Goal: Task Accomplishment & Management: Manage account settings

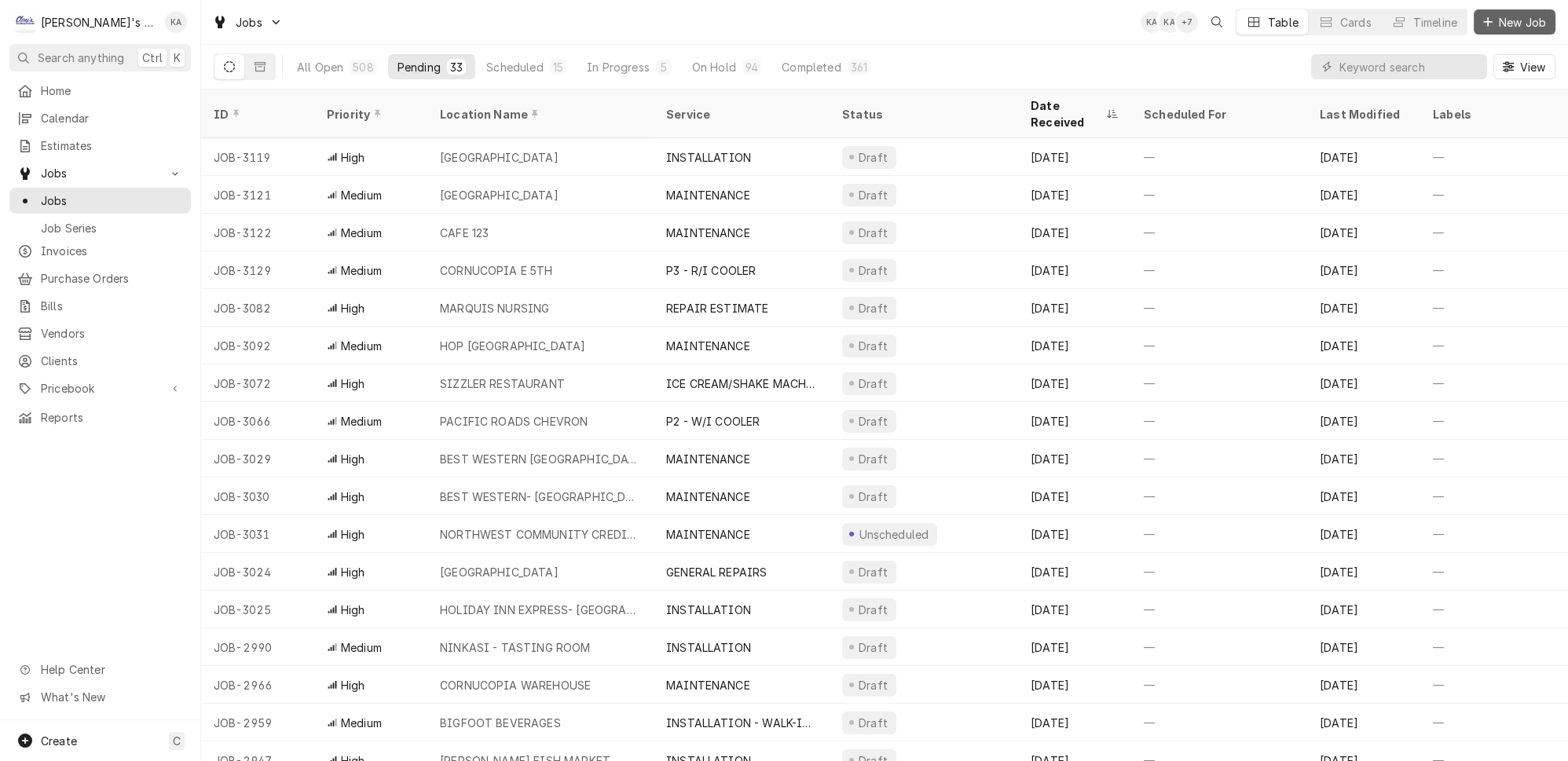
click at [1503, 27] on span "New Job" at bounding box center [1522, 22] width 53 height 16
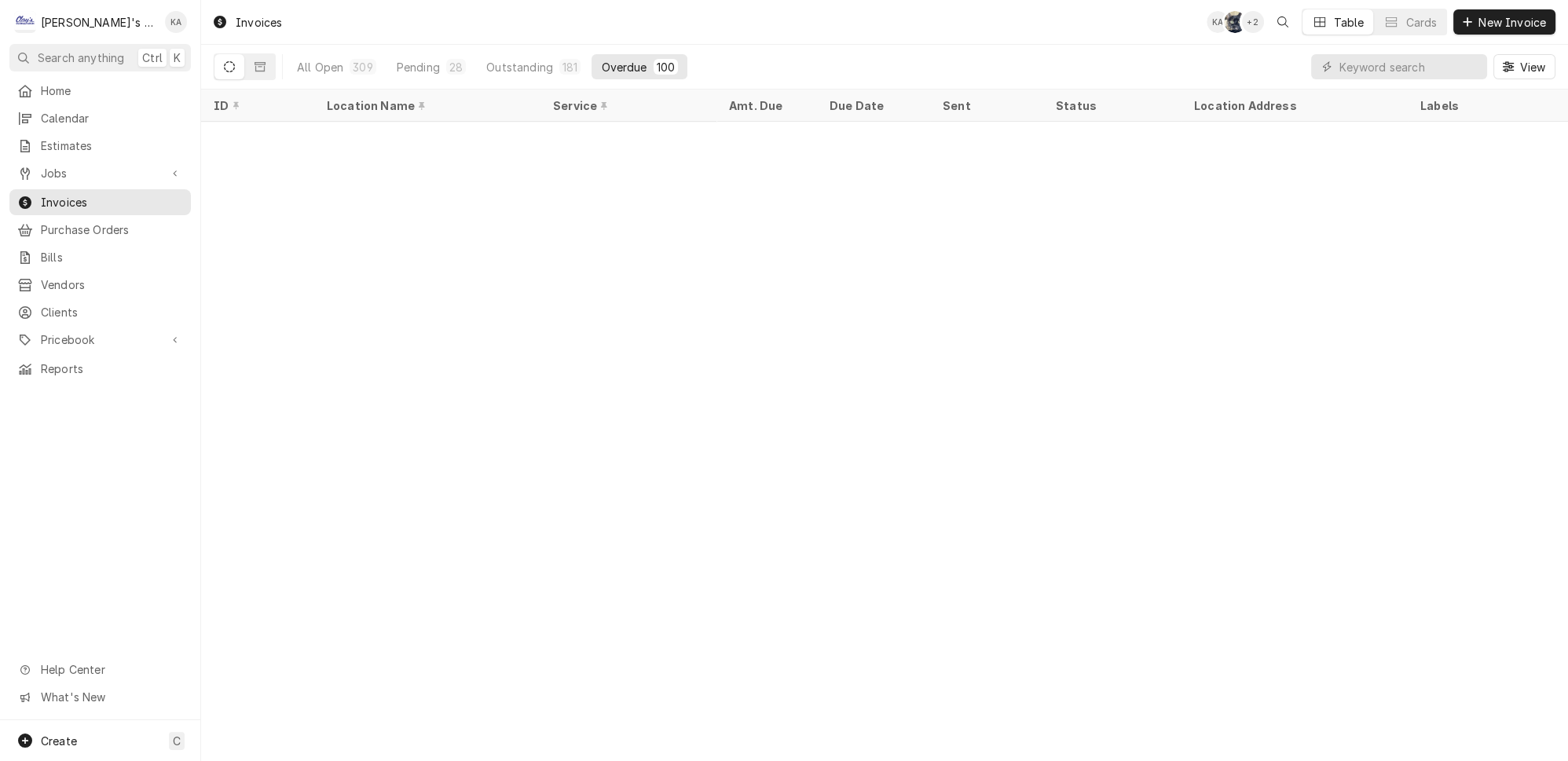
scroll to position [1281, 0]
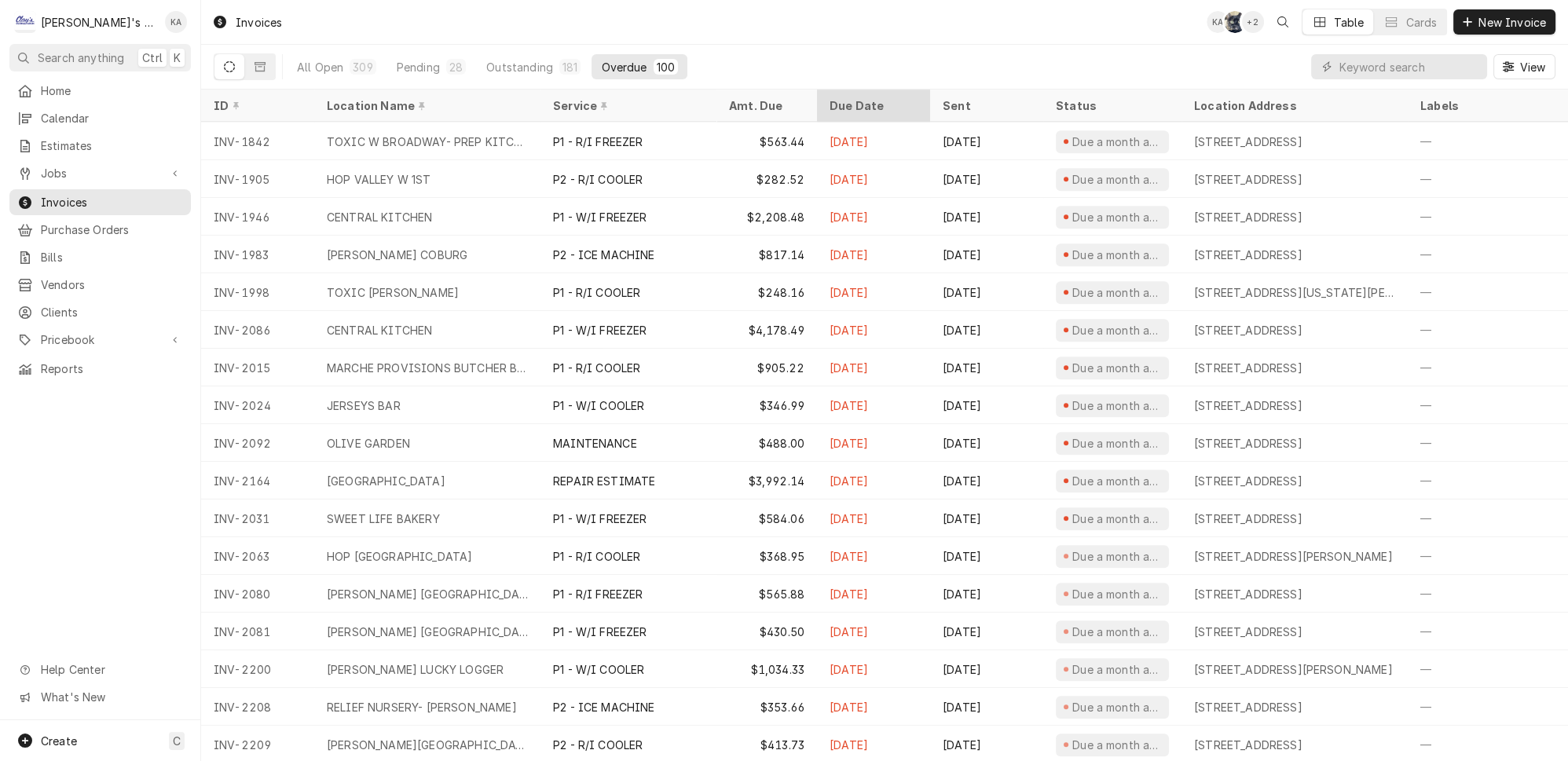
click at [842, 98] on div "Due Date" at bounding box center [871, 105] width 84 height 16
click at [842, 98] on div "Due Date" at bounding box center [865, 105] width 72 height 16
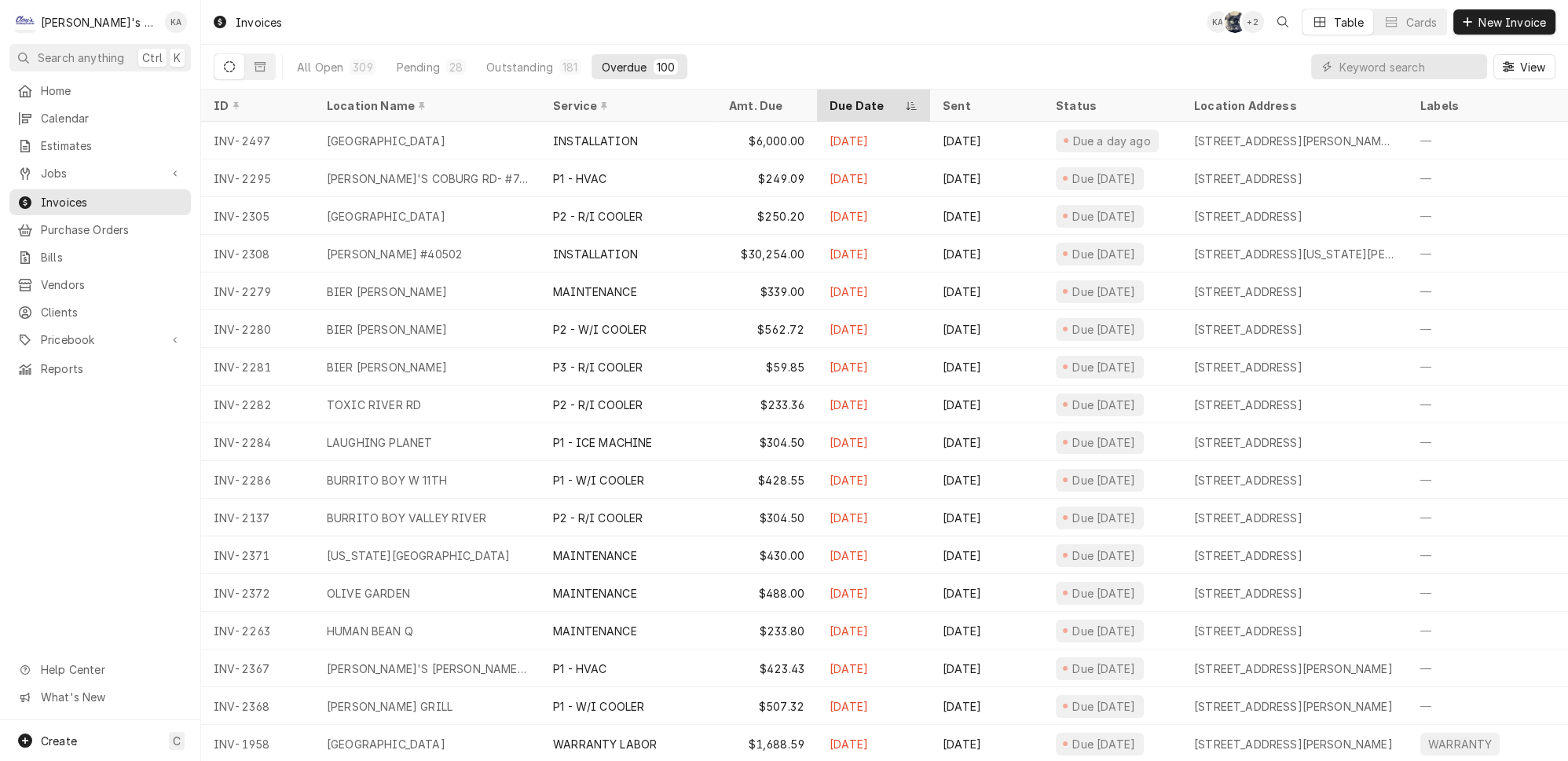
click at [829, 98] on div "Due Date" at bounding box center [865, 105] width 72 height 16
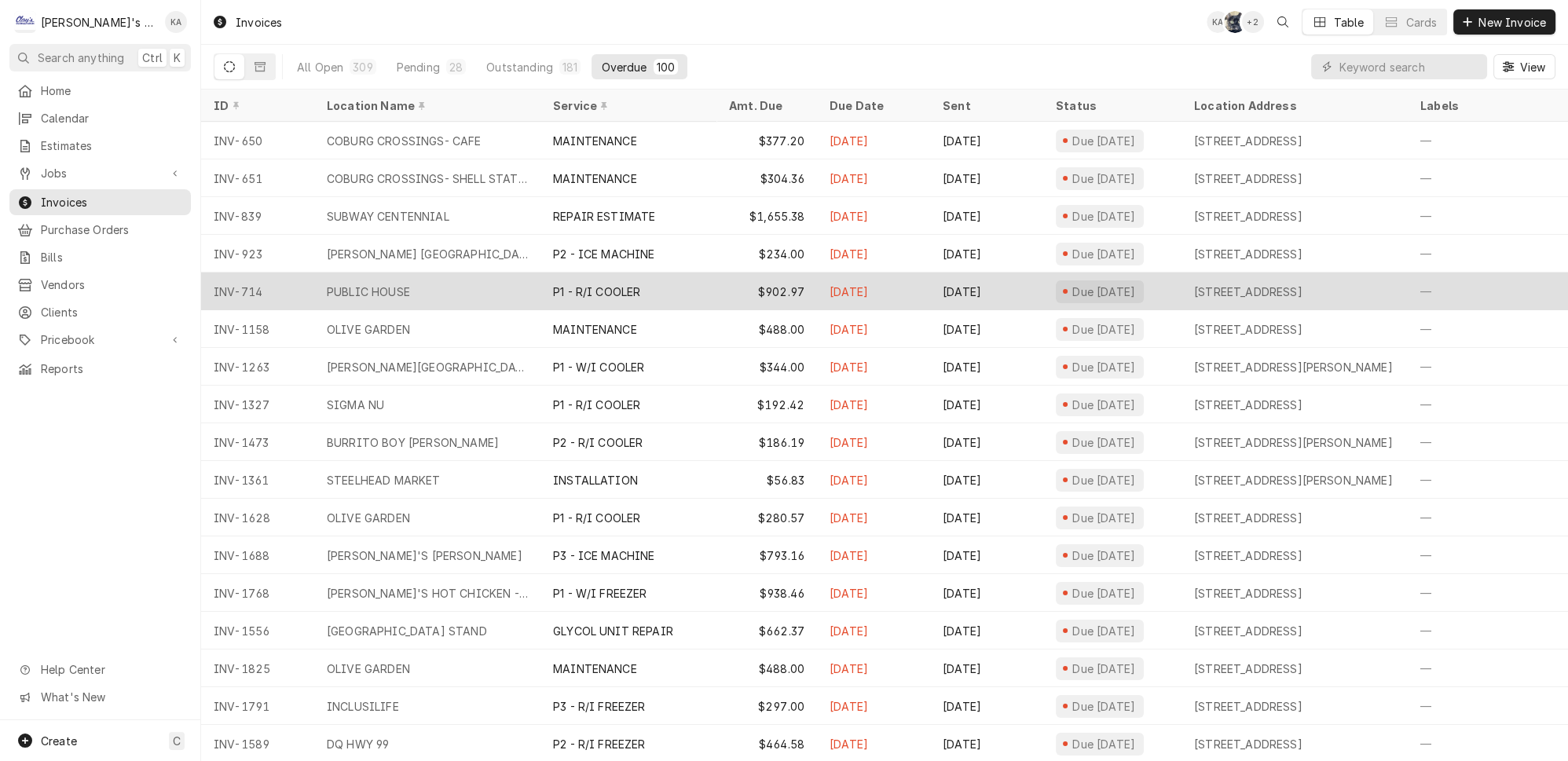
click at [691, 279] on div "P1 - R/I COOLER" at bounding box center [628, 291] width 175 height 38
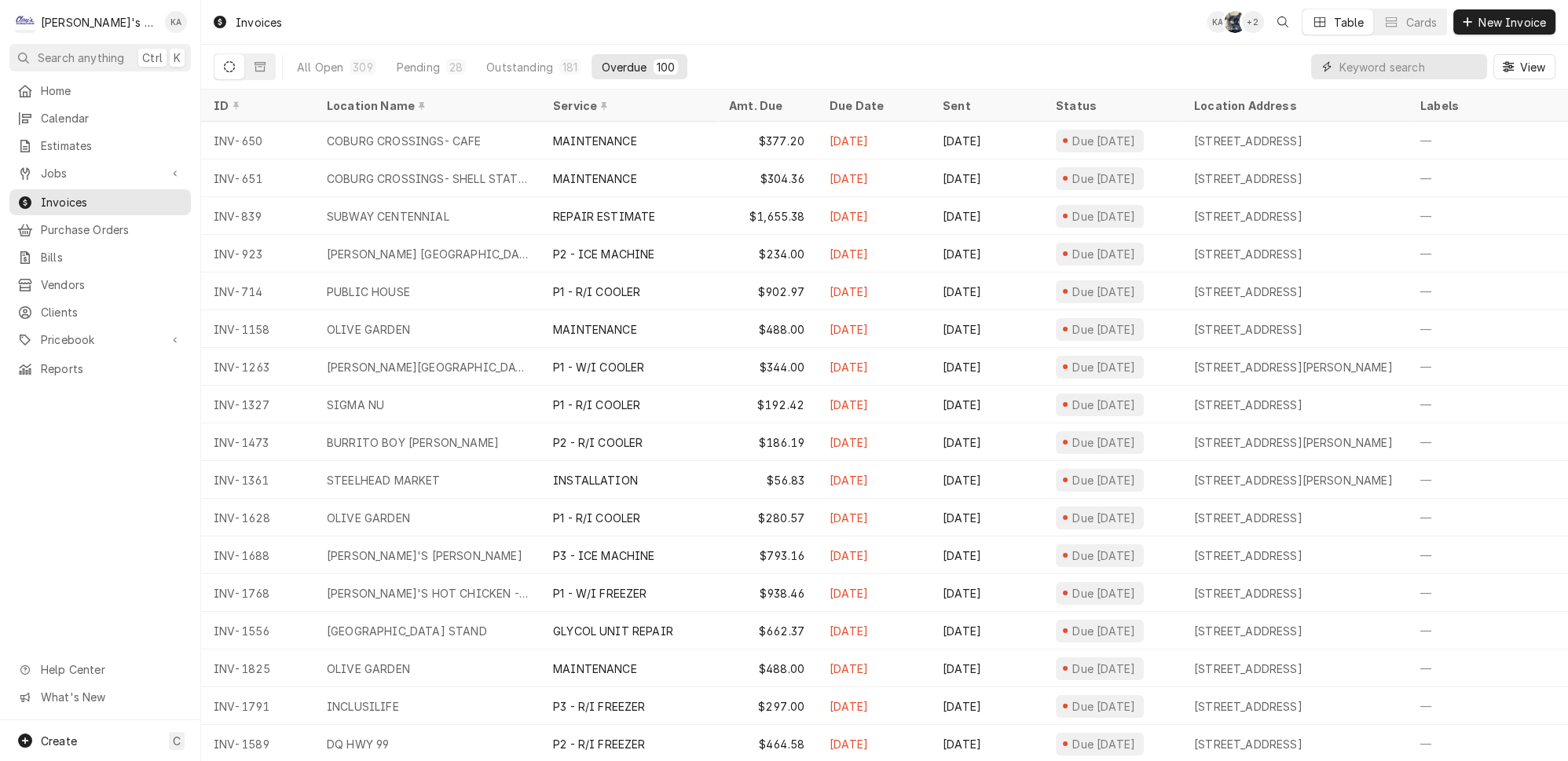
click at [1386, 65] on input "Dynamic Content Wrapper" at bounding box center [1409, 66] width 139 height 25
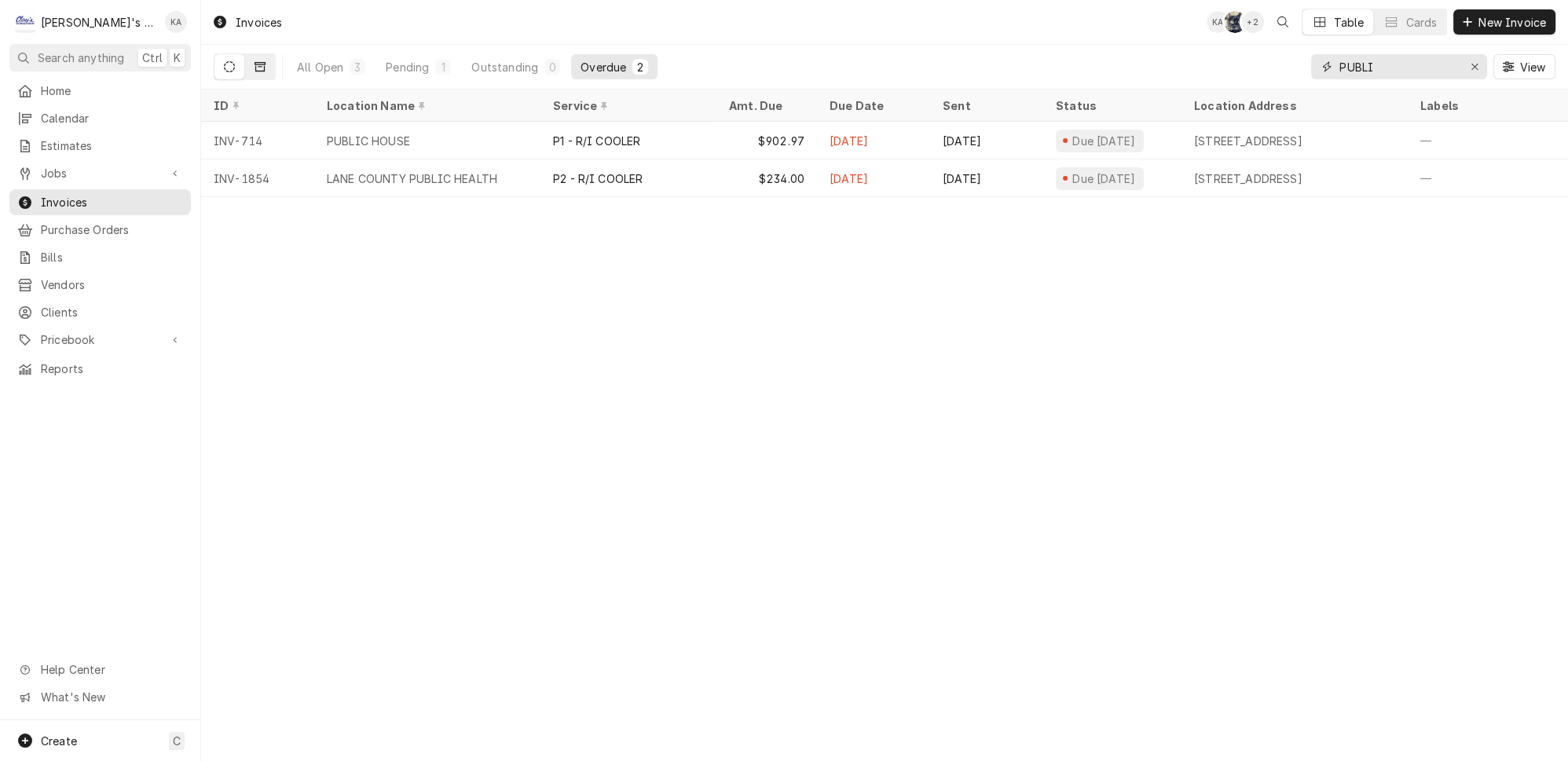
type input "PUBLI"
click at [249, 58] on button "Dynamic Content Wrapper" at bounding box center [259, 66] width 29 height 25
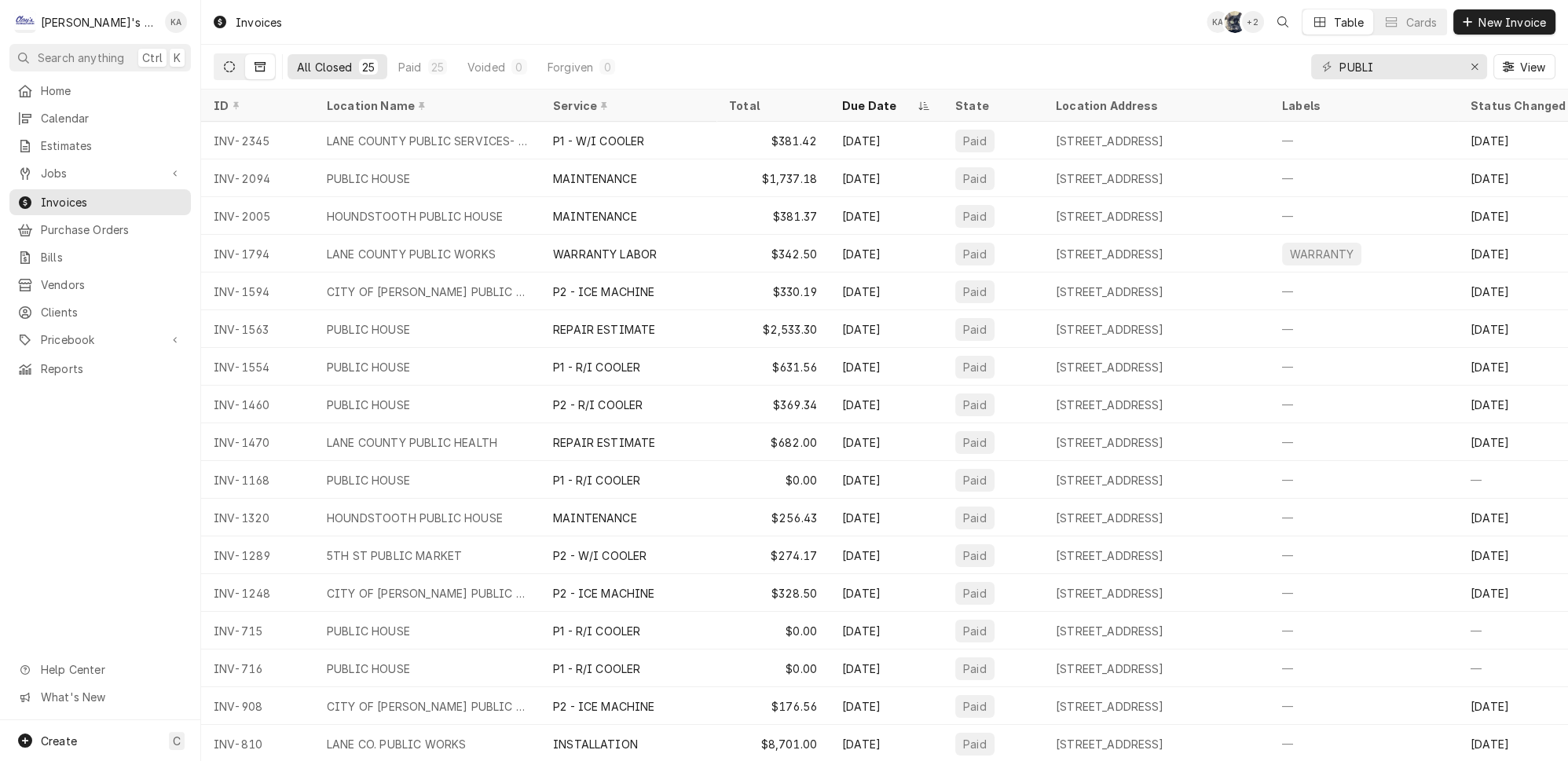
click at [220, 68] on button "Dynamic Content Wrapper" at bounding box center [229, 66] width 29 height 25
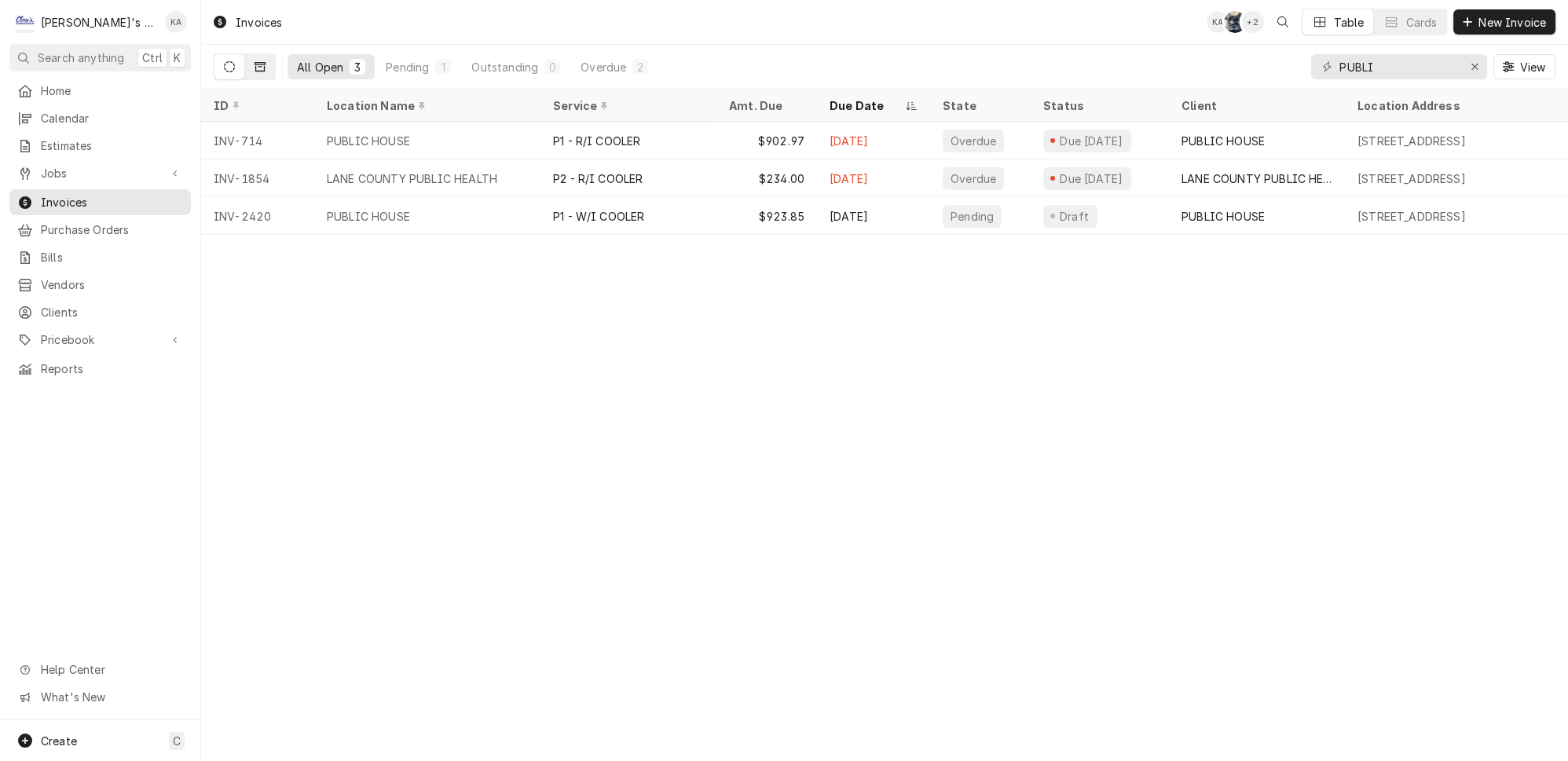
click at [248, 54] on button "Dynamic Content Wrapper" at bounding box center [259, 66] width 29 height 25
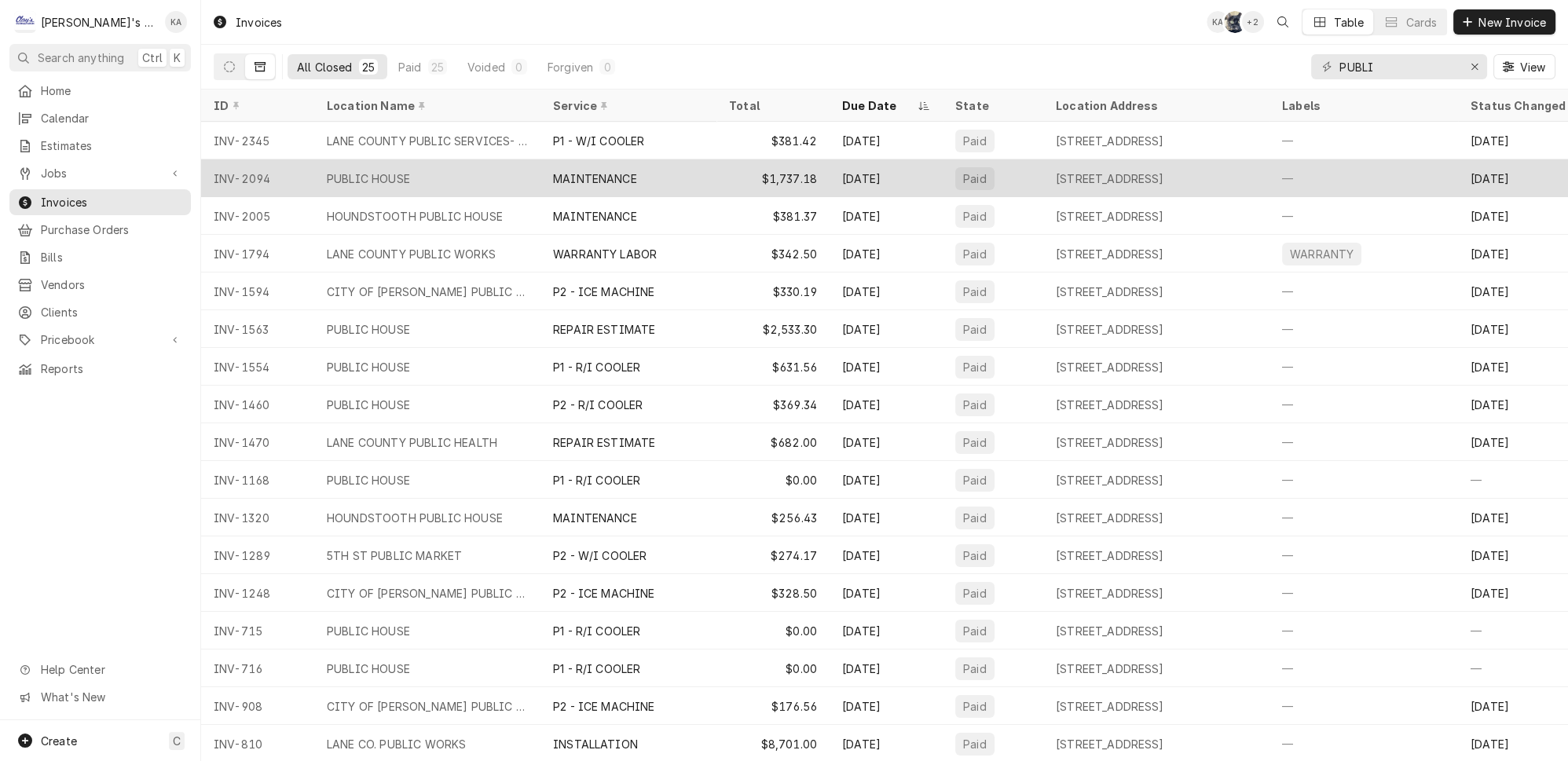
click at [676, 159] on div "MAINTENANCE" at bounding box center [628, 178] width 175 height 38
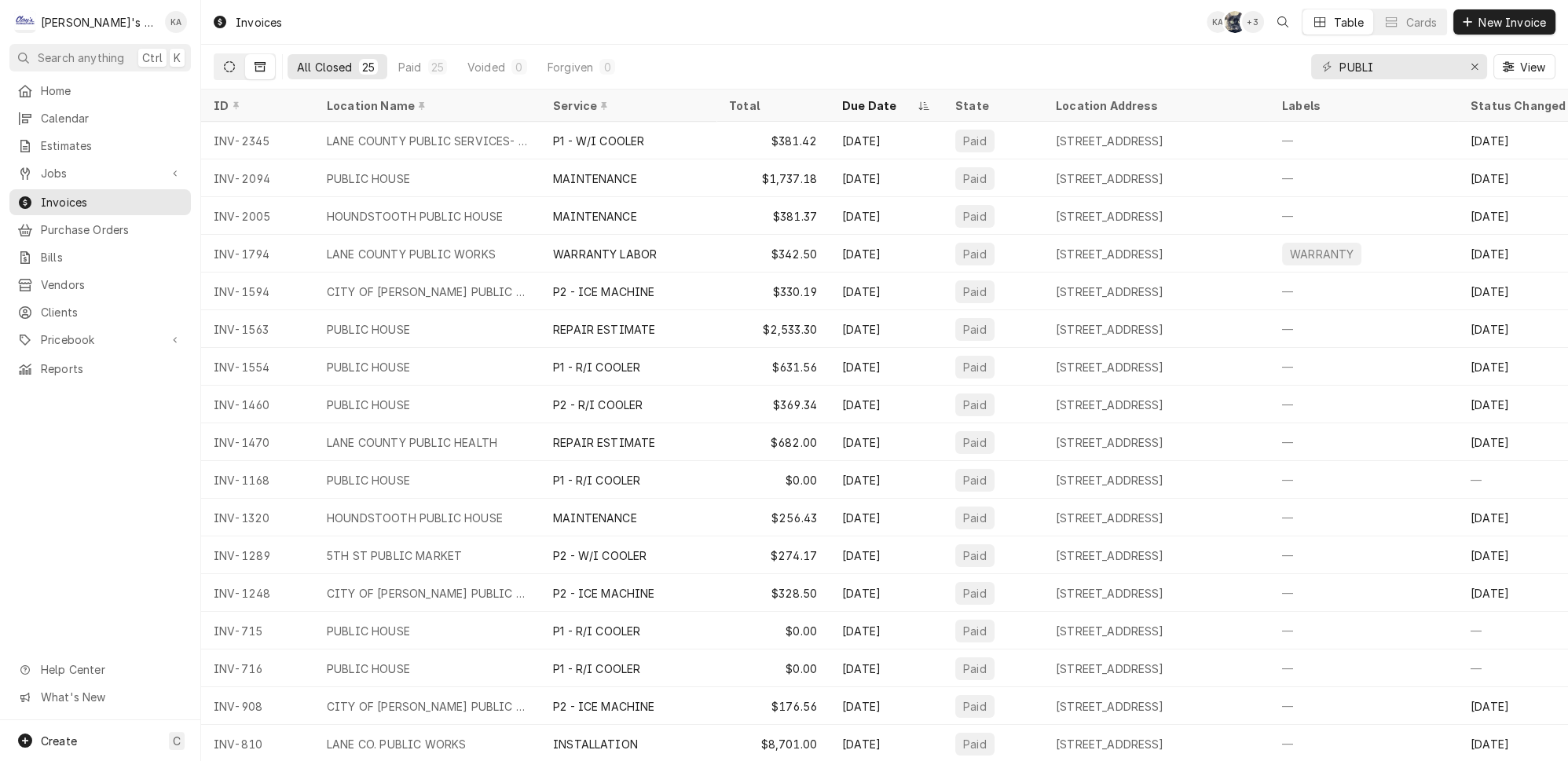
click at [221, 60] on button "Dynamic Content Wrapper" at bounding box center [229, 66] width 29 height 25
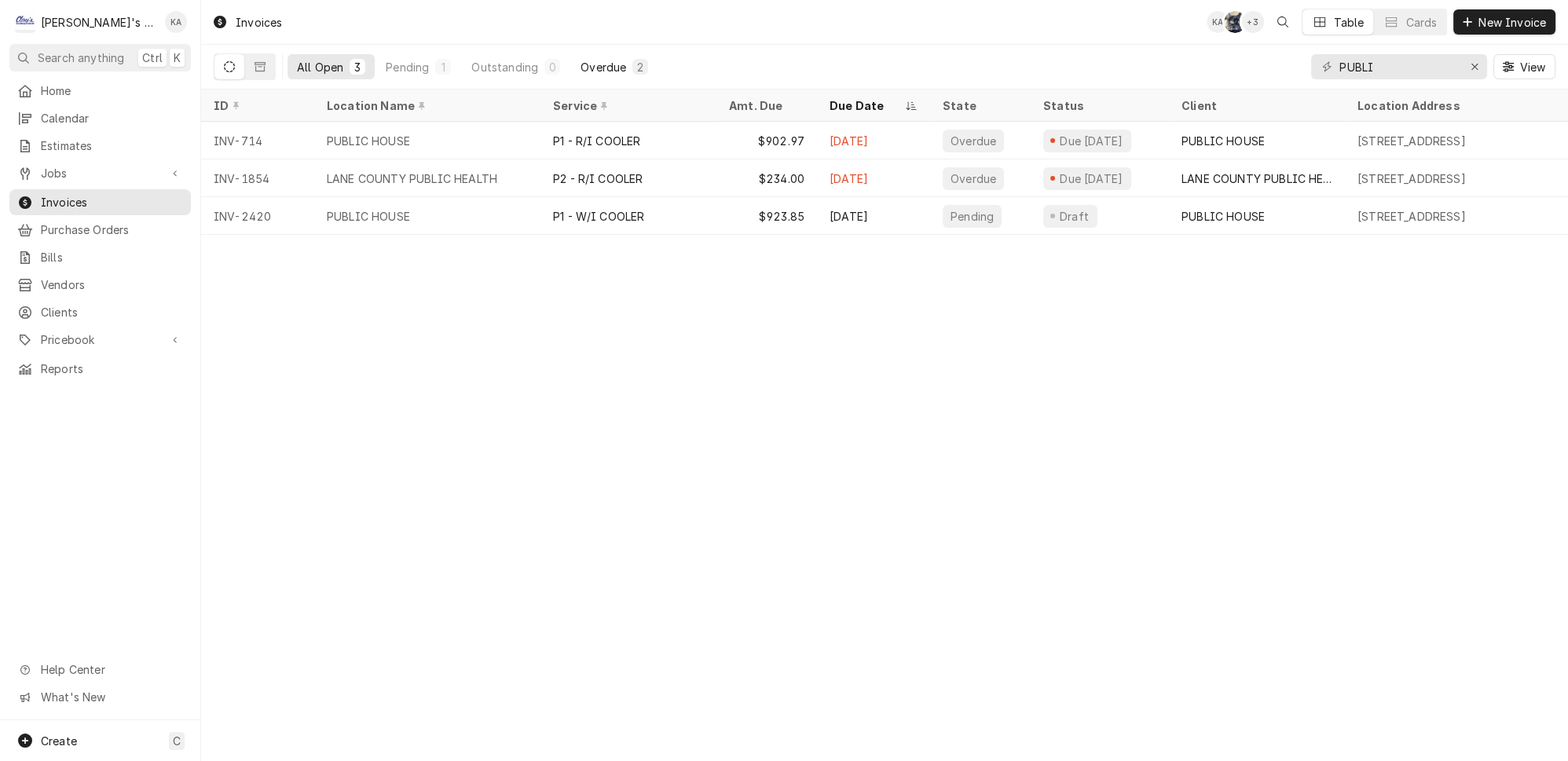
click at [590, 57] on button "Overdue 2" at bounding box center [614, 66] width 86 height 25
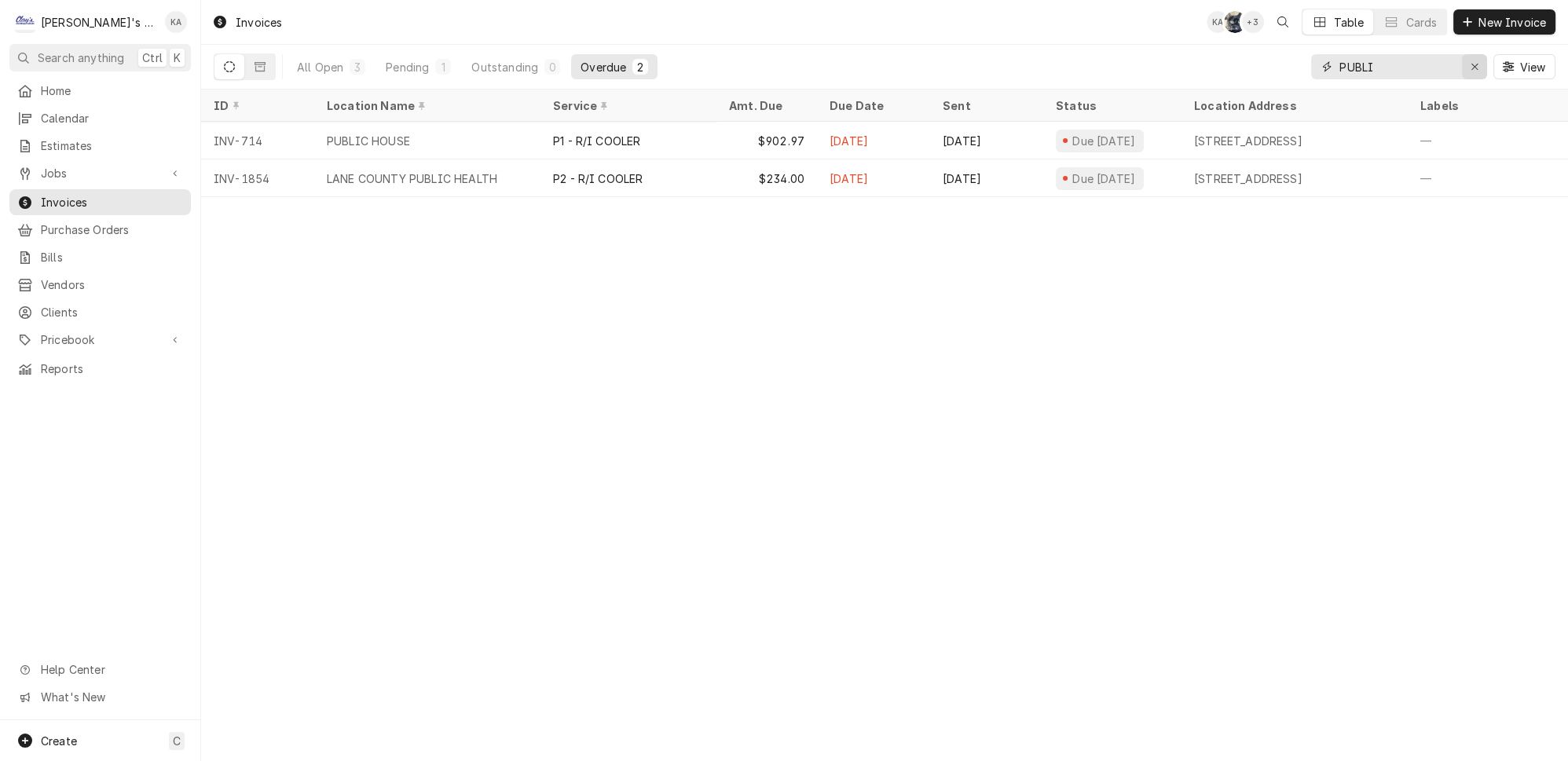
click at [1472, 62] on div "Erase input" at bounding box center [1474, 66] width 16 height 16
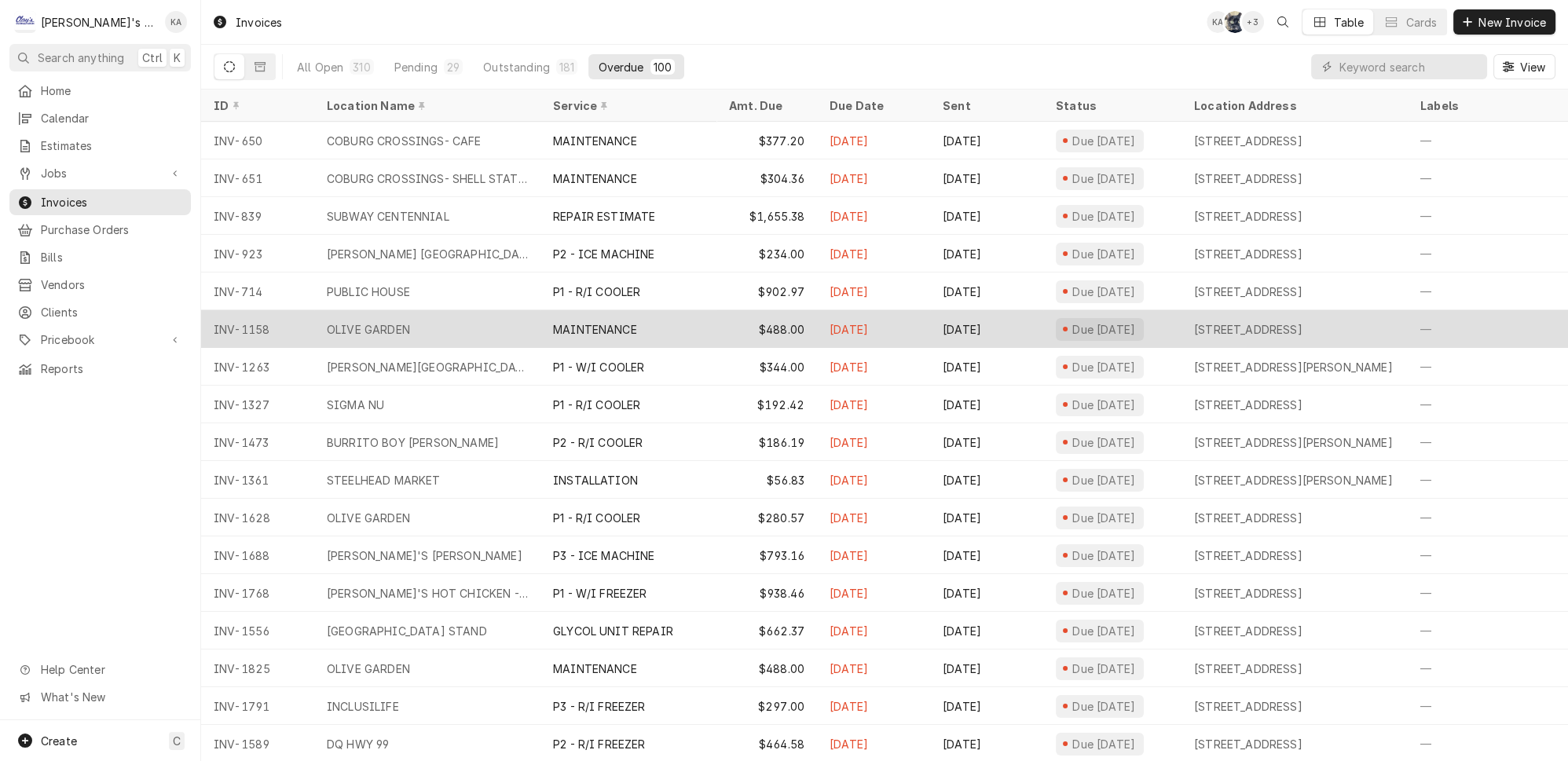
click at [473, 320] on div "OLIVE GARDEN" at bounding box center [427, 329] width 226 height 38
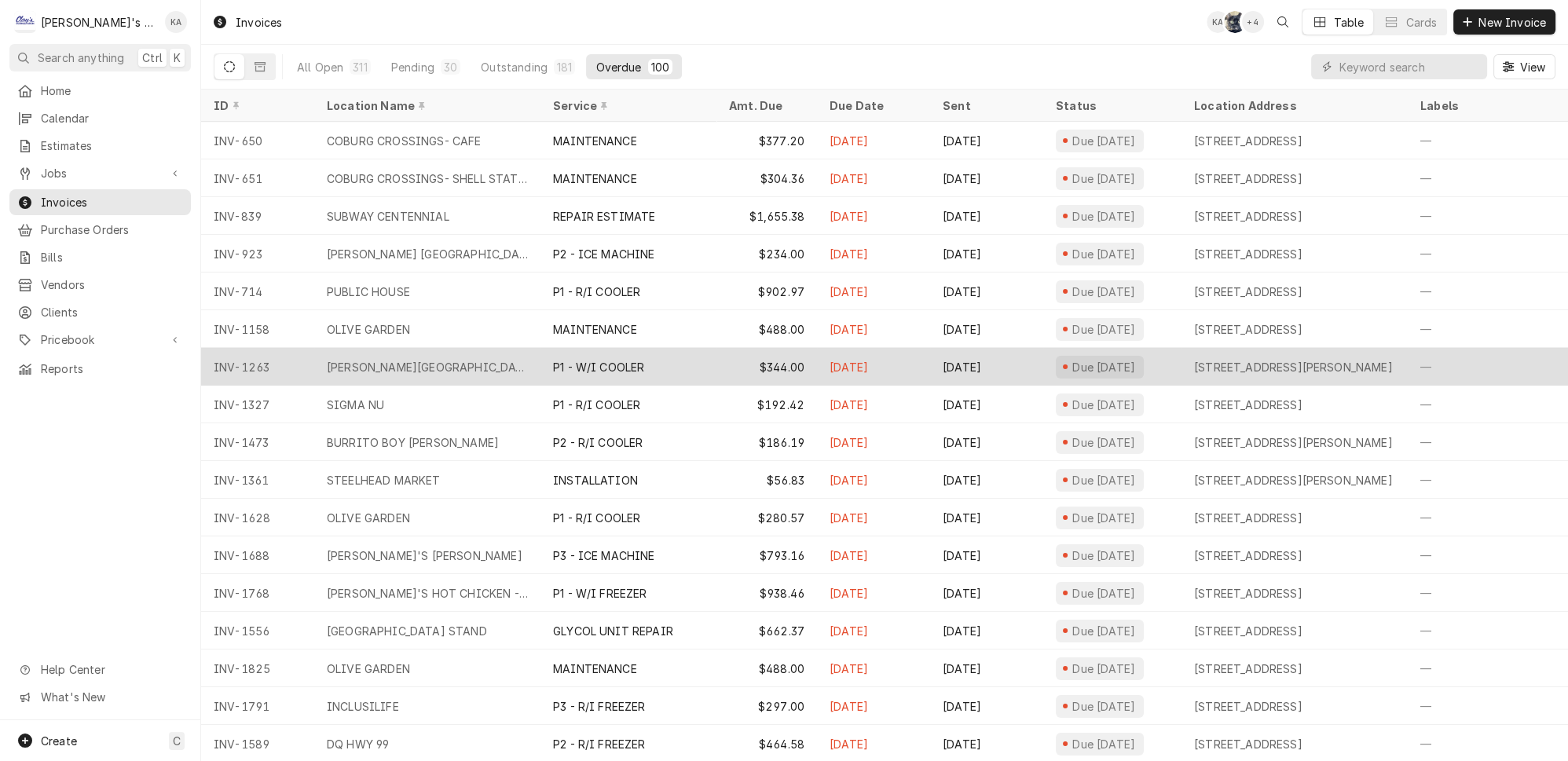
click at [553, 359] on div "P1 - W/I COOLER" at bounding box center [599, 366] width 91 height 16
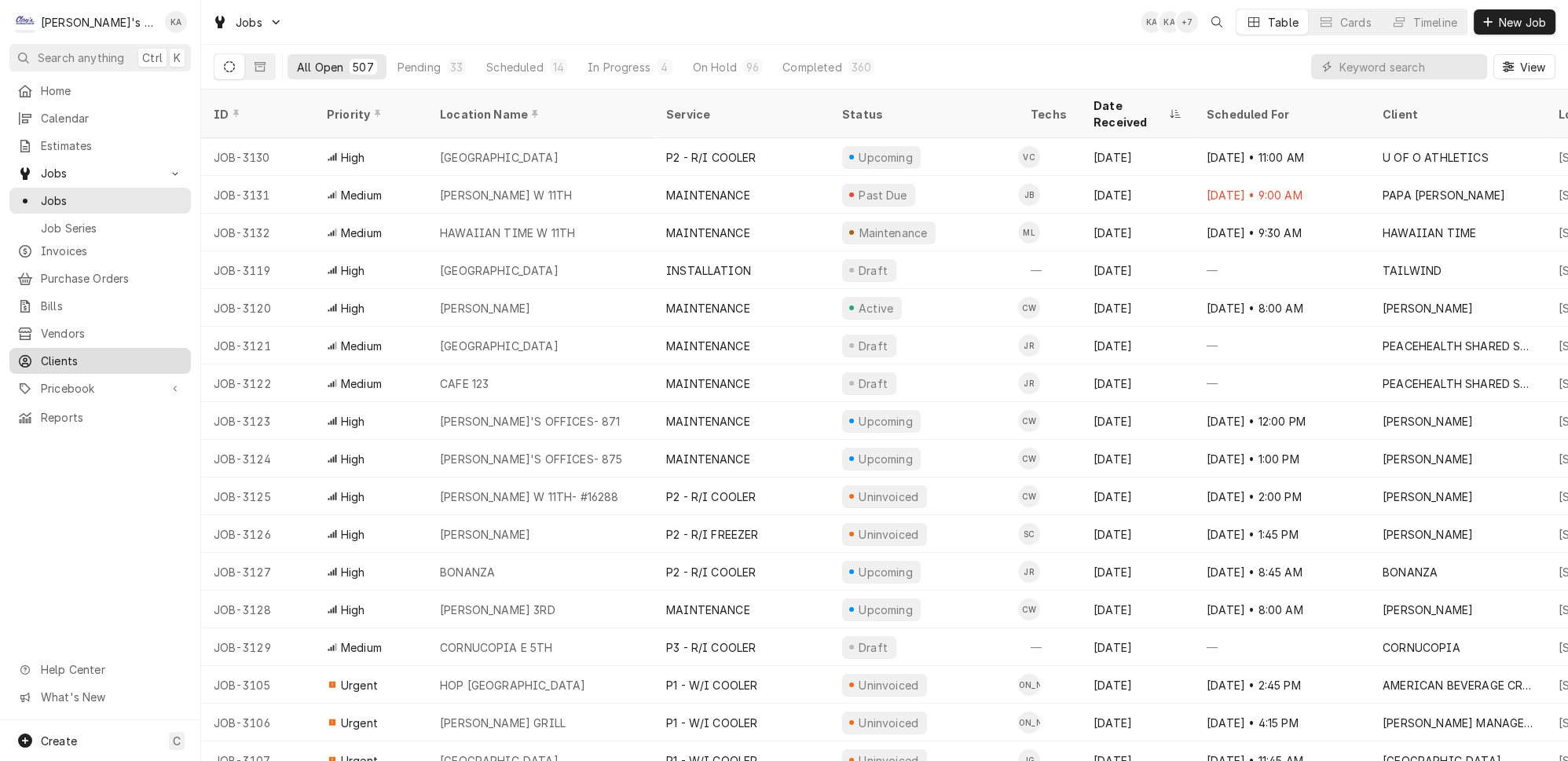
click at [89, 353] on span "Clients" at bounding box center [112, 361] width 142 height 16
click at [1513, 16] on span "New Job" at bounding box center [1522, 22] width 53 height 16
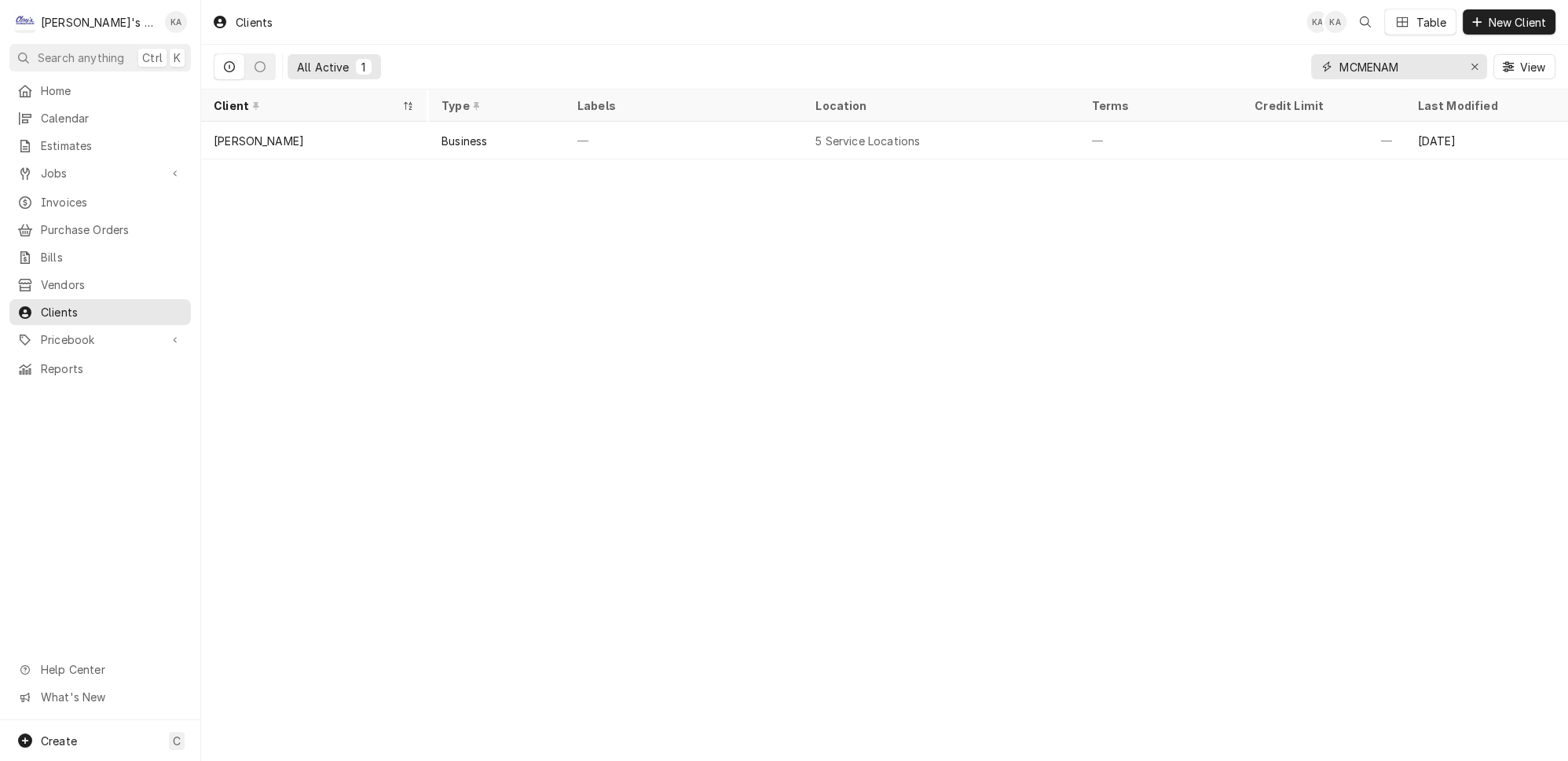
click at [1486, 66] on button "Erase input" at bounding box center [1474, 66] width 25 height 25
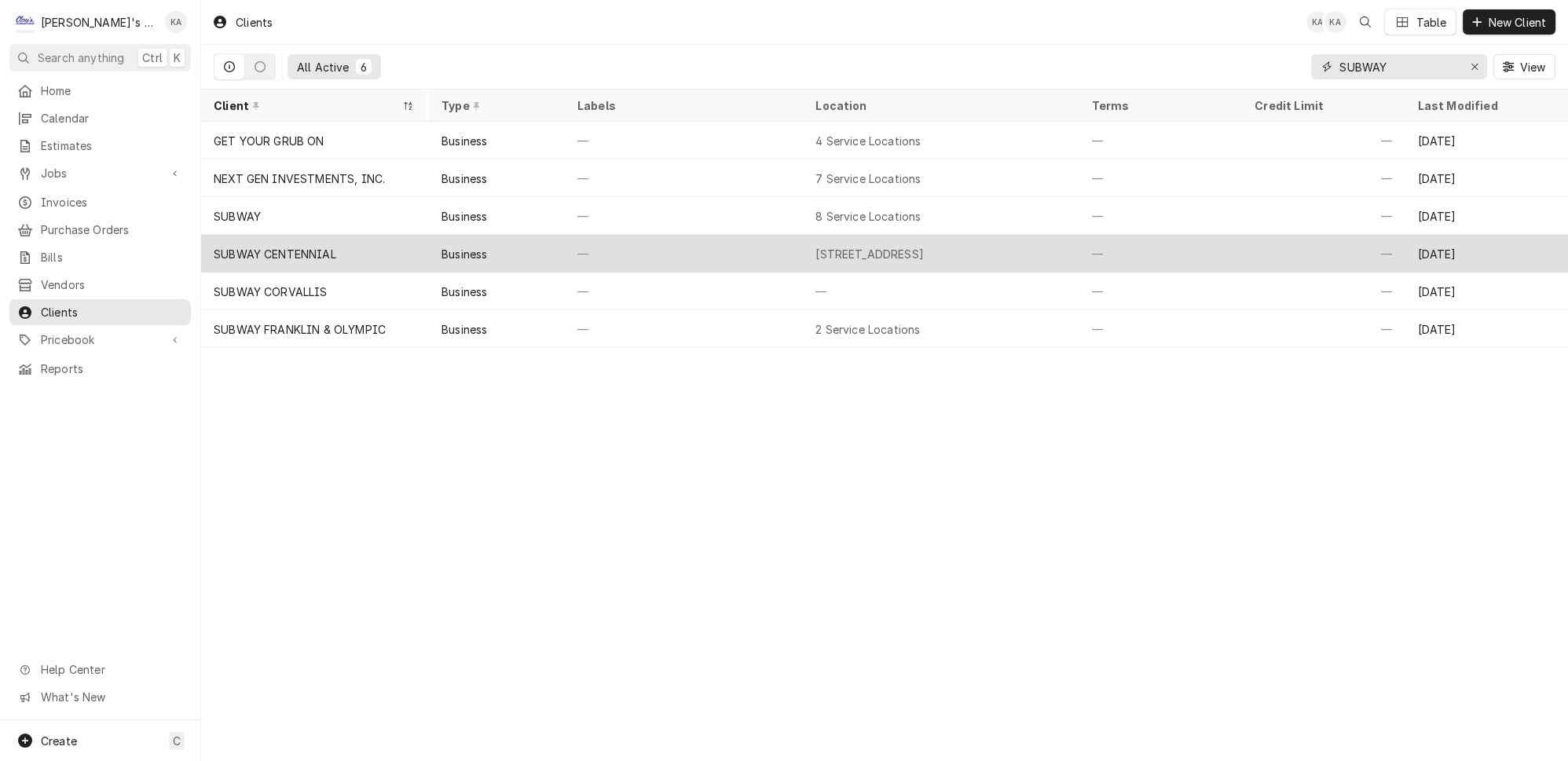
type input "SUBWAY"
click at [694, 258] on div "—" at bounding box center [683, 254] width 238 height 38
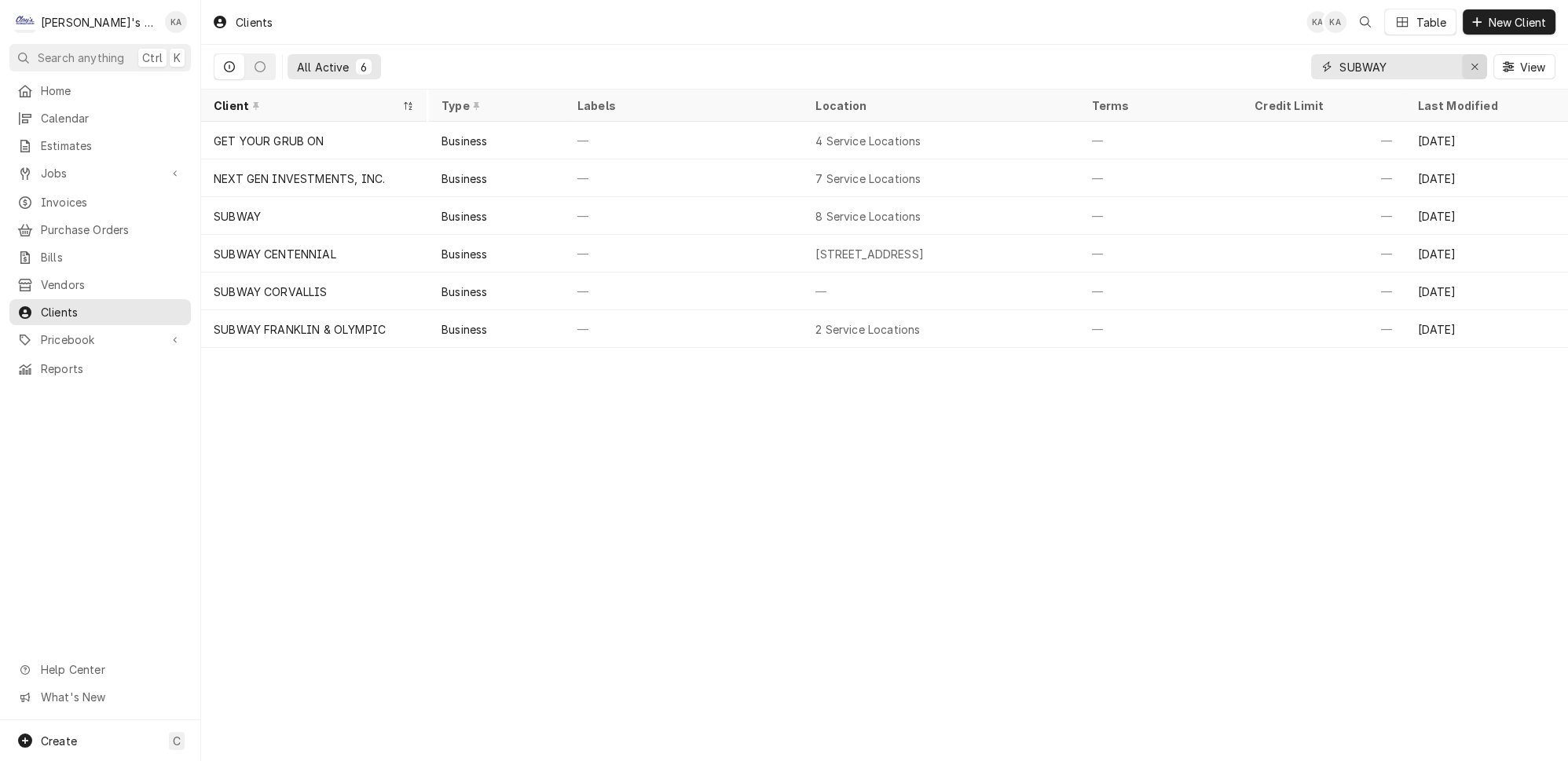
click at [1482, 62] on div "Erase input" at bounding box center [1474, 66] width 16 height 16
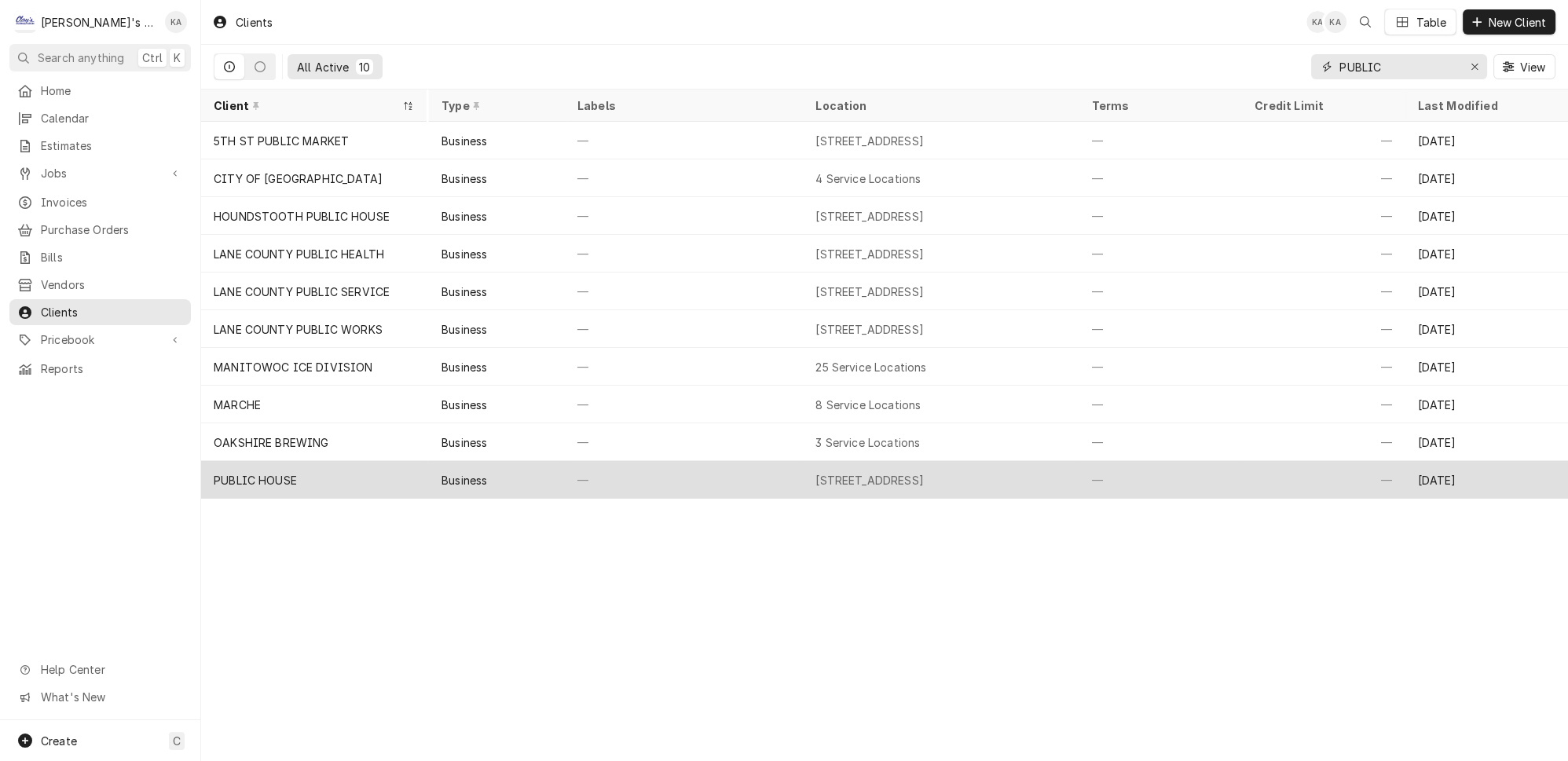
type input "PUBLIC"
click at [611, 461] on div "—" at bounding box center [683, 480] width 238 height 38
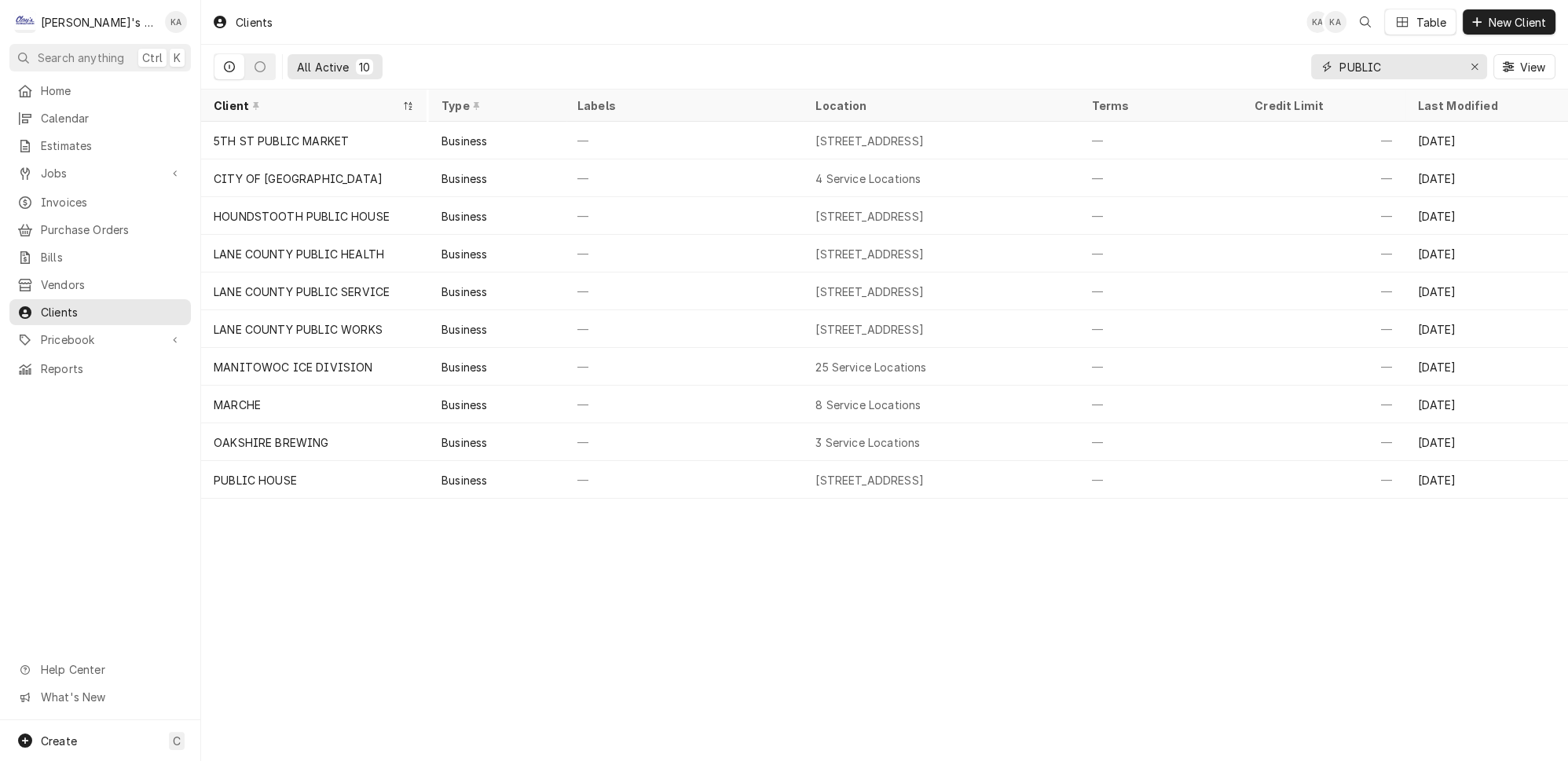
click at [1457, 61] on input "PUBLIC" at bounding box center [1398, 66] width 118 height 25
click at [1482, 59] on div "Erase input" at bounding box center [1474, 66] width 16 height 16
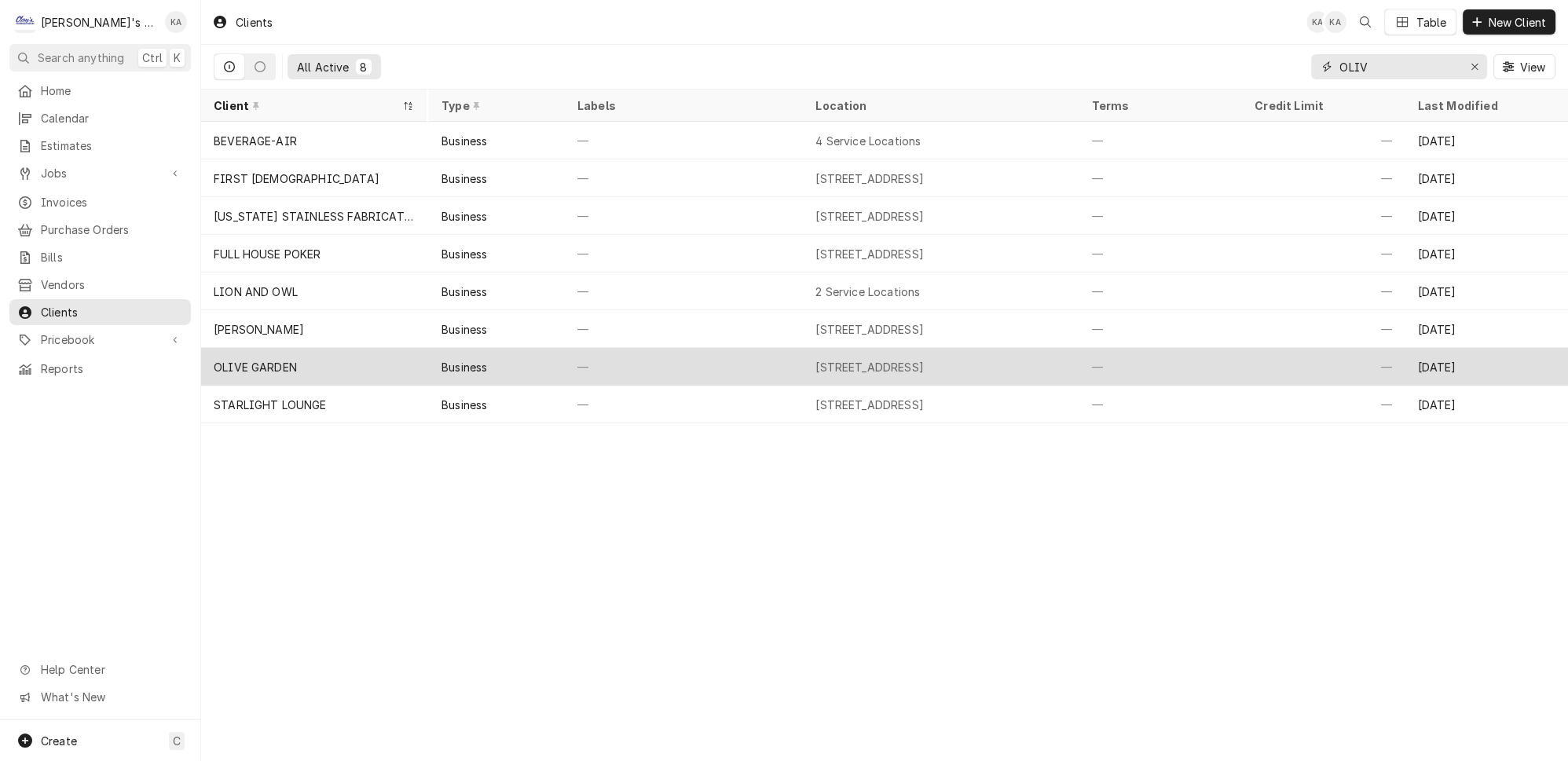
type input "OLIV"
click at [405, 351] on div "OLIVE GARDEN" at bounding box center [314, 367] width 226 height 38
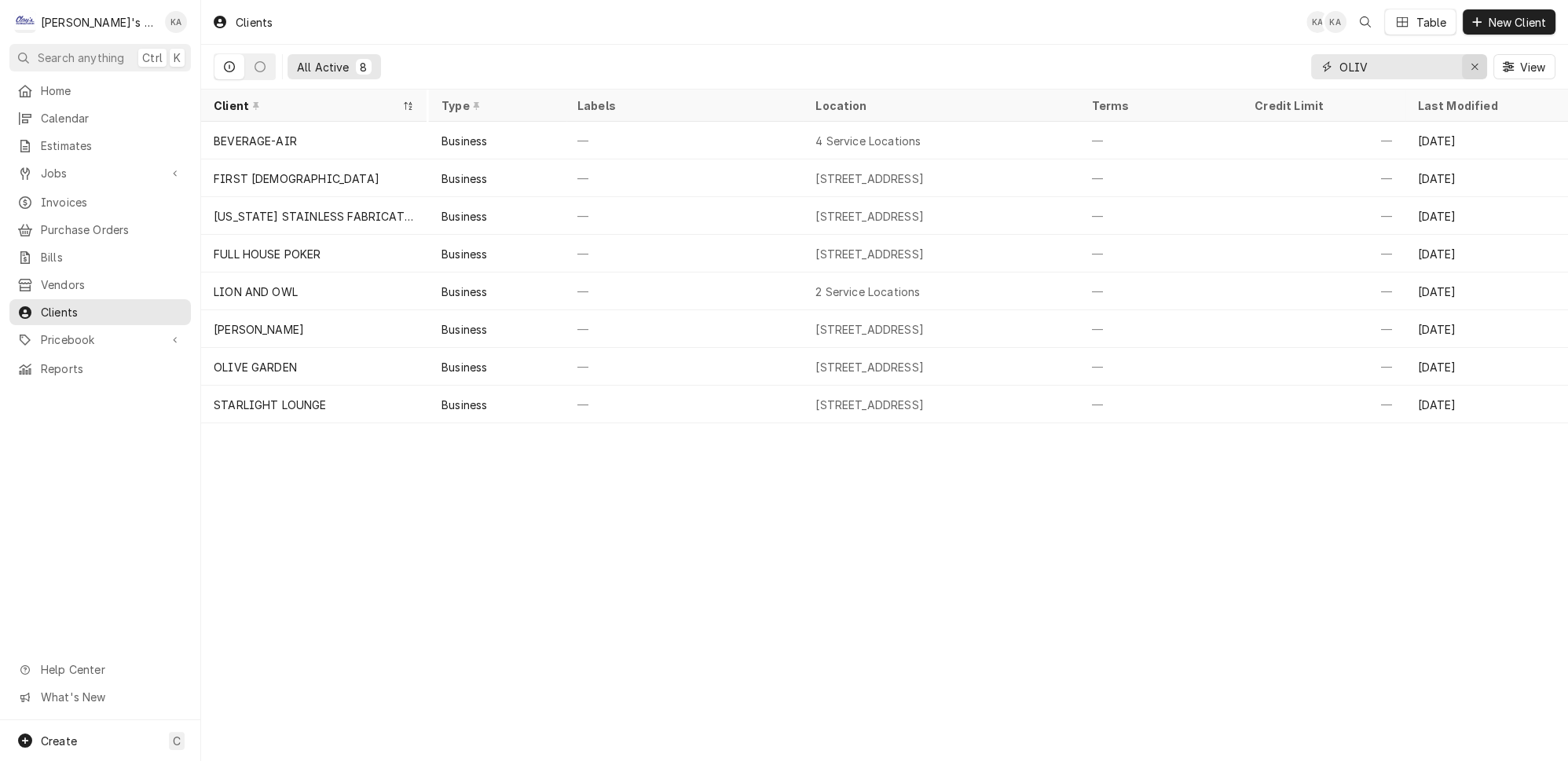
click at [1473, 64] on div "Erase input" at bounding box center [1474, 66] width 16 height 16
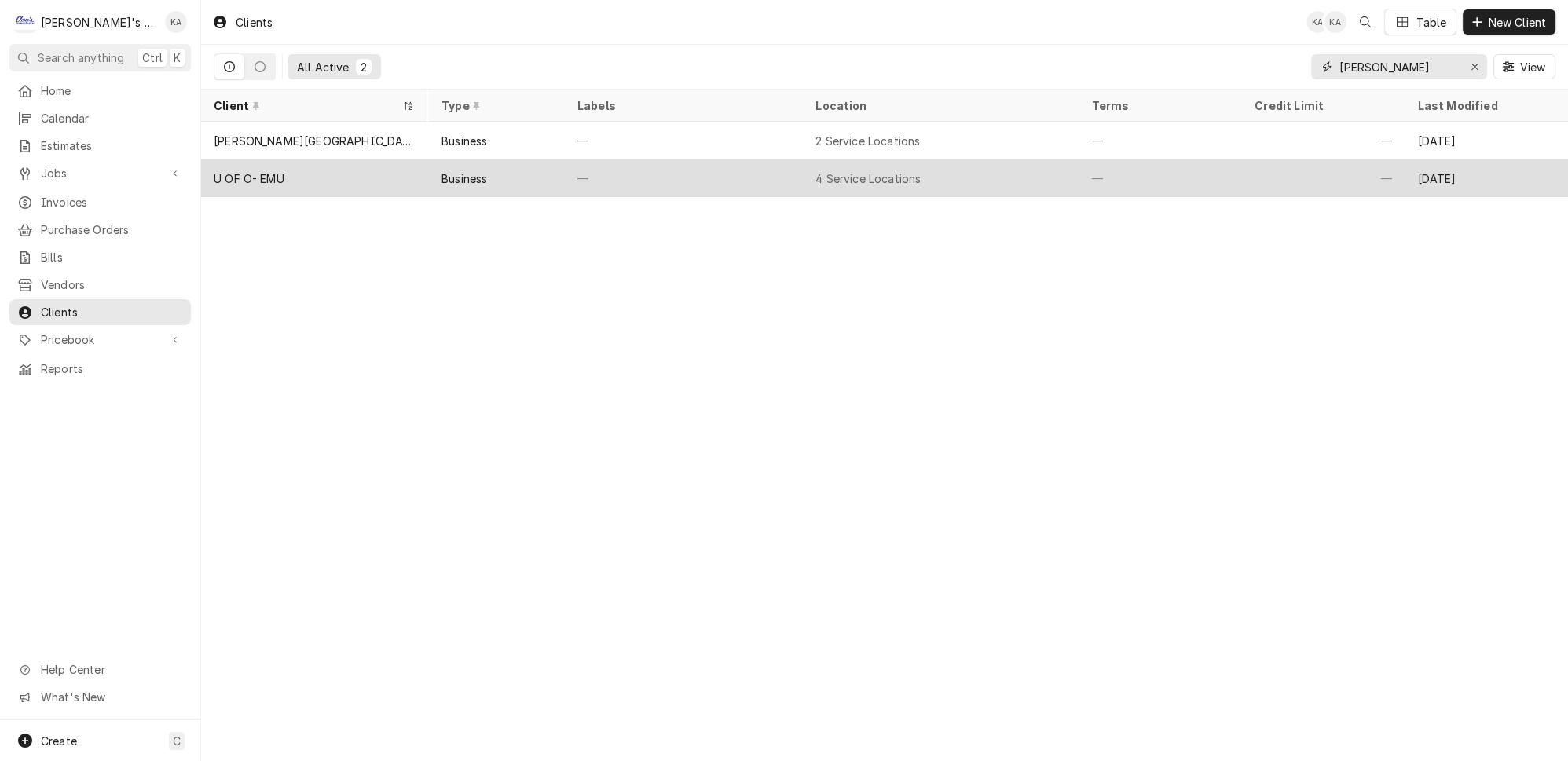
type input "MOSS"
click at [643, 176] on div "—" at bounding box center [683, 178] width 238 height 38
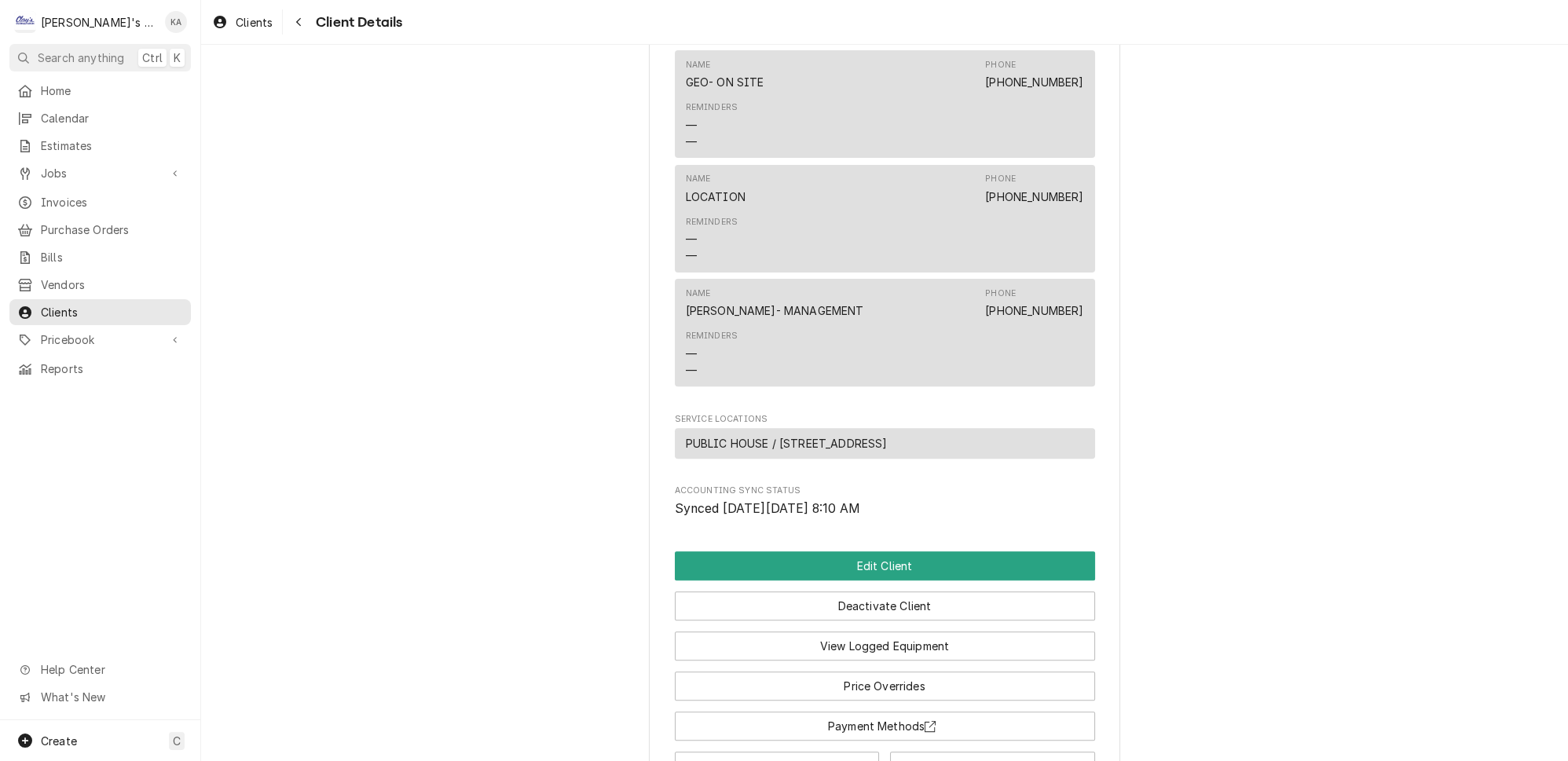
scroll to position [999, 0]
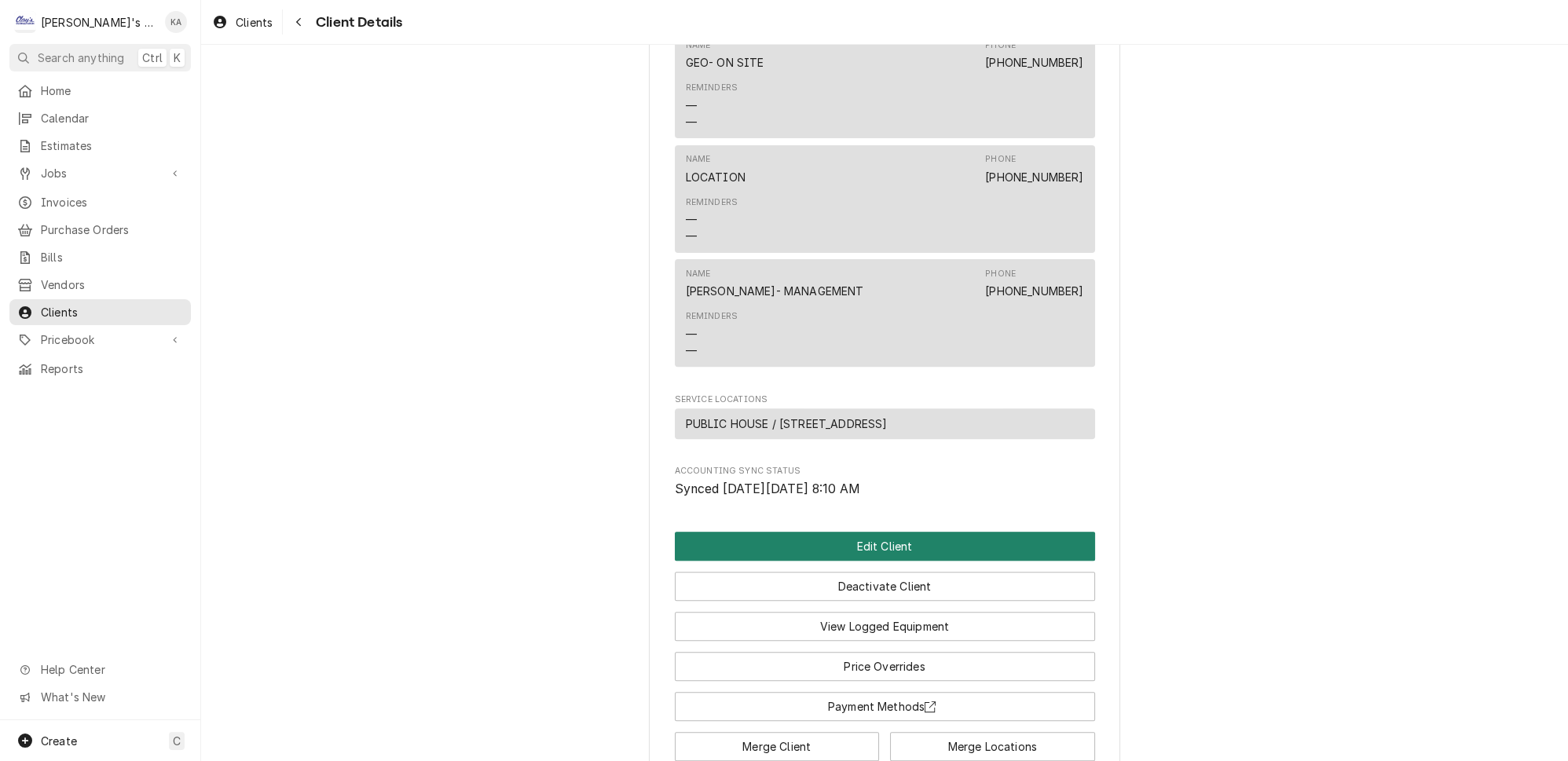
click at [835, 531] on button "Edit Client" at bounding box center [884, 546] width 420 height 29
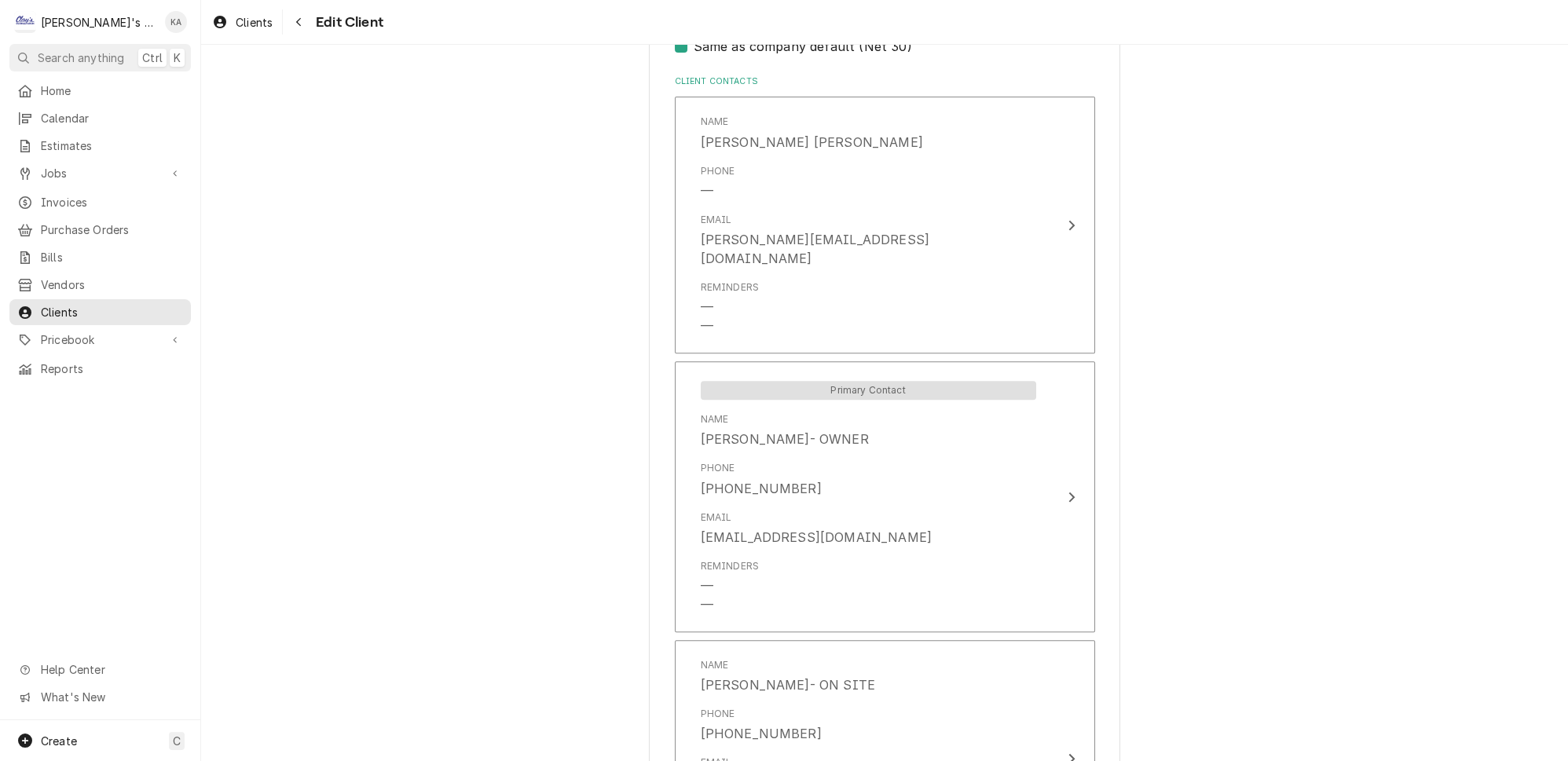
scroll to position [999, 0]
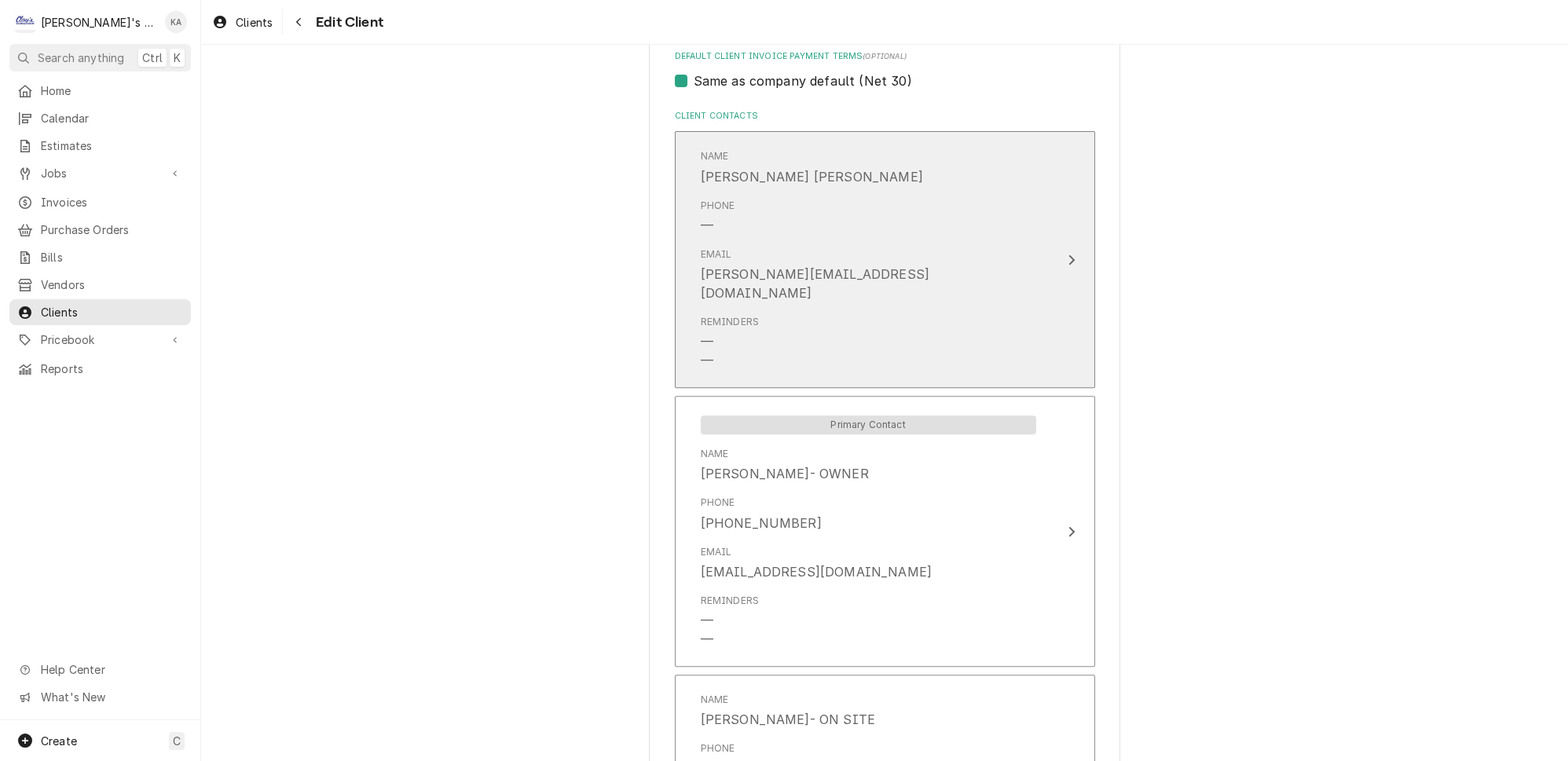
click at [965, 253] on div "Email [PERSON_NAME][EMAIL_ADDRESS][DOMAIN_NAME]" at bounding box center [868, 274] width 336 height 67
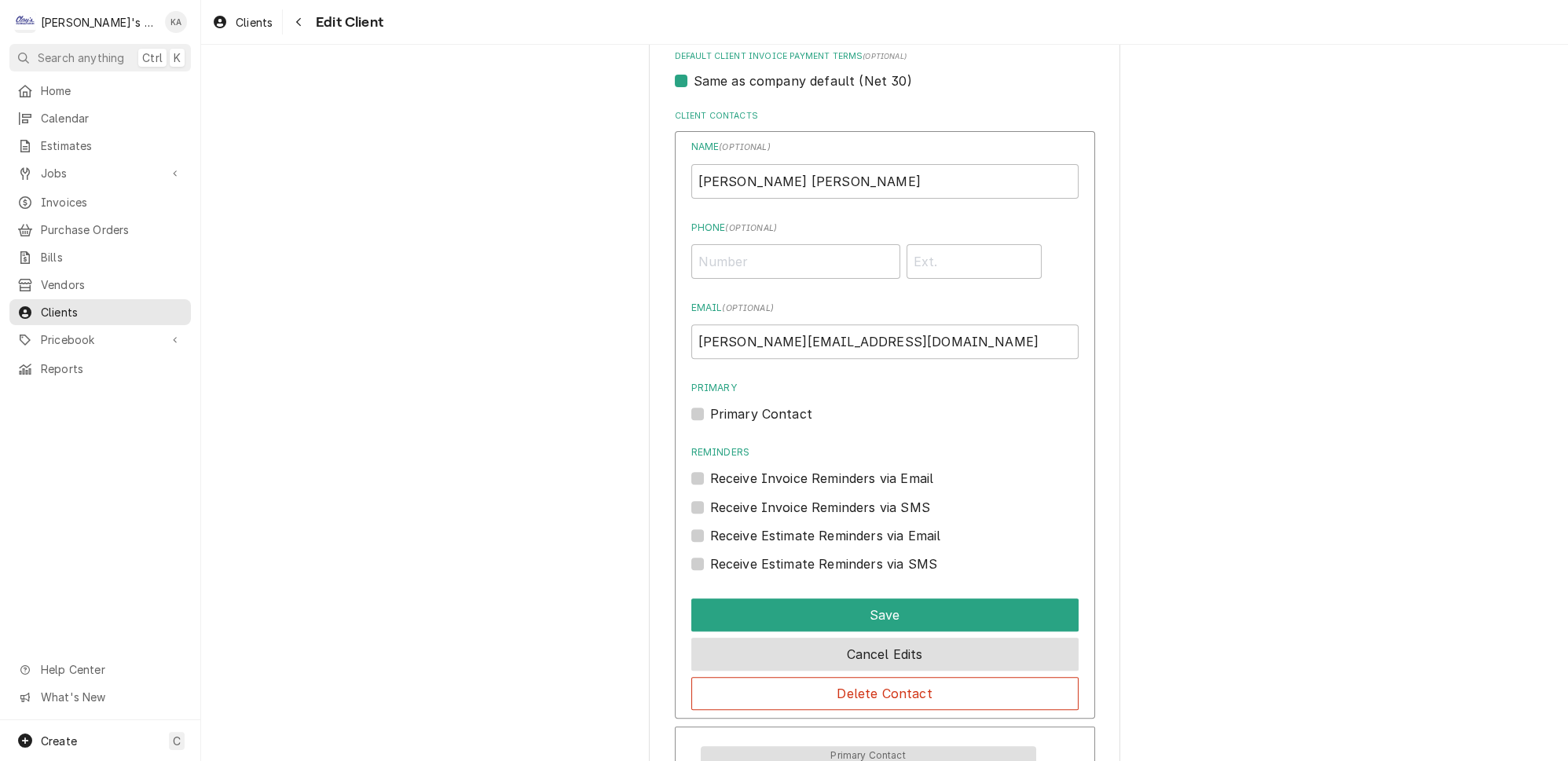
click at [1026, 638] on button "Cancel Edits" at bounding box center [885, 654] width 387 height 33
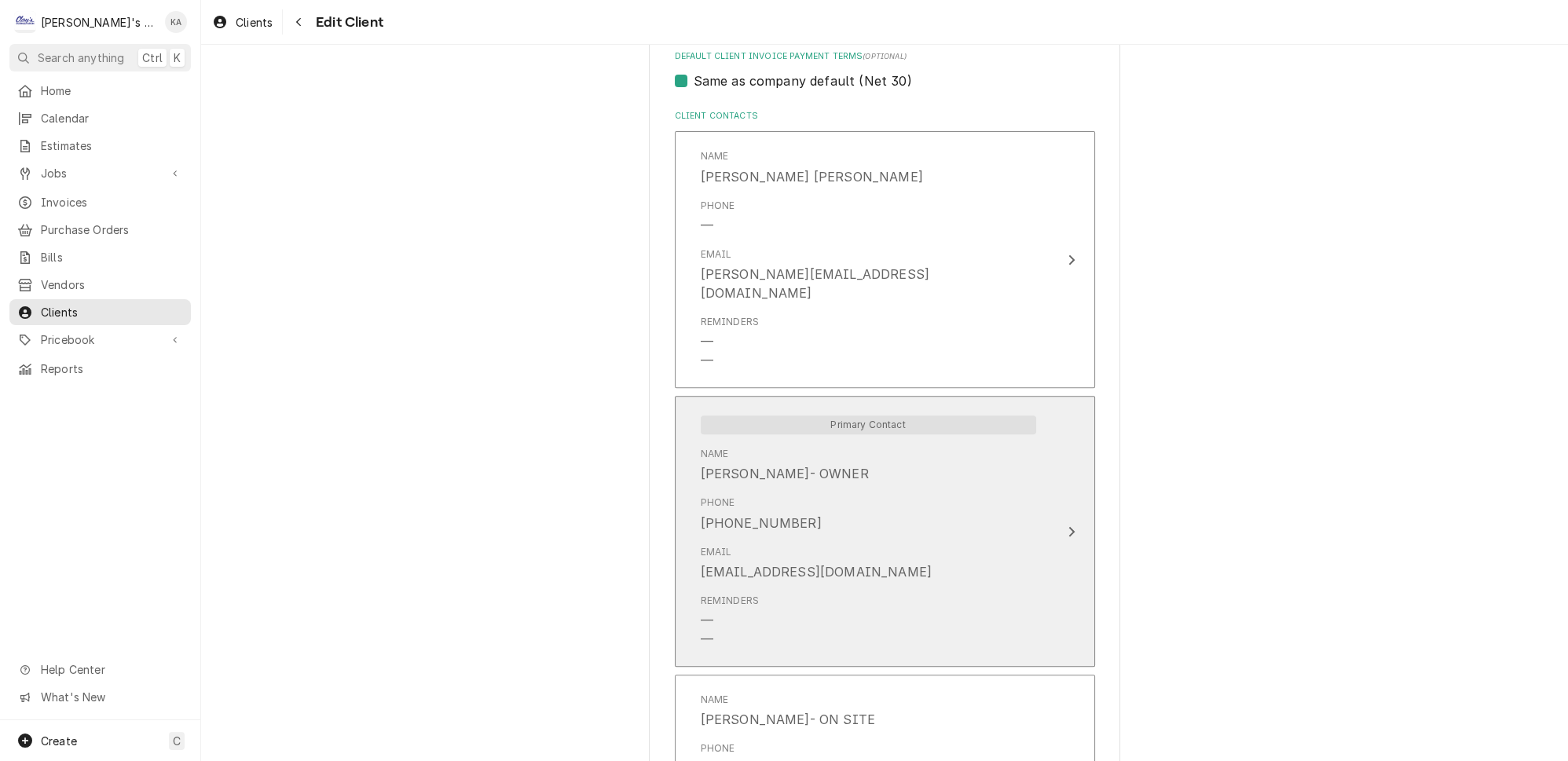
click at [849, 490] on div "Phone [PHONE_NUMBER]" at bounding box center [868, 513] width 336 height 48
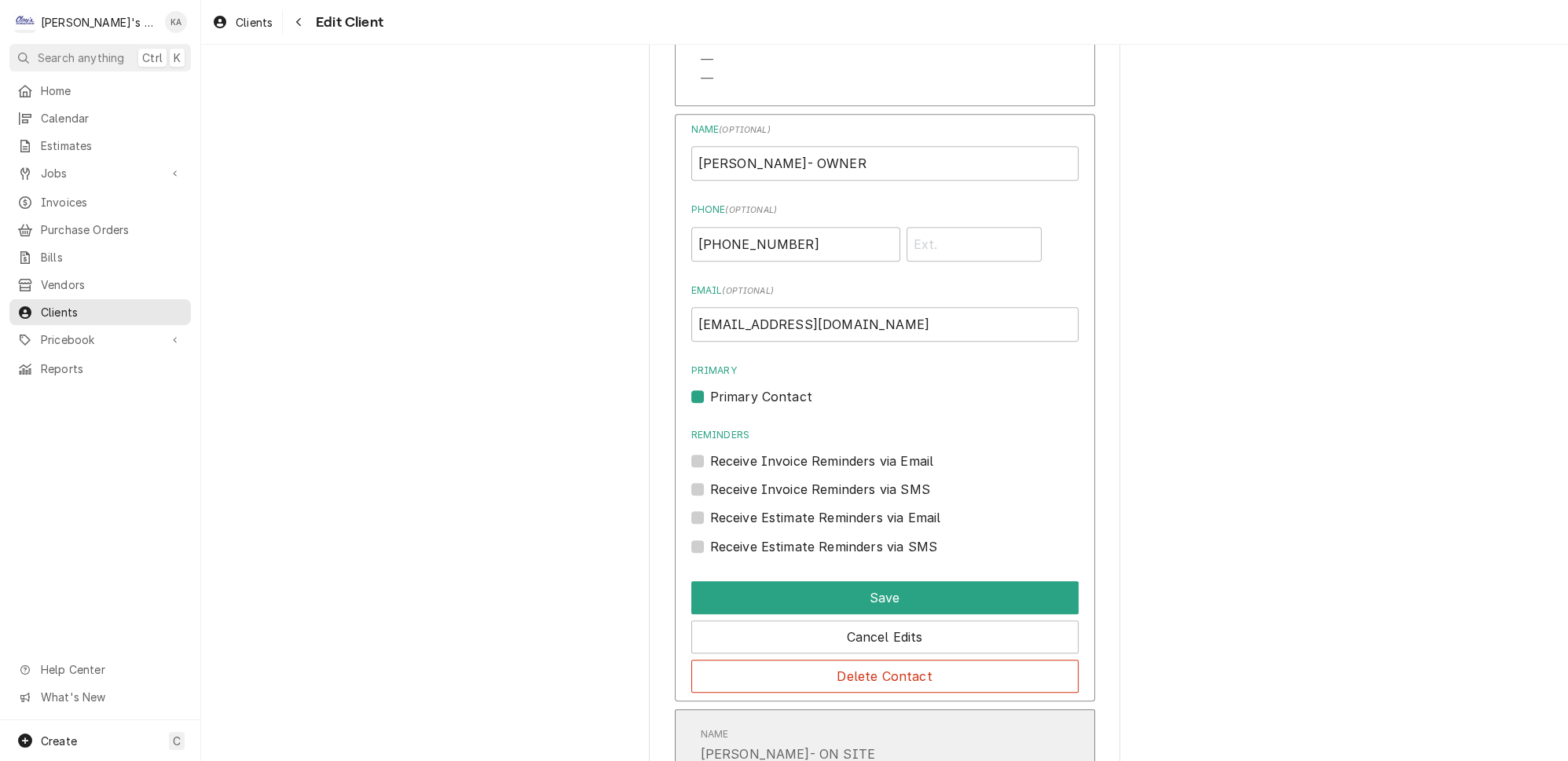
scroll to position [1285, 0]
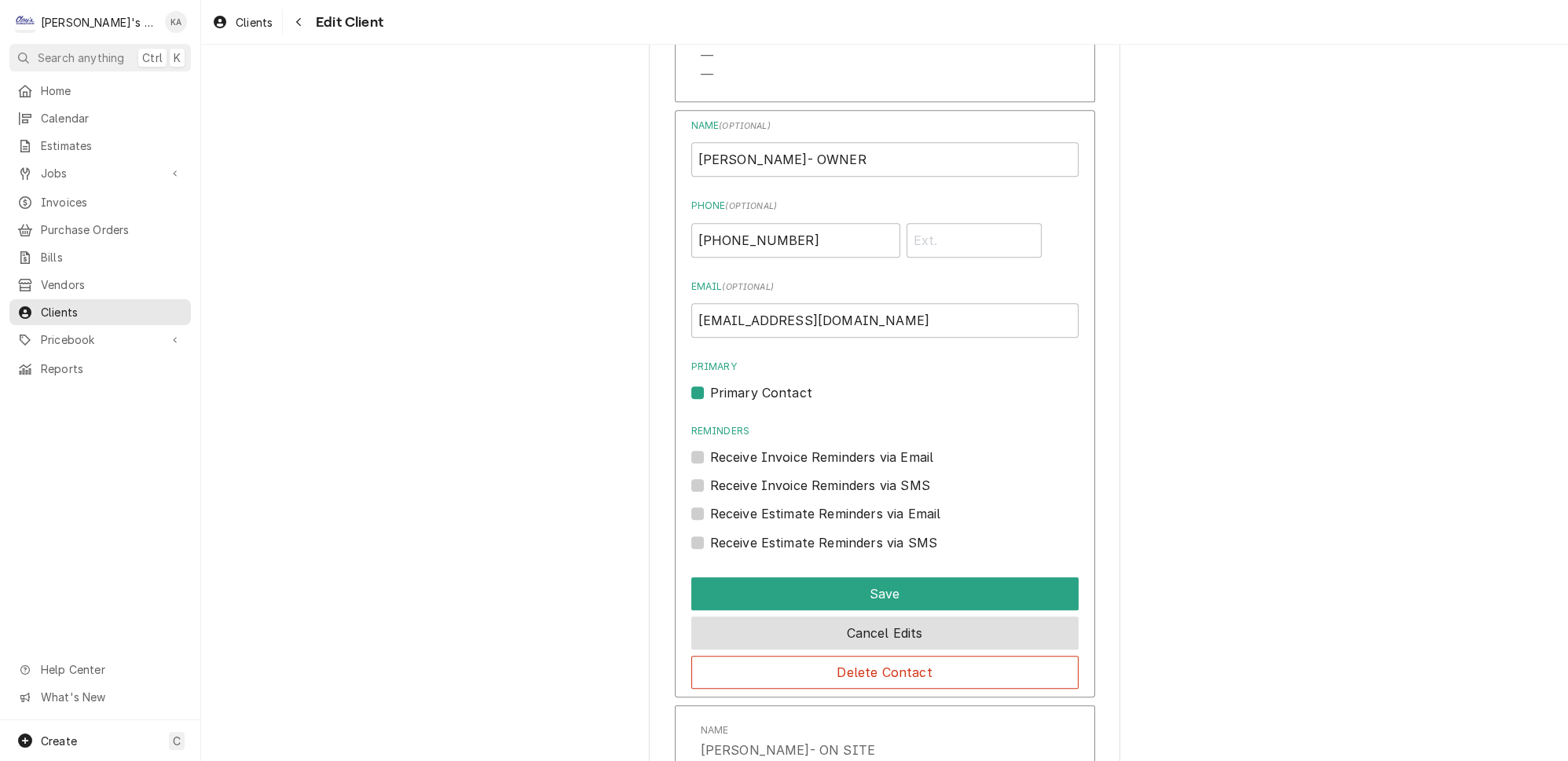
click at [874, 617] on button "Cancel Edits" at bounding box center [885, 633] width 387 height 33
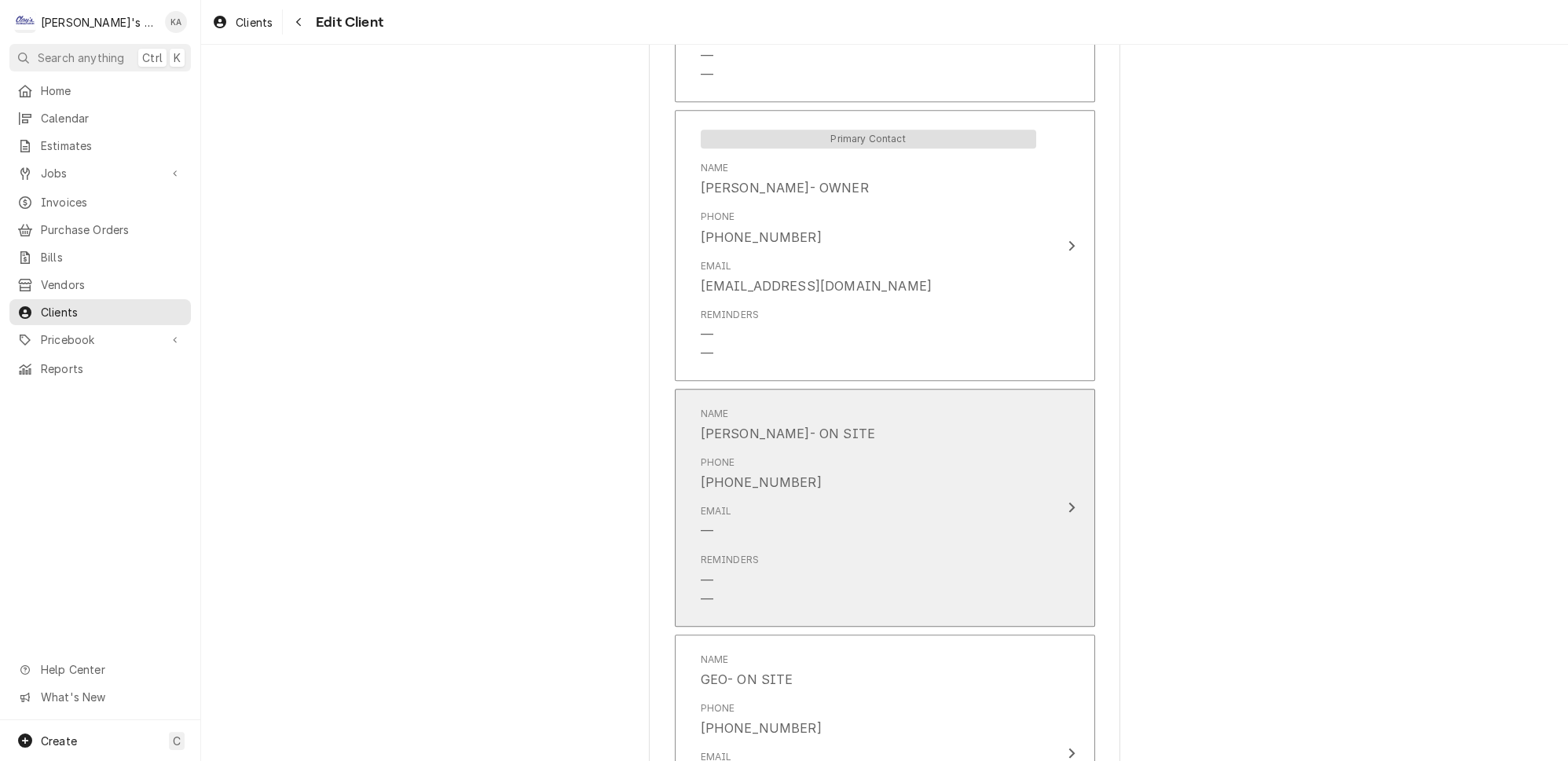
click at [857, 498] on div "Email —" at bounding box center [868, 522] width 336 height 48
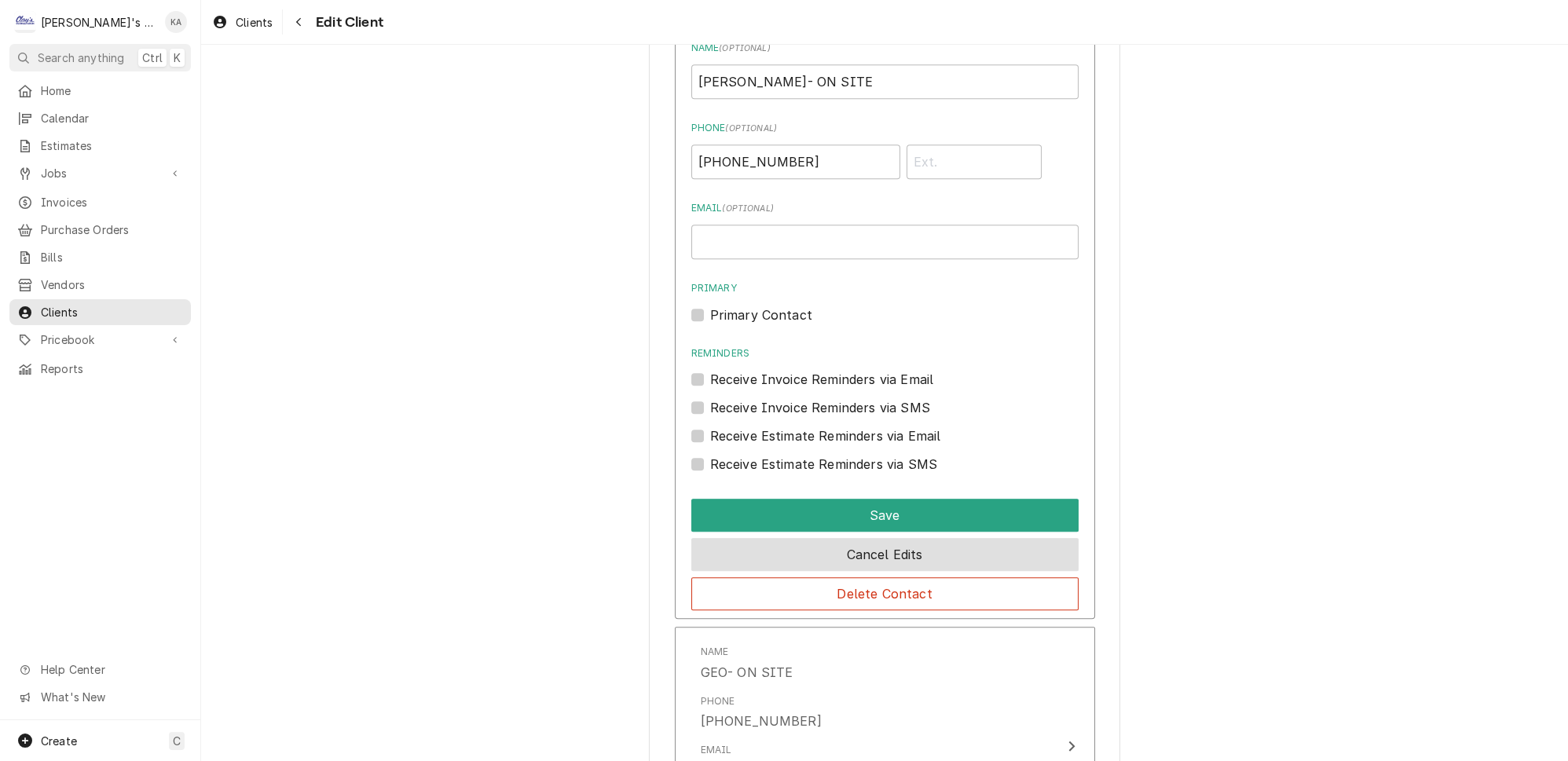
click at [872, 538] on button "Cancel Edits" at bounding box center [885, 554] width 387 height 33
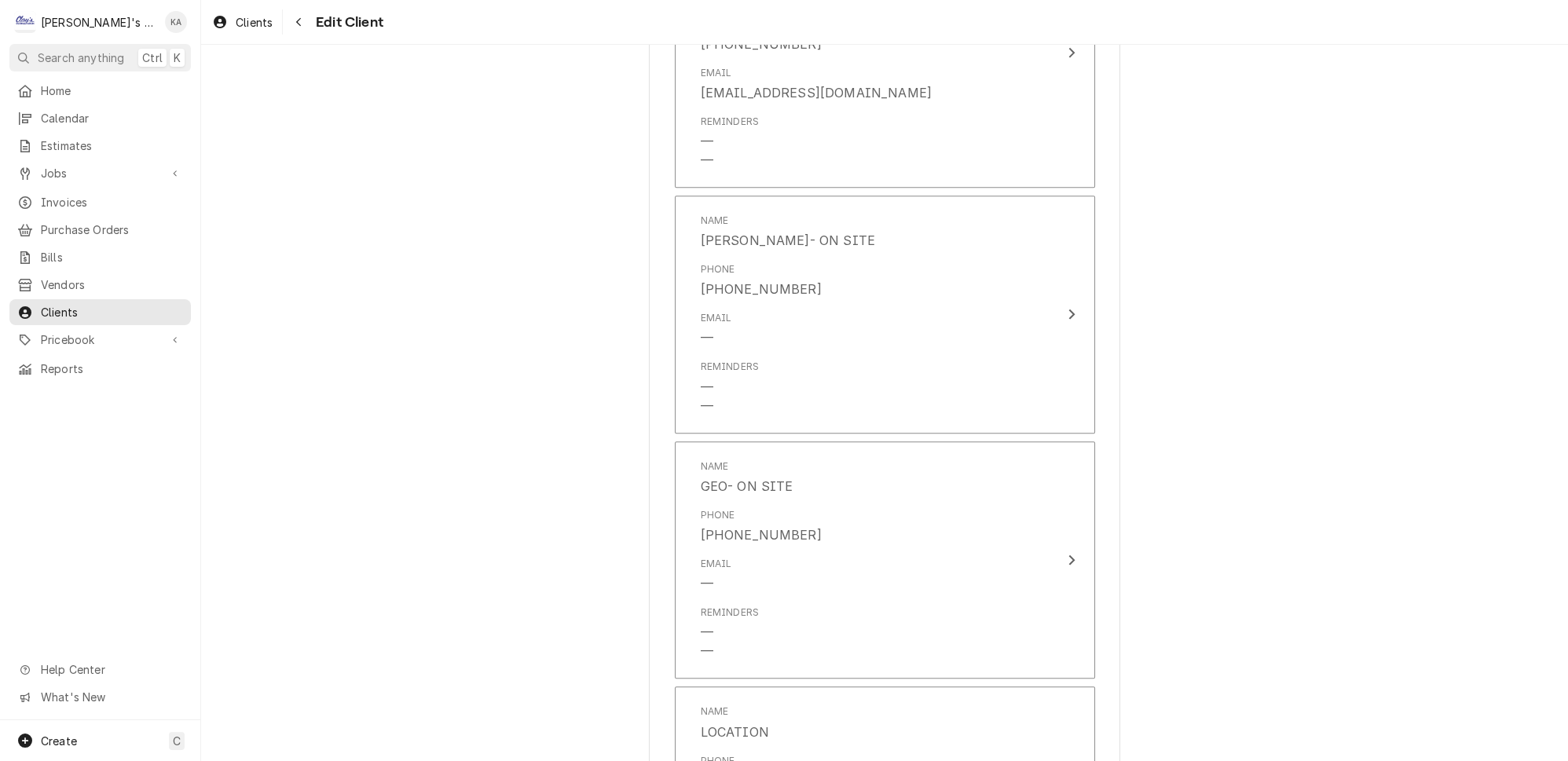
scroll to position [1527, 0]
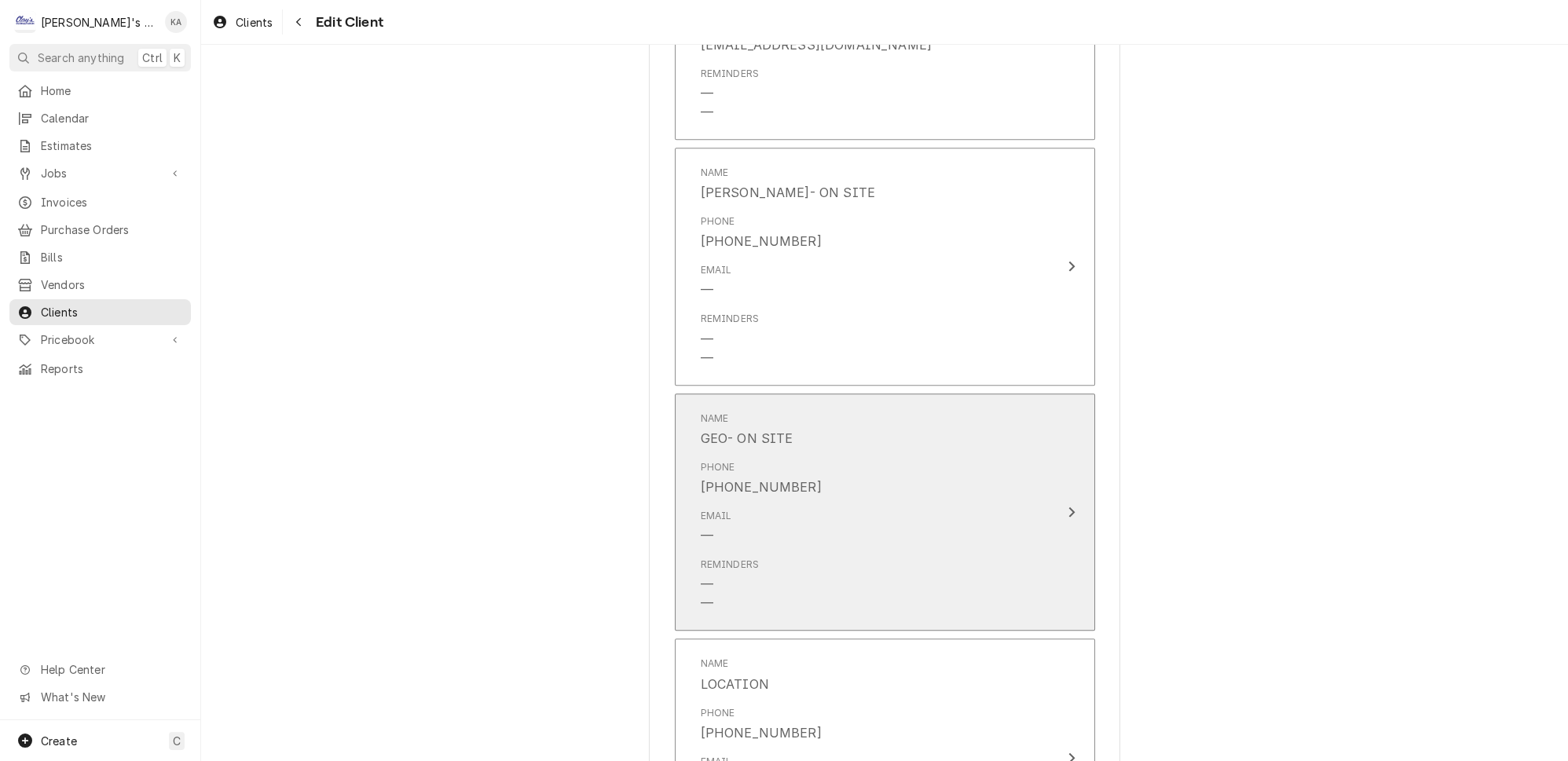
click at [842, 551] on div "Reminders — —" at bounding box center [868, 585] width 336 height 67
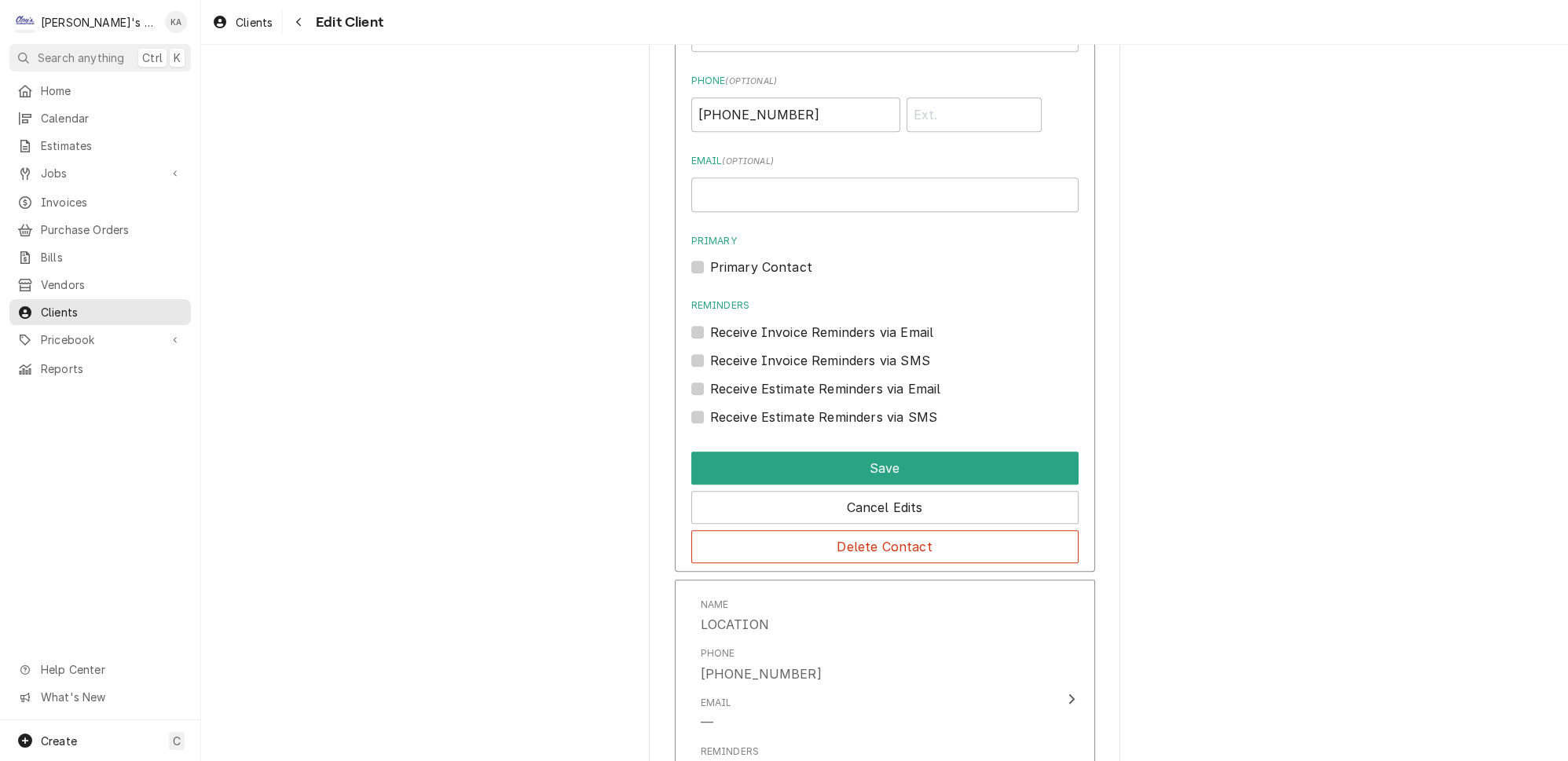
scroll to position [1955, 0]
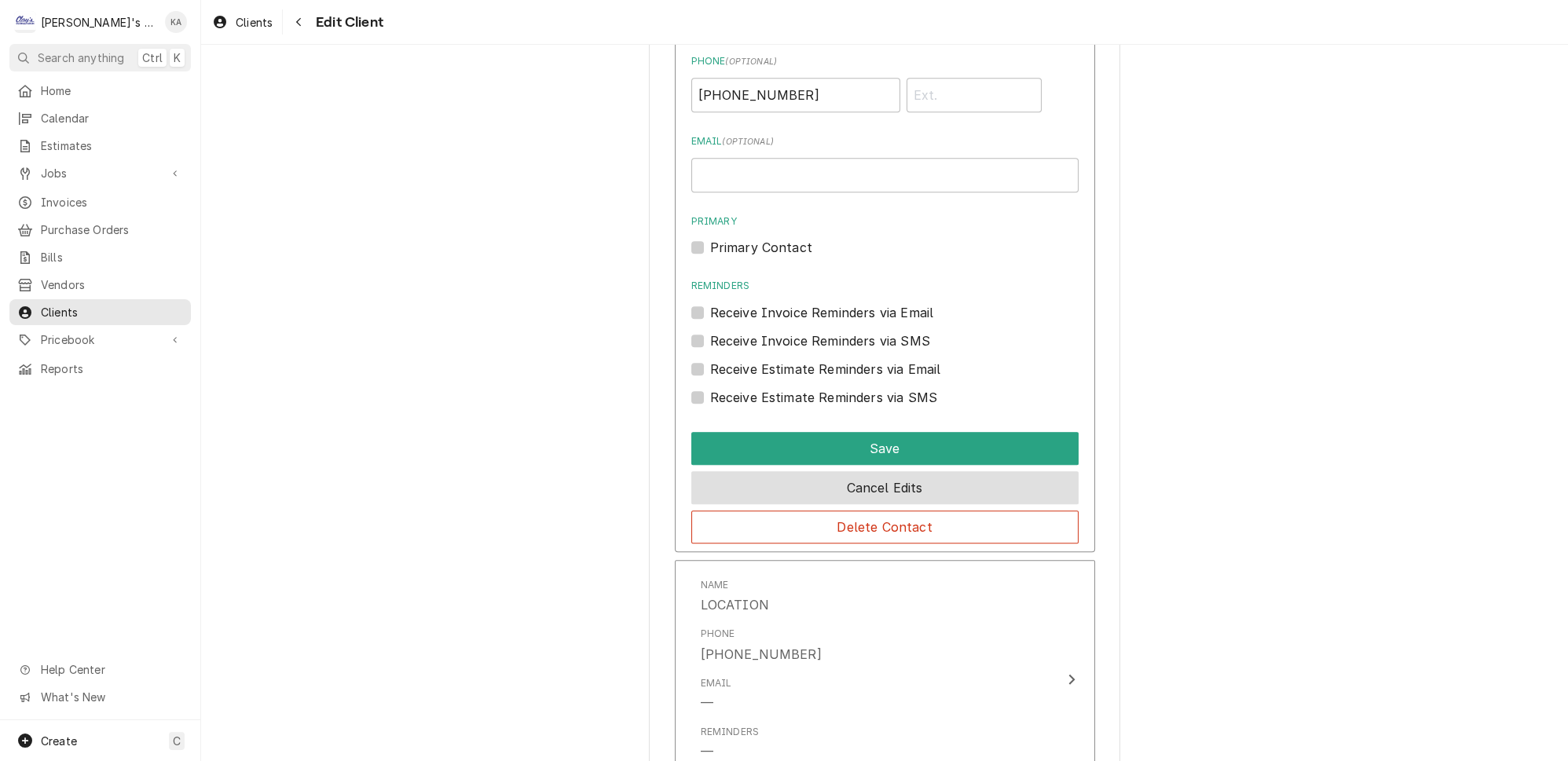
click at [878, 472] on button "Cancel Edits" at bounding box center [885, 488] width 387 height 33
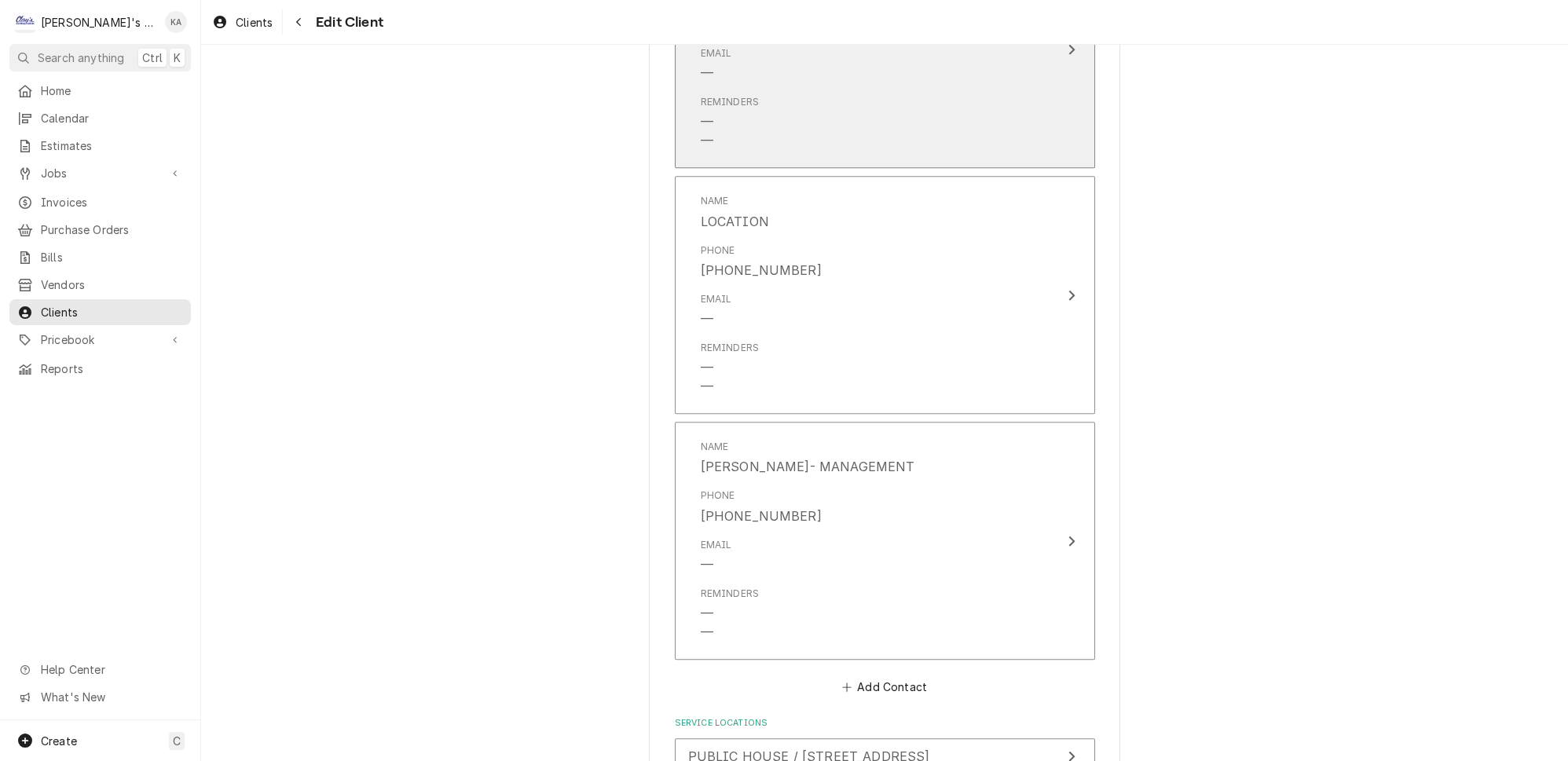
scroll to position [2053, 0]
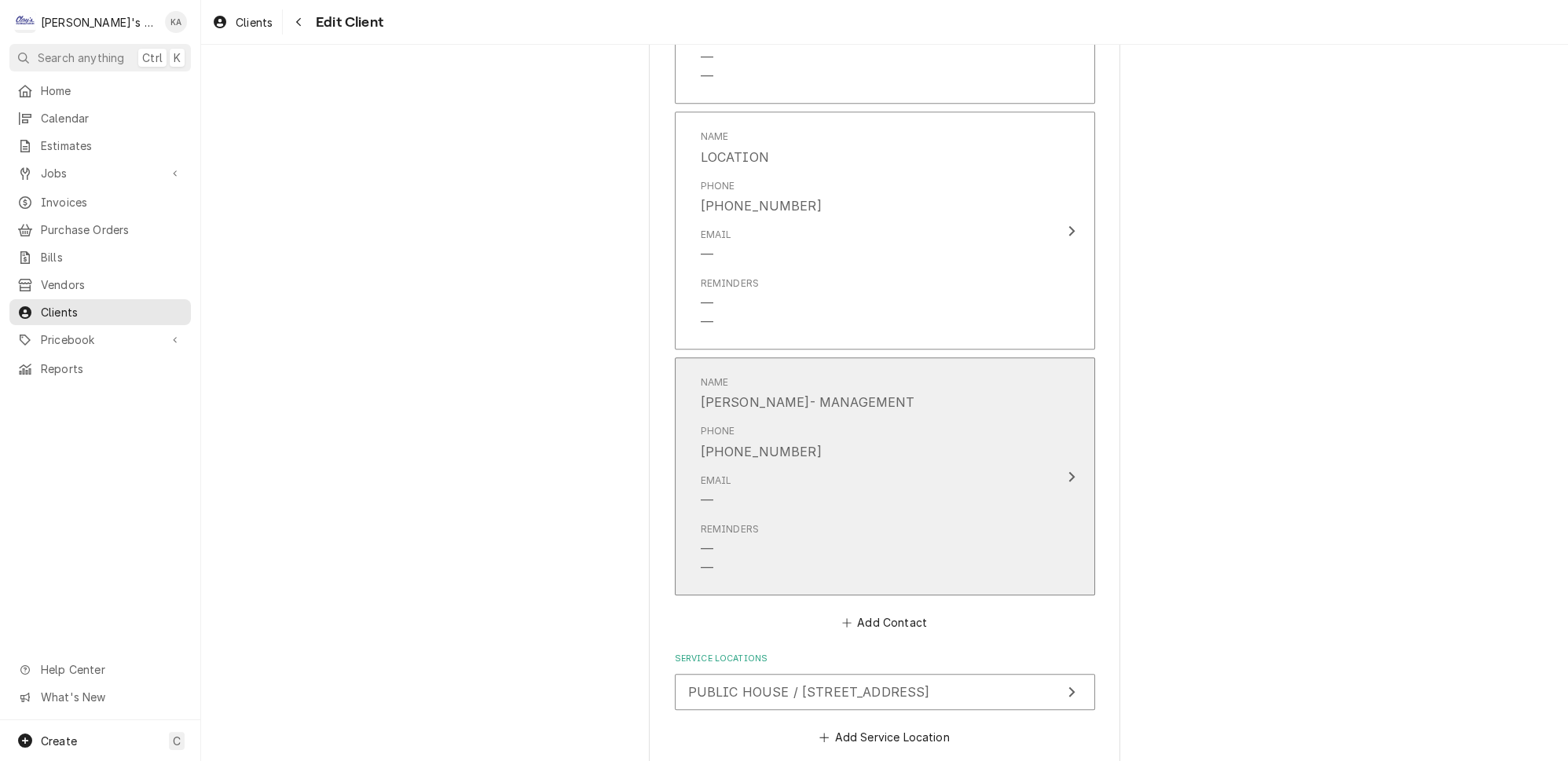
click at [876, 468] on div "Email —" at bounding box center [868, 492] width 336 height 48
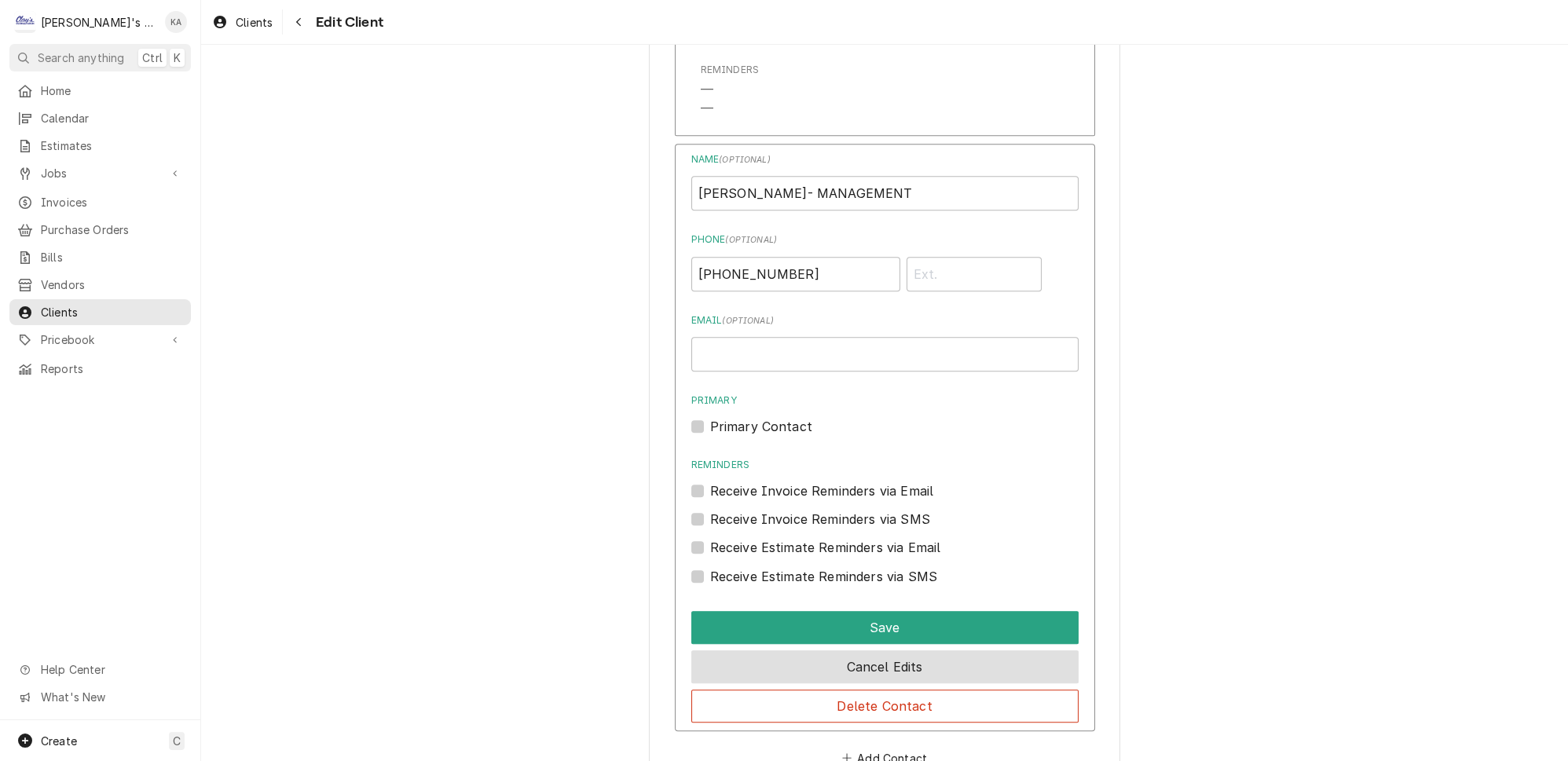
click at [907, 651] on button "Cancel Edits" at bounding box center [885, 667] width 387 height 33
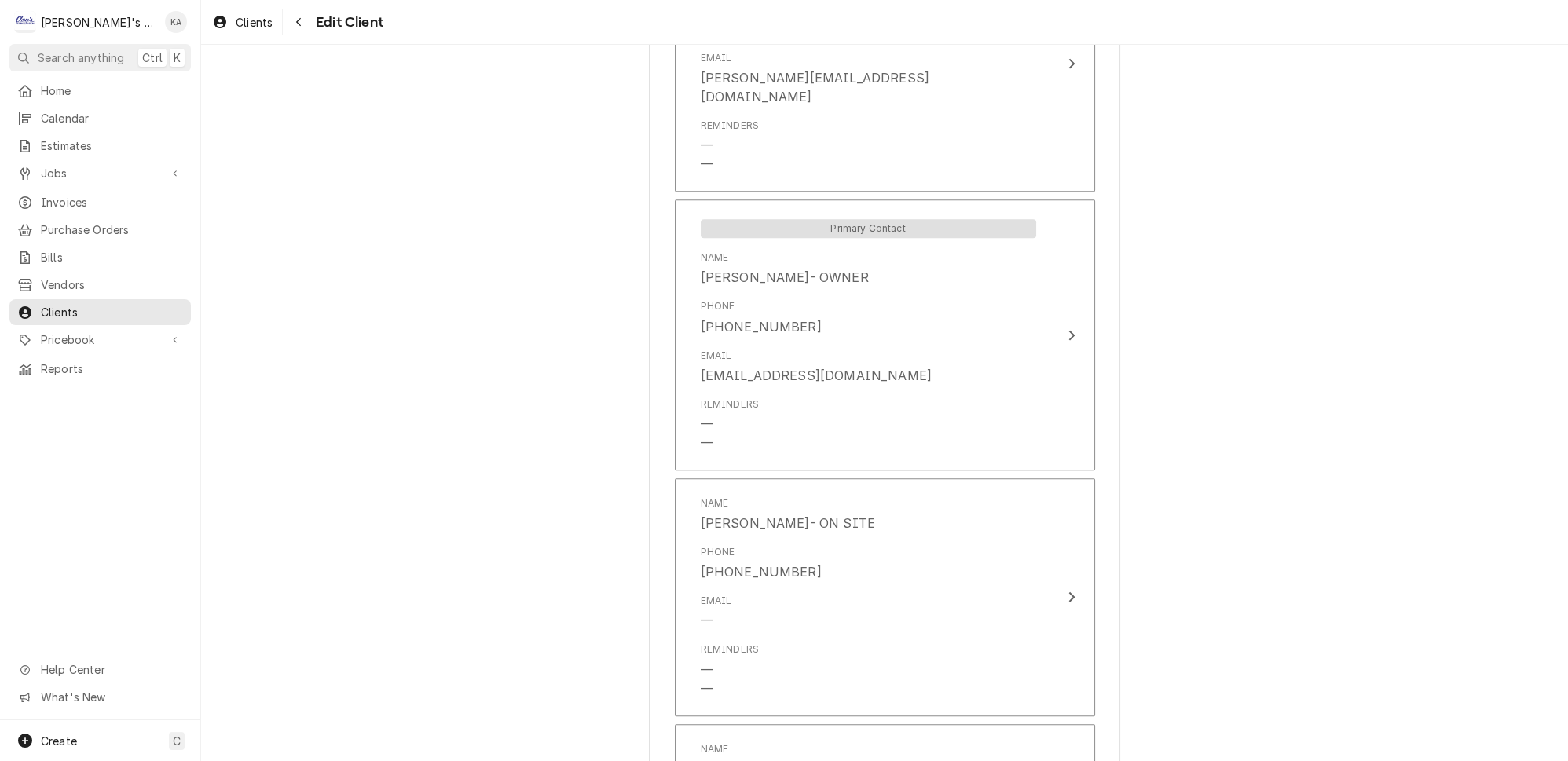
scroll to position [839, 0]
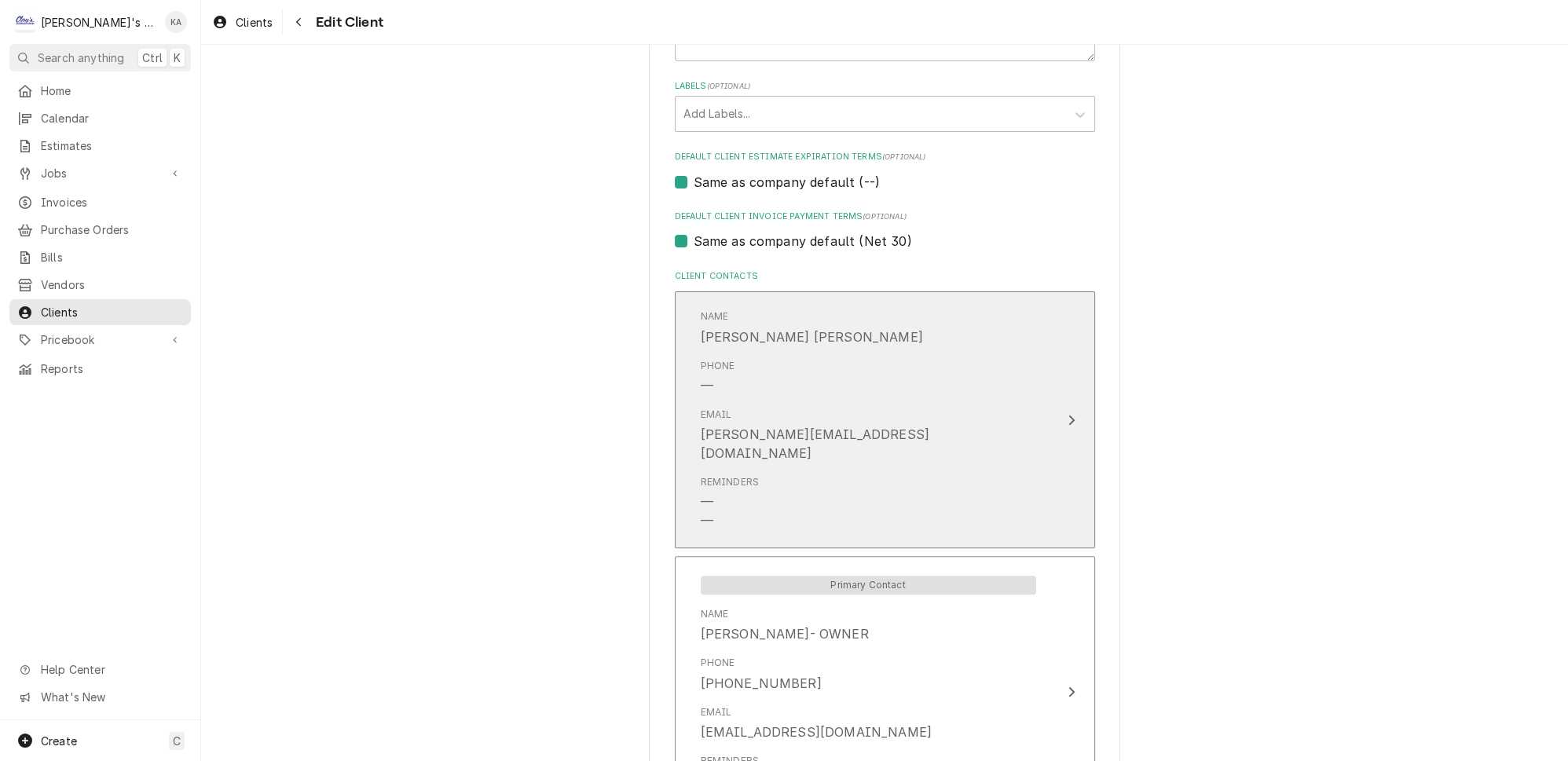
click at [887, 408] on div "Email CHRISTINE@PORTERPUBS.COM" at bounding box center [868, 436] width 336 height 55
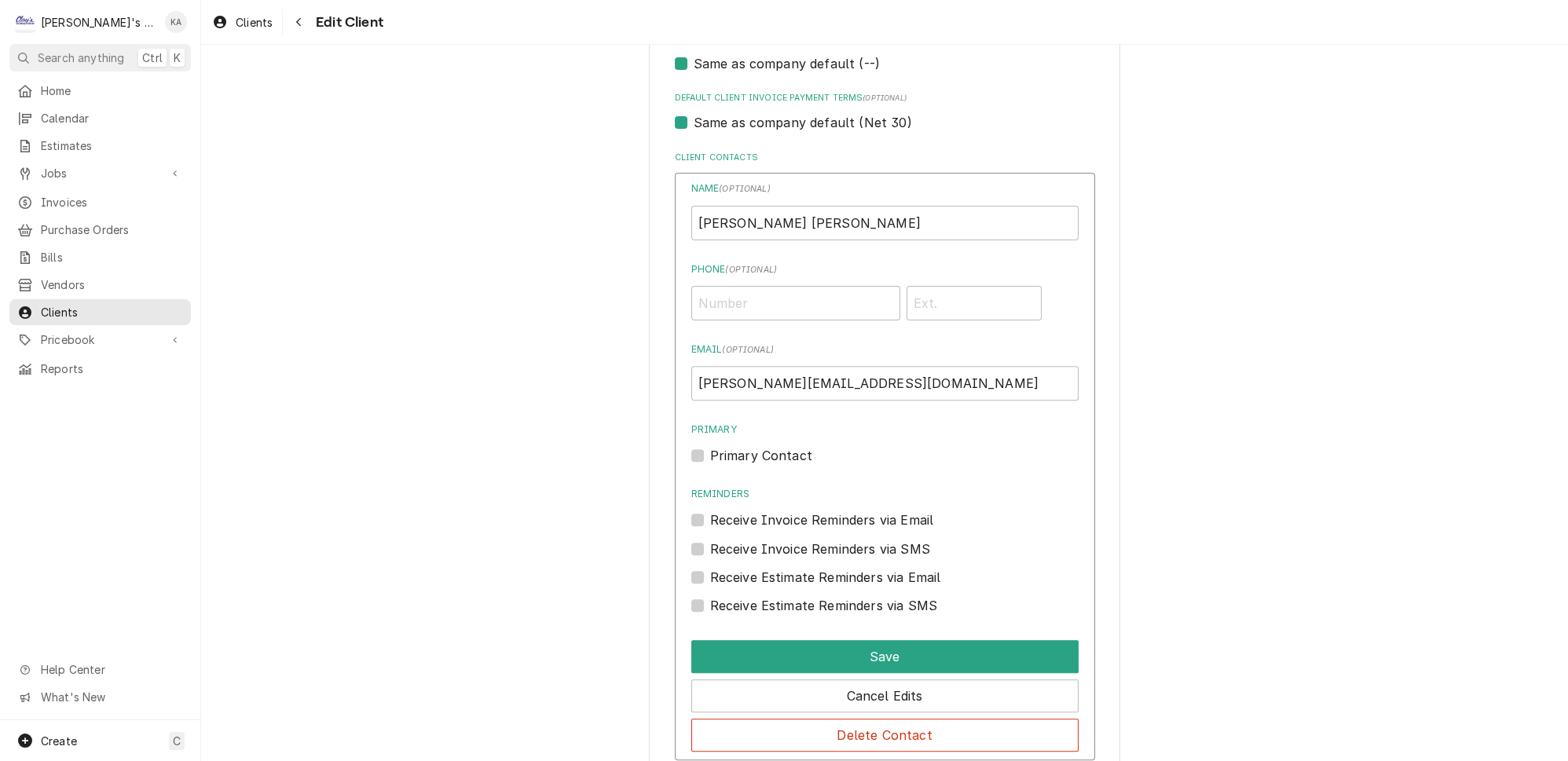
scroll to position [982, 0]
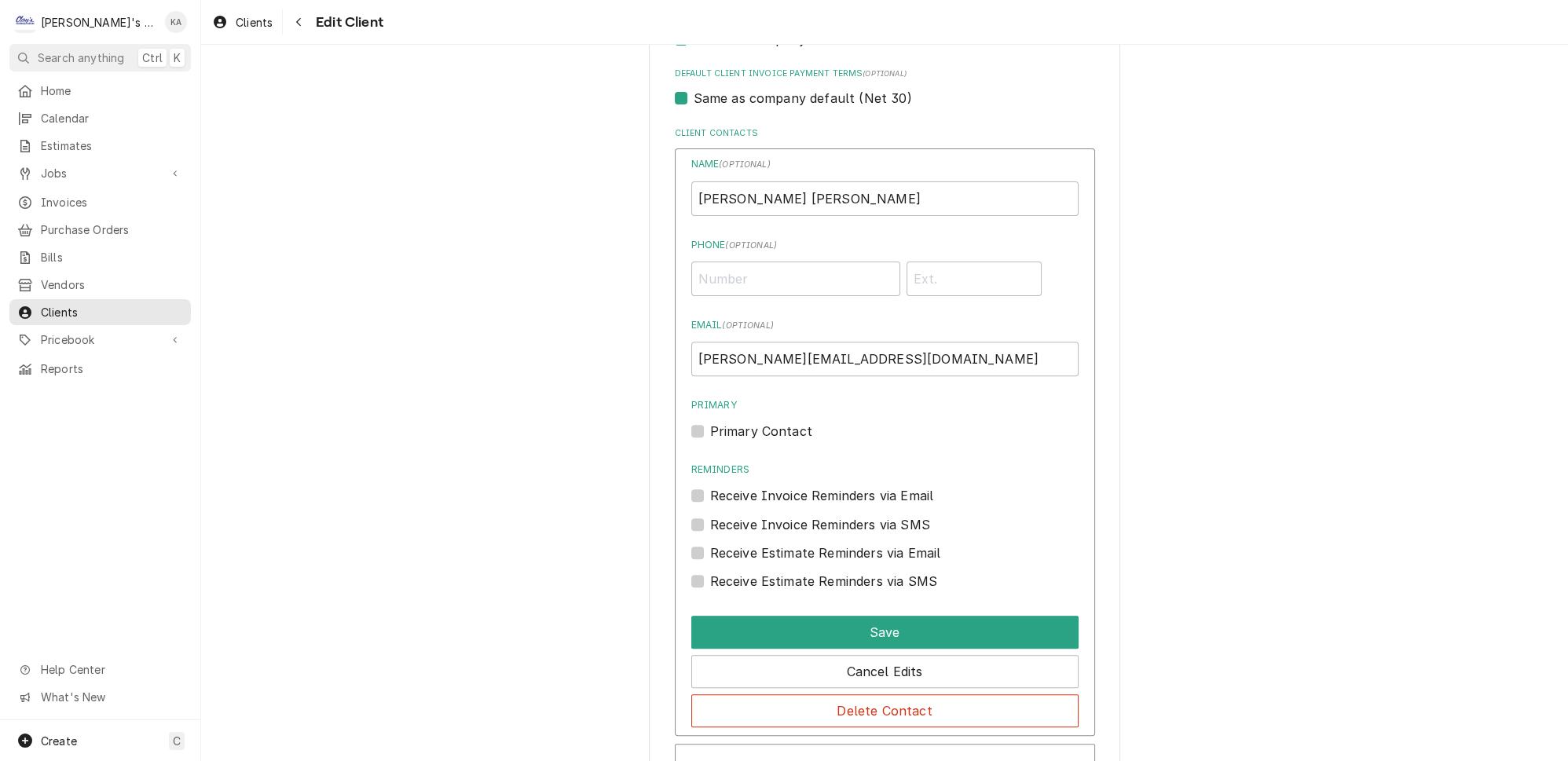
click at [767, 486] on label "Receive Invoice Reminders via Email" at bounding box center [821, 495] width 224 height 19
click at [767, 486] on input "Reminders" at bounding box center [903, 503] width 387 height 34
checkbox input "true"
click at [879, 616] on button "Save" at bounding box center [885, 632] width 387 height 33
type textarea "x"
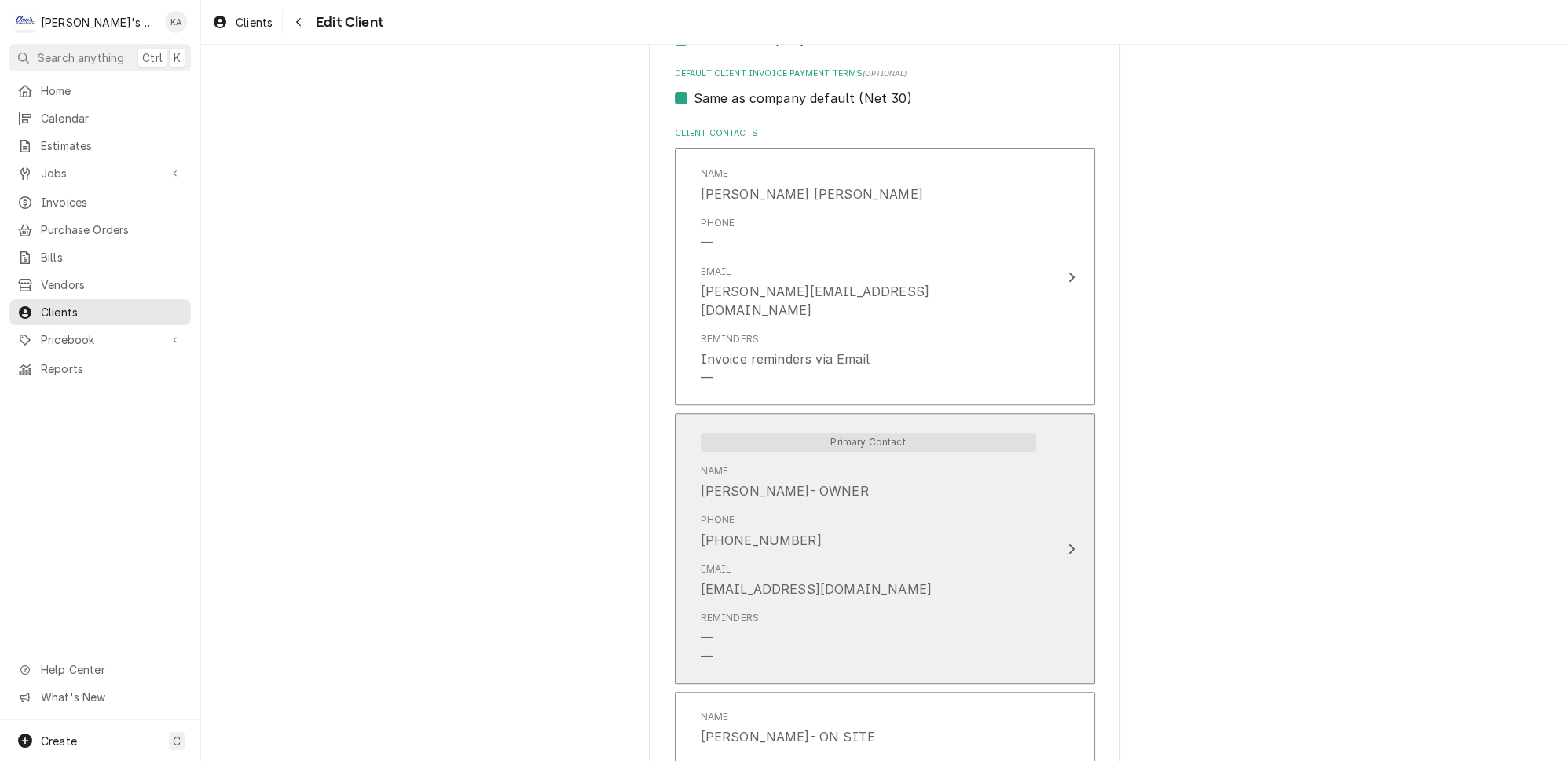
click at [860, 507] on div "Phone (541) 912-8961" at bounding box center [868, 530] width 336 height 48
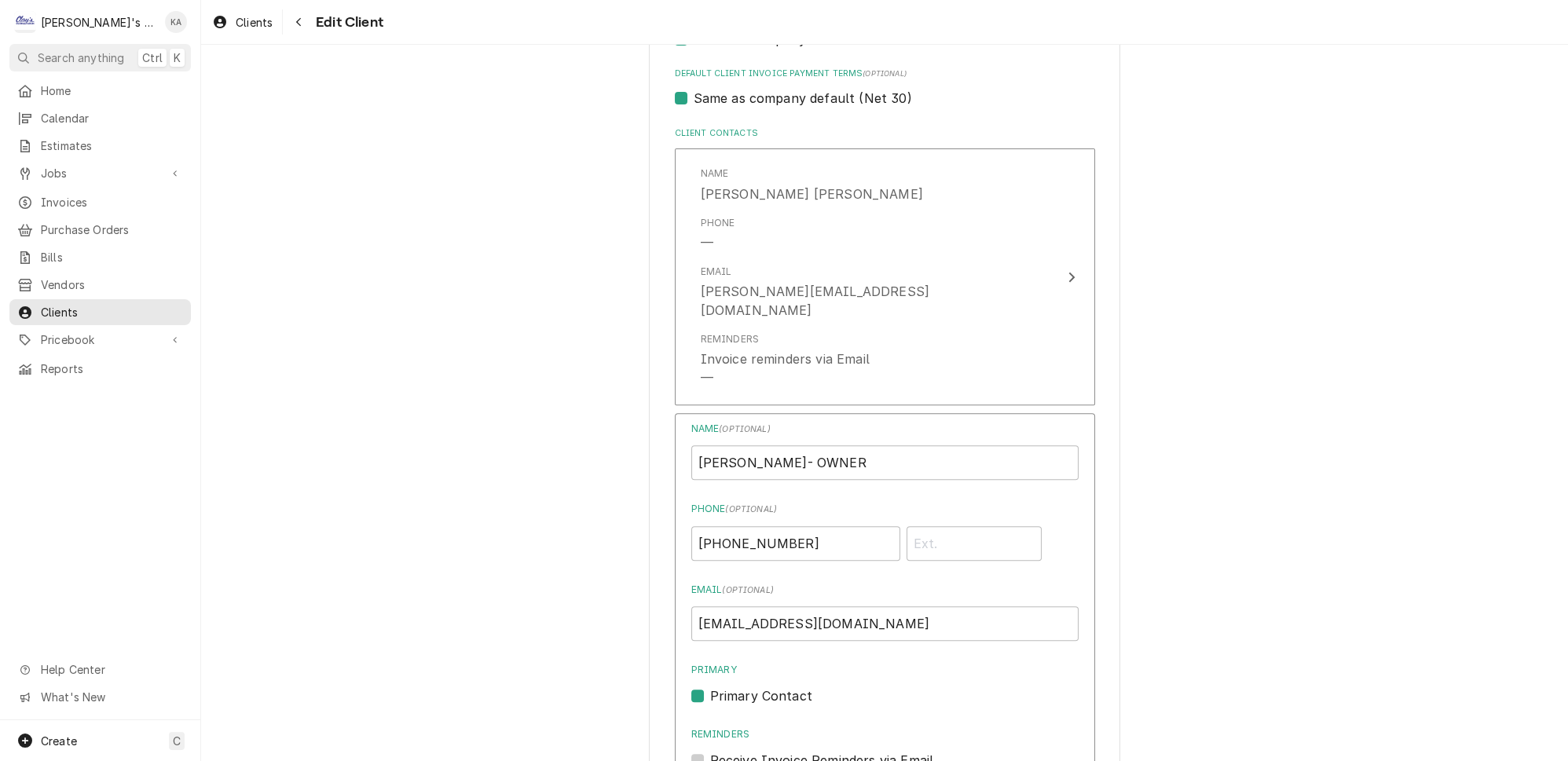
click at [799, 751] on label "Receive Invoice Reminders via Email" at bounding box center [821, 760] width 224 height 19
click at [799, 751] on input "Reminders" at bounding box center [903, 768] width 387 height 34
checkbox input "true"
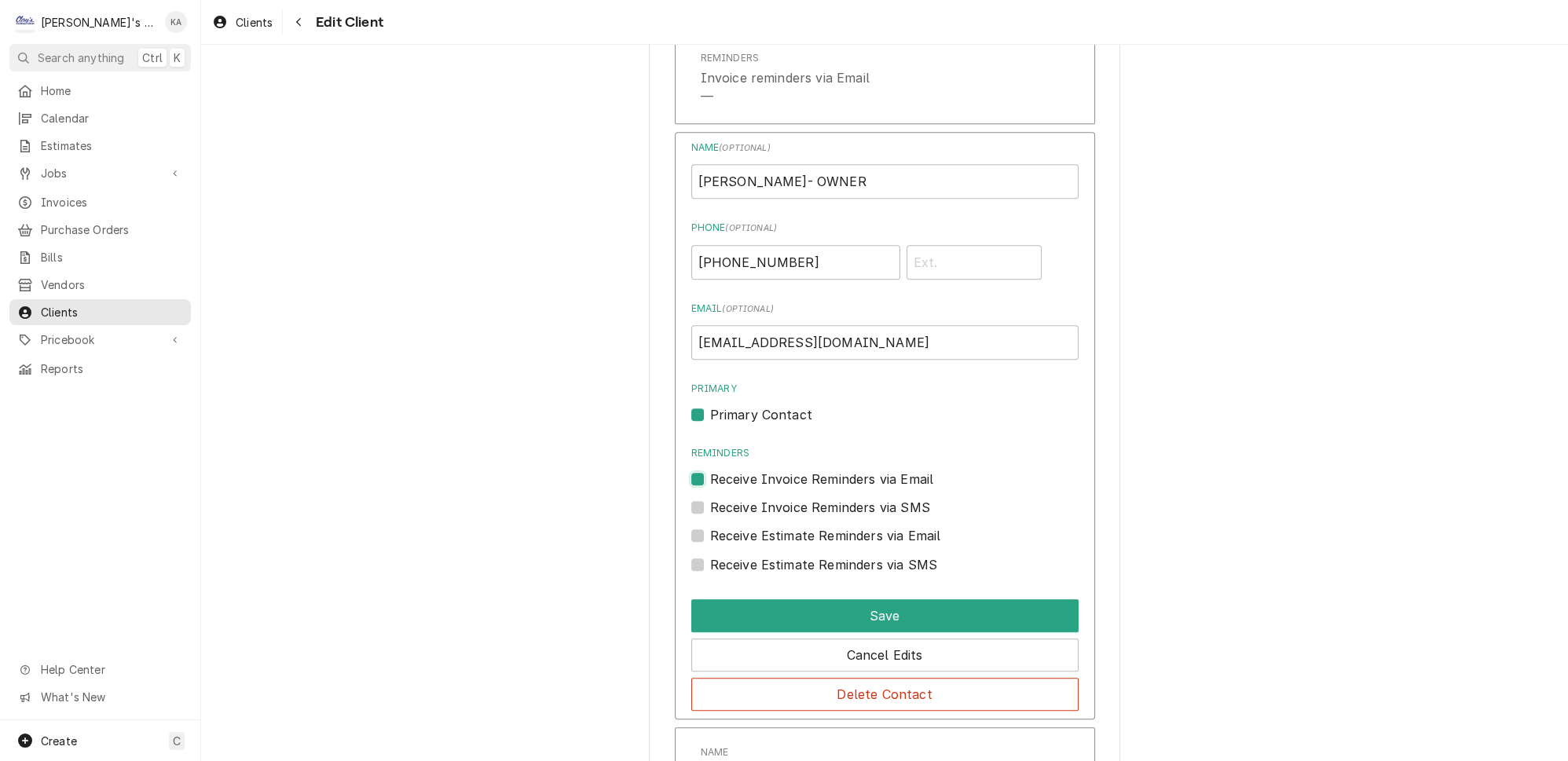
scroll to position [1268, 0]
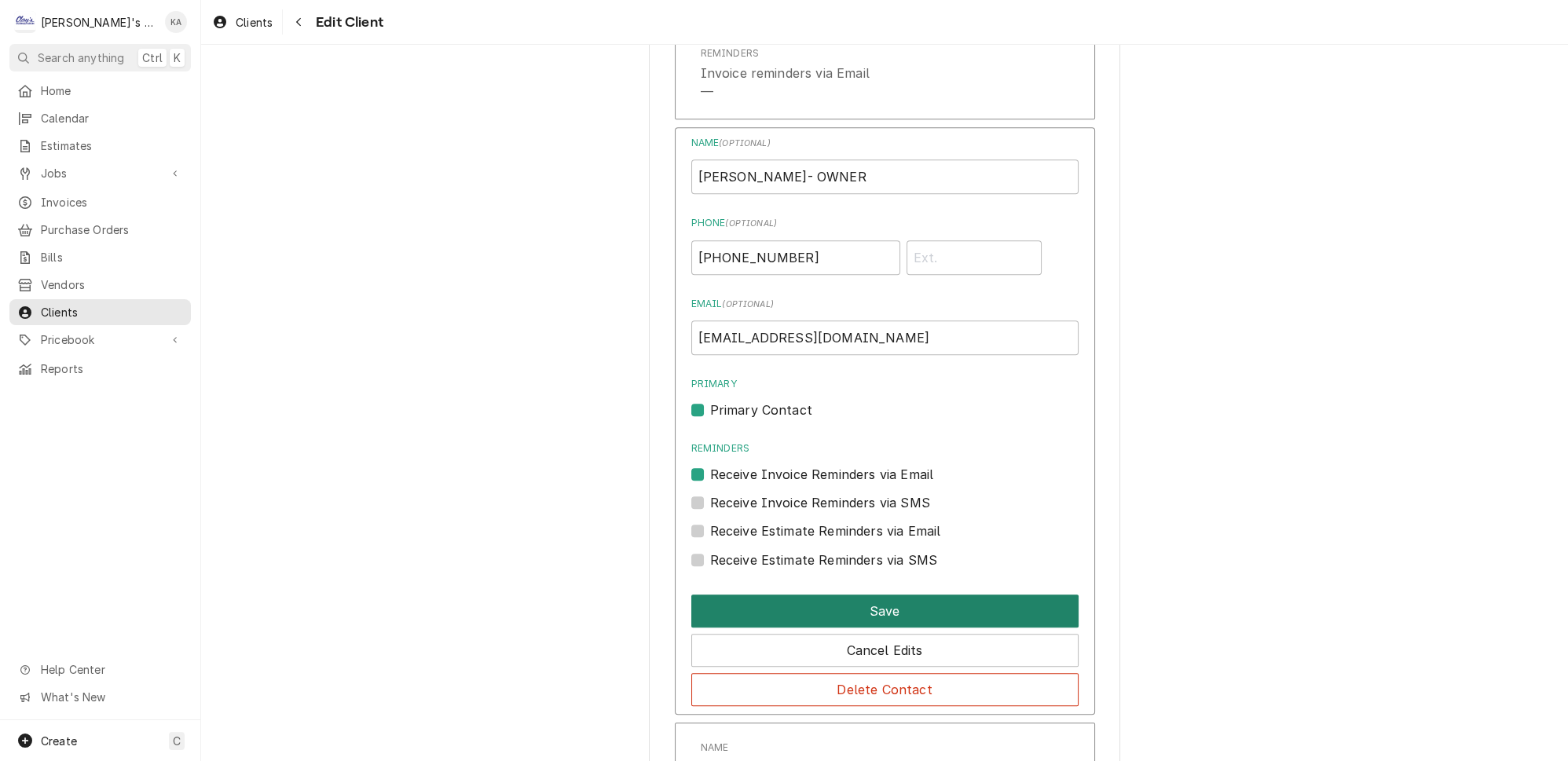
click at [851, 595] on button "Save" at bounding box center [885, 611] width 387 height 33
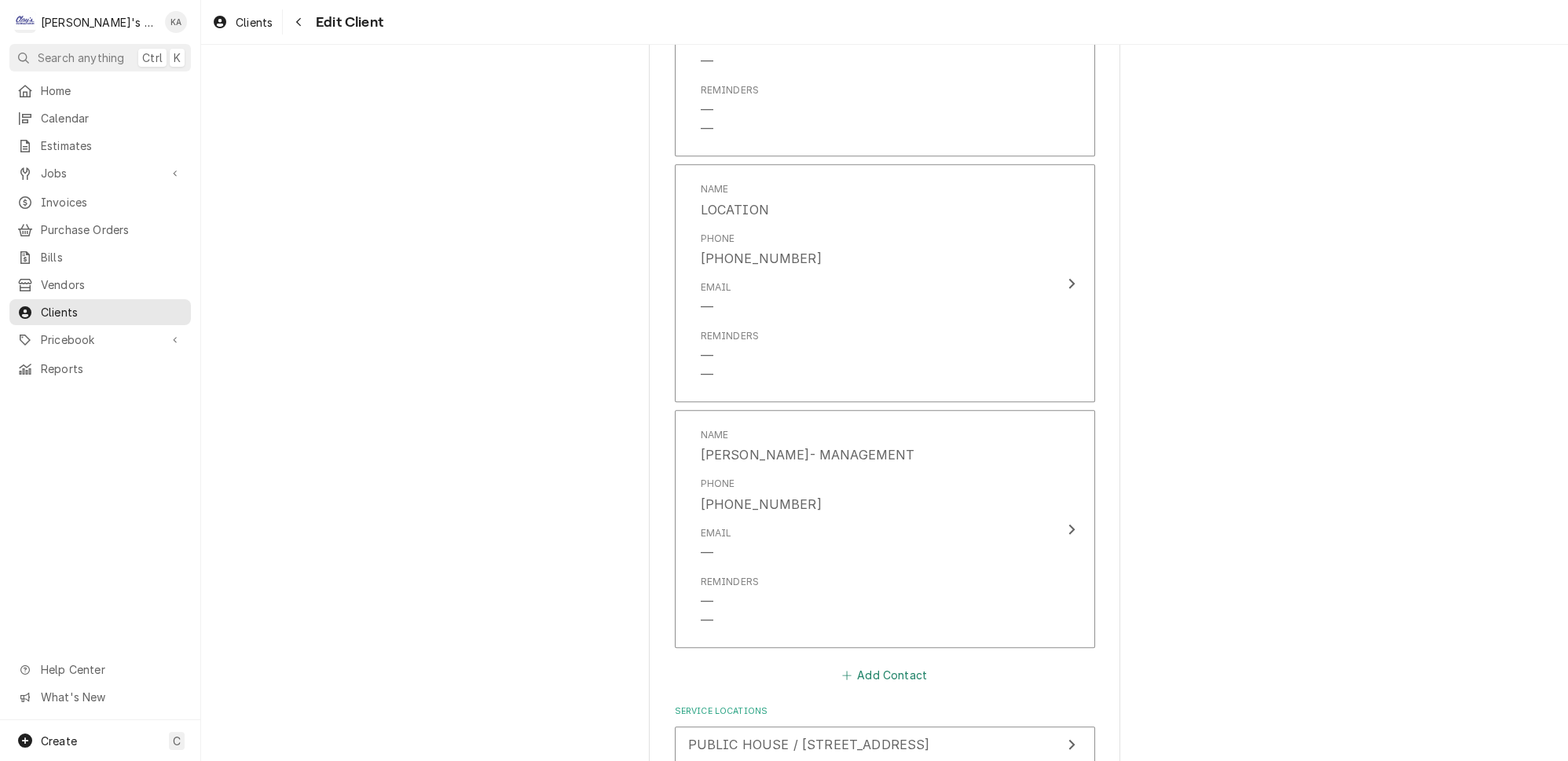
scroll to position [2053, 0]
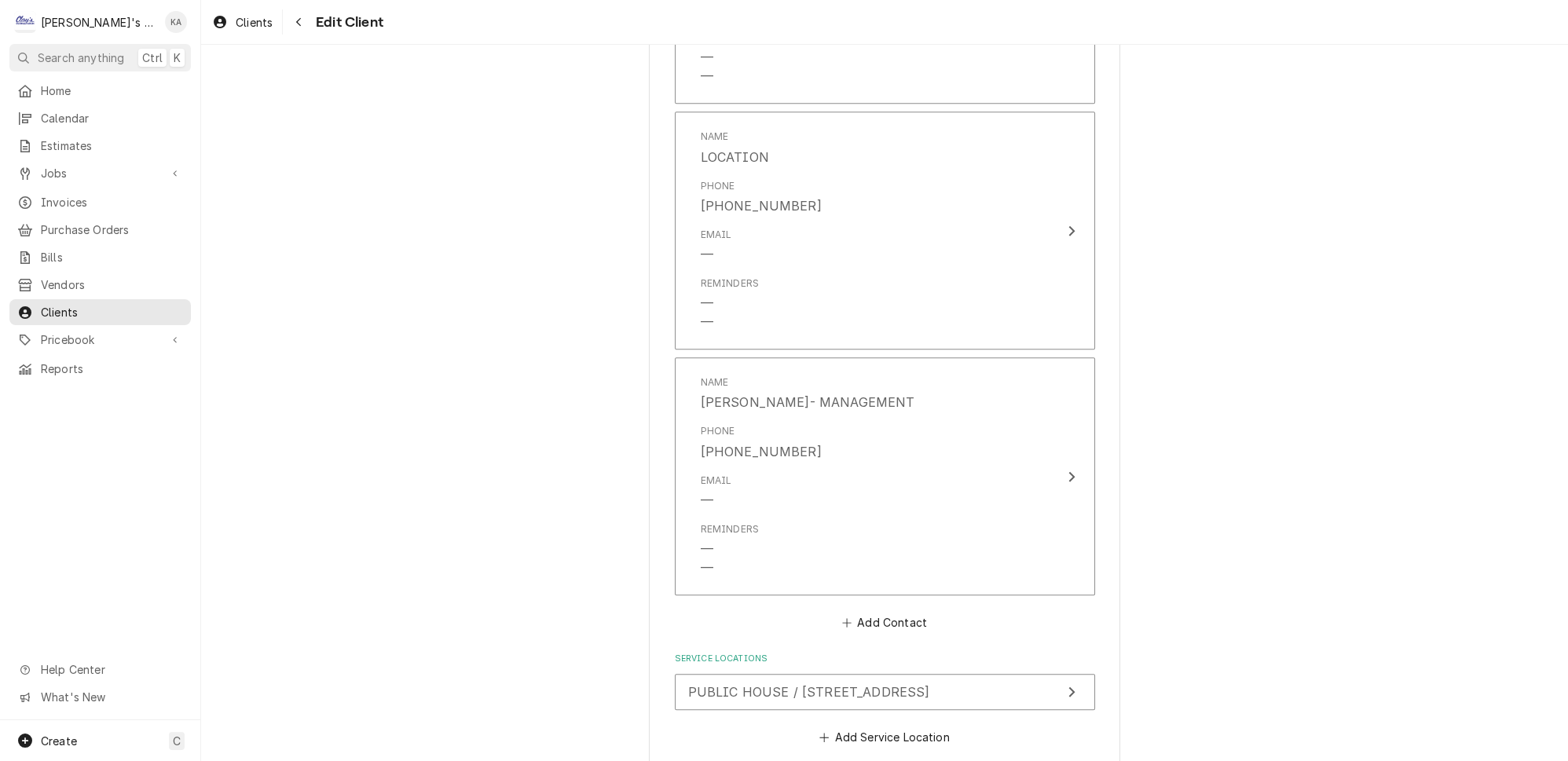
type textarea "x"
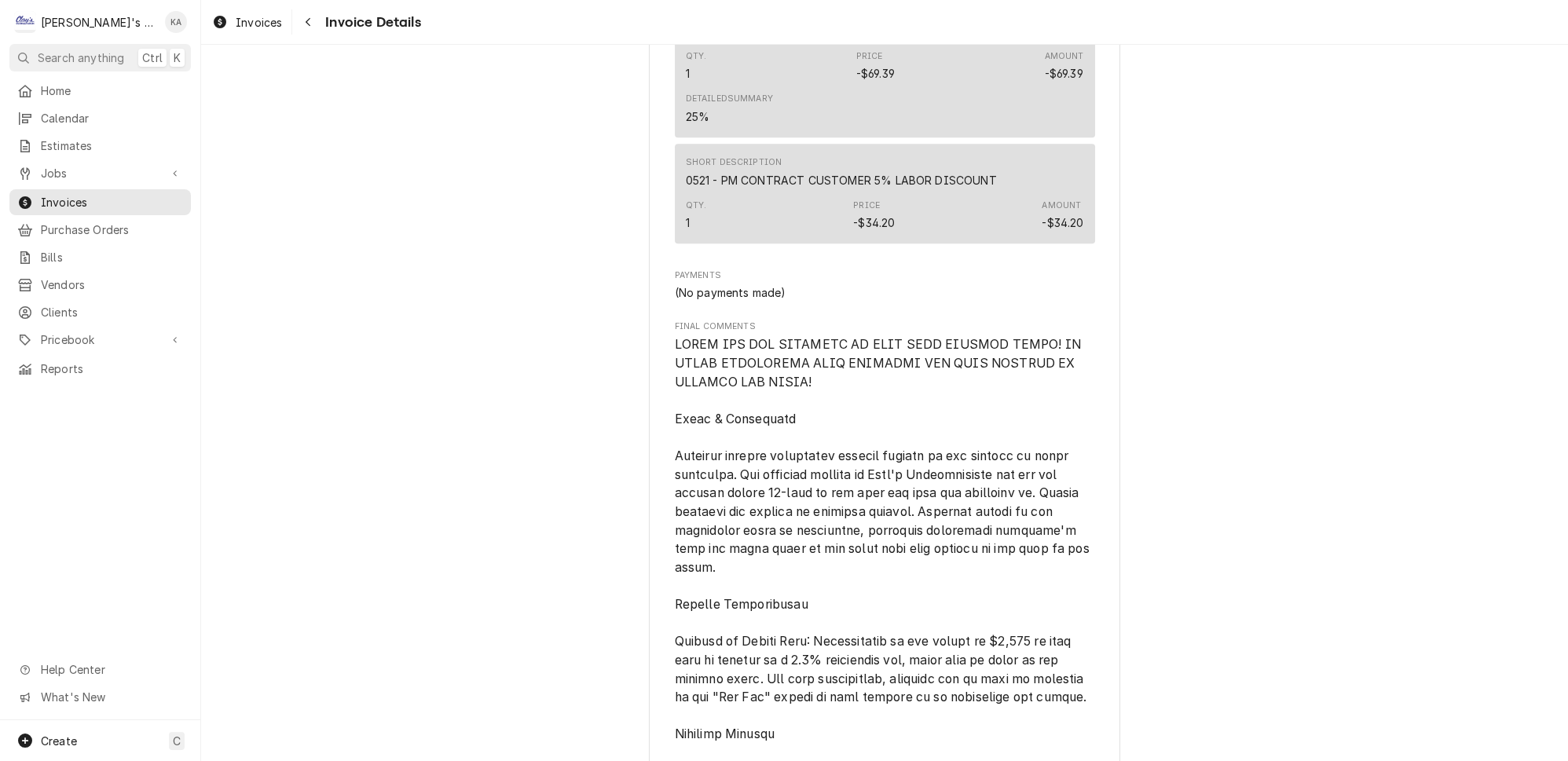
scroll to position [3426, 0]
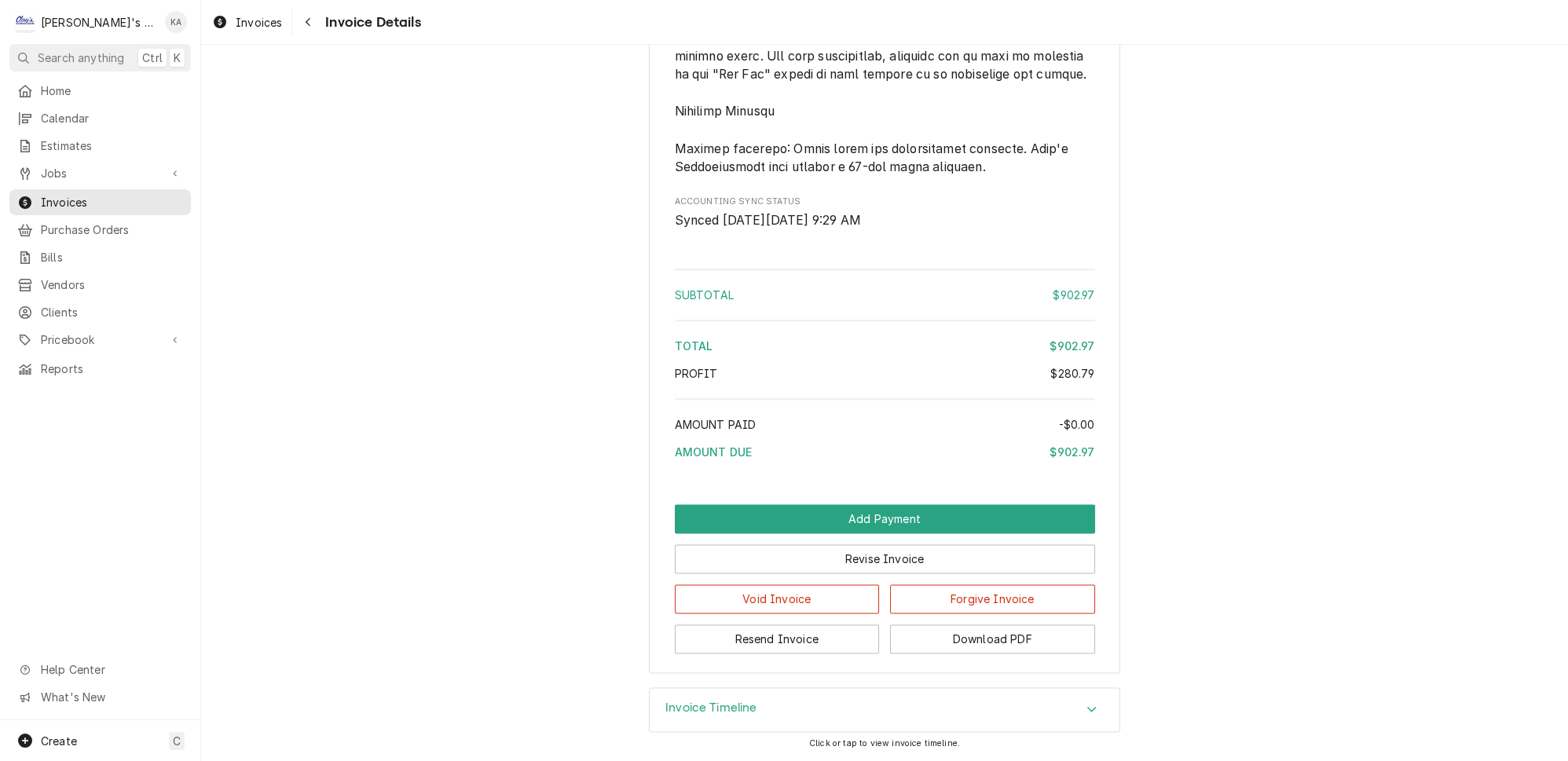
click at [922, 715] on div "Invoice Timeline" at bounding box center [884, 710] width 470 height 44
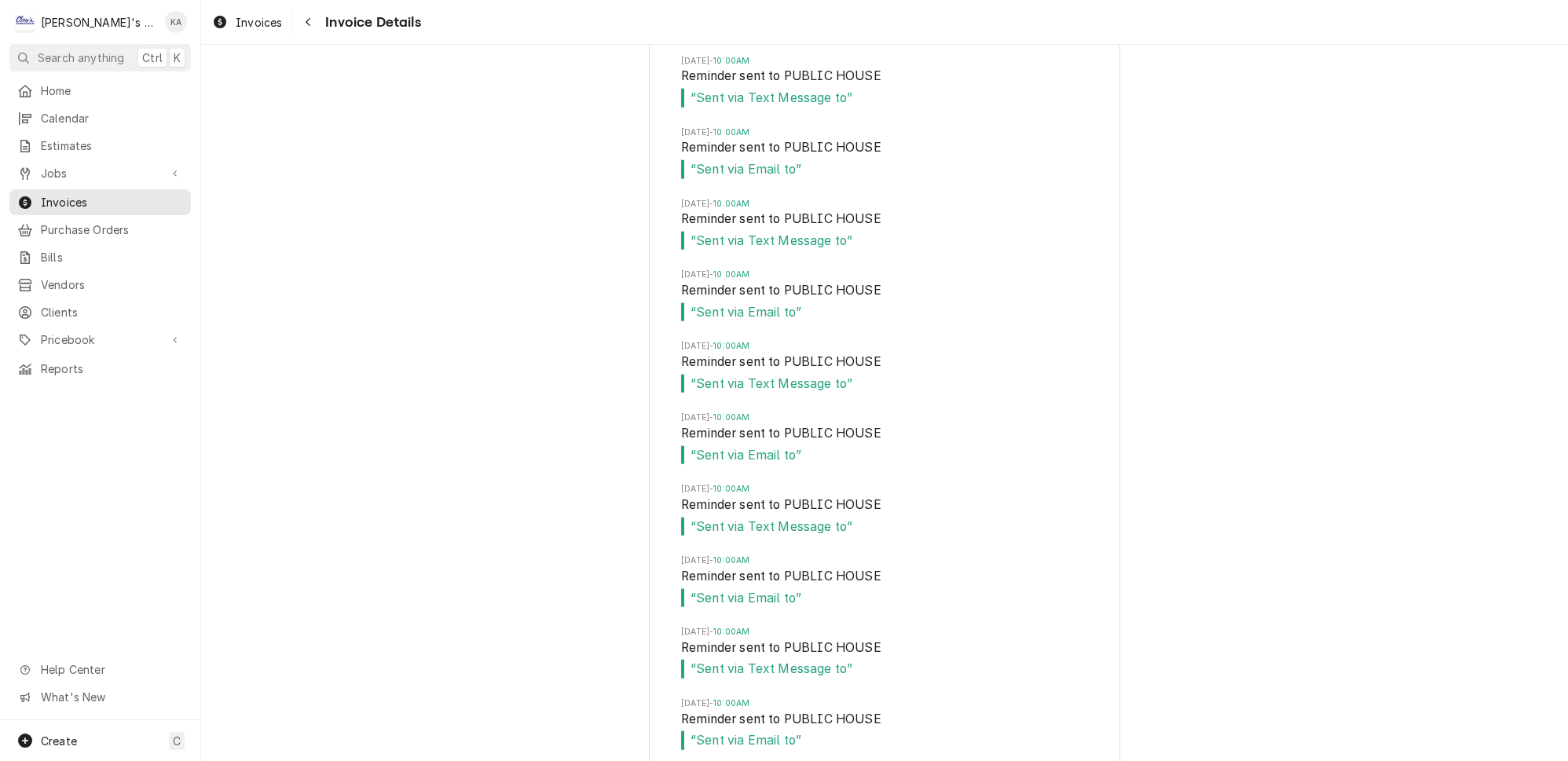
scroll to position [6518, 0]
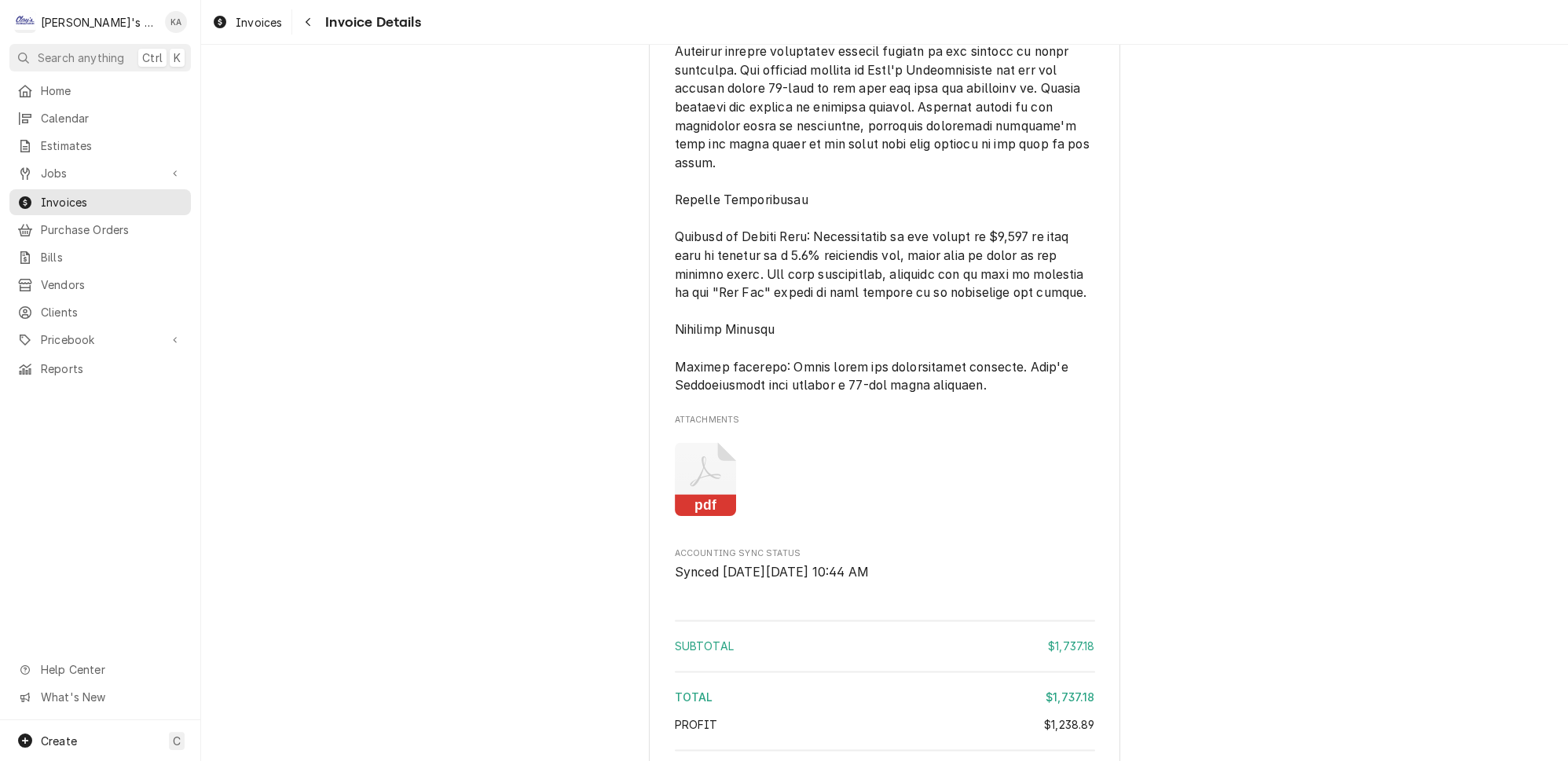
scroll to position [4045, 0]
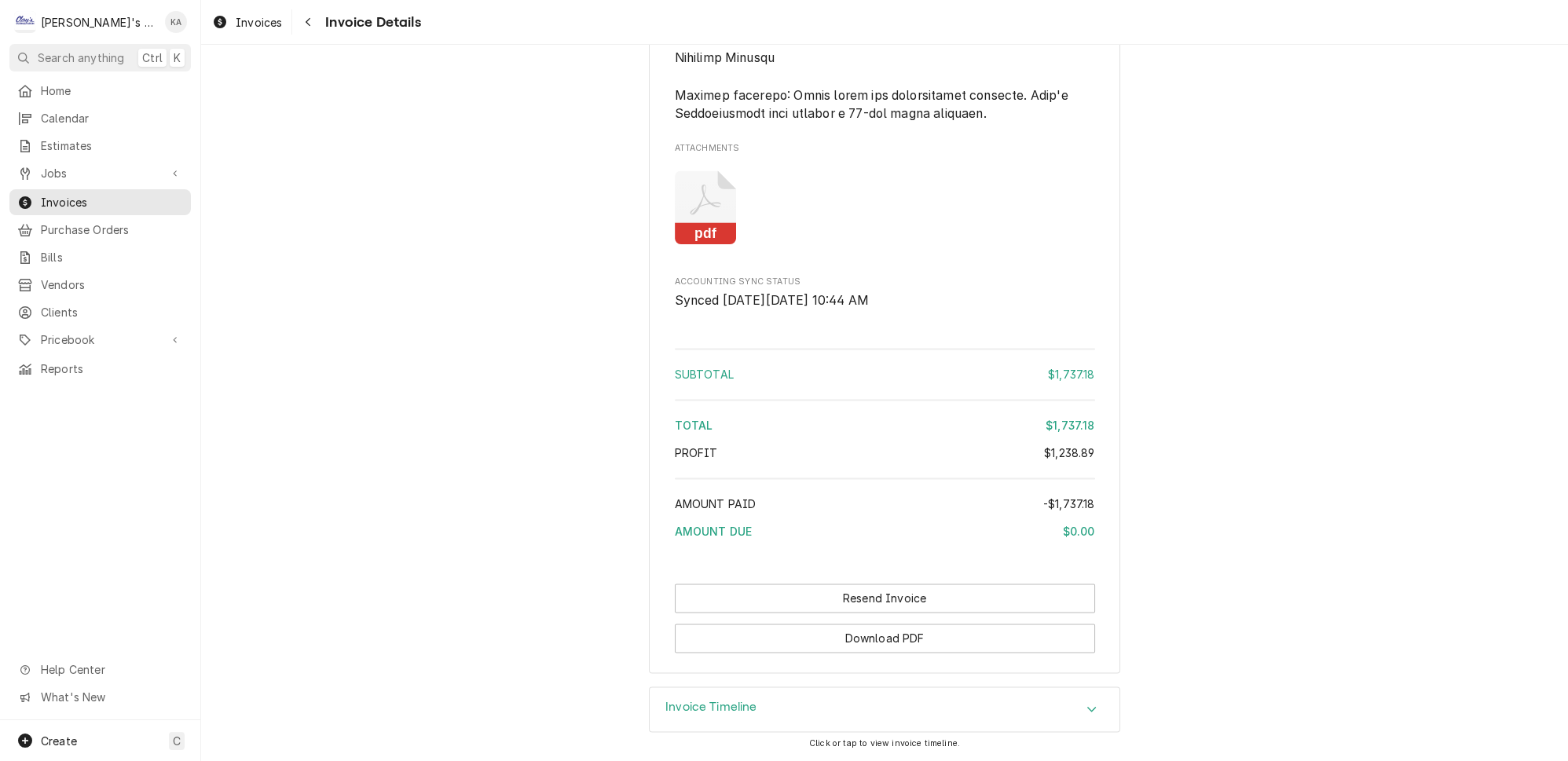
click at [701, 705] on h3 "Invoice Timeline" at bounding box center [710, 708] width 92 height 15
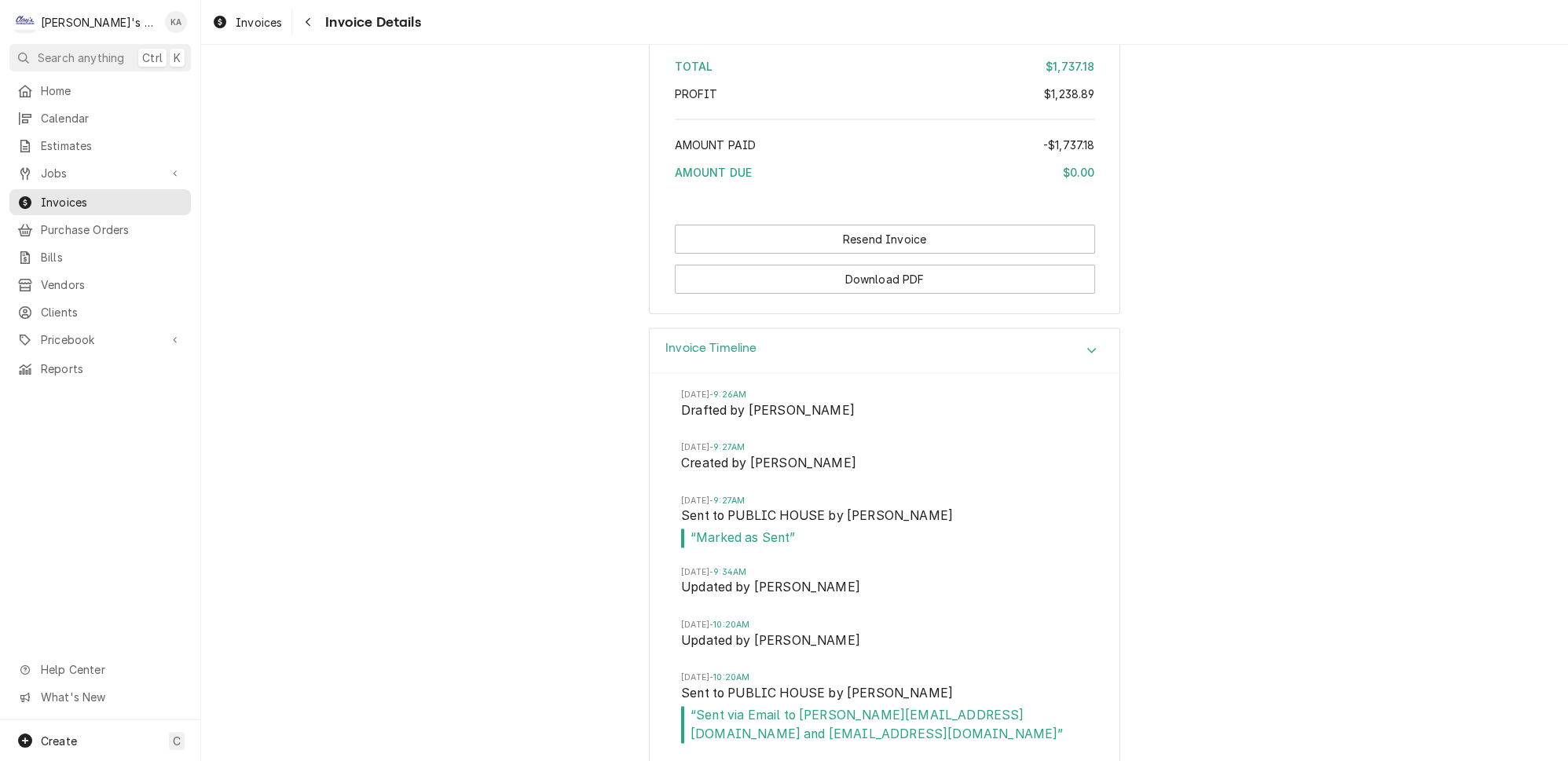
scroll to position [4469, 0]
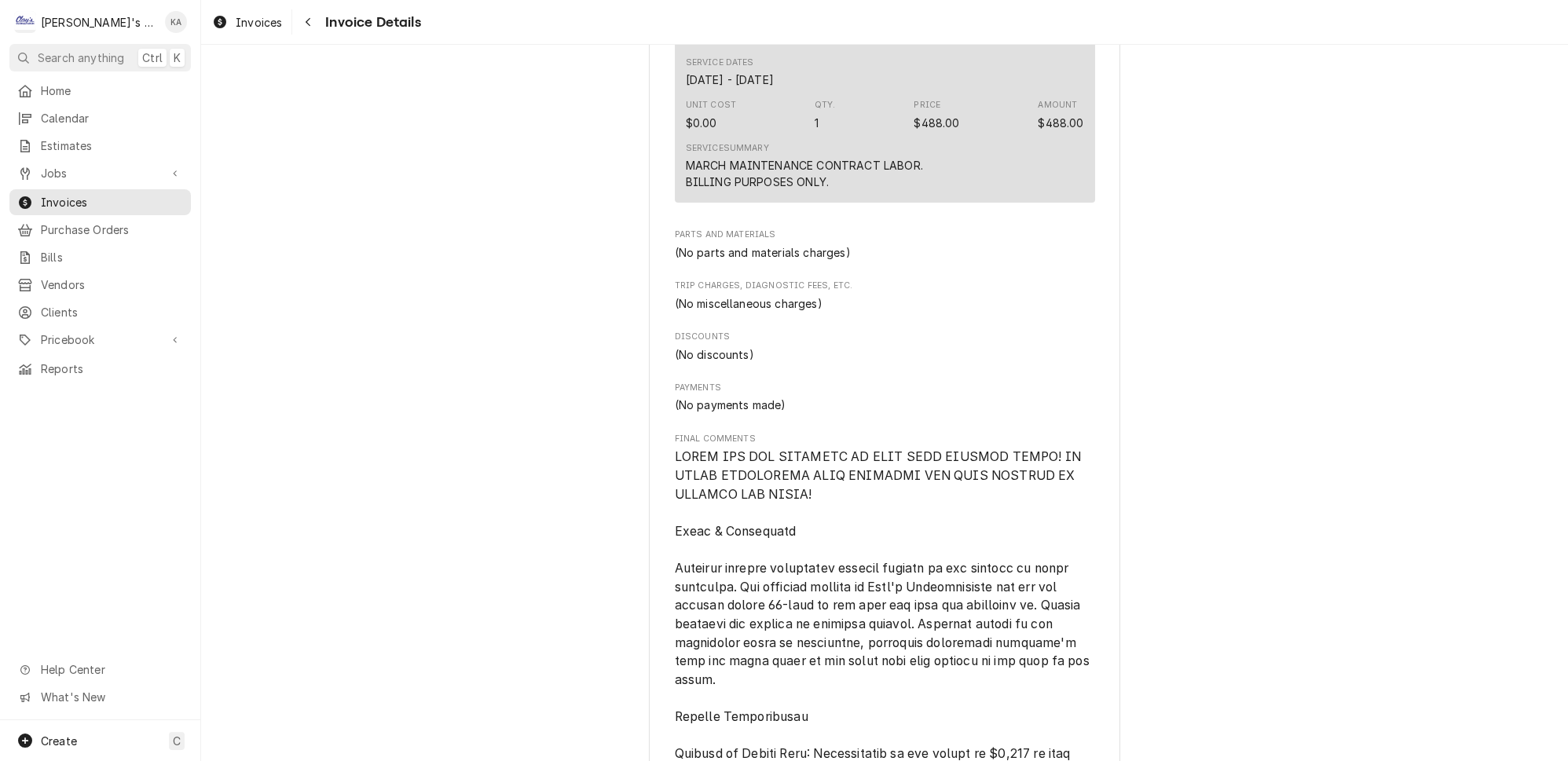
scroll to position [1609, 0]
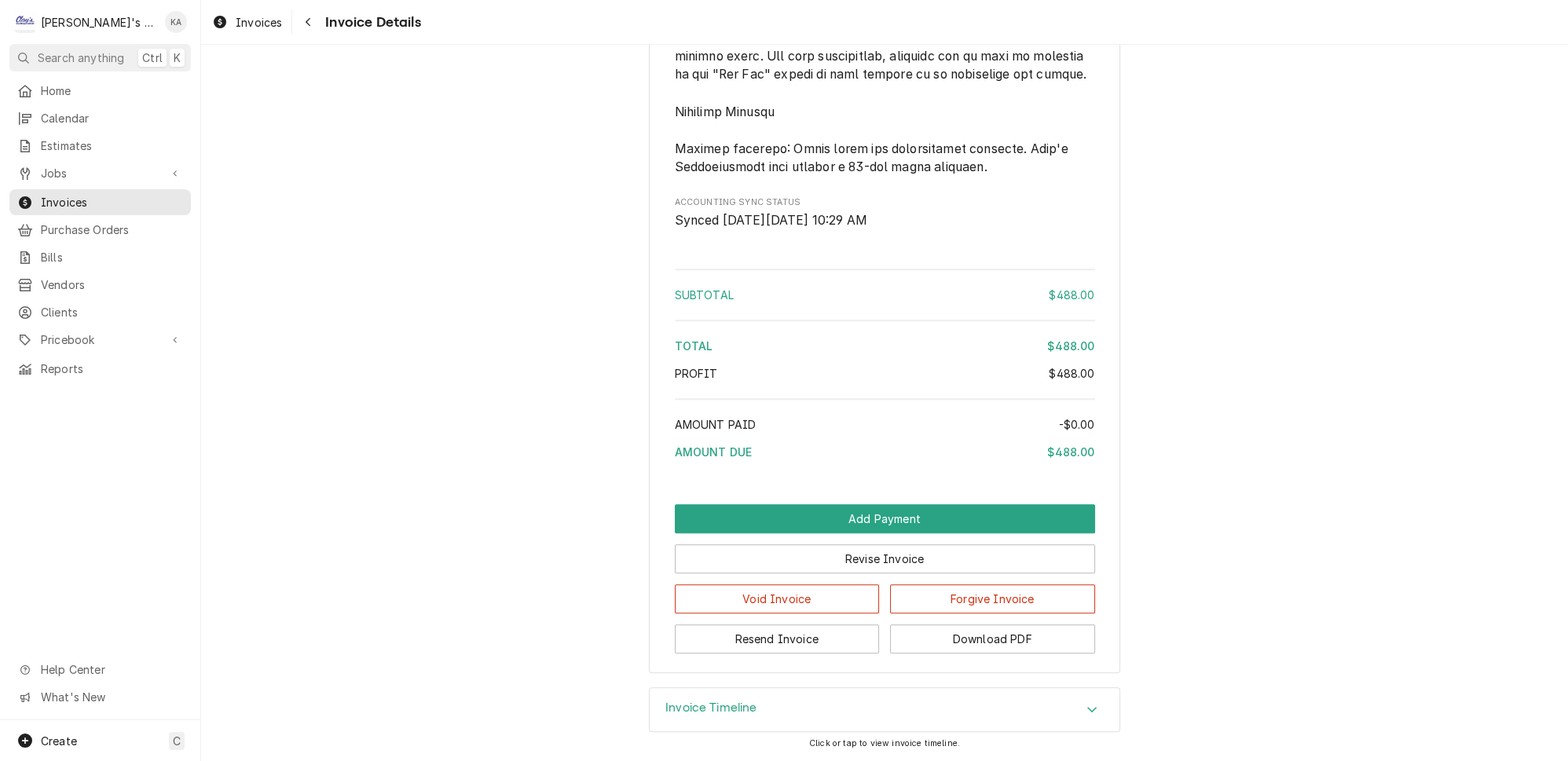
click at [754, 727] on div "Invoice Timeline" at bounding box center [884, 710] width 470 height 44
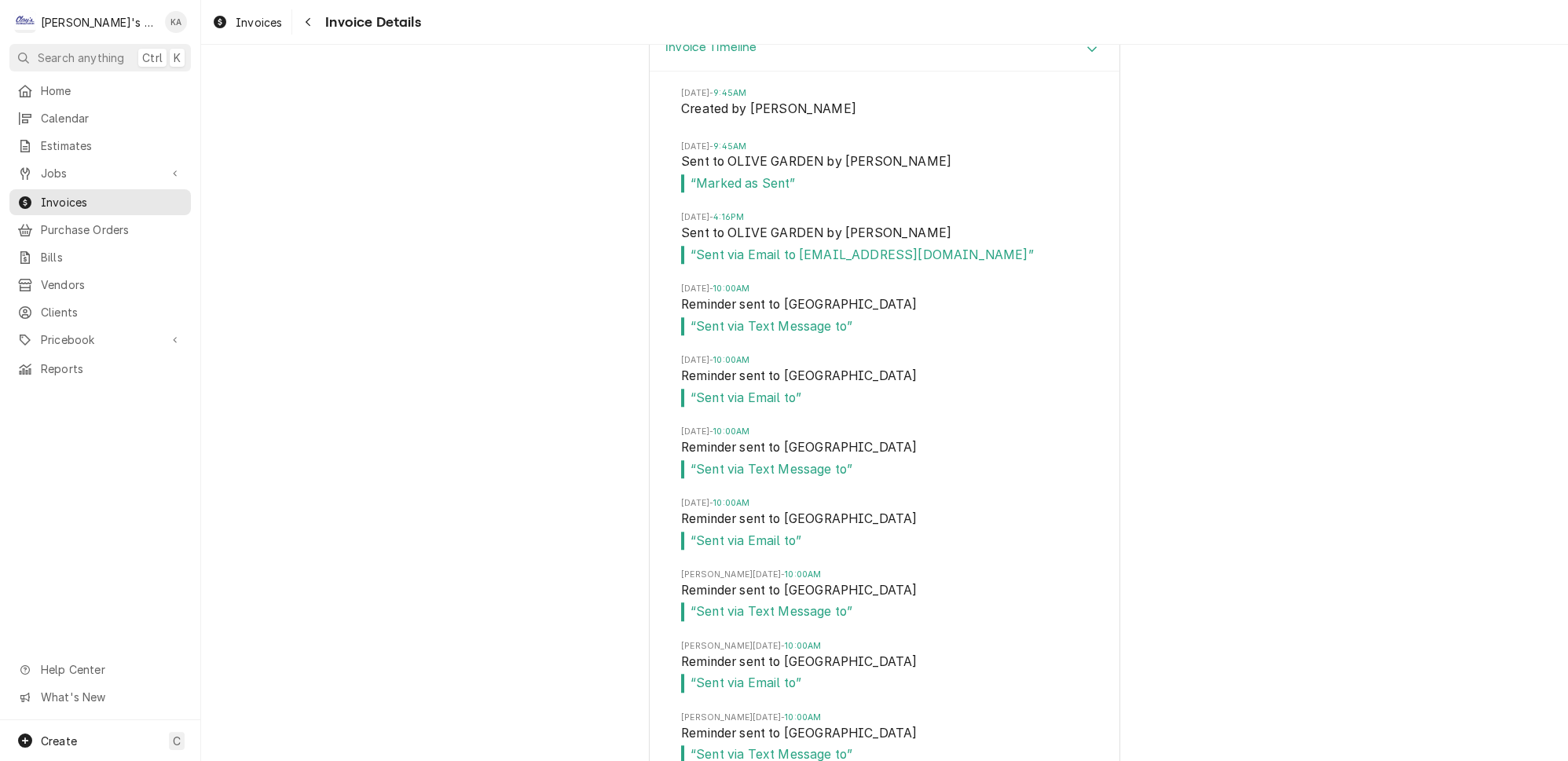
scroll to position [2253, 0]
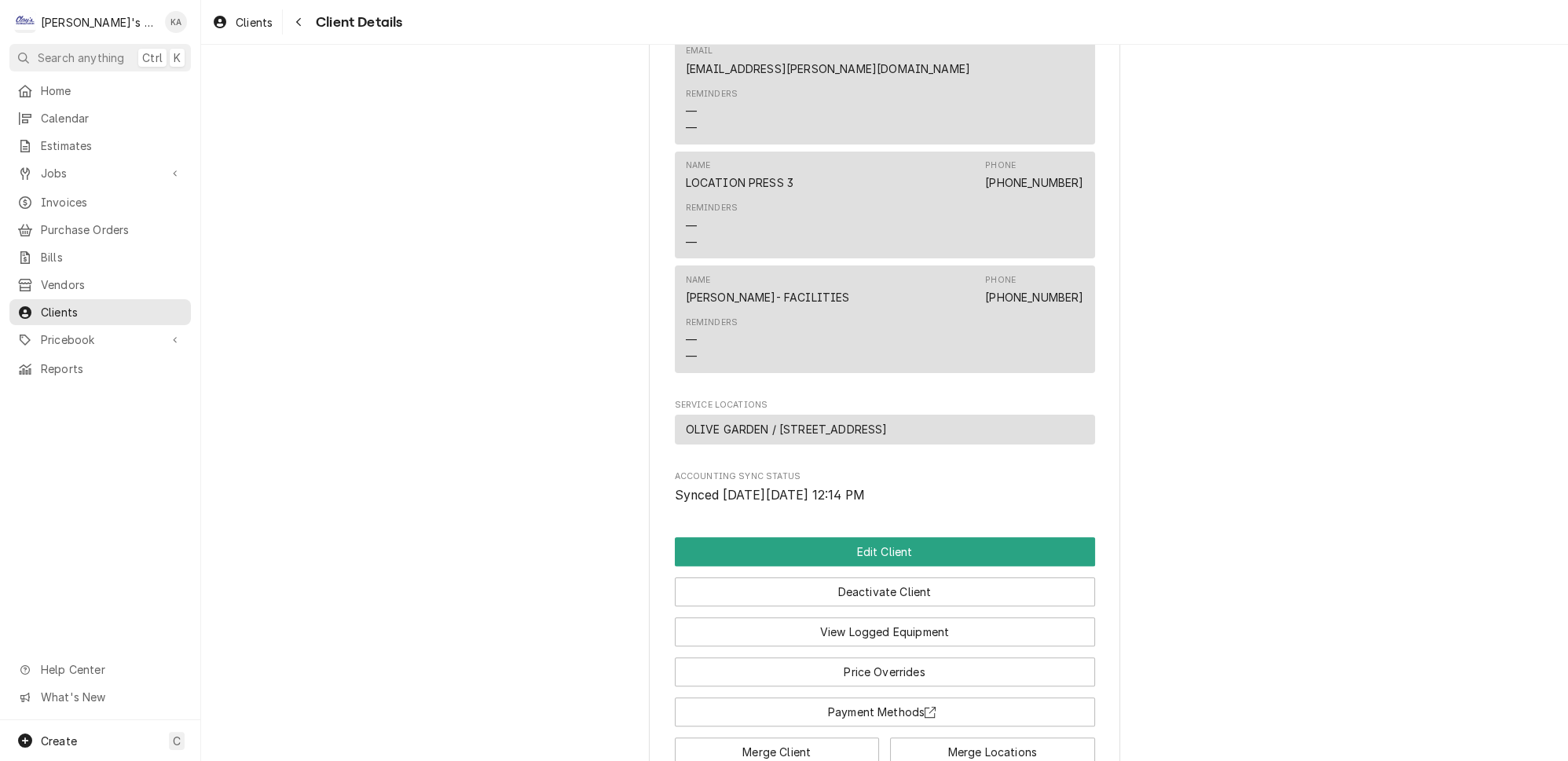
scroll to position [856, 0]
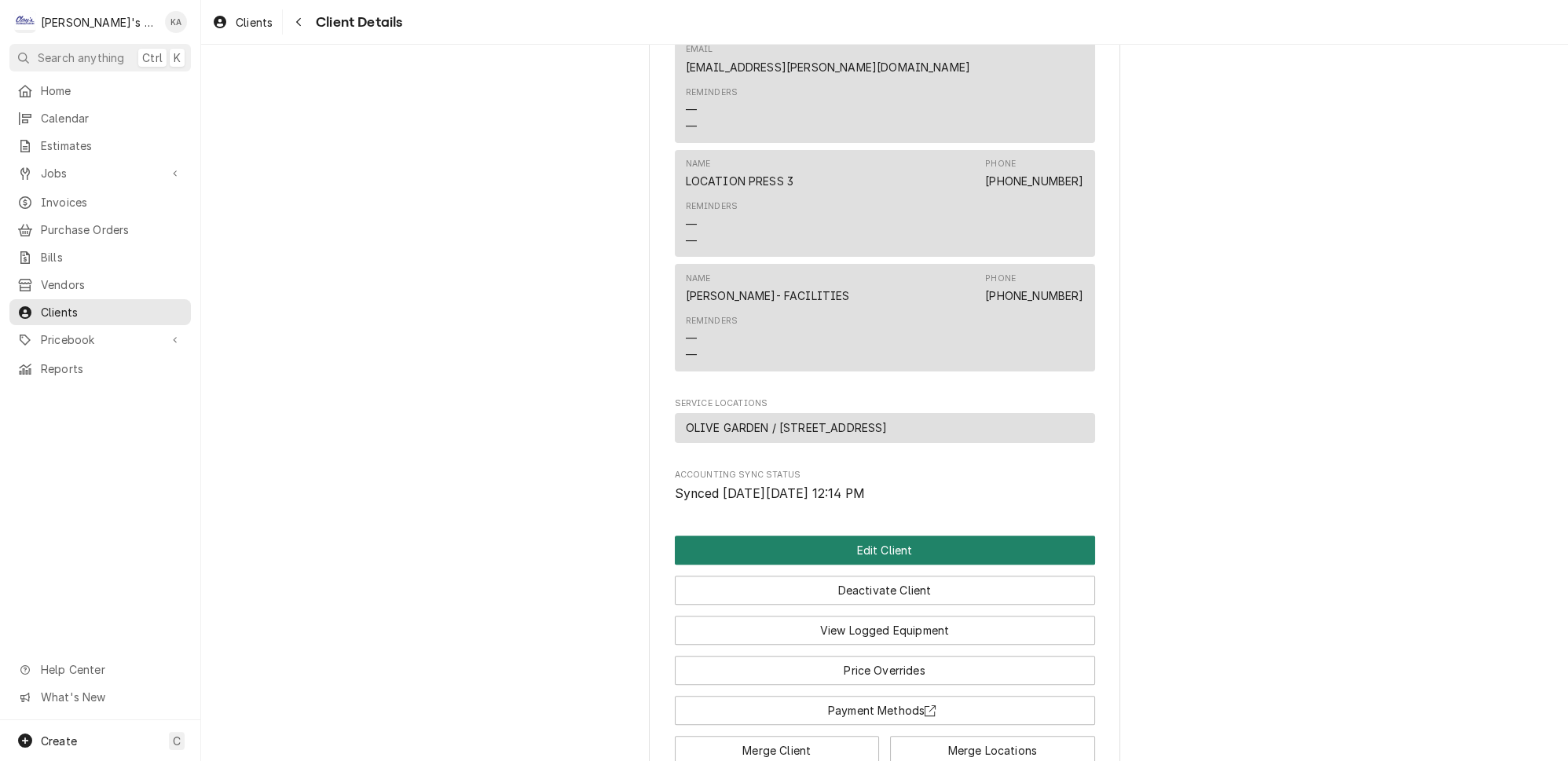
click at [959, 536] on button "Edit Client" at bounding box center [884, 550] width 420 height 29
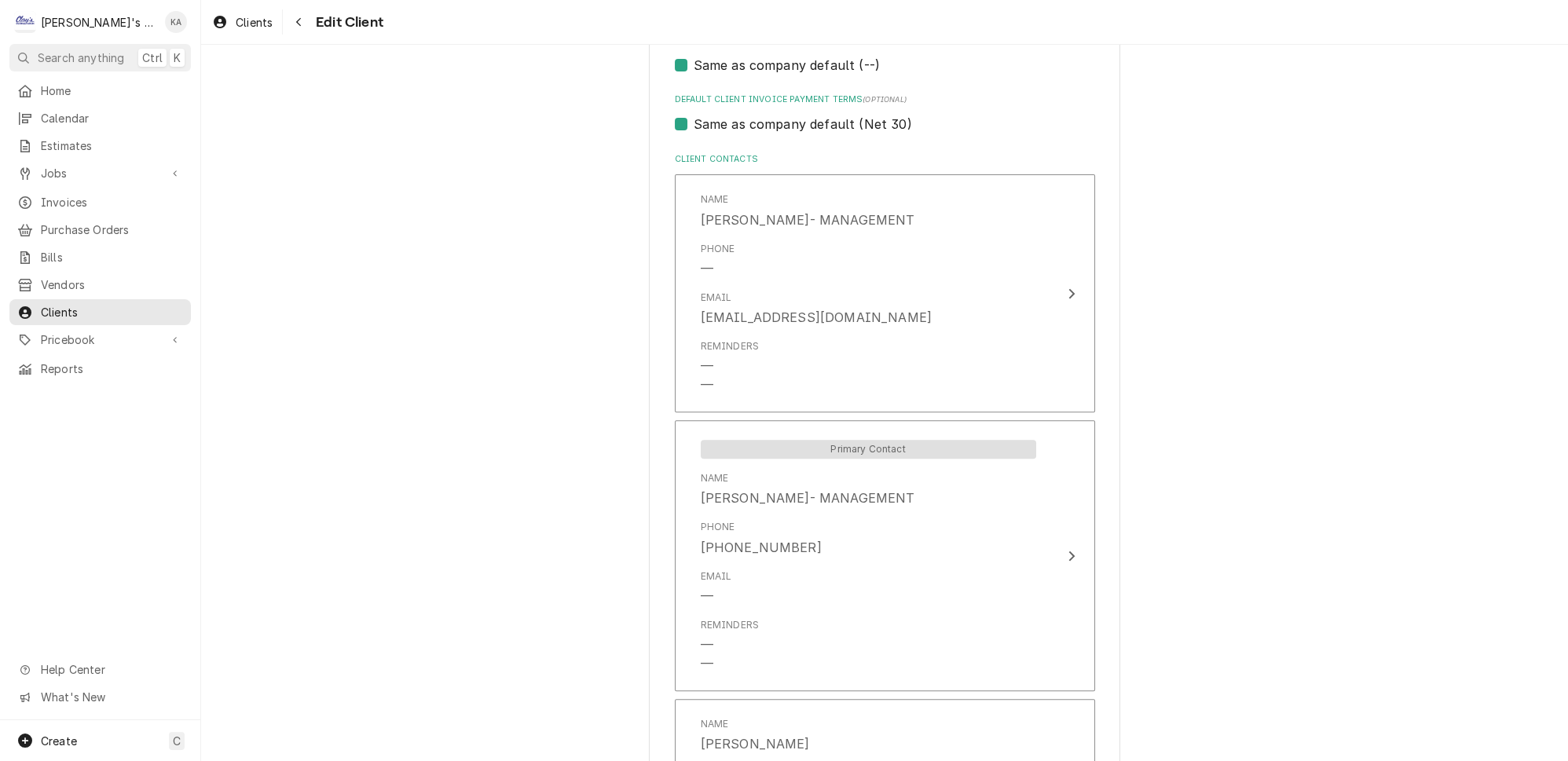
scroll to position [999, 0]
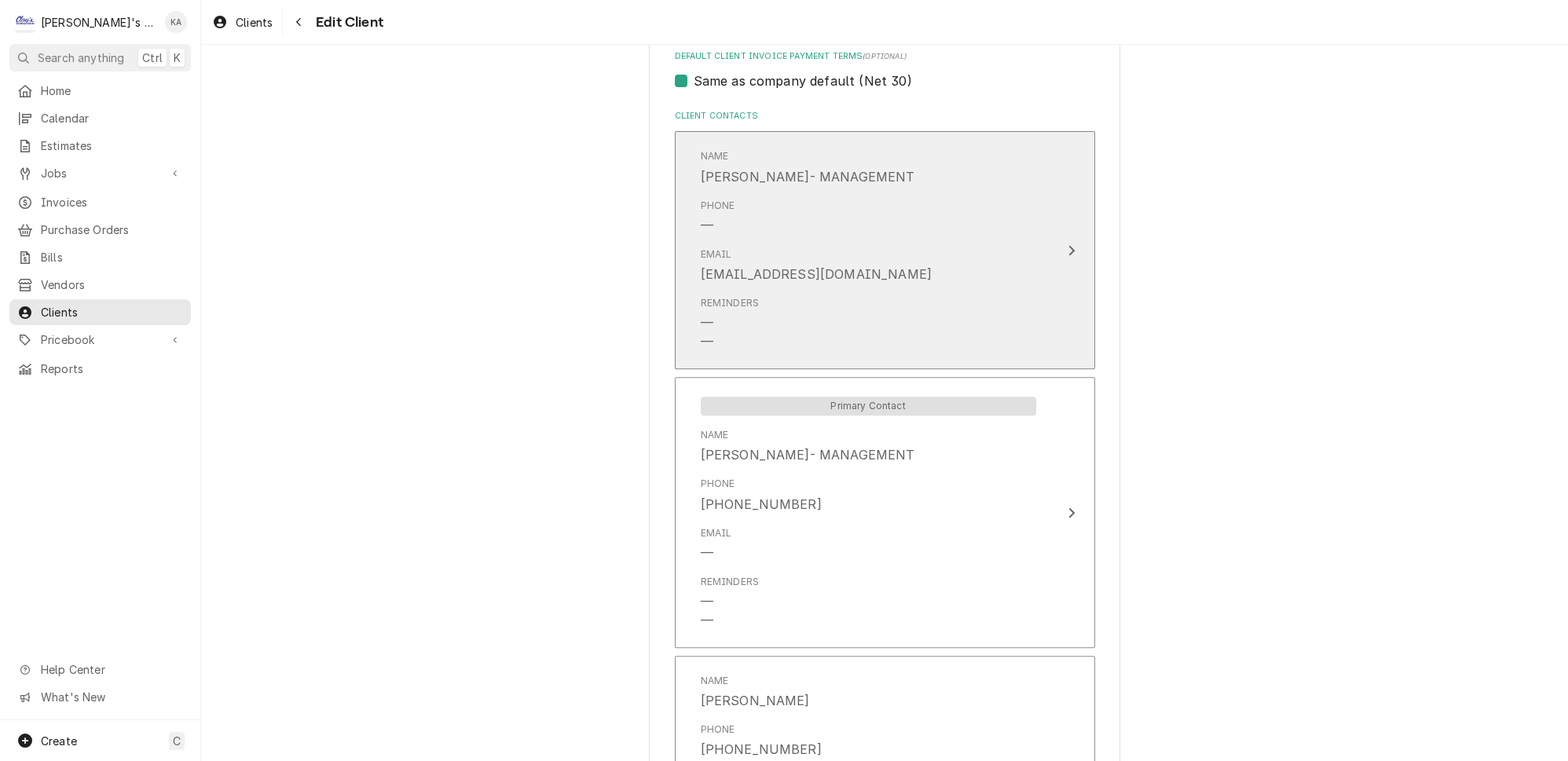
click at [938, 251] on div "Email CKOSTER@OLIVEGARDEN.COM" at bounding box center [868, 265] width 336 height 48
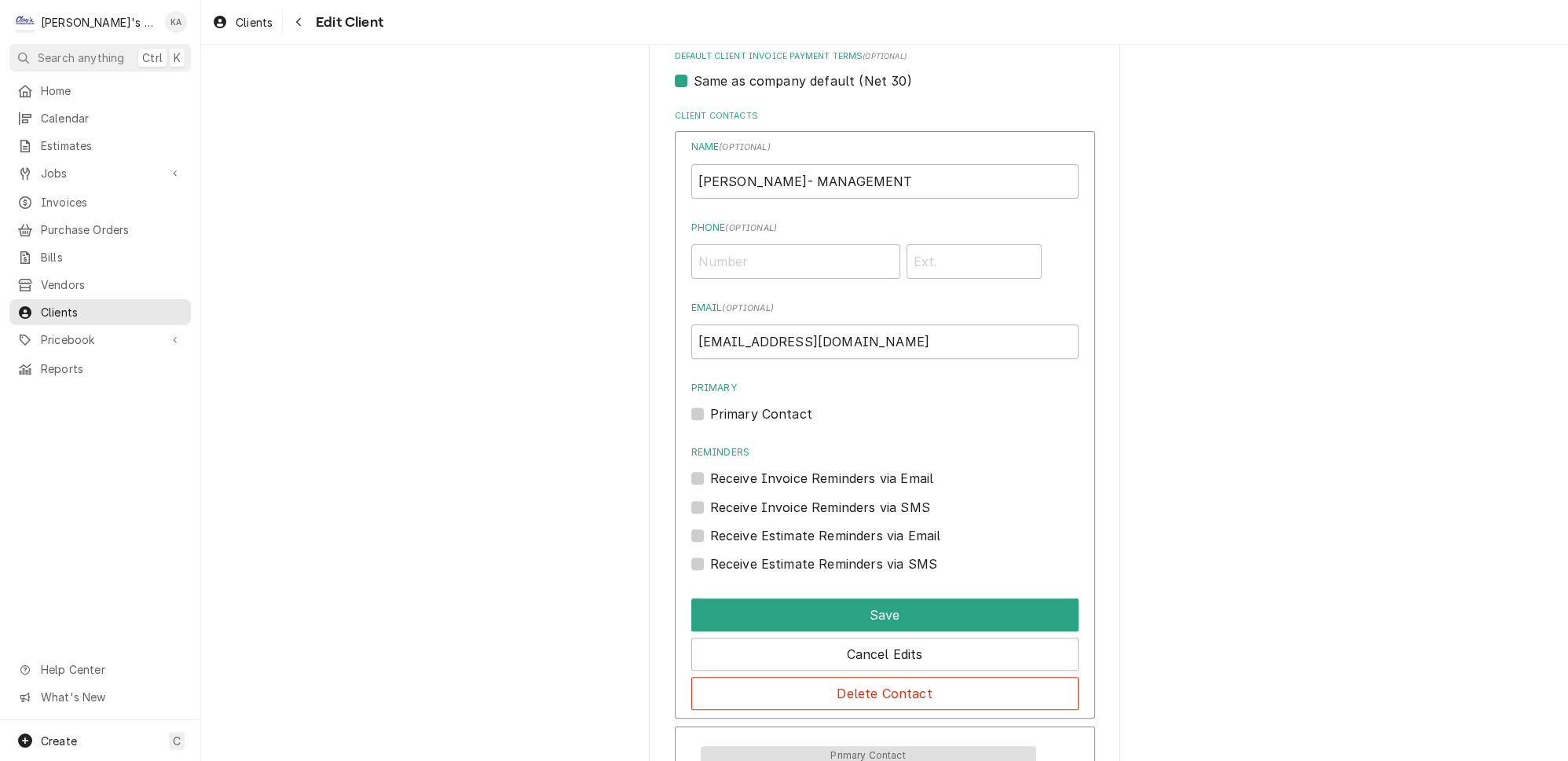
click at [901, 469] on label "Receive Invoice Reminders via Email" at bounding box center [821, 478] width 224 height 19
click at [901, 469] on input "Reminders" at bounding box center [903, 486] width 387 height 34
checkbox input "true"
click at [906, 599] on button "Save" at bounding box center [885, 615] width 387 height 33
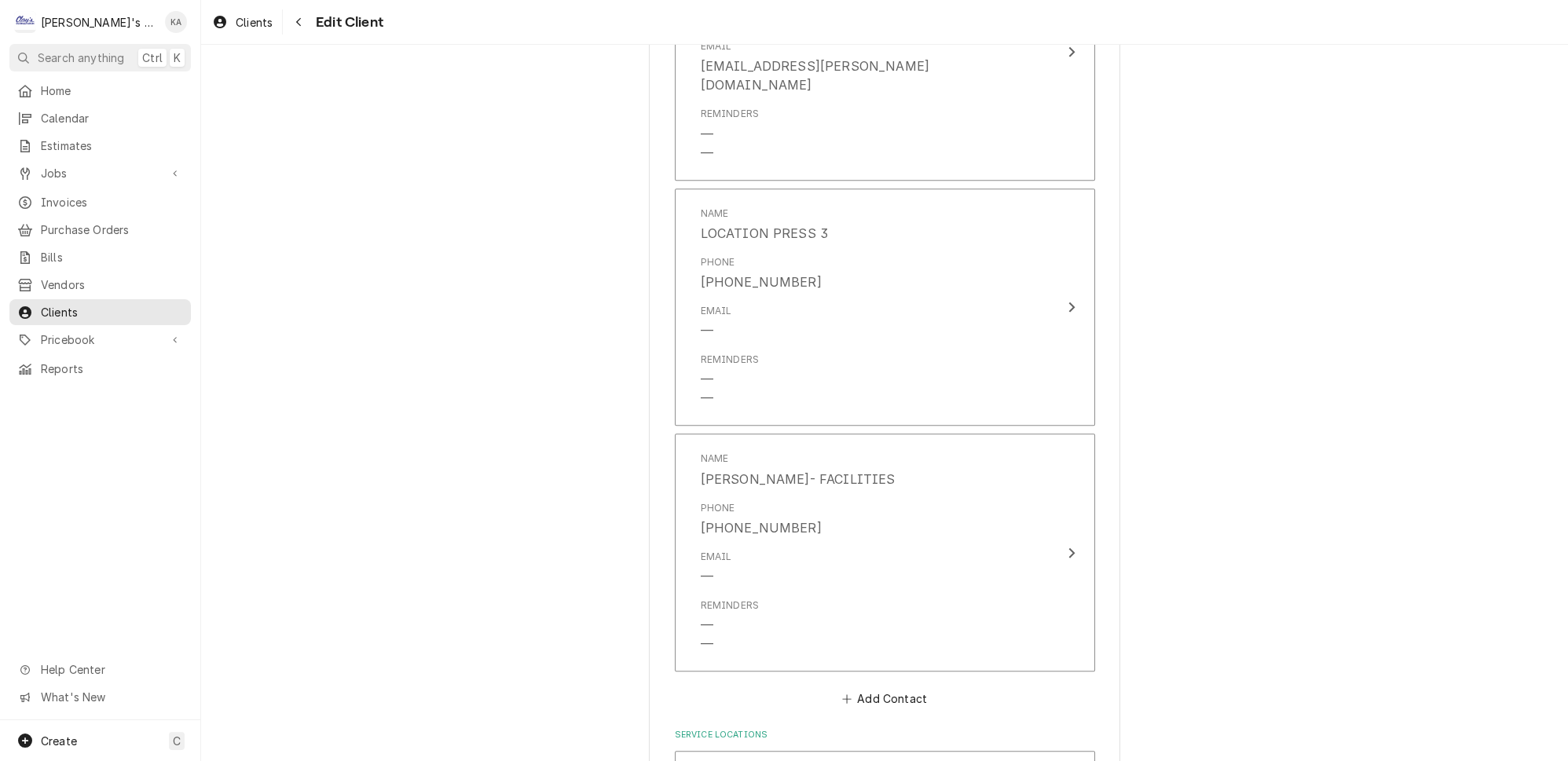
scroll to position [1814, 0]
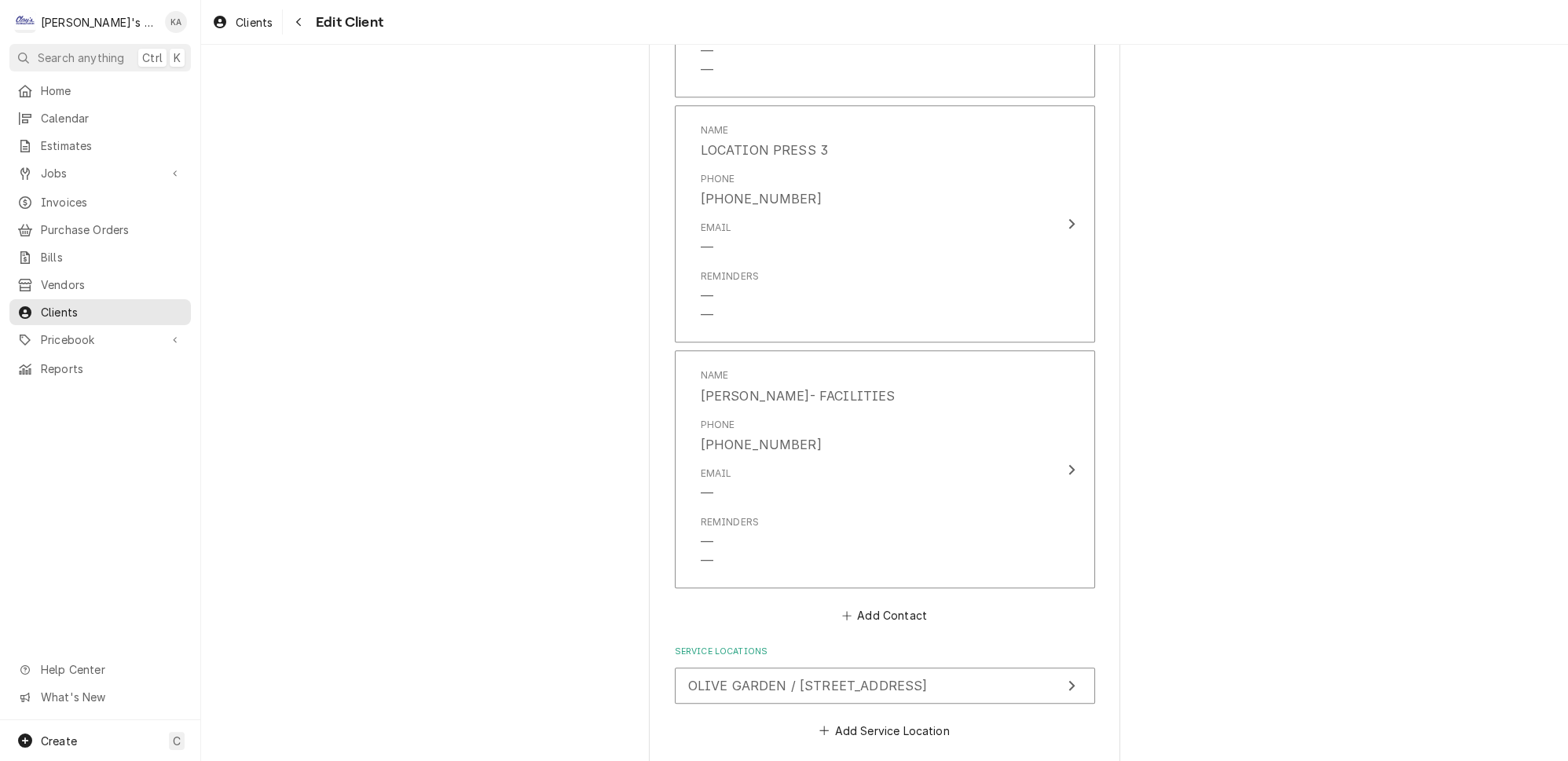
type textarea "x"
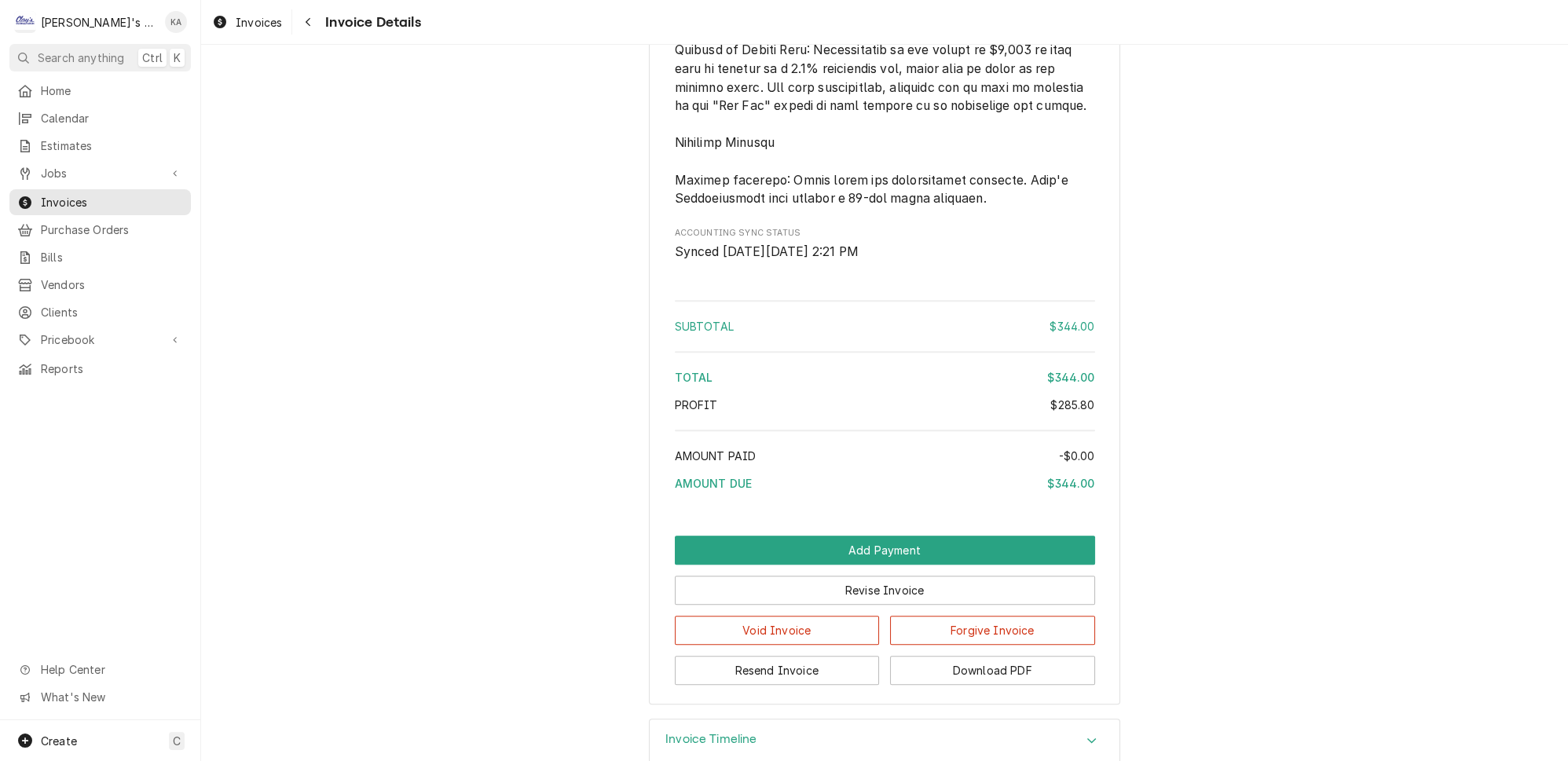
scroll to position [2213, 0]
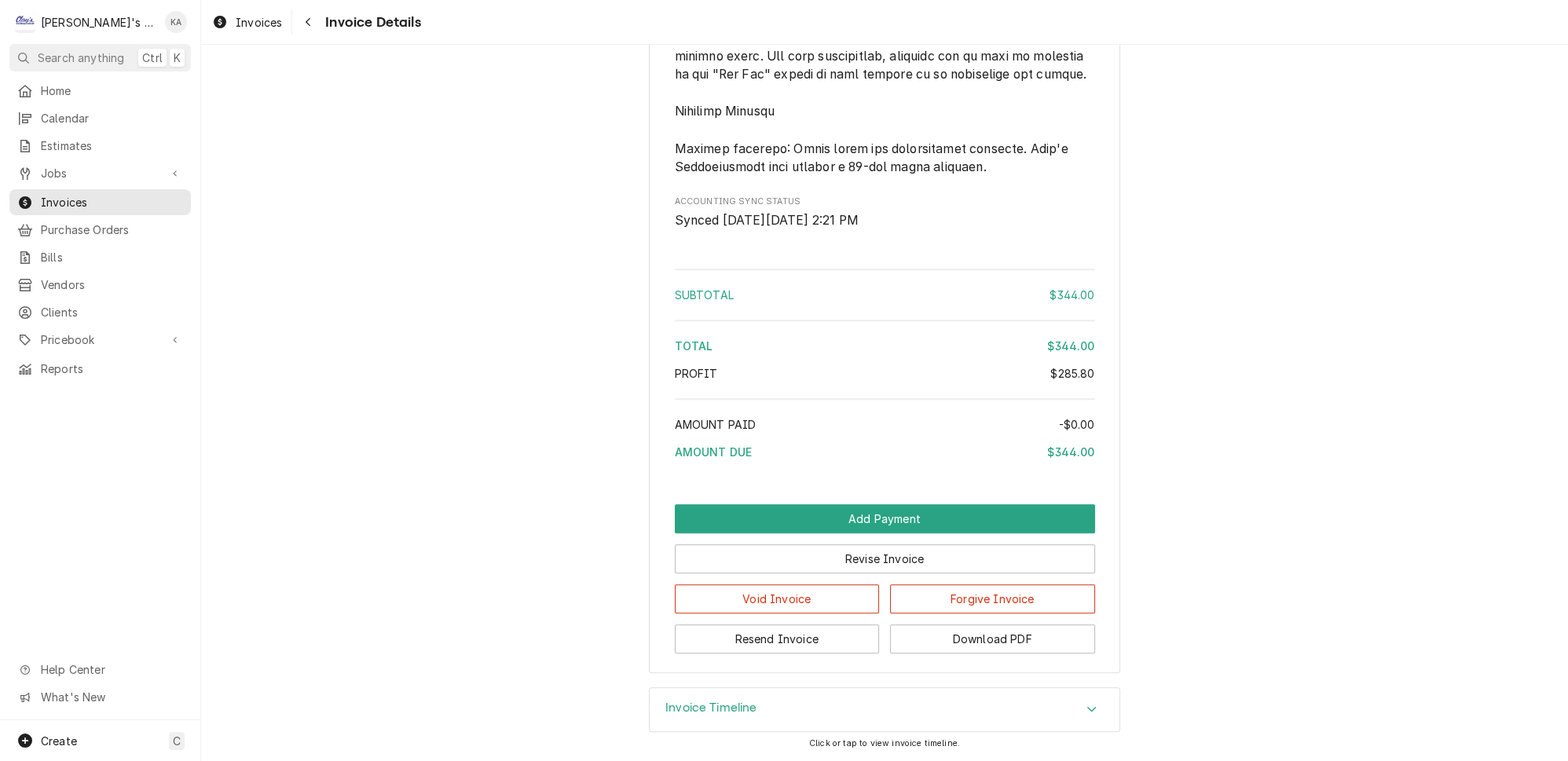
click at [690, 724] on div "Invoice Timeline" at bounding box center [884, 710] width 470 height 44
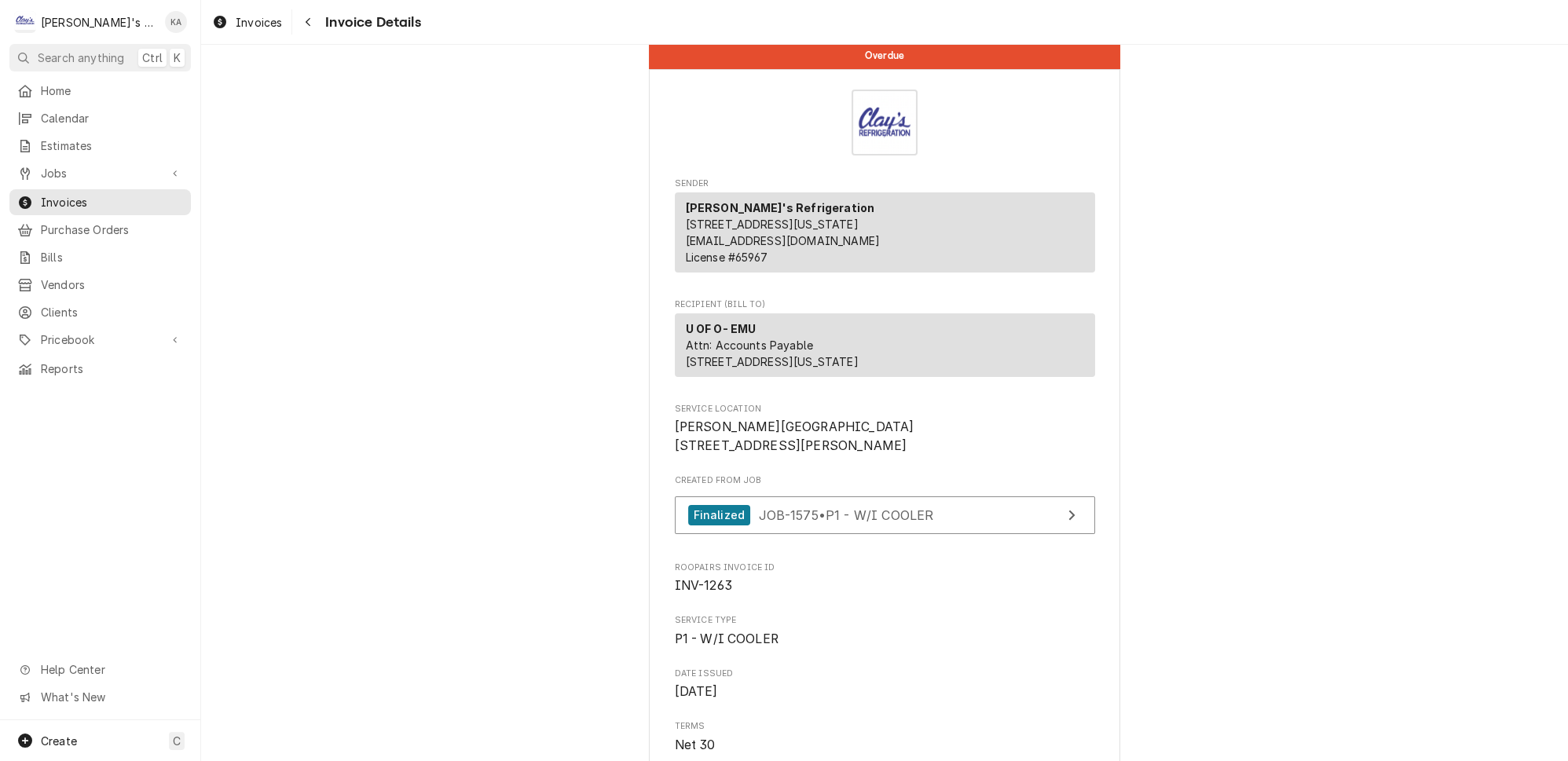
scroll to position [0, 0]
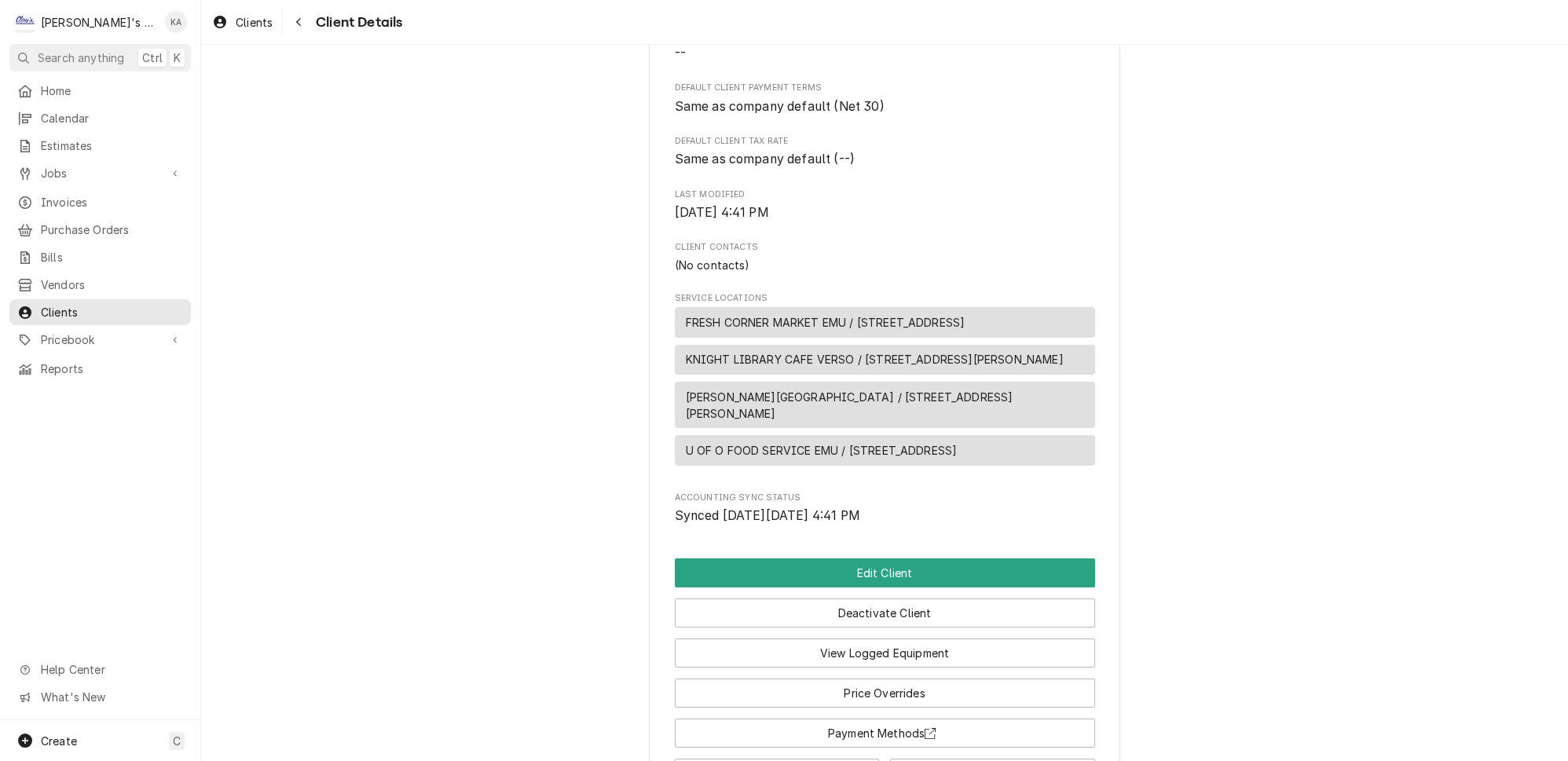
scroll to position [357, 0]
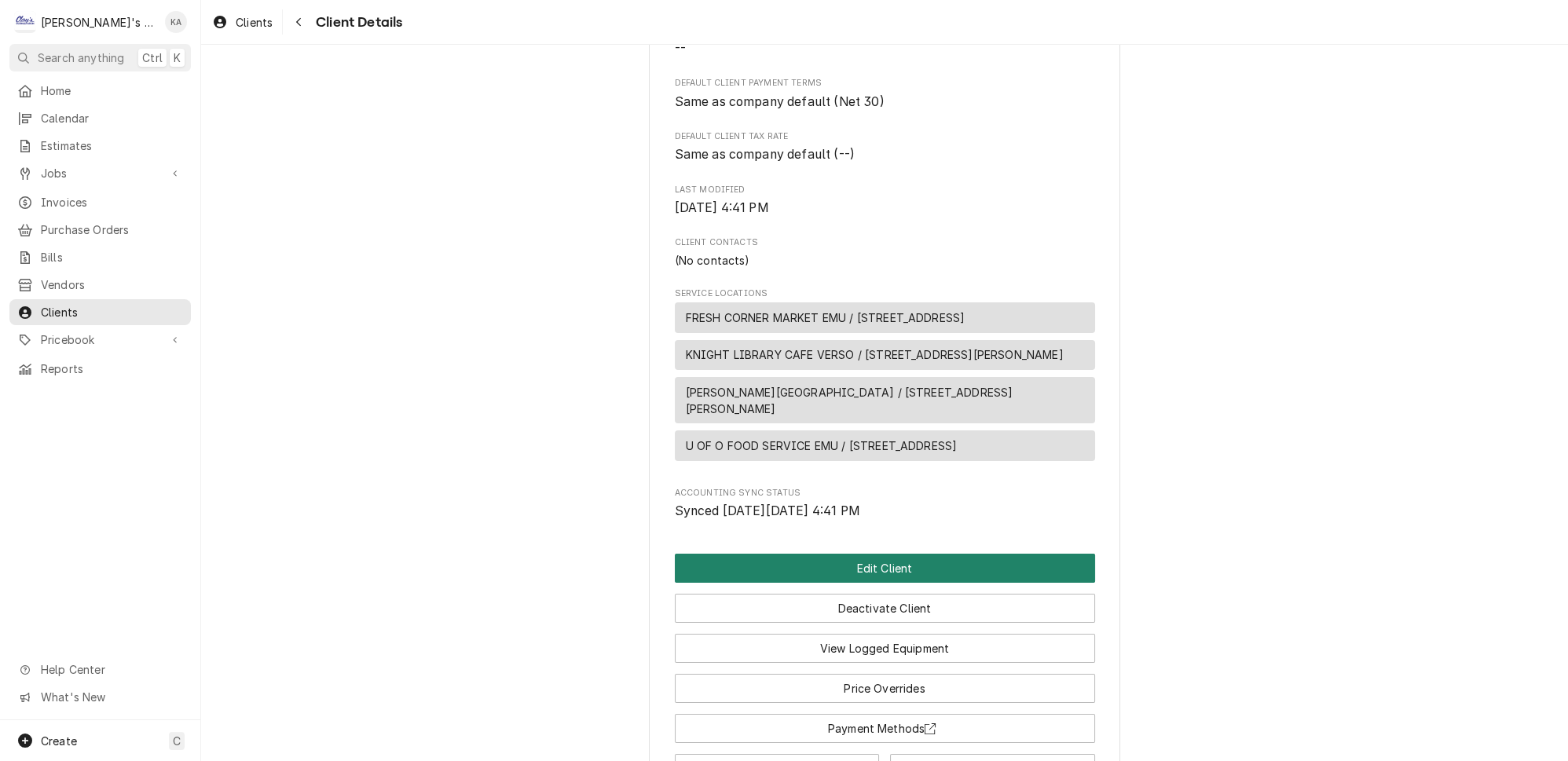
click at [924, 557] on button "Edit Client" at bounding box center [884, 568] width 420 height 29
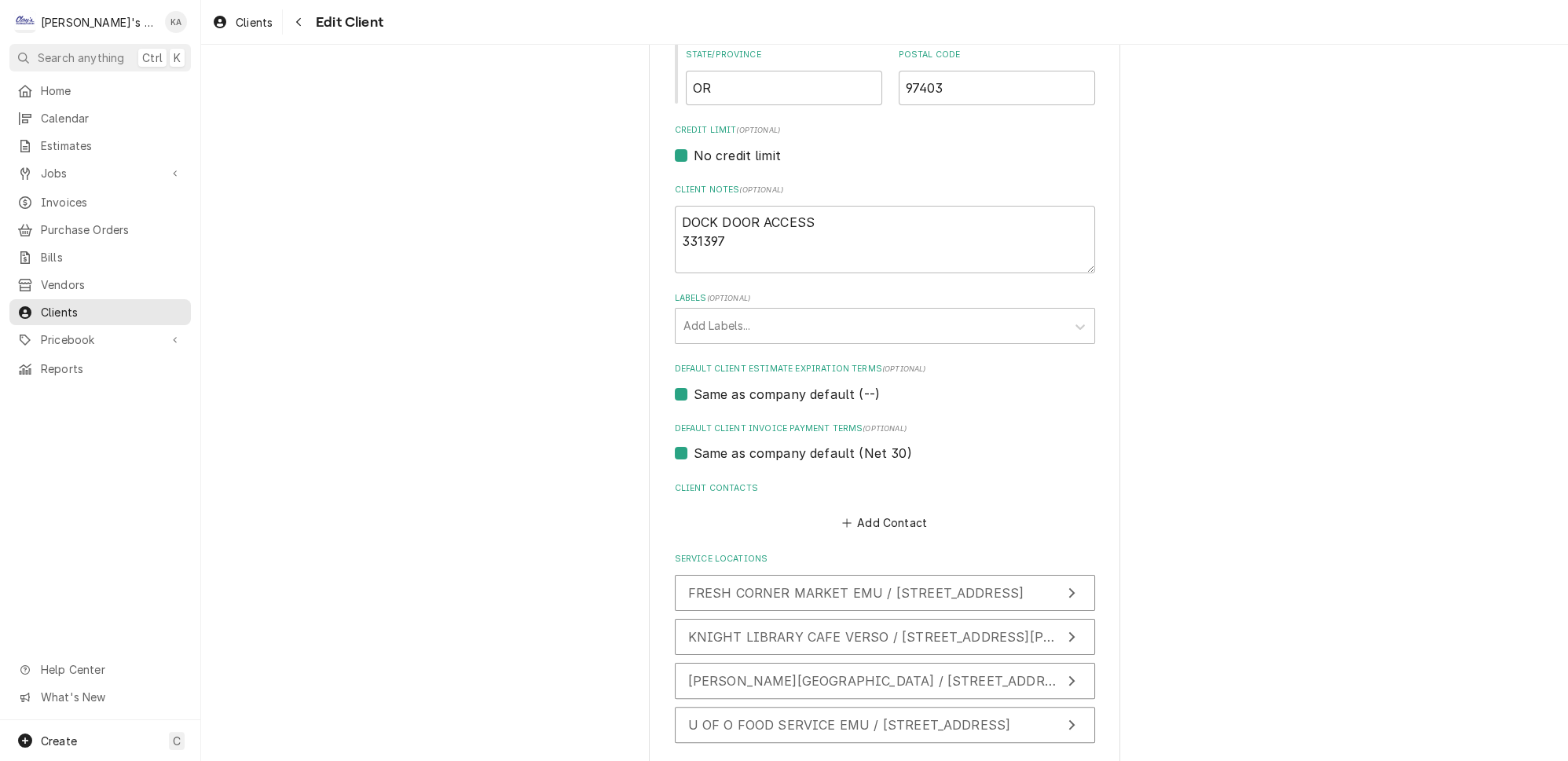
scroll to position [714, 0]
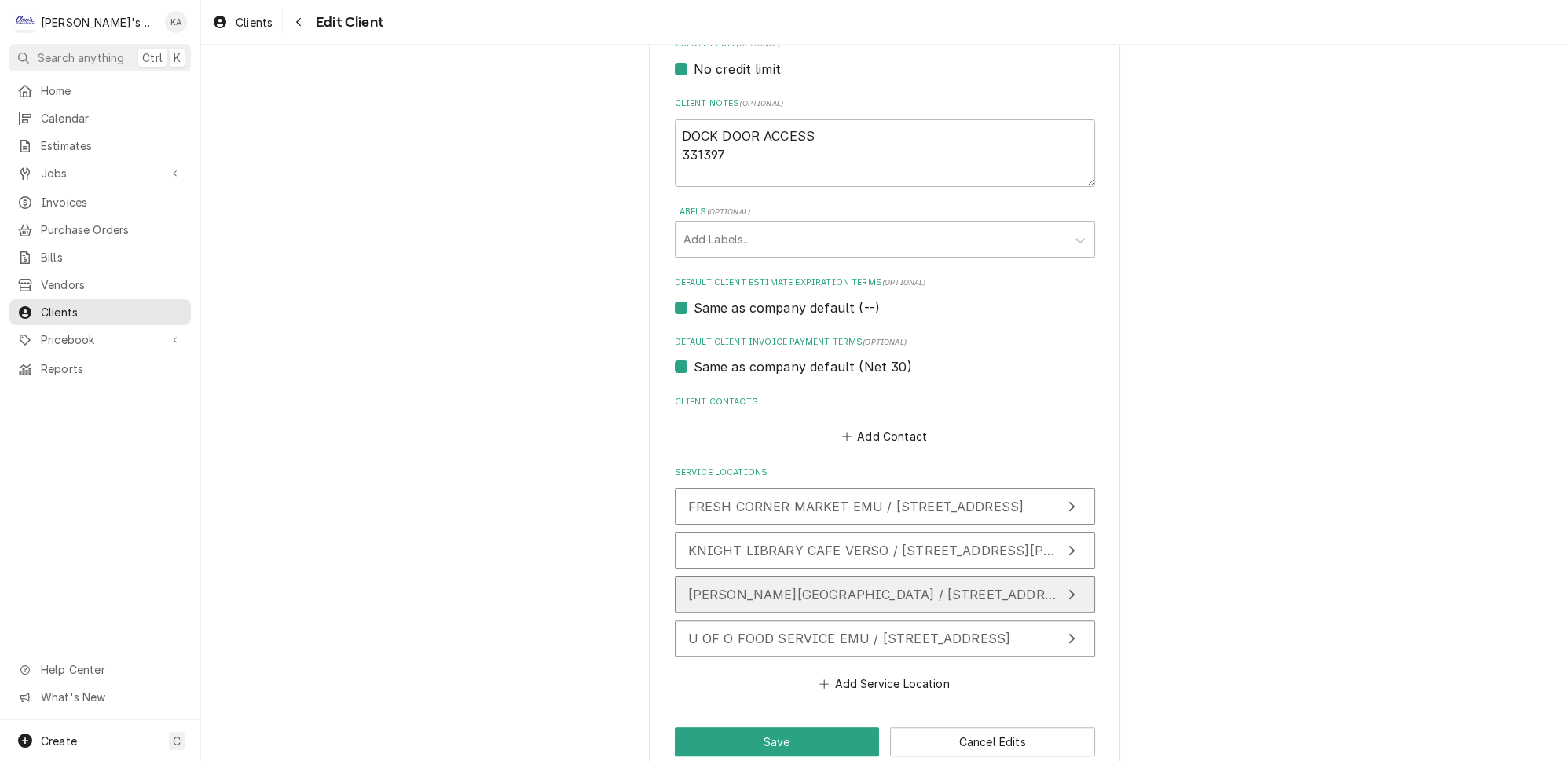
click at [828, 577] on button "[PERSON_NAME][GEOGRAPHIC_DATA] / [STREET_ADDRESS][PERSON_NAME]" at bounding box center [884, 595] width 420 height 36
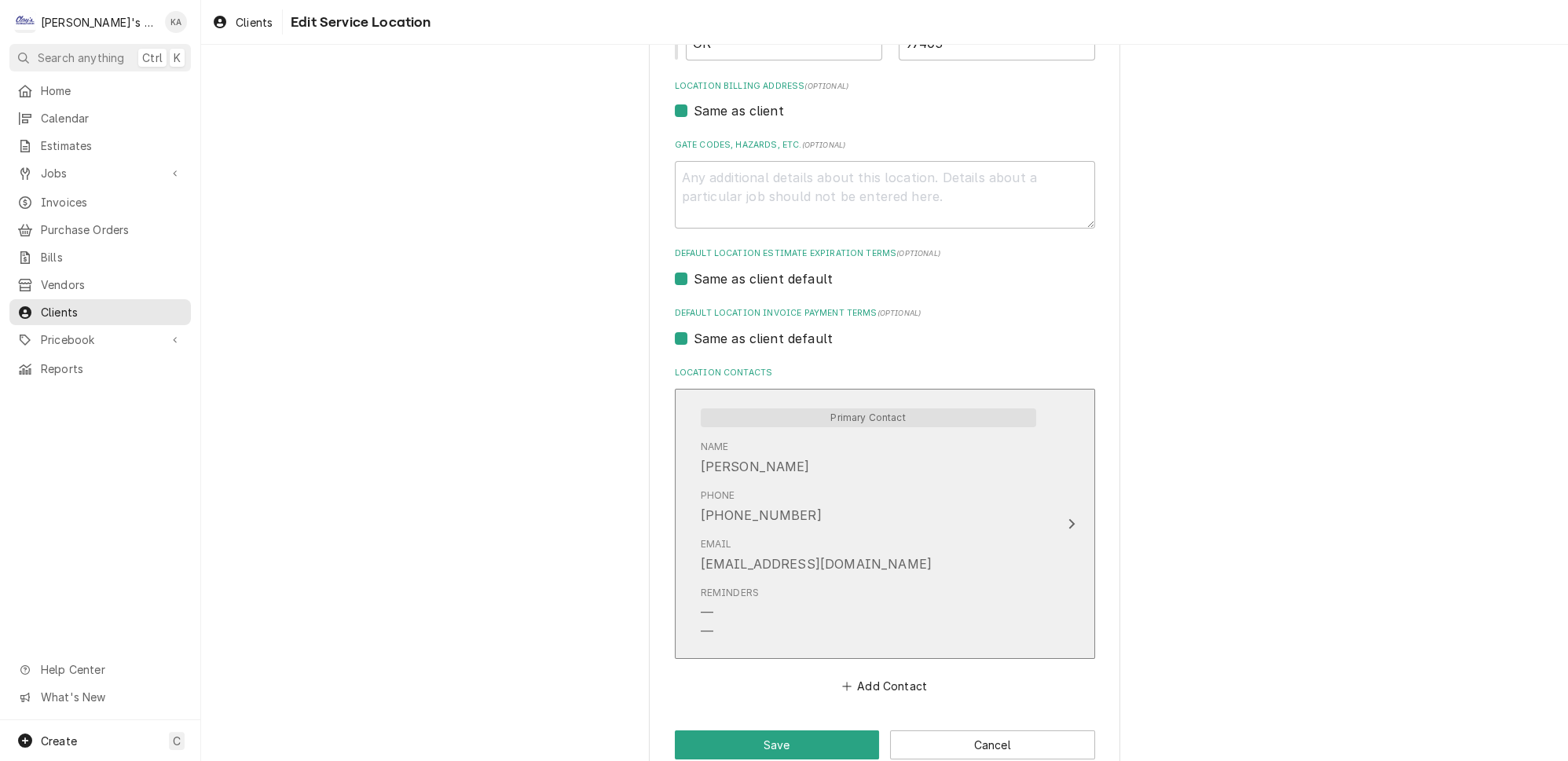
scroll to position [457, 0]
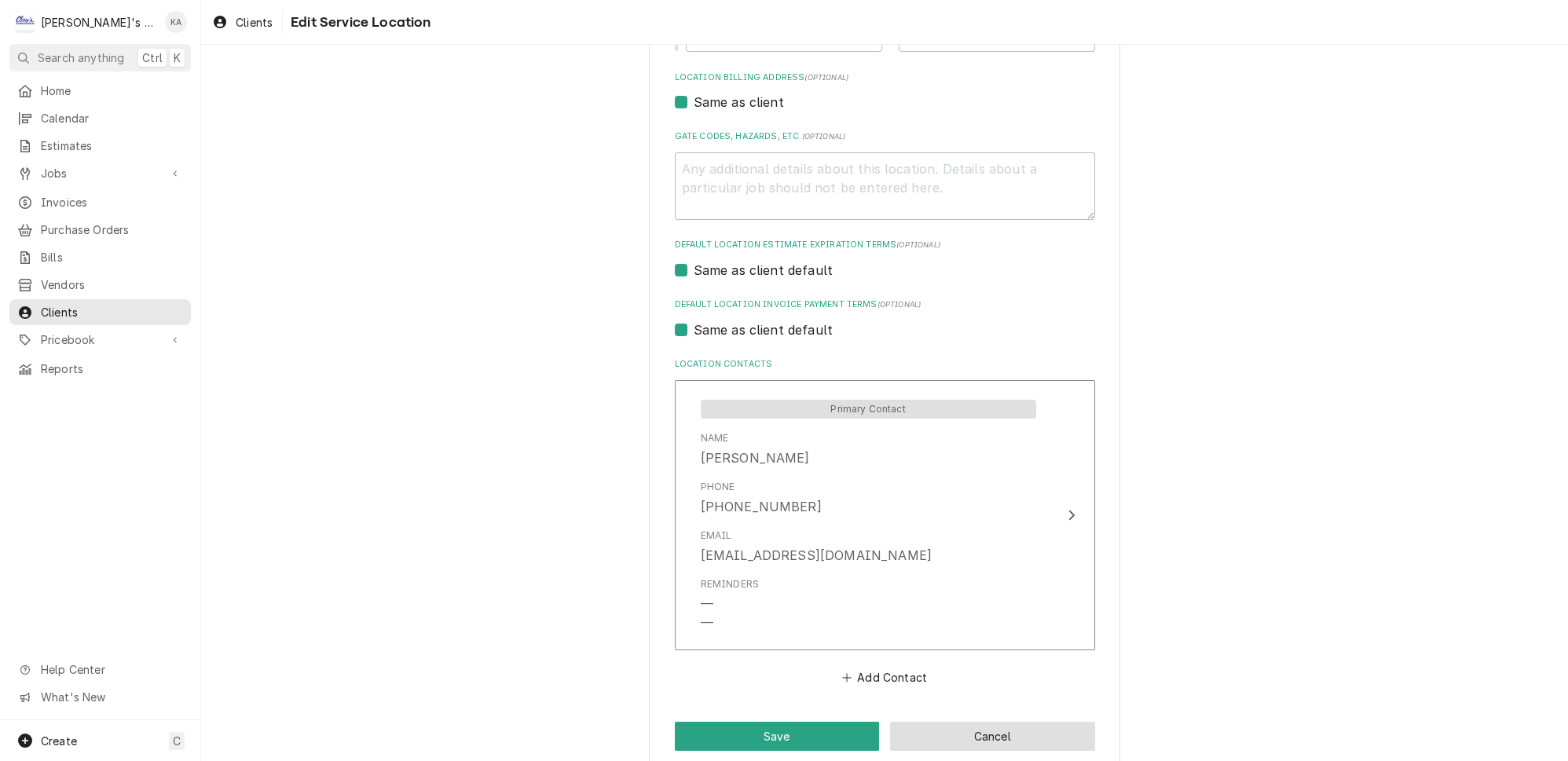
click at [994, 722] on button "Cancel" at bounding box center [992, 736] width 205 height 29
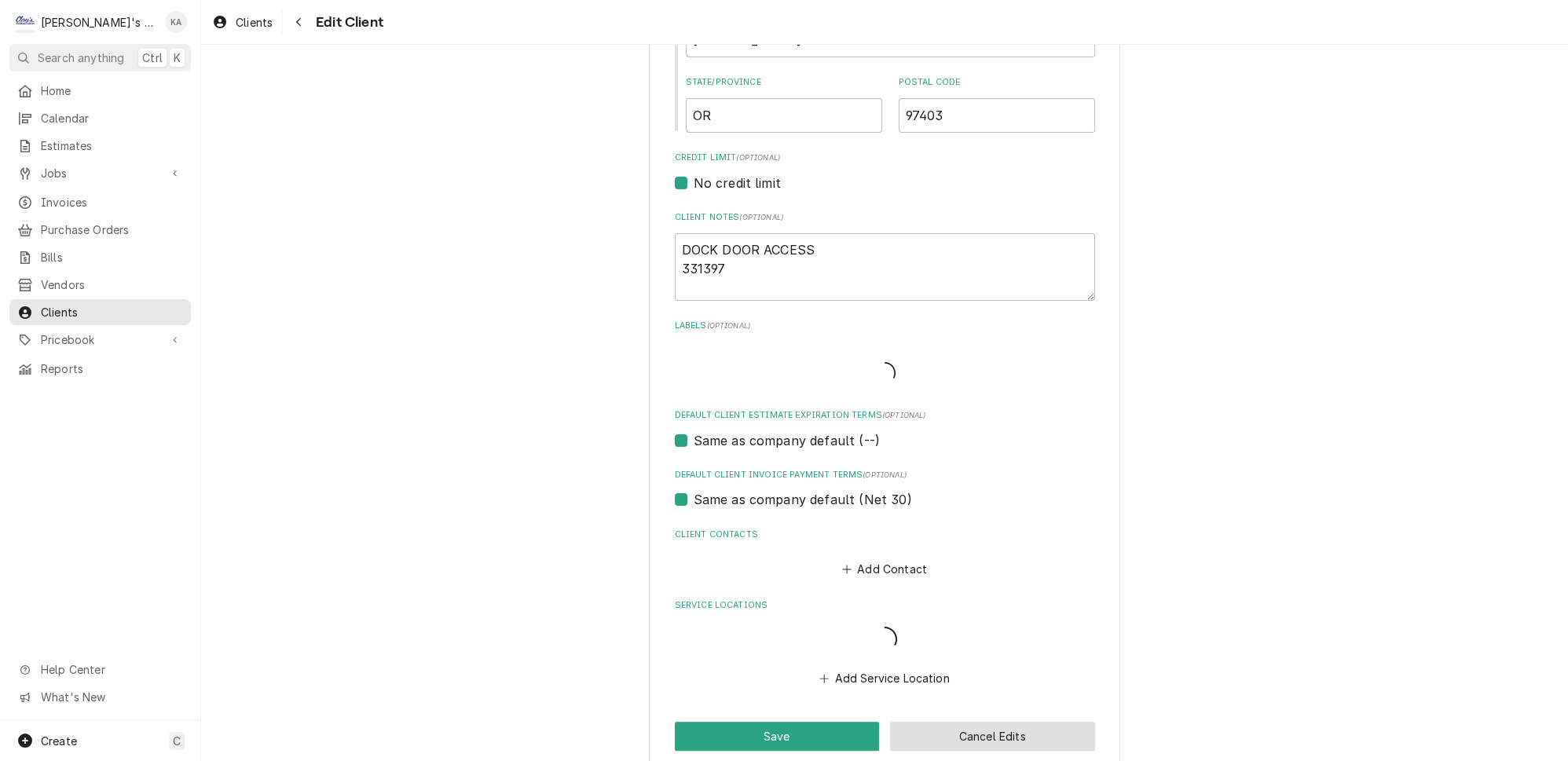
scroll to position [600, 0]
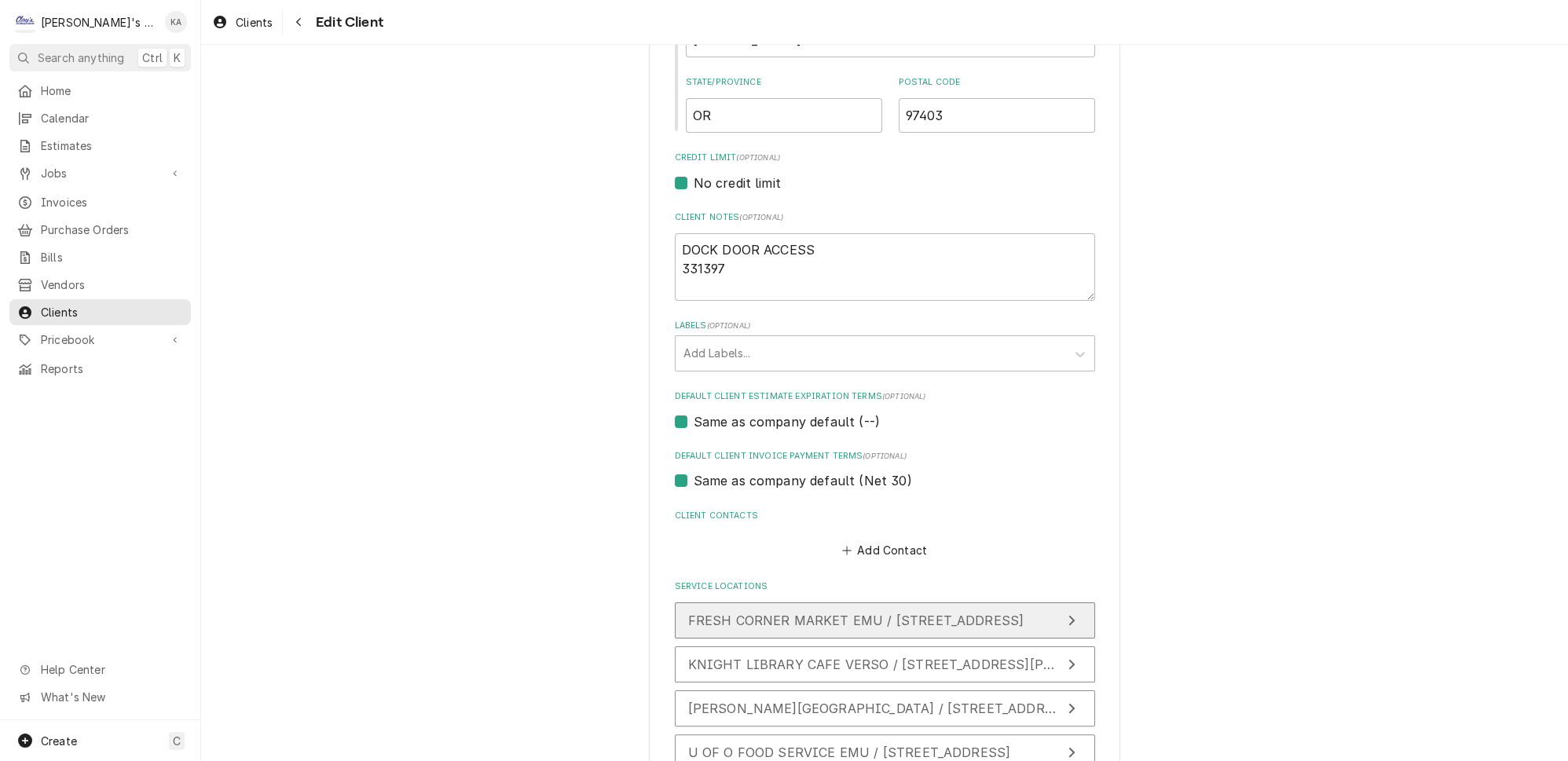
click at [913, 613] on span "FRESH CORNER MARKET EMU / [STREET_ADDRESS]" at bounding box center [856, 621] width 336 height 16
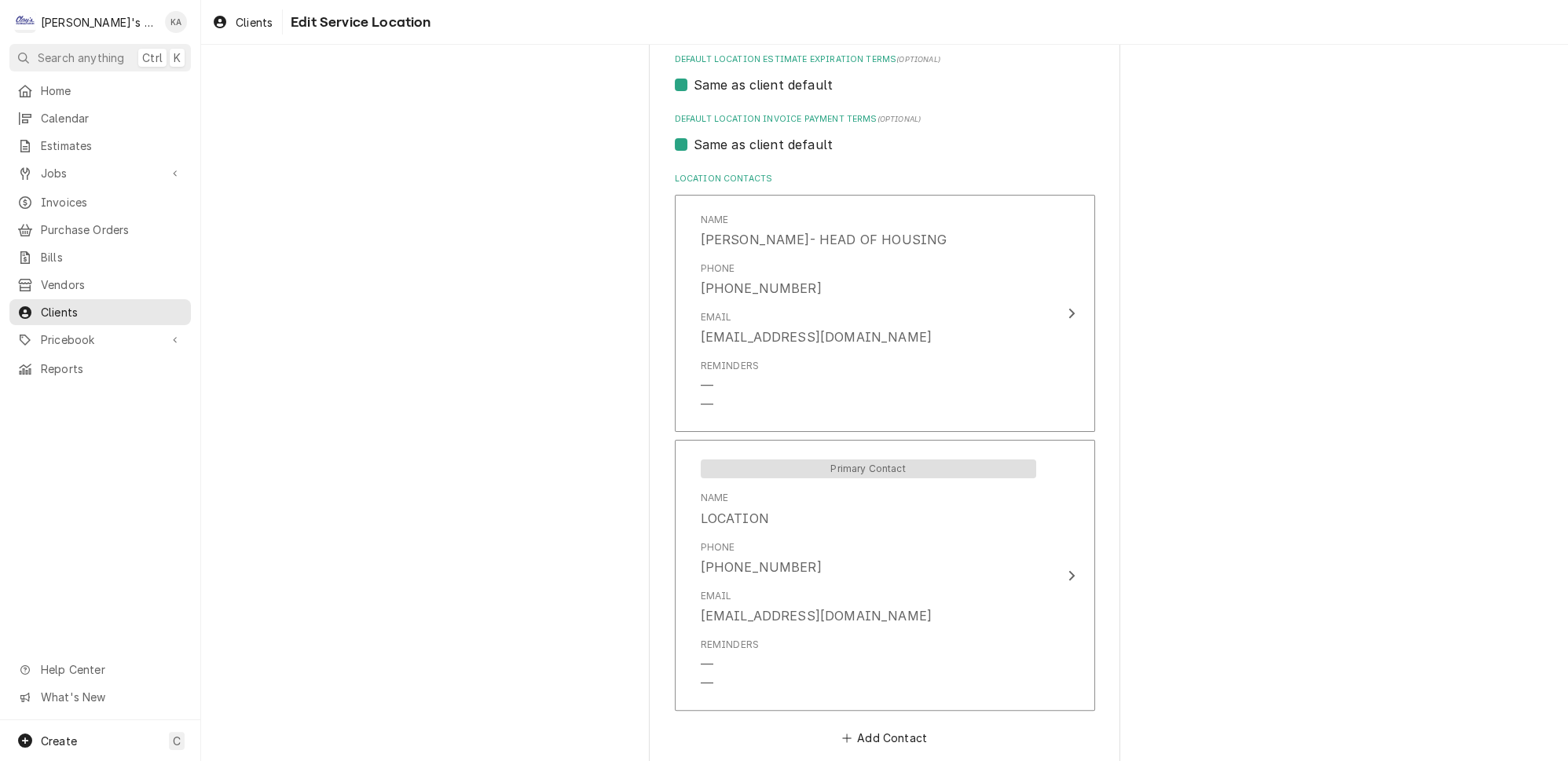
scroll to position [696, 0]
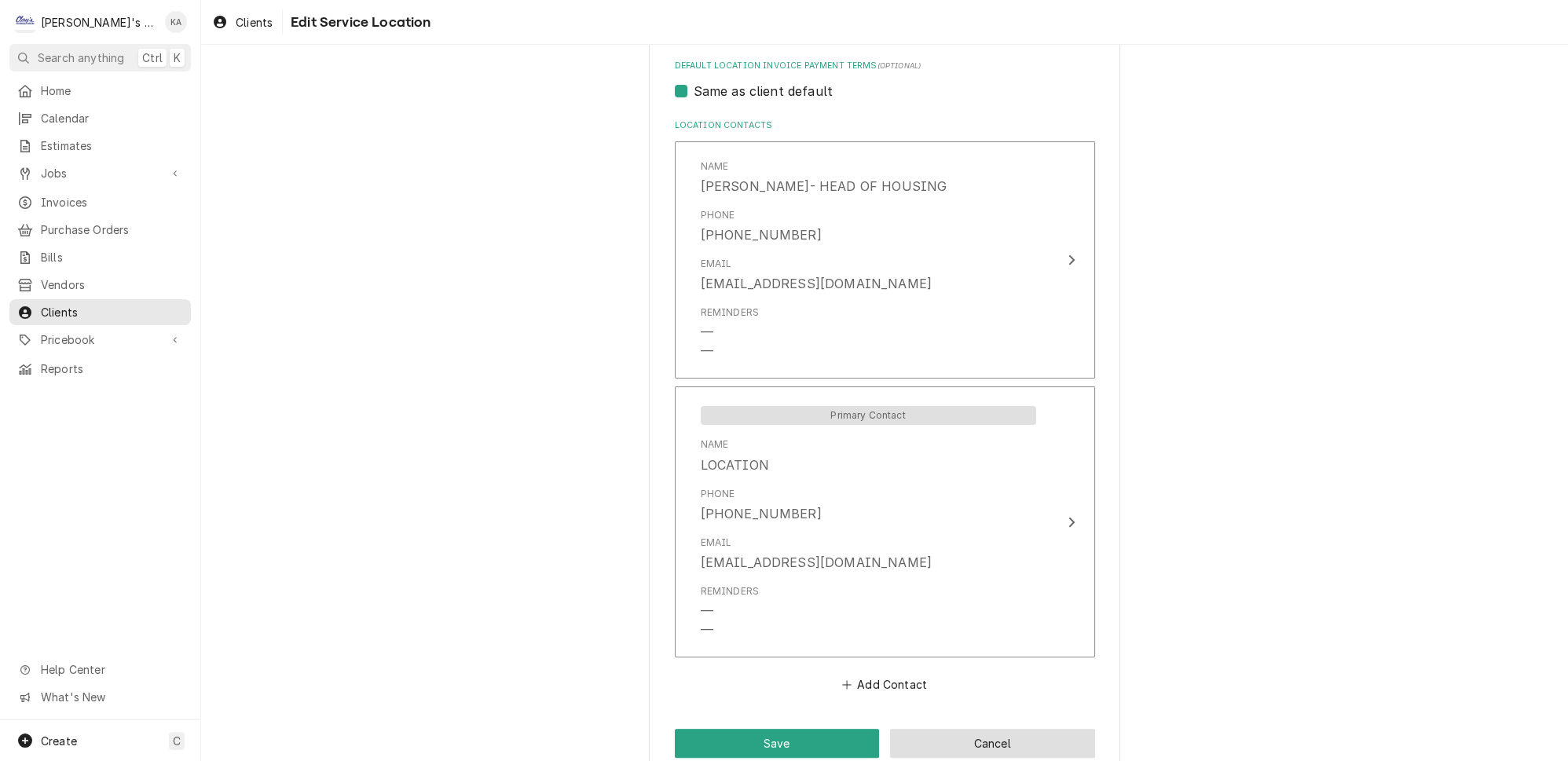
click at [980, 729] on button "Cancel" at bounding box center [992, 743] width 205 height 29
type textarea "x"
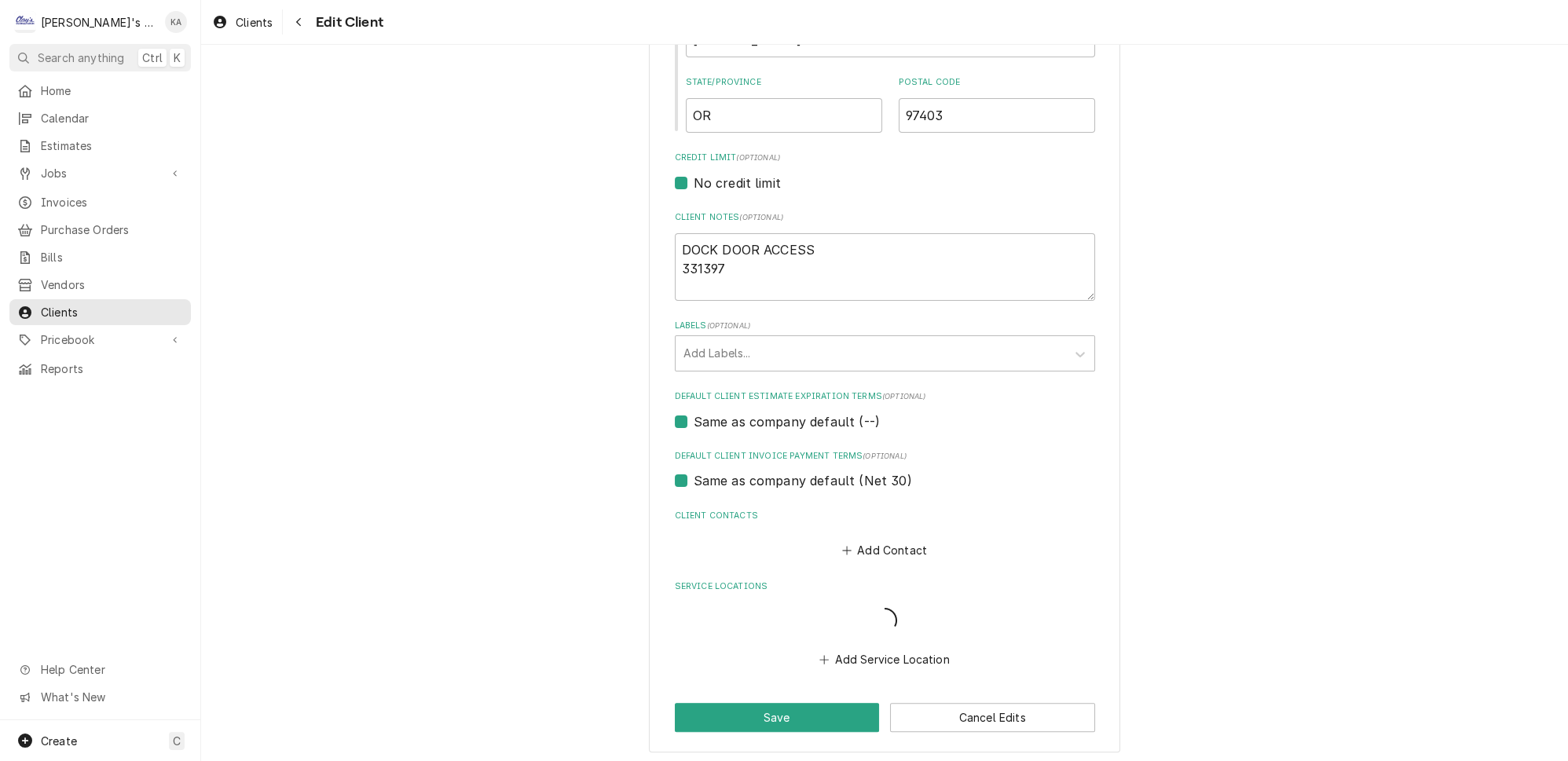
scroll to position [696, 0]
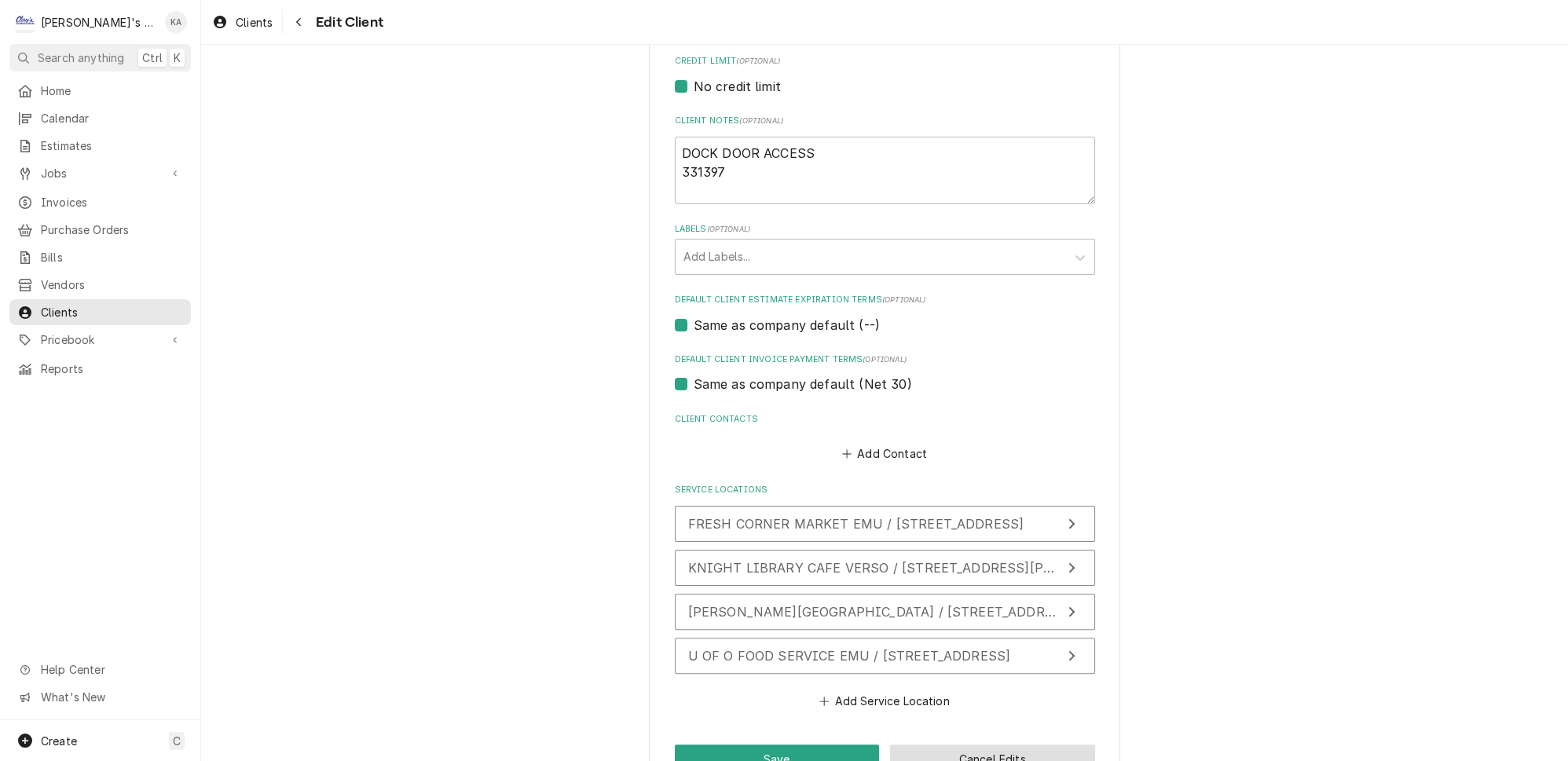
click at [969, 745] on button "Cancel Edits" at bounding box center [992, 759] width 205 height 29
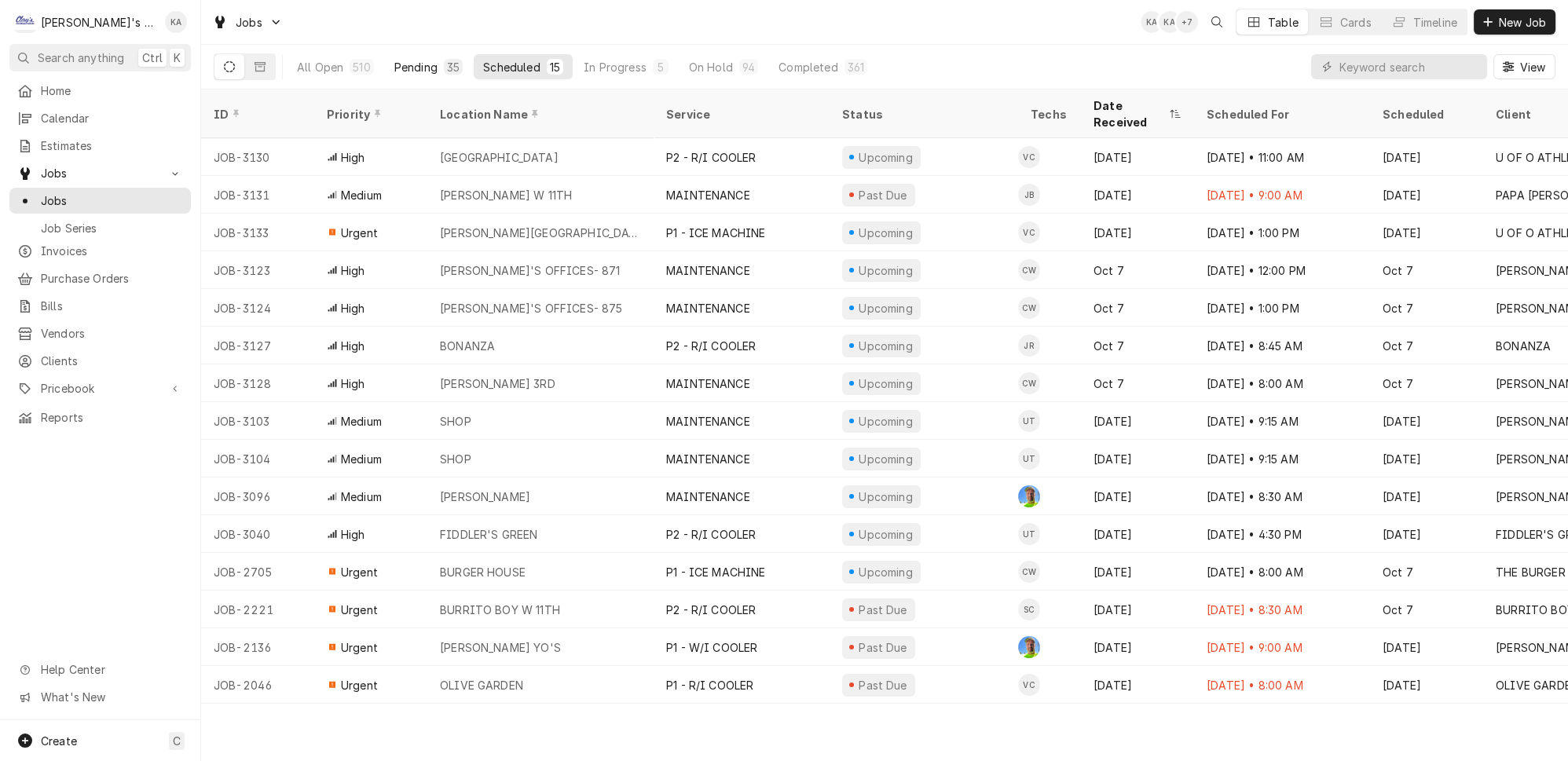
click at [444, 59] on div "35" at bounding box center [453, 66] width 19 height 16
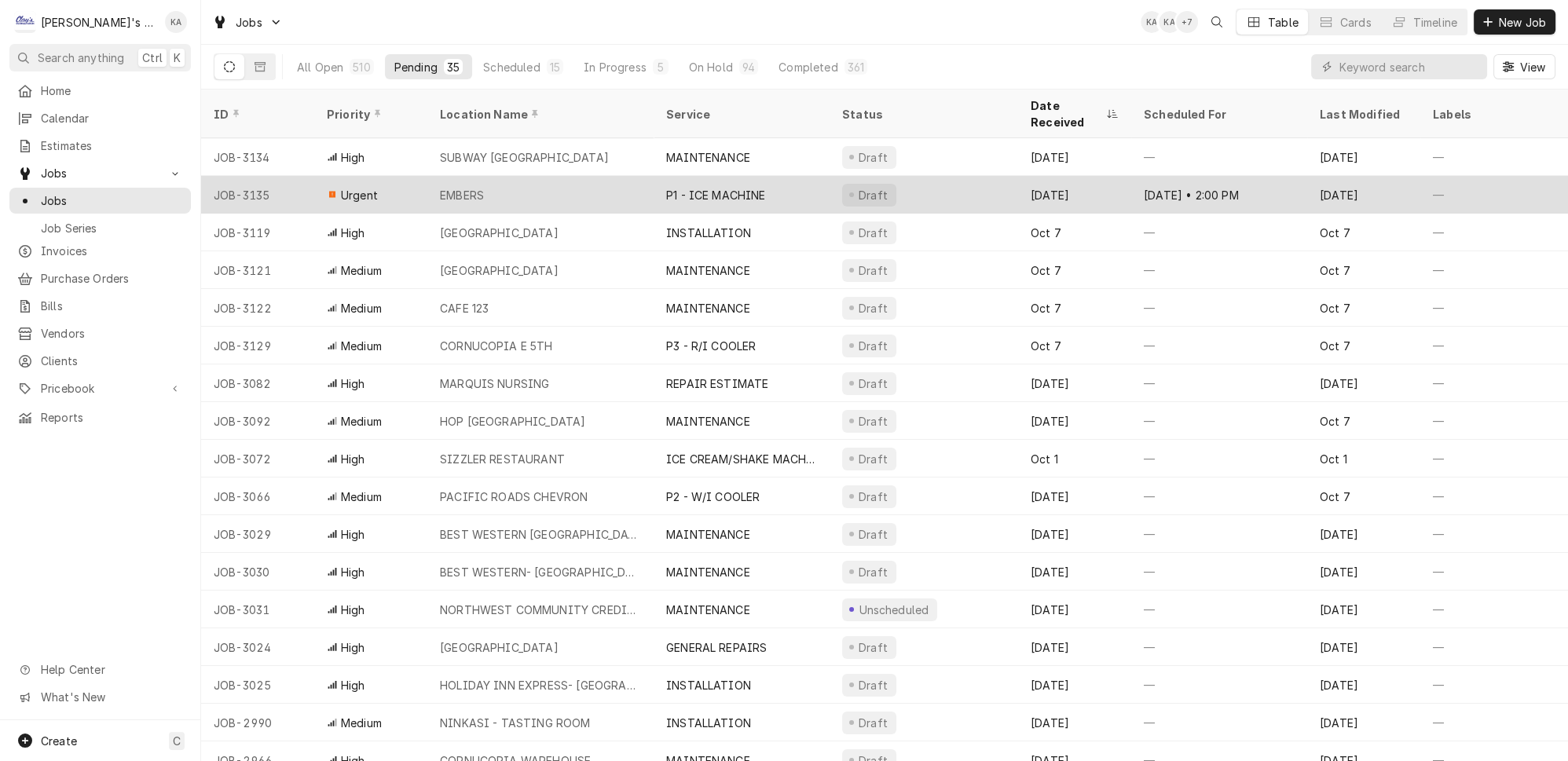
click at [594, 176] on div "EMBERS" at bounding box center [540, 195] width 226 height 38
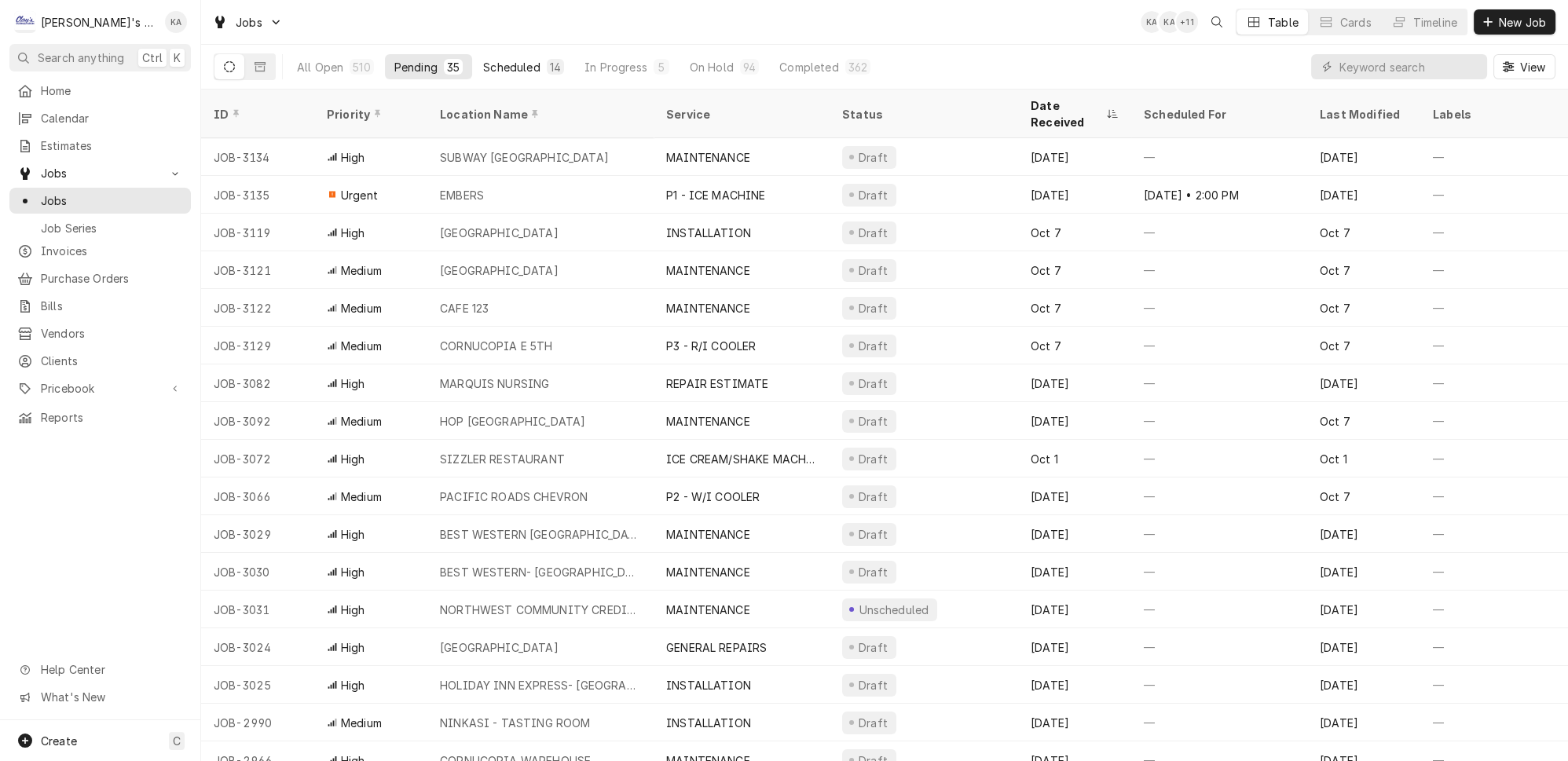
click at [489, 65] on div "Scheduled" at bounding box center [511, 66] width 57 height 16
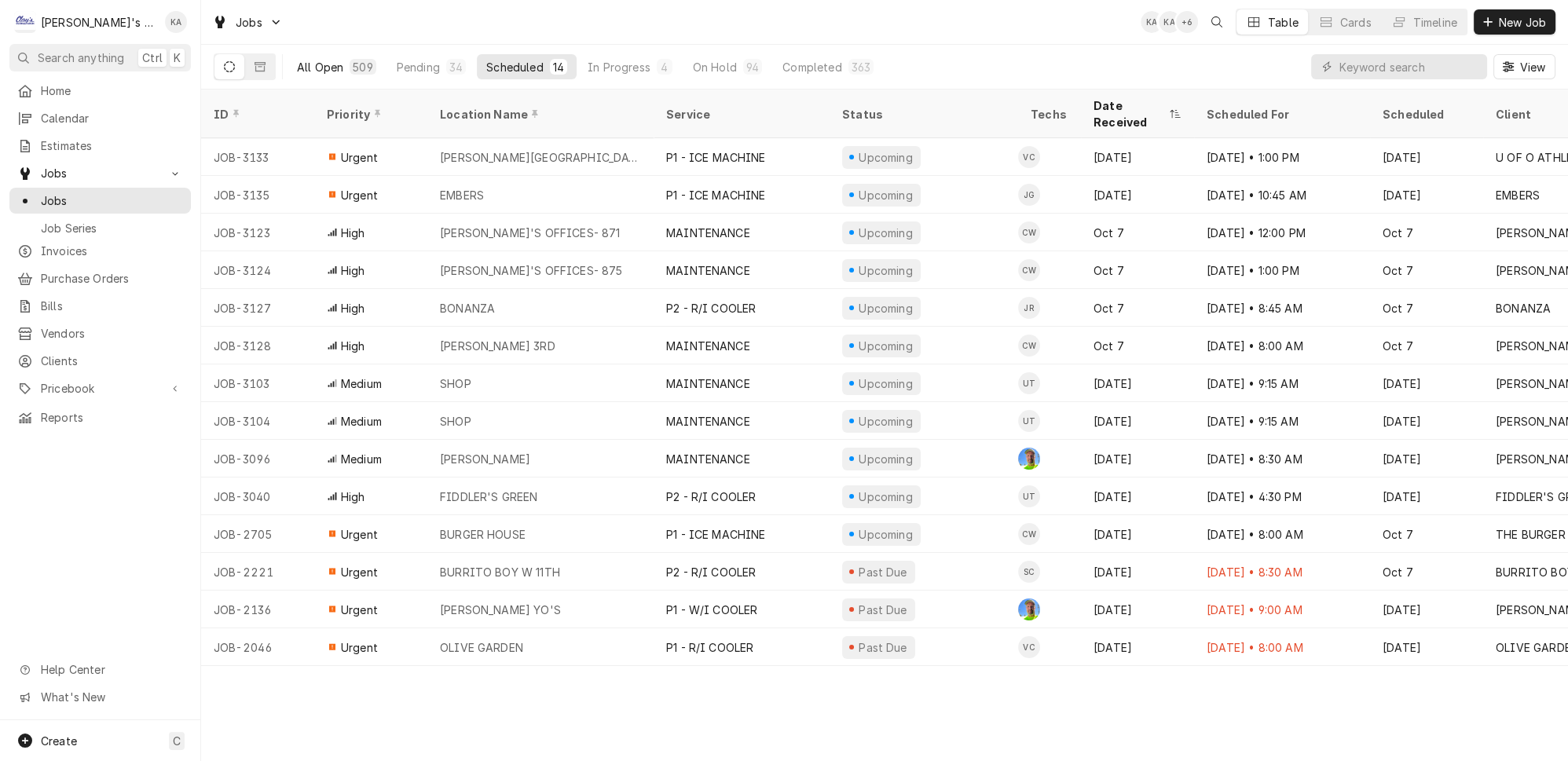
click at [302, 59] on div "All Open" at bounding box center [320, 66] width 46 height 16
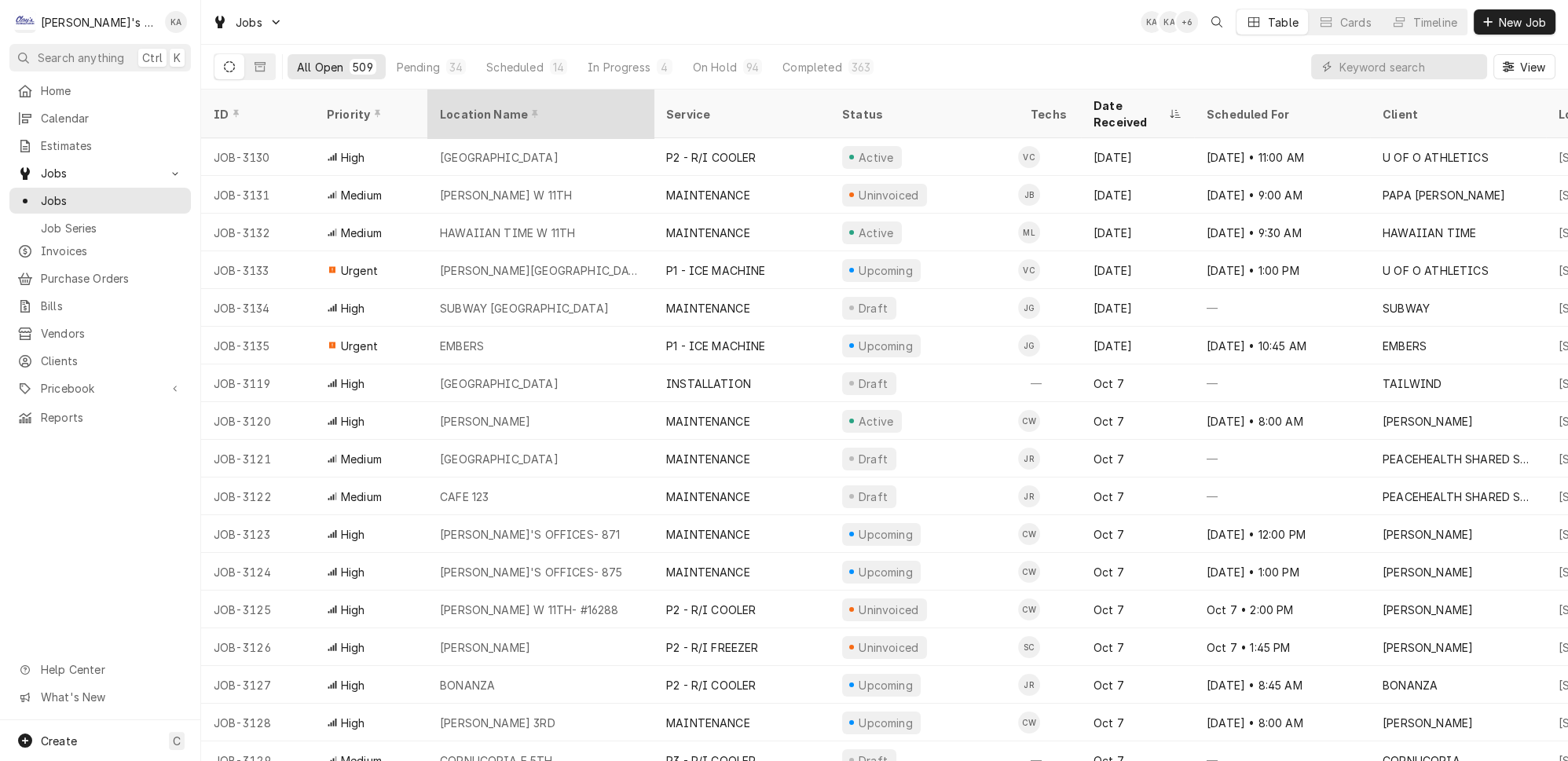
drag, startPoint x: 563, startPoint y: 73, endPoint x: 555, endPoint y: 84, distance: 13.6
click at [555, 84] on div "Jobs KA KA + 6 Table Cards Timeline New Job All Open 509 Pending 34 Scheduled 1…" at bounding box center [884, 380] width 1367 height 761
click at [587, 64] on div "In Progress" at bounding box center [618, 66] width 63 height 16
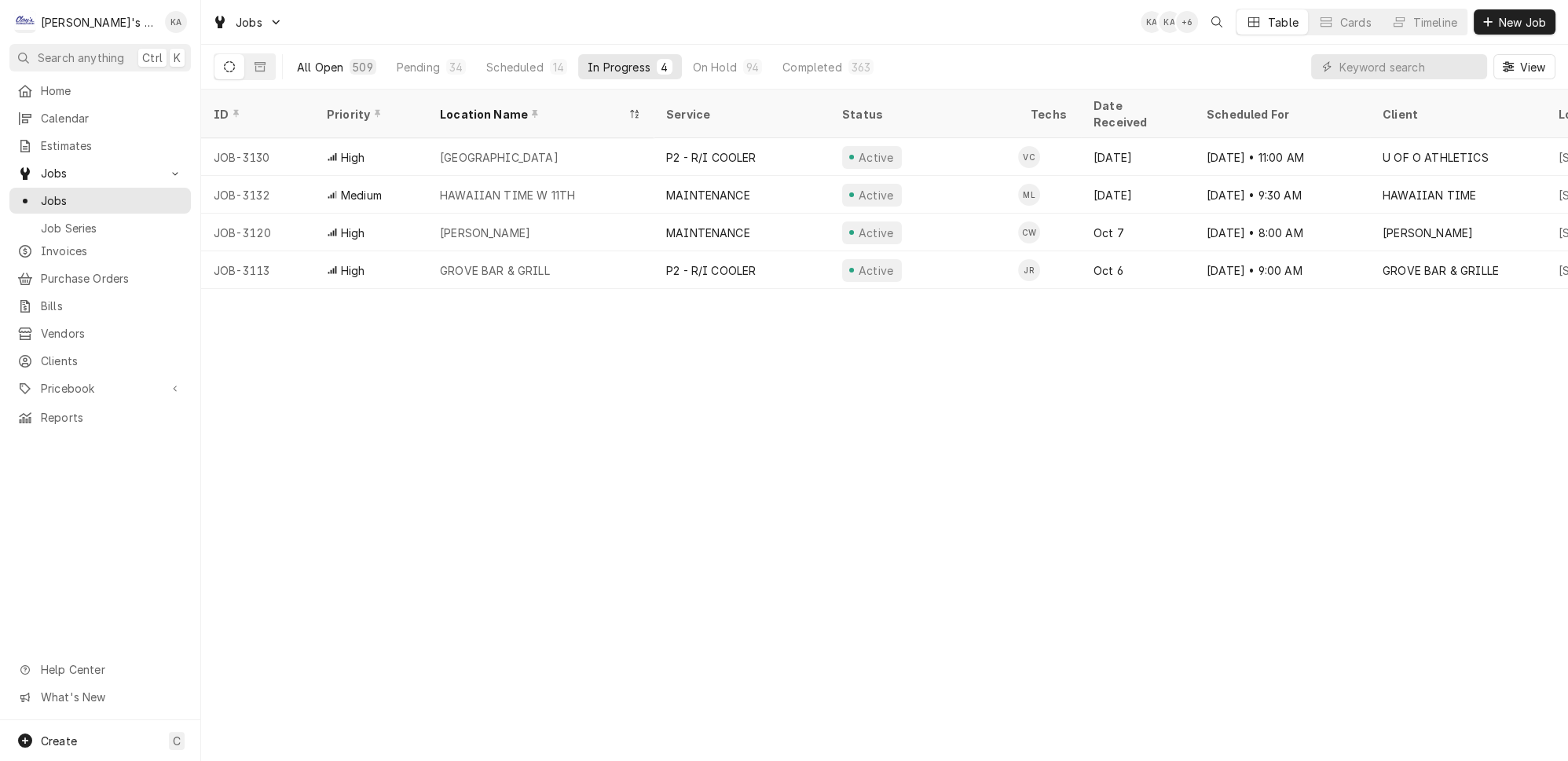
click at [303, 65] on div "All Open" at bounding box center [320, 66] width 46 height 16
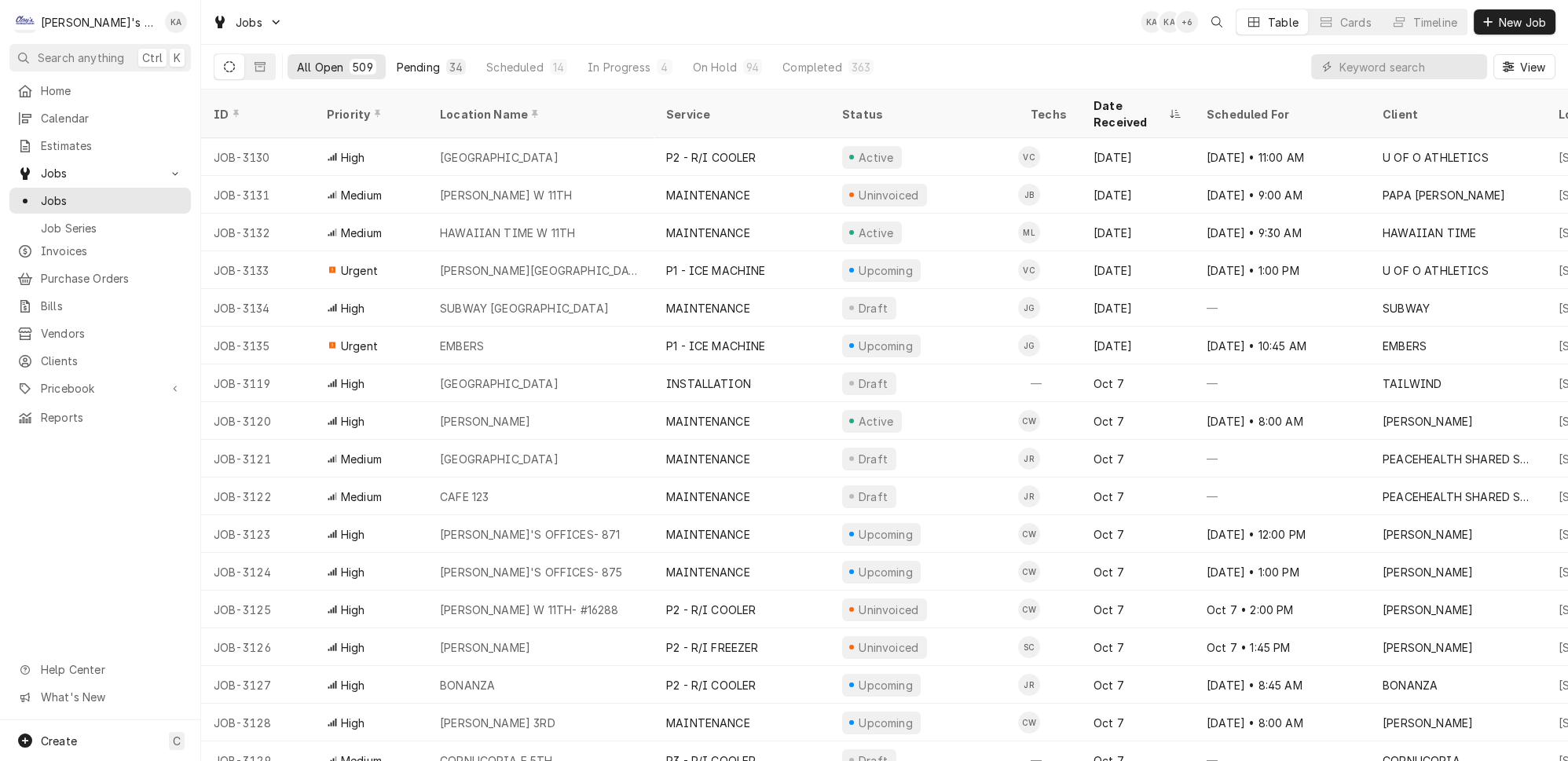
click at [397, 59] on div "Pending" at bounding box center [418, 66] width 44 height 16
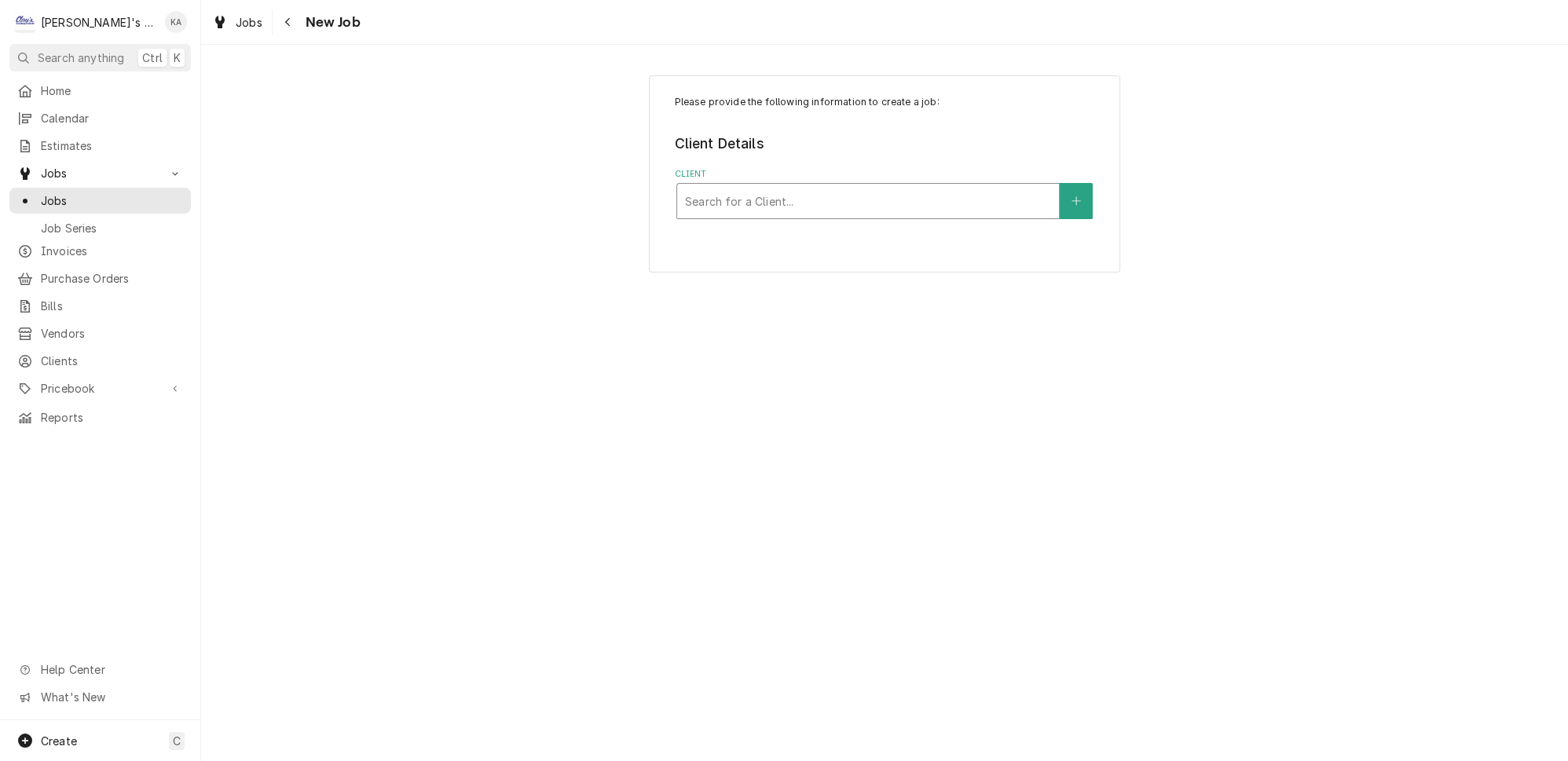
click at [737, 188] on div "Client" at bounding box center [868, 201] width 366 height 28
type input "MUCHO"
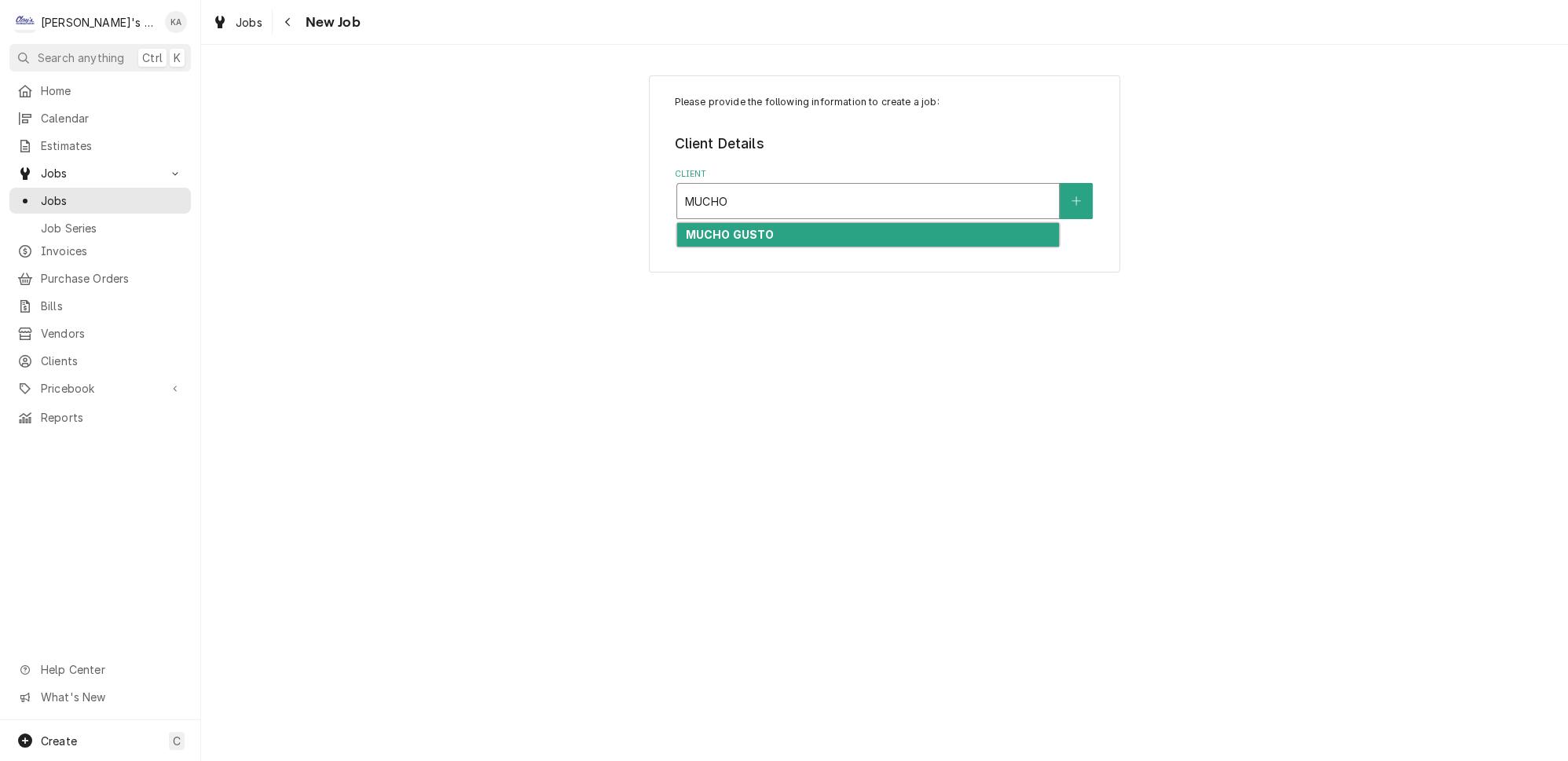
click at [786, 224] on div "MUCHO GUSTO" at bounding box center [868, 235] width 381 height 25
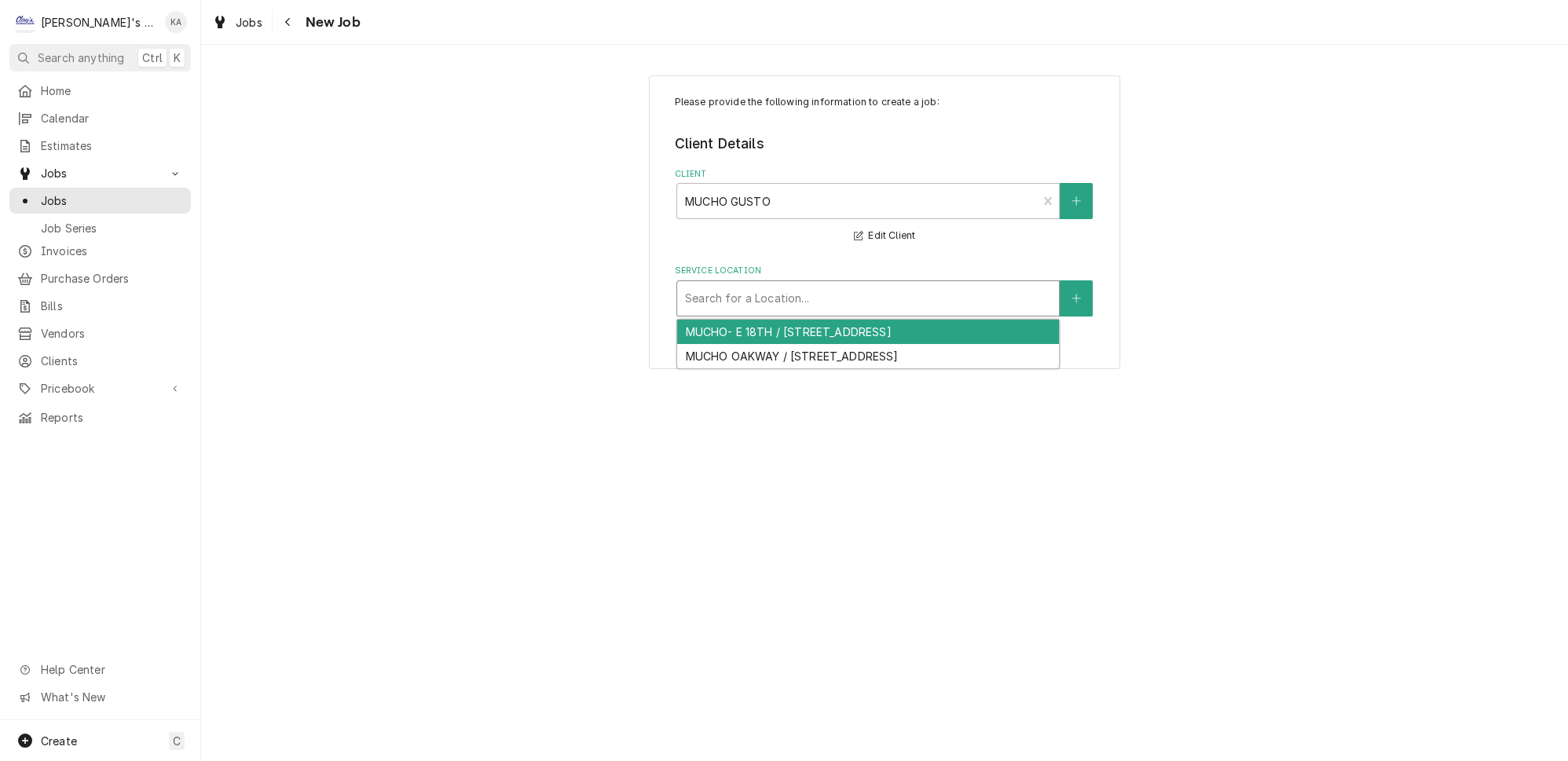
click at [819, 290] on div "Service Location" at bounding box center [868, 299] width 366 height 28
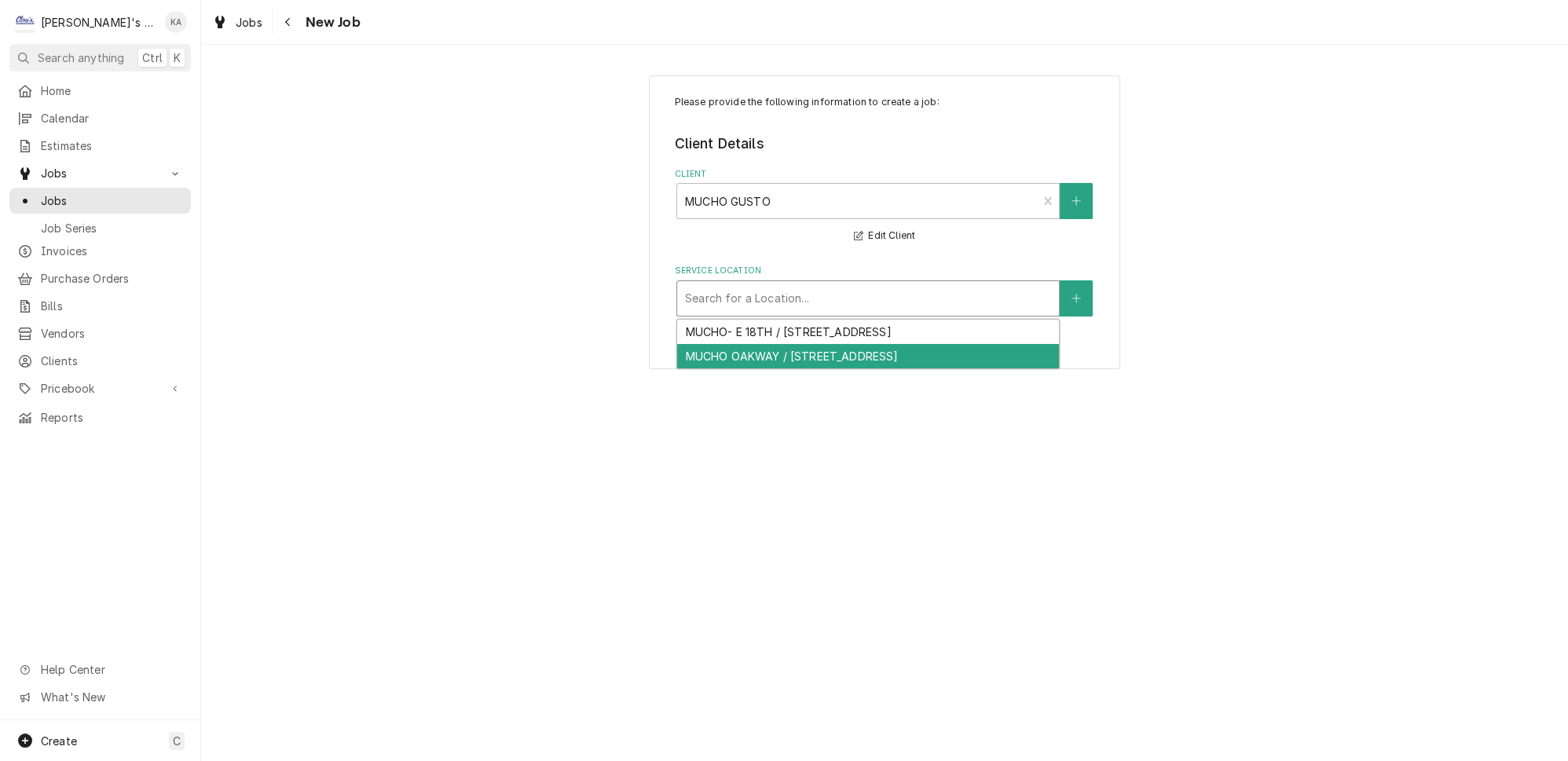
click at [812, 357] on div "MUCHO- E 18TH / 205 E 18TH, EUGENE, OR 97401 MUCHO OAKWAY / 67 OAKWAY CENTER, E…" at bounding box center [868, 343] width 383 height 49
click at [809, 347] on div "MUCHO OAKWAY / 67 OAKWAY CENTER, EUGENE, OR 97401" at bounding box center [868, 357] width 381 height 25
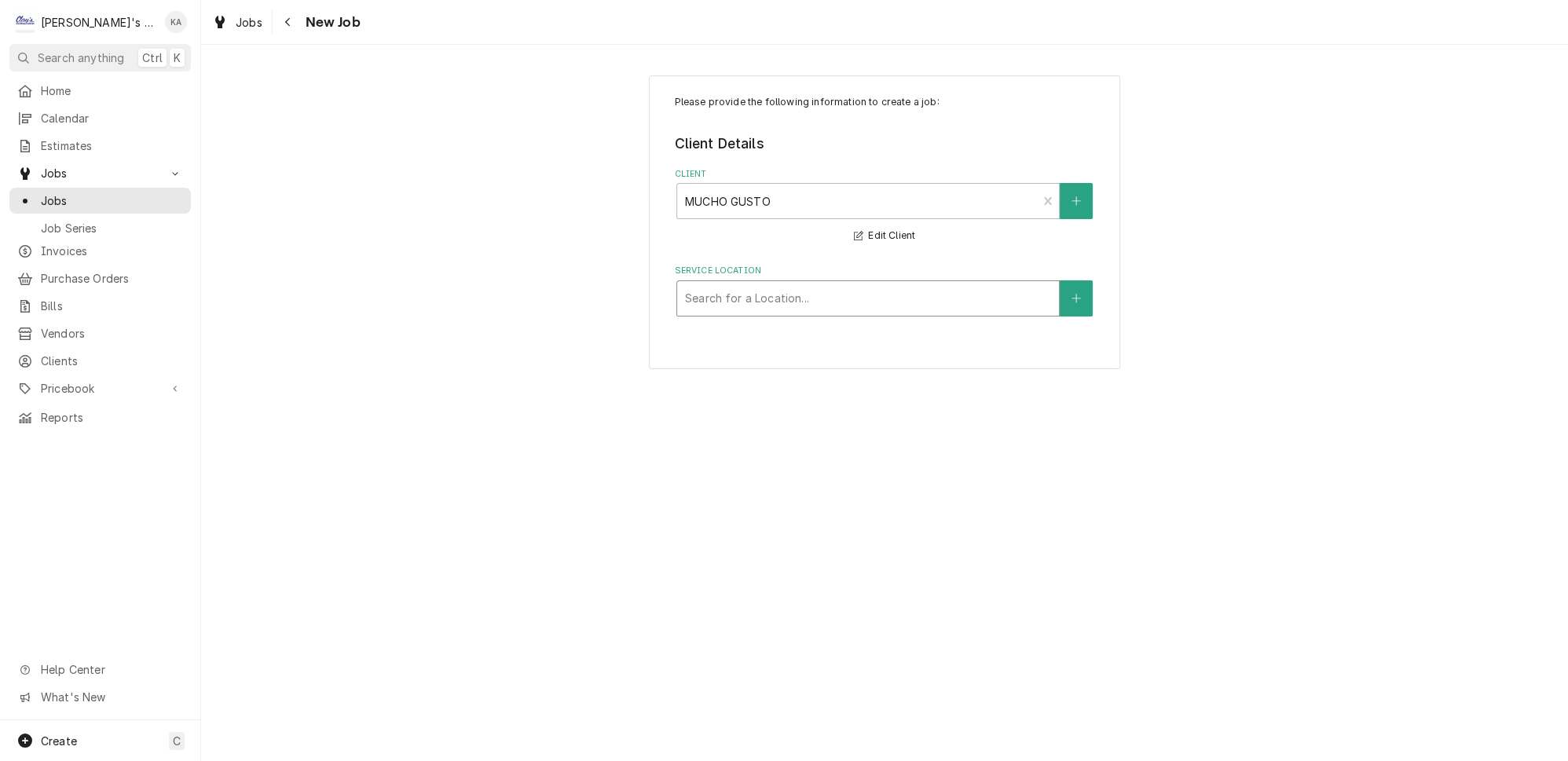
click at [725, 290] on div "Service Location" at bounding box center [868, 299] width 366 height 28
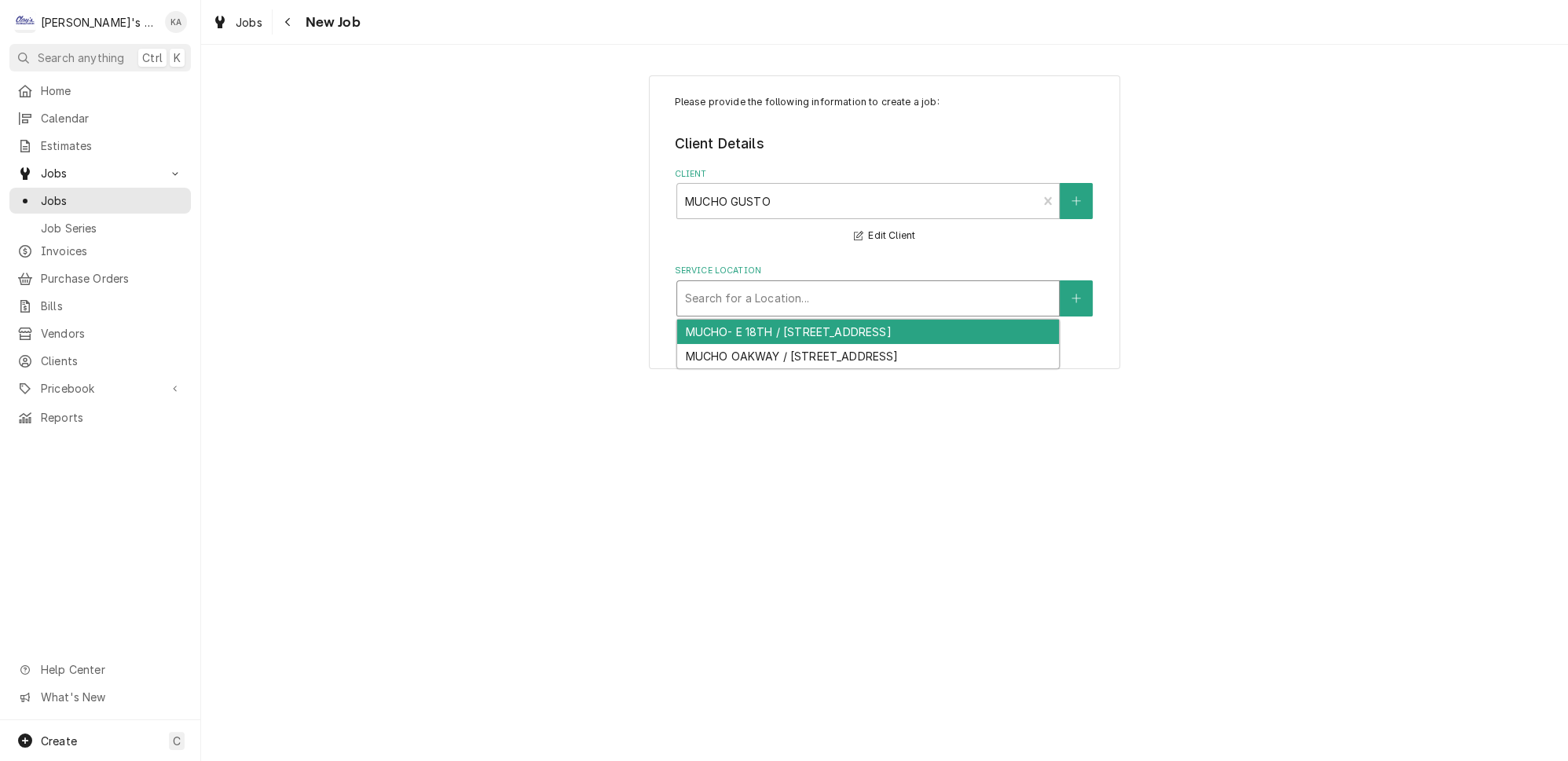
click at [766, 328] on div "MUCHO- E 18TH / 205 E 18TH, EUGENE, OR 97401" at bounding box center [868, 332] width 381 height 25
type textarea "x"
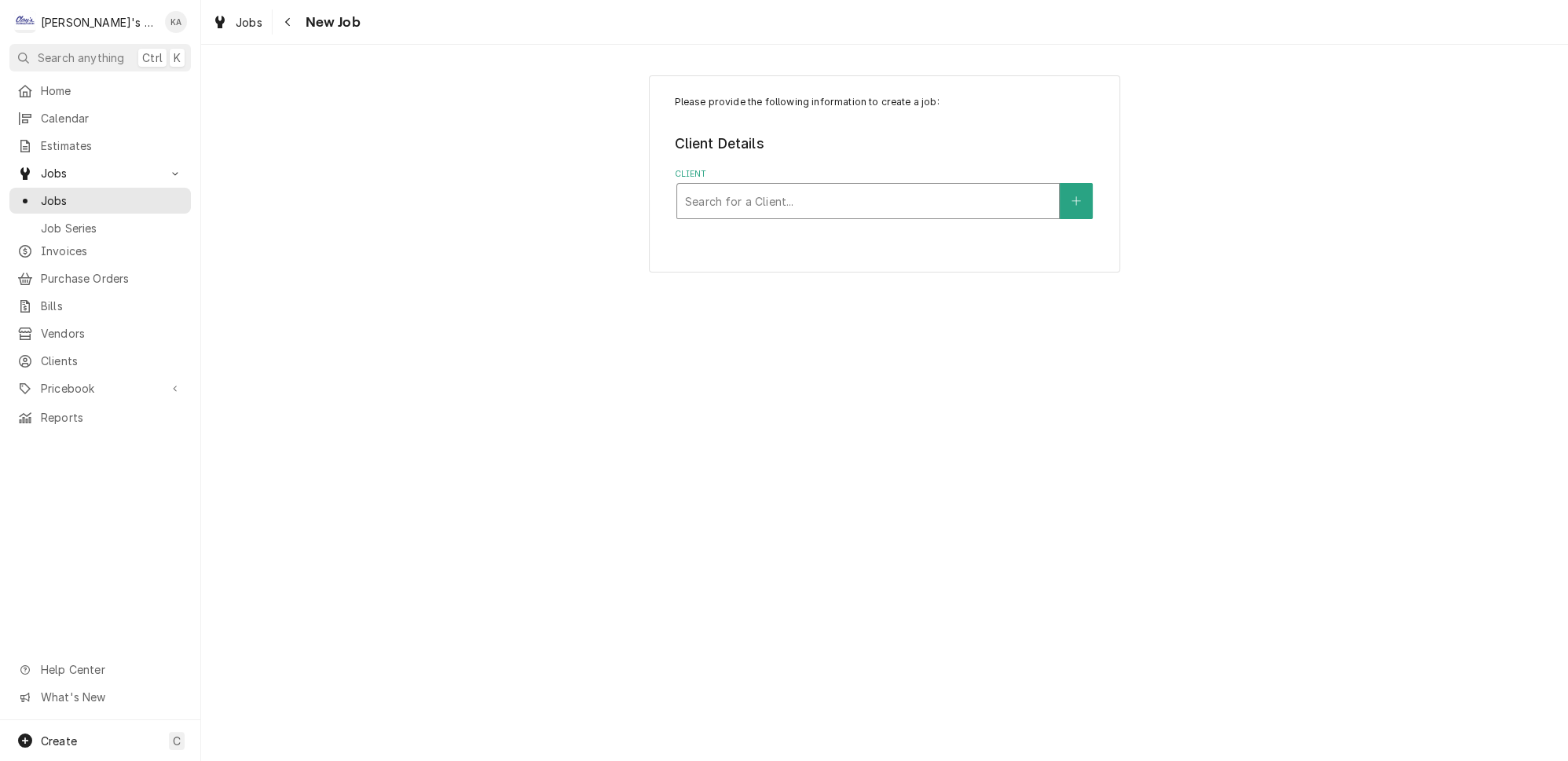
click at [708, 198] on div "Client" at bounding box center [868, 201] width 366 height 28
type input "SUBWAY HARR"
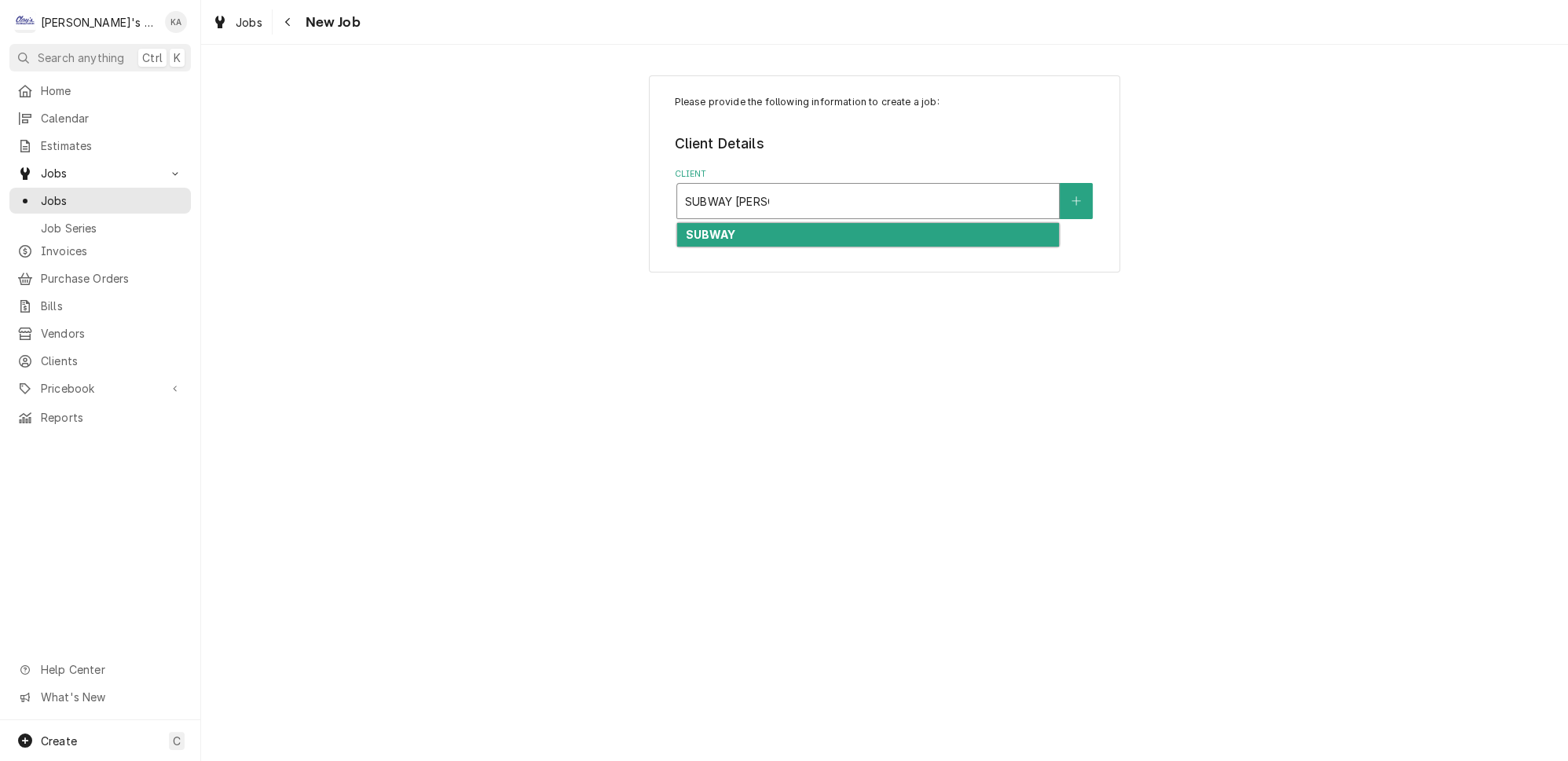
click at [729, 228] on strong "SUBWAY" at bounding box center [710, 234] width 50 height 13
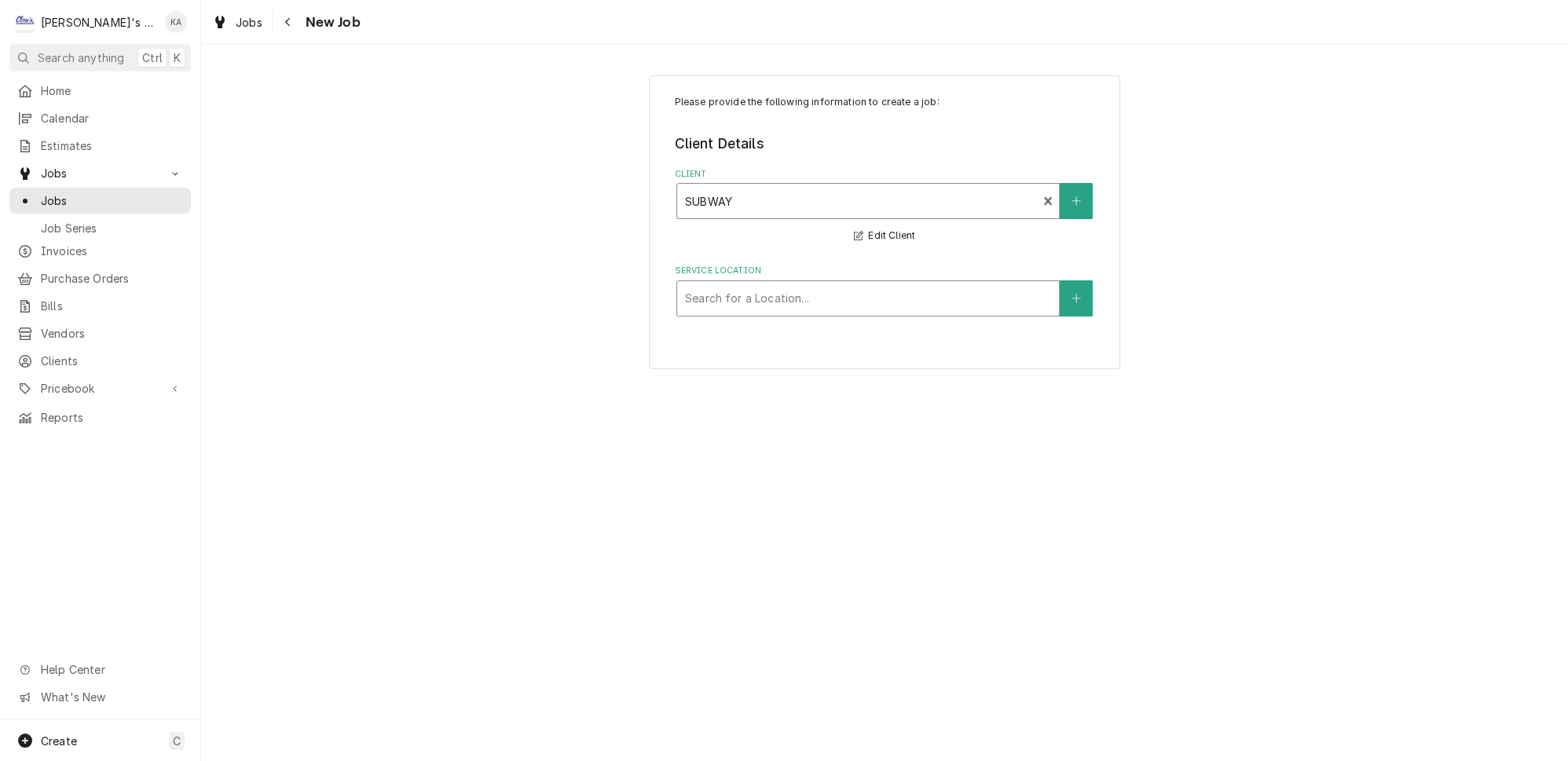
click at [766, 285] on div "Service Location" at bounding box center [868, 299] width 366 height 28
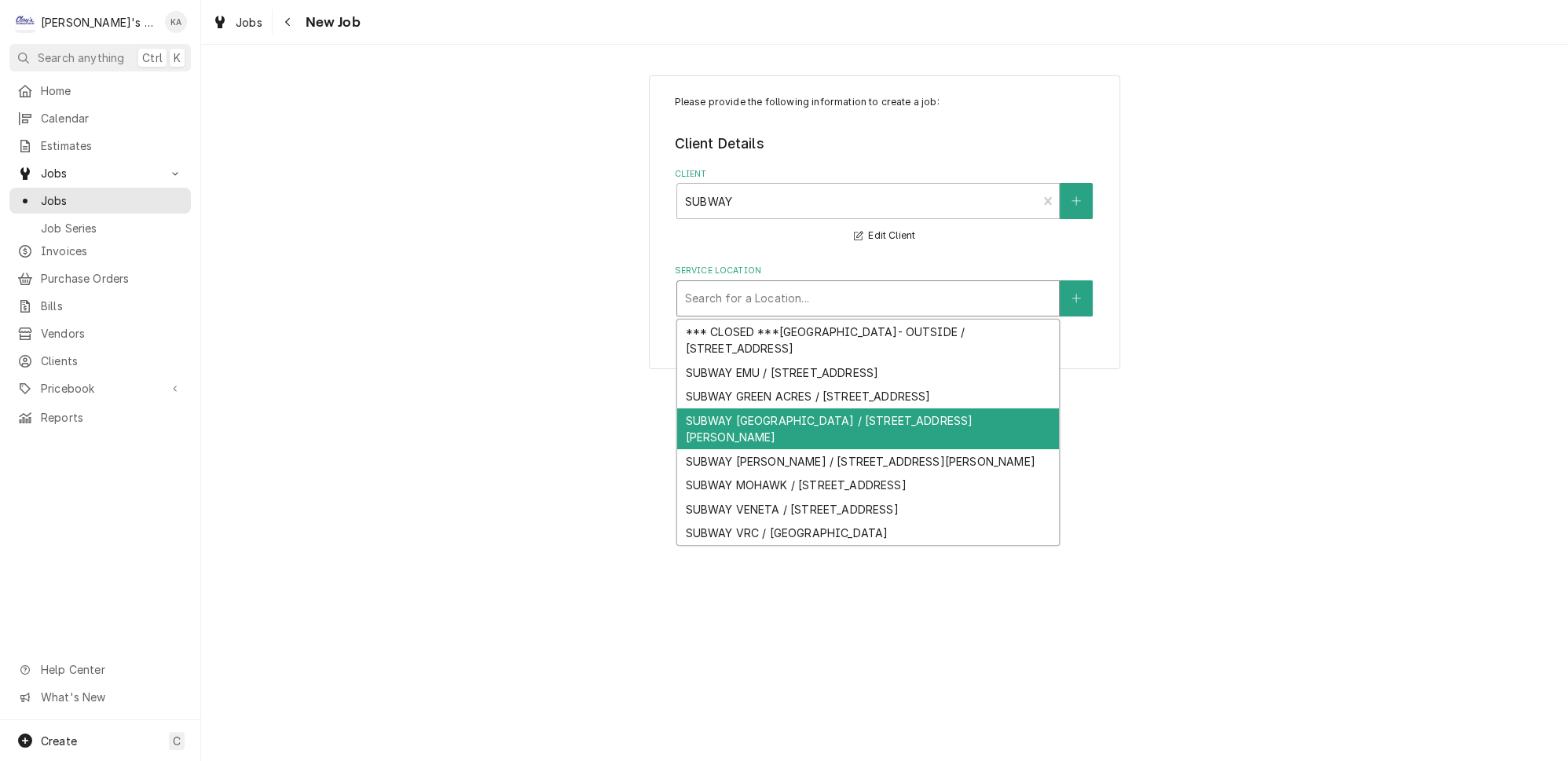
click at [801, 438] on div "SUBWAY HARRISBURG / 305 SMITH ST, HARRISBURG, OR 97446" at bounding box center [868, 429] width 381 height 41
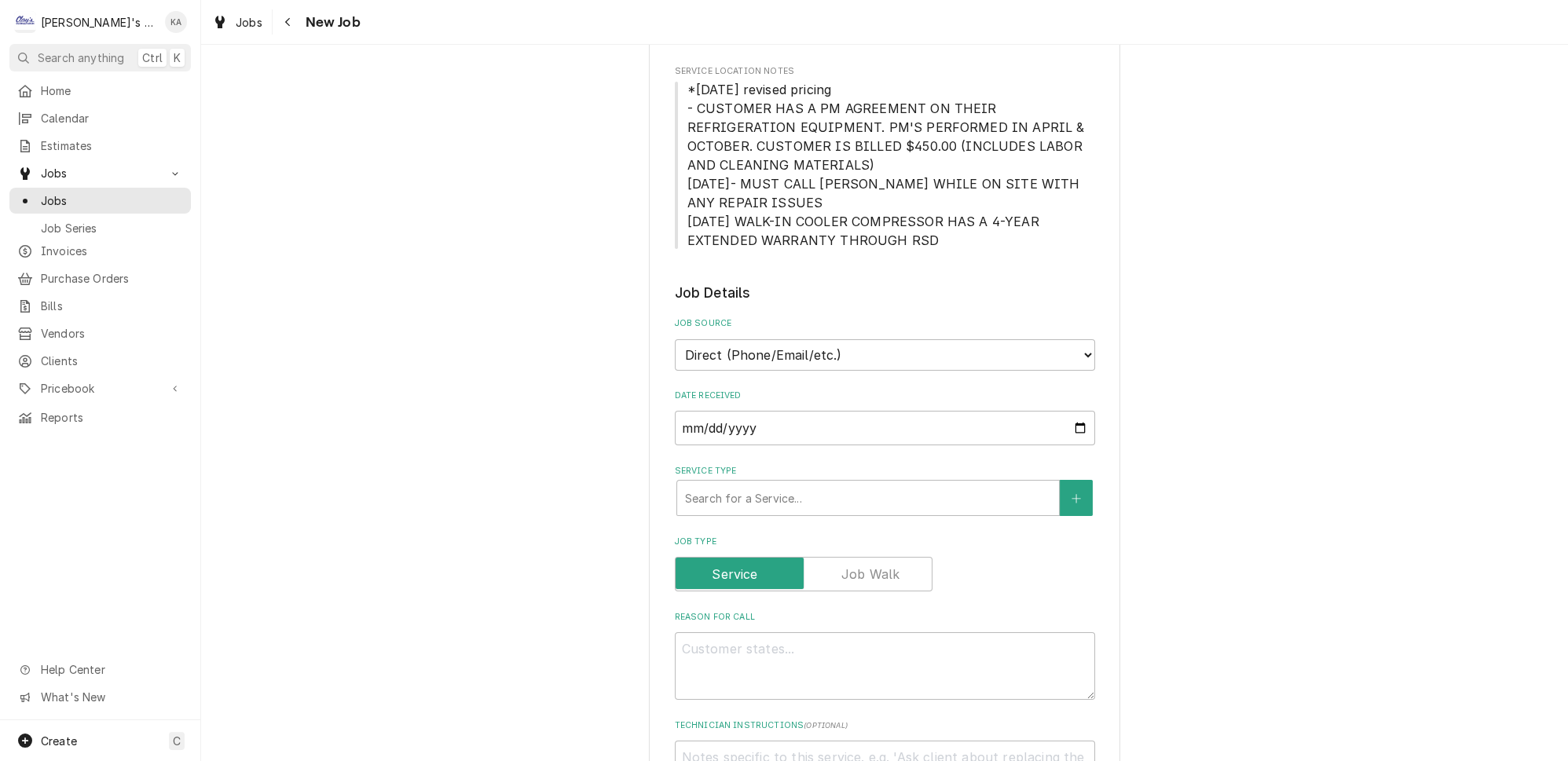
scroll to position [357, 0]
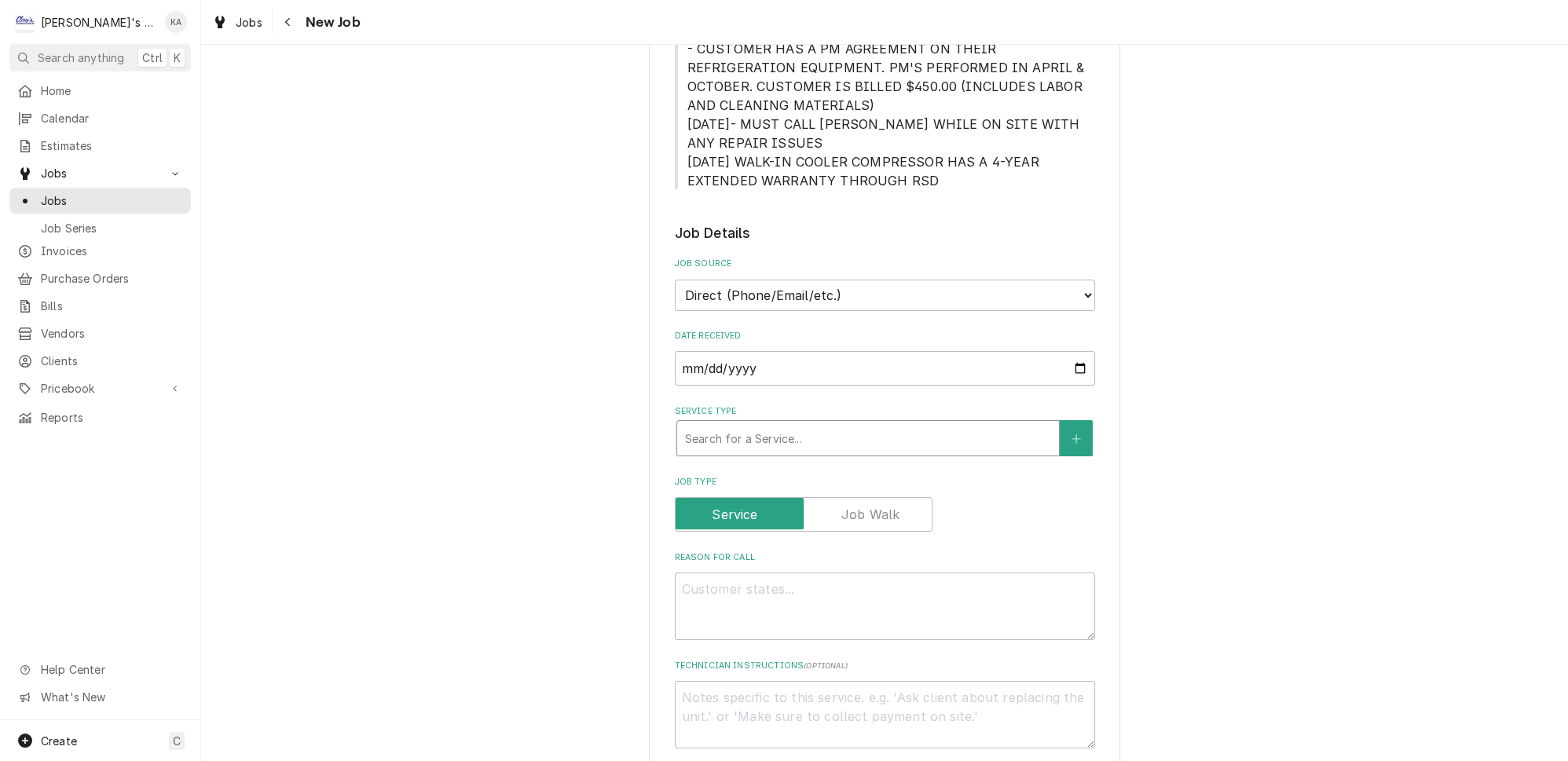
click at [782, 424] on div "Service Type" at bounding box center [868, 438] width 366 height 28
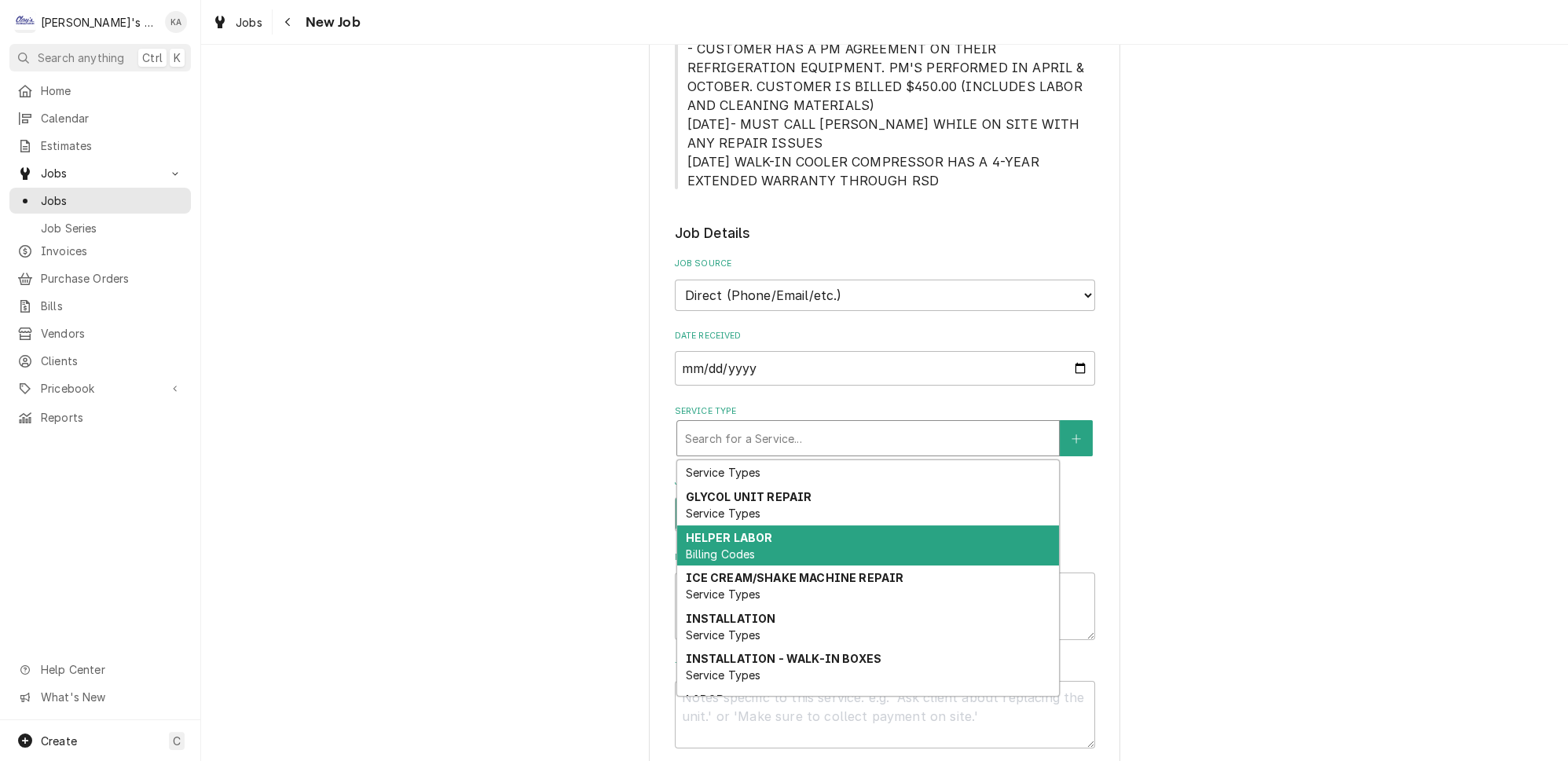
scroll to position [144, 0]
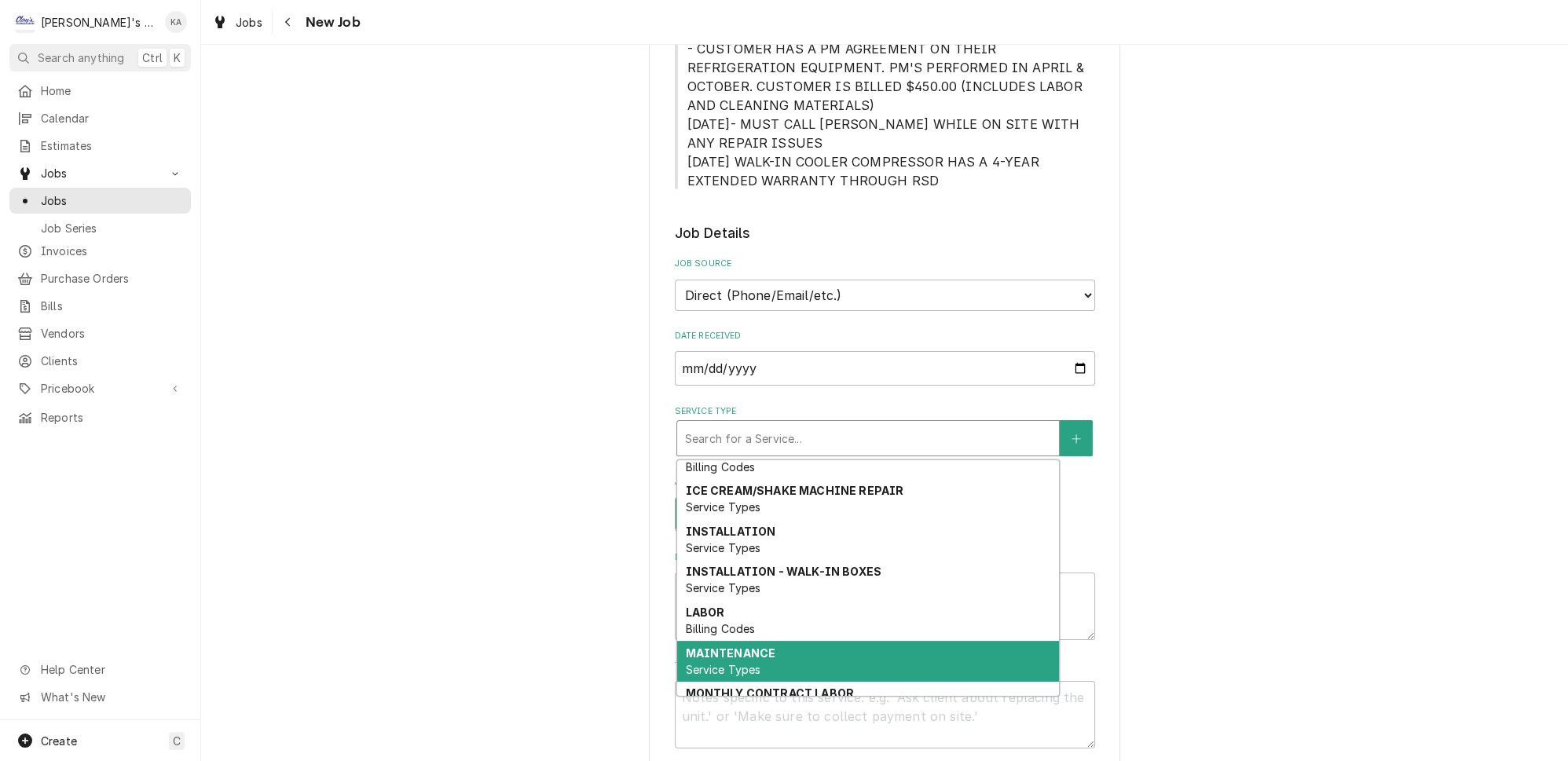
click at [771, 641] on div "MAINTENANCE Service Types" at bounding box center [868, 661] width 381 height 41
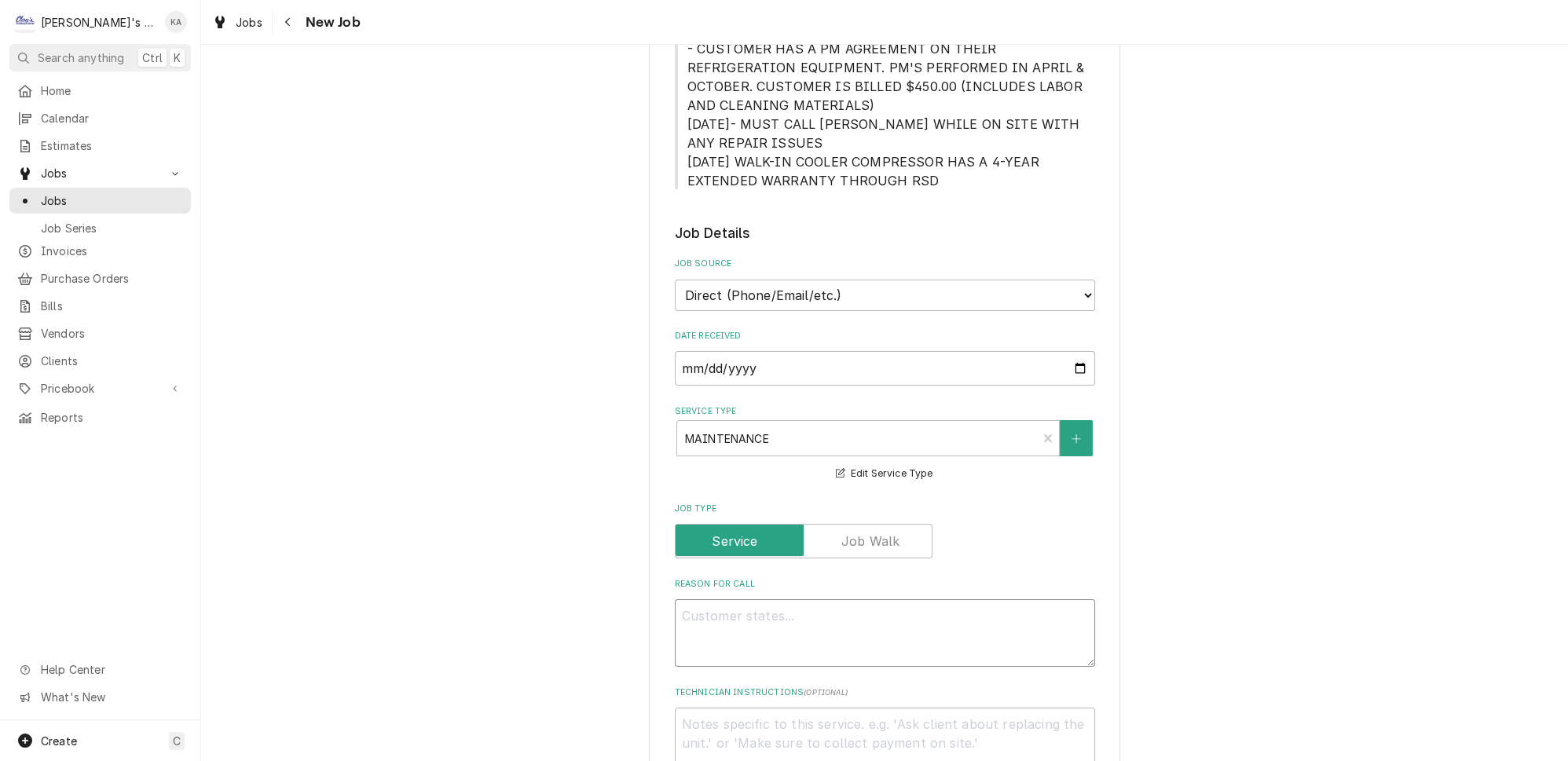
click at [771, 604] on textarea "Reason For Call" at bounding box center [884, 633] width 420 height 67
type textarea "x"
type textarea "P"
type textarea "x"
type textarea "PE"
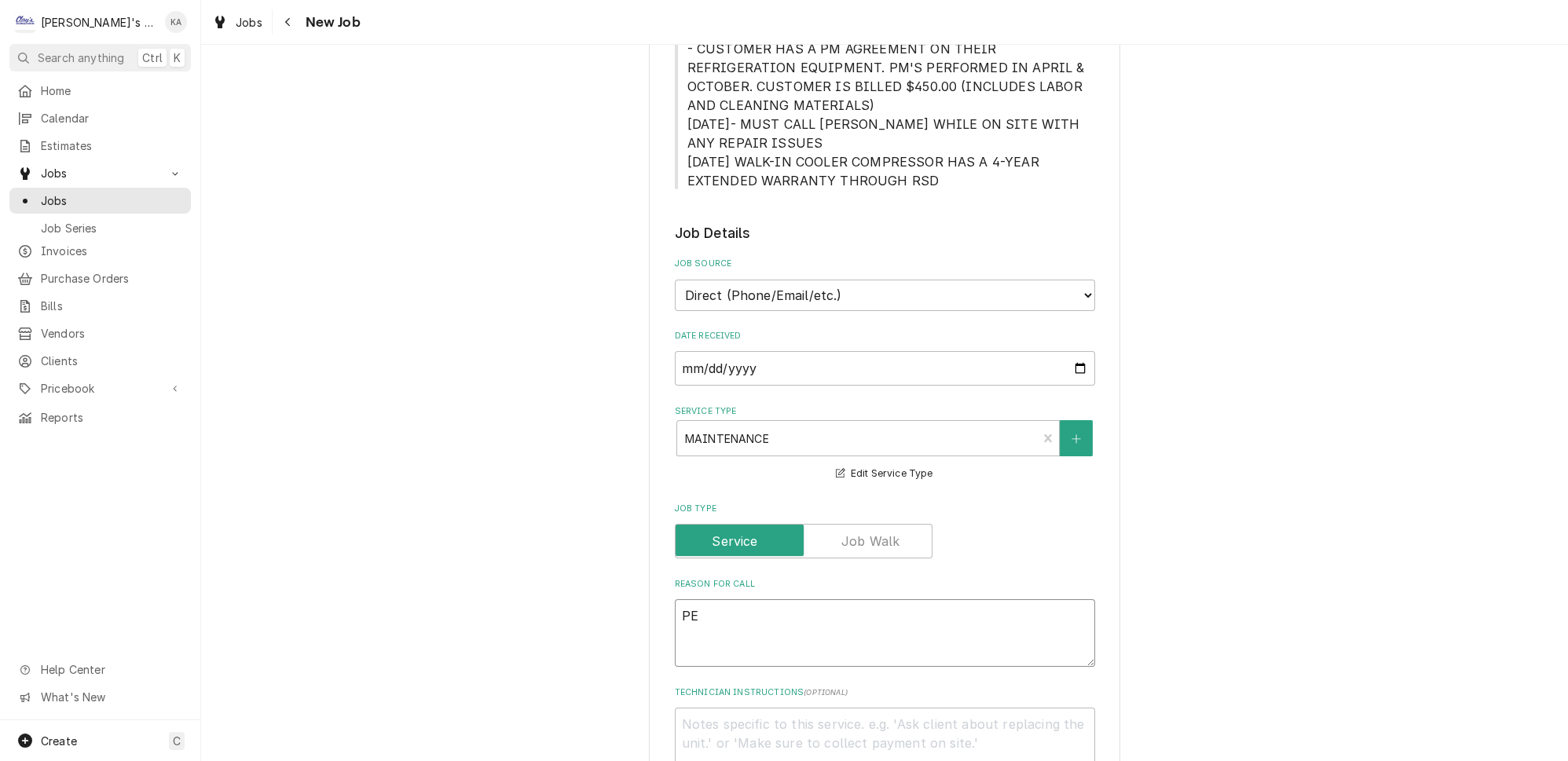
type textarea "x"
type textarea "PER"
type textarea "x"
type textarea "PERF"
type textarea "x"
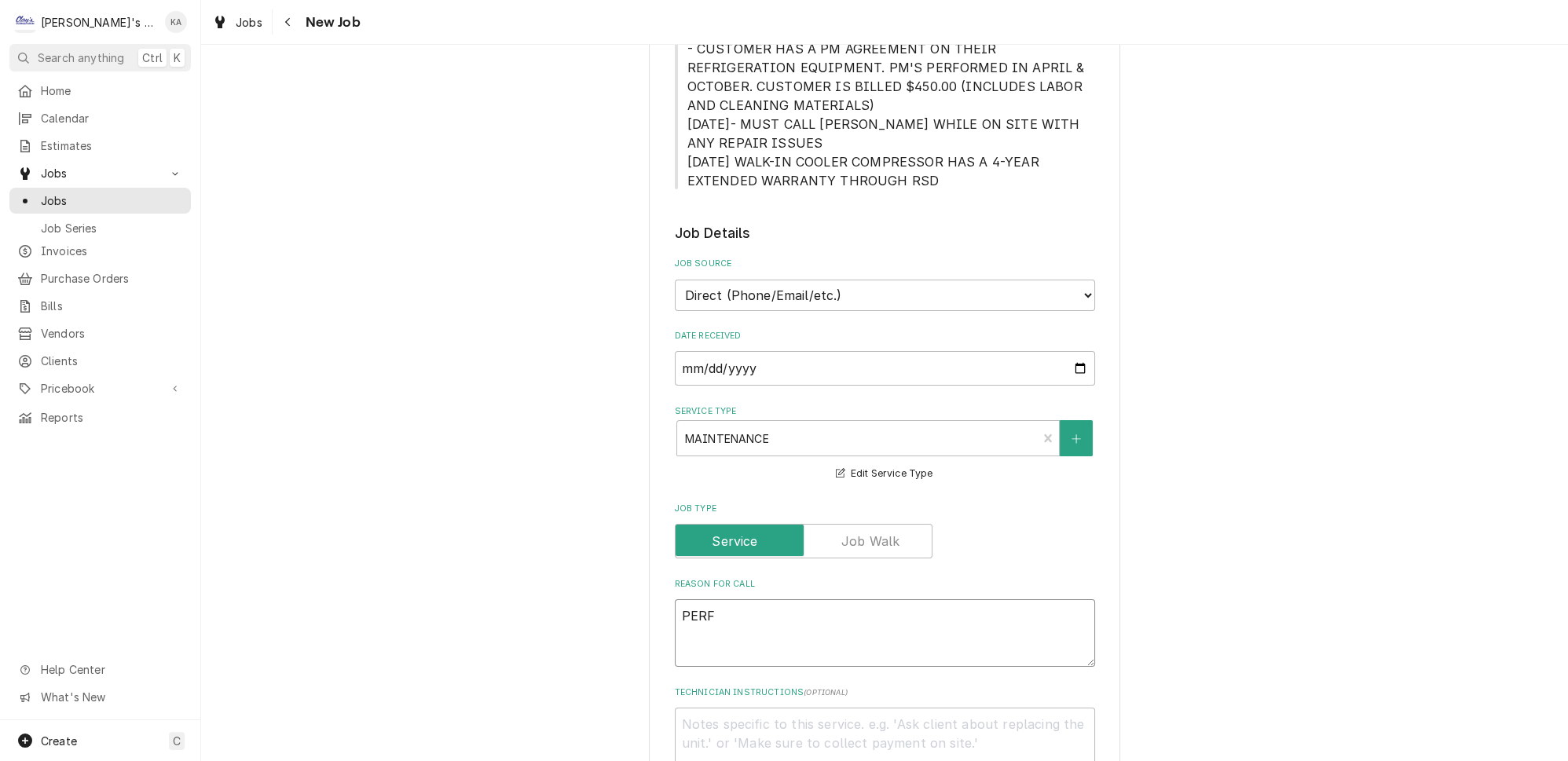
type textarea "PERFO"
type textarea "x"
type textarea "PERFOR"
type textarea "x"
type textarea "PERFORM"
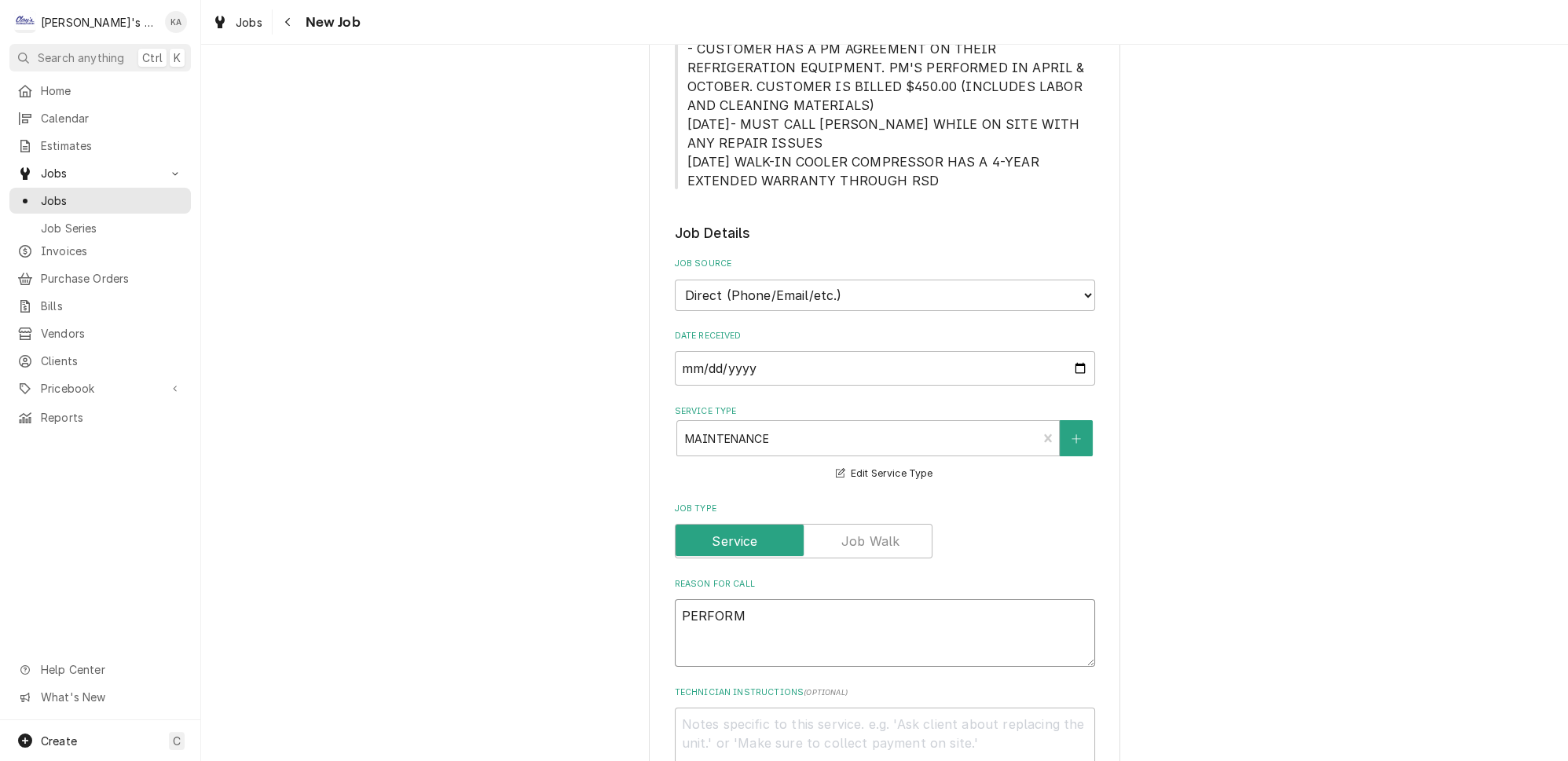
type textarea "x"
type textarea "PERFORM"
type textarea "x"
type textarea "PERFORM O"
type textarea "x"
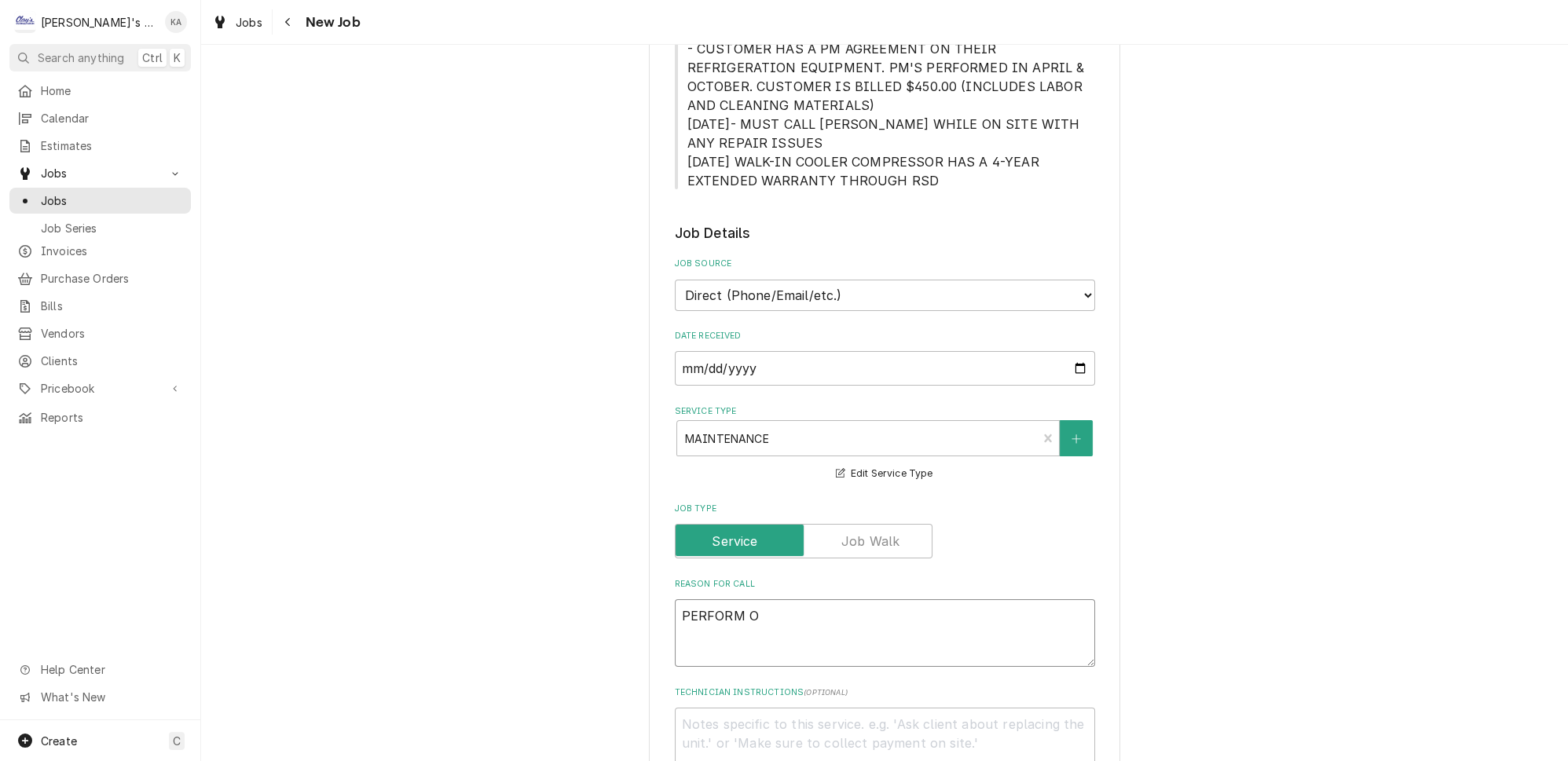
type textarea "PERFORM OC"
type textarea "x"
type textarea "PERFORM OCT"
type textarea "x"
type textarea "PERFORM OCTO"
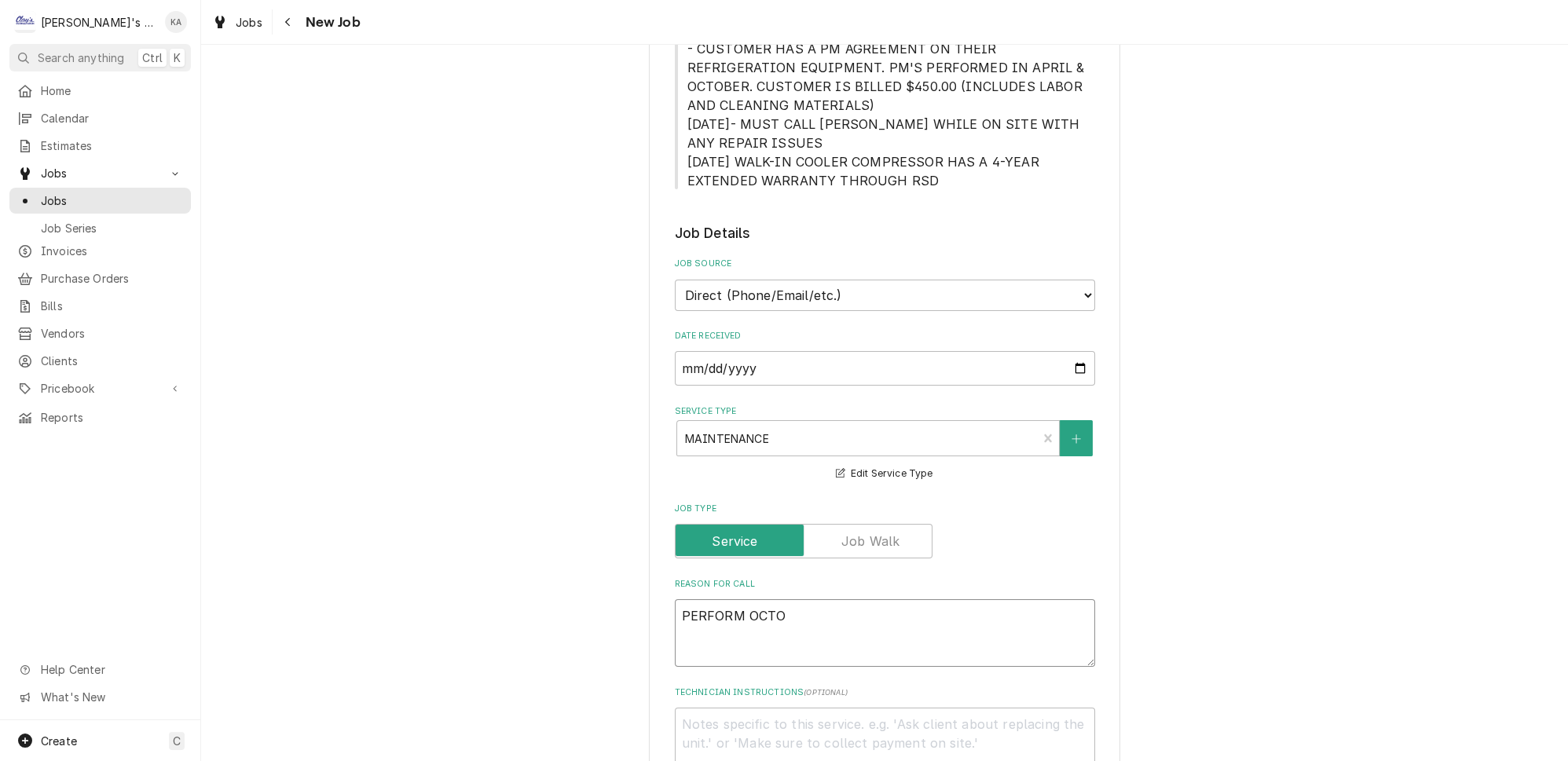
type textarea "x"
type textarea "PERFORM OCTOB"
type textarea "x"
type textarea "PERFORM OCTOBE"
type textarea "x"
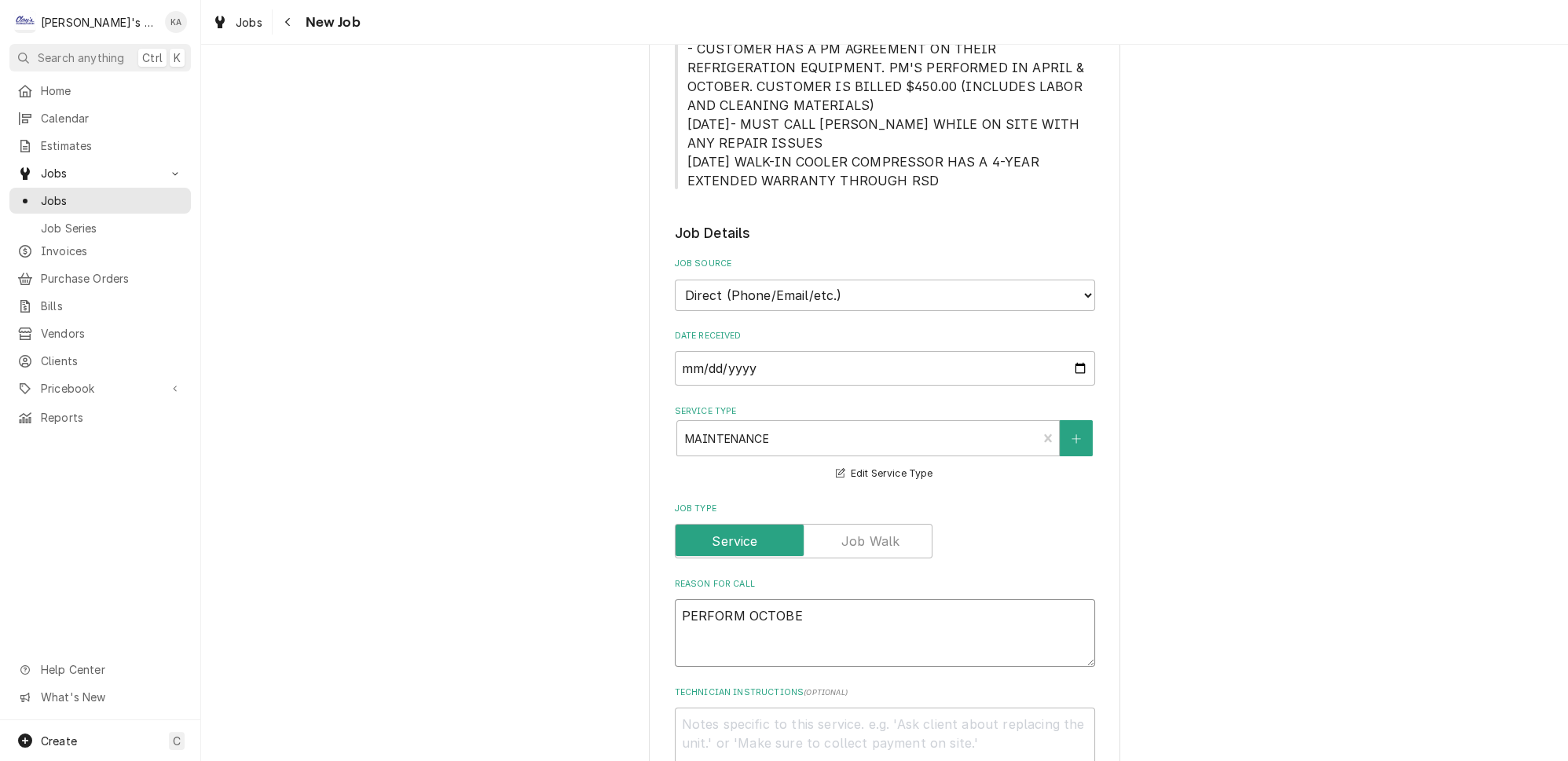
type textarea "PERFORM OCTOBER"
type textarea "x"
type textarea "PERFORM OCTOBER"
type textarea "x"
type textarea "PERFORM OCTOBER M"
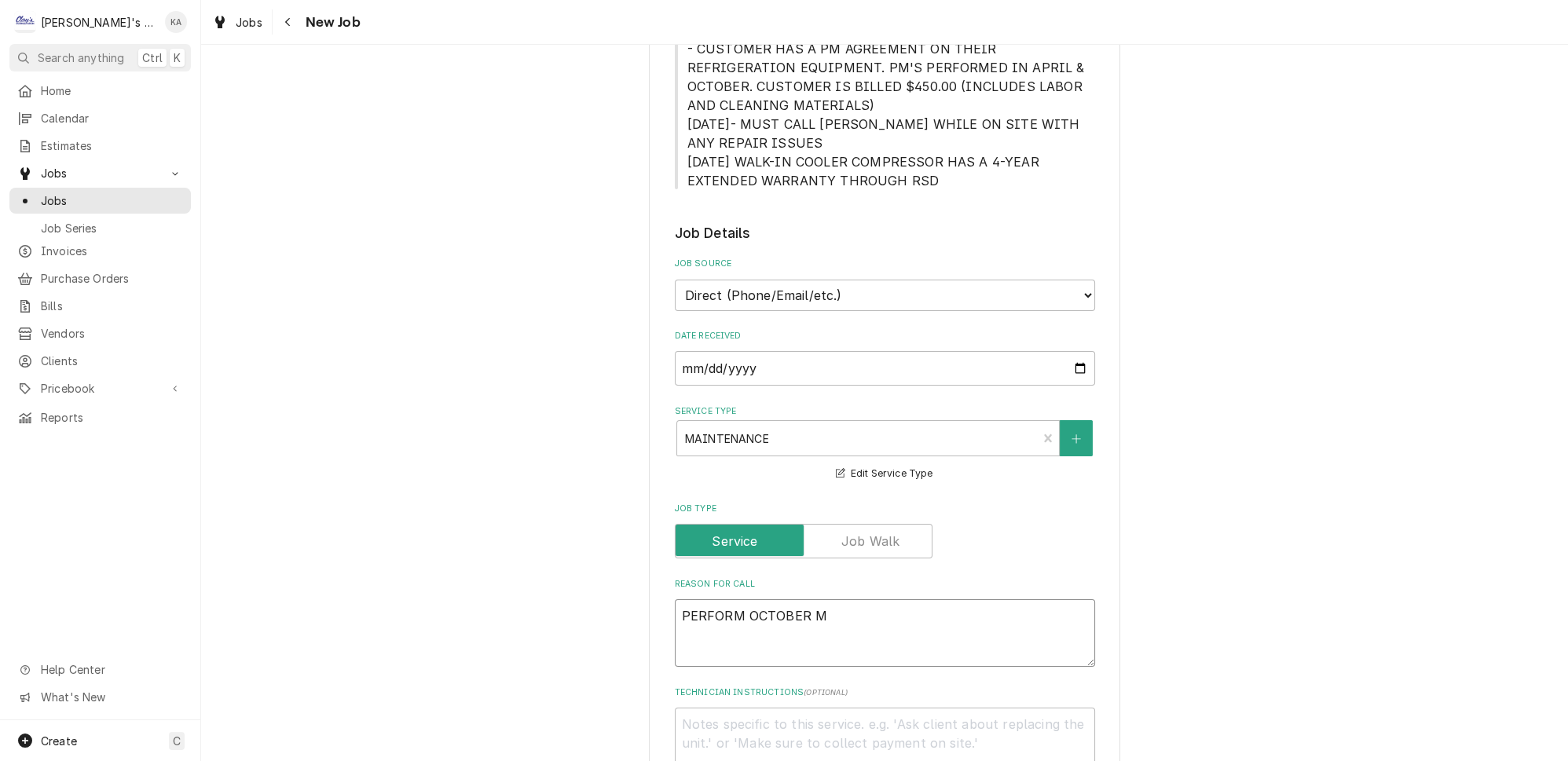
type textarea "x"
type textarea "PERFORM OCTOBER MA"
type textarea "x"
type textarea "PERFORM OCTOBER MAI"
type textarea "x"
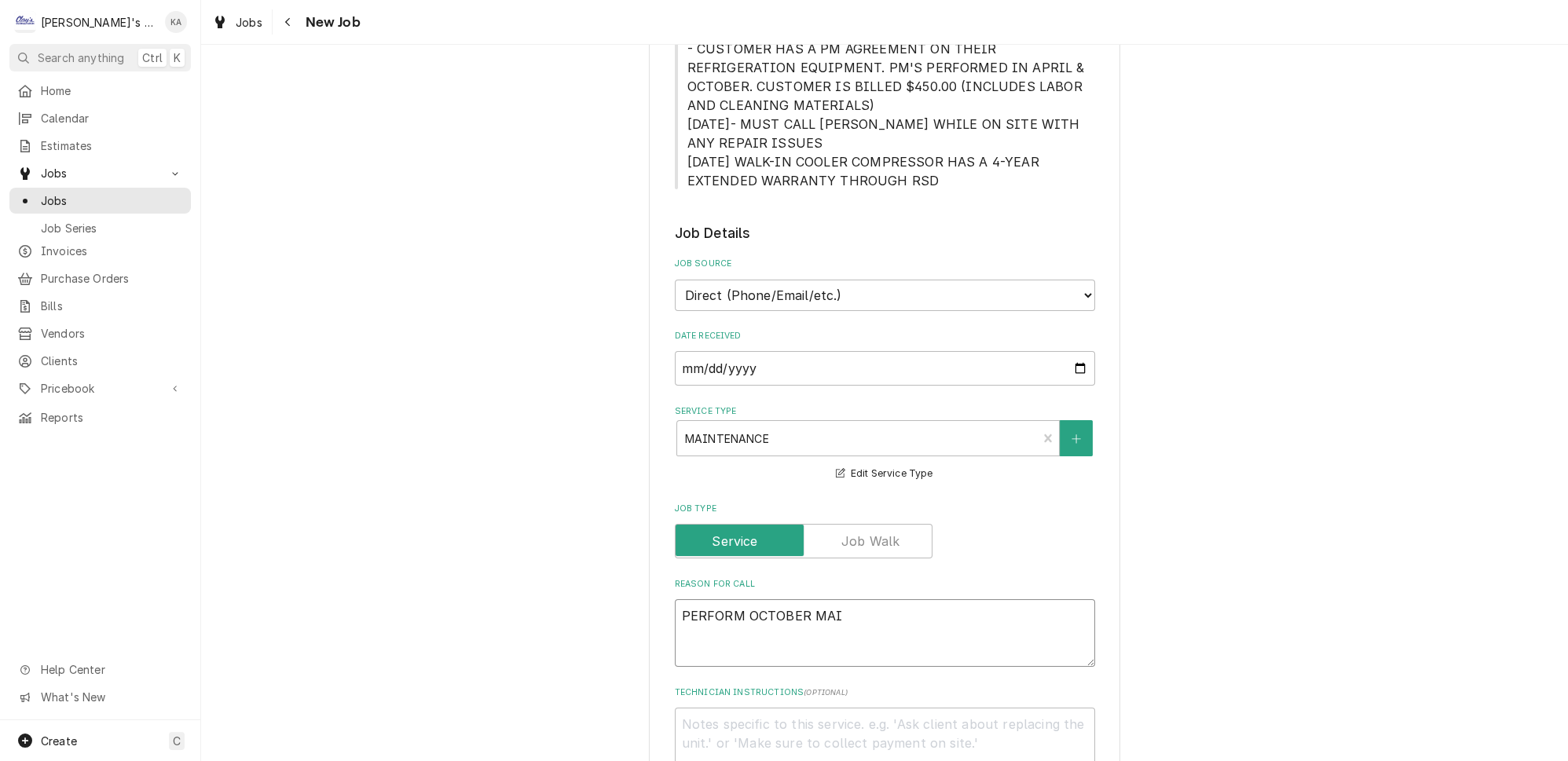
type textarea "PERFORM OCTOBER MAIN"
type textarea "x"
type textarea "PERFORM OCTOBER MAINT"
type textarea "x"
type textarea "PERFORM OCTOBER MAINTE"
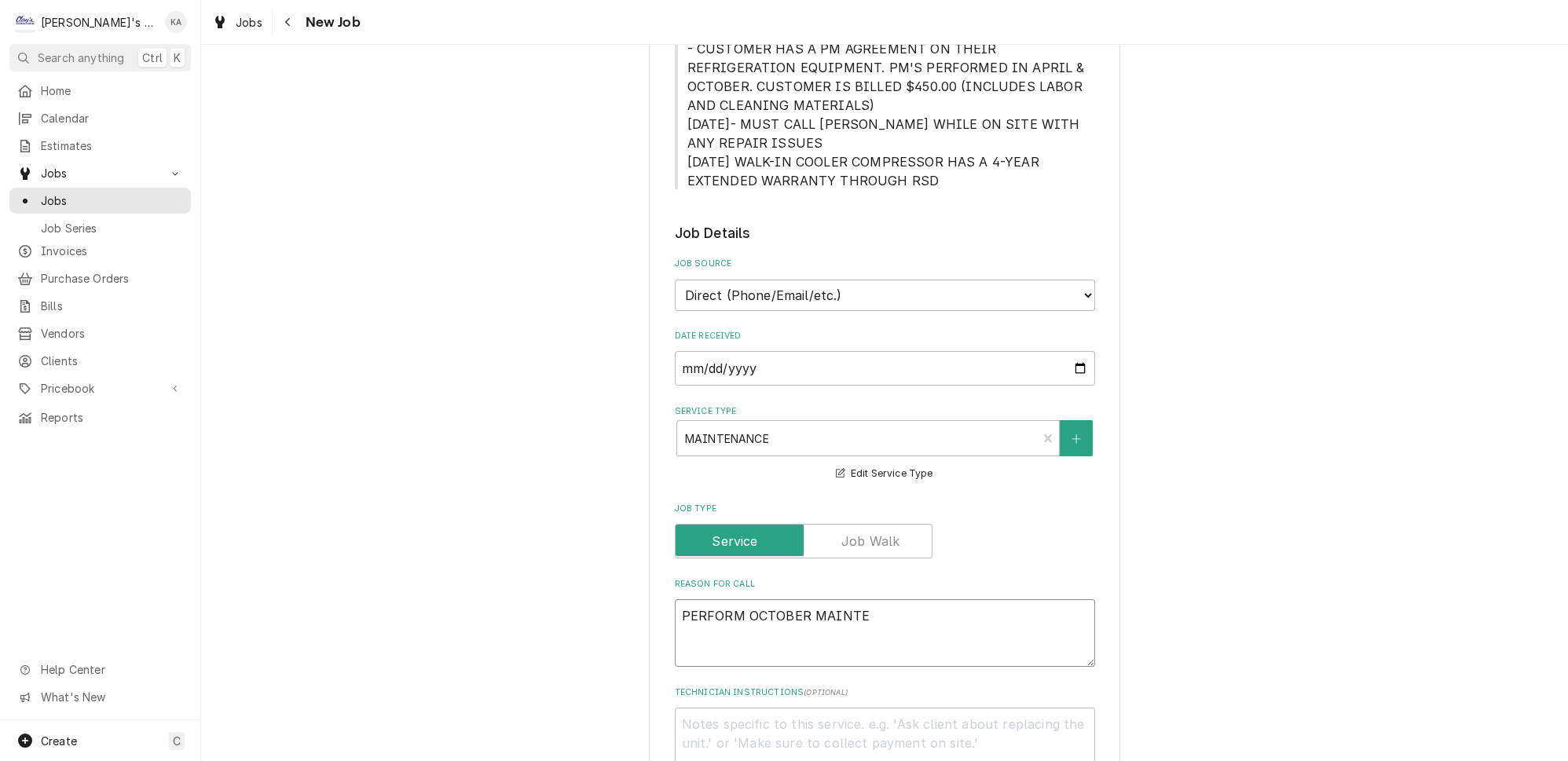
type textarea "x"
type textarea "PERFORM OCTOBER MAINTEN"
type textarea "x"
type textarea "PERFORM OCTOBER MAINTENA"
type textarea "x"
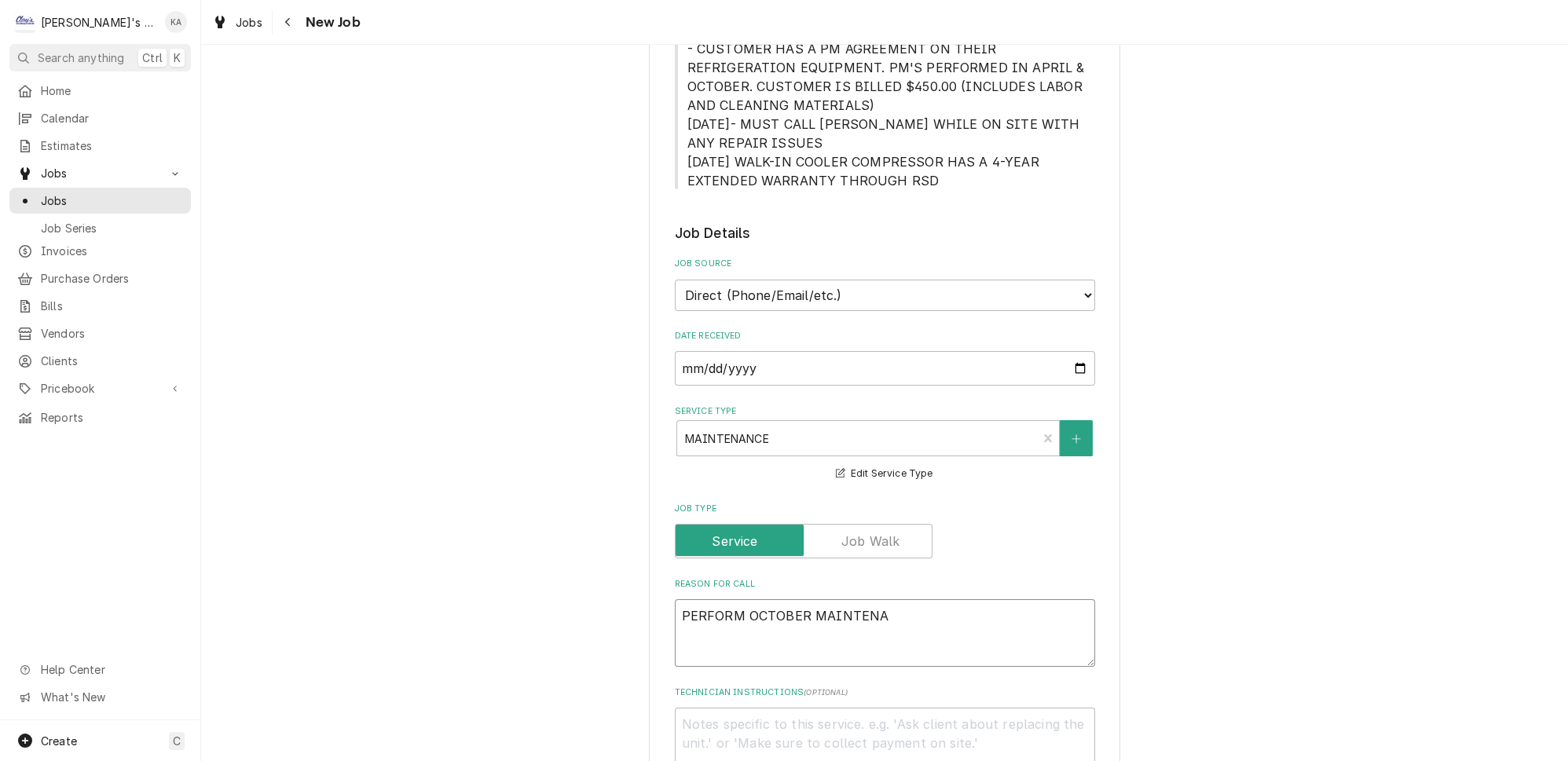
type textarea "PERFORM OCTOBER MAINTENAN"
type textarea "x"
type textarea "PERFORM OCTOBER MAINTENANC"
type textarea "x"
type textarea "PERFORM OCTOBER MAINTENANCE"
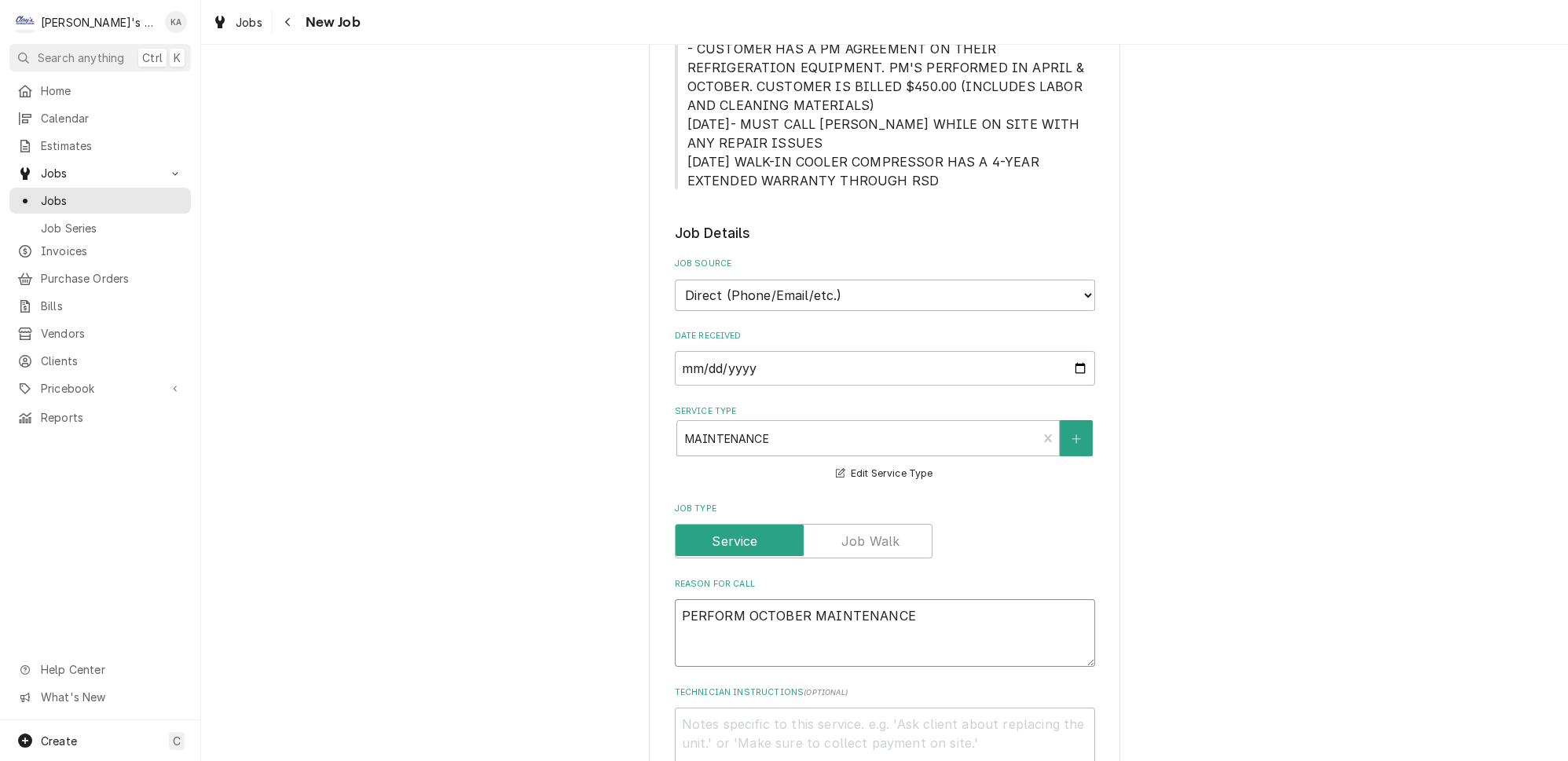
type textarea "x"
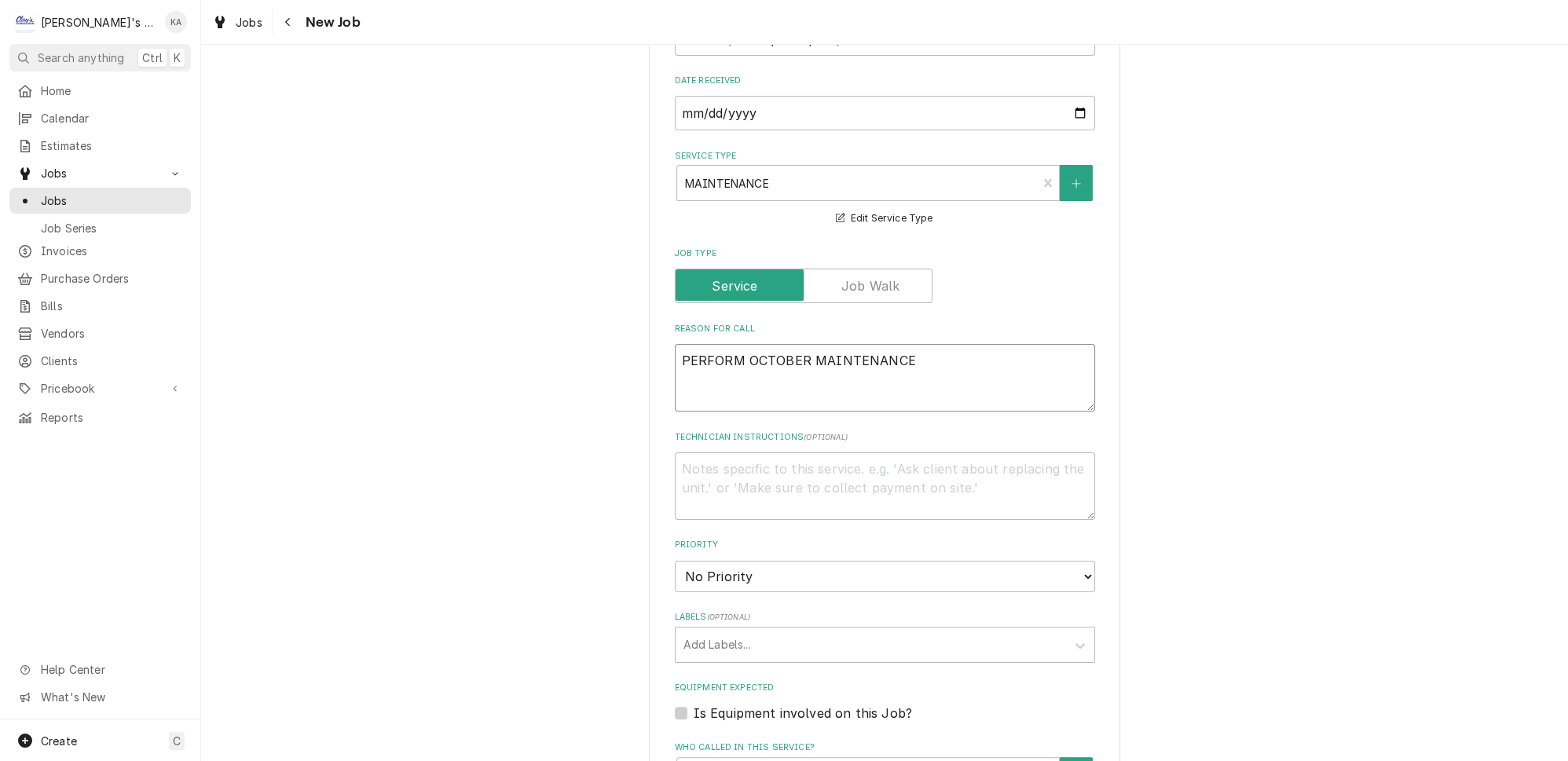
scroll to position [856, 0]
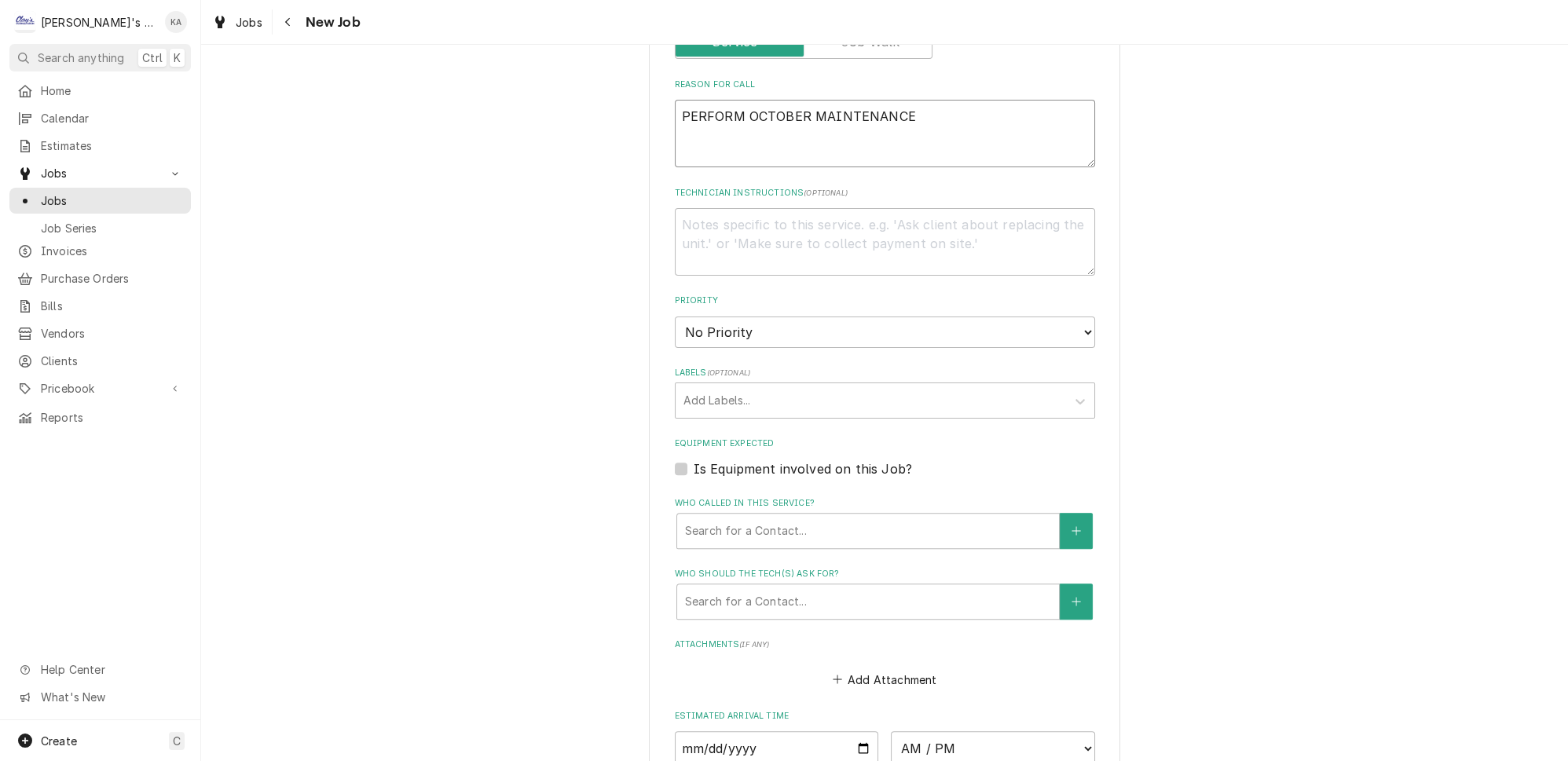
type textarea "PERFORM OCTOBER MAINTENANCE"
click at [741, 317] on select "No Priority Urgent High Medium Low" at bounding box center [884, 332] width 420 height 31
select select "2"
click at [674, 317] on select "No Priority Urgent High Medium Low" at bounding box center [884, 332] width 420 height 31
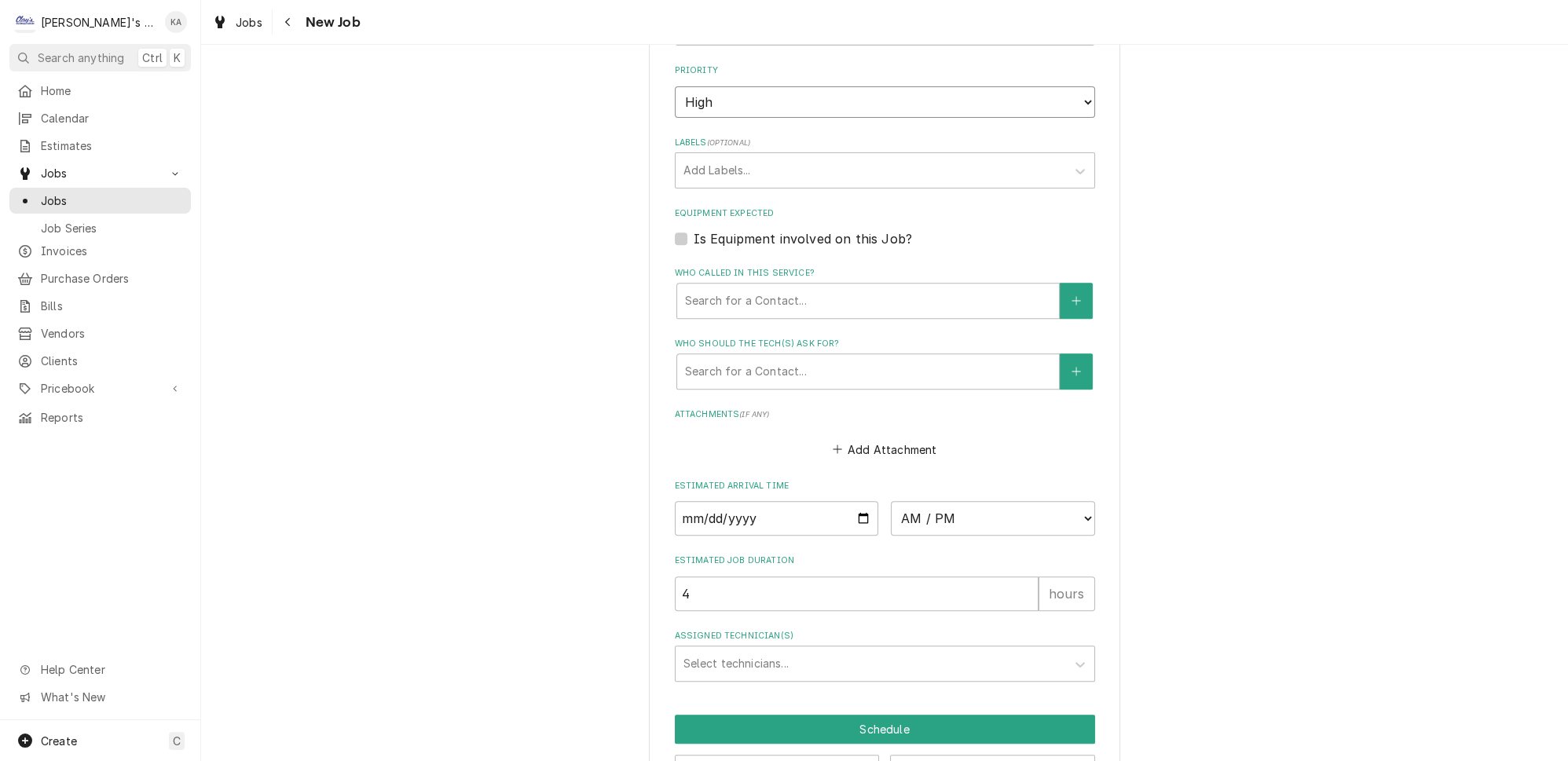
scroll to position [1107, 0]
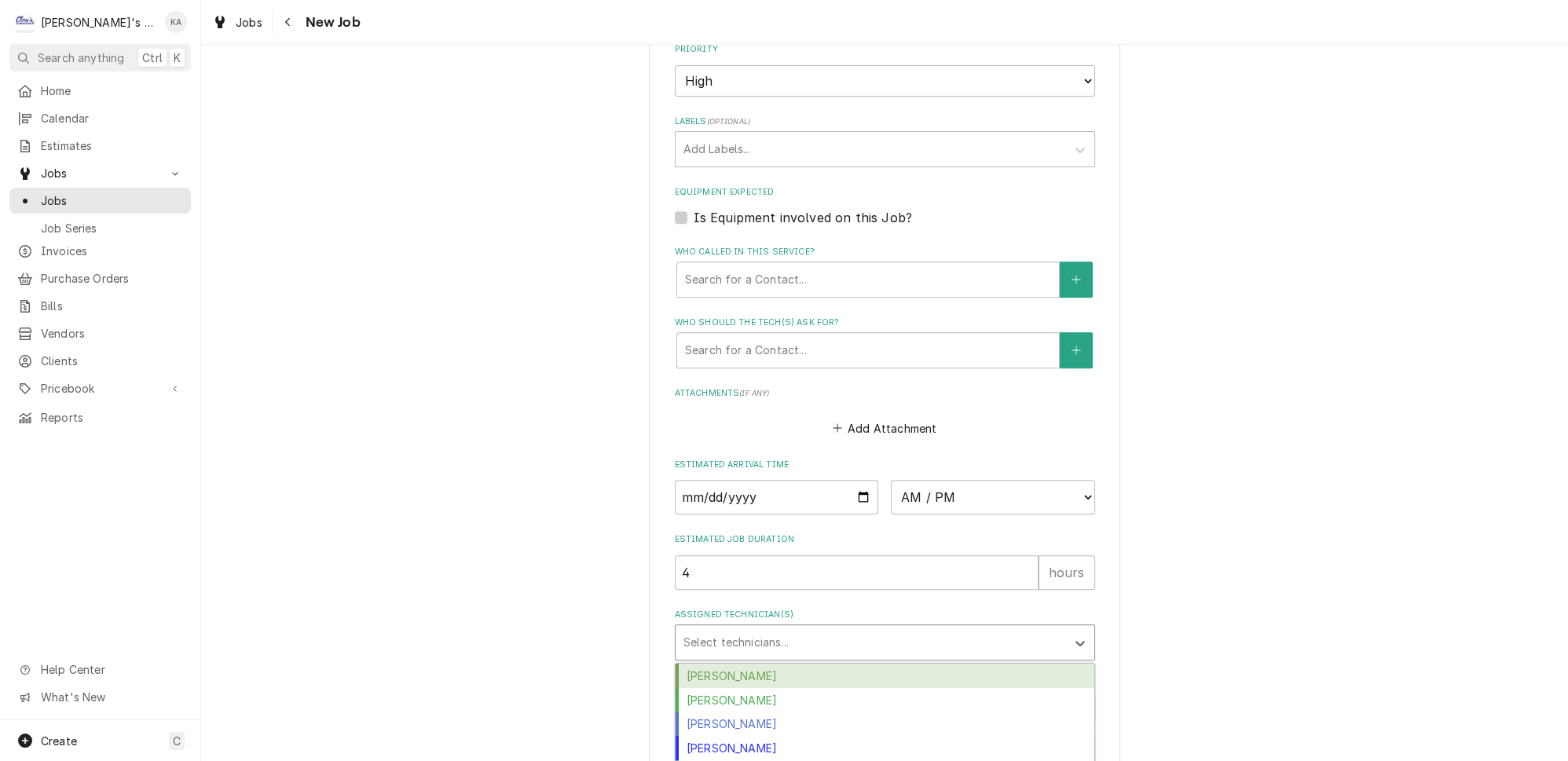
click at [777, 628] on div "Assigned Technician(s)" at bounding box center [870, 642] width 375 height 28
click at [760, 760] on div "Johnny Guerra" at bounding box center [884, 772] width 418 height 25
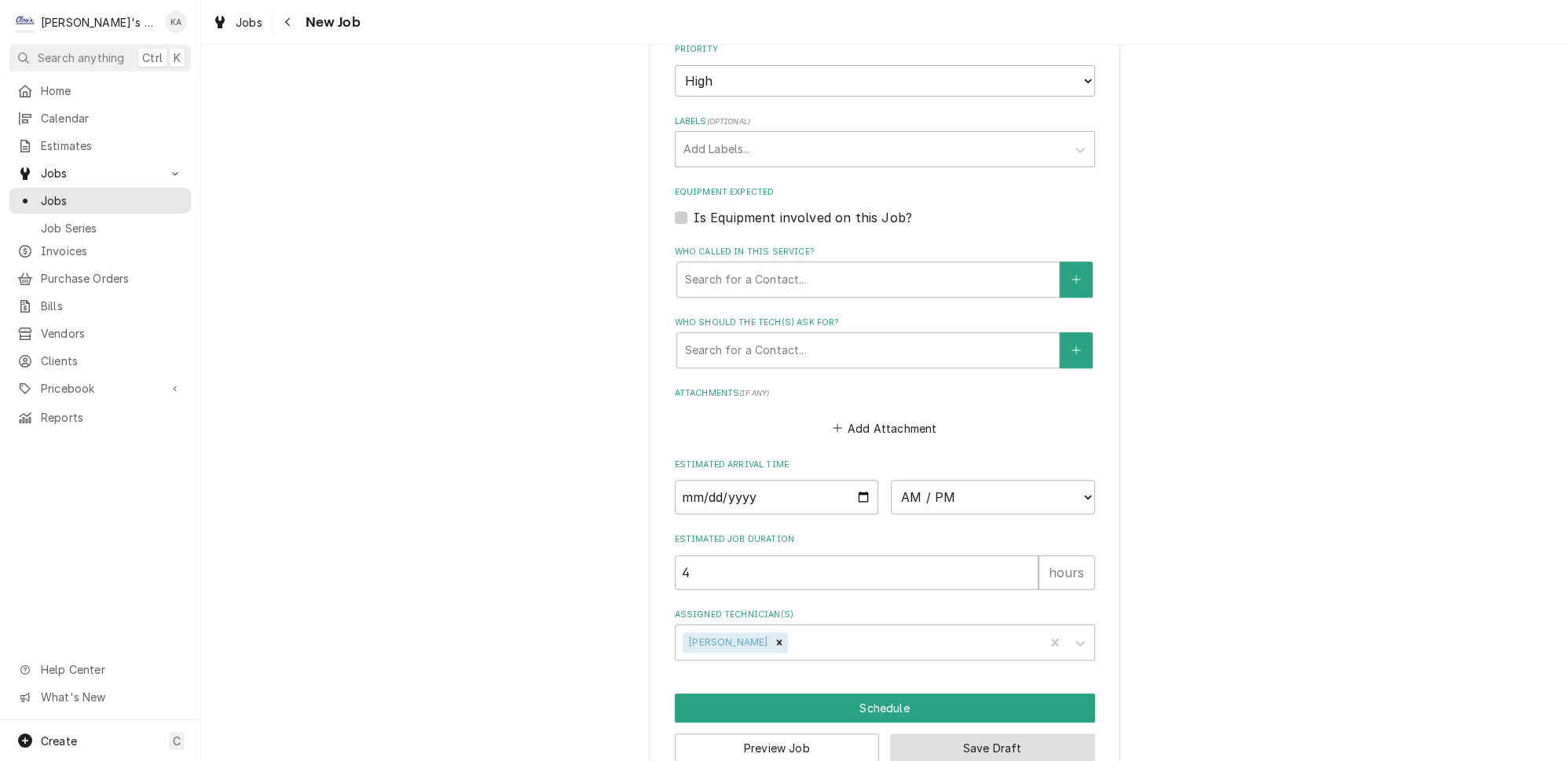
click at [991, 733] on button "Save Draft" at bounding box center [992, 748] width 205 height 29
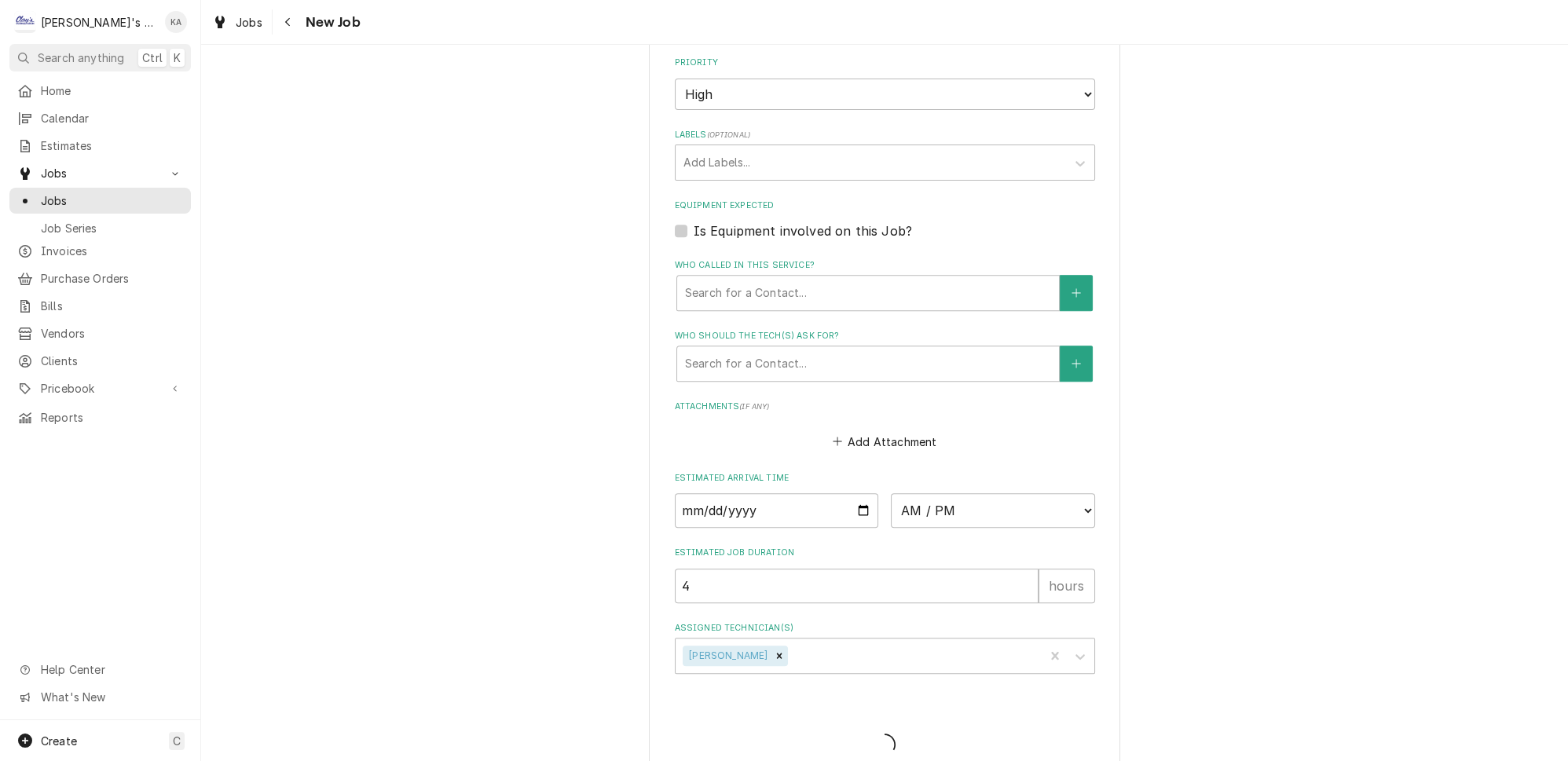
type textarea "x"
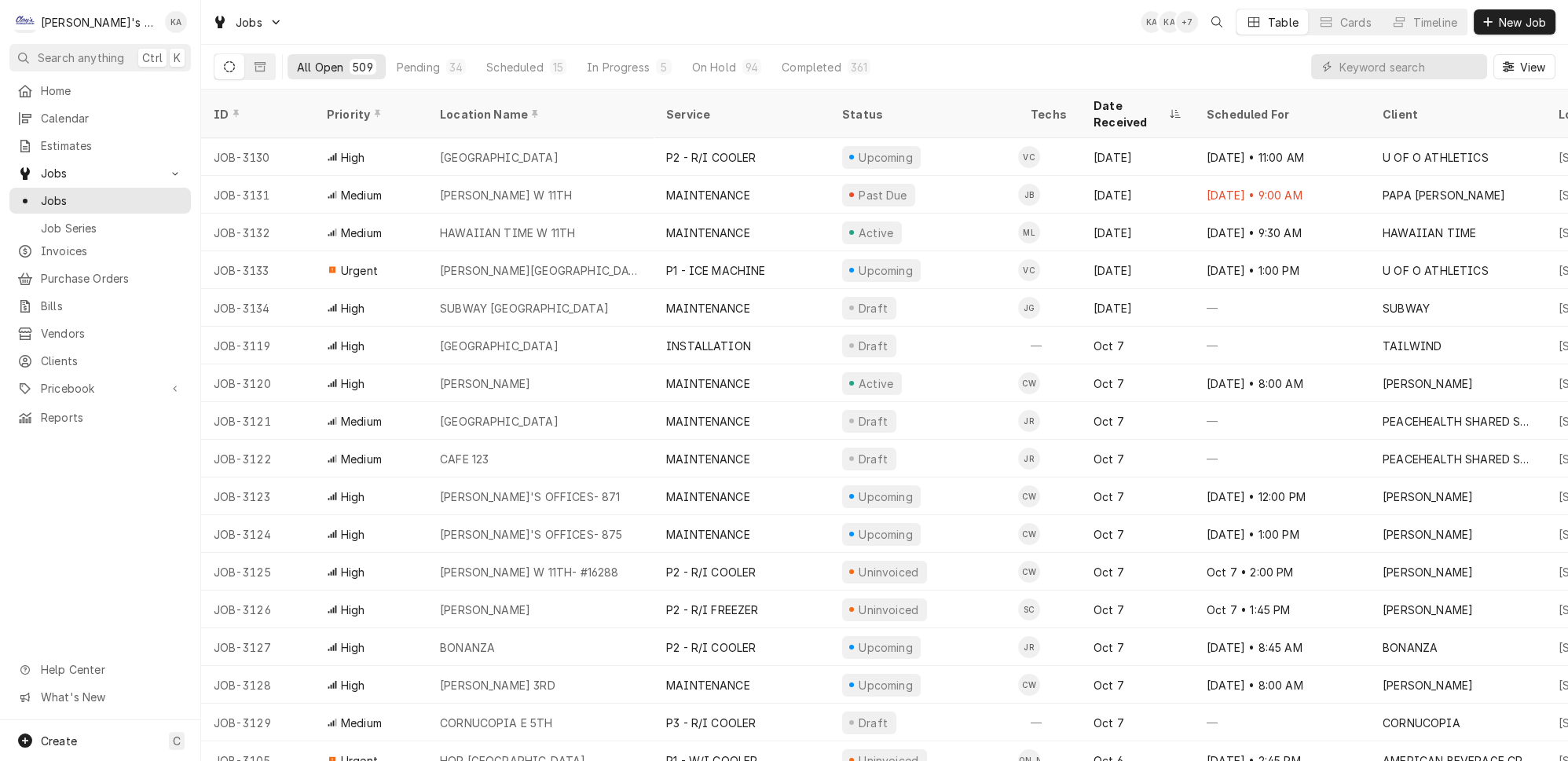
scroll to position [71, 0]
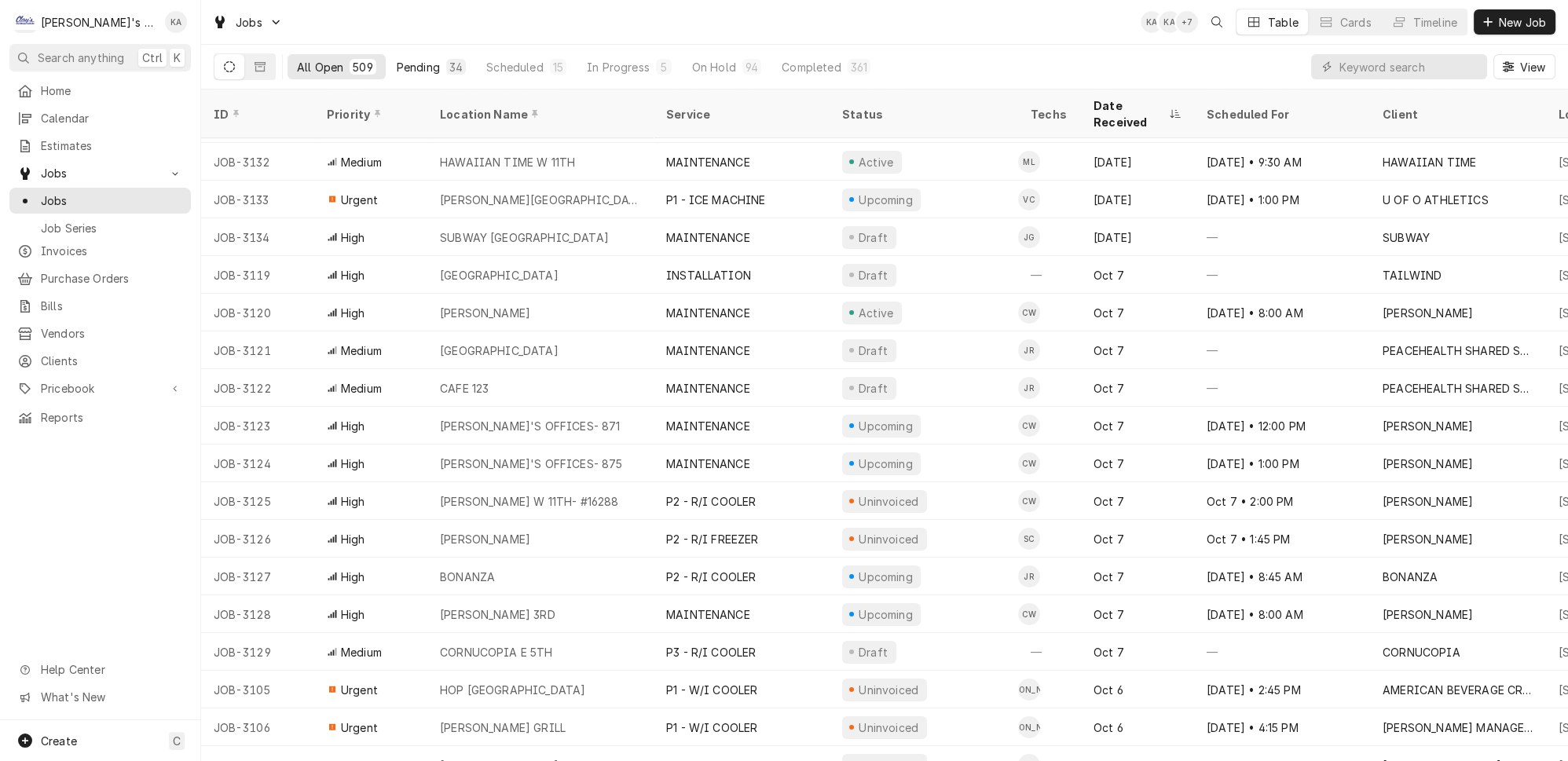
click at [425, 54] on button "Pending 34" at bounding box center [431, 66] width 88 height 25
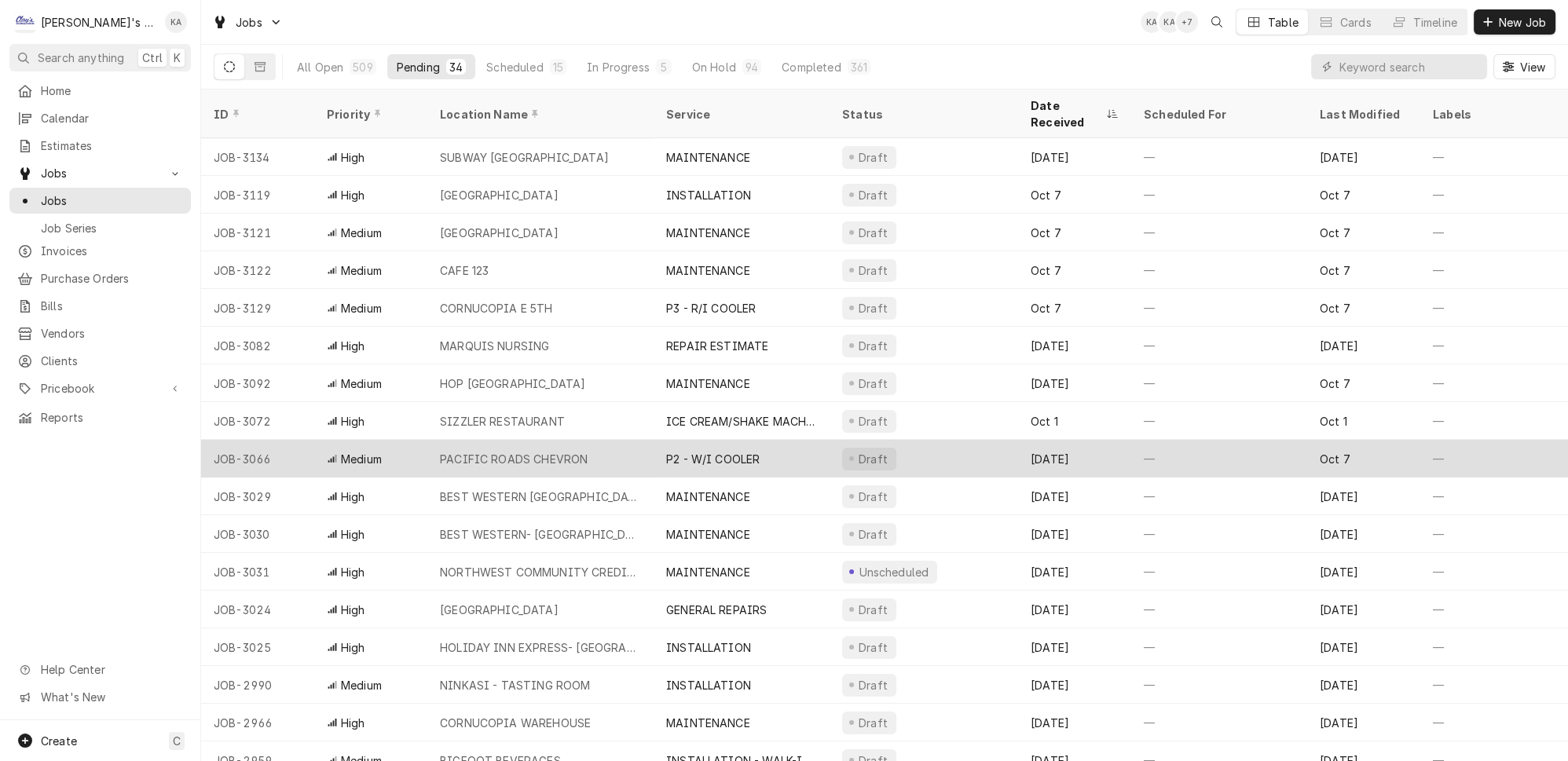
click at [564, 440] on div "PACIFIC ROADS CHEVRON" at bounding box center [540, 459] width 226 height 38
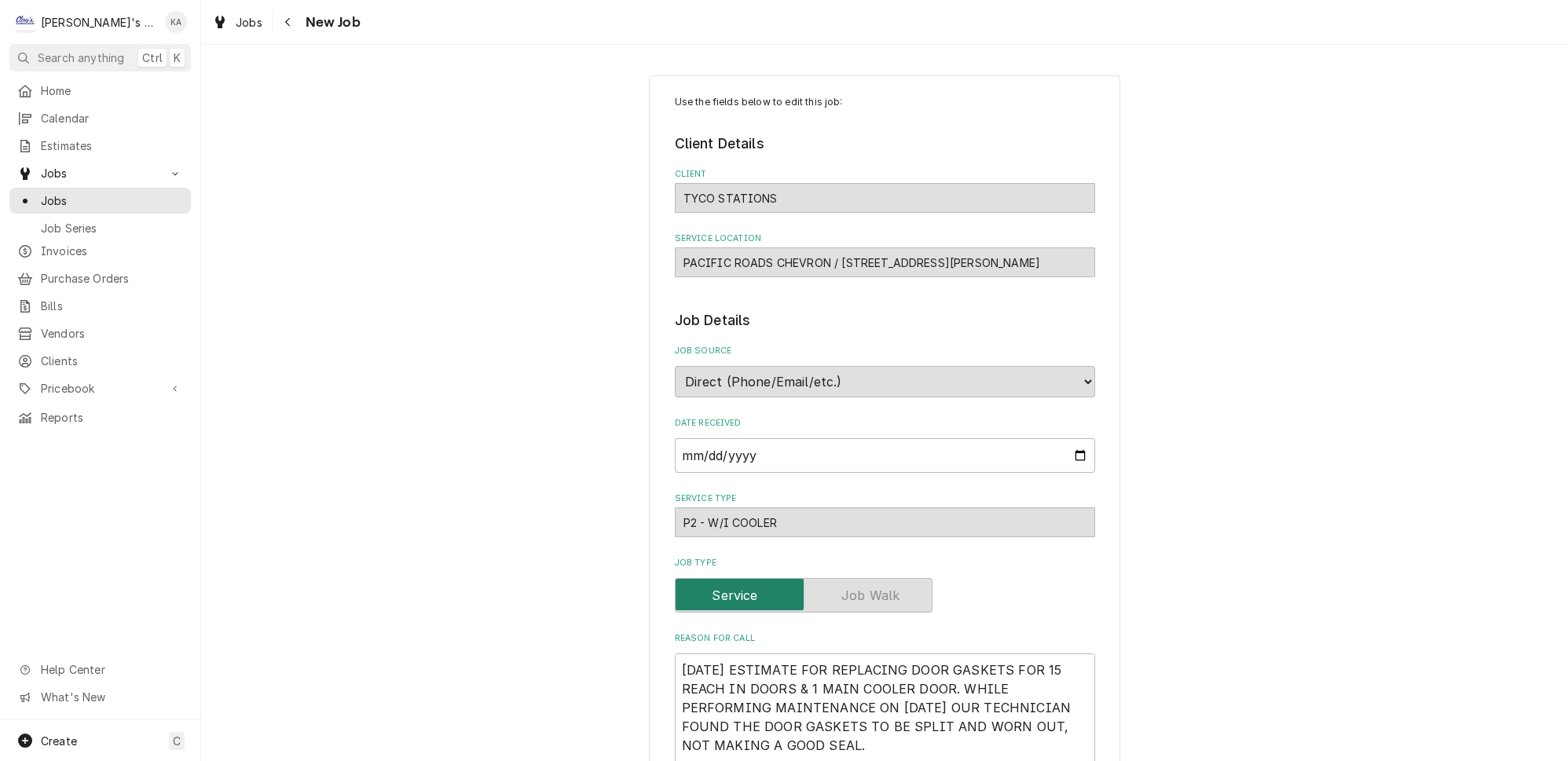
type textarea "x"
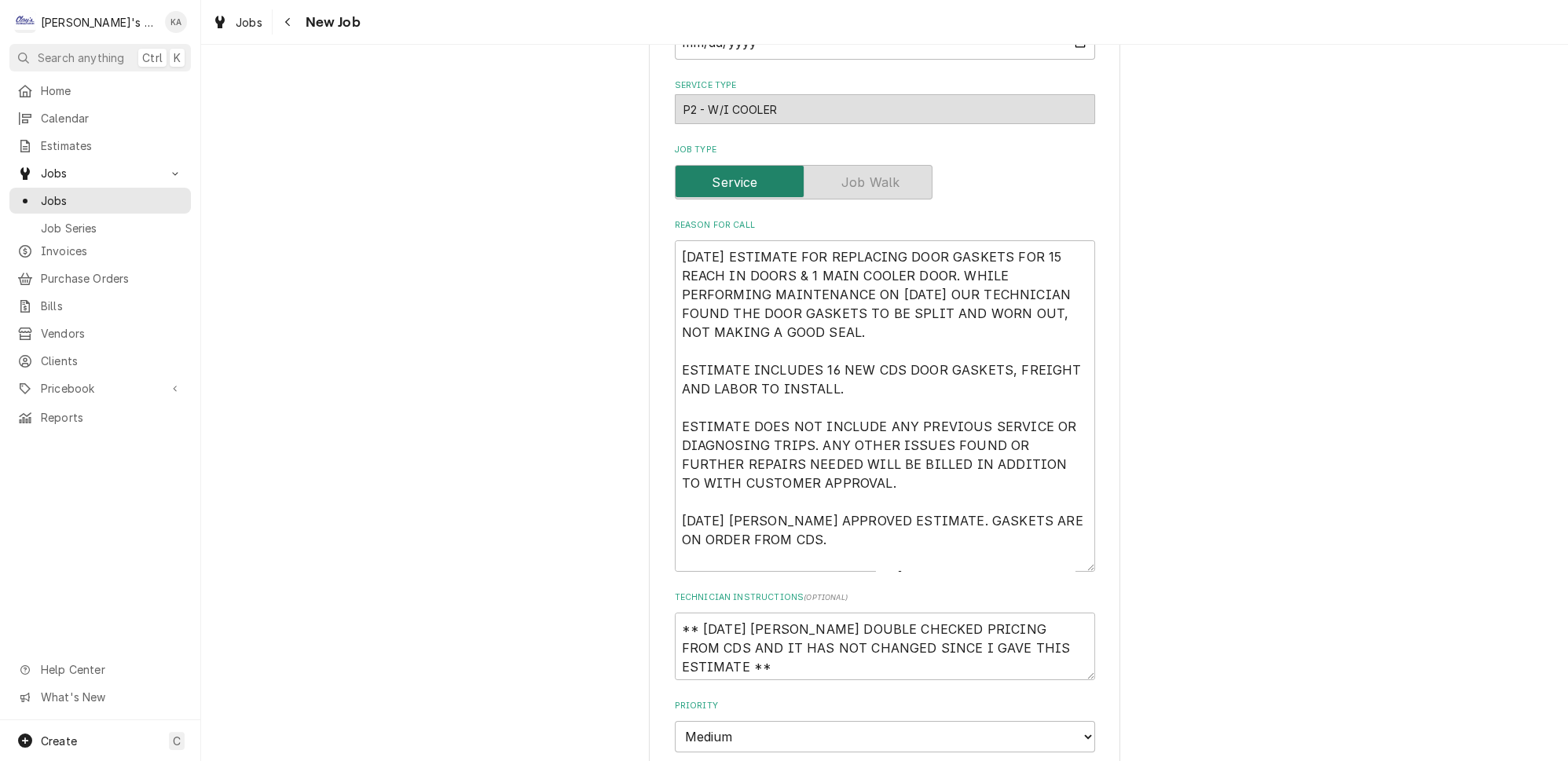
scroll to position [428, 0]
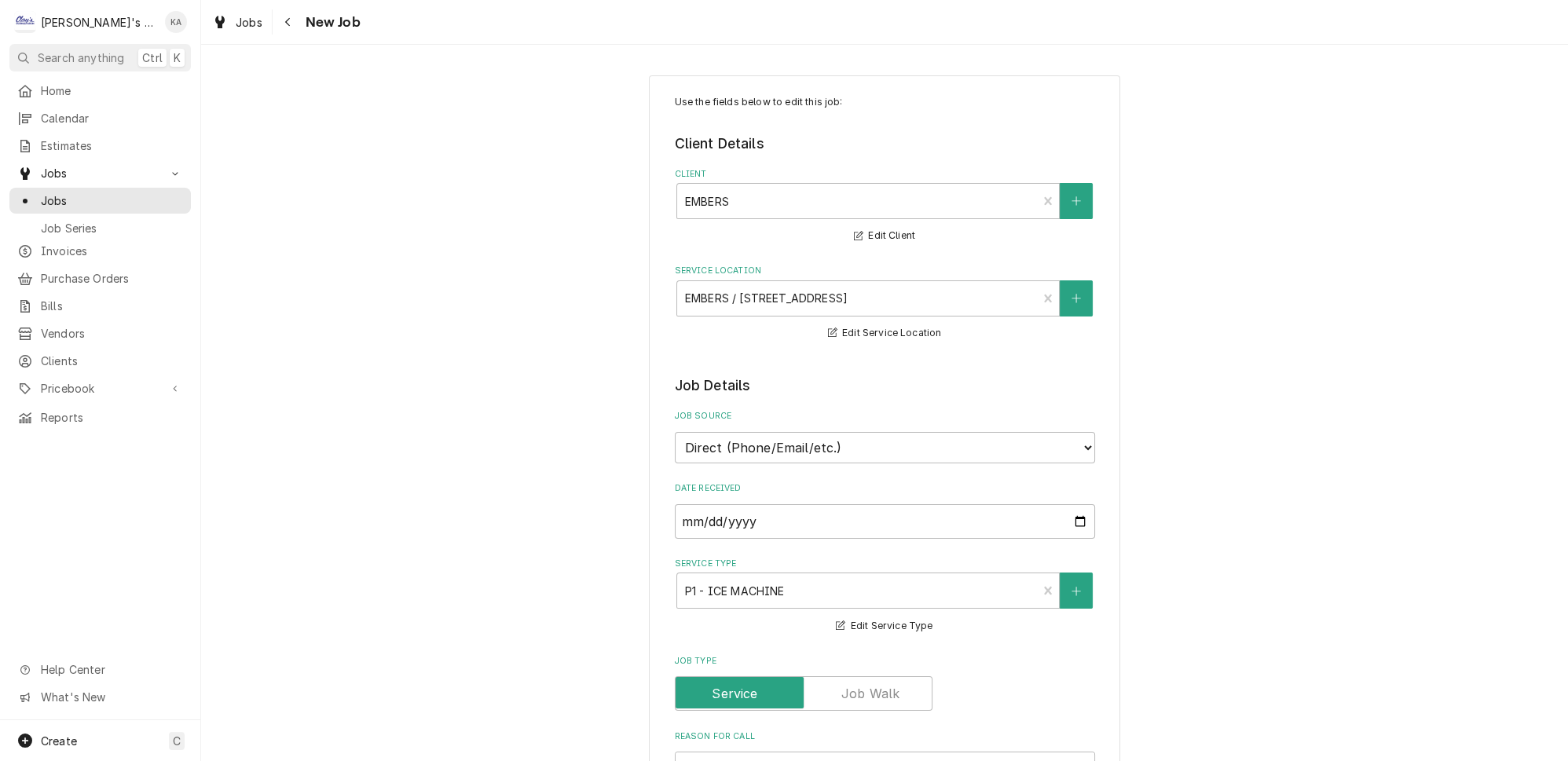
type textarea "x"
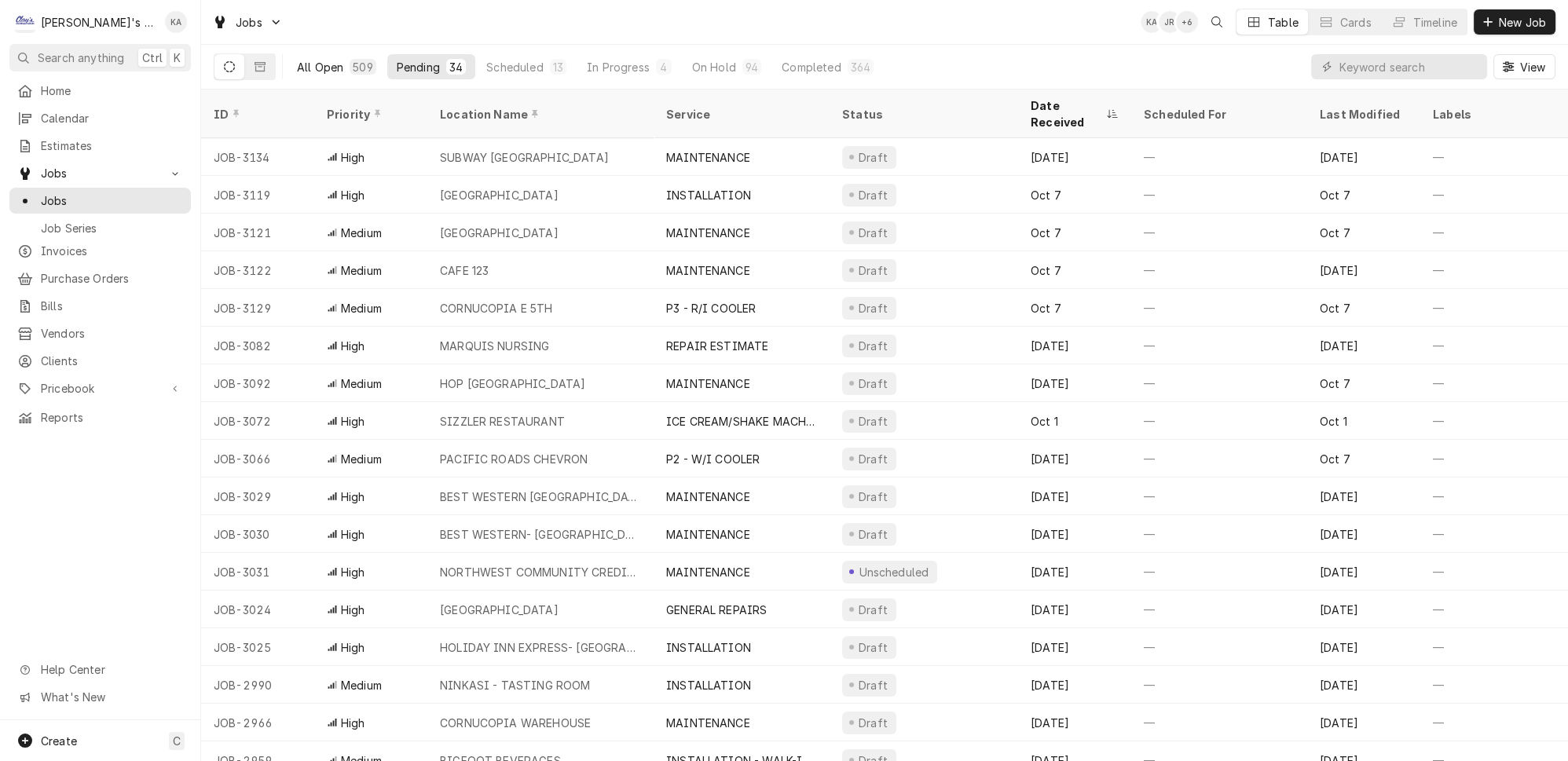
click at [317, 54] on button "All Open 509" at bounding box center [336, 66] width 98 height 25
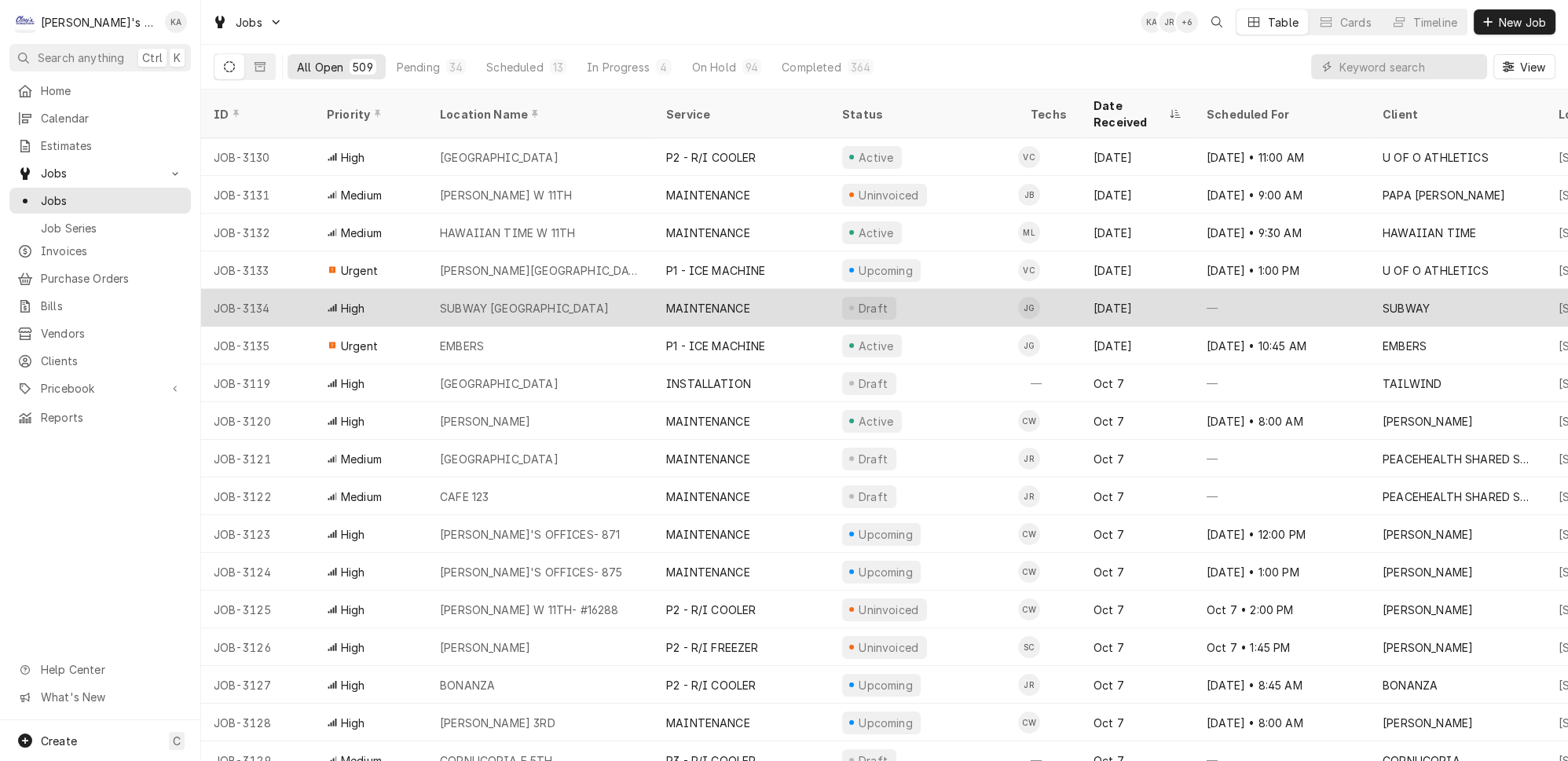
drag, startPoint x: 560, startPoint y: 290, endPoint x: 636, endPoint y: 294, distance: 76.1
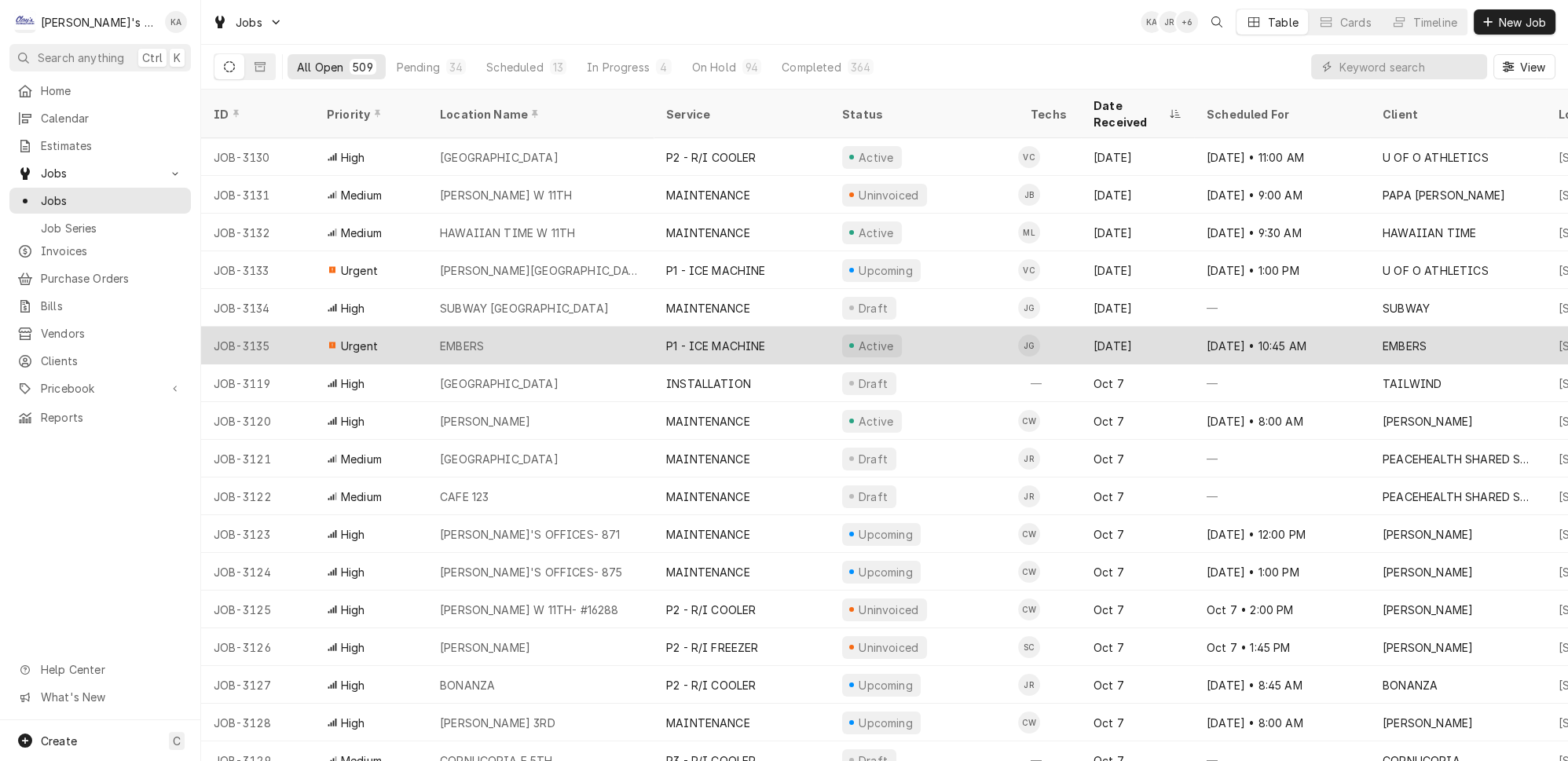
drag, startPoint x: 636, startPoint y: 294, endPoint x: 632, endPoint y: 304, distance: 10.8
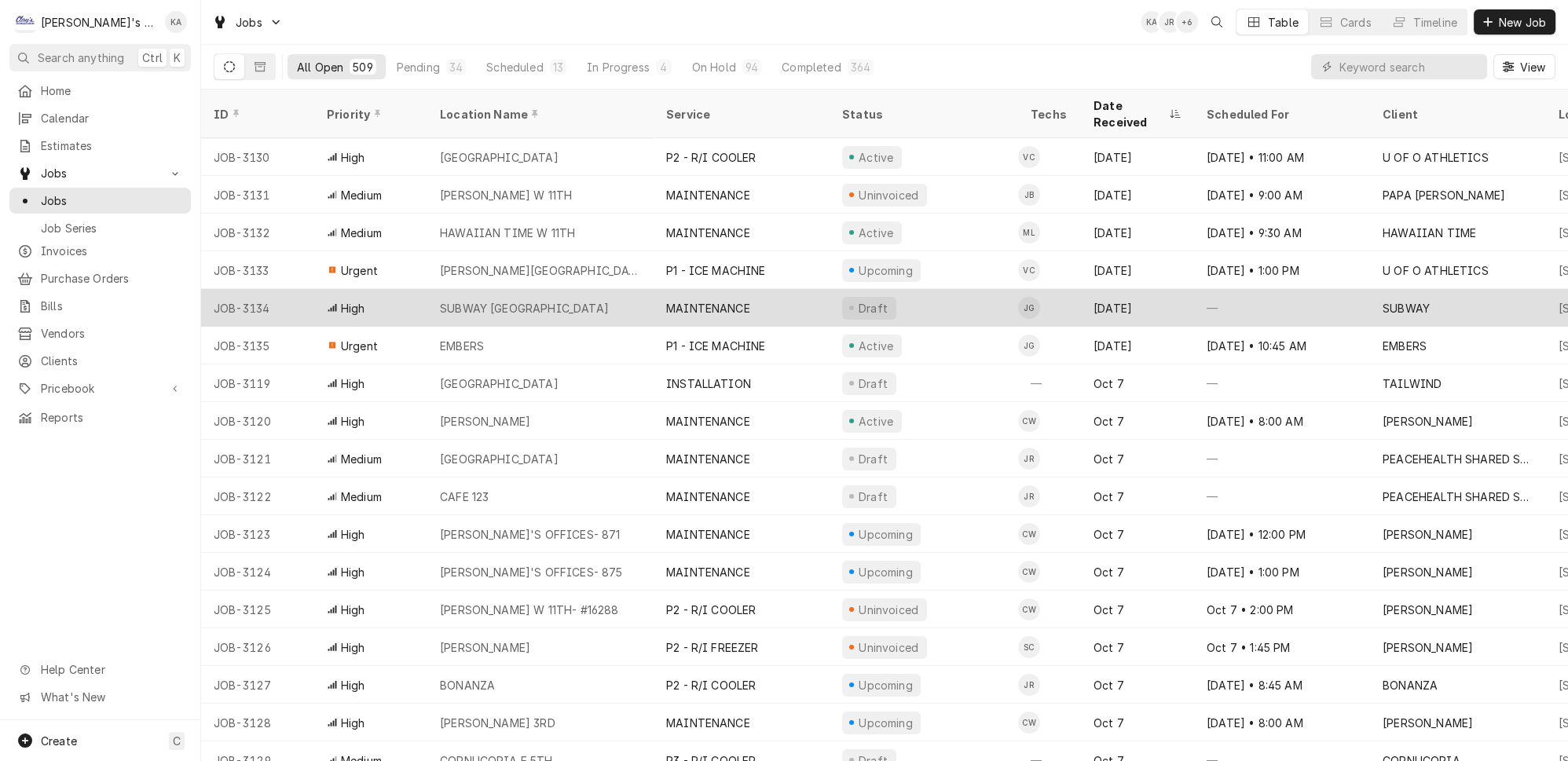
drag, startPoint x: 632, startPoint y: 304, endPoint x: 560, endPoint y: 263, distance: 82.9
click at [560, 289] on div "SUBWAY [GEOGRAPHIC_DATA]" at bounding box center [540, 308] width 226 height 38
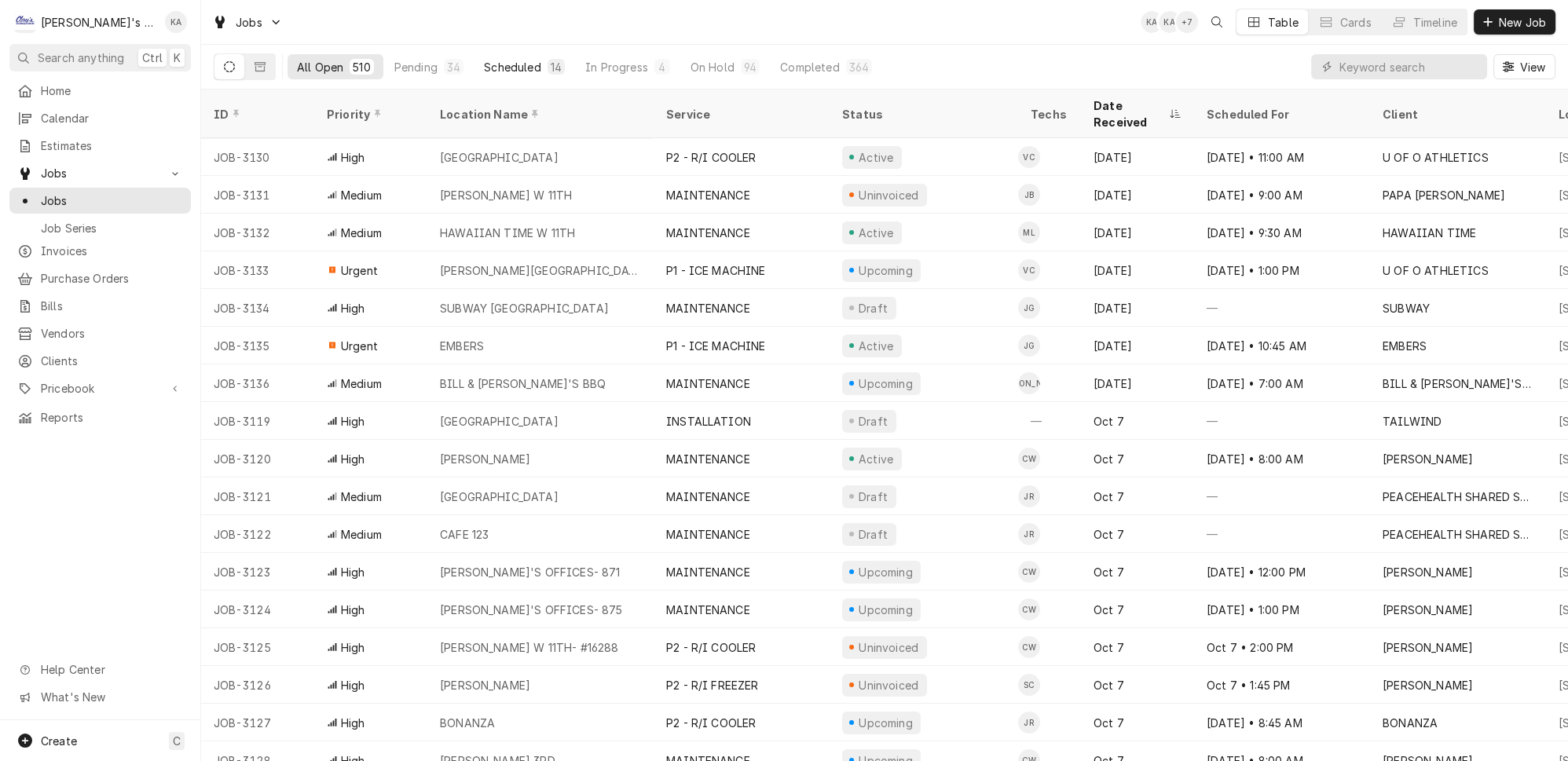
click at [484, 64] on div "Scheduled" at bounding box center [512, 66] width 57 height 16
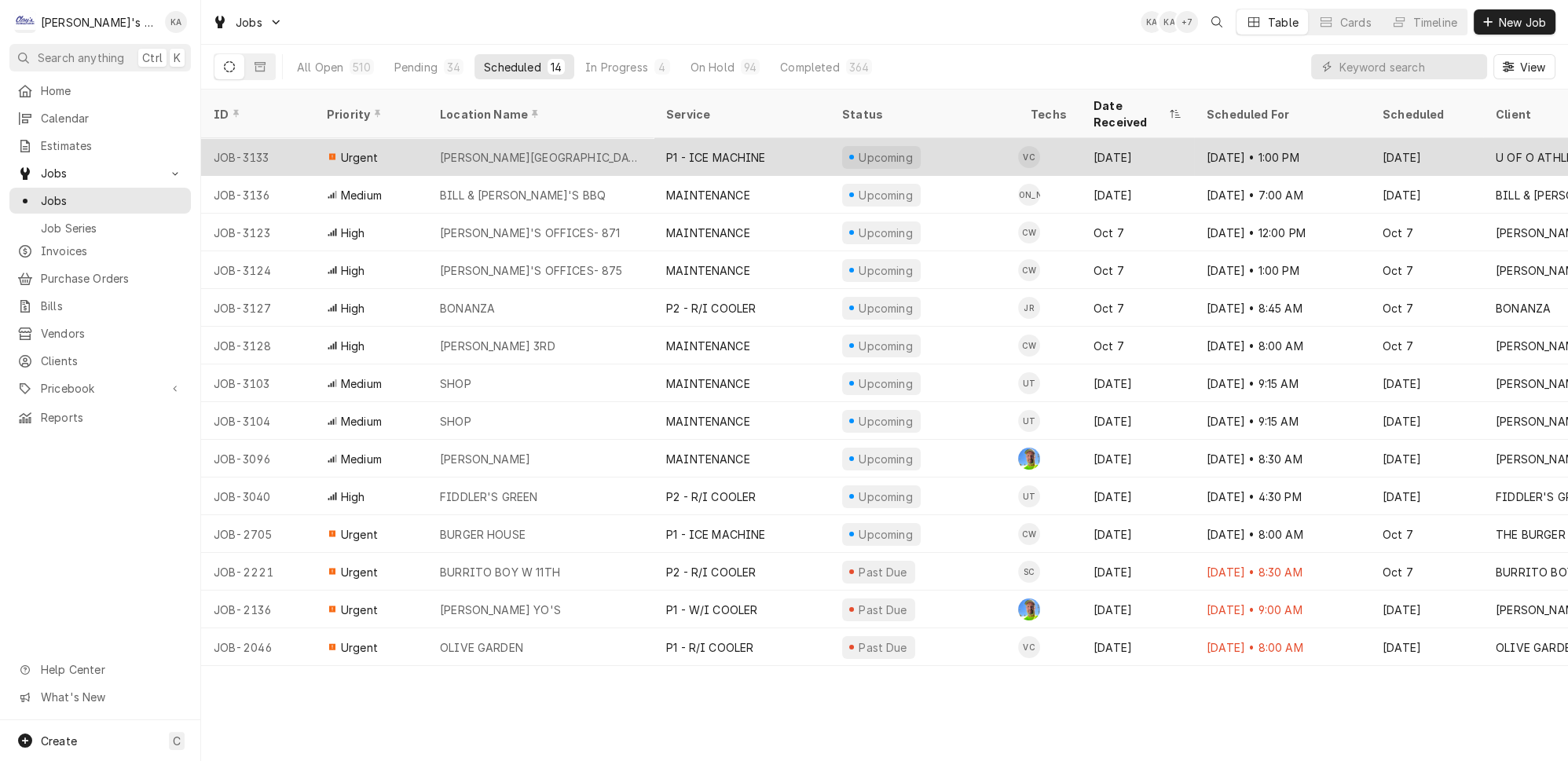
click at [618, 139] on div "[PERSON_NAME][GEOGRAPHIC_DATA]" at bounding box center [540, 158] width 226 height 38
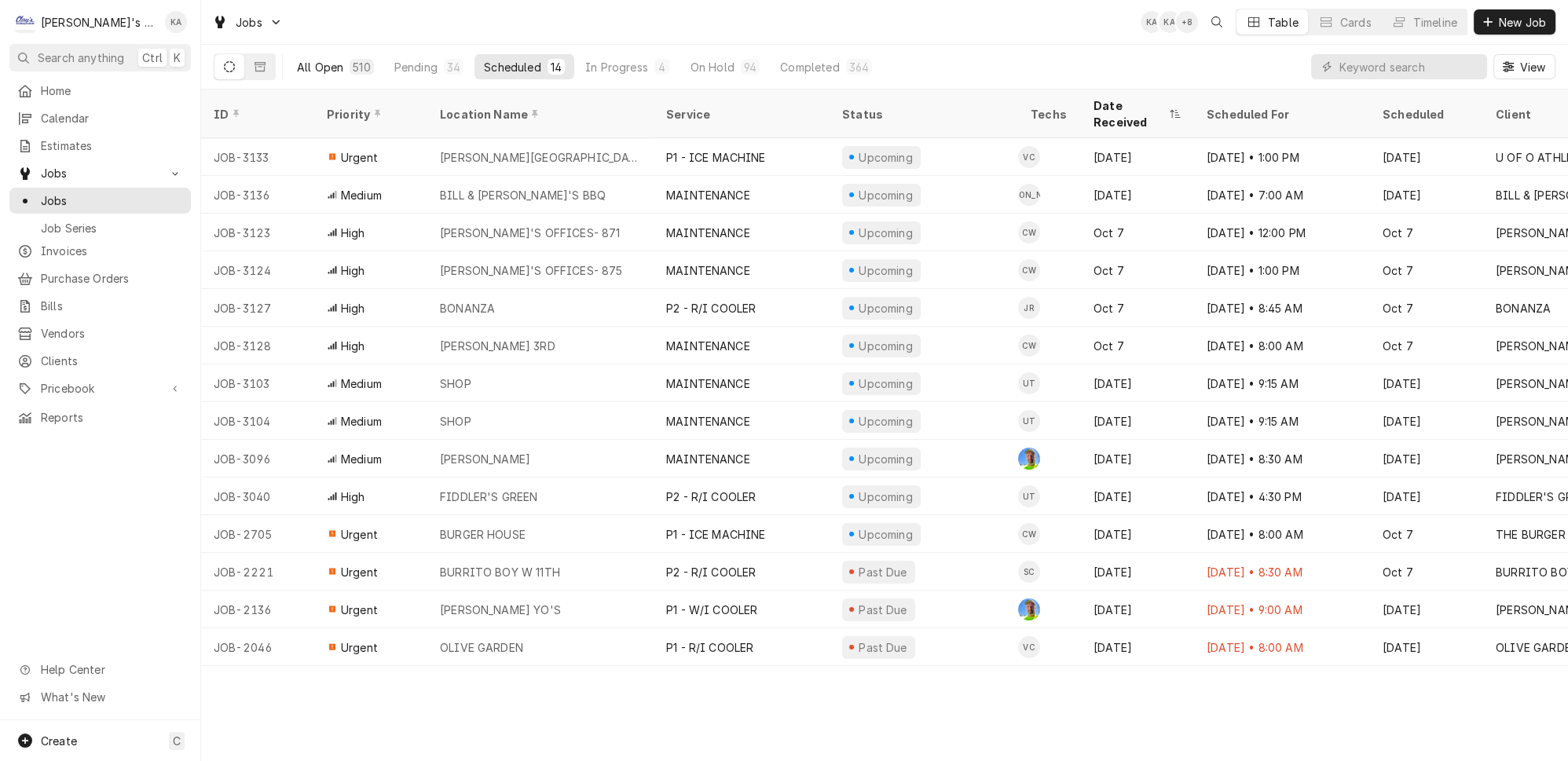
click at [323, 57] on button "All Open 510" at bounding box center [335, 66] width 96 height 25
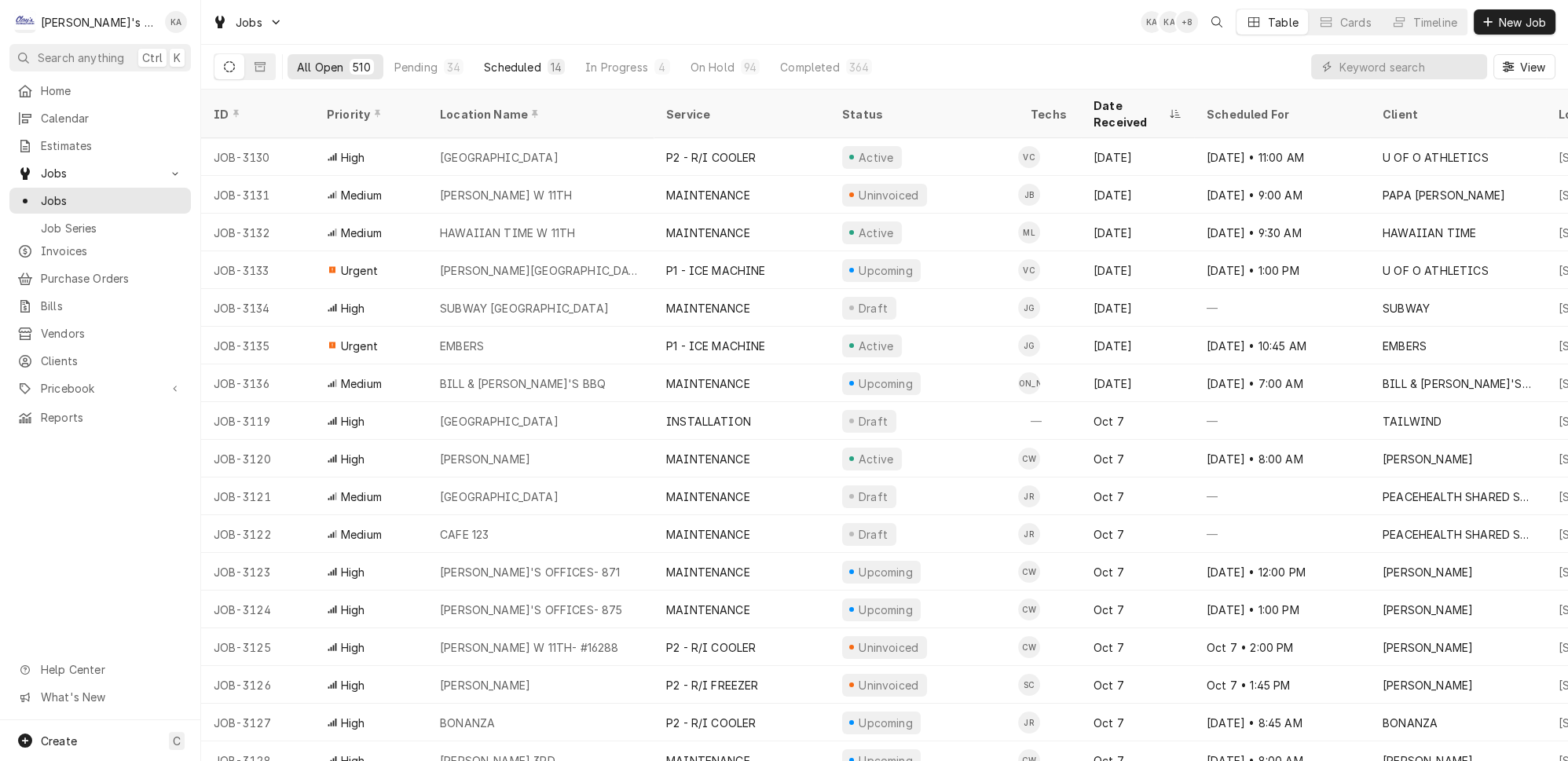
click at [495, 70] on button "Scheduled 14" at bounding box center [524, 66] width 100 height 25
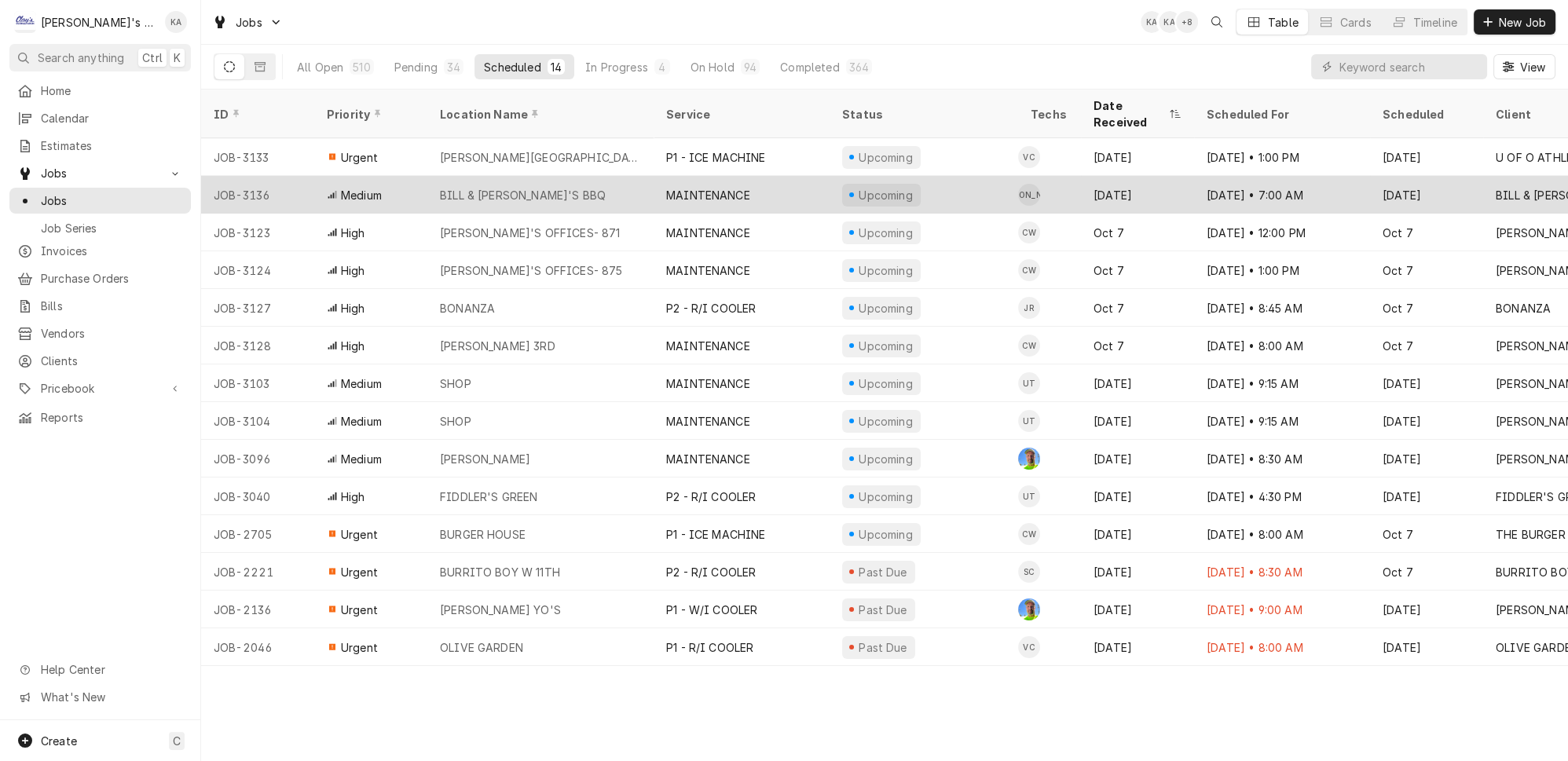
click at [394, 176] on div "Medium" at bounding box center [370, 195] width 113 height 38
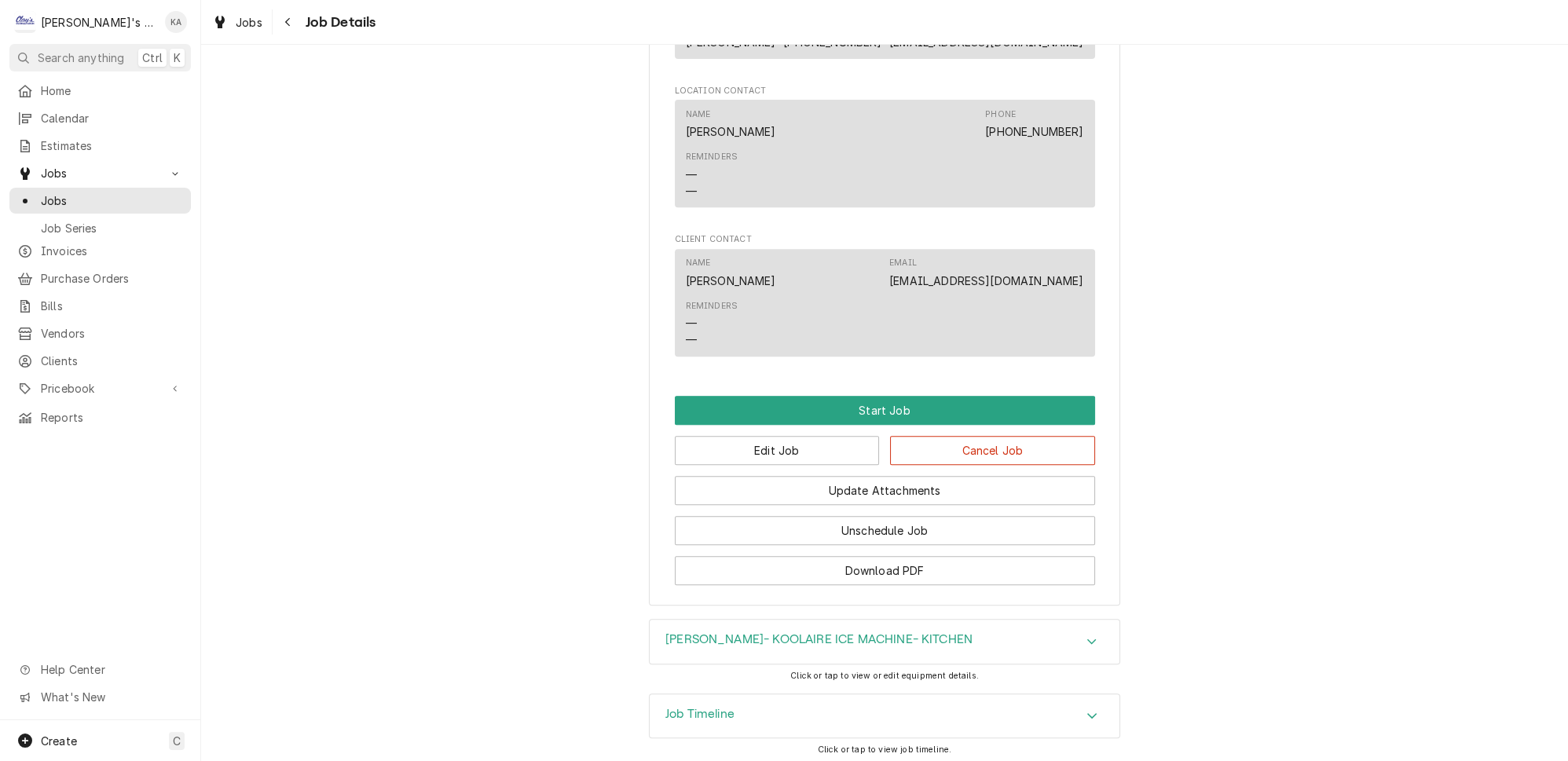
scroll to position [1198, 0]
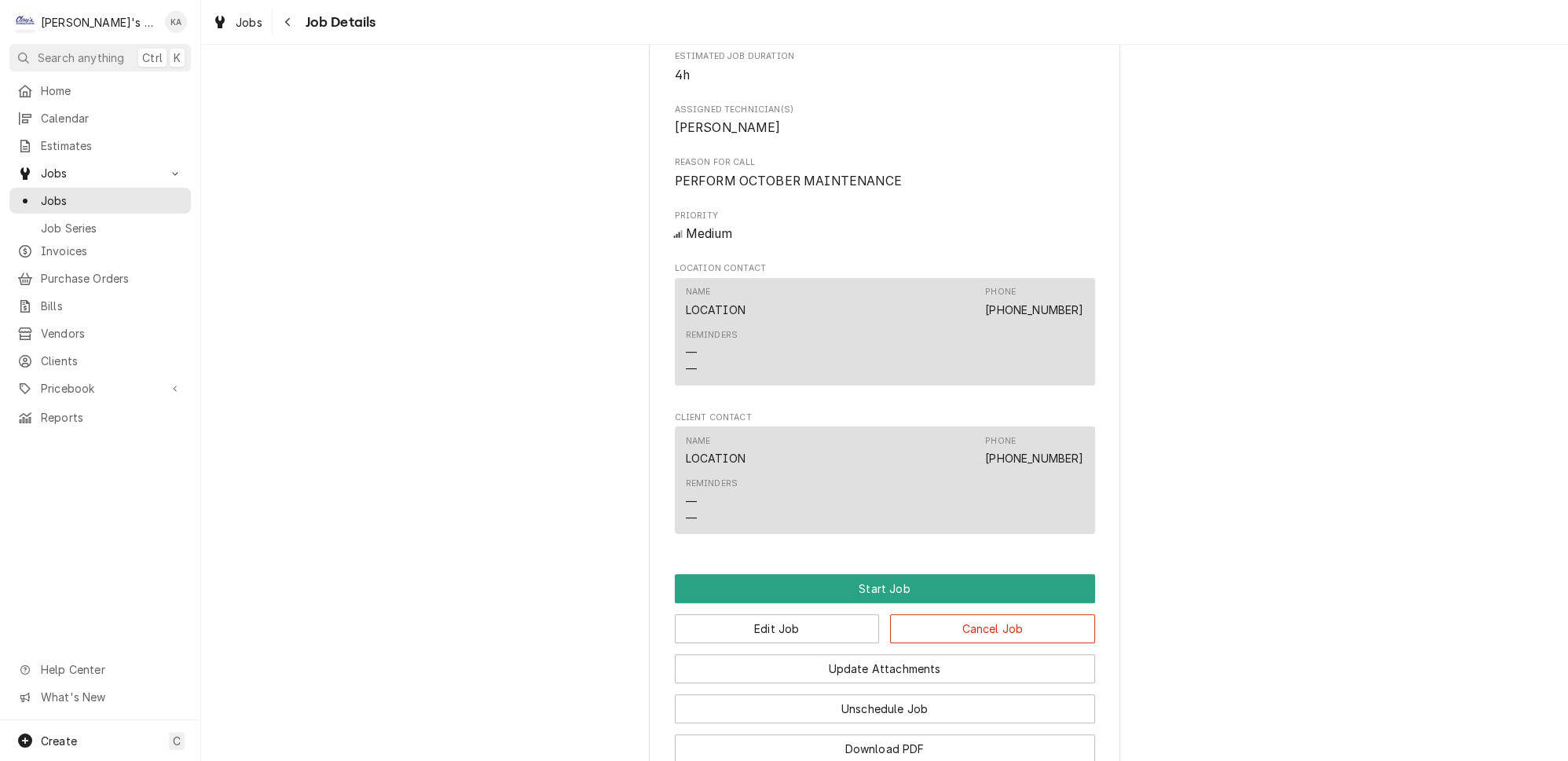
scroll to position [910, 0]
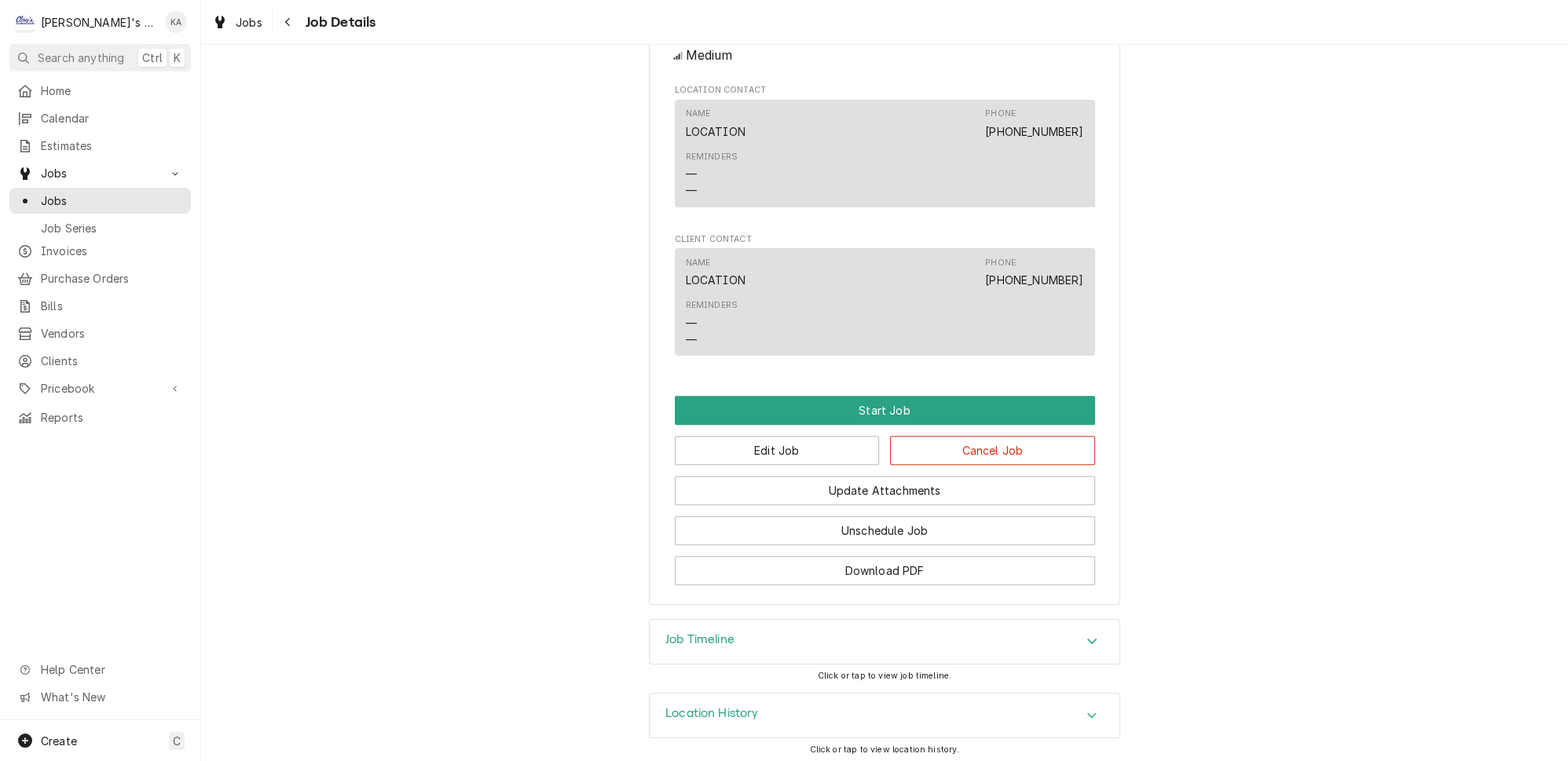
click at [831, 626] on div "Job Timeline" at bounding box center [884, 641] width 470 height 44
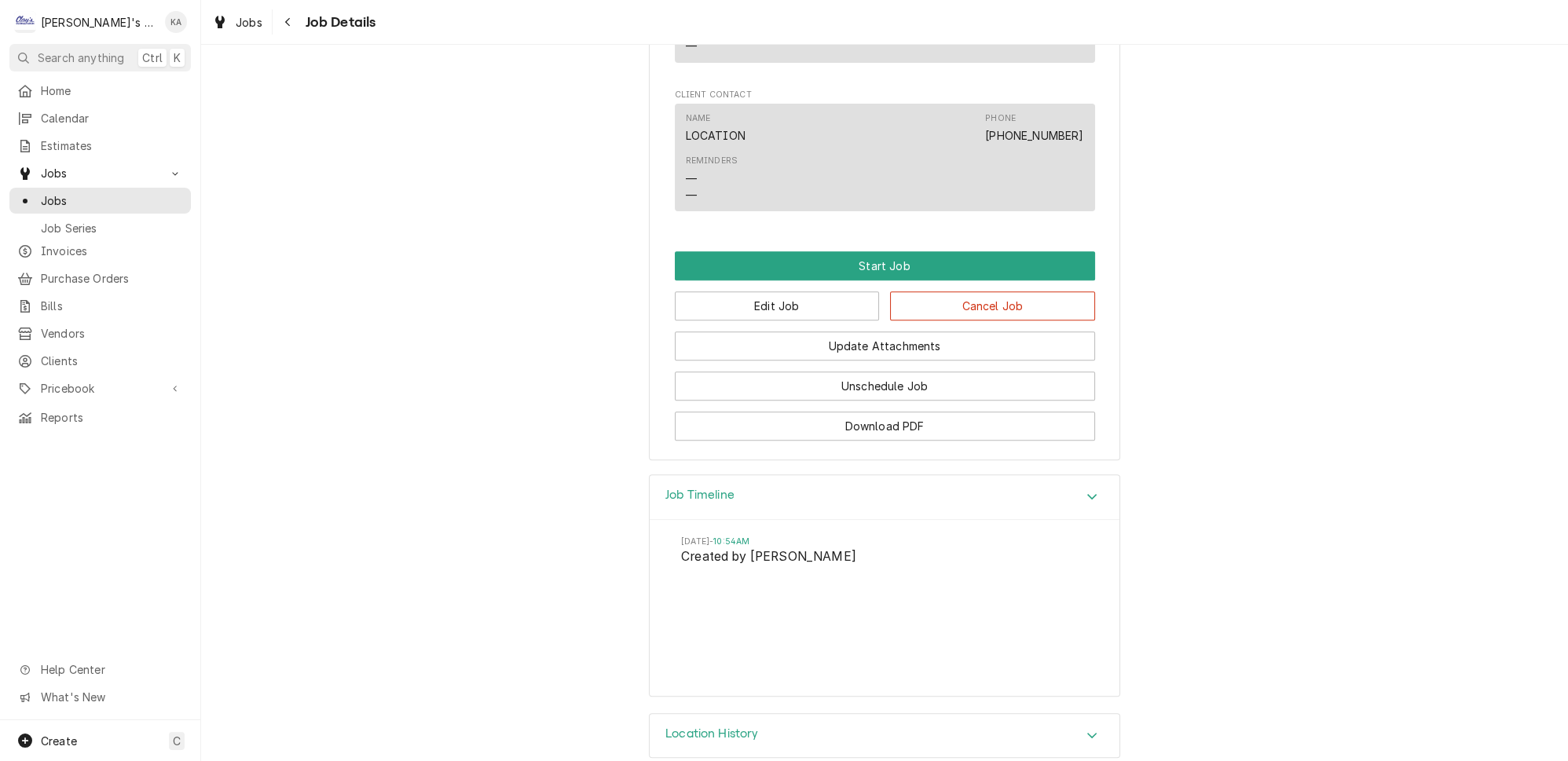
scroll to position [1060, 0]
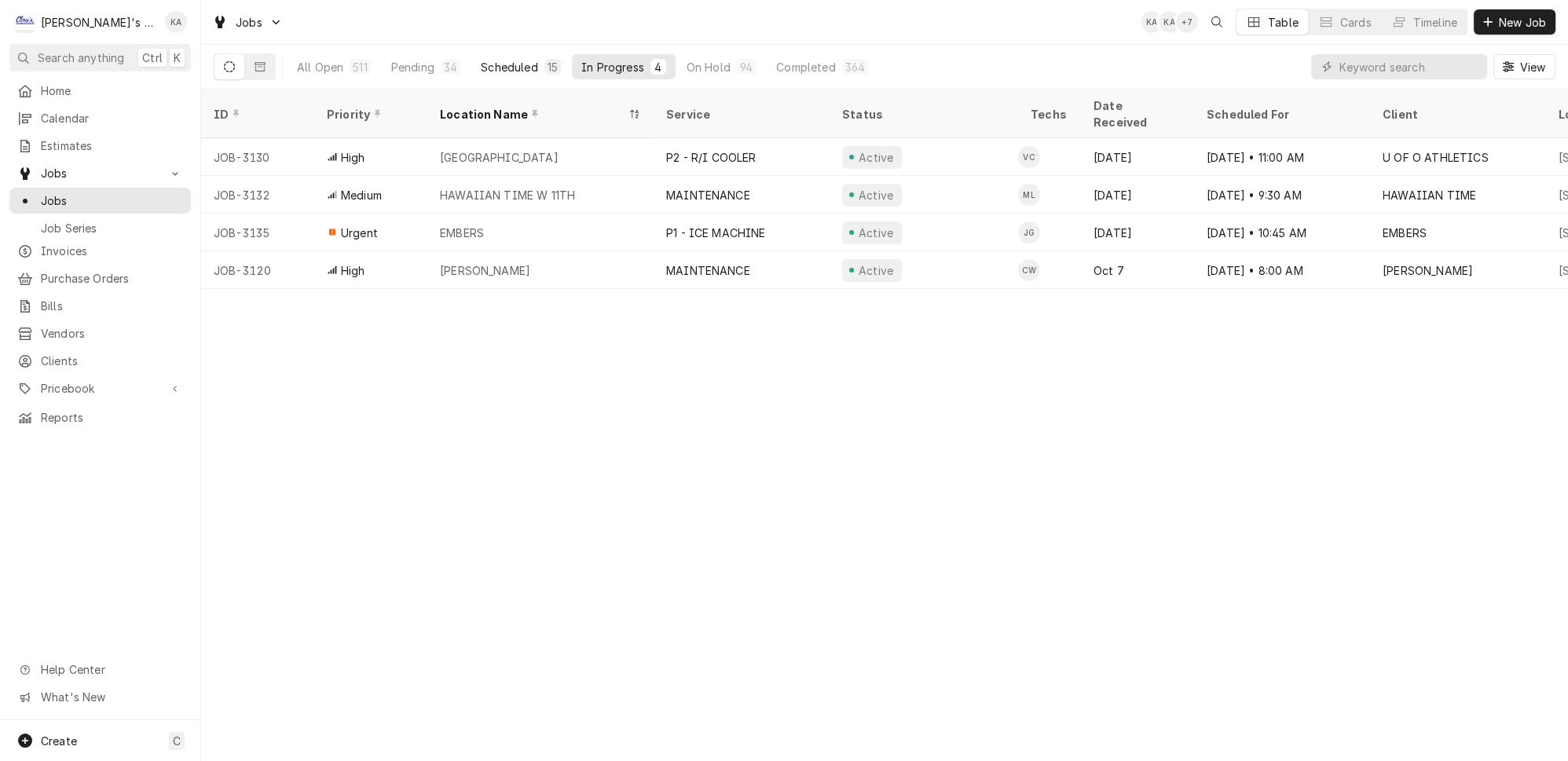
click at [510, 57] on button "Scheduled 15" at bounding box center [521, 66] width 99 height 25
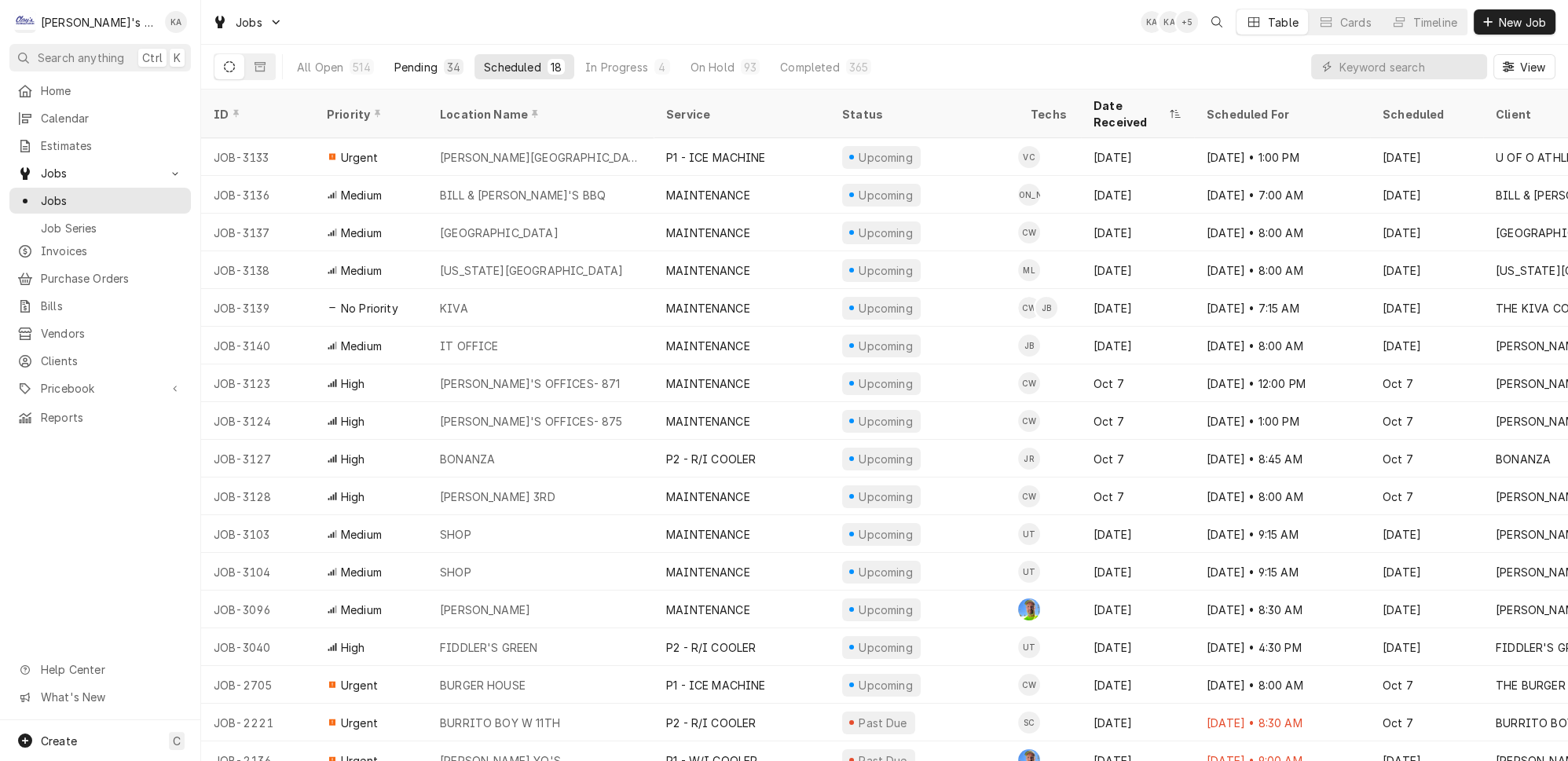
click at [401, 59] on div "Pending" at bounding box center [416, 66] width 44 height 16
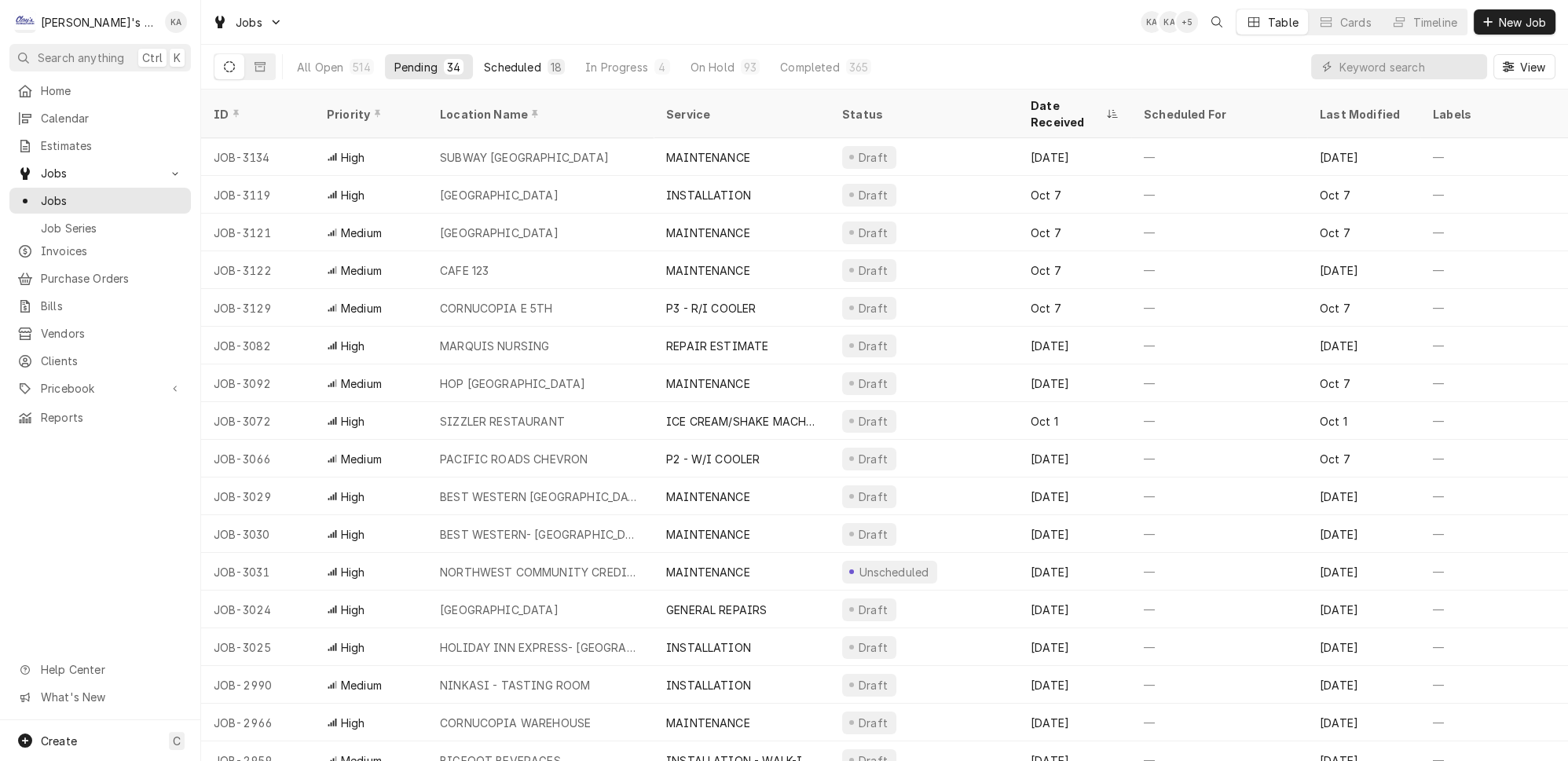
click at [490, 65] on div "Scheduled" at bounding box center [512, 66] width 57 height 16
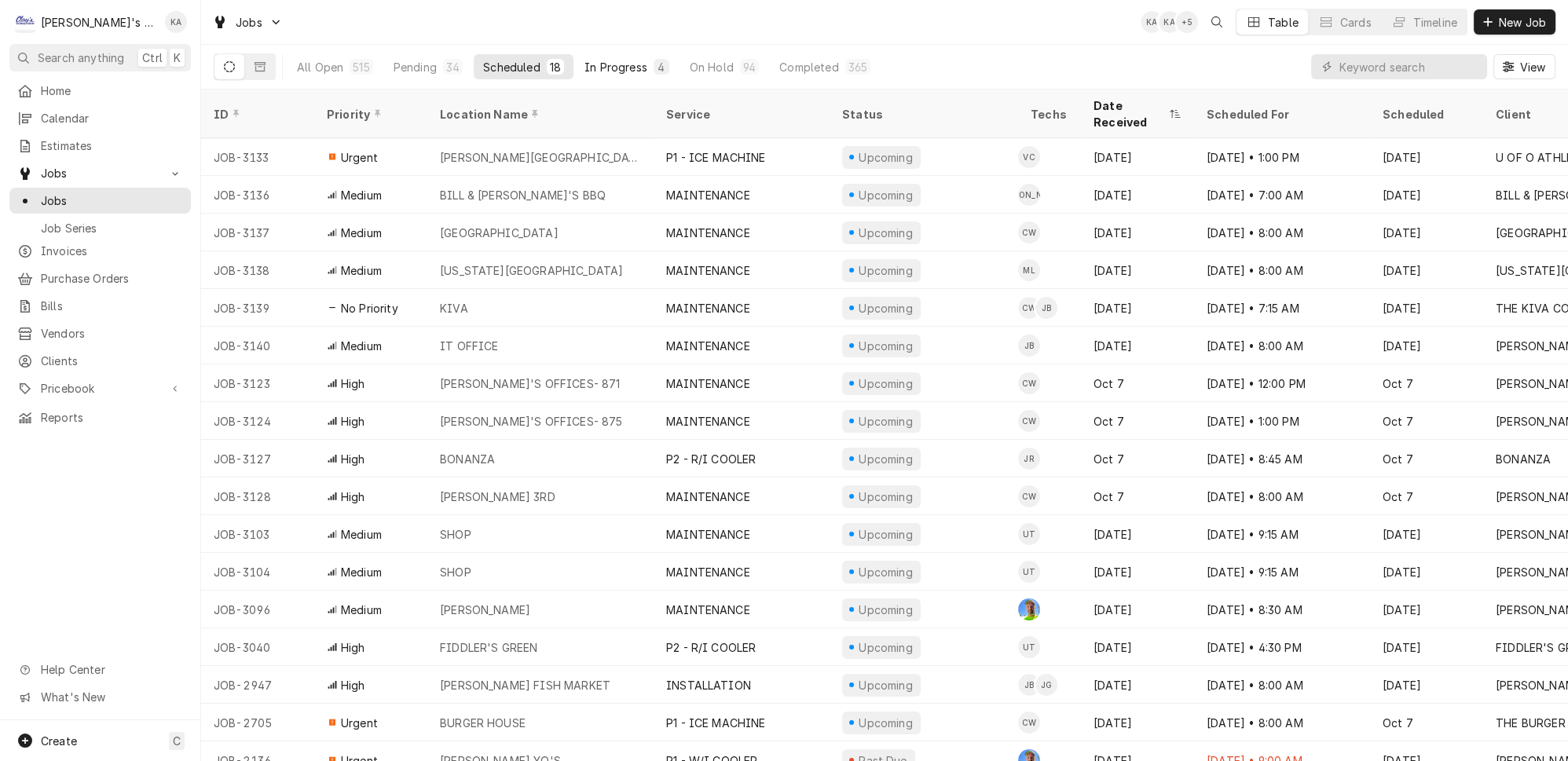
click at [578, 72] on button "In Progress 4" at bounding box center [626, 66] width 103 height 25
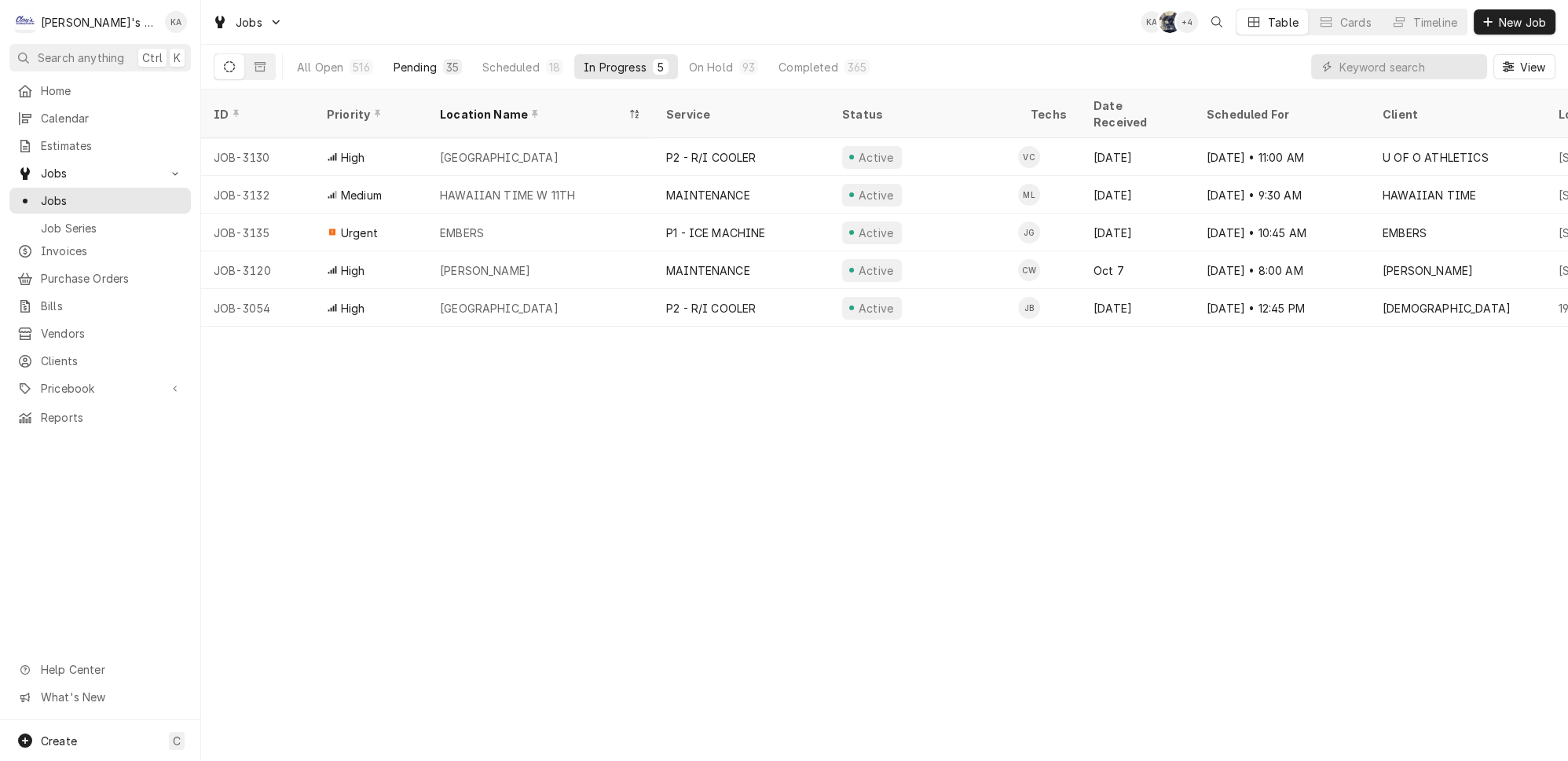
click at [403, 65] on div "Pending" at bounding box center [415, 66] width 44 height 16
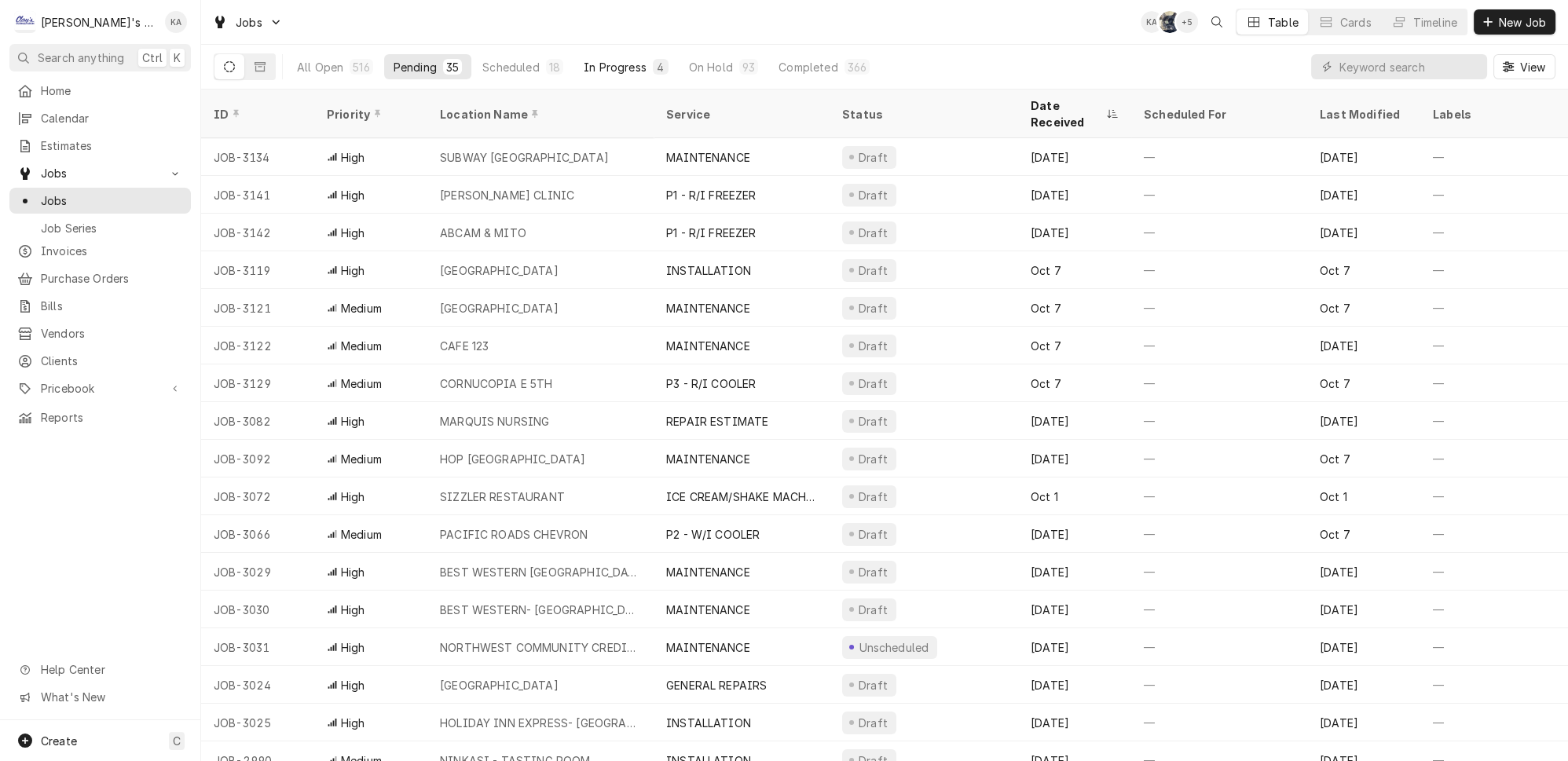
click at [633, 57] on button "In Progress 4" at bounding box center [625, 66] width 103 height 25
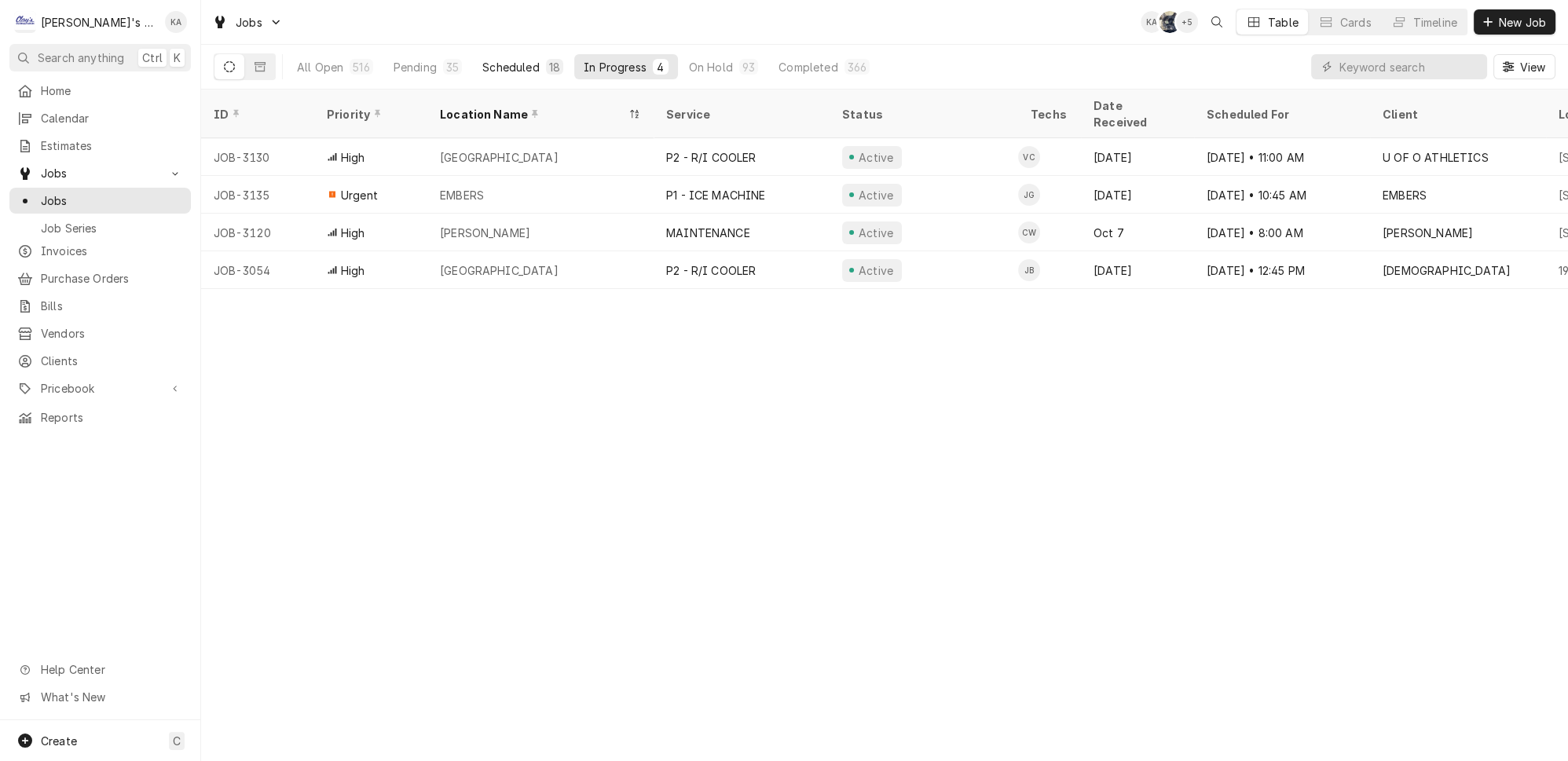
click at [545, 60] on div "18" at bounding box center [554, 66] width 17 height 16
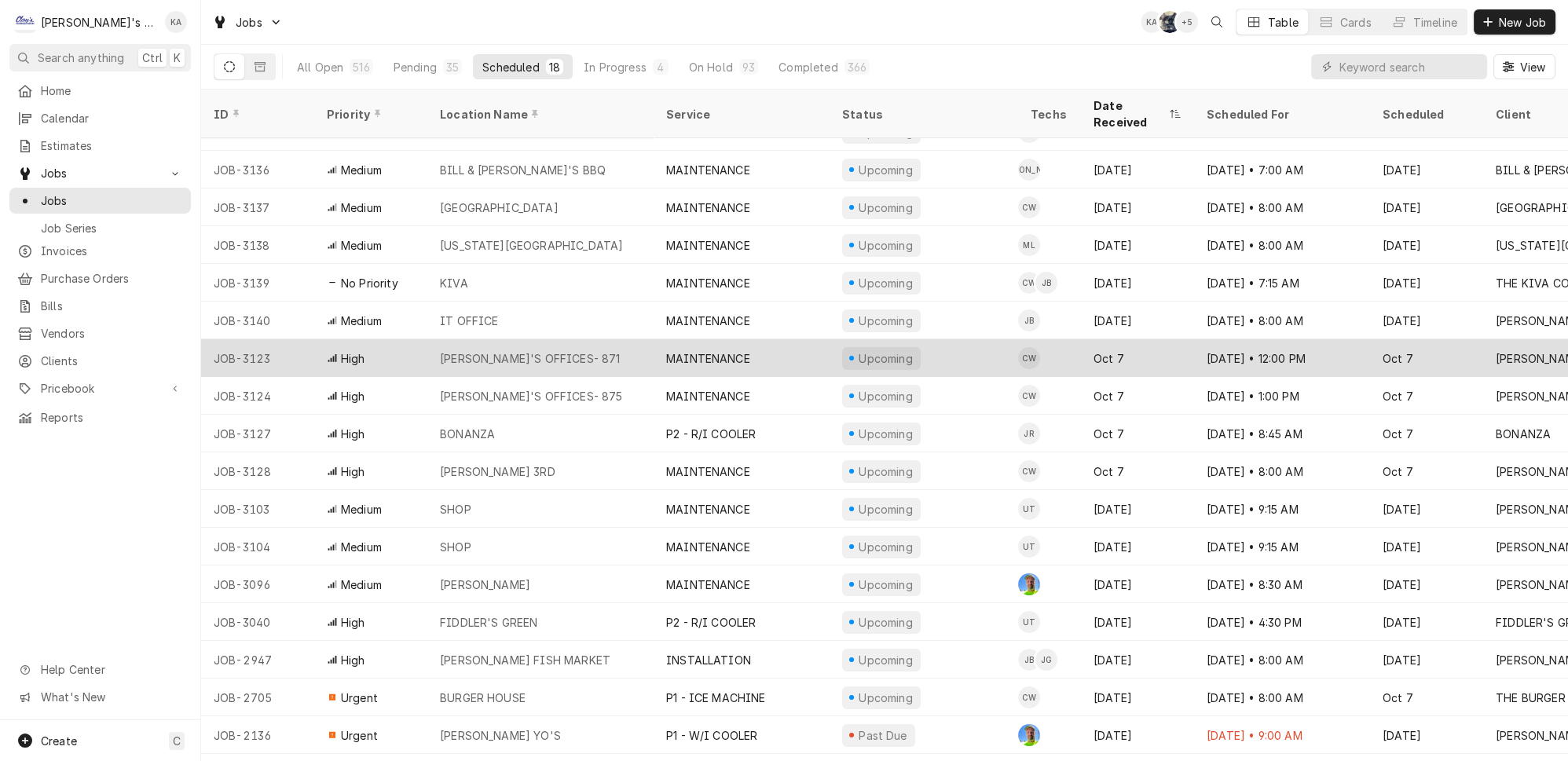
scroll to position [39, 0]
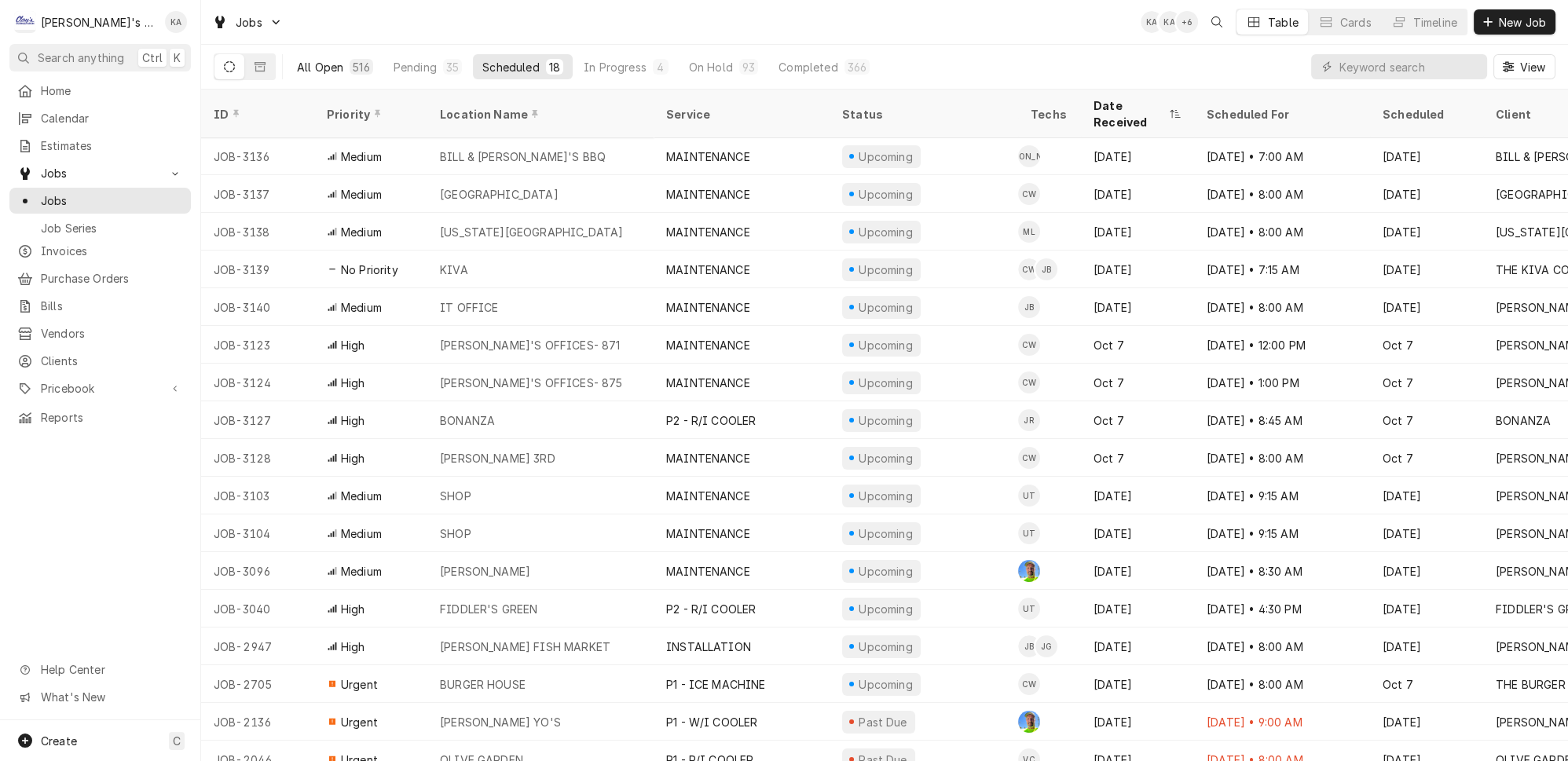
click at [313, 62] on div "All Open" at bounding box center [320, 66] width 46 height 16
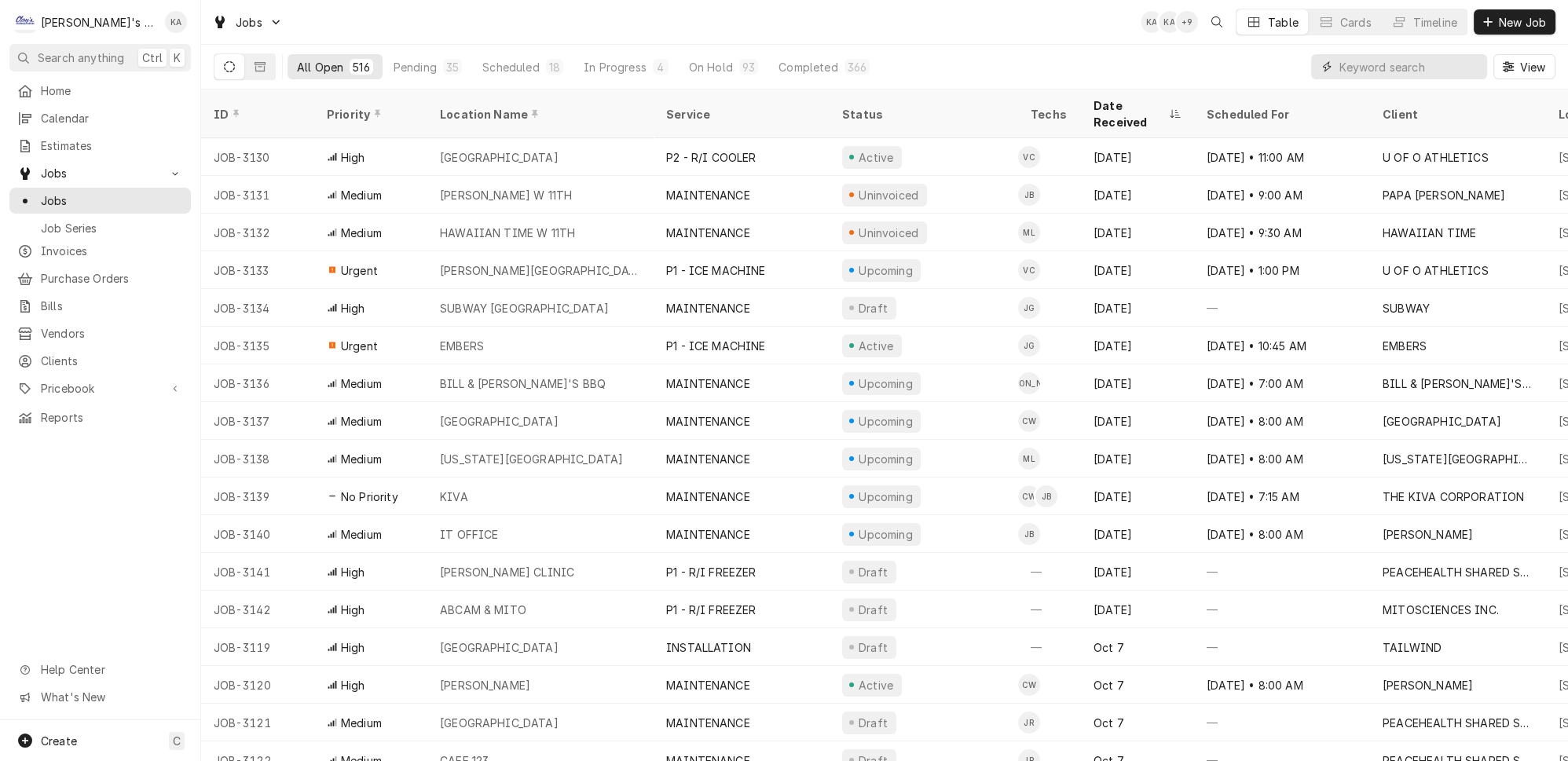
click at [1440, 57] on input "Dynamic Content Wrapper" at bounding box center [1409, 66] width 139 height 25
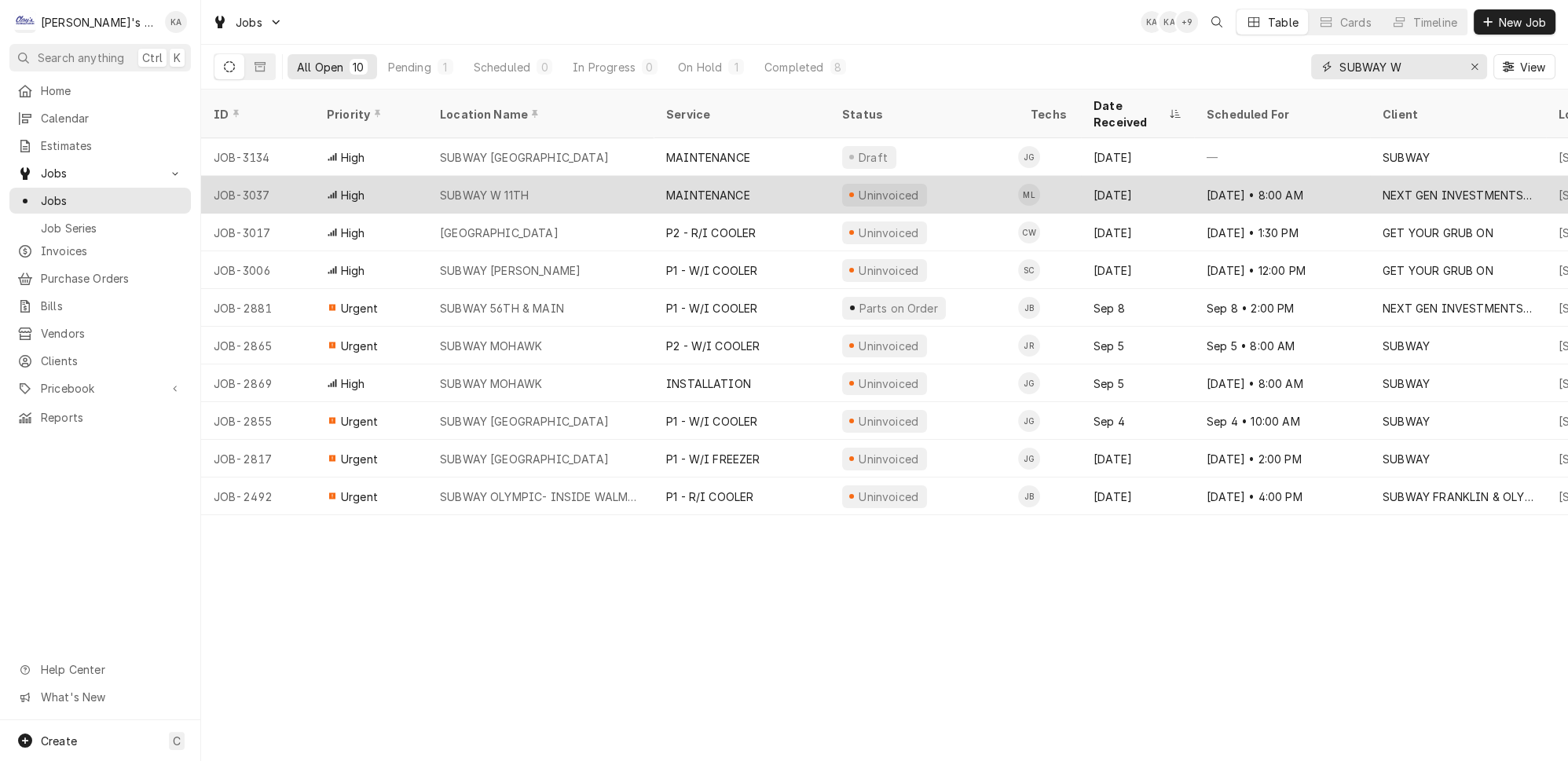
type input "SUBWAY W"
click at [694, 187] on div "MAINTENANCE" at bounding box center [708, 195] width 84 height 16
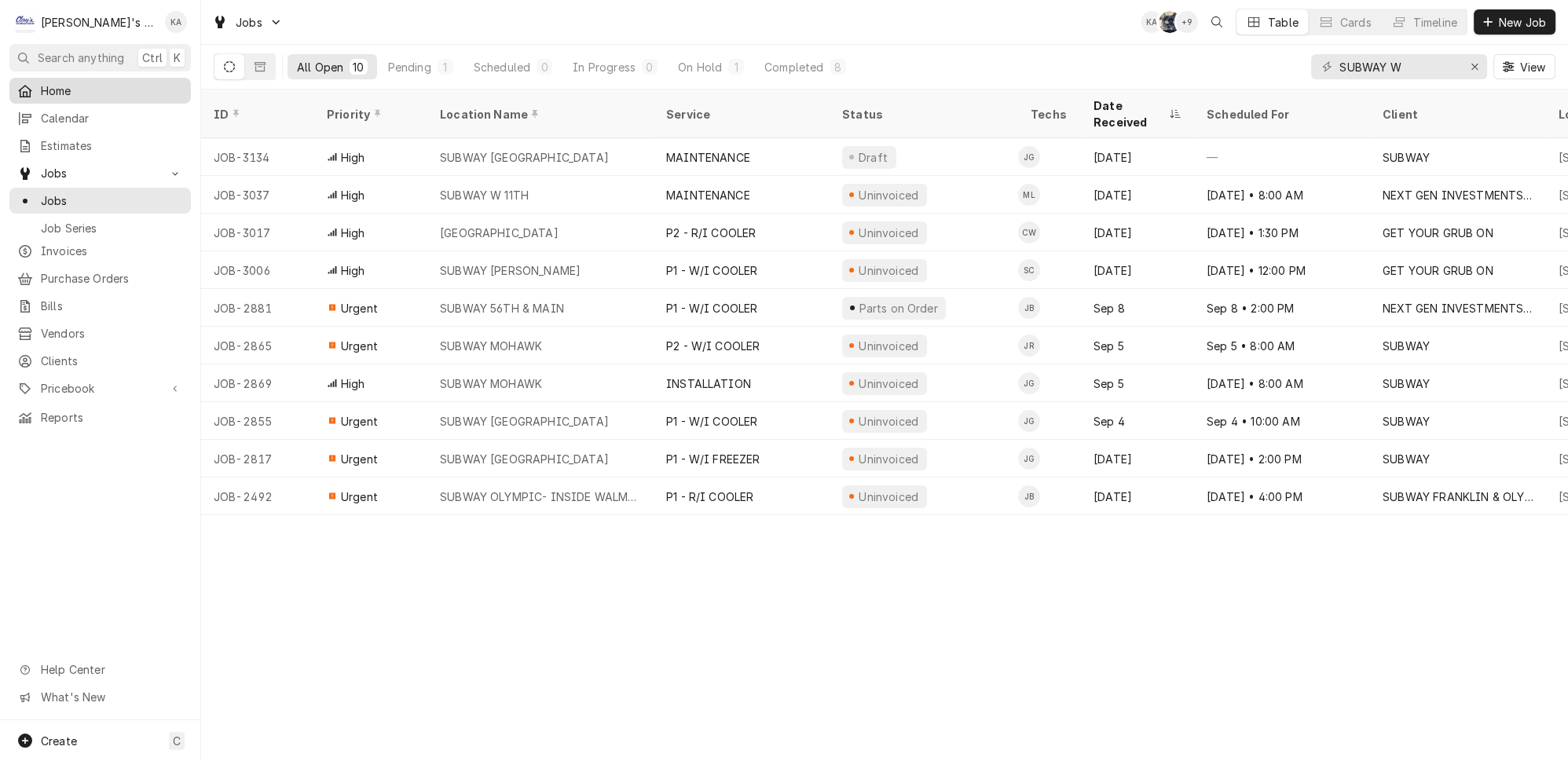
click at [88, 83] on span "Home" at bounding box center [112, 90] width 142 height 16
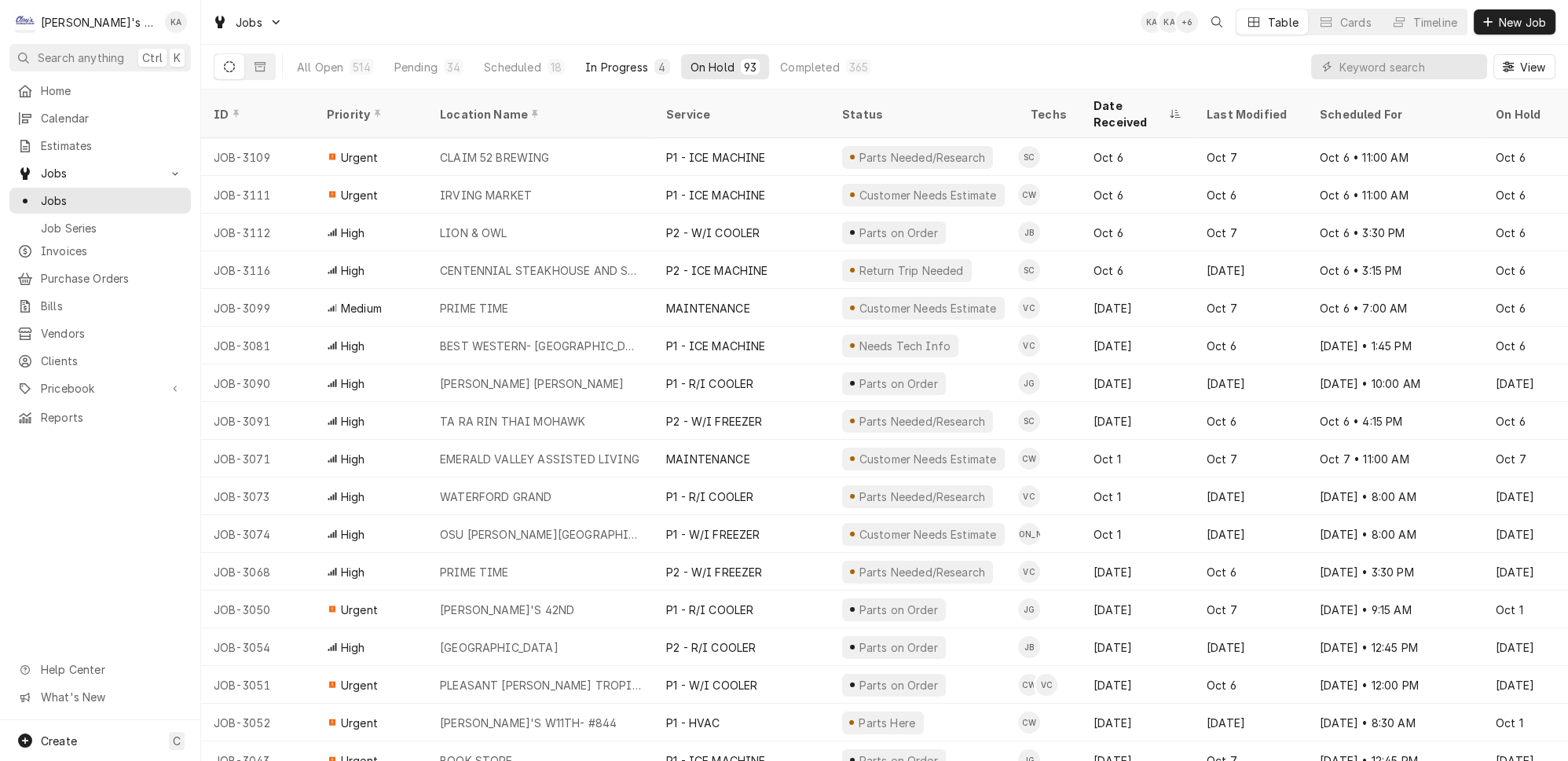
click at [585, 69] on div "In Progress" at bounding box center [617, 66] width 63 height 16
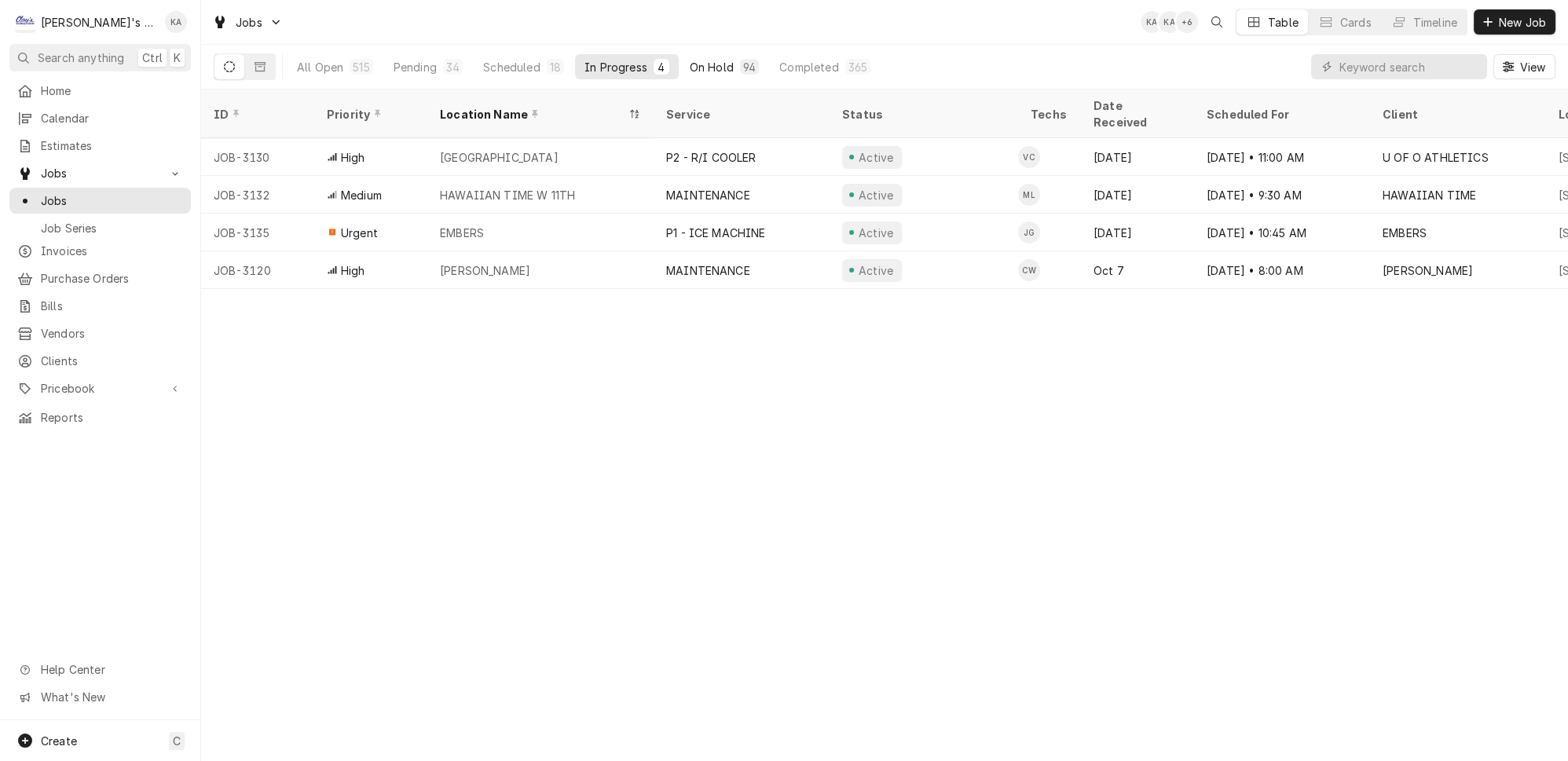
click at [690, 66] on div "On Hold" at bounding box center [711, 66] width 44 height 16
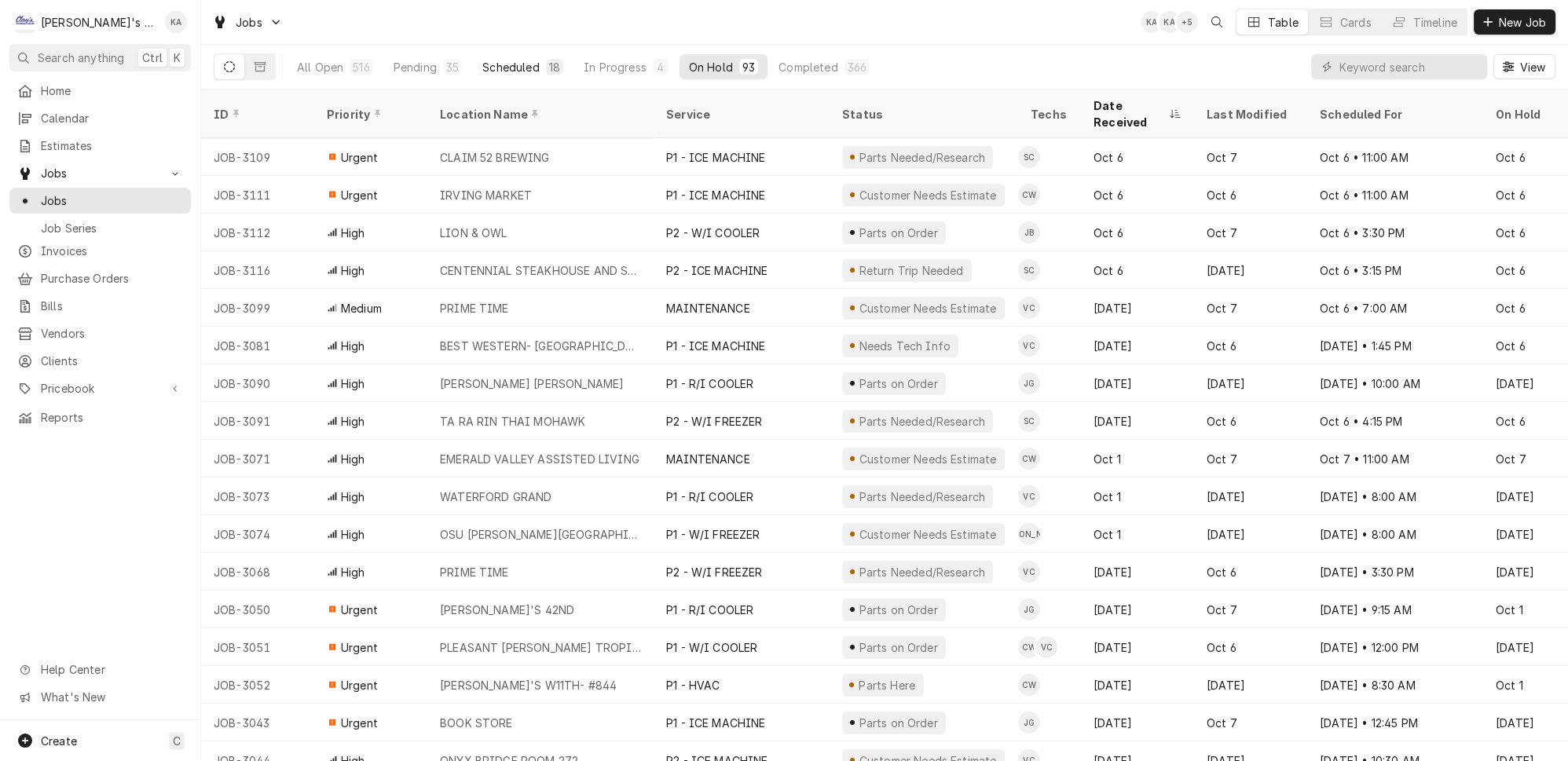
click at [495, 65] on div "Scheduled" at bounding box center [510, 66] width 57 height 16
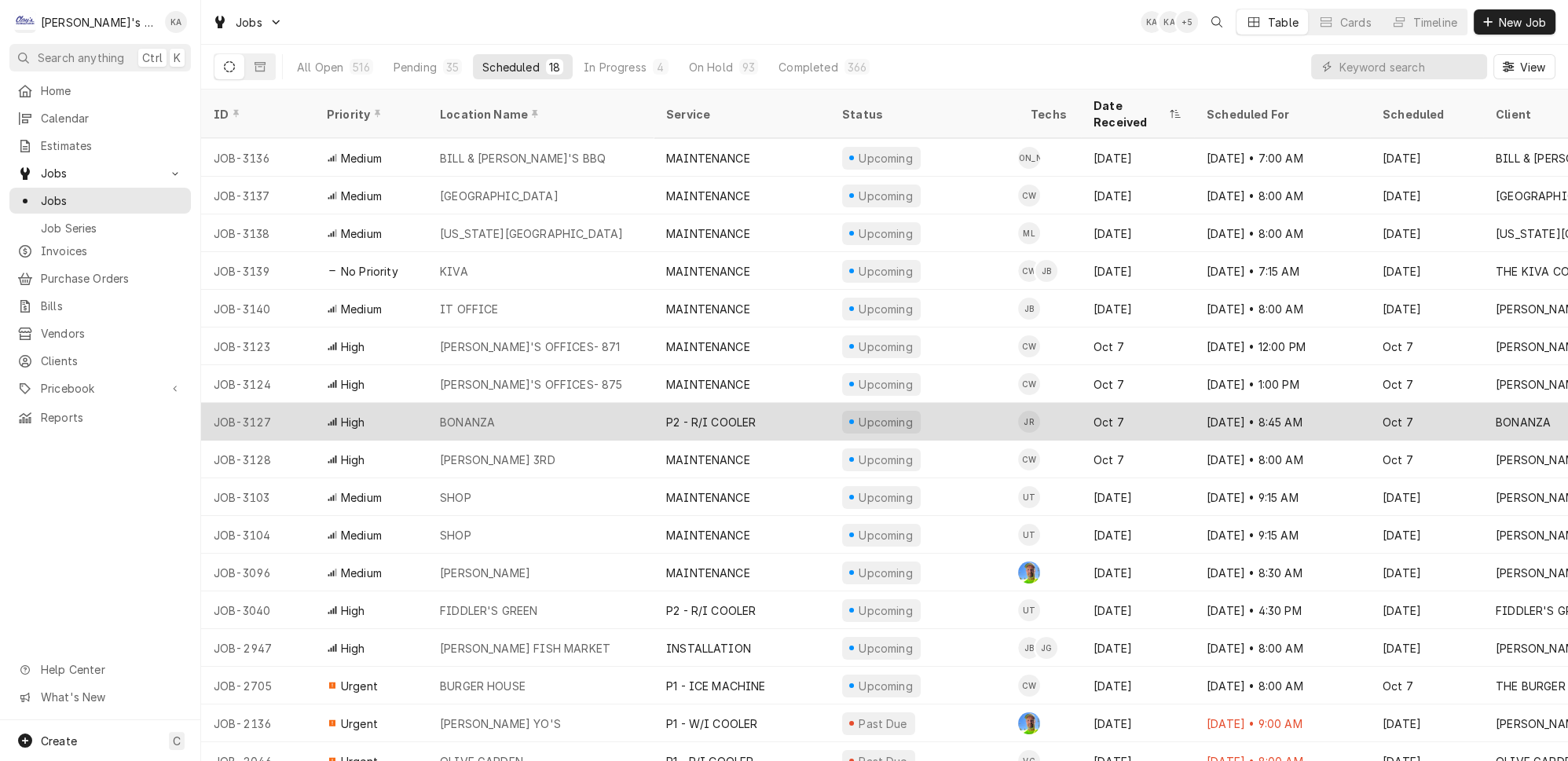
scroll to position [39, 0]
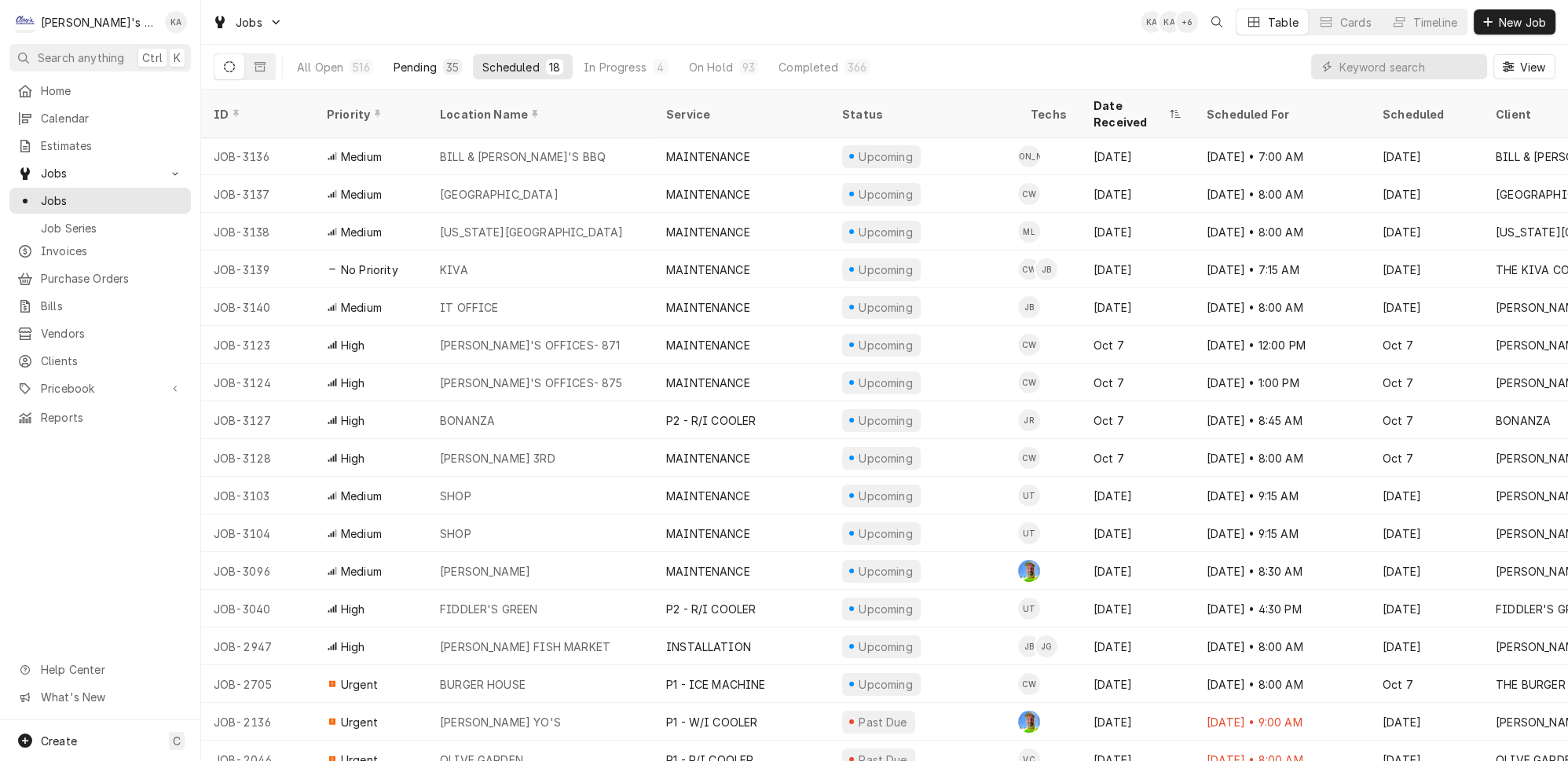
click at [443, 68] on div "35" at bounding box center [452, 66] width 19 height 16
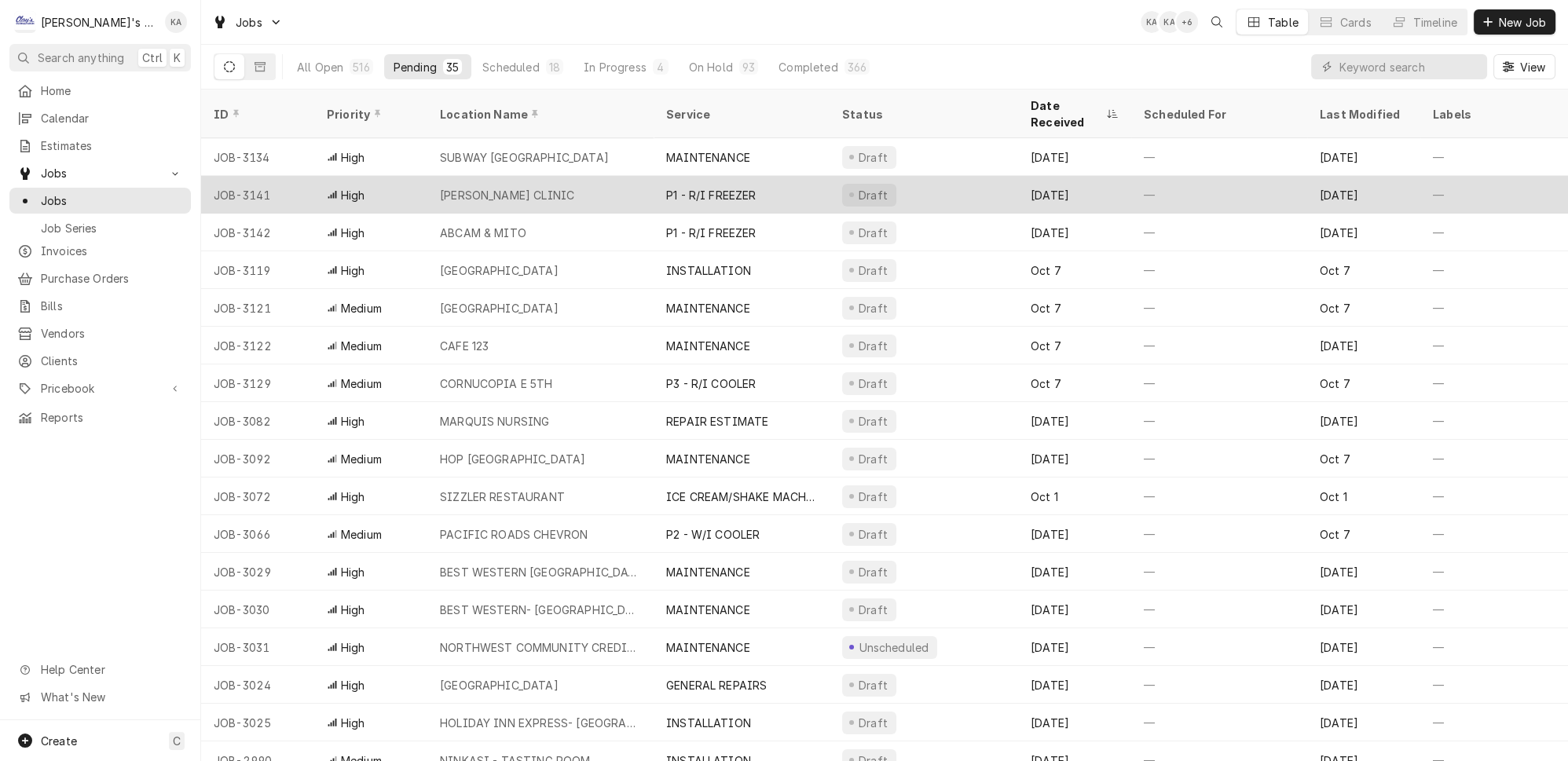
click at [538, 176] on div "BARGER CLINIC" at bounding box center [540, 195] width 226 height 38
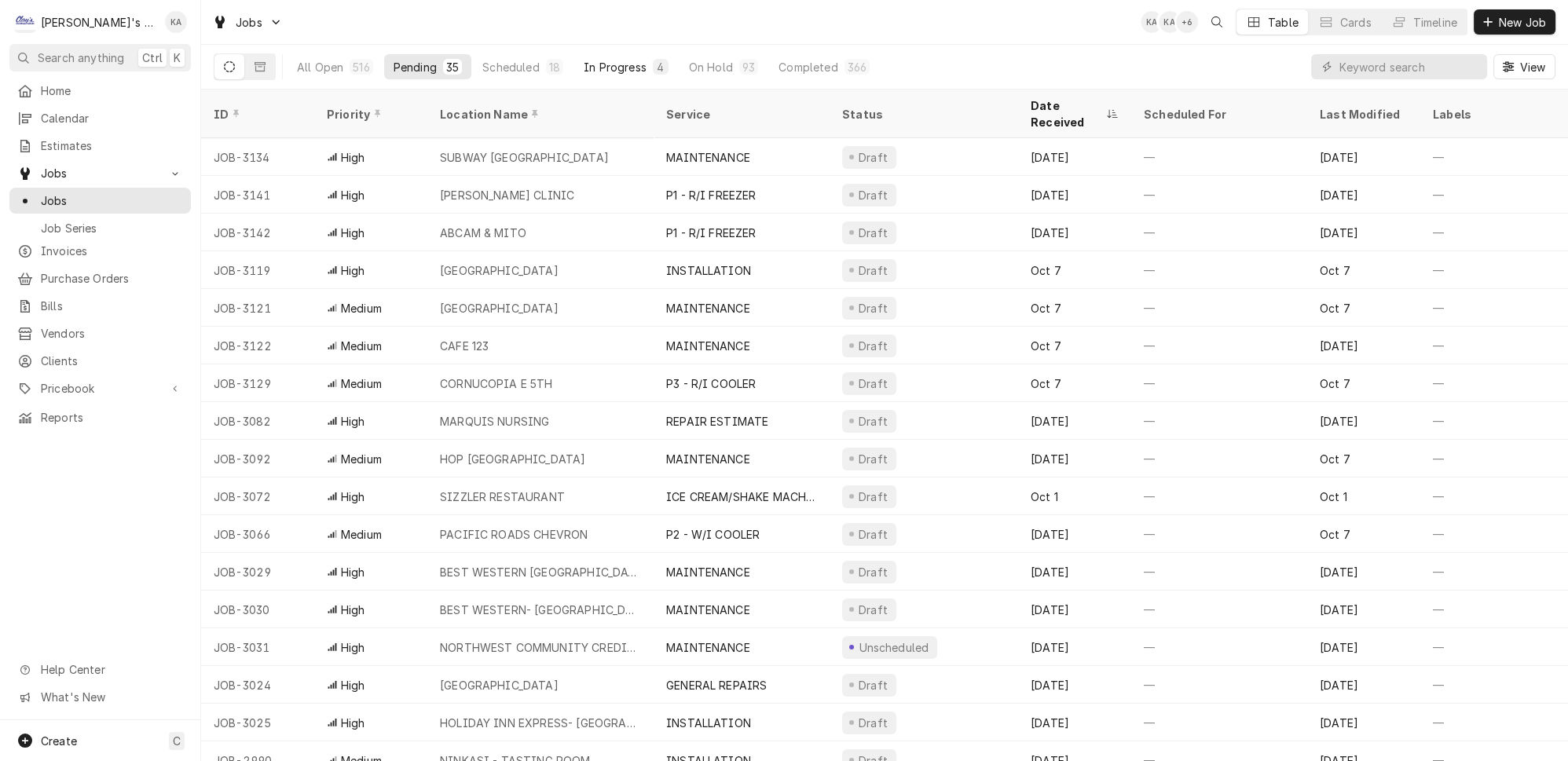
click at [583, 59] on div "In Progress" at bounding box center [615, 66] width 63 height 16
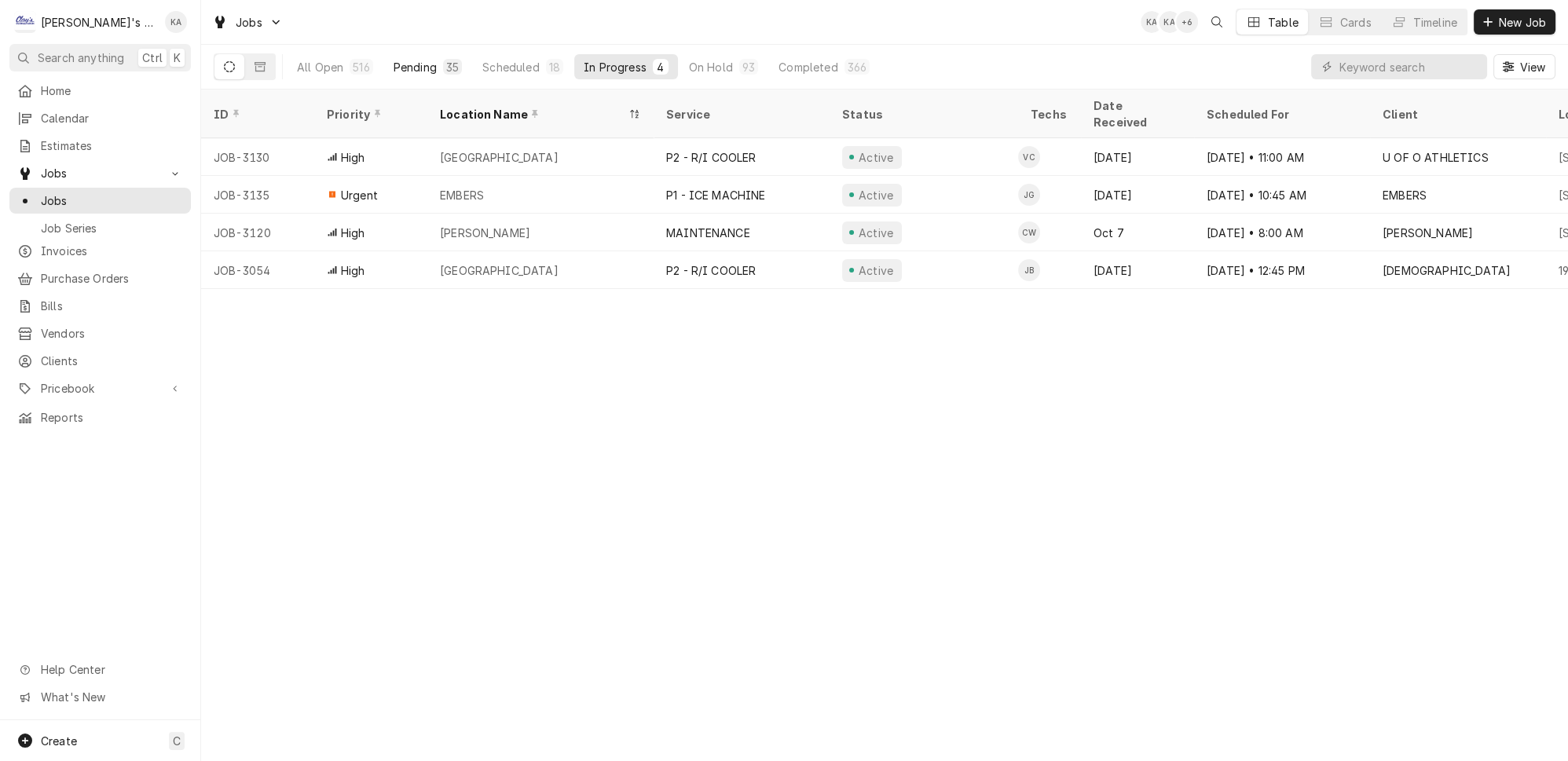
click at [446, 61] on div "35" at bounding box center [452, 66] width 12 height 16
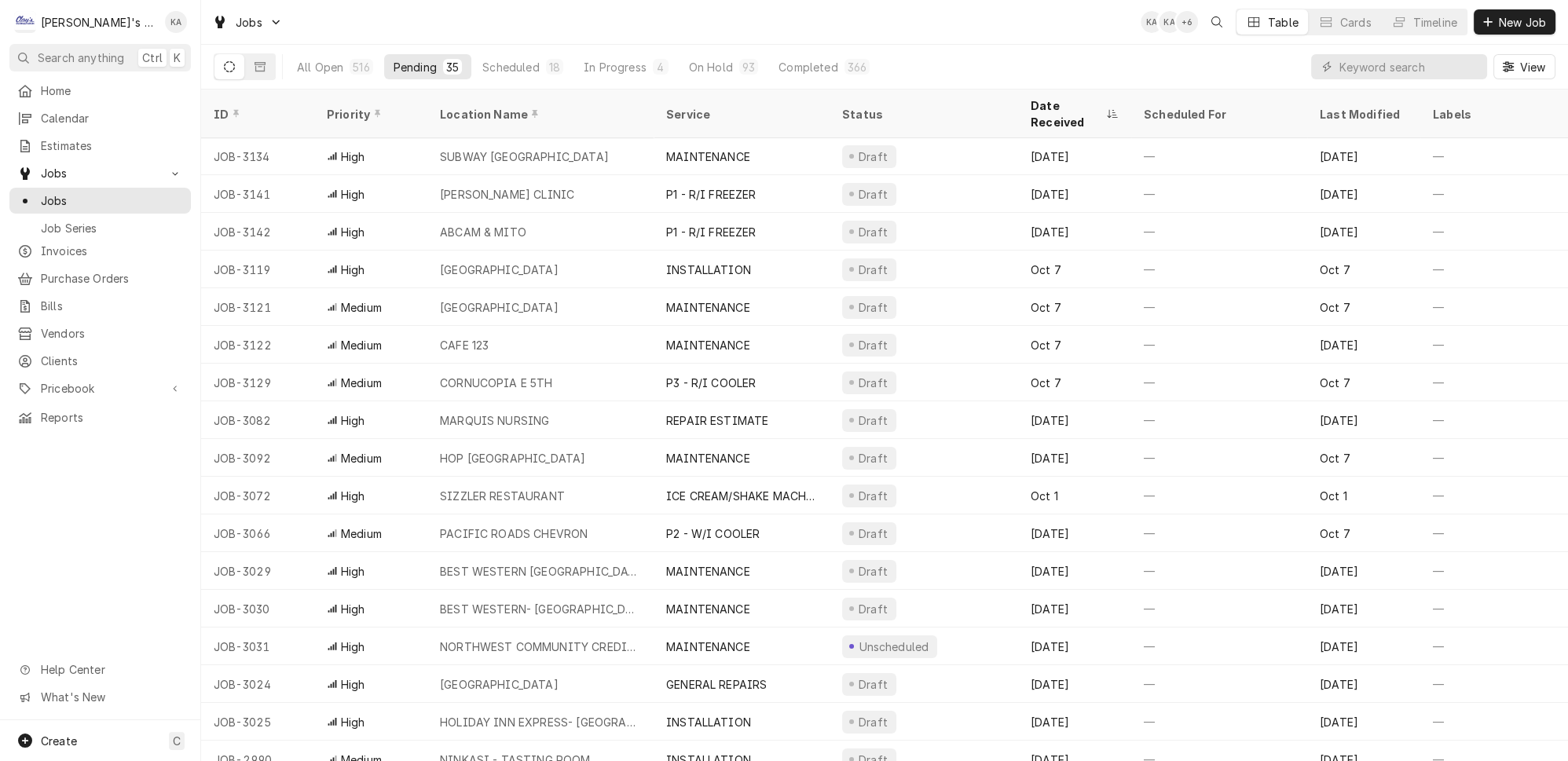
scroll to position [0, 0]
click at [512, 61] on button "Scheduled 18" at bounding box center [522, 66] width 100 height 25
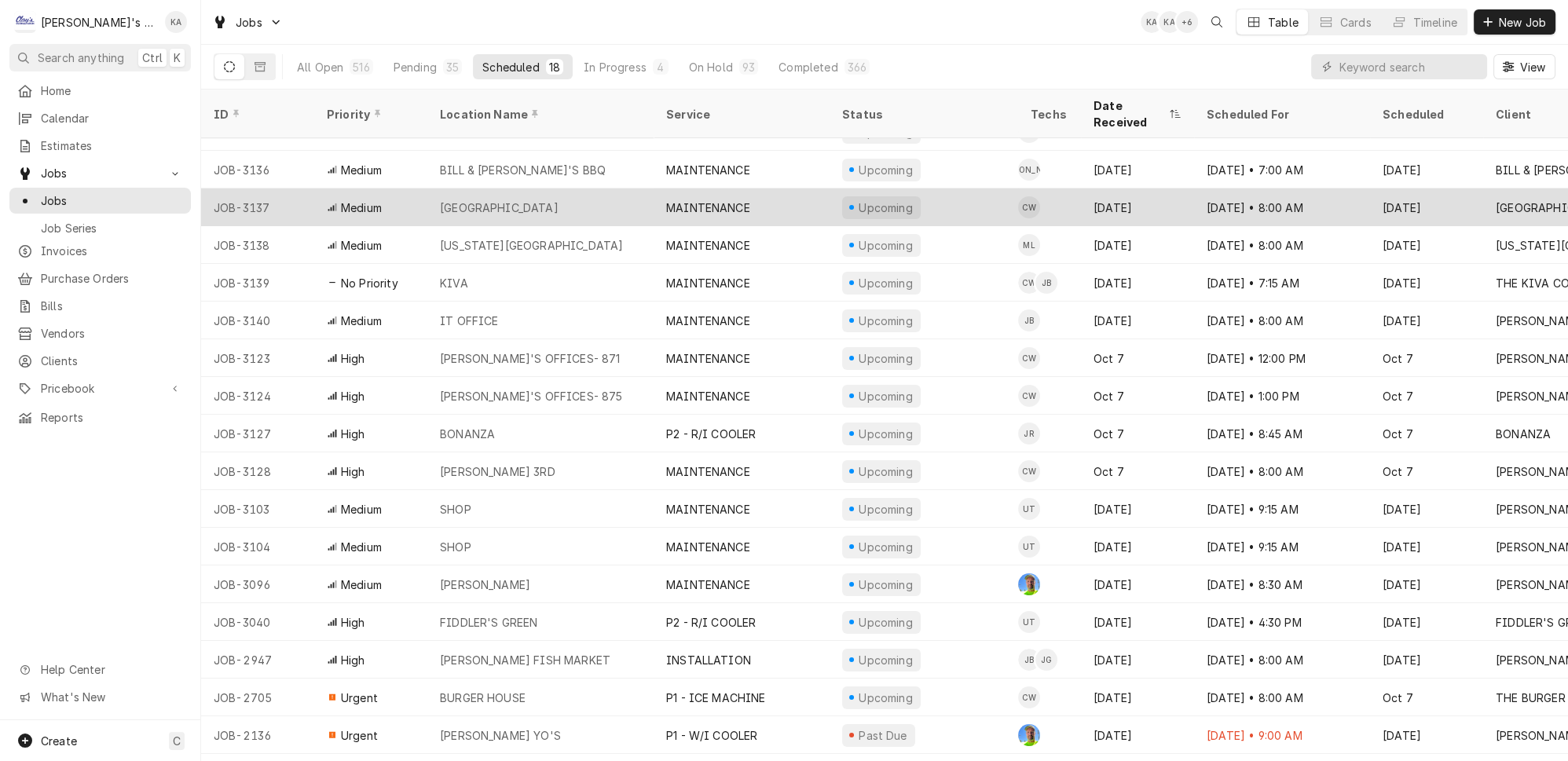
scroll to position [39, 0]
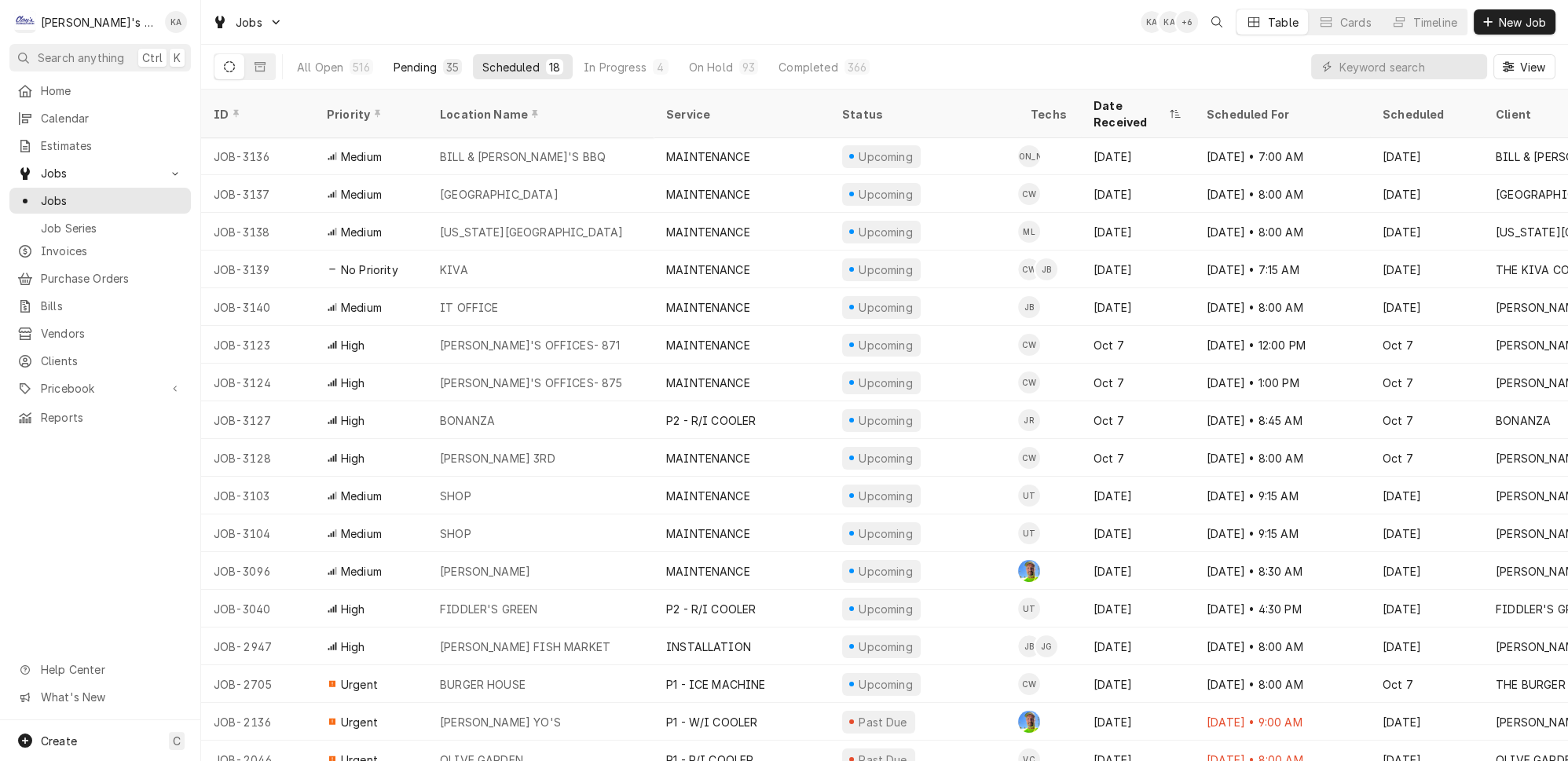
click at [394, 63] on div "Pending" at bounding box center [415, 66] width 44 height 16
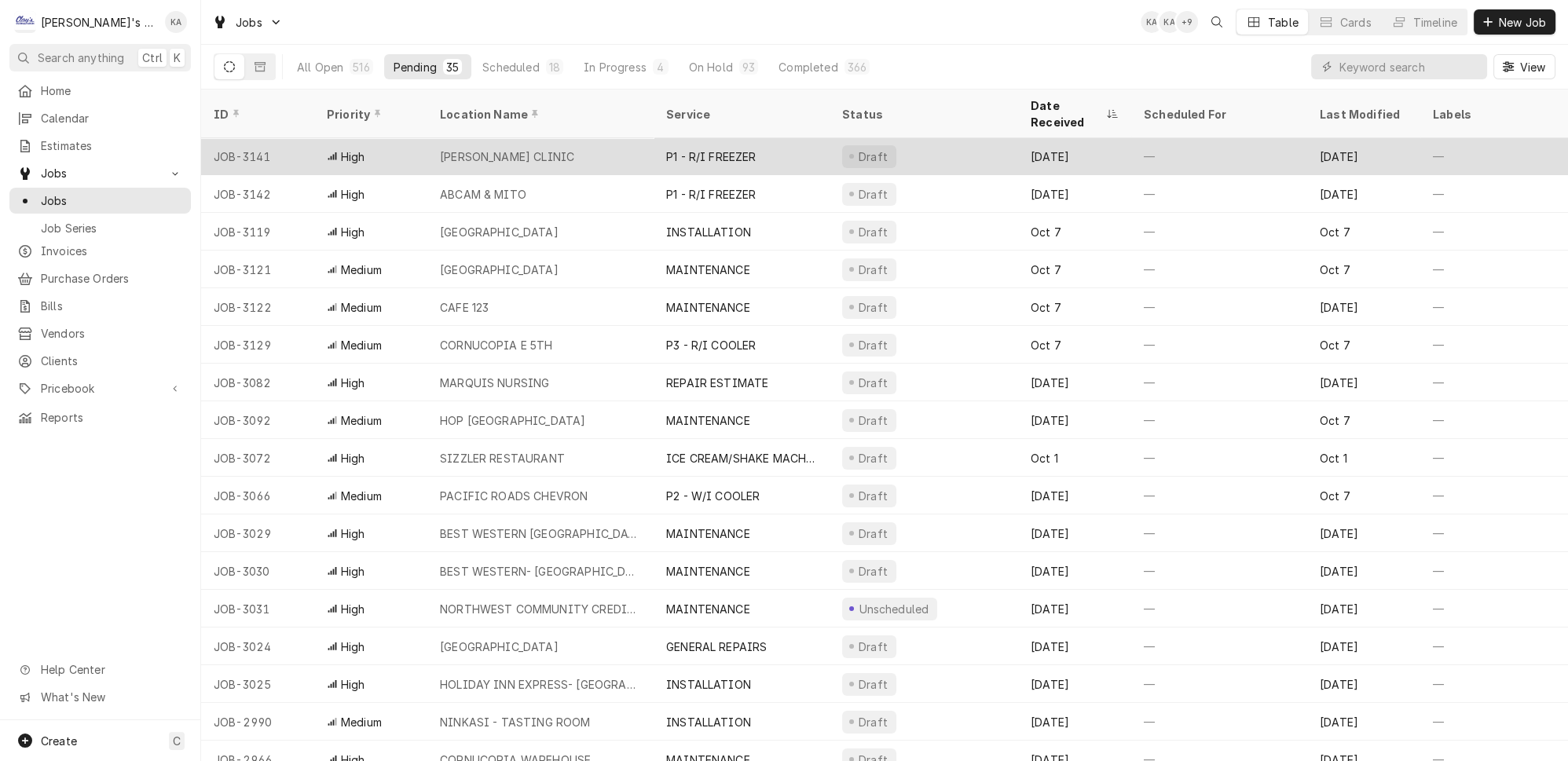
click at [609, 139] on div "BARGER CLINIC" at bounding box center [540, 157] width 226 height 38
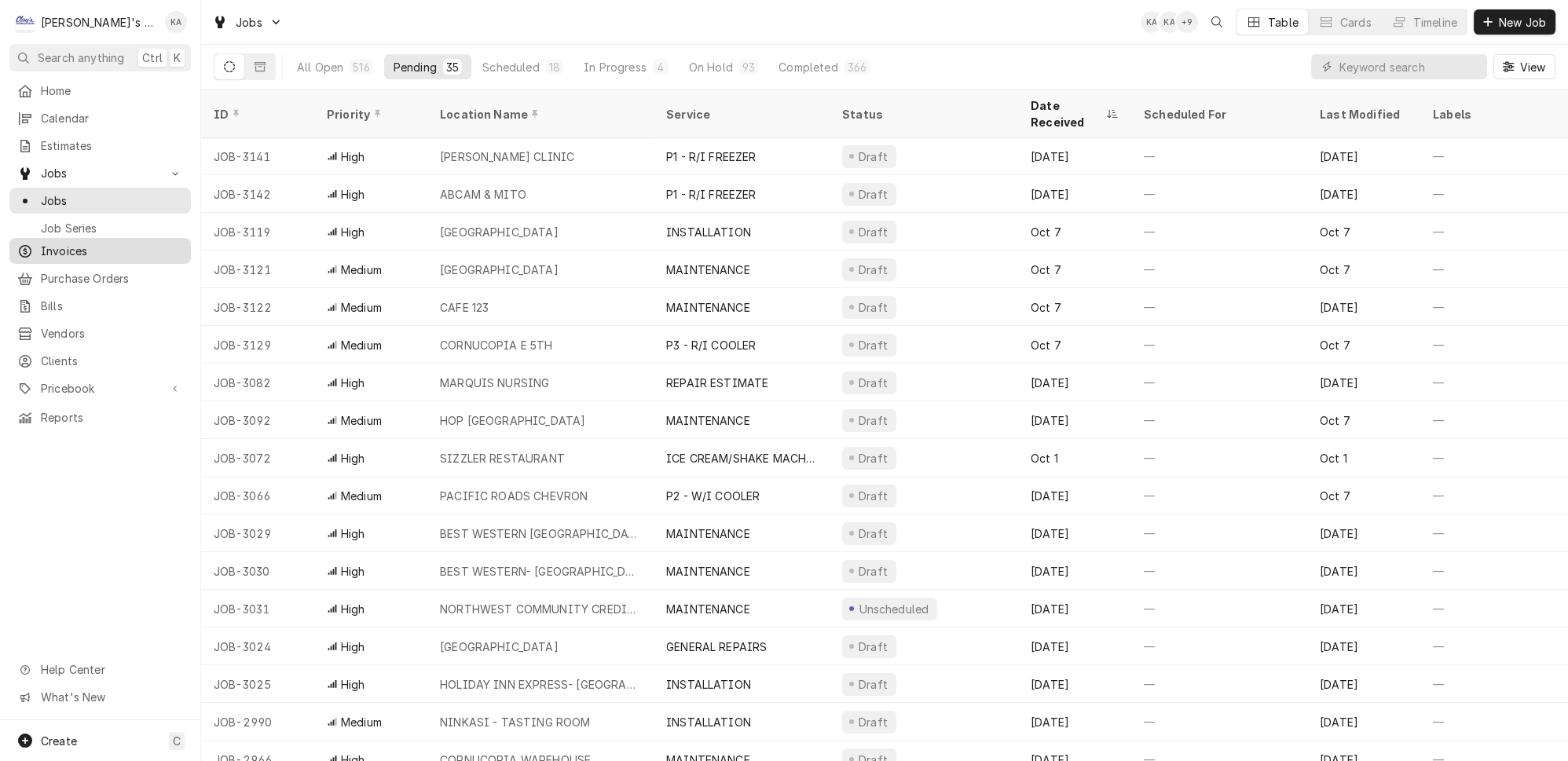
click at [106, 243] on span "Invoices" at bounding box center [112, 251] width 142 height 16
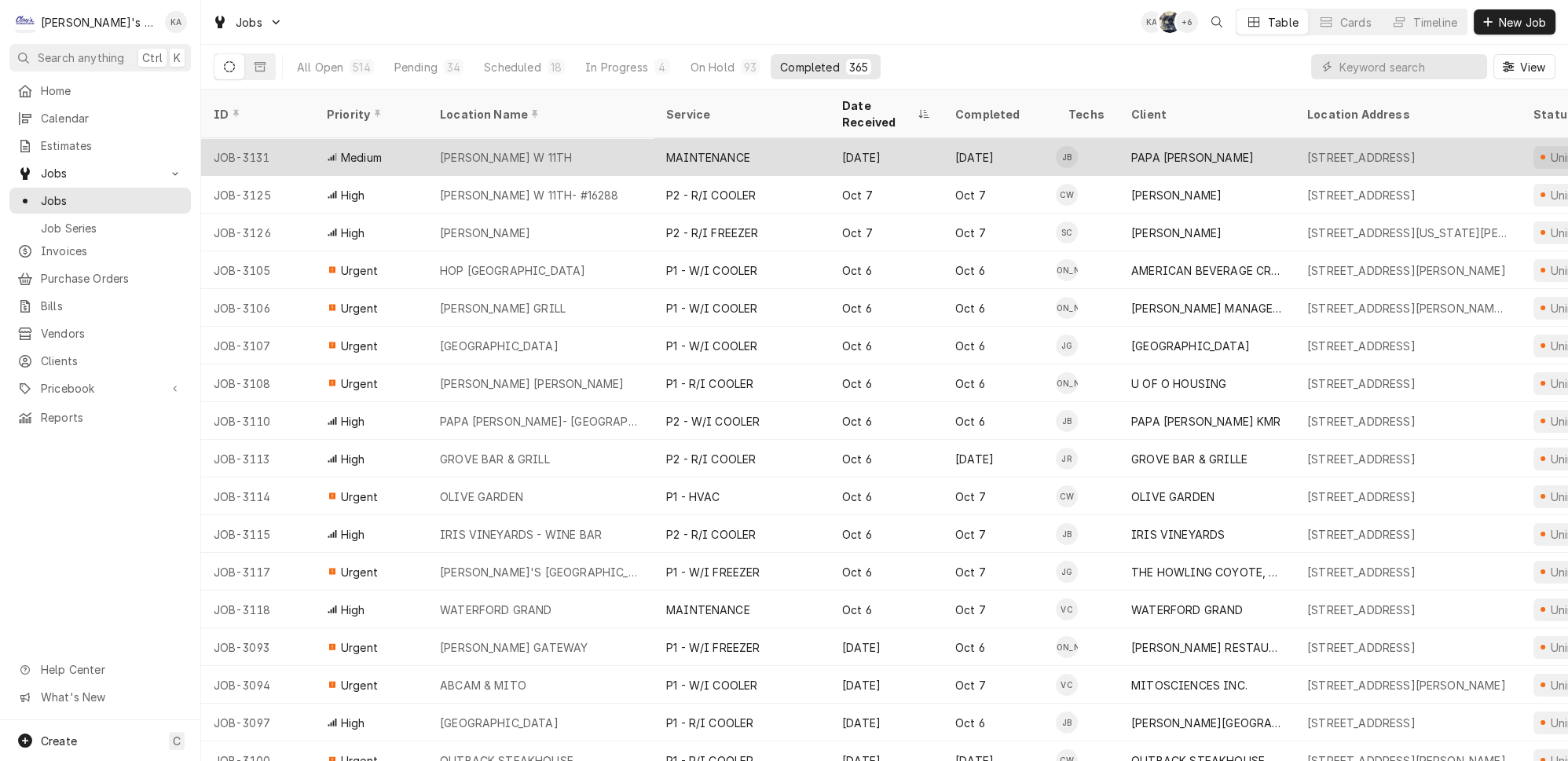
click at [710, 139] on div "MAINTENANCE" at bounding box center [741, 158] width 175 height 38
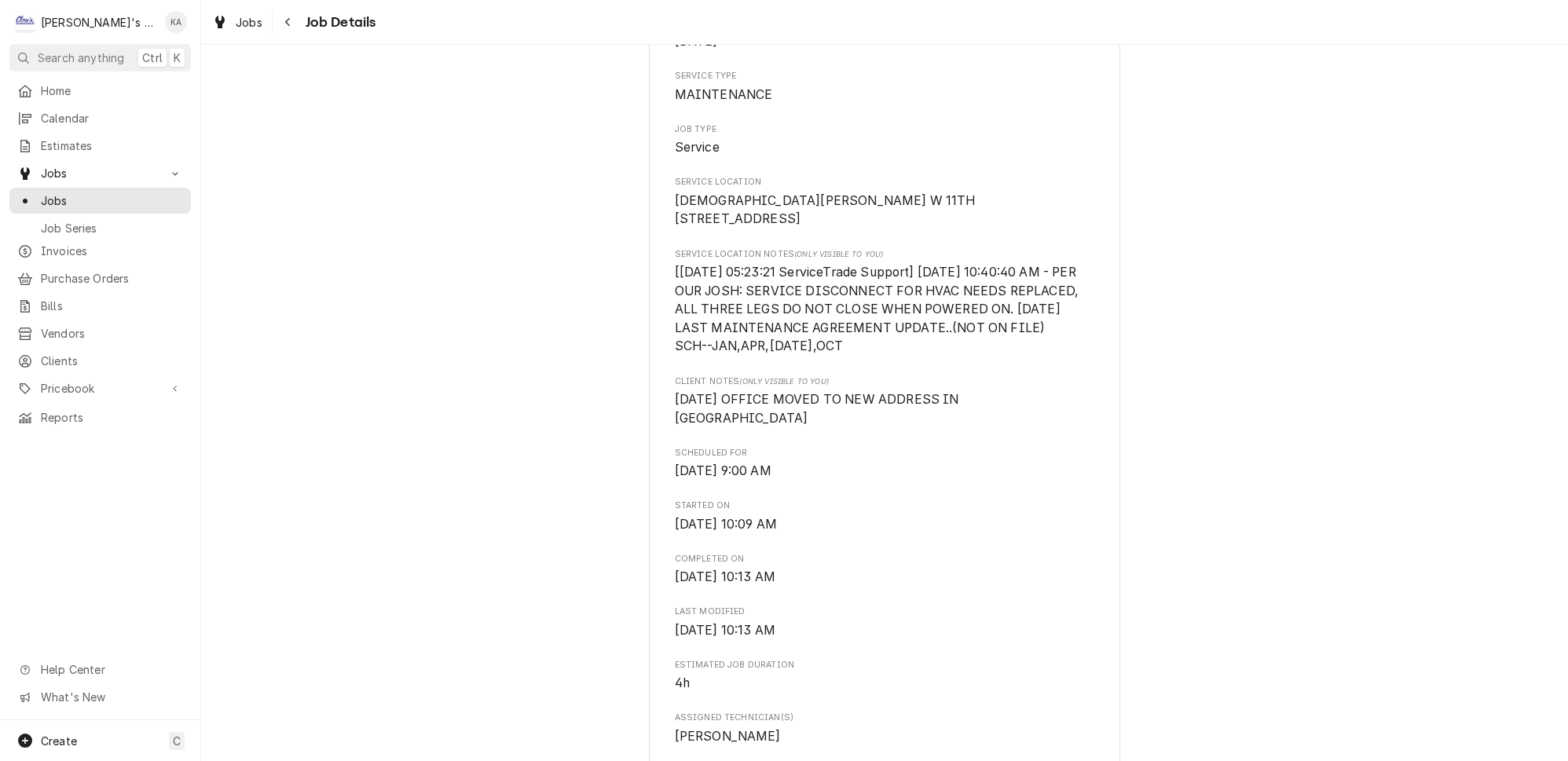
scroll to position [428, 0]
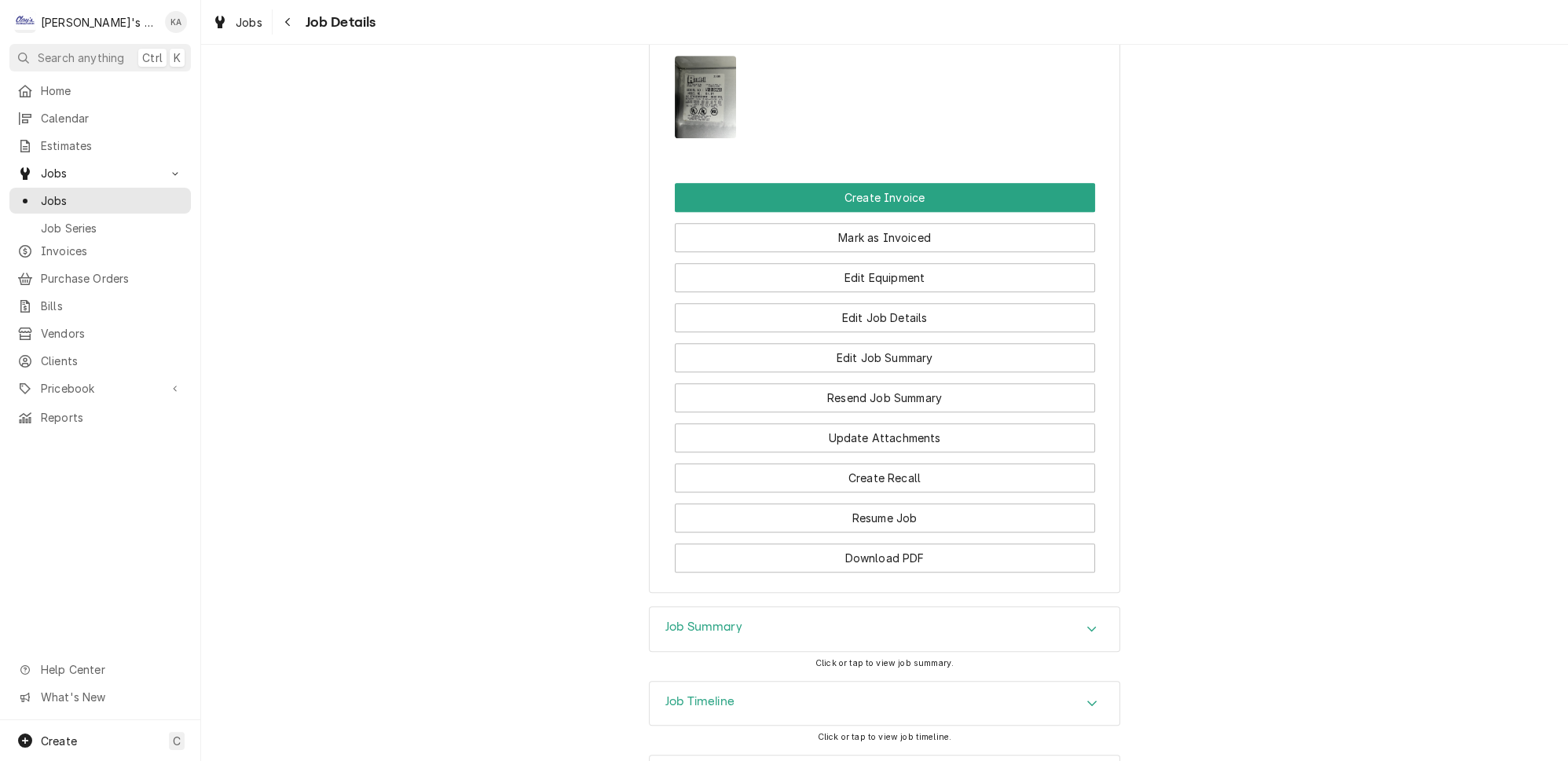
click at [742, 607] on div "Job Summary" at bounding box center [884, 629] width 470 height 44
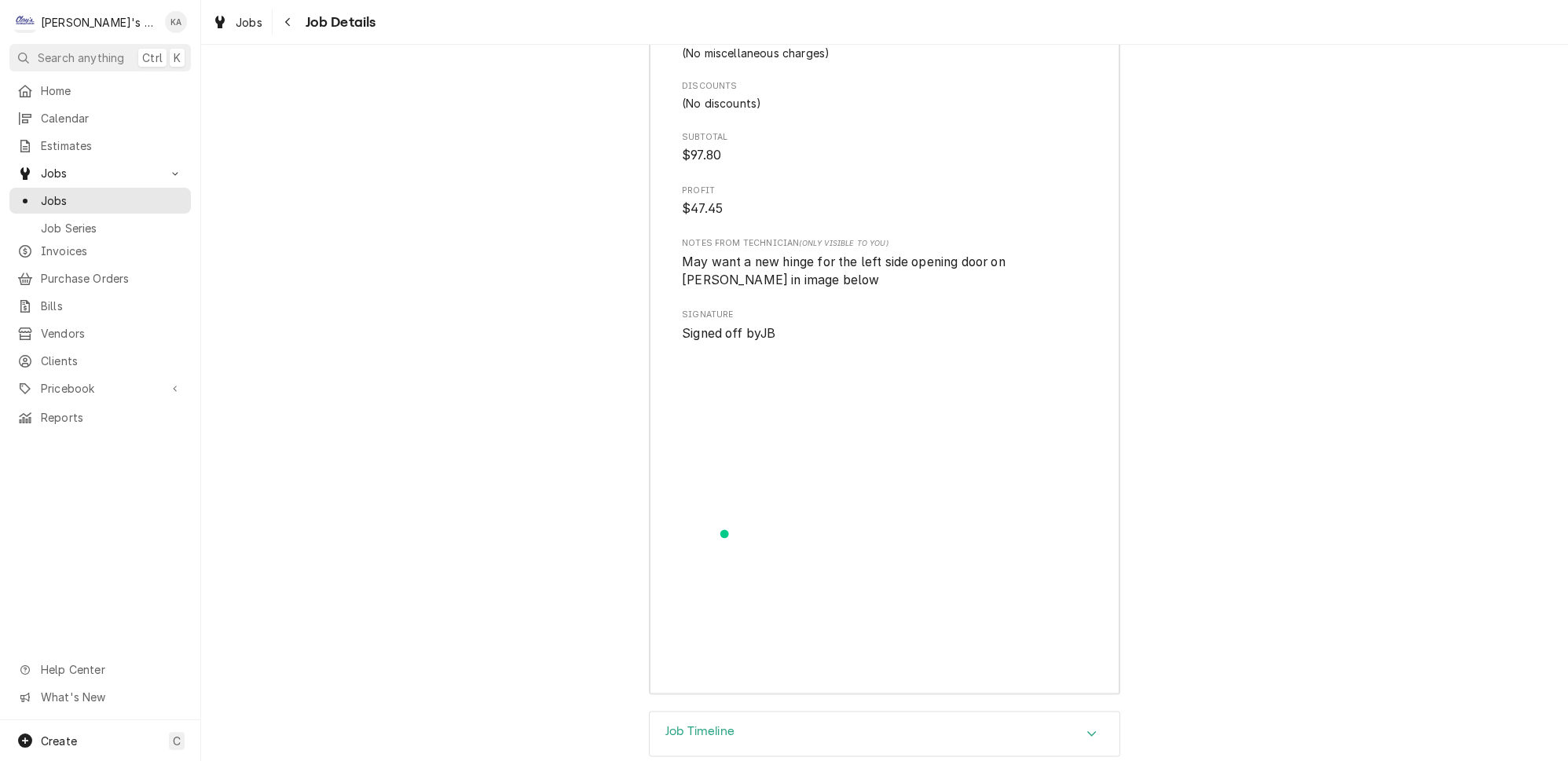
scroll to position [3207, 0]
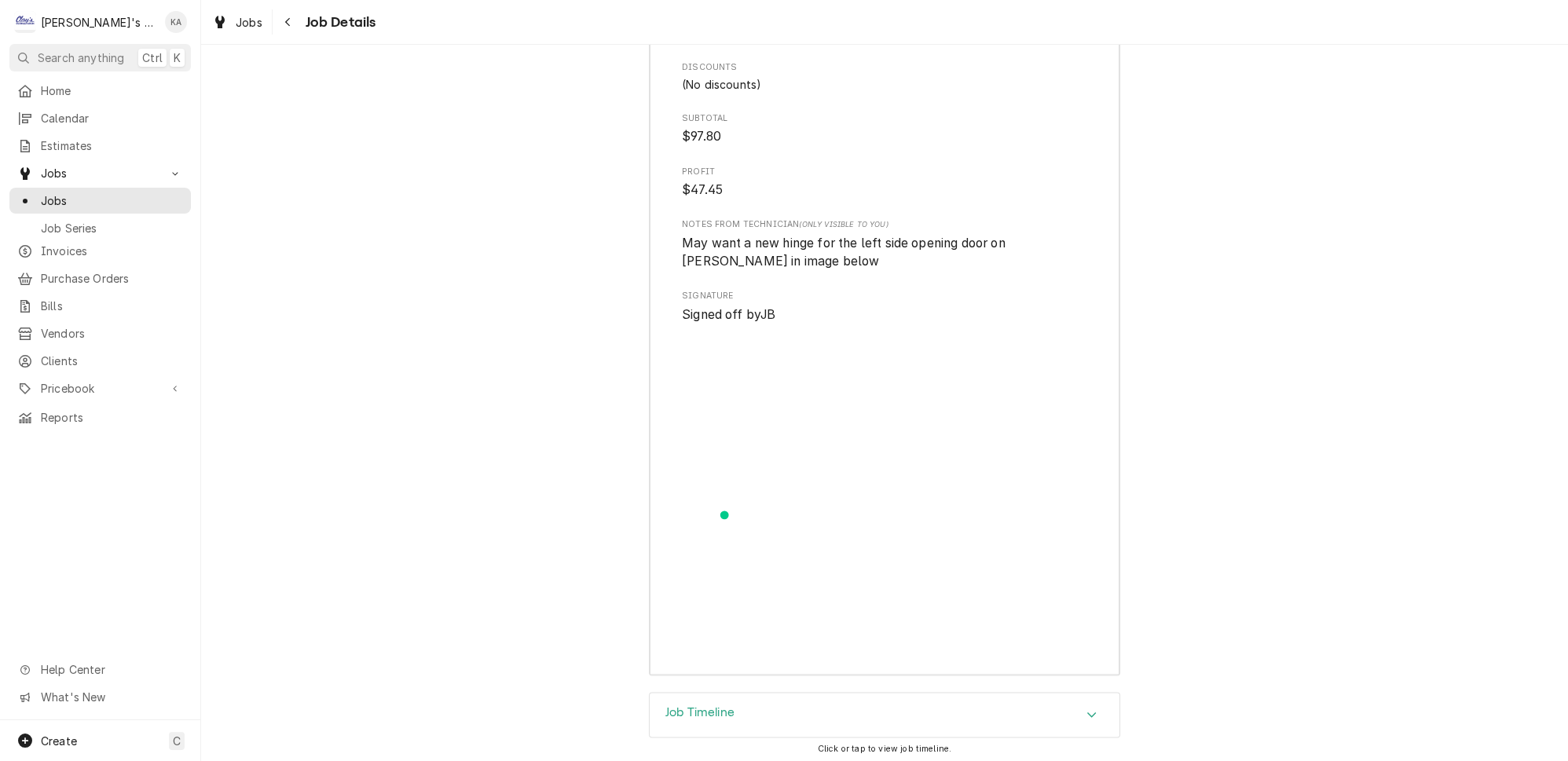
click at [774, 693] on div "Job Timeline" at bounding box center [884, 715] width 470 height 44
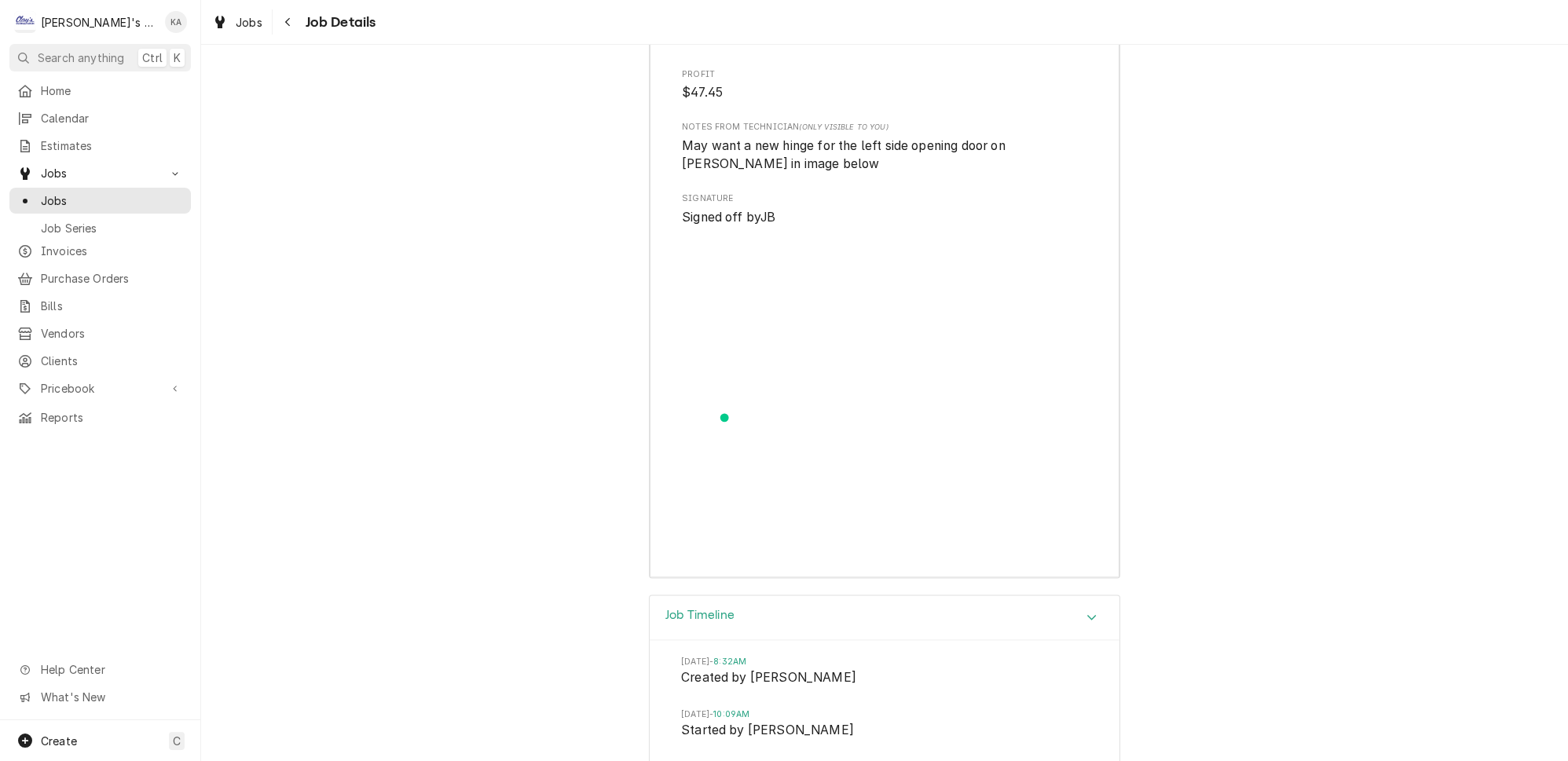
scroll to position [3422, 0]
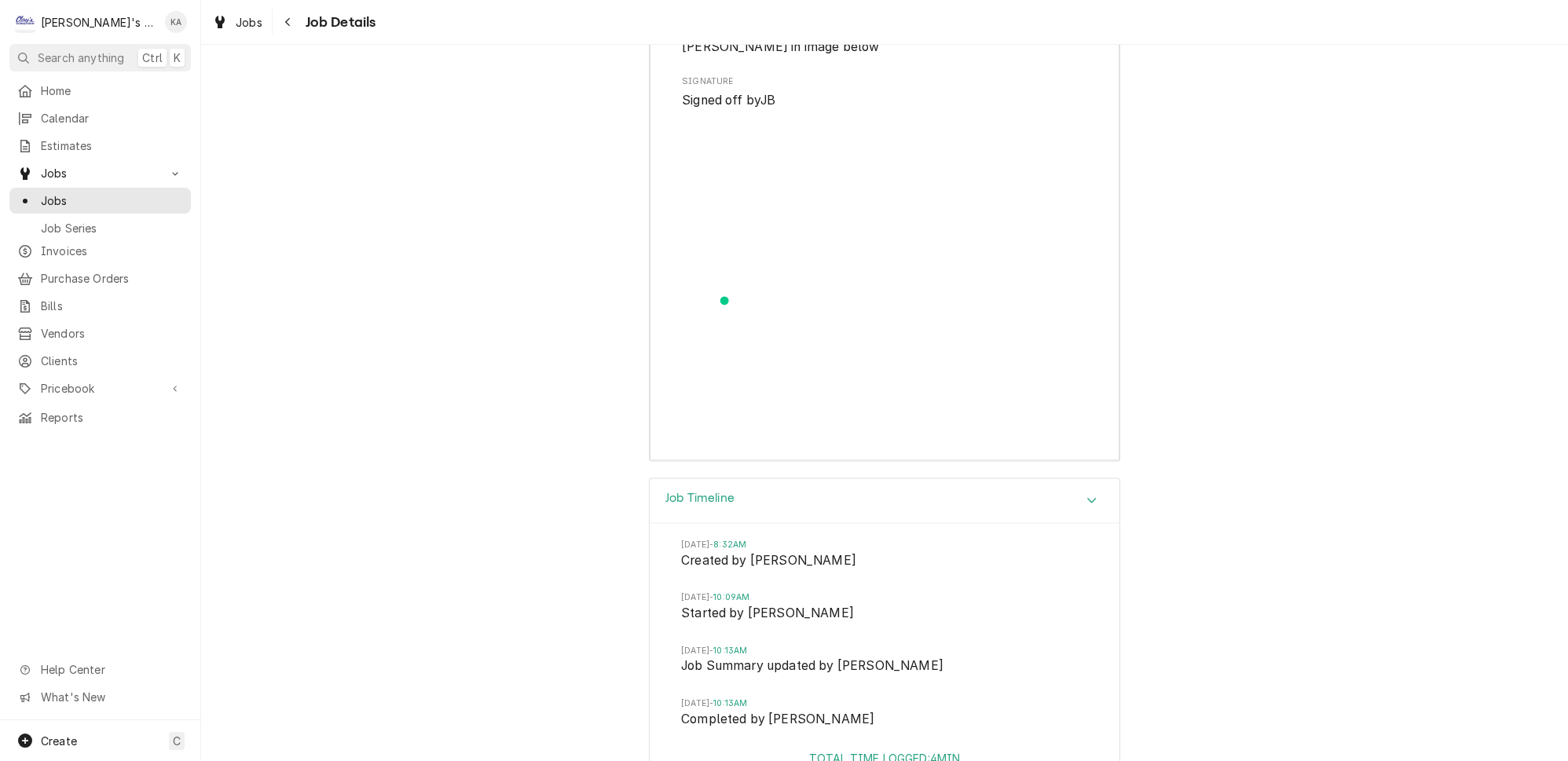
click at [1015, 478] on div "Job Timeline" at bounding box center [884, 500] width 470 height 45
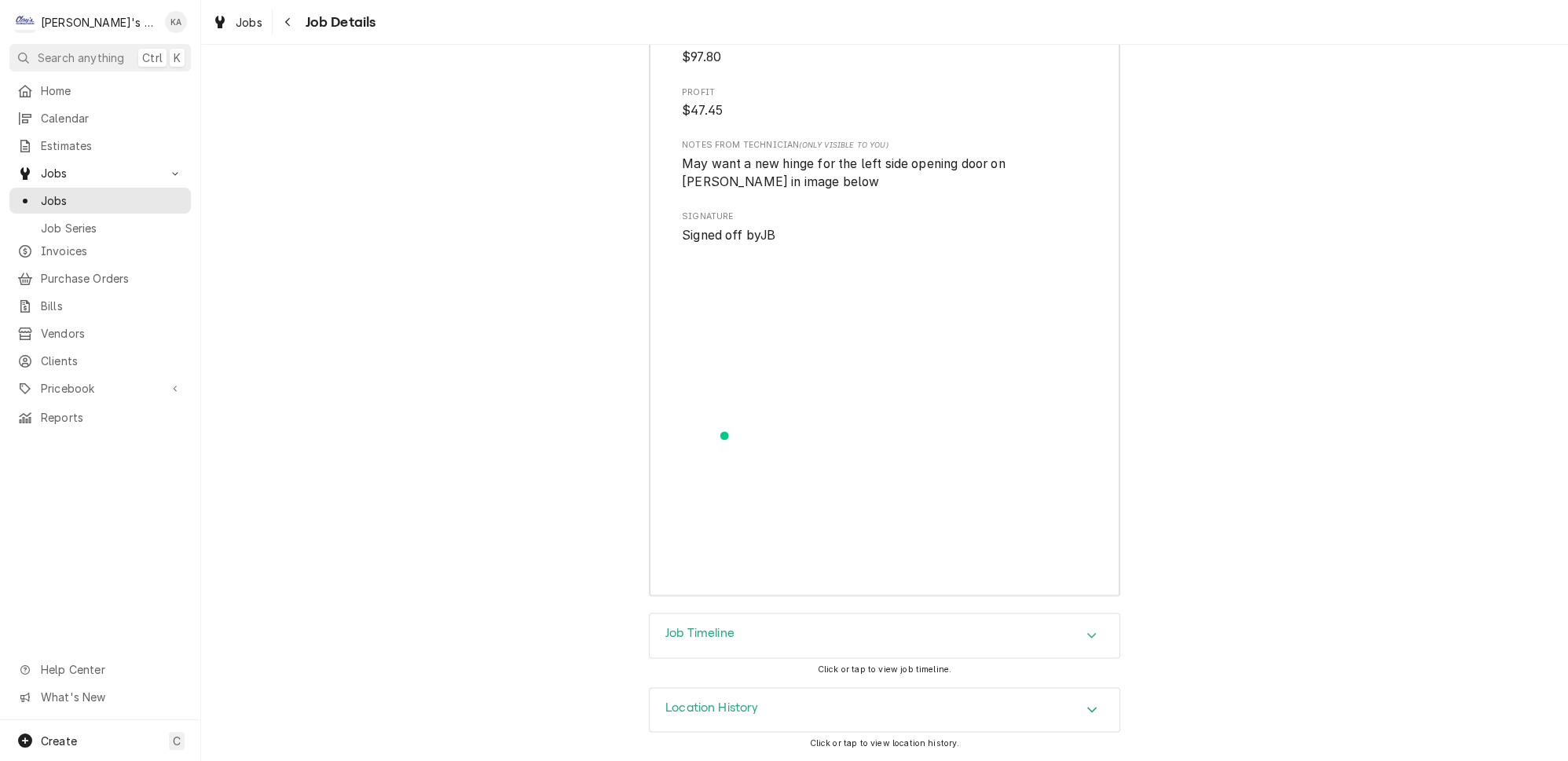
scroll to position [3207, 0]
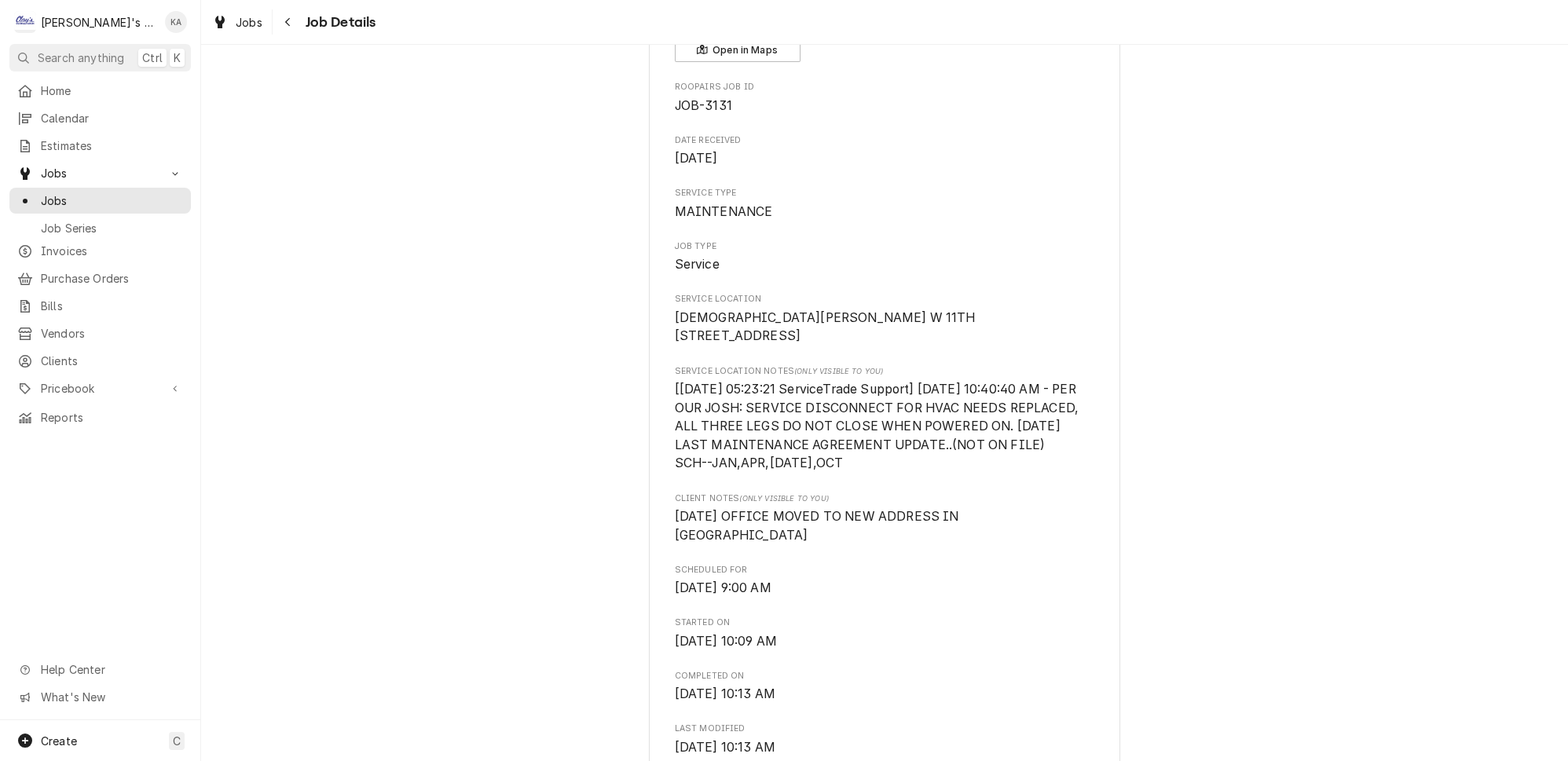
scroll to position [0, 0]
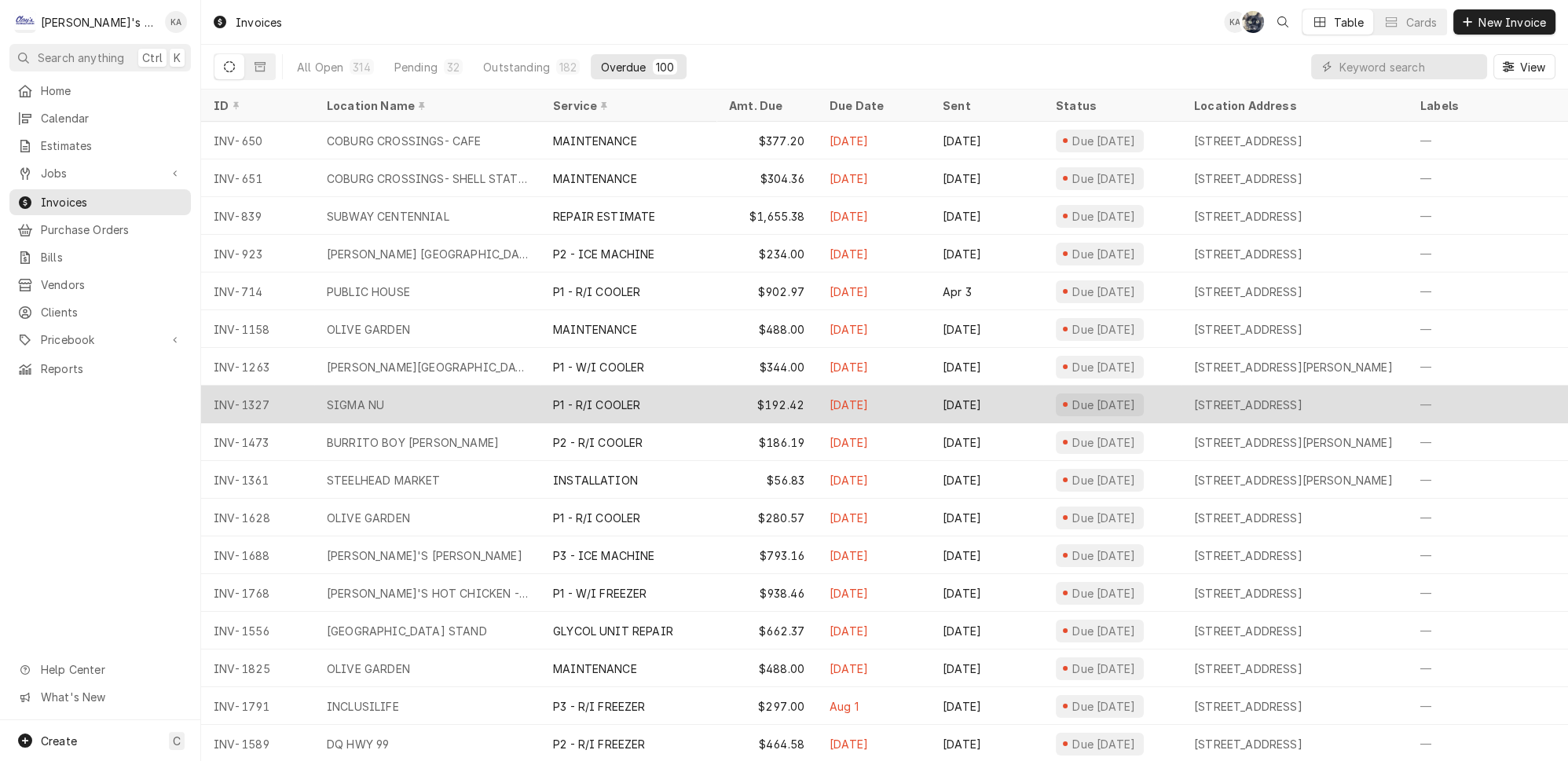
click at [567, 397] on div "P1 - R/I COOLER" at bounding box center [597, 404] width 87 height 16
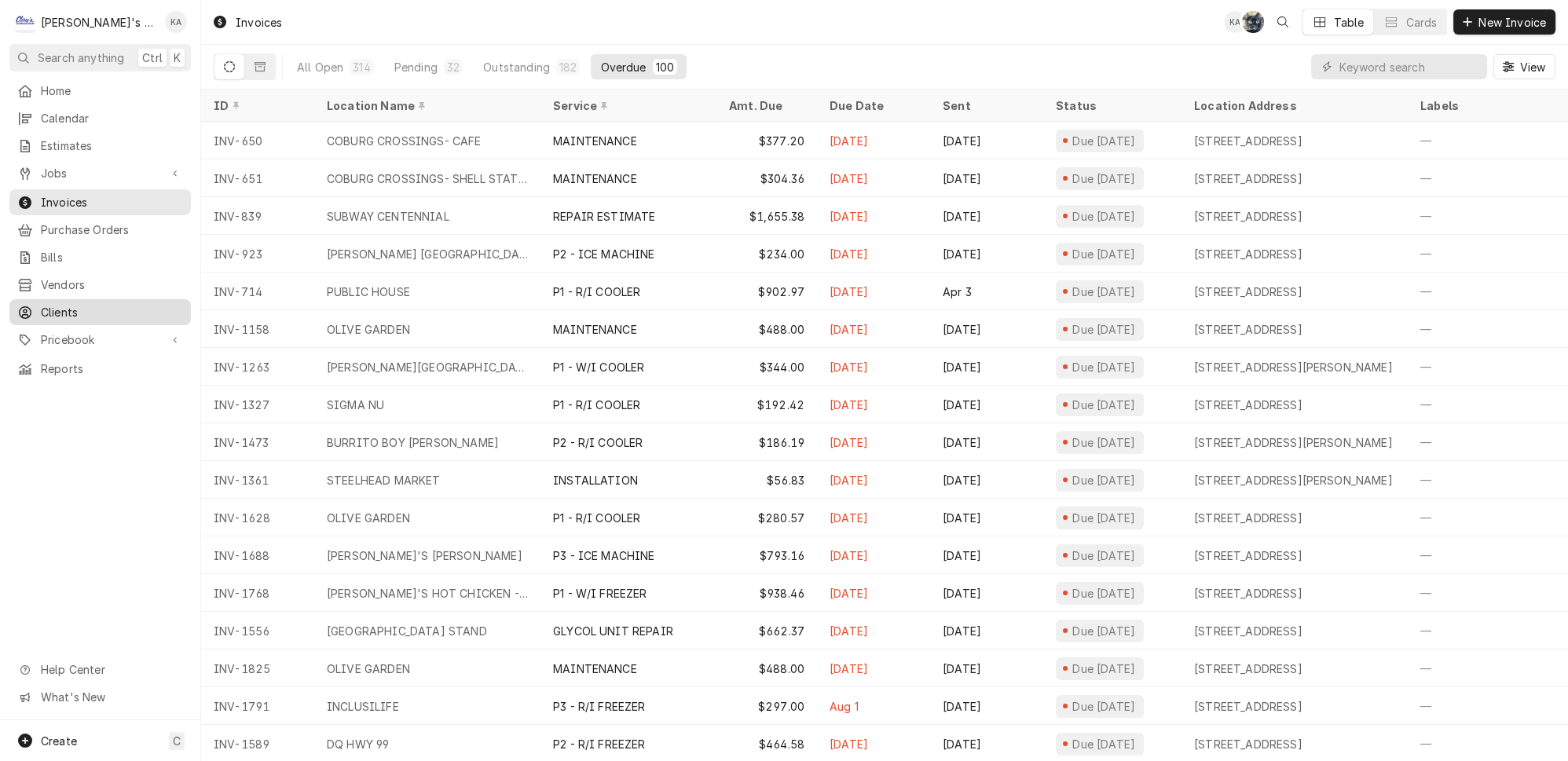
click at [120, 304] on span "Clients" at bounding box center [112, 311] width 142 height 16
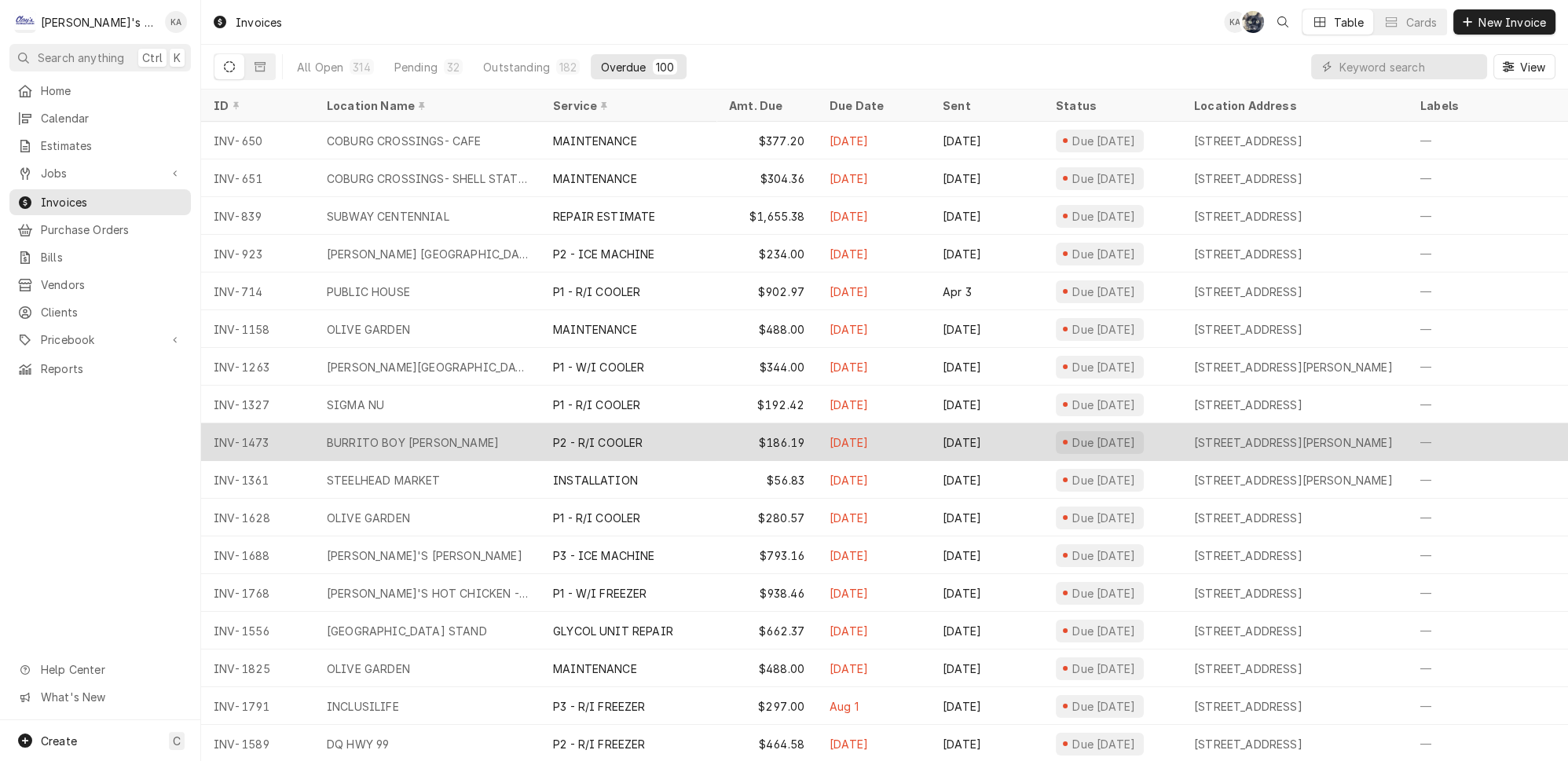
click at [642, 436] on div "P2 - R/I COOLER" at bounding box center [628, 442] width 175 height 38
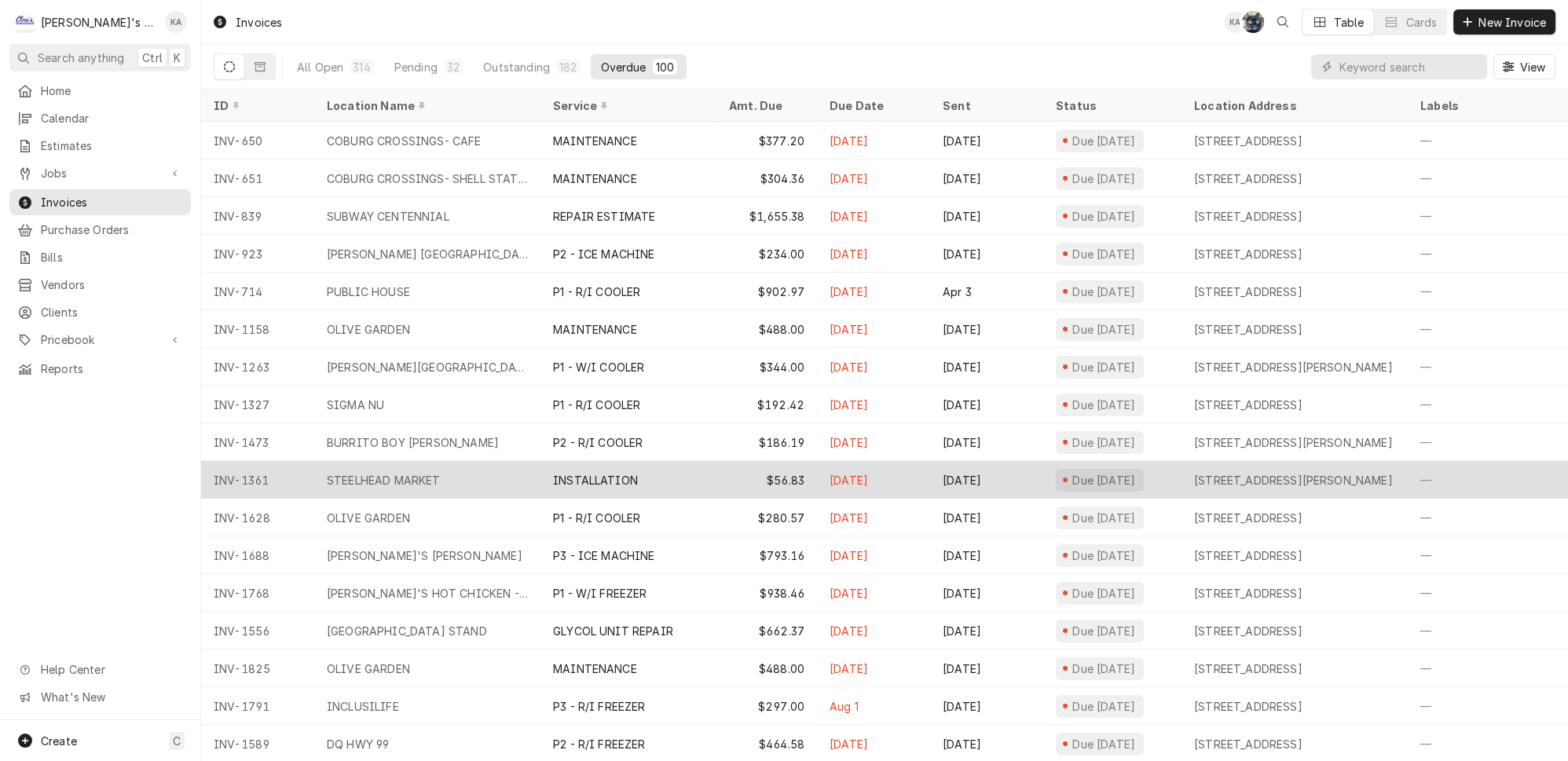
click at [506, 465] on div "STEELHEAD MARKET" at bounding box center [427, 480] width 226 height 38
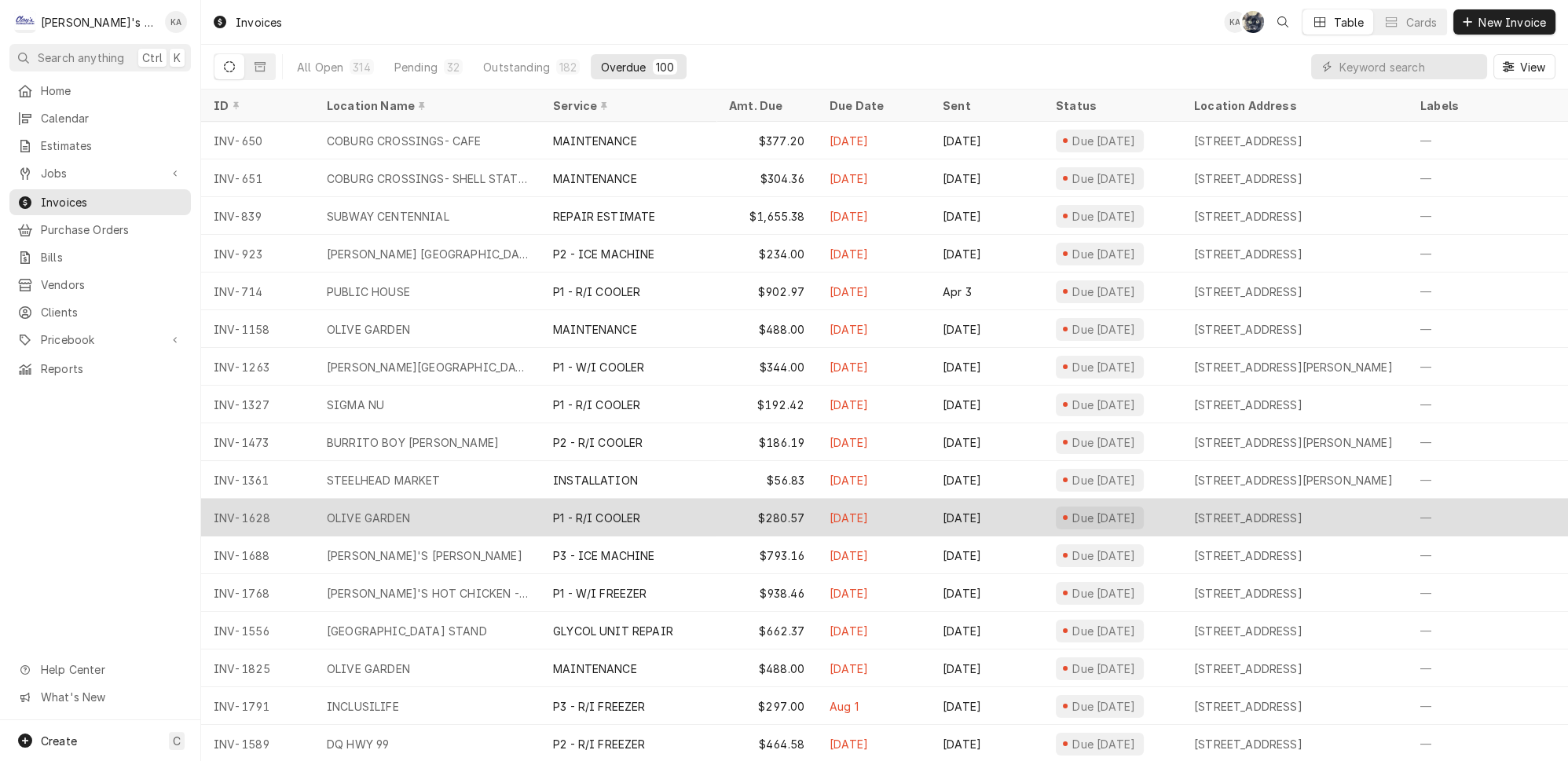
click at [518, 499] on div "OLIVE GARDEN" at bounding box center [427, 518] width 226 height 38
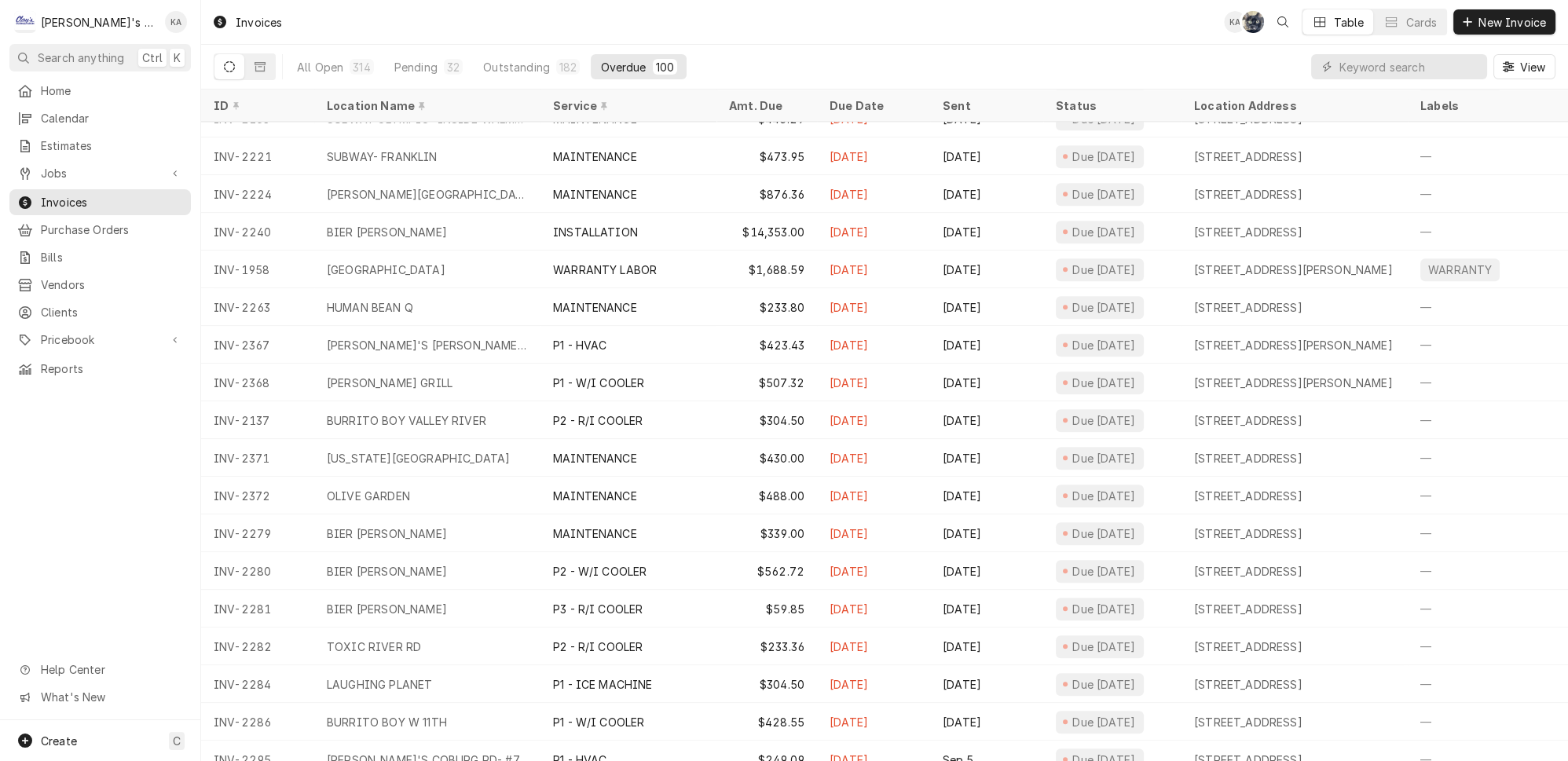
scroll to position [3053, 0]
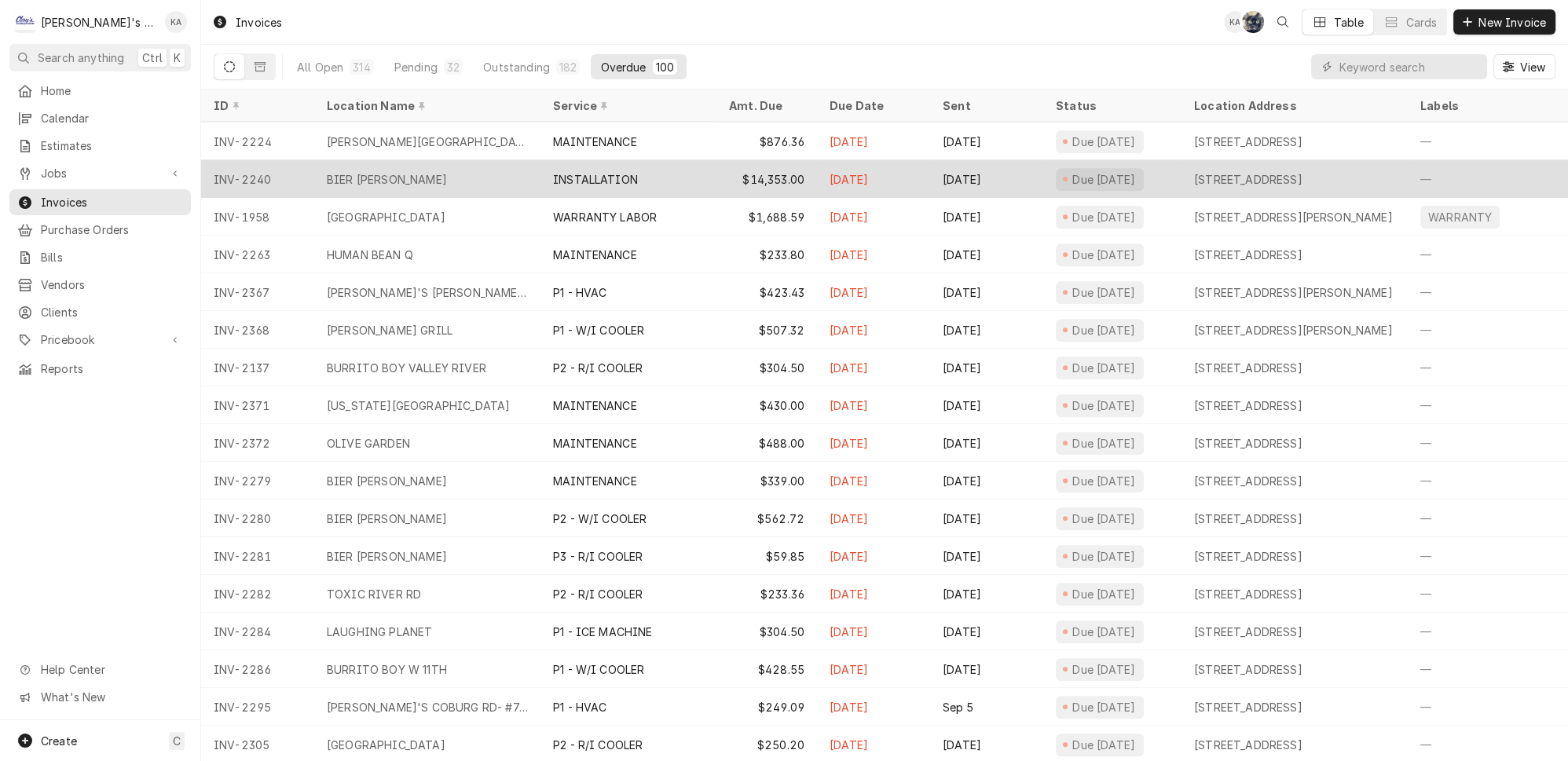
click at [636, 167] on div "INSTALLATION" at bounding box center [628, 179] width 175 height 38
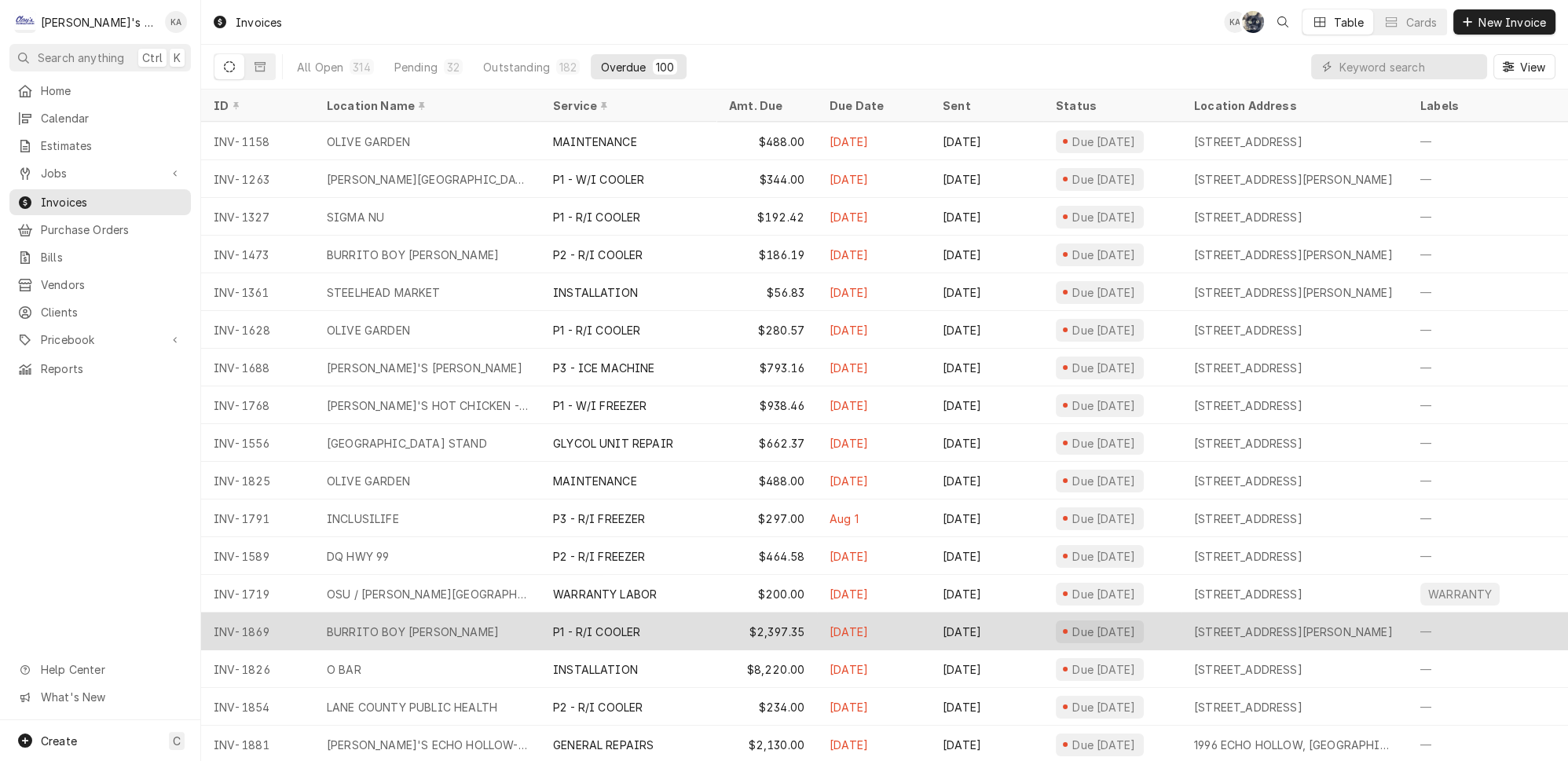
scroll to position [259, 0]
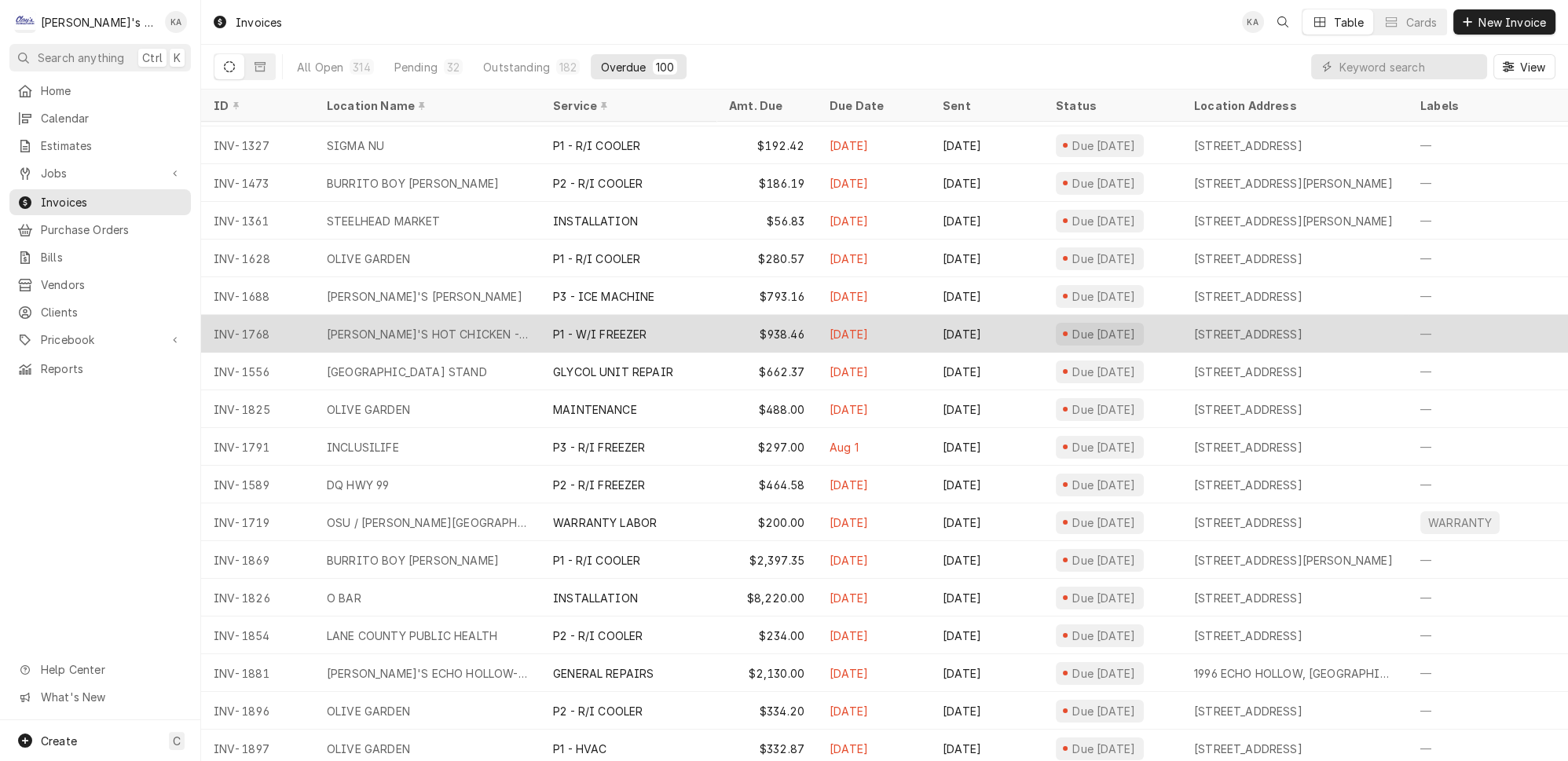
click at [541, 319] on div "P1 - W/I FREEZER" at bounding box center [628, 334] width 175 height 38
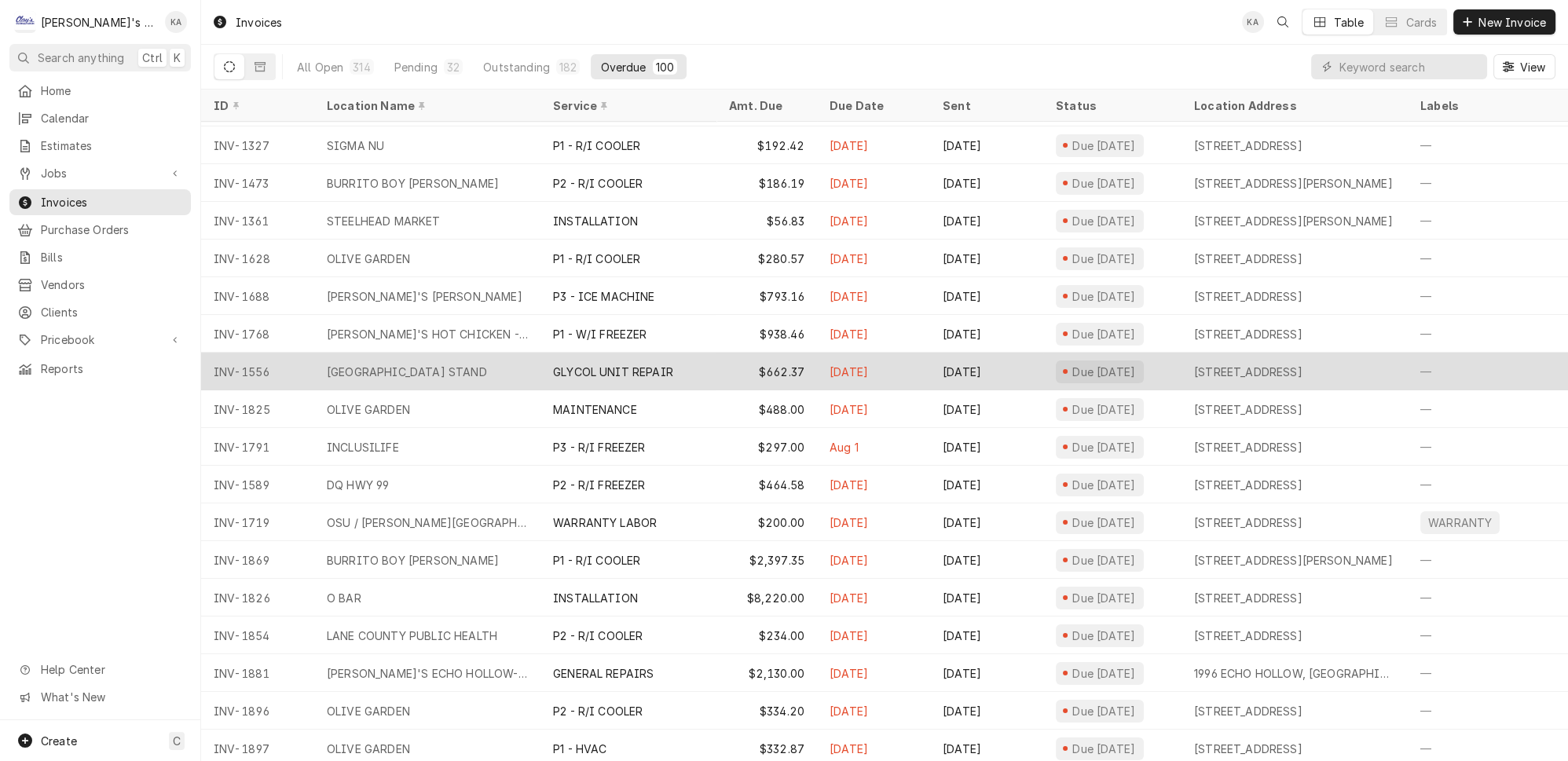
click at [438, 369] on div "COAST FORK FARM STAND" at bounding box center [427, 372] width 226 height 38
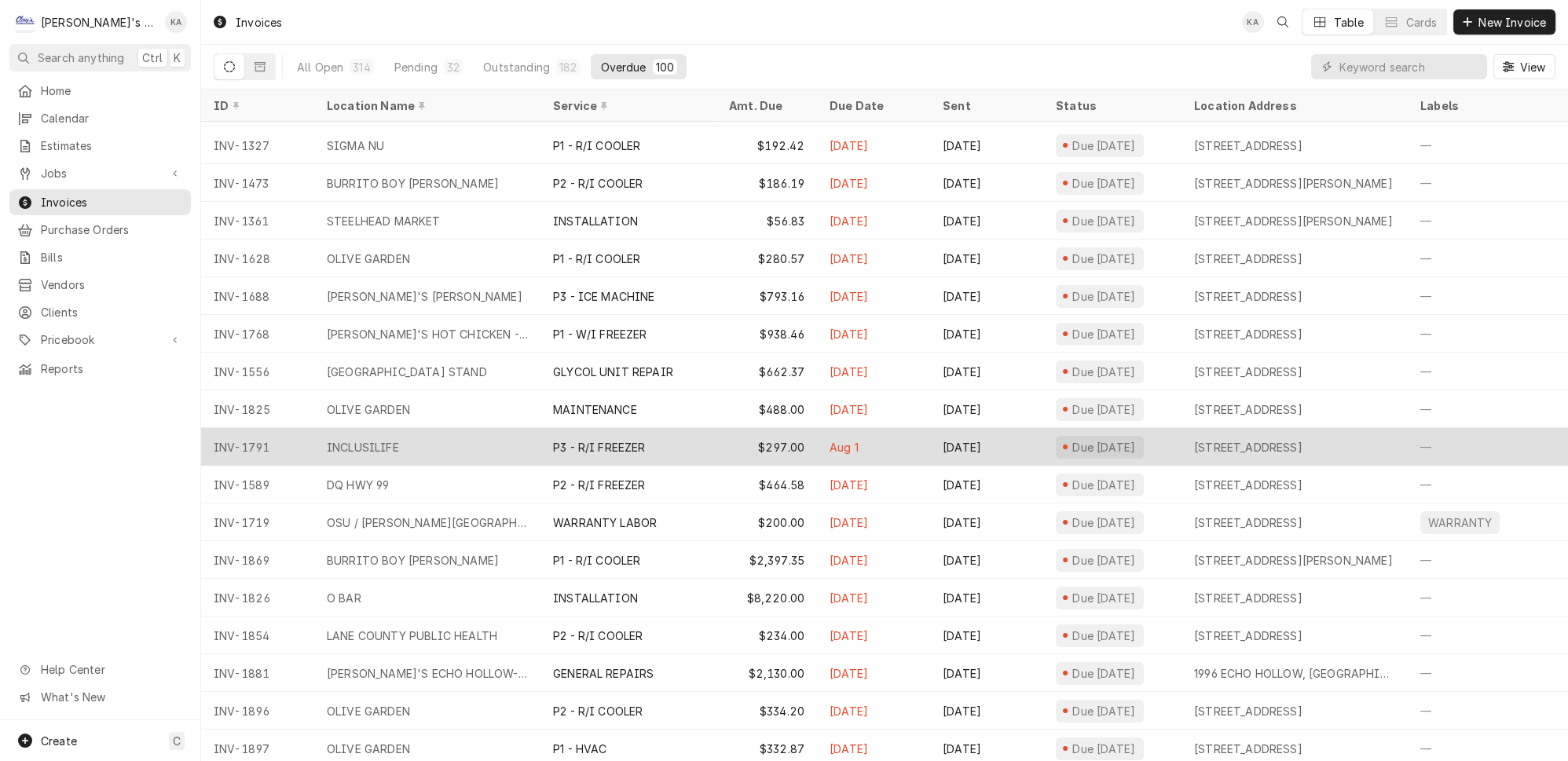
click at [425, 440] on div "INCLUSILIFE" at bounding box center [427, 447] width 226 height 38
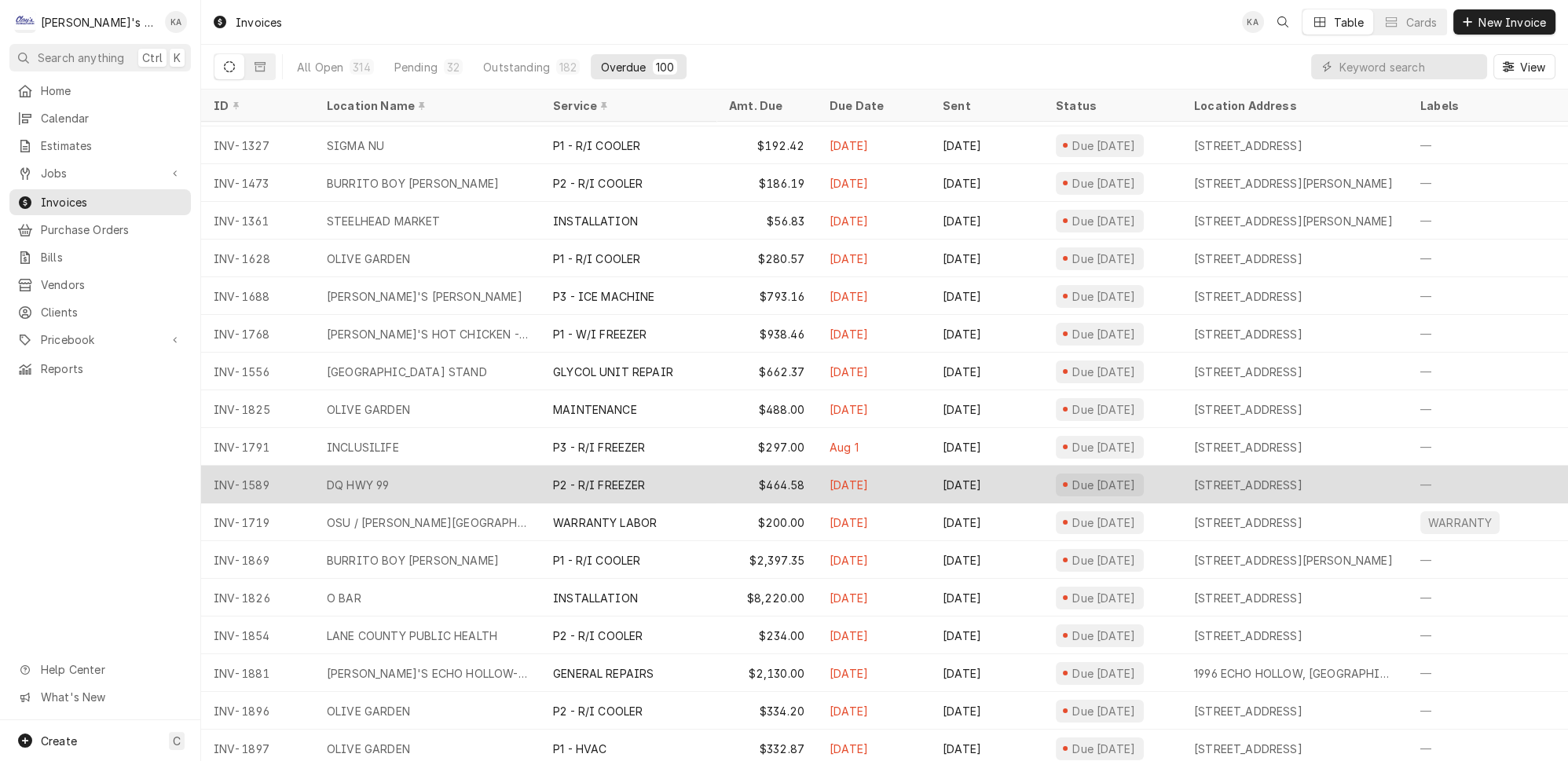
click at [518, 466] on div "DQ HWY 99" at bounding box center [427, 485] width 226 height 38
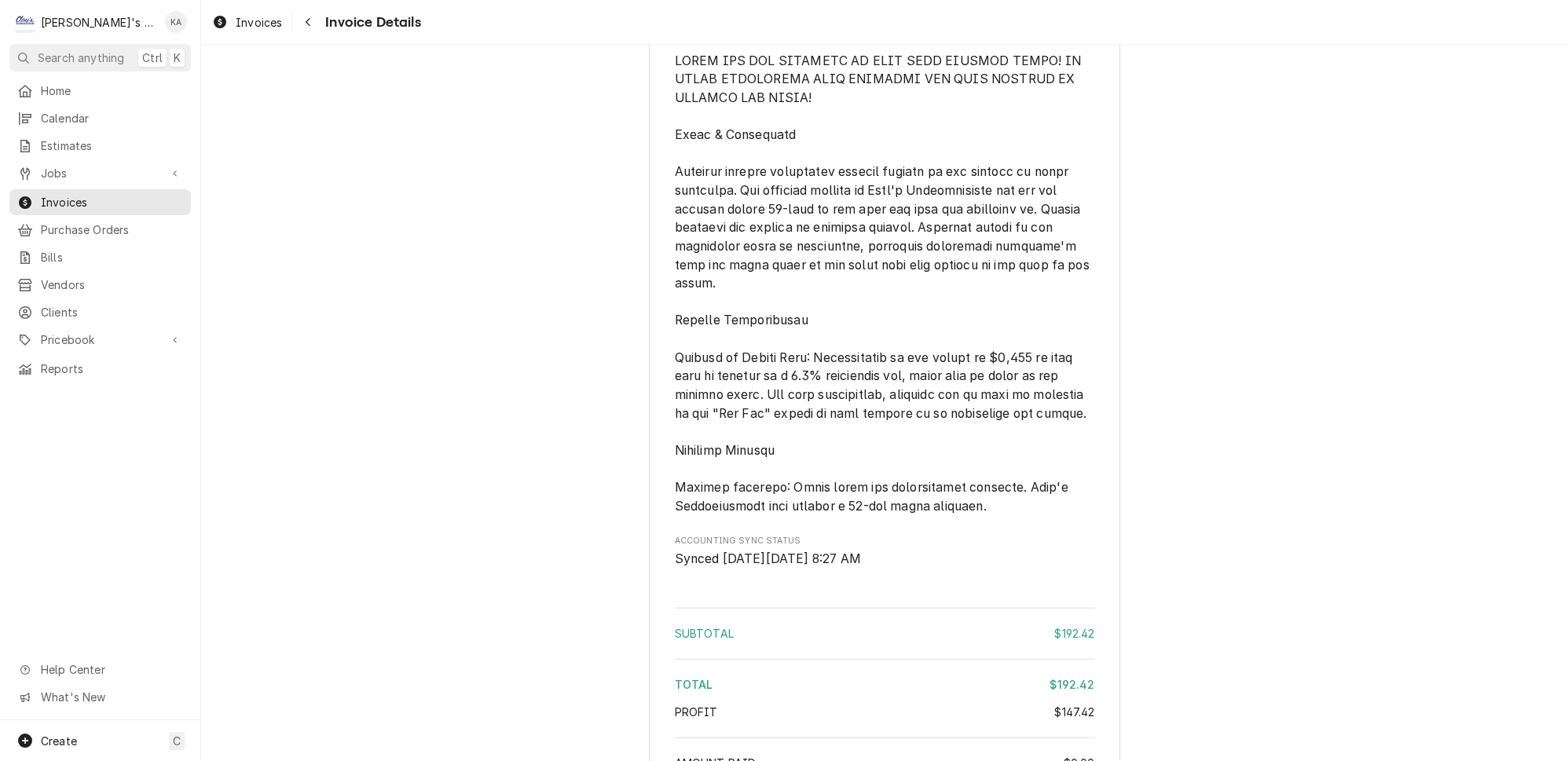
scroll to position [1909, 0]
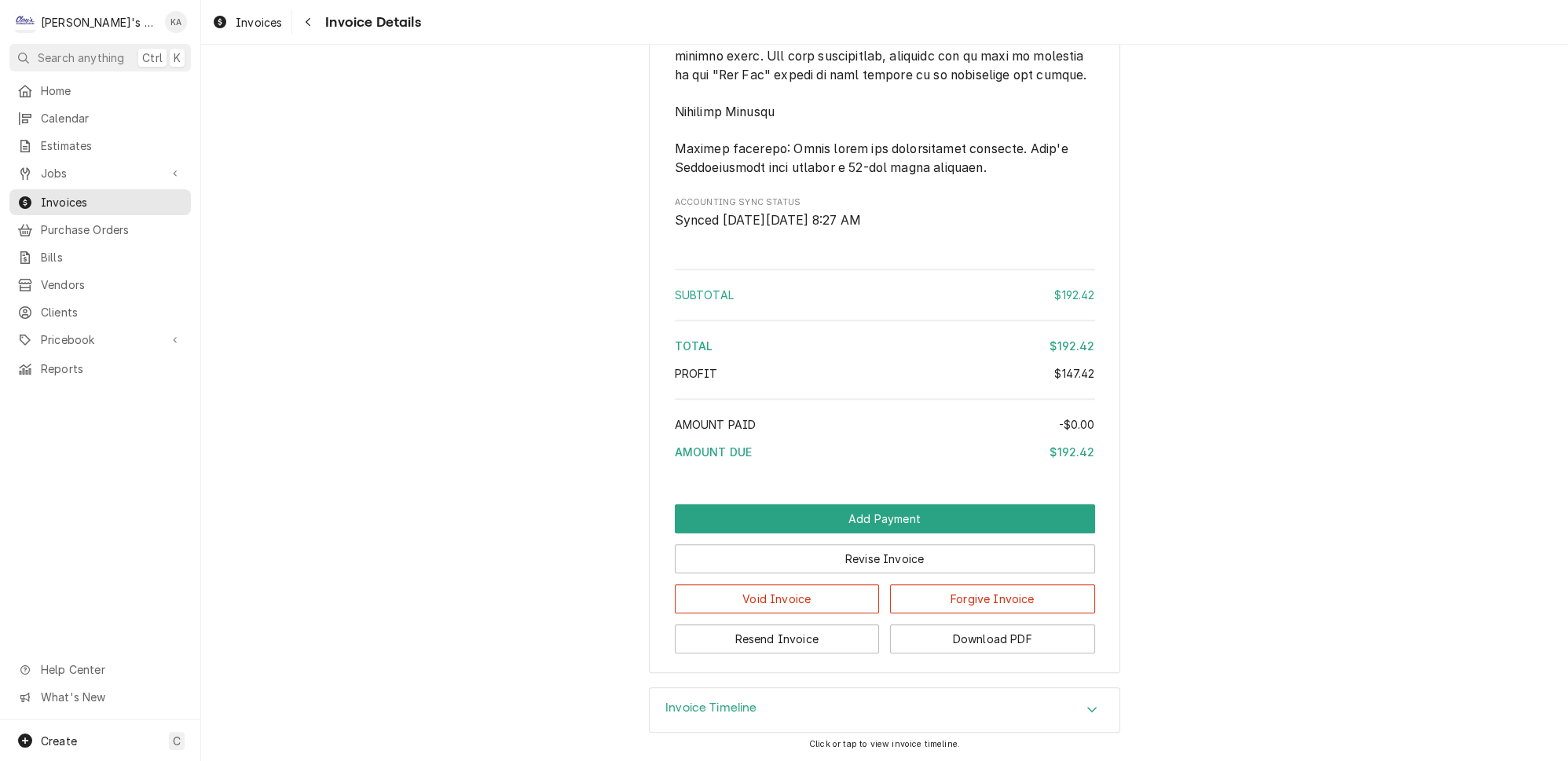
click at [802, 705] on div "Invoice Timeline" at bounding box center [884, 710] width 470 height 44
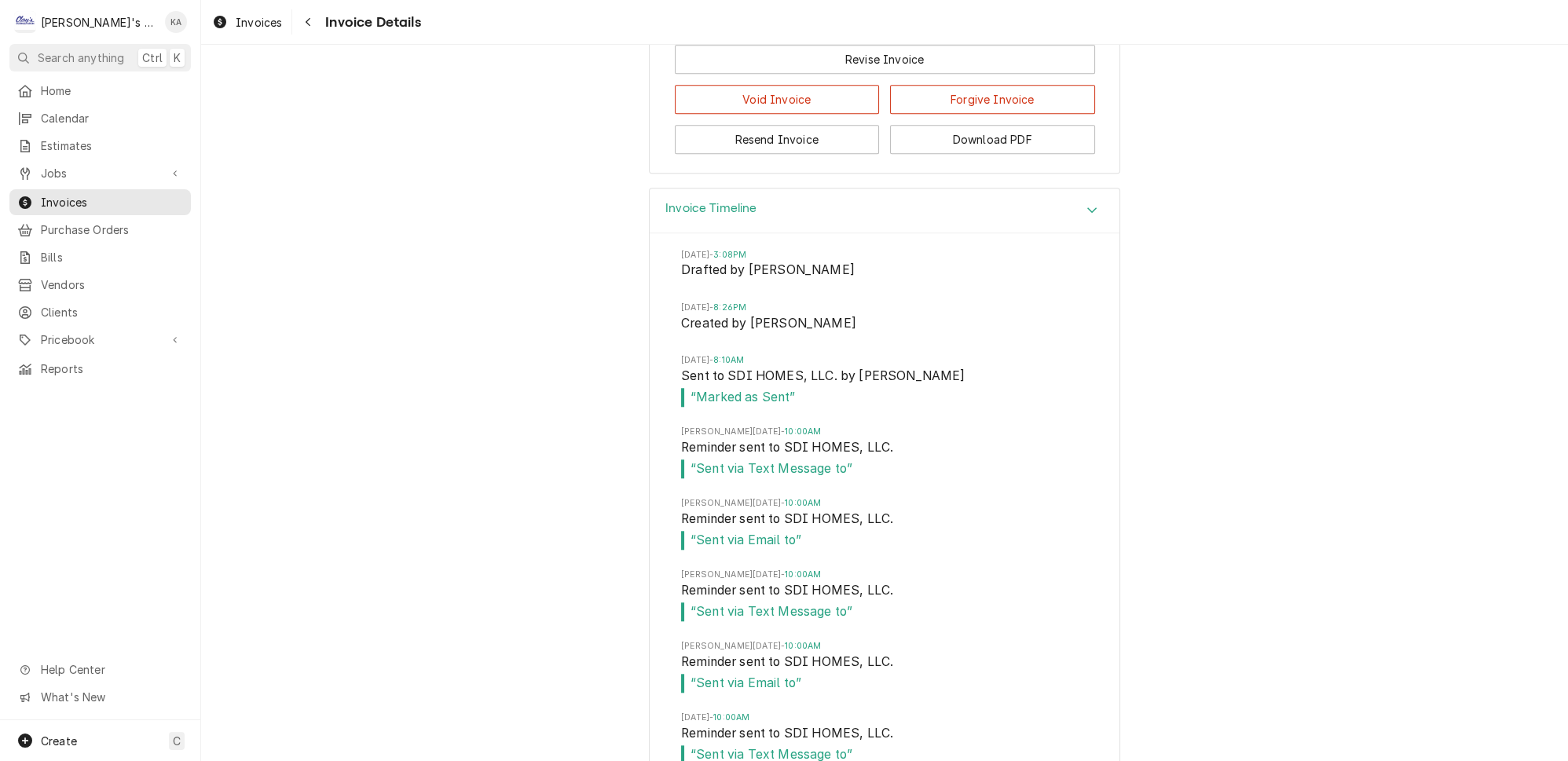
scroll to position [2480, 0]
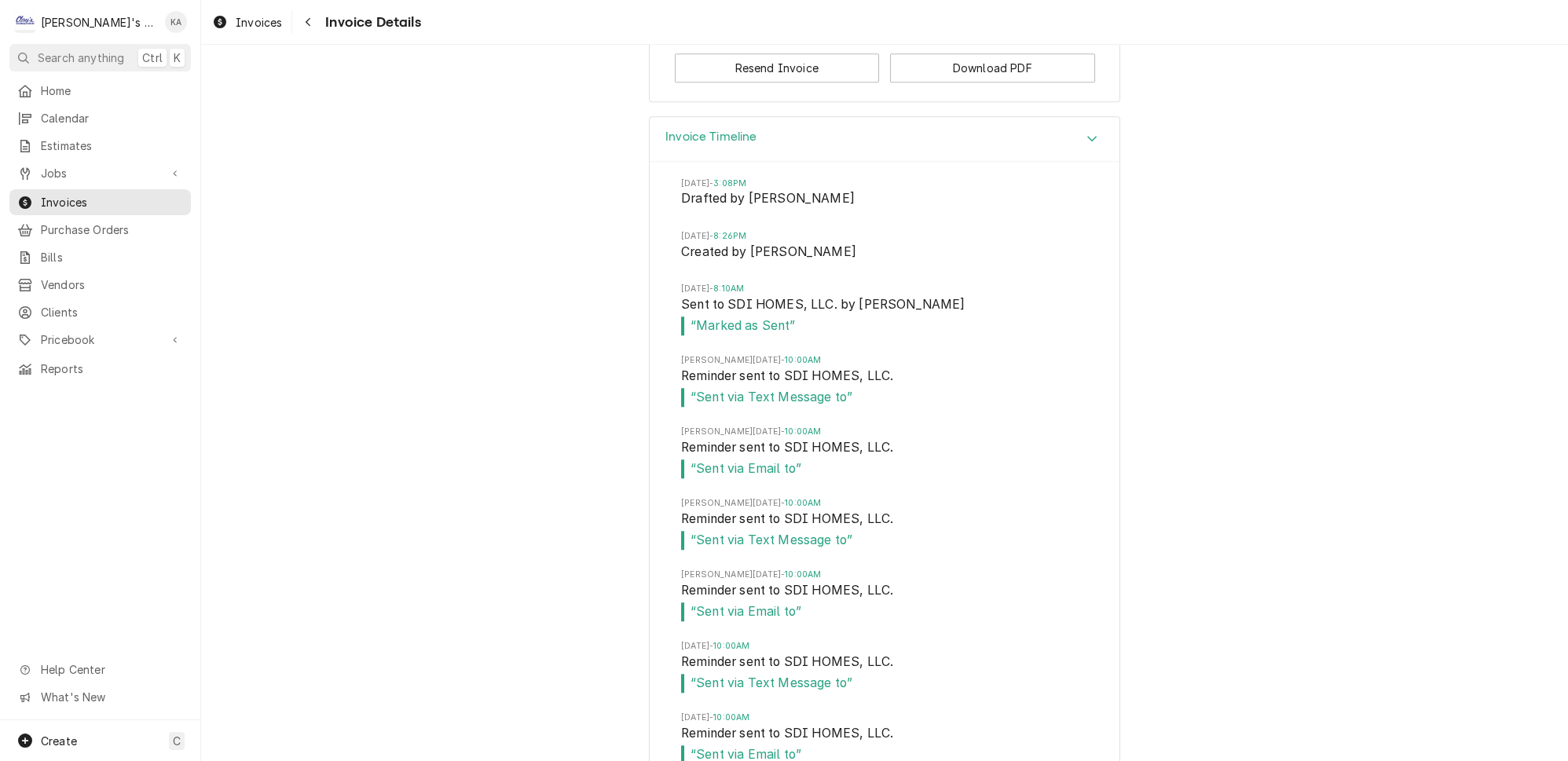
click at [743, 139] on h3 "Invoice Timeline" at bounding box center [710, 138] width 92 height 15
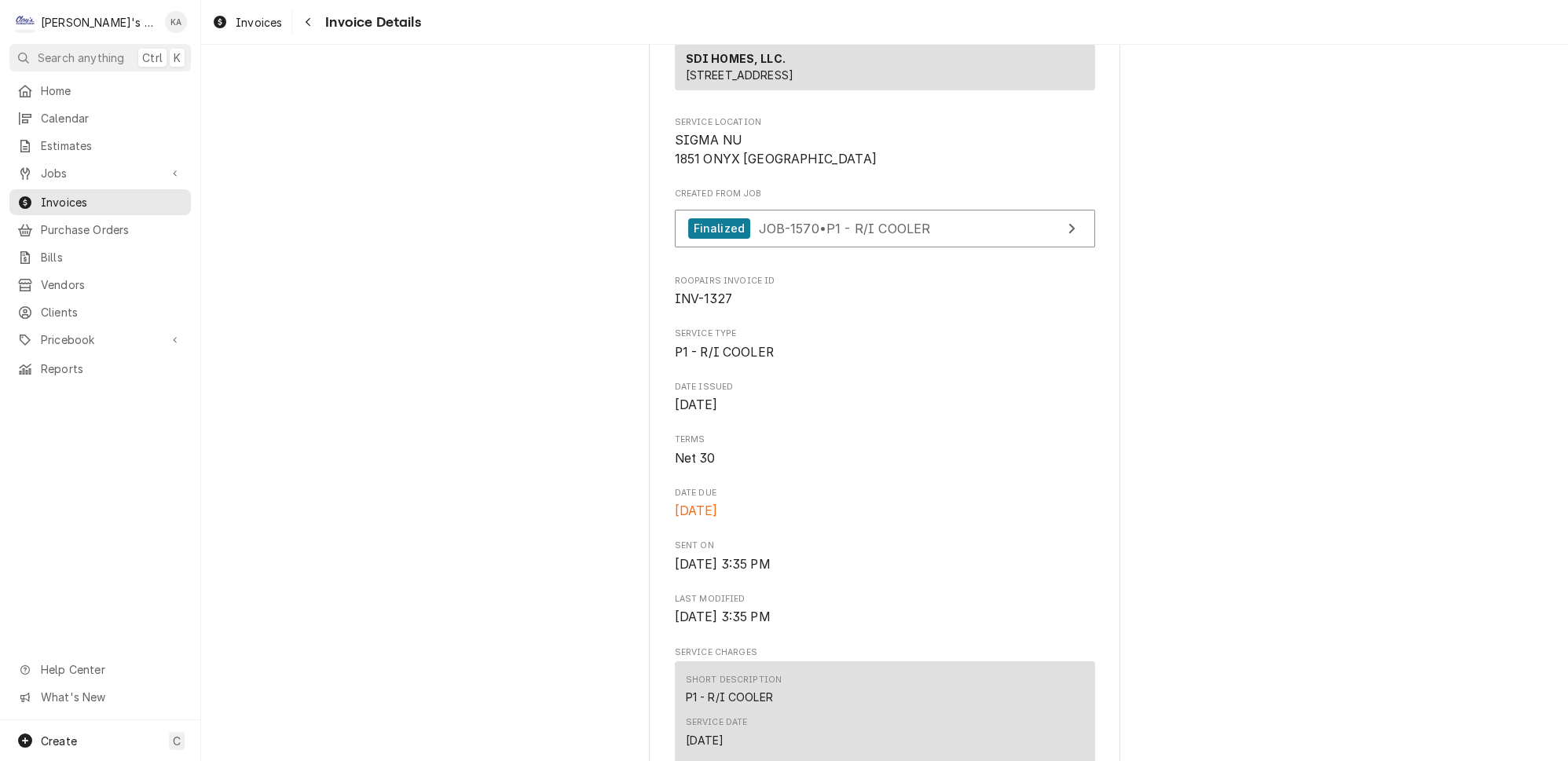
scroll to position [267, 0]
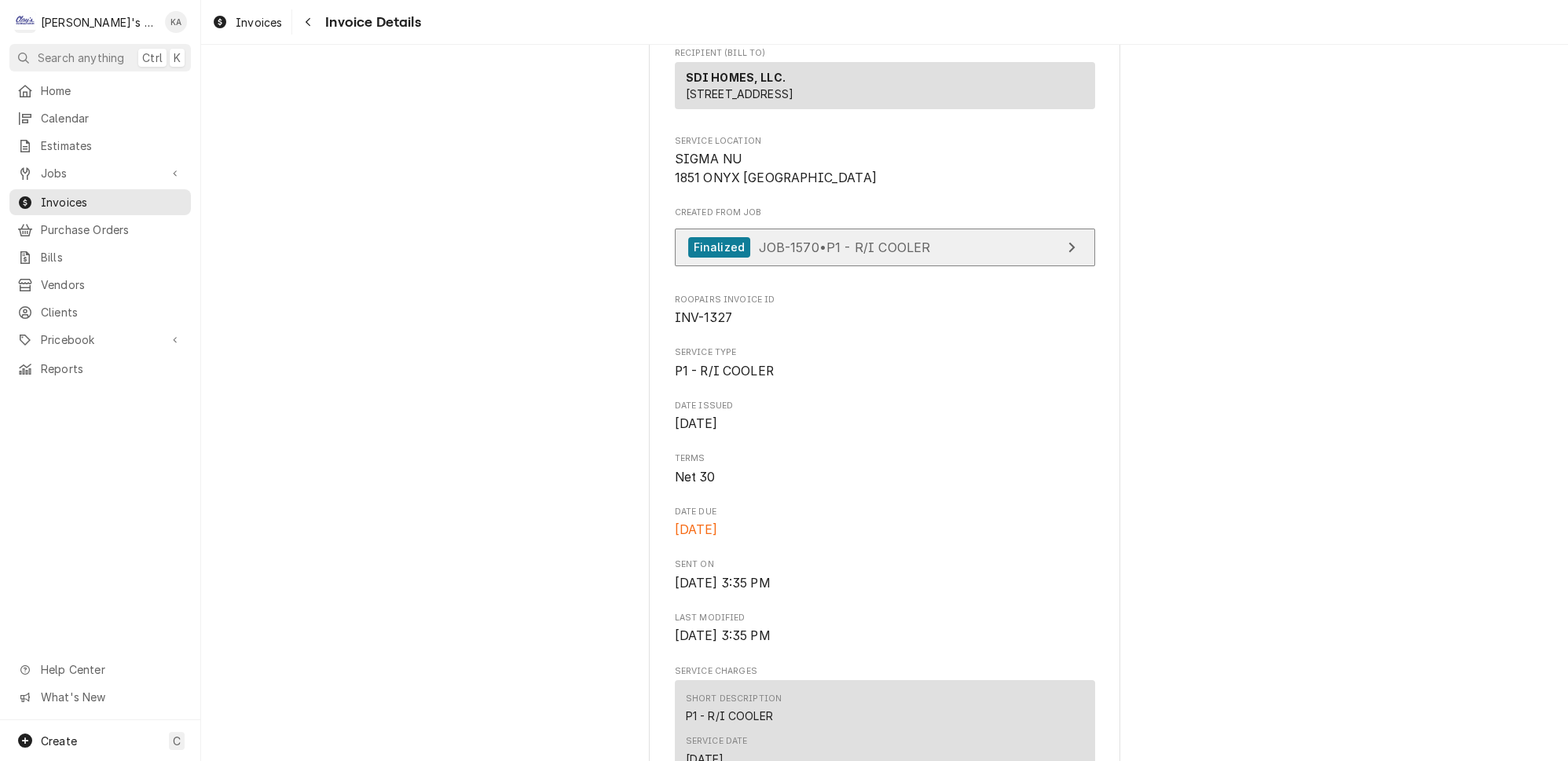
click at [802, 267] on link "Finalized JOB-1570 • P1 - R/I COOLER" at bounding box center [884, 248] width 420 height 39
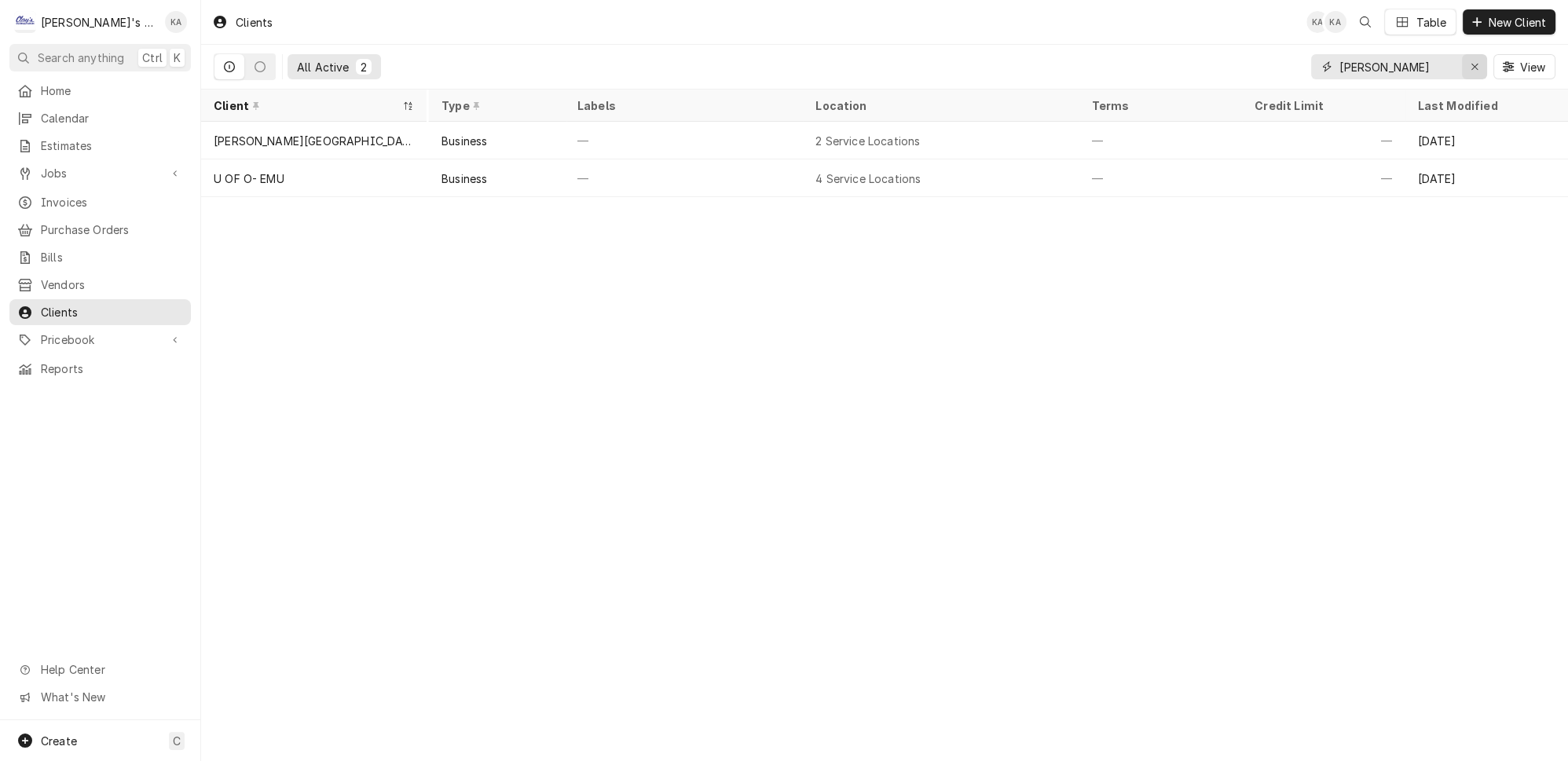
click at [1482, 66] on div "Erase input" at bounding box center [1474, 66] width 16 height 16
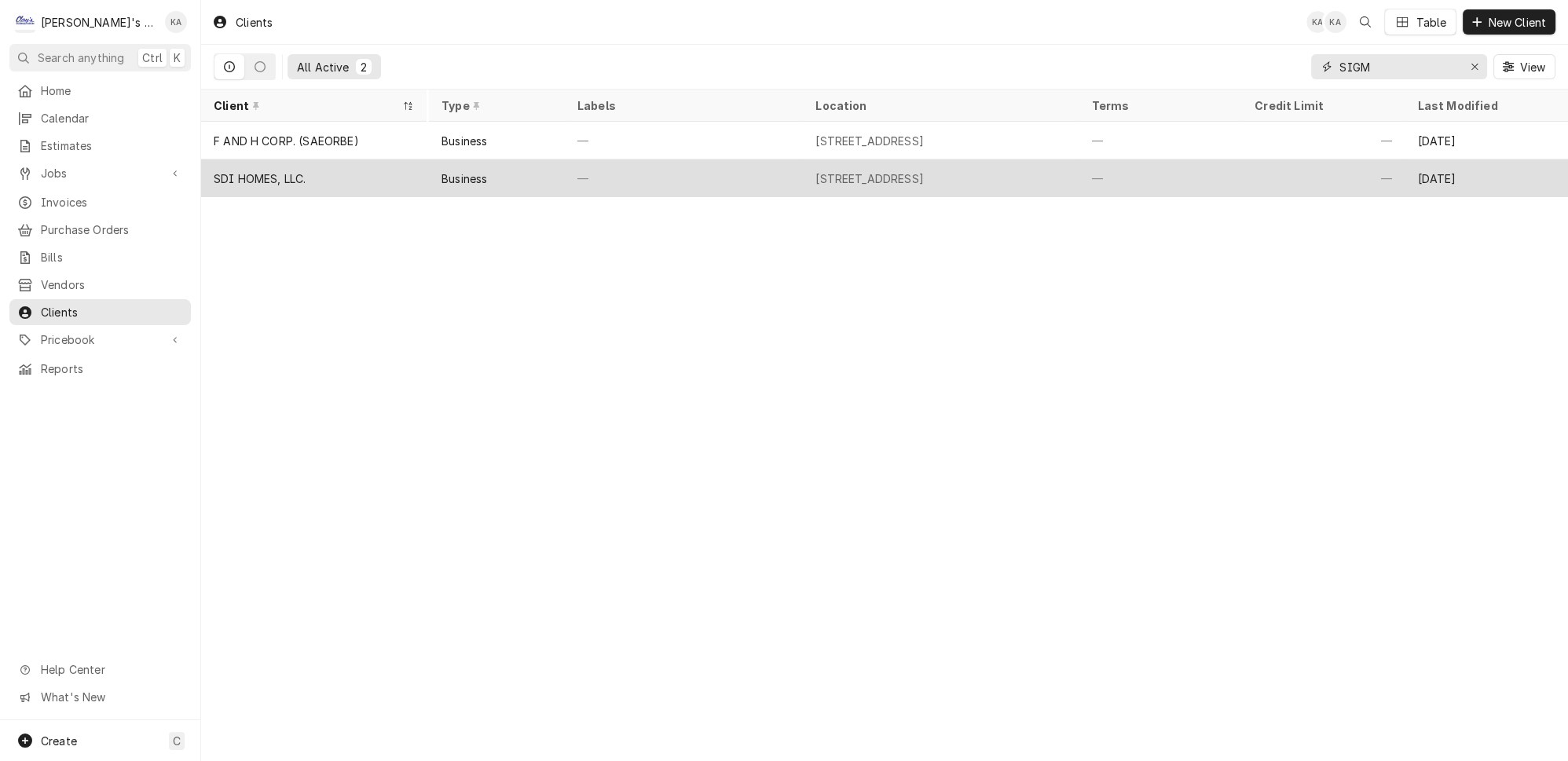
type input "SIGM"
click at [700, 159] on div "—" at bounding box center [683, 178] width 238 height 38
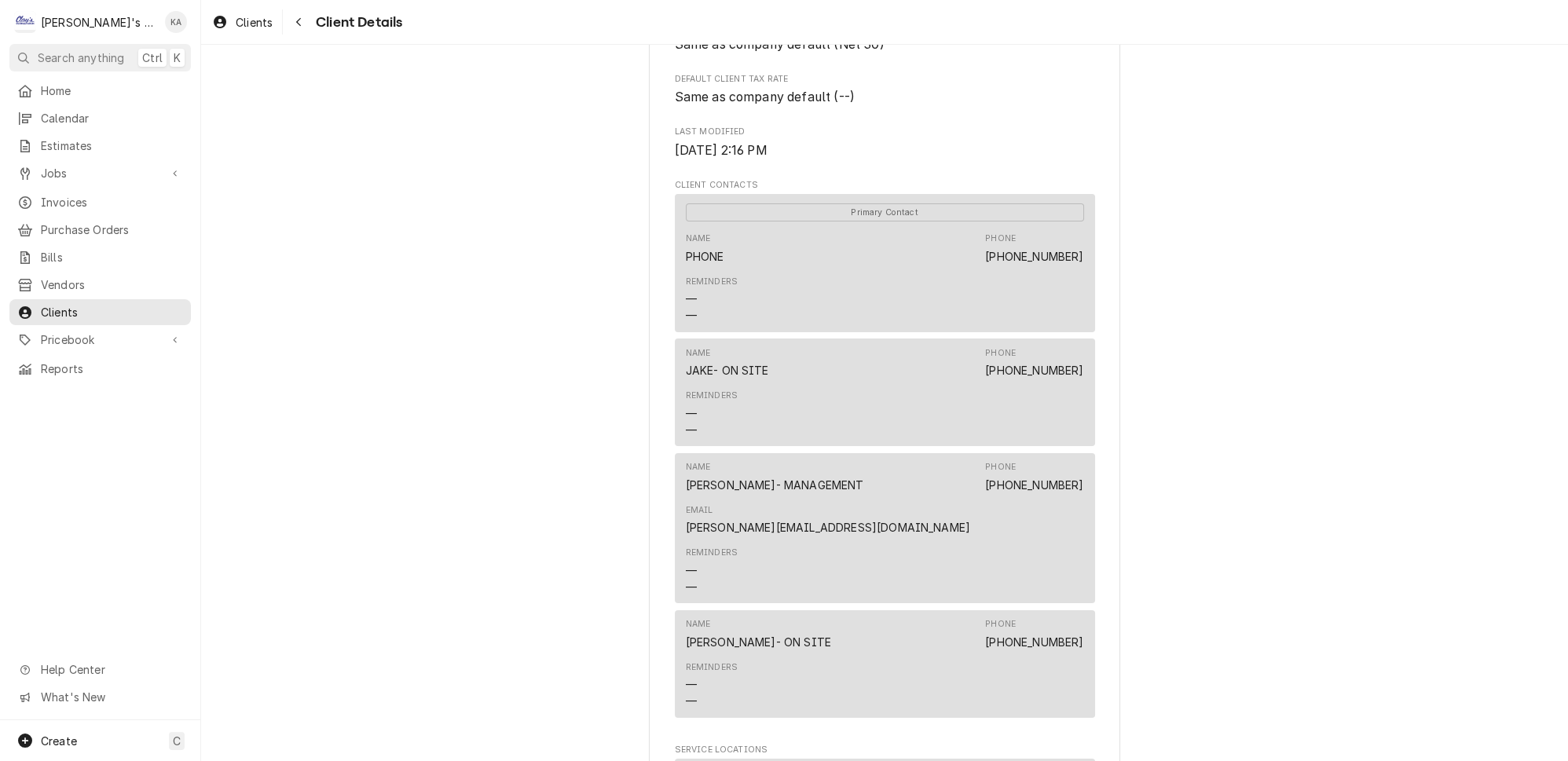
scroll to position [428, 0]
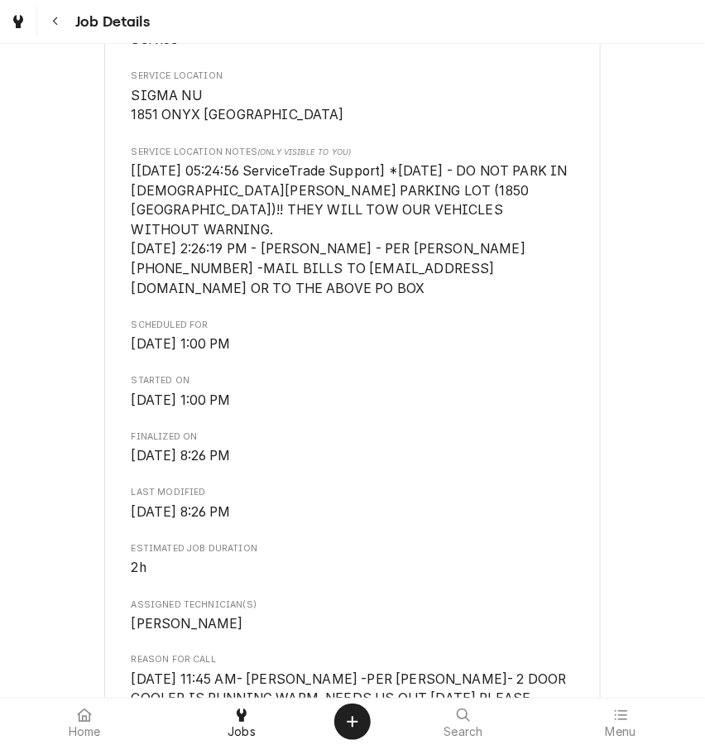
scroll to position [225, 0]
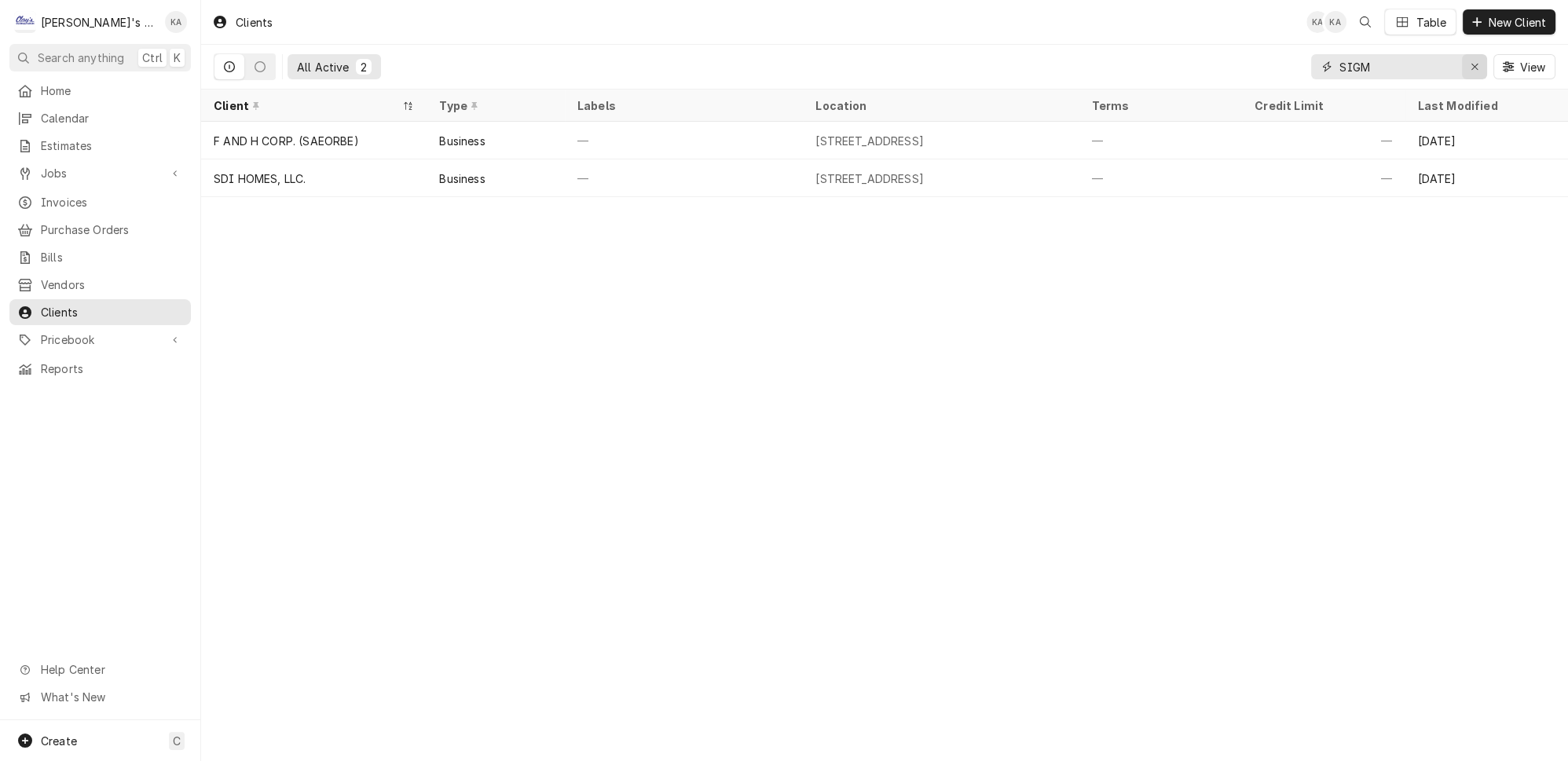
click at [1477, 64] on icon "Erase input" at bounding box center [1474, 66] width 7 height 7
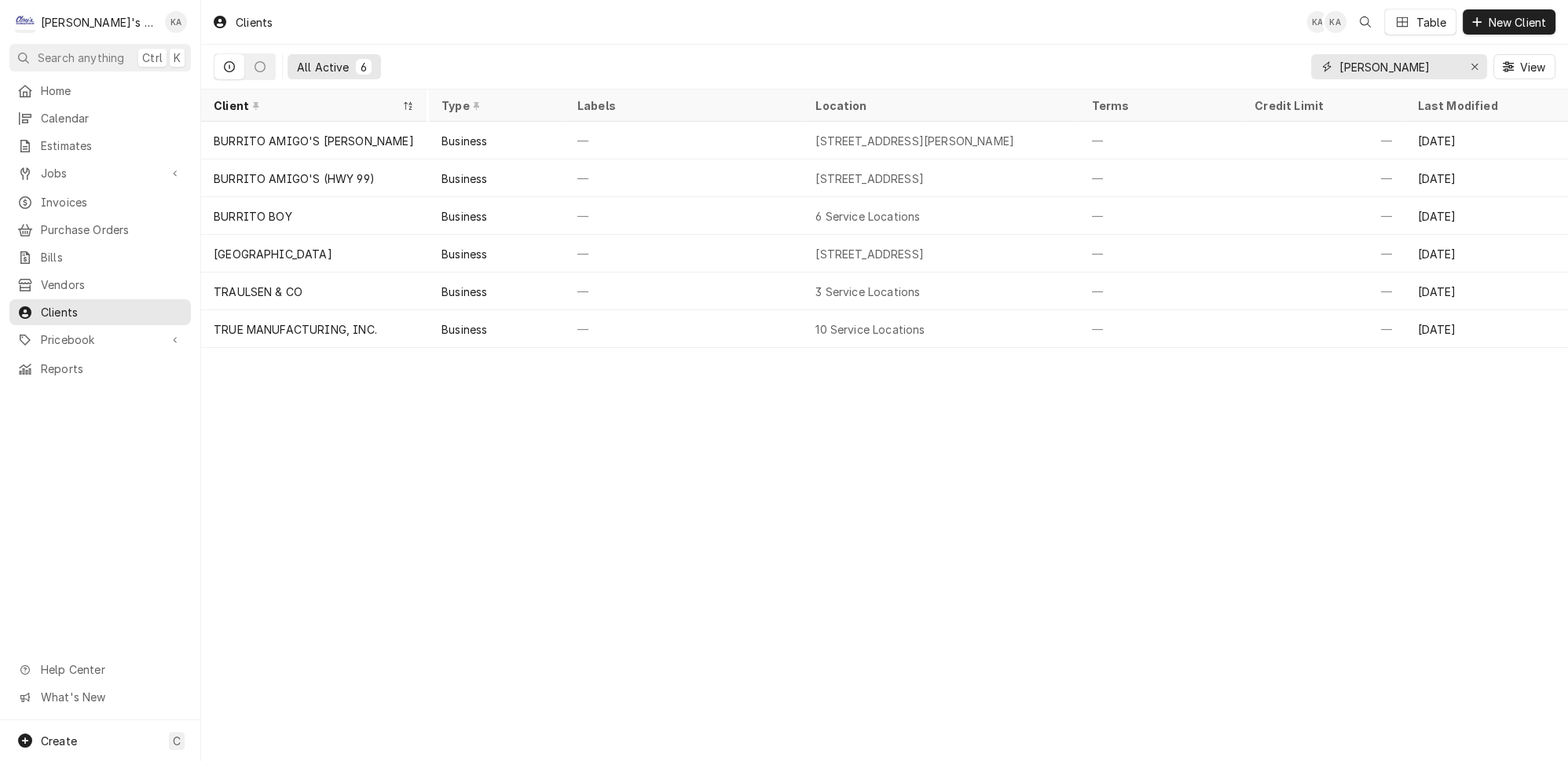
type input "BURR"
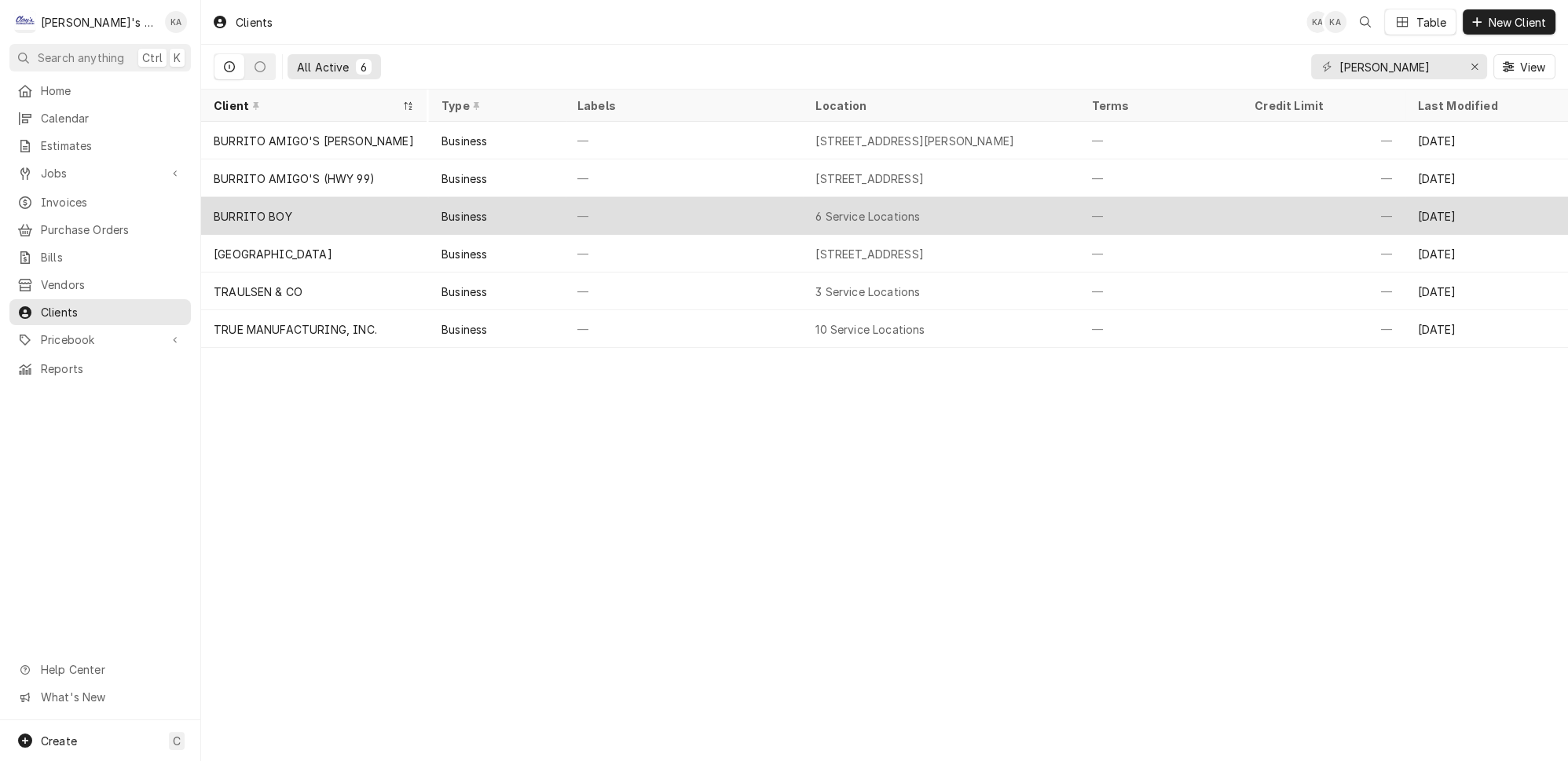
click at [737, 198] on div "—" at bounding box center [683, 216] width 238 height 38
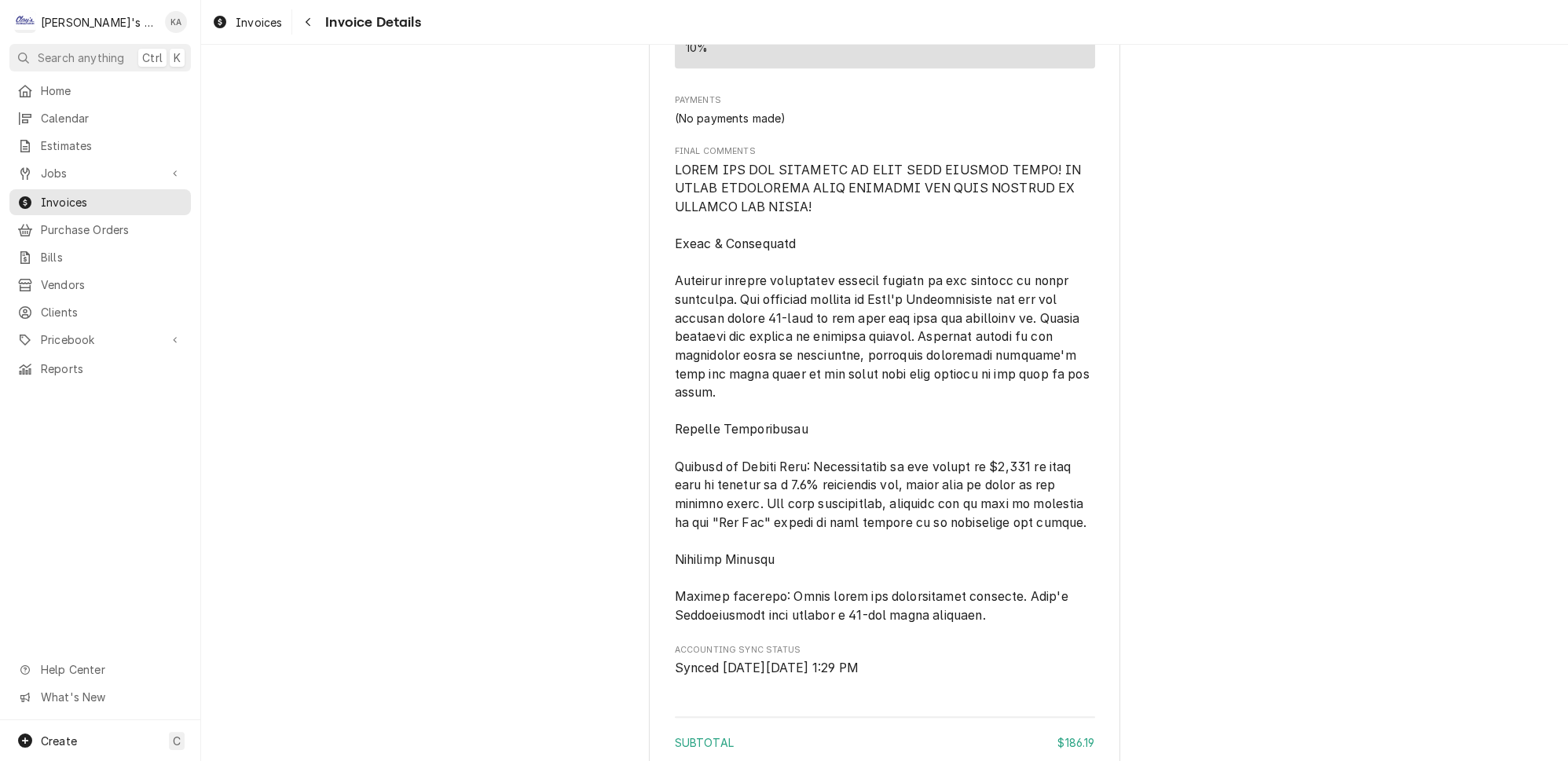
scroll to position [2320, 0]
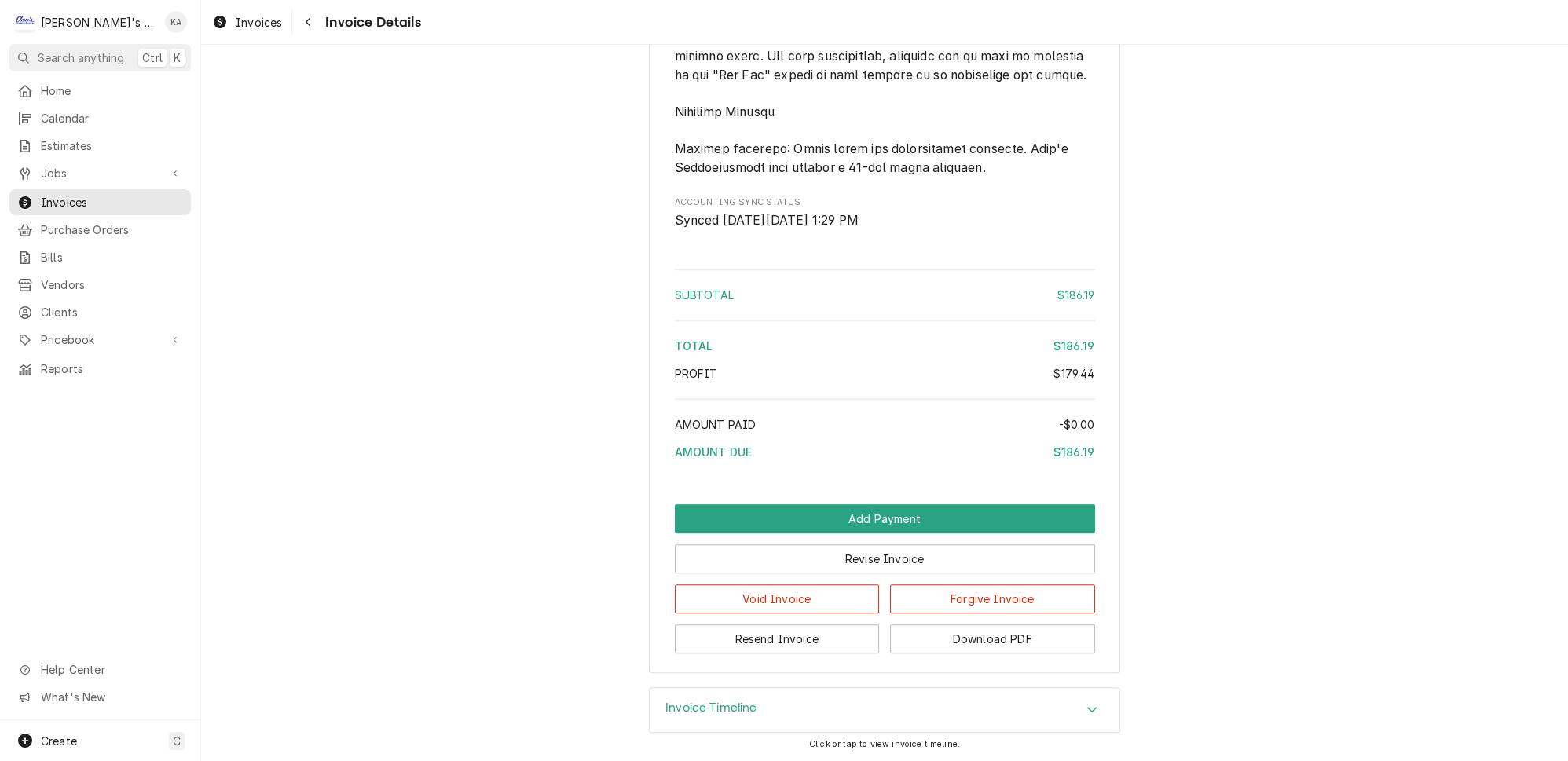
click at [929, 704] on div "Invoice Timeline" at bounding box center [884, 710] width 470 height 44
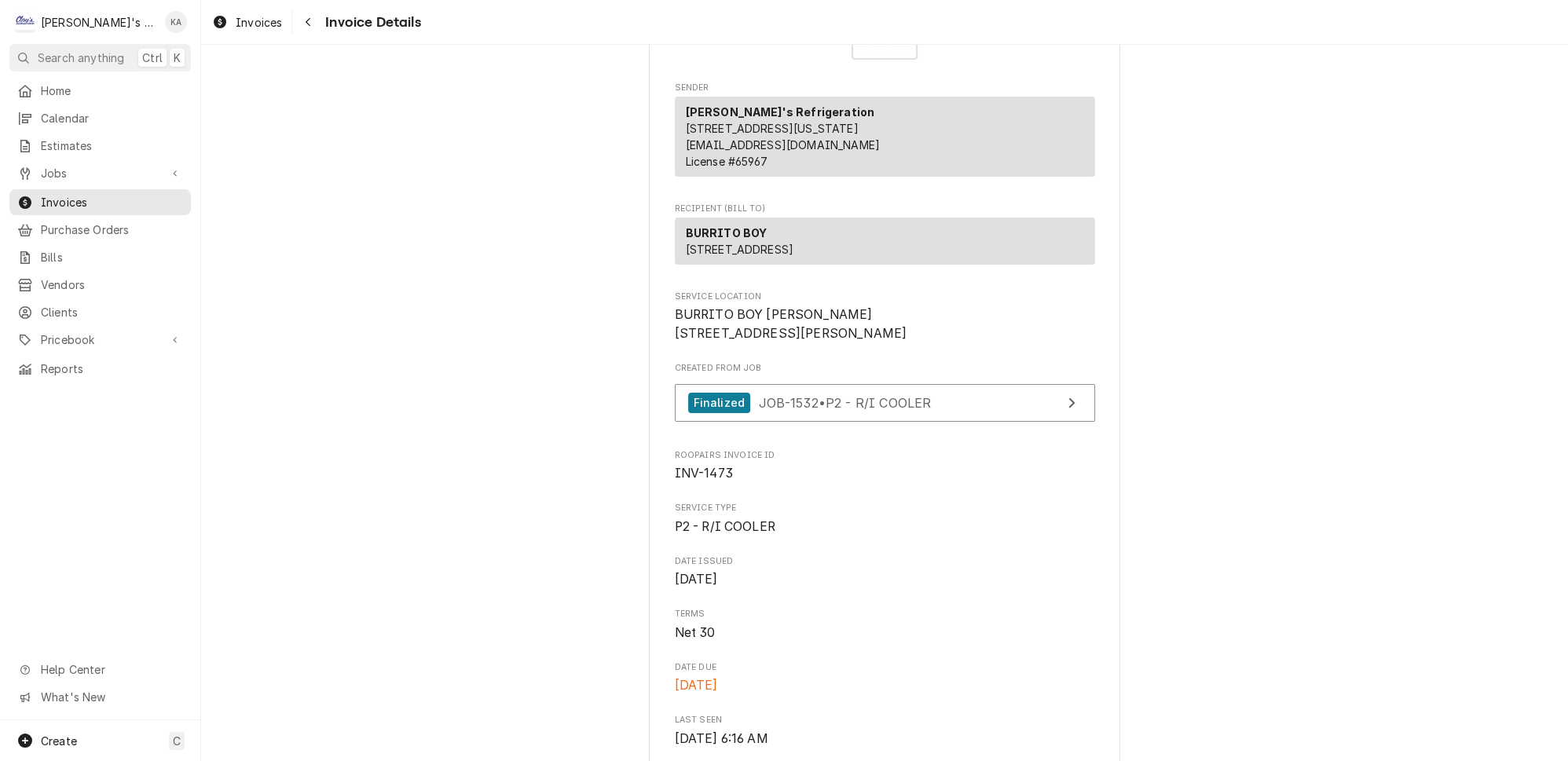
scroll to position [213, 0]
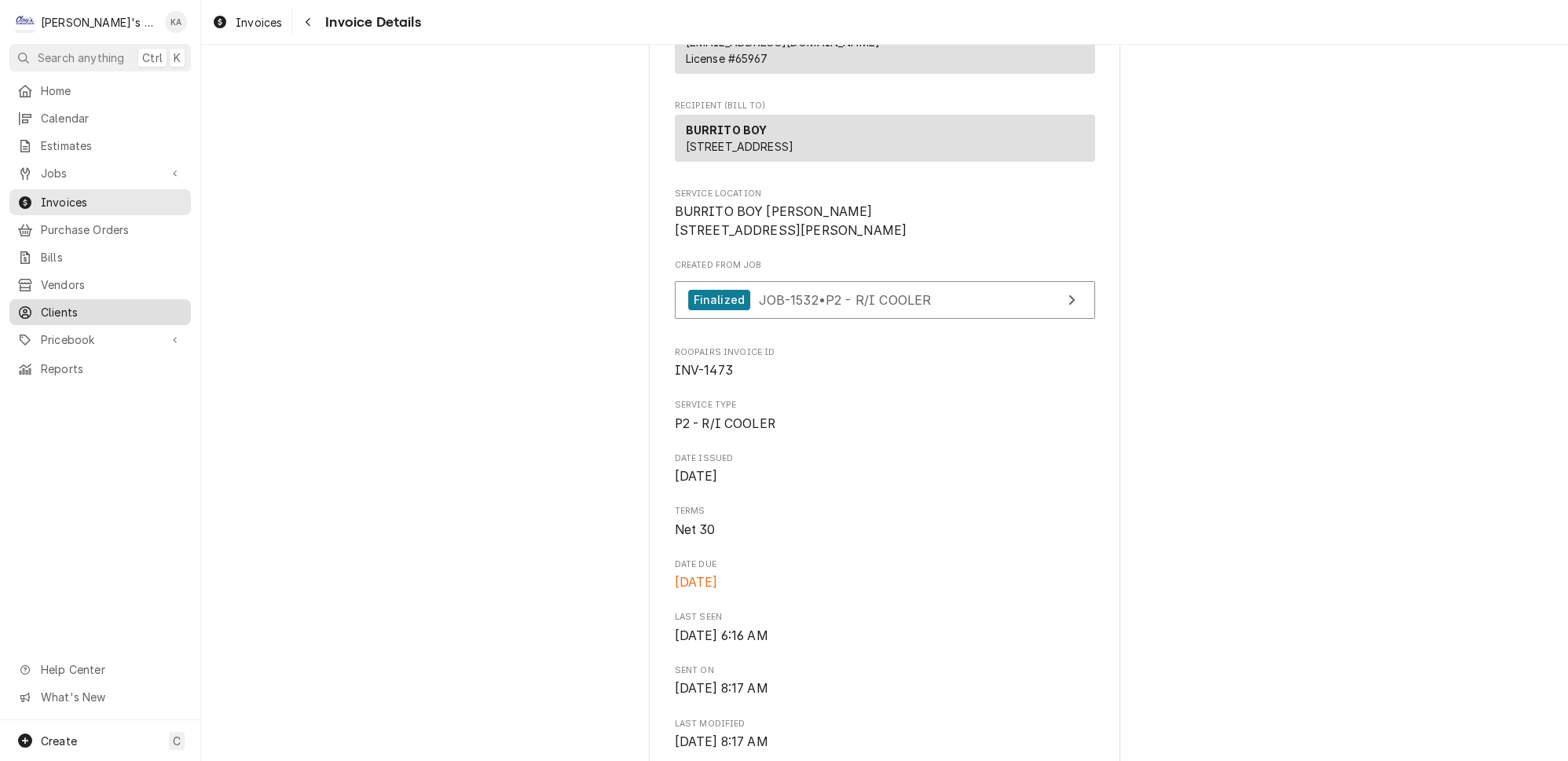
click at [88, 303] on div "Clients" at bounding box center [100, 312] width 175 height 20
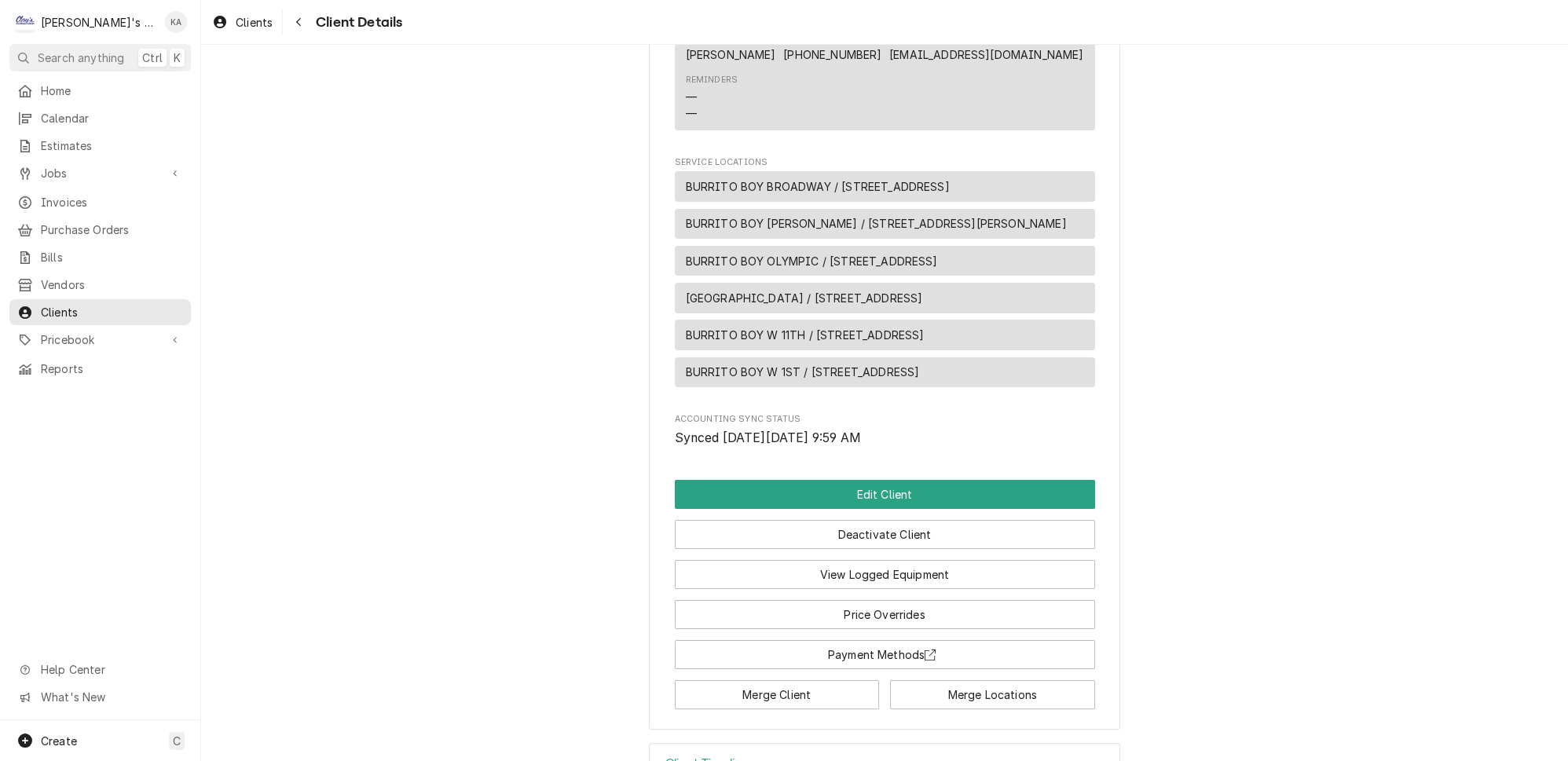
scroll to position [642, 0]
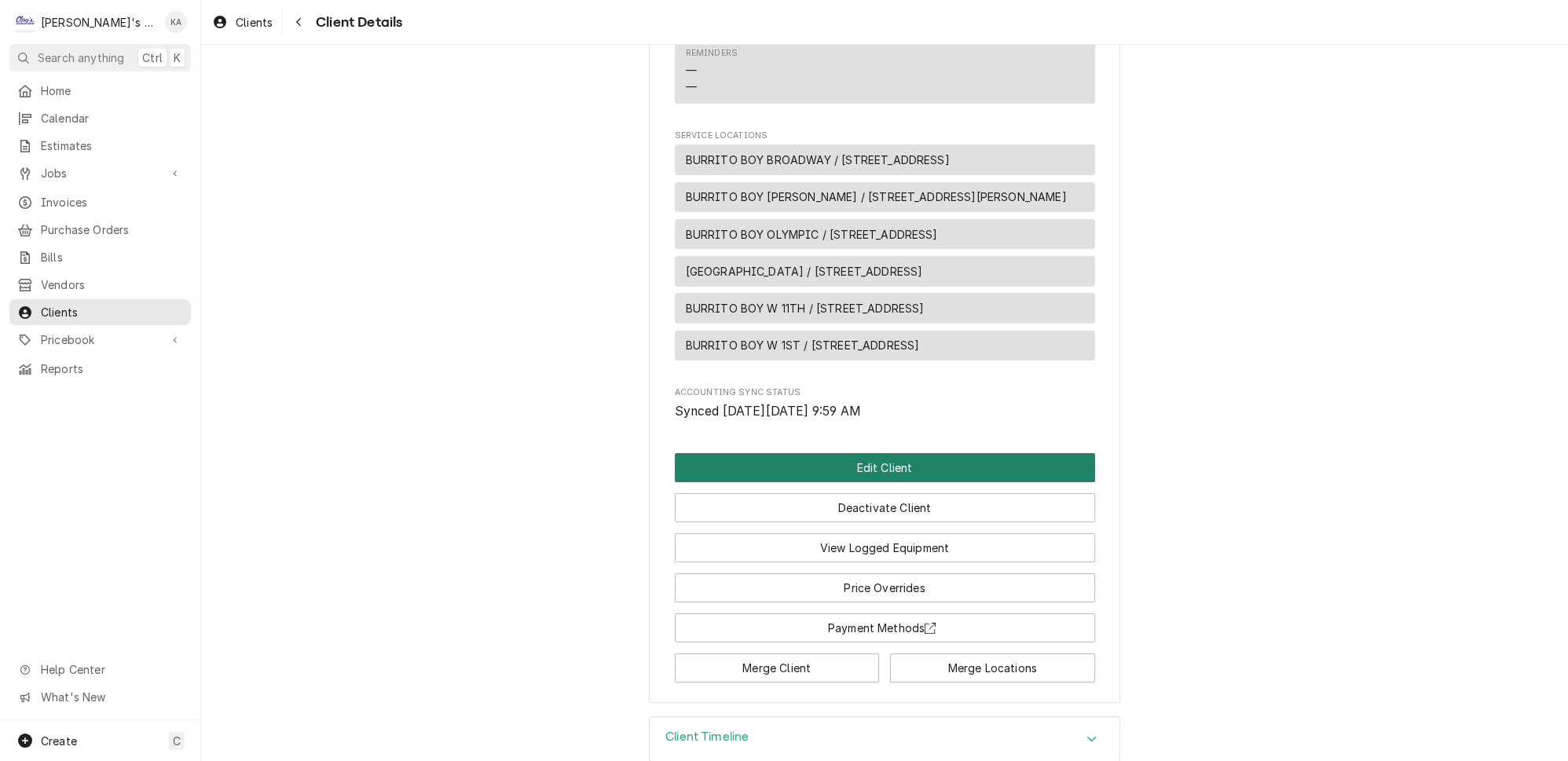
click at [896, 480] on button "Edit Client" at bounding box center [884, 468] width 420 height 29
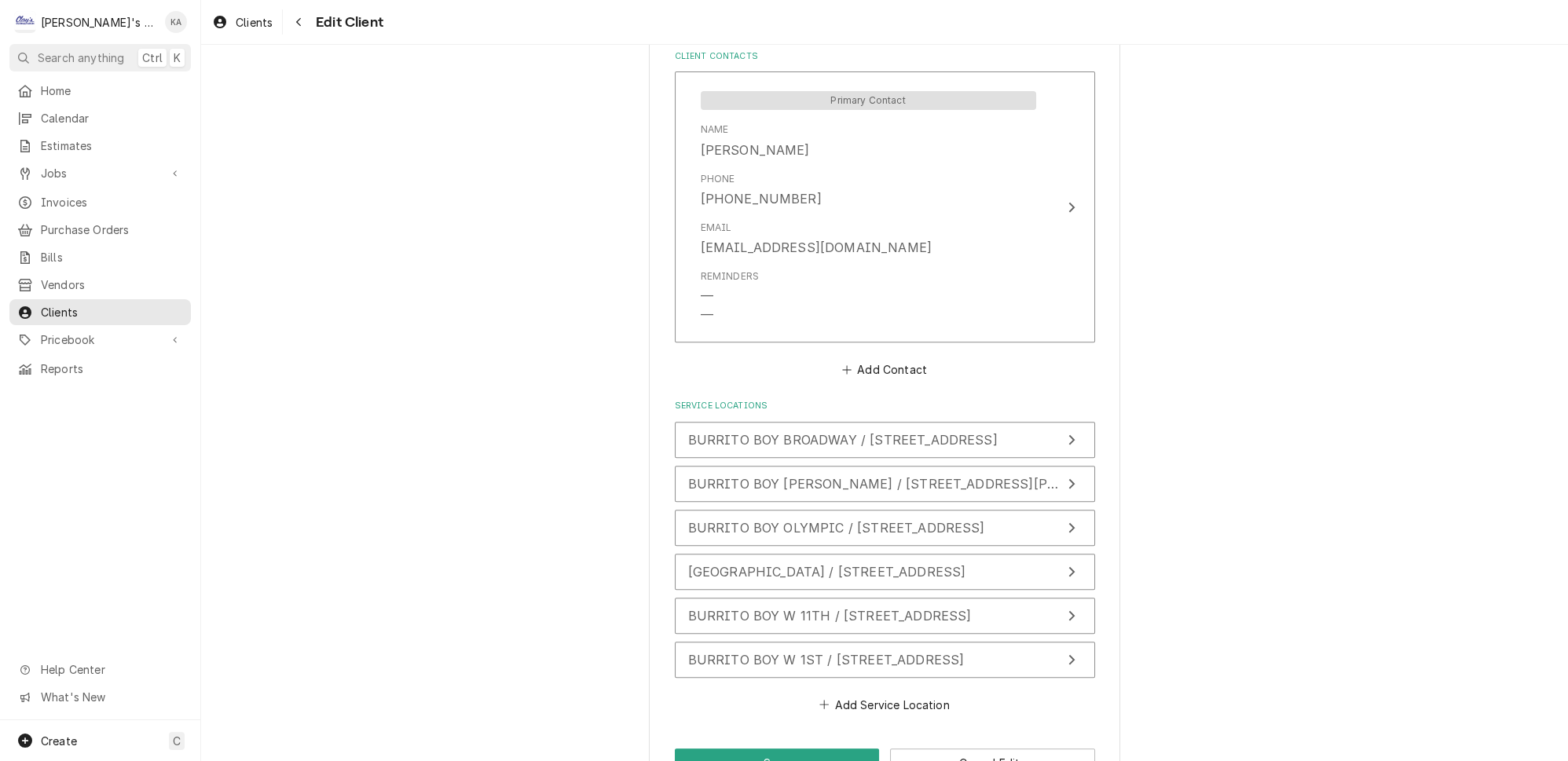
scroll to position [1066, 0]
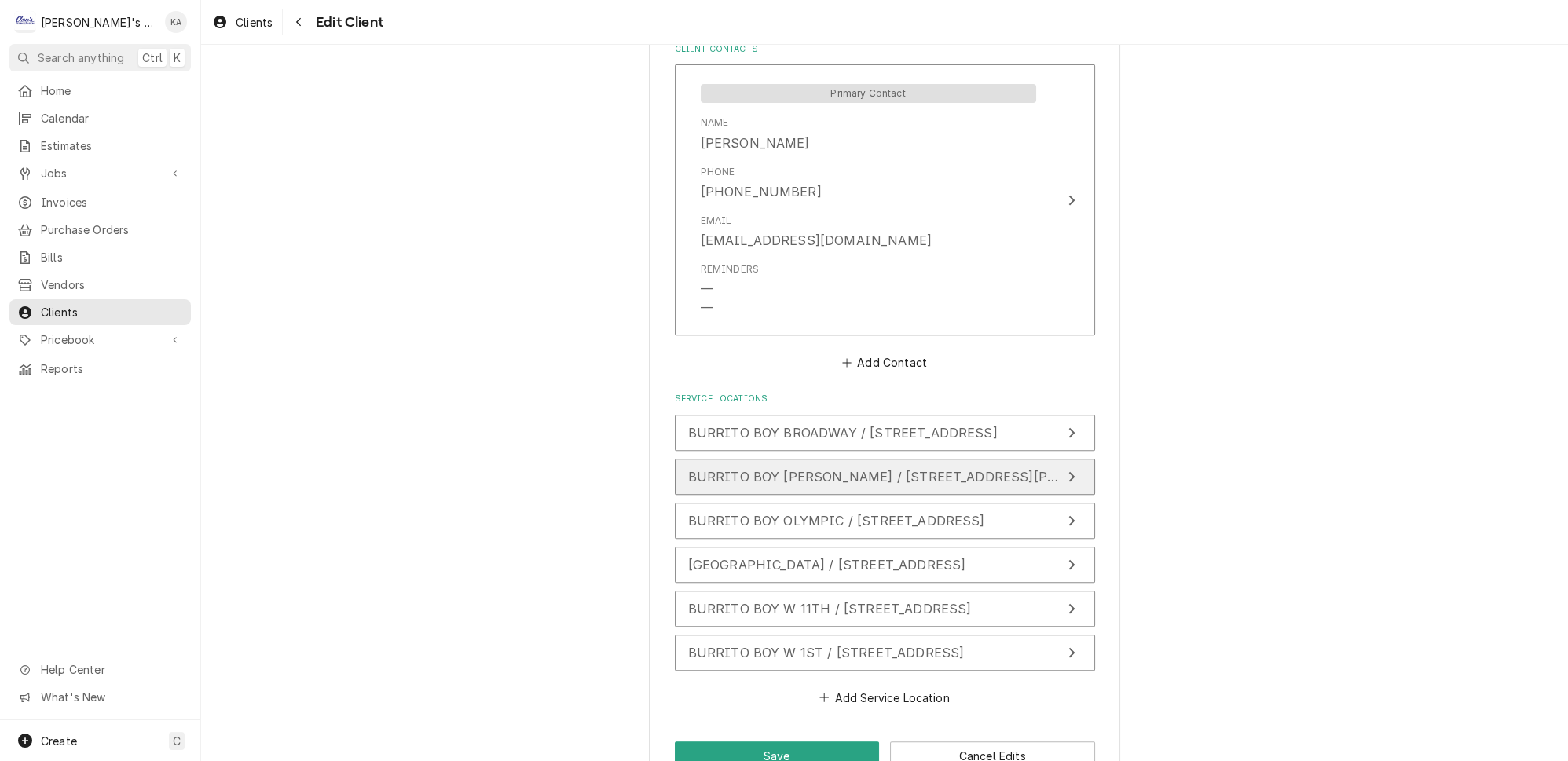
click at [818, 469] on span "BURRITO BOY [PERSON_NAME] / [STREET_ADDRESS][PERSON_NAME]" at bounding box center [914, 476] width 454 height 16
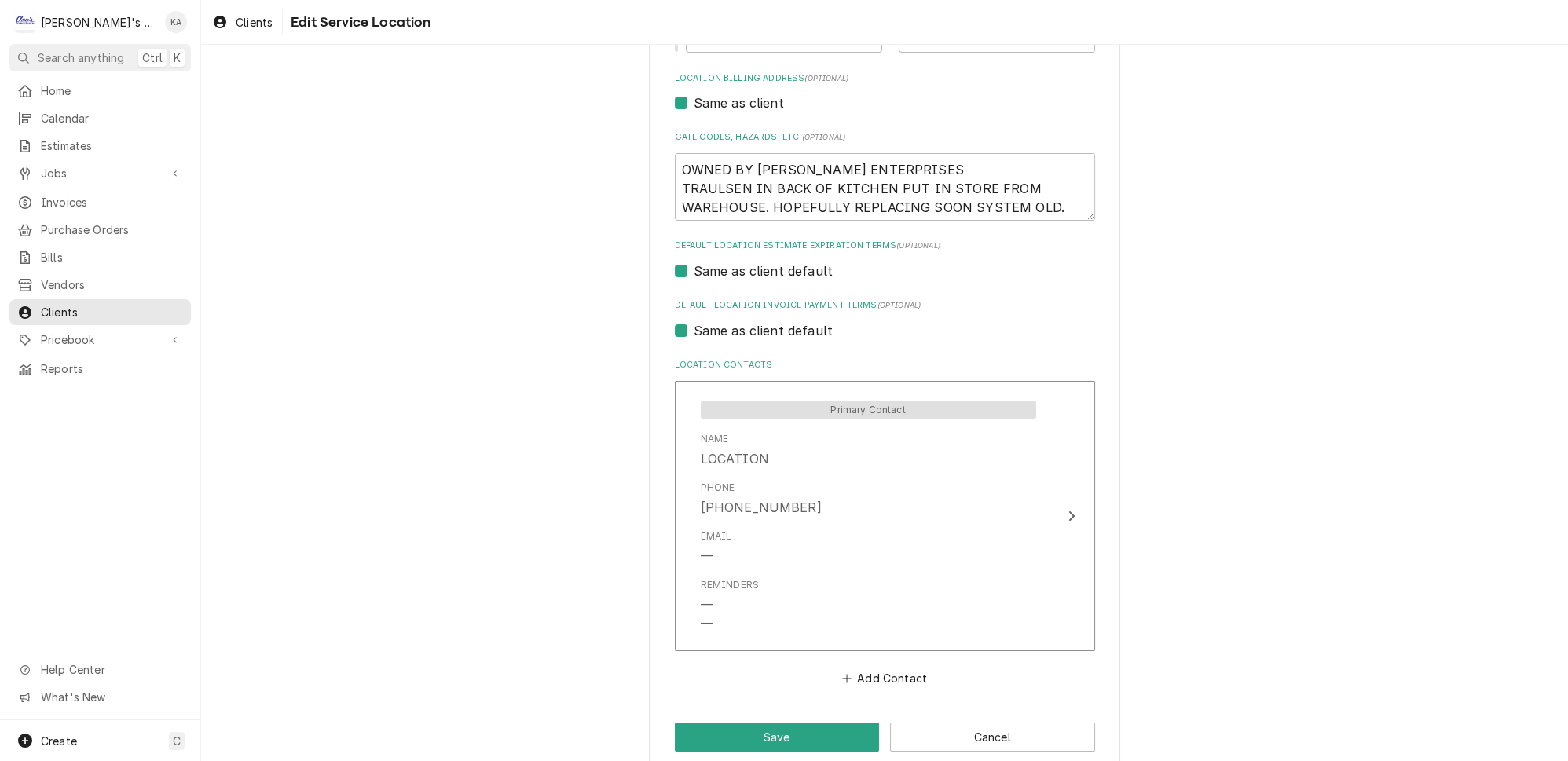
scroll to position [457, 0]
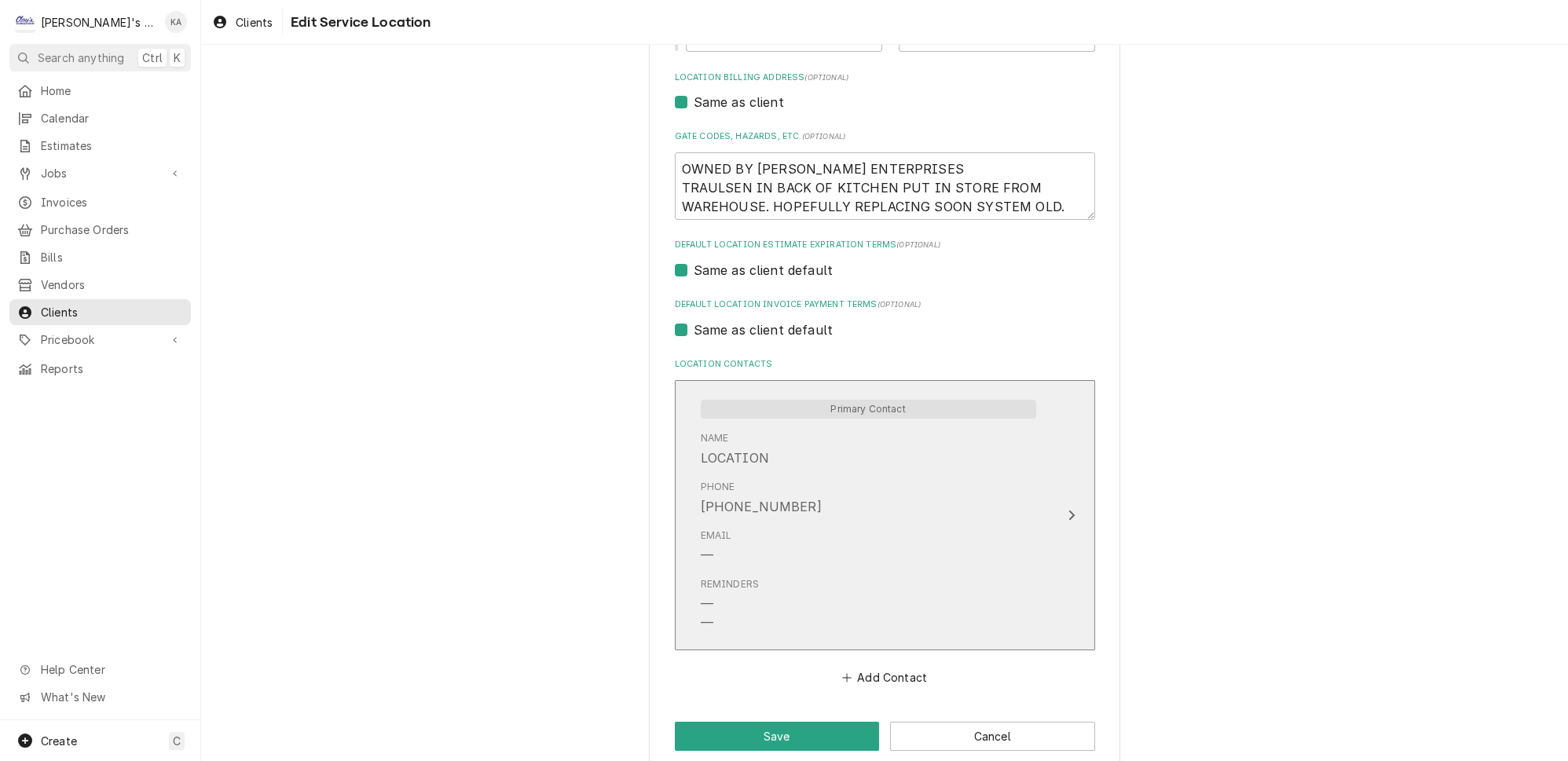
click at [830, 495] on div "Phone [PHONE_NUMBER]" at bounding box center [868, 497] width 336 height 48
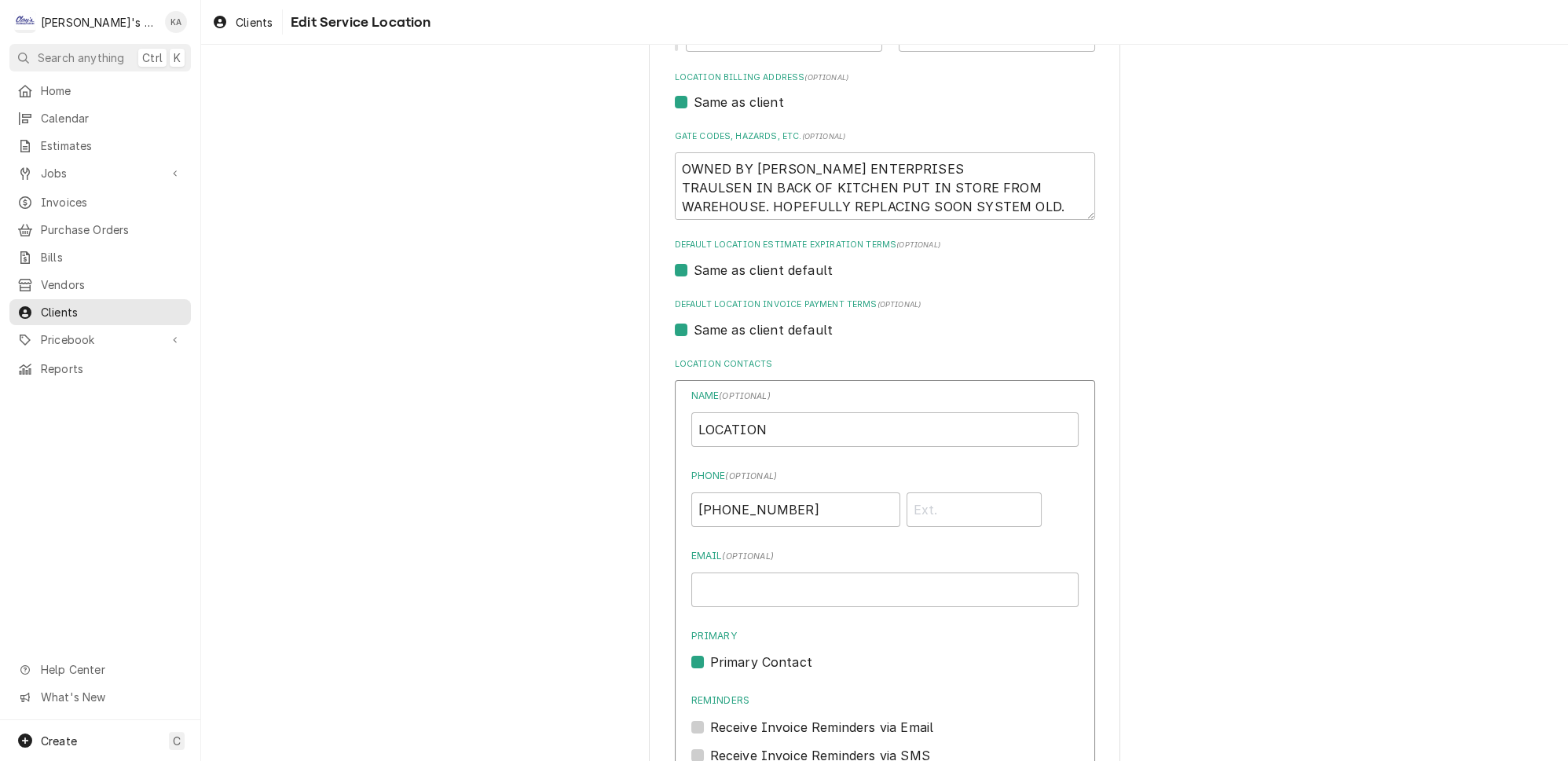
scroll to position [672, 0]
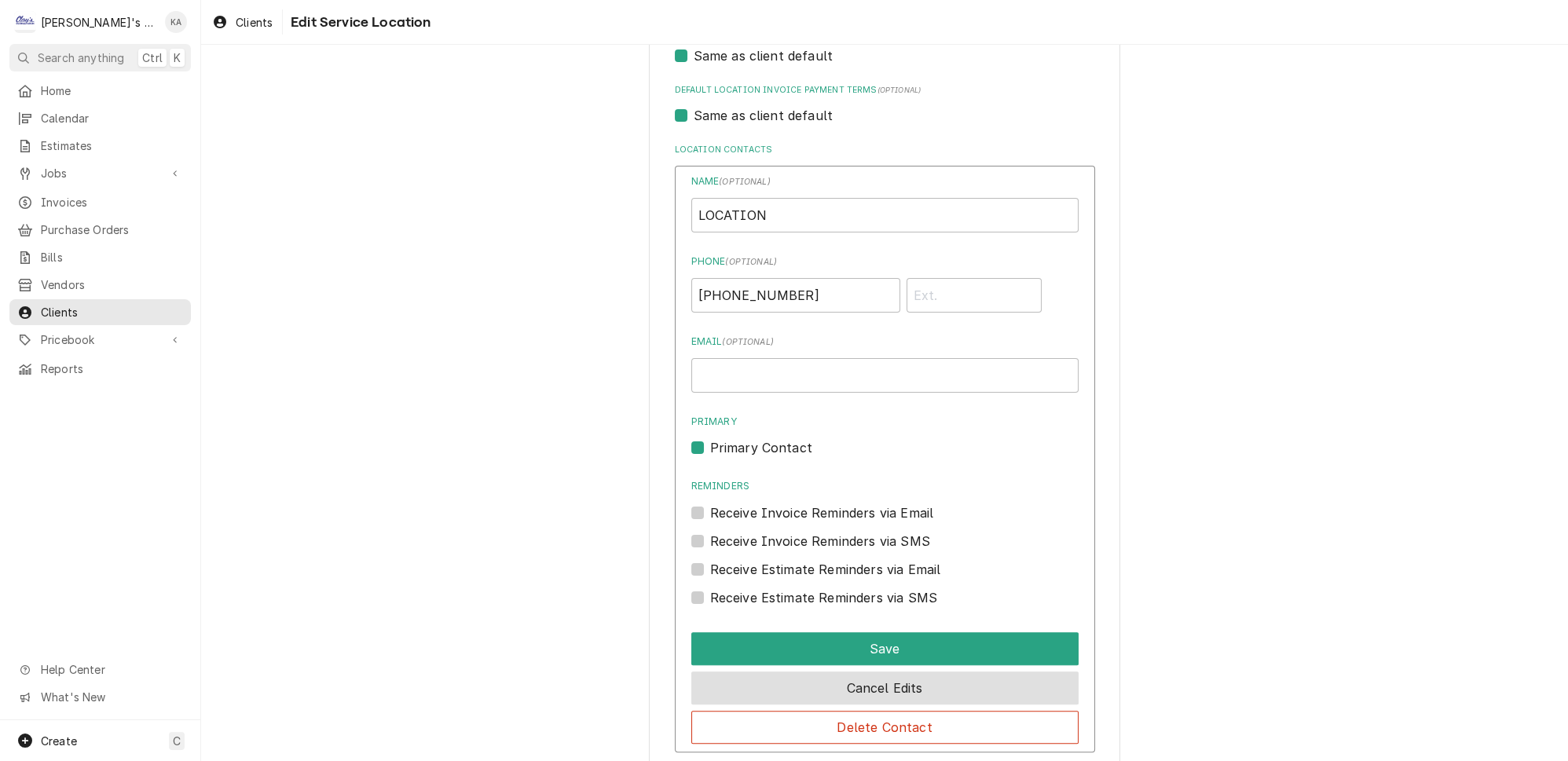
click at [959, 672] on button "Cancel Edits" at bounding box center [885, 688] width 387 height 33
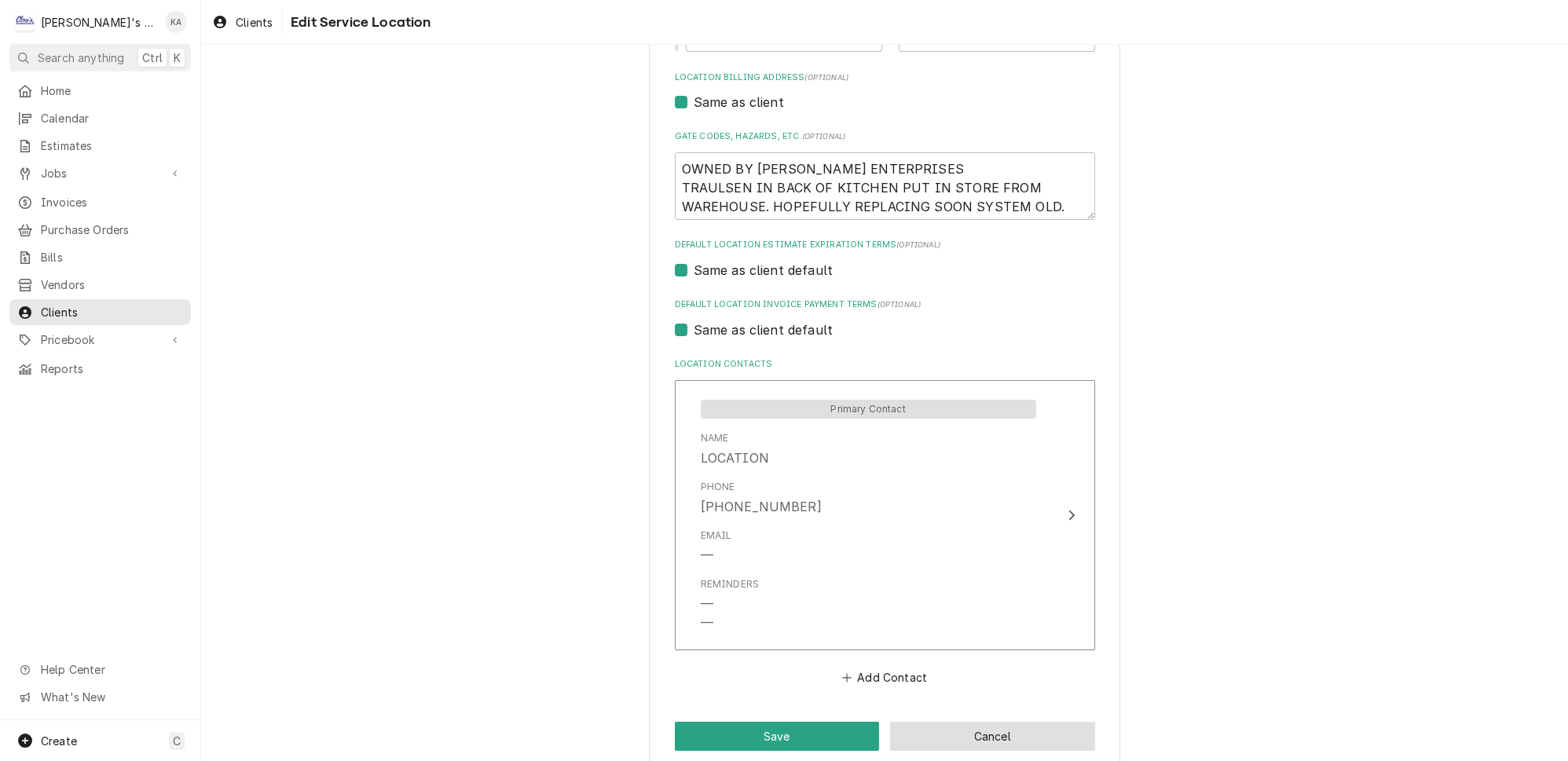
click at [1013, 722] on button "Cancel" at bounding box center [992, 736] width 205 height 29
type textarea "x"
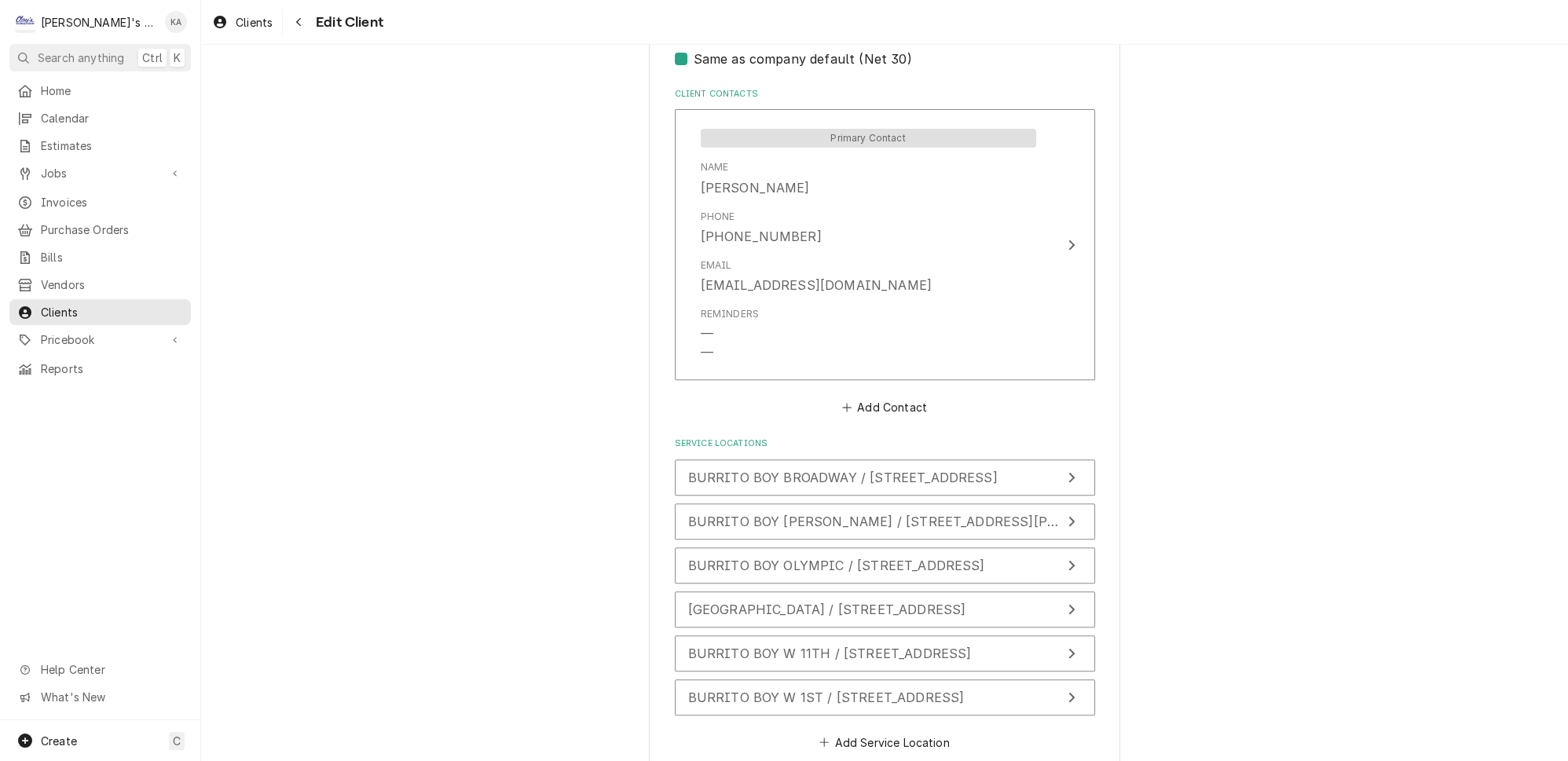
scroll to position [1066, 0]
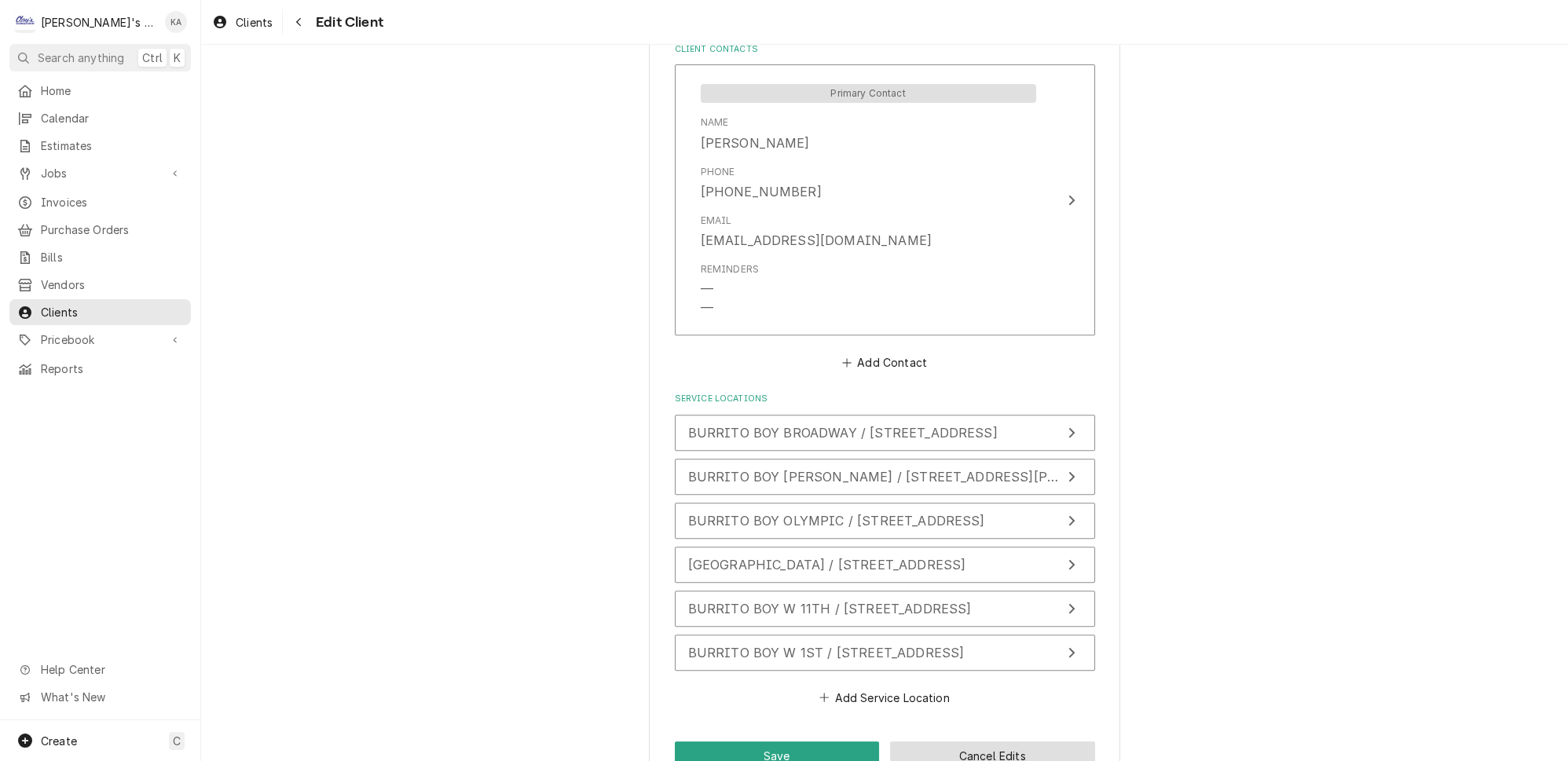
click at [1006, 742] on button "Cancel Edits" at bounding box center [992, 756] width 205 height 29
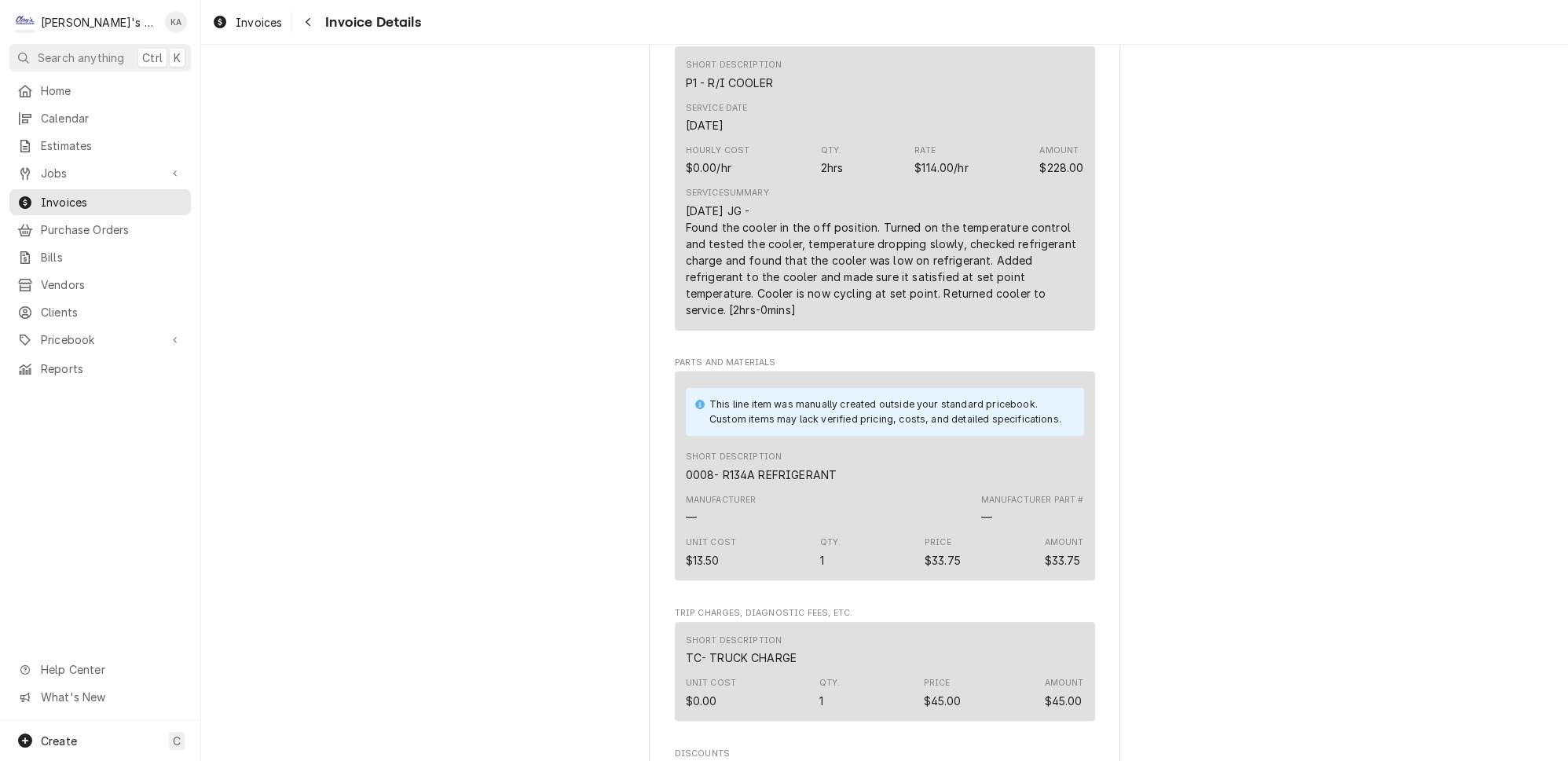
scroll to position [928, 0]
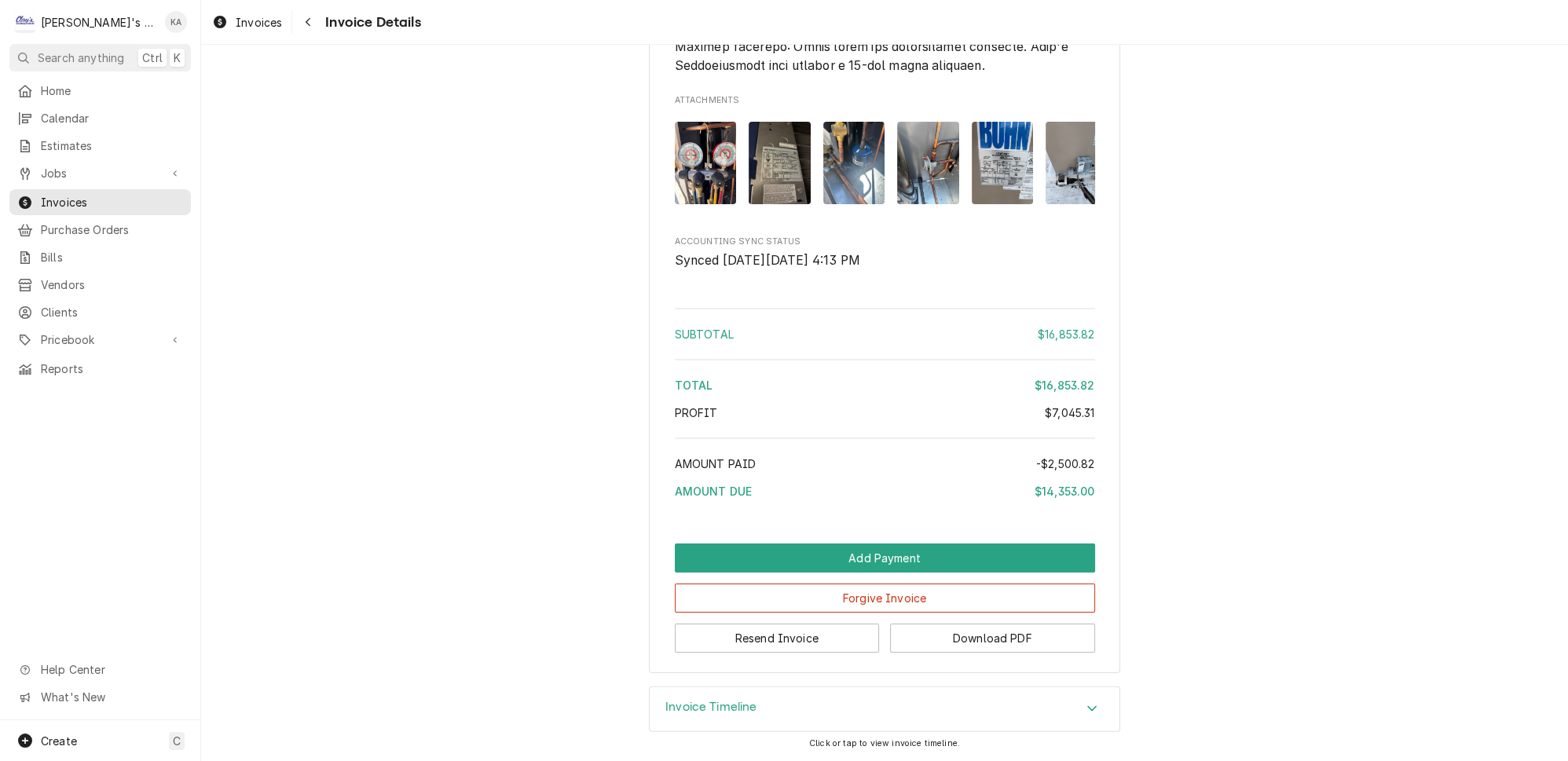
scroll to position [5801, 0]
click at [688, 720] on div "Invoice Timeline" at bounding box center [884, 709] width 470 height 44
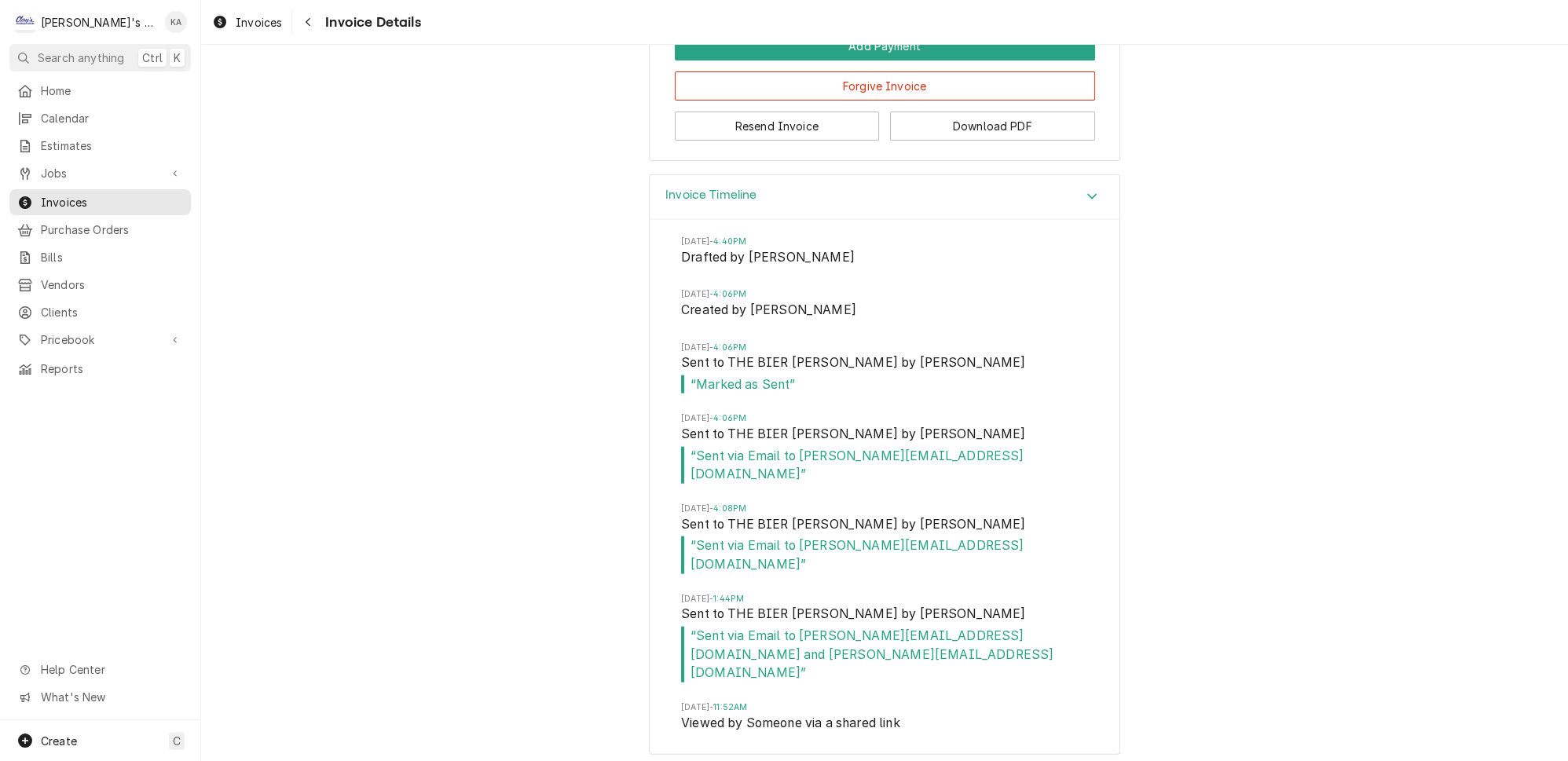
scroll to position [6262, 0]
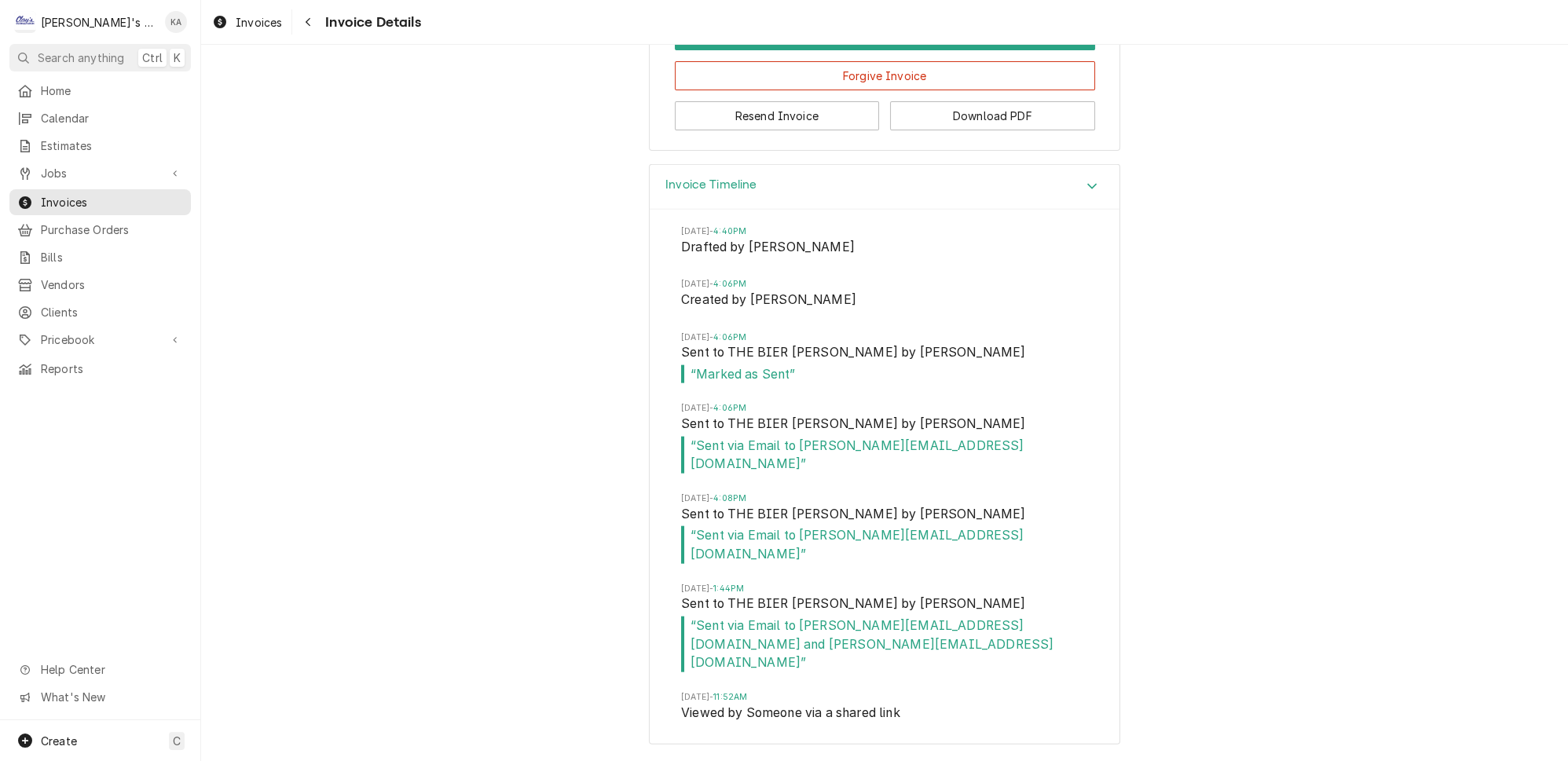
click at [750, 210] on div "Invoice Timeline" at bounding box center [884, 187] width 470 height 45
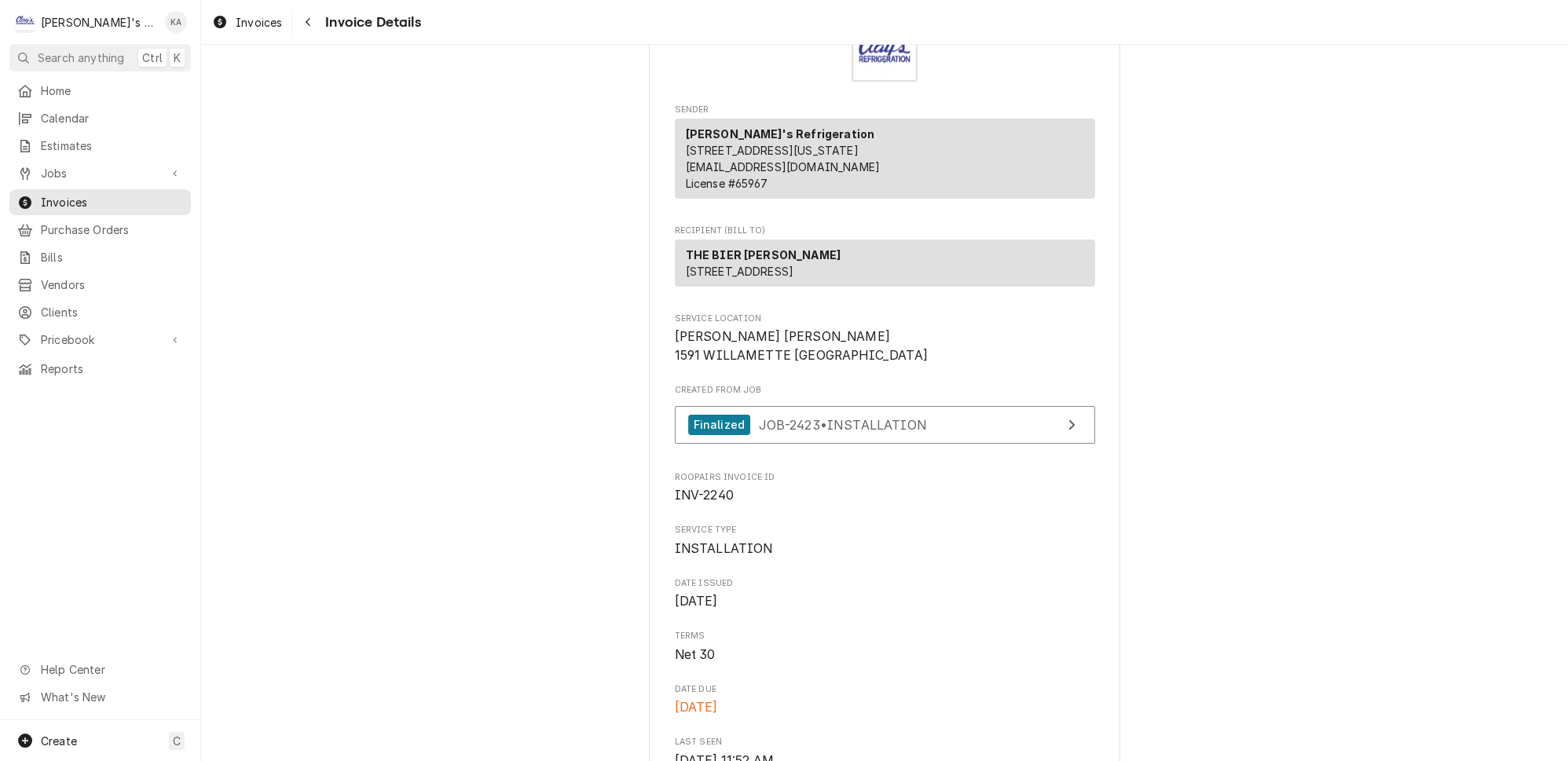
scroll to position [17, 0]
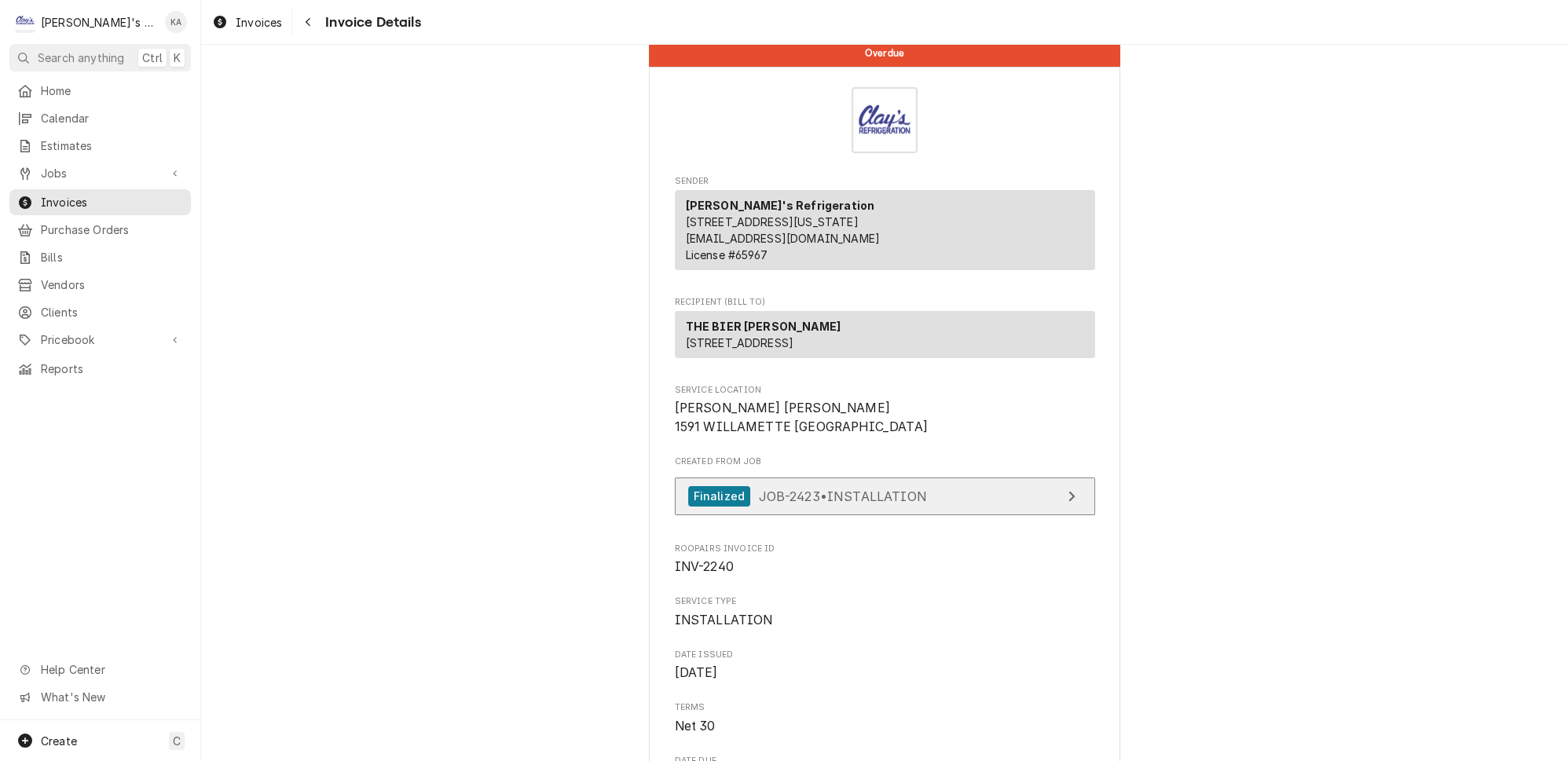
click at [831, 516] on link "Finalized JOB-2423 • INSTALLATION" at bounding box center [884, 496] width 420 height 39
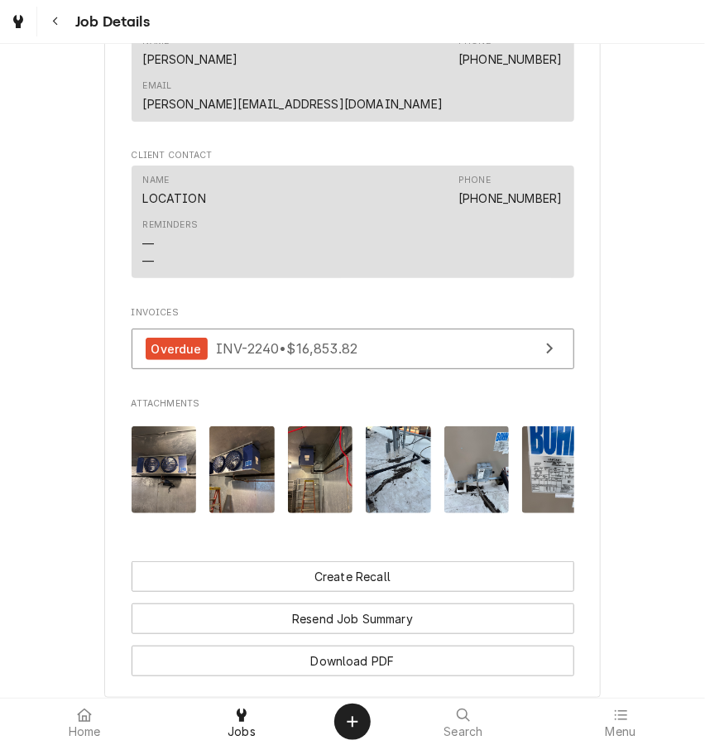
scroll to position [2016, 0]
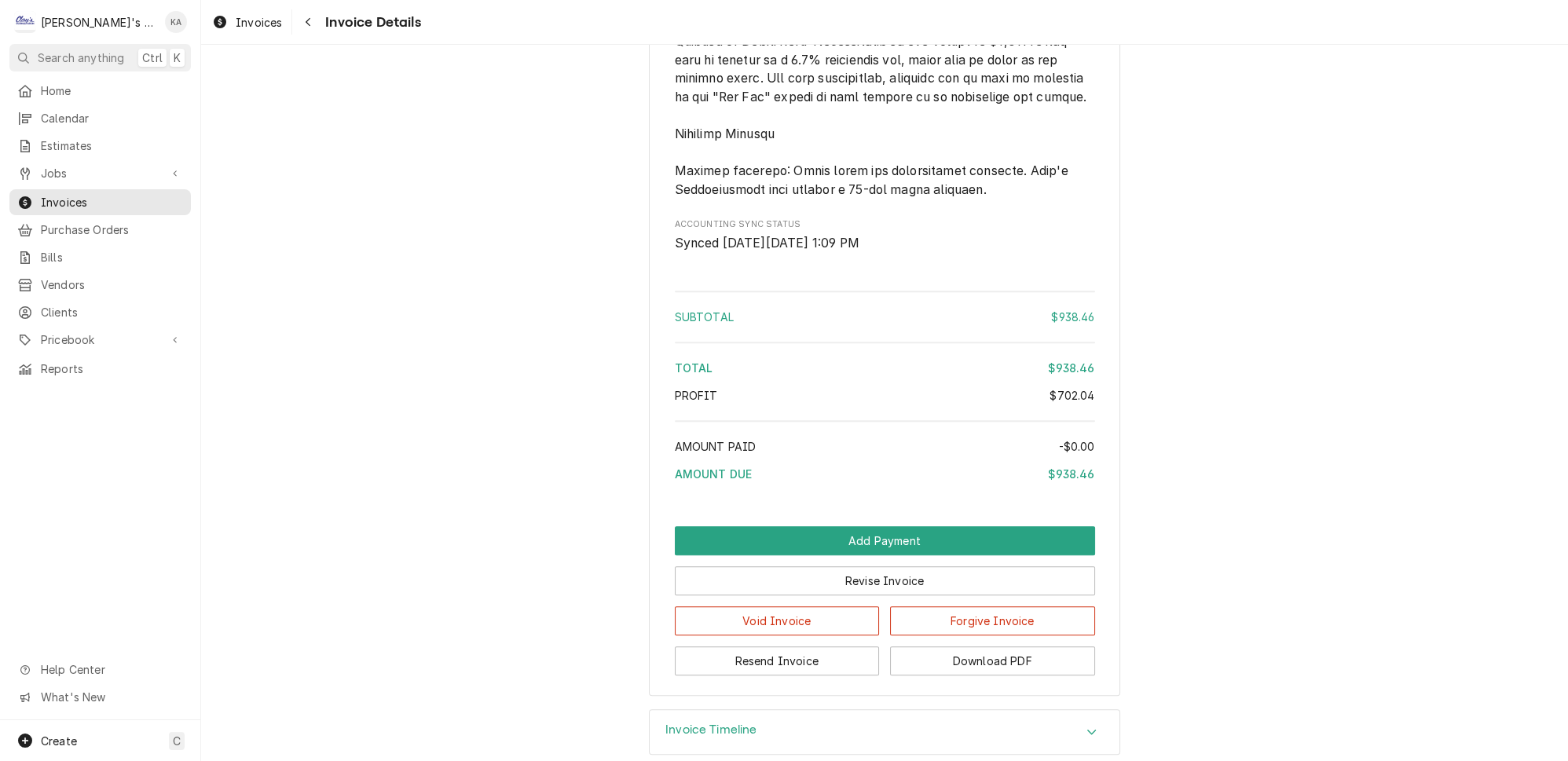
scroll to position [2537, 0]
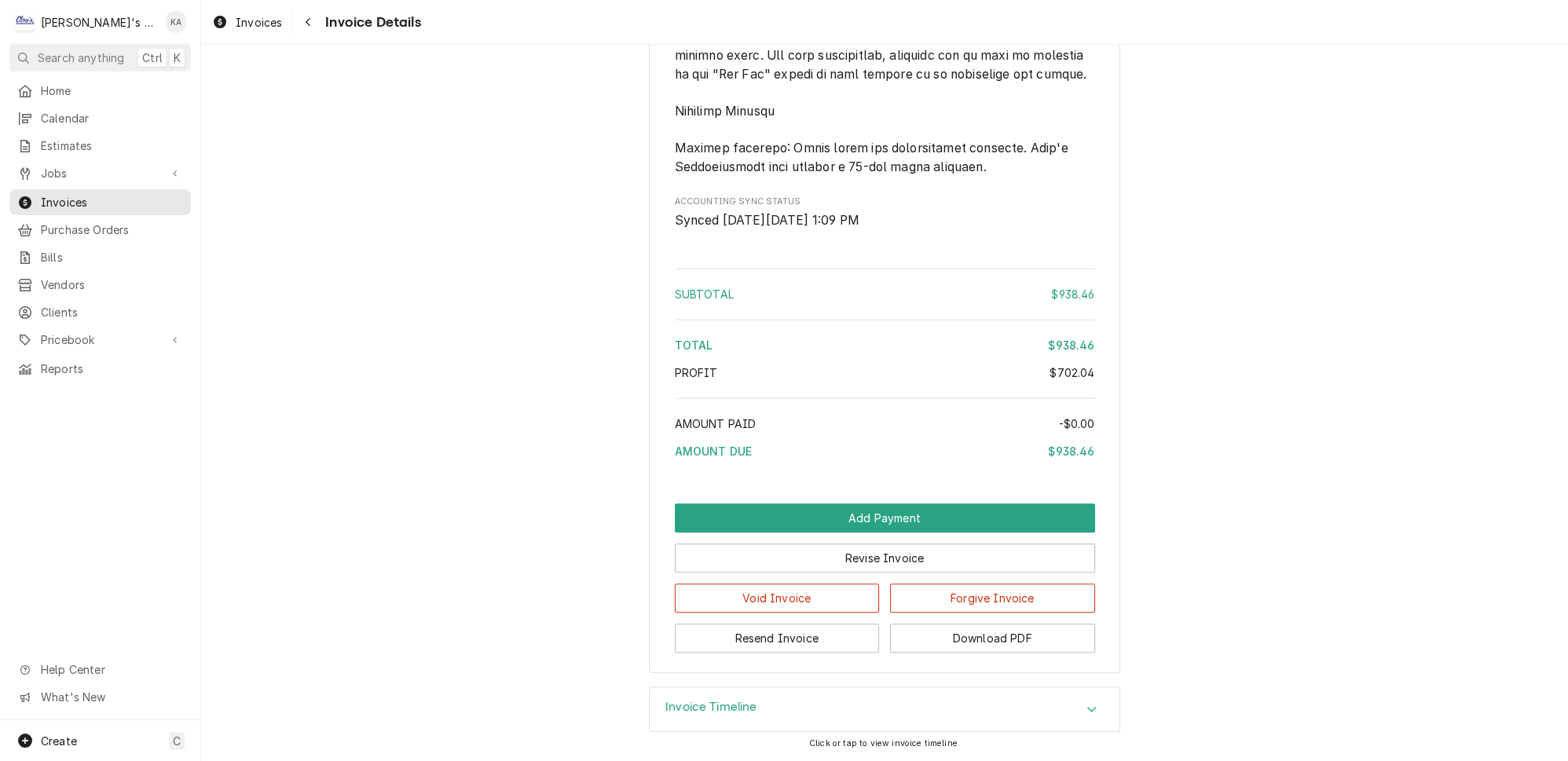
click at [780, 710] on div "Invoice Timeline" at bounding box center [884, 709] width 470 height 44
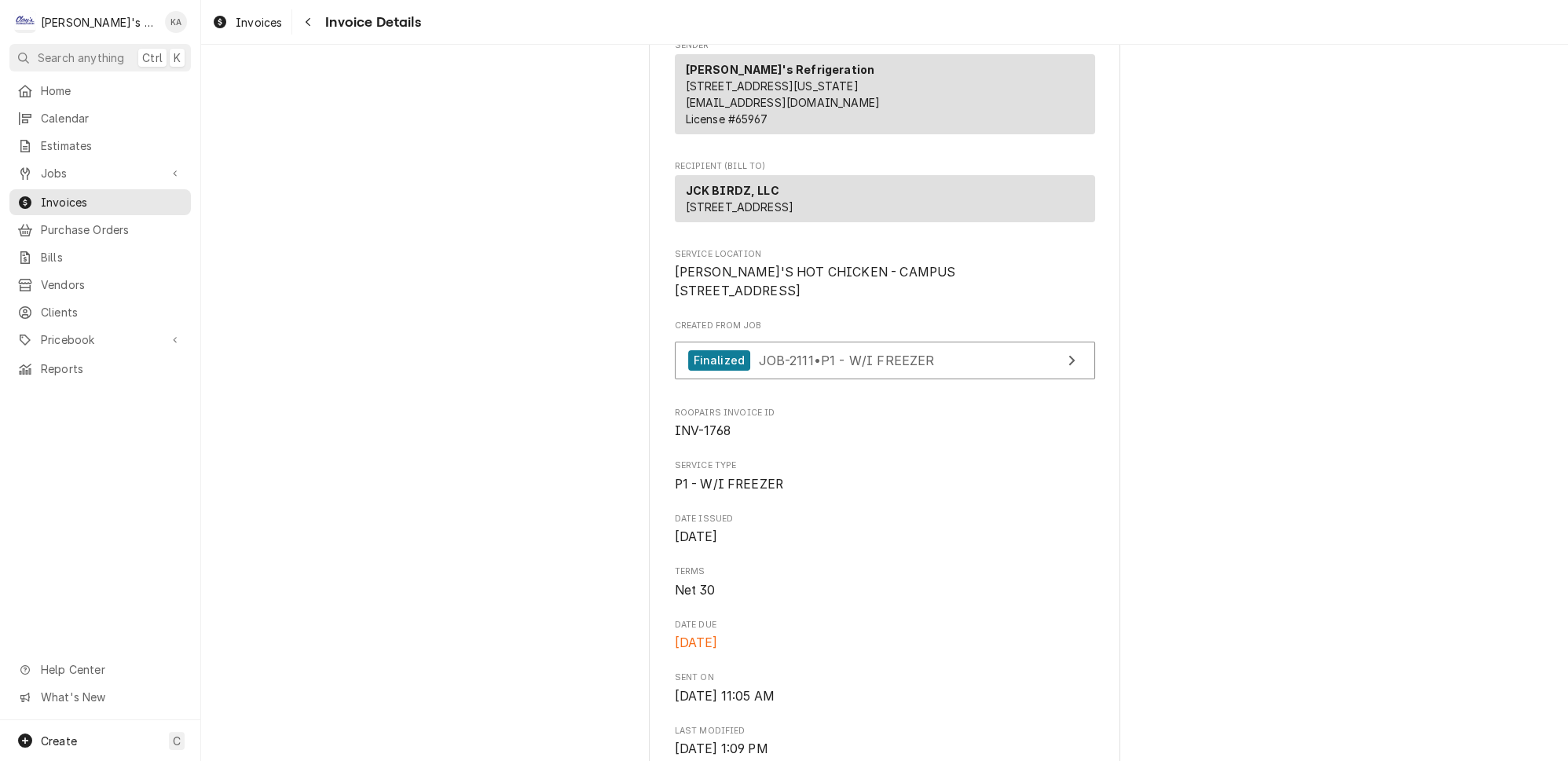
scroll to position [142, 0]
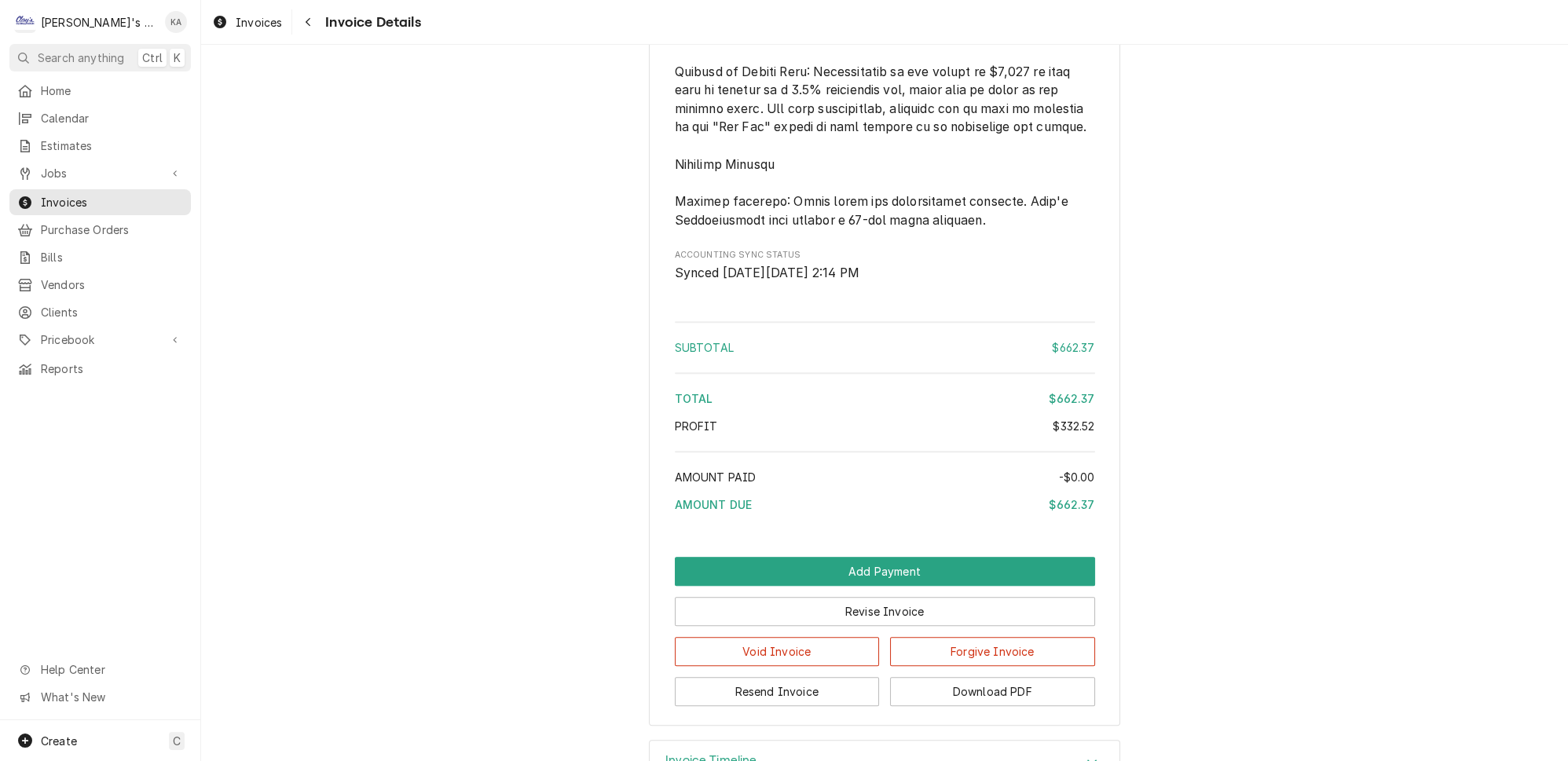
scroll to position [2473, 0]
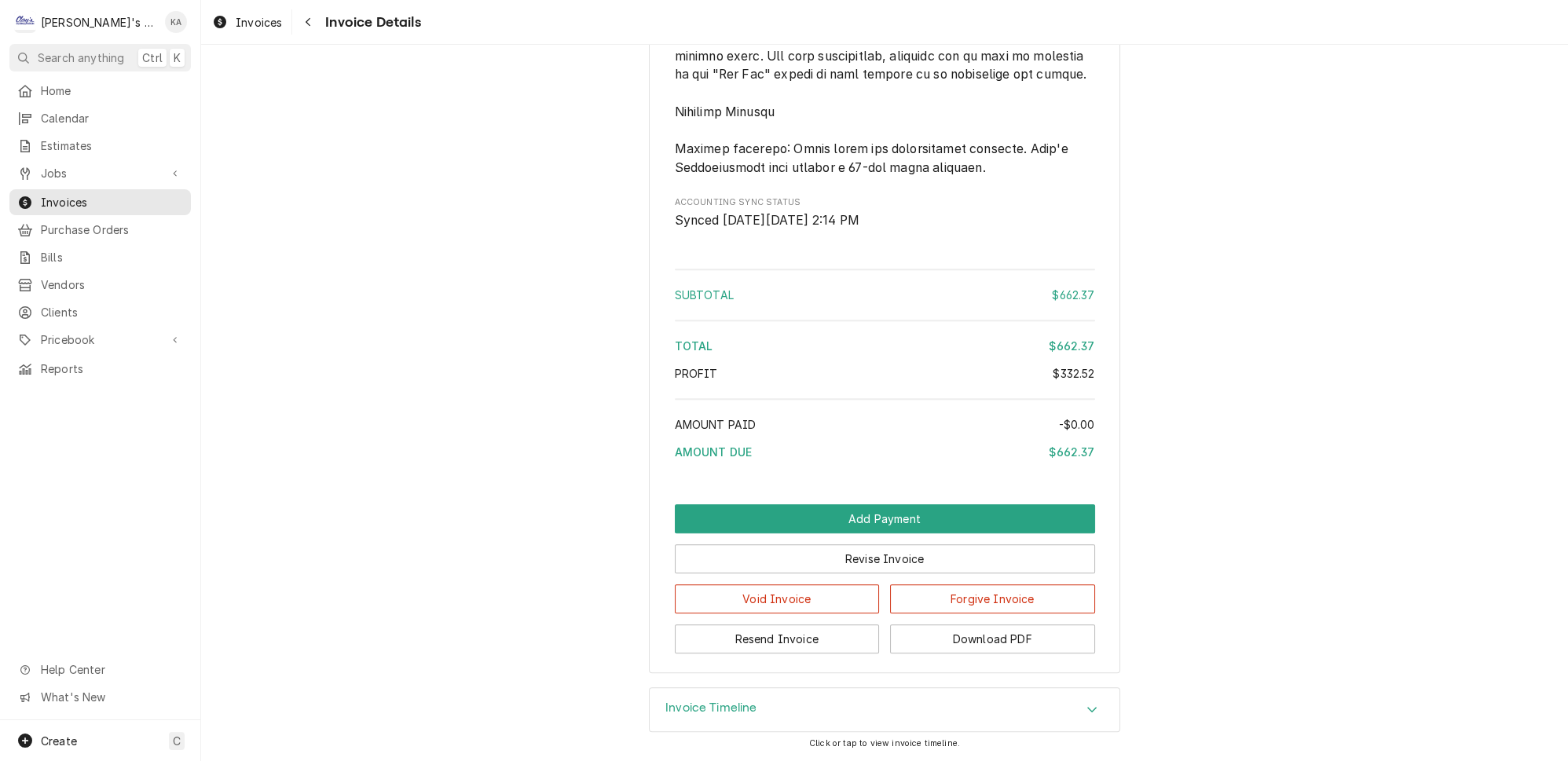
click at [696, 715] on div "Invoice Timeline" at bounding box center [710, 710] width 92 height 19
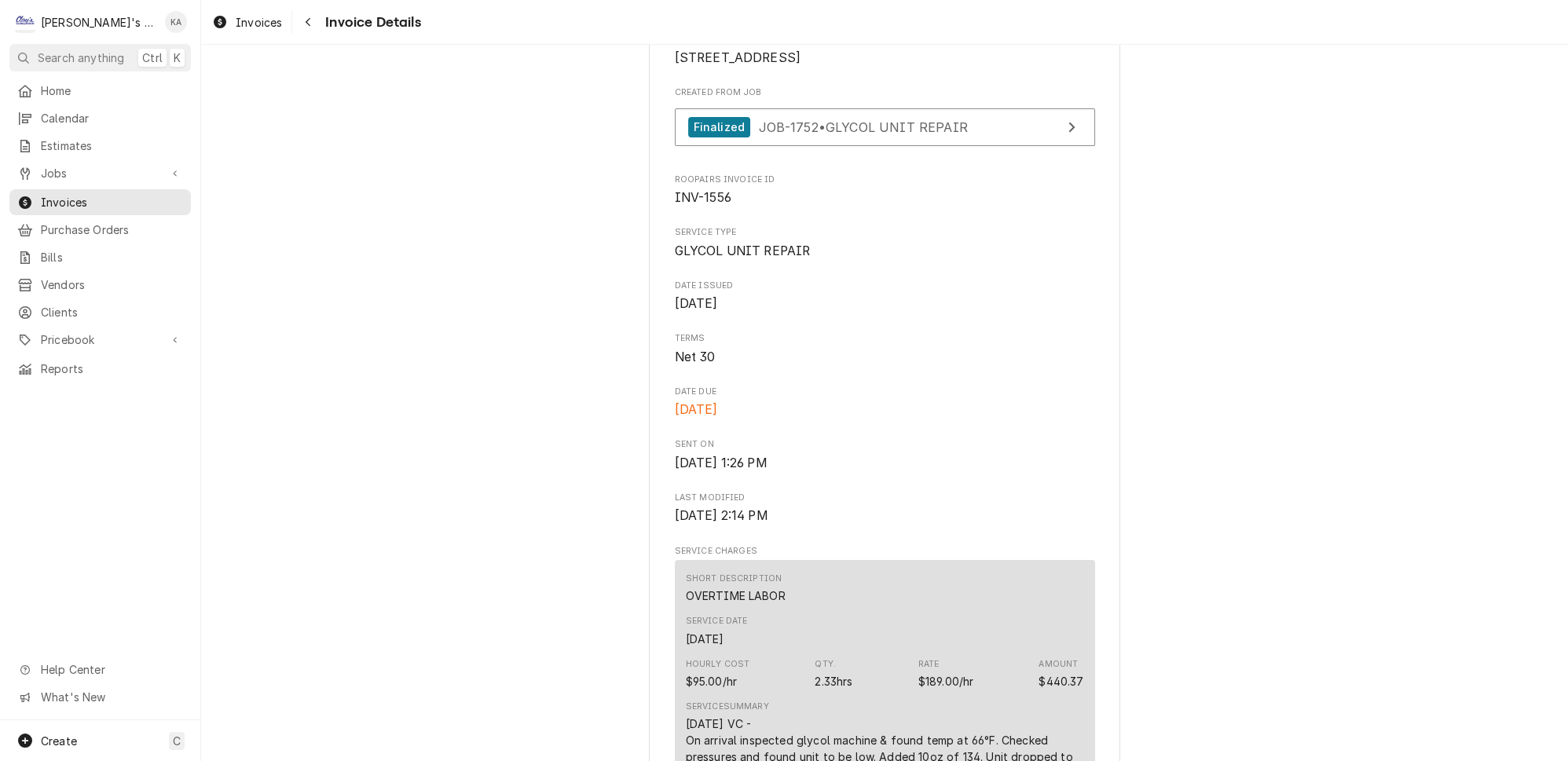
scroll to position [0, 0]
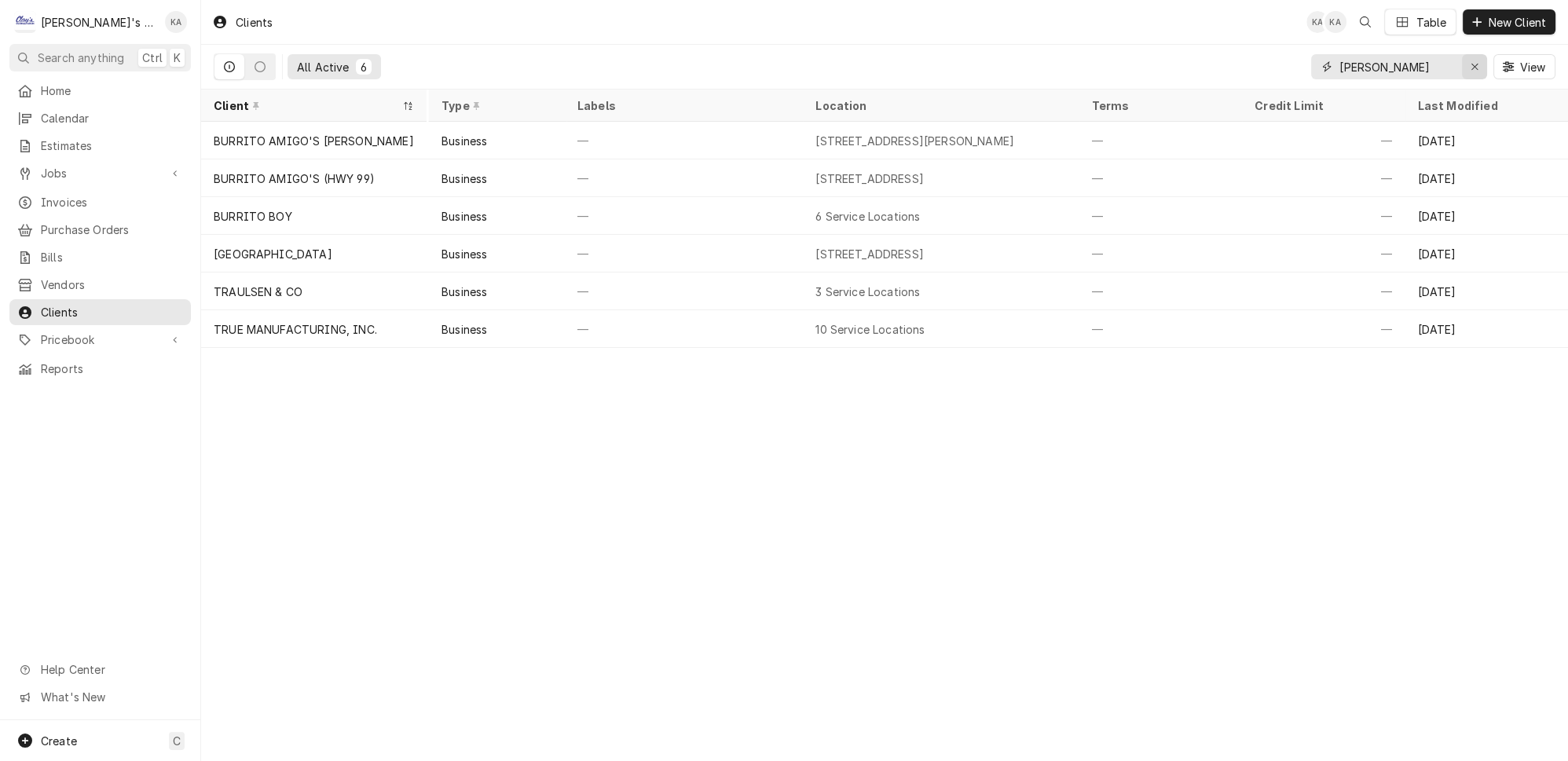
click at [1475, 62] on div "Erase input" at bounding box center [1474, 66] width 16 height 16
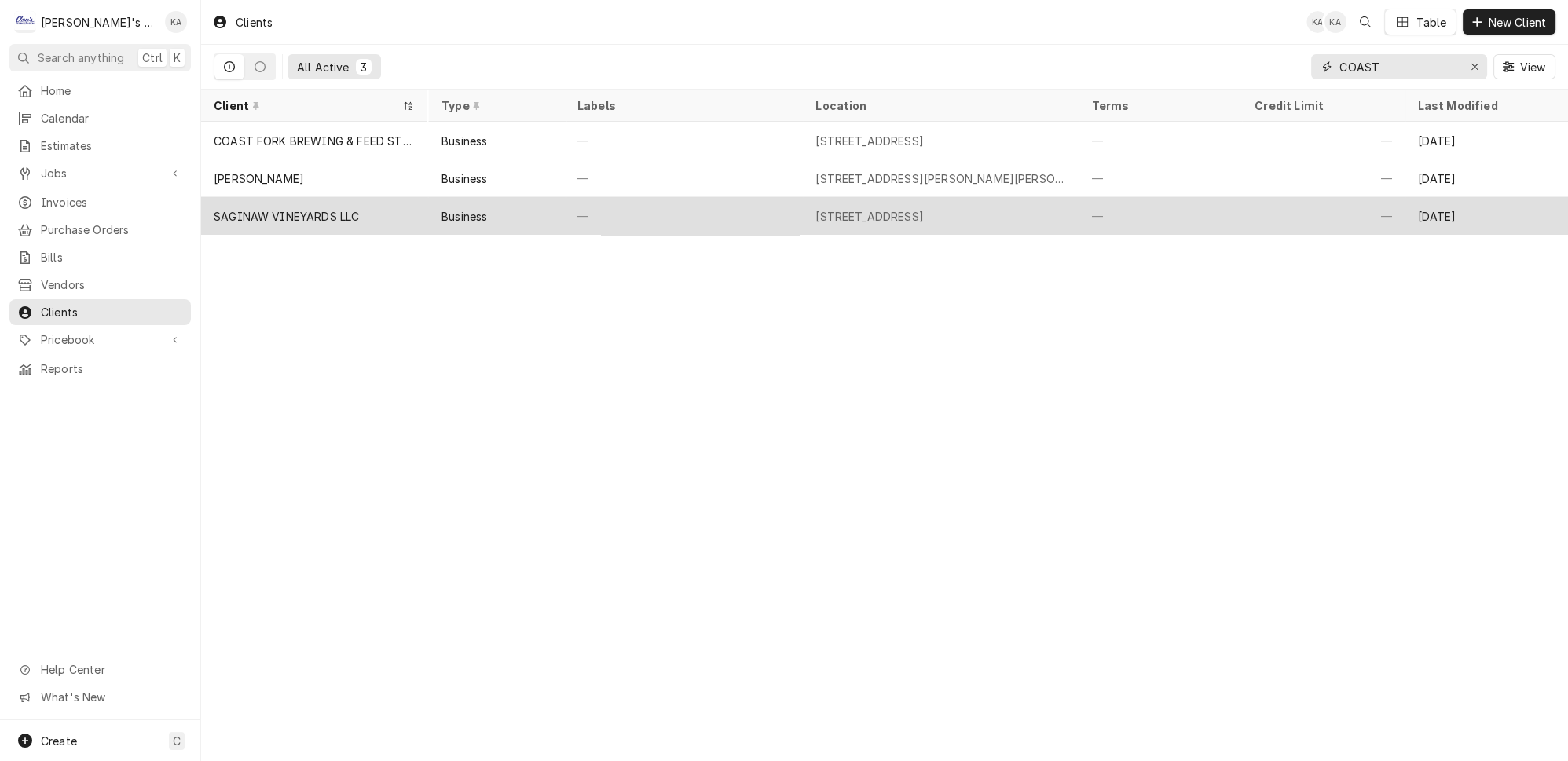
type input "COAST"
click at [708, 203] on div "—" at bounding box center [683, 216] width 238 height 38
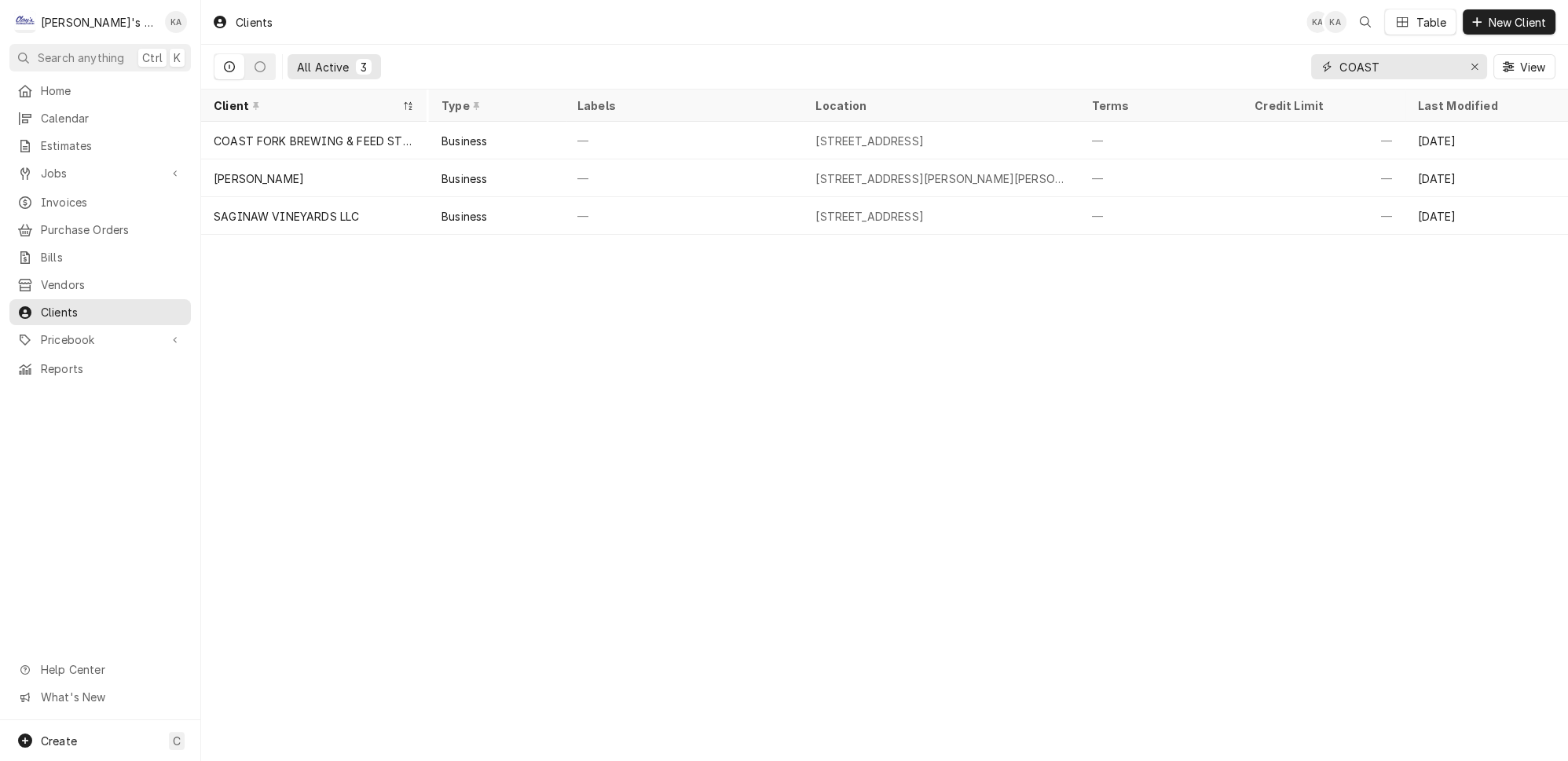
click at [1473, 65] on div "Erase input" at bounding box center [1474, 66] width 16 height 16
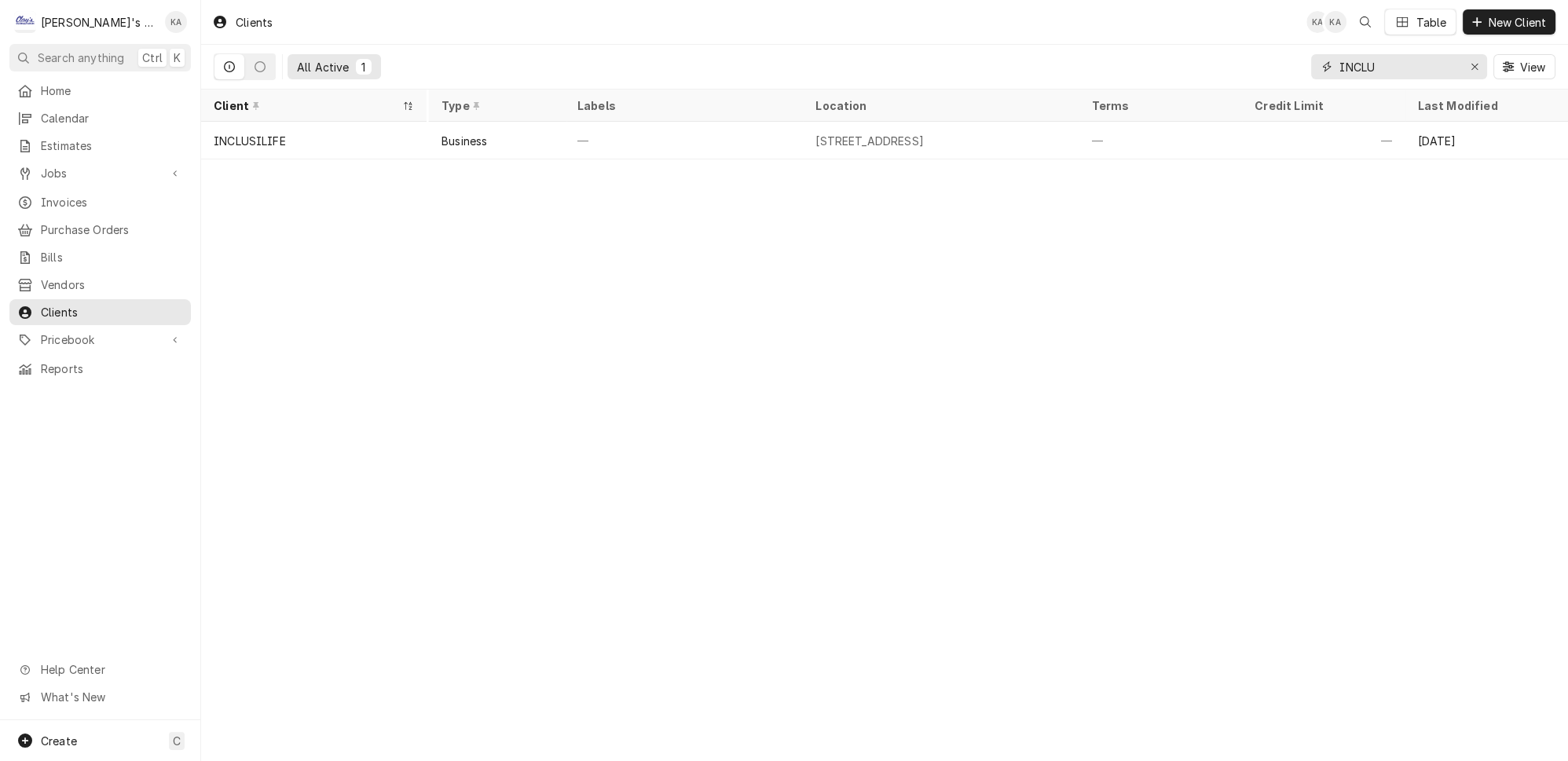
type input "INCLU"
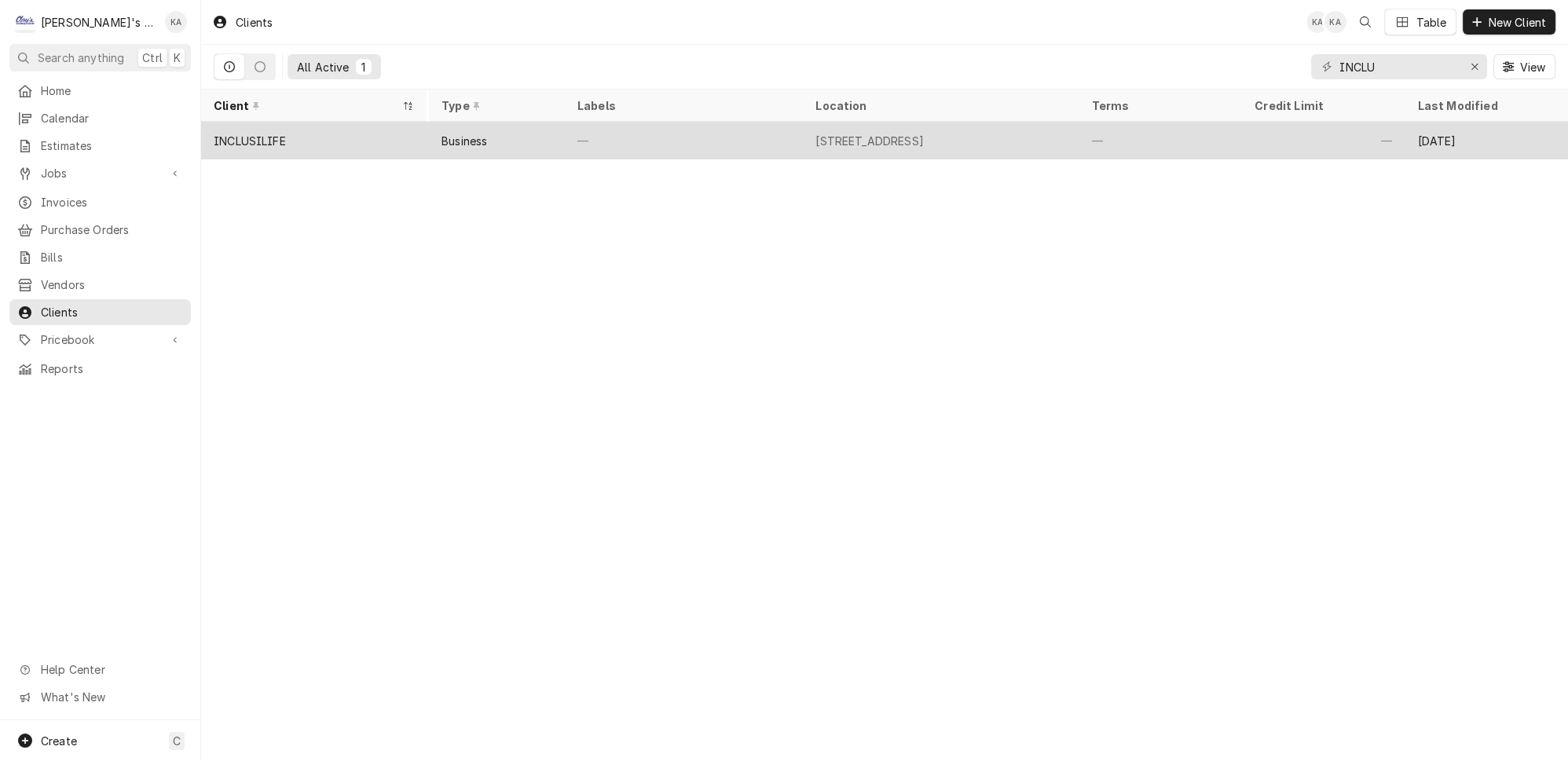
click at [766, 135] on div "—" at bounding box center [683, 140] width 238 height 38
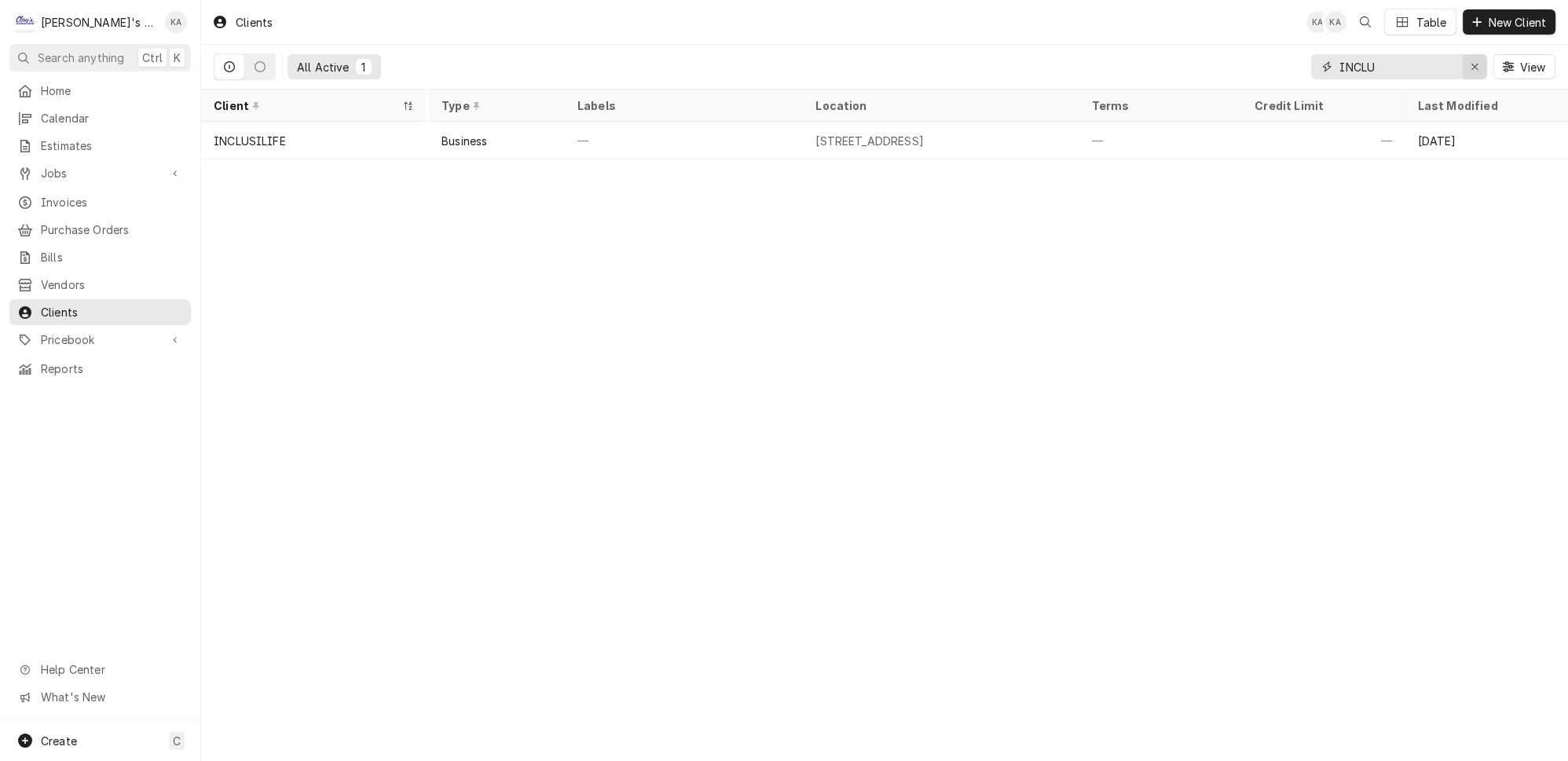
click at [1479, 69] on button "Erase input" at bounding box center [1474, 66] width 25 height 25
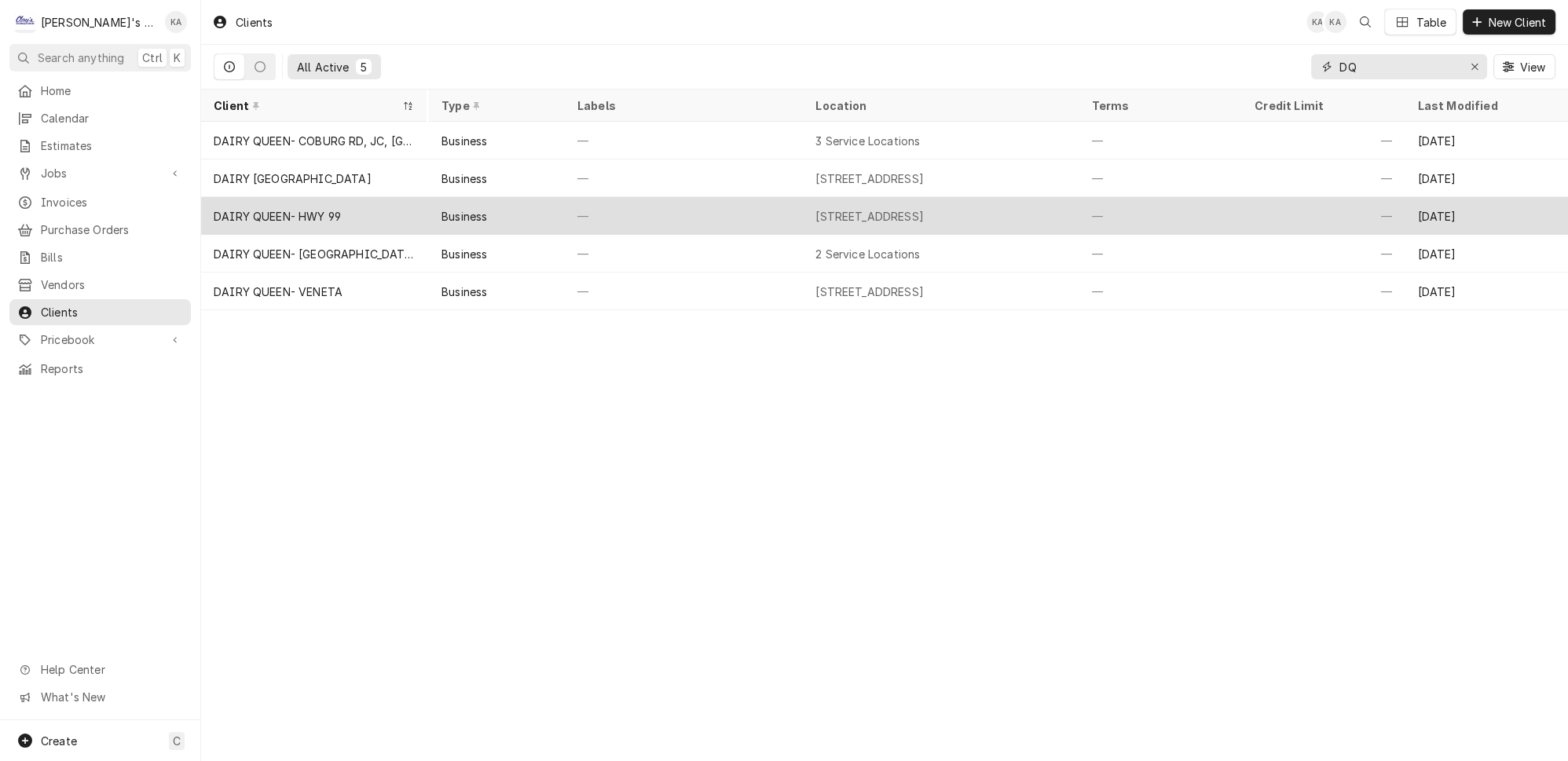
type input "DQ"
click at [564, 208] on div "—" at bounding box center [683, 216] width 238 height 38
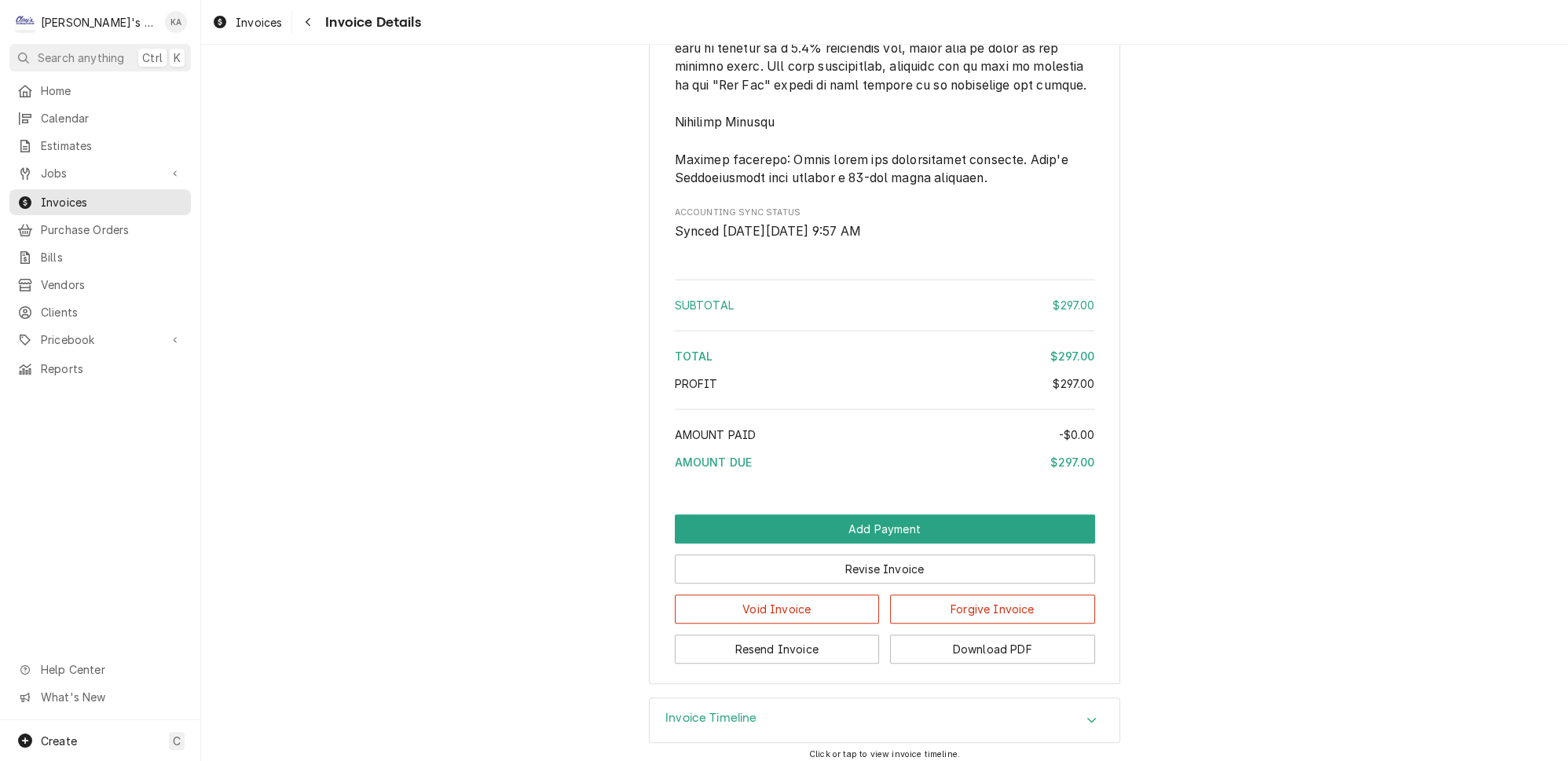
scroll to position [1995, 0]
click at [750, 715] on div "Invoice Timeline" at bounding box center [710, 719] width 92 height 19
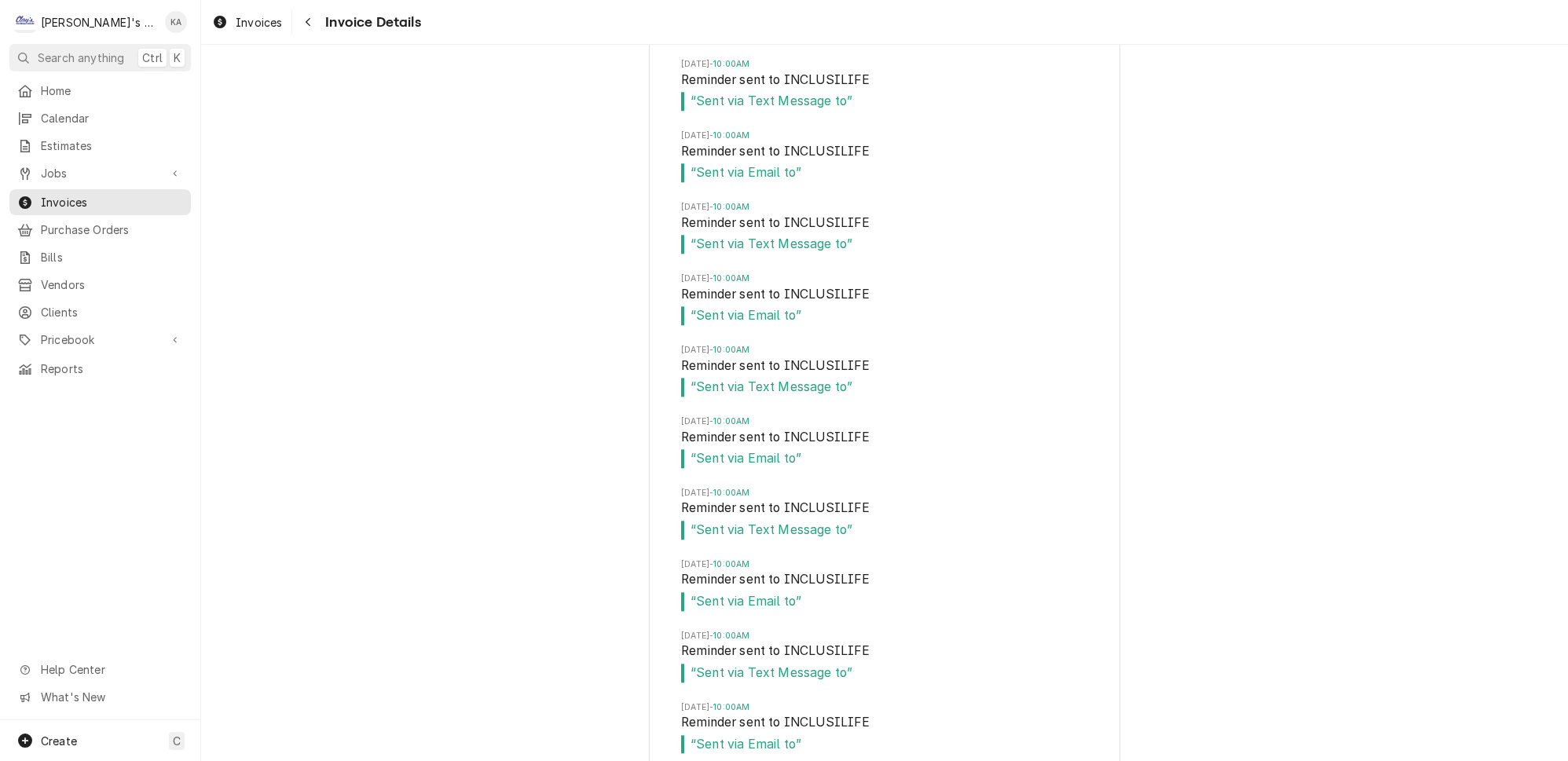
scroll to position [3390, 0]
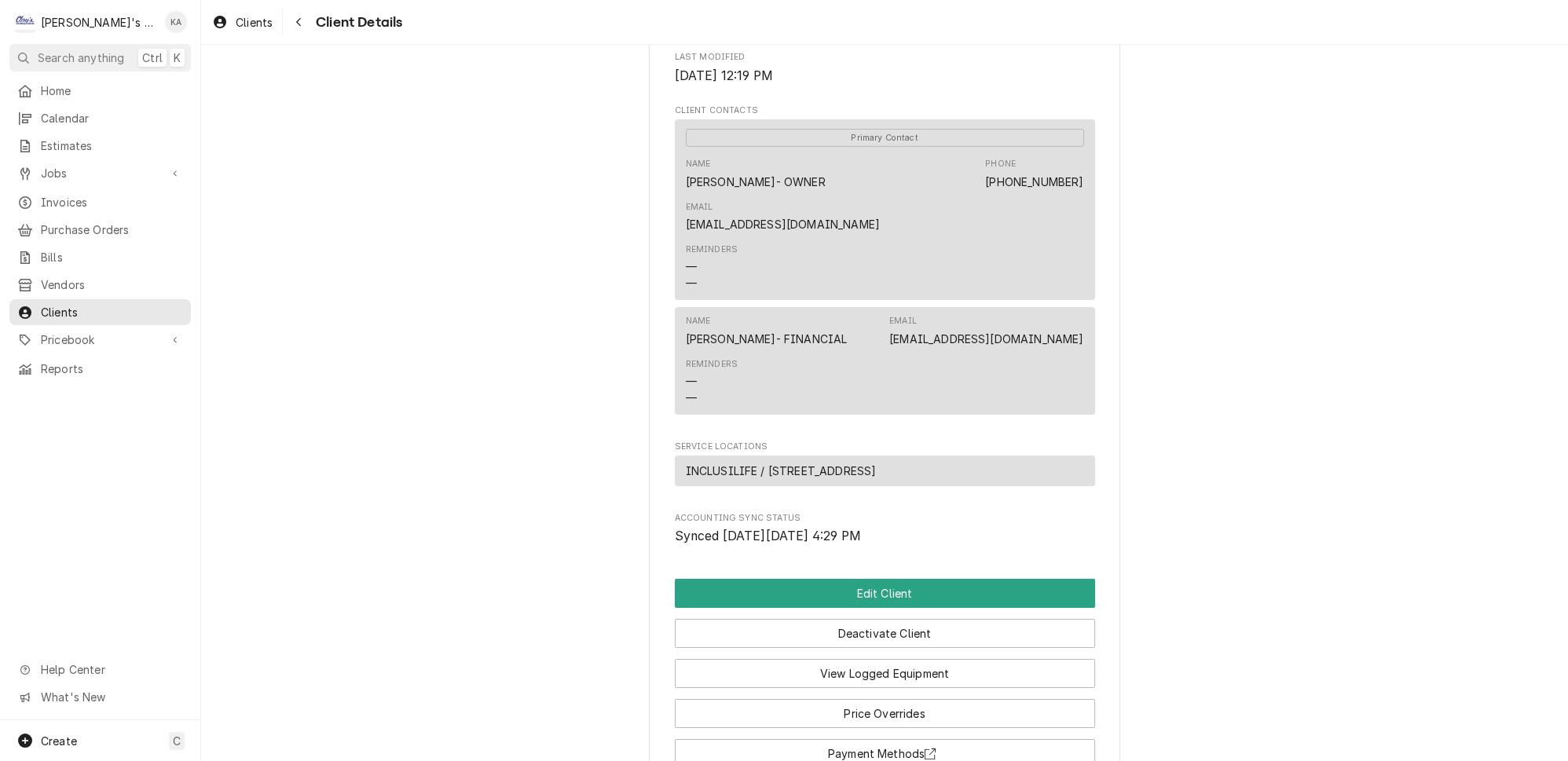
scroll to position [571, 0]
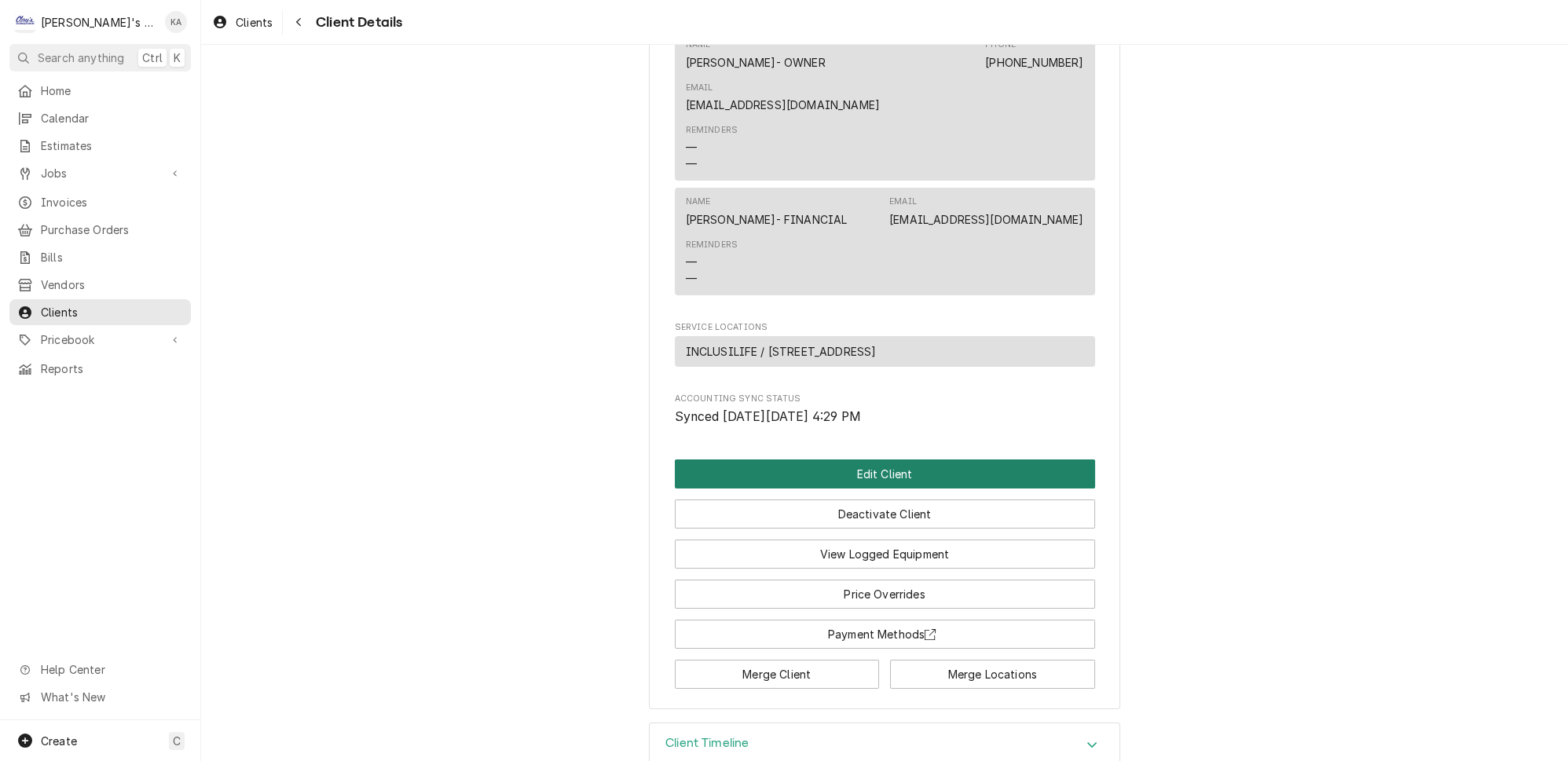
click at [929, 485] on button "Edit Client" at bounding box center [884, 473] width 420 height 29
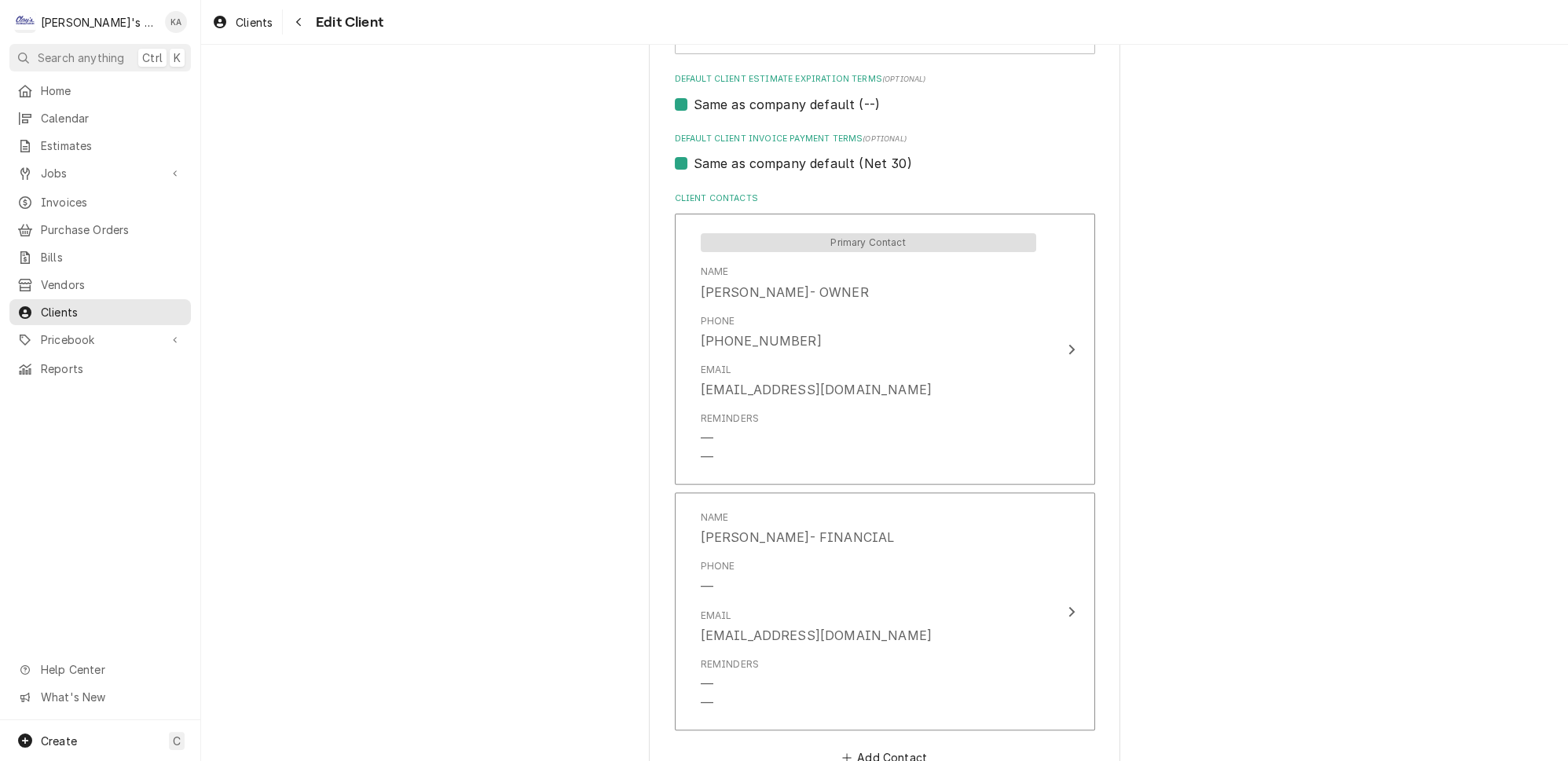
scroll to position [928, 0]
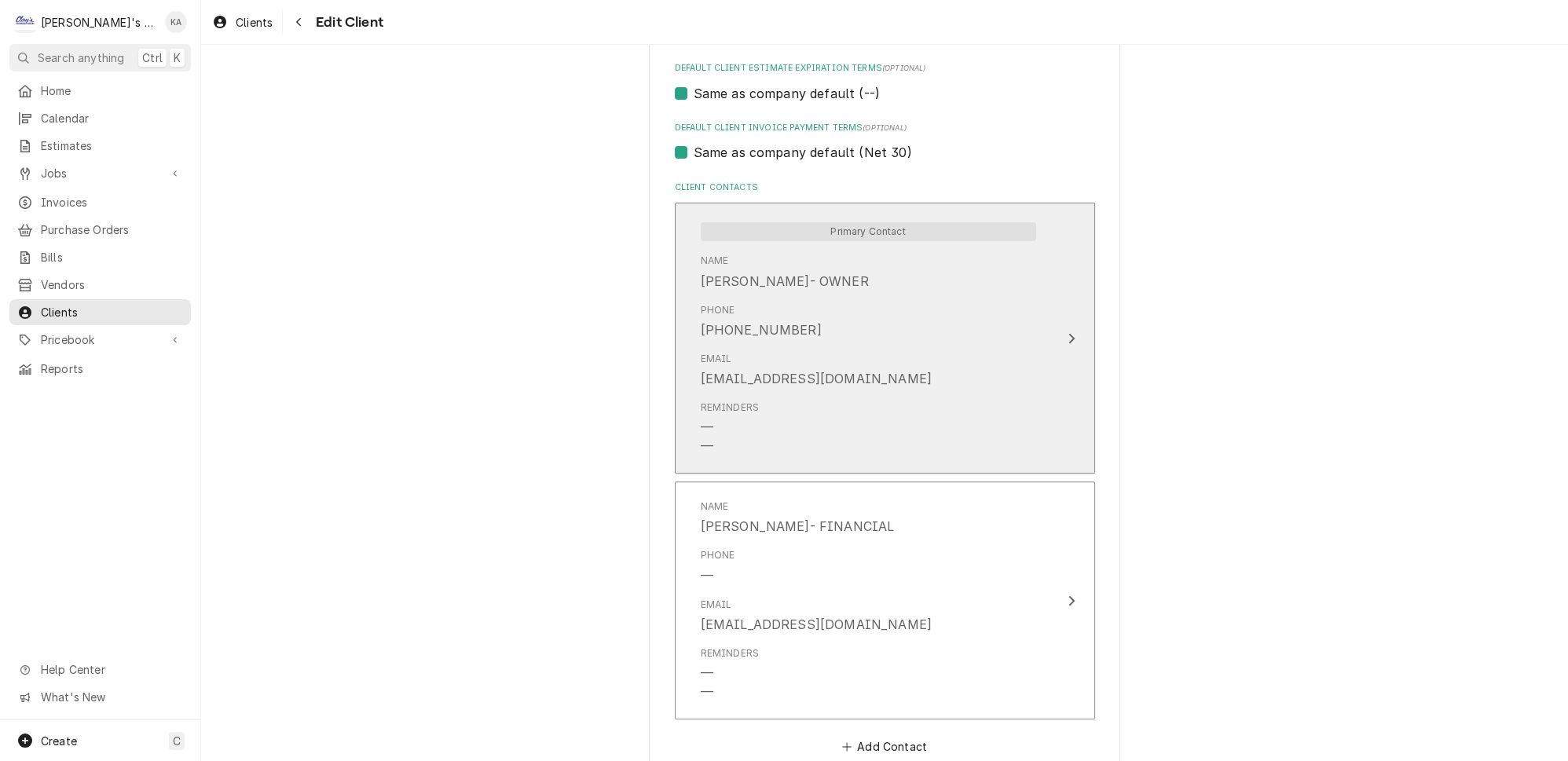
click at [836, 395] on div "Reminders — —" at bounding box center [868, 428] width 336 height 67
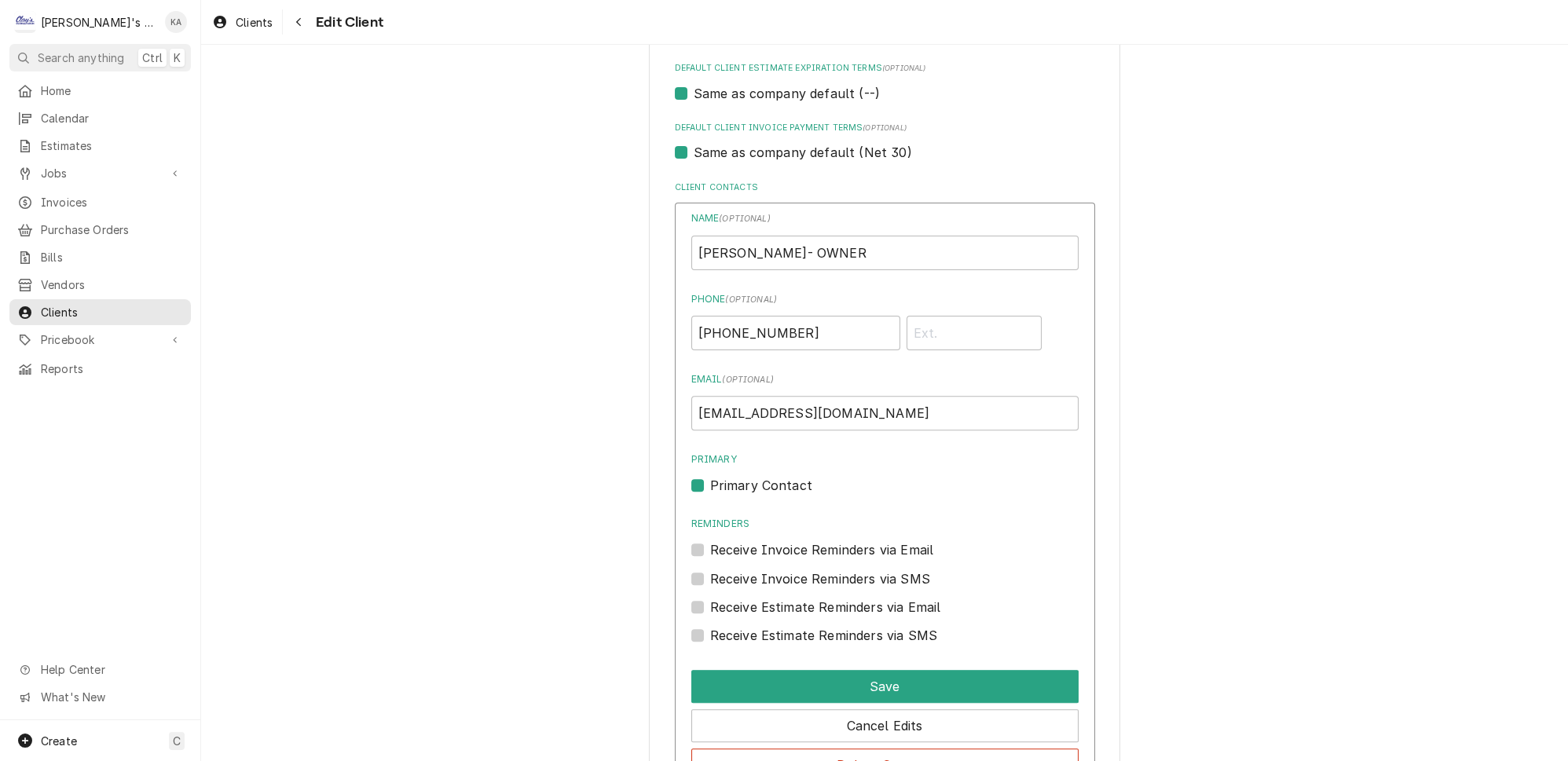
click at [787, 541] on label "Receive Invoice Reminders via Email" at bounding box center [821, 550] width 224 height 19
click at [787, 541] on input "Reminders" at bounding box center [903, 558] width 387 height 34
checkbox input "true"
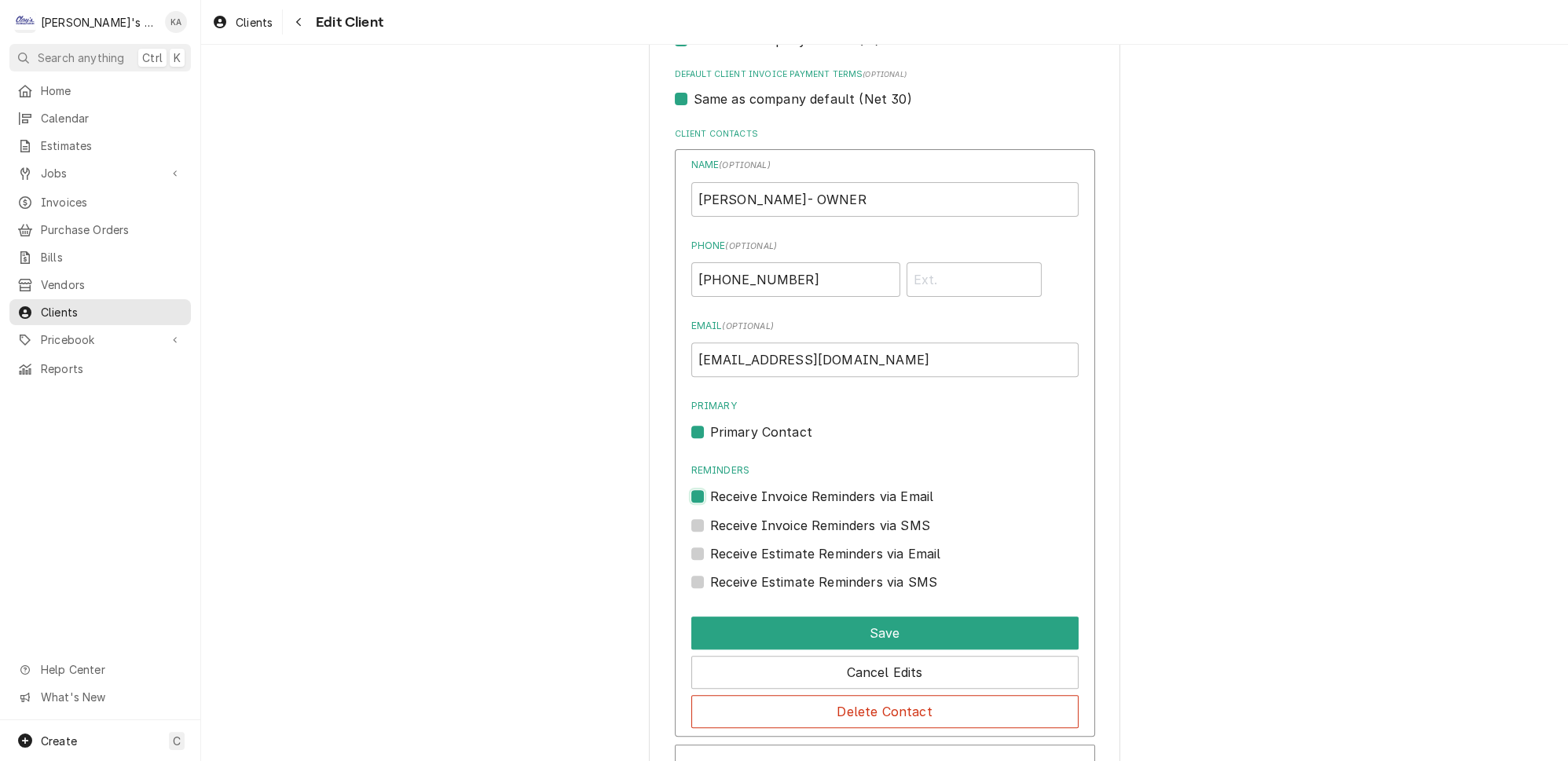
scroll to position [999, 0]
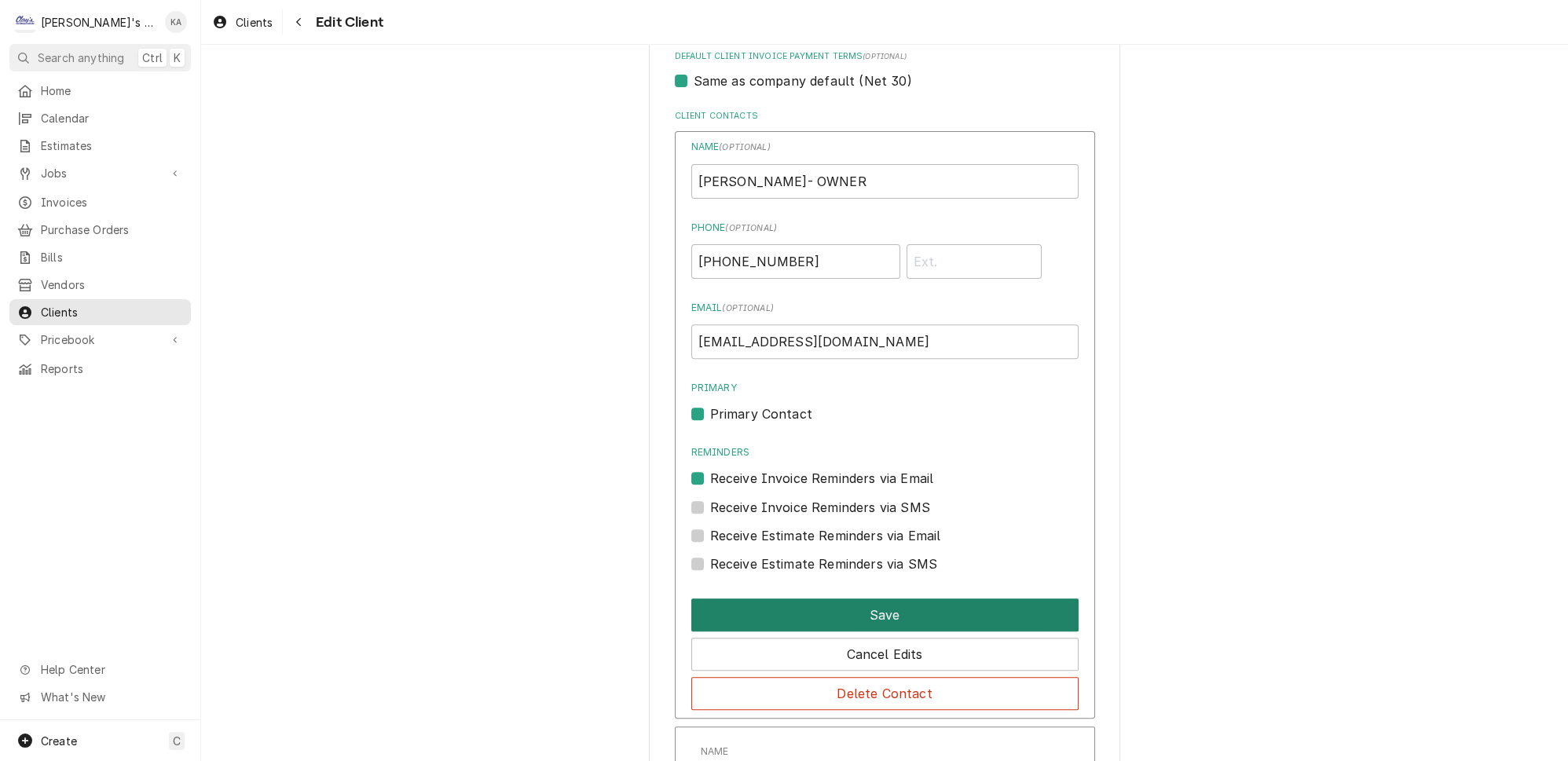
click at [876, 599] on button "Save" at bounding box center [885, 615] width 387 height 33
type textarea "x"
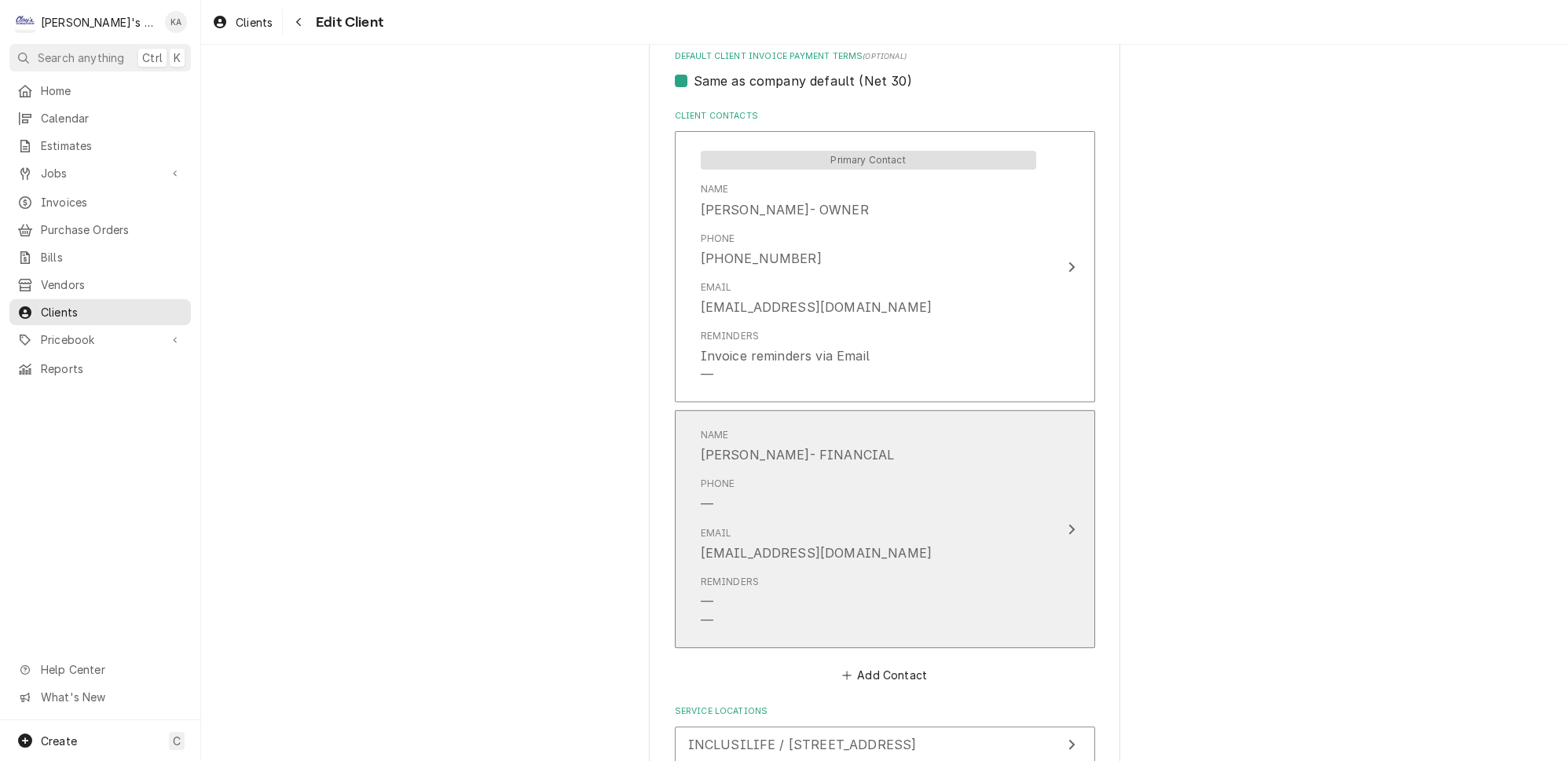
click at [861, 572] on div "Reminders — —" at bounding box center [868, 602] width 336 height 67
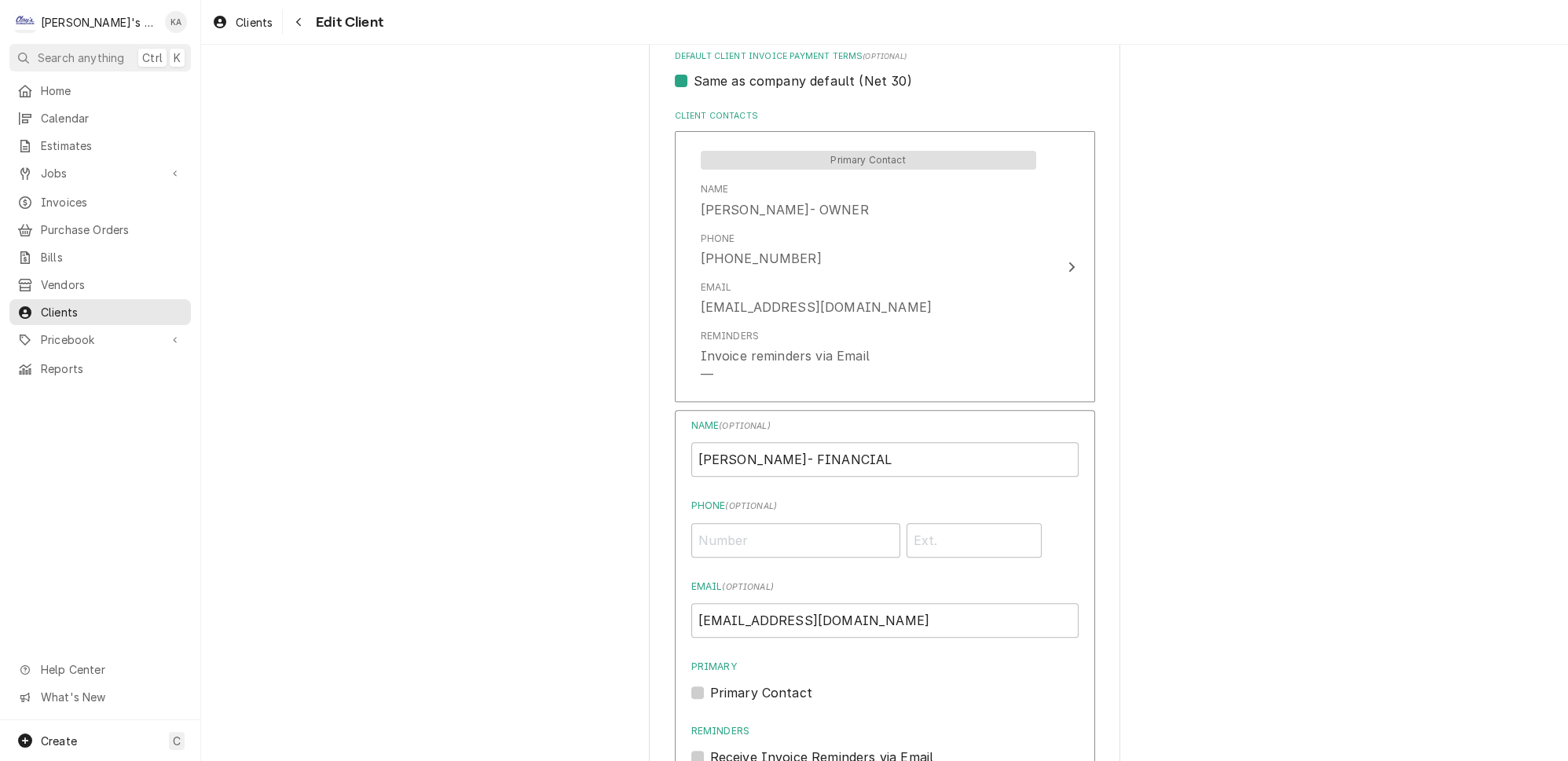
click at [779, 748] on label "Receive Invoice Reminders via Email" at bounding box center [821, 757] width 224 height 19
click at [779, 748] on input "Reminders" at bounding box center [903, 765] width 387 height 34
checkbox input "true"
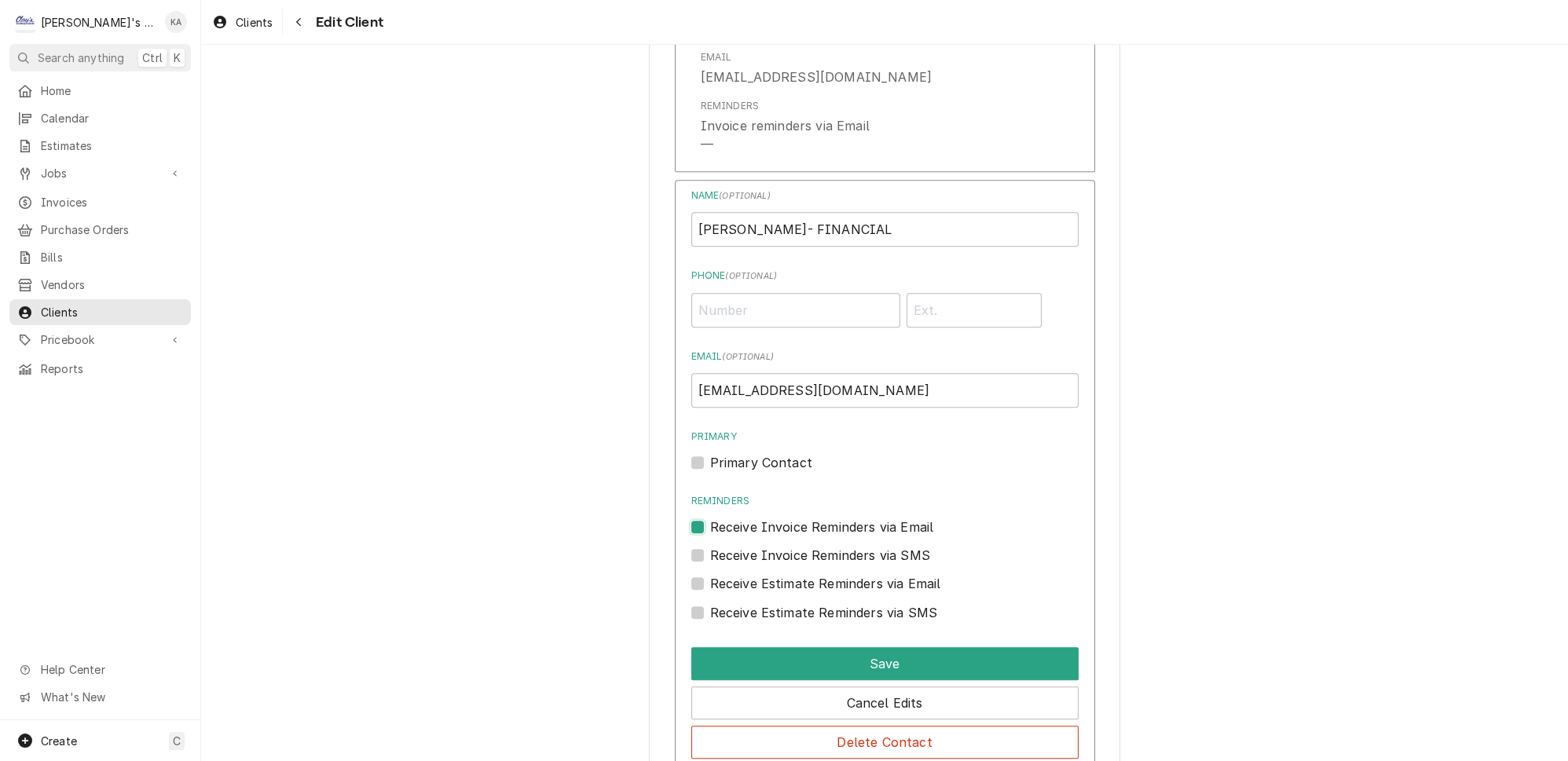
scroll to position [1285, 0]
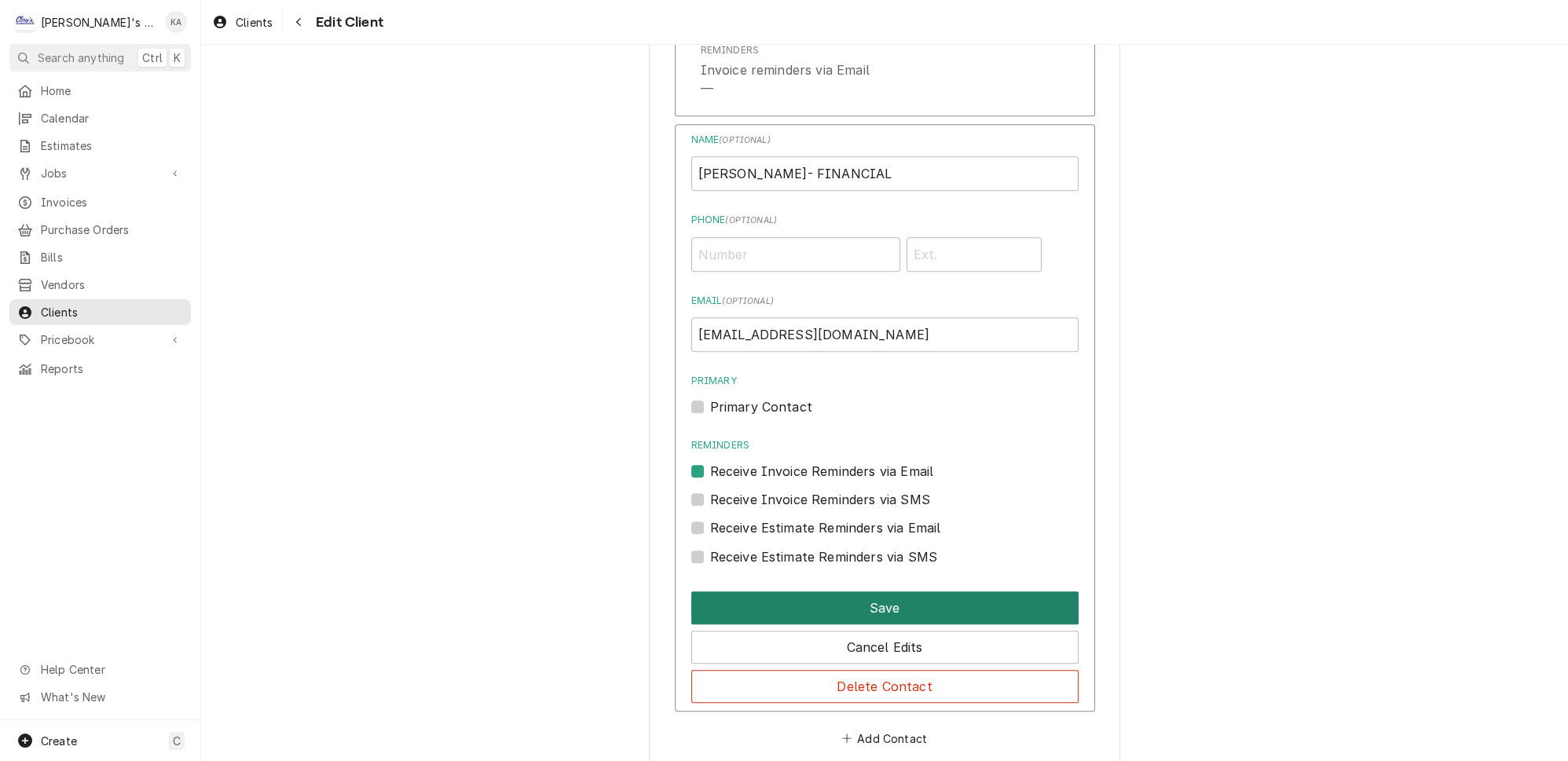
click at [902, 591] on button "Save" at bounding box center [885, 607] width 387 height 33
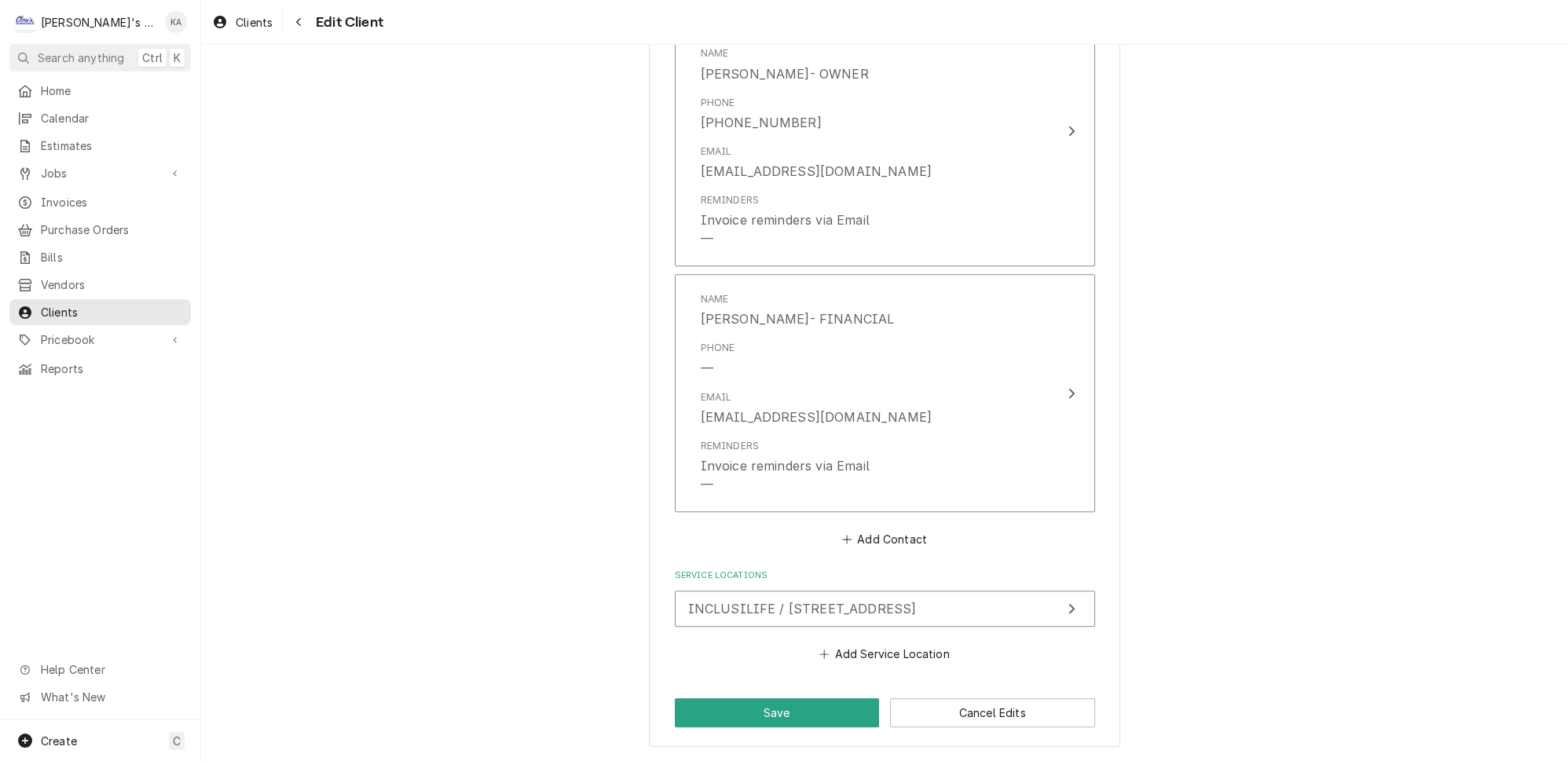
scroll to position [1098, 0]
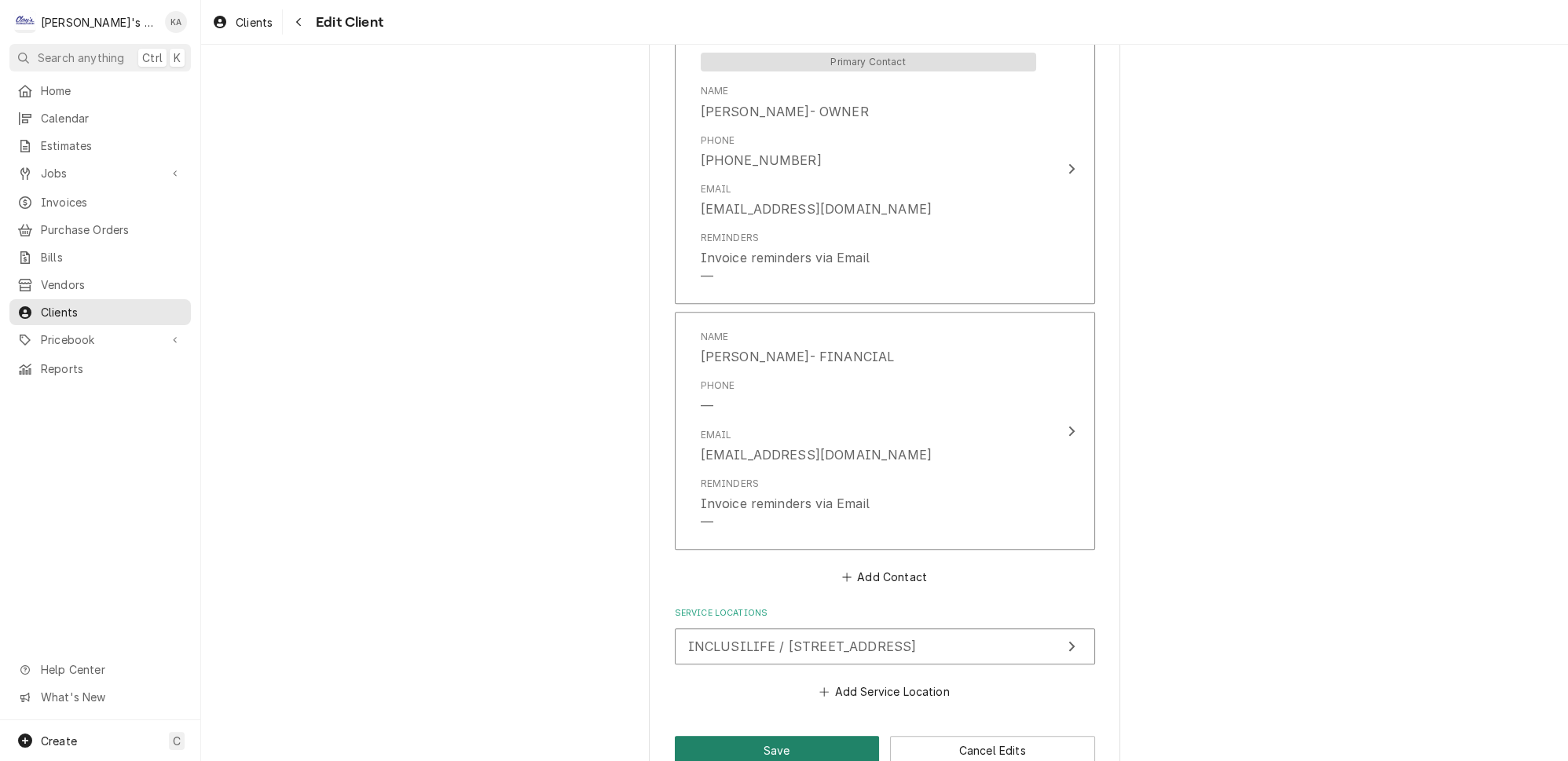
click at [810, 736] on button "Save" at bounding box center [777, 751] width 205 height 29
type textarea "x"
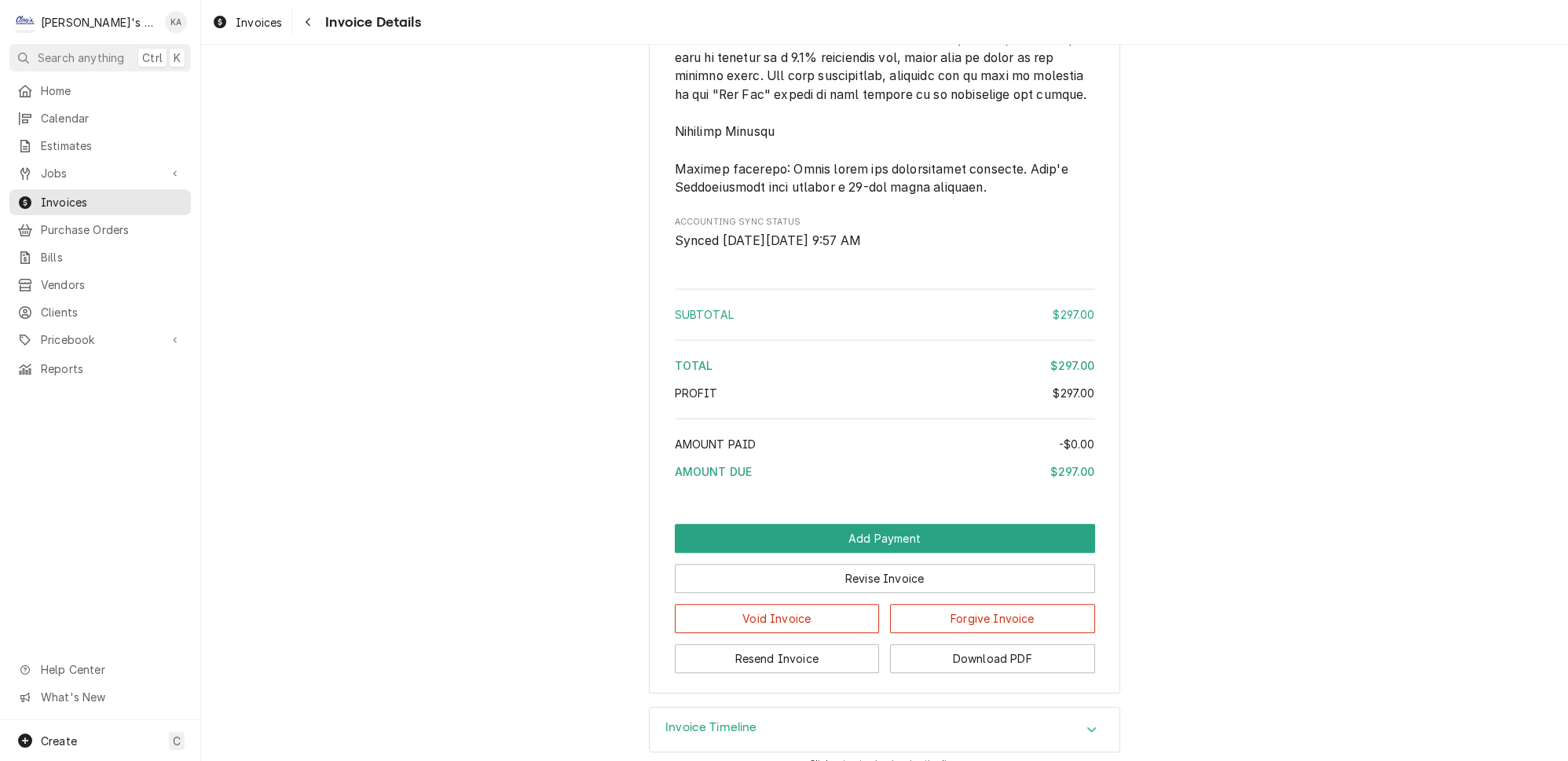
scroll to position [1995, 0]
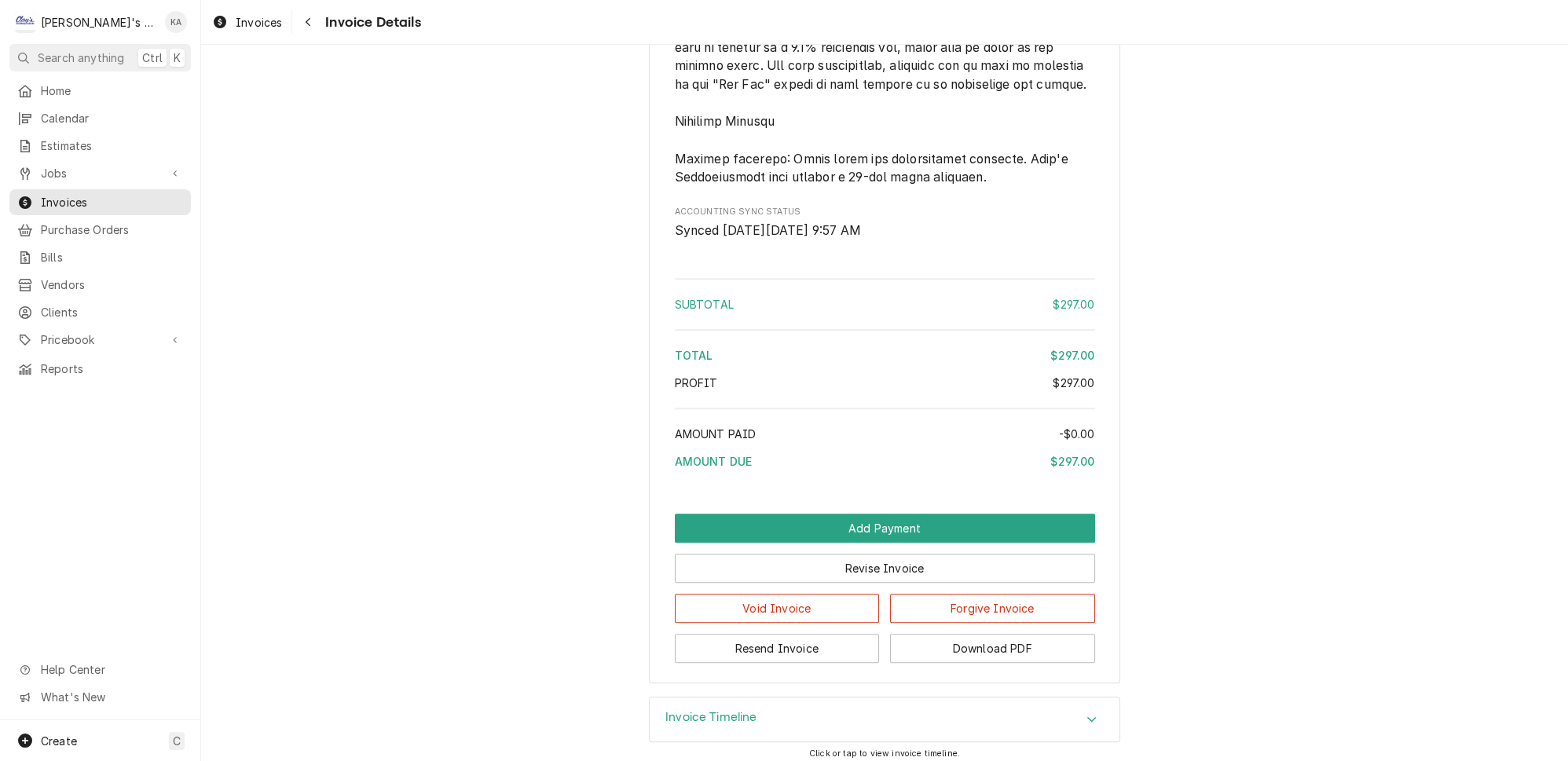
click at [801, 716] on div "Invoice Timeline" at bounding box center [884, 719] width 470 height 44
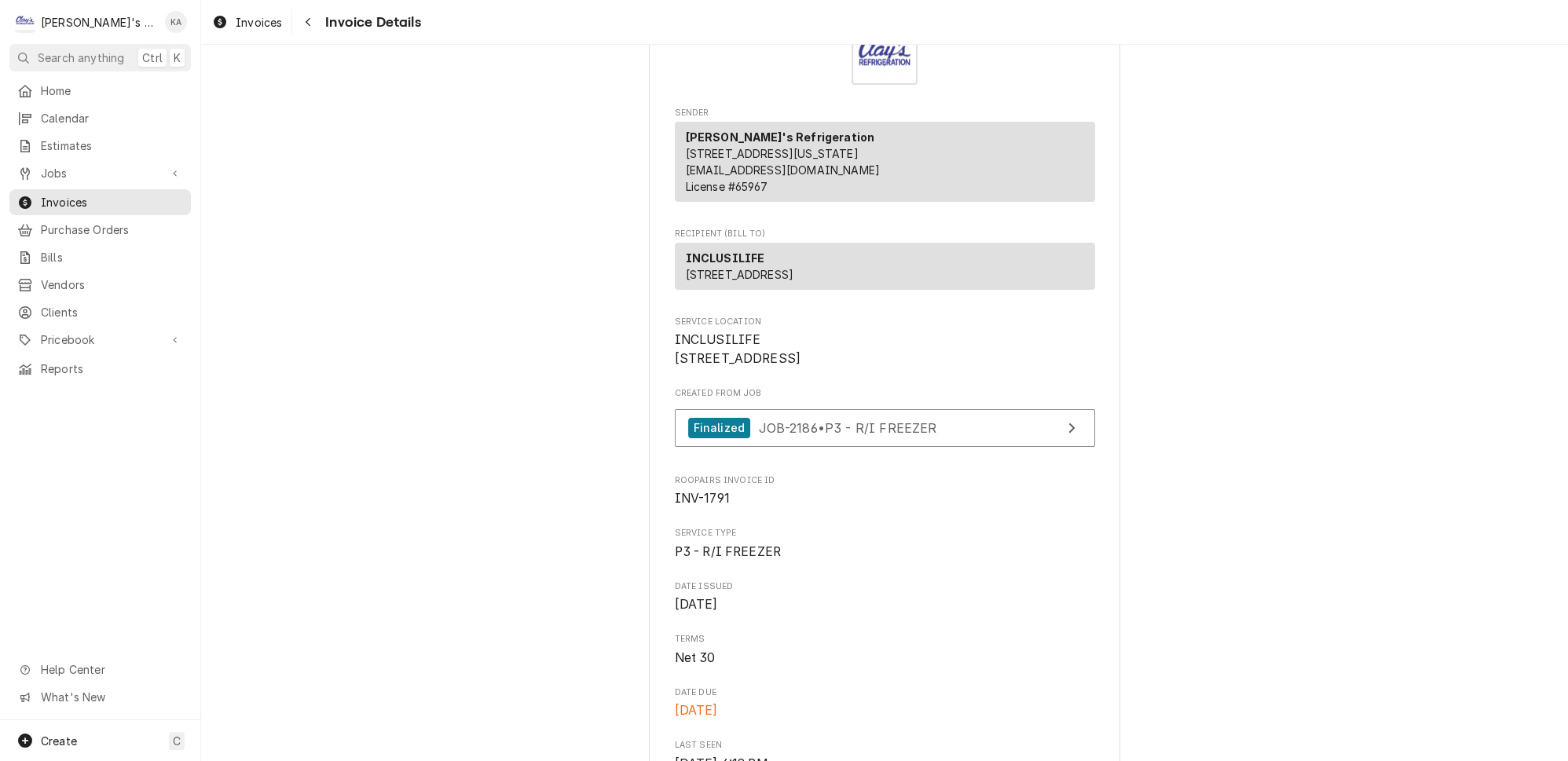
scroll to position [0, 0]
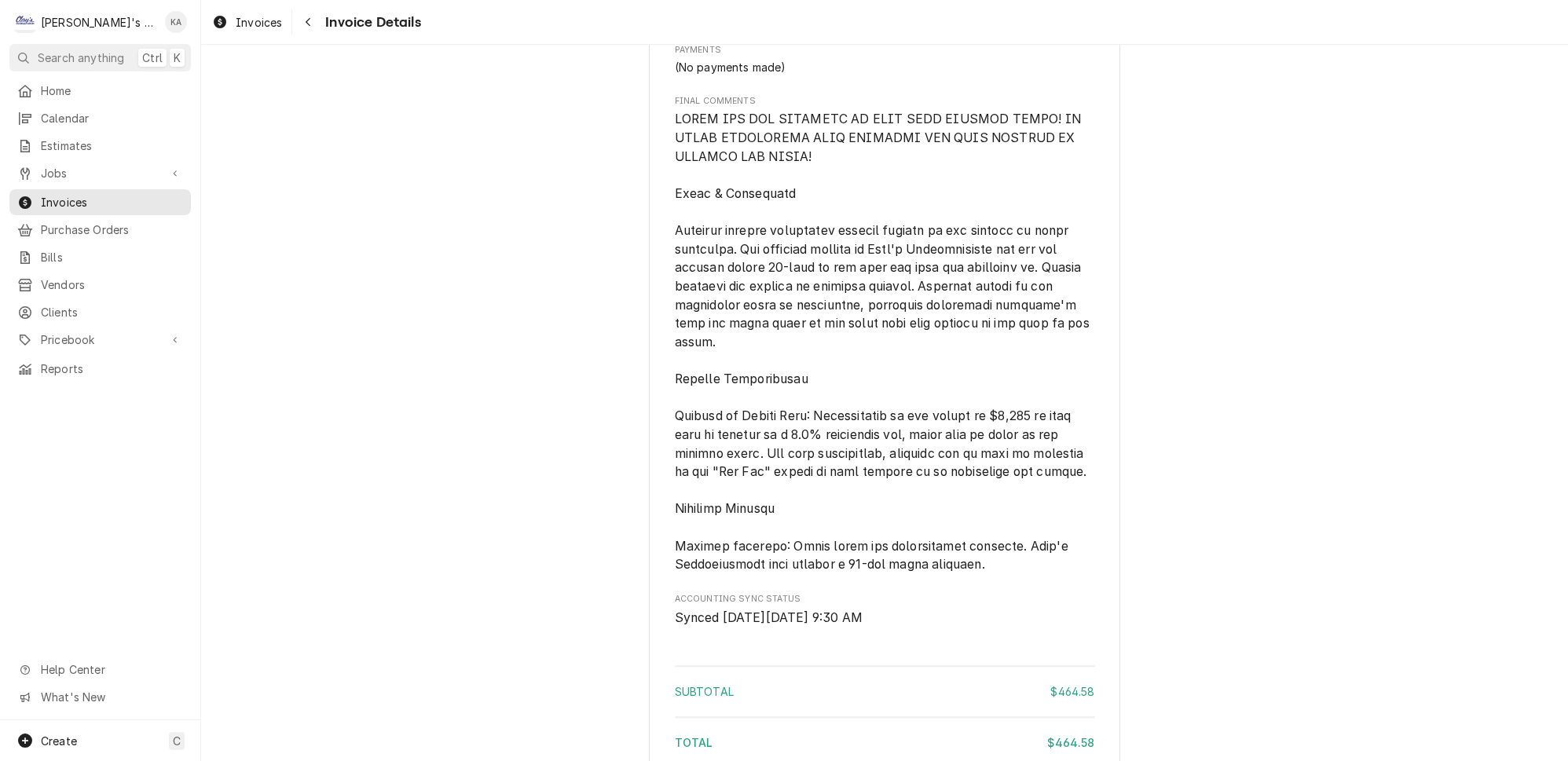
scroll to position [2086, 0]
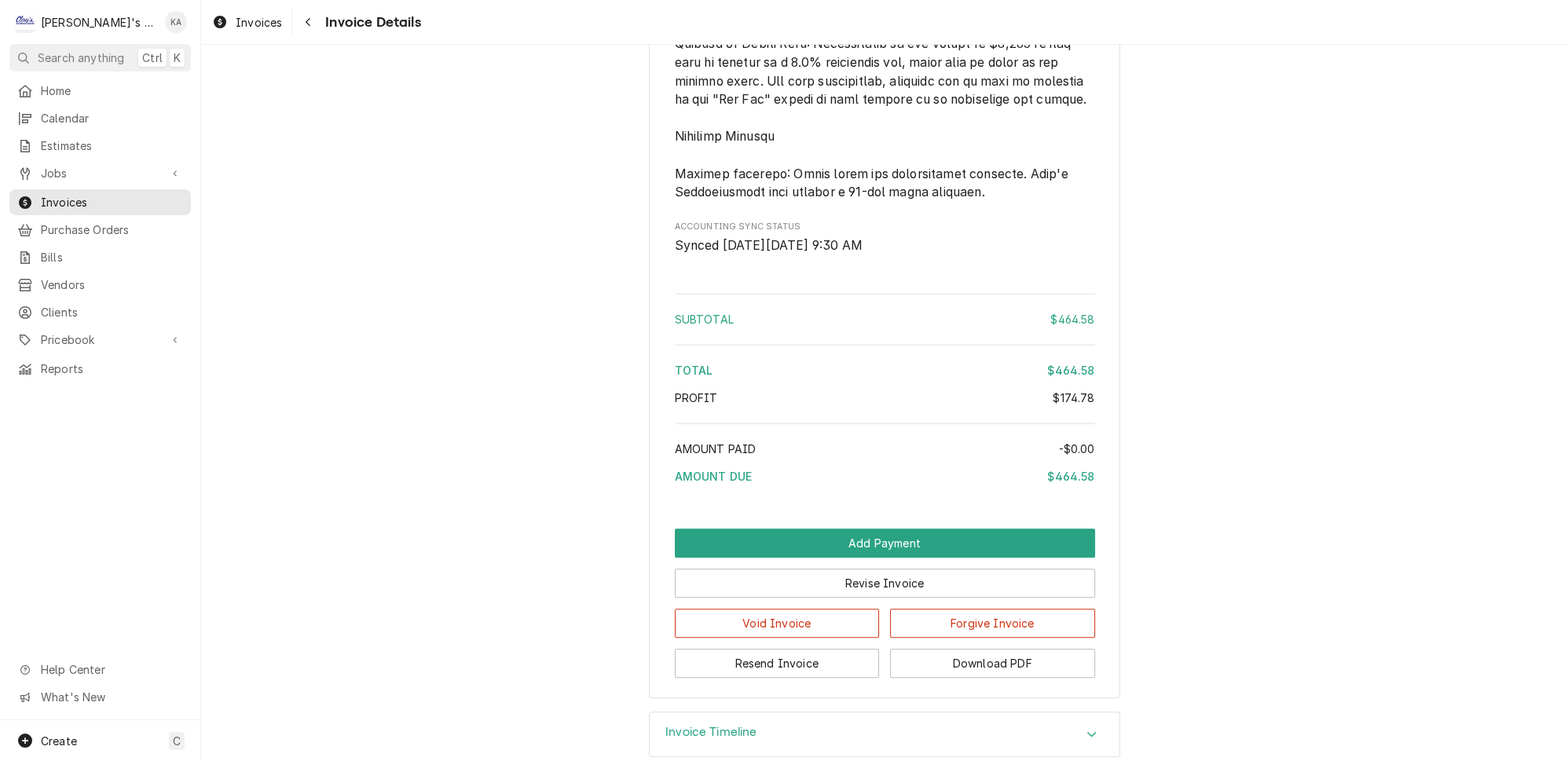
click at [693, 725] on div "Invoice Timeline" at bounding box center [710, 734] width 92 height 19
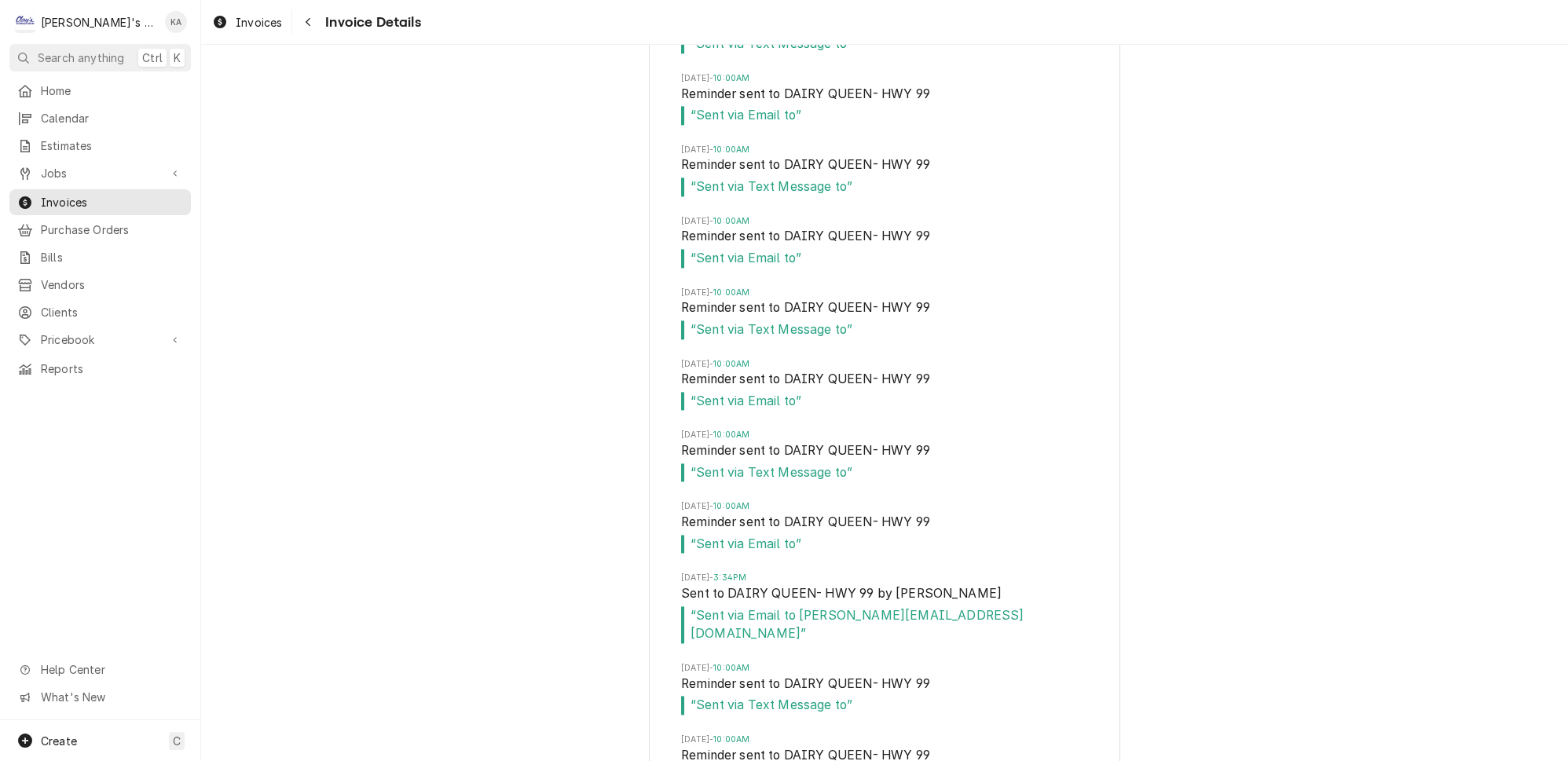
scroll to position [3855, 0]
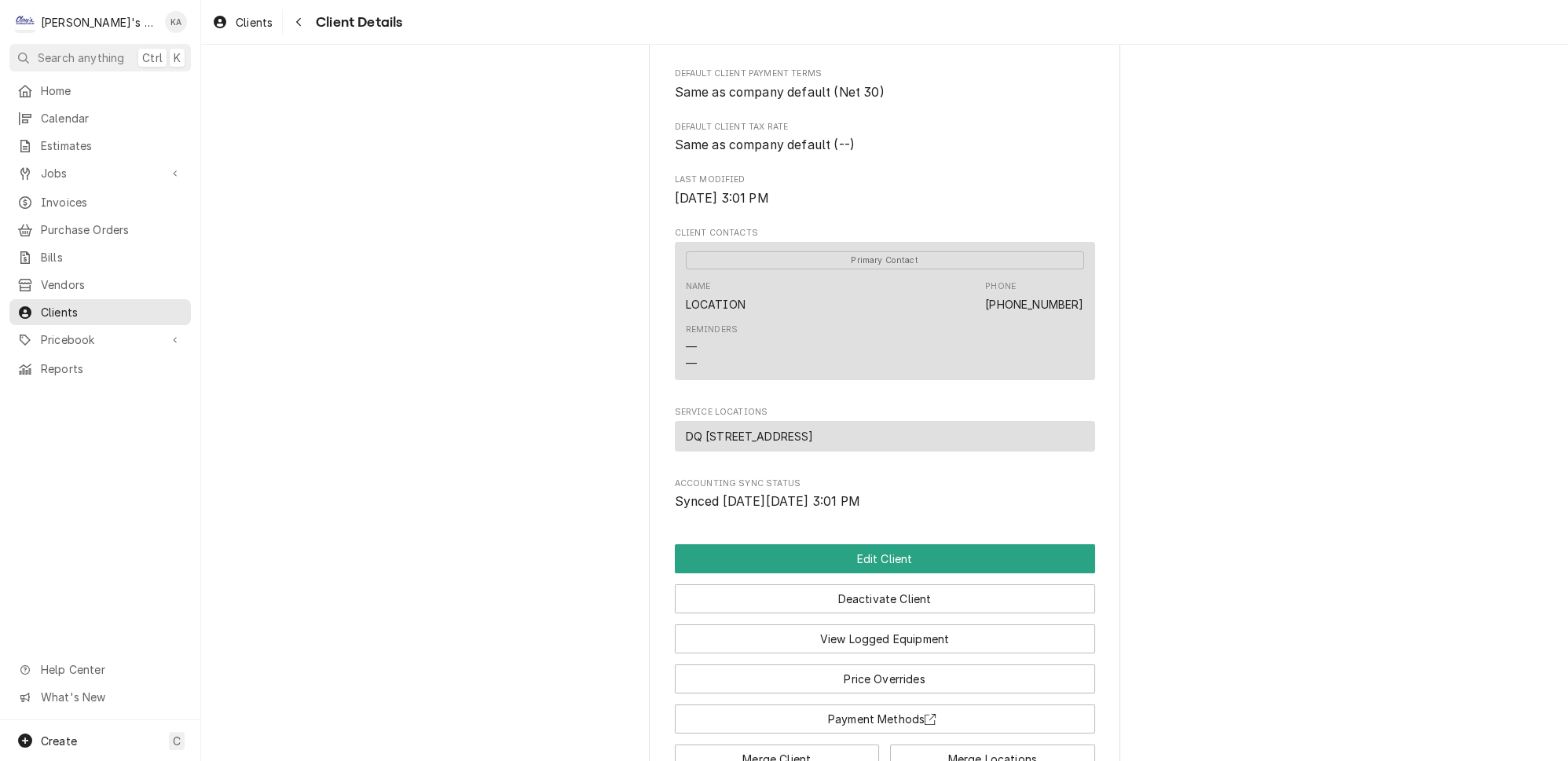
scroll to position [357, 0]
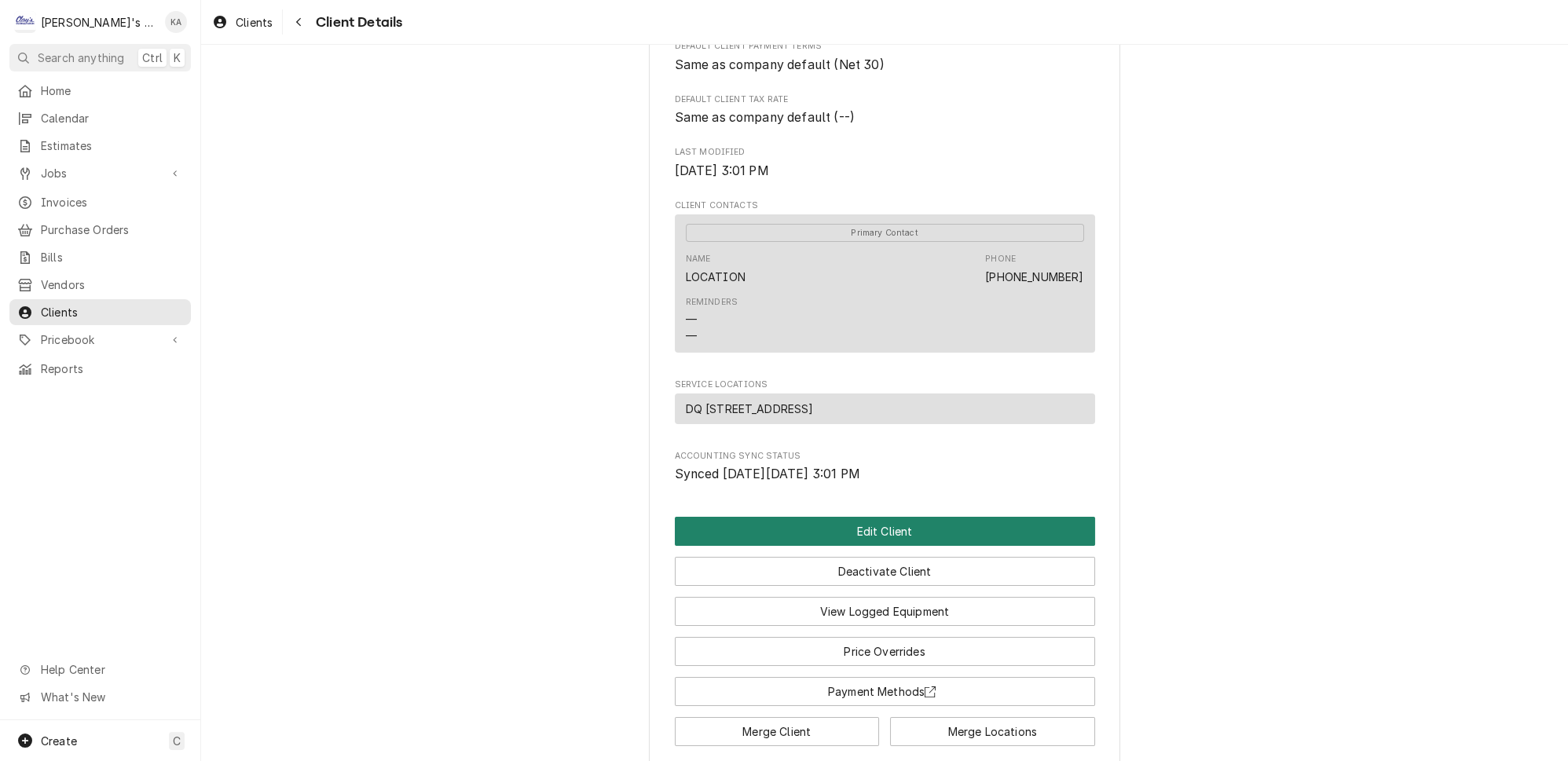
click at [926, 533] on button "Edit Client" at bounding box center [884, 531] width 420 height 29
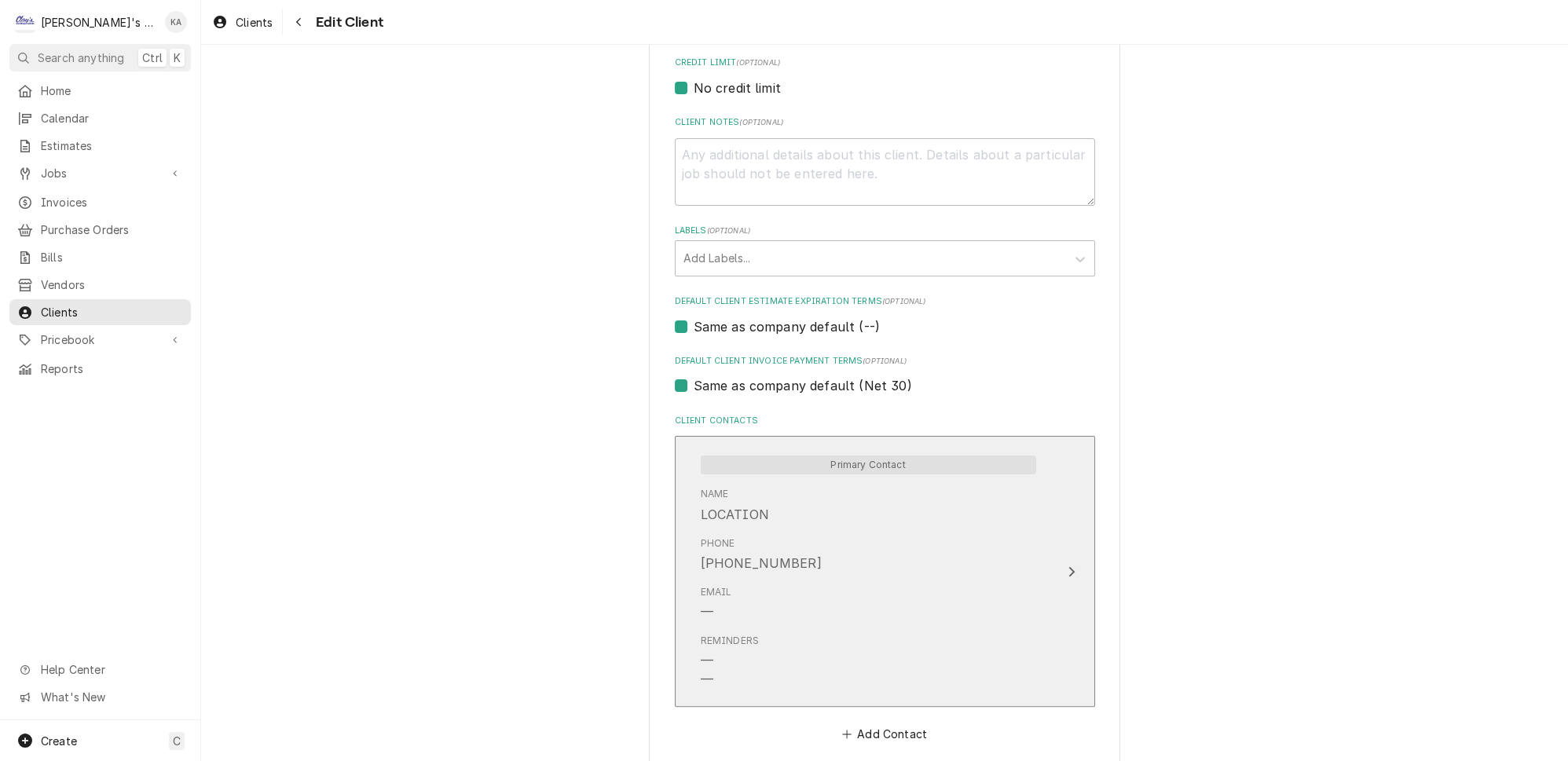
scroll to position [856, 0]
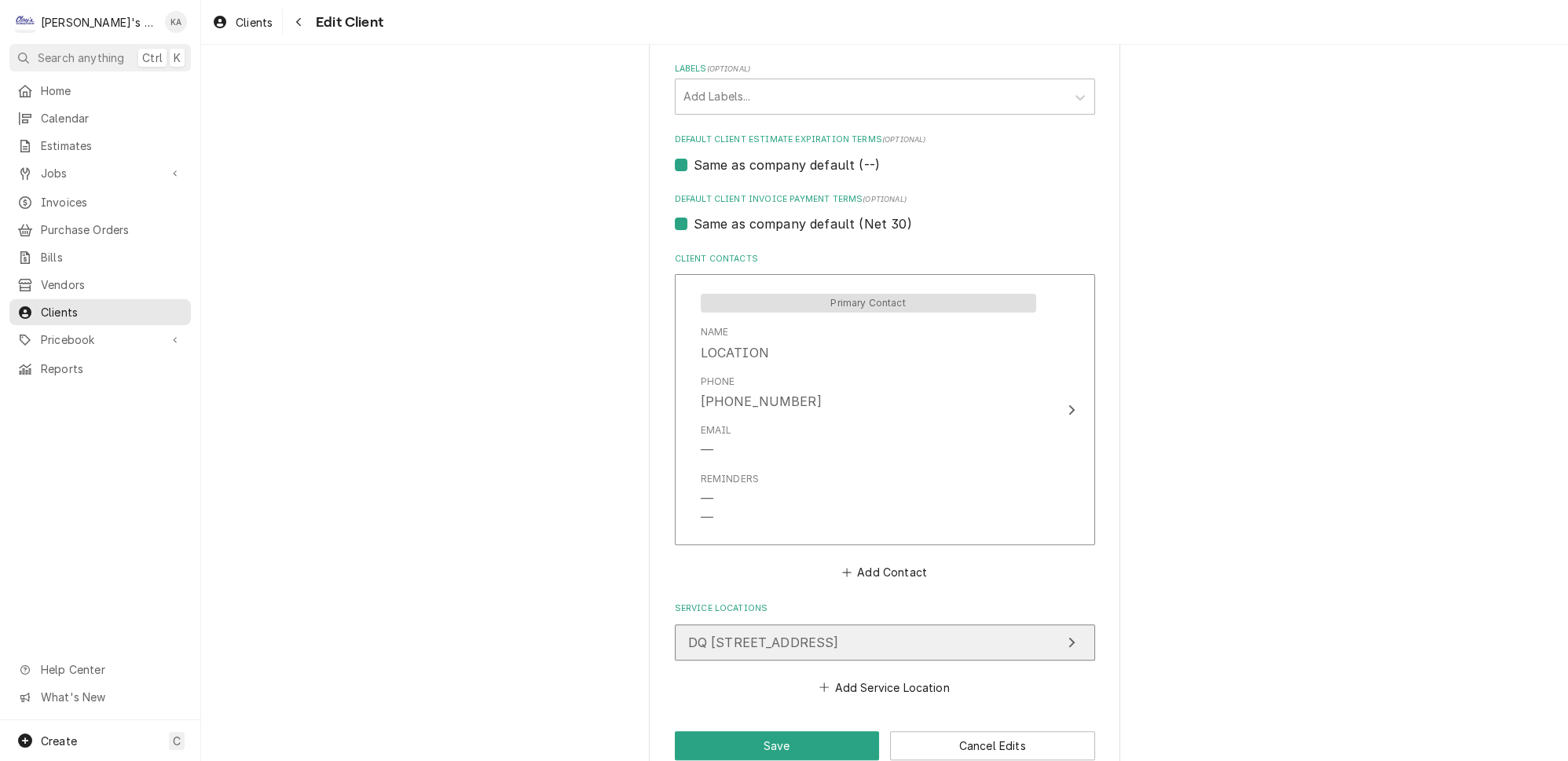
click at [839, 633] on div "DQ [STREET_ADDRESS]" at bounding box center [763, 642] width 151 height 19
type textarea "x"
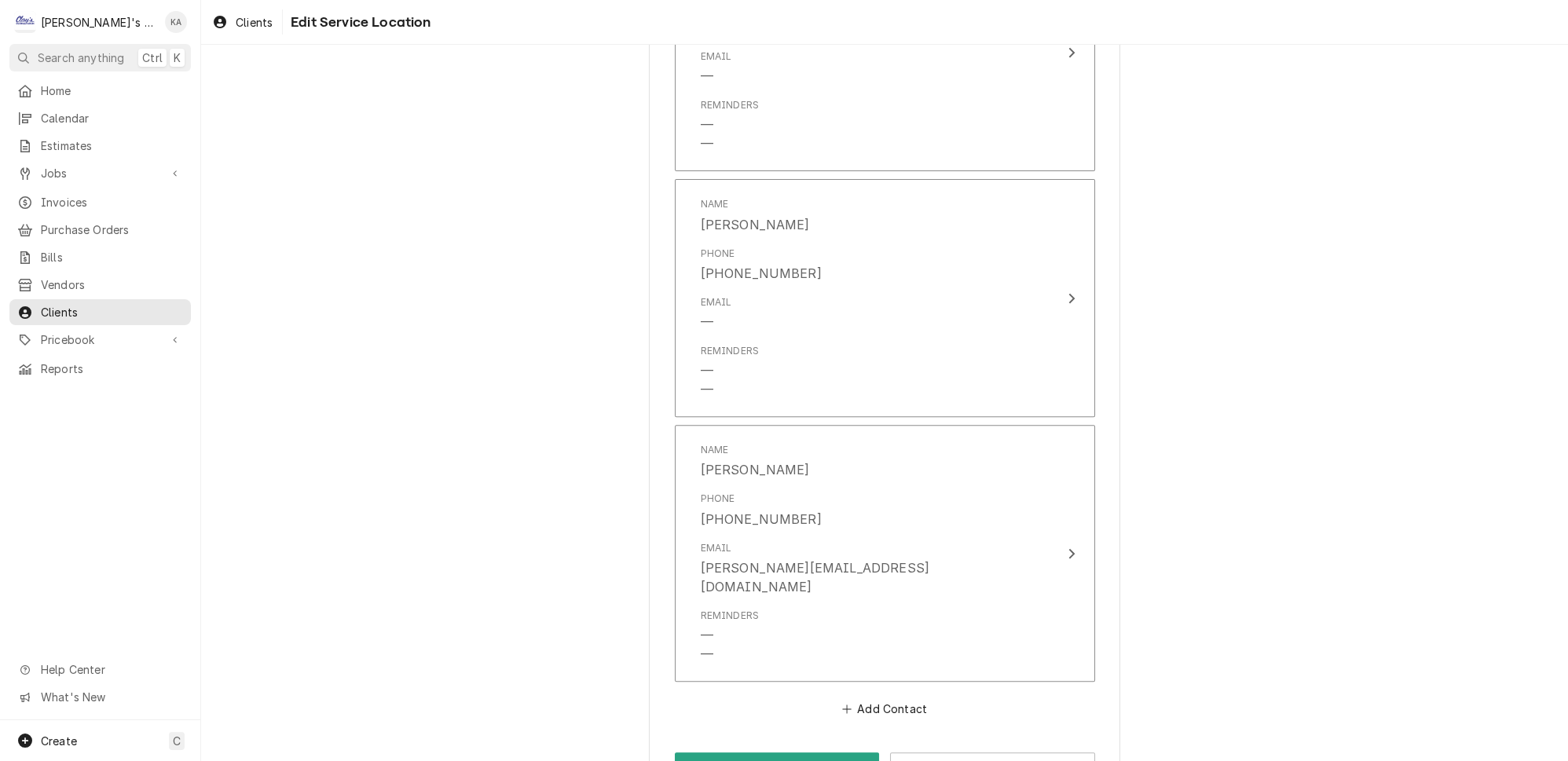
scroll to position [903, 0]
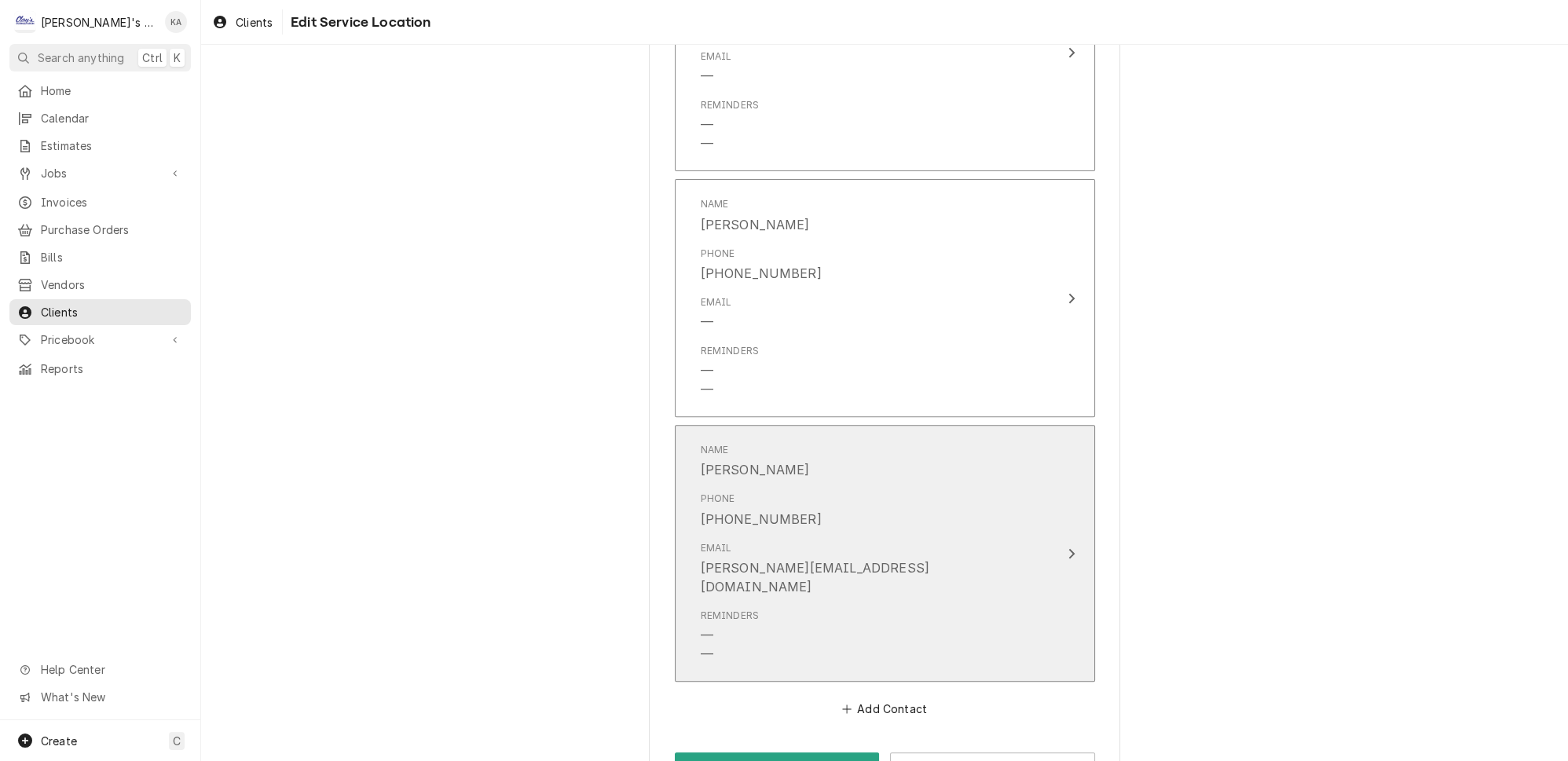
click at [787, 510] on div "[PHONE_NUMBER]" at bounding box center [760, 519] width 120 height 19
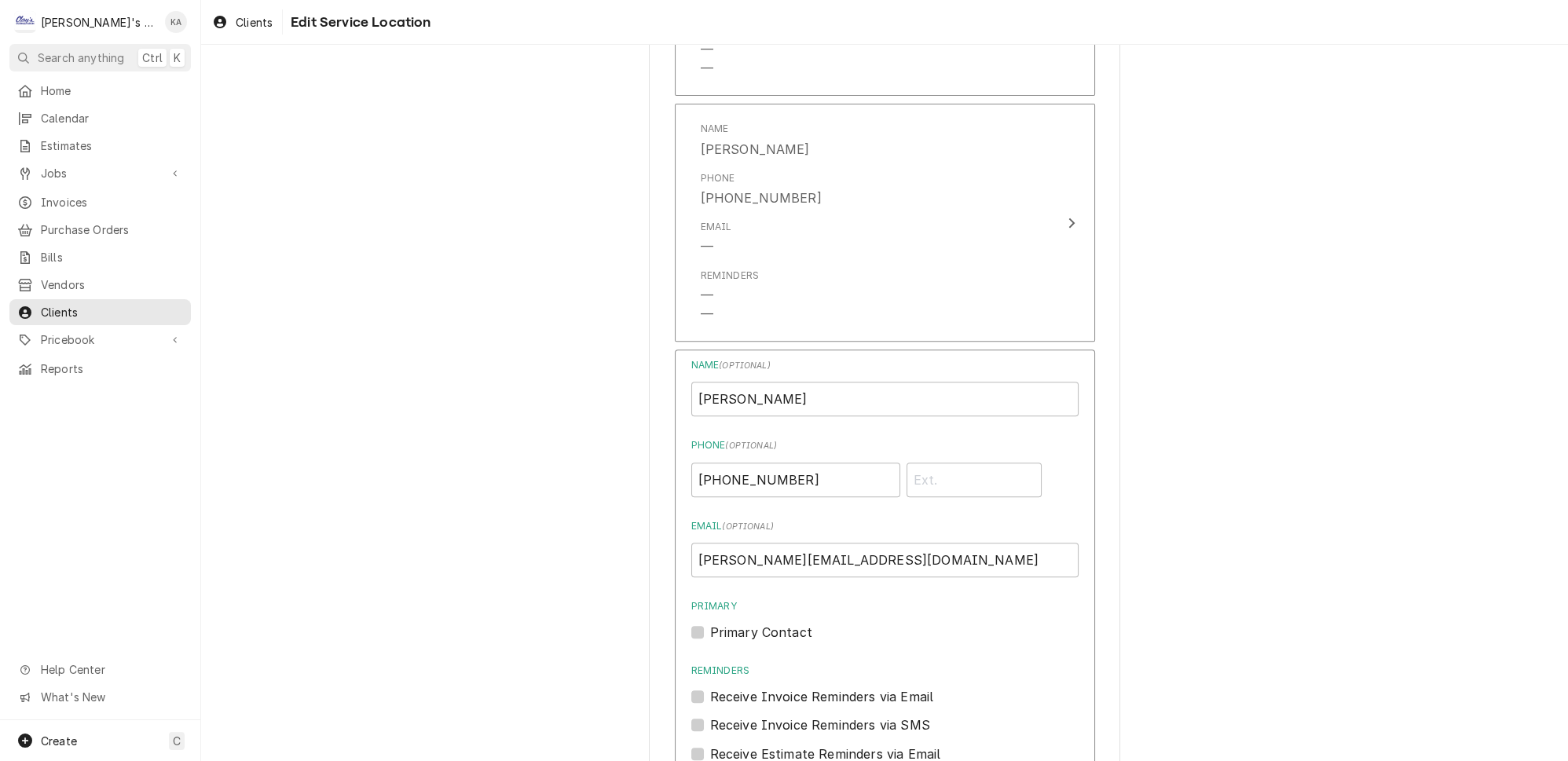
scroll to position [1047, 0]
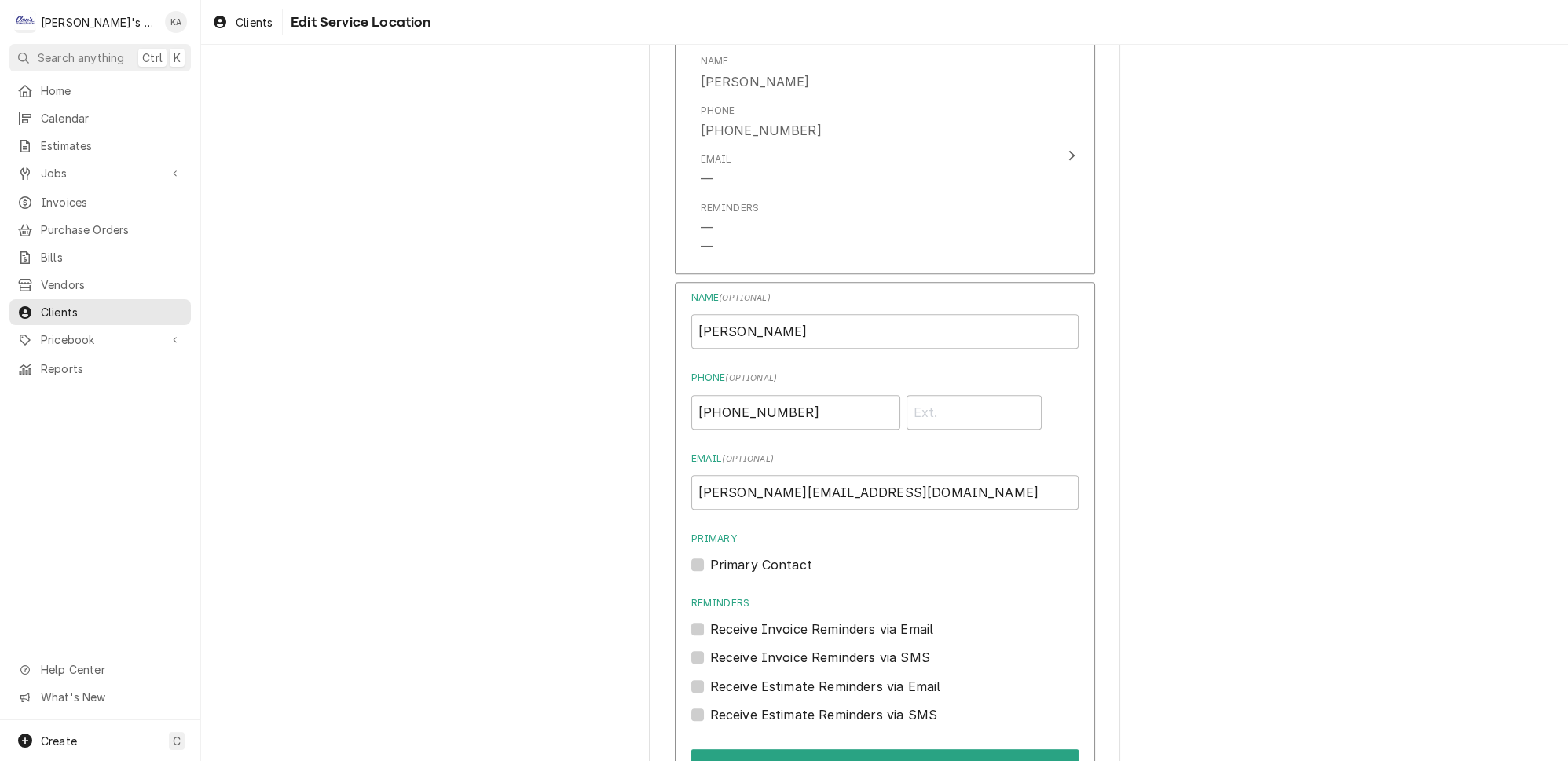
click at [812, 620] on label "Receive Invoice Reminders via Email" at bounding box center [821, 629] width 224 height 19
click at [812, 620] on input "Reminders" at bounding box center [903, 637] width 387 height 34
checkbox input "true"
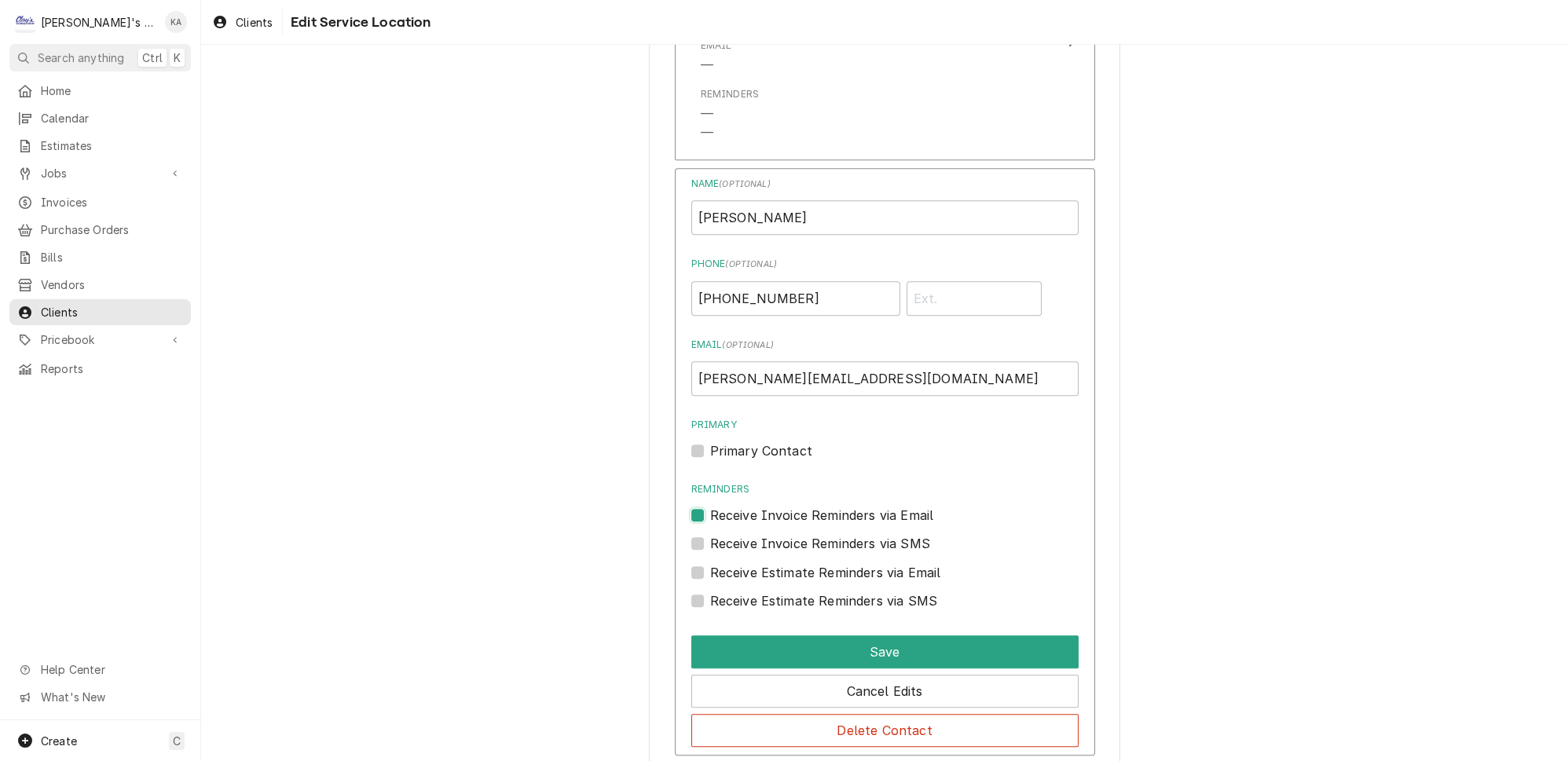
scroll to position [1234, 0]
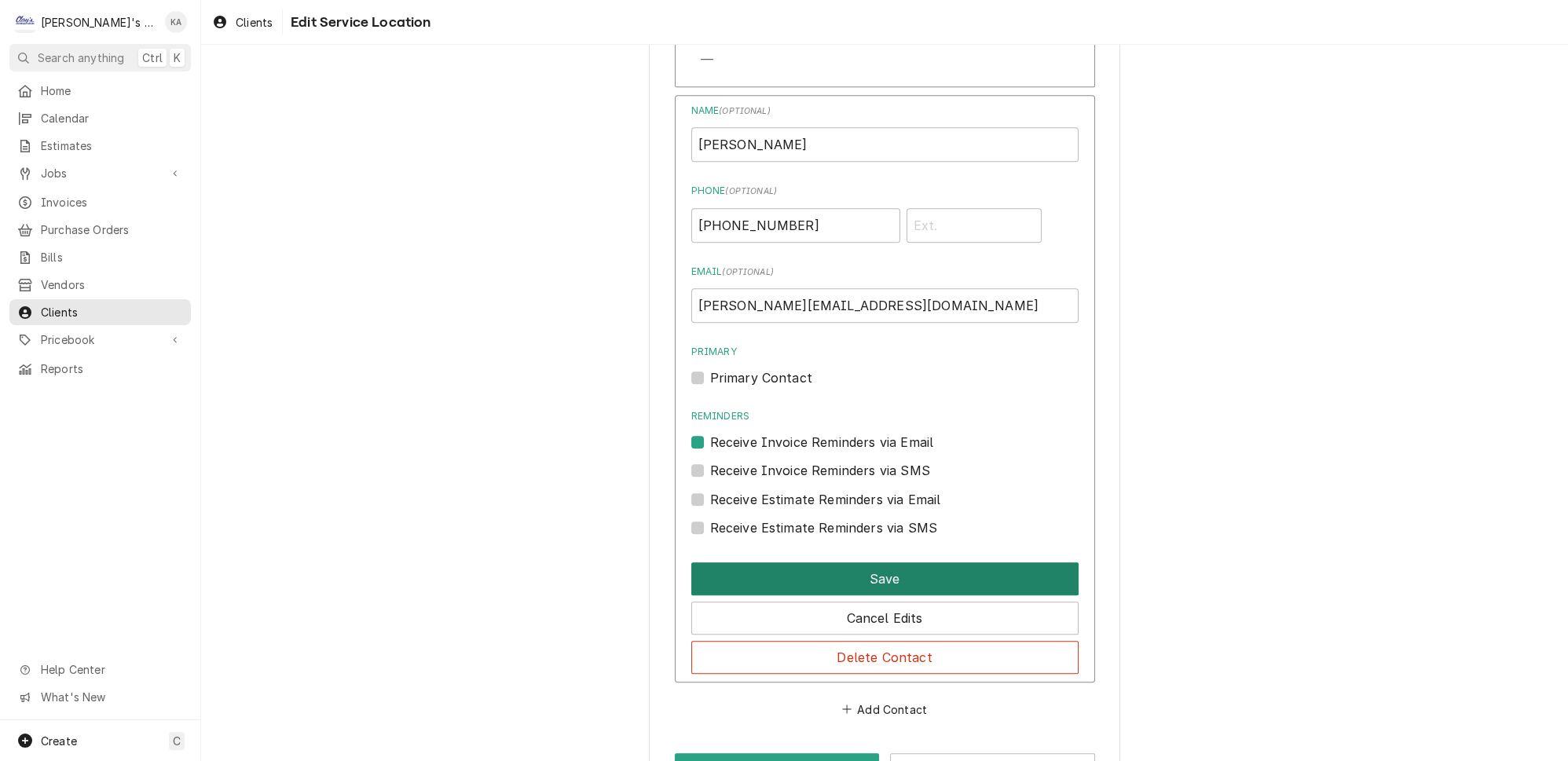
click at [811, 563] on button "Save" at bounding box center [885, 579] width 387 height 33
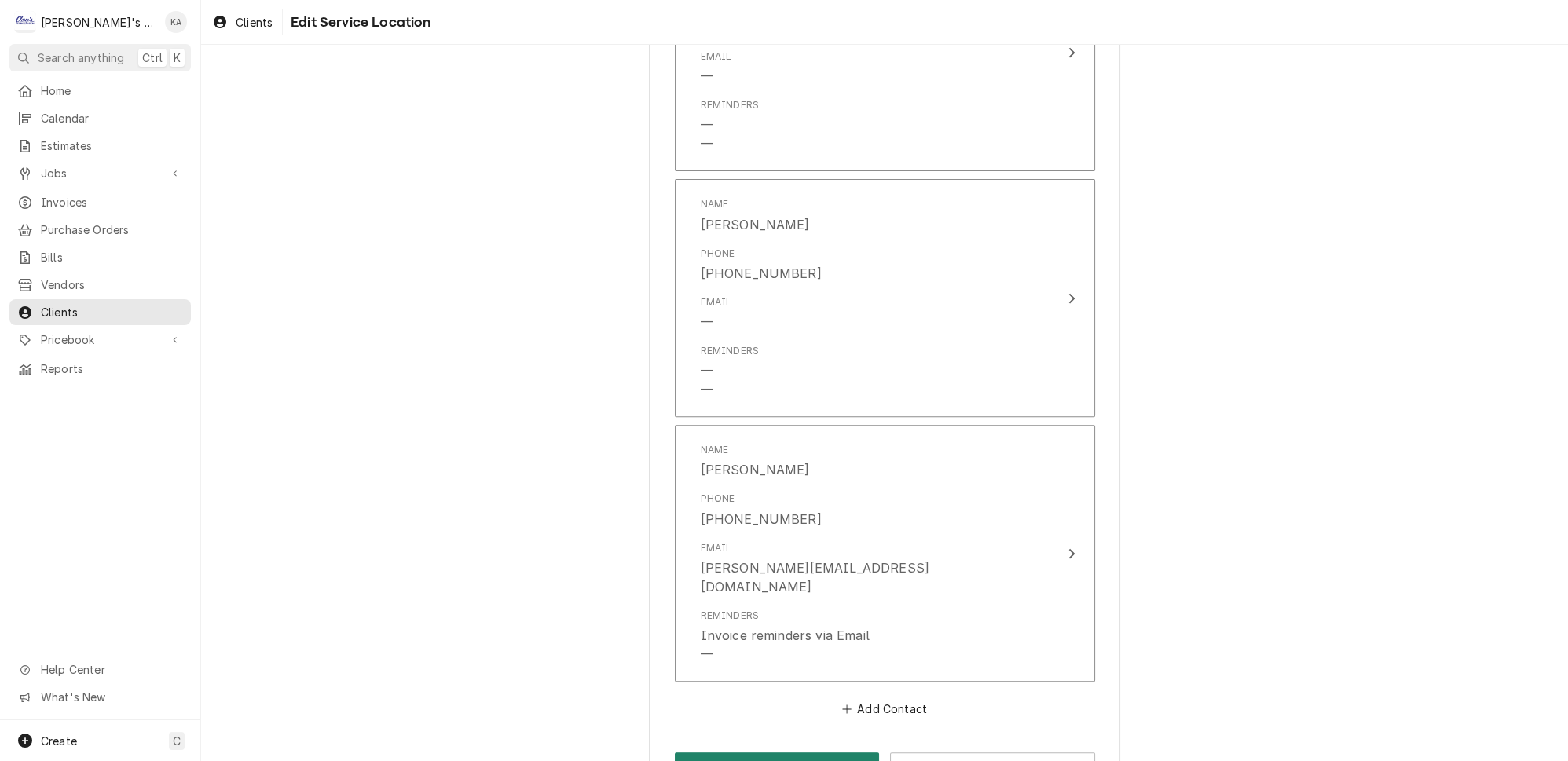
click at [810, 752] on button "Save" at bounding box center [777, 767] width 205 height 29
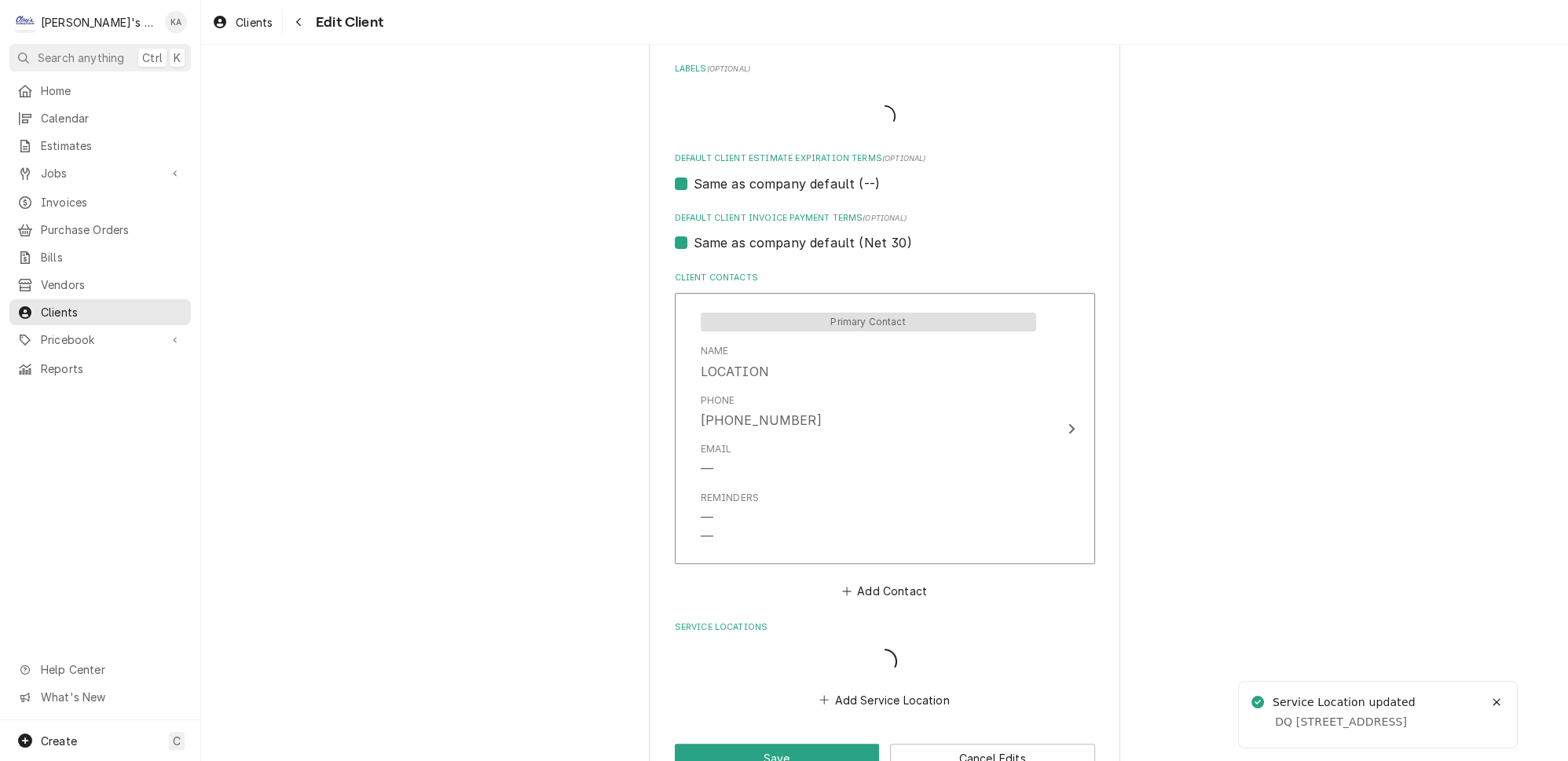
scroll to position [856, 0]
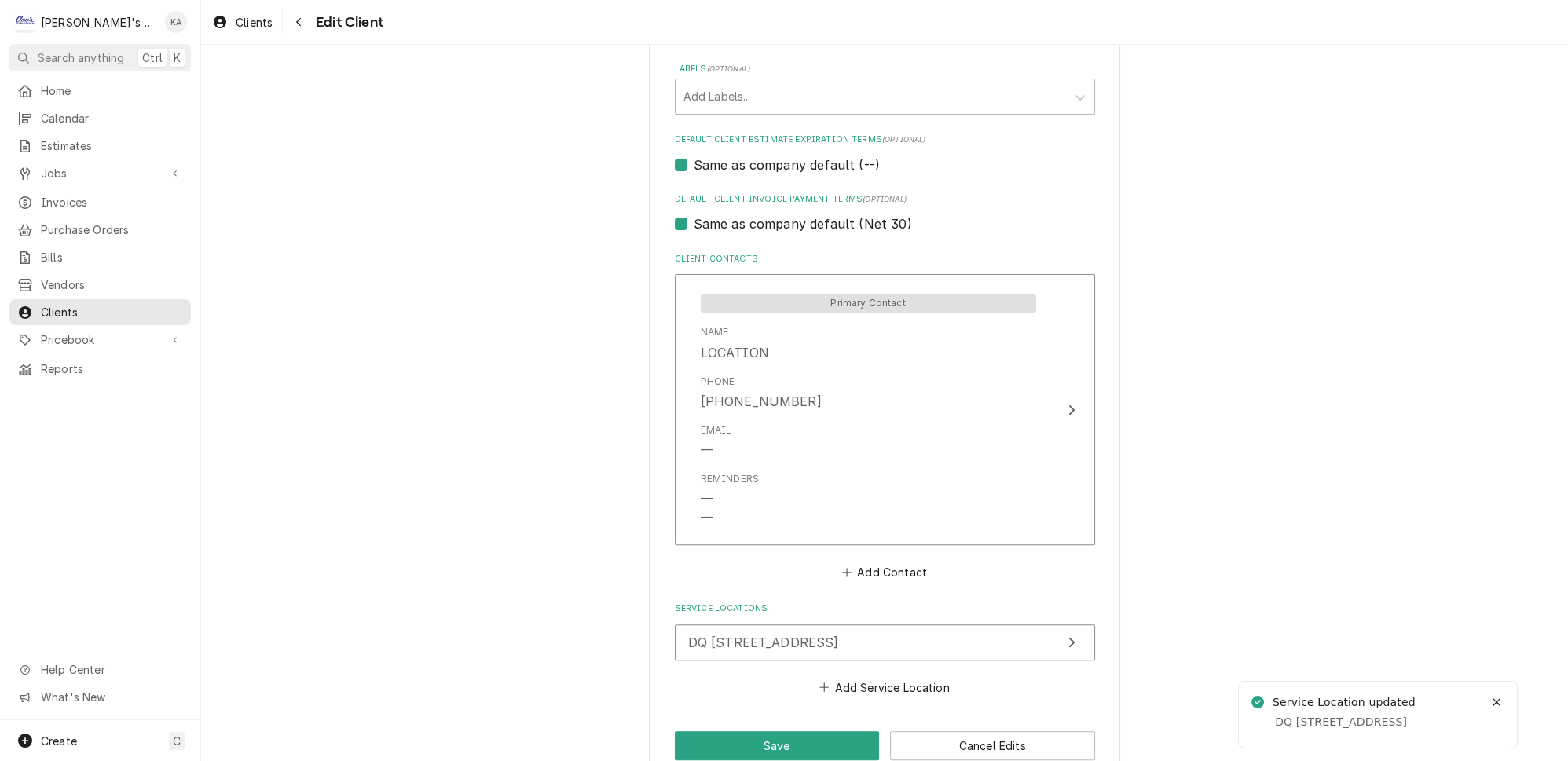
click at [796, 701] on div "Please provide the following information about your client: Client Type Industr…" at bounding box center [884, 0] width 471 height 1562
click at [793, 732] on button "Save" at bounding box center [777, 746] width 205 height 29
type textarea "x"
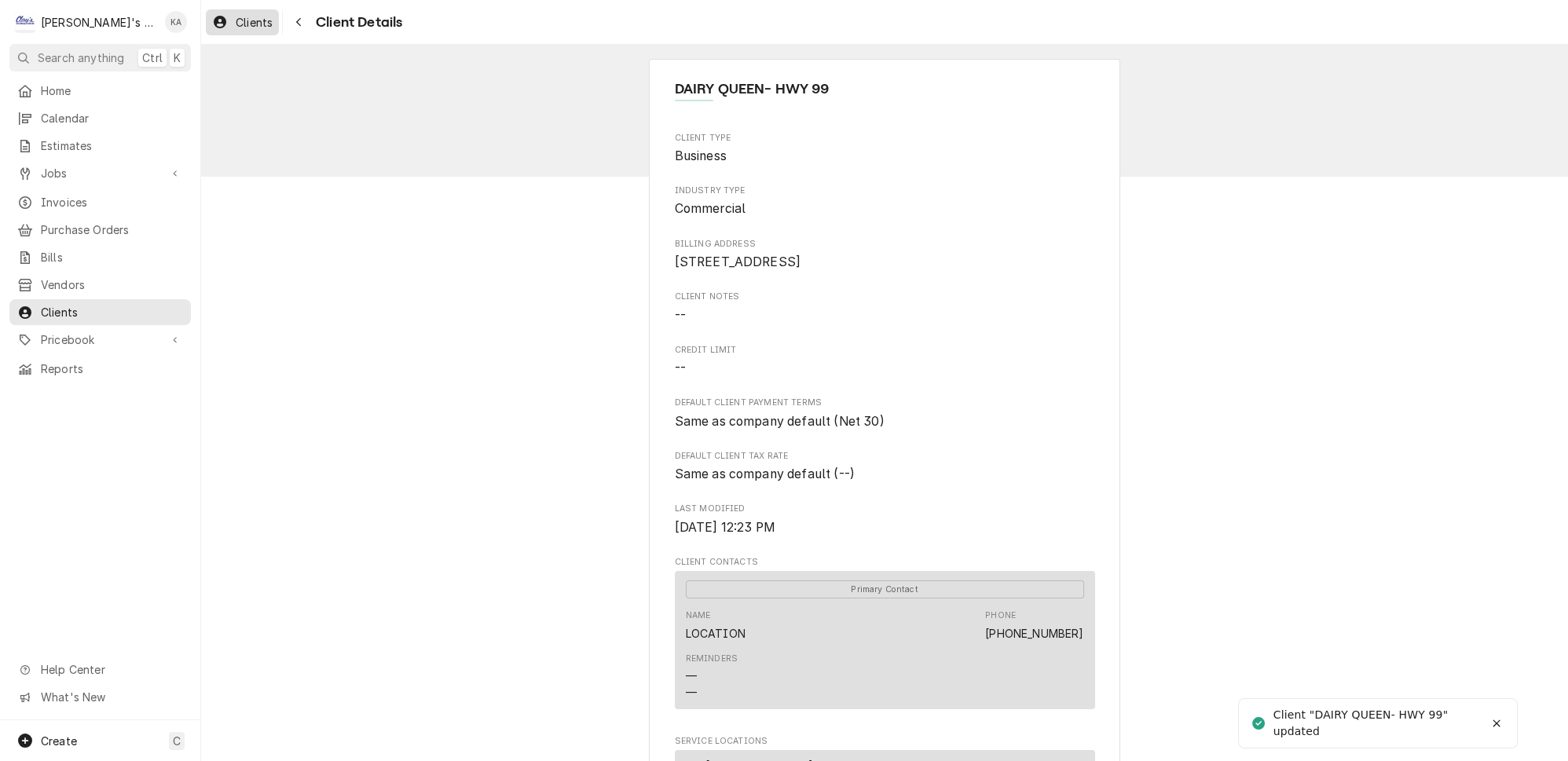
click at [212, 26] on div "Dynamic Content Wrapper" at bounding box center [220, 22] width 16 height 19
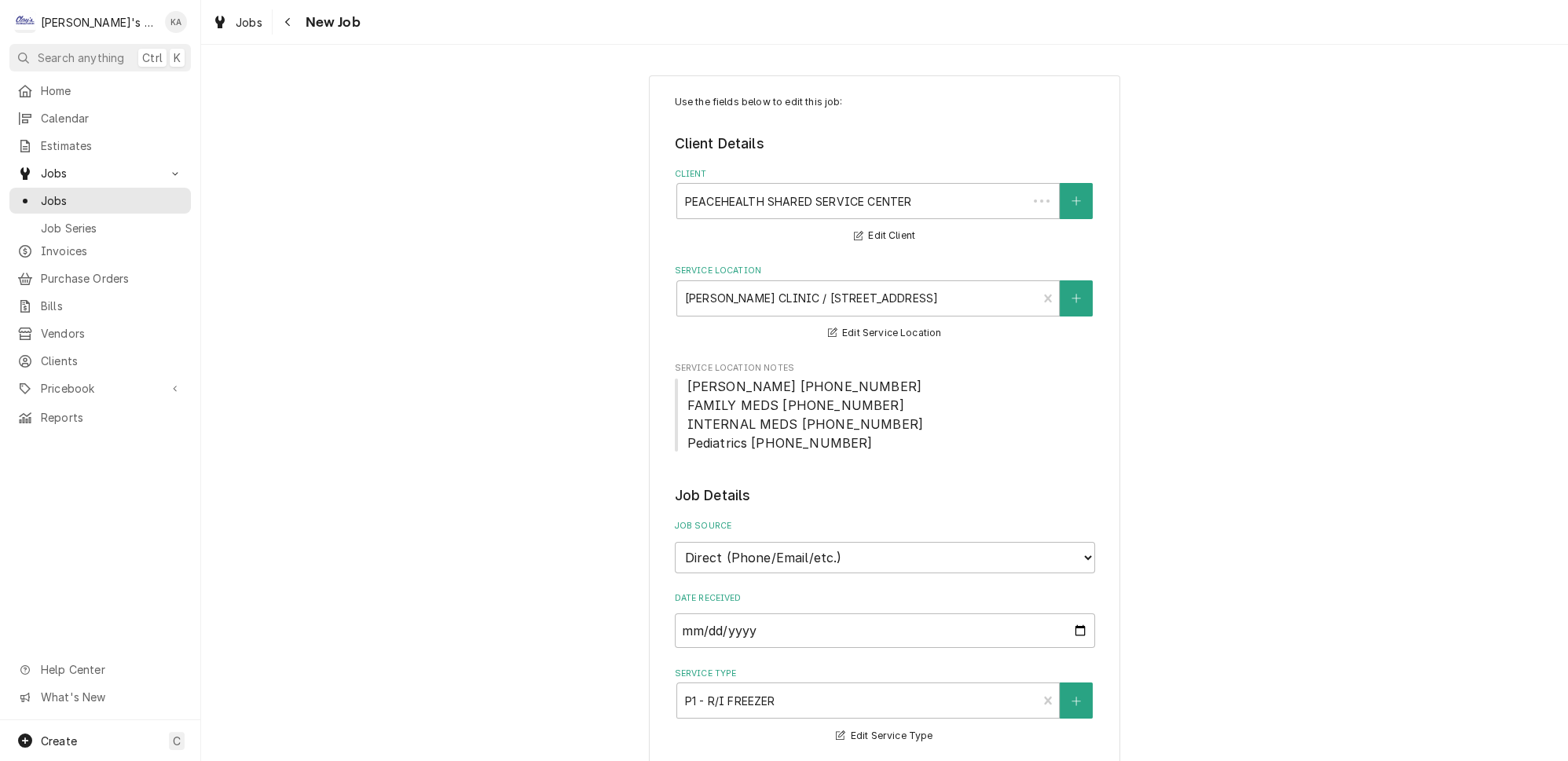
type textarea "x"
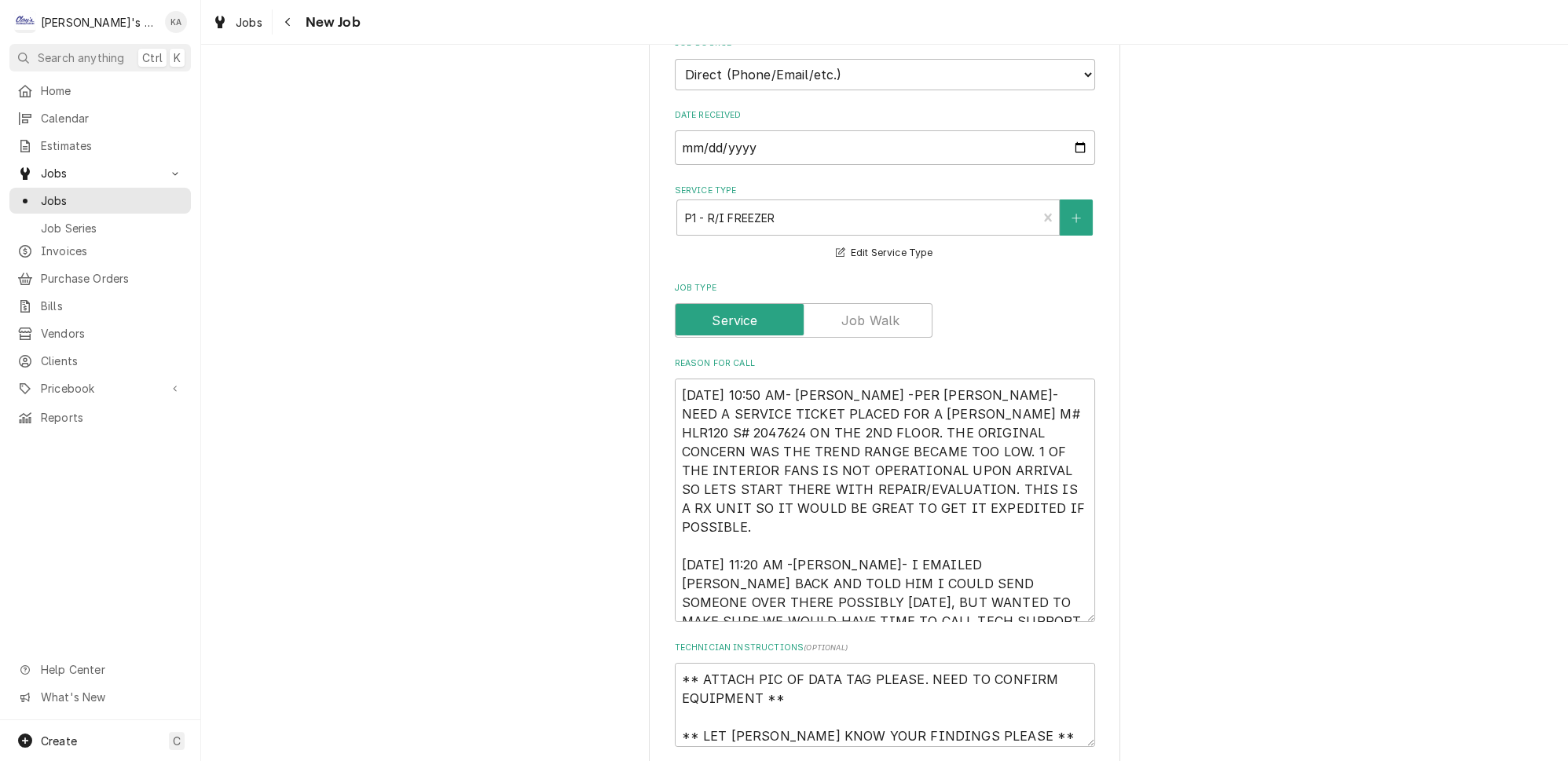
scroll to position [500, 0]
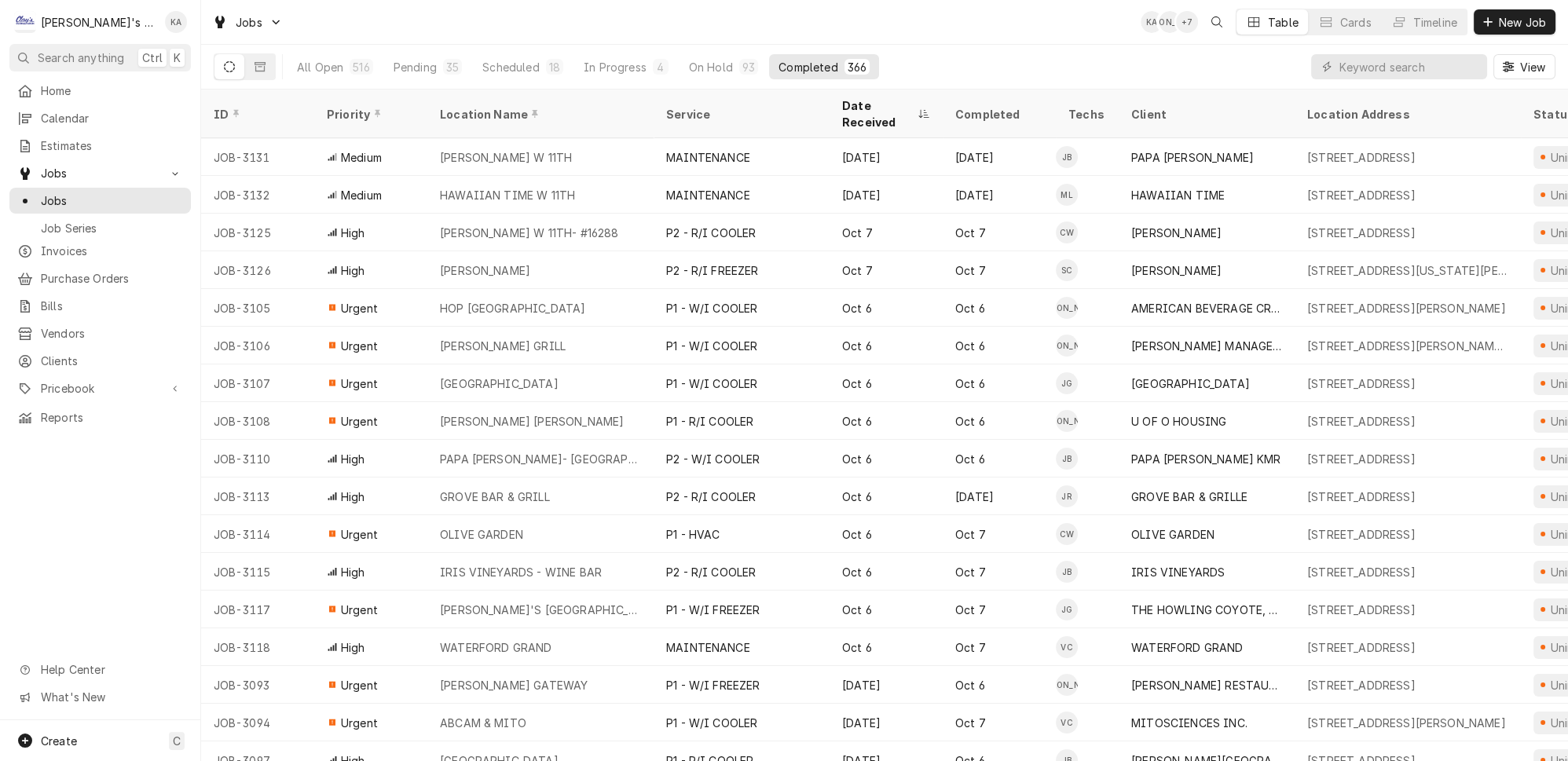
click at [482, 59] on div "Scheduled" at bounding box center [510, 66] width 57 height 16
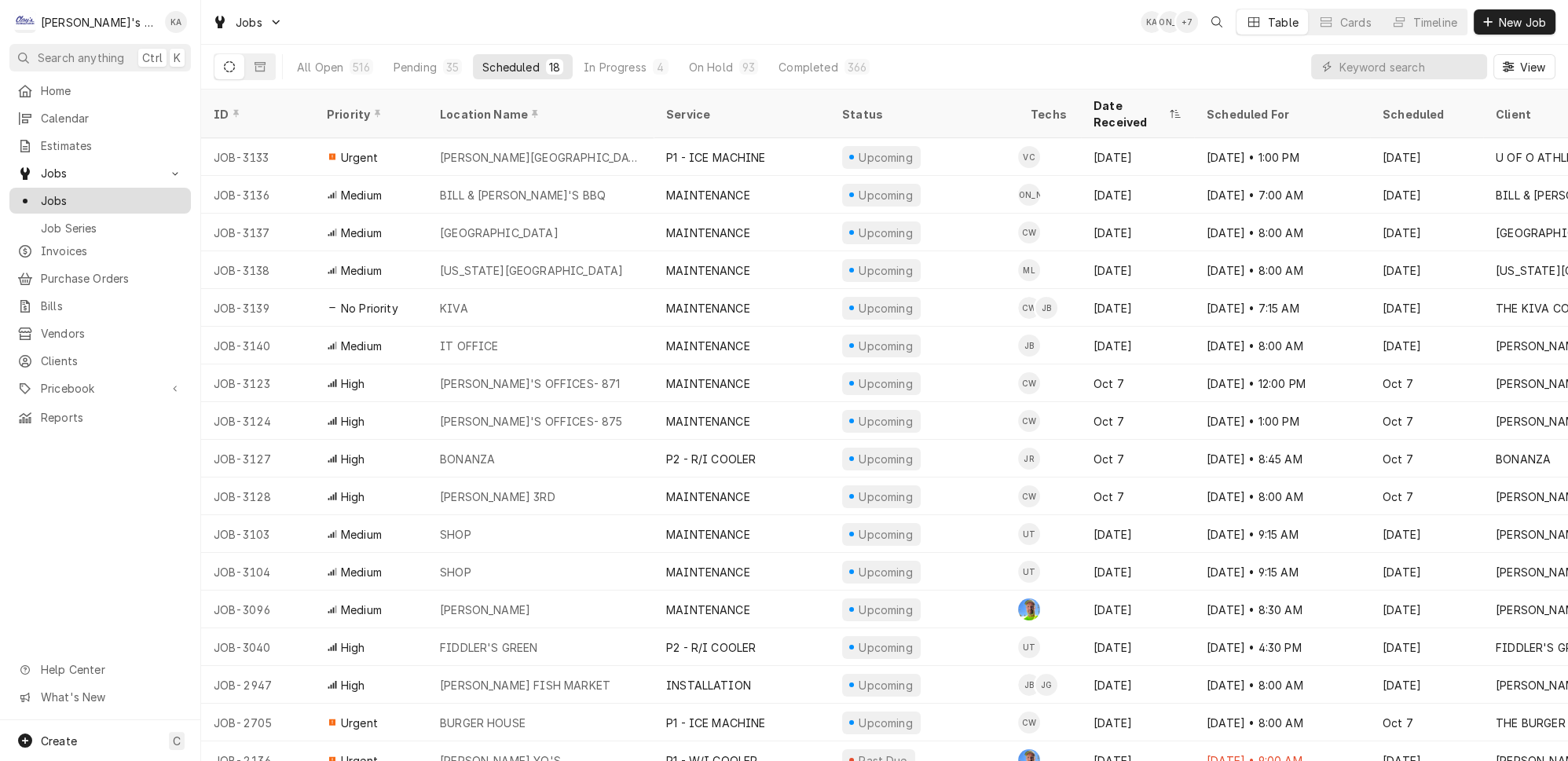
click at [165, 193] on span "Jobs" at bounding box center [112, 200] width 142 height 16
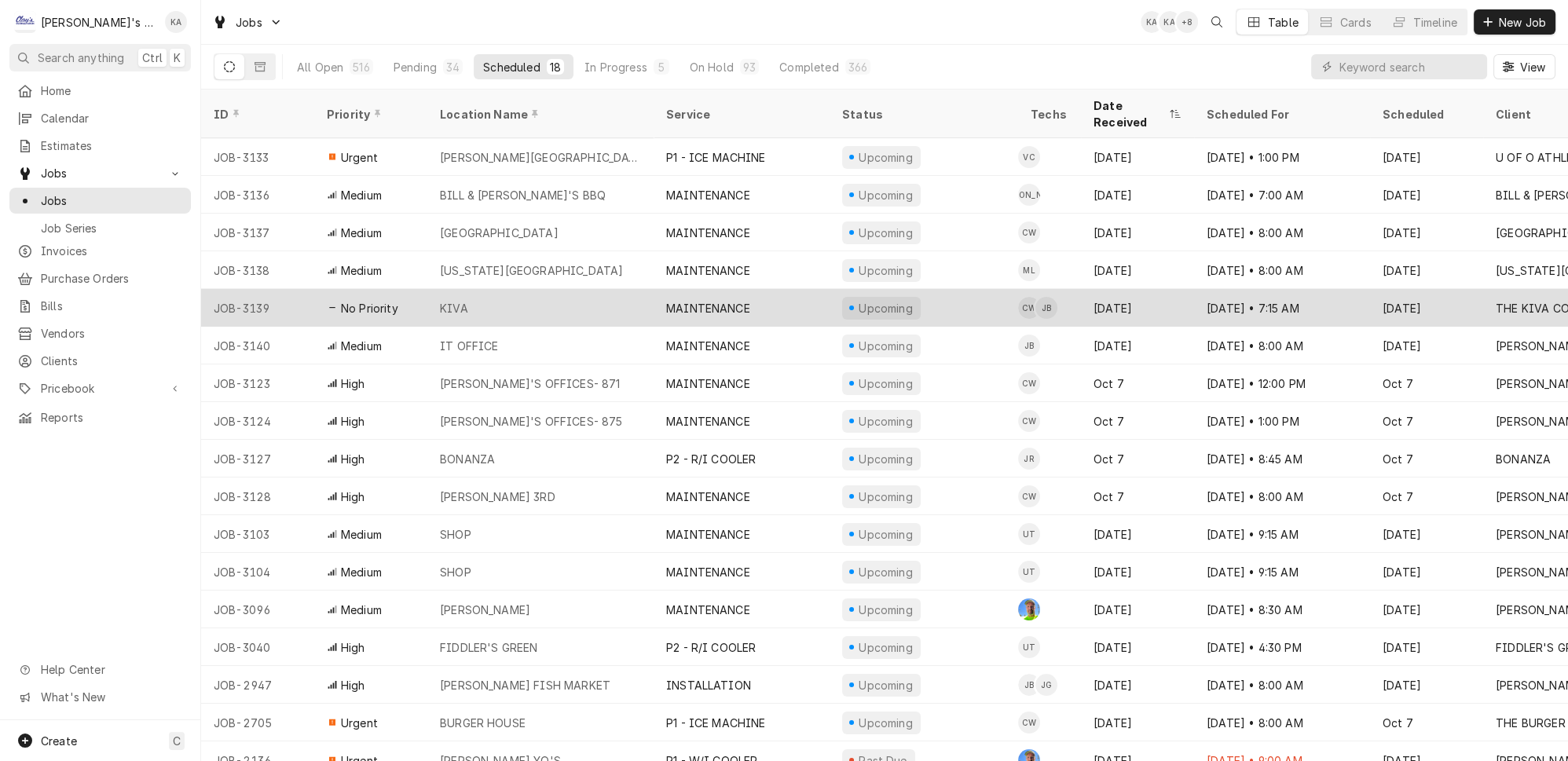
click at [541, 289] on div "KIVA" at bounding box center [540, 308] width 226 height 38
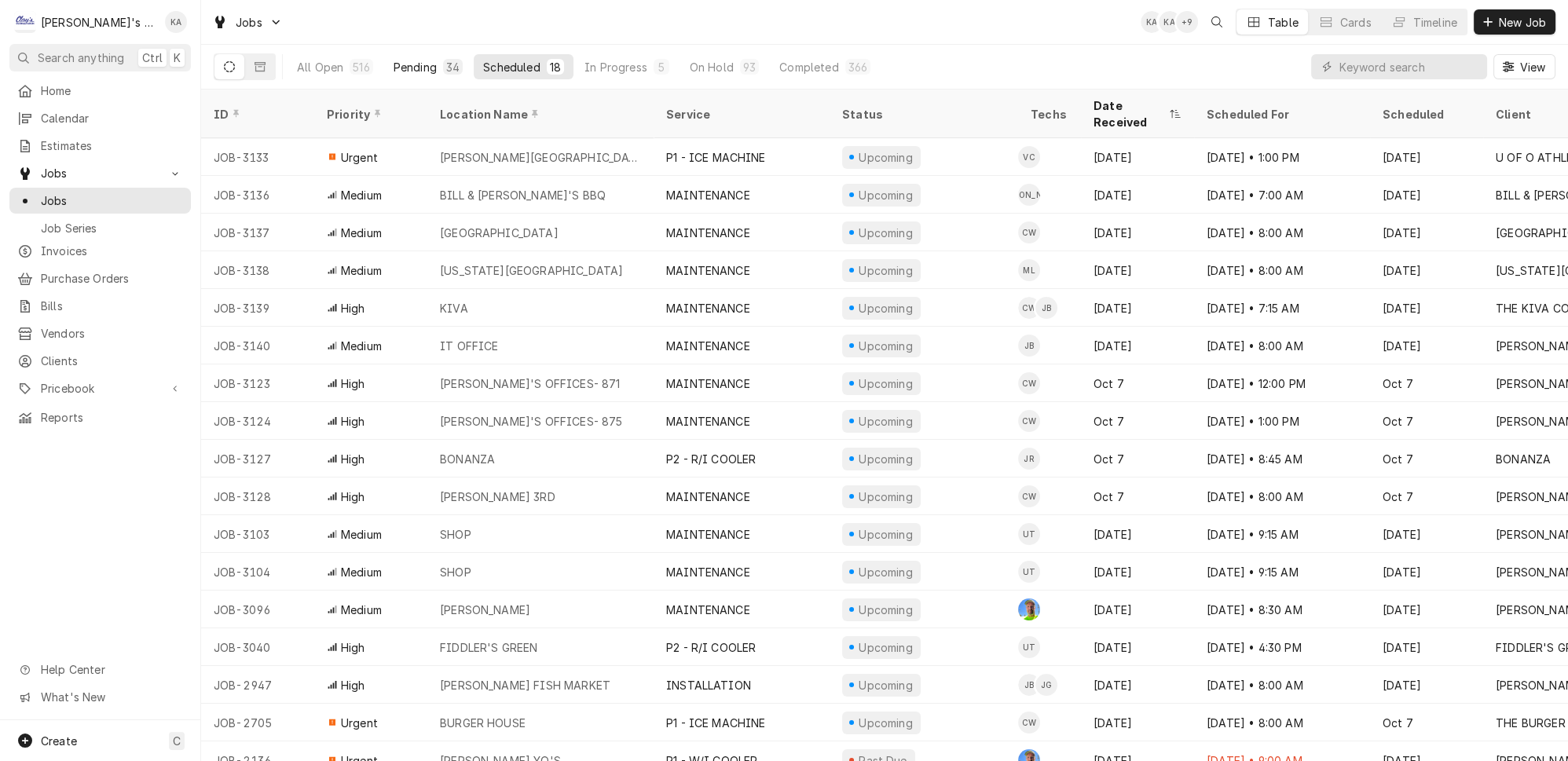
click at [384, 70] on button "Pending 34" at bounding box center [428, 66] width 88 height 25
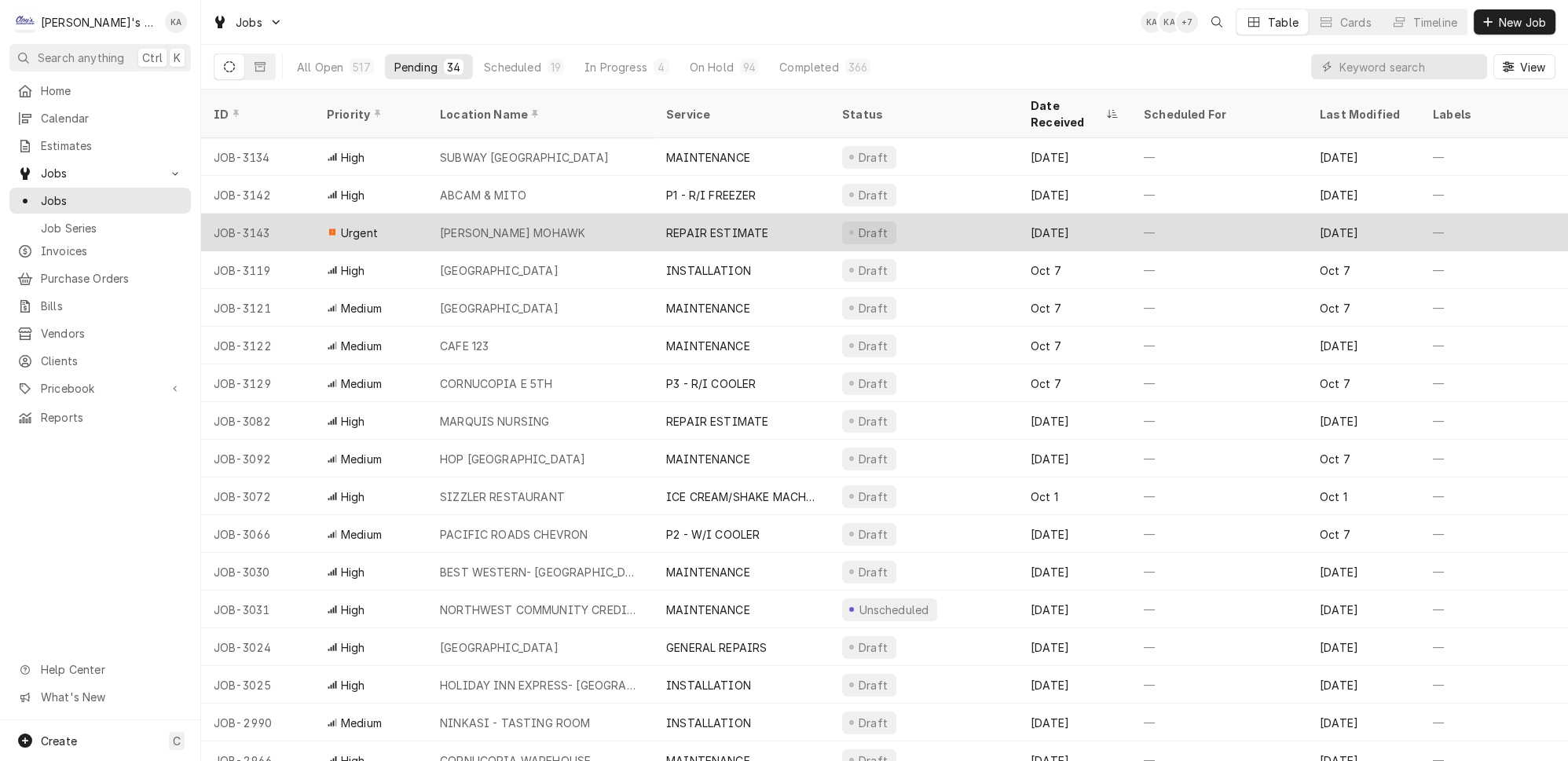
click at [554, 213] on div "MCDONALD'S MOHAWK" at bounding box center [540, 232] width 226 height 38
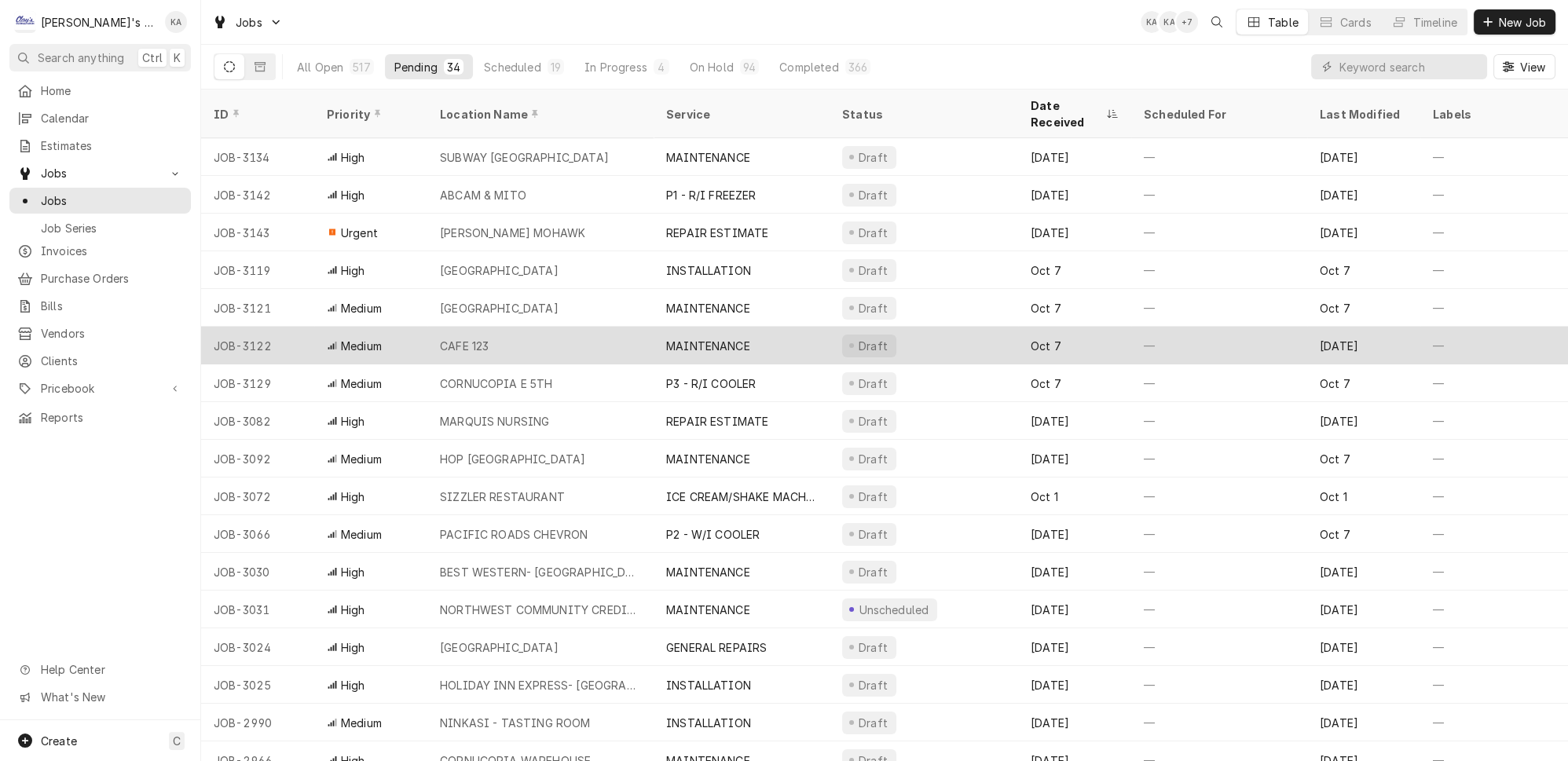
click at [771, 326] on div "MAINTENANCE" at bounding box center [741, 345] width 175 height 38
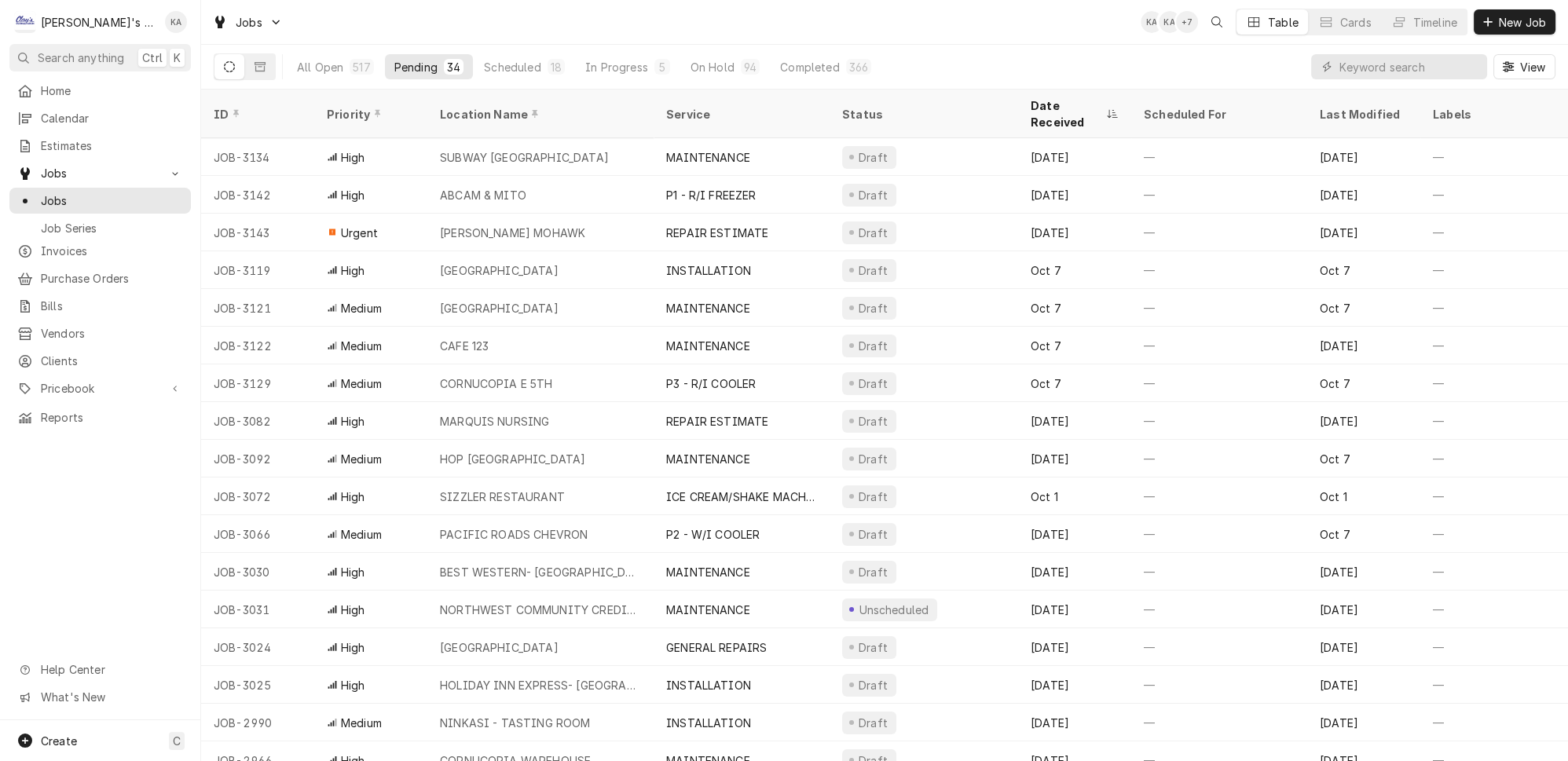
click at [1529, 62] on span "View" at bounding box center [1532, 66] width 32 height 16
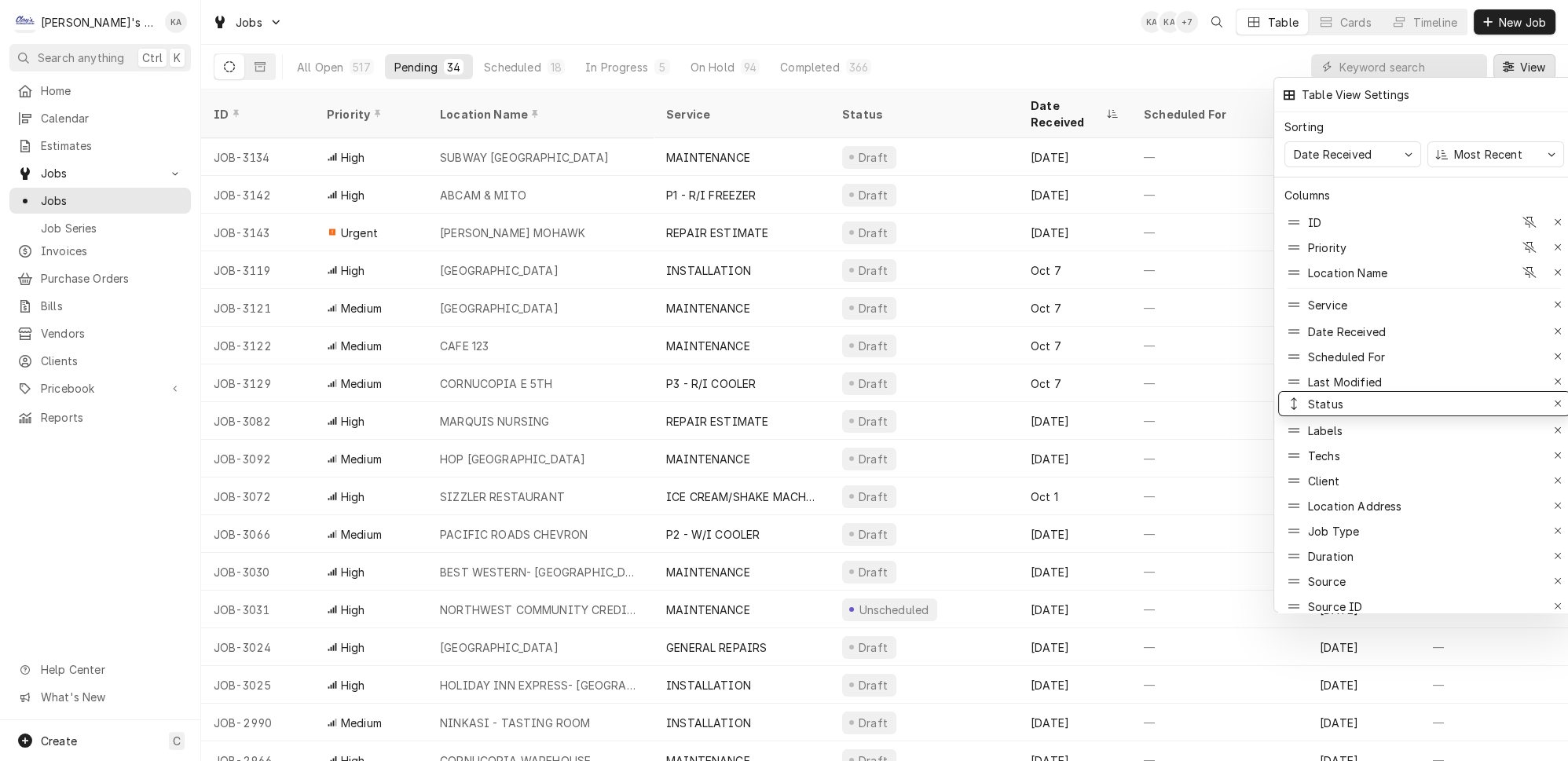
drag, startPoint x: 1286, startPoint y: 304, endPoint x: 1300, endPoint y: 378, distance: 75.3
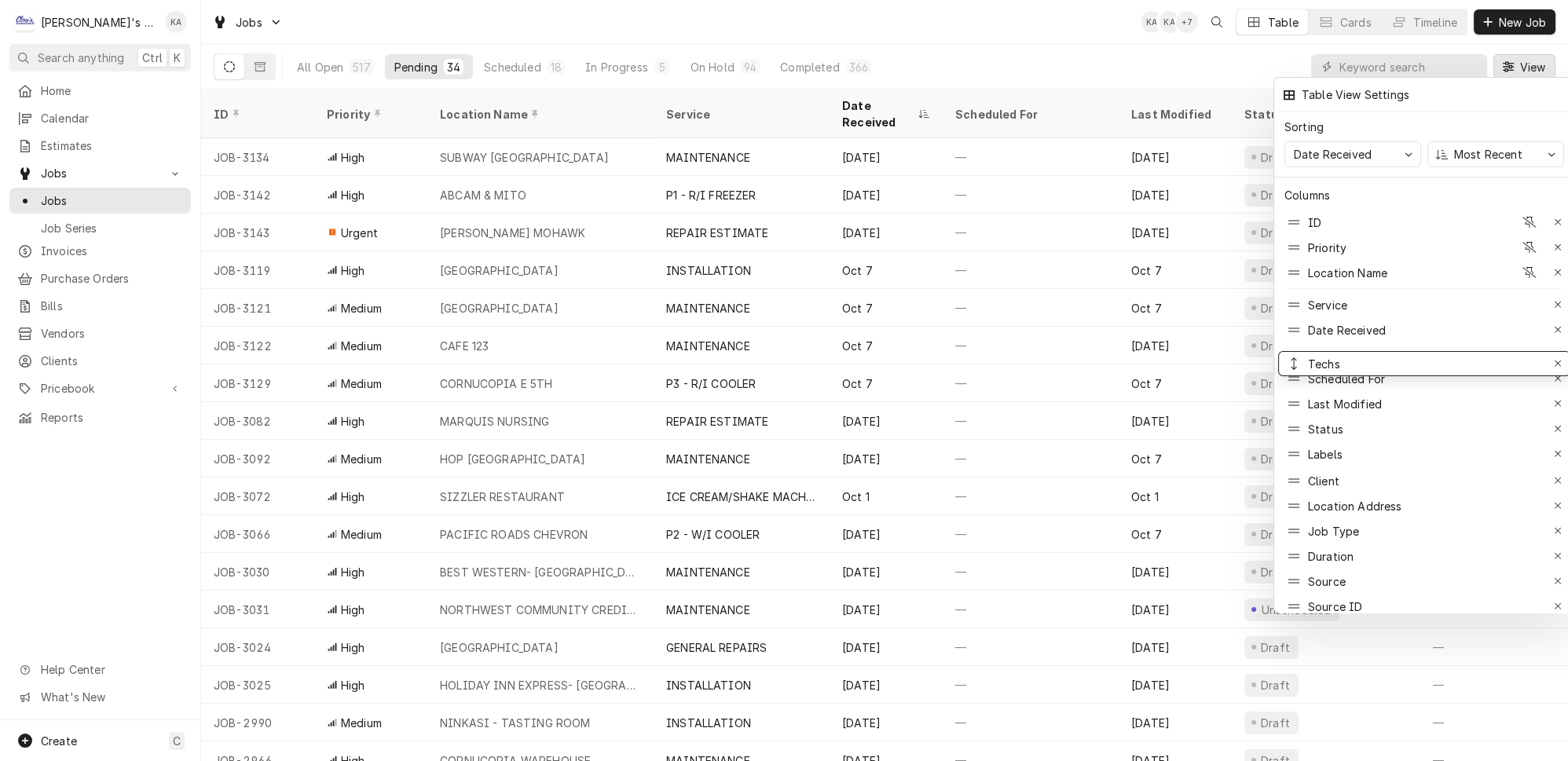
drag, startPoint x: 1289, startPoint y: 421, endPoint x: 1293, endPoint y: 328, distance: 93.1
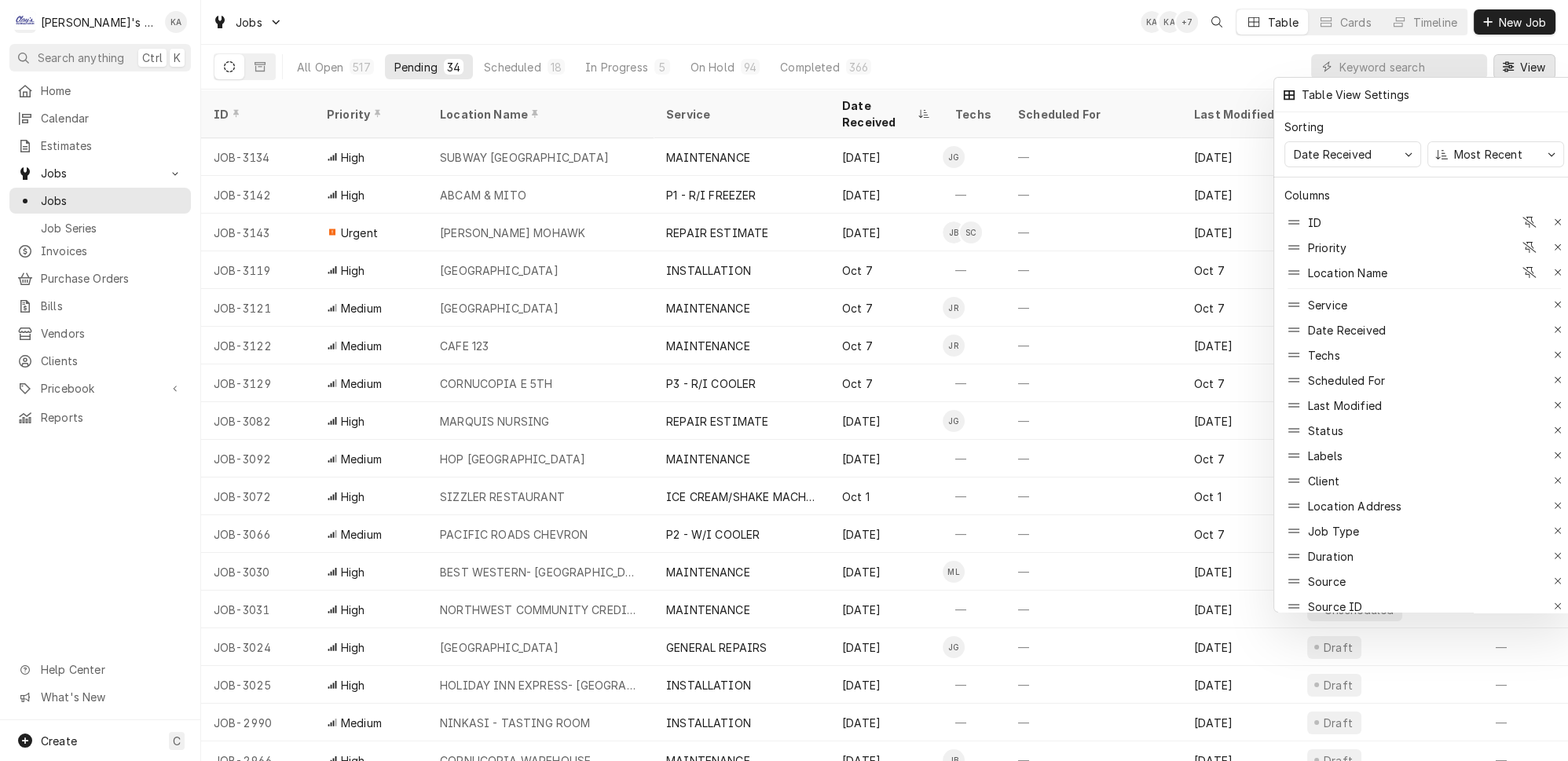
click at [982, 38] on div at bounding box center [784, 380] width 1568 height 761
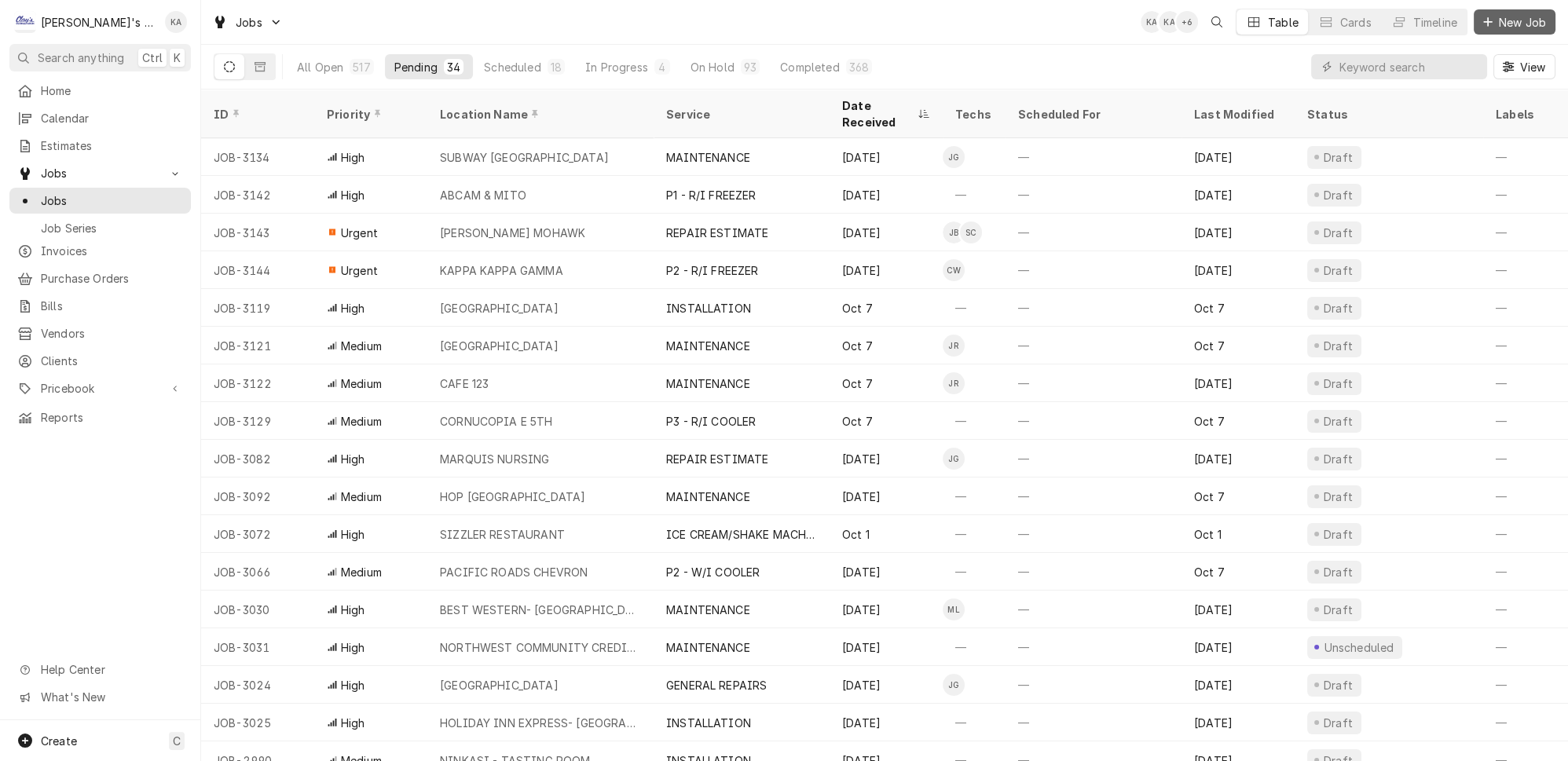
click at [1516, 17] on span "New Job" at bounding box center [1522, 22] width 53 height 16
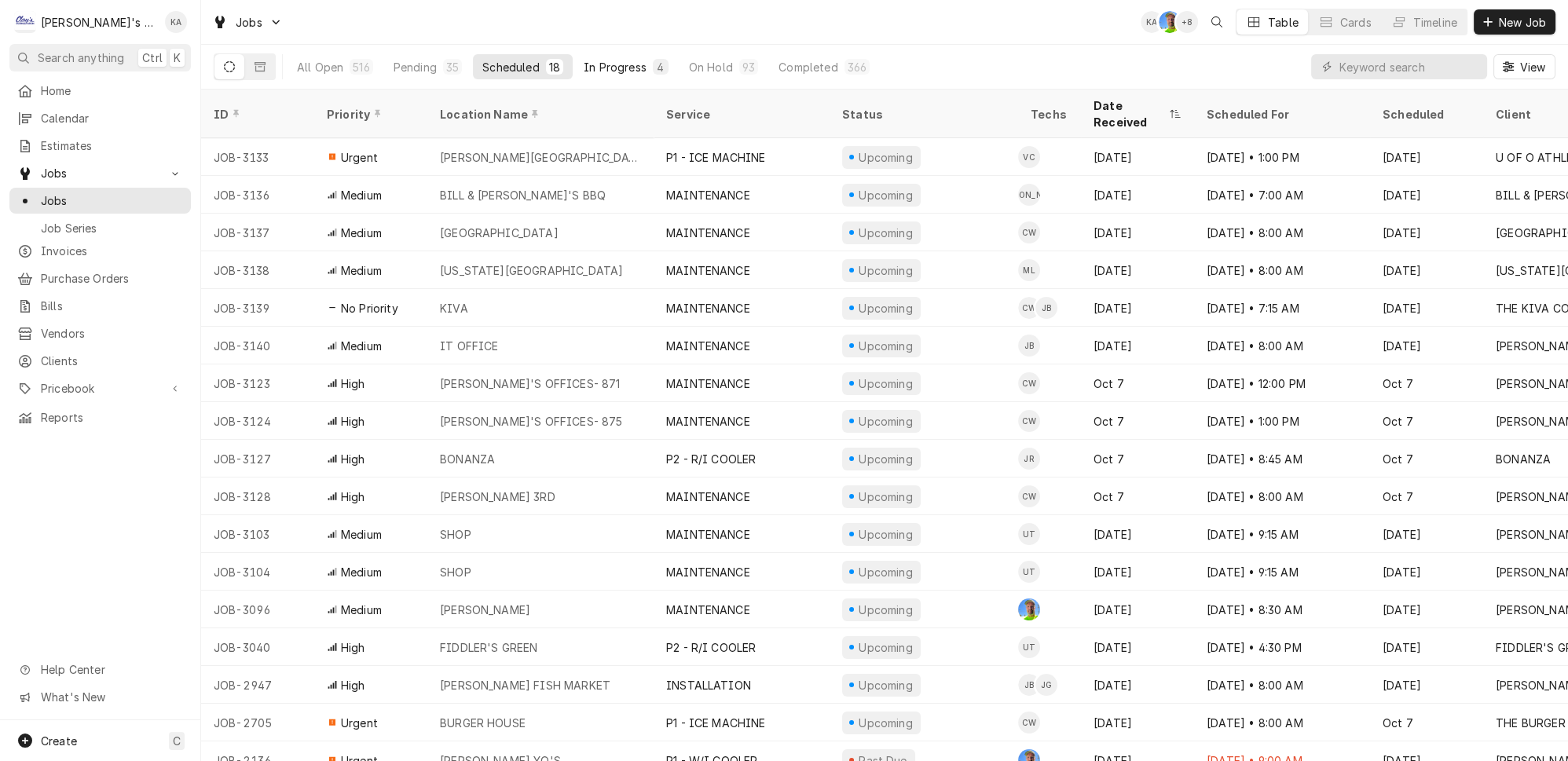
click at [588, 62] on div "In Progress" at bounding box center [615, 66] width 63 height 16
click at [742, 62] on div "93" at bounding box center [747, 66] width 12 height 16
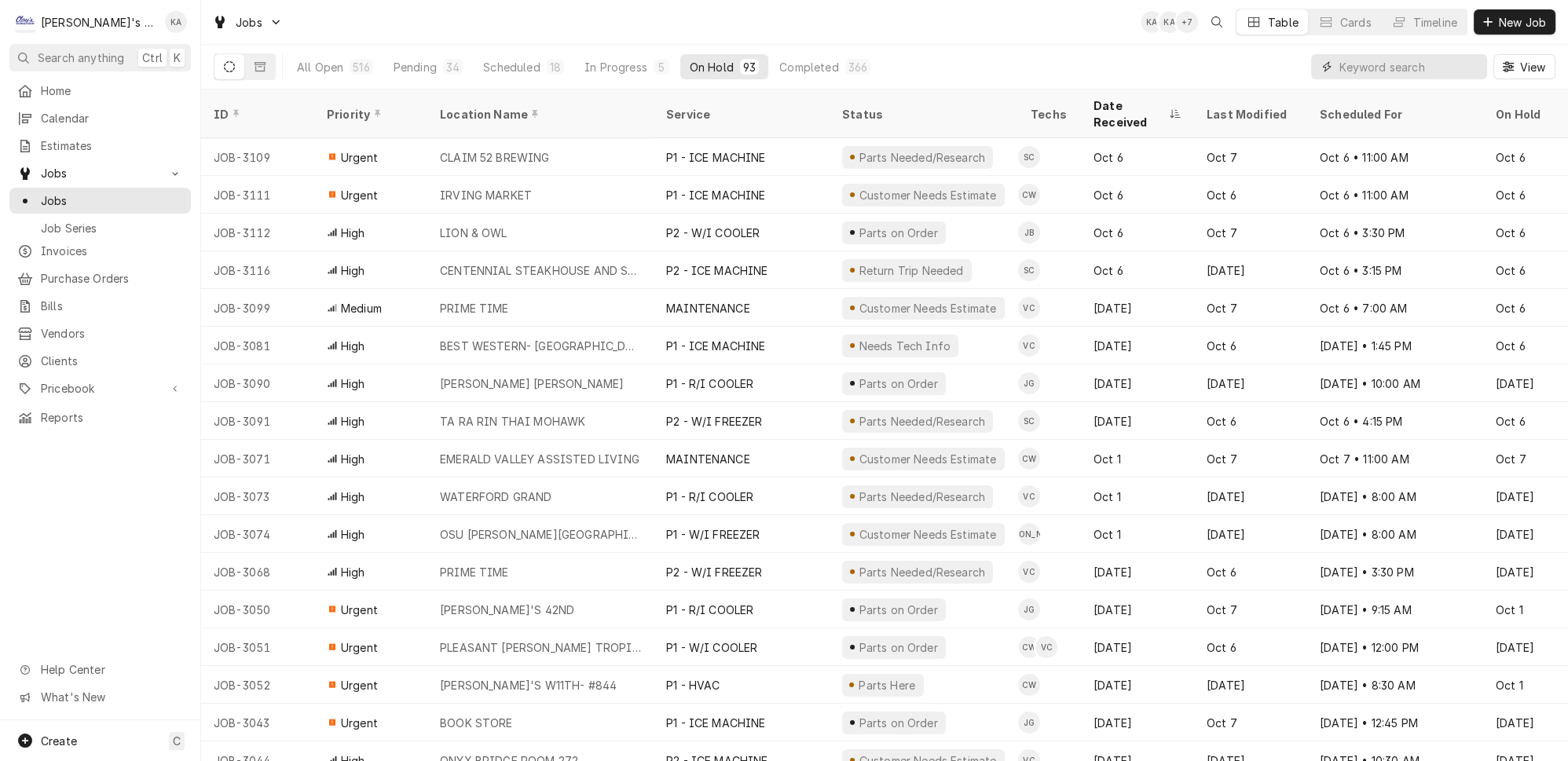
click at [1417, 63] on input "Dynamic Content Wrapper" at bounding box center [1409, 66] width 139 height 25
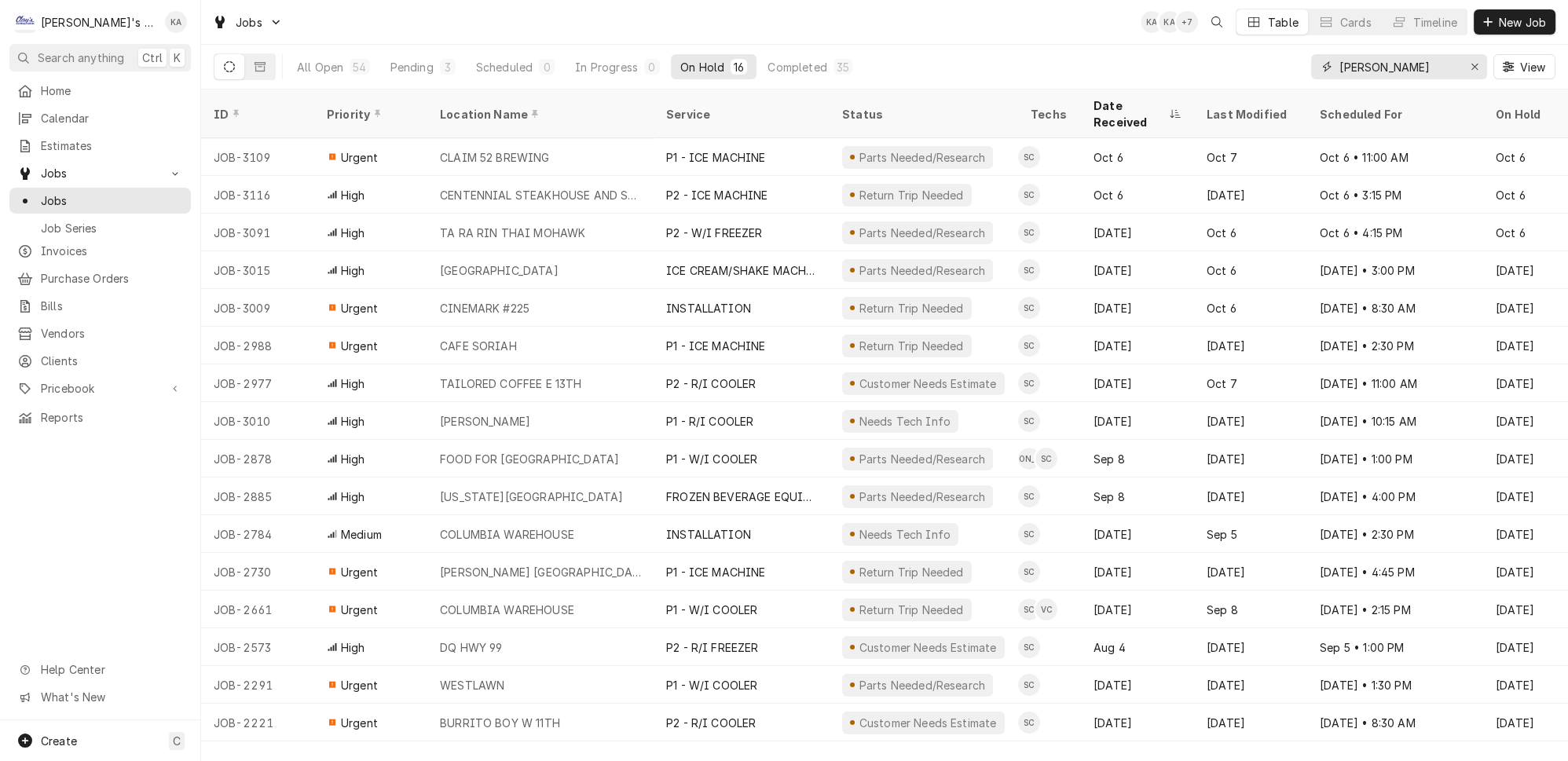
type input "STEVEN"
click at [1482, 62] on div "Erase input" at bounding box center [1474, 66] width 16 height 16
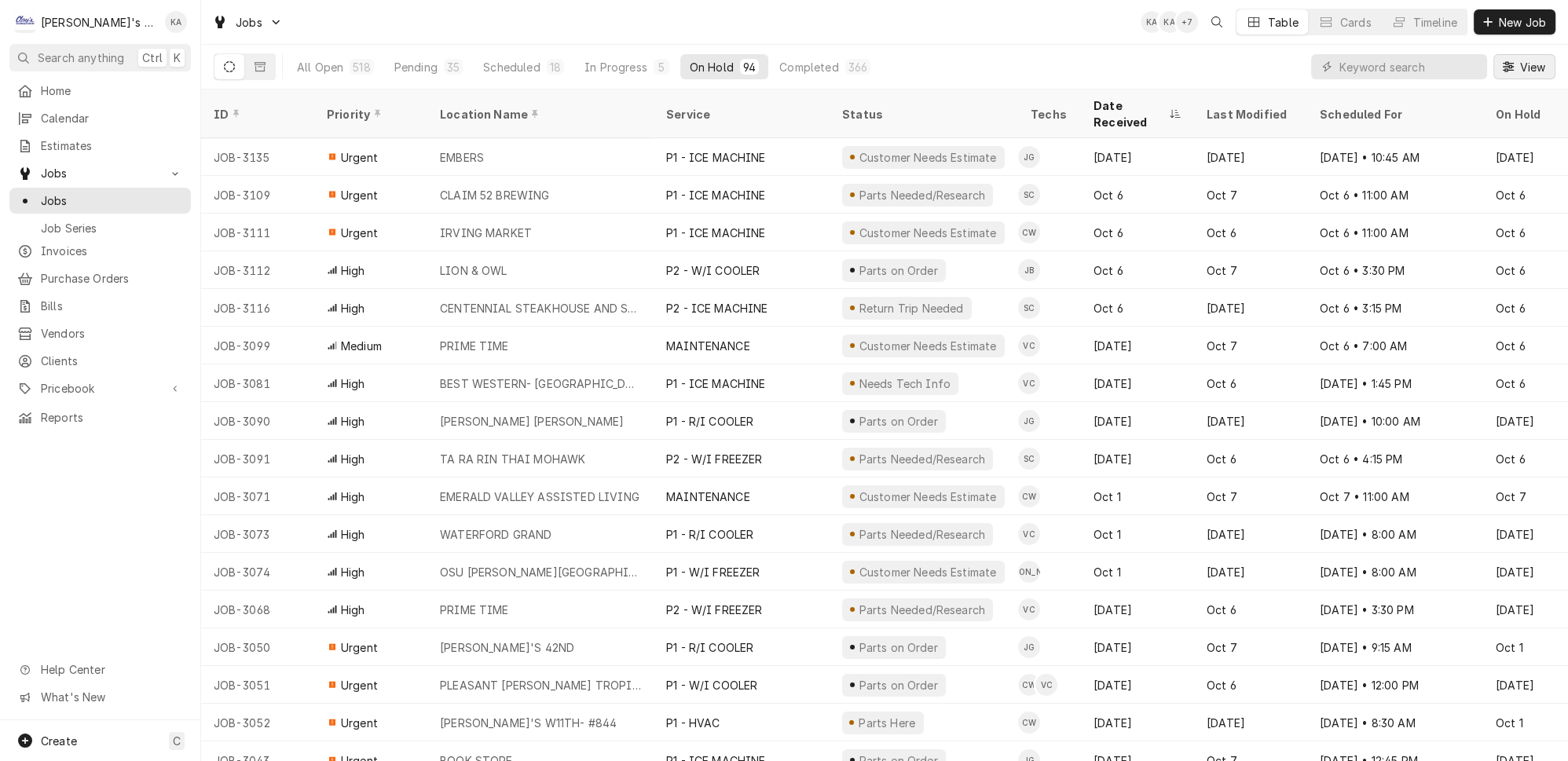
click at [1537, 62] on span "View" at bounding box center [1532, 66] width 32 height 16
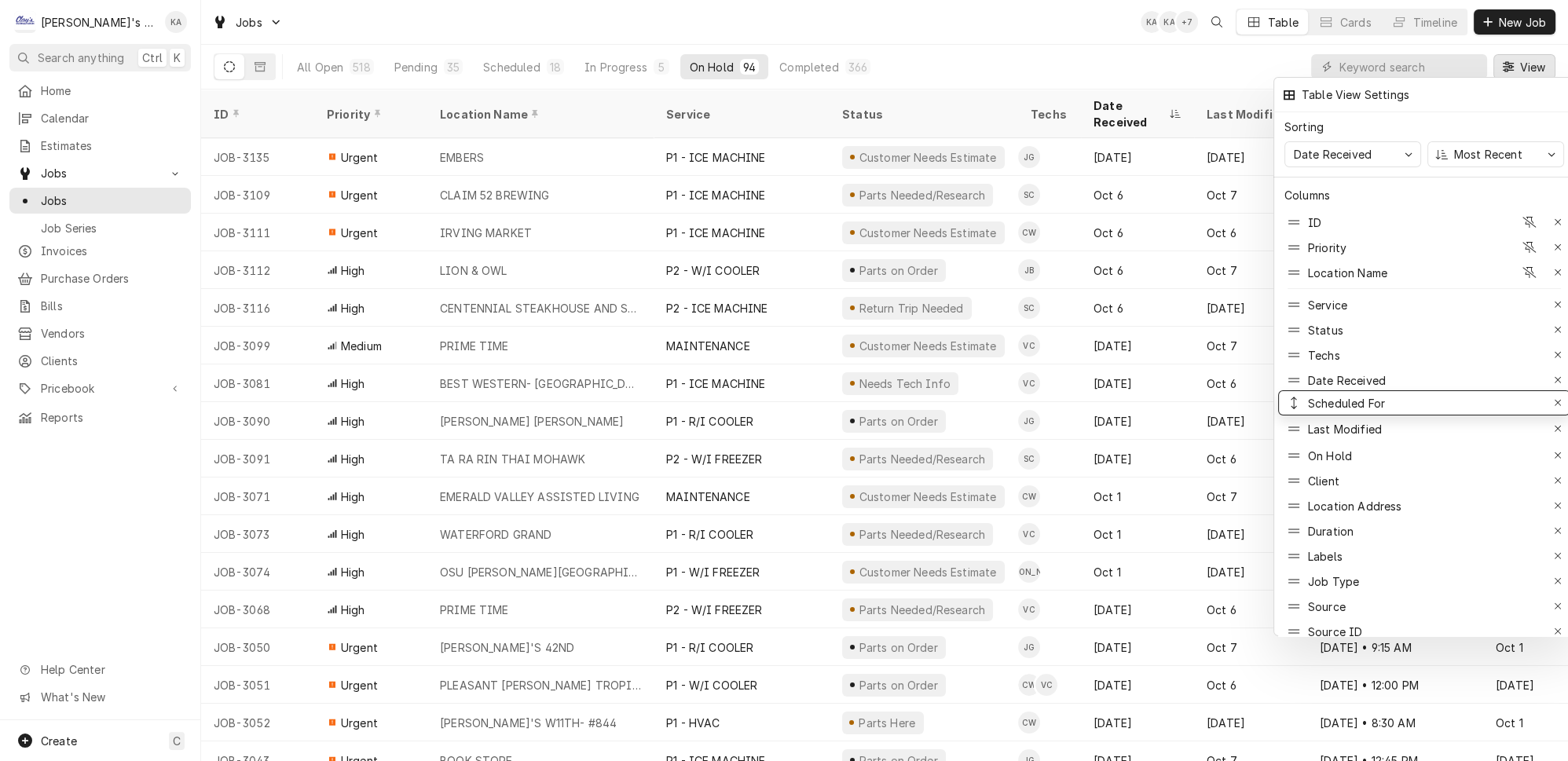
drag, startPoint x: 1291, startPoint y: 399, endPoint x: 1291, endPoint y: 372, distance: 27.0
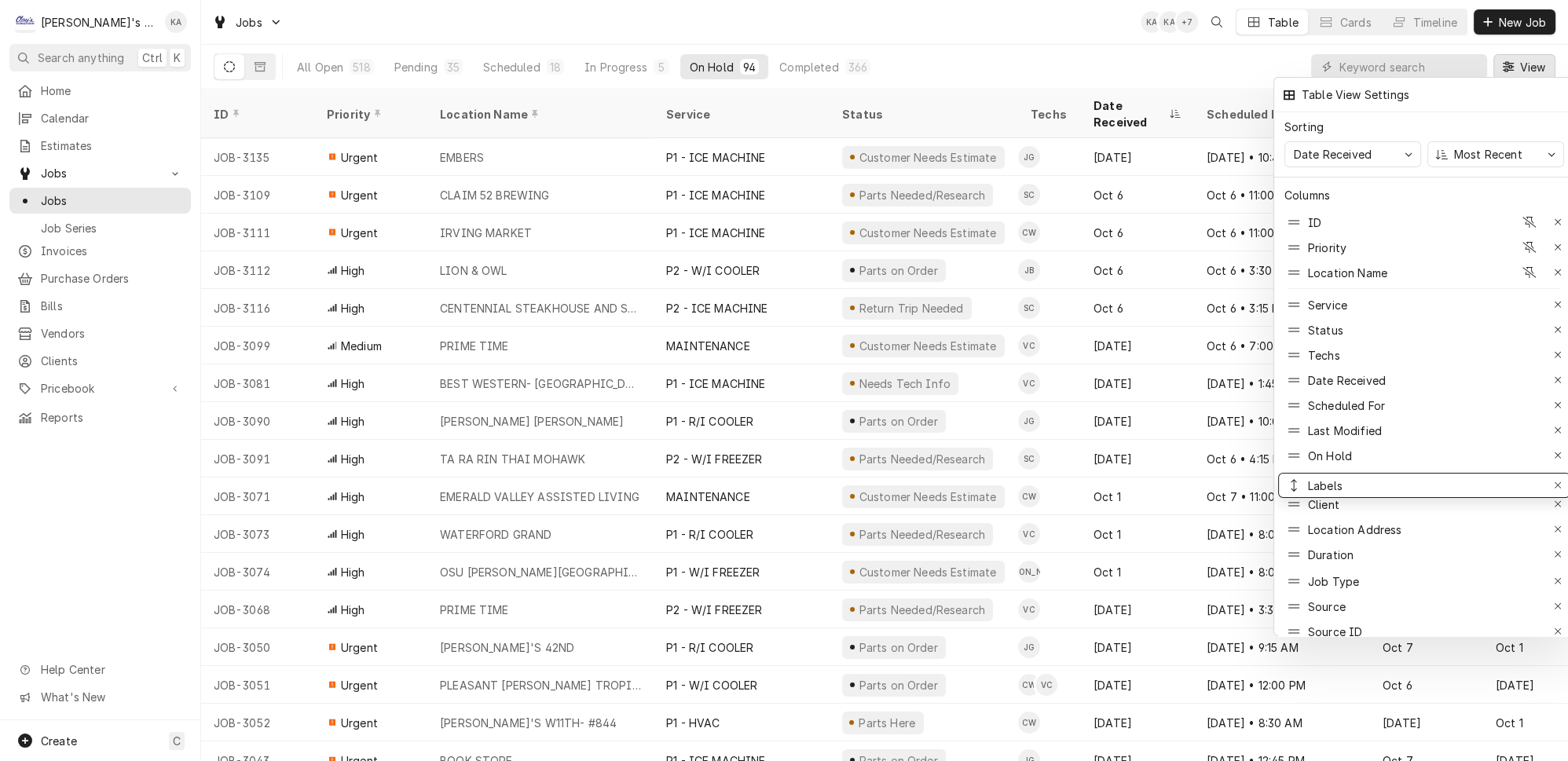
drag, startPoint x: 1293, startPoint y: 517, endPoint x: 1297, endPoint y: 449, distance: 68.1
click at [1042, 49] on div at bounding box center [784, 380] width 1568 height 761
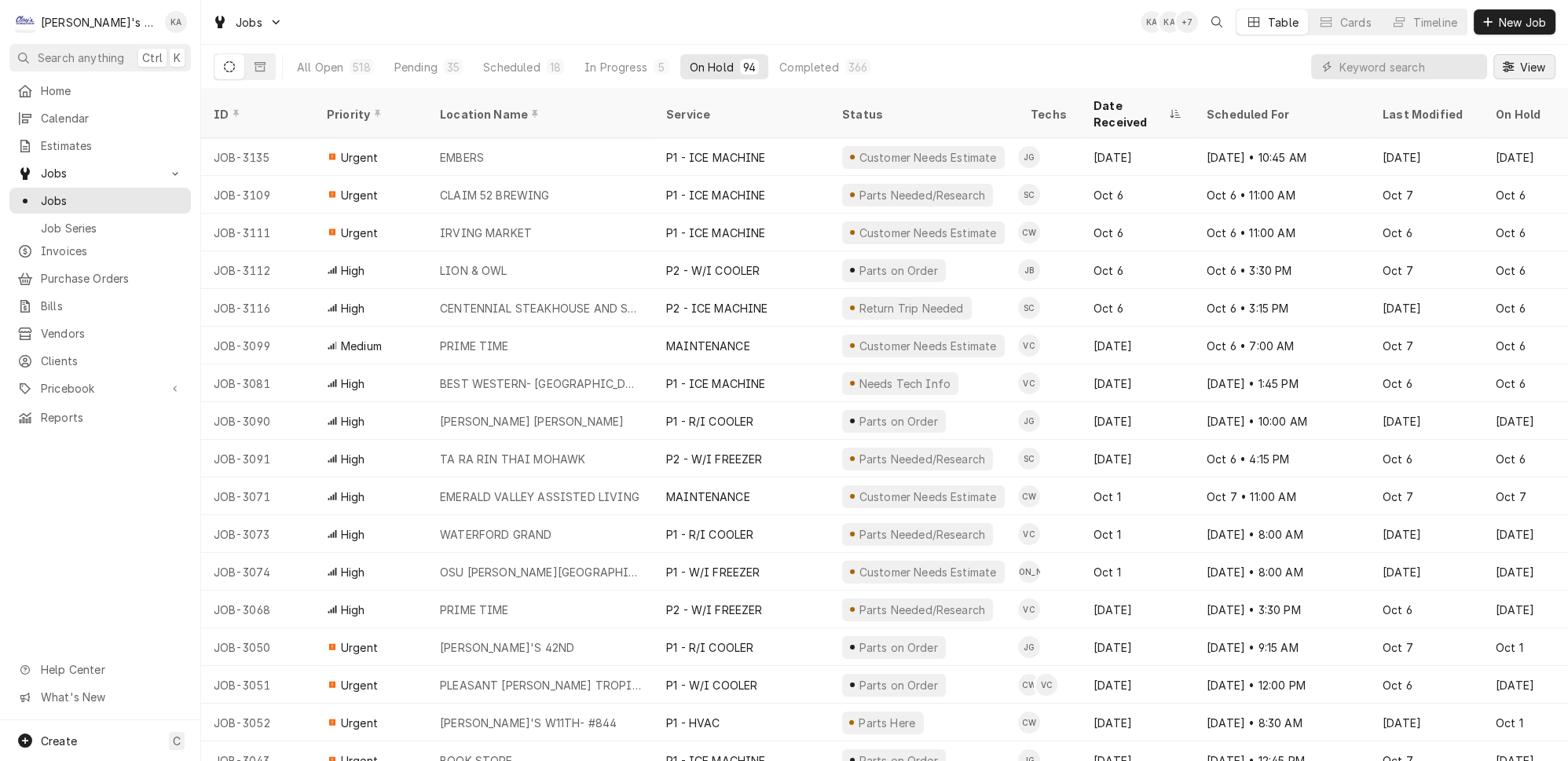
click at [1531, 59] on span "View" at bounding box center [1532, 66] width 32 height 16
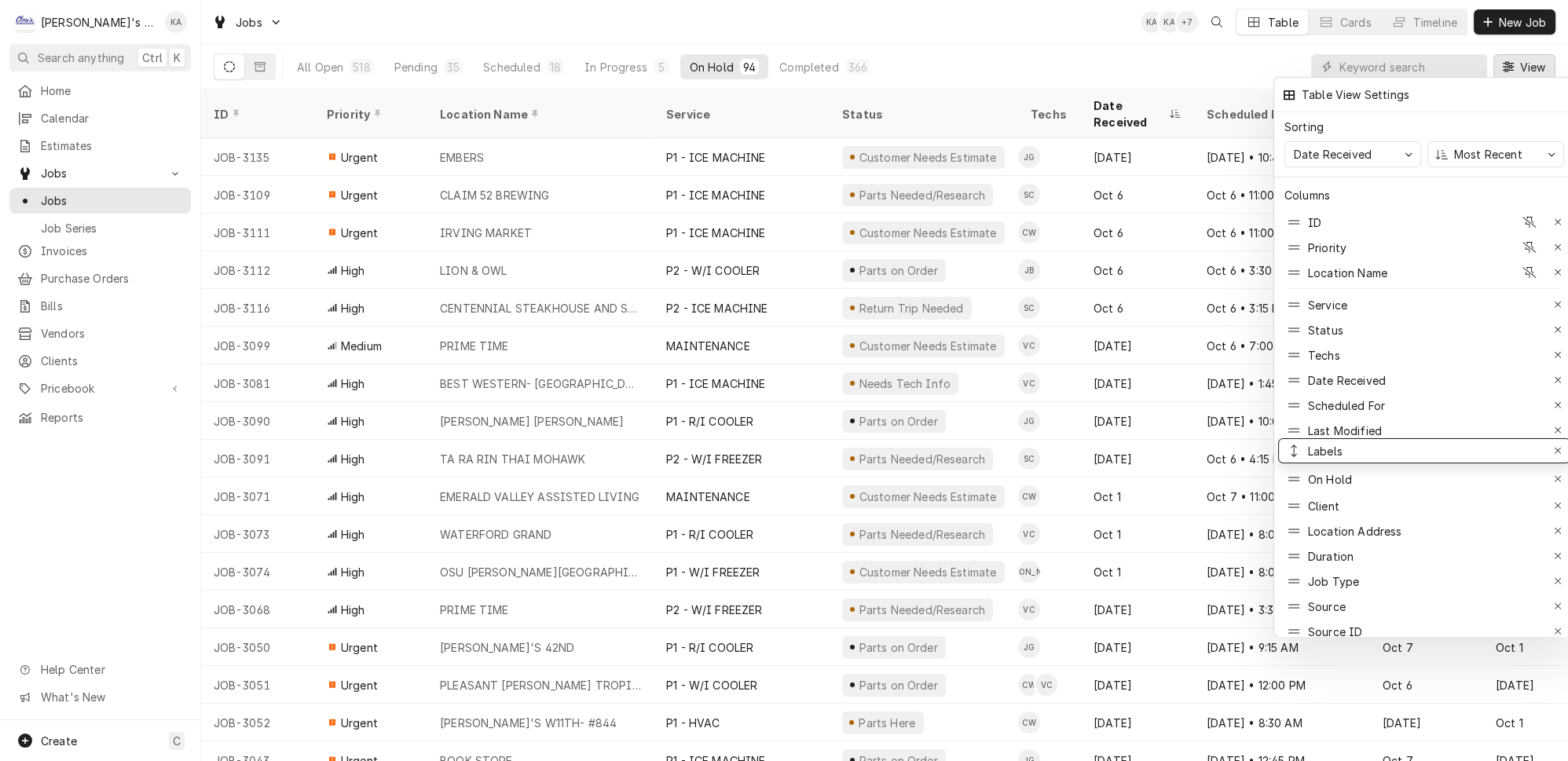
drag, startPoint x: 1293, startPoint y: 450, endPoint x: 1293, endPoint y: 419, distance: 31.0
drag, startPoint x: 1294, startPoint y: 442, endPoint x: 1303, endPoint y: 395, distance: 47.9
click at [1029, 56] on div at bounding box center [784, 380] width 1568 height 761
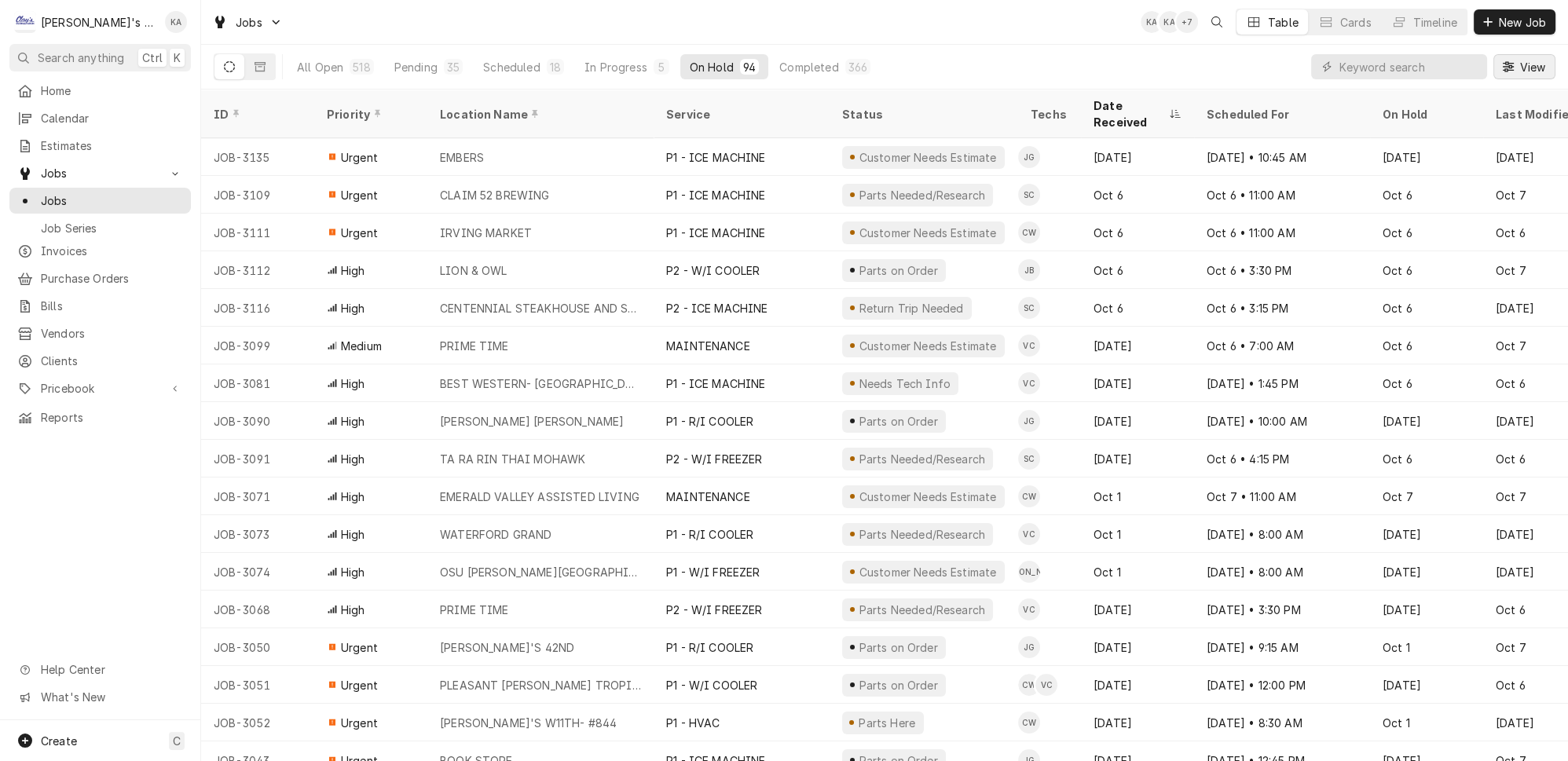
click at [1523, 59] on span "View" at bounding box center [1532, 66] width 32 height 16
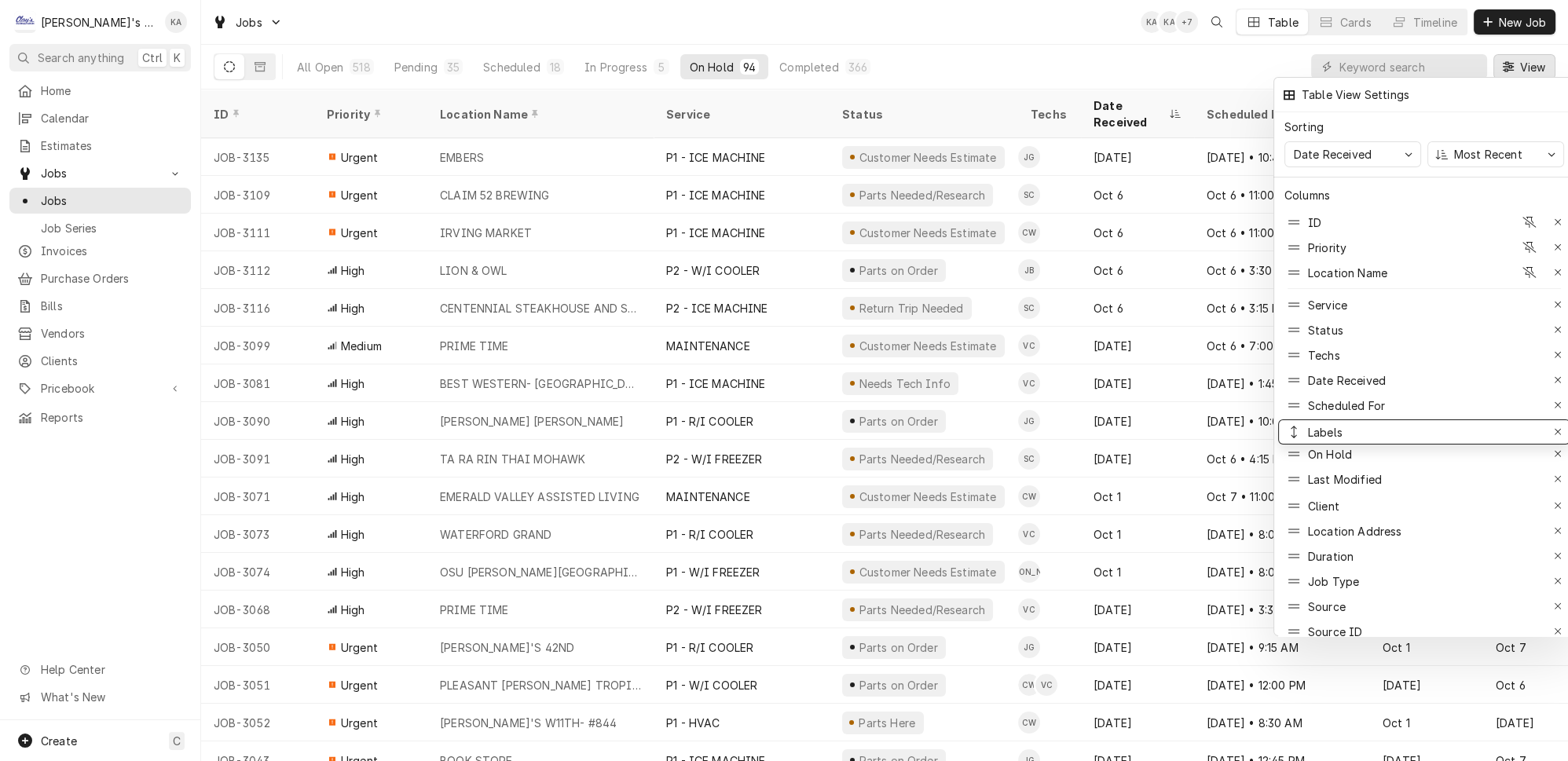
drag, startPoint x: 1299, startPoint y: 448, endPoint x: 1295, endPoint y: 399, distance: 49.2
drag, startPoint x: 1288, startPoint y: 449, endPoint x: 1287, endPoint y: 418, distance: 31.0
click at [1070, 40] on div at bounding box center [784, 380] width 1568 height 761
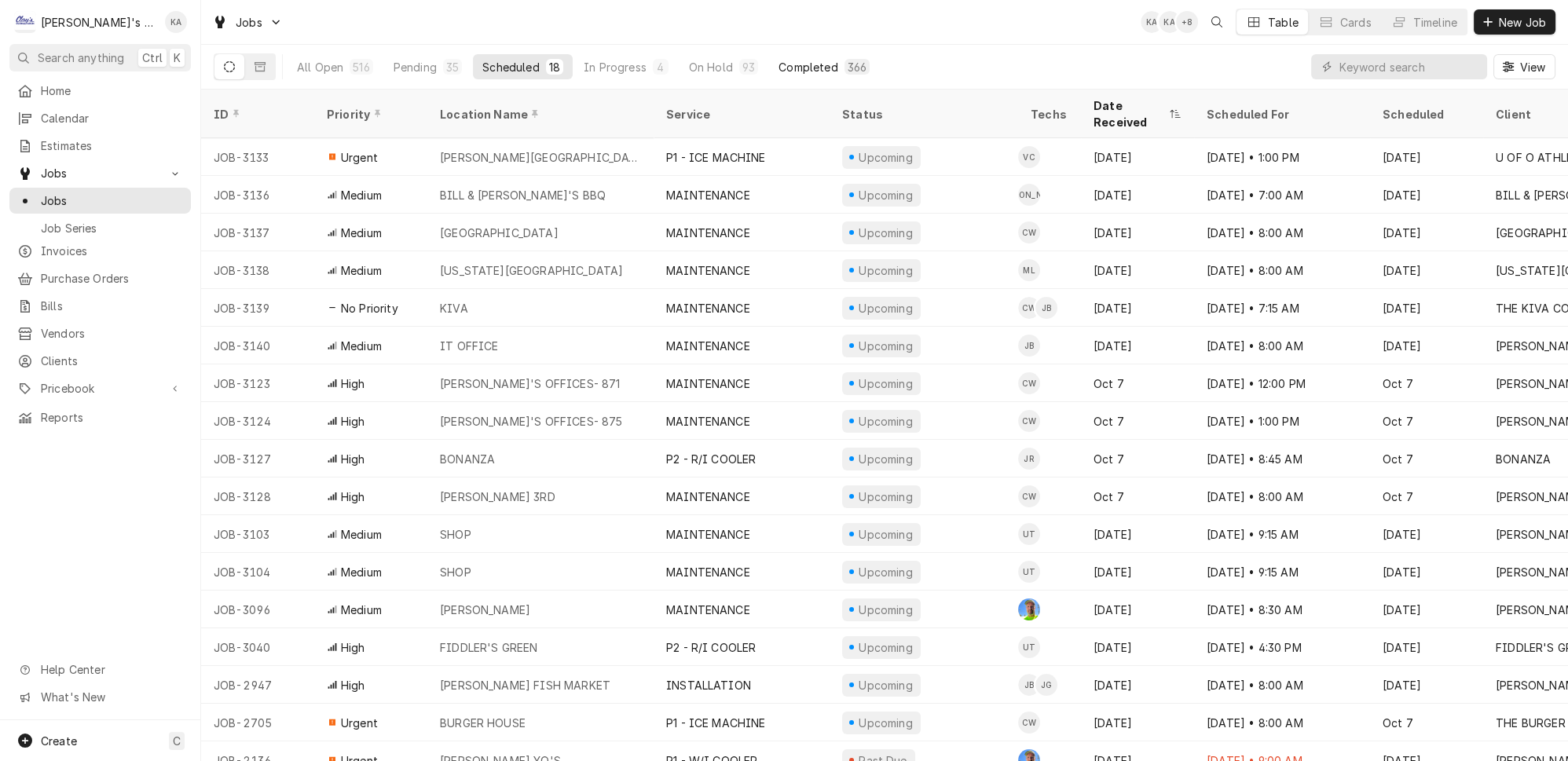
click at [778, 59] on div "Completed" at bounding box center [807, 66] width 59 height 16
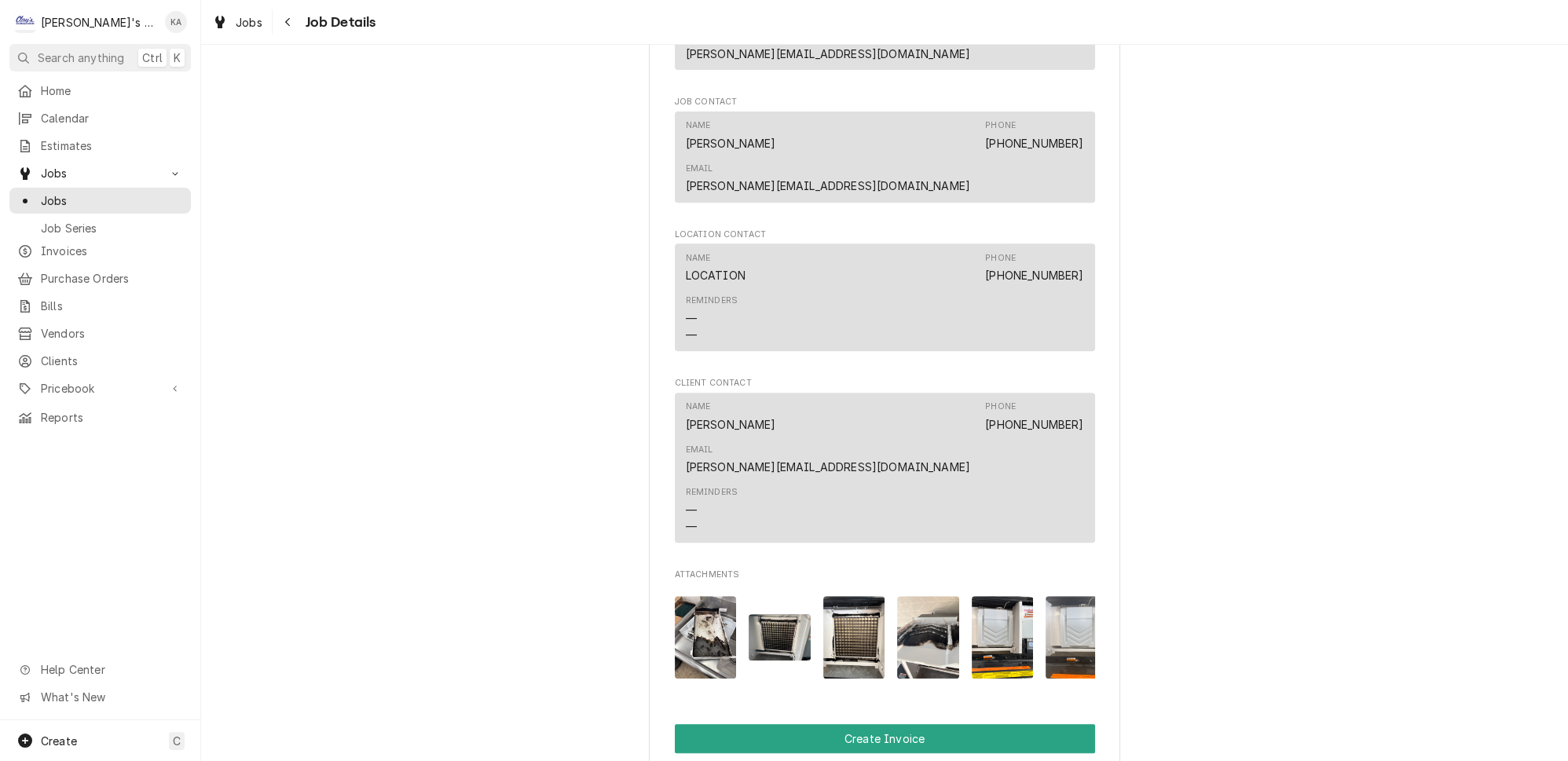
scroll to position [1428, 0]
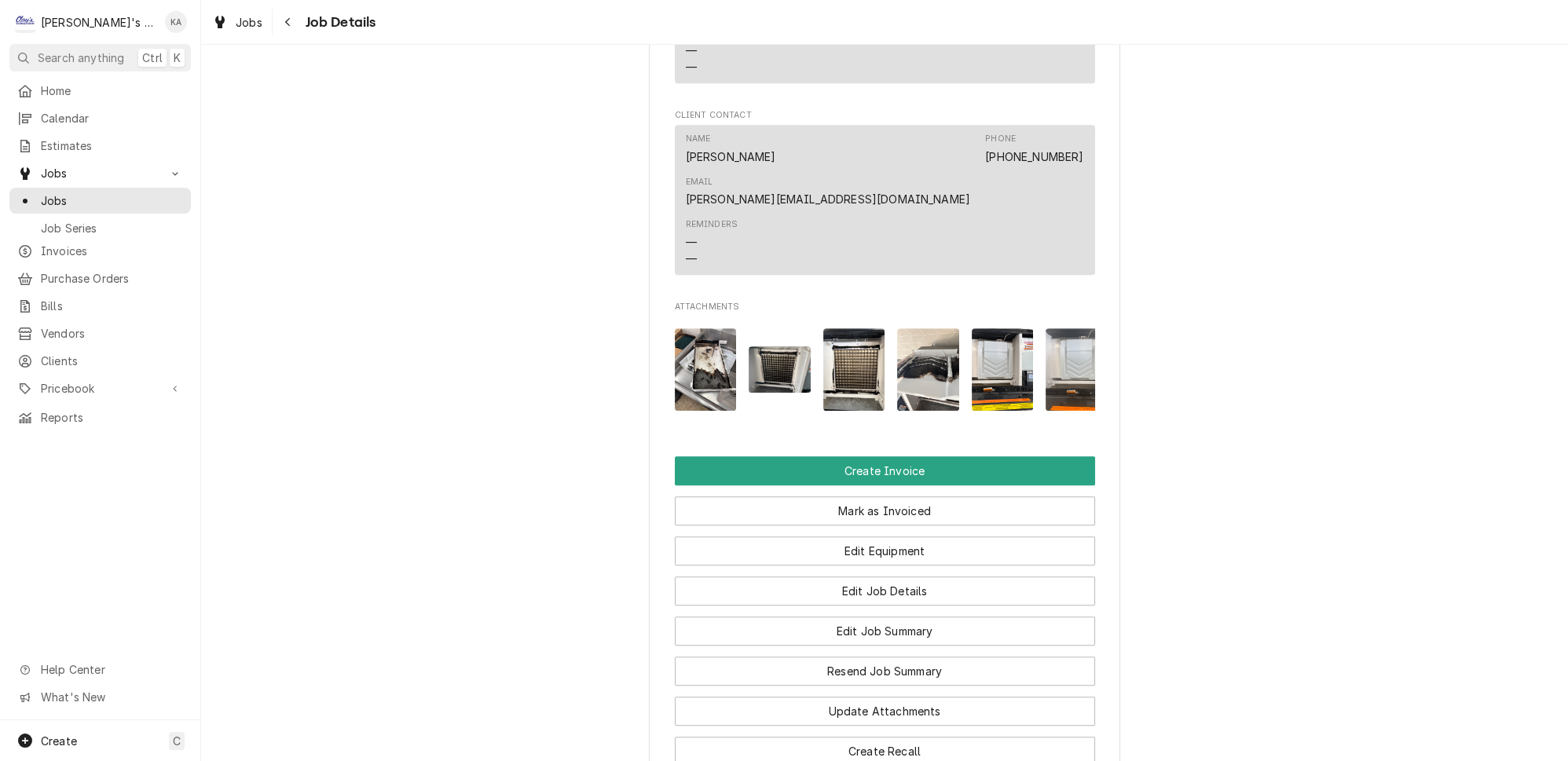
click at [697, 328] on img "Attachments" at bounding box center [705, 369] width 62 height 83
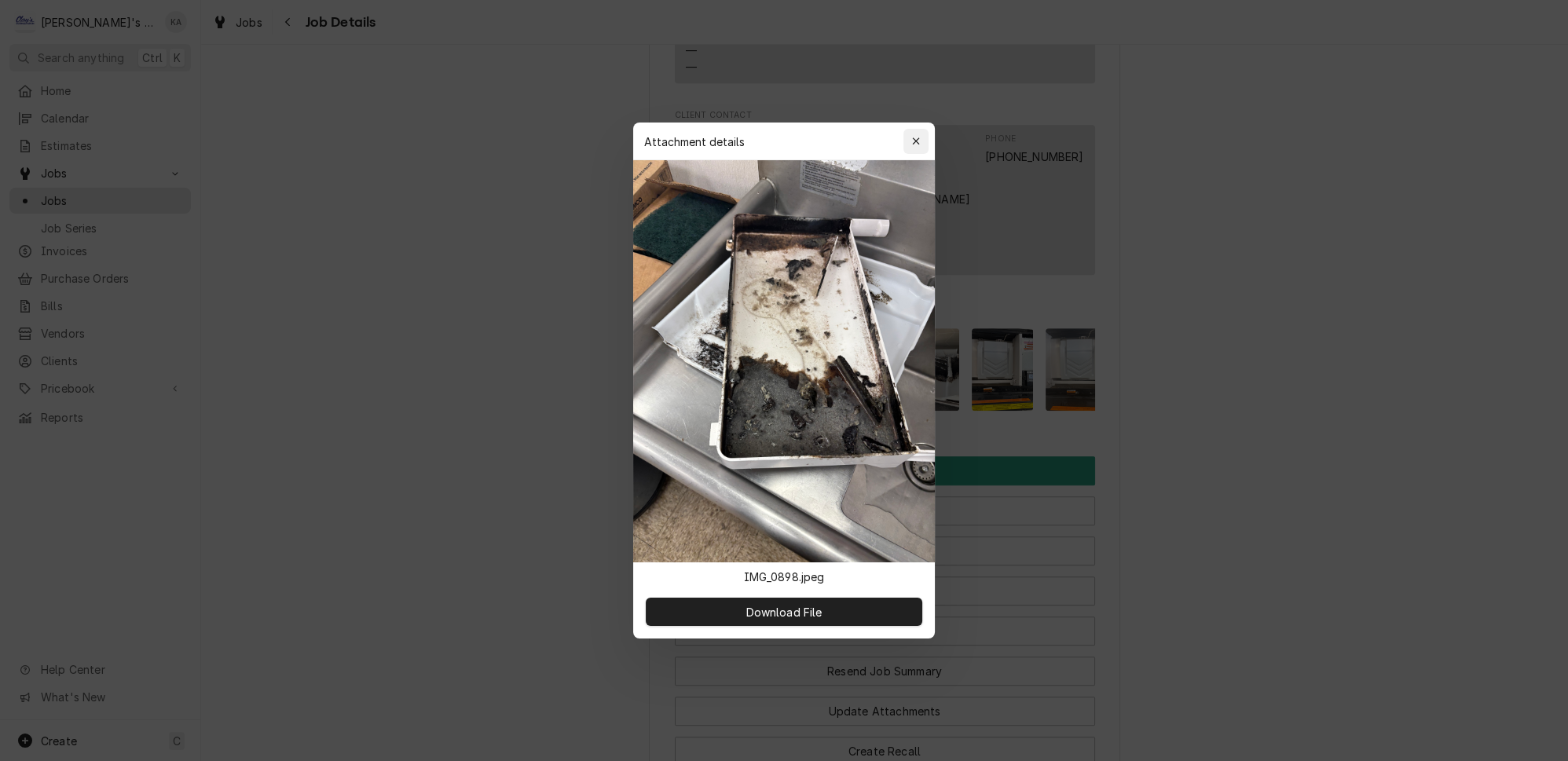
click at [908, 149] on div "button" at bounding box center [915, 141] width 16 height 16
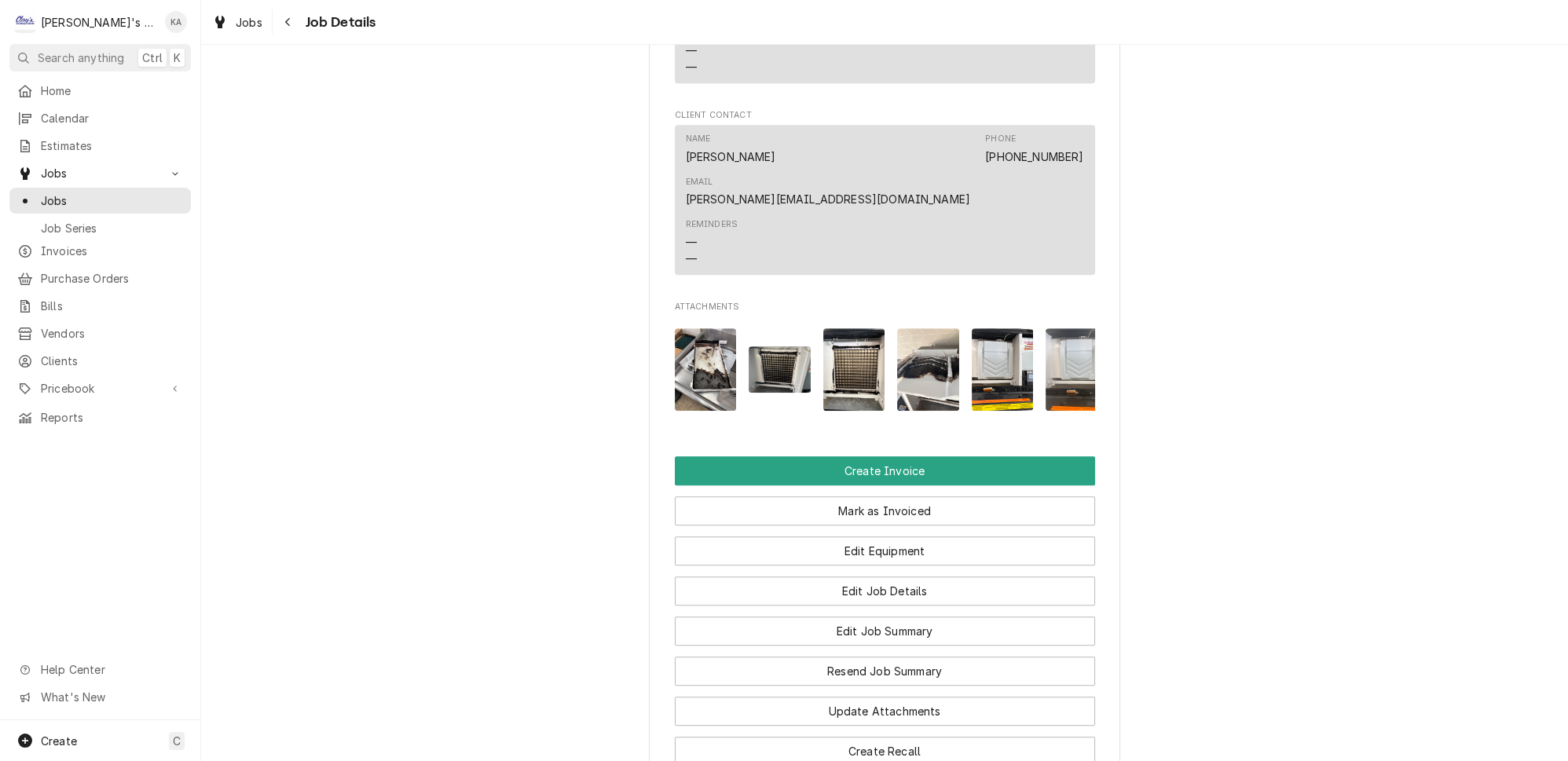
click at [789, 346] on img "Attachments" at bounding box center [779, 369] width 62 height 46
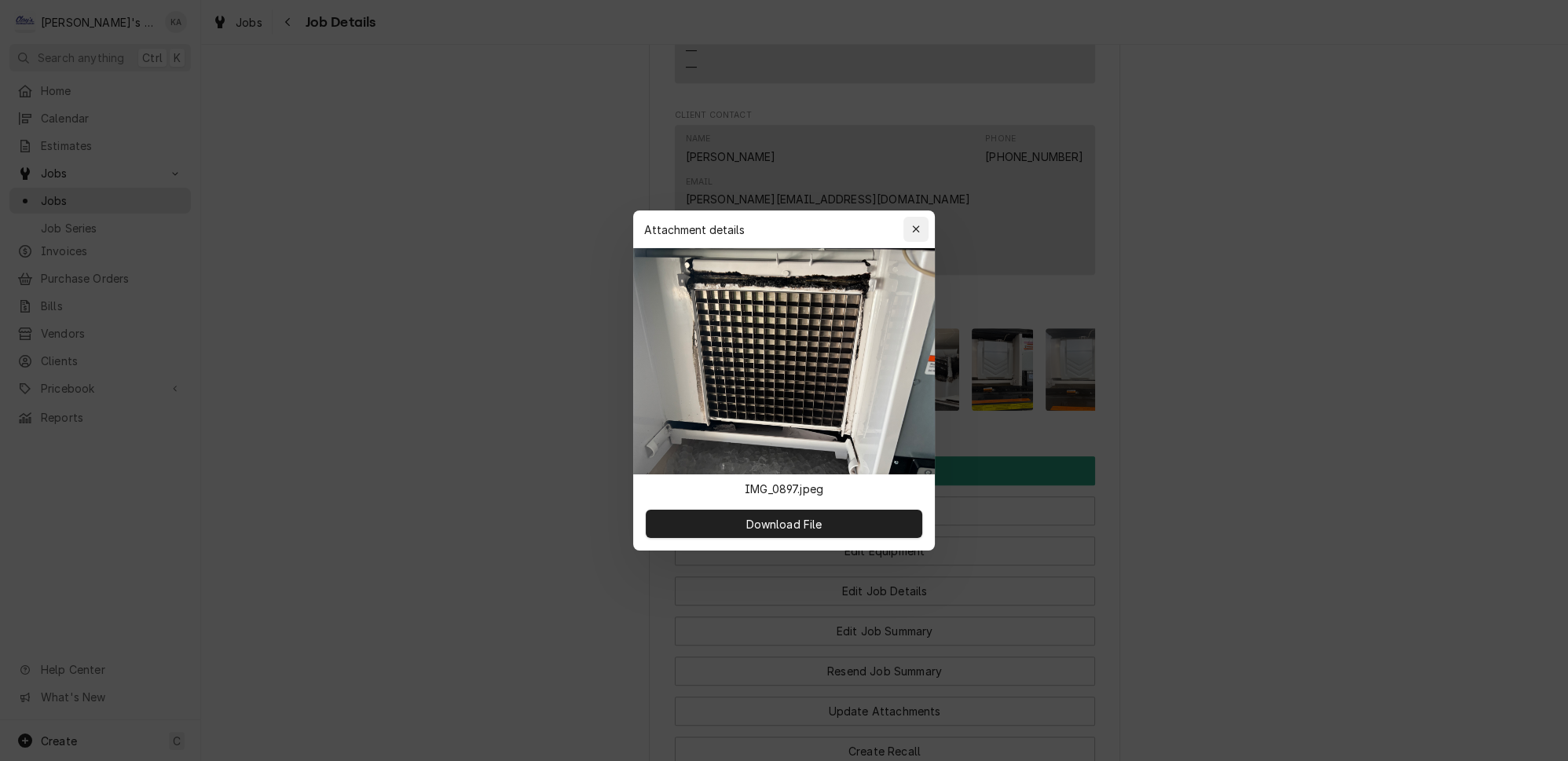
click at [909, 230] on button "button" at bounding box center [915, 230] width 25 height 25
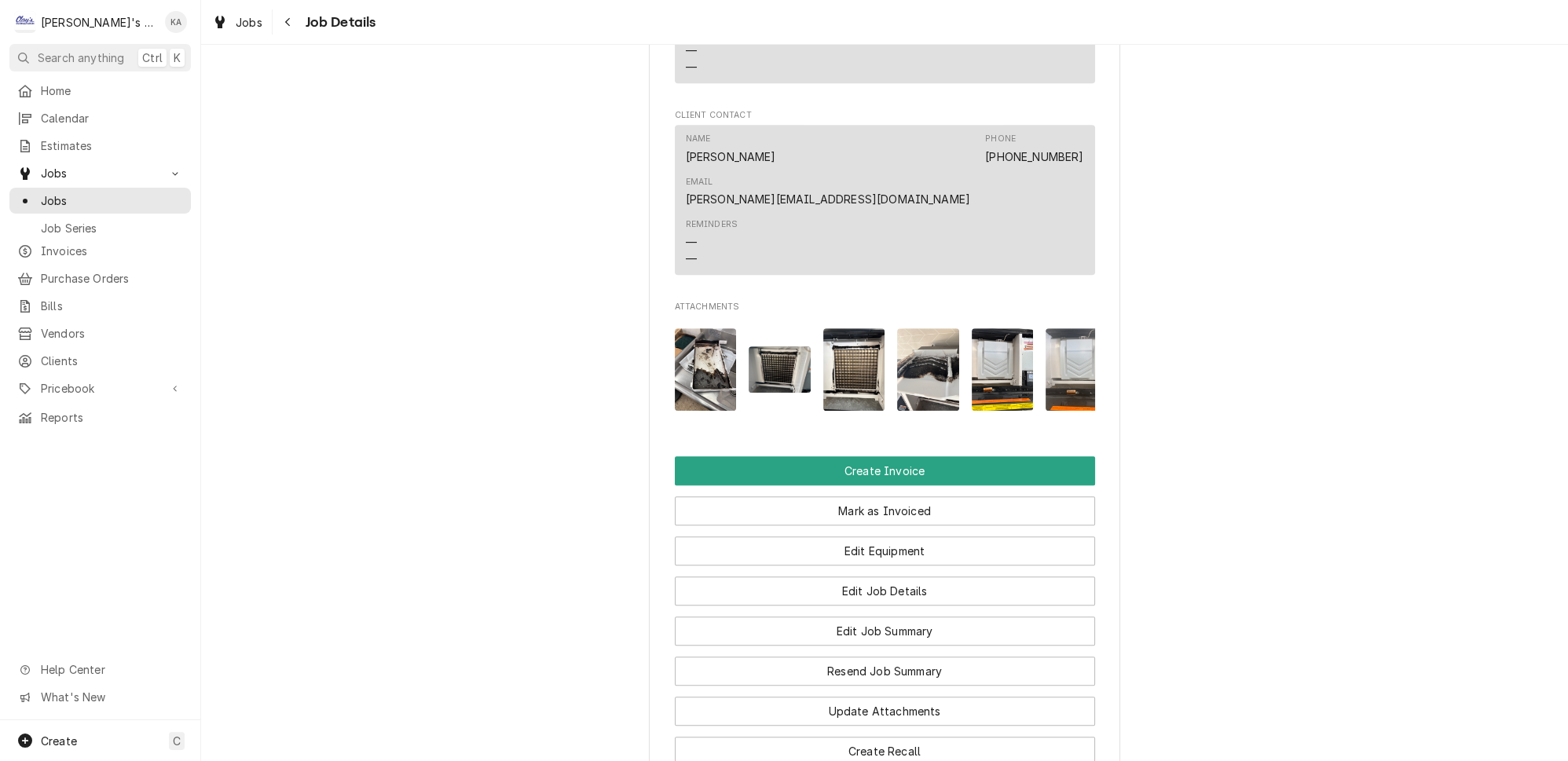
click at [853, 328] on img "Attachments" at bounding box center [854, 369] width 62 height 83
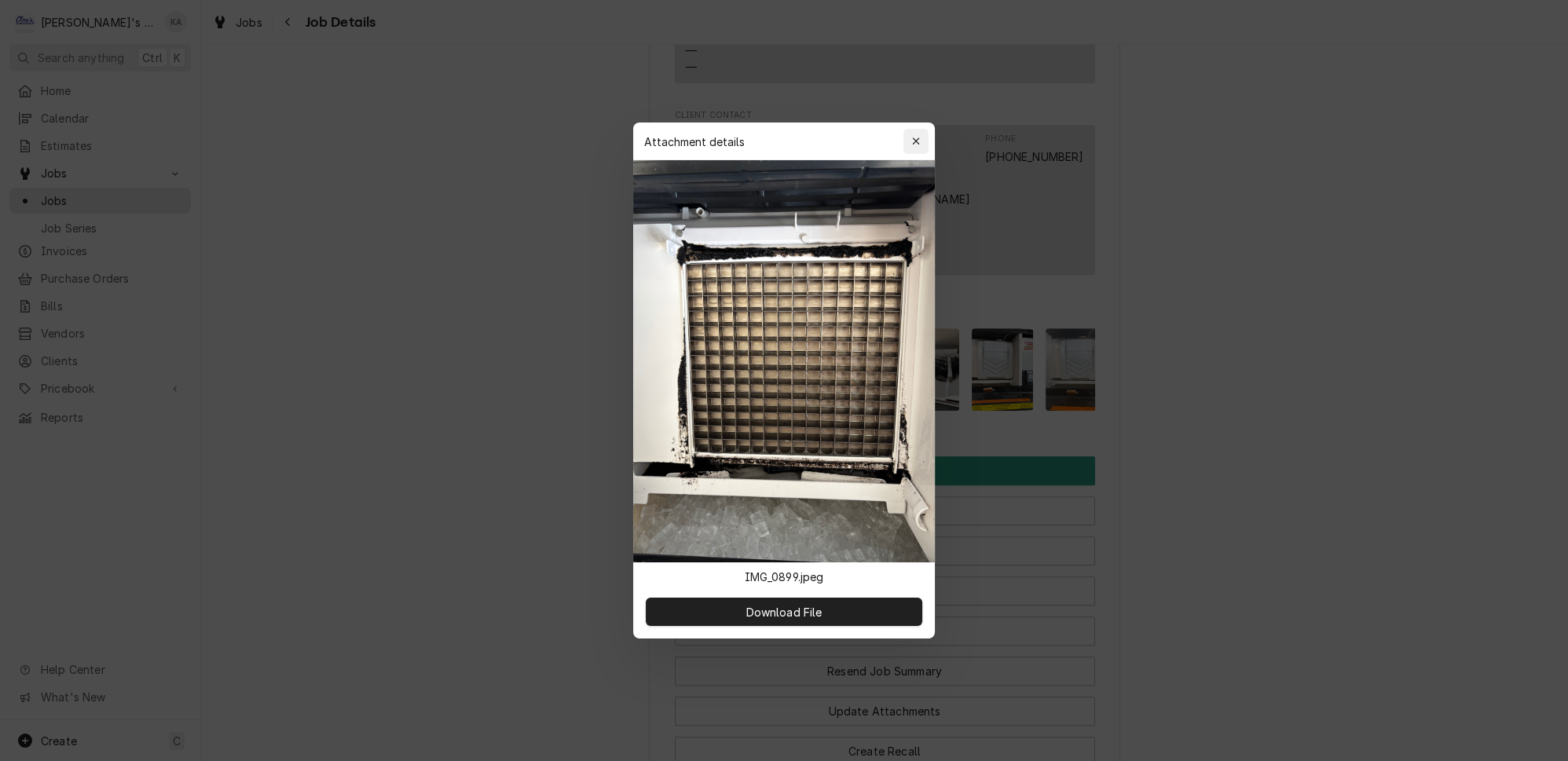
click at [912, 147] on icon "button" at bounding box center [915, 141] width 9 height 11
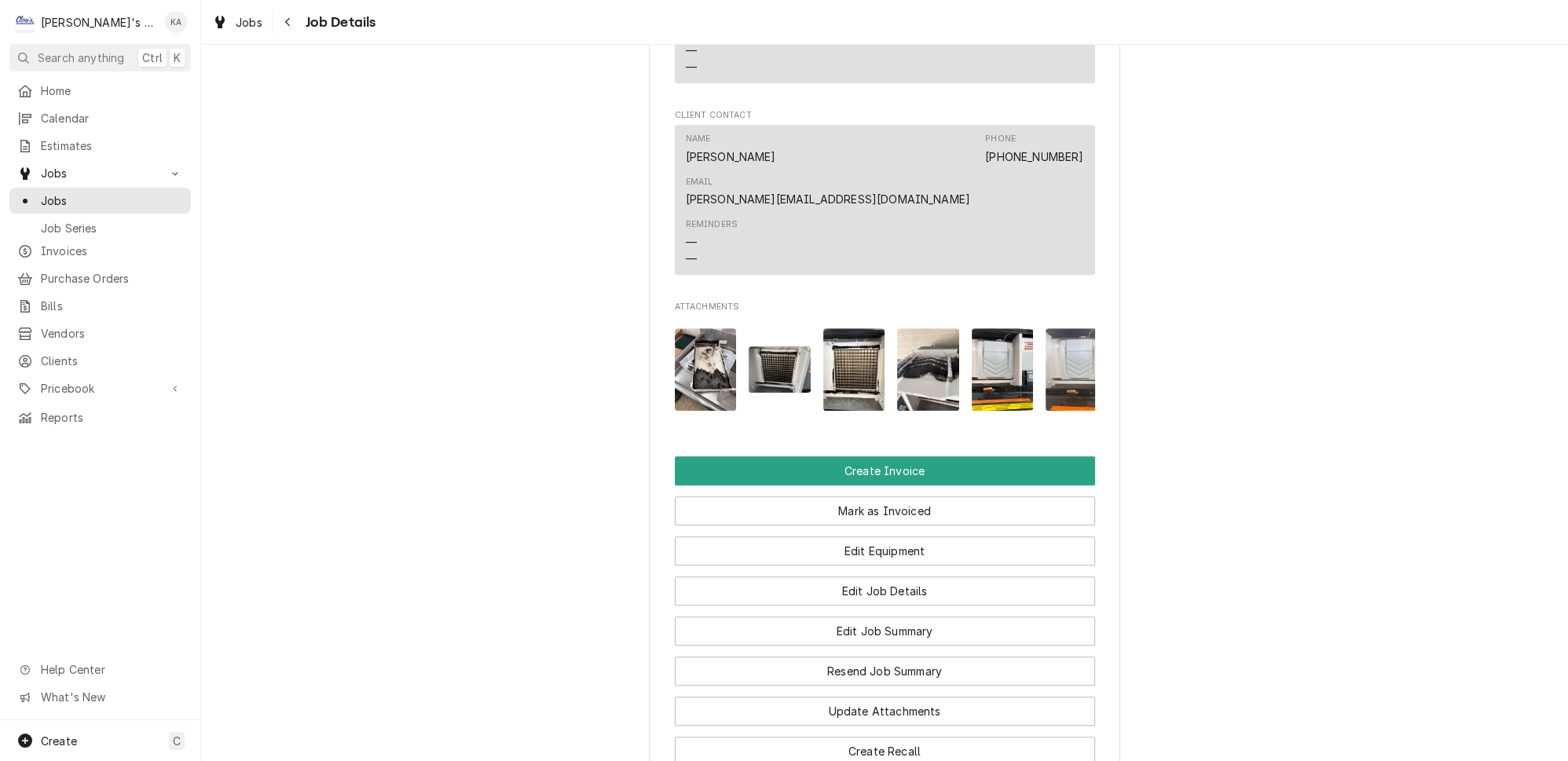
click at [924, 328] on img "Attachments" at bounding box center [927, 369] width 62 height 83
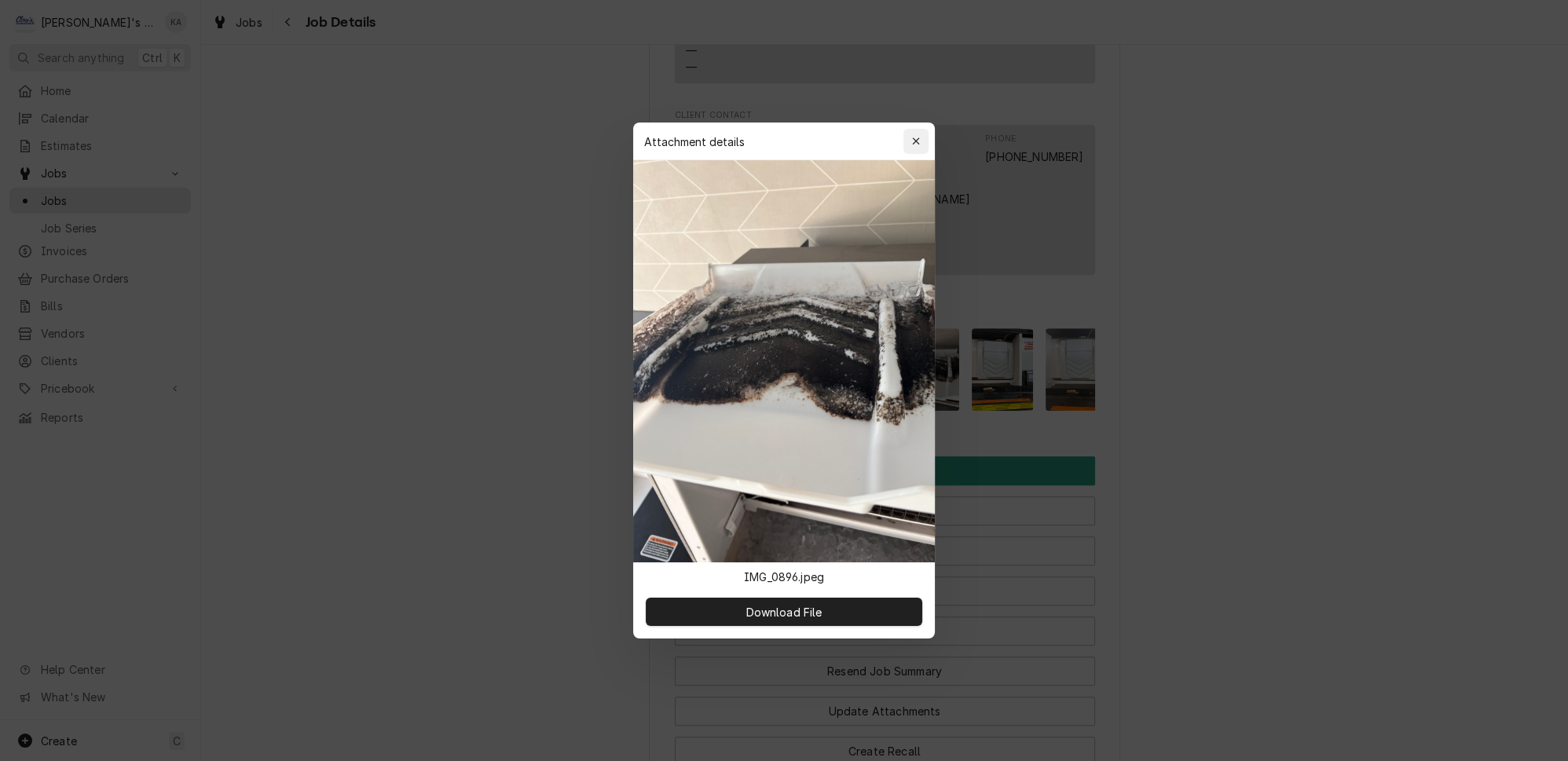
click at [912, 147] on icon "button" at bounding box center [915, 141] width 9 height 11
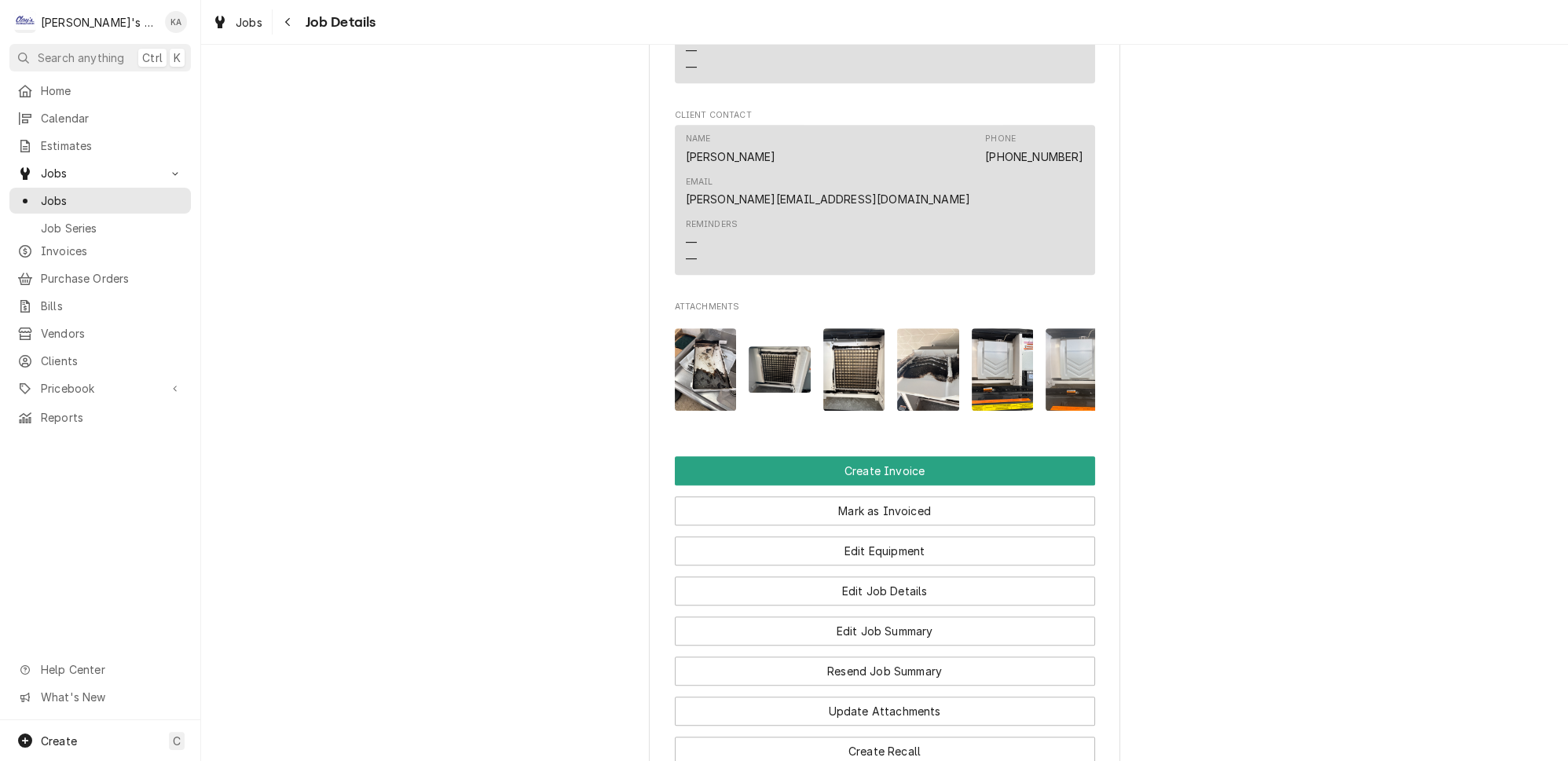
scroll to position [0, 23]
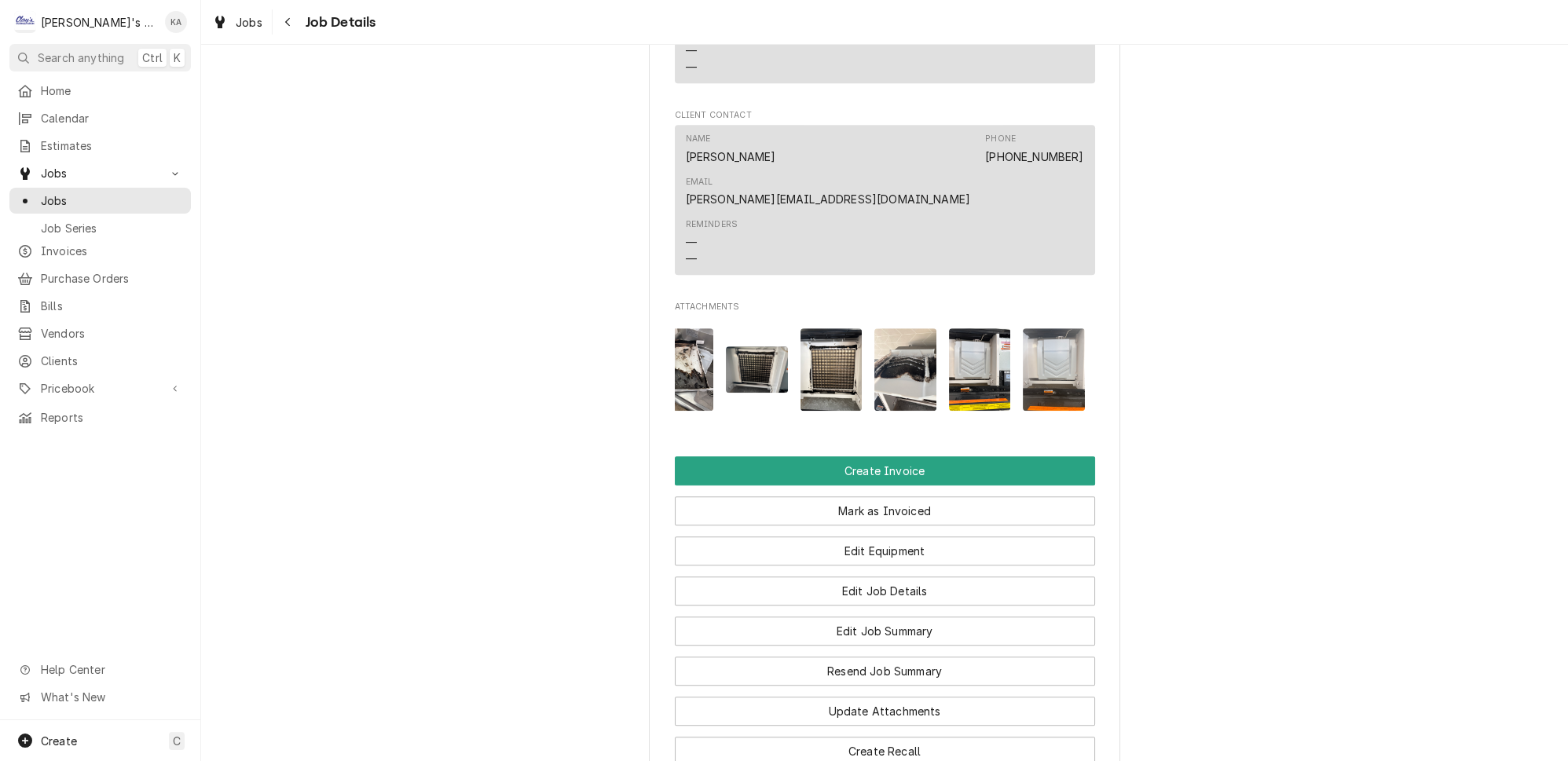
click at [979, 328] on img "Attachments" at bounding box center [979, 369] width 62 height 83
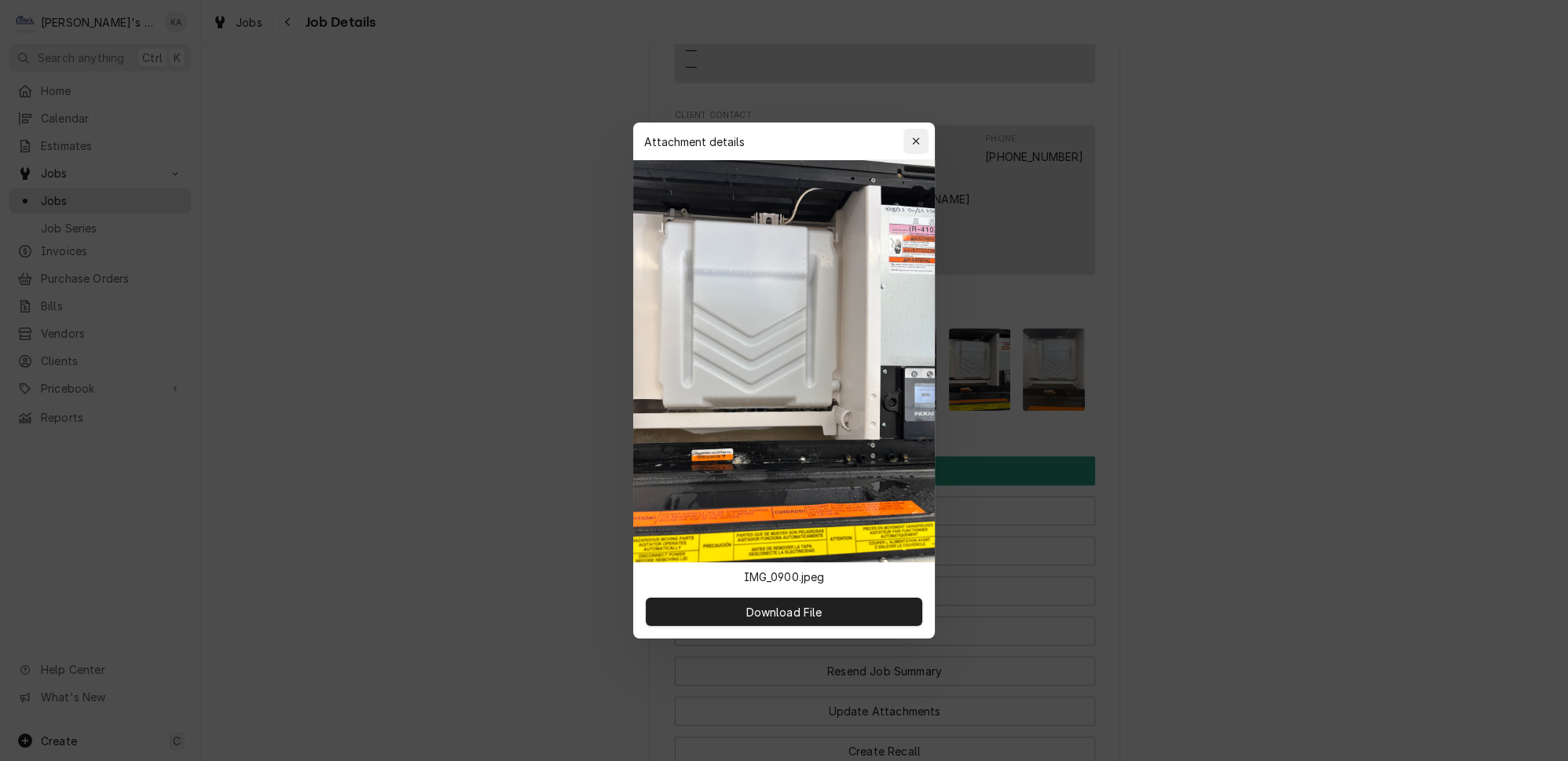
click at [916, 150] on button "button" at bounding box center [915, 141] width 25 height 25
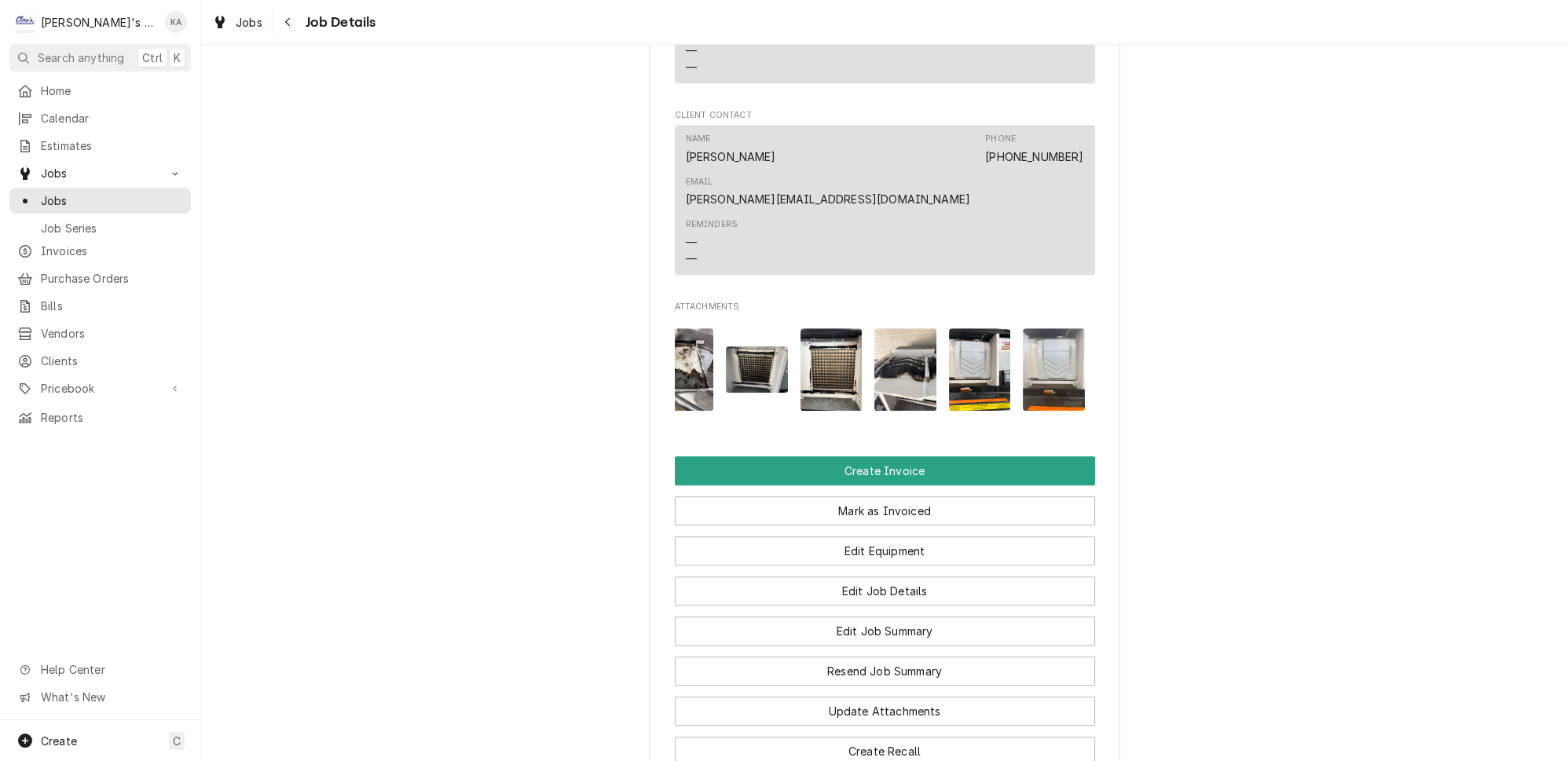
click at [1023, 328] on img "Attachments" at bounding box center [1053, 369] width 62 height 83
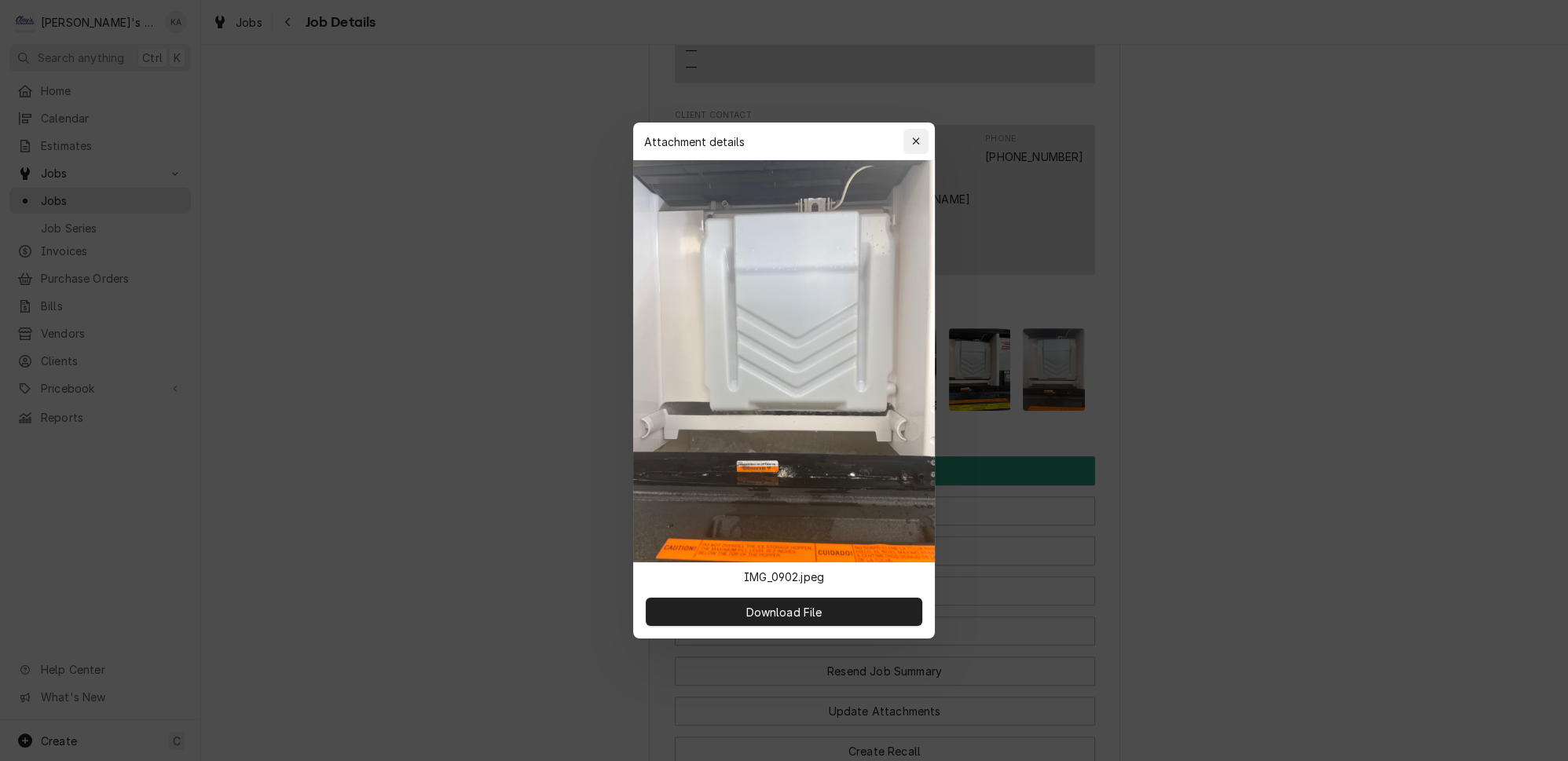
click at [913, 149] on div "button" at bounding box center [915, 141] width 16 height 16
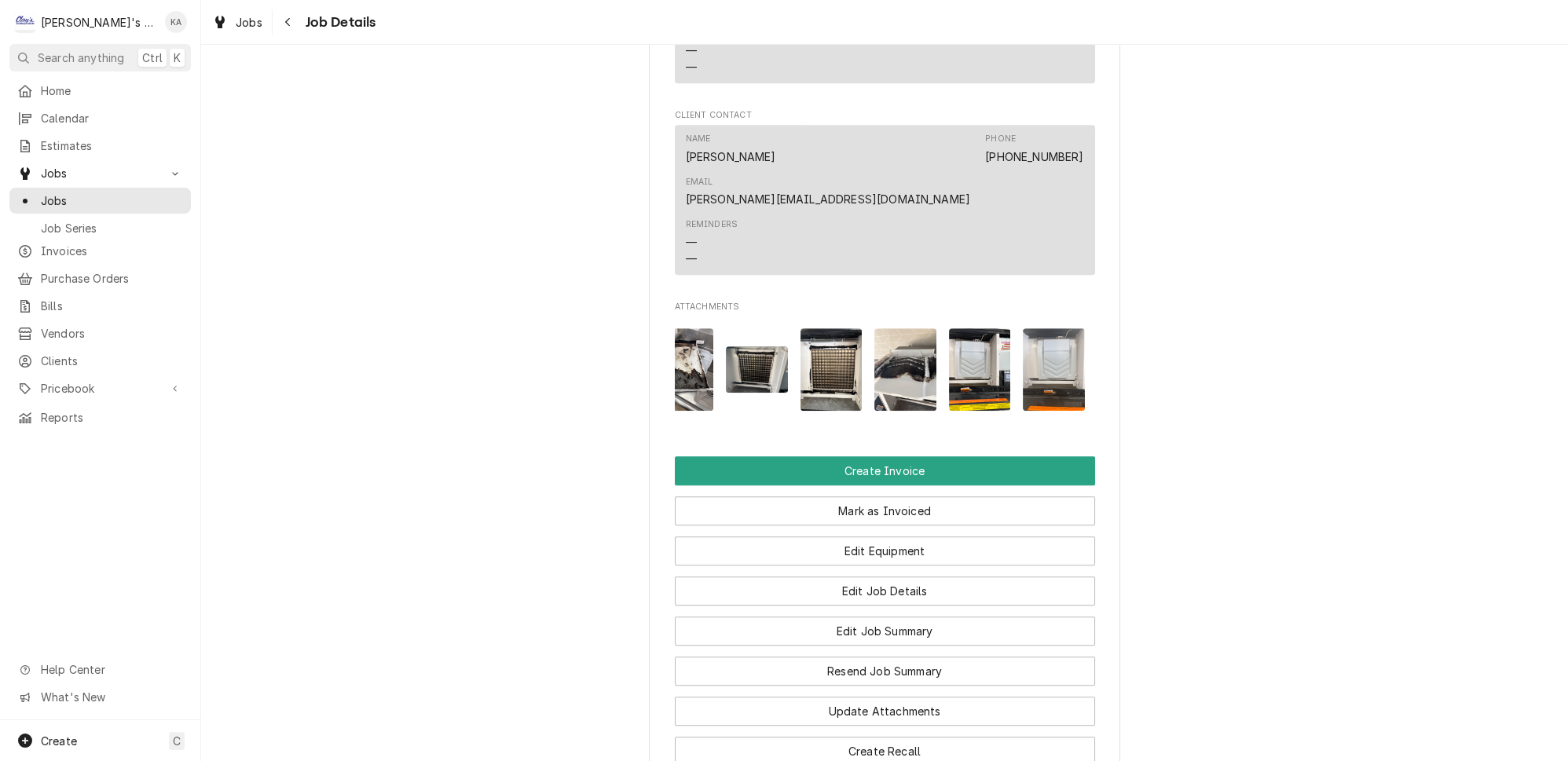
click at [887, 328] on img "Attachments" at bounding box center [904, 369] width 62 height 83
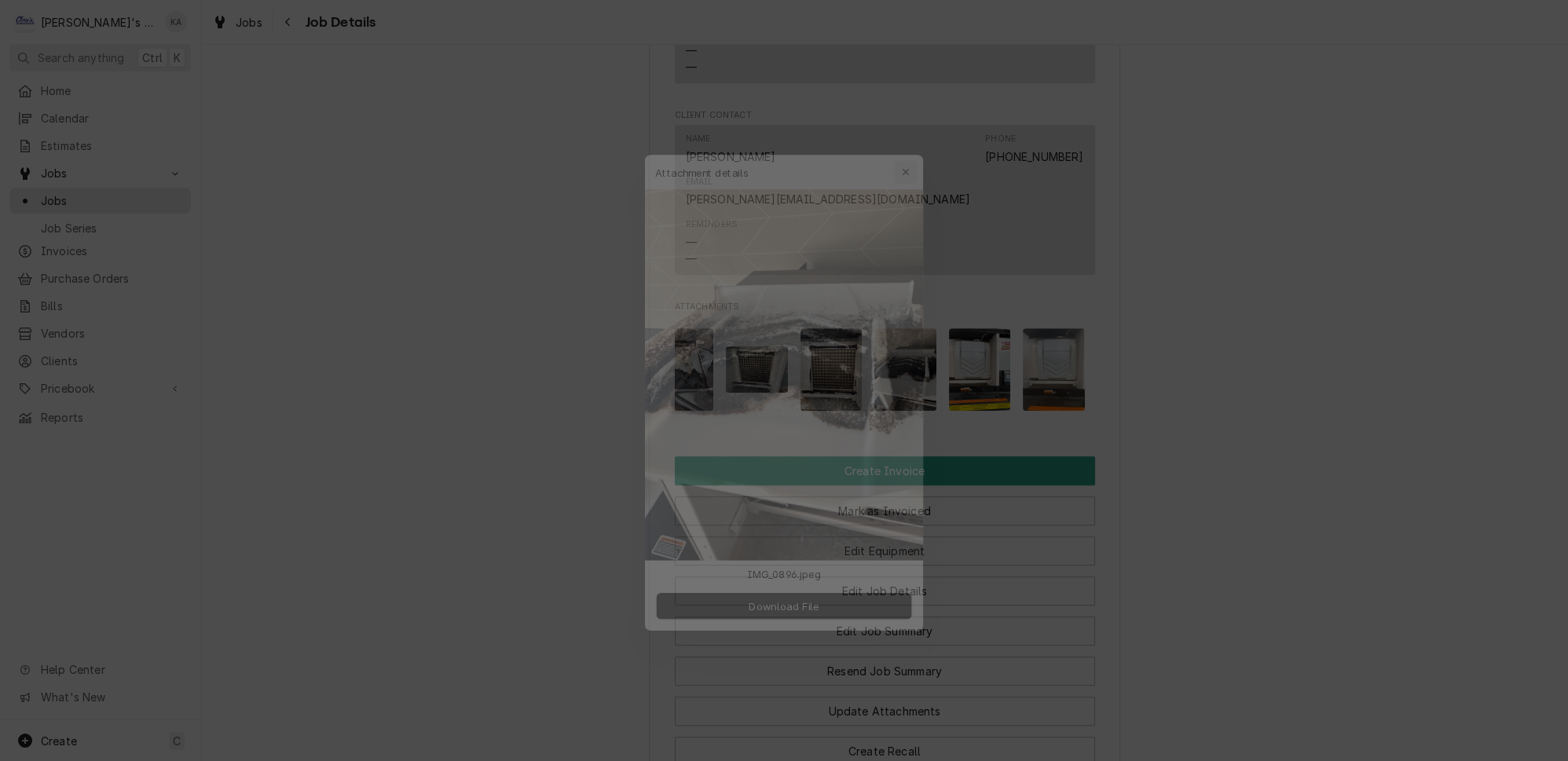
click at [912, 147] on icon "button" at bounding box center [915, 141] width 9 height 11
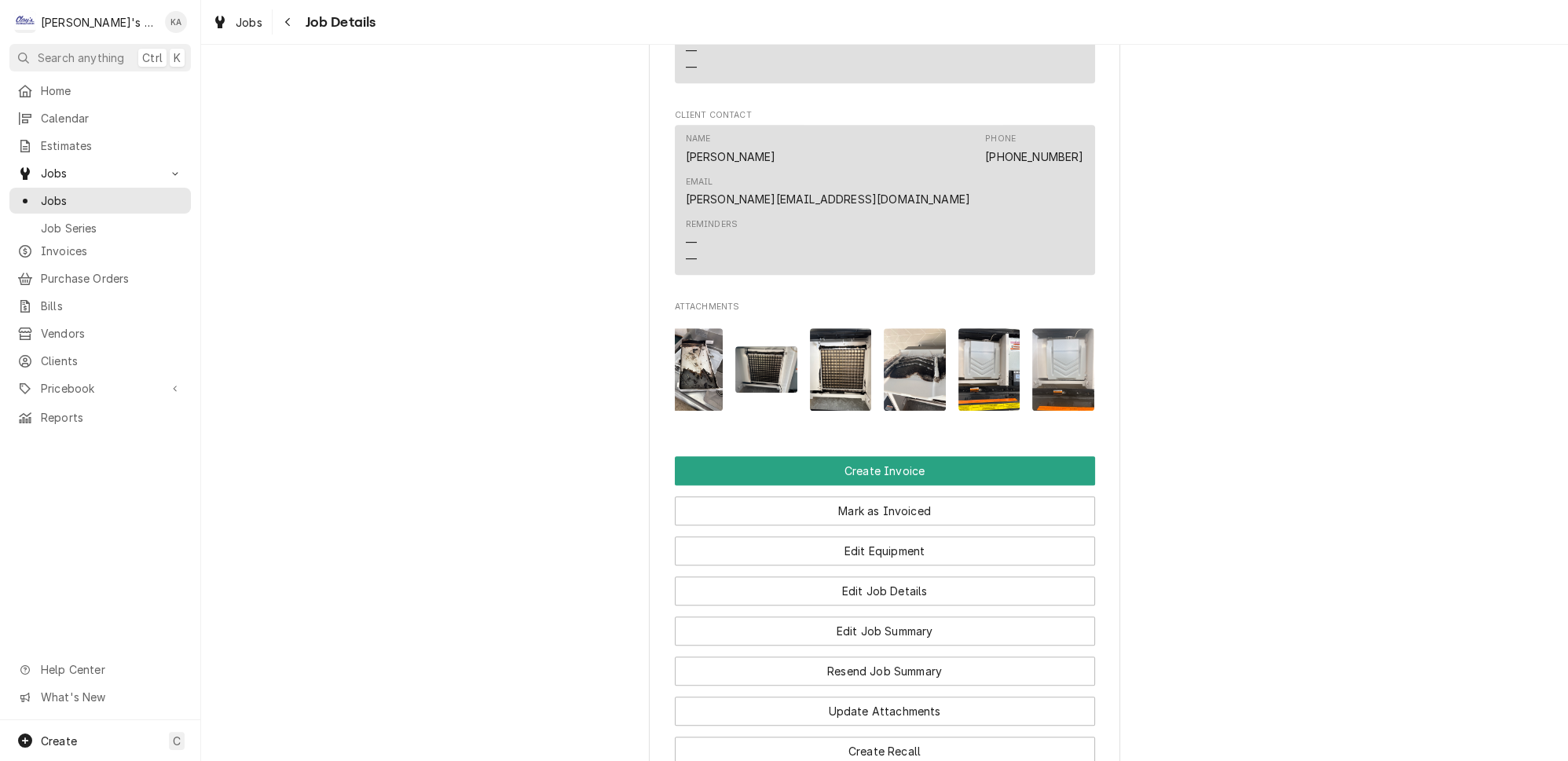
scroll to position [0, 0]
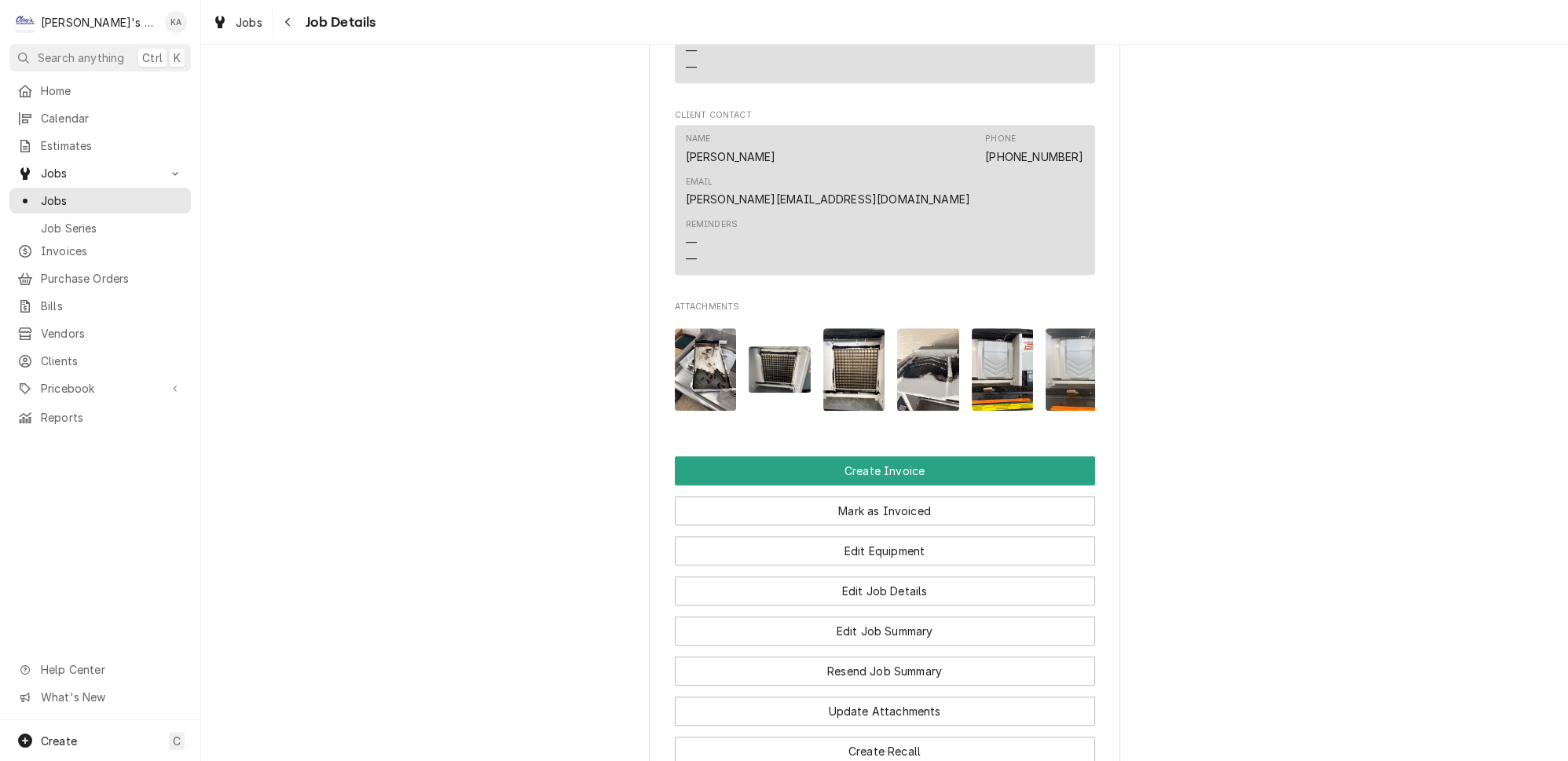
click at [696, 328] on img "Attachments" at bounding box center [705, 369] width 62 height 83
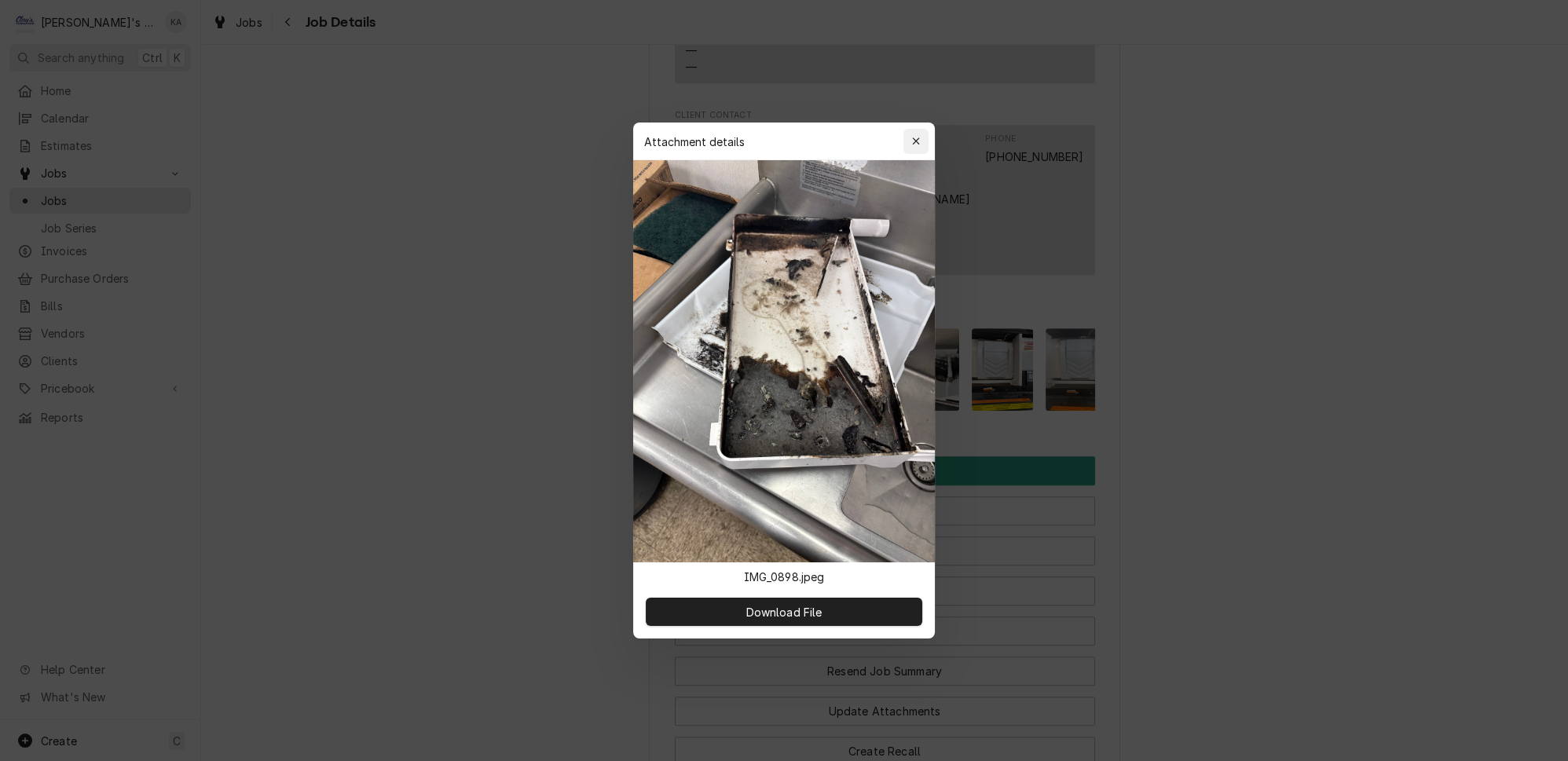
click at [912, 144] on icon "button" at bounding box center [914, 140] width 7 height 7
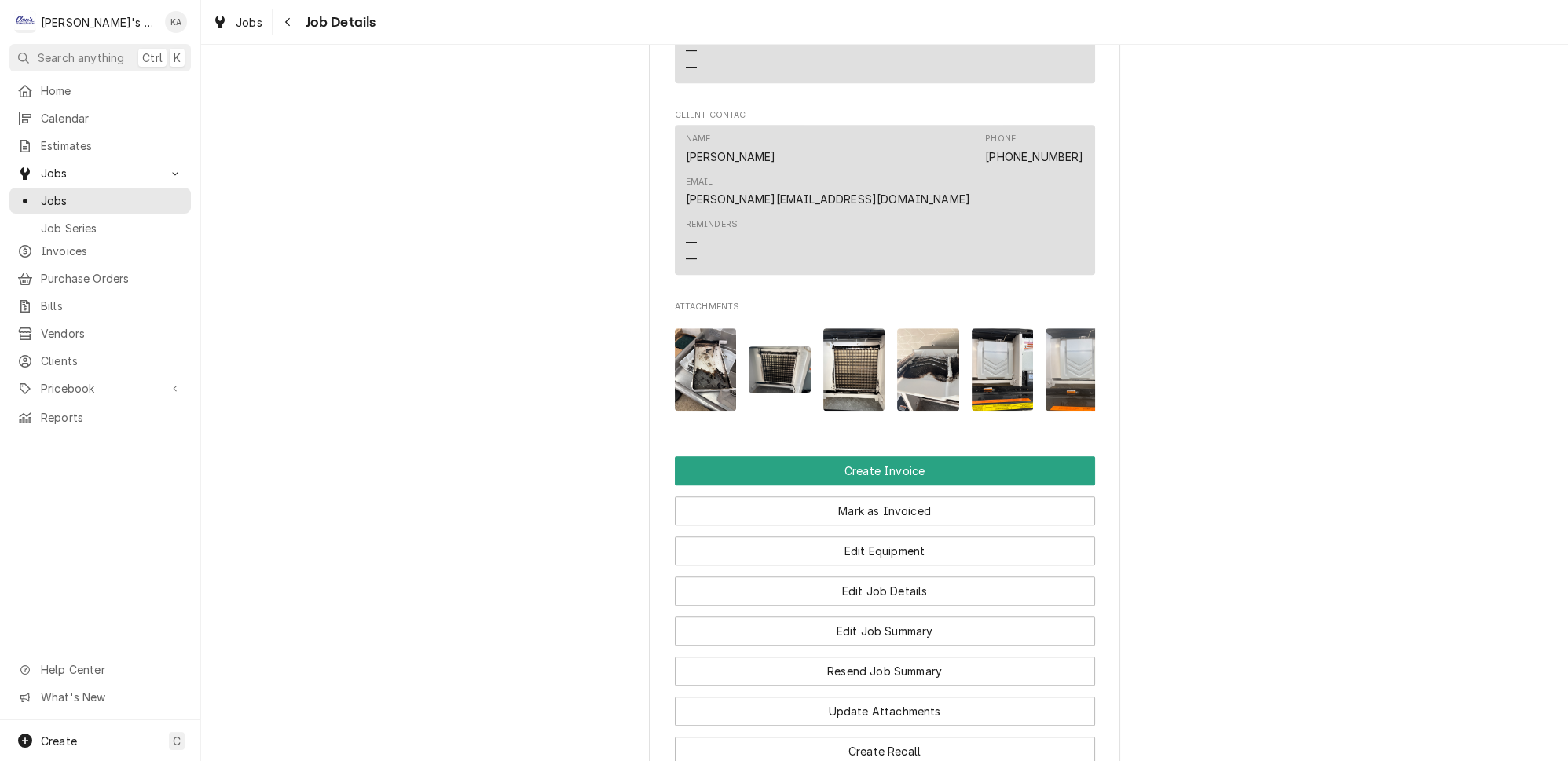
click at [780, 346] on img "Attachments" at bounding box center [779, 369] width 62 height 46
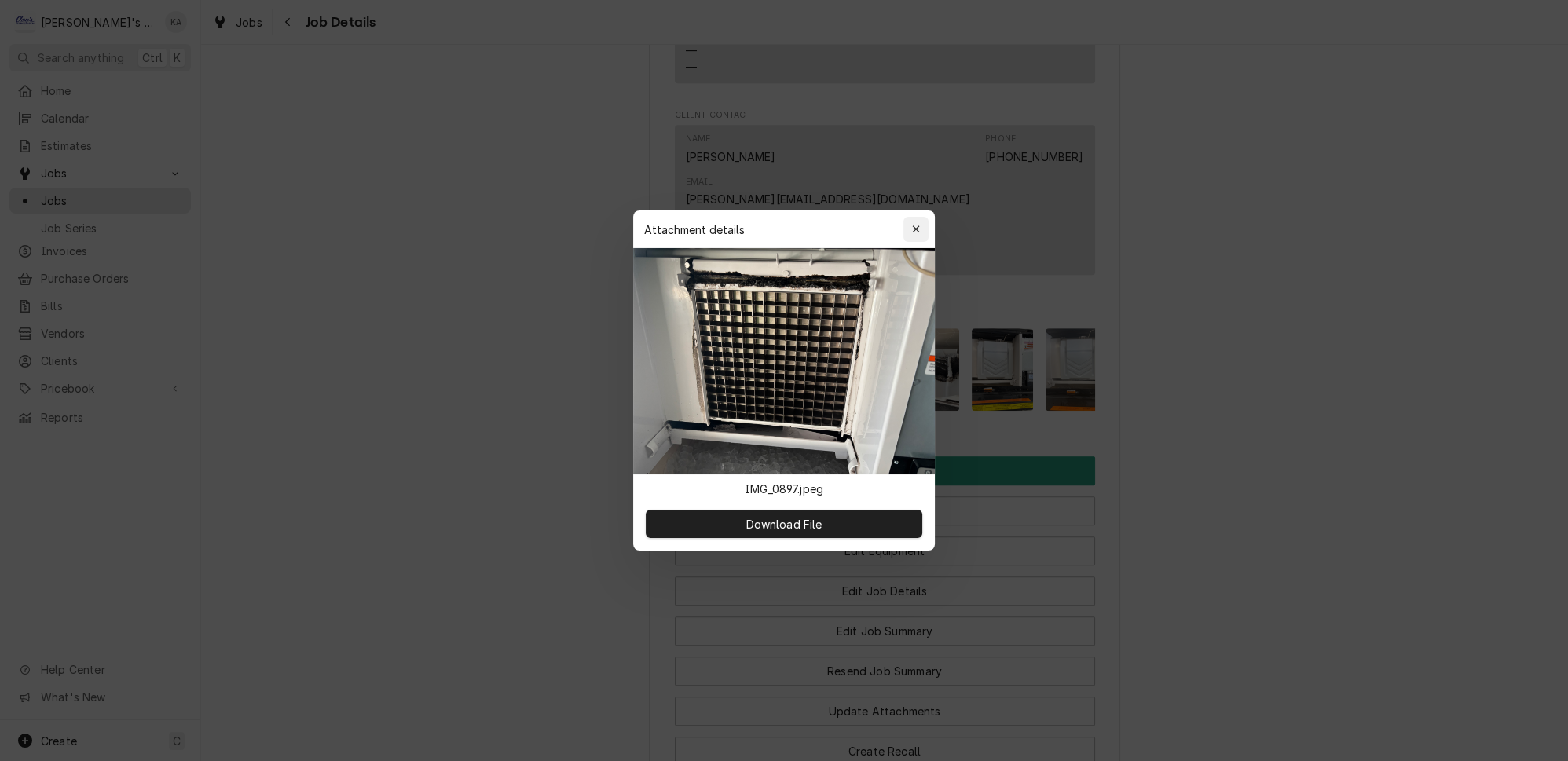
click at [912, 235] on icon "button" at bounding box center [915, 230] width 9 height 11
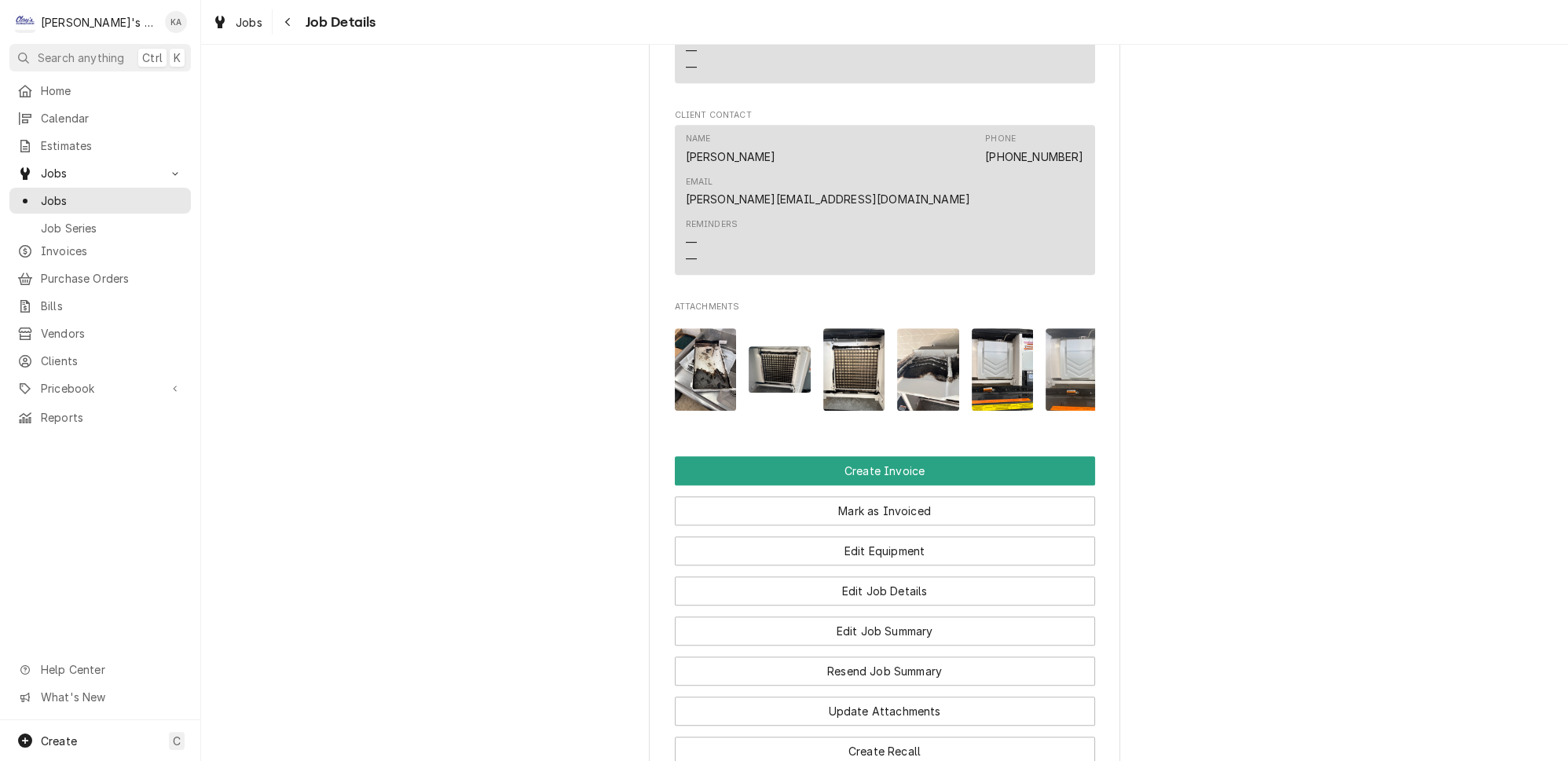
click at [922, 328] on img "Attachments" at bounding box center [927, 369] width 62 height 83
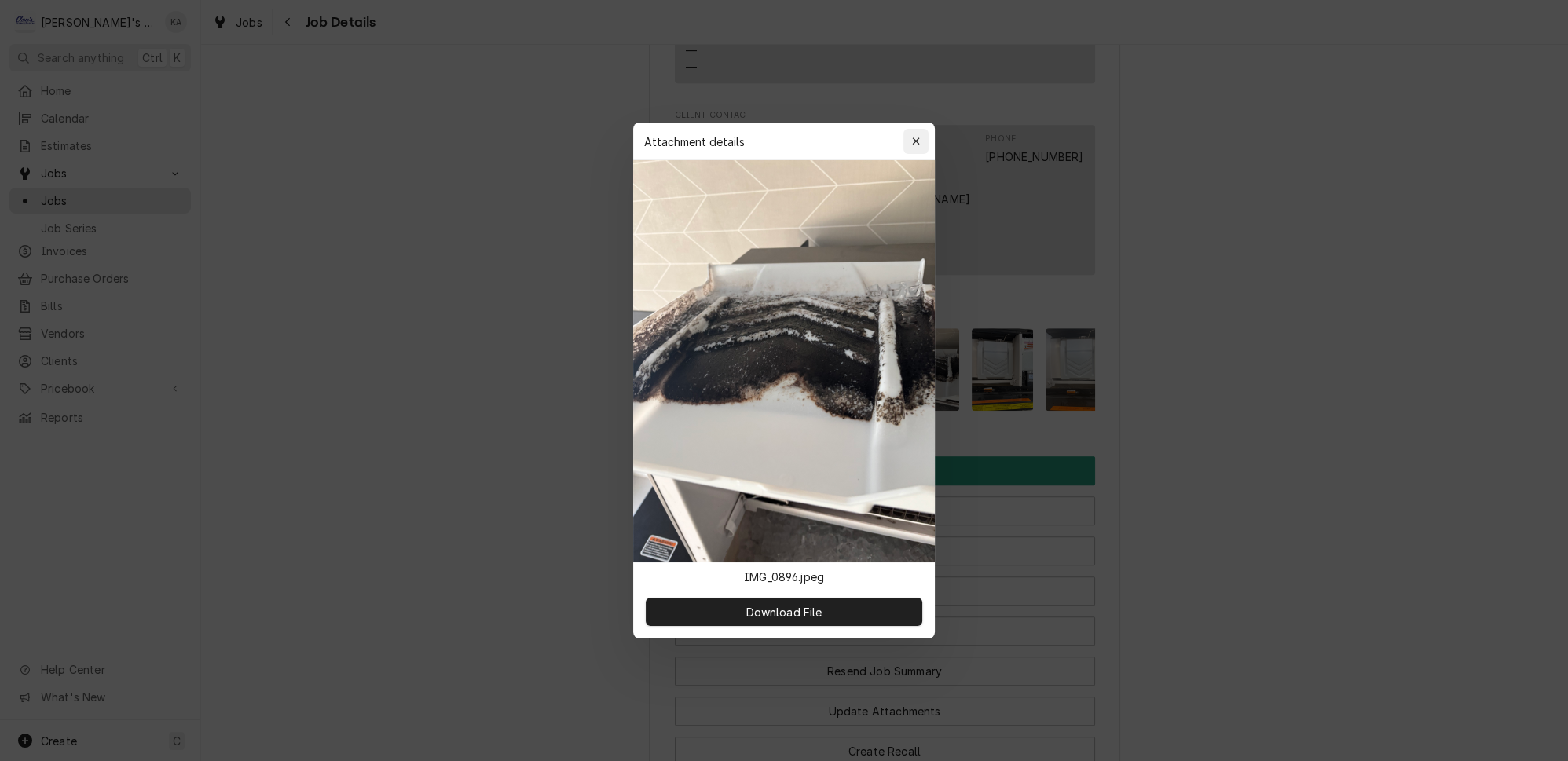
click at [908, 149] on div "button" at bounding box center [915, 141] width 16 height 16
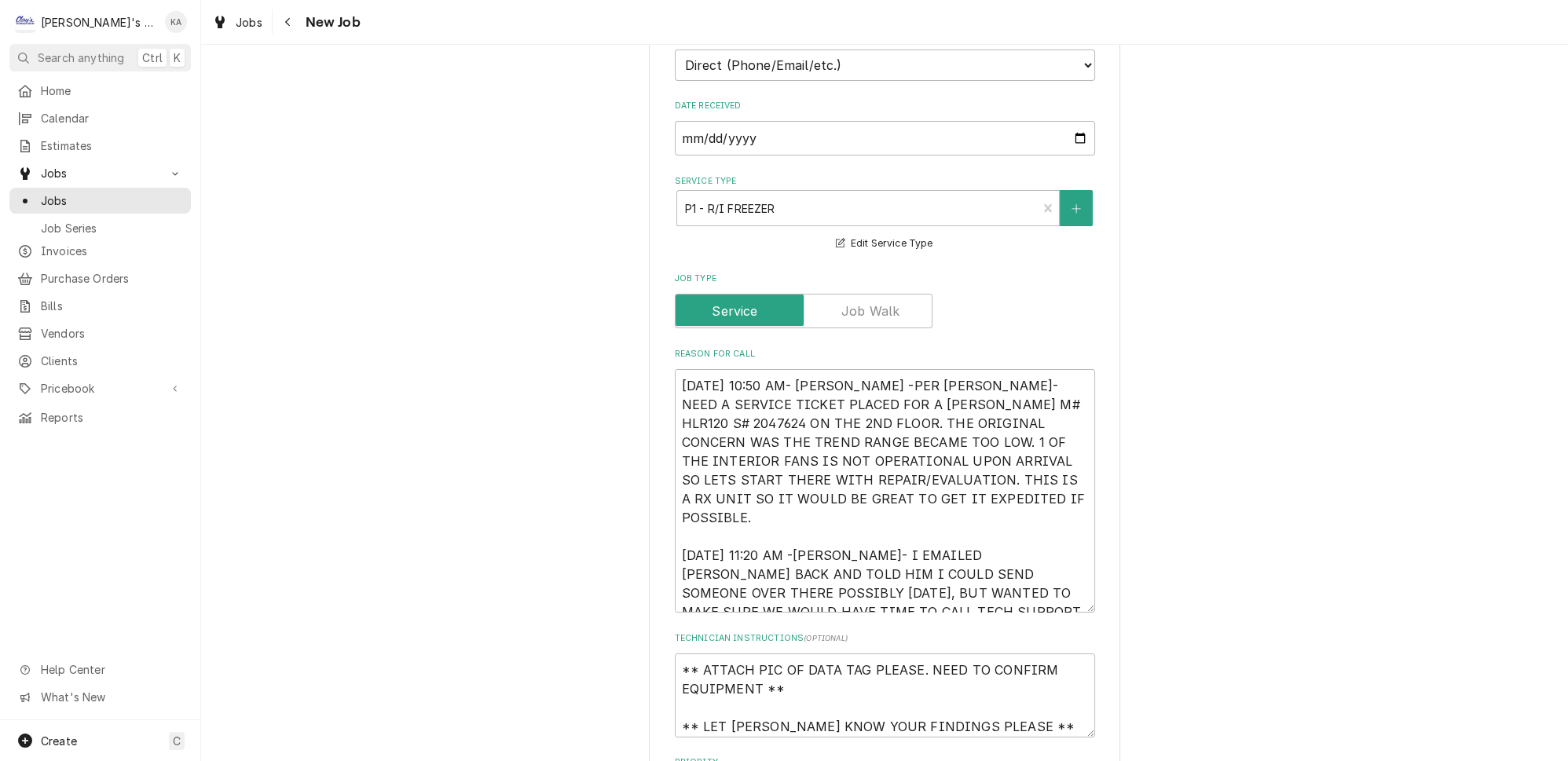
scroll to position [500, 0]
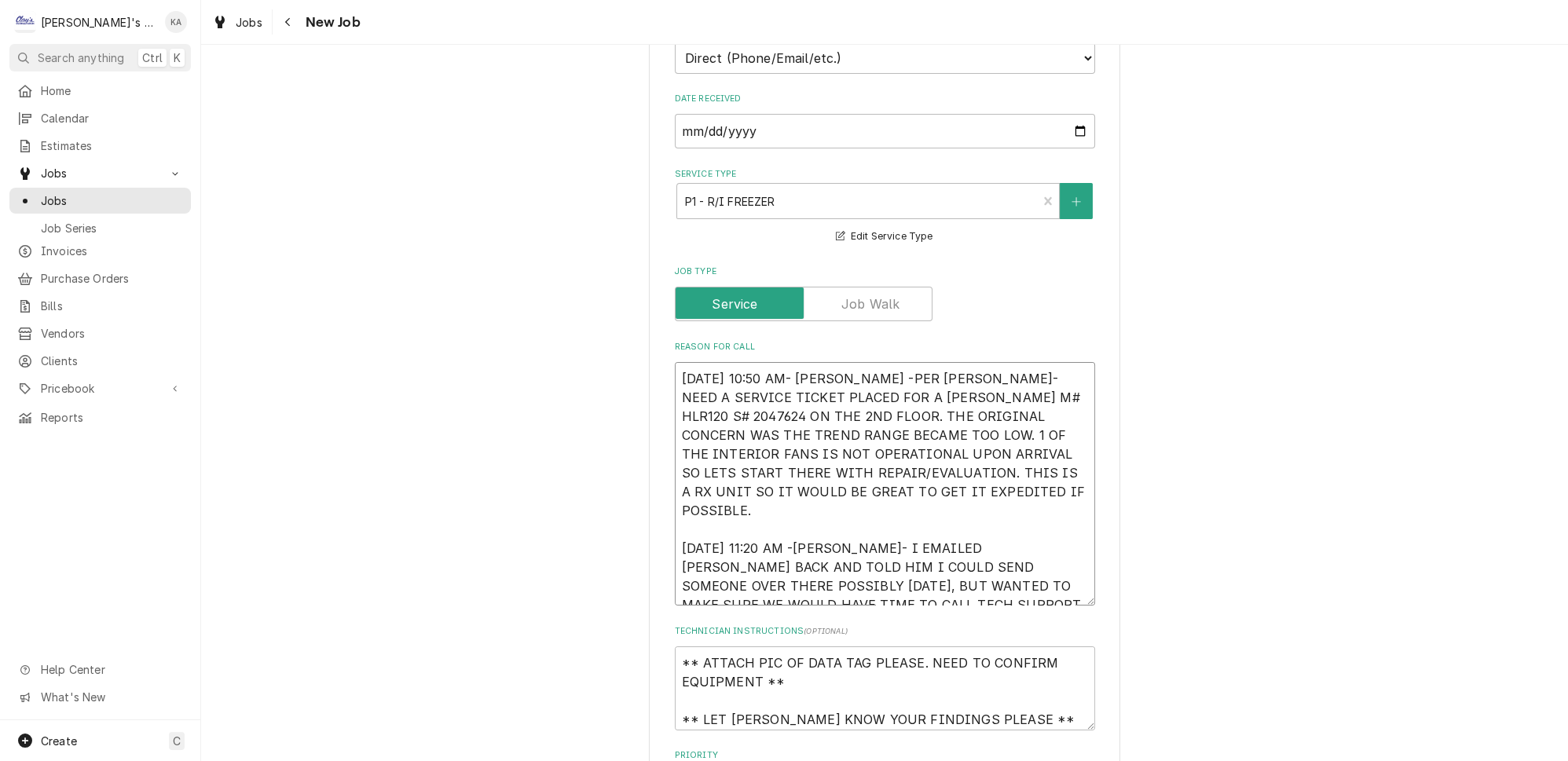
click at [855, 362] on textarea "[DATE] 10:50 AM- [PERSON_NAME] -PER [PERSON_NAME]- NEED A SERVICE TICKET PLACED…" at bounding box center [884, 484] width 420 height 244
type textarea "x"
type textarea "[DATE] 10:50 AM- [PERSON_NAME]-PER [PERSON_NAME]- NEED A SERVICE TICKET PLACED …"
type textarea "x"
type textarea "[DATE] 10:50 AM- [PERSON_NAME]- PER [PERSON_NAME]- NEED A SERVICE TICKET PLACED…"
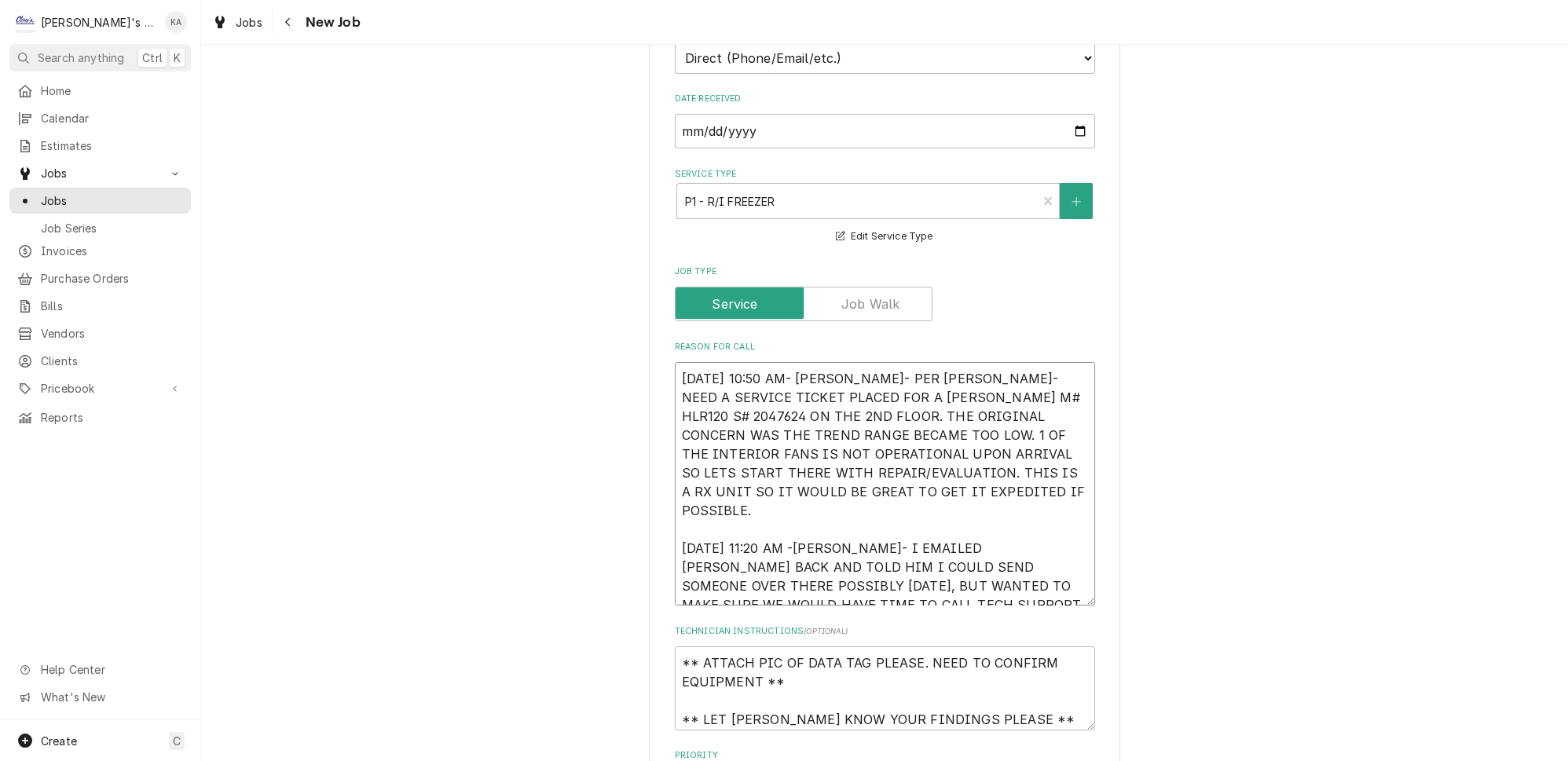
click at [798, 501] on textarea "[DATE] 10:50 AM- [PERSON_NAME]- PER [PERSON_NAME]- NEED A SERVICE TICKET PLACED…" at bounding box center [884, 484] width 420 height 244
type textarea "x"
type textarea "[DATE] 10:50 AM- [PERSON_NAME]- PER [PERSON_NAME]- NEED A SERVICE TICKET PLACED…"
type textarea "x"
type textarea "[DATE] 10:50 AM- [PERSON_NAME]- PER [PERSON_NAME]- NEED A SERVICE TICKET PLACED…"
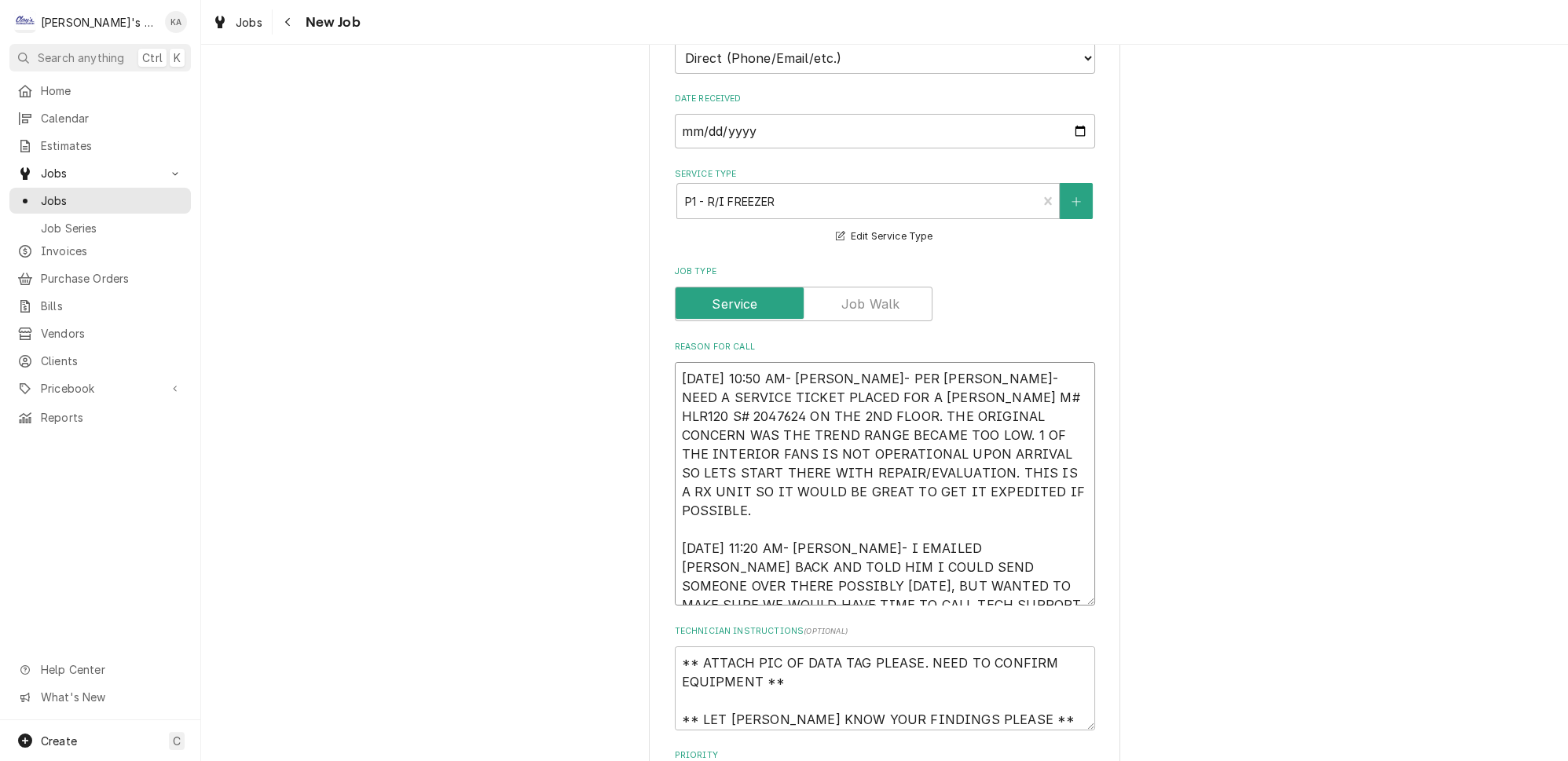
type textarea "x"
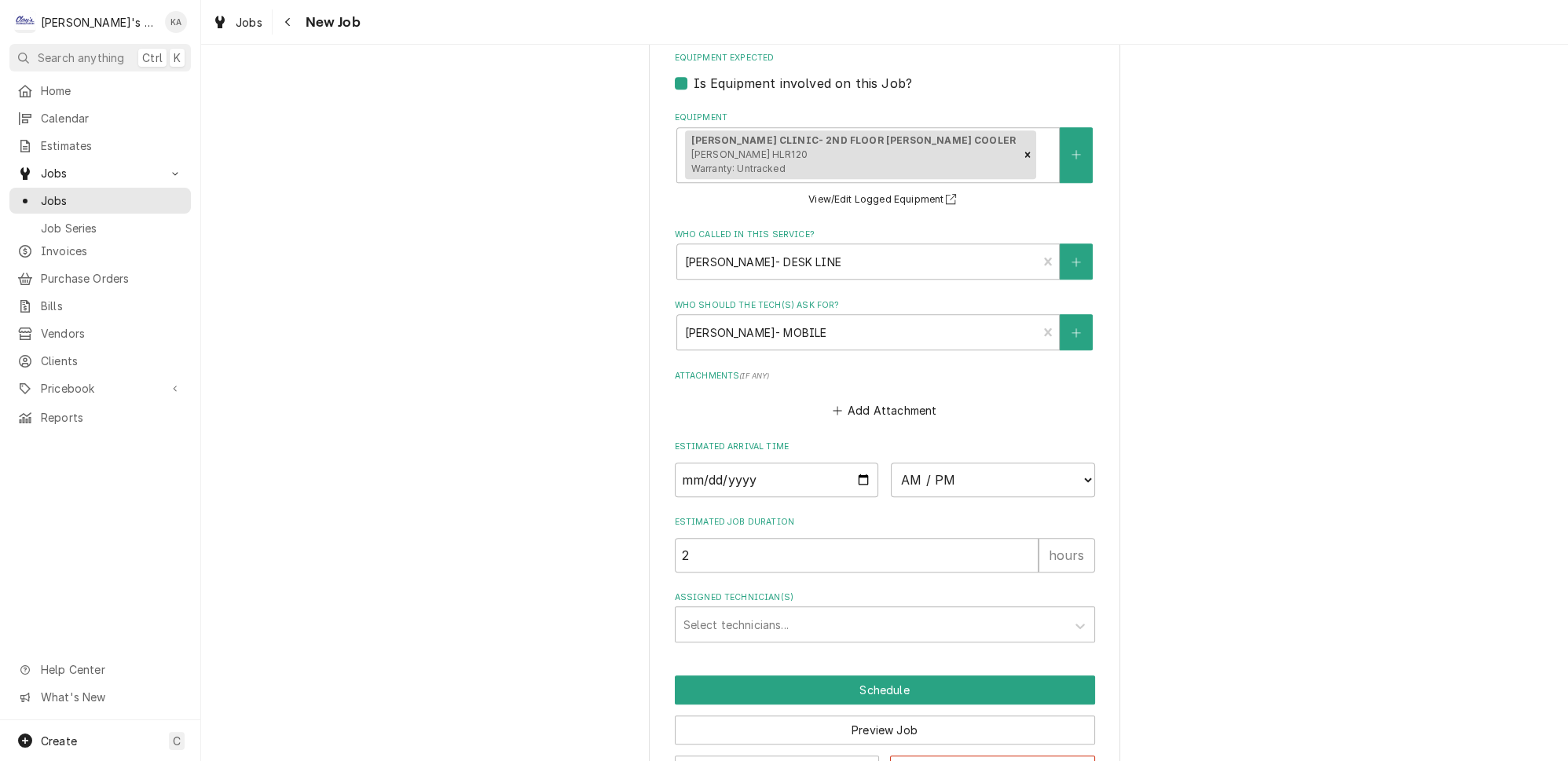
scroll to position [1372, 0]
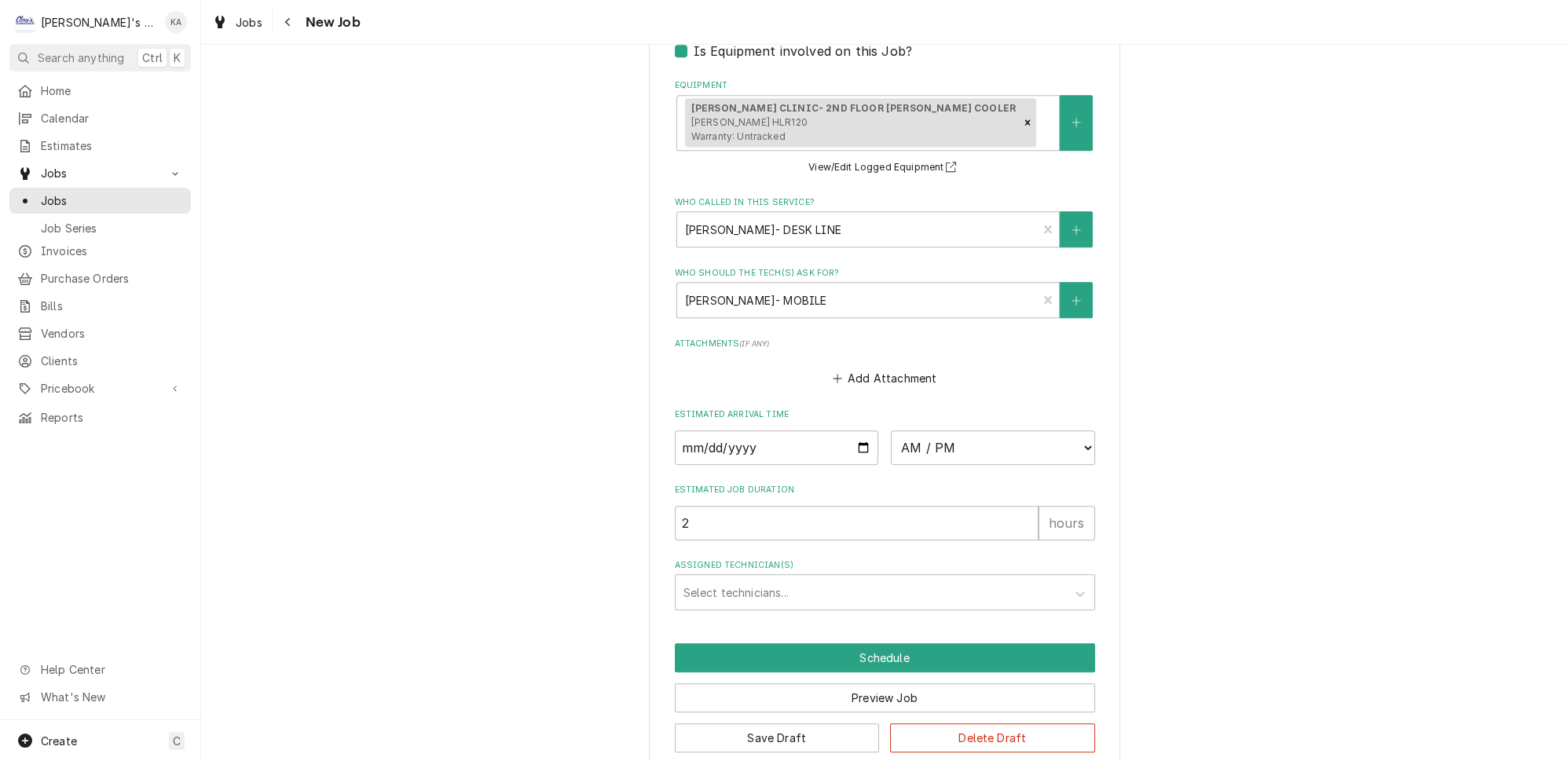
type textarea "[DATE] 10:50 AM- [PERSON_NAME]- PER [PERSON_NAME]- NEED A SERVICE TICKET PLACED…"
click at [856, 436] on input "Date" at bounding box center [776, 448] width 204 height 34
type input "[DATE]"
type textarea "x"
click at [1061, 433] on select "AM / PM 6:00 AM 6:15 AM 6:30 AM 6:45 AM 7:00 AM 7:15 AM 7:30 AM 7:45 AM 8:00 AM…" at bounding box center [992, 448] width 204 height 34
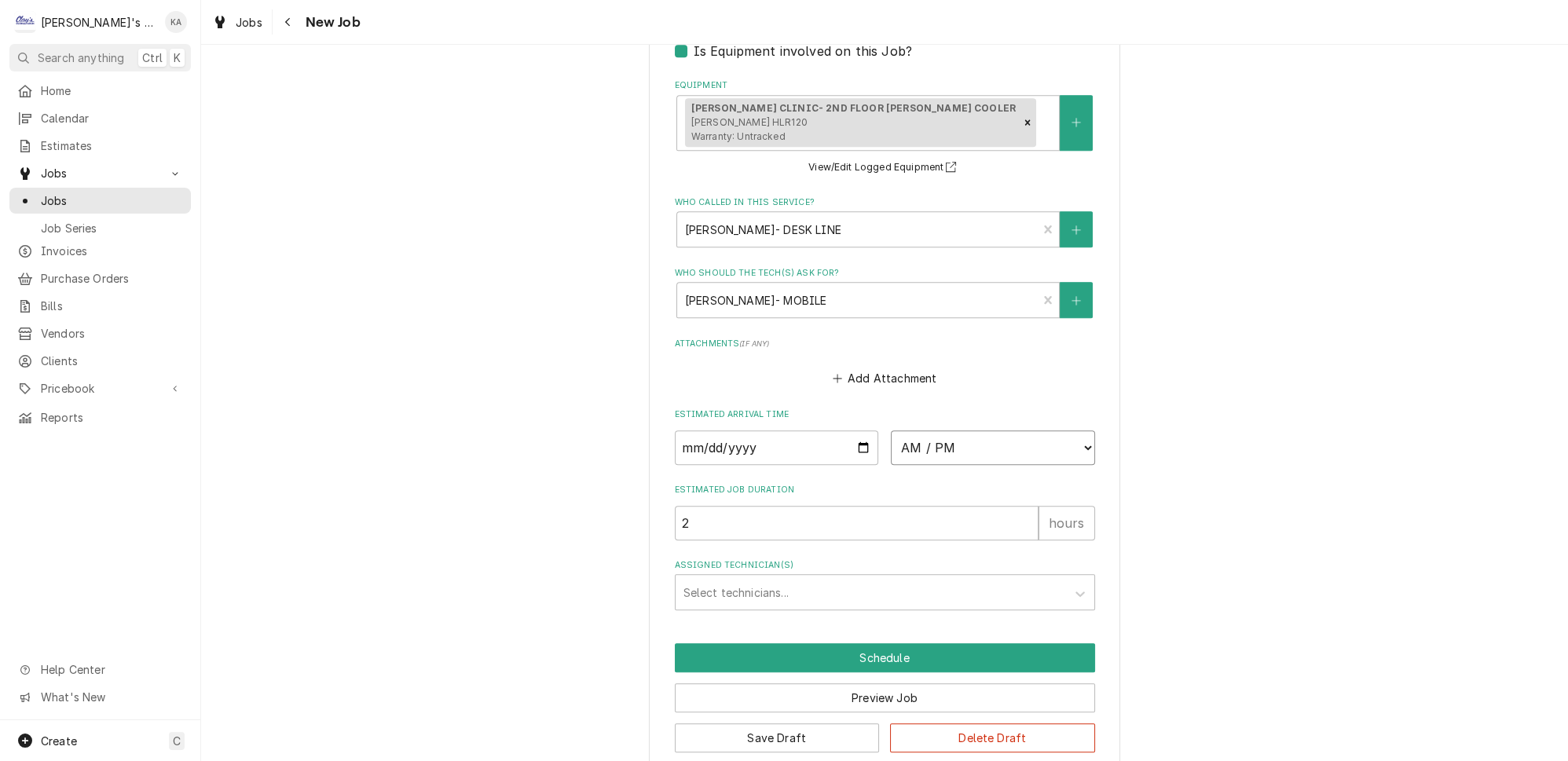
select select "13:00:00"
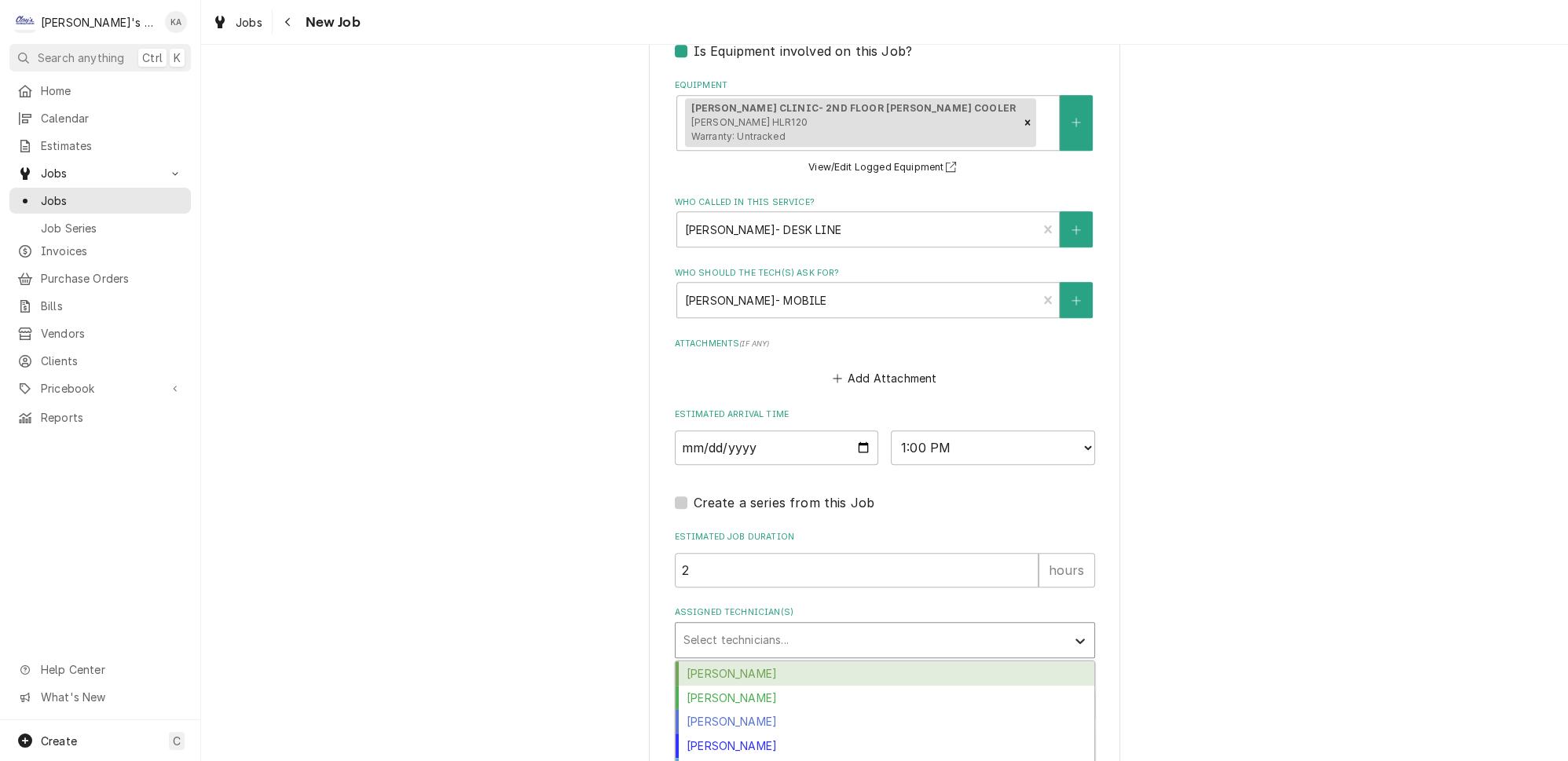
click at [1072, 633] on icon "Assigned Technician(s)" at bounding box center [1079, 640] width 16 height 16
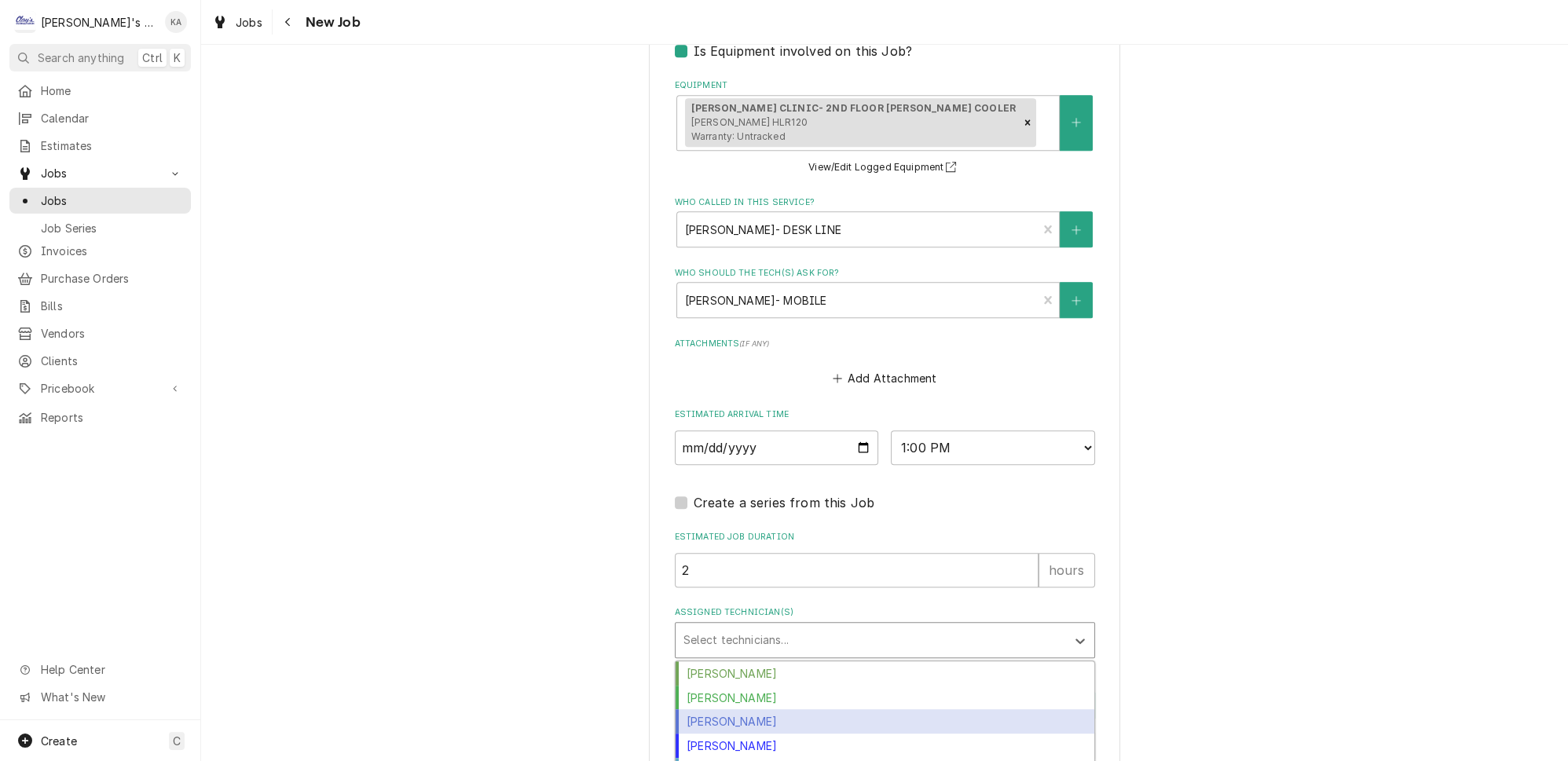
scroll to position [109, 0]
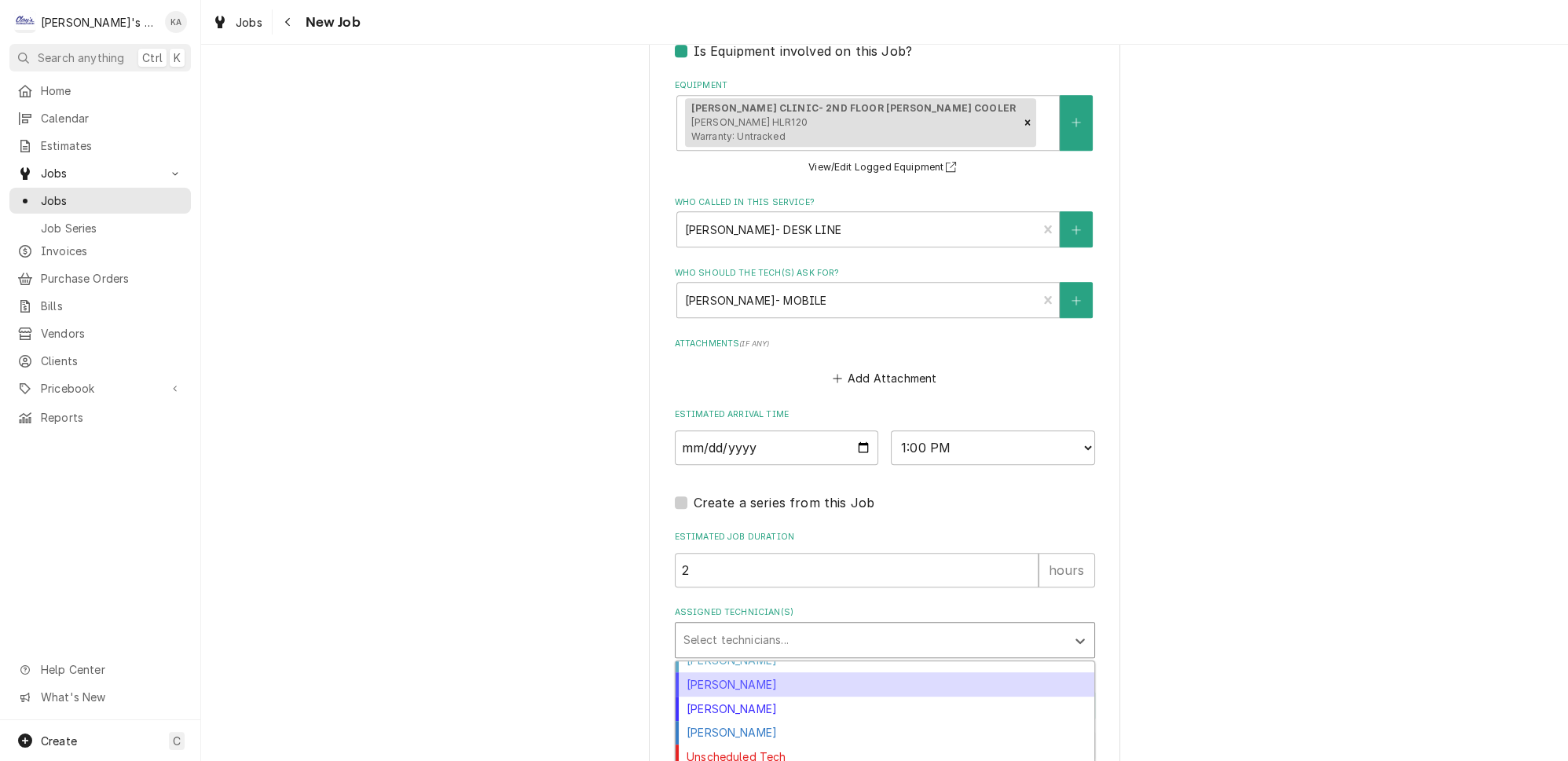
click at [729, 673] on div "[PERSON_NAME]" at bounding box center [884, 685] width 418 height 25
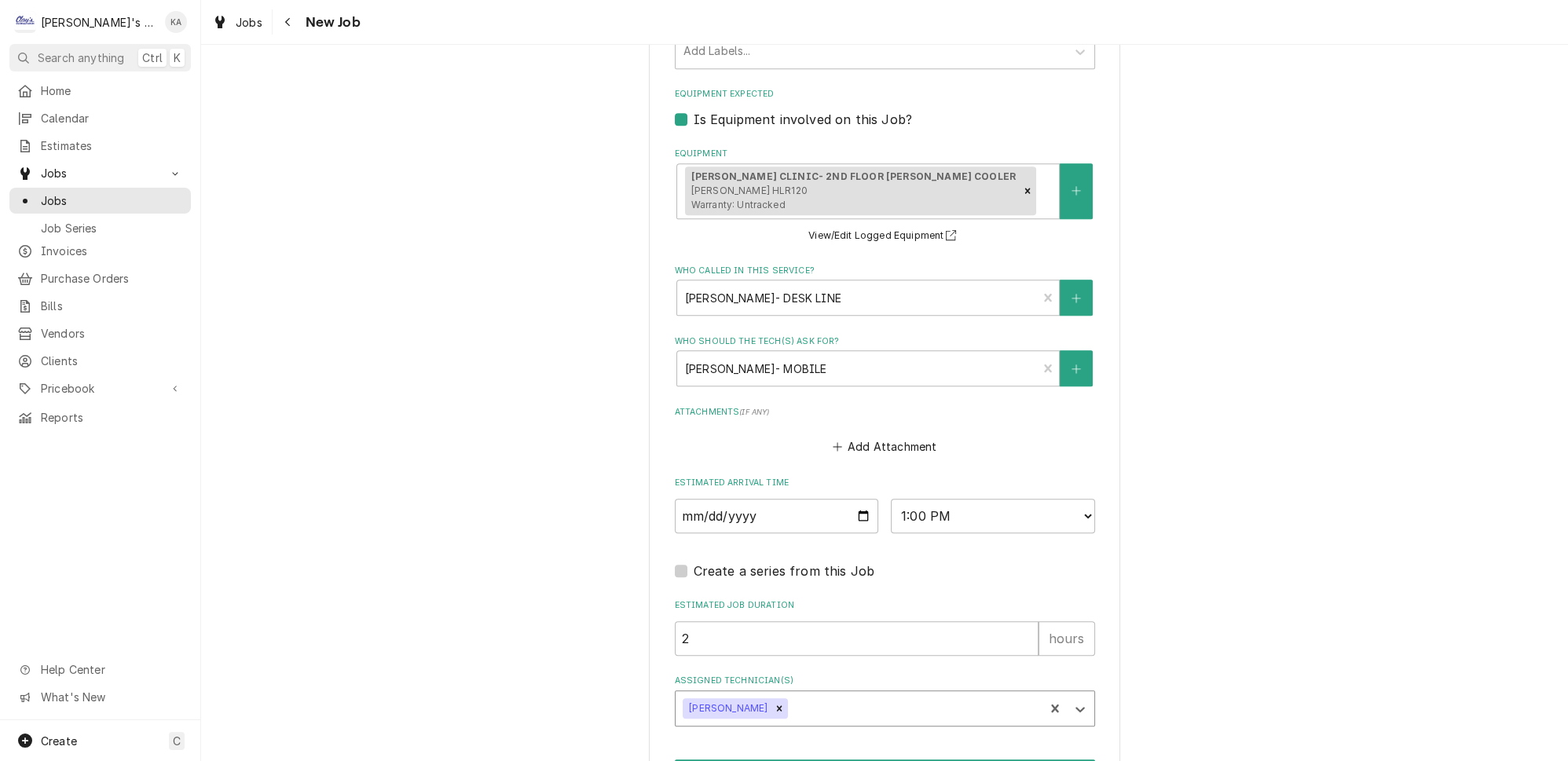
scroll to position [1417, 0]
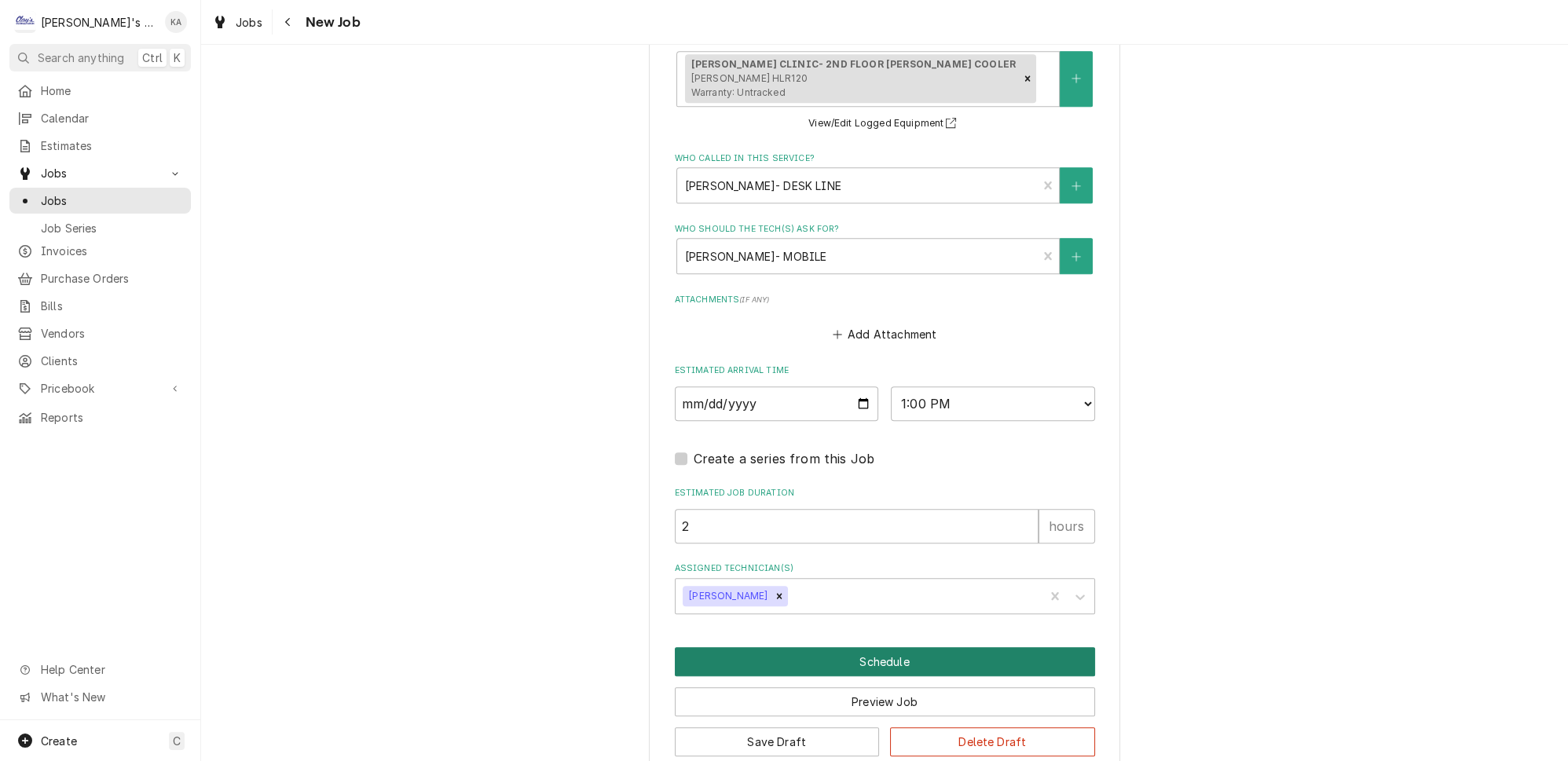
click at [876, 647] on button "Schedule" at bounding box center [884, 661] width 420 height 29
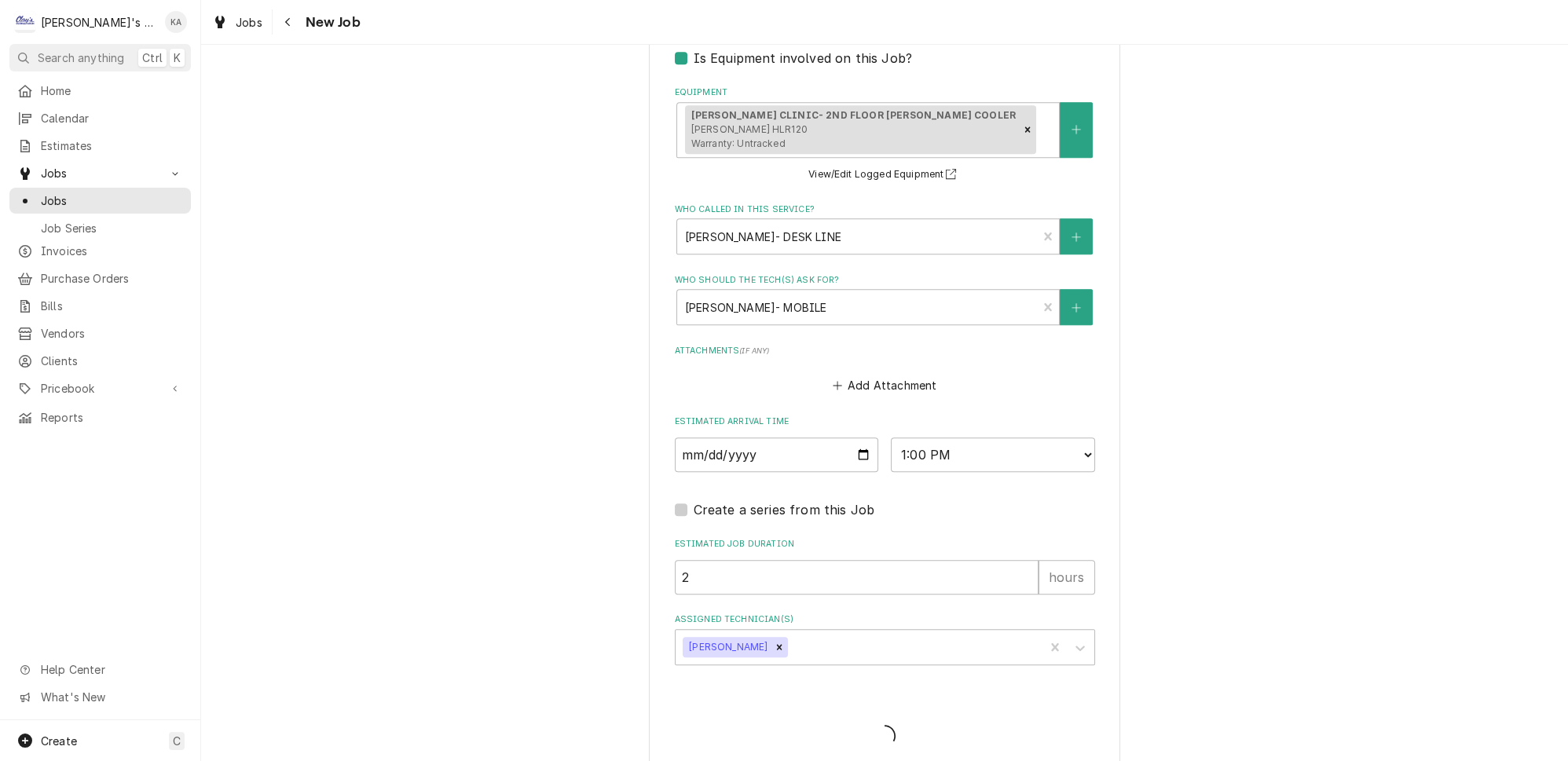
type textarea "x"
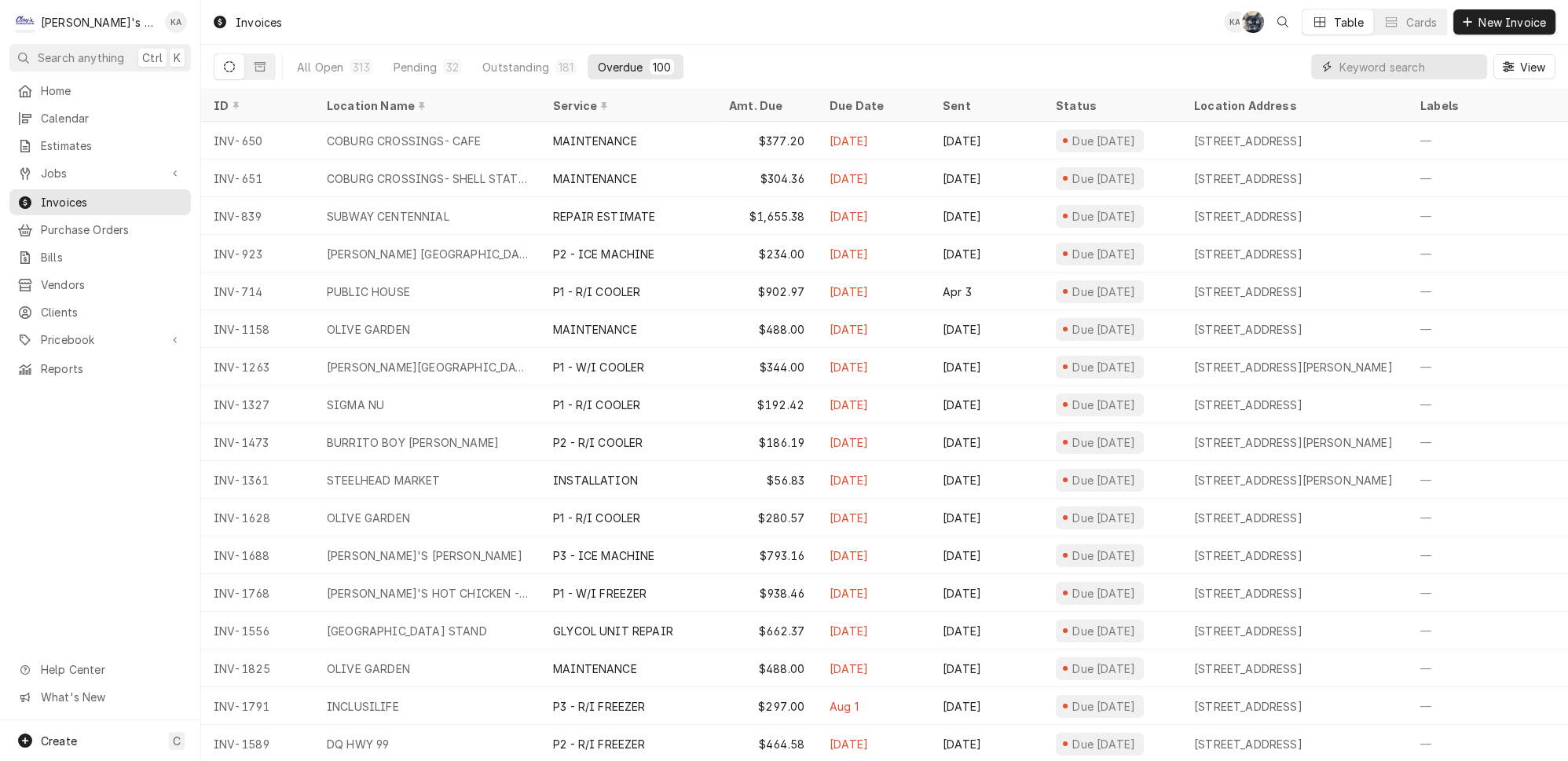
click at [1405, 65] on input "Dynamic Content Wrapper" at bounding box center [1409, 66] width 139 height 25
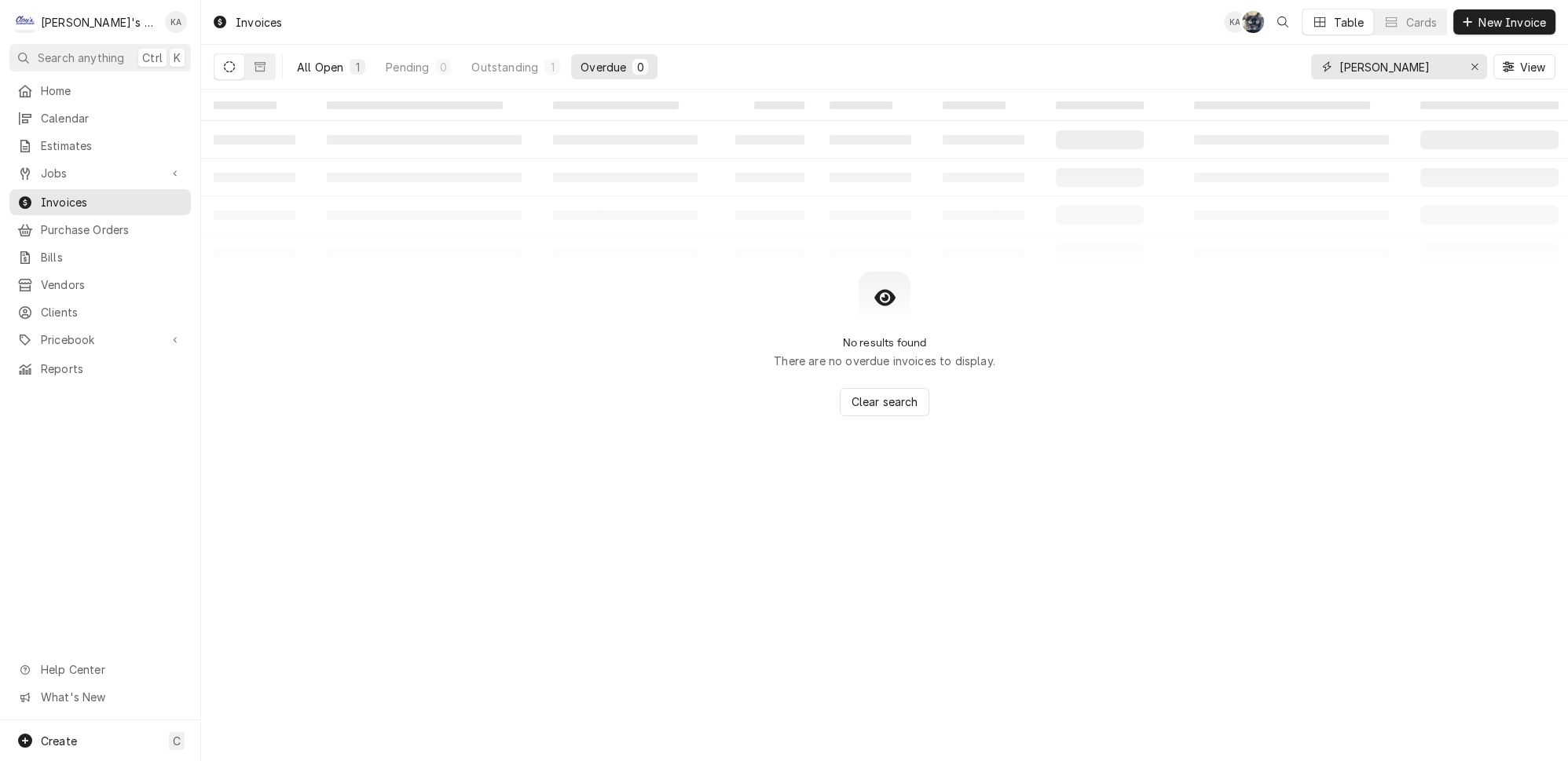
type input "SONNY"
click at [353, 65] on div "1" at bounding box center [358, 66] width 9 height 16
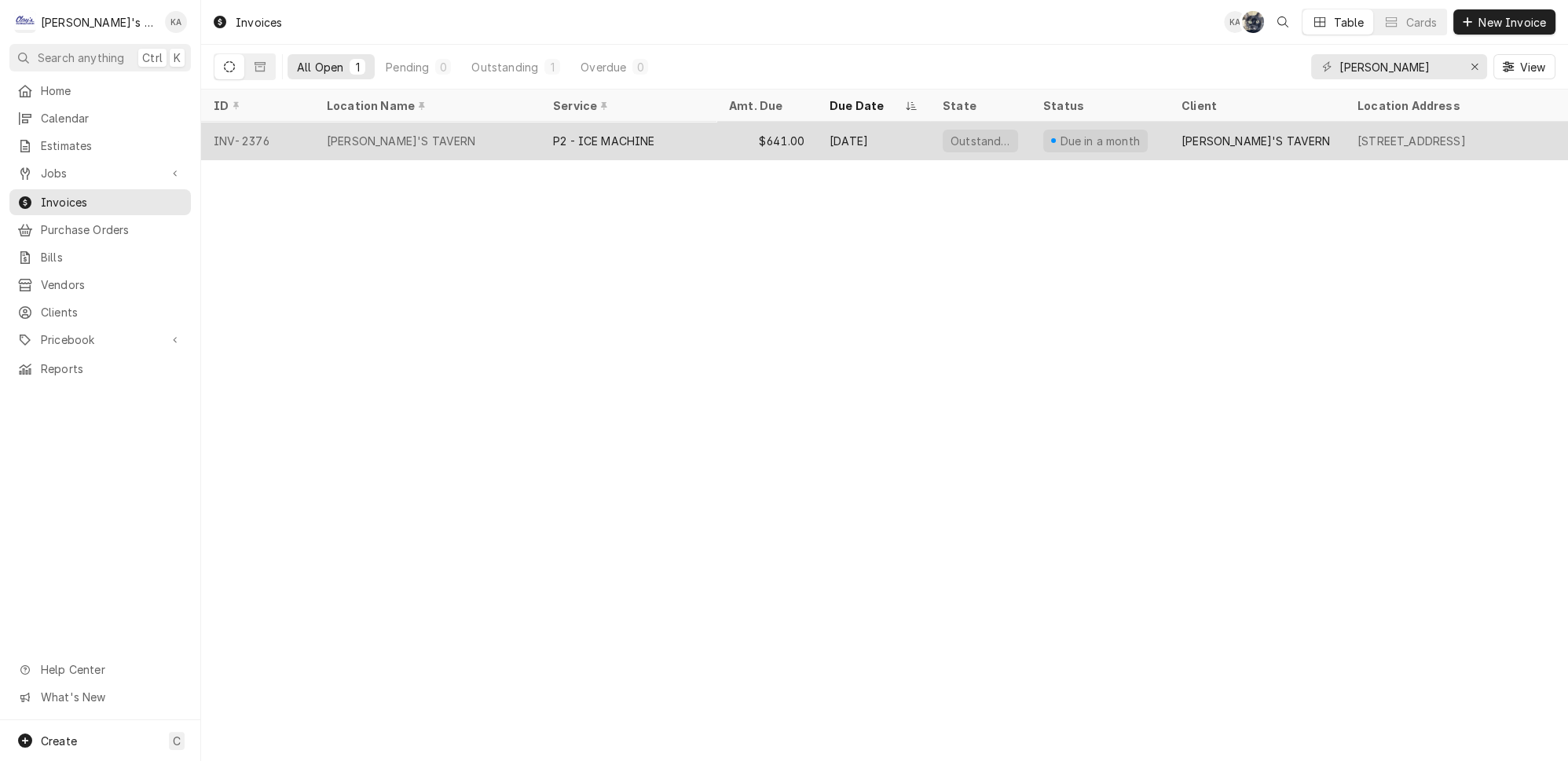
click at [487, 134] on div "SONNY'S TAVERN" at bounding box center [427, 140] width 226 height 38
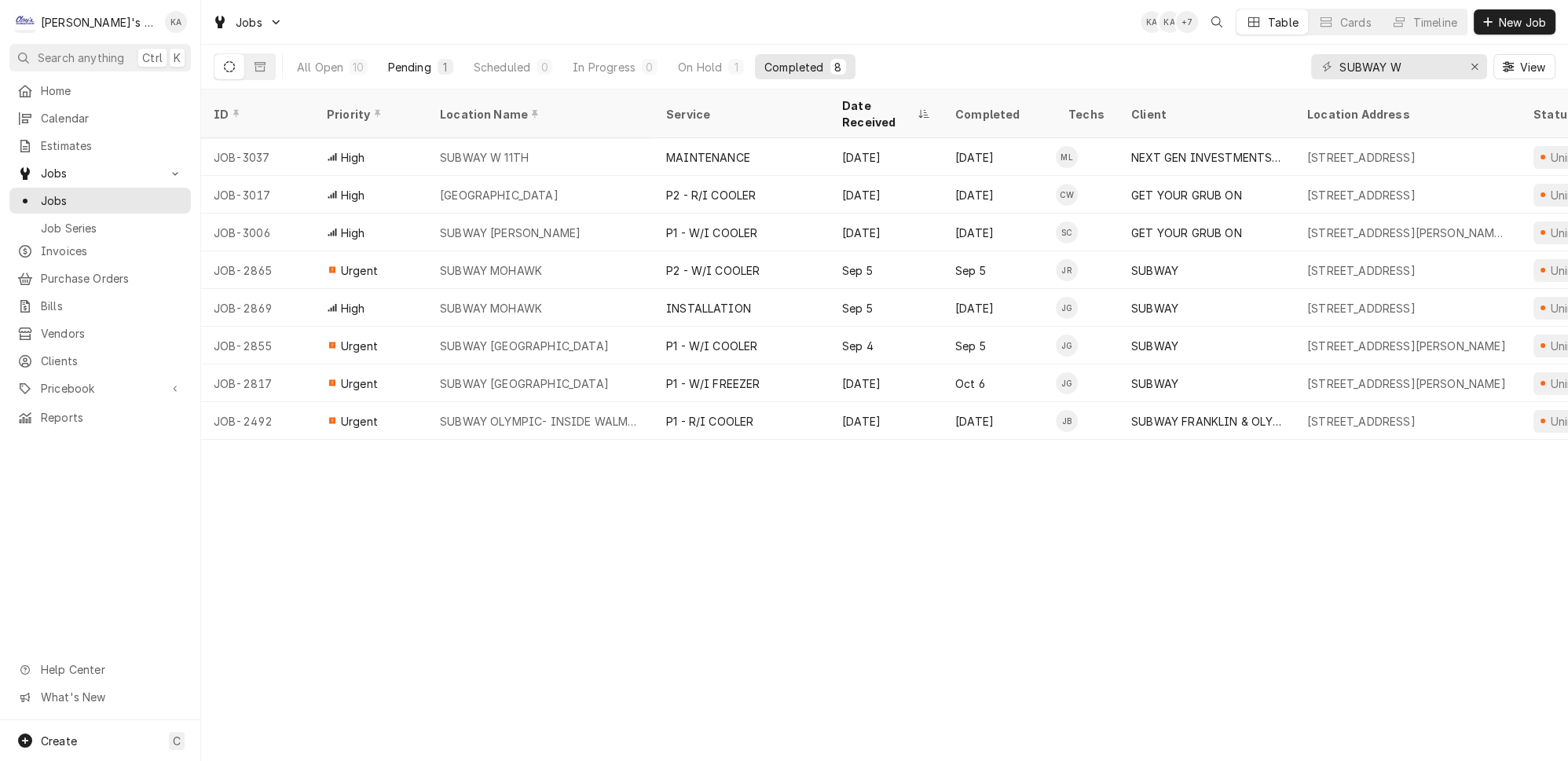
click at [388, 65] on div "Pending" at bounding box center [410, 66] width 44 height 16
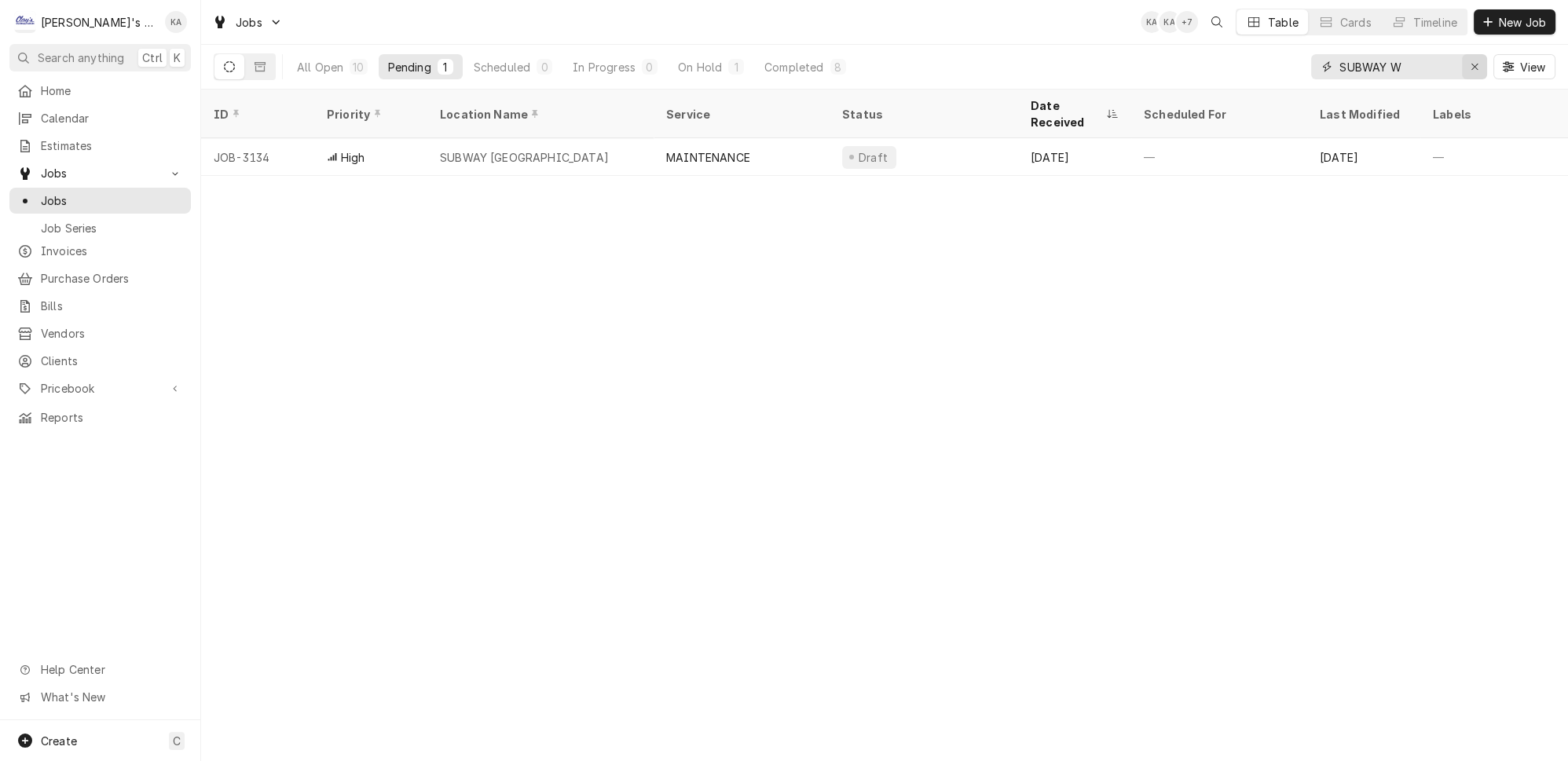
click at [1478, 62] on icon "Erase input" at bounding box center [1474, 67] width 9 height 11
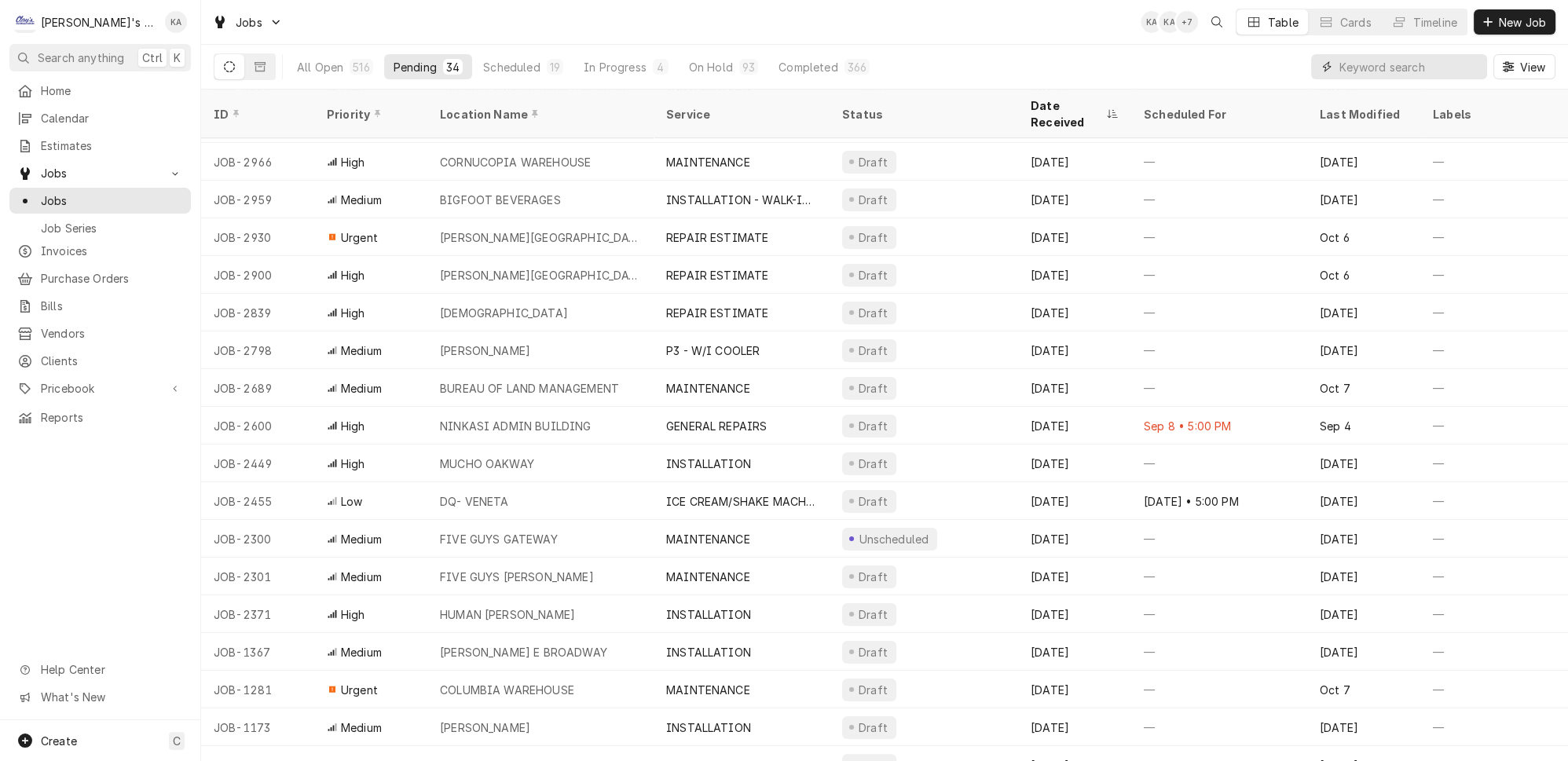
scroll to position [604, 0]
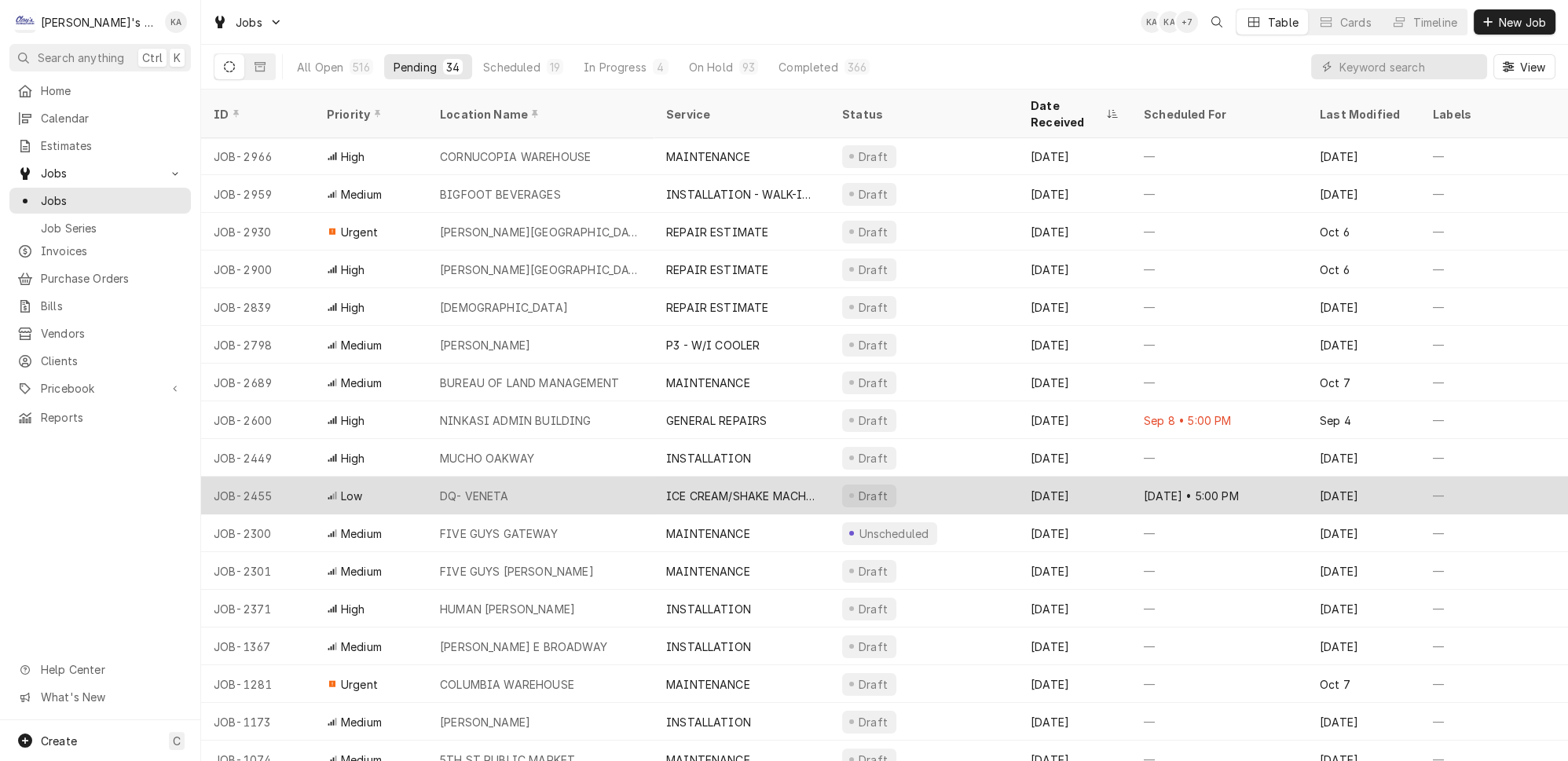
click at [591, 477] on div "DQ- VENETA" at bounding box center [540, 496] width 226 height 38
click at [554, 477] on div "DQ- VENETA" at bounding box center [540, 496] width 226 height 38
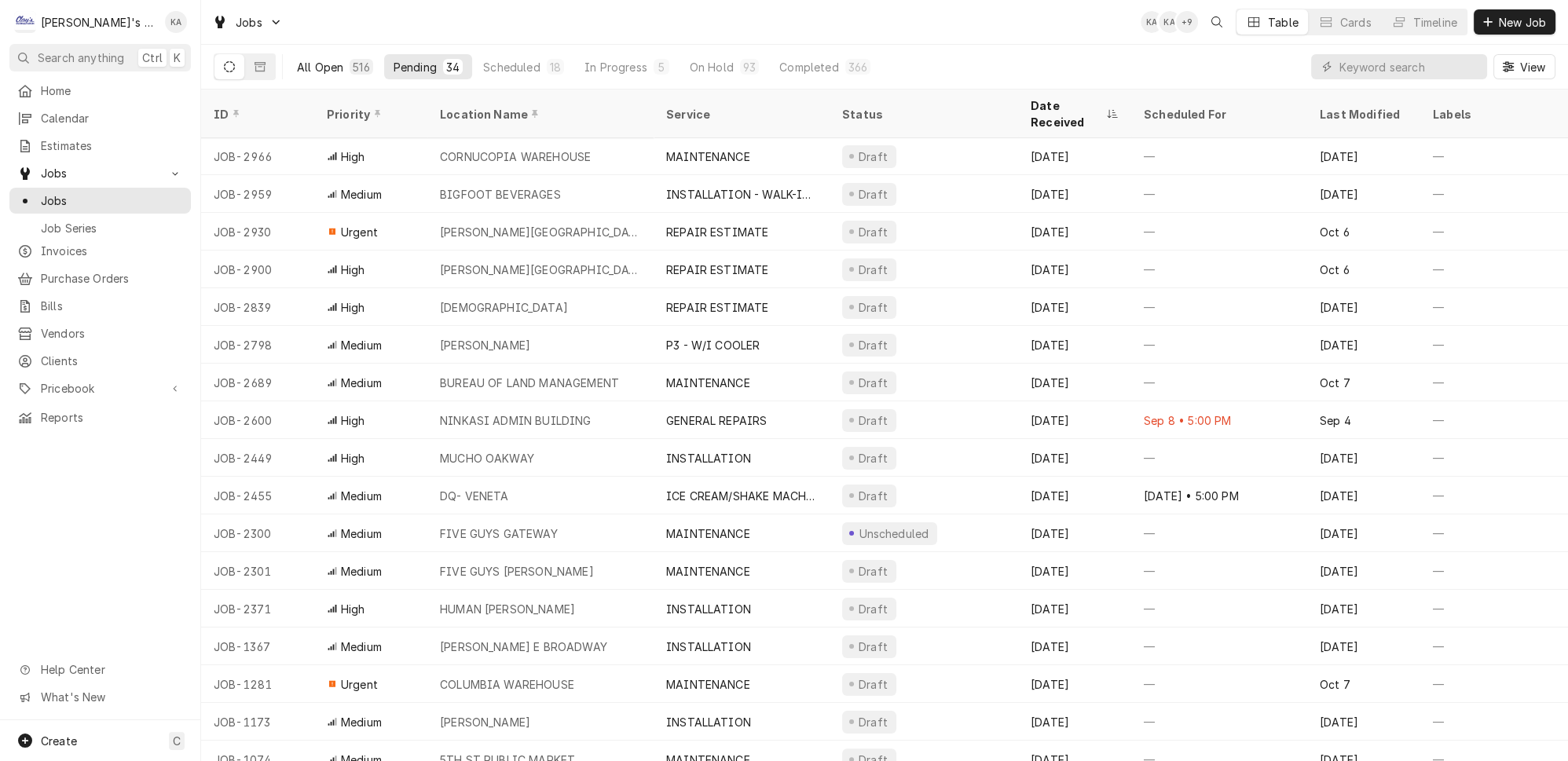
click at [304, 61] on div "All Open" at bounding box center [320, 66] width 46 height 16
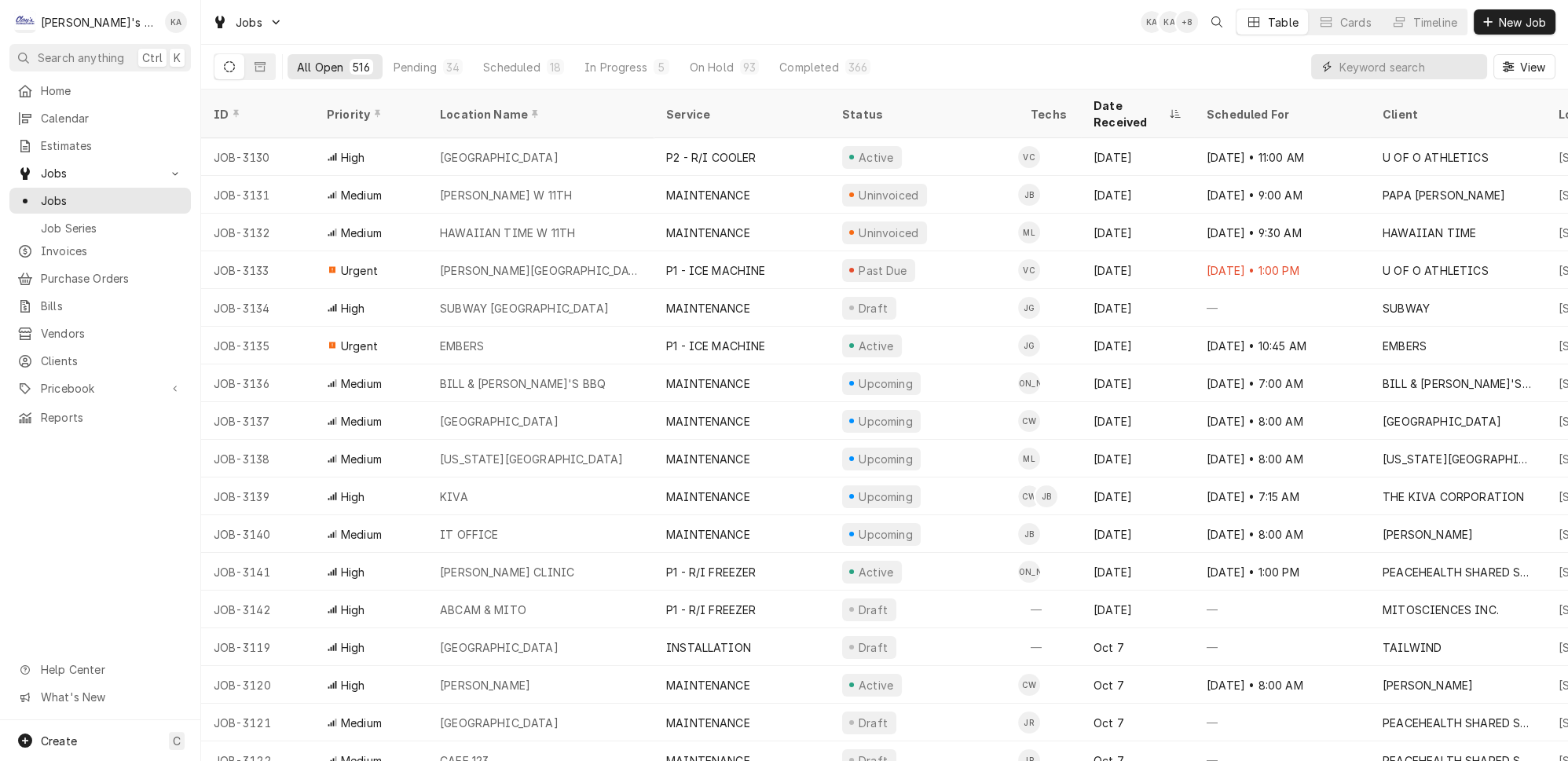
click at [1398, 64] on input "Dynamic Content Wrapper" at bounding box center [1409, 66] width 139 height 25
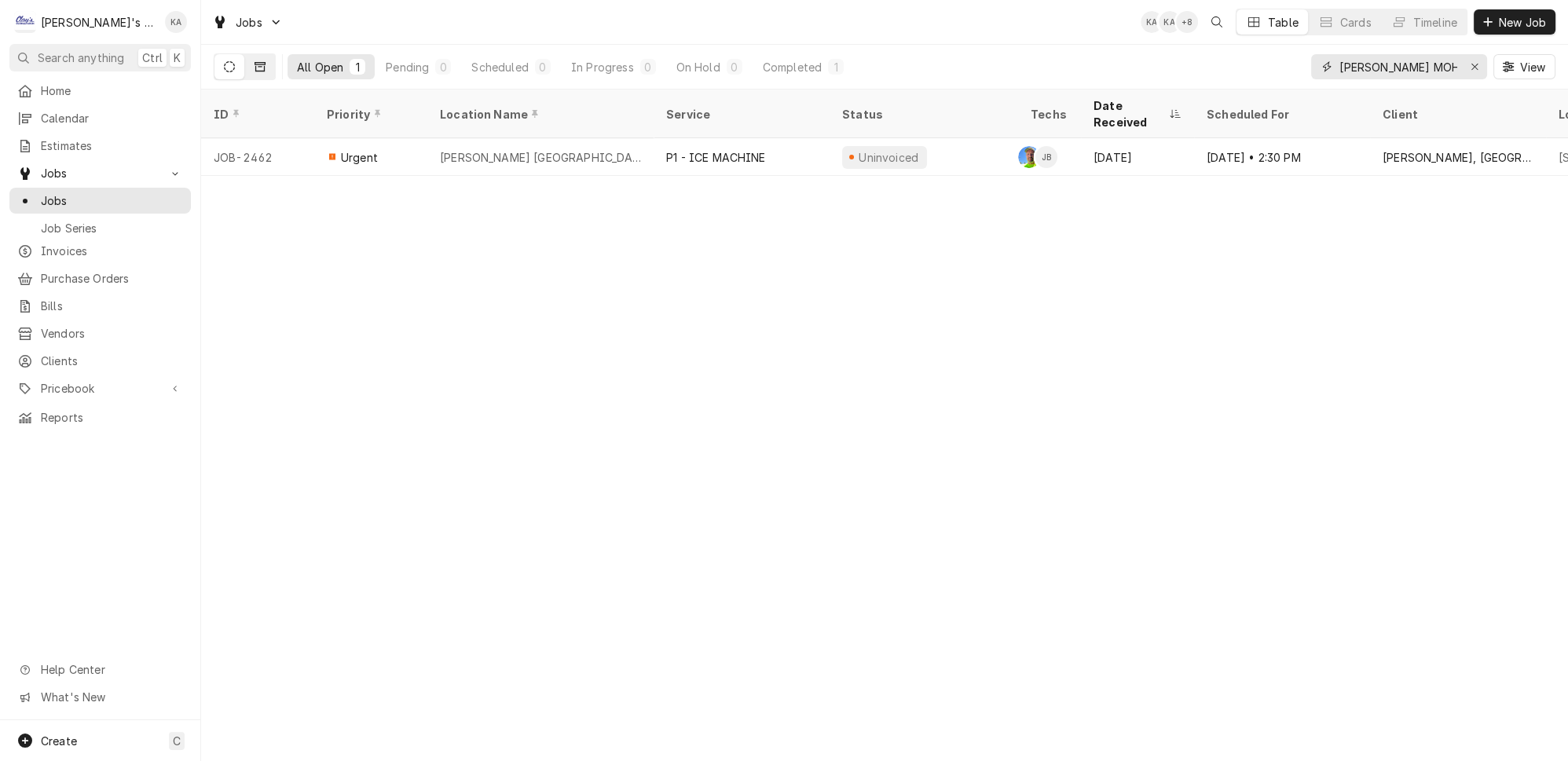
type input "MCDONALD'S MOH"
click at [254, 65] on icon "Dynamic Content Wrapper" at bounding box center [260, 67] width 11 height 11
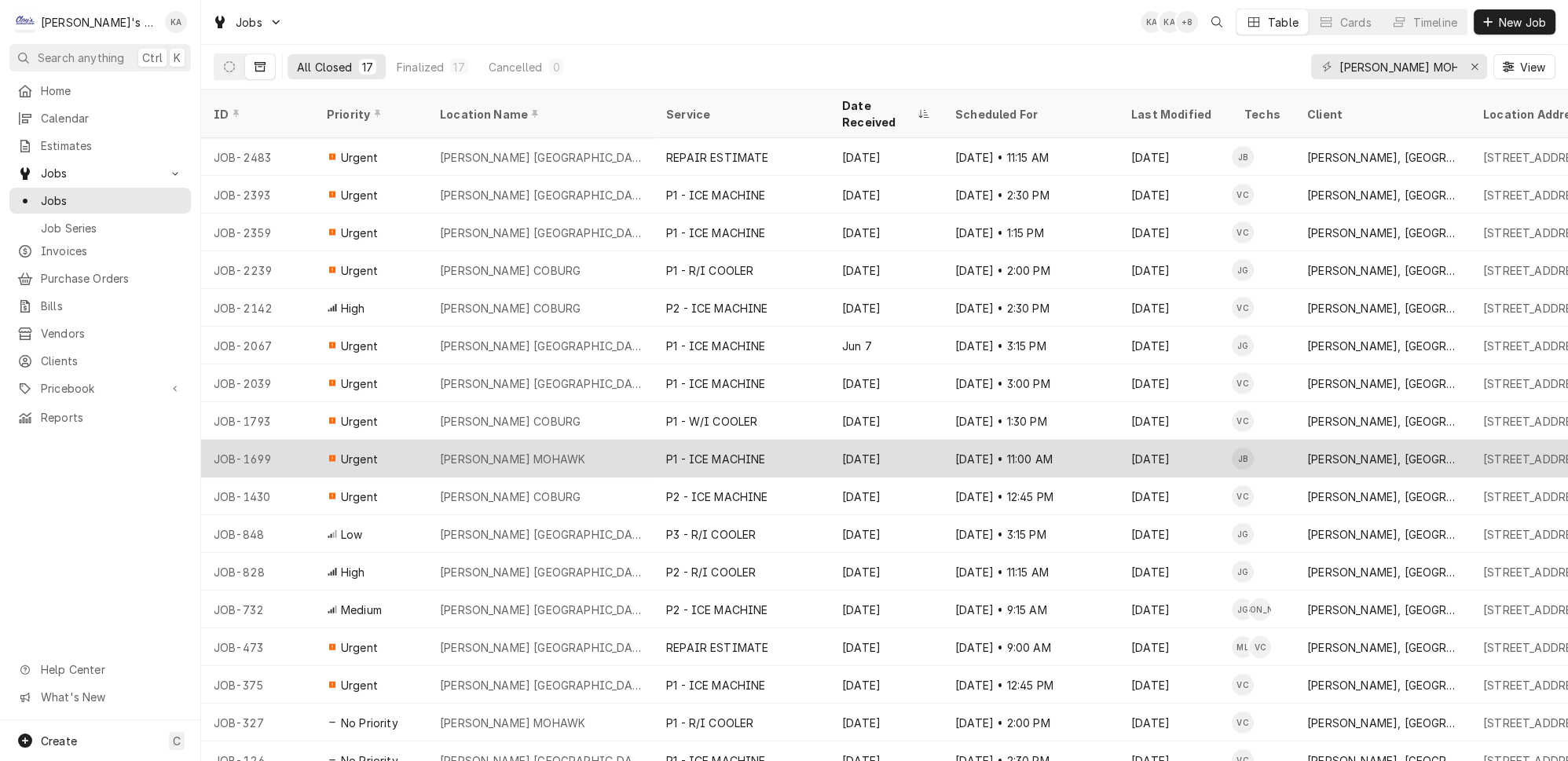
click at [579, 440] on div "MCDONALD'S MOHAWK" at bounding box center [540, 459] width 226 height 38
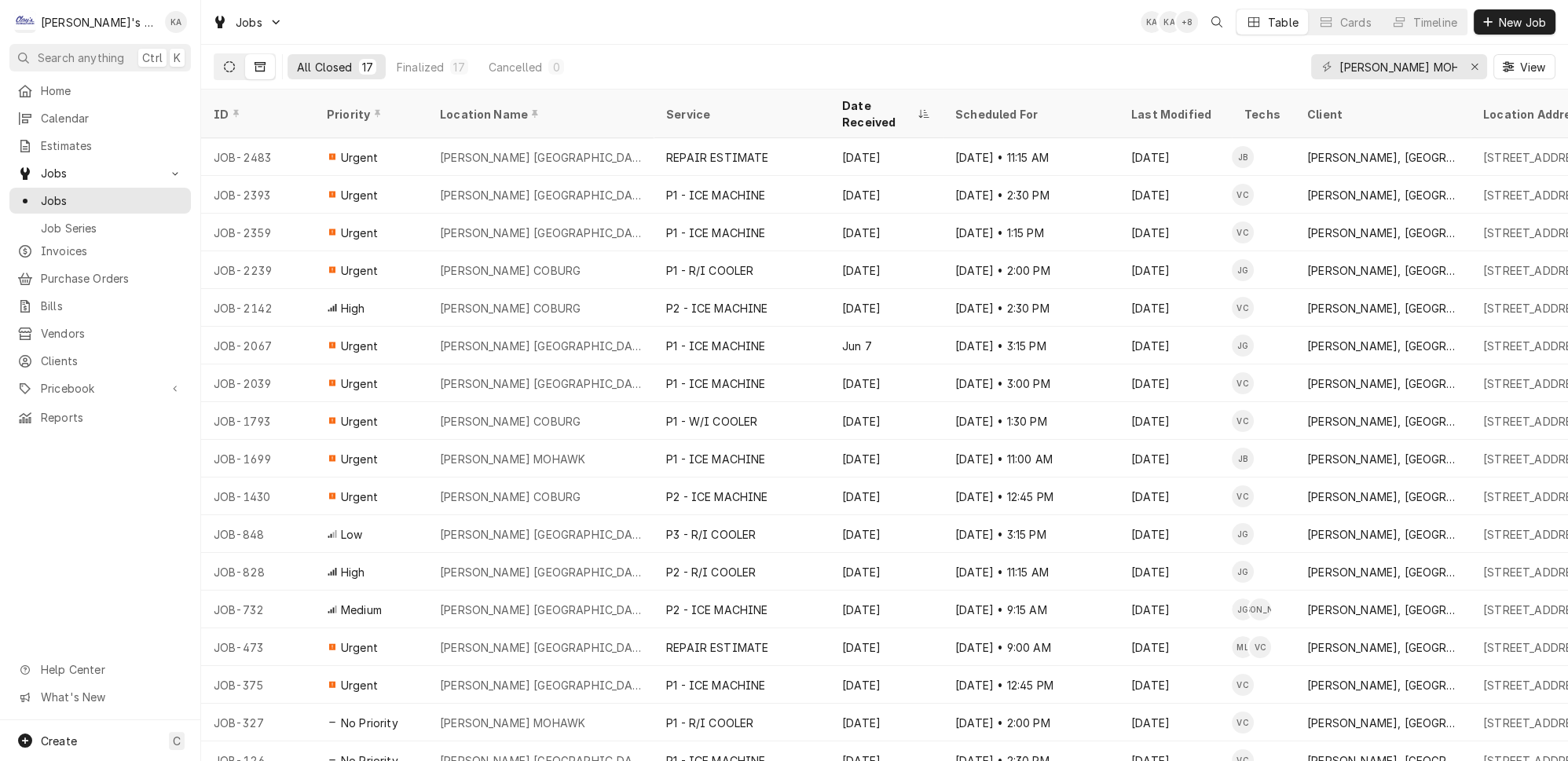
click at [224, 64] on icon "Dynamic Content Wrapper" at bounding box center [230, 67] width 11 height 11
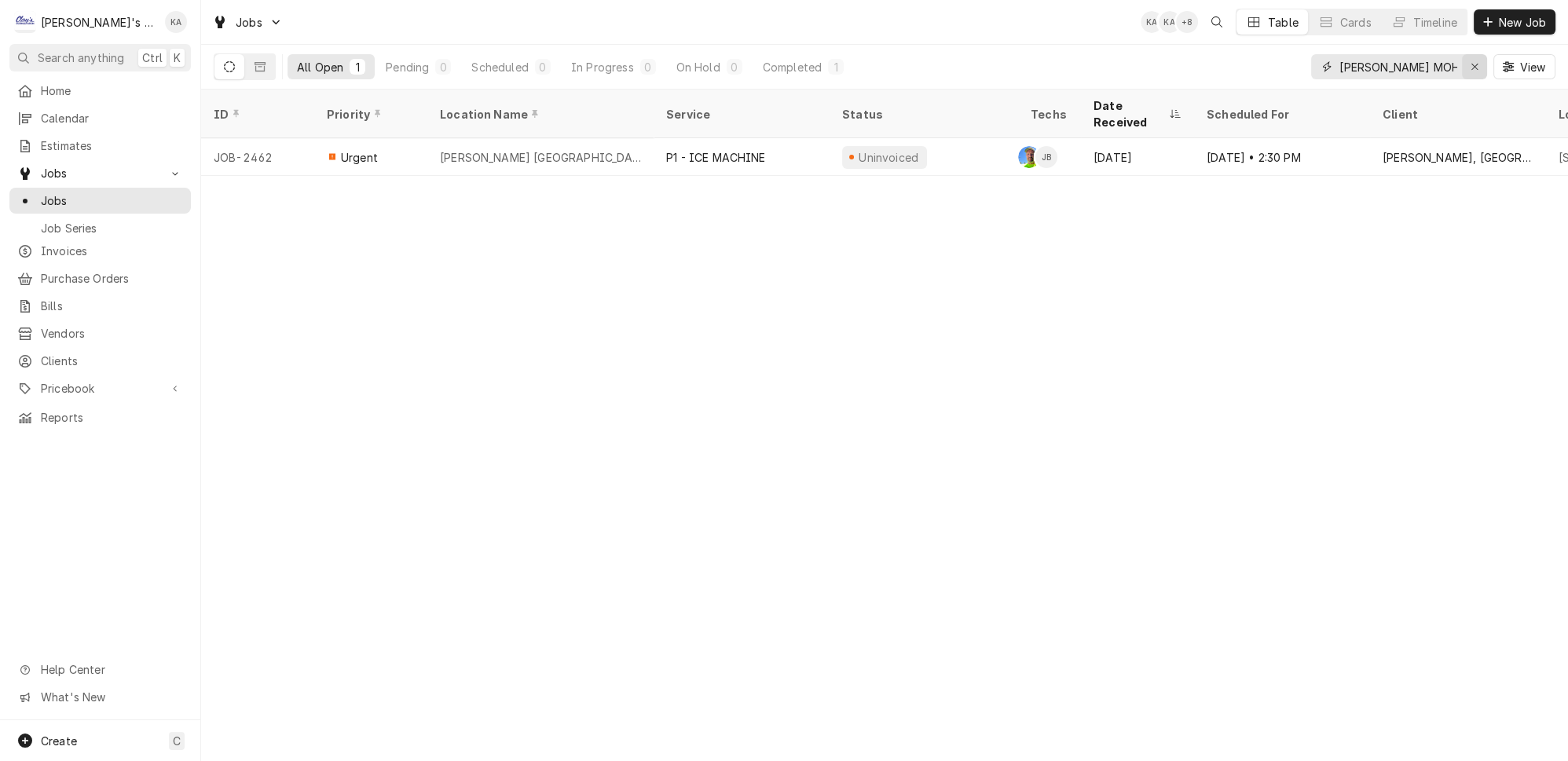
click at [1479, 62] on icon "Erase input" at bounding box center [1474, 67] width 9 height 11
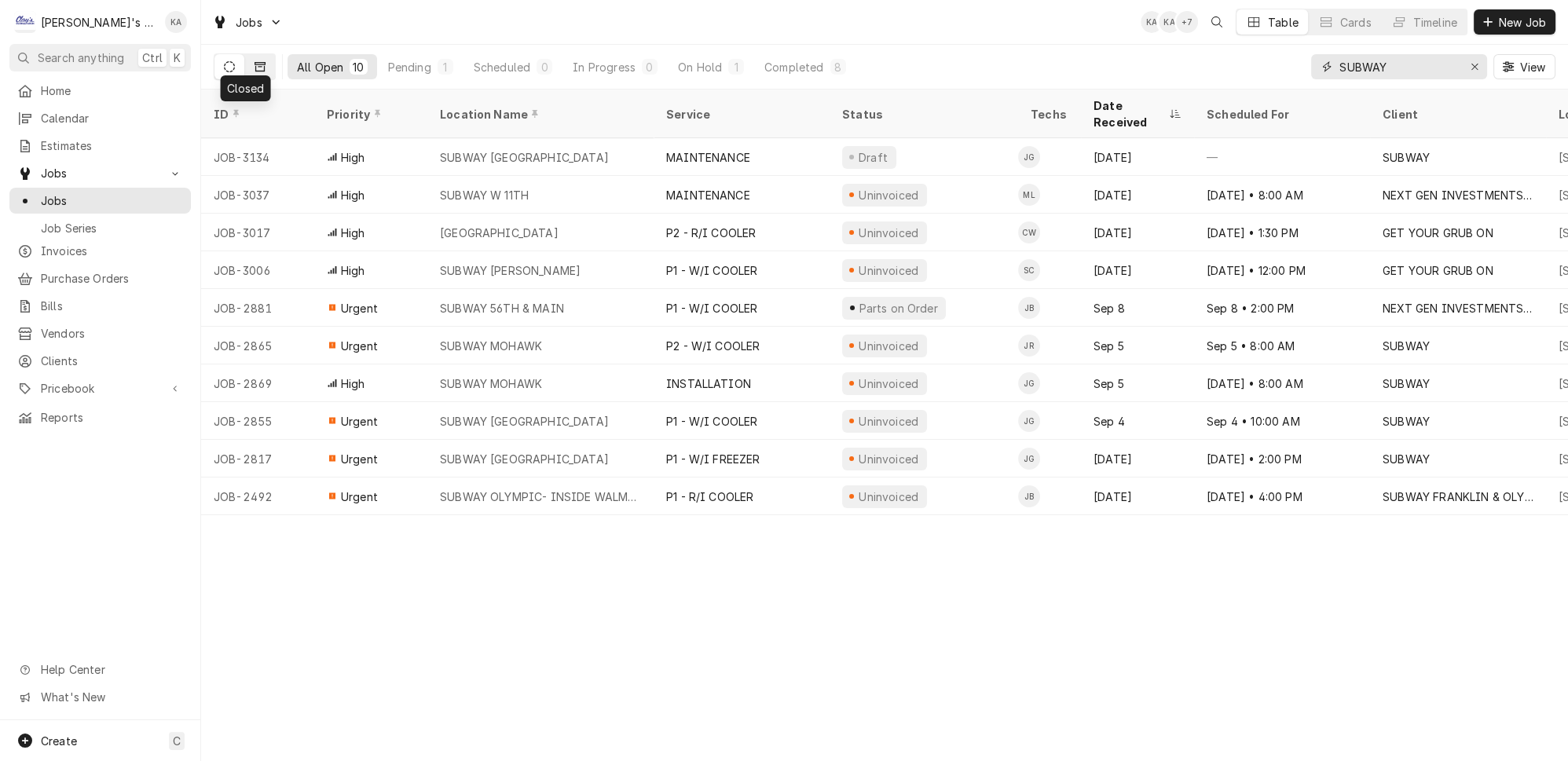
type input "SUBWAY"
click at [254, 62] on icon "Dynamic Content Wrapper" at bounding box center [260, 66] width 11 height 9
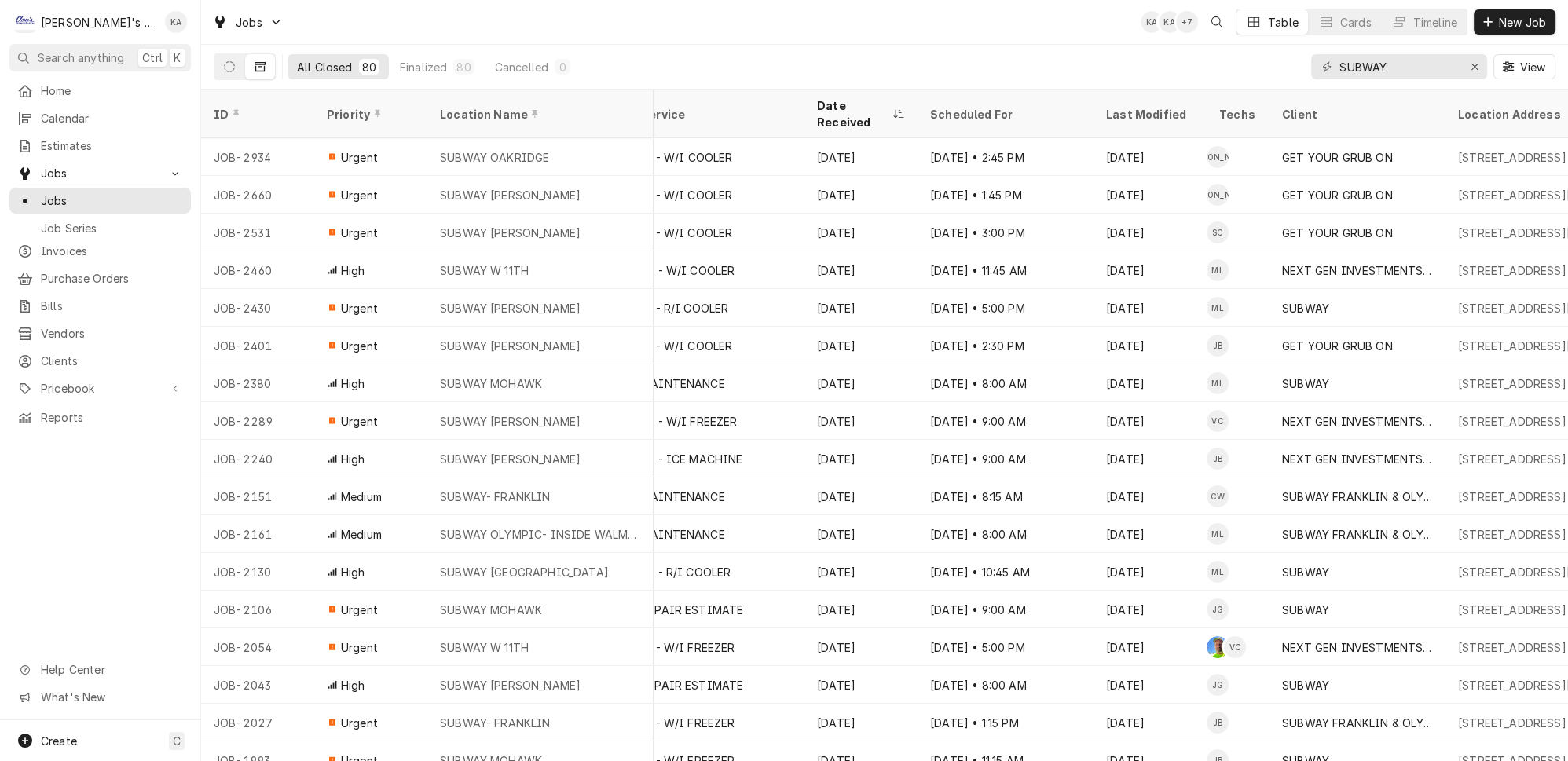
scroll to position [0, 0]
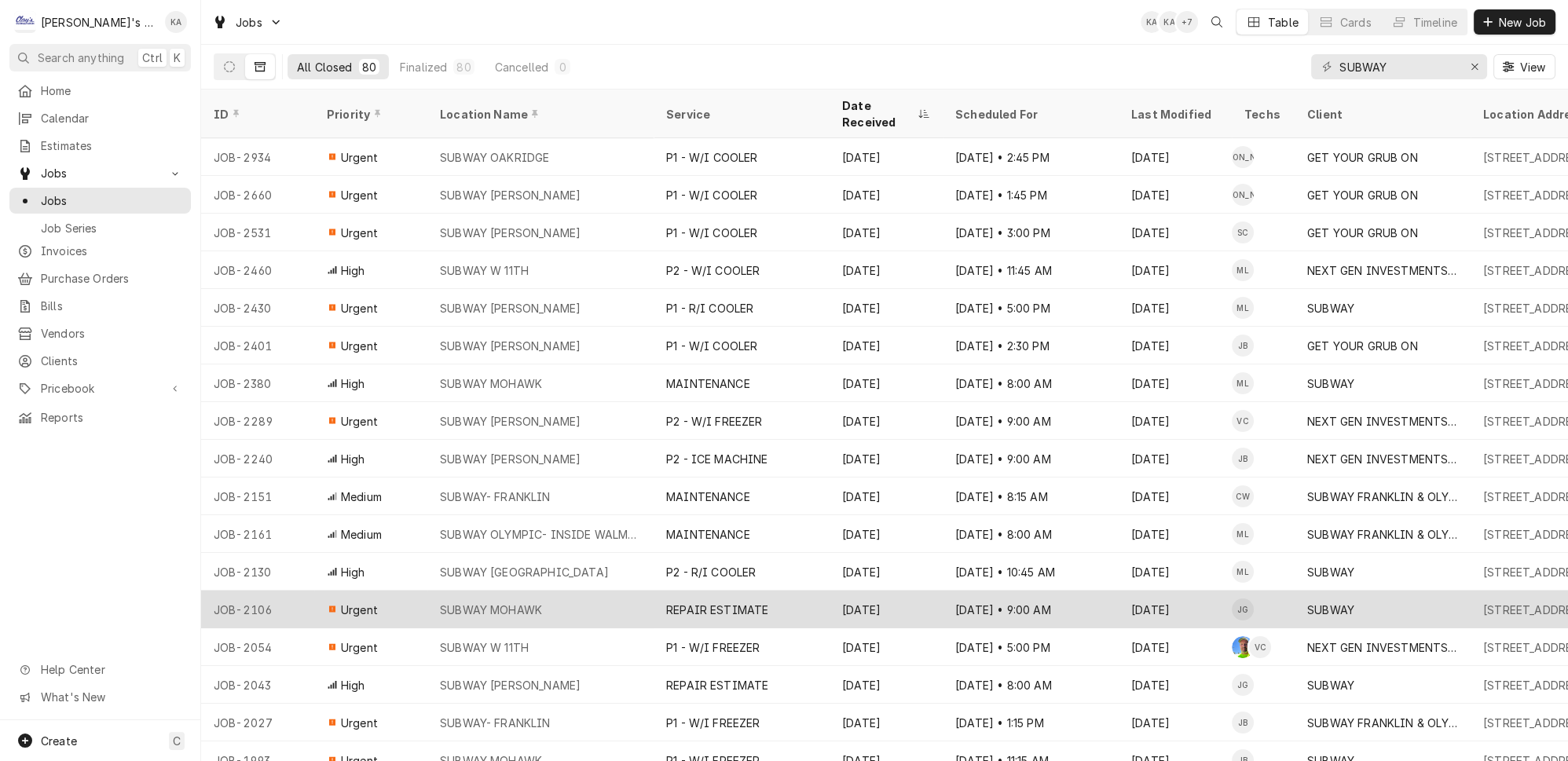
click at [766, 591] on div "REPAIR ESTIMATE" at bounding box center [741, 610] width 175 height 38
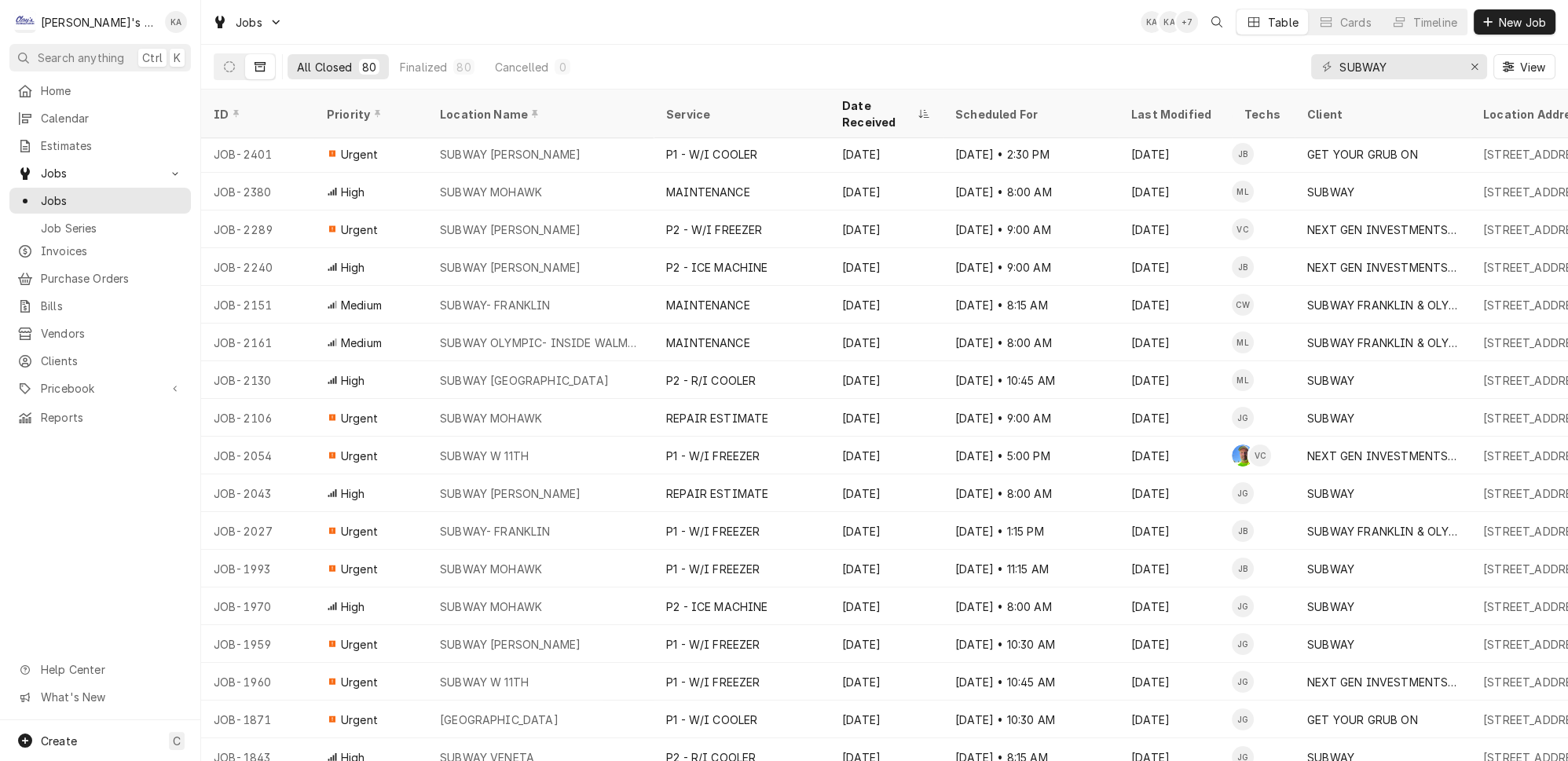
scroll to position [121, 0]
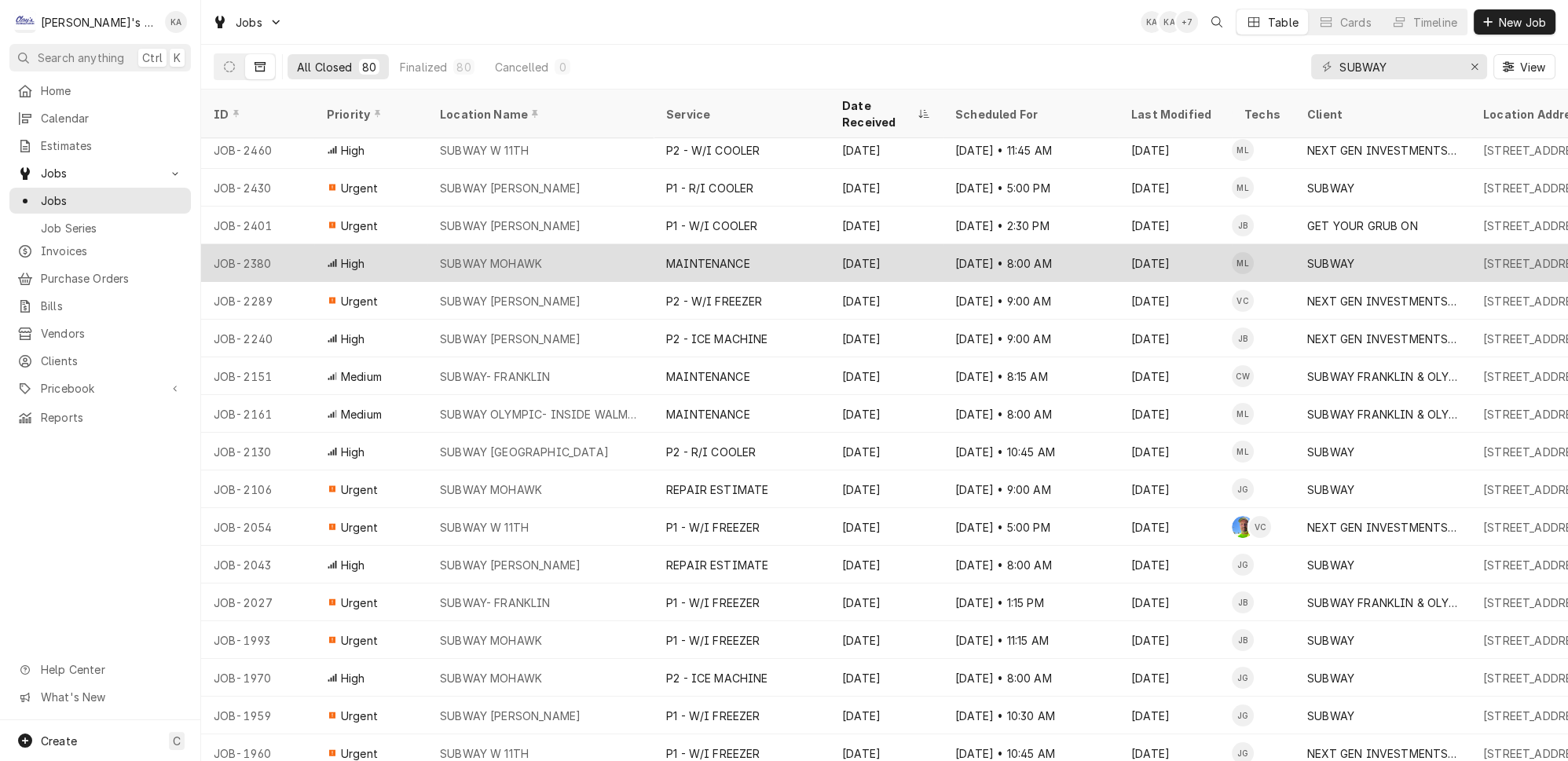
click at [751, 244] on div "MAINTENANCE" at bounding box center [741, 263] width 175 height 38
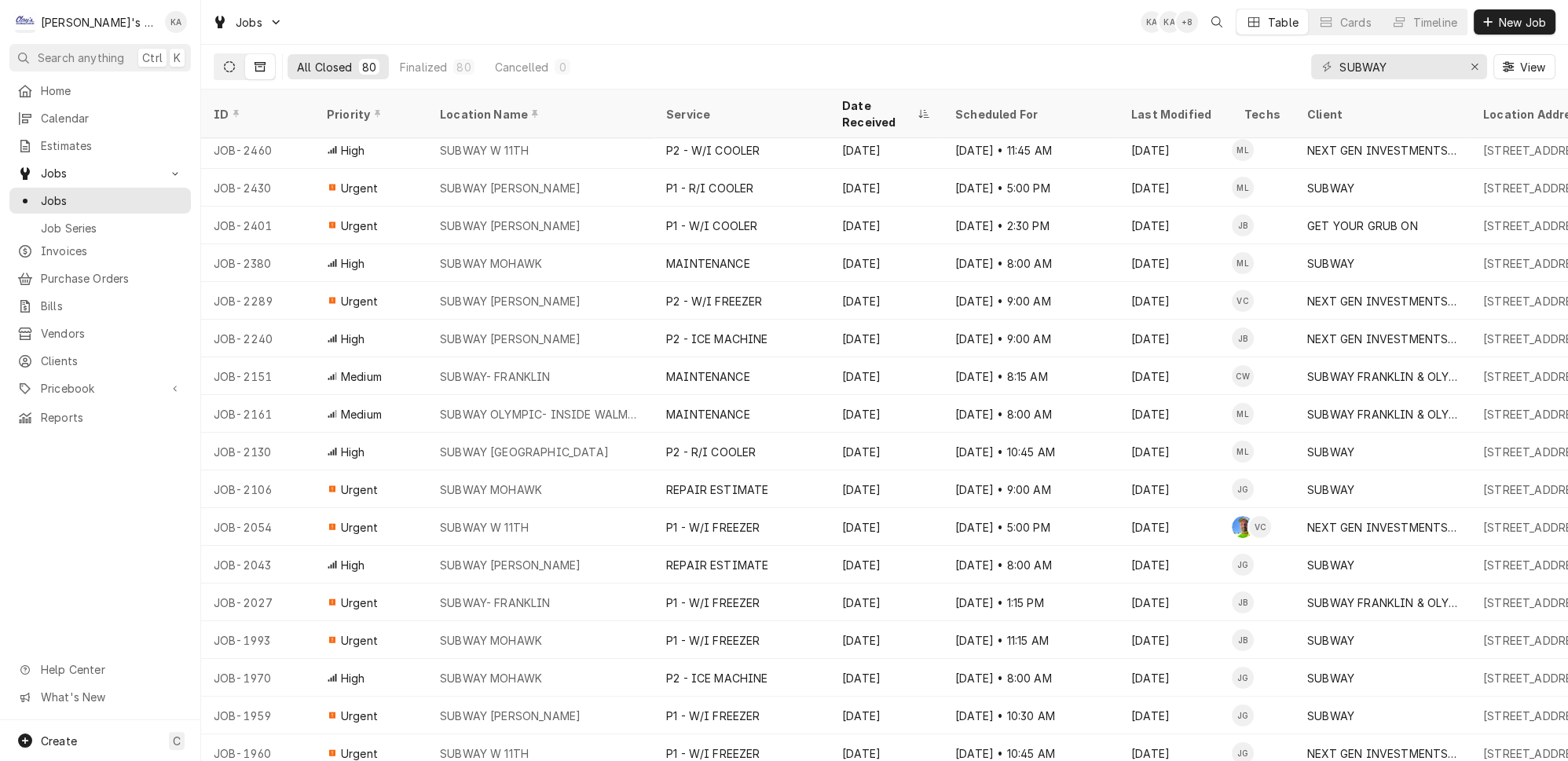
click at [224, 65] on icon "Dynamic Content Wrapper" at bounding box center [230, 67] width 11 height 11
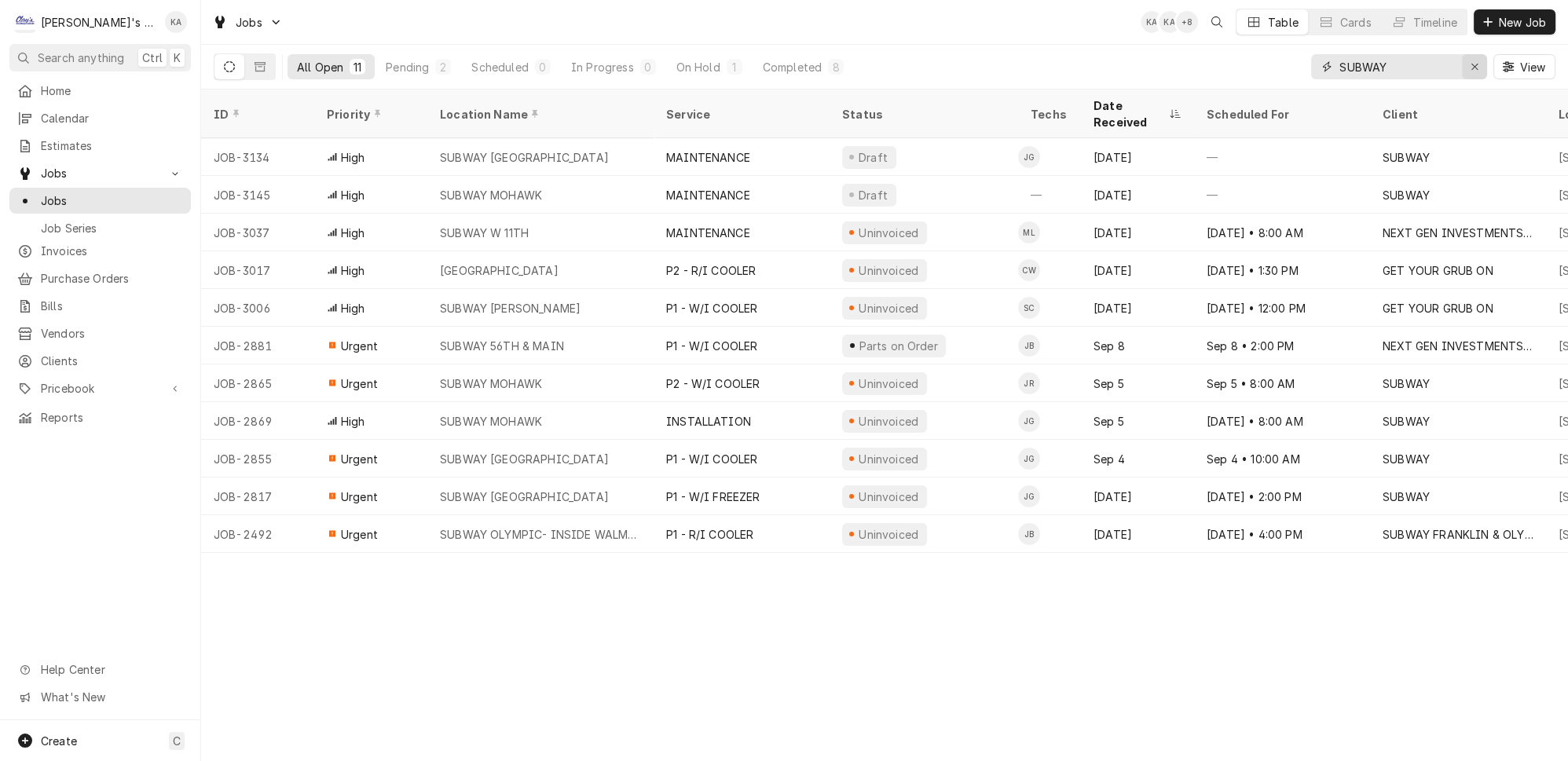
click at [1479, 63] on icon "Erase input" at bounding box center [1474, 67] width 9 height 11
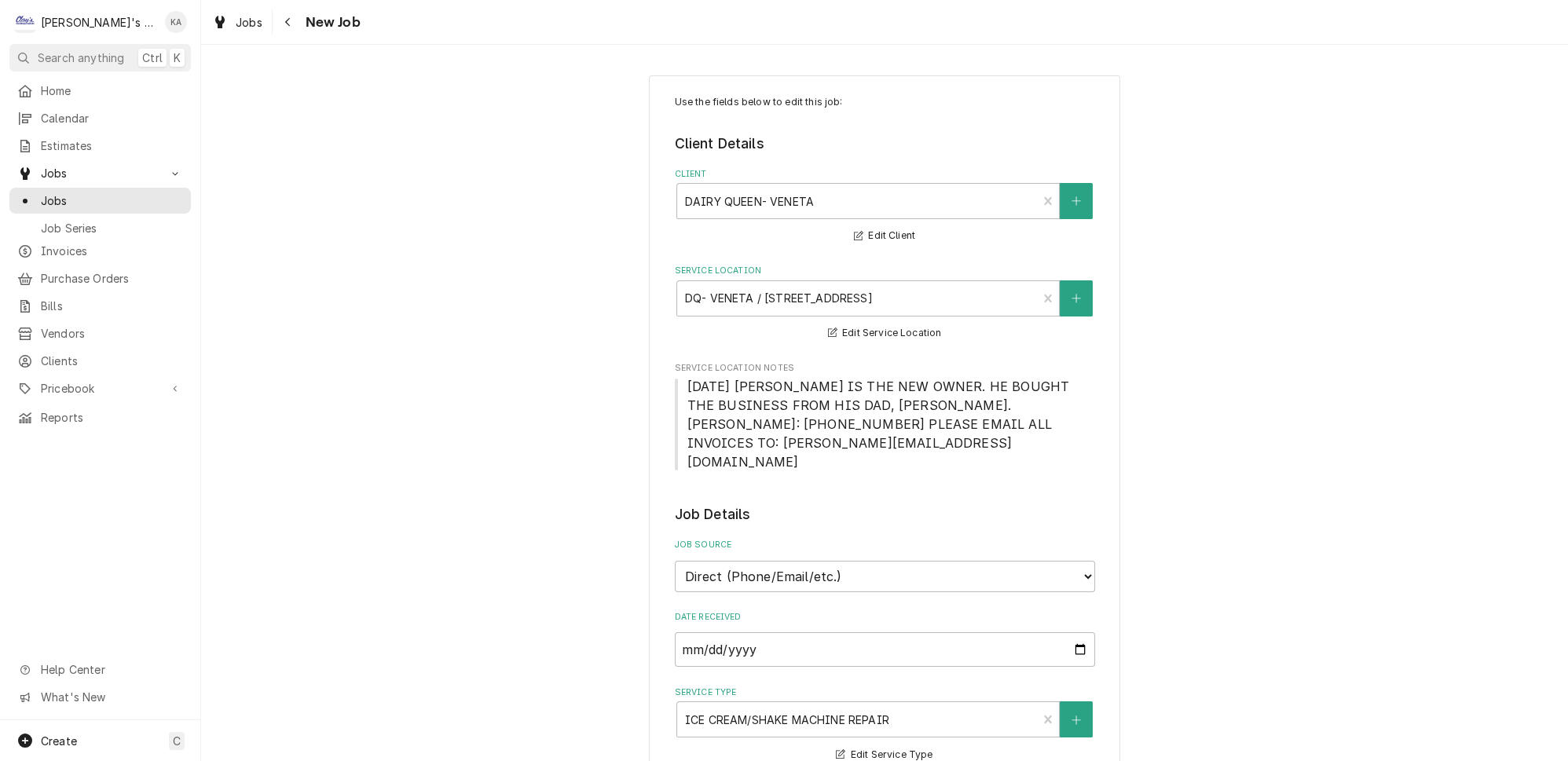
type textarea "x"
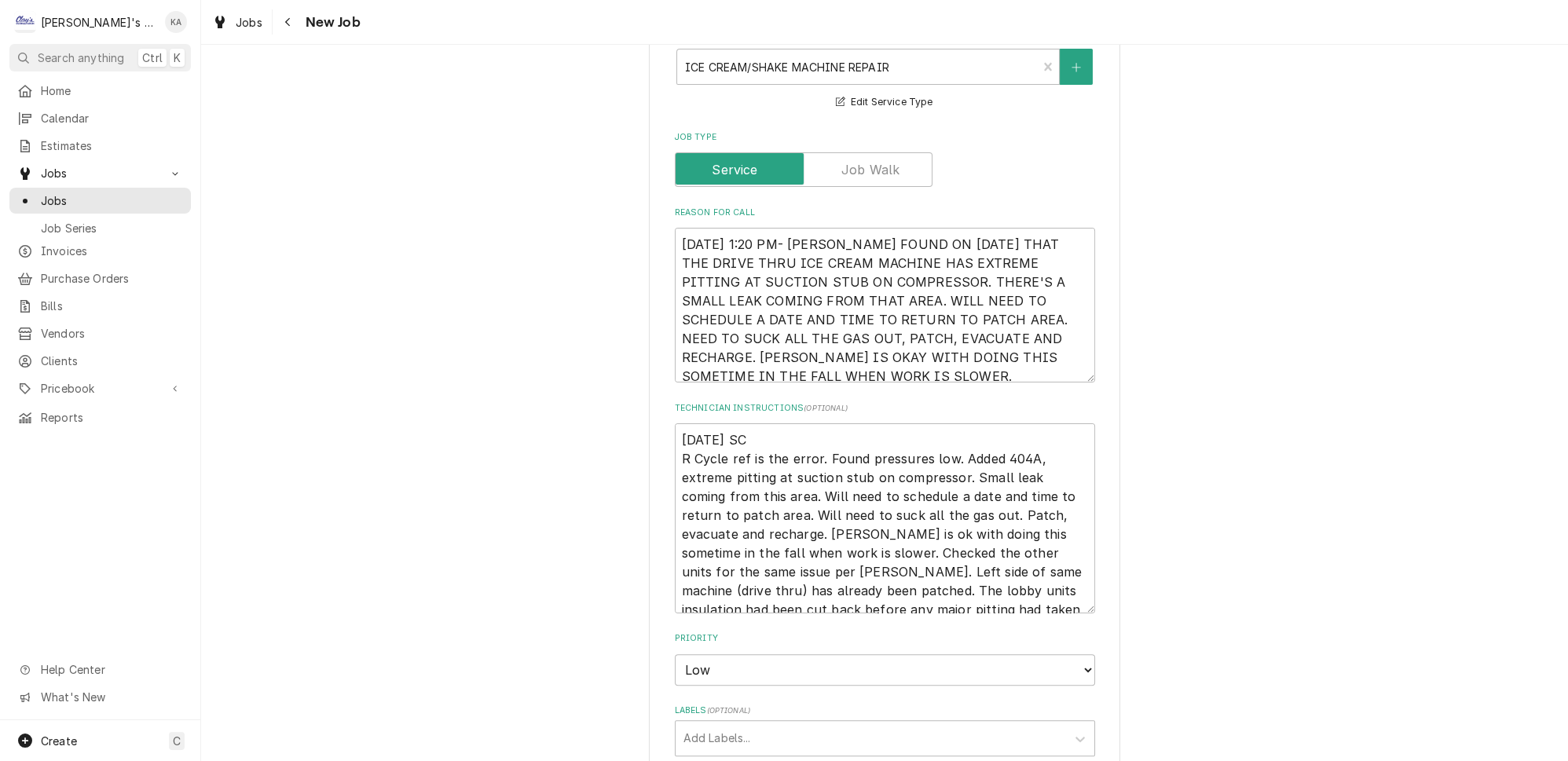
scroll to position [642, 0]
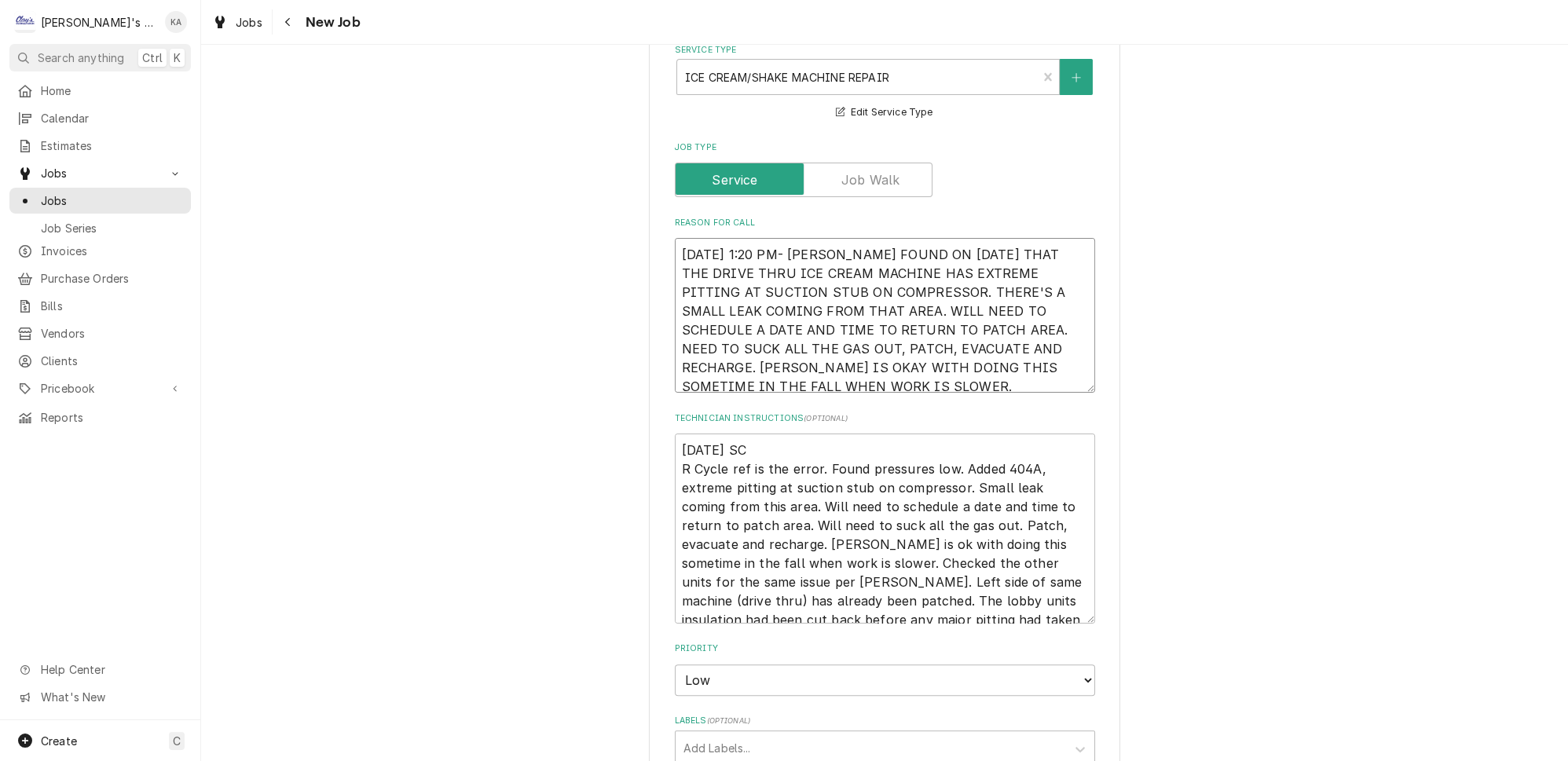
click at [678, 238] on textarea "7/21/2025 1:20 PM- STEVE FOUND ON 7/8/2025 THAT THE DRIVE THRU ICE CREAM MACHIN…" at bounding box center [884, 315] width 420 height 155
type textarea "x"
type textarea "7/21/2025 1:20 PM- STEVE FOUND ON 7/8/2025 THAT THE DRIVE THRU ICE CREAM MACHIN…"
type textarea "x"
type textarea "7/21/2025 1:20 PM- STEVE FOUND ON 7/8/2025 THAT THE DRIVE THRU ICE CREAM MACHIN…"
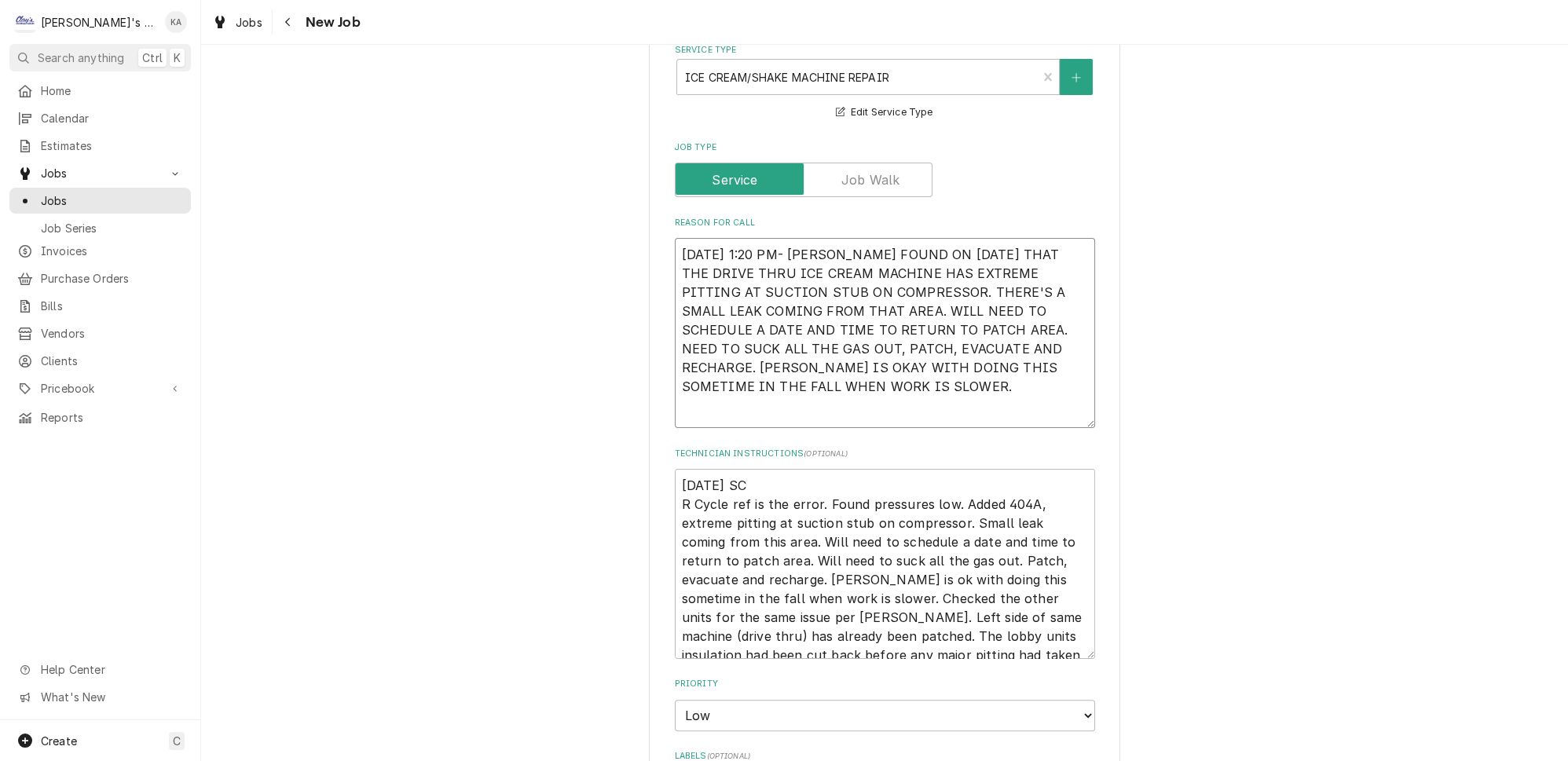
type textarea "x"
type textarea "* 7/21/2025 1:20 PM- STEVE FOUND ON 7/8/2025 THAT THE DRIVE THRU ICE CREAM MACH…"
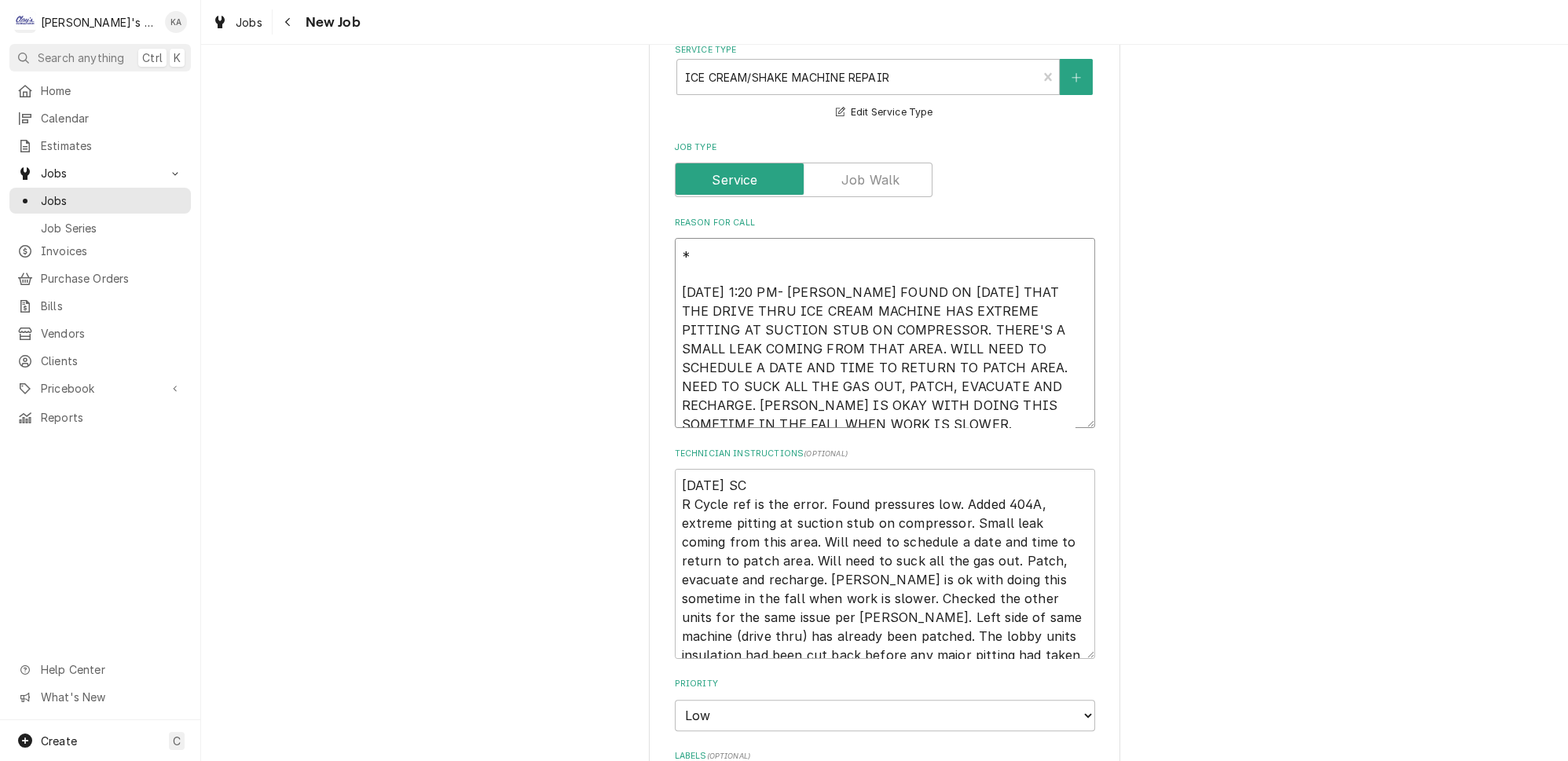
type textarea "x"
type textarea "** 7/21/2025 1:20 PM- STEVE FOUND ON 7/8/2025 THAT THE DRIVE THRU ICE CREAM MAC…"
type textarea "x"
type textarea "*** 7/21/2025 1:20 PM- STEVE FOUND ON 7/8/2025 THAT THE DRIVE THRU ICE CREAM MA…"
type textarea "x"
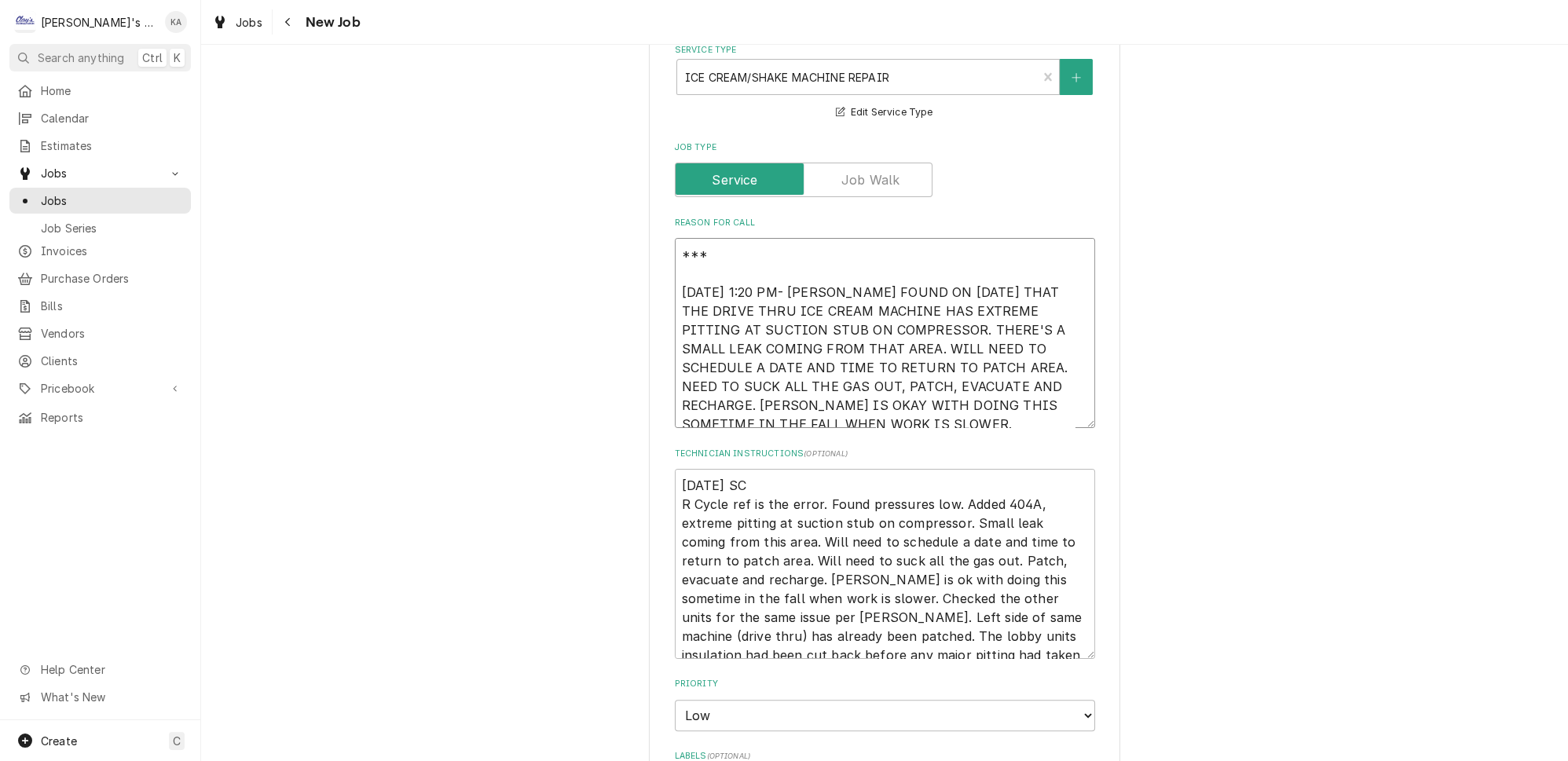
type textarea "*** 7/21/2025 1:20 PM- STEVE FOUND ON 7/8/2025 THAT THE DRIVE THRU ICE CREAM MA…"
type textarea "x"
type textarea "*** 1 7/21/2025 1:20 PM- STEVE FOUND ON 7/8/2025 THAT THE DRIVE THRU ICE CREAM …"
type textarea "x"
type textarea "*** 10 7/21/2025 1:20 PM- STEVE FOUND ON 7/8/2025 THAT THE DRIVE THRU ICE CREAM…"
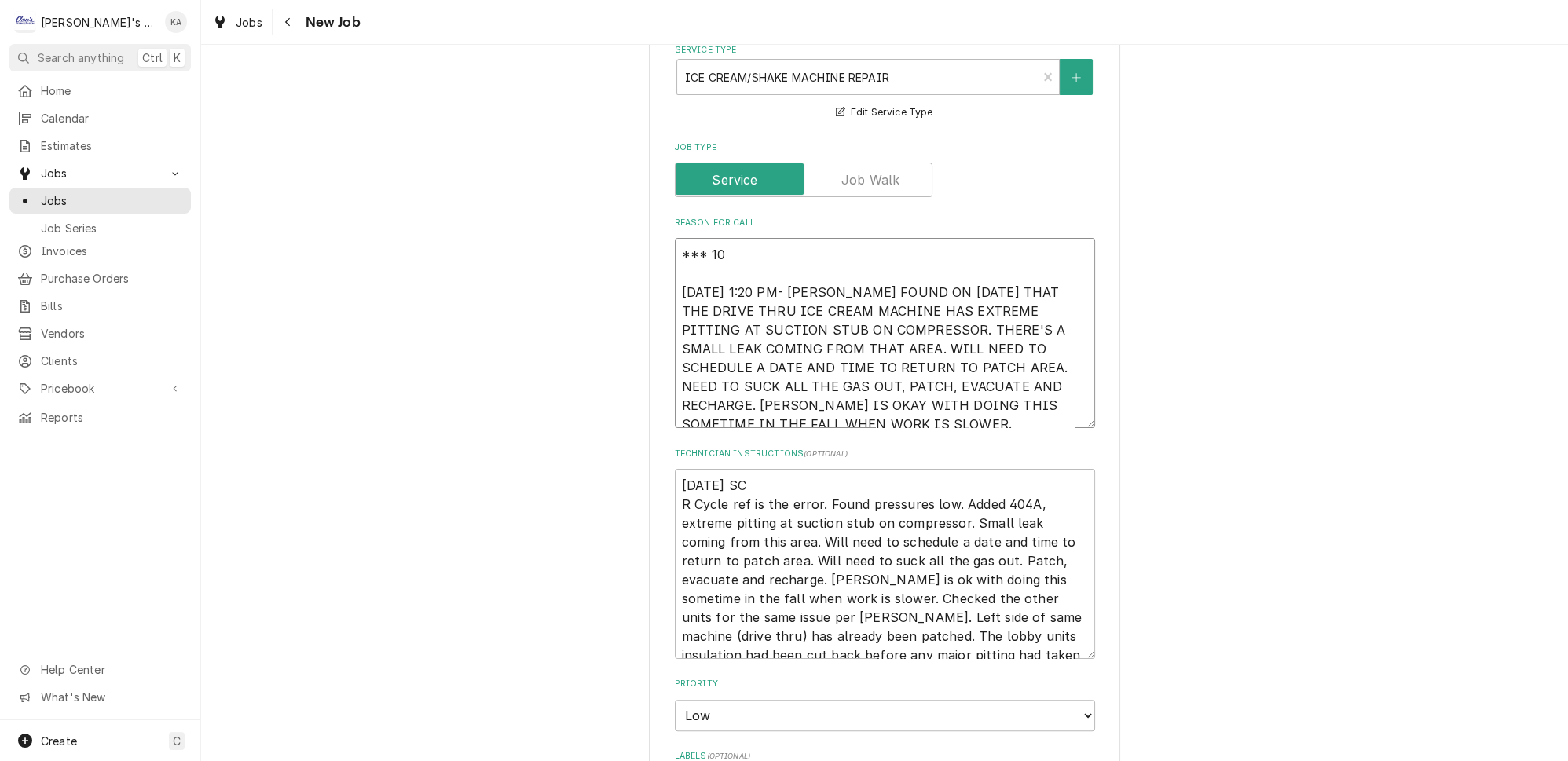
type textarea "x"
type textarea "*** 10/ 7/21/2025 1:20 PM- STEVE FOUND ON 7/8/2025 THAT THE DRIVE THRU ICE CREA…"
type textarea "x"
type textarea "*** 10/8 7/21/2025 1:20 PM- STEVE FOUND ON 7/8/2025 THAT THE DRIVE THRU ICE CRE…"
type textarea "x"
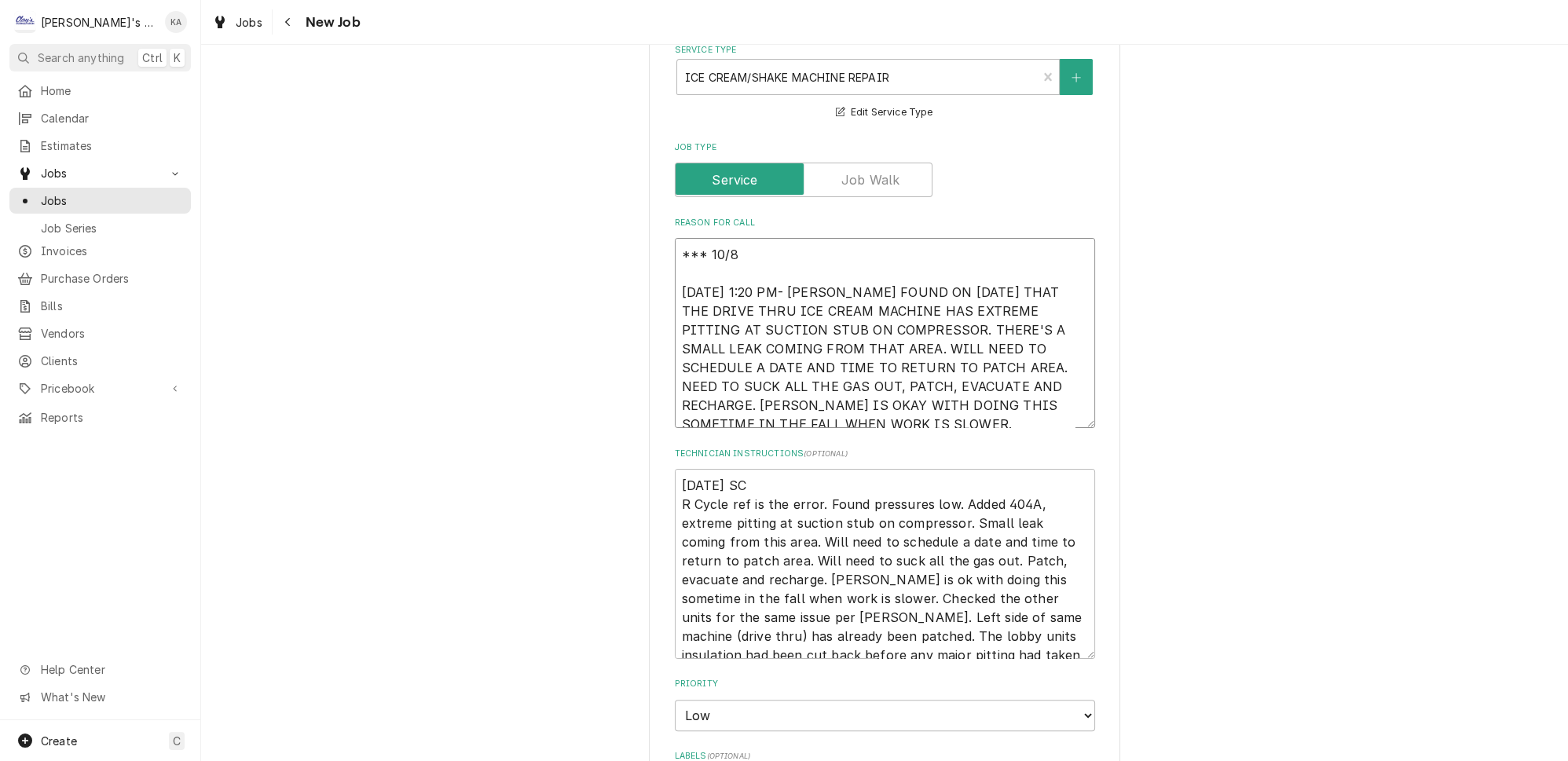
type textarea "*** 10/8/ 7/21/2025 1:20 PM- STEVE FOUND ON 7/8/2025 THAT THE DRIVE THRU ICE CR…"
type textarea "x"
type textarea "*** 10/8/2 7/21/2025 1:20 PM- STEVE FOUND ON 7/8/2025 THAT THE DRIVE THRU ICE C…"
type textarea "x"
type textarea "*** 10/8/20 7/21/2025 1:20 PM- STEVE FOUND ON 7/8/2025 THAT THE DRIVE THRU ICE …"
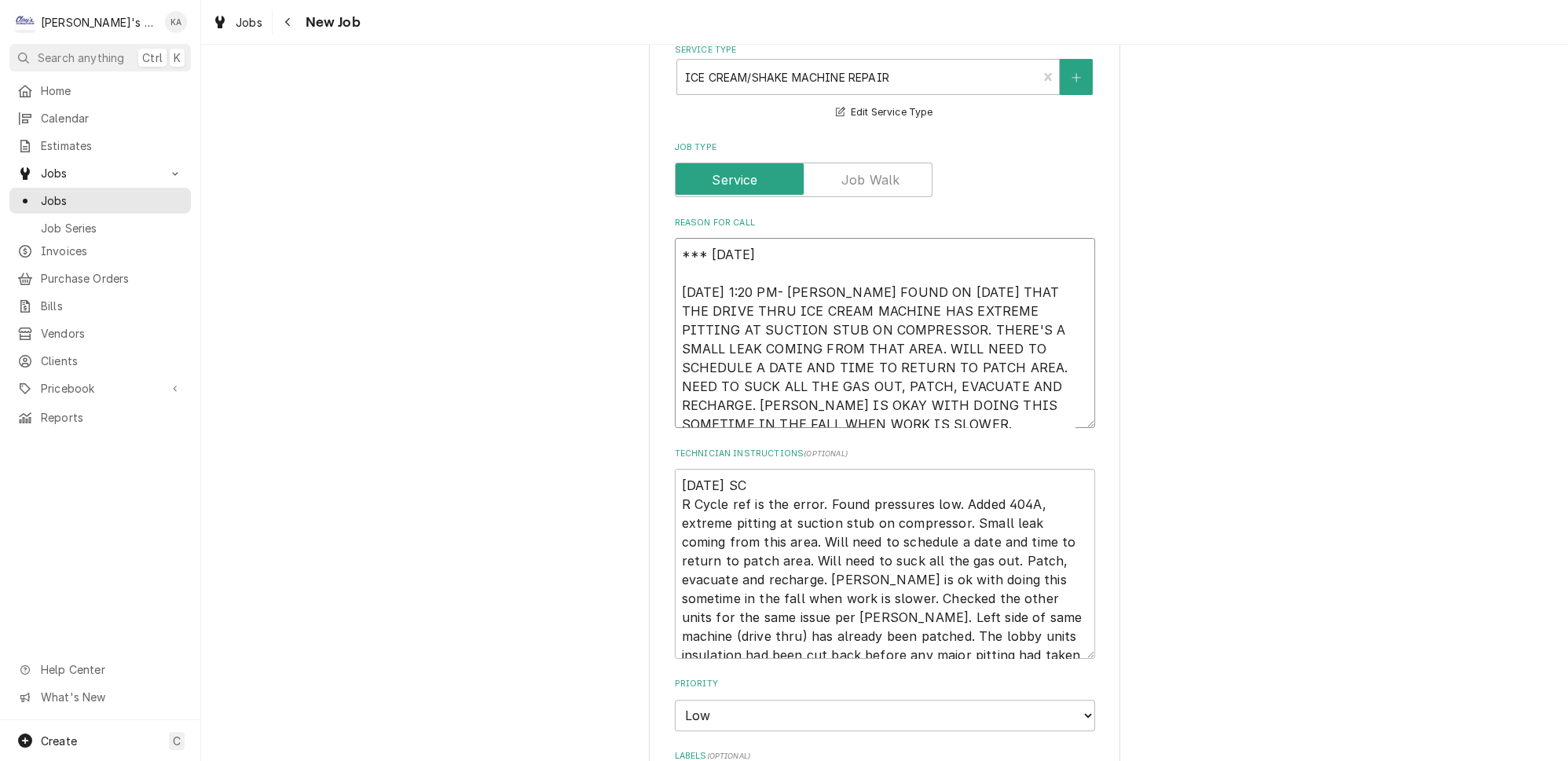
type textarea "x"
type textarea "*** 10/8/202 7/21/2025 1:20 PM- STEVE FOUND ON 7/8/2025 THAT THE DRIVE THRU ICE…"
type textarea "x"
type textarea "*** 10/8/2025 7/21/2025 1:20 PM- STEVE FOUND ON 7/8/2025 THAT THE DRIVE THRU IC…"
type textarea "x"
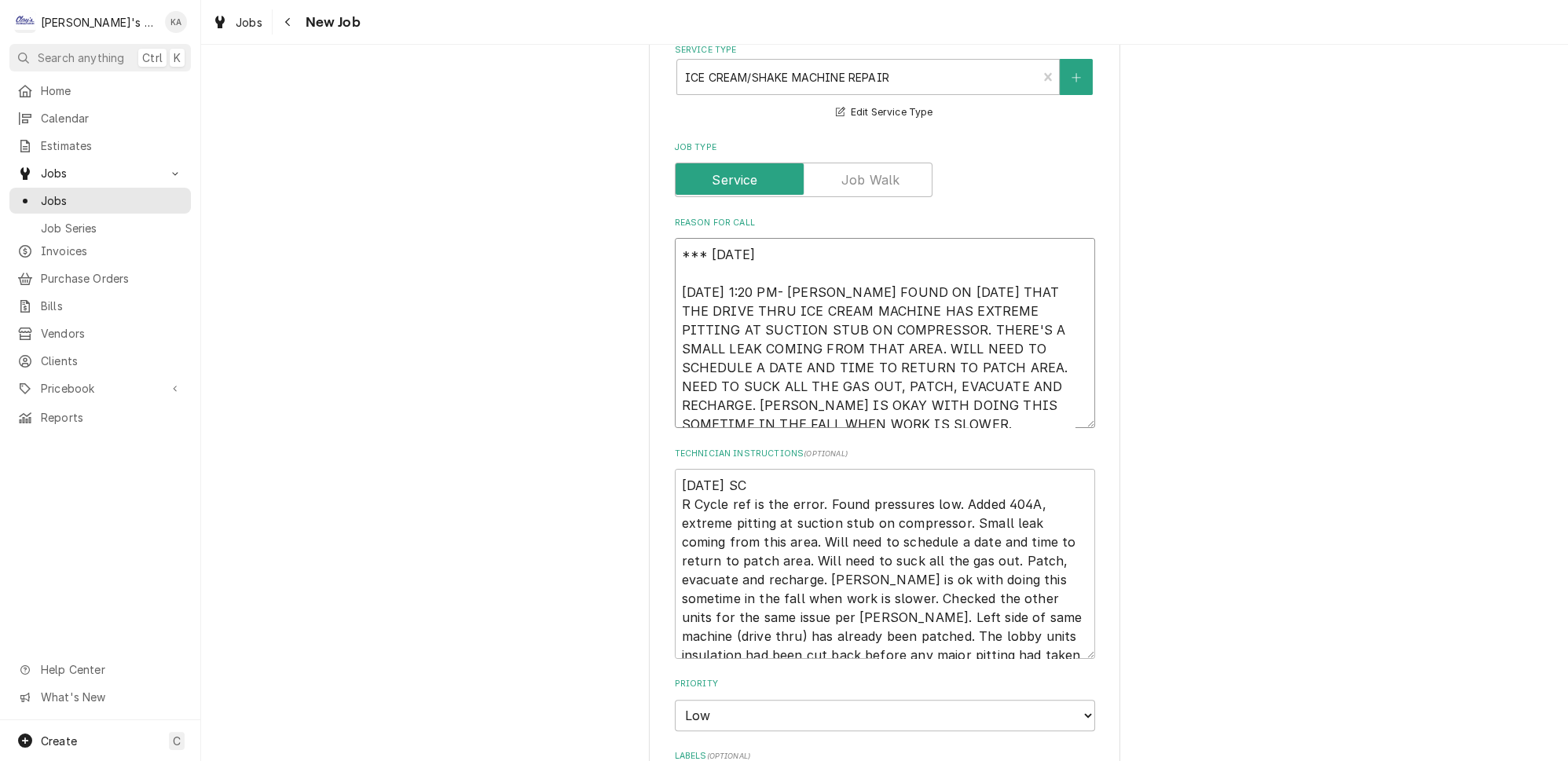
type textarea "*** 10/8/2025 7/21/2025 1:20 PM- STEVE FOUND ON 7/8/2025 THAT THE DRIVE THRU IC…"
type textarea "x"
type textarea "*** 10/8/2025 1 7/21/2025 1:20 PM- STEVE FOUND ON 7/8/2025 THAT THE DRIVE THRU …"
type textarea "x"
type textarea "*** 10/8/2025 1: 7/21/2025 1:20 PM- STEVE FOUND ON 7/8/2025 THAT THE DRIVE THRU…"
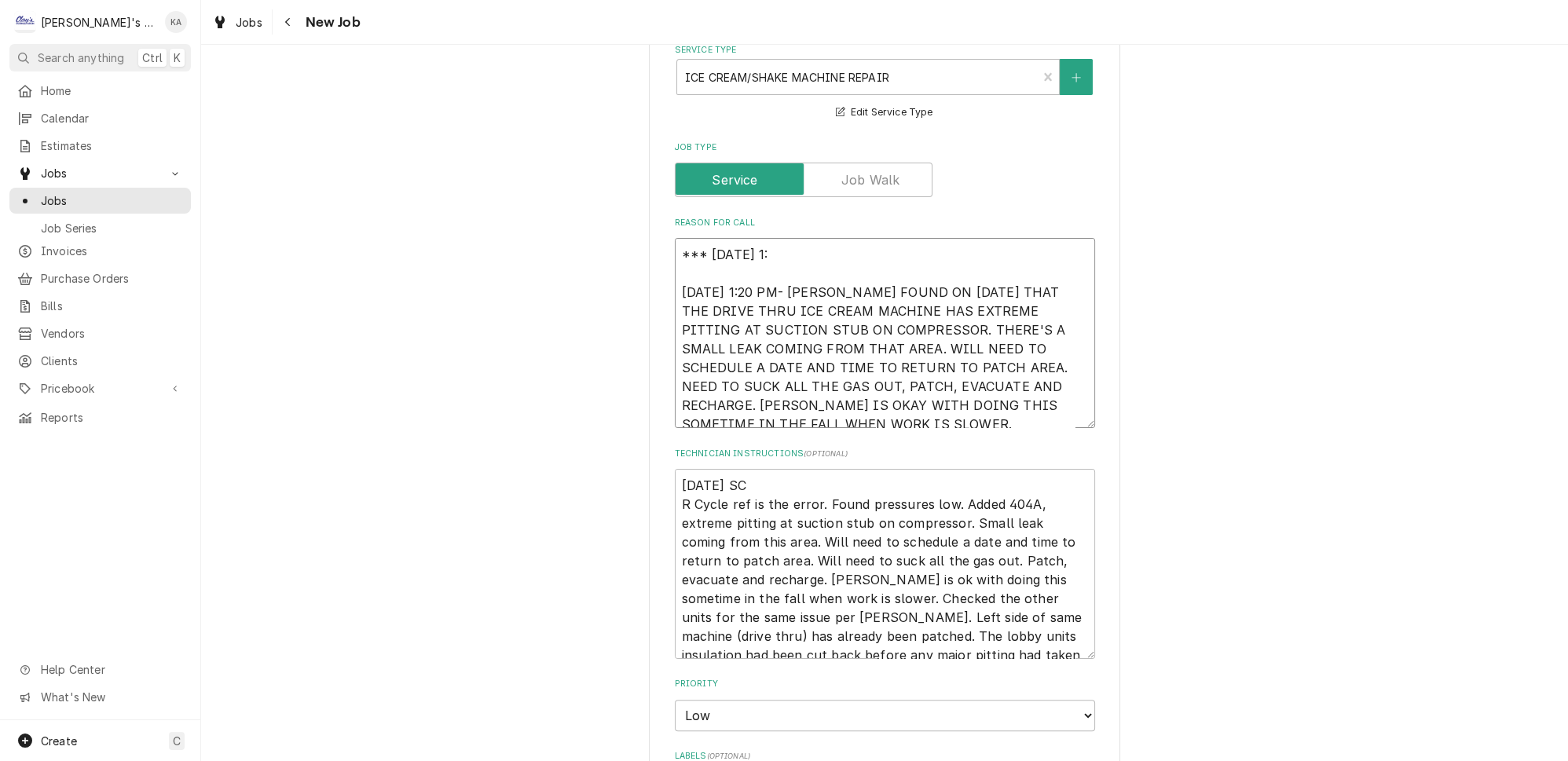
type textarea "x"
type textarea "*** 10/8/2025 1:0 7/21/2025 1:20 PM- STEVE FOUND ON 7/8/2025 THAT THE DRIVE THR…"
type textarea "x"
type textarea "*** 10/8/2025 1:00 7/21/2025 1:20 PM- STEVE FOUND ON 7/8/2025 THAT THE DRIVE TH…"
type textarea "x"
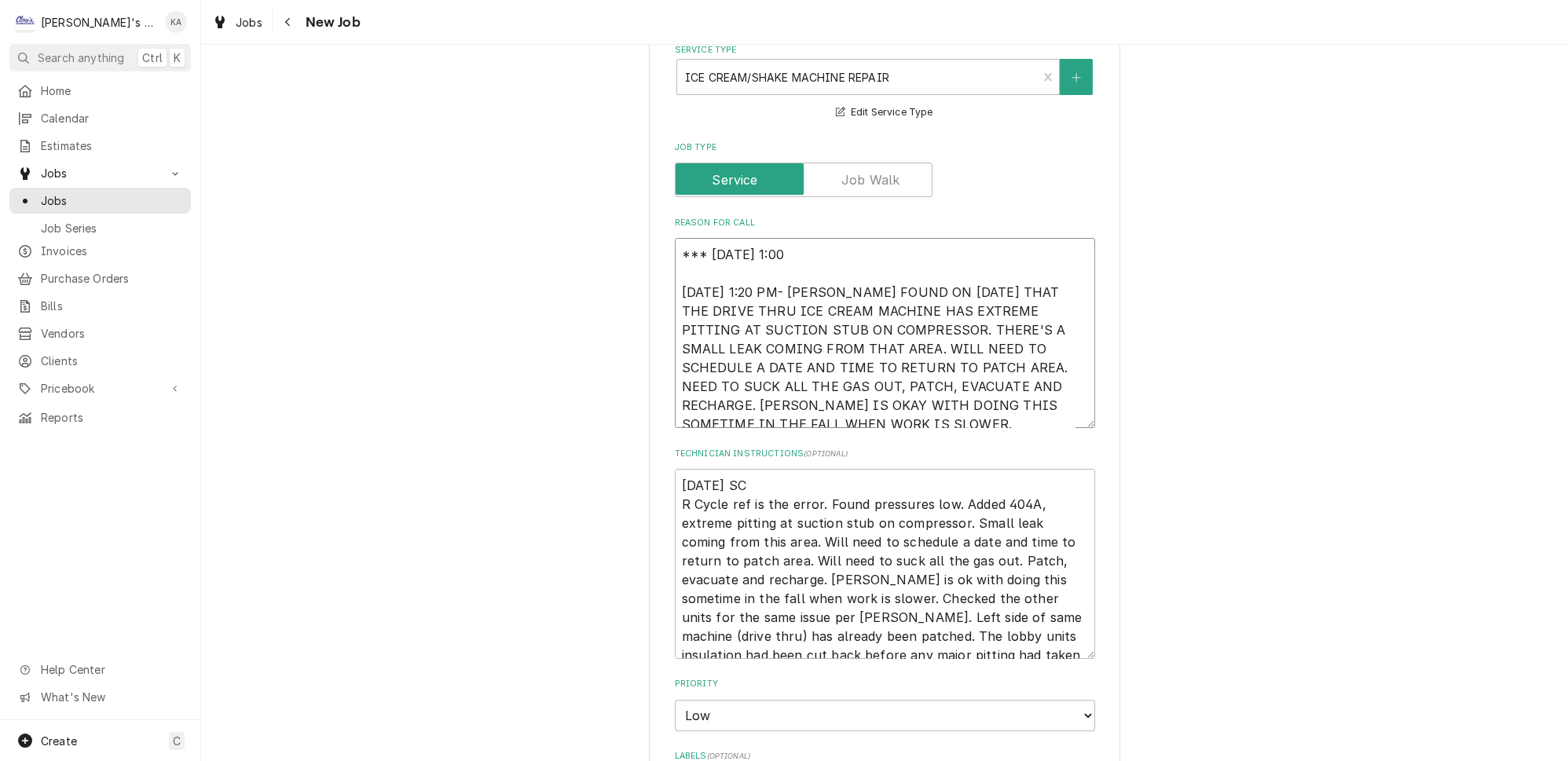
type textarea "*** 10/8/2025 1:00 7/21/2025 1:20 PM- STEVE FOUND ON 7/8/2025 THAT THE DRIVE TH…"
type textarea "x"
type textarea "*** 10/8/2025 1:00 P 7/21/2025 1:20 PM- STEVE FOUND ON 7/8/2025 THAT THE DRIVE …"
type textarea "x"
type textarea "*** 10/8/2025 1:00 PM 7/21/2025 1:20 PM- STEVE FOUND ON 7/8/2025 THAT THE DRIVE…"
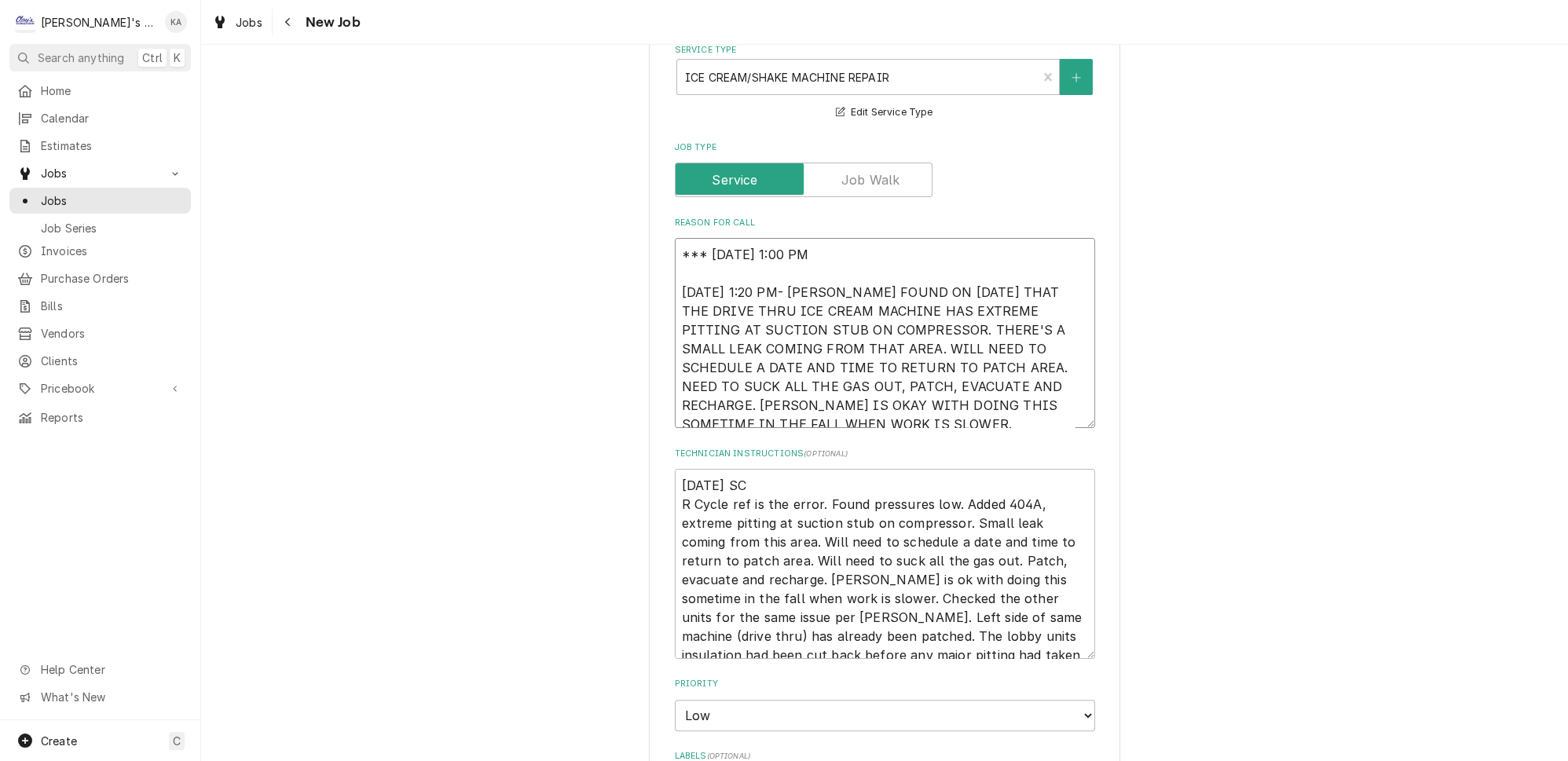
type textarea "x"
type textarea "*** 10/8/2025 1:00 PM- 7/21/2025 1:20 PM- STEVE FOUND ON 7/8/2025 THAT THE DRIV…"
type textarea "x"
type textarea "*** 10/8/2025 1:00 PM- 7/21/2025 1:20 PM- STEVE FOUND ON 7/8/2025 THAT THE DRIV…"
type textarea "x"
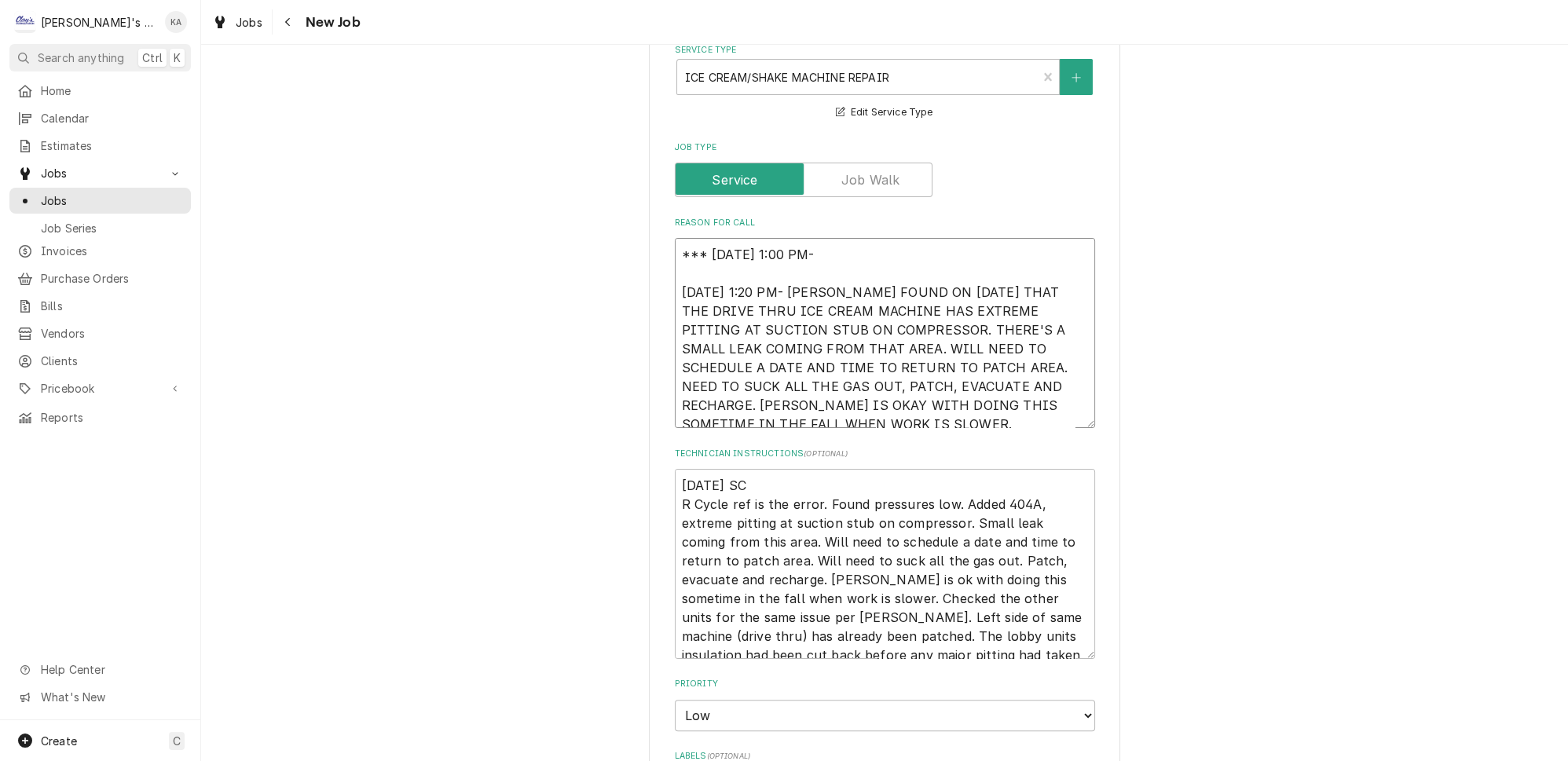
type textarea "*** 10/8/2025 1:00 PM- K 7/21/2025 1:20 PM- STEVE FOUND ON 7/8/2025 THAT THE DR…"
type textarea "x"
type textarea "*** 10/8/2025 1:00 PM- KO 7/21/2025 1:20 PM- STEVE FOUND ON 7/8/2025 THAT THE D…"
type textarea "x"
type textarea "*** 10/8/2025 1:00 PM- KOR 7/21/2025 1:20 PM- STEVE FOUND ON 7/8/2025 THAT THE …"
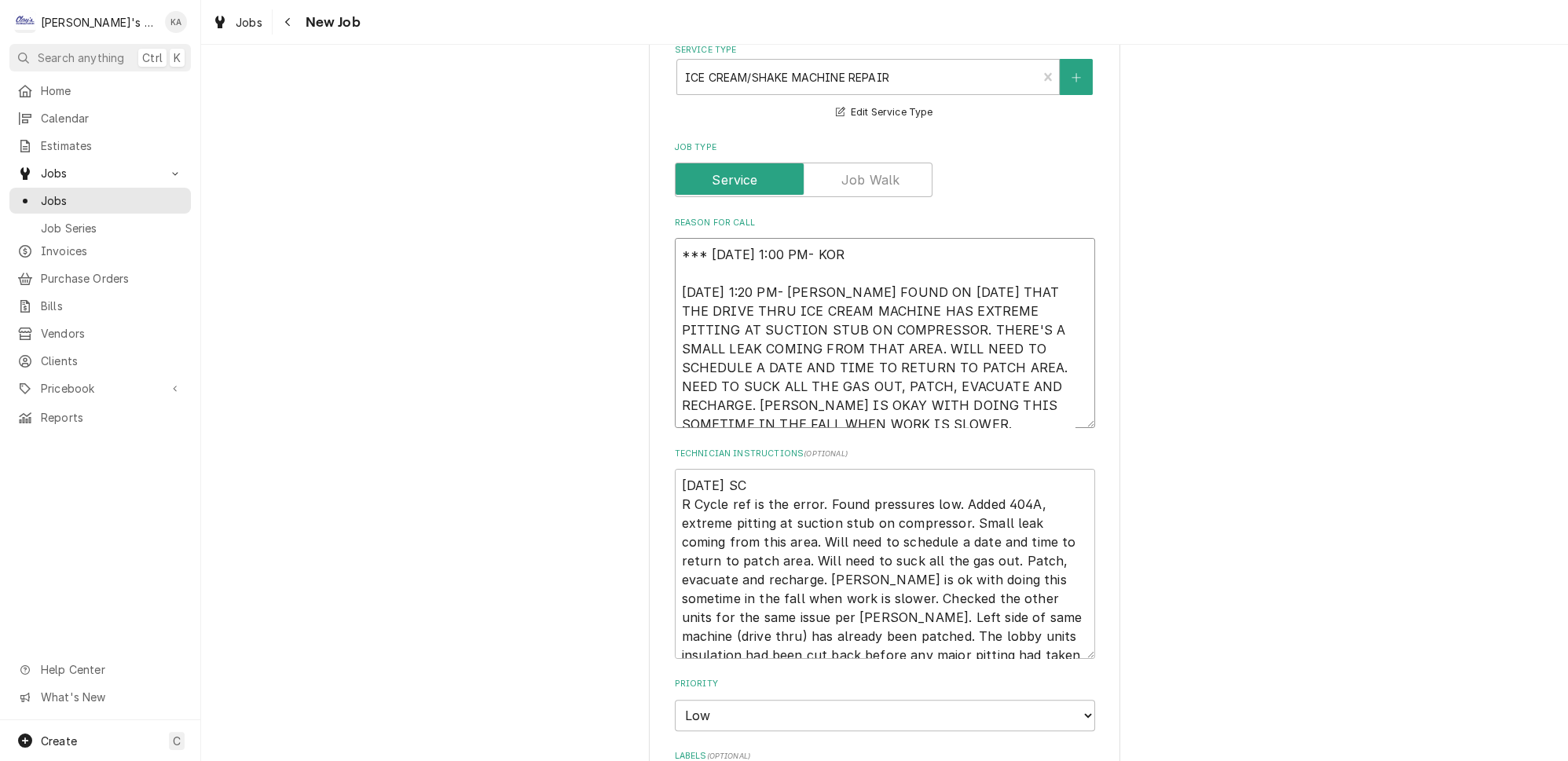
type textarea "x"
type textarea "*** 10/8/2025 1:00 PM- KORE 7/21/2025 1:20 PM- STEVE FOUND ON 7/8/2025 THAT THE…"
type textarea "x"
type textarea "*** 10/8/2025 1:00 PM- KOREY 7/21/2025 1:20 PM- STEVE FOUND ON 7/8/2025 THAT TH…"
type textarea "x"
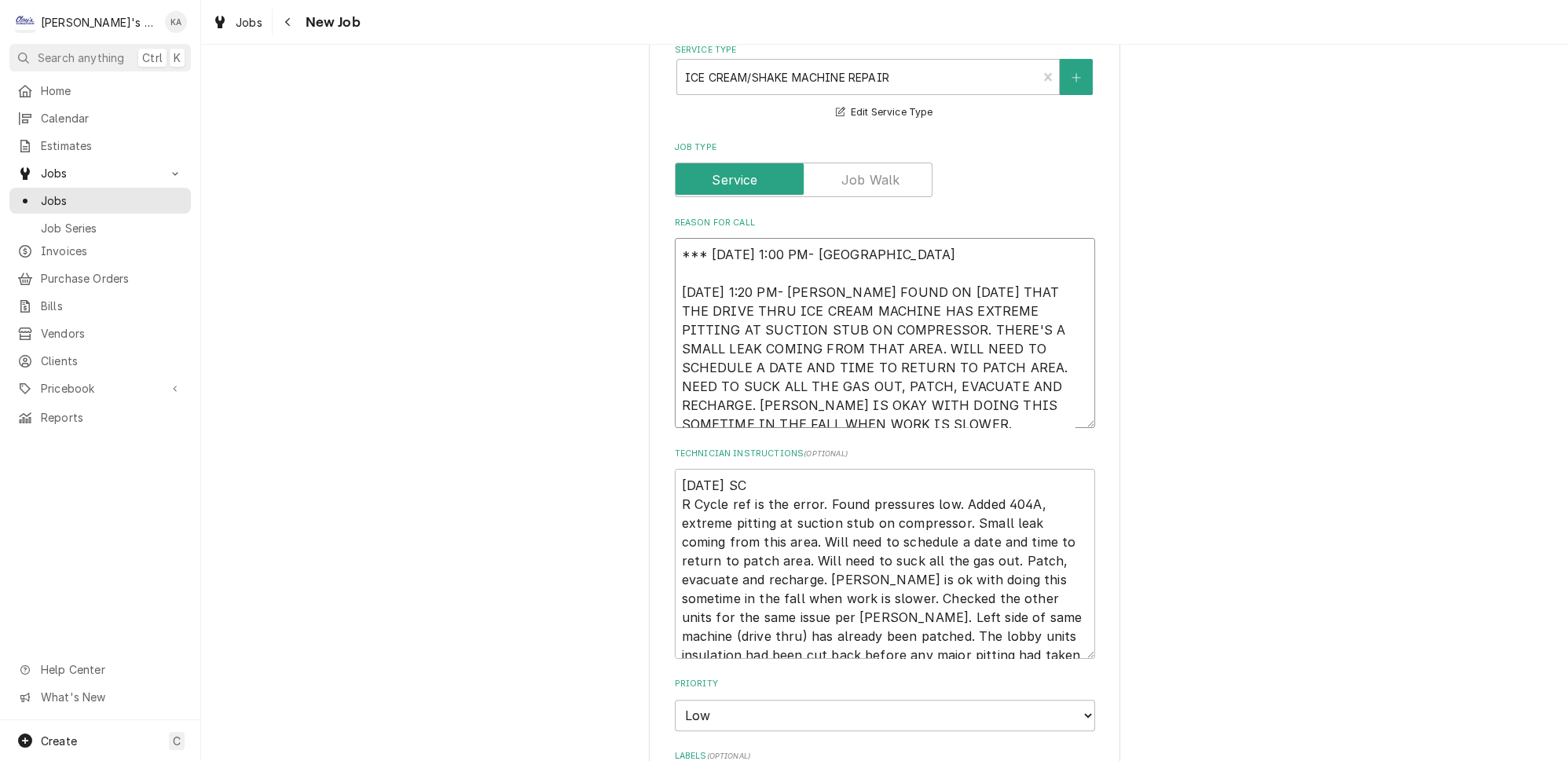
type textarea "*** 10/8/2025 1:00 PM- KOREY- 7/21/2025 1:20 PM- STEVE FOUND ON 7/8/2025 THAT T…"
type textarea "x"
type textarea "*** 10/8/2025 1:00 PM- KOREY- 7/21/2025 1:20 PM- STEVE FOUND ON 7/8/2025 THAT T…"
type textarea "x"
type textarea "*** 10/8/2025 1:00 PM- KOREY- P 7/21/2025 1:20 PM- STEVE FOUND ON 7/8/2025 THAT…"
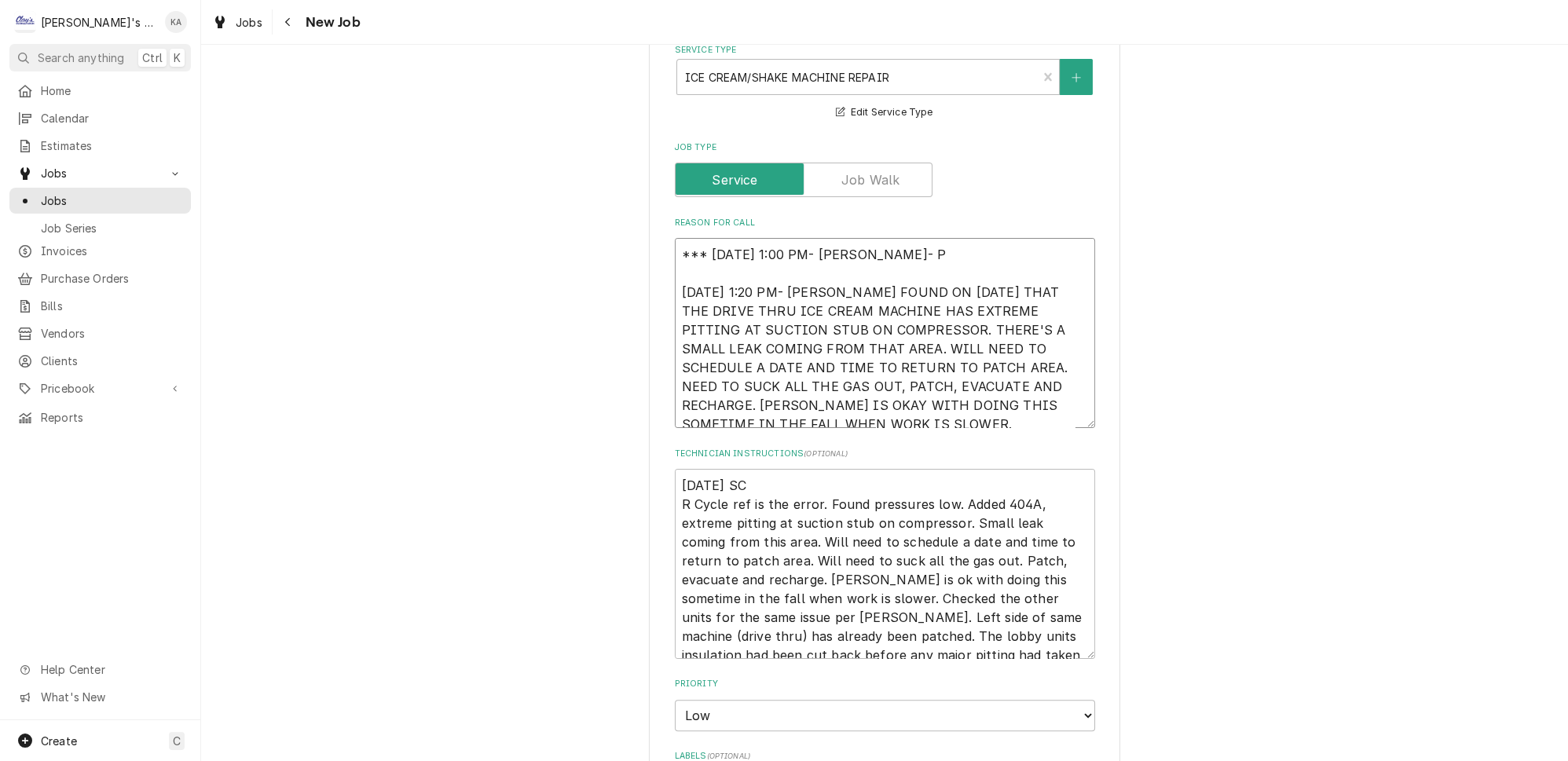
type textarea "x"
type textarea "*** 10/8/2025 1:00 PM- KOREY- PE 7/21/2025 1:20 PM- STEVE FOUND ON 7/8/2025 THA…"
type textarea "x"
type textarea "*** 10/8/2025 1:00 PM- KOREY- PER 7/21/2025 1:20 PM- STEVE FOUND ON 7/8/2025 TH…"
type textarea "x"
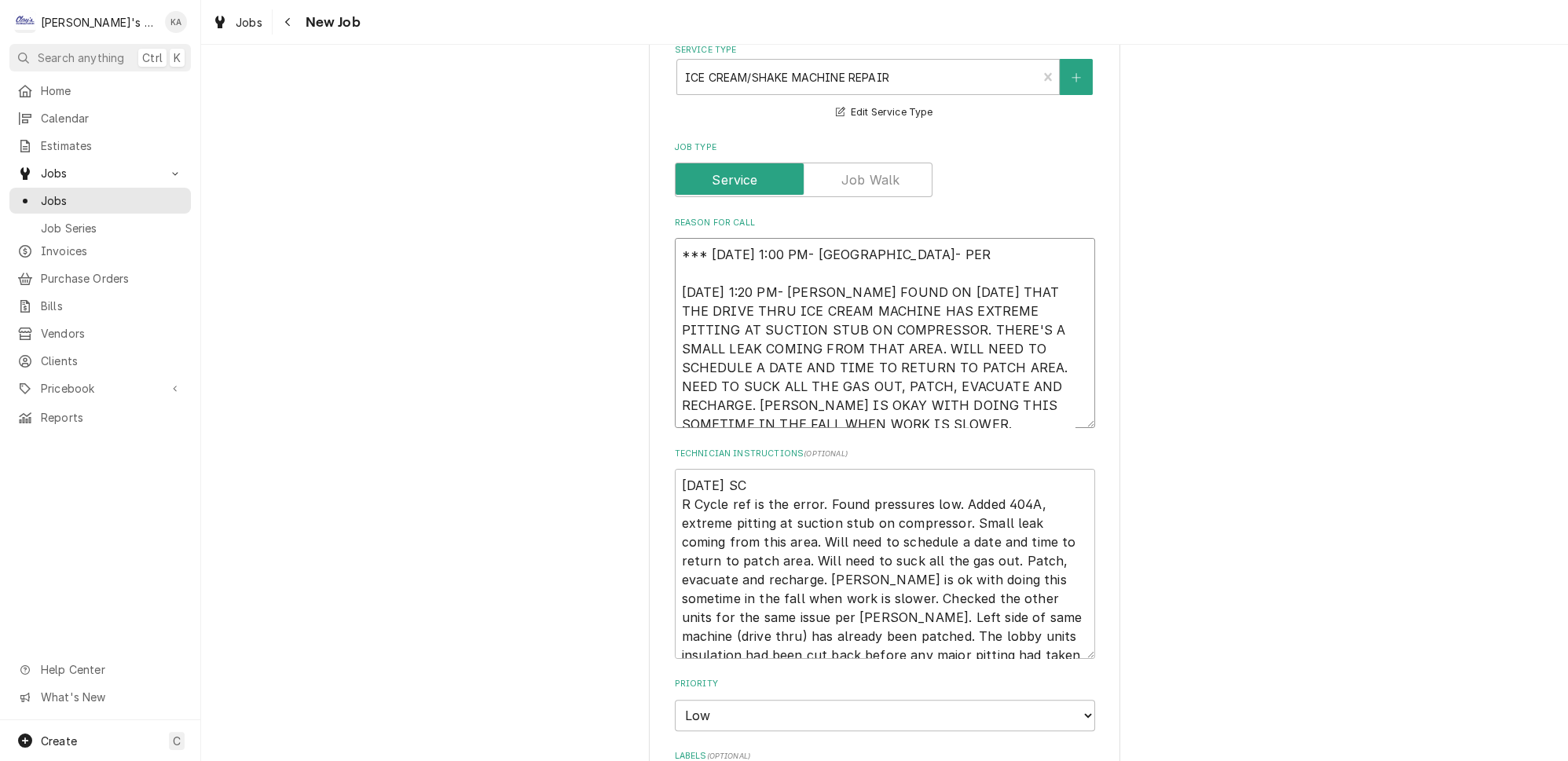
type textarea "*** 10/8/2025 1:00 PM- KOREY- PER 7/21/2025 1:20 PM- STEVE FOUND ON 7/8/2025 TH…"
type textarea "x"
type textarea "*** 10/8/2025 1:00 PM- KOREY- PER S 7/21/2025 1:20 PM- STEVE FOUND ON 7/8/2025 …"
type textarea "x"
type textarea "*** 10/8/2025 1:00 PM- KOREY- PER ST 7/21/2025 1:20 PM- STEVE FOUND ON 7/8/2025…"
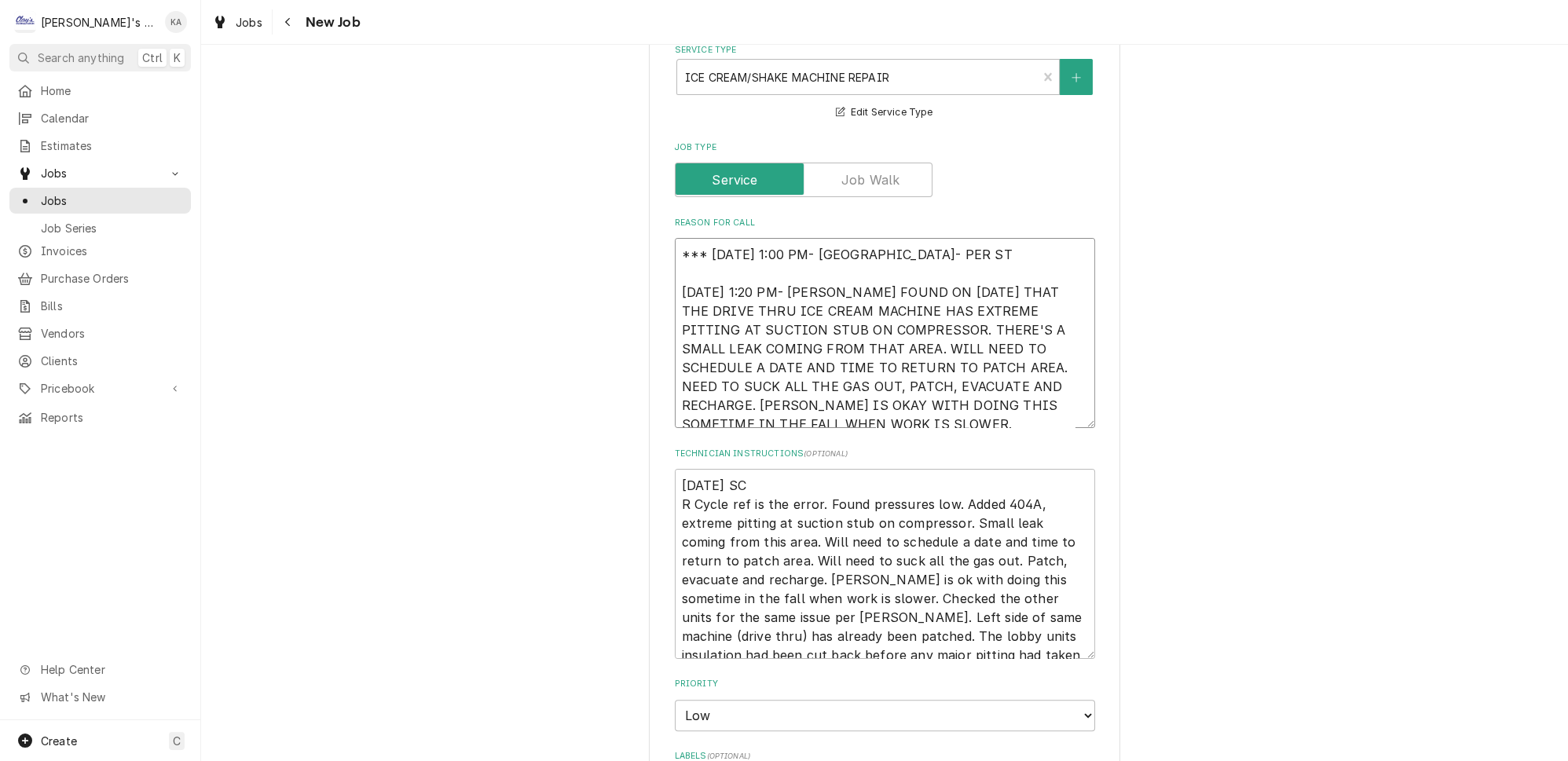
type textarea "x"
type textarea "*** 10/8/2025 1:00 PM- KOREY- PER STE 7/21/2025 1:20 PM- STEVE FOUND ON 7/8/202…"
type textarea "x"
type textarea "*** 10/8/2025 1:00 PM- KOREY- PER STEV 7/21/2025 1:20 PM- STEVE FOUND ON 7/8/20…"
type textarea "x"
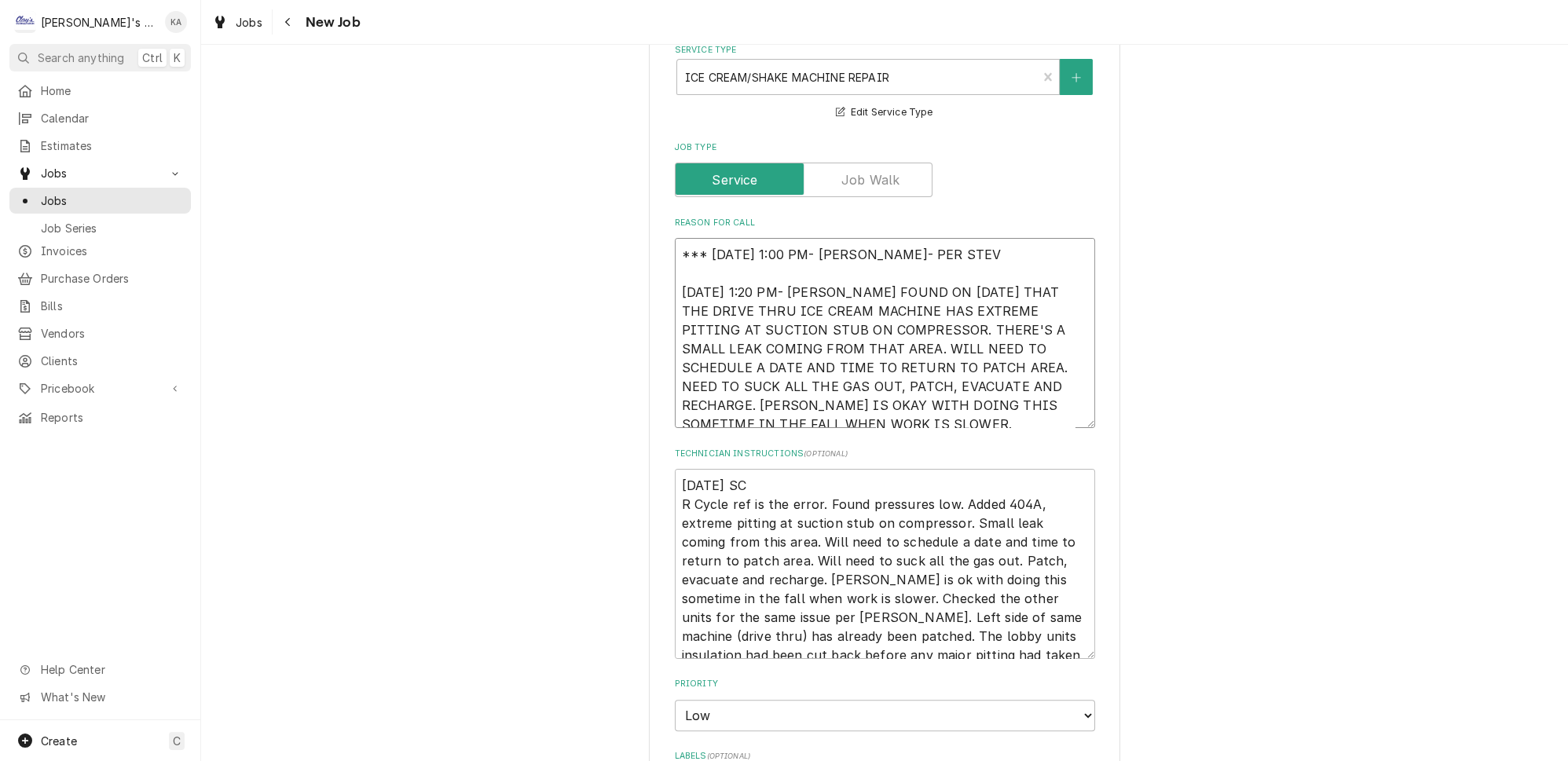
type textarea "*** 10/8/2025 1:00 PM- KOREY- PER STEVE 7/21/2025 1:20 PM- STEVE FOUND ON 7/8/2…"
type textarea "x"
type textarea "*** 10/8/2025 1:00 PM- KOREY- PER STEVEN 7/21/2025 1:20 PM- STEVE FOUND ON 7/8/…"
type textarea "x"
type textarea "*** 10/8/2025 1:00 PM- KOREY- PER STEVEN- 7/21/2025 1:20 PM- STEVE FOUND ON 7/8…"
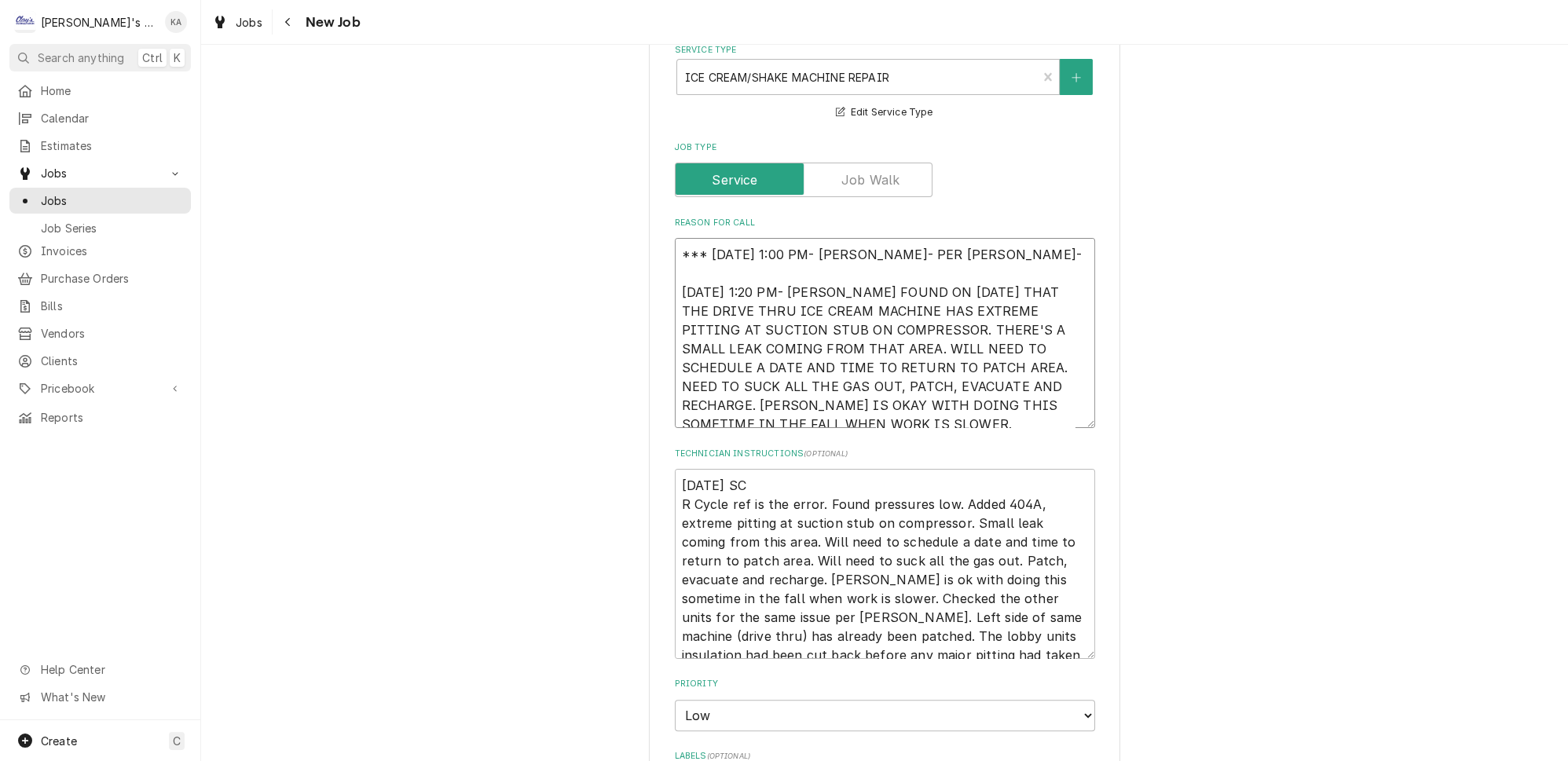
type textarea "x"
type textarea "*** 10/8/2025 1:00 PM- KOREY- PER STEVEN- 7/21/2025 1:20 PM- STEVE FOUND ON 7/8…"
type textarea "x"
type textarea "*** 10/8/2025 1:00 PM- KOREY- PER STEVEN- T 7/21/2025 1:20 PM- STEVE FOUND ON 7…"
type textarea "x"
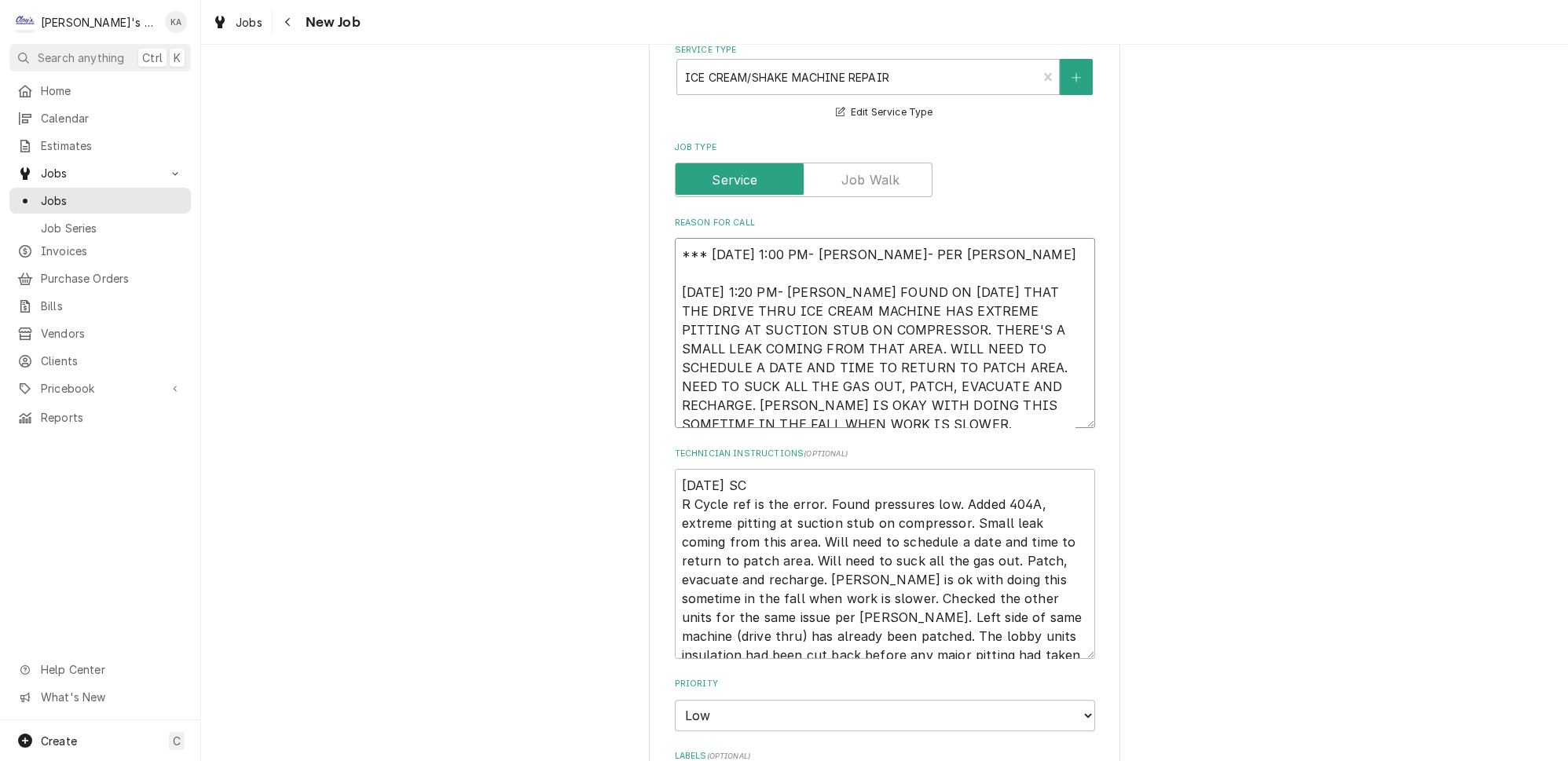
type textarea "*** 10/8/2025 1:00 PM- KOREY- PER STEVEN- TH 7/21/2025 1:20 PM- STEVE FOUND ON …"
type textarea "x"
type textarea "*** 10/8/2025 1:00 PM- KOREY- PER STEVEN- THI 7/21/2025 1:20 PM- STEVE FOUND ON…"
type textarea "x"
type textarea "*** 10/8/2025 1:00 PM- KOREY- PER STEVEN- THIS 7/21/2025 1:20 PM- STEVE FOUND O…"
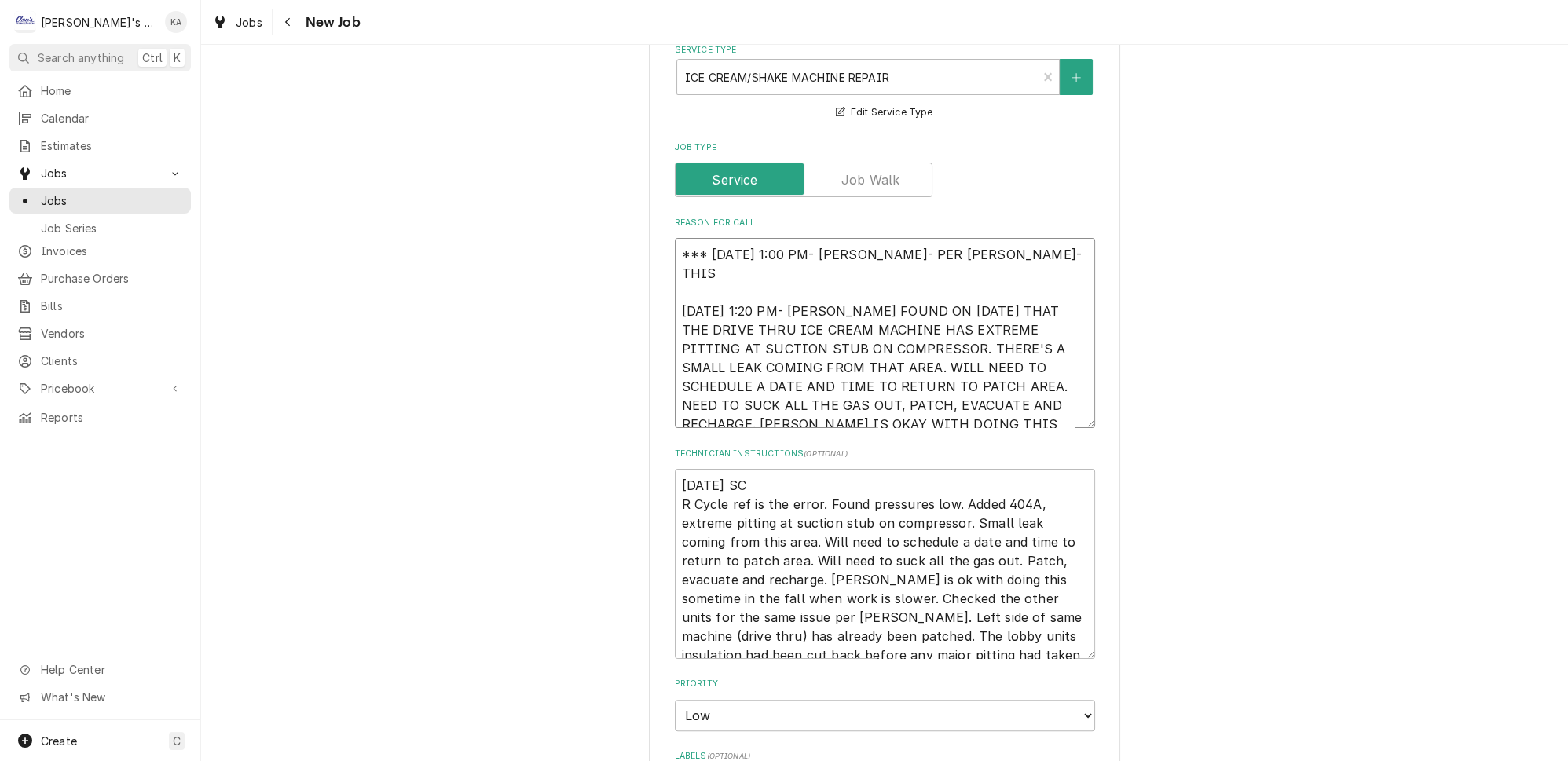
type textarea "x"
type textarea "*** 10/8/2025 1:00 PM- KOREY- PER STEVEN- THIS 7/21/2025 1:20 PM- STEVE FOUND O…"
type textarea "x"
type textarea "*** 10/8/2025 1:00 PM- KOREY- PER STEVEN- THIS N 7/21/2025 1:20 PM- STEVE FOUND…"
type textarea "x"
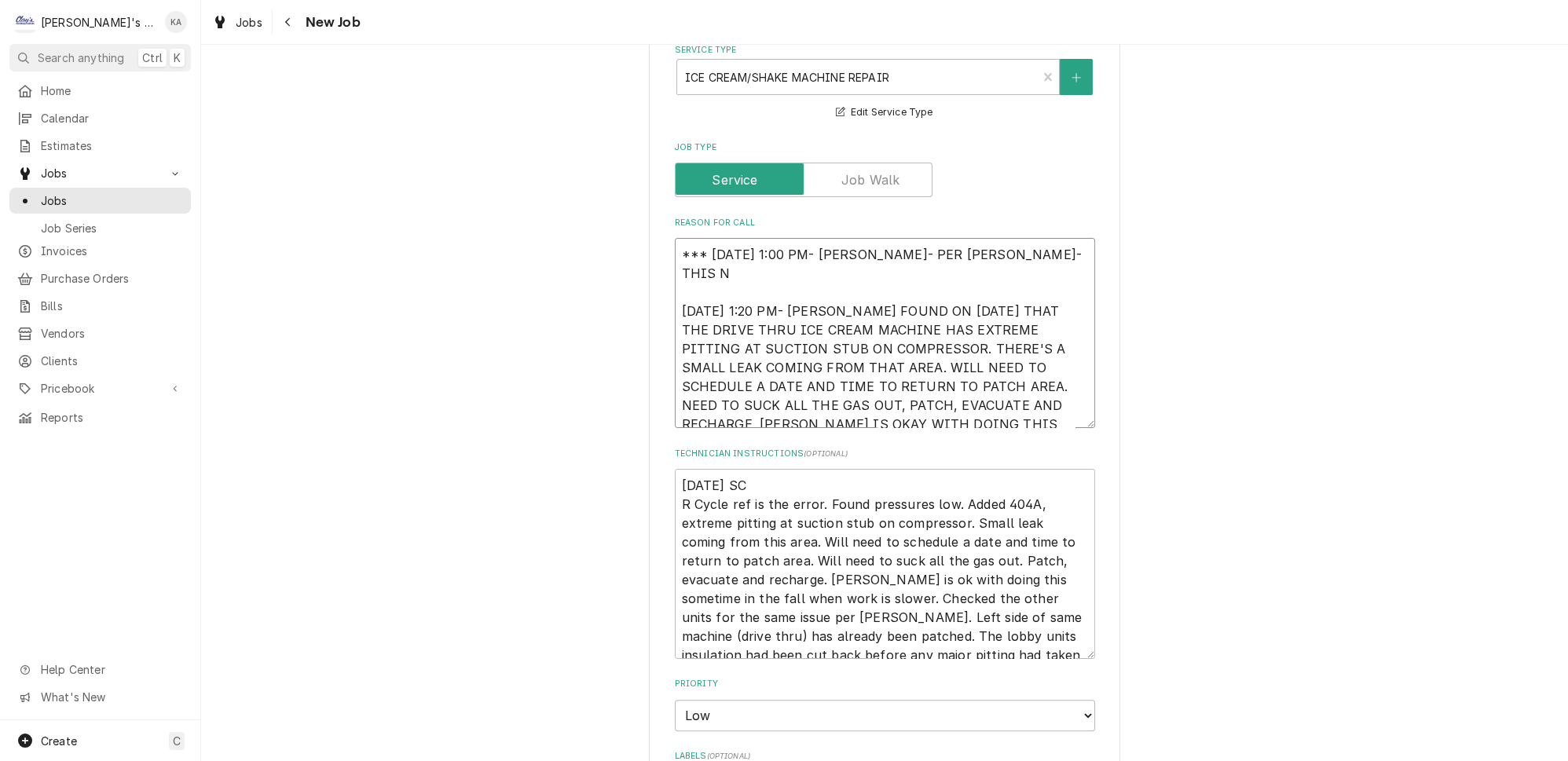
type textarea "*** 10/8/2025 1:00 PM- KOREY- PER STEVEN- THIS NE 7/21/2025 1:20 PM- STEVE FOUN…"
type textarea "x"
type textarea "*** 10/8/2025 1:00 PM- KOREY- PER STEVEN- THIS NEE 7/21/2025 1:20 PM- STEVE FOU…"
type textarea "x"
type textarea "*** 10/8/2025 1:00 PM- KOREY- PER STEVEN- THIS NEED 7/21/2025 1:20 PM- STEVE FO…"
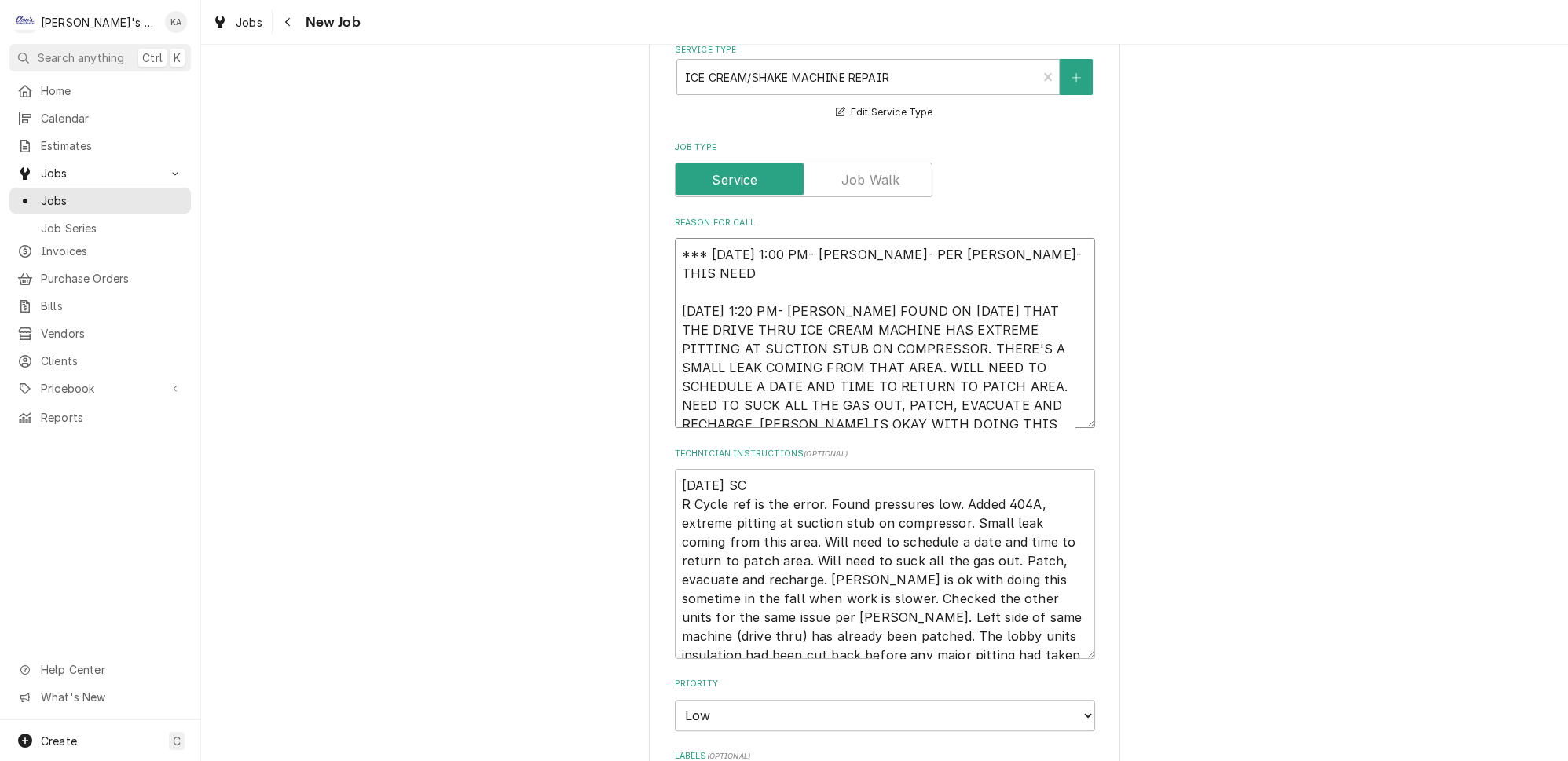
type textarea "x"
type textarea "*** 10/8/2025 1:00 PM- KOREY- PER STEVEN- THIS NEEDS 7/21/2025 1:20 PM- STEVE F…"
type textarea "x"
type textarea "*** 10/8/2025 1:00 PM- KOREY- PER STEVEN- THIS NEEDS 7/21/2025 1:20 PM- STEVE F…"
type textarea "x"
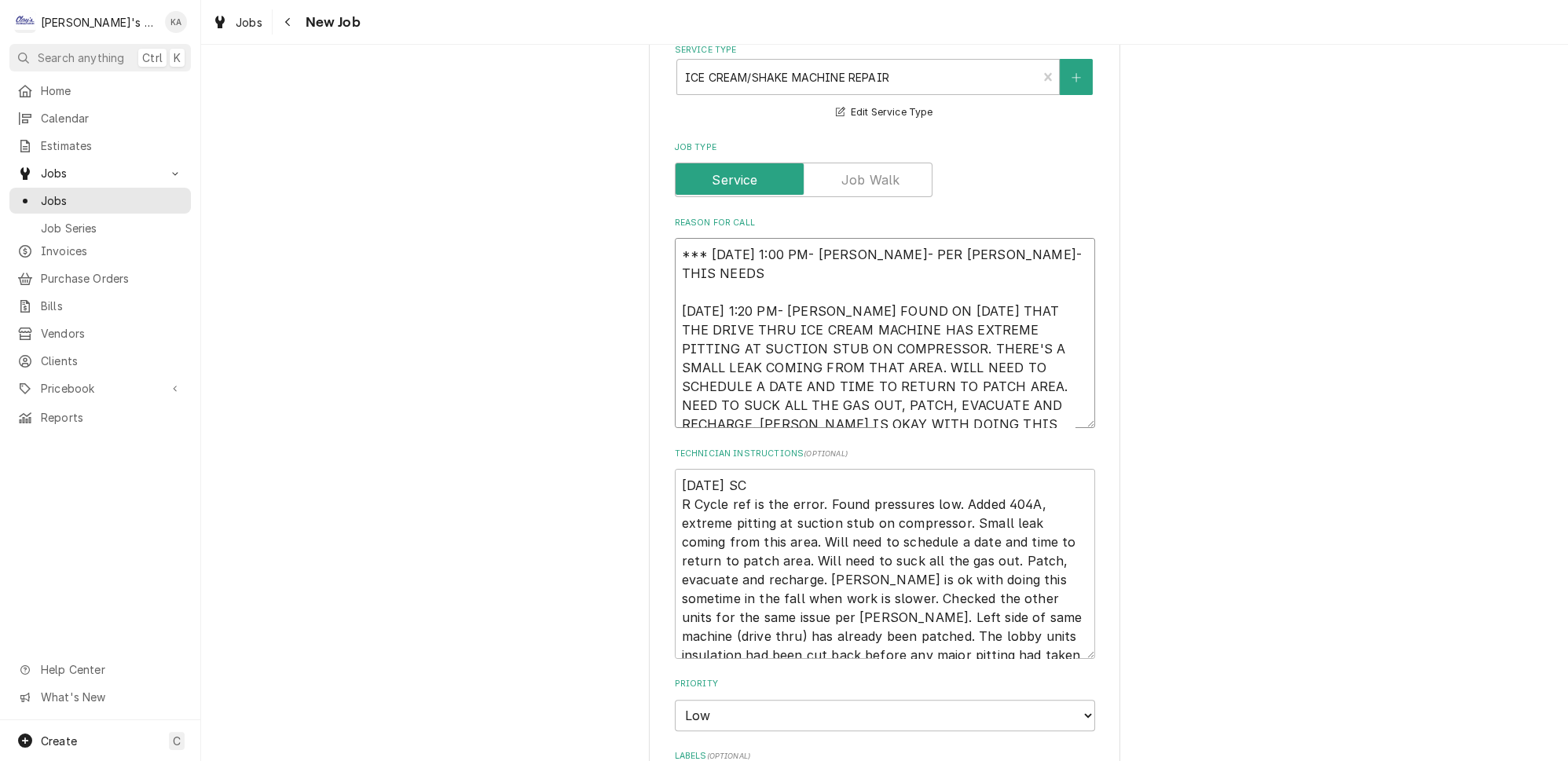
type textarea "*** 10/8/2025 1:00 PM- KOREY- PER STEVEN- THIS NEEDS T 7/21/2025 1:20 PM- STEVE…"
type textarea "x"
type textarea "*** 10/8/2025 1:00 PM- KOREY- PER STEVEN- THIS NEEDS TO 7/21/2025 1:20 PM- STEV…"
type textarea "x"
type textarea "*** 10/8/2025 1:00 PM- KOREY- PER STEVEN- THIS NEEDS TO 7/21/2025 1:20 PM- STEV…"
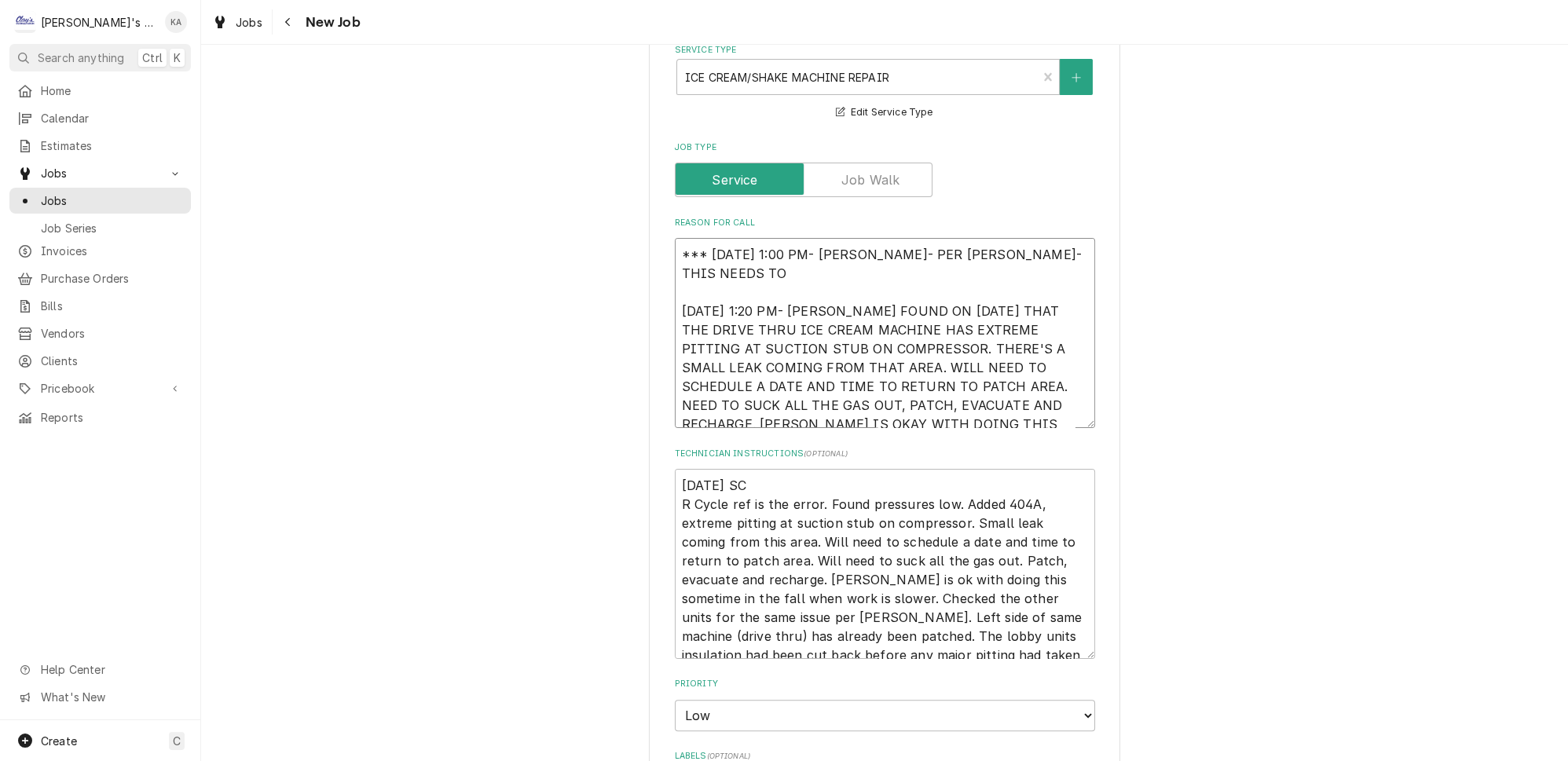
type textarea "x"
type textarea "*** 10/8/2025 1:00 PM- KOREY- PER STEVEN- THIS NEEDS TO B 7/21/2025 1:20 PM- ST…"
type textarea "x"
type textarea "*** 10/8/2025 1:00 PM- KOREY- PER STEVEN- THIS NEEDS TO BE 7/21/2025 1:20 PM- S…"
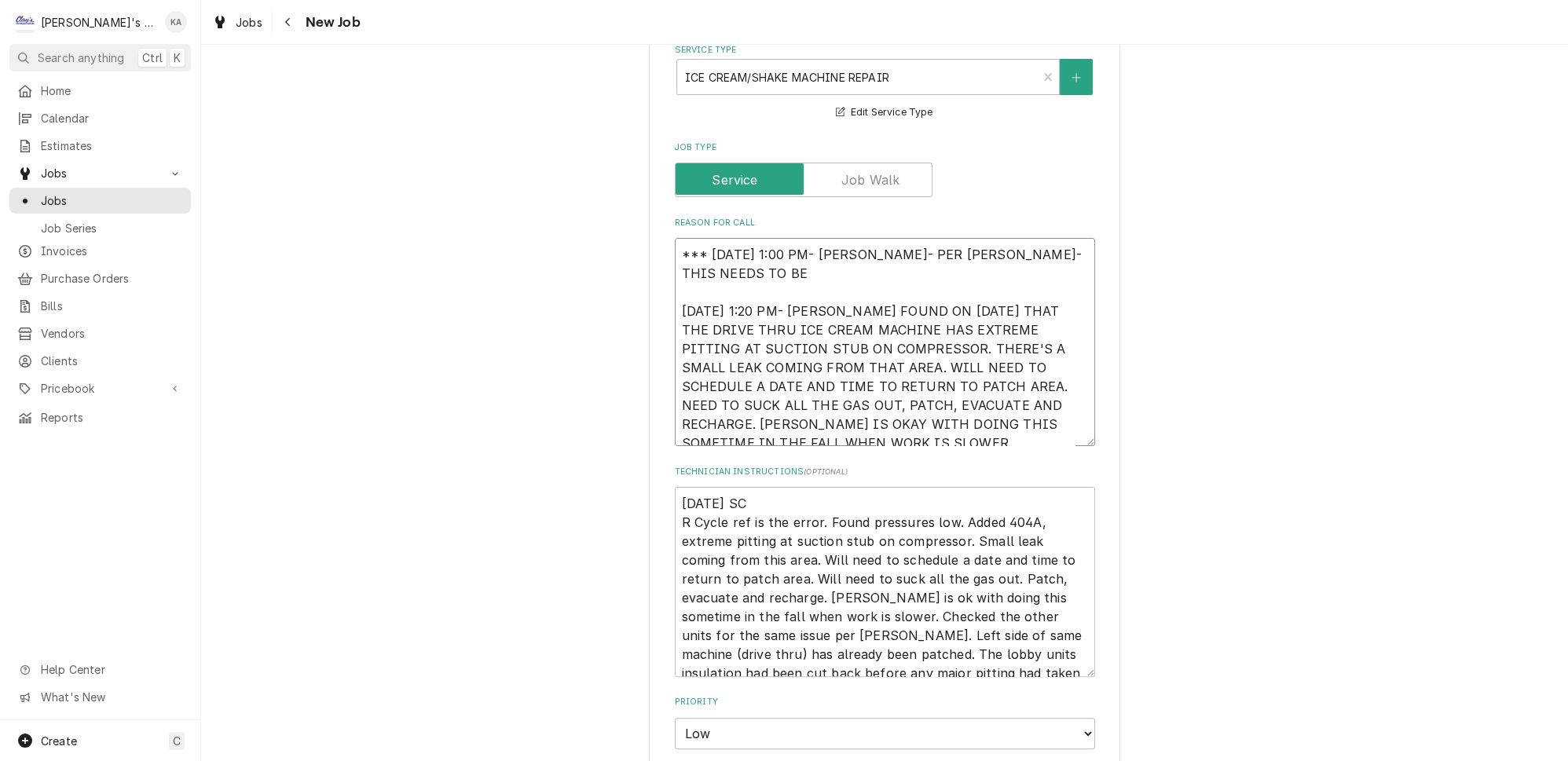
type textarea "x"
type textarea "*** 10/8/2025 1:00 PM- KOREY- PER STEVEN- THIS NEEDS TO BE 7/21/2025 1:20 PM- S…"
type textarea "x"
type textarea "*** 10/8/2025 1:00 PM- KOREY- PER STEVEN- THIS NEEDS TO BE S 7/21/2025 1:20 PM-…"
type textarea "x"
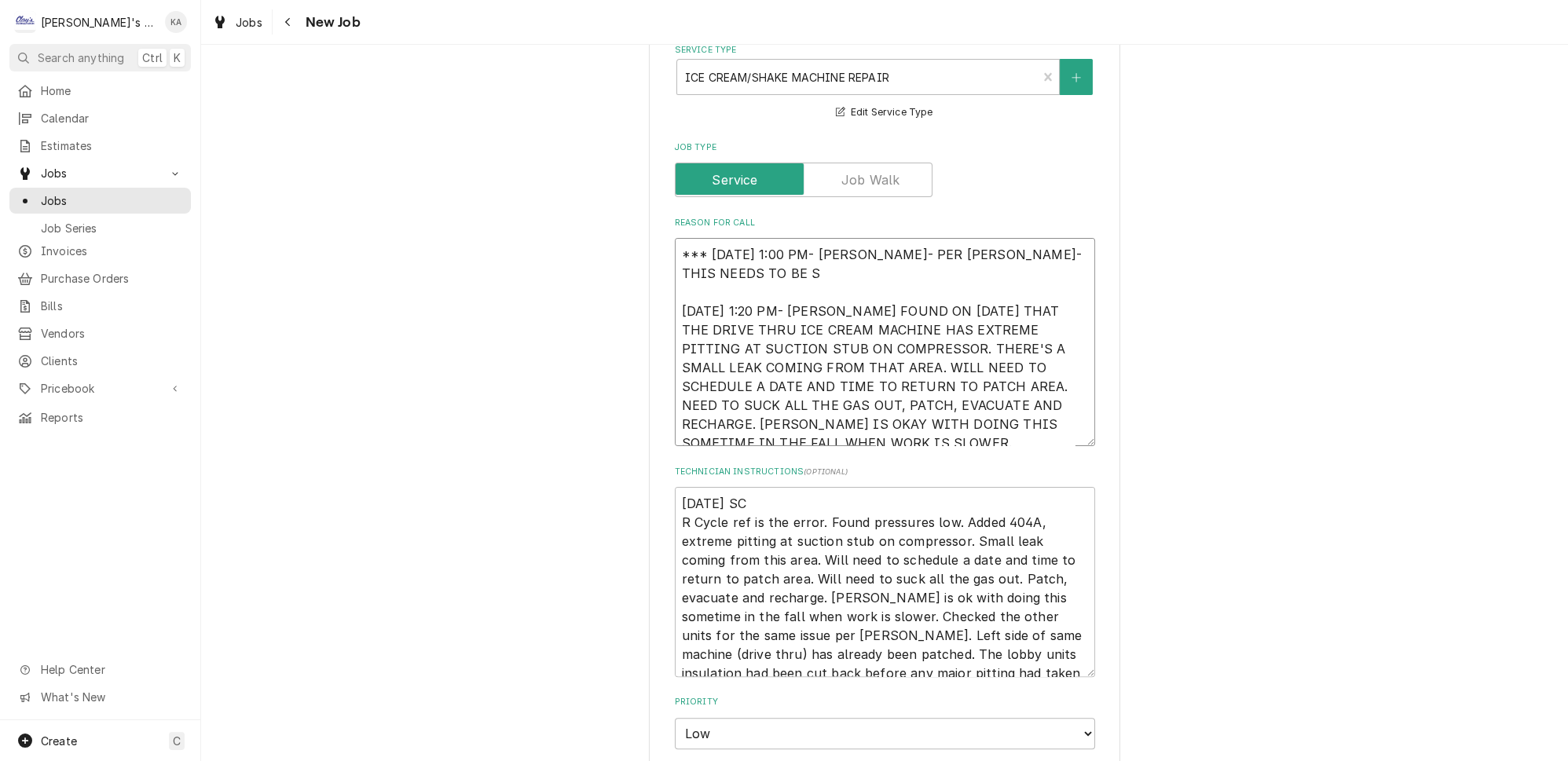
type textarea "*** 10/8/2025 1:00 PM- KOREY- PER STEVEN- THIS NEEDS TO BE SC 7/21/2025 1:20 PM…"
type textarea "x"
type textarea "*** 10/8/2025 1:00 PM- KOREY- PER STEVEN- THIS NEEDS TO BE SCH 7/21/2025 1:20 P…"
type textarea "x"
type textarea "*** 10/8/2025 1:00 PM- KOREY- PER STEVEN- THIS NEEDS TO BE SCHE 7/21/2025 1:20 …"
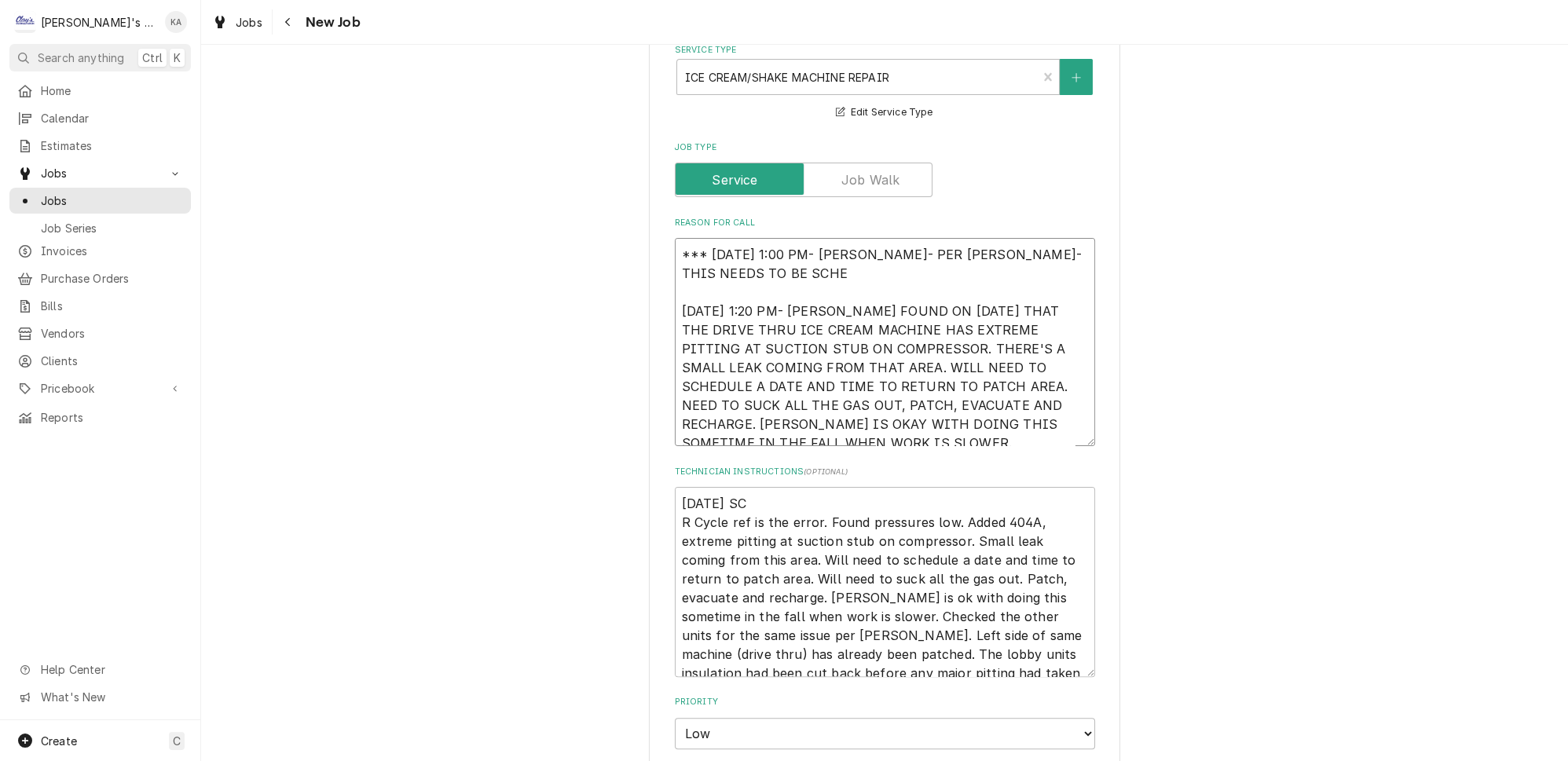
type textarea "x"
type textarea "*** 10/8/2025 1:00 PM- KOREY- PER STEVEN- THIS NEEDS TO BE SCHED 7/21/2025 1:20…"
type textarea "x"
type textarea "*** 10/8/2025 1:00 PM- KOREY- PER STEVEN- THIS NEEDS TO BE SCHEDU 7/21/2025 1:2…"
type textarea "x"
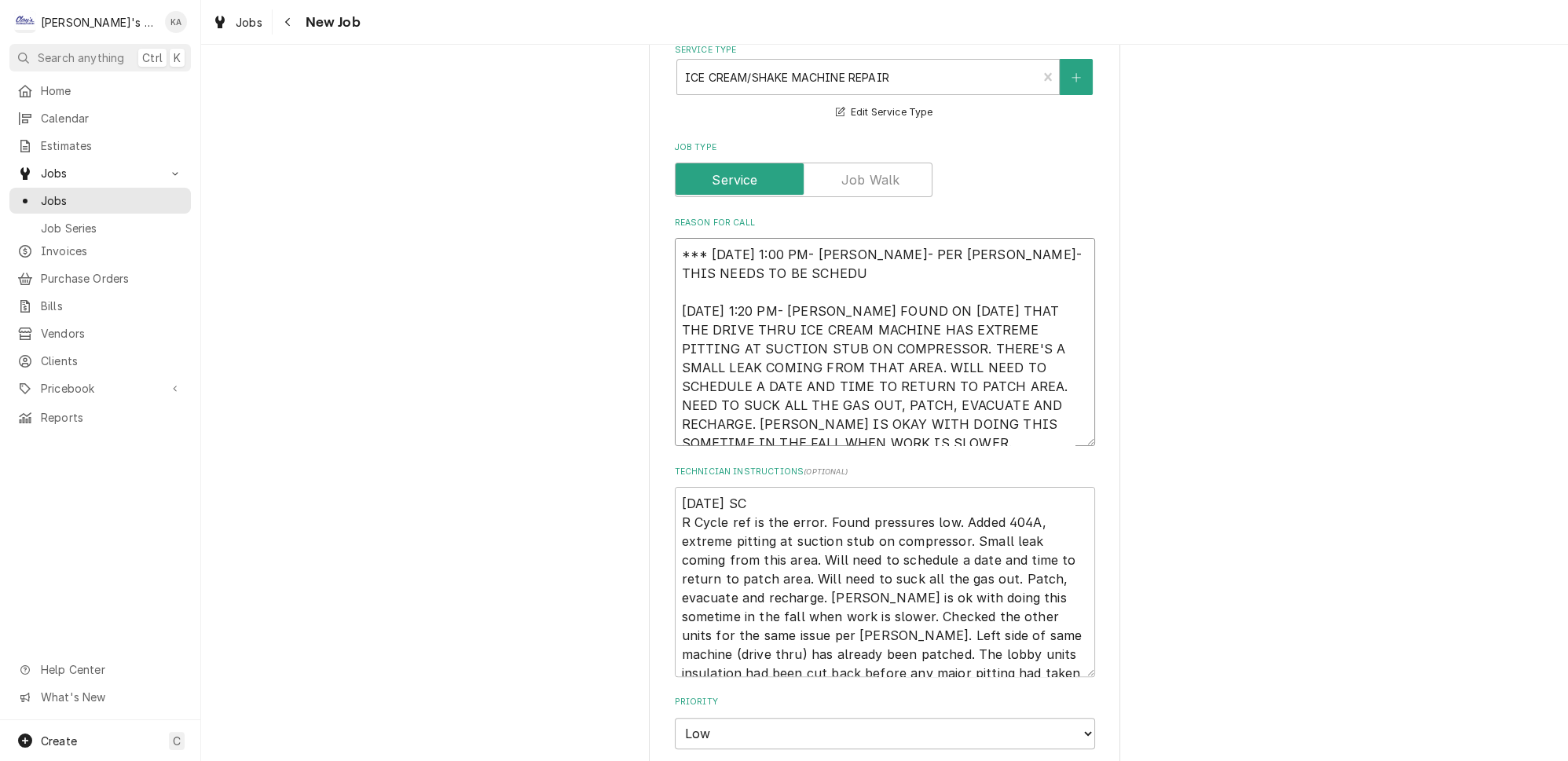
type textarea "*** 10/8/2025 1:00 PM- KOREY- PER STEVEN- THIS NEEDS TO BE SCHEDUL 7/21/2025 1:…"
type textarea "x"
type textarea "*** 10/8/2025 1:00 PM- KOREY- PER STEVEN- THIS NEEDS TO BE SCHEDULE 7/21/2025 1…"
type textarea "x"
type textarea "*** 10/8/2025 1:00 PM- KOREY- PER STEVEN- THIS NEEDS TO BE SCHEDULED 7/21/2025 …"
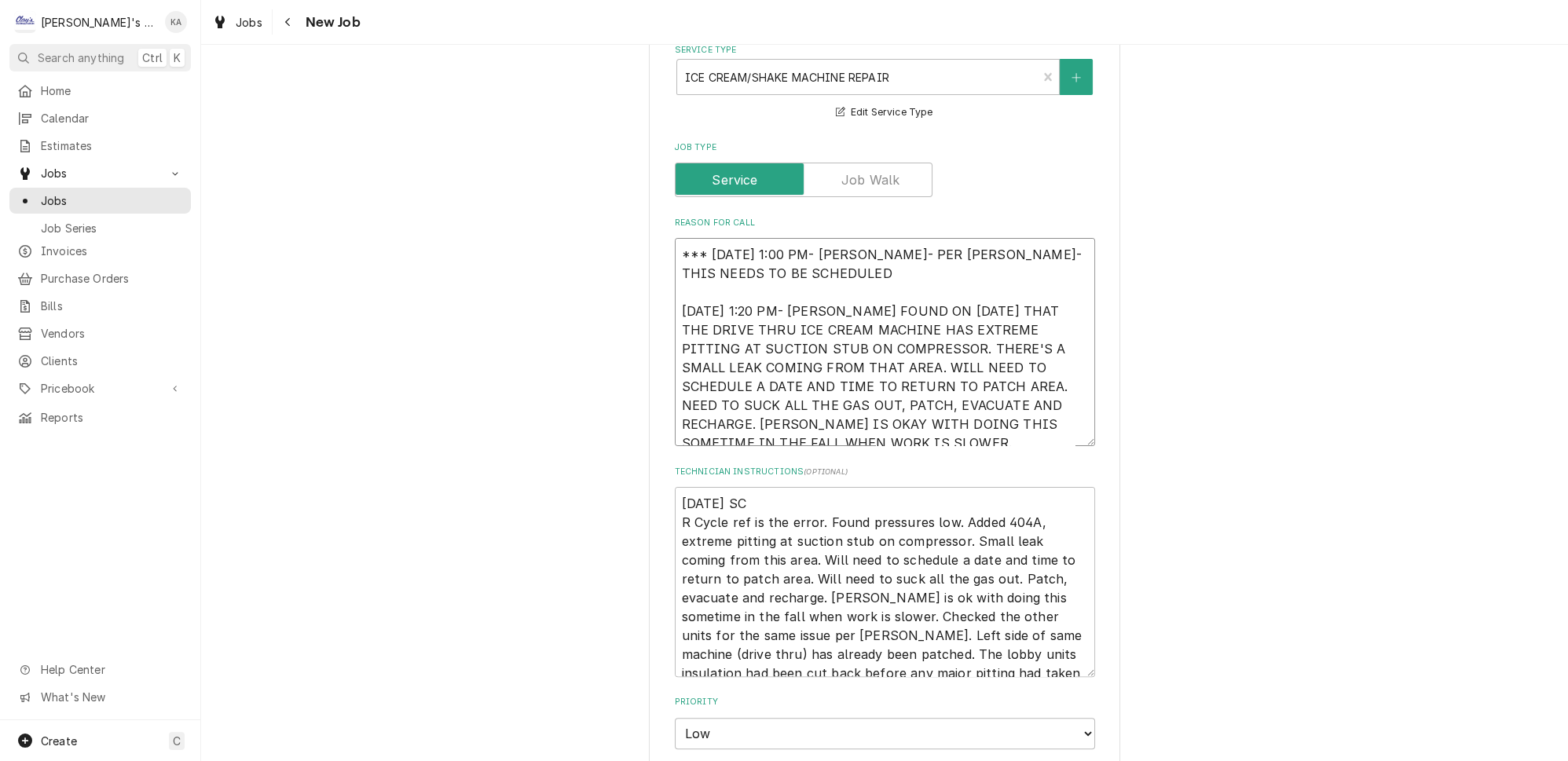
type textarea "x"
type textarea "*** 10/8/2025 1:00 PM- KOREY- PER STEVEN- THIS NEEDS TO BE SCHEDULED 7/21/2025 …"
type textarea "x"
type textarea "*** 10/8/2025 1:00 PM- KOREY- PER STEVEN- THIS NEEDS TO BE SCHEDULED A 7/21/202…"
type textarea "x"
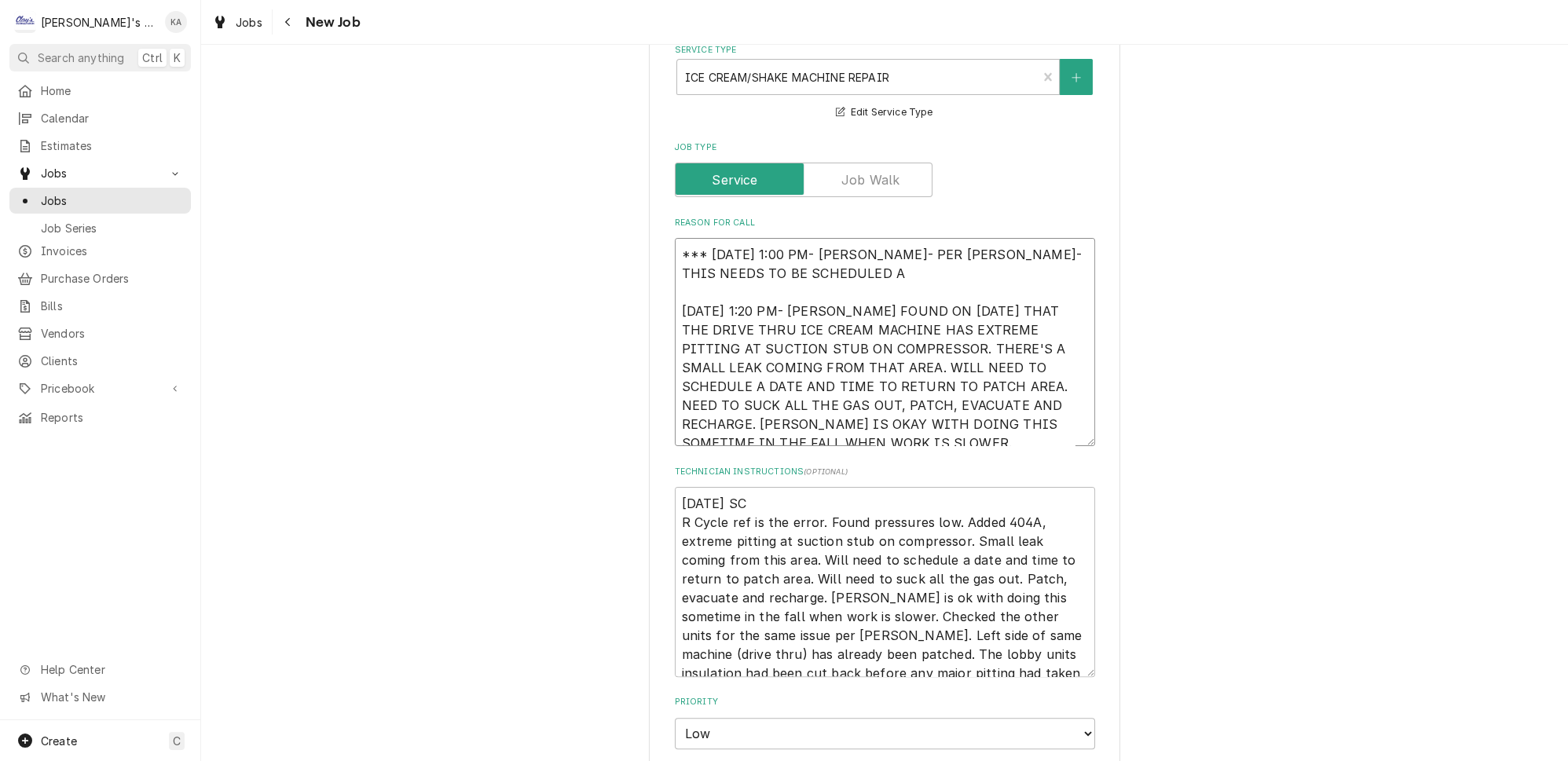
type textarea "*** 10/8/2025 1:00 PM- KOREY- PER STEVEN- THIS NEEDS TO BE SCHEDULED A 7/21/202…"
type textarea "x"
type textarea "*** 10/8/2025 1:00 PM- KOREY- PER STEVEN- THIS NEEDS TO BE SCHEDULED A F 7/21/2…"
type textarea "x"
type textarea "*** 10/8/2025 1:00 PM- KOREY- PER STEVEN- THIS NEEDS TO BE SCHEDULED A FE 7/21/…"
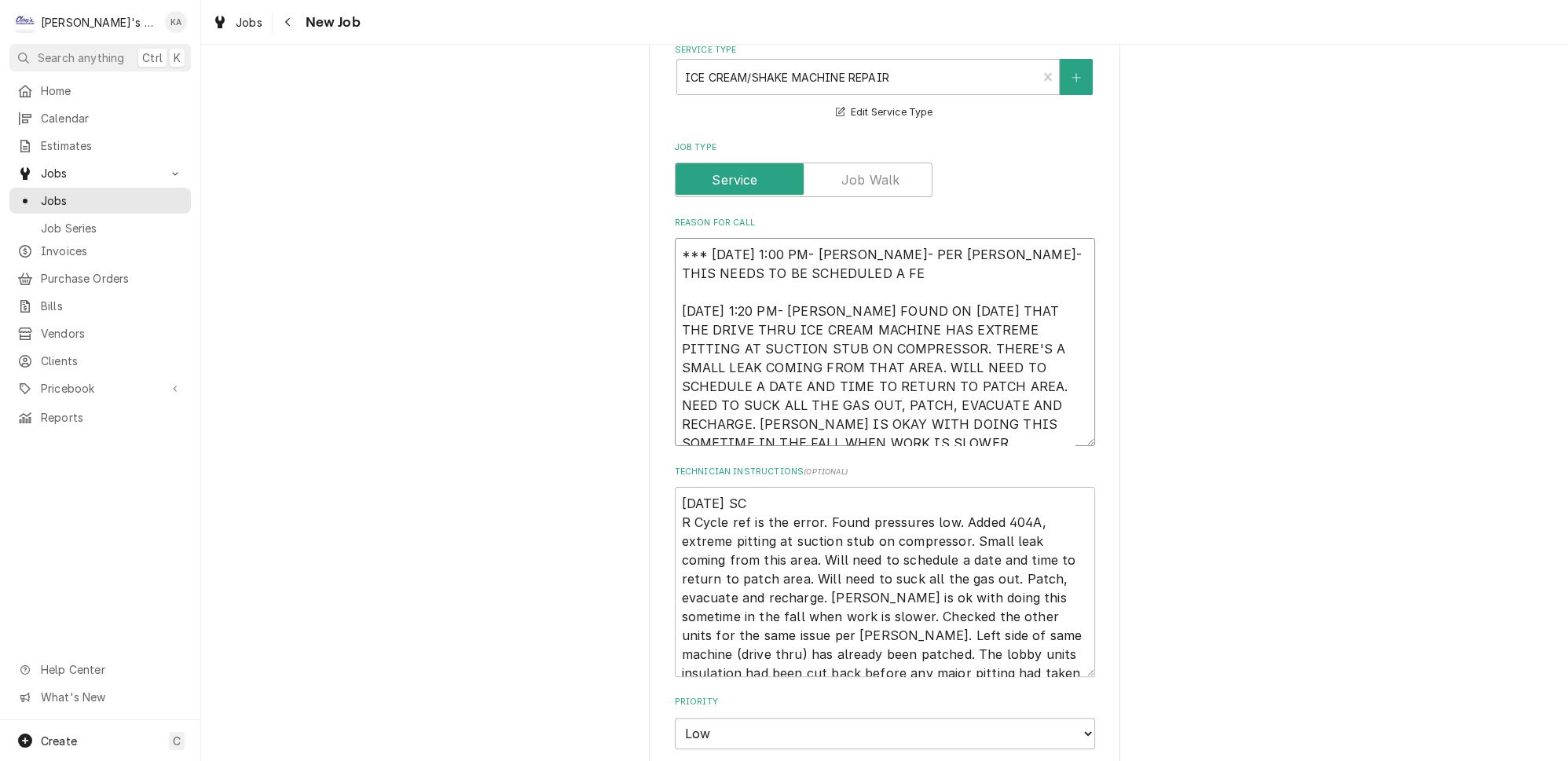
type textarea "x"
type textarea "*** 10/8/2025 1:00 PM- KOREY- PER STEVEN- THIS NEEDS TO BE SCHEDULED A FEW 7/21…"
type textarea "x"
type textarea "*** 10/8/2025 1:00 PM- KOREY- PER STEVEN- THIS NEEDS TO BE SCHEDULED A FEW 7/21…"
type textarea "x"
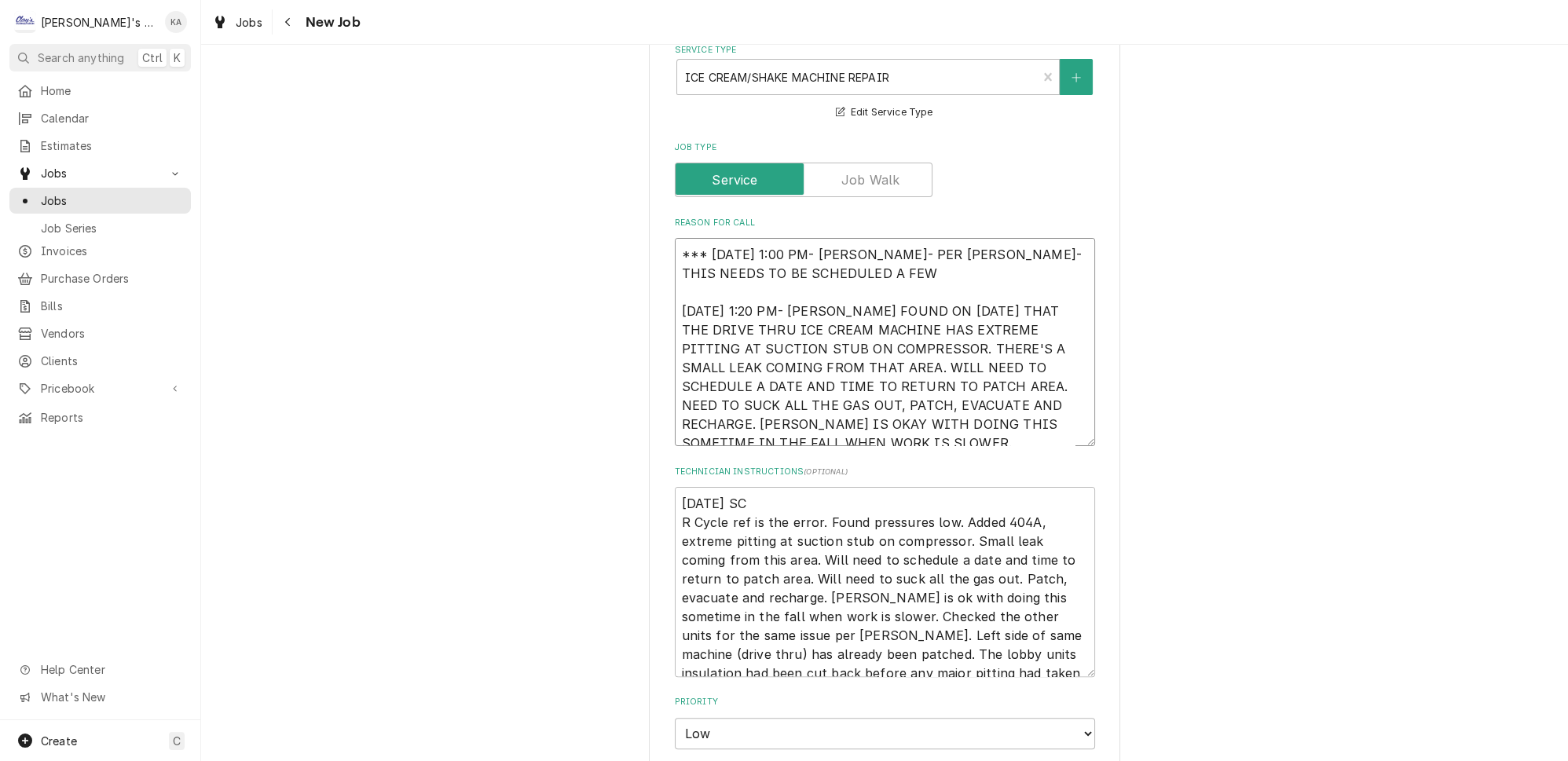
type textarea "*** 10/8/2025 1:00 PM- KOREY- PER STEVEN- THIS NEEDS TO BE SCHEDULED A FEW D 7/…"
type textarea "x"
type textarea "*** 10/8/2025 1:00 PM- KOREY- PER STEVEN- THIS NEEDS TO BE SCHEDULED A FEW DA 7…"
type textarea "x"
type textarea "*** 10/8/2025 1:00 PM- KOREY- PER STEVEN- THIS NEEDS TO BE SCHEDULED A FEW DAY …"
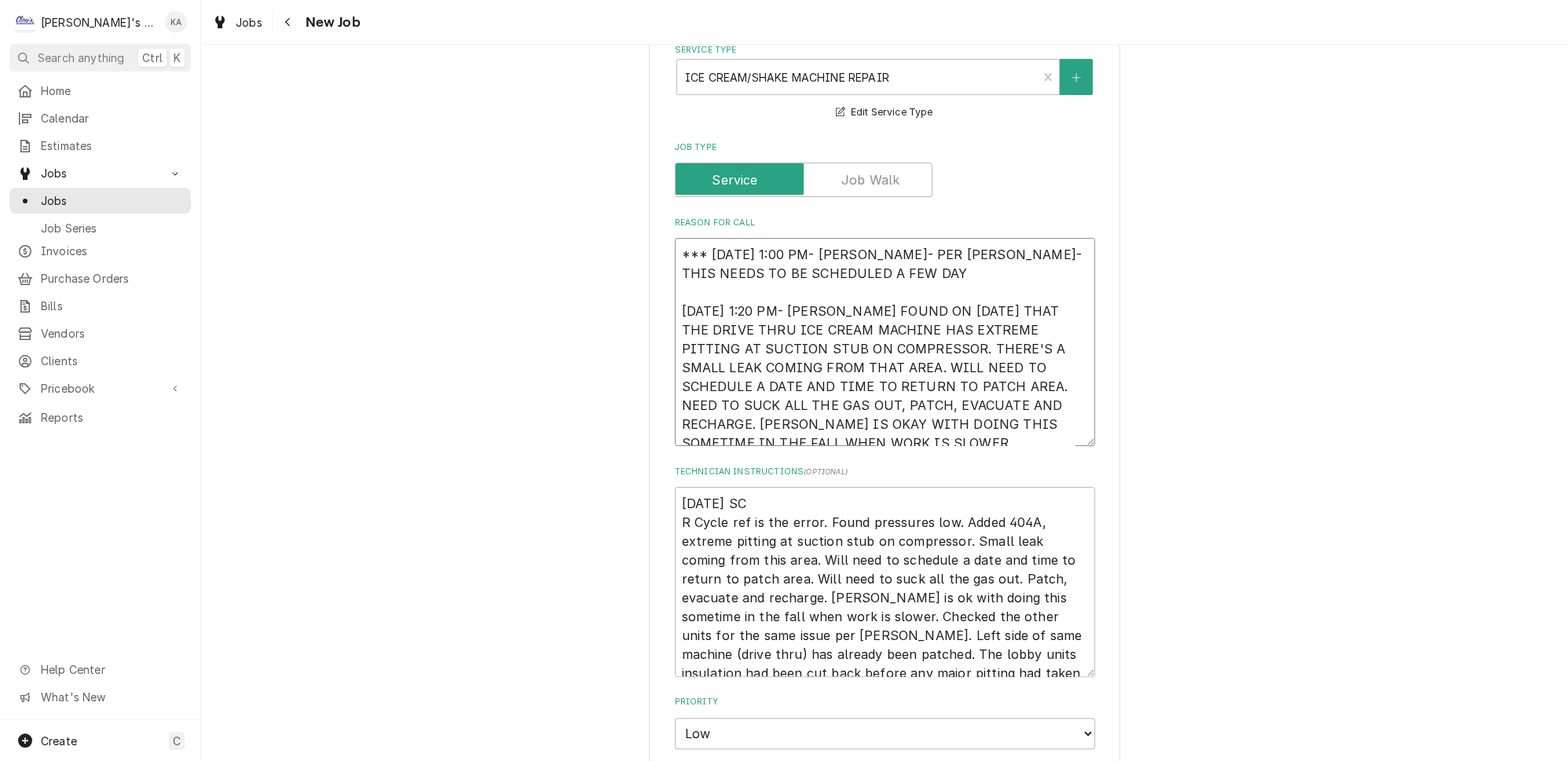
type textarea "x"
type textarea "*** 10/8/2025 1:00 PM- KOREY- PER STEVEN- THIS NEEDS TO BE SCHEDULED A FEW DAYS…"
type textarea "x"
type textarea "*** 10/8/2025 1:00 PM- KOREY- PER STEVEN- THIS NEEDS TO BE SCHEDULED A FEW DAYS…"
type textarea "x"
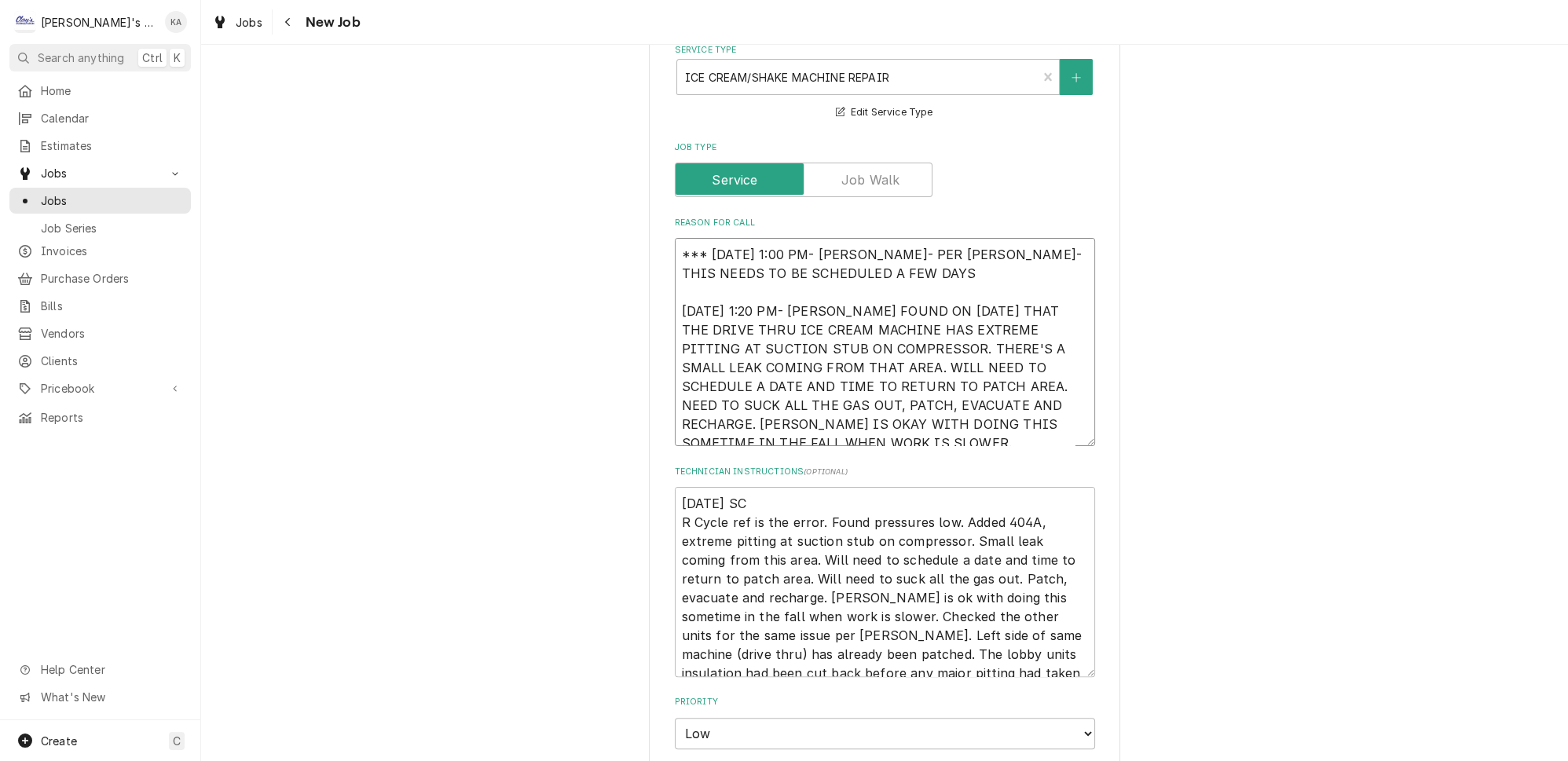
type textarea "*** 10/8/2025 1:00 PM- KOREY- PER STEVEN- THIS NEEDS TO BE SCHEDULED A FEW DAYS…"
type textarea "x"
type textarea "*** 10/8/2025 1:00 PM- KOREY- PER STEVEN- THIS NEEDS TO BE SCHEDULED A FEW DAYS…"
type textarea "x"
type textarea "*** 10/8/2025 1:00 PM- KOREY- PER STEVEN- THIS NEEDS TO BE SCHEDULED A FEW DAYS…"
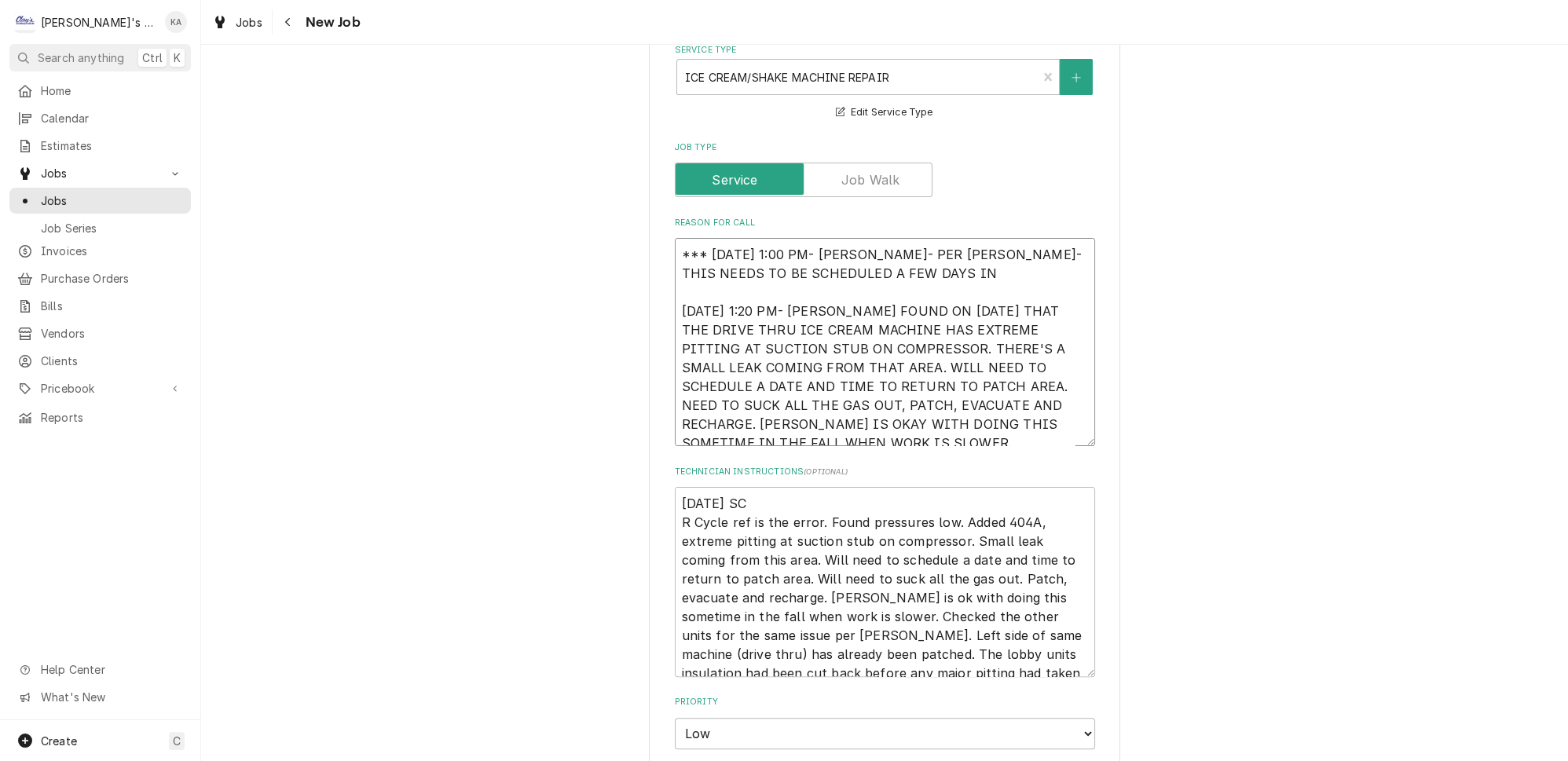
type textarea "x"
type textarea "*** 10/8/2025 1:00 PM- KOREY- PER STEVEN- THIS NEEDS TO BE SCHEDULED A FEW DAYS…"
type textarea "x"
type textarea "*** 10/8/2025 1:00 PM- KOREY- PER STEVEN- THIS NEEDS TO BE SCHEDULED A FEW DAYS…"
type textarea "x"
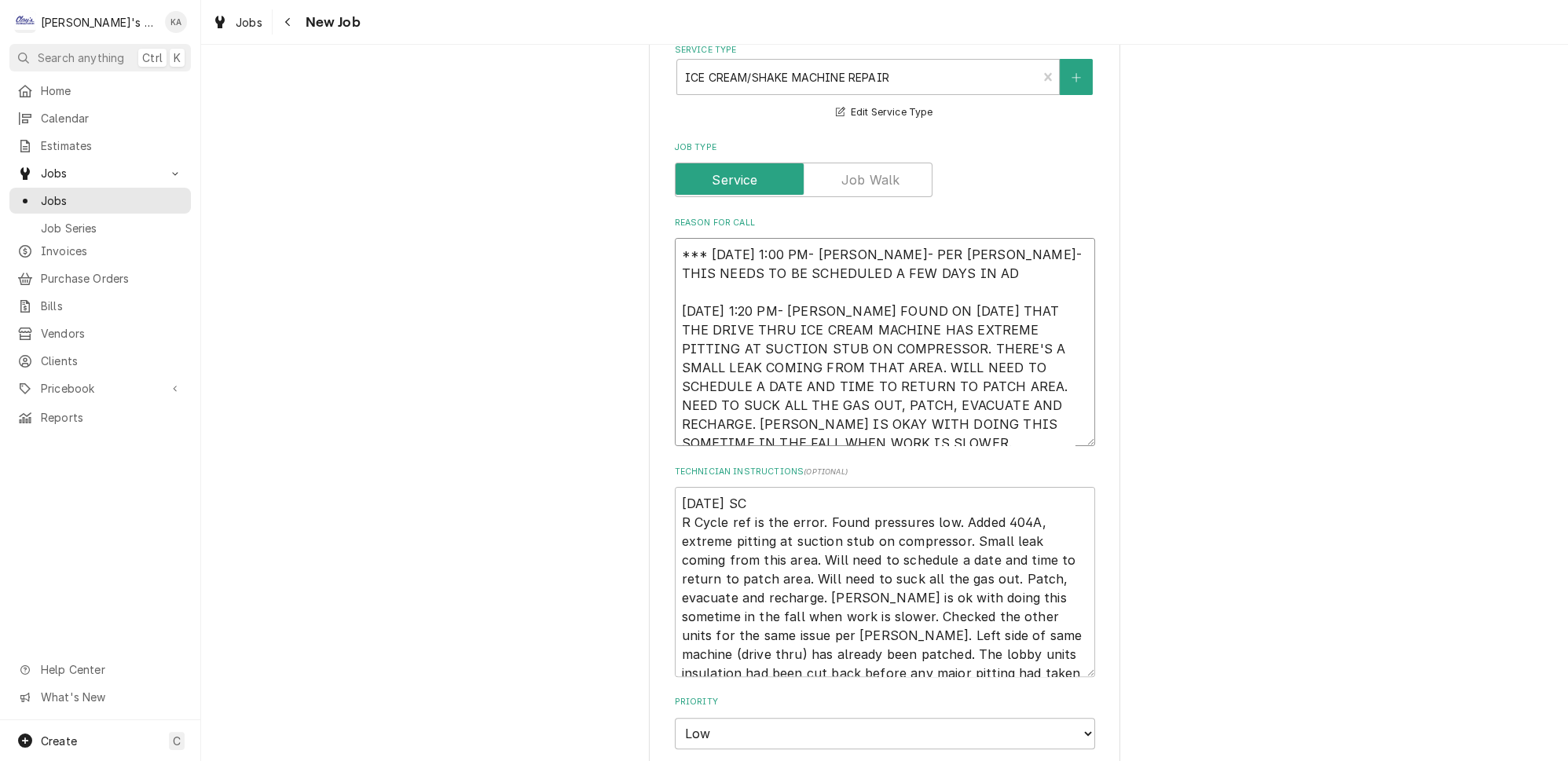
type textarea "*** 10/8/2025 1:00 PM- KOREY- PER STEVEN- THIS NEEDS TO BE SCHEDULED A FEW DAYS…"
type textarea "x"
type textarea "*** 10/8/2025 1:00 PM- KOREY- PER STEVEN- THIS NEEDS TO BE SCHEDULED A FEW DAYS…"
type textarea "x"
type textarea "*** 10/8/2025 1:00 PM- KOREY- PER STEVEN- THIS NEEDS TO BE SCHEDULED A FEW DAYS…"
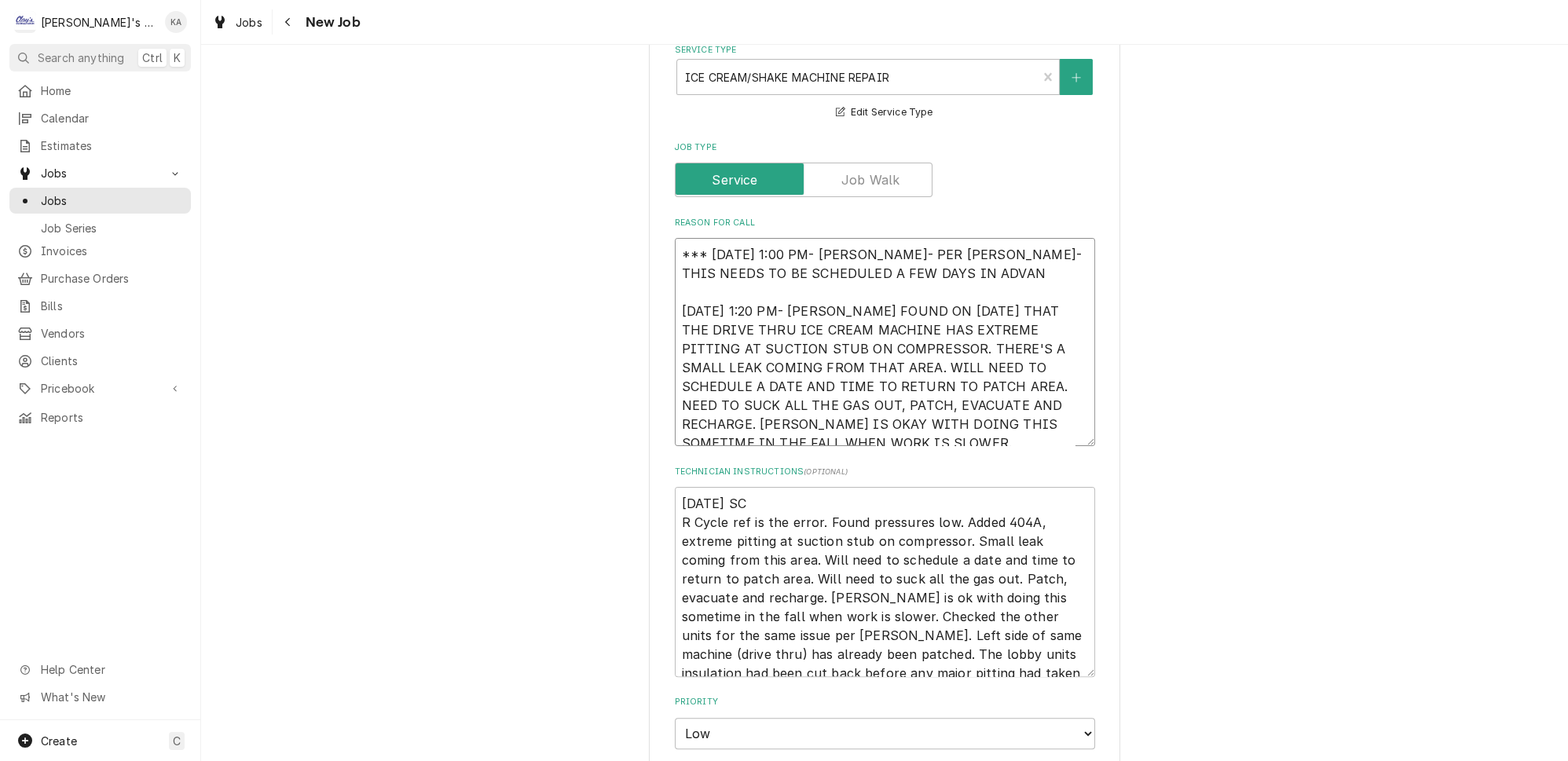
type textarea "x"
type textarea "*** 10/8/2025 1:00 PM- KOREY- PER STEVEN- THIS NEEDS TO BE SCHEDULED A FEW DAYS…"
type textarea "x"
type textarea "*** 10/8/2025 1:00 PM- KOREY- PER STEVEN- THIS NEEDS TO BE SCHEDULED A FEW DAYS…"
type textarea "x"
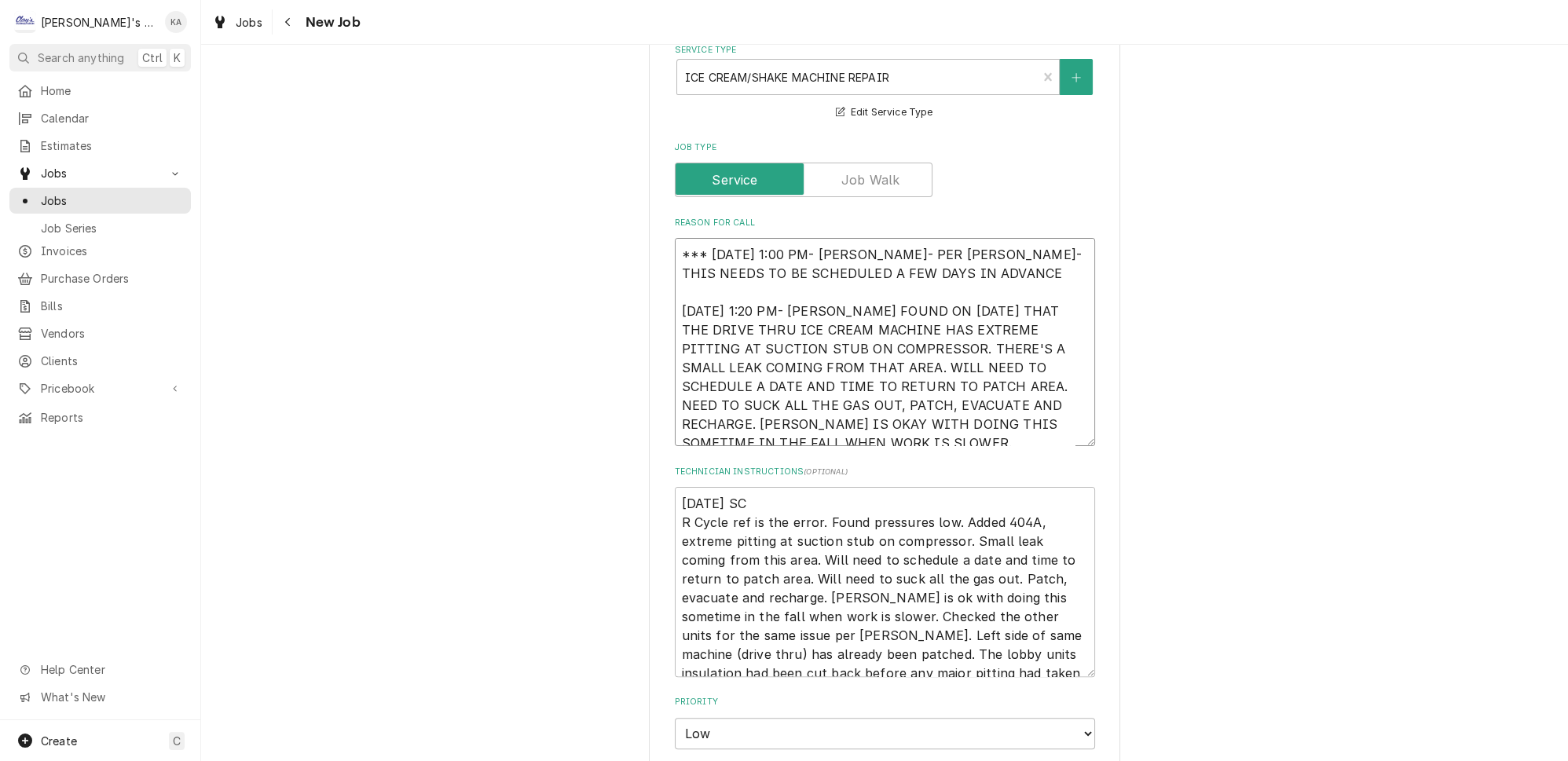
type textarea "*** 10/8/2025 1:00 PM- KOREY- PER STEVEN- THIS NEEDS TO BE SCHEDULED A FEW DAYS…"
type textarea "x"
type textarea "*** 10/8/2025 1:00 PM- KOREY- PER STEVEN- THIS NEEDS TO BE SCHEDULED A FEW DAYS…"
type textarea "x"
type textarea "*** 10/8/2025 1:00 PM- KOREY- PER STEVEN- THIS NEEDS TO BE SCHEDULED A FEW DAYS…"
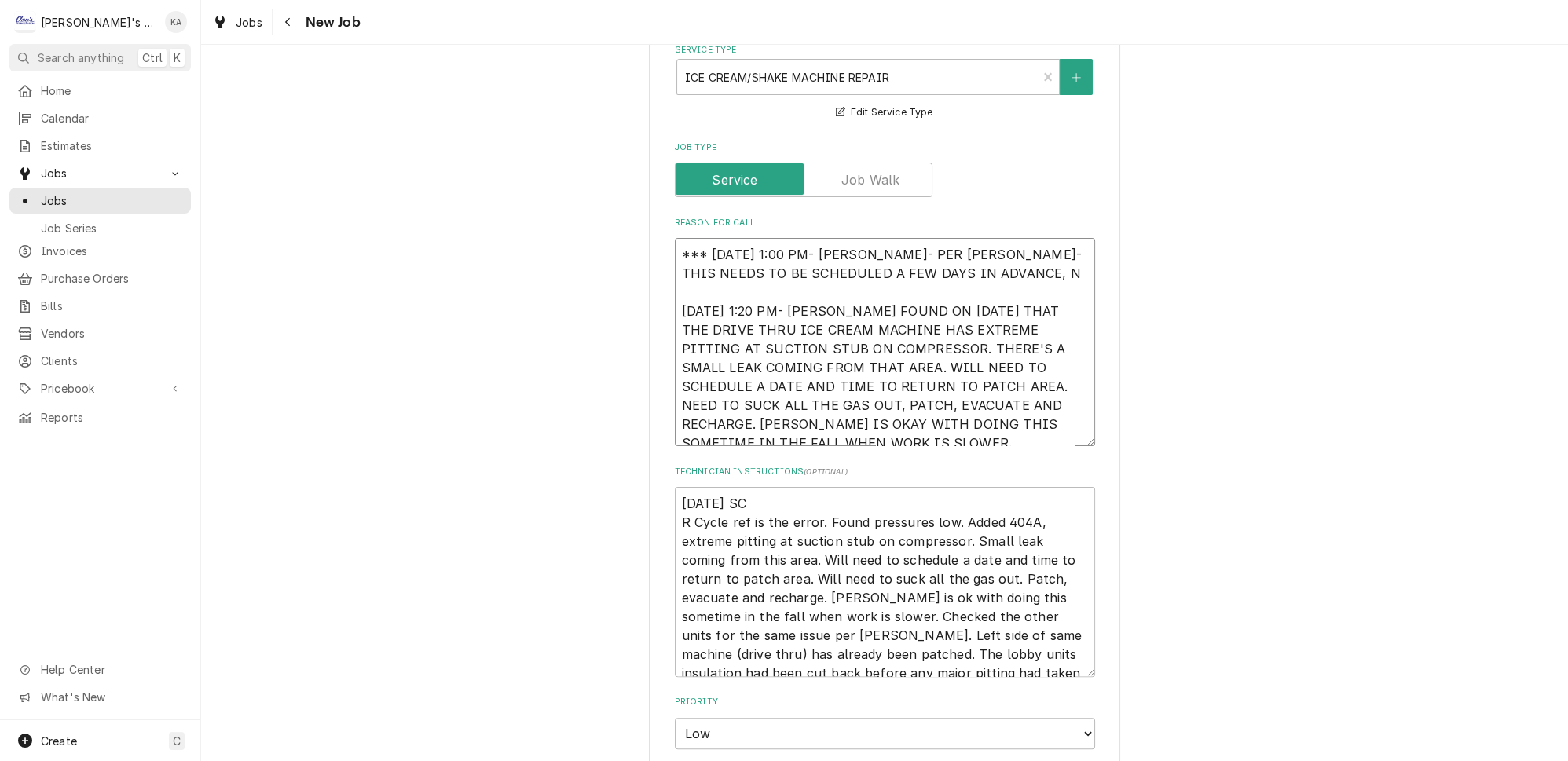
type textarea "x"
type textarea "*** 10/8/2025 1:00 PM- KOREY- PER STEVEN- THIS NEEDS TO BE SCHEDULED A FEW DAYS…"
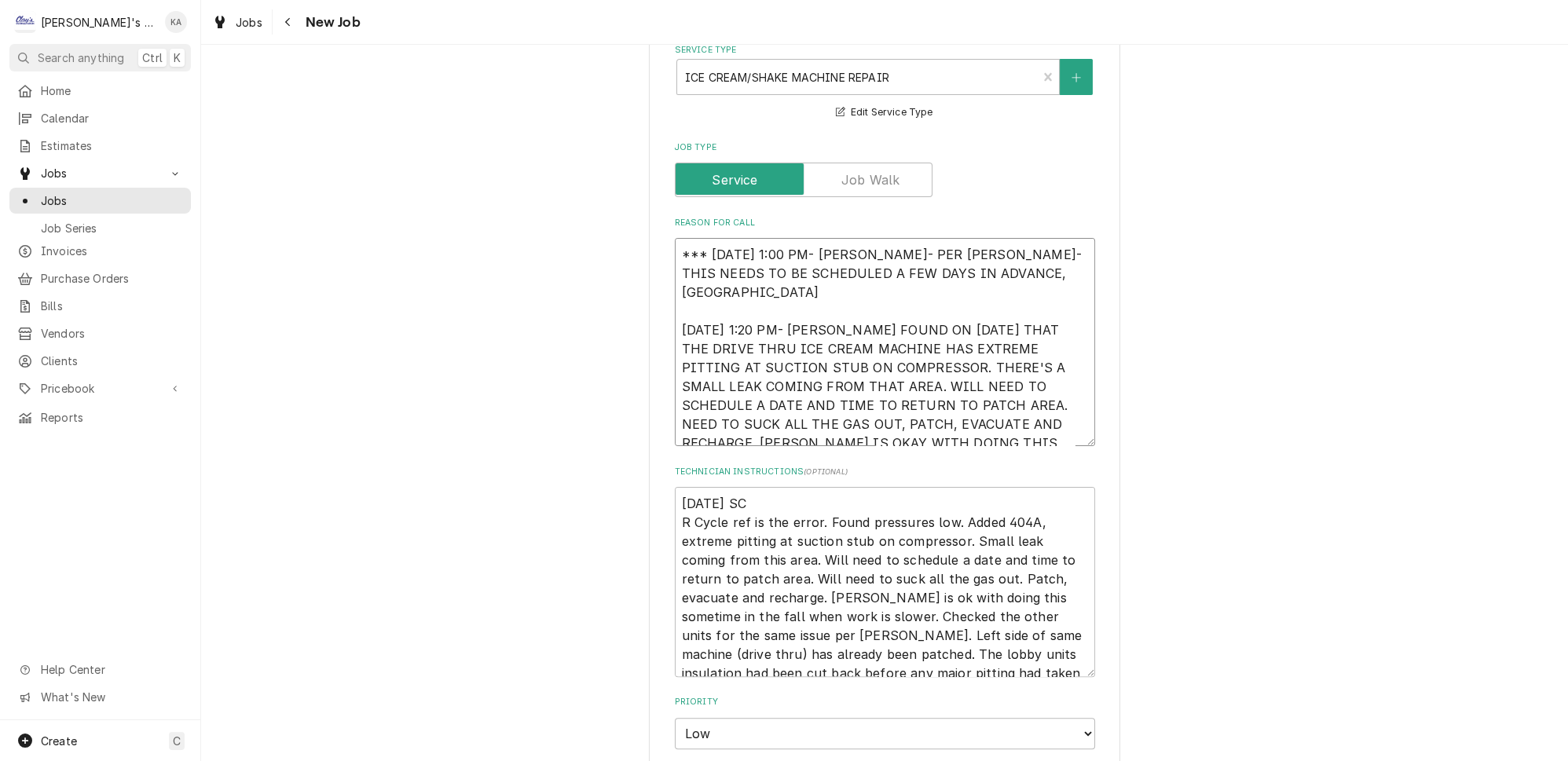
type textarea "x"
type textarea "*** 10/8/2025 1:00 PM- KOREY- PER STEVEN- THIS NEEDS TO BE SCHEDULED A FEW DAYS…"
type textarea "x"
type textarea "*** 10/8/2025 1:00 PM- KOREY- PER STEVEN- THIS NEEDS TO BE SCHEDULED A FEW DAYS…"
type textarea "x"
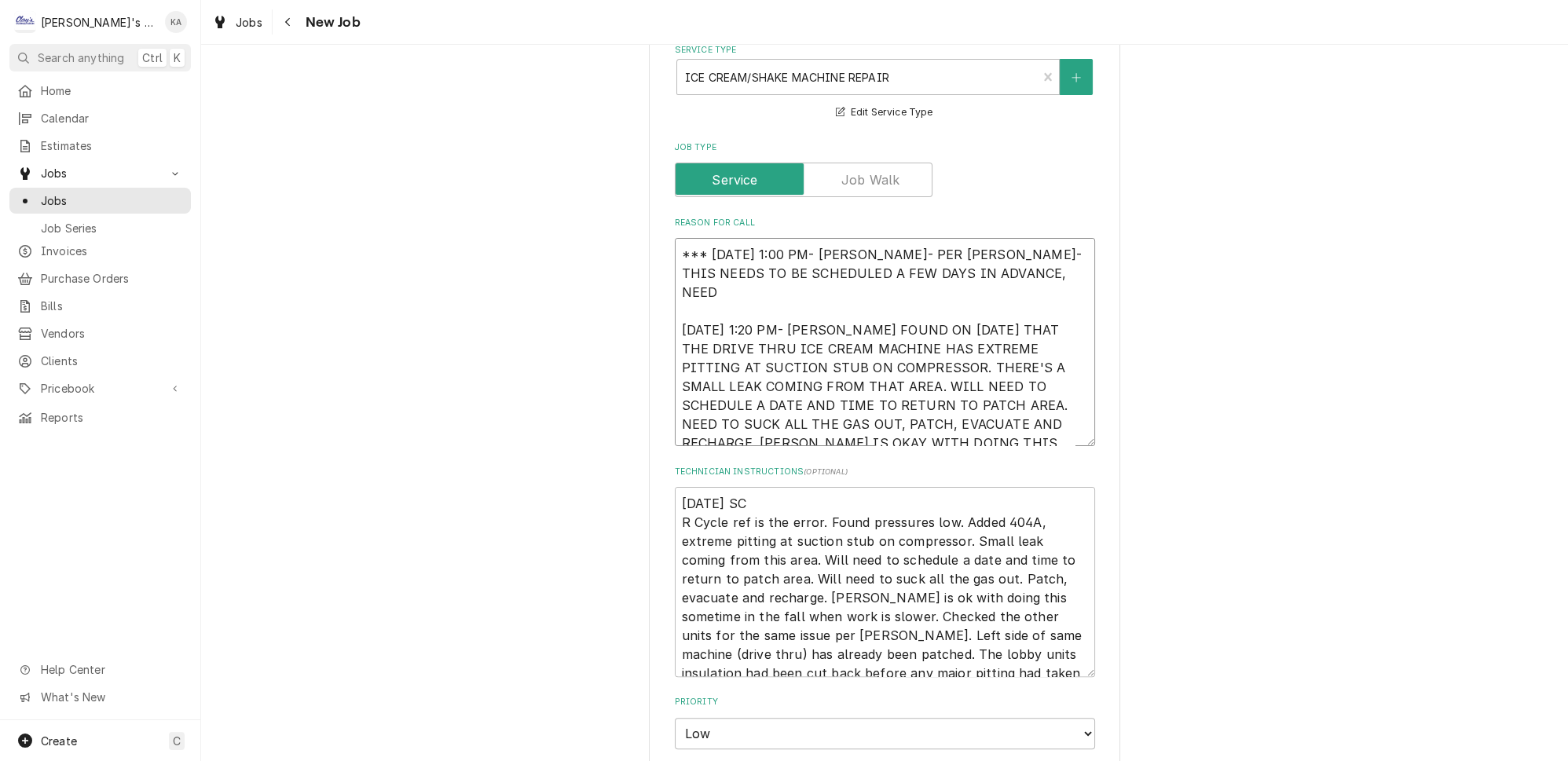
type textarea "*** 10/8/2025 1:00 PM- KOREY- PER STEVEN- THIS NEEDS TO BE SCHEDULED A FEW DAYS…"
type textarea "x"
type textarea "*** 10/8/2025 1:00 PM- KOREY- PER STEVEN- THIS NEEDS TO BE SCHEDULED A FEW DAYS…"
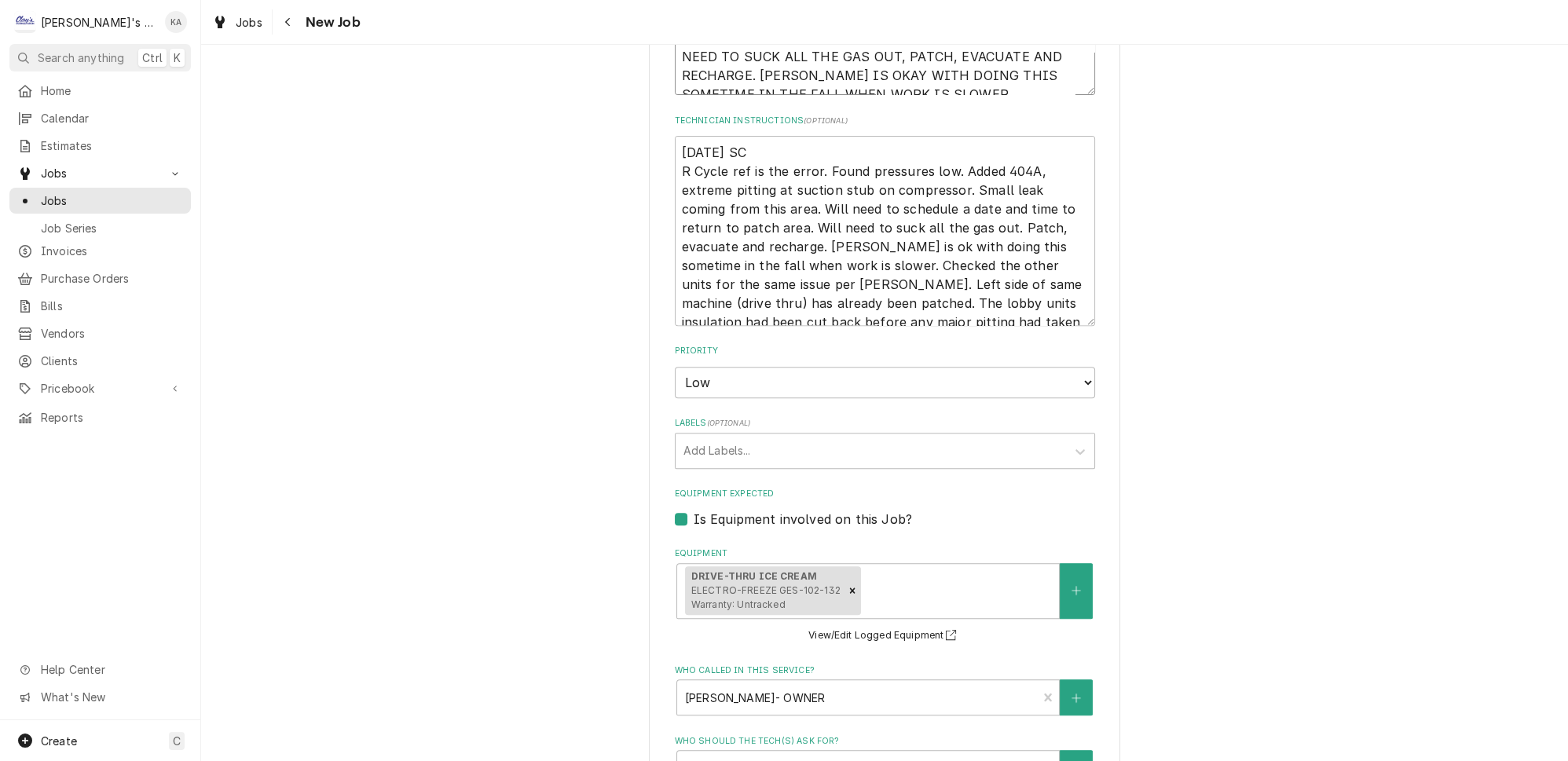
scroll to position [1070, 0]
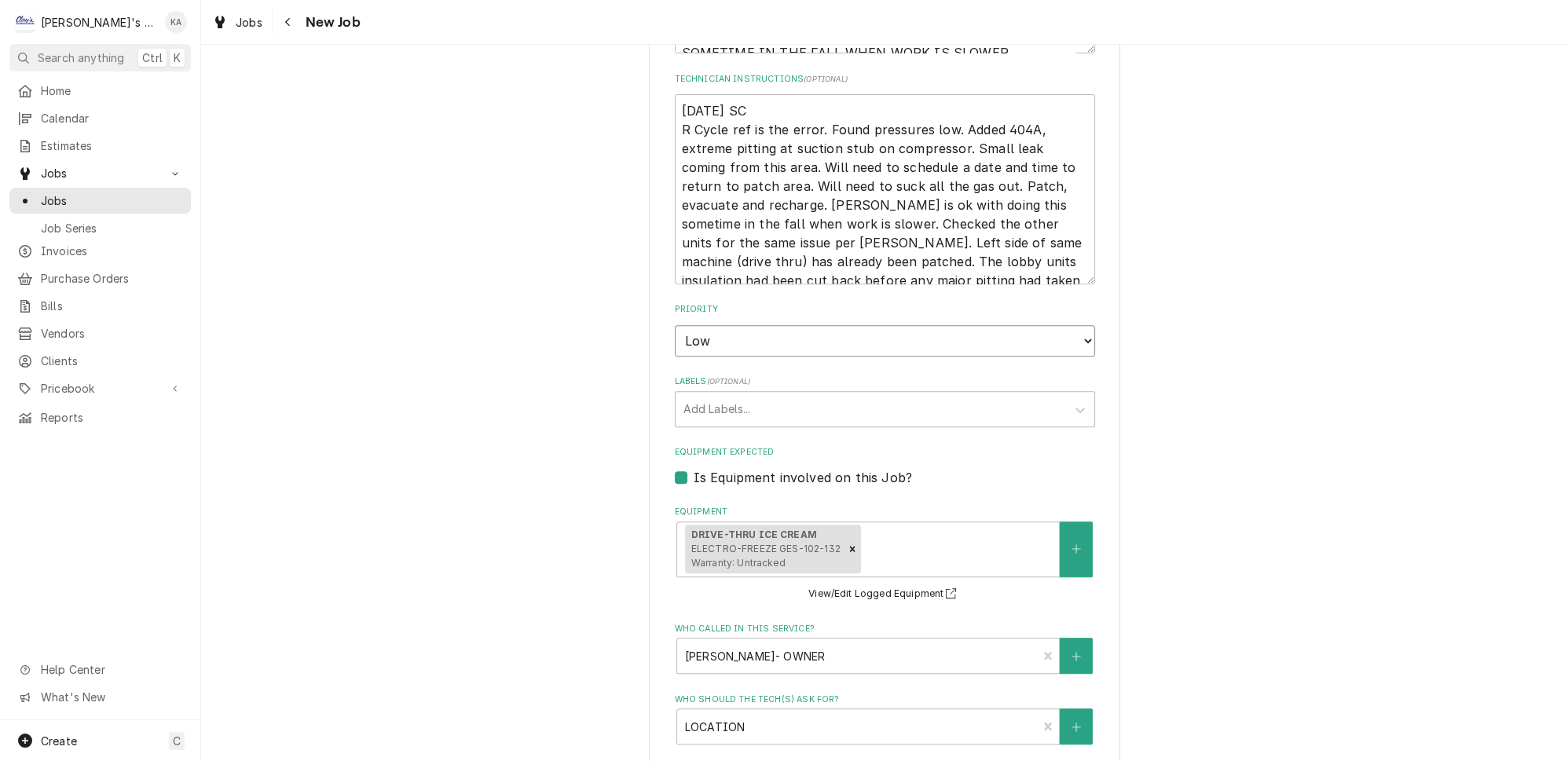
click at [1062, 325] on select "No Priority Urgent High Medium Low" at bounding box center [884, 341] width 420 height 31
click at [674, 325] on select "No Priority Urgent High Medium Low" at bounding box center [884, 341] width 420 height 31
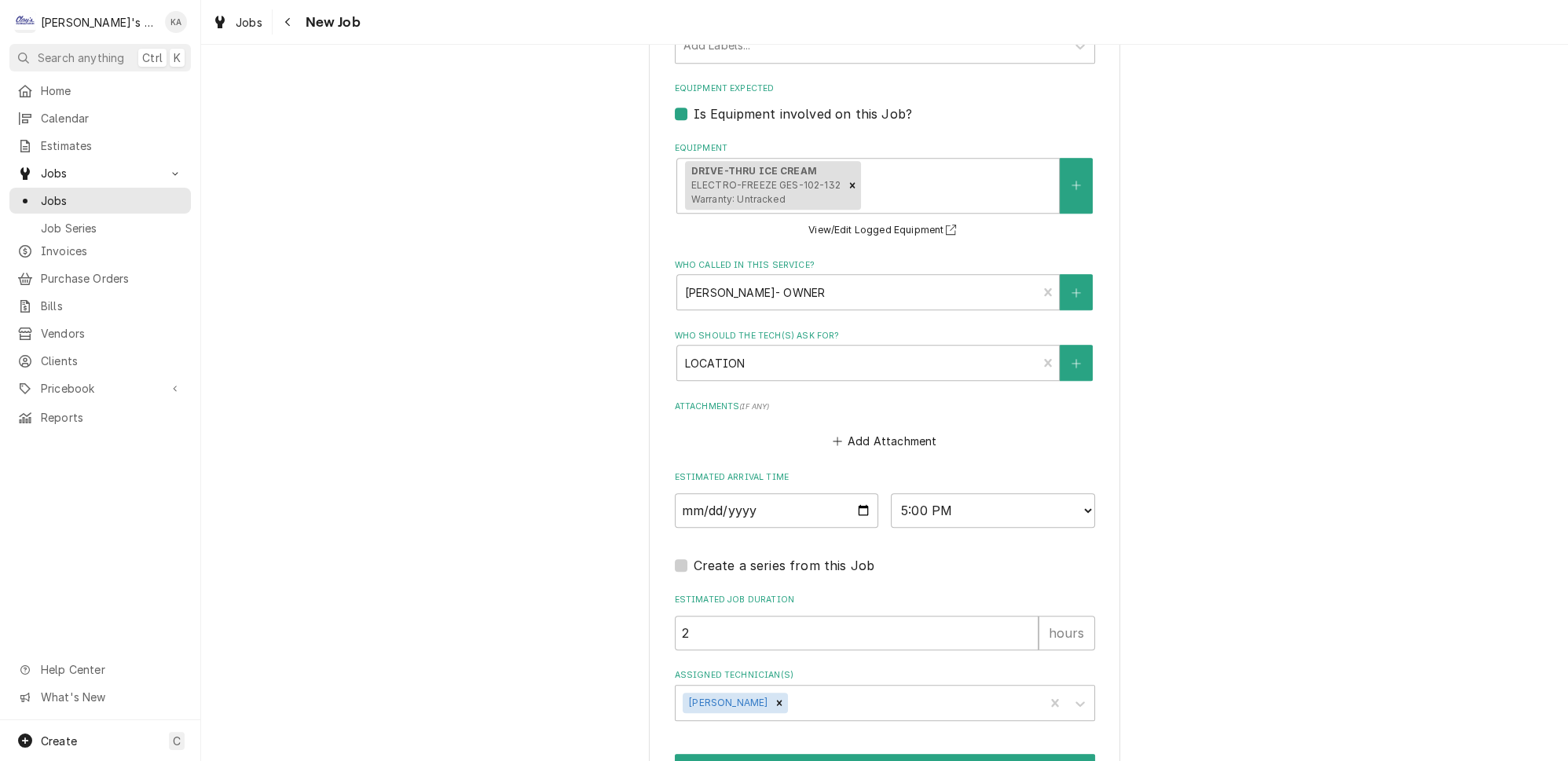
scroll to position [1522, 0]
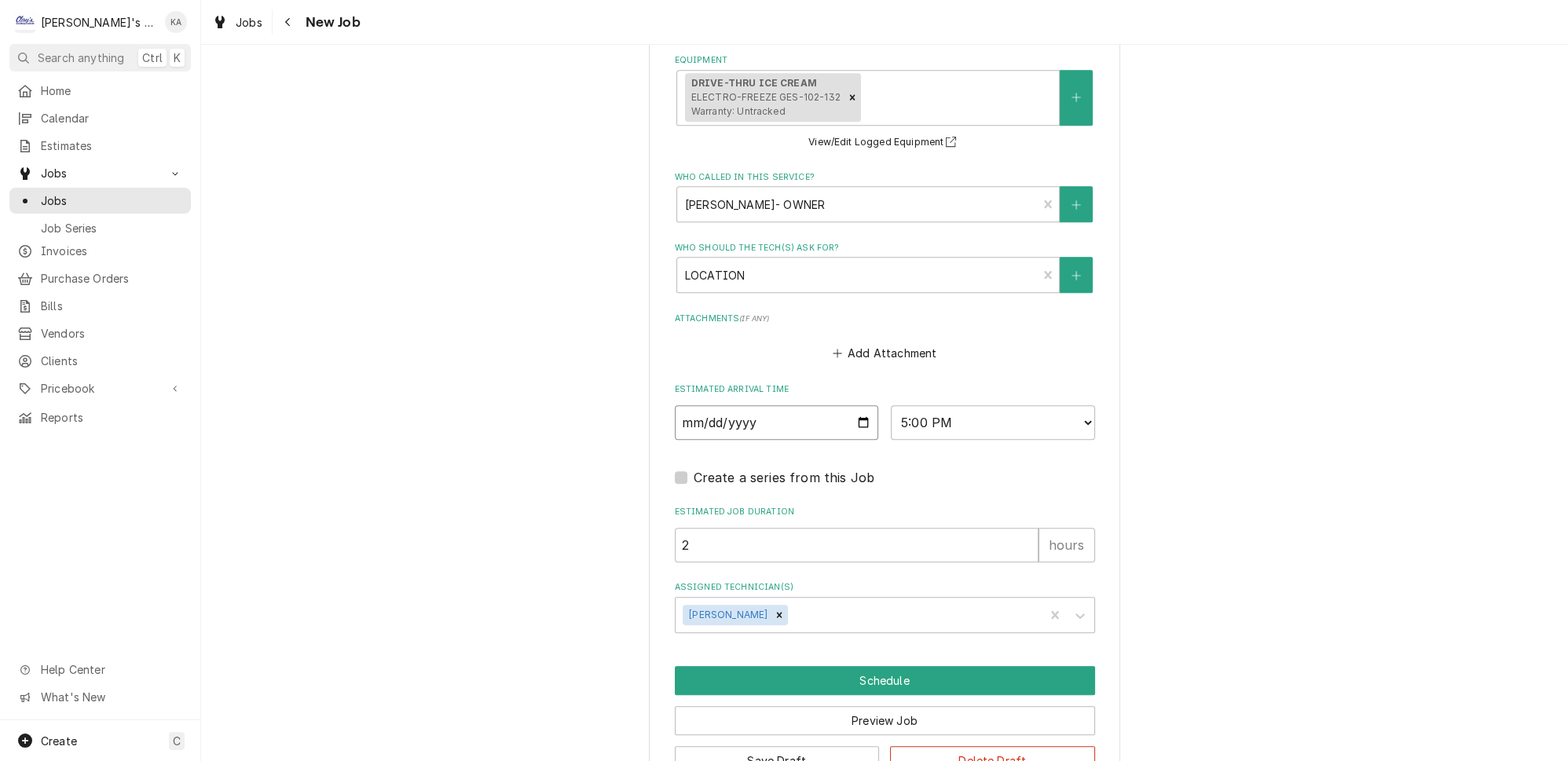
click at [853, 405] on input "2025-10-08" at bounding box center [776, 422] width 204 height 34
click at [756, 747] on button "Save Draft" at bounding box center [777, 761] width 205 height 29
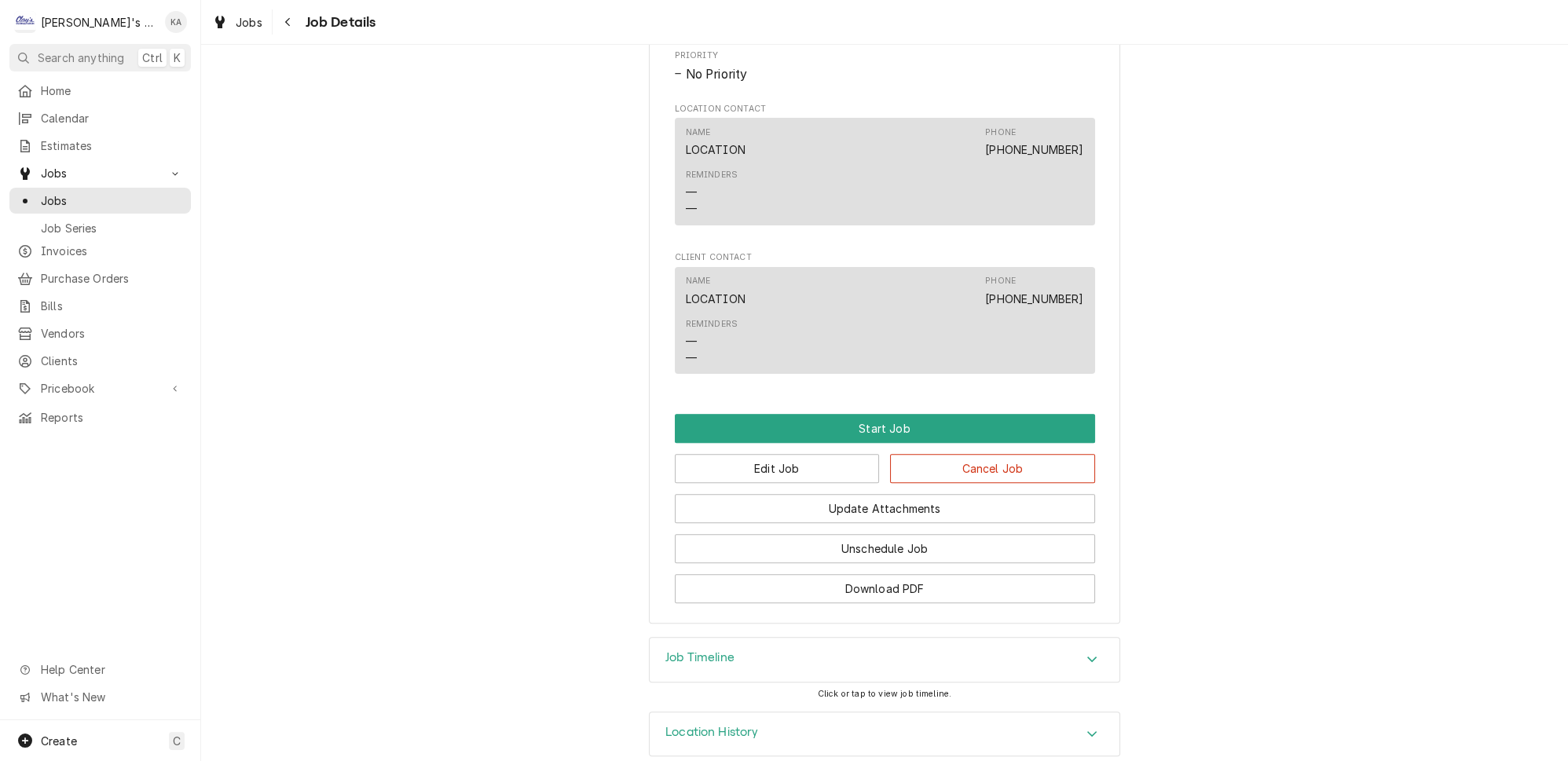
scroll to position [929, 0]
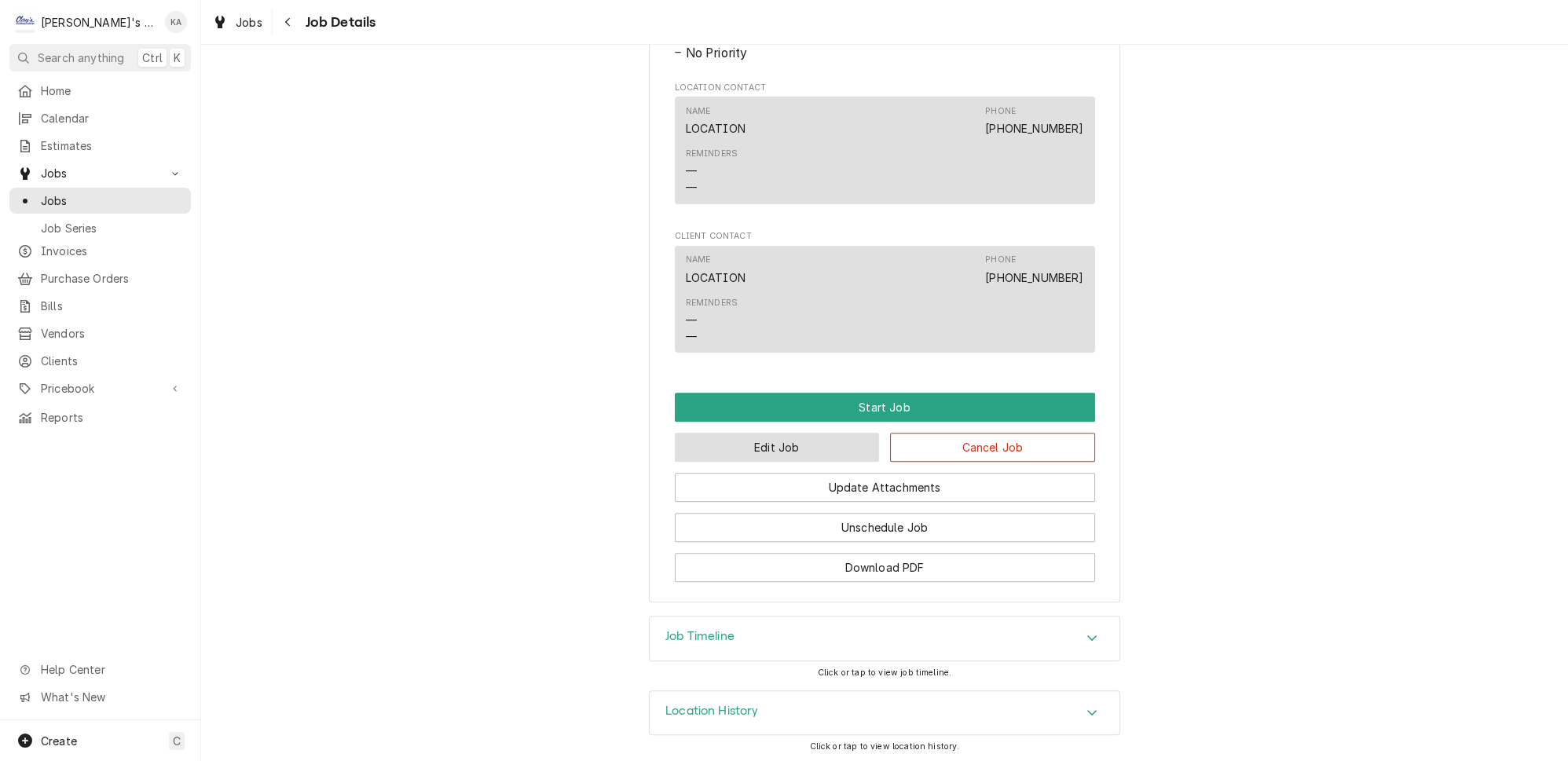
click at [762, 452] on button "Edit Job" at bounding box center [777, 447] width 205 height 29
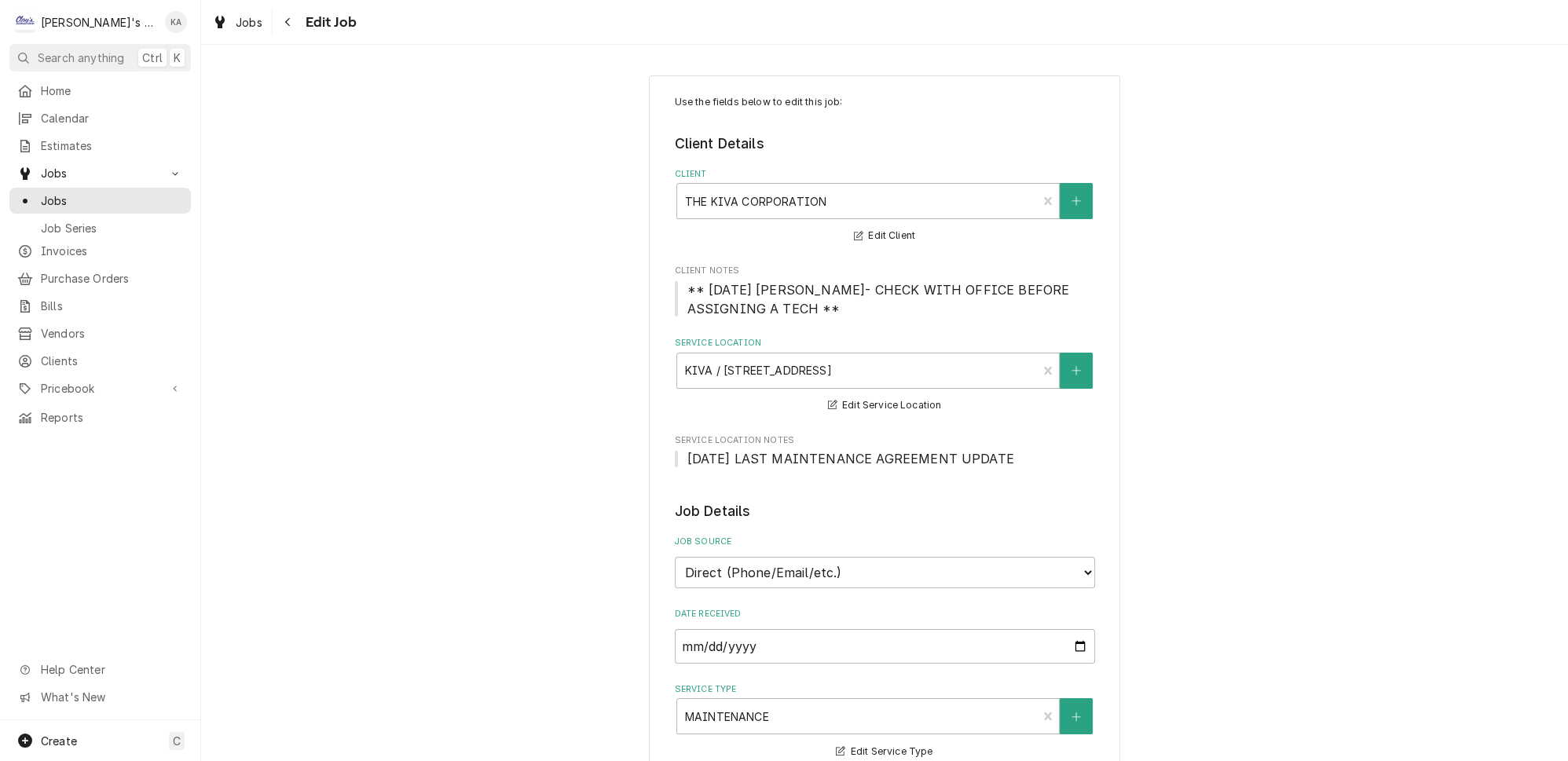
type textarea "x"
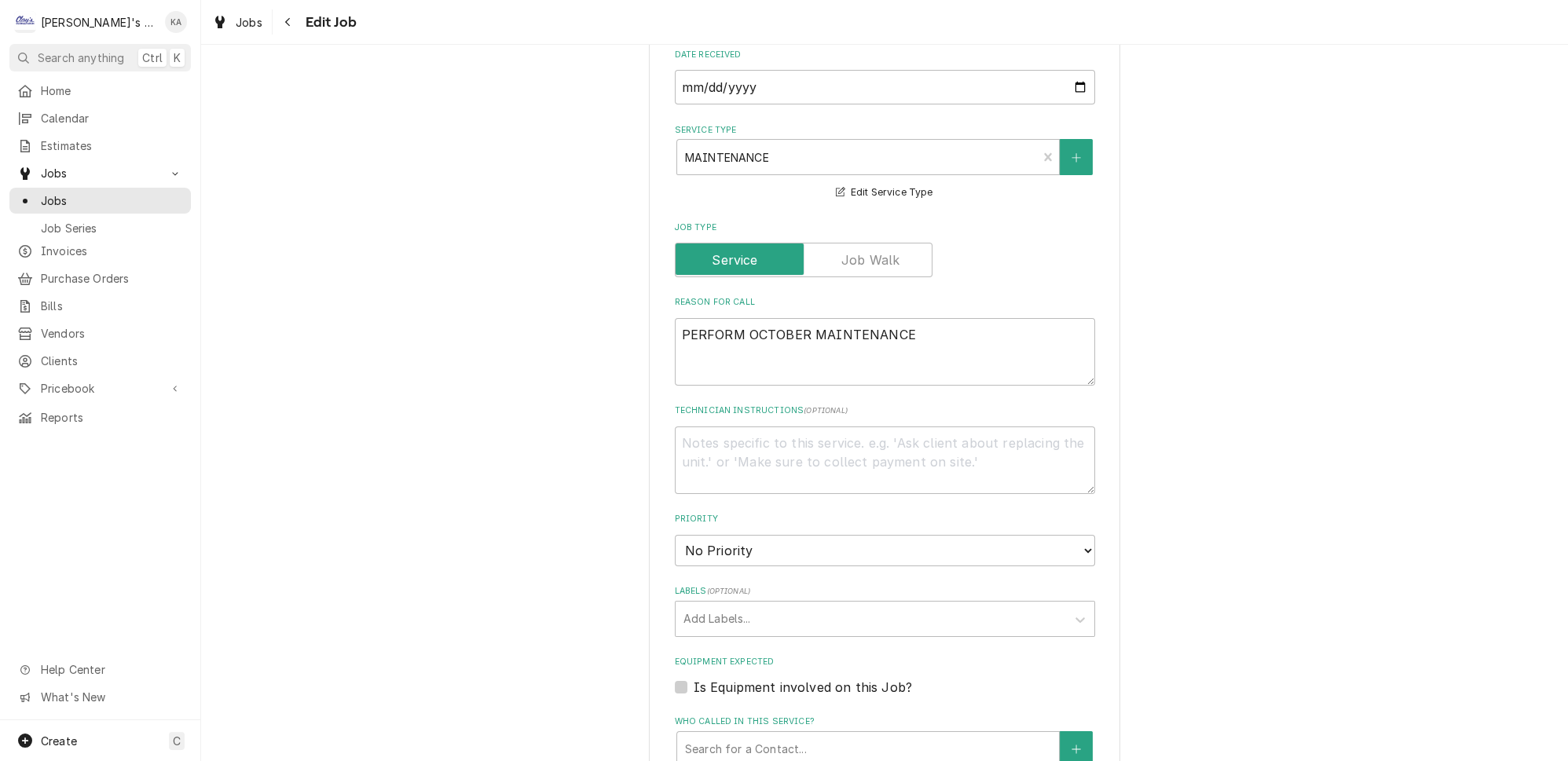
scroll to position [715, 0]
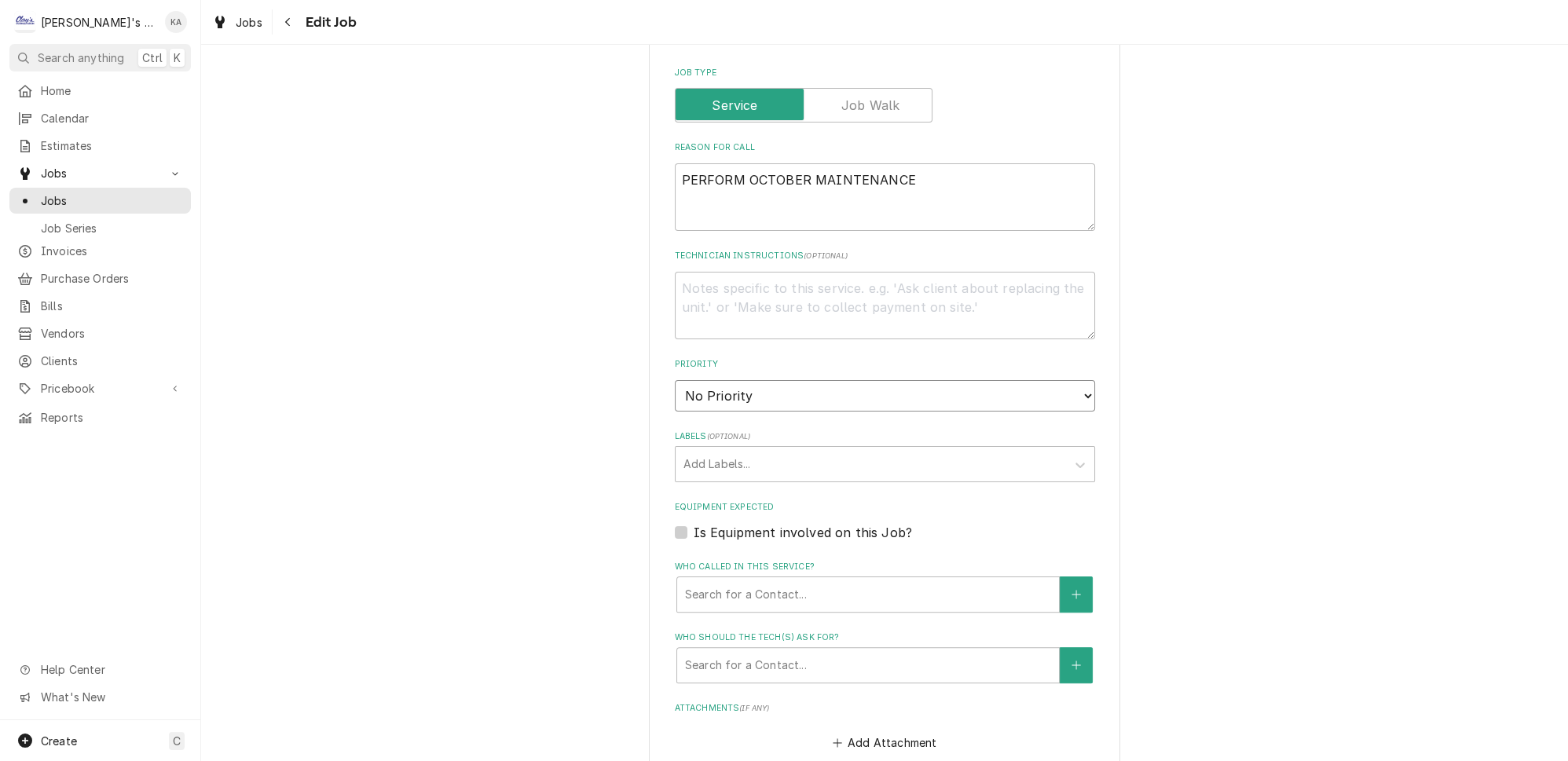
click at [1062, 382] on select "No Priority Urgent High Medium Low" at bounding box center [884, 396] width 420 height 31
select select "2"
click at [674, 380] on select "No Priority Urgent High Medium Low" at bounding box center [884, 396] width 420 height 31
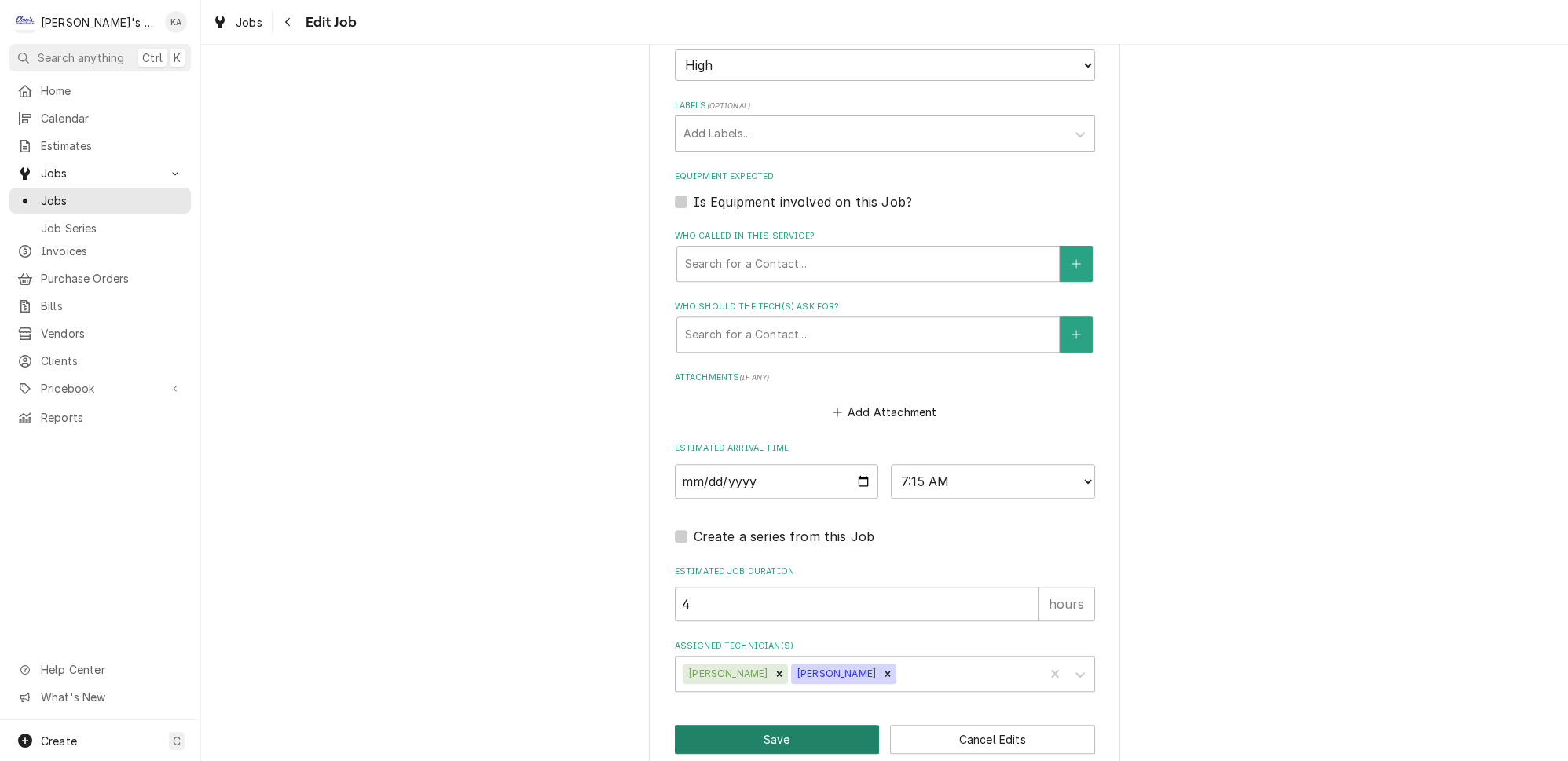
click at [763, 725] on button "Save" at bounding box center [777, 739] width 205 height 29
type textarea "x"
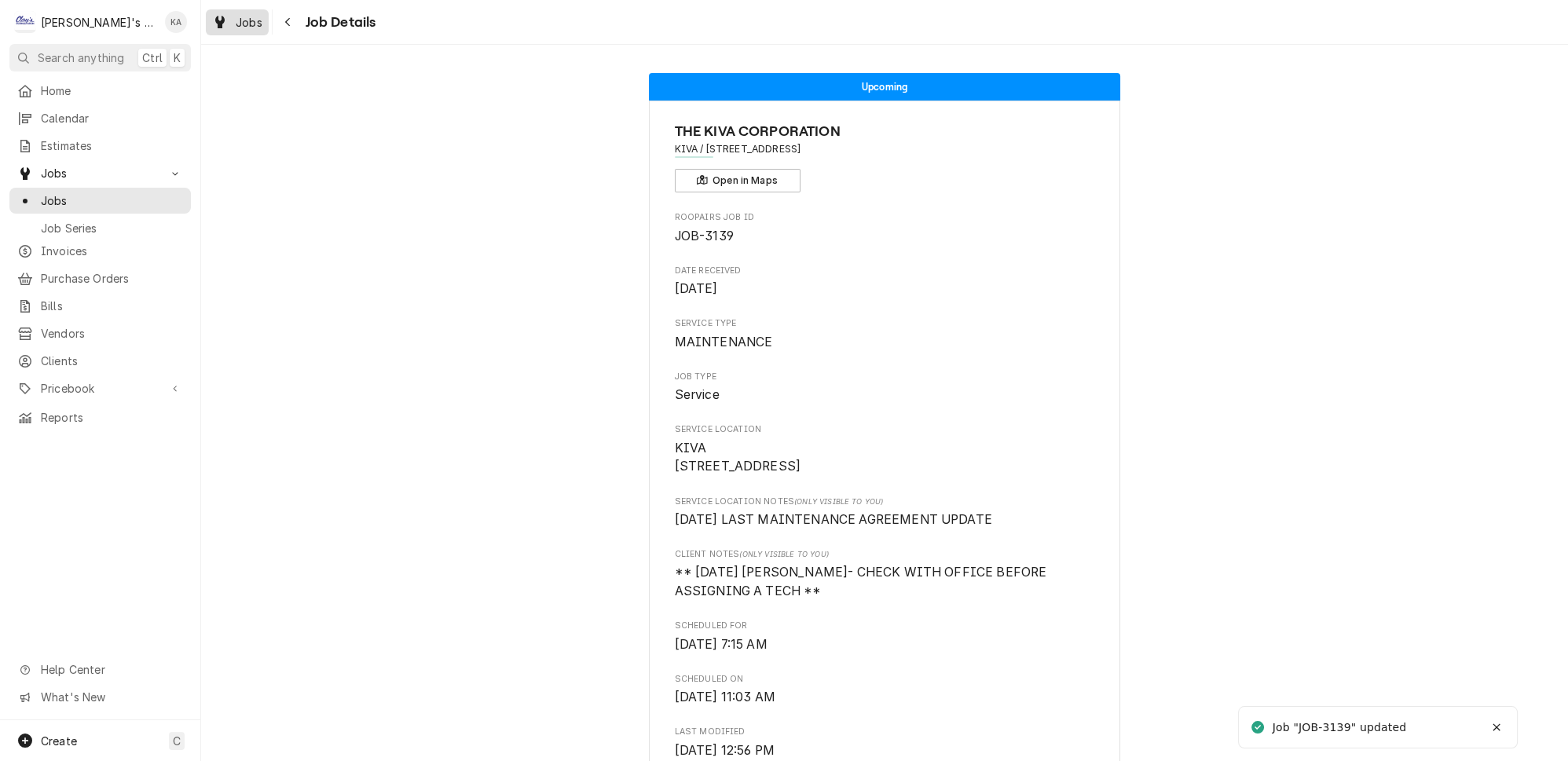
click at [235, 22] on span "Jobs" at bounding box center [249, 22] width 27 height 16
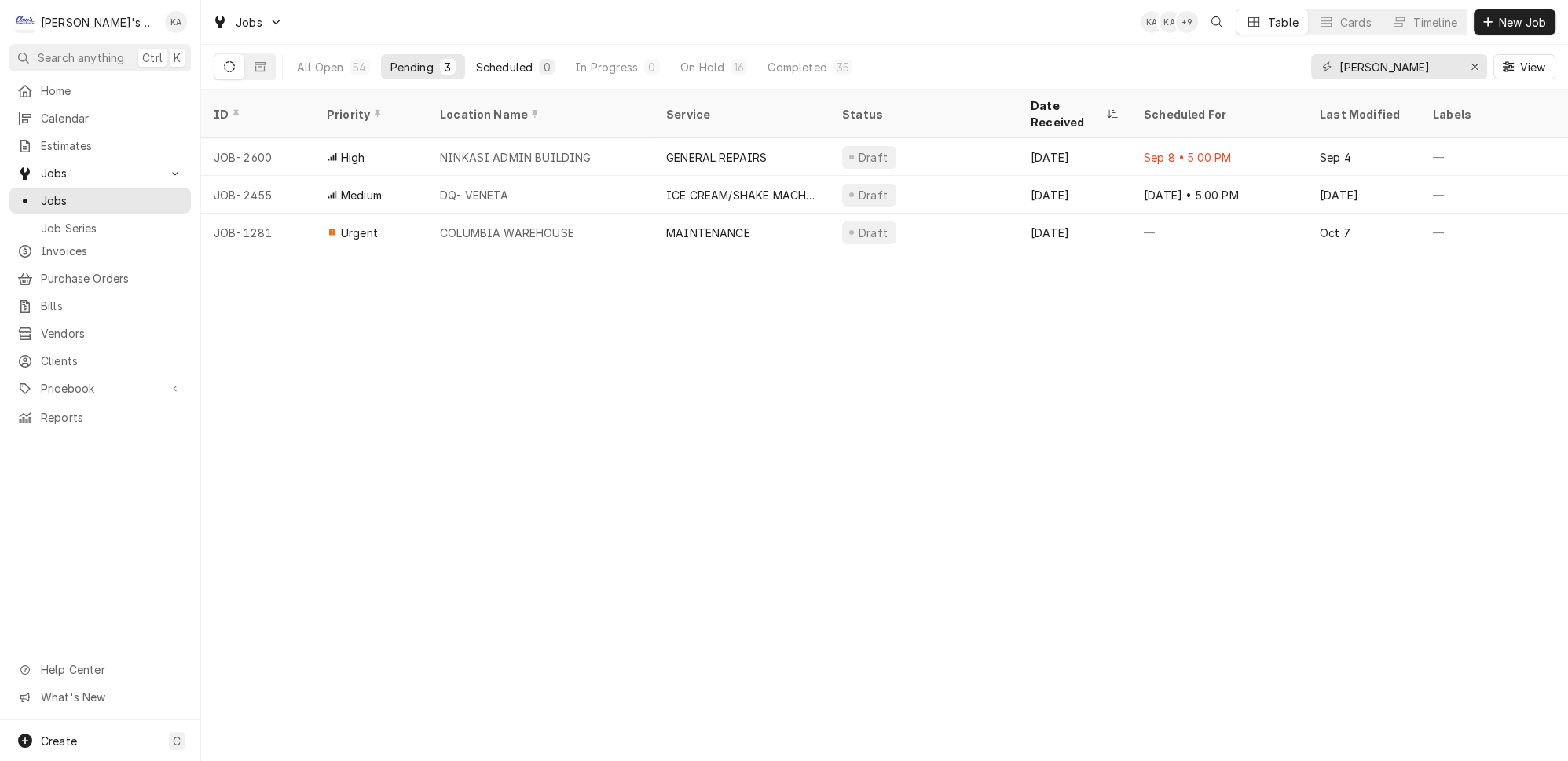
click at [476, 62] on div "Scheduled" at bounding box center [505, 66] width 57 height 16
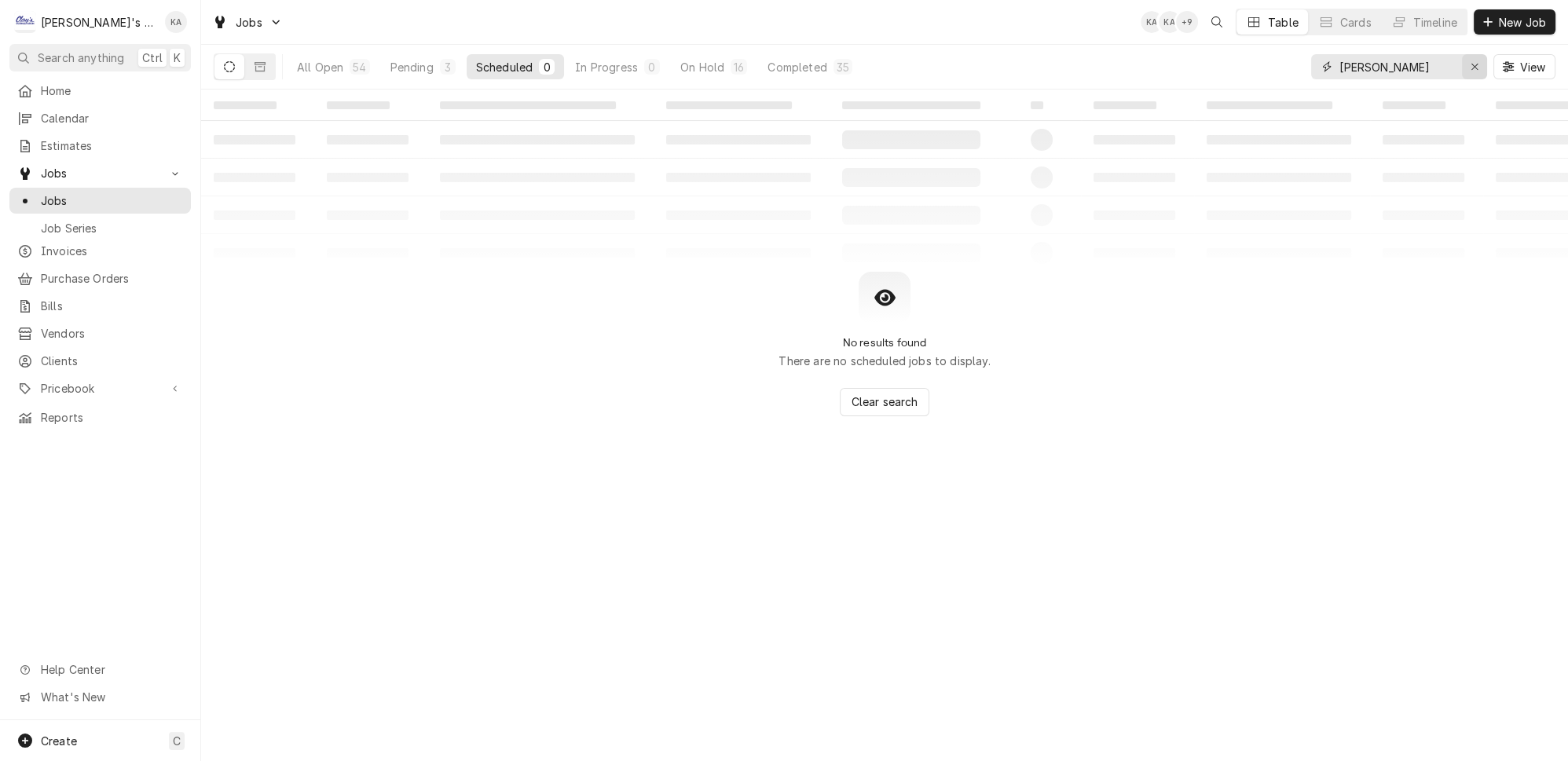
click at [1477, 64] on icon "Erase input" at bounding box center [1474, 66] width 7 height 7
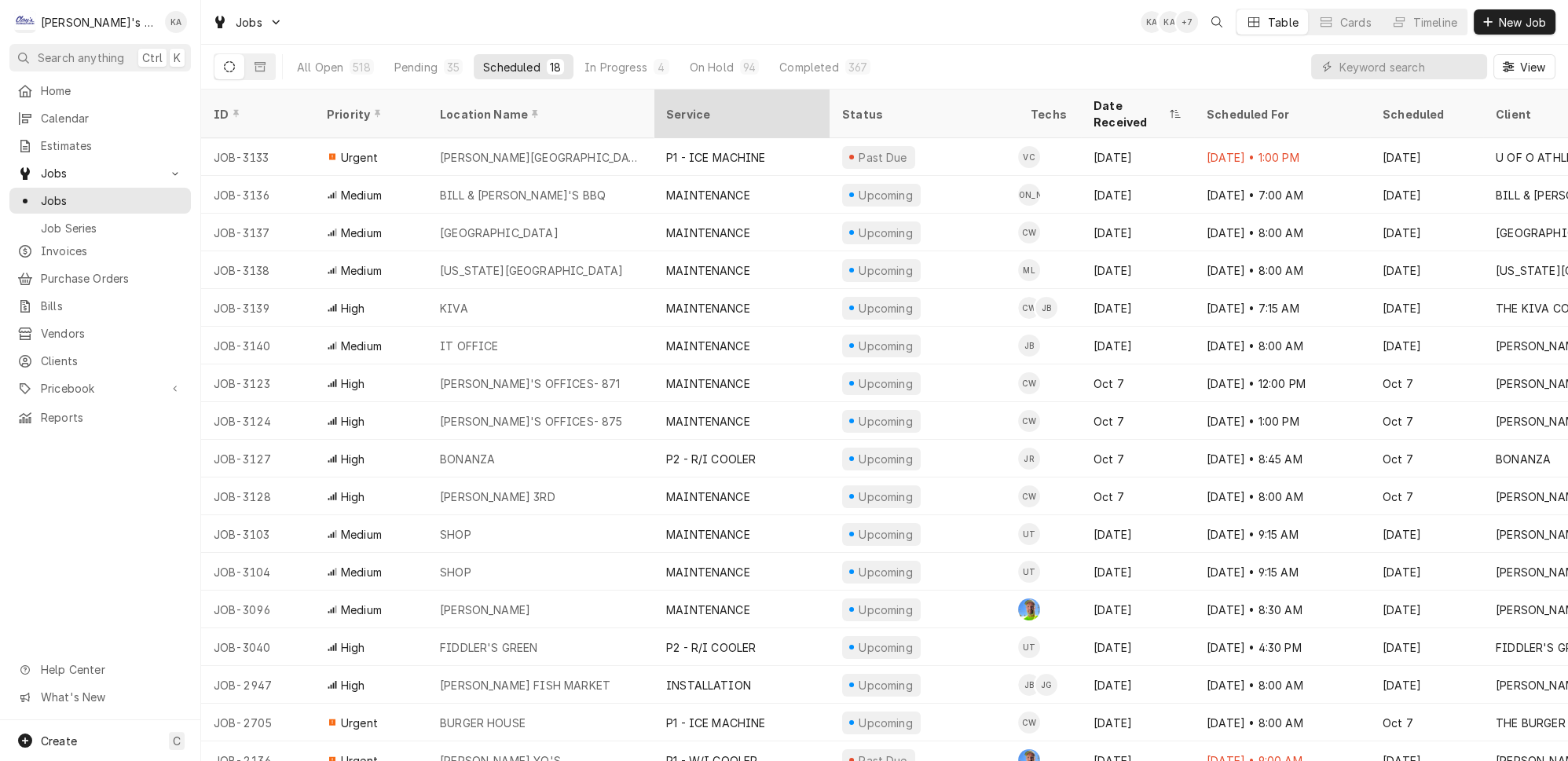
click at [735, 106] on div "Service" at bounding box center [740, 114] width 148 height 16
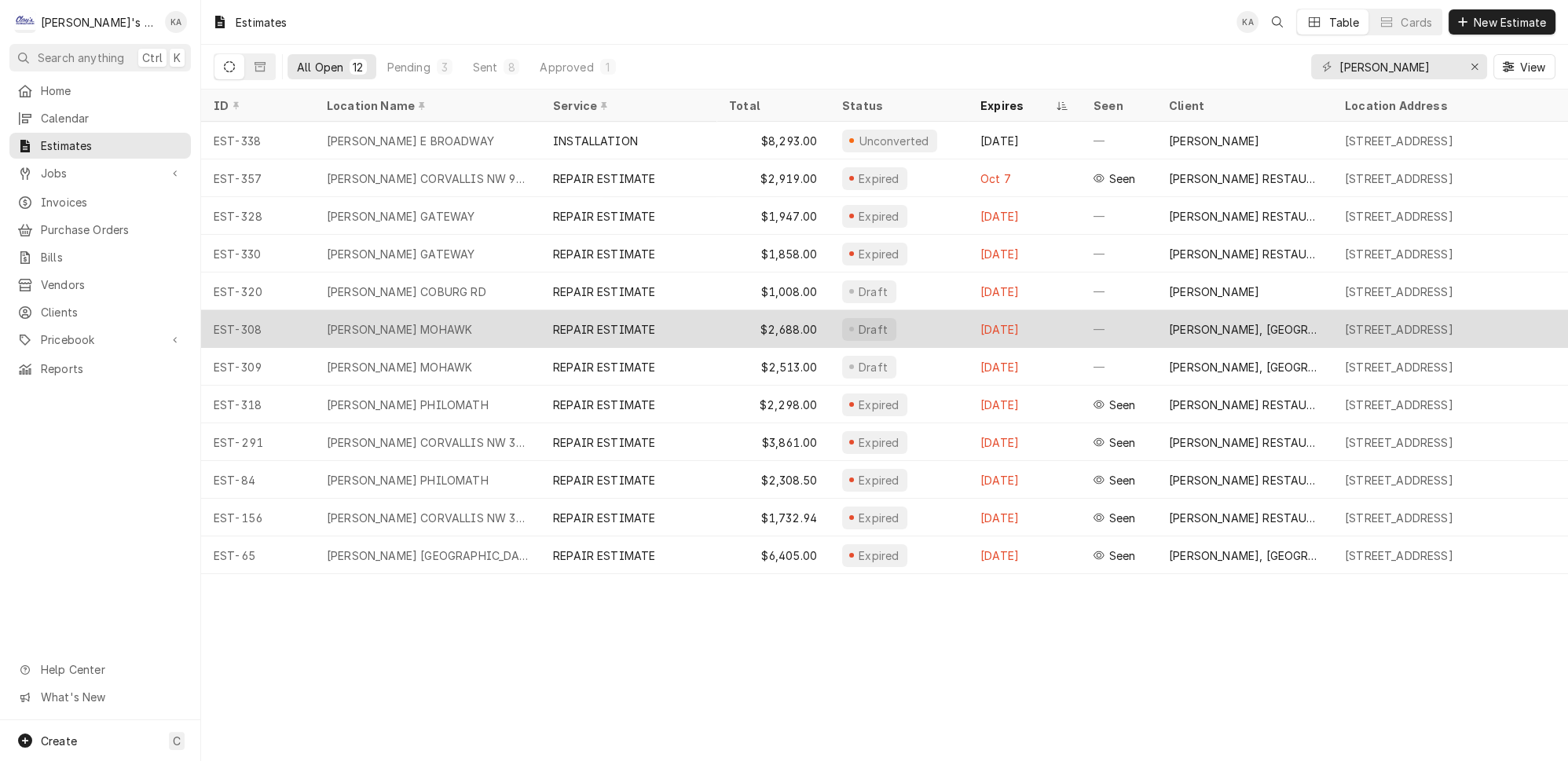
type input "[PERSON_NAME]"
click at [716, 320] on div "$2,688.00" at bounding box center [772, 329] width 113 height 38
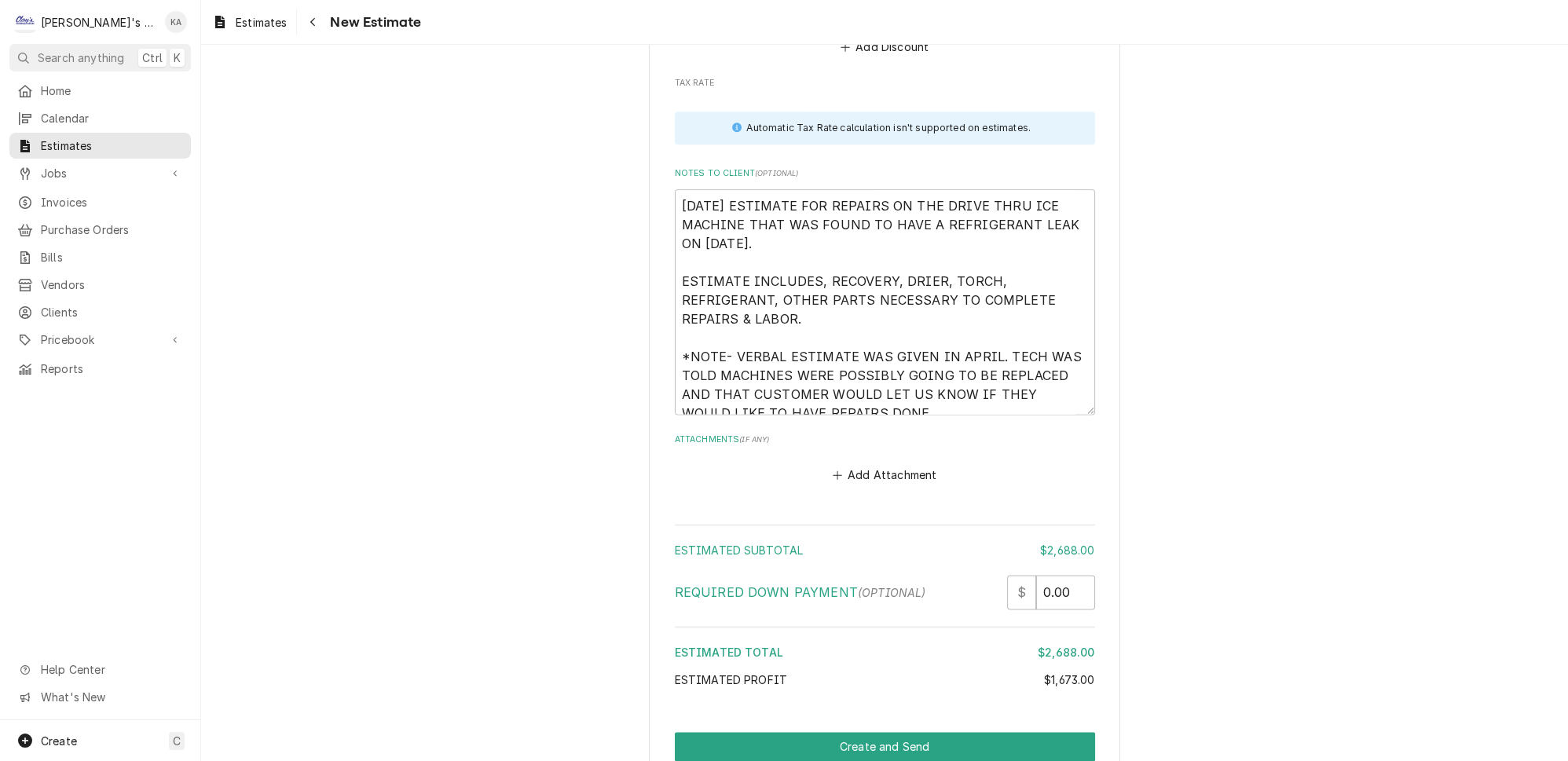
scroll to position [3595, 0]
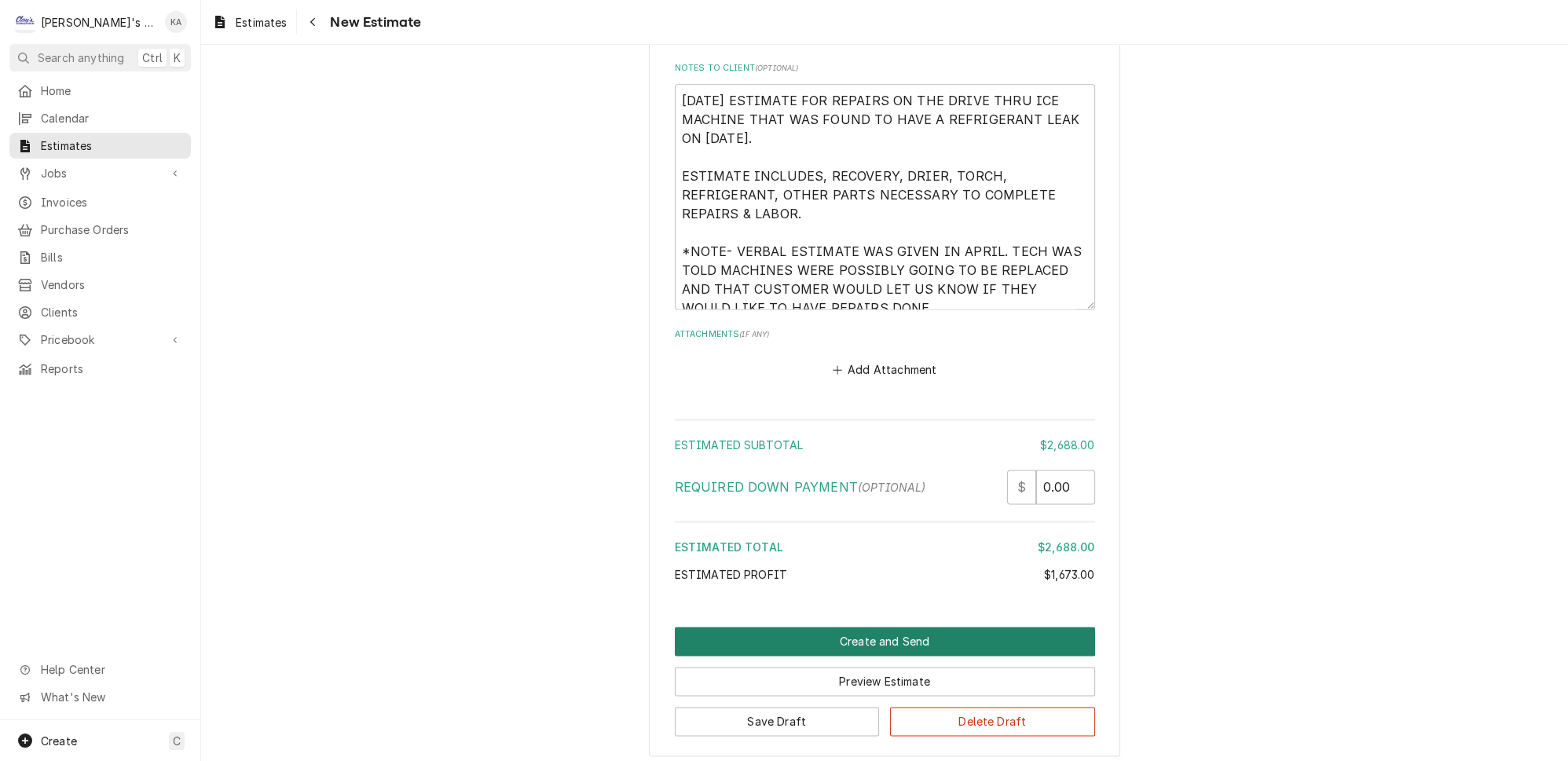
click at [844, 627] on button "Create and Send" at bounding box center [884, 641] width 420 height 29
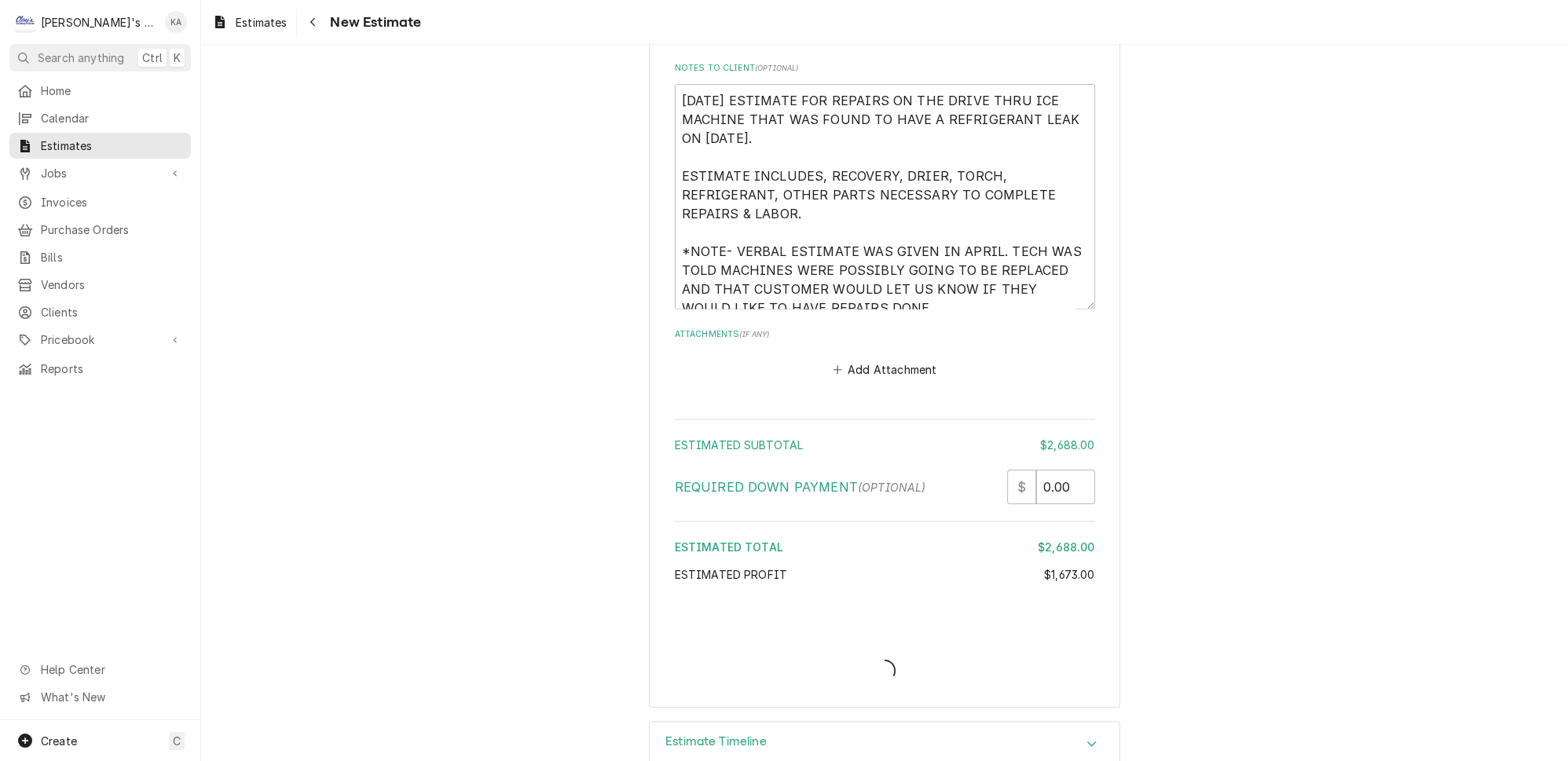
scroll to position [3550, 0]
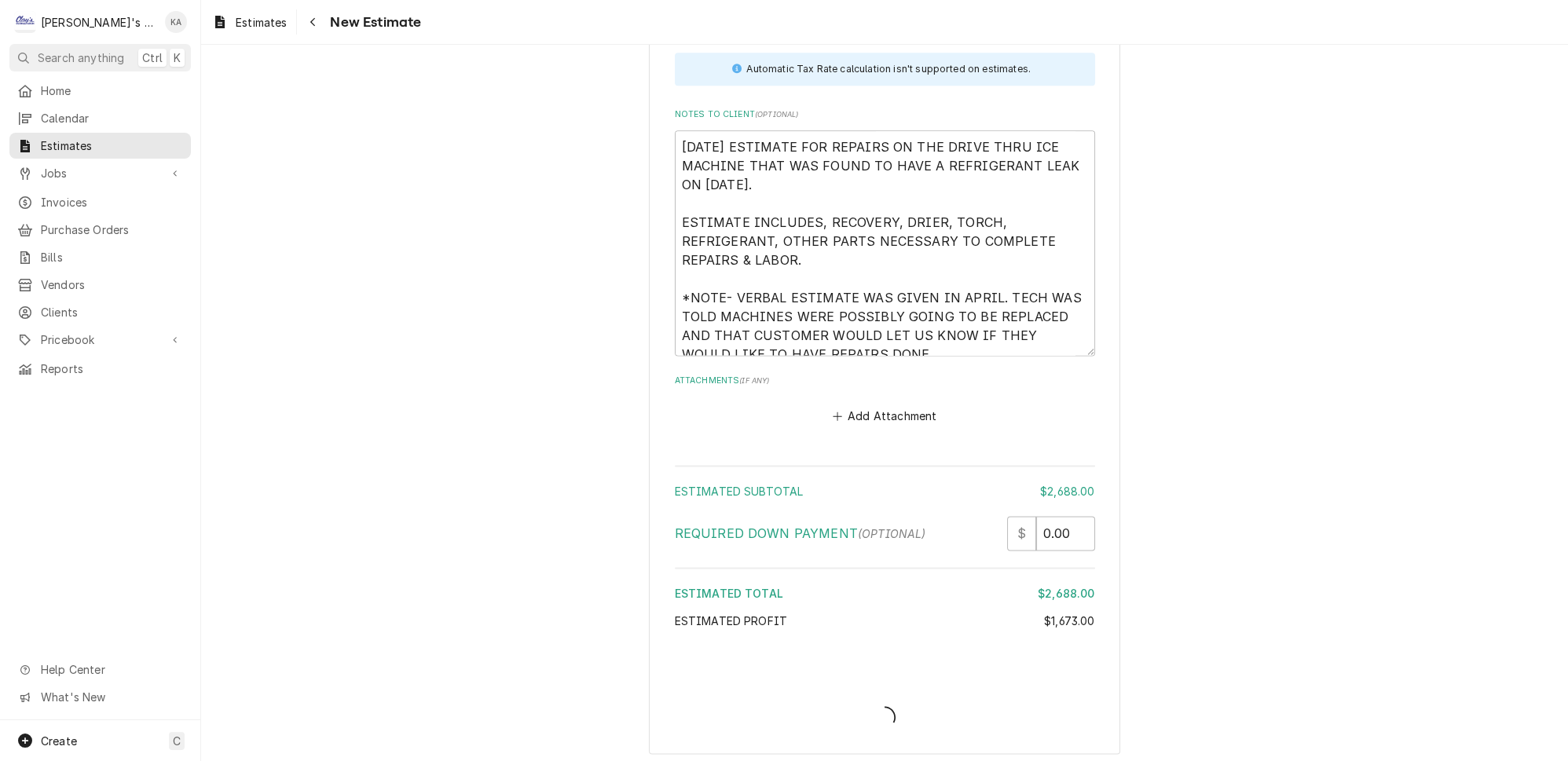
type textarea "x"
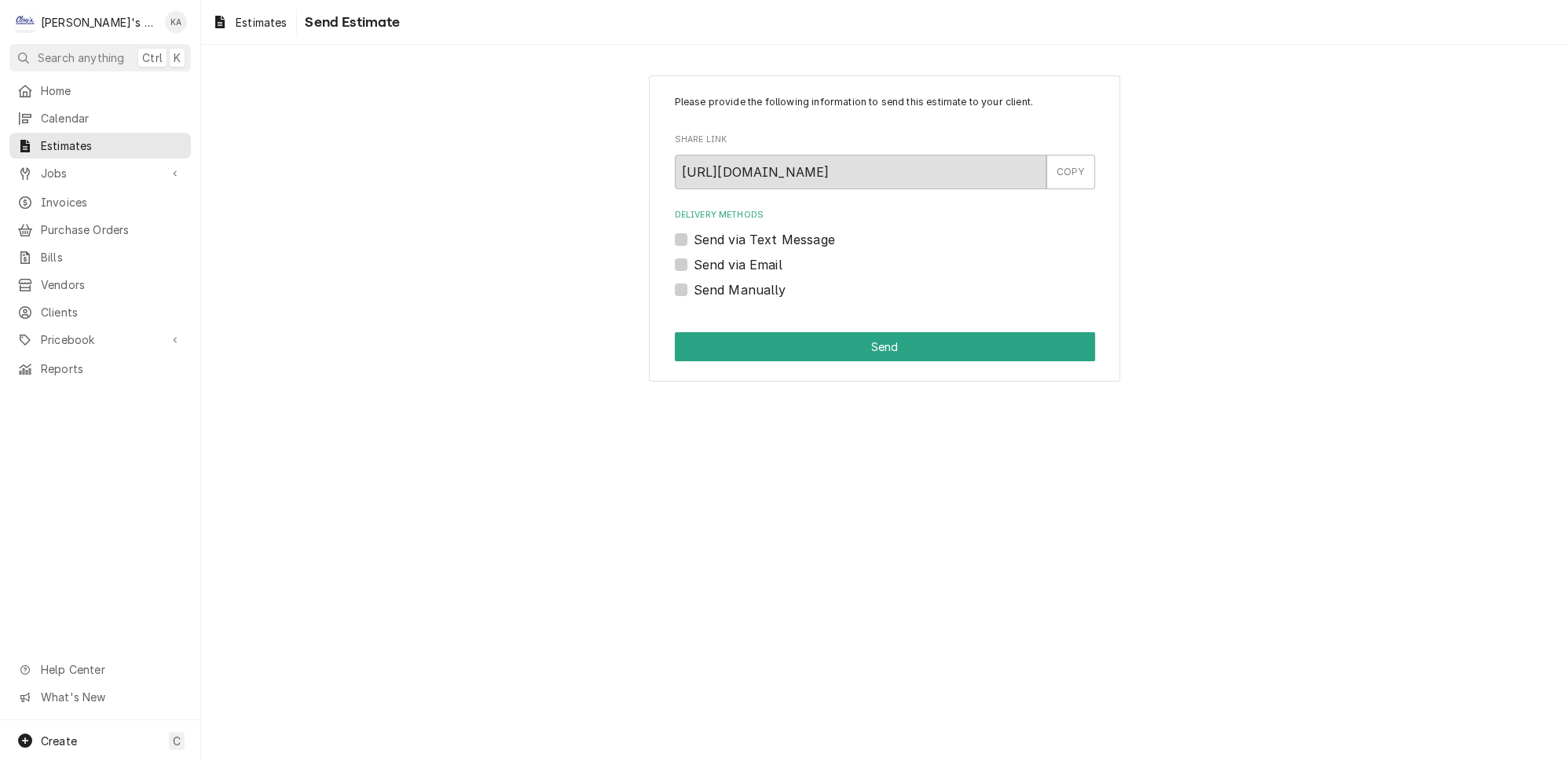
click at [693, 257] on label "Send via Email" at bounding box center [738, 265] width 89 height 19
click at [693, 257] on input "Send via Email" at bounding box center [903, 272] width 420 height 34
checkbox input "true"
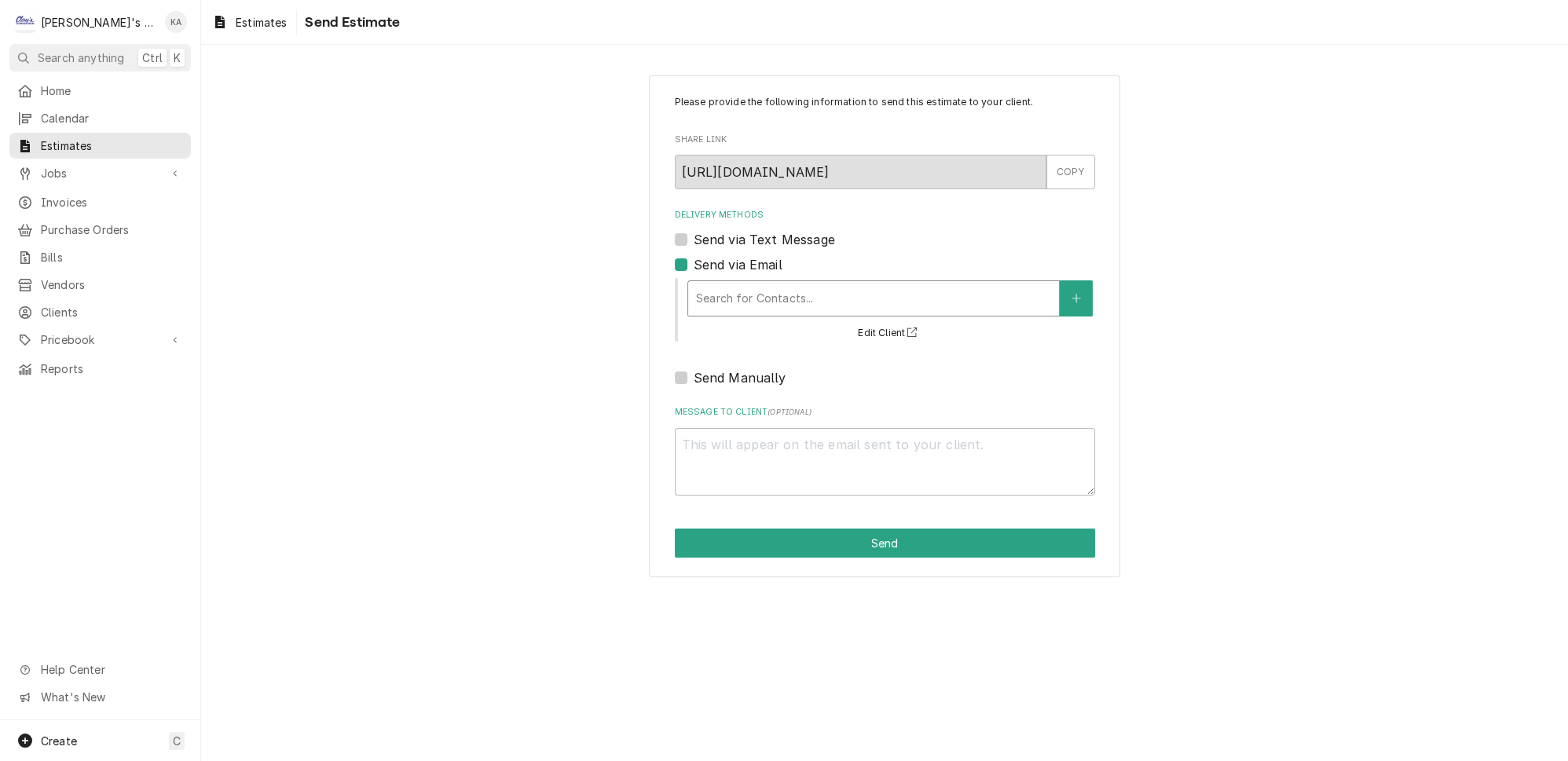
click at [768, 285] on div "Delivery Methods" at bounding box center [874, 299] width 355 height 28
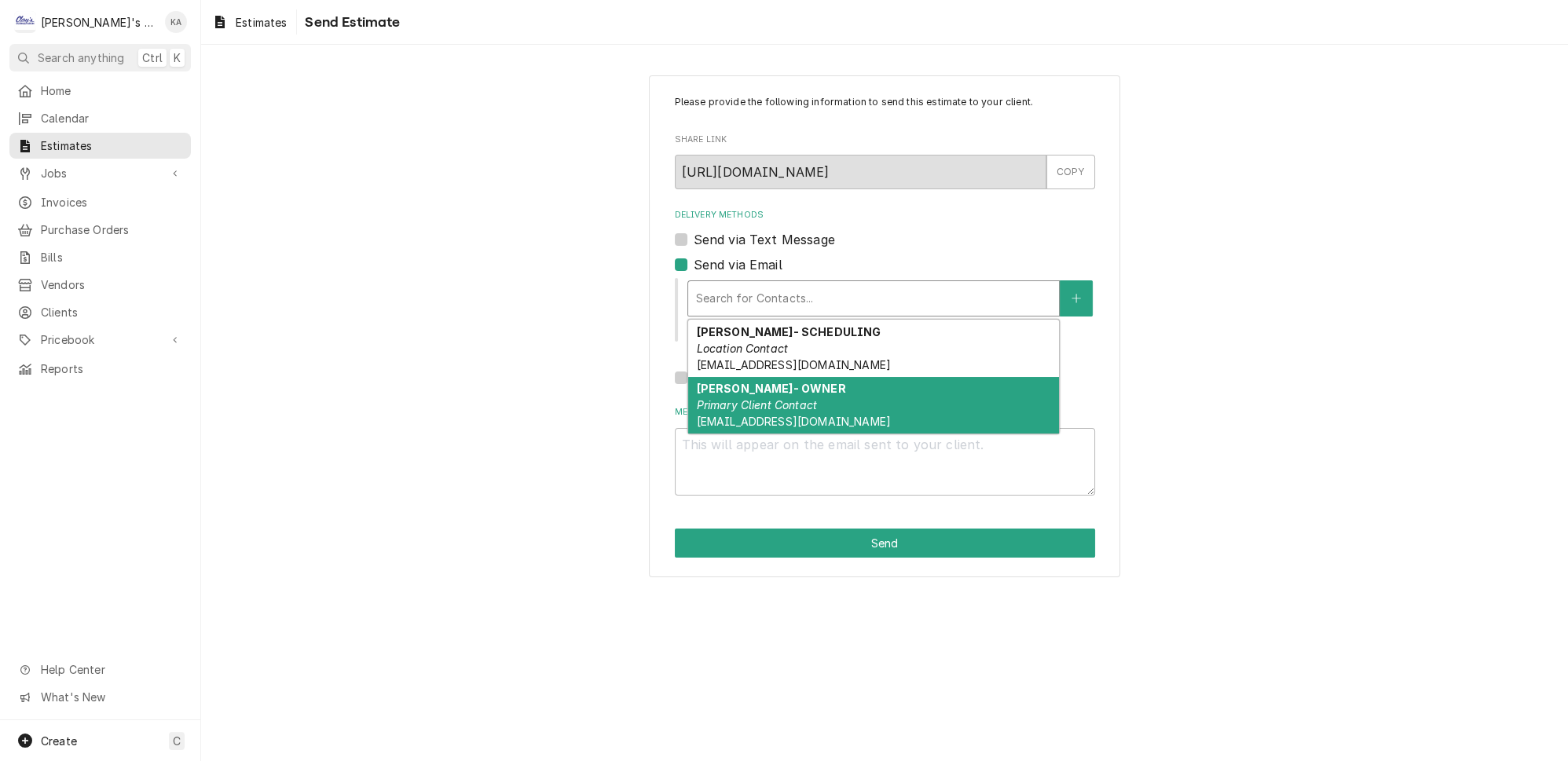
click at [837, 390] on div "[PERSON_NAME]- OWNER Primary Client Contact [EMAIL_ADDRESS][DOMAIN_NAME]" at bounding box center [873, 405] width 371 height 57
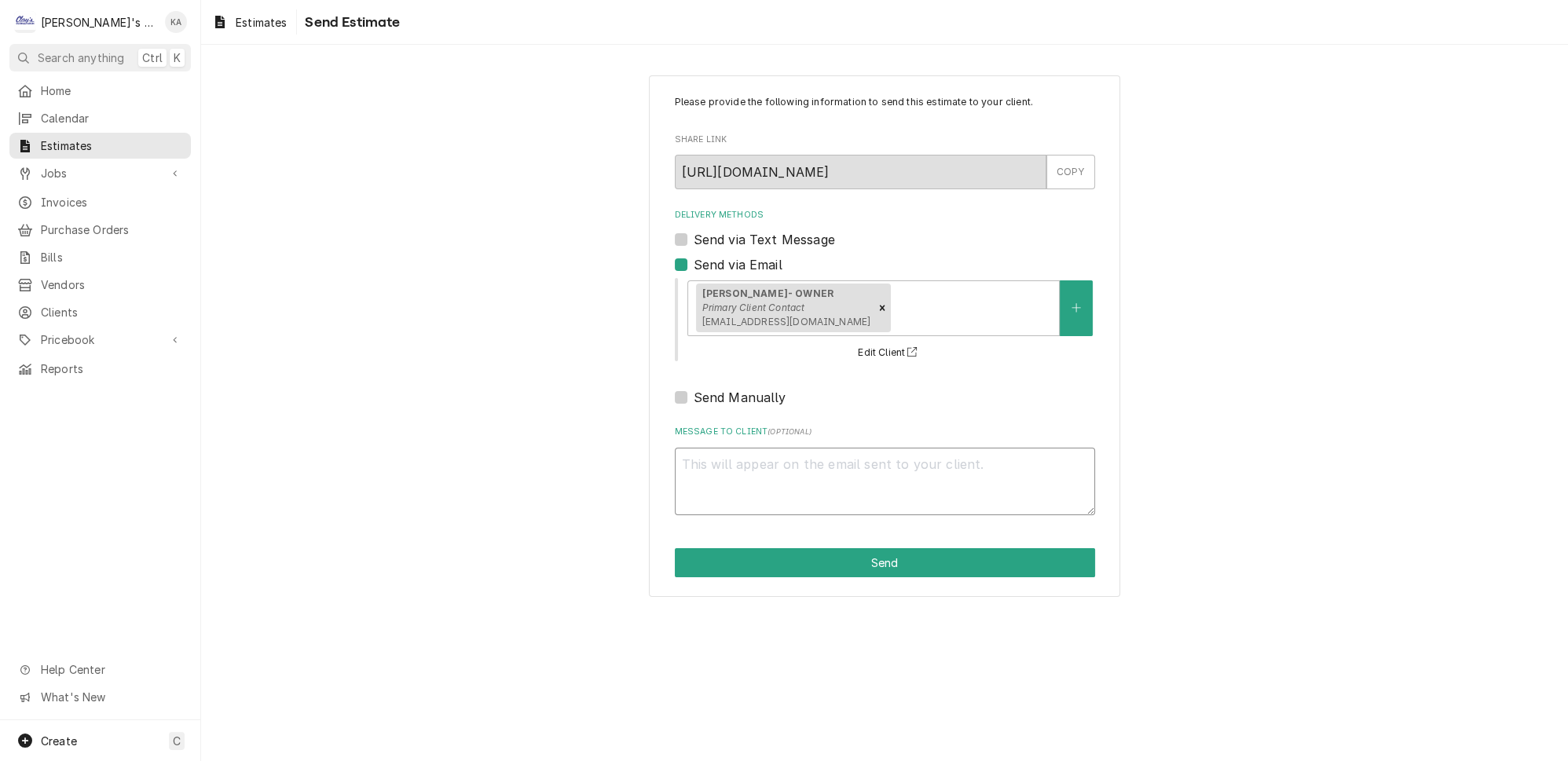
click at [705, 452] on textarea "Message to Client ( optional )" at bounding box center [884, 481] width 420 height 67
type textarea "x"
type textarea "G"
type textarea "x"
type textarea "Go"
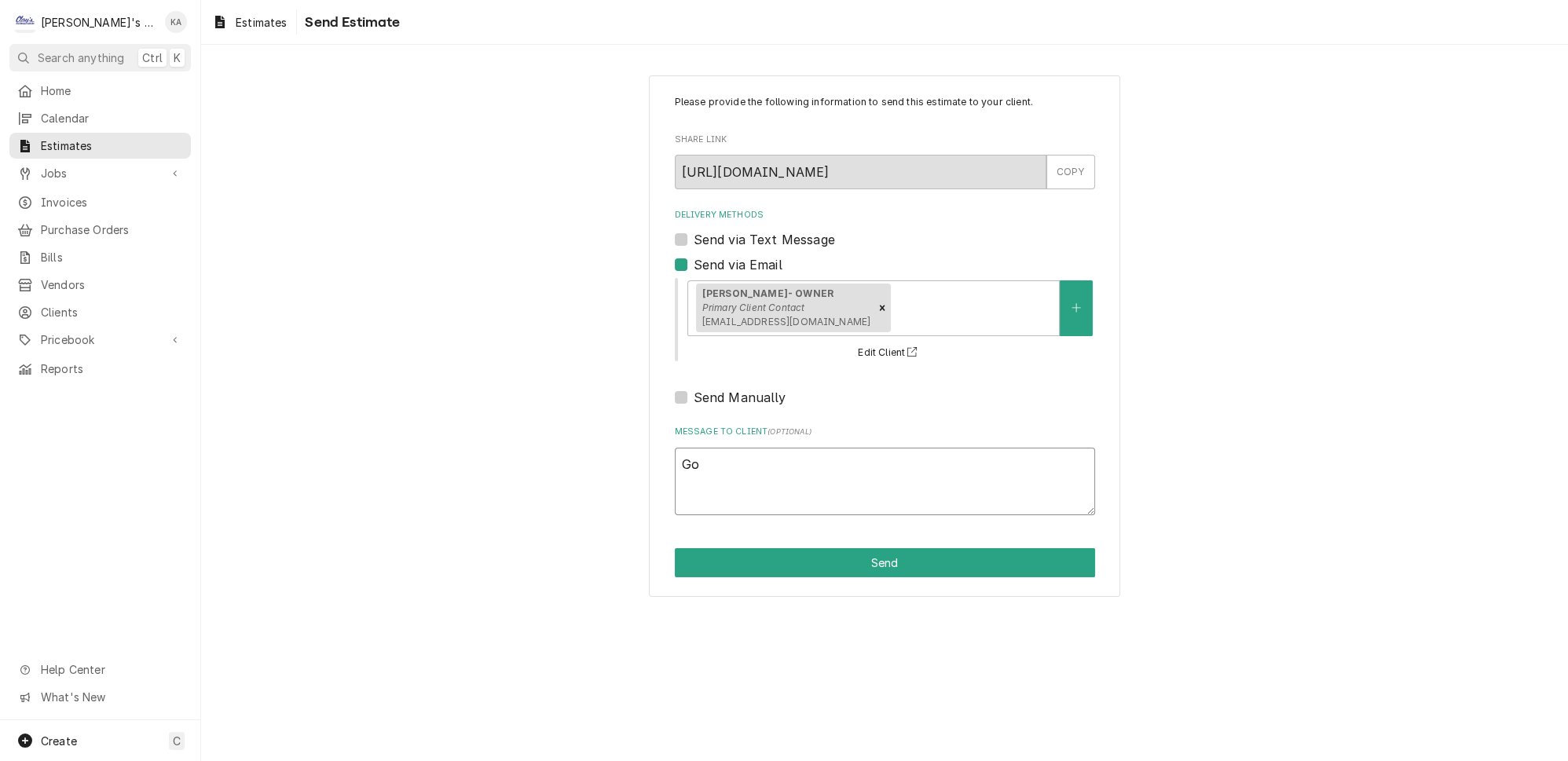
type textarea "x"
type textarea "Goo"
type textarea "x"
type textarea "Good"
type textarea "x"
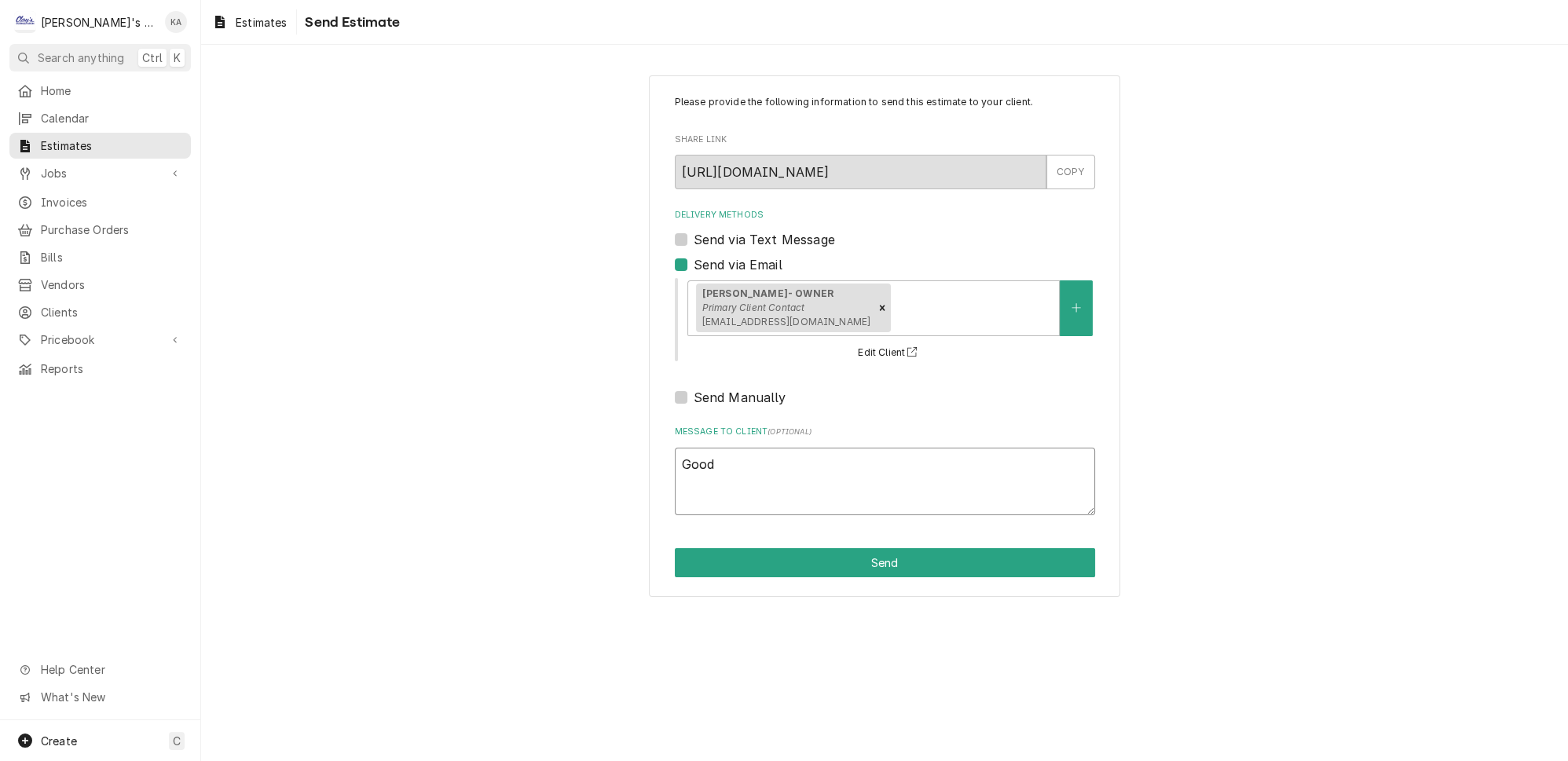
type textarea "Good"
type textarea "x"
type textarea "Good a"
type textarea "x"
type textarea "Good af"
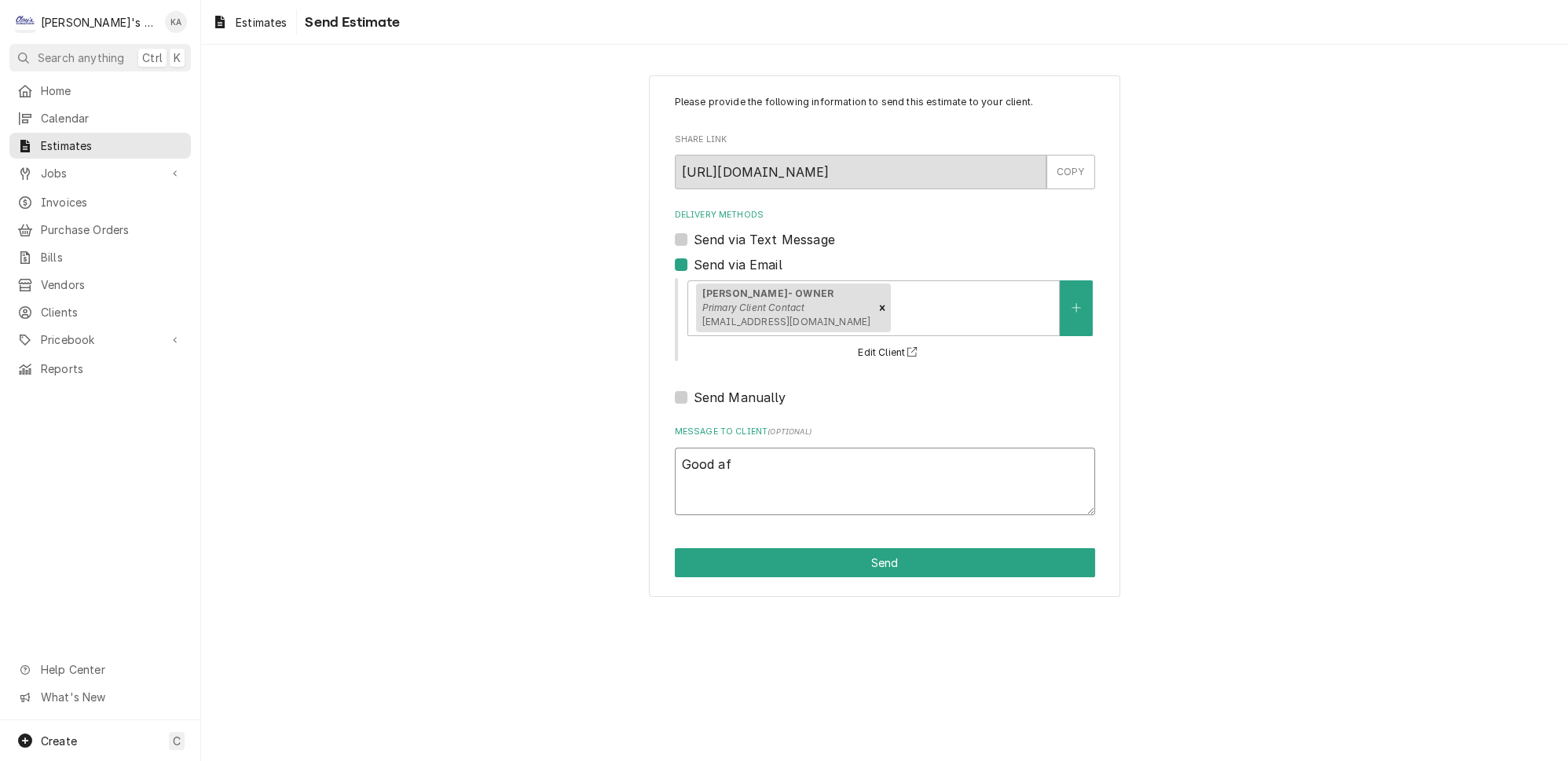
type textarea "x"
type textarea "Good aft"
type textarea "x"
type textarea "Good afte"
type textarea "x"
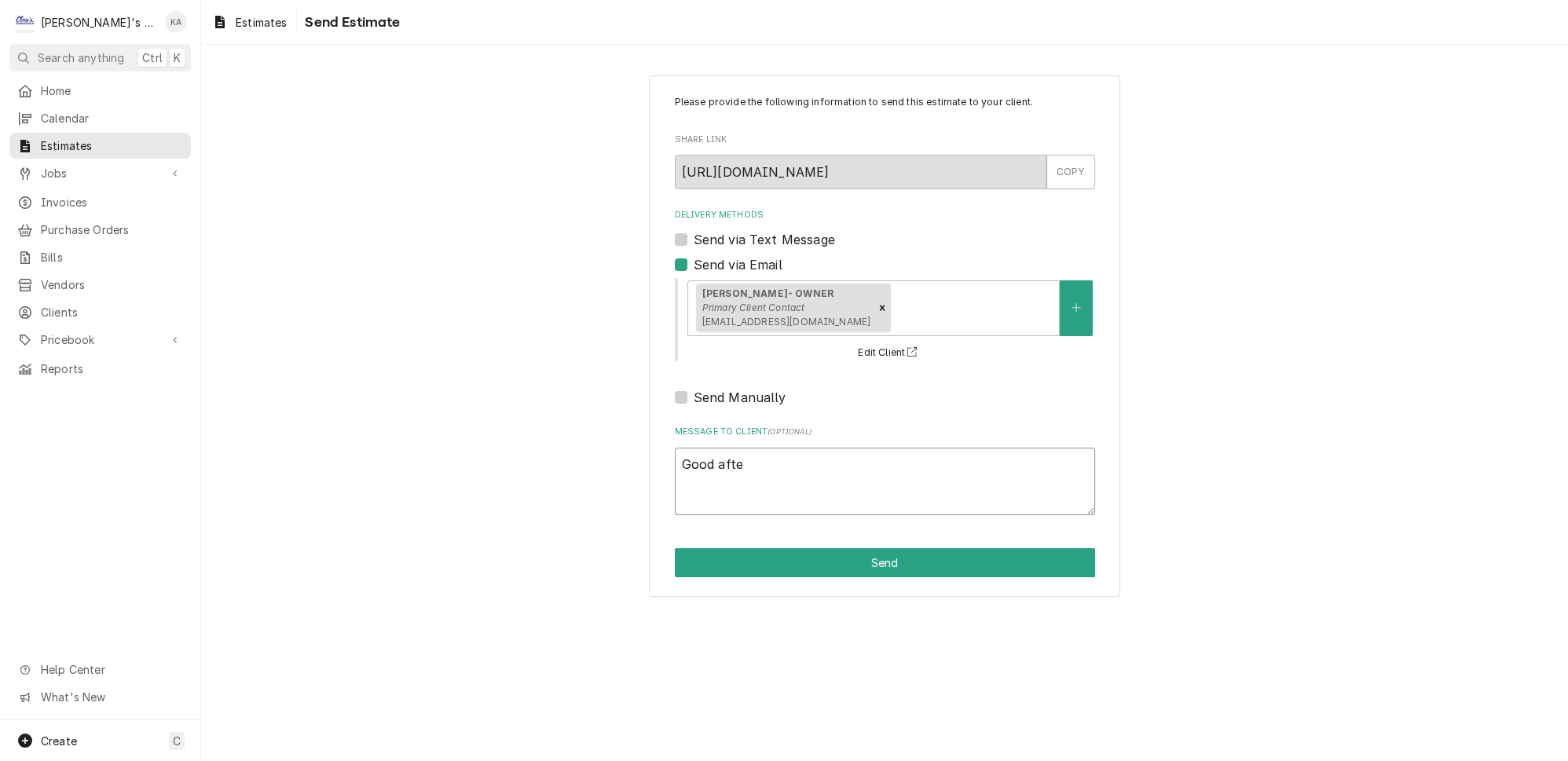
type textarea "Good after"
type textarea "x"
type textarea "Good aftern"
type textarea "x"
type textarea "Good afterno"
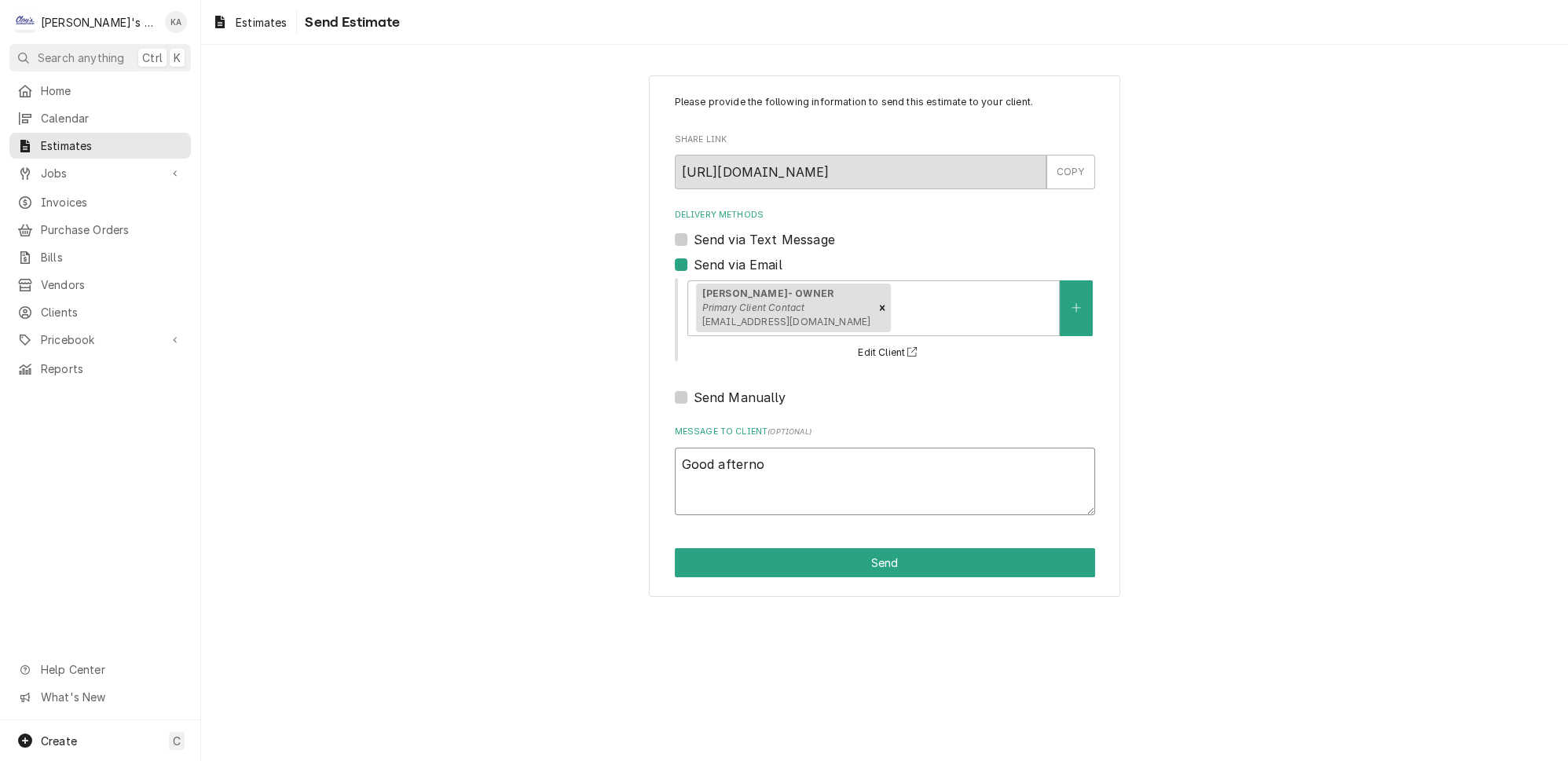
type textarea "x"
type textarea "Good afternoo"
type textarea "x"
type textarea "Good afternoon"
type textarea "x"
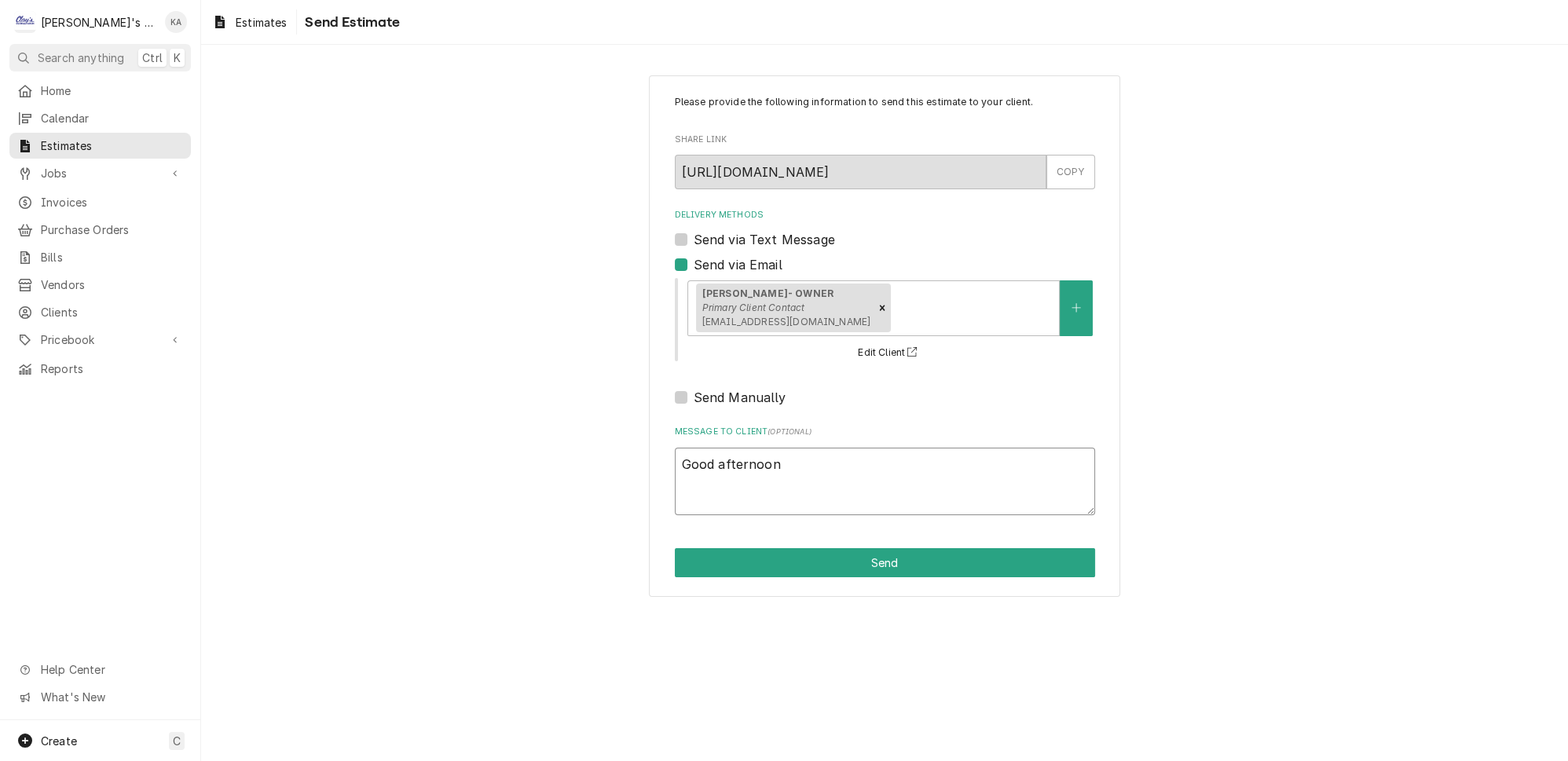
type textarea "Good afternoon,"
type textarea "x"
type textarea "Good afternoon,"
type textarea "x"
type textarea "Good afternoon,"
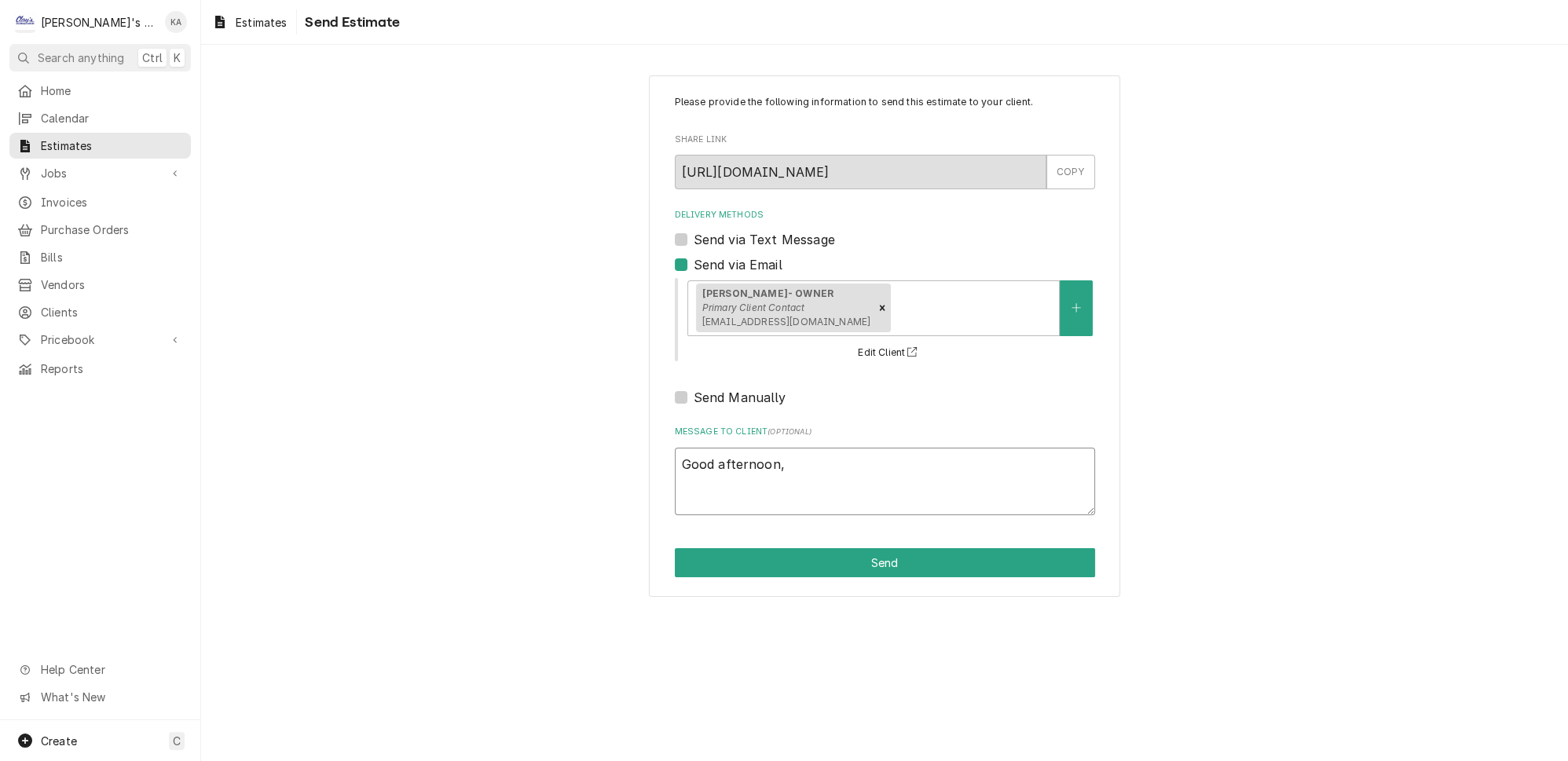
type textarea "x"
type textarea "Good afternoon, I"
type textarea "x"
type textarea "Good afternoon, I"
type textarea "x"
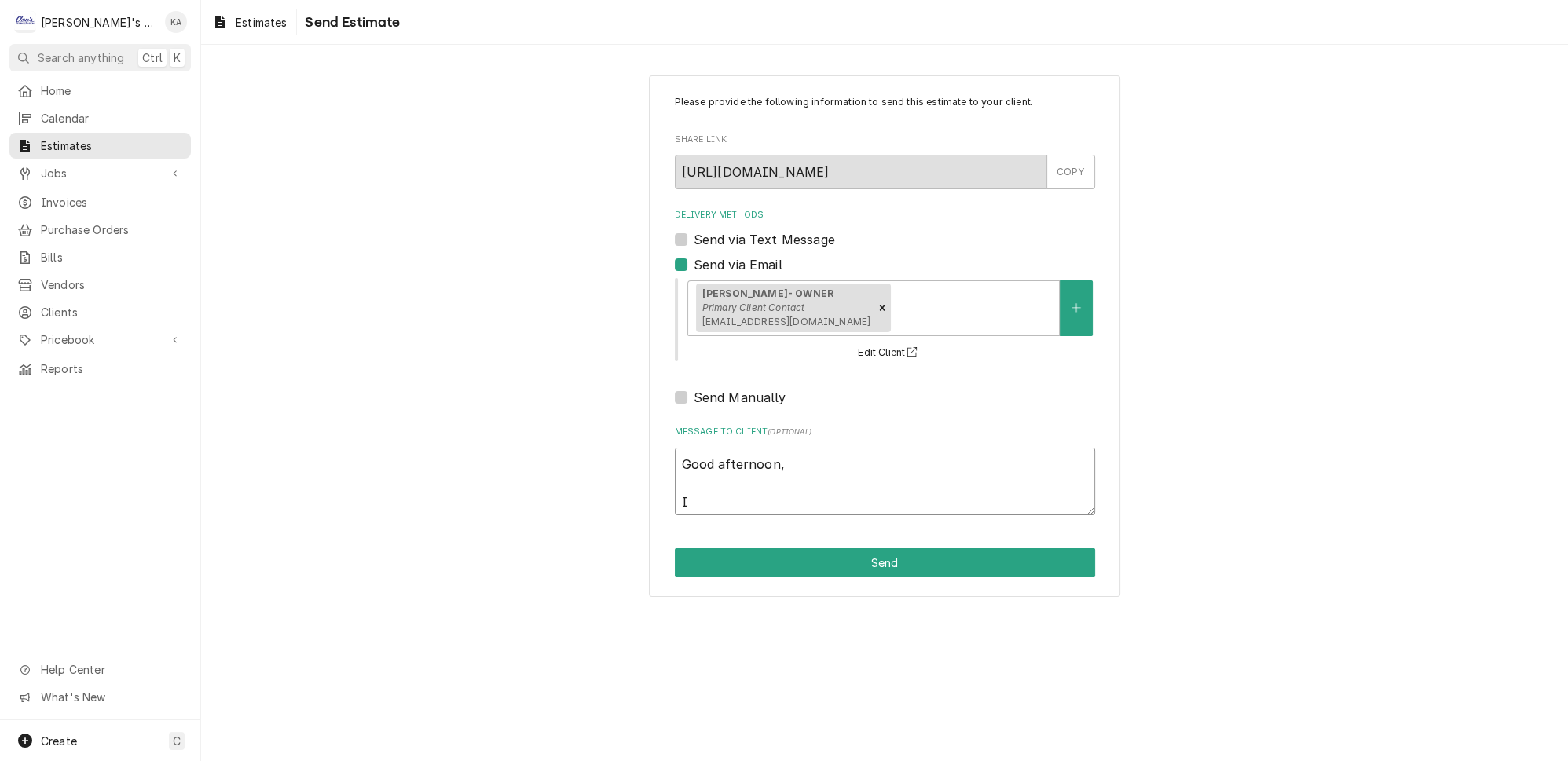
type textarea "Good afternoon, I a"
type textarea "x"
type textarea "Good afternoon, I am"
type textarea "x"
type textarea "Good afternoon, I am"
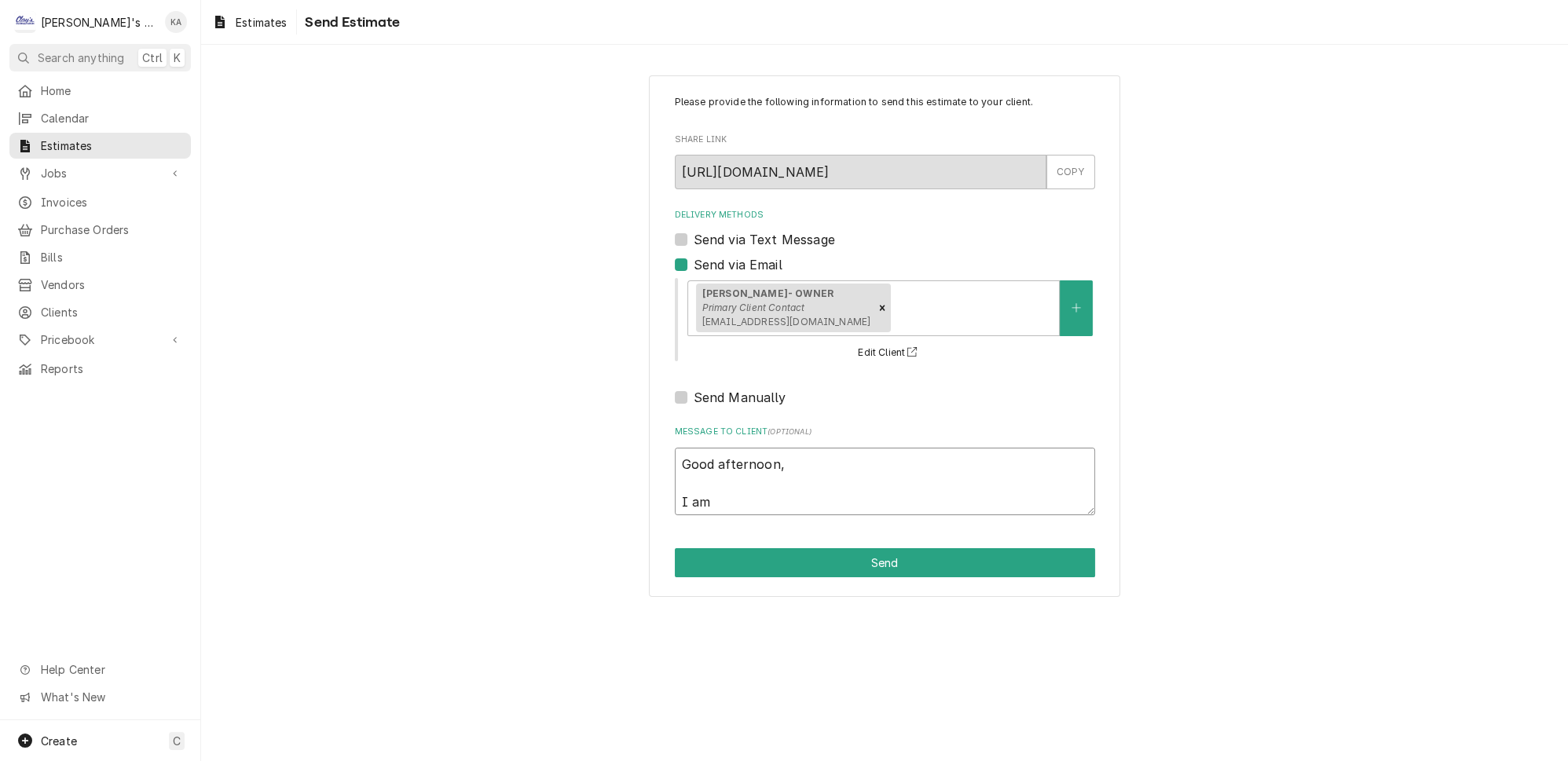
type textarea "x"
type textarea "Good afternoon, I am s"
type textarea "x"
type textarea "Good afternoon, I am se"
type textarea "x"
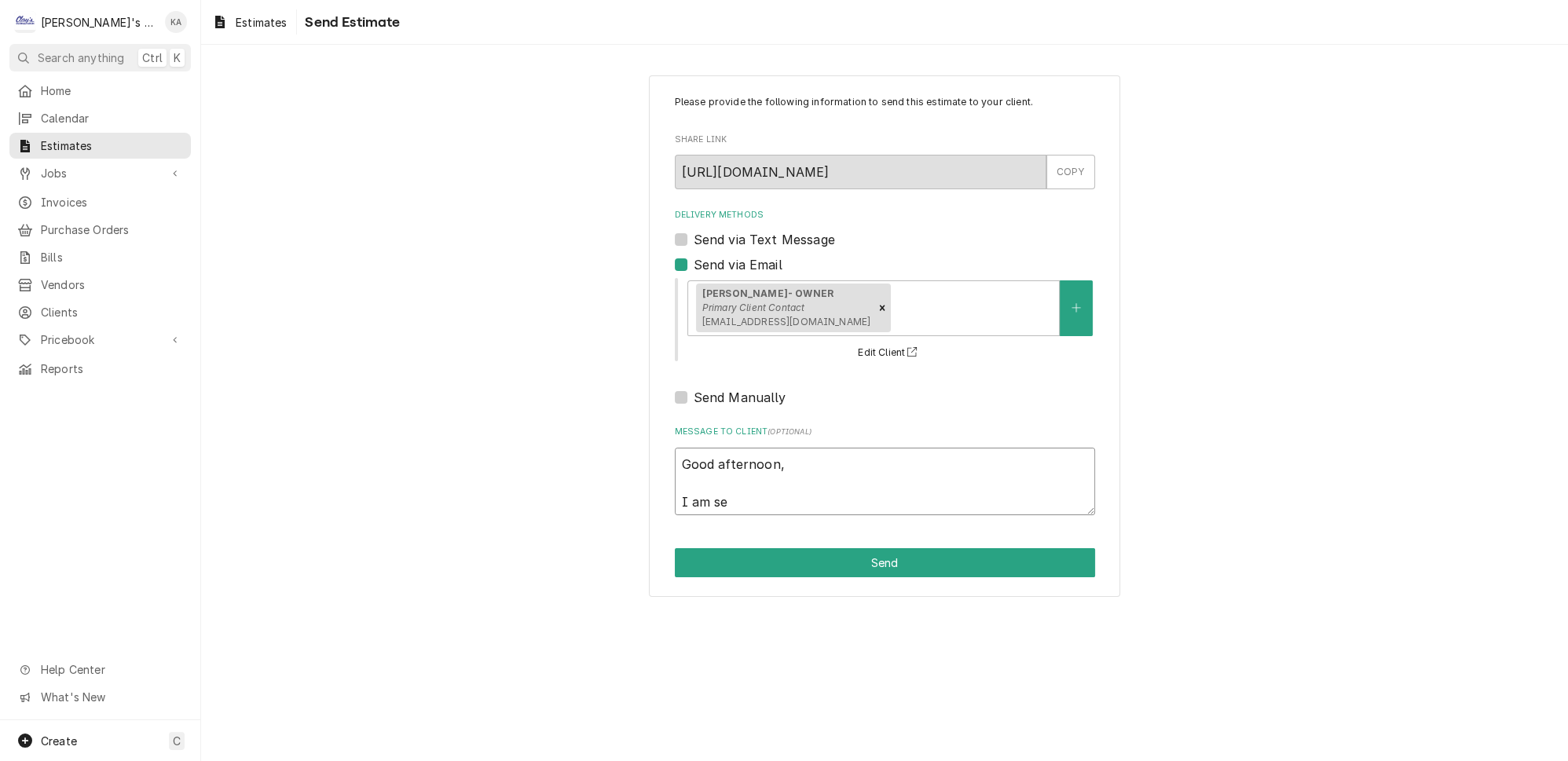
type textarea "Good afternoon, I am sen"
type textarea "x"
type textarea "Good afternoon, I am send"
type textarea "x"
type textarea "Good afternoon, I am sendi"
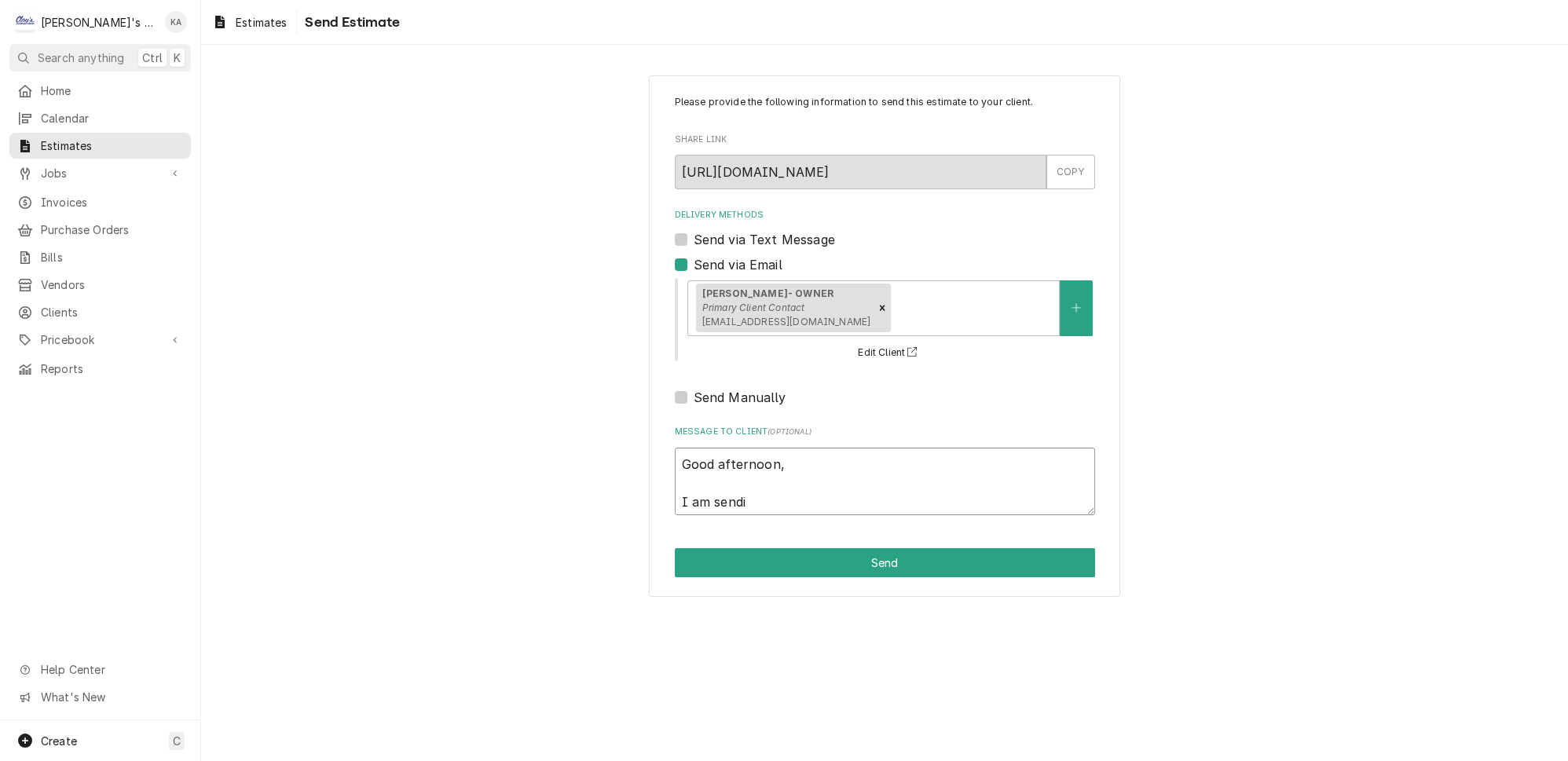
type textarea "x"
type textarea "Good afternoon, I am sendin"
type textarea "x"
type textarea "Good afternoon, I am sending"
type textarea "x"
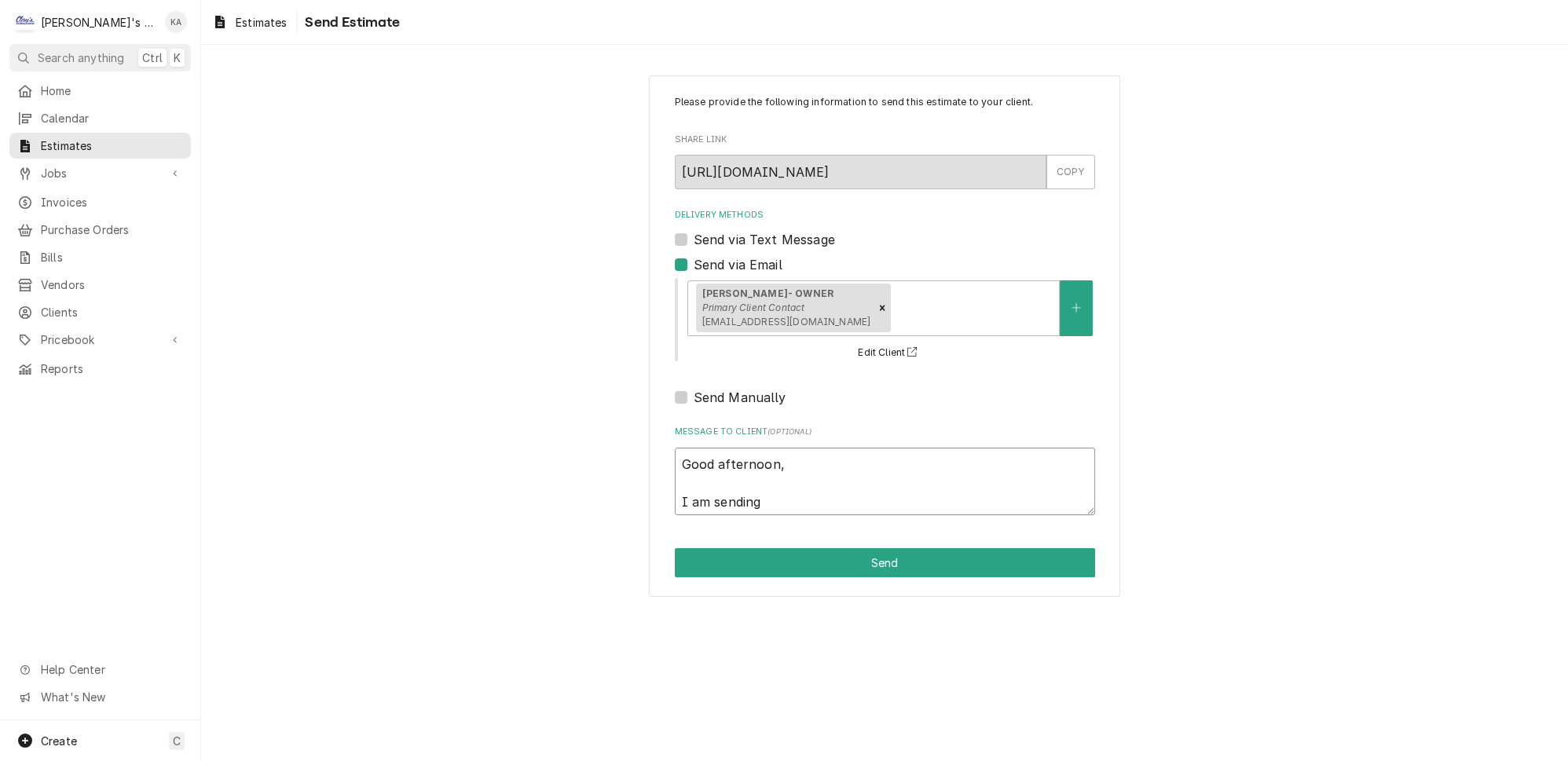
type textarea "Good afternoon, I am sending"
type textarea "x"
type textarea "Good afternoon, I am sending t"
type textarea "x"
type textarea "Good afternoon, I am sending th"
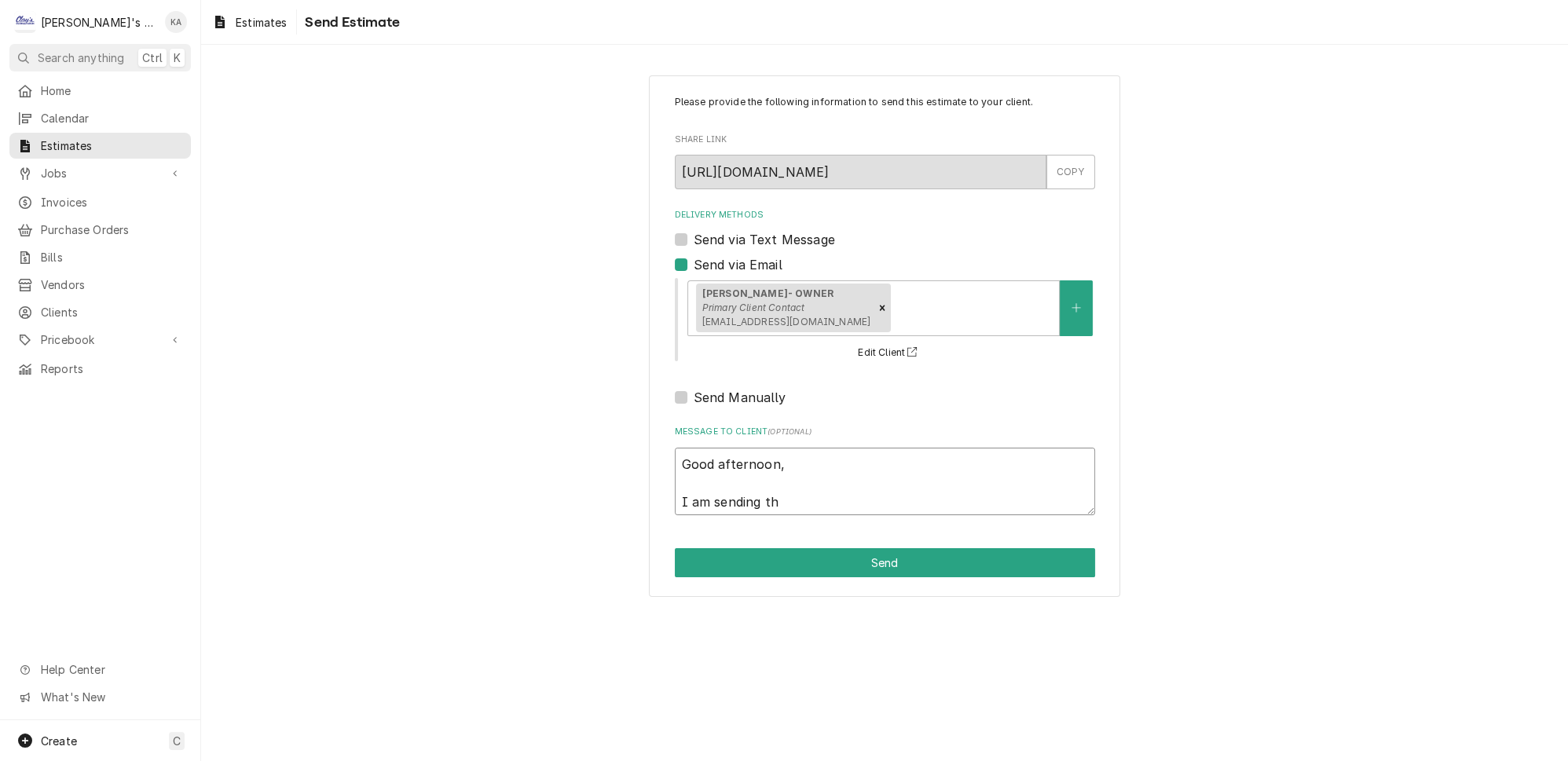
type textarea "x"
type textarea "Good afternoon, I am sending thi"
type textarea "x"
type textarea "Good afternoon, I am sending this"
type textarea "x"
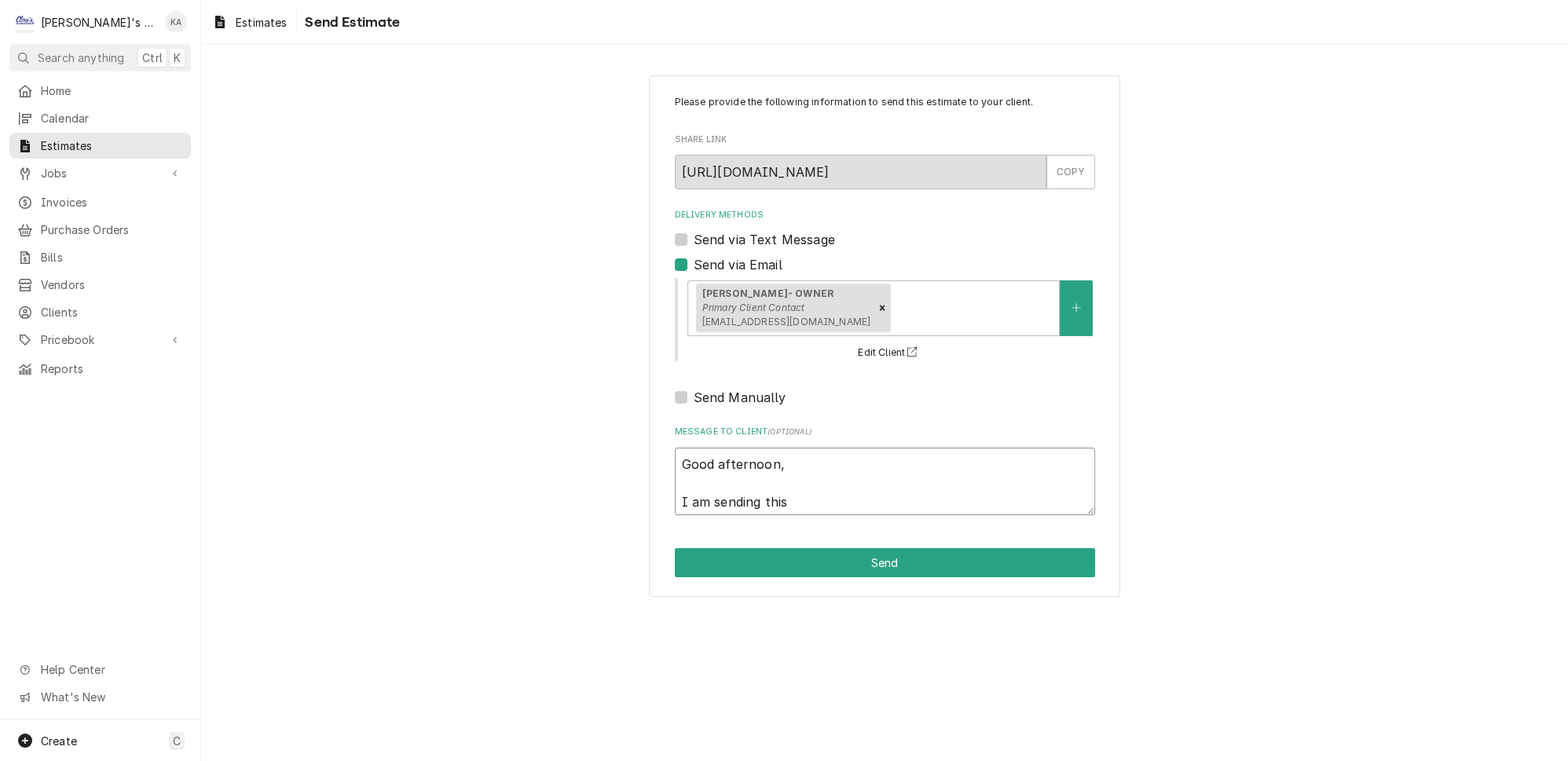
type textarea "Good afternoon, I am sending this"
type textarea "x"
type textarea "Good afternoon, I am sending this t"
type textarea "x"
type textarea "Good afternoon, I am sending this to"
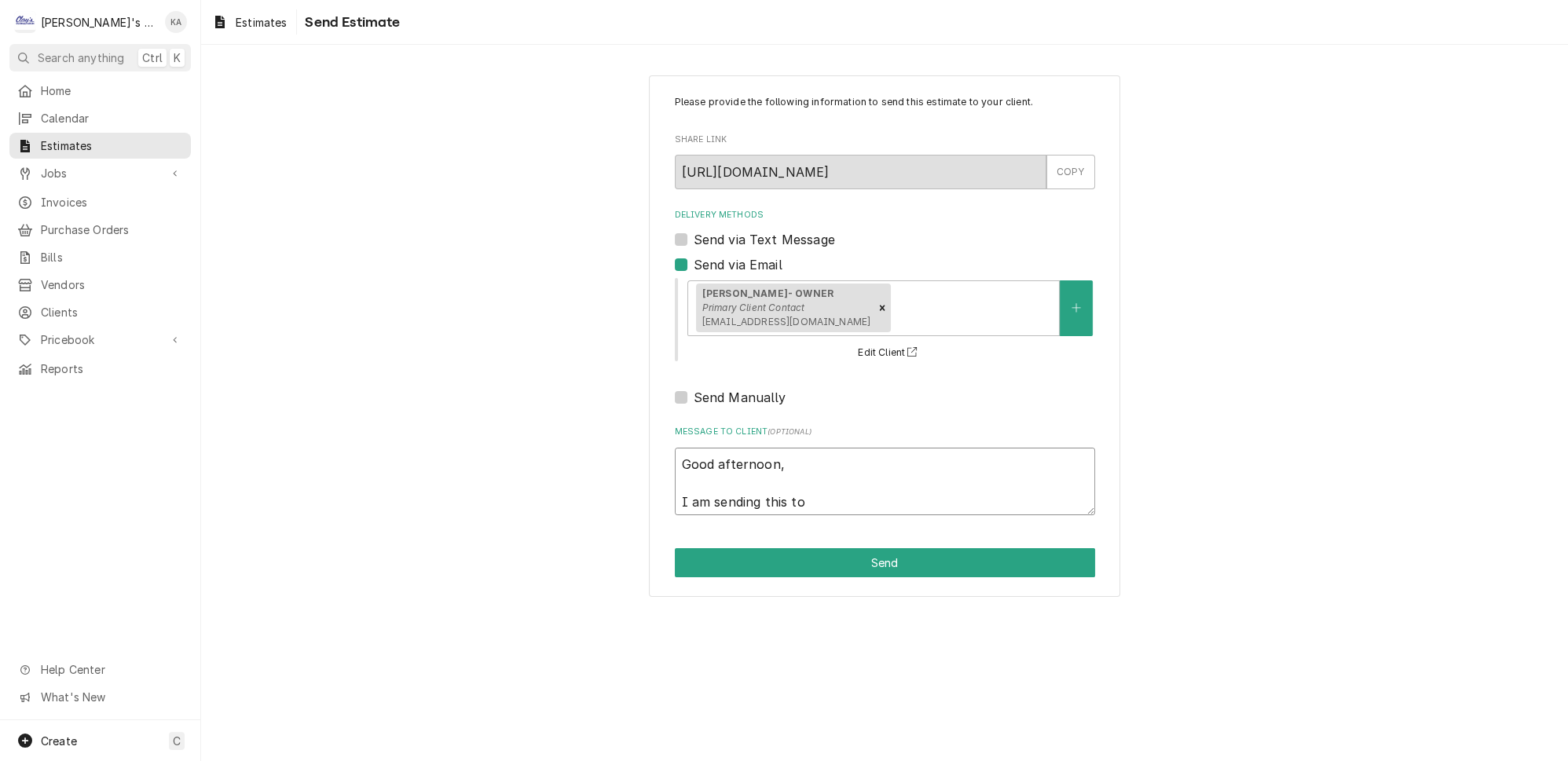
type textarea "x"
type textarea "Good afternoon, I am sending this to"
type textarea "x"
type textarea "Good afternoon, I am sending this to y"
type textarea "x"
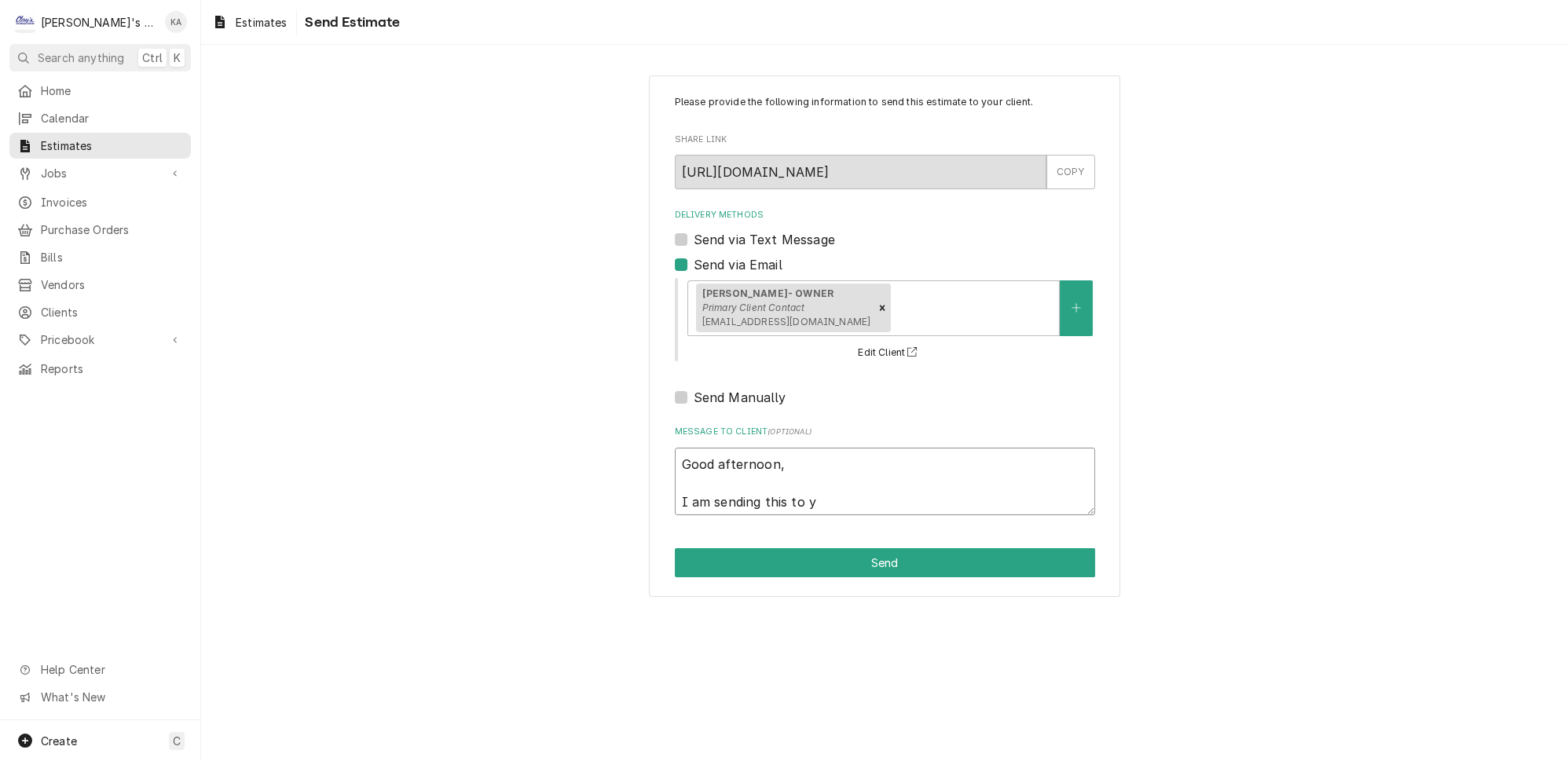
type textarea "Good afternoon, I am sending this to yo"
type textarea "x"
type textarea "Good afternoon, I am sending this to you"
type textarea "x"
type textarea "Good afternoon, I am sending this to you"
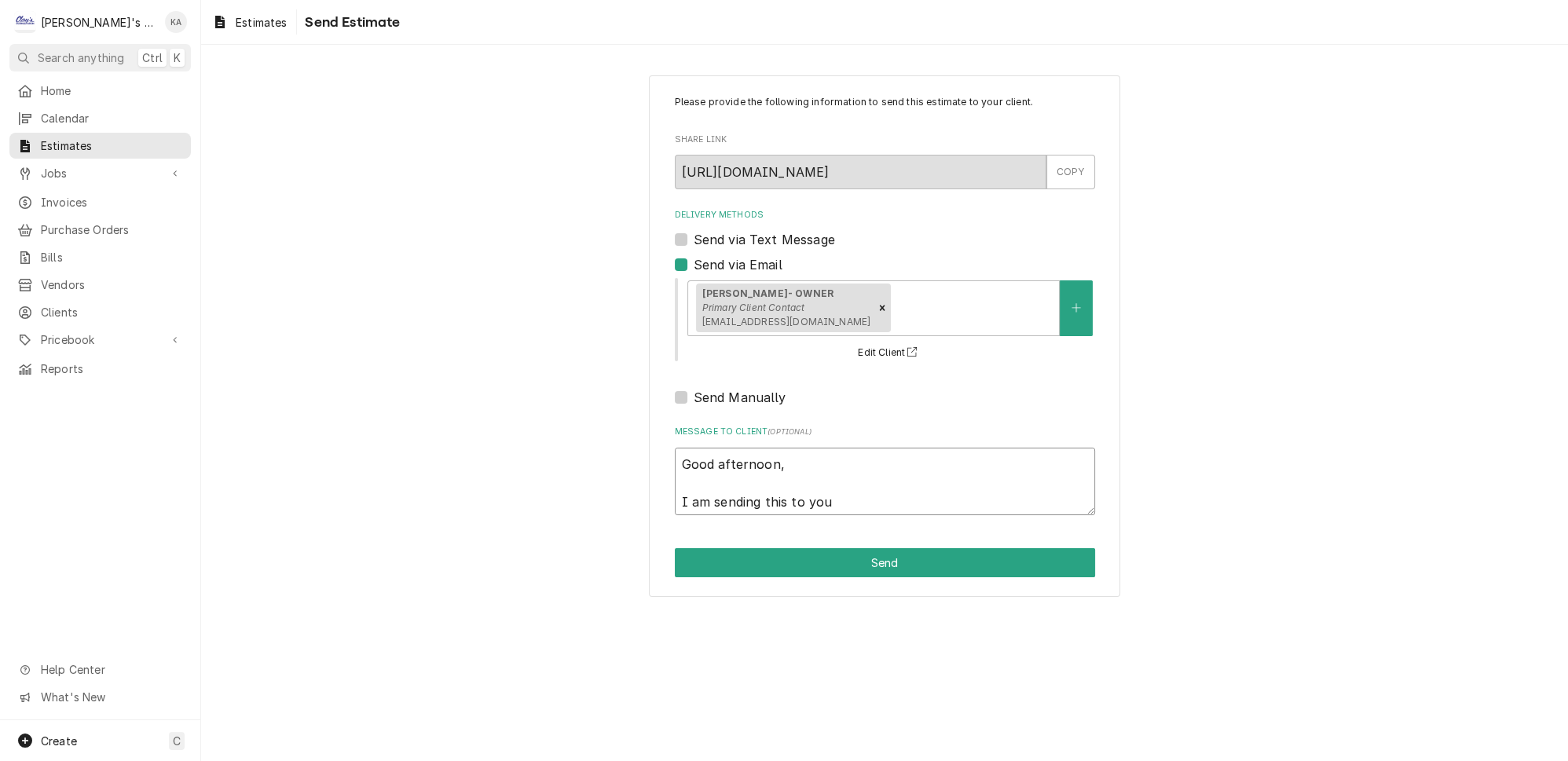
type textarea "x"
type textarea "Good afternoon, I am sending this to you &"
type textarea "x"
type textarea "Good afternoon, I am sending this to you &"
type textarea "x"
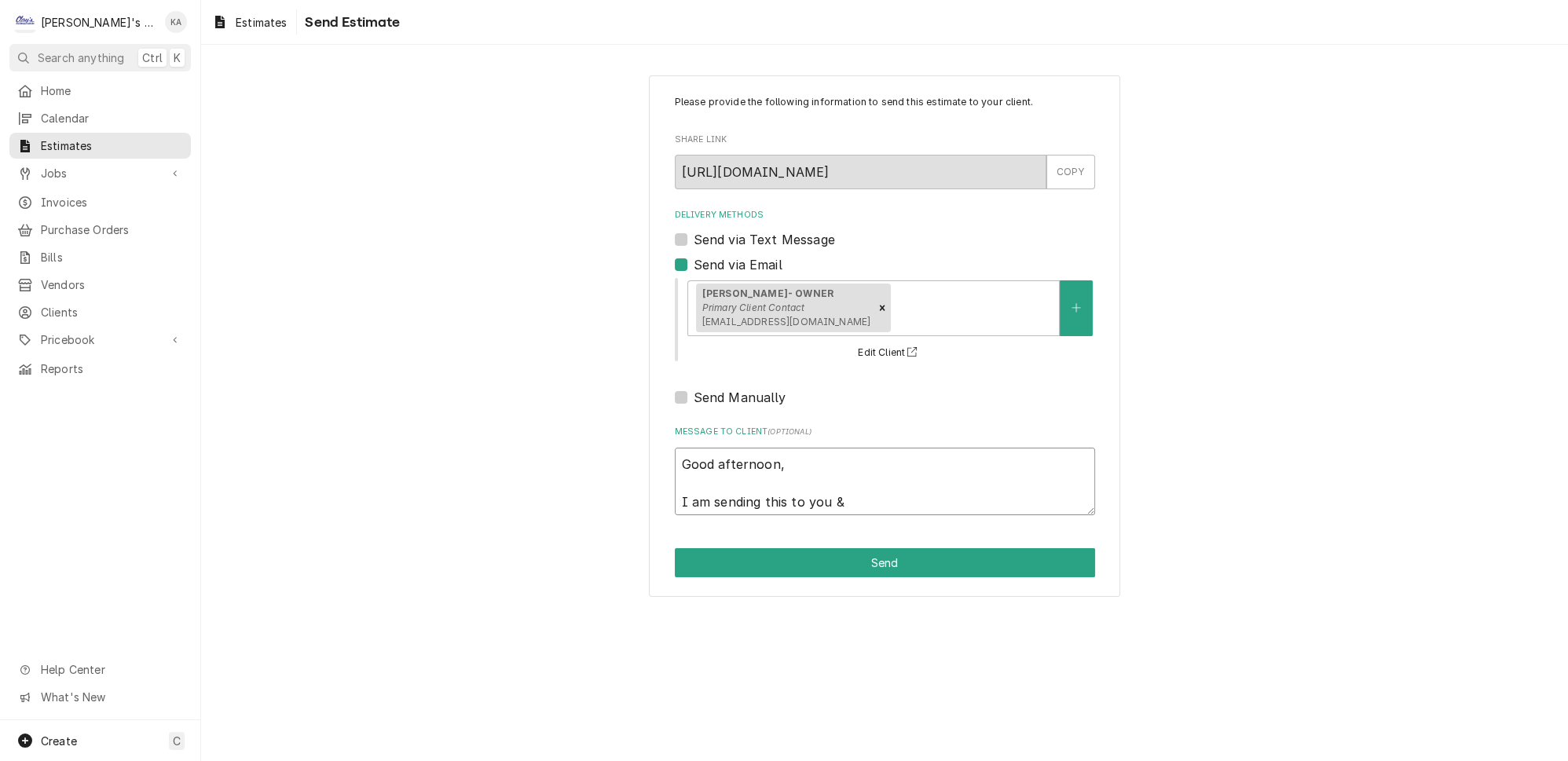
type textarea "Good afternoon, I am sending this to you & c"
type textarea "x"
type textarea "Good afternoon, I am sending this to you & co"
type textarea "x"
type textarea "Good afternoon, I am sending this to you & con"
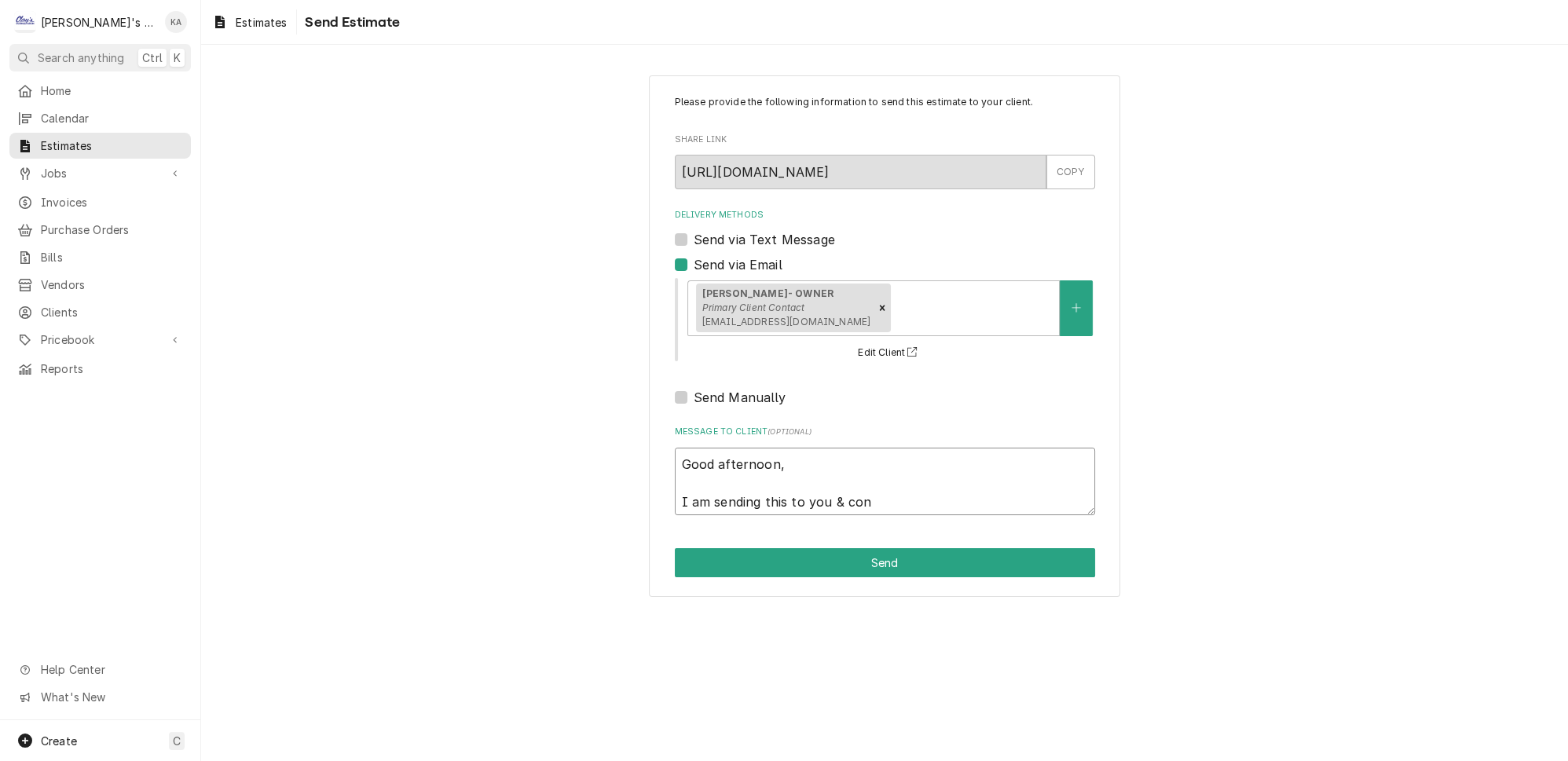
type textarea "x"
type textarea "Good afternoon, I am sending this to you & conf"
type textarea "x"
type textarea "Good afternoon, I am sending this to you & confi"
type textarea "x"
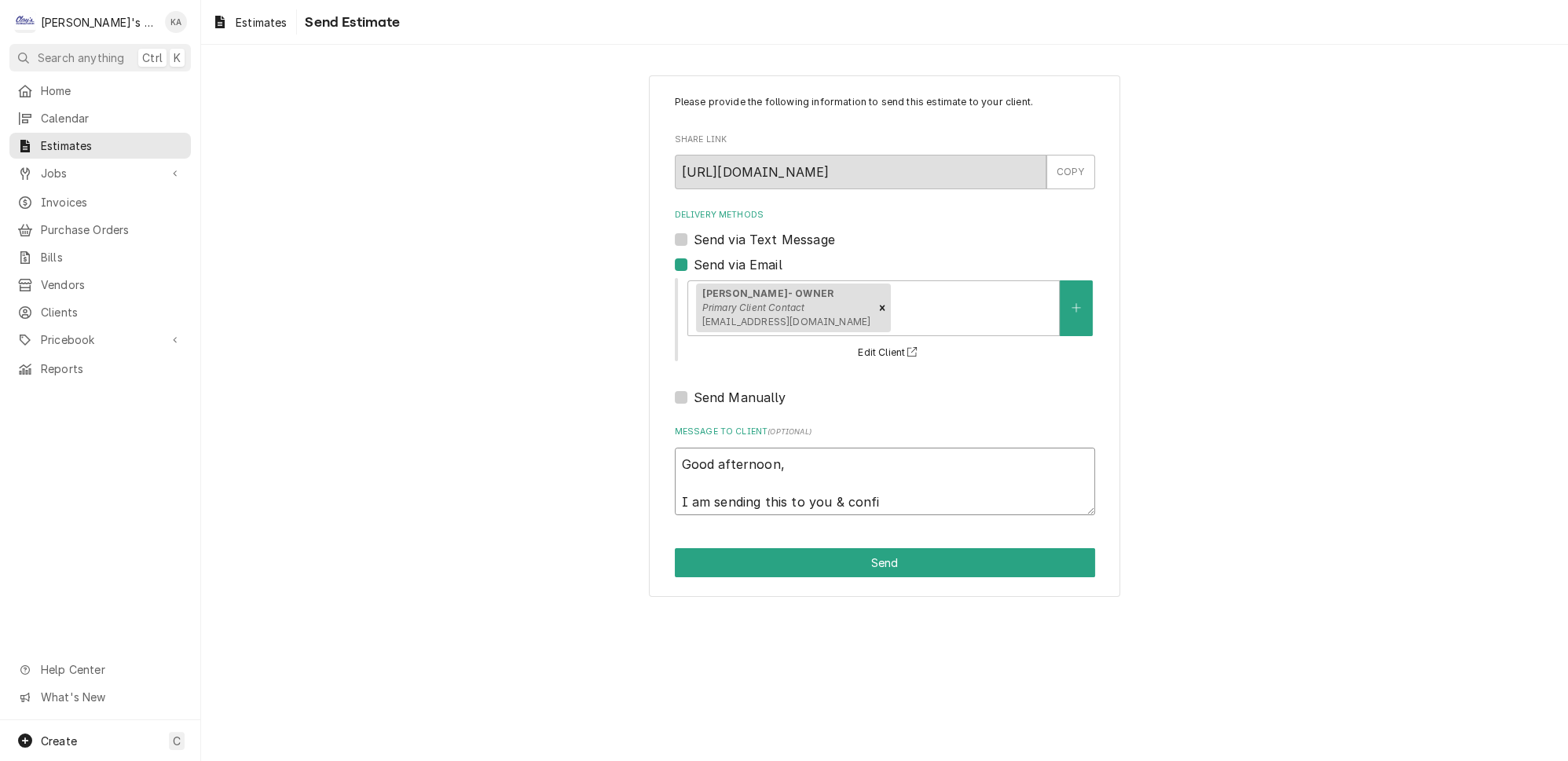
type textarea "Good afternoon, I am sending this to you & confir"
type textarea "x"
type textarea "Good afternoon, I am sending this to you & confirm"
type textarea "x"
type textarea "Good afternoon, I am sending this to you & confirmi"
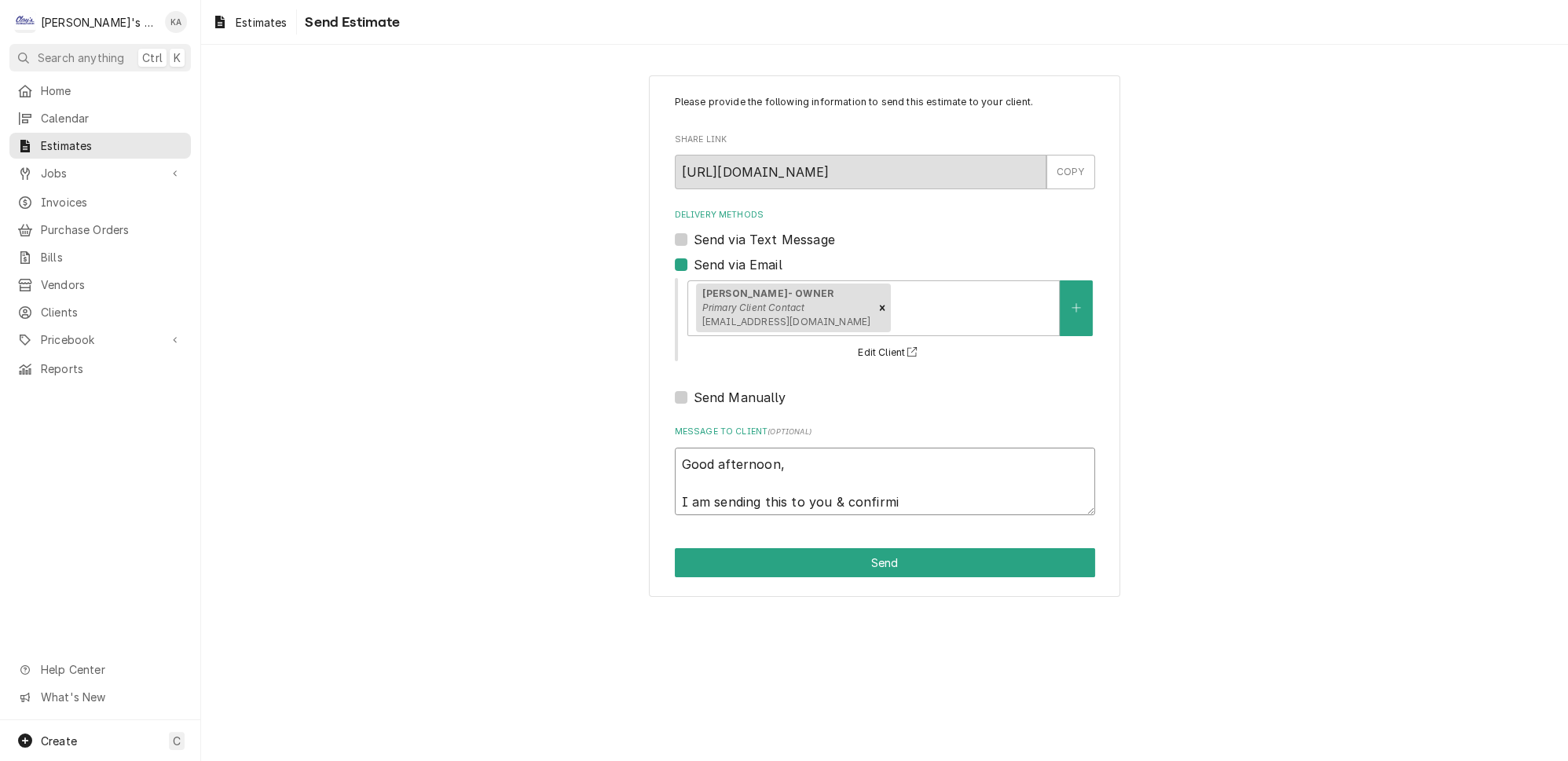
type textarea "x"
type textarea "Good afternoon, I am sending this to you & confirmin"
type textarea "x"
type textarea "Good afternoon, I am sending this to you & confirming"
type textarea "x"
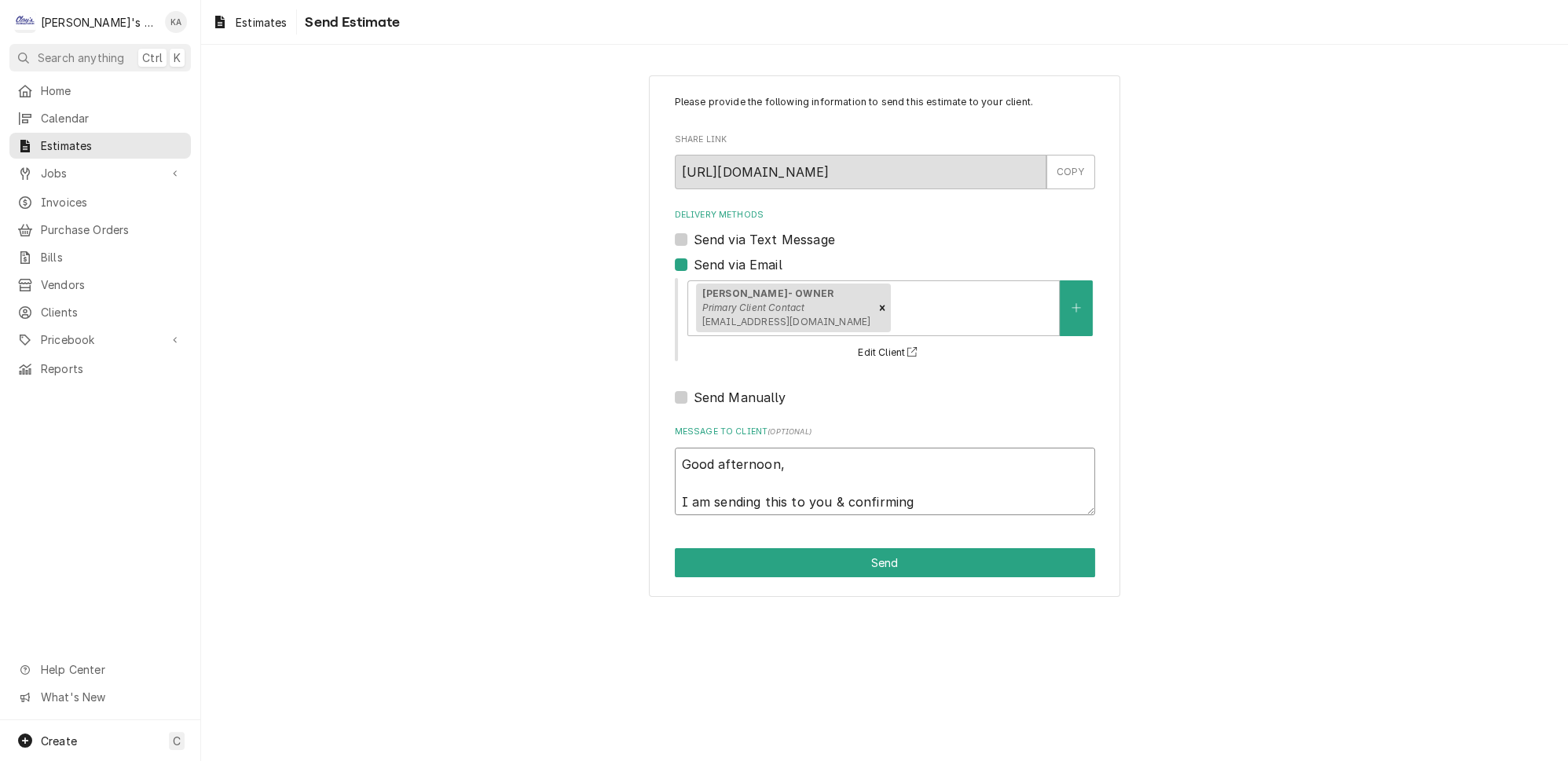
type textarea "Good afternoon, I am sending this to you & confirming"
type textarea "x"
type textarea "Good afternoon, I am sending this to you & confirming w"
type textarea "x"
type textarea "Good afternoon, I am sending this to you & confirming we"
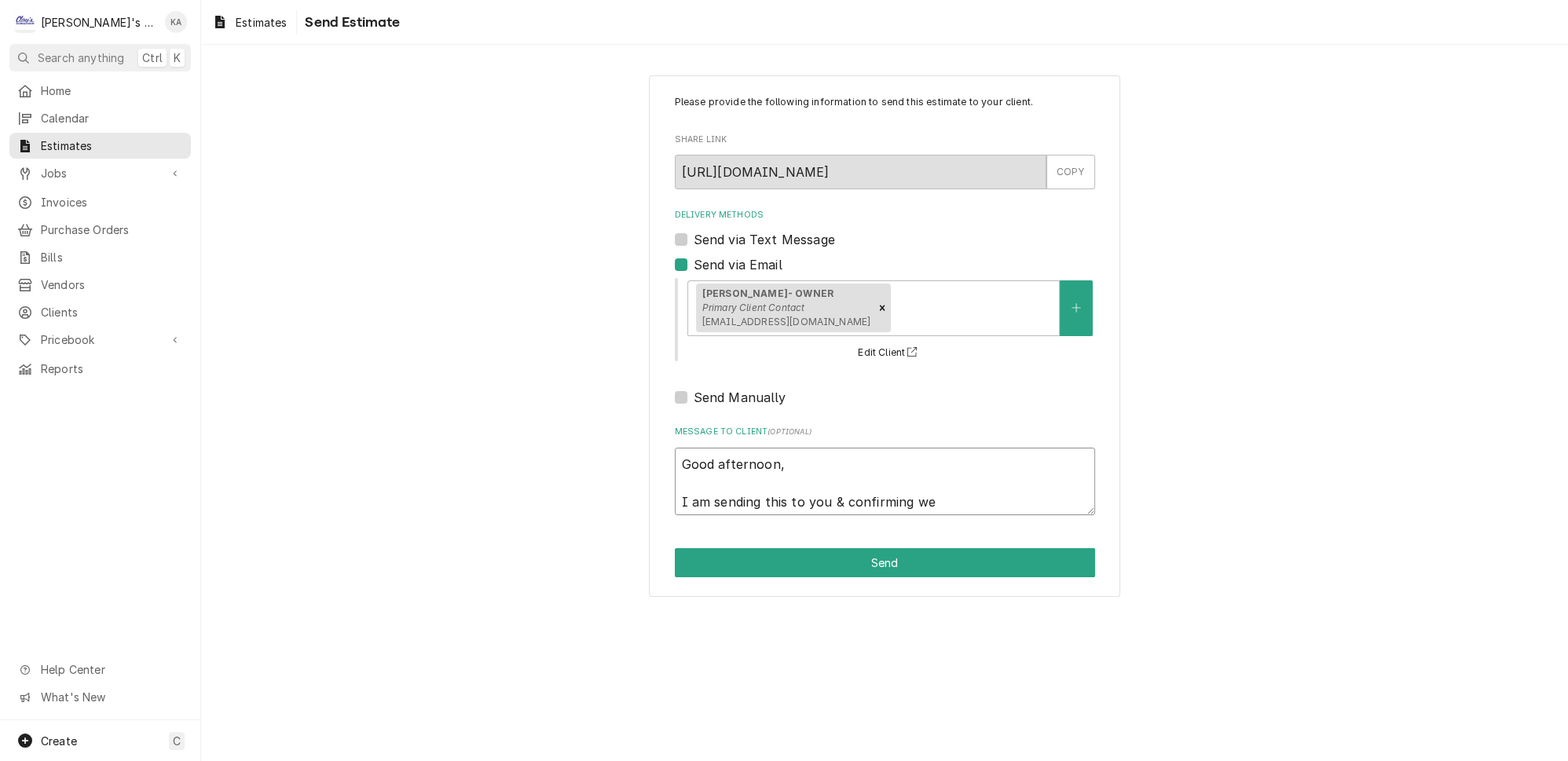
type textarea "x"
type textarea "Good afternoon, I am sending this to you & confirming we"
type textarea "x"
type textarea "Good afternoon, I am sending this to you & confirming we a"
type textarea "x"
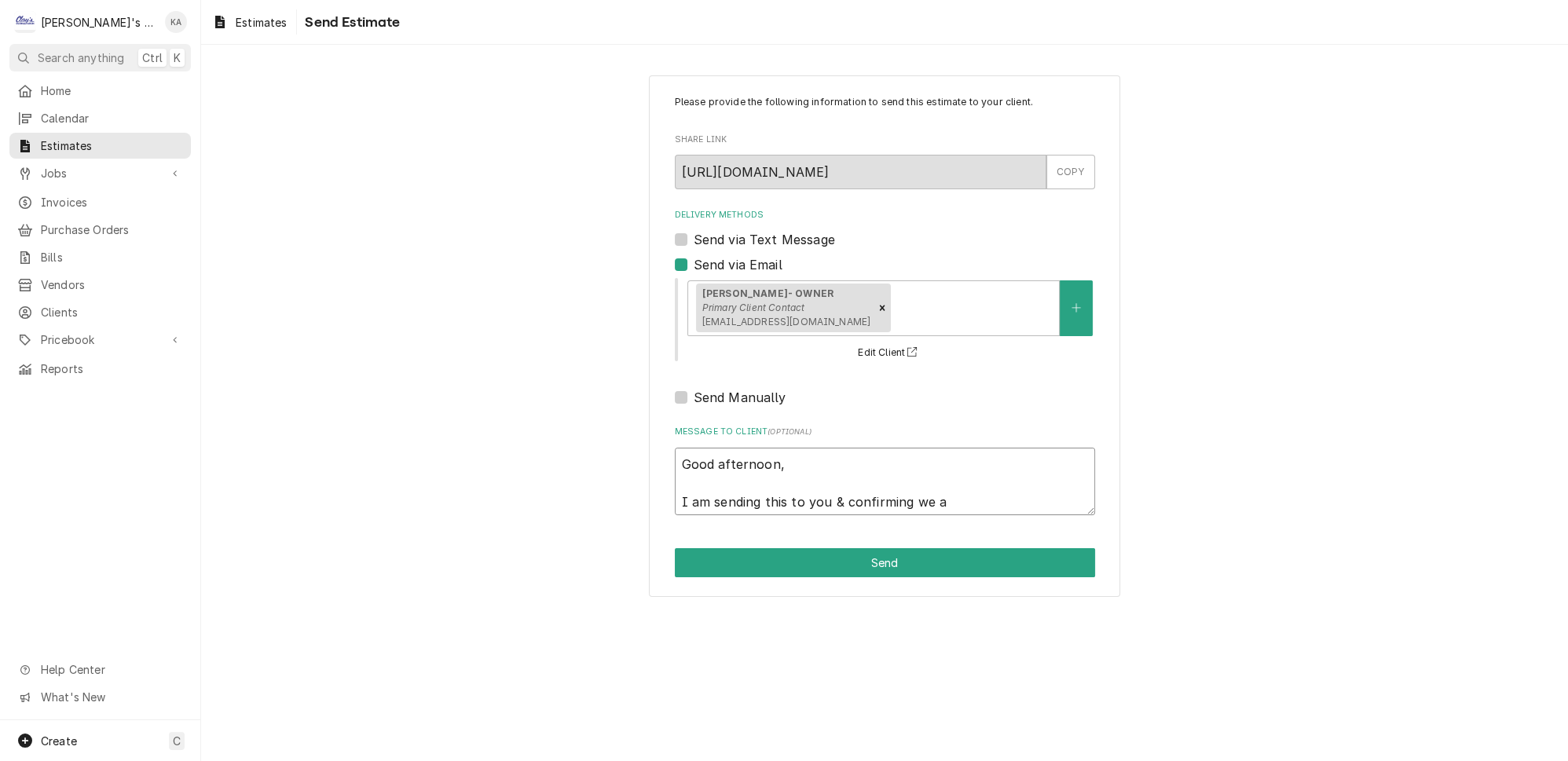
type textarea "Good afternoon, I am sending this to you & confirming we ar"
type textarea "x"
type textarea "Good afternoon, I am sending this to you & confirming we are"
type textarea "x"
type textarea "Good afternoon, I am sending this to you & confirming we are"
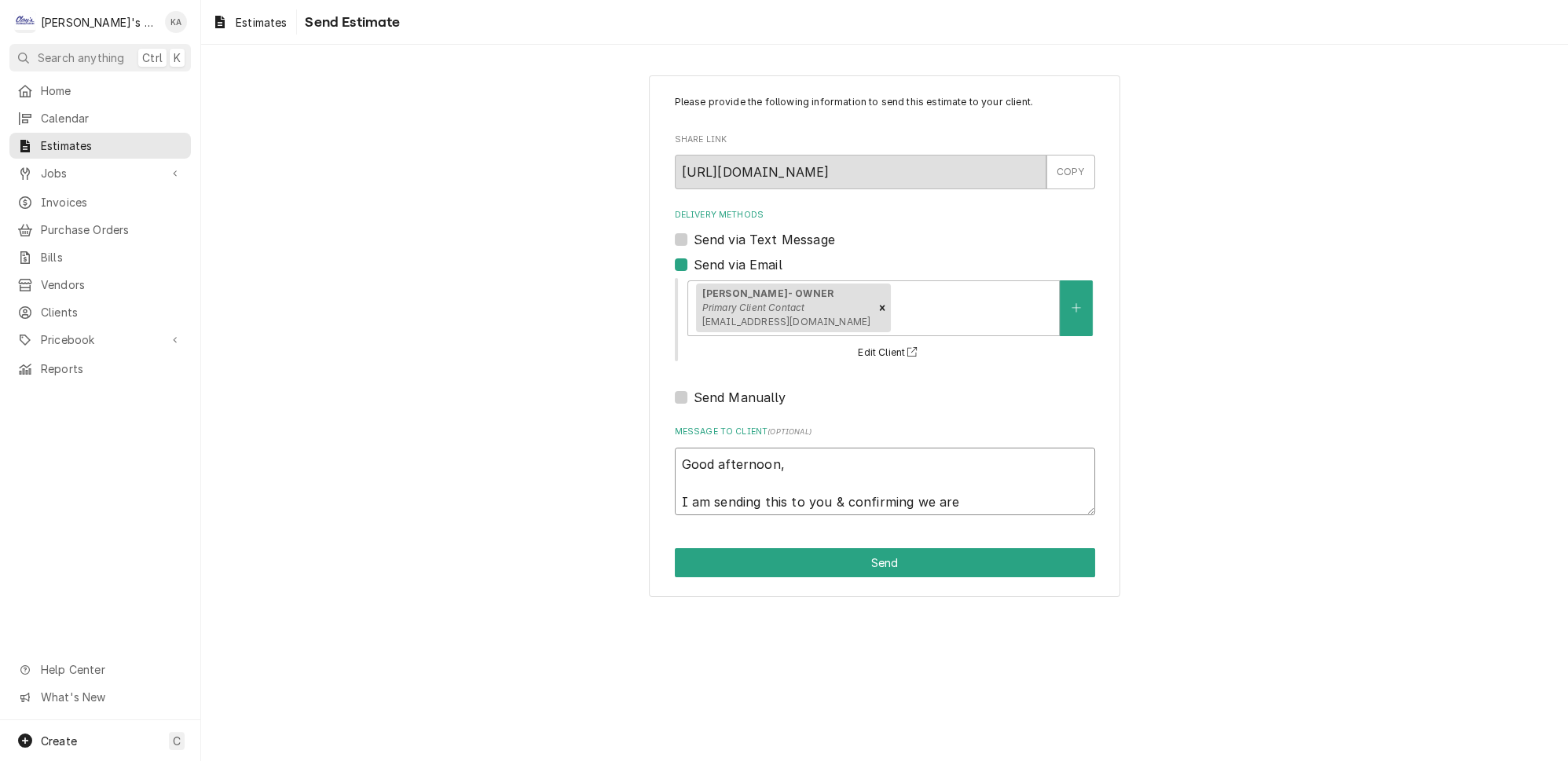
type textarea "x"
type textarea "Good afternoon, I am sending this to you & confirming we are d"
type textarea "x"
type textarea "Good afternoon, I am sending this to you & confirming we are do"
type textarea "x"
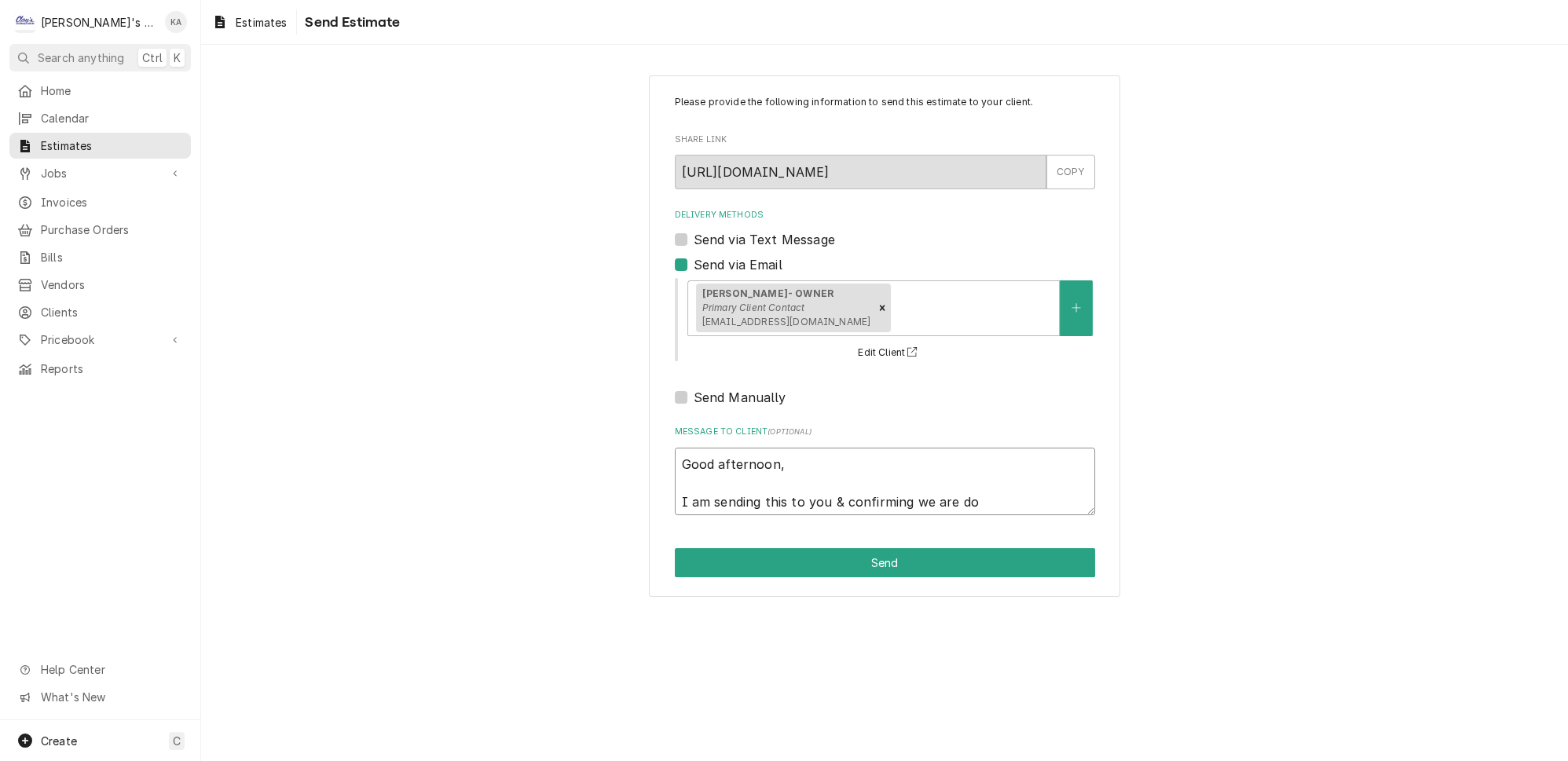
type textarea "Good afternoon, I am sending this to you & confirming we are doi"
type textarea "x"
type textarea "Good afternoon, I am sending this to you & confirming we are doin"
type textarea "x"
type textarea "Good afternoon, I am sending this to you & confirming we are doing"
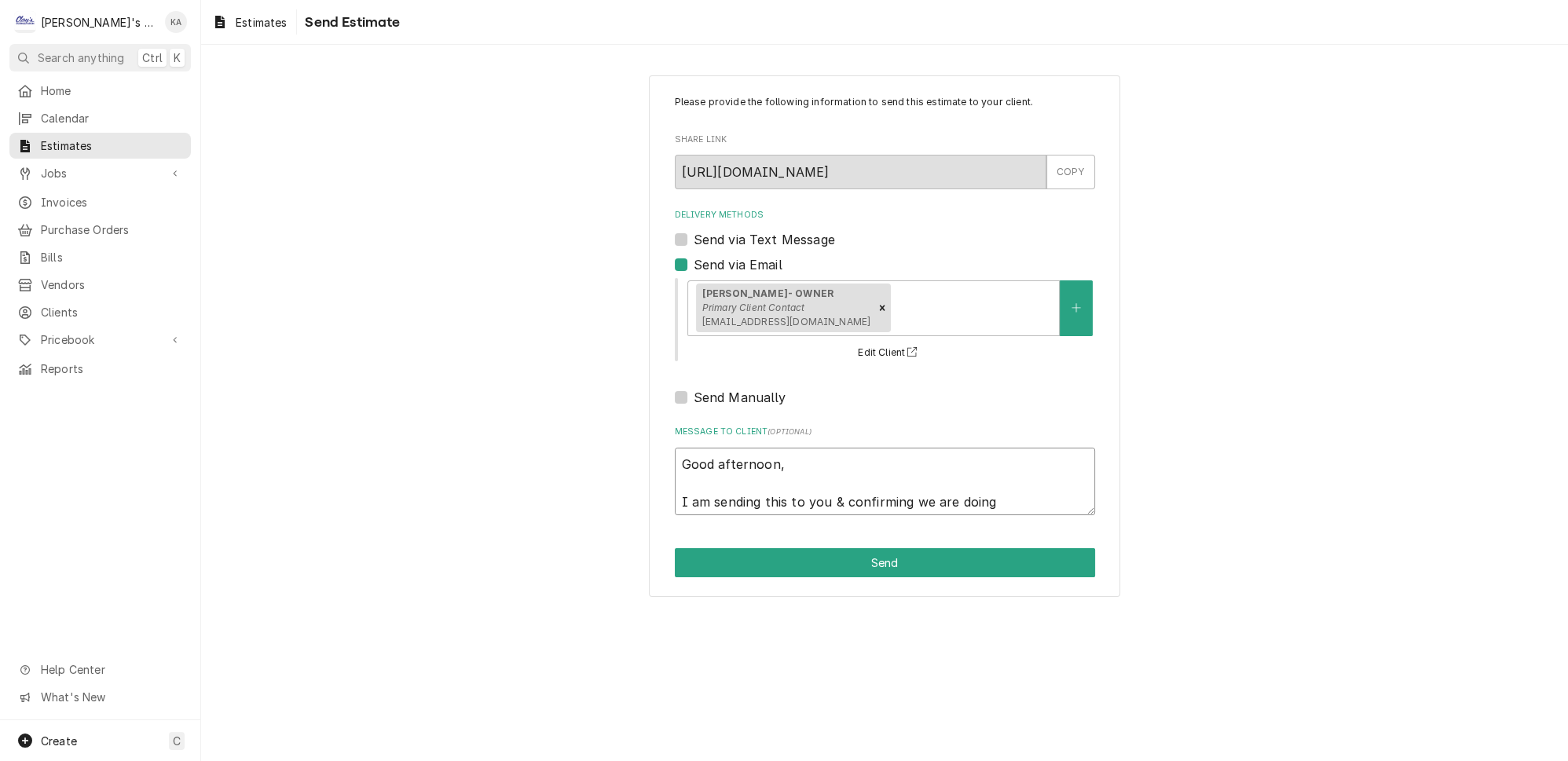
type textarea "x"
type textarea "Good afternoon, I am sending this to you & confirming we are doing"
type textarea "x"
type textarea "Good afternoon, I am sending this to you & confirming we are doing t"
type textarea "x"
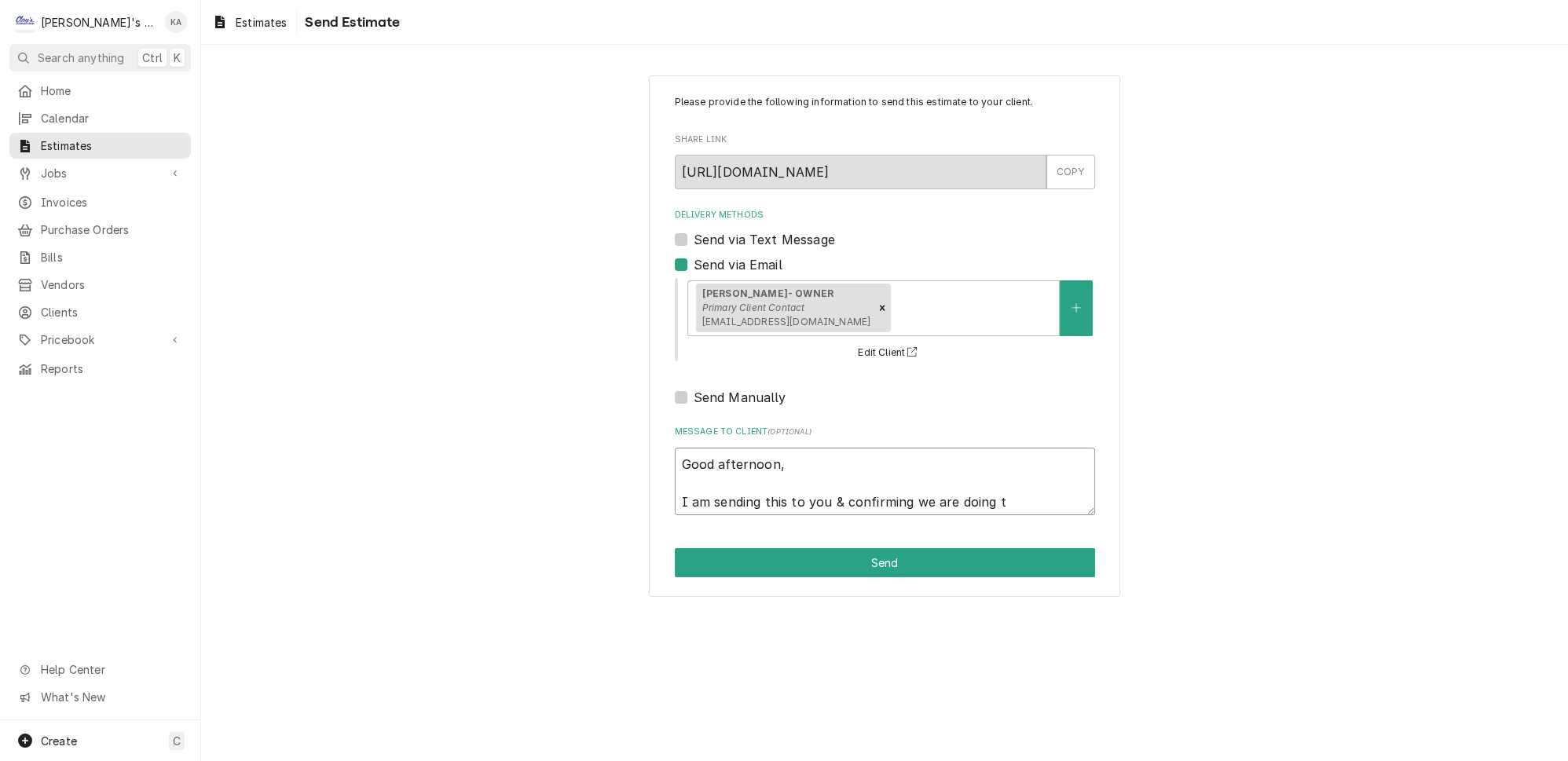
type textarea "Good afternoon, I am sending this to you & confirming we are doing th"
type textarea "x"
type textarea "Good afternoon, I am sending this to you & confirming we are doing the"
type textarea "x"
type textarea "Good afternoon, I am sending this to you & confirming we are doing the"
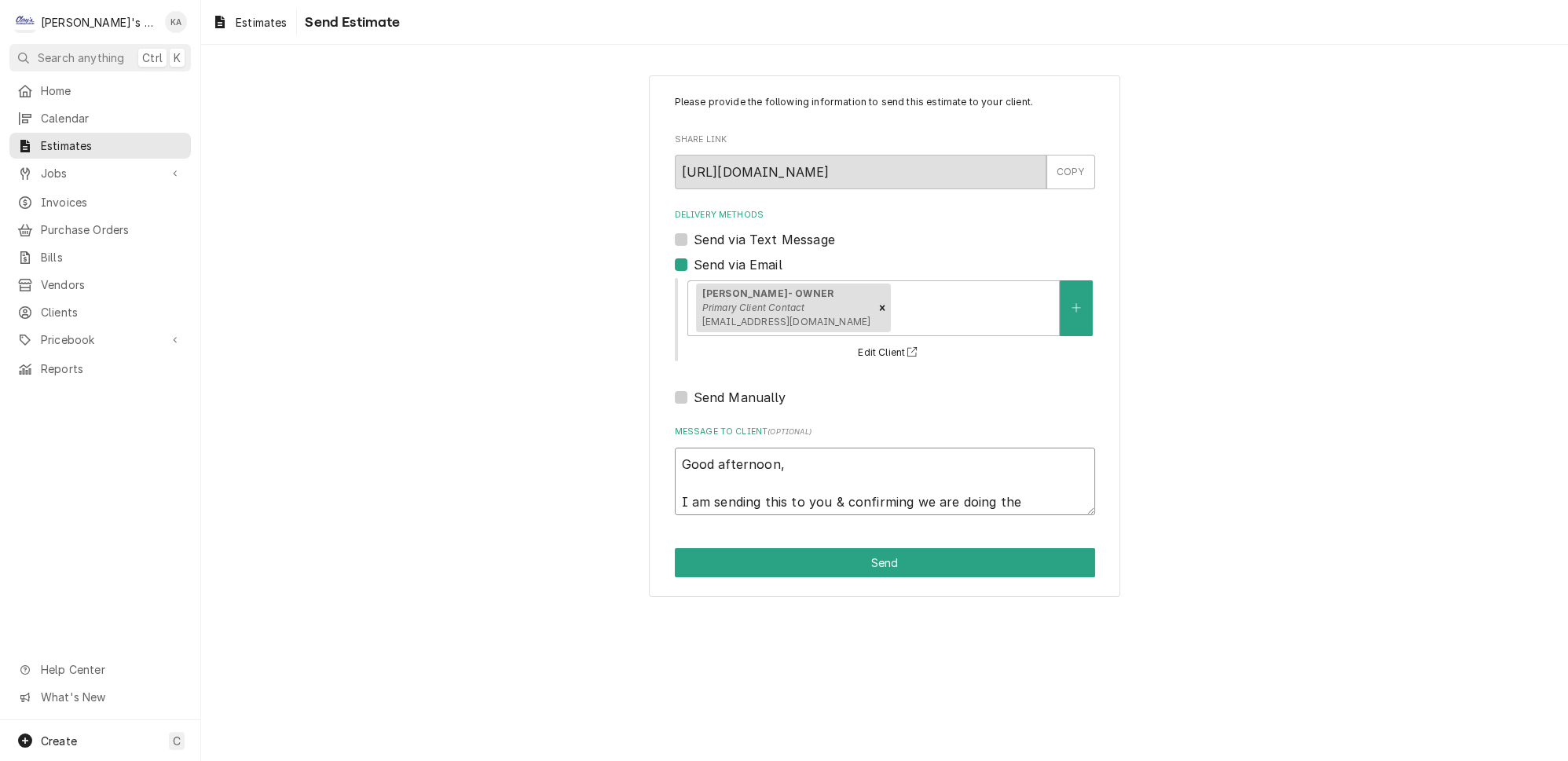
type textarea "x"
type textarea "Good afternoon, I am sending this to you & confirming we are doing the r"
type textarea "x"
type textarea "Good afternoon, I am sending this to you & confirming we are doing the re"
type textarea "x"
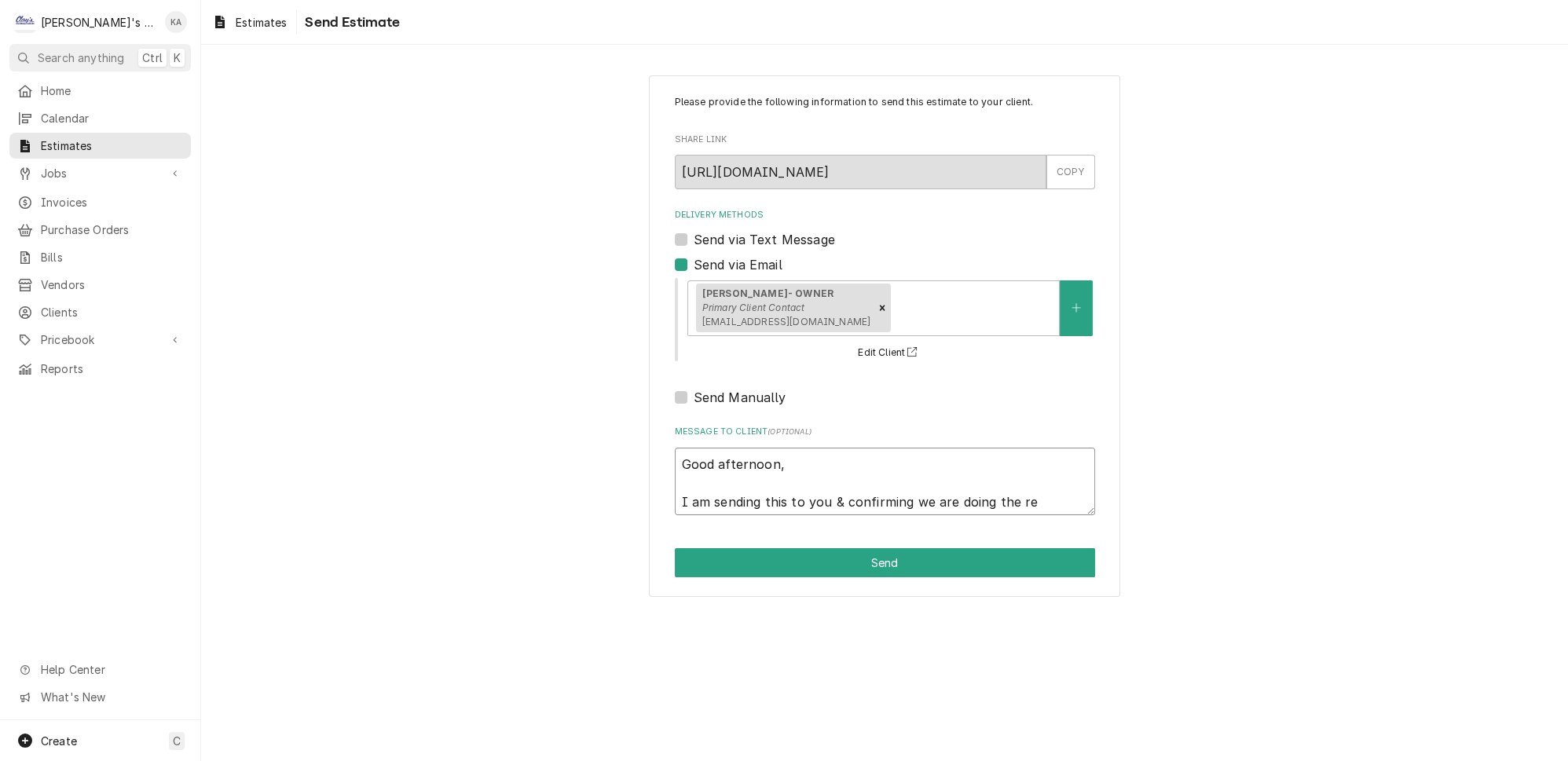
type textarea "Good afternoon, I am sending this to you & confirming we are doing the rep"
type textarea "x"
type textarea "Good afternoon, I am sending this to you & confirming we are doing the repa"
type textarea "x"
type textarea "Good afternoon, I am sending this to you & confirming we are doing the repai"
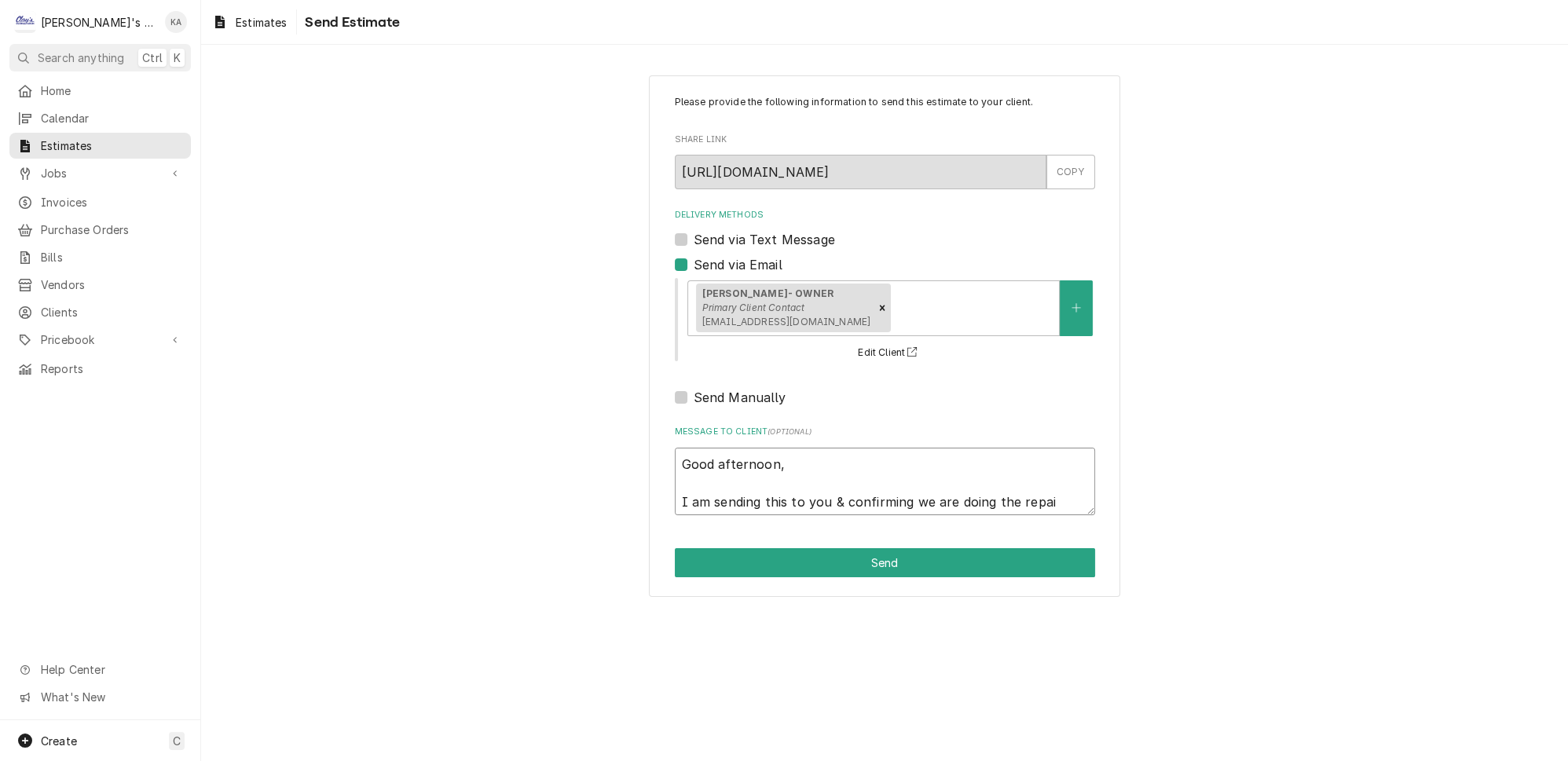
type textarea "x"
type textarea "Good afternoon, I am sending this to you & confirming we are doing the repair"
type textarea "x"
type textarea "Good afternoon, I am sending this to you & confirming we are doing the repair."
type textarea "x"
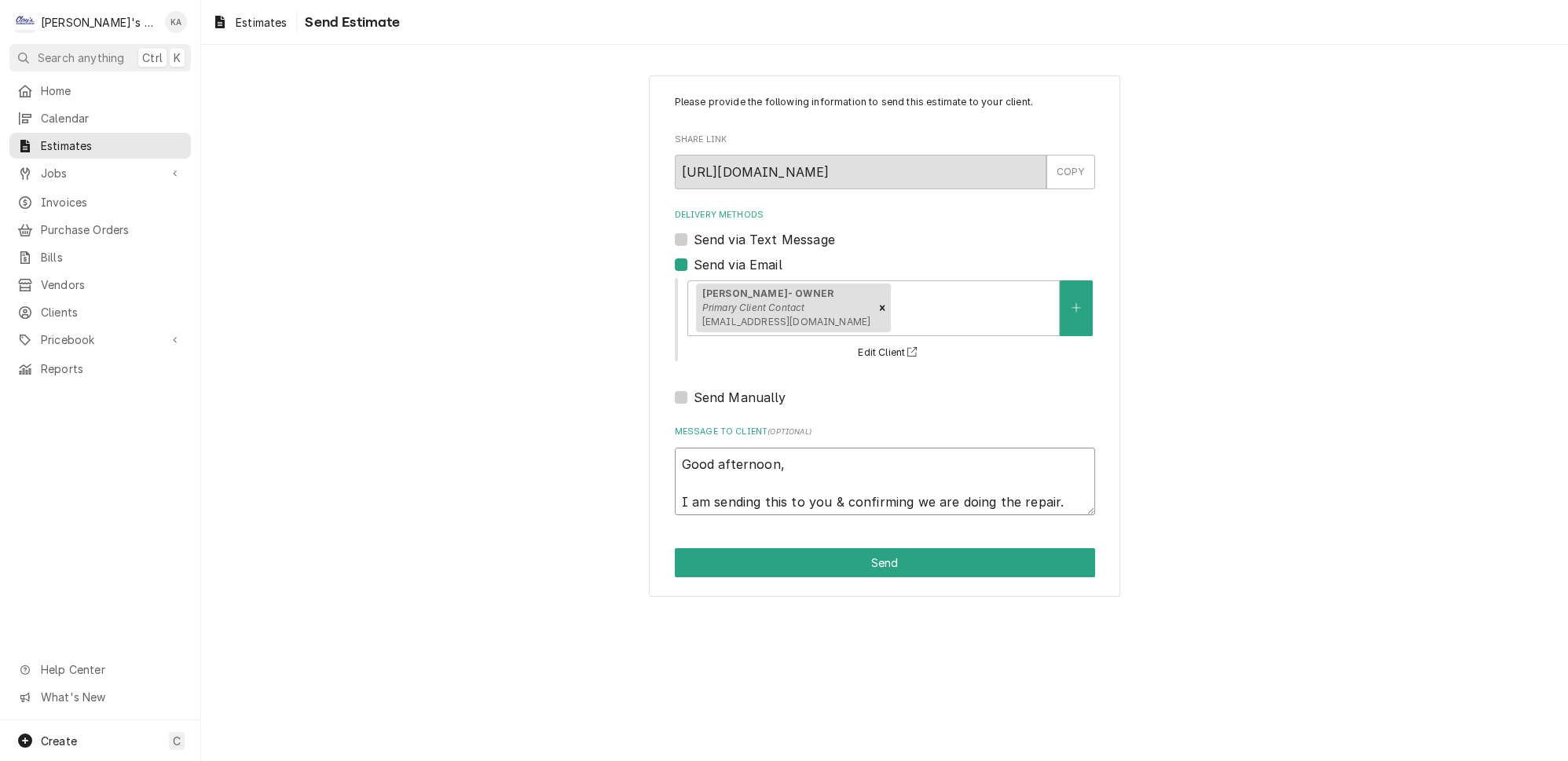
type textarea "Good afternoon, I am sending this to you & confirming we are doing the repair."
type textarea "x"
type textarea "Good afternoon, I am sending this to you & confirming we are doing the repair. I"
type textarea "x"
type textarea "Good afternoon, I am sending this to you & confirming we are doing the repair. I"
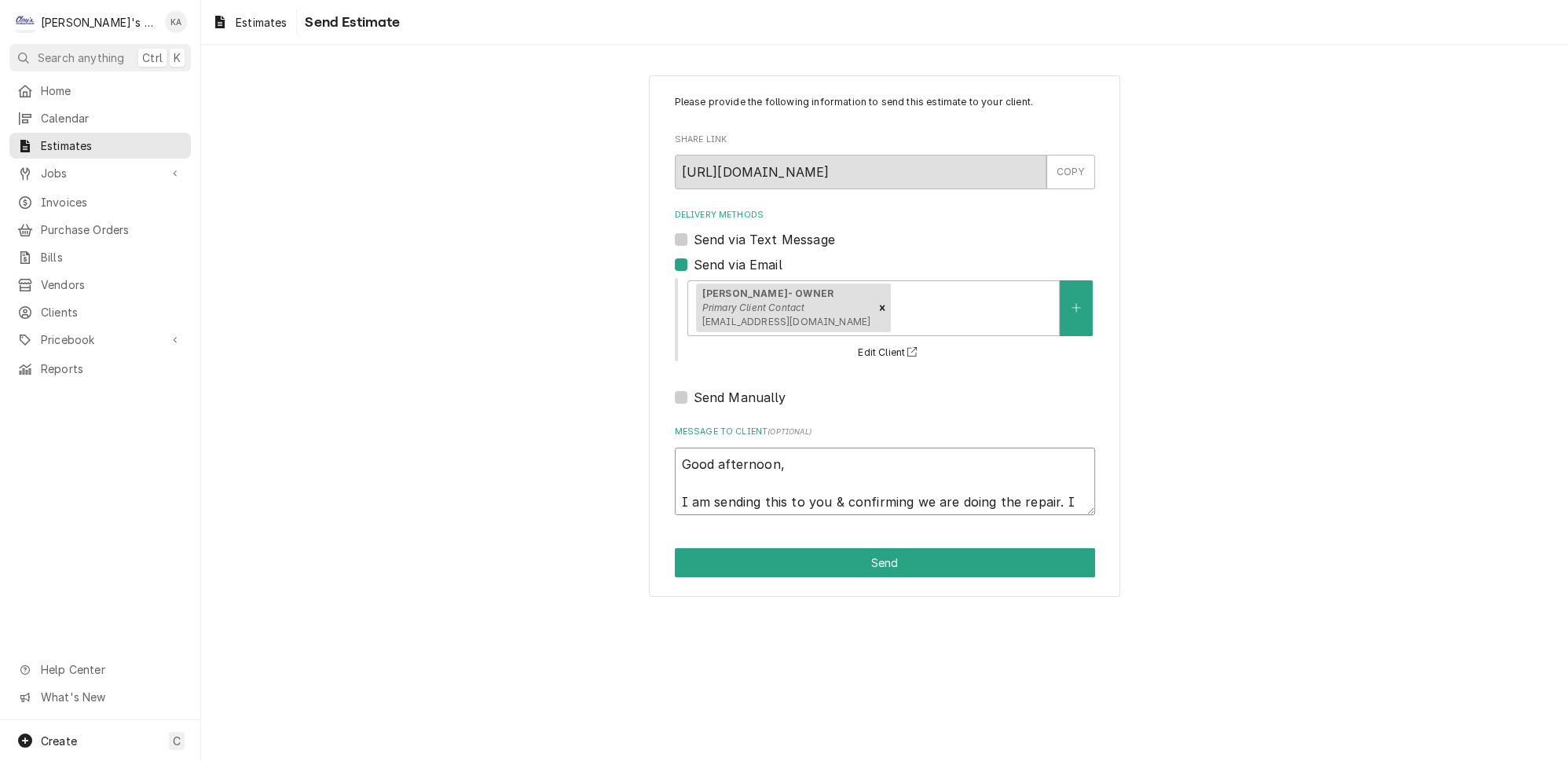
type textarea "x"
type textarea "Good afternoon, I am sending this to you & confirming we are doing the repair. …"
type textarea "x"
type textarea "Good afternoon, I am sending this to you & confirming we are doing the repair. …"
type textarea "x"
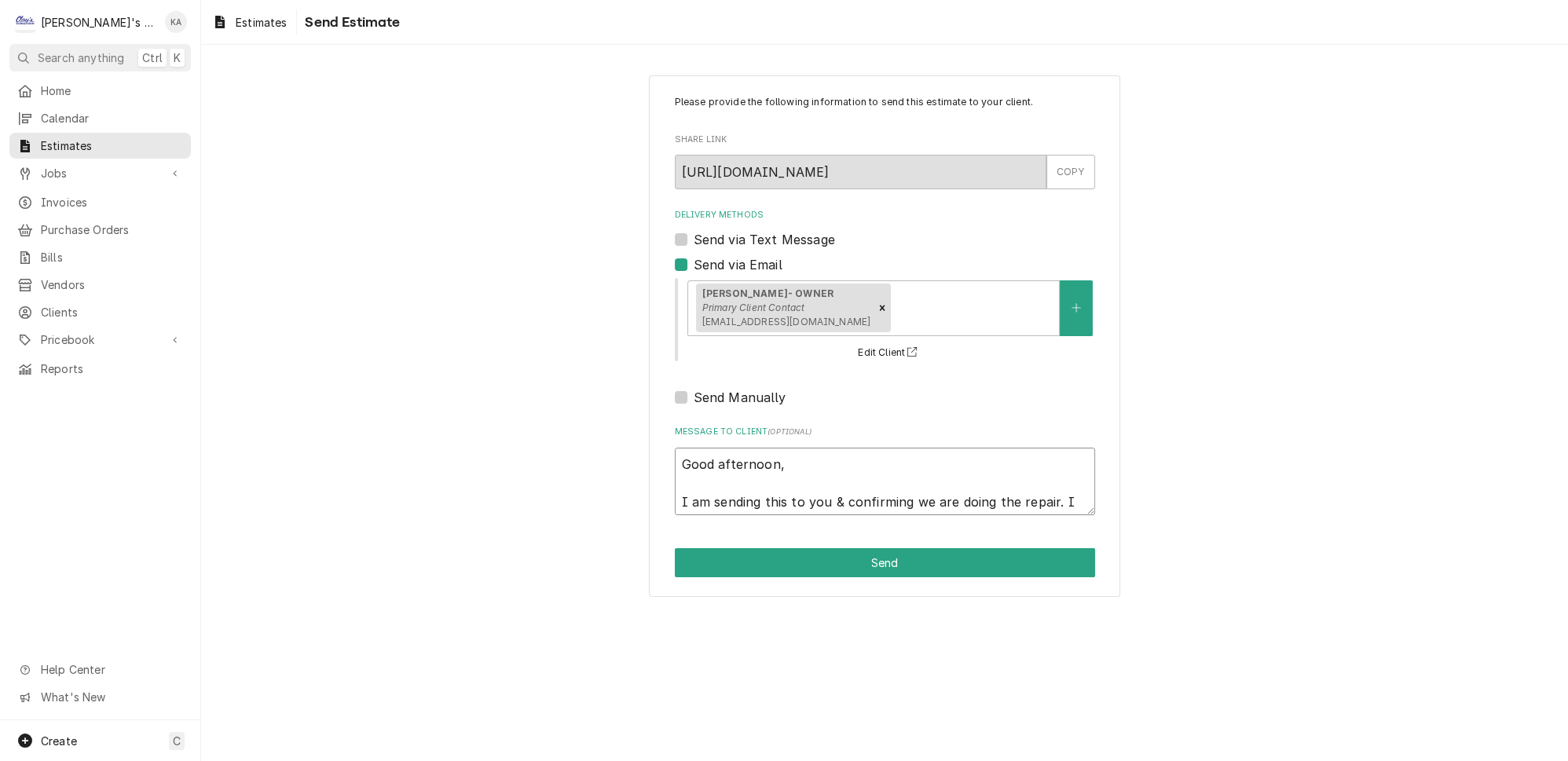
type textarea "Good afternoon, I am sending this to you & confirming we are doing the repair. …"
type textarea "x"
type textarea "Good afternoon, I am sending this to you & confirming we are doing the repair. …"
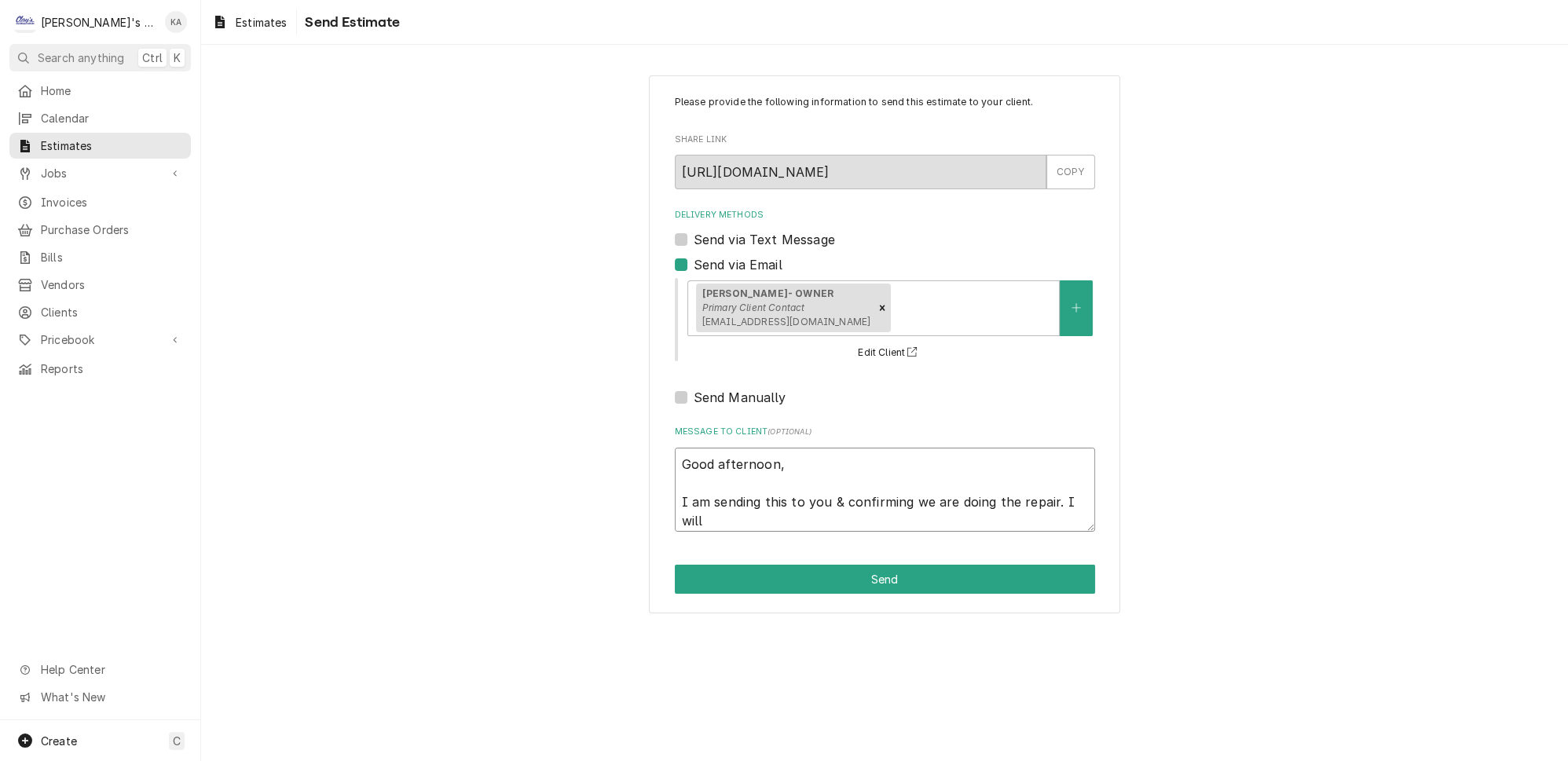
type textarea "x"
type textarea "Good afternoon, I am sending this to you & confirming we are doing the repair. …"
type textarea "x"
type textarea "Good afternoon, I am sending this to you & confirming we are doing the repair. …"
type textarea "x"
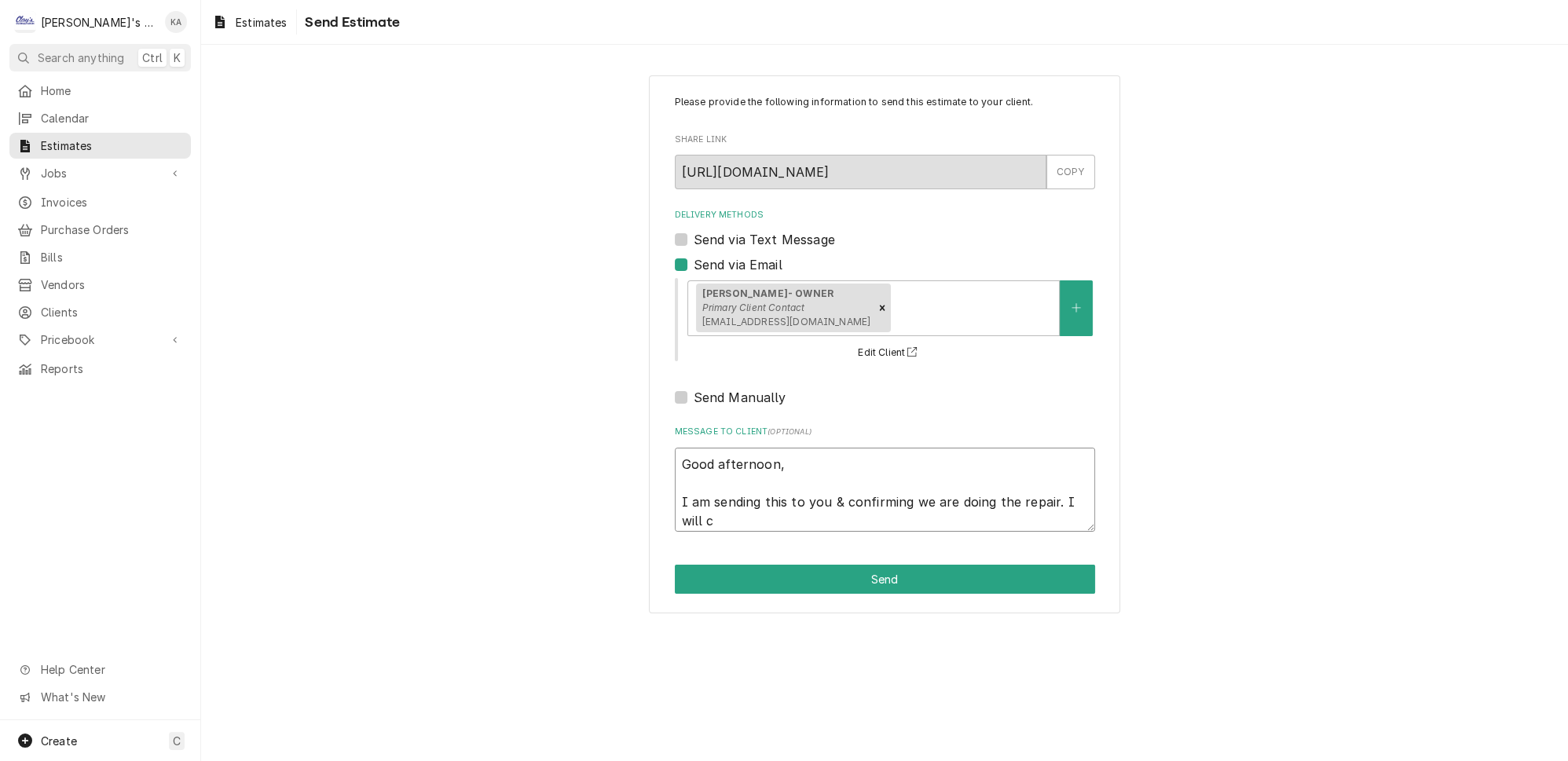
type textarea "Good afternoon, I am sending this to you & confirming we are doing the repair. …"
type textarea "x"
type textarea "Good afternoon, I am sending this to you & confirming we are doing the repair. …"
type textarea "x"
type textarea "Good afternoon, I am sending this to you & confirming we are doing the repair. …"
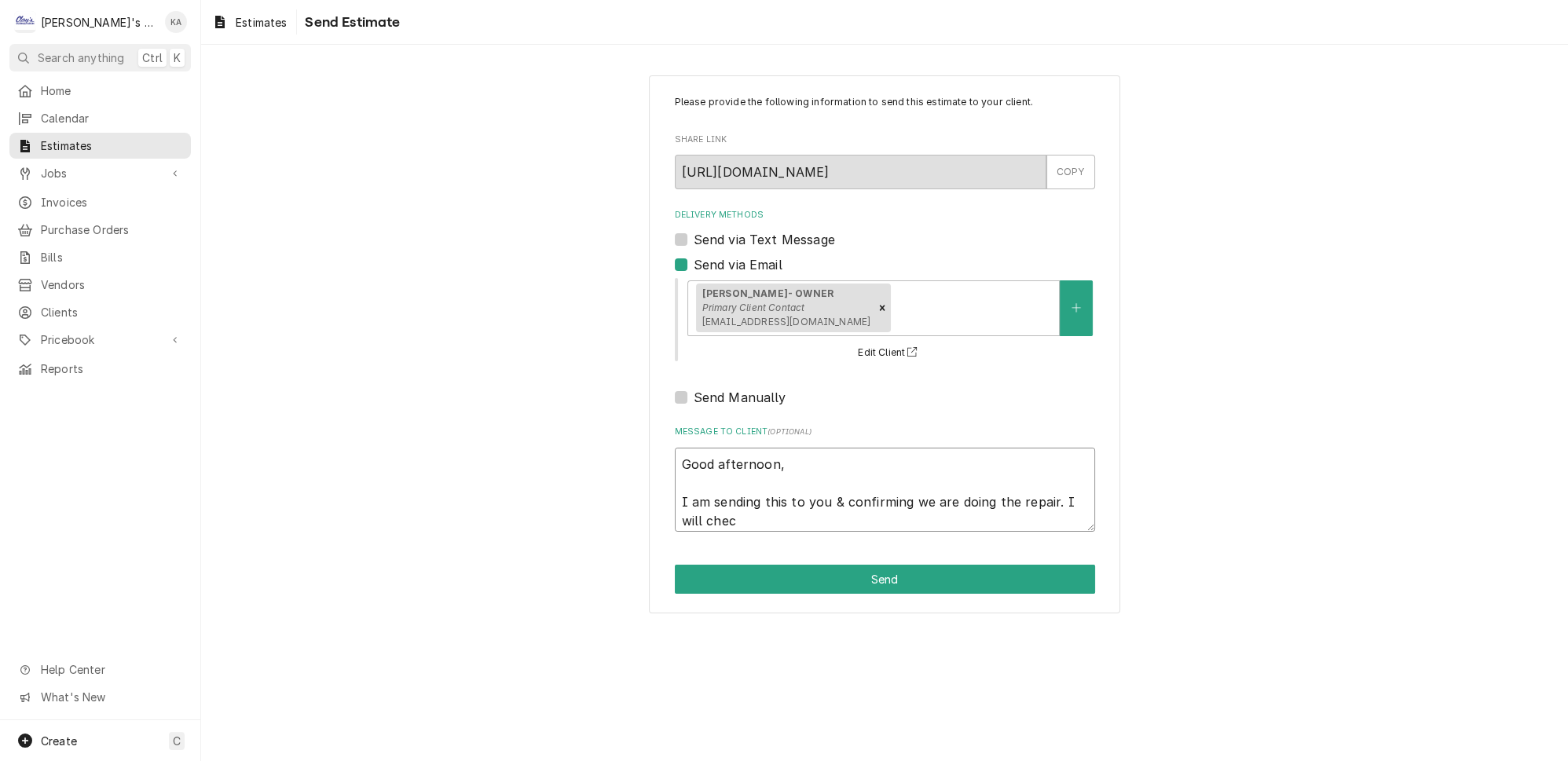
type textarea "x"
type textarea "Good afternoon, I am sending this to you & confirming we are doing the repair. …"
type textarea "x"
type textarea "Good afternoon, I am sending this to you & confirming we are doing the repair. …"
type textarea "x"
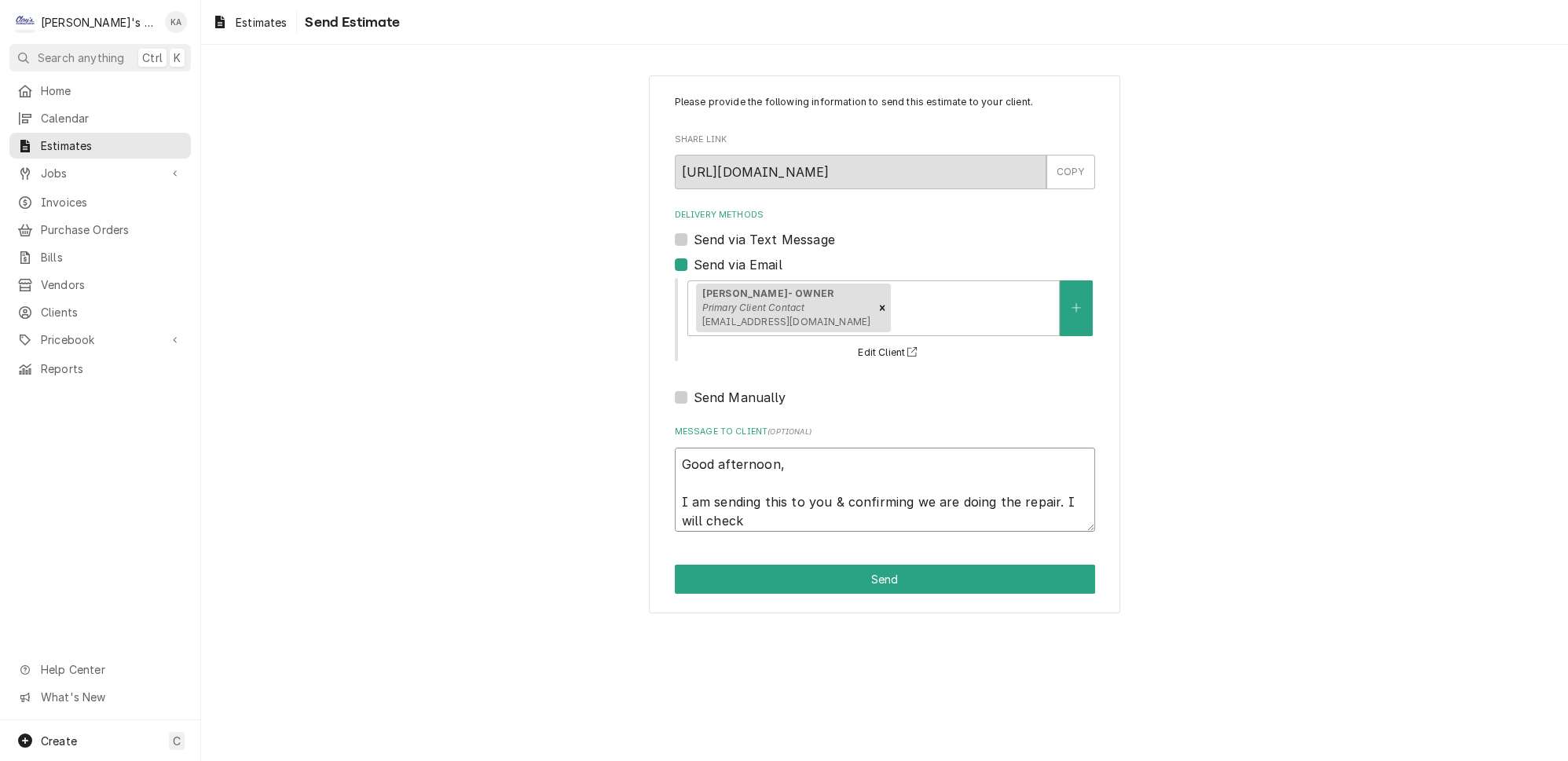
type textarea "Good afternoon, I am sending this to you & confirming we are doing the repair. …"
type textarea "x"
type textarea "Good afternoon, I am sending this to you & confirming we are doing the repair. …"
type textarea "x"
type textarea "Good afternoon, I am sending this to you & confirming we are doing the repair. …"
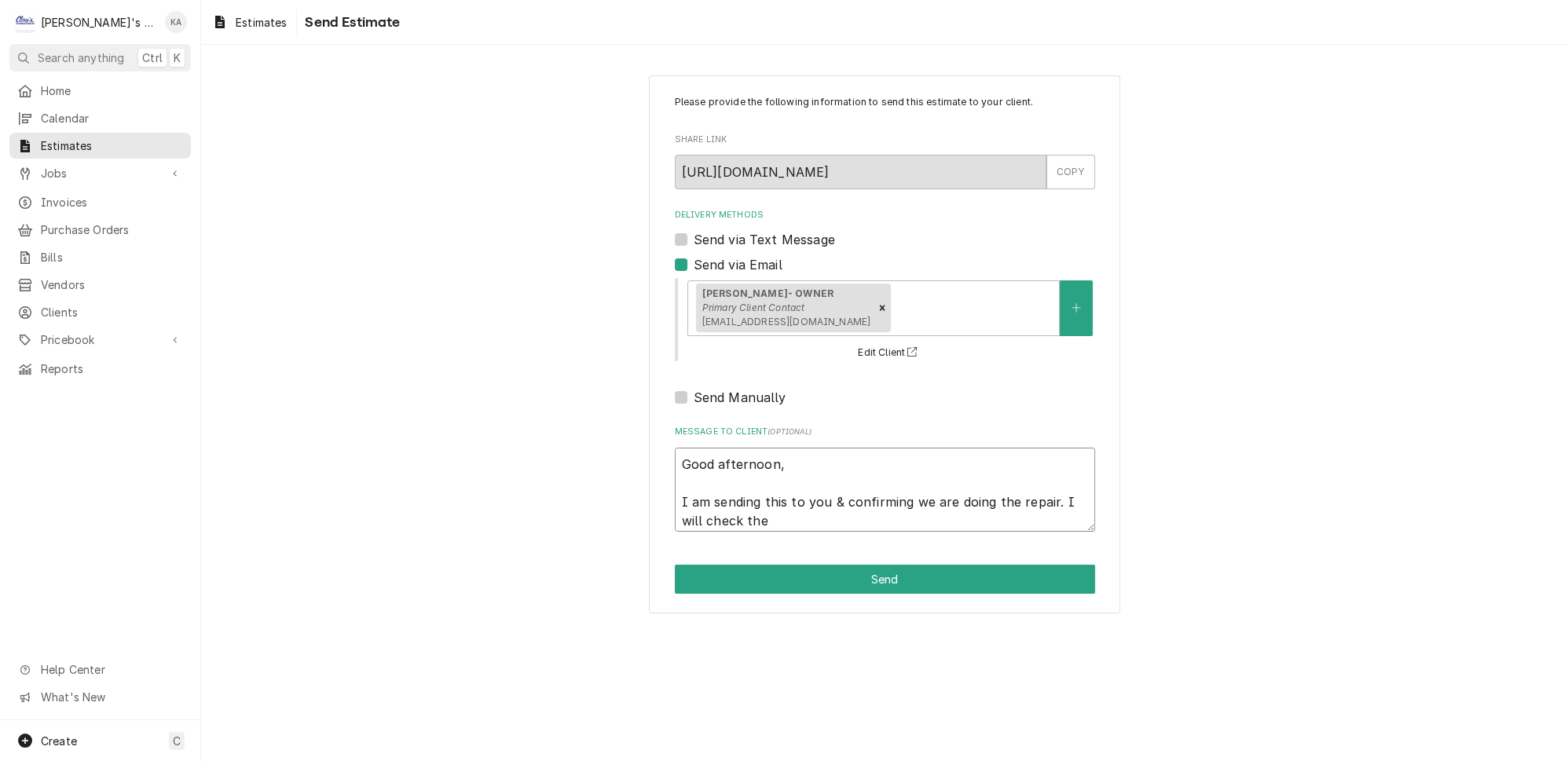
type textarea "x"
type textarea "Good afternoon, I am sending this to you & confirming we are doing the repair. …"
type textarea "x"
type textarea "Good afternoon, I am sending this to you & confirming we are doing the repair. …"
type textarea "x"
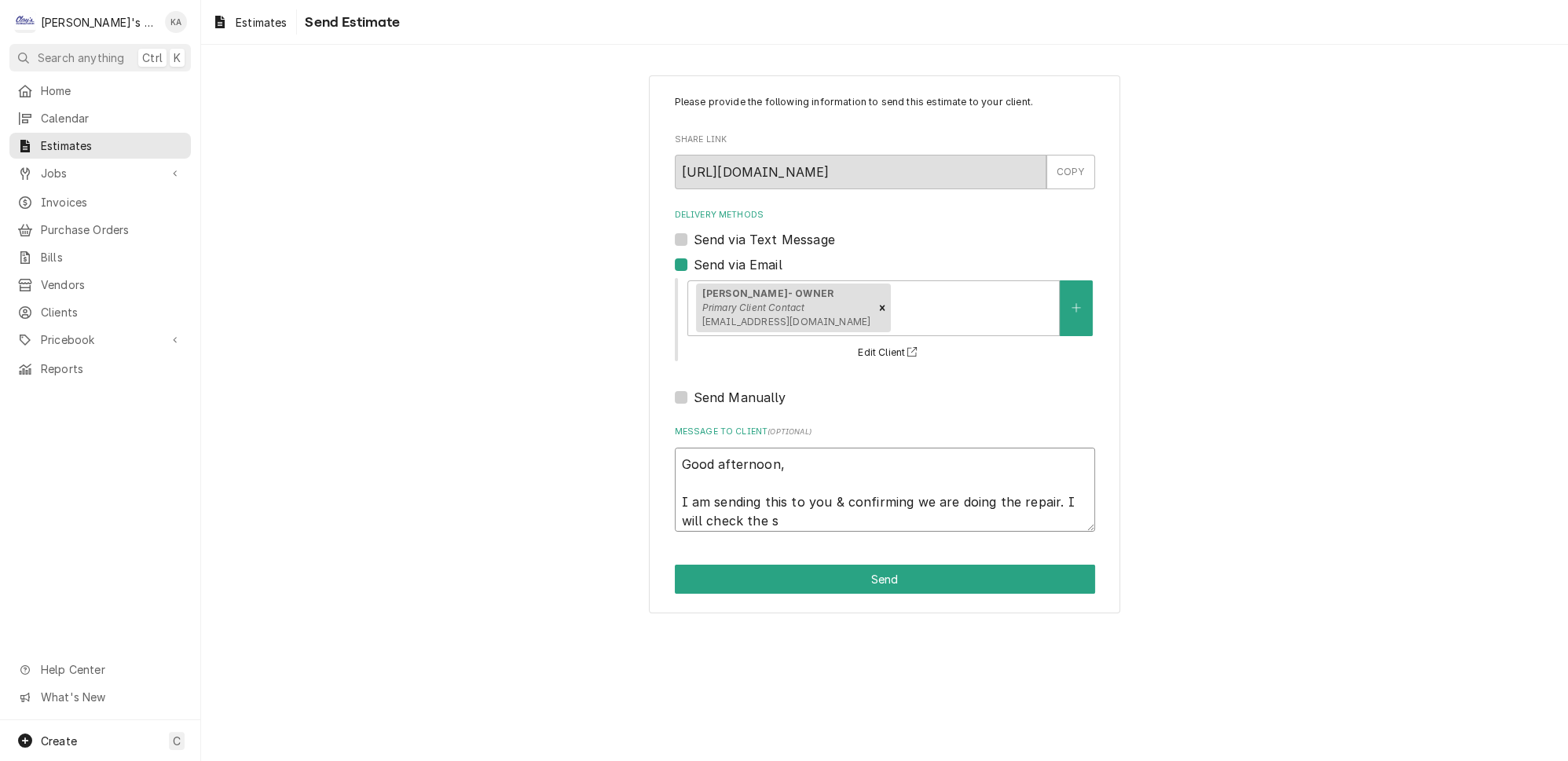
type textarea "Good afternoon, I am sending this to you & confirming we are doing the repair. …"
type textarea "x"
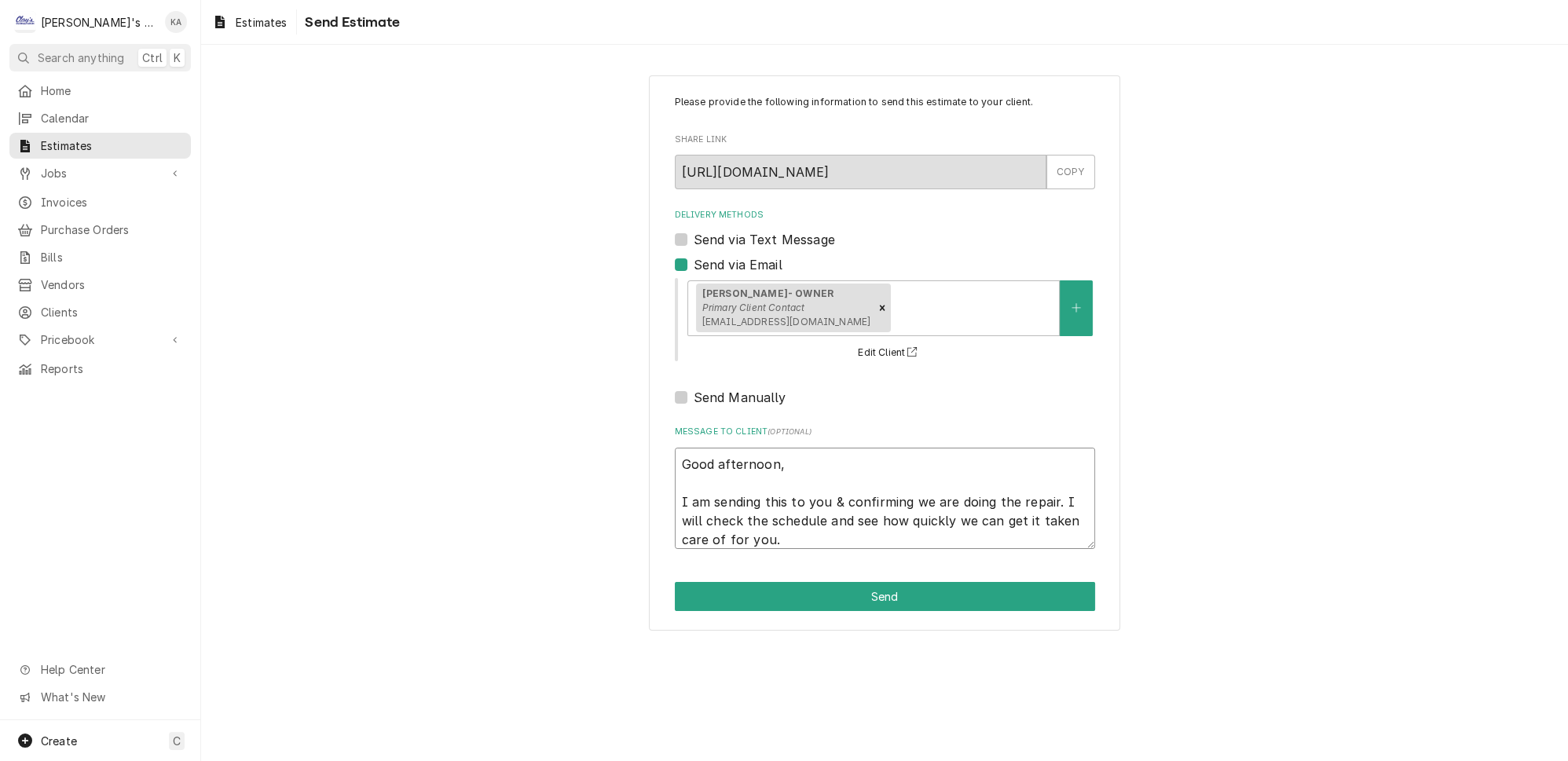
drag, startPoint x: 787, startPoint y: 532, endPoint x: 681, endPoint y: 461, distance: 127.6
click at [681, 461] on textarea "Good afternoon, I am sending this to you & confirming we are doing the repair. …" at bounding box center [884, 498] width 420 height 102
click at [245, 22] on span "Estimates" at bounding box center [261, 22] width 51 height 16
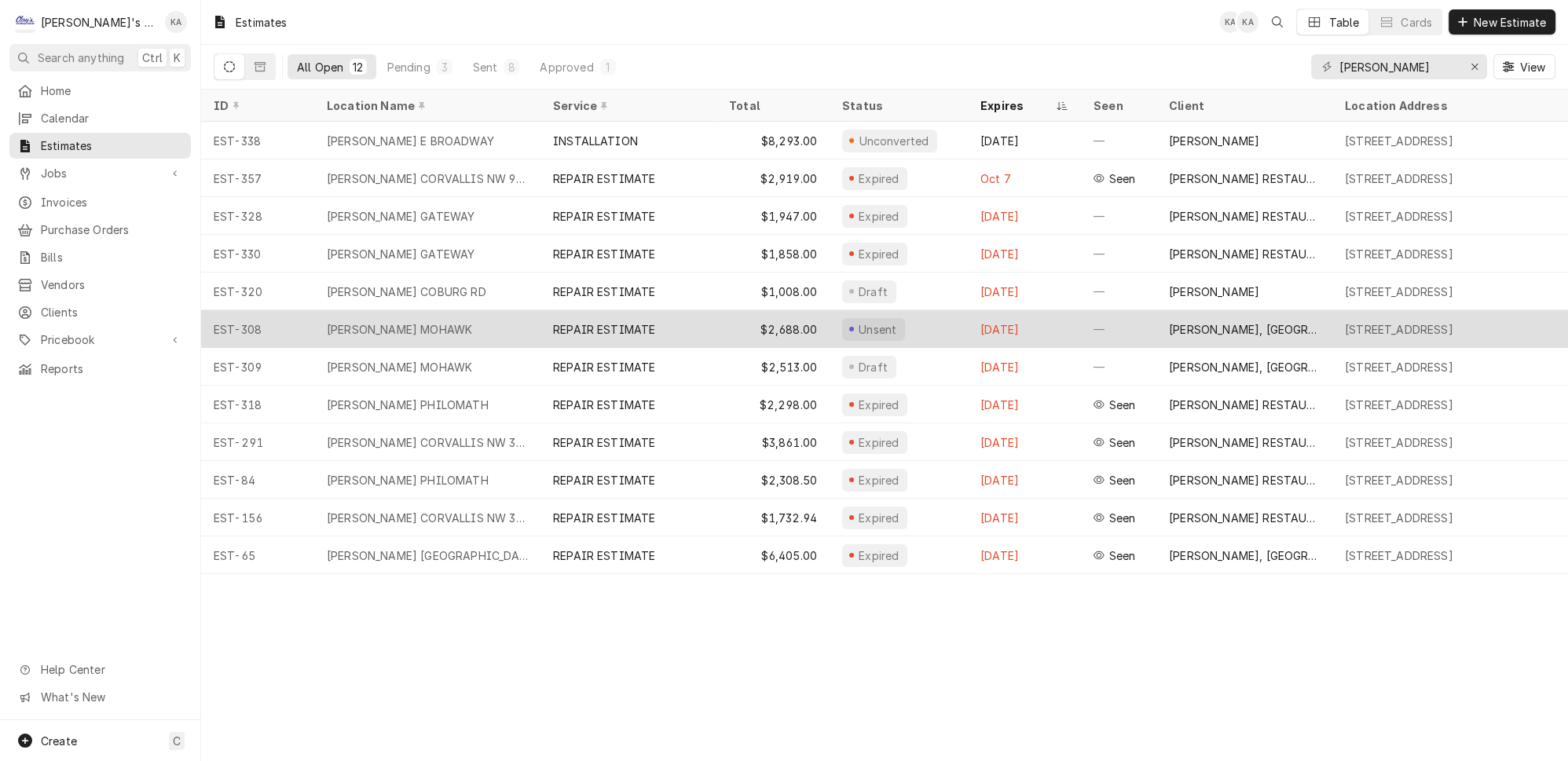
click at [475, 328] on div "[PERSON_NAME] MOHAWK" at bounding box center [427, 329] width 226 height 38
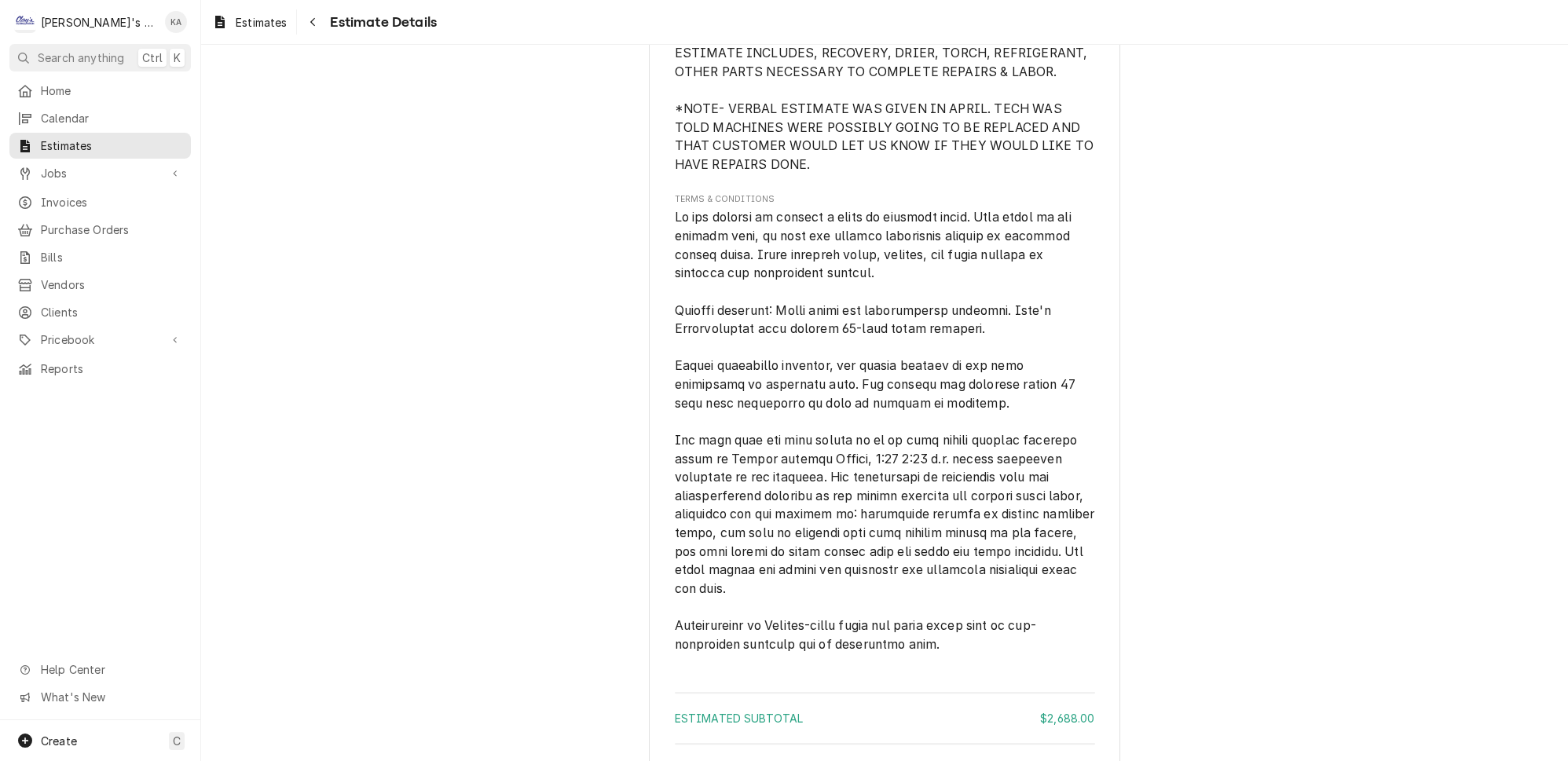
scroll to position [2888, 0]
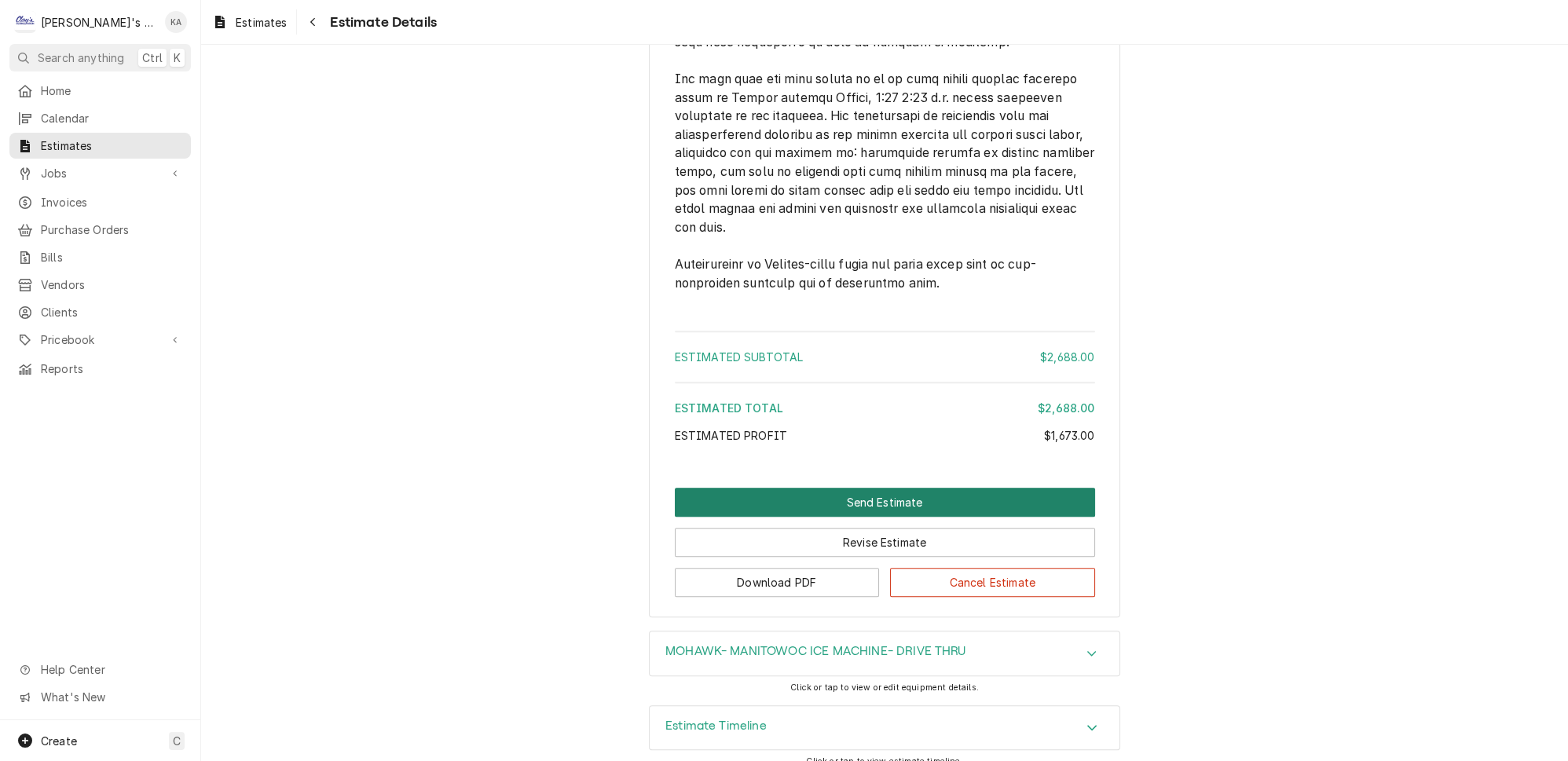
click at [841, 492] on button "Send Estimate" at bounding box center [884, 502] width 420 height 29
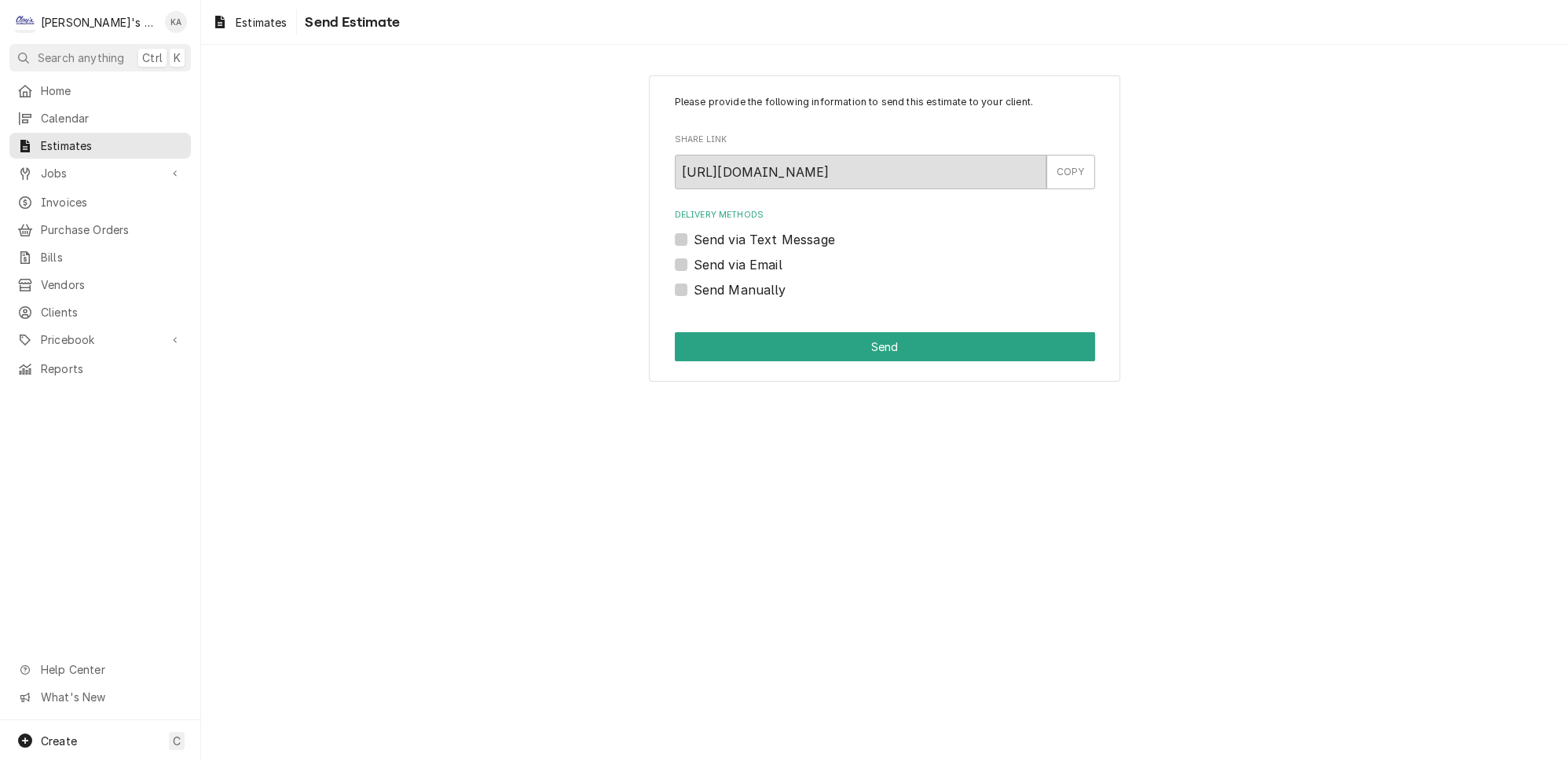
click at [693, 255] on label "Send via Email" at bounding box center [738, 265] width 89 height 19
click at [693, 255] on input "Send via Email" at bounding box center [903, 272] width 420 height 34
checkbox input "true"
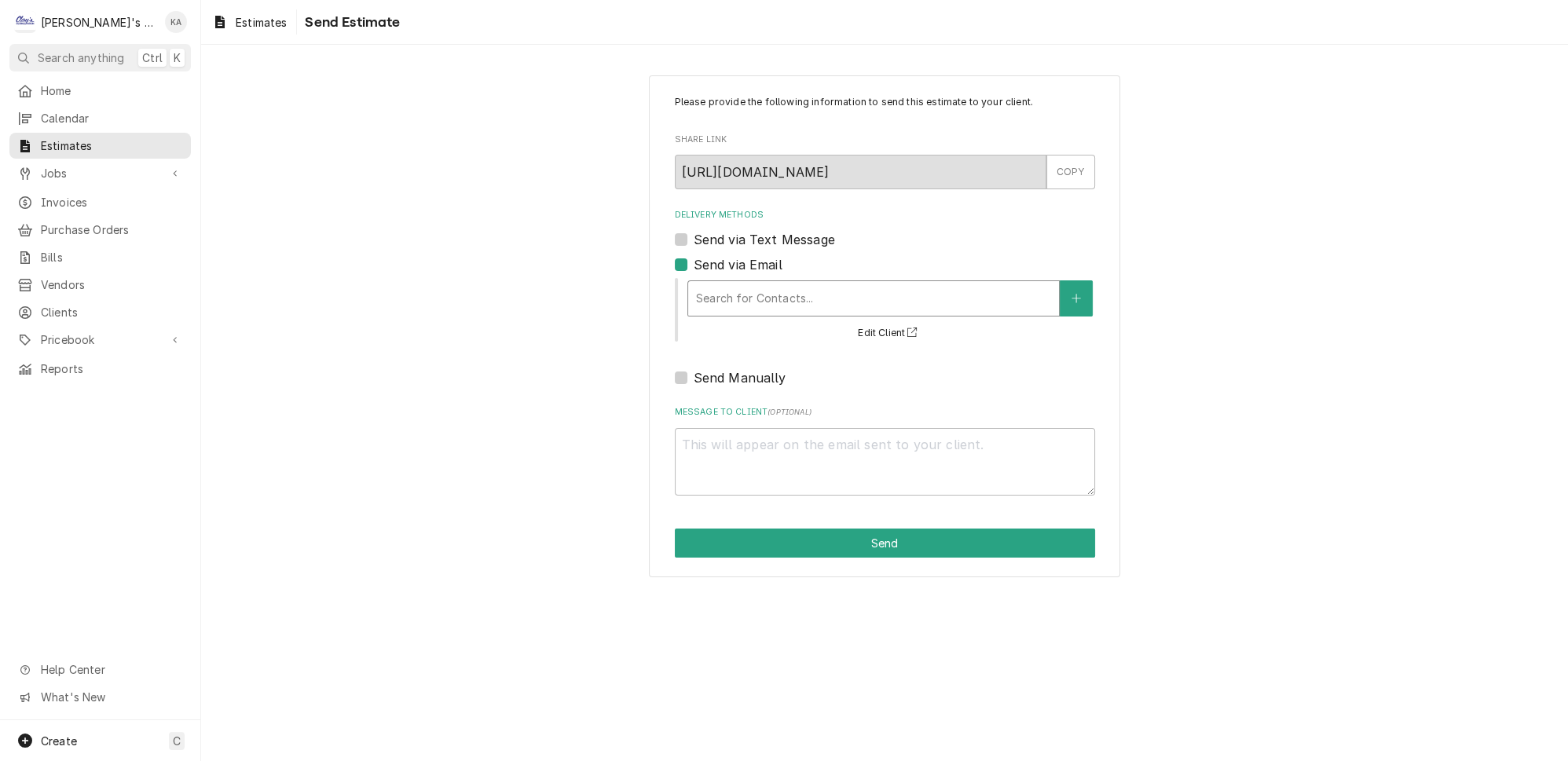
click at [794, 287] on div "Delivery Methods" at bounding box center [874, 299] width 355 height 28
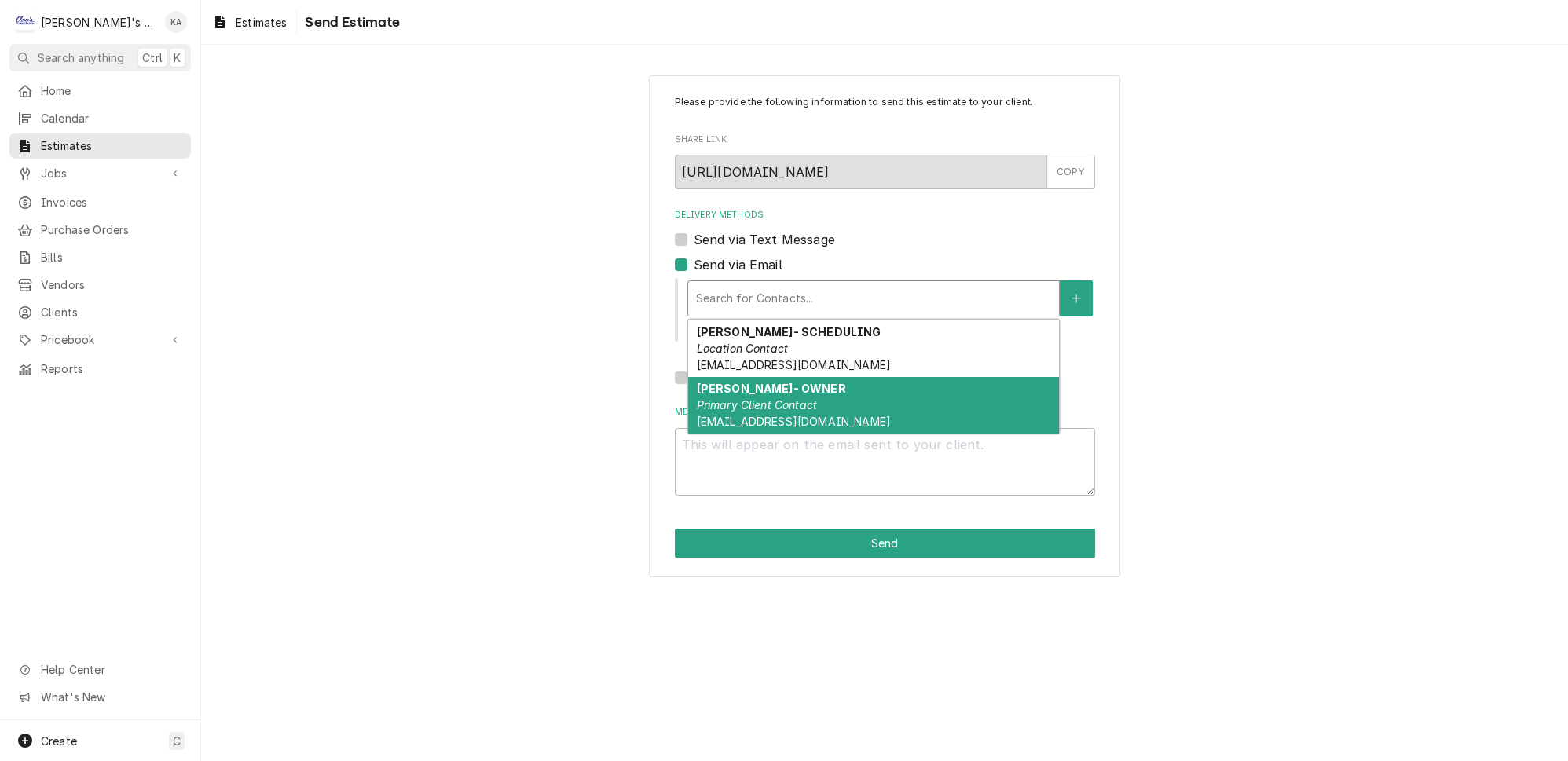
click at [789, 399] on em "Primary Client Contact" at bounding box center [756, 405] width 120 height 13
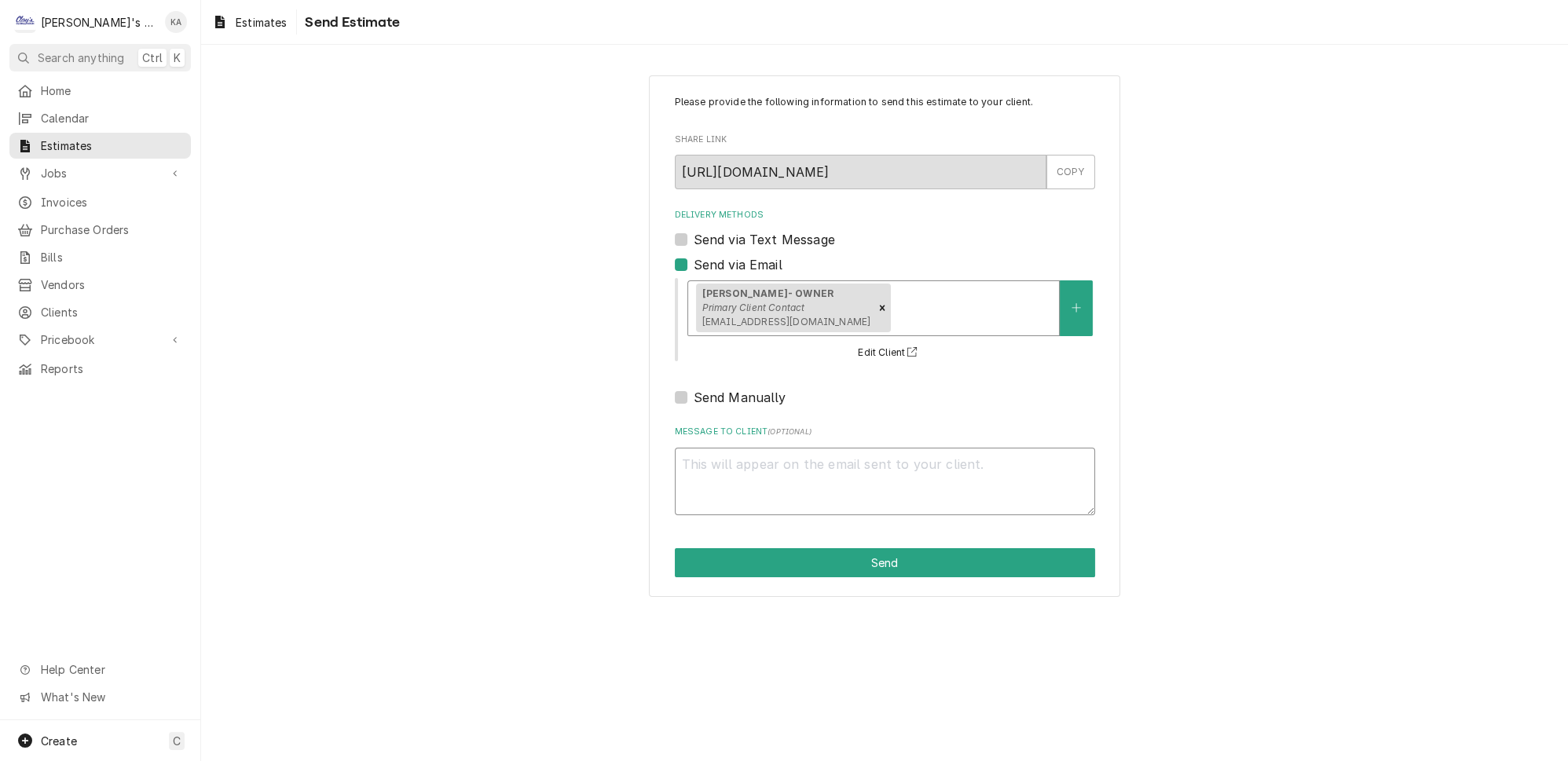
click at [713, 459] on textarea "Message to Client ( optional )" at bounding box center [884, 481] width 420 height 67
type textarea "x"
type textarea "G"
type textarea "x"
type textarea "Go"
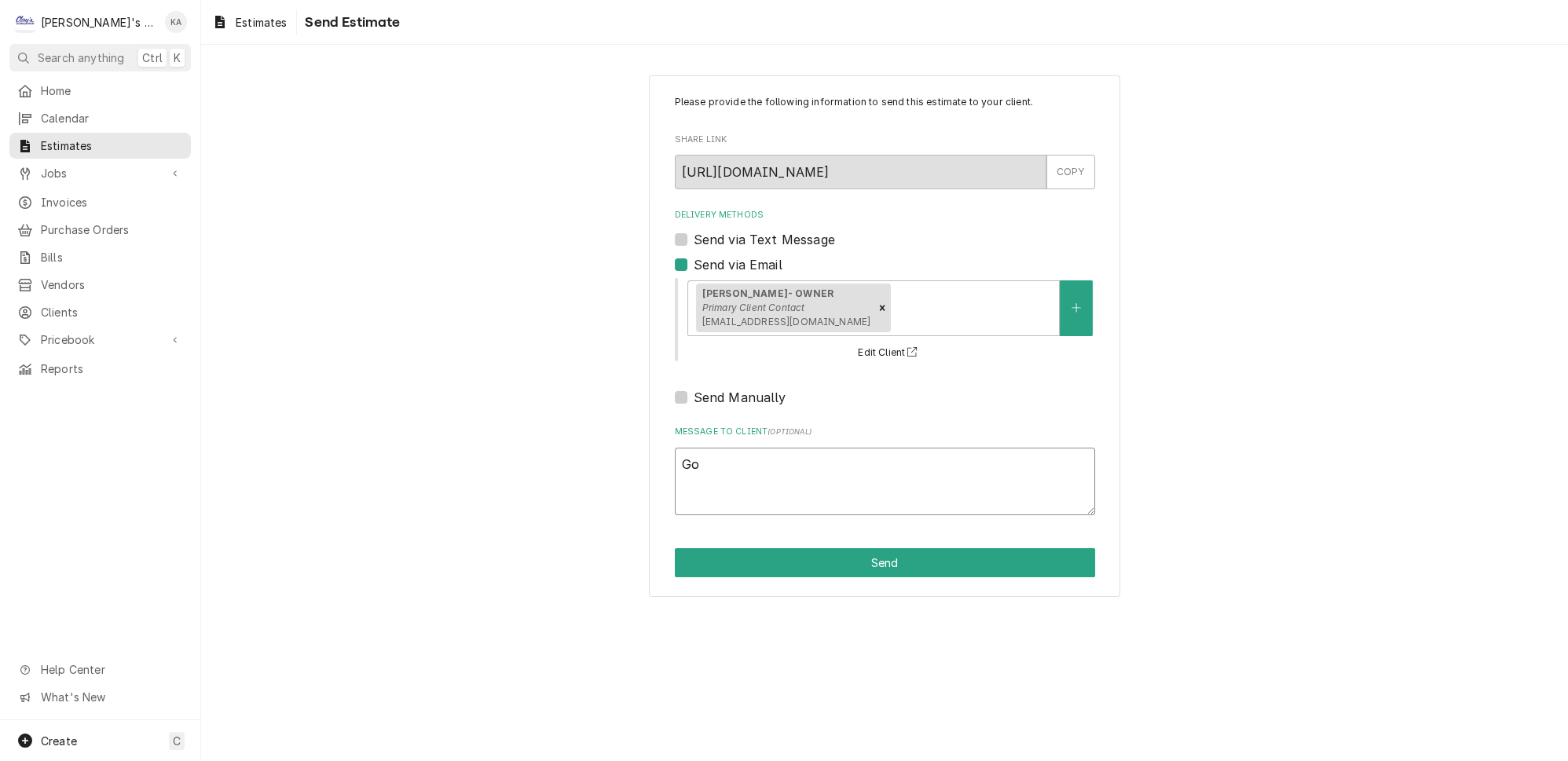
type textarea "x"
type textarea "Goo"
type textarea "x"
type textarea "Good"
type textarea "x"
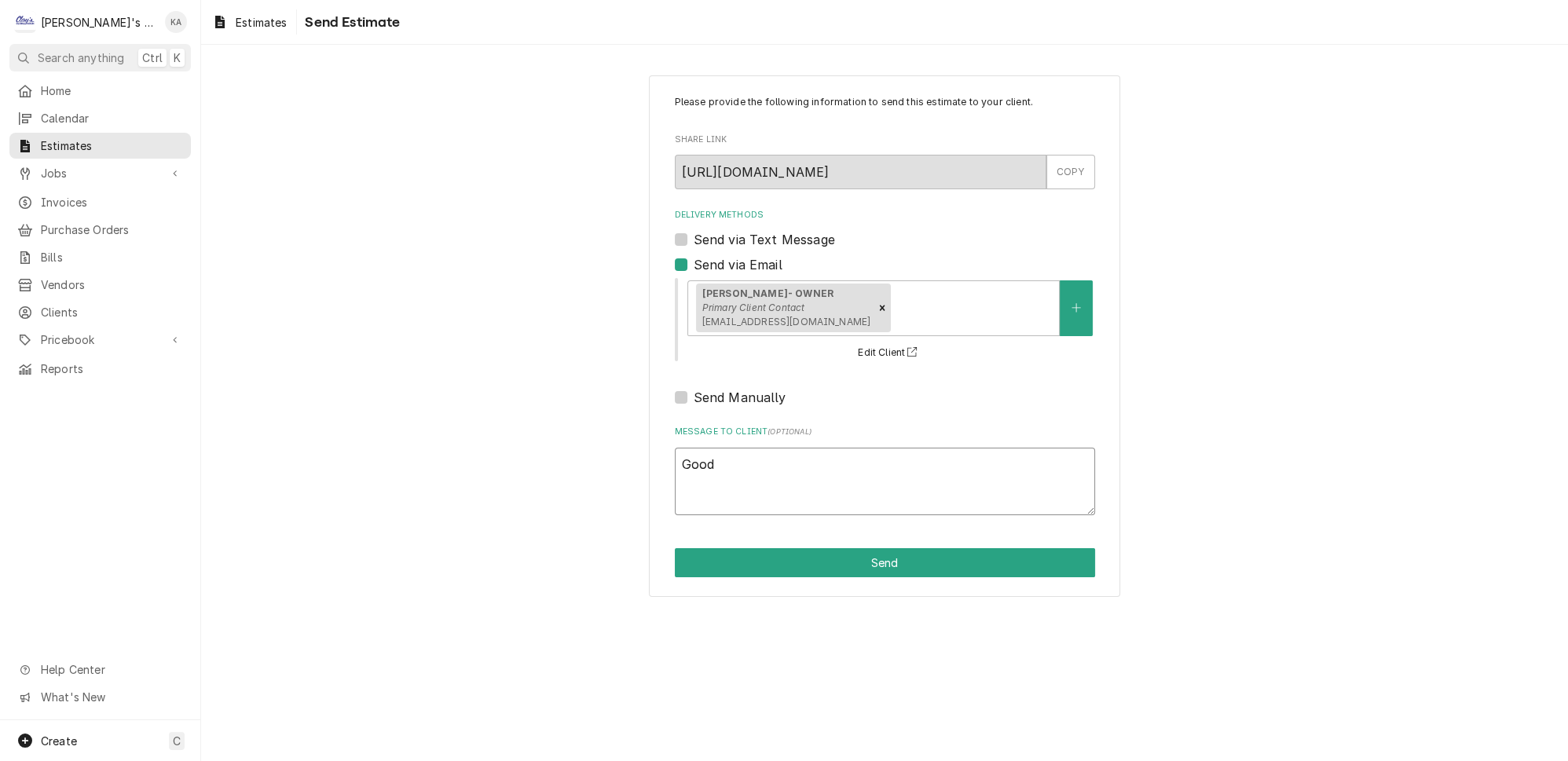
type textarea "Good"
type textarea "x"
type textarea "Good a"
type textarea "x"
type textarea "Good af"
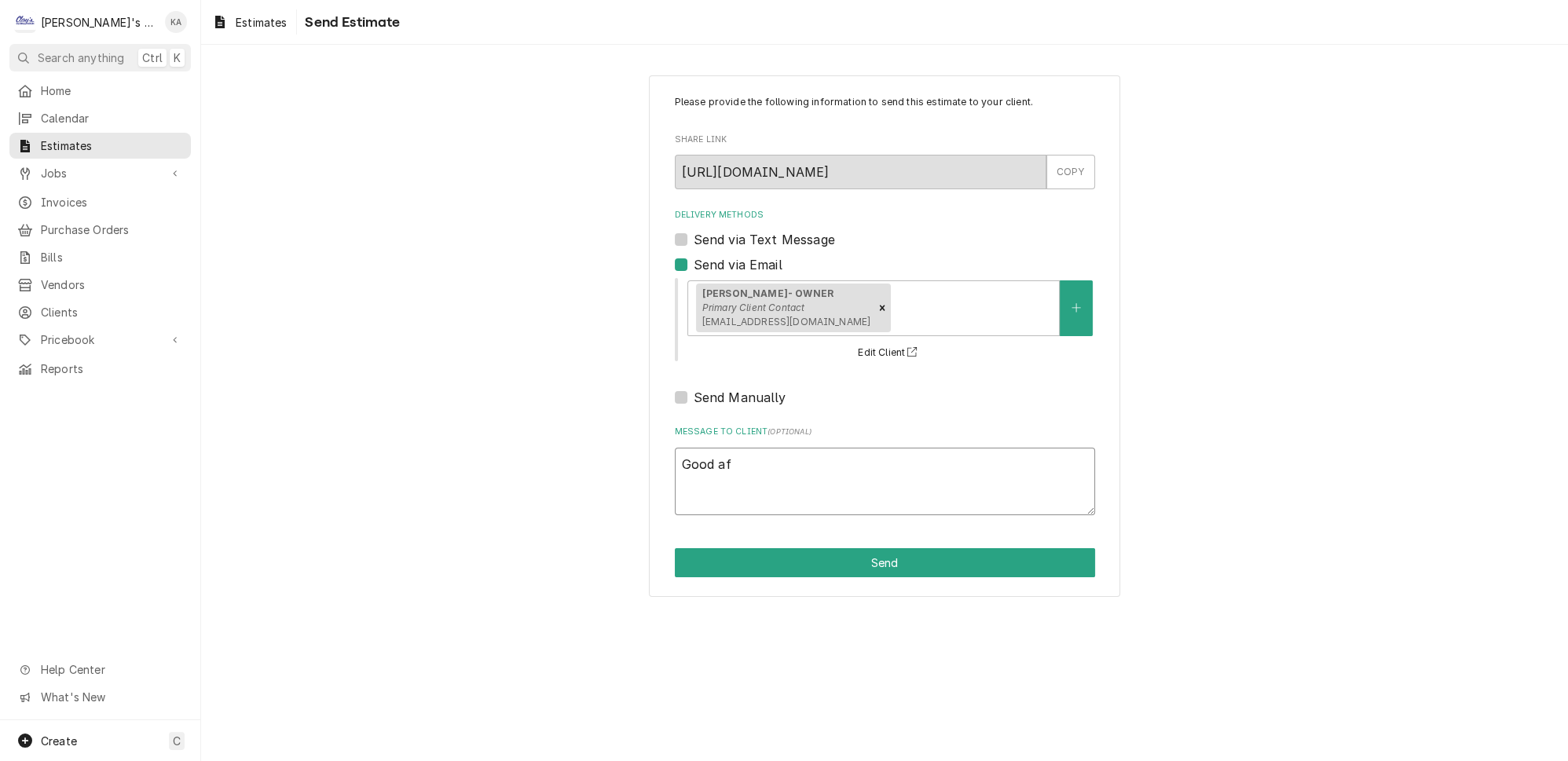
type textarea "x"
type textarea "Good aft"
type textarea "x"
type textarea "Good afte"
type textarea "x"
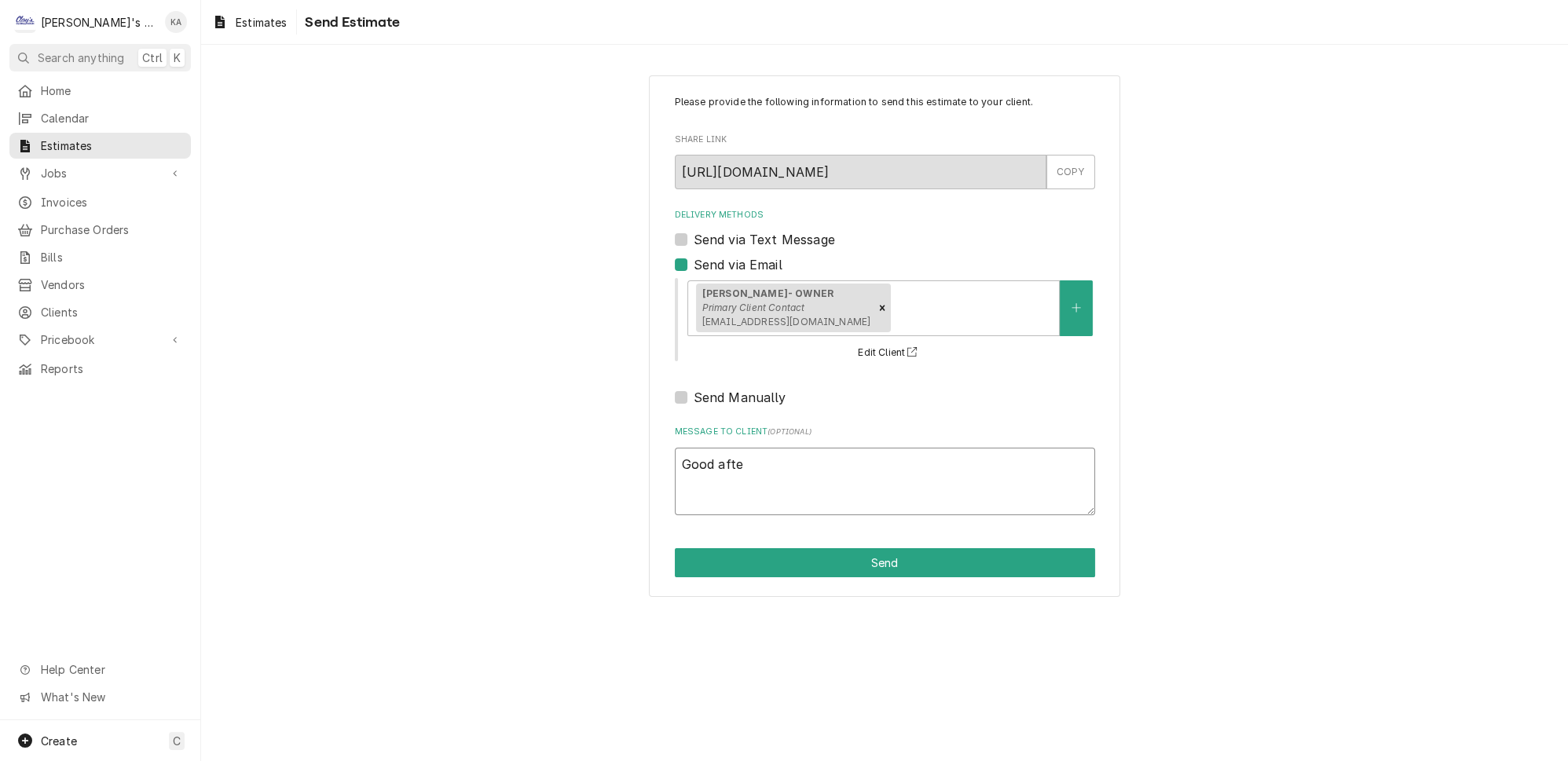
type textarea "Good after"
type textarea "x"
type textarea "Good aftern"
type textarea "x"
type textarea "Good afterno"
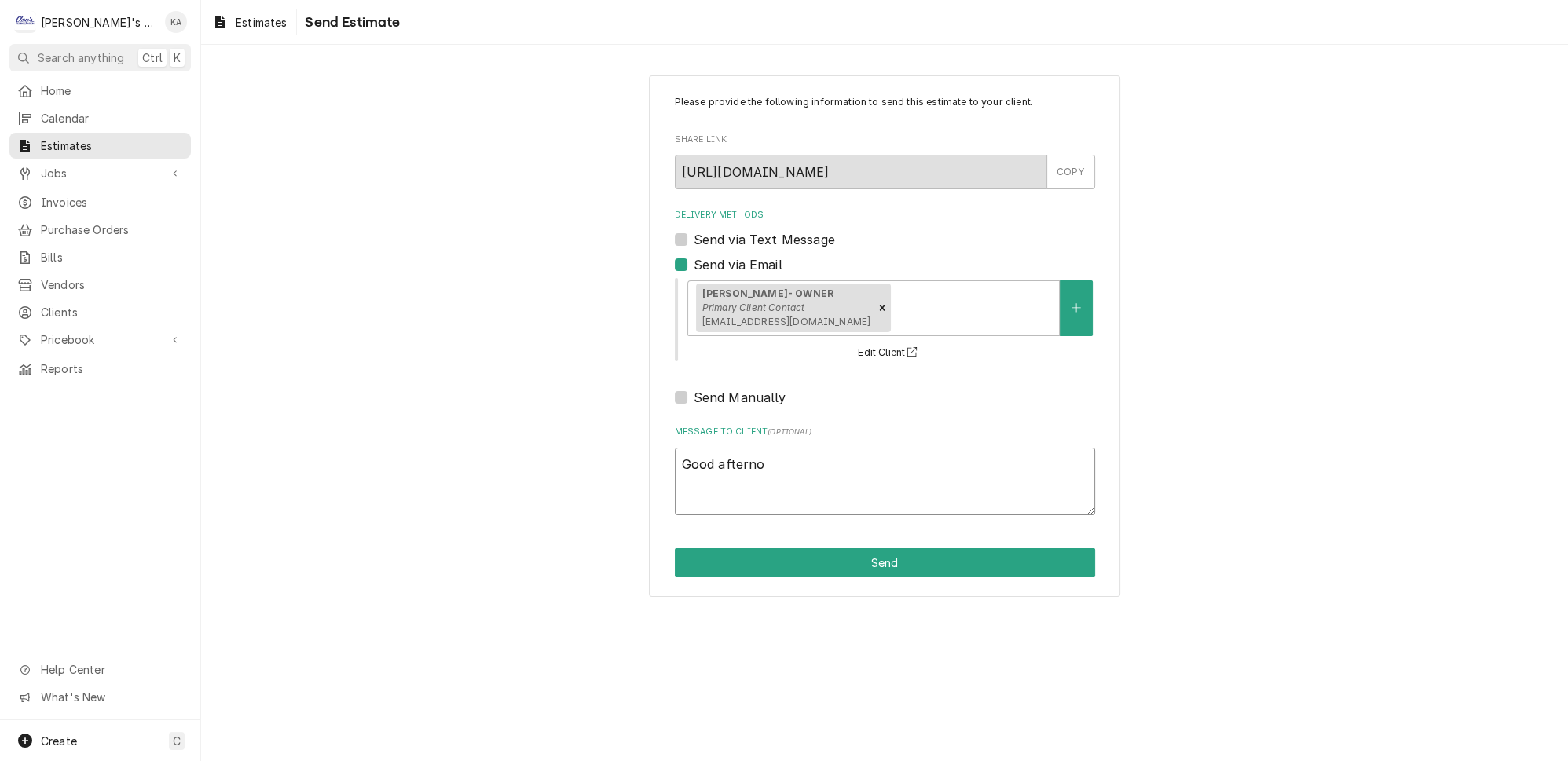
type textarea "x"
type textarea "Good afternoo"
type textarea "x"
type textarea "Good afternoon"
type textarea "x"
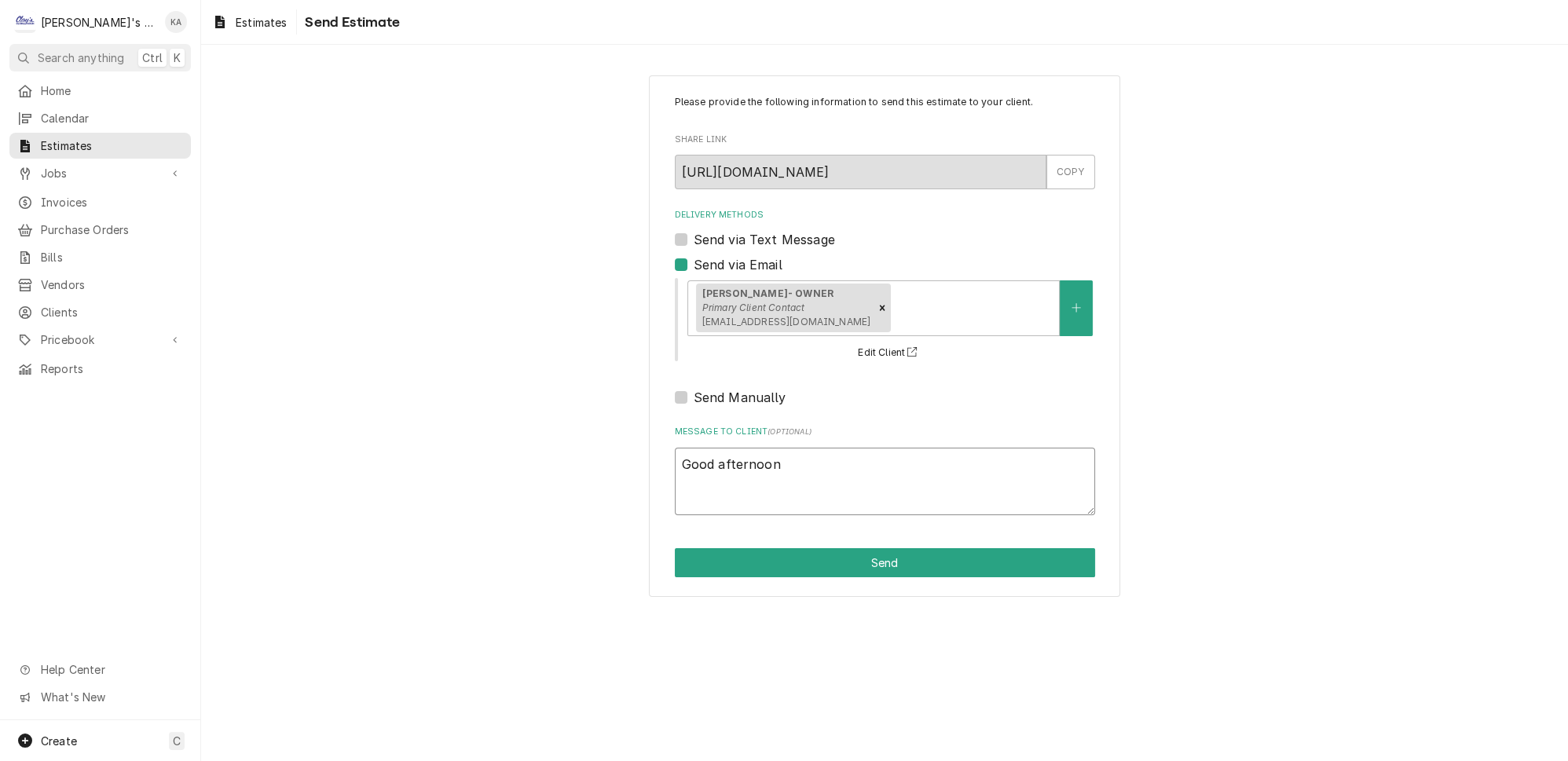
type textarea "Good afternoon,"
type textarea "x"
type textarea "Good afternoon,"
type textarea "x"
type textarea "Good afternoon,"
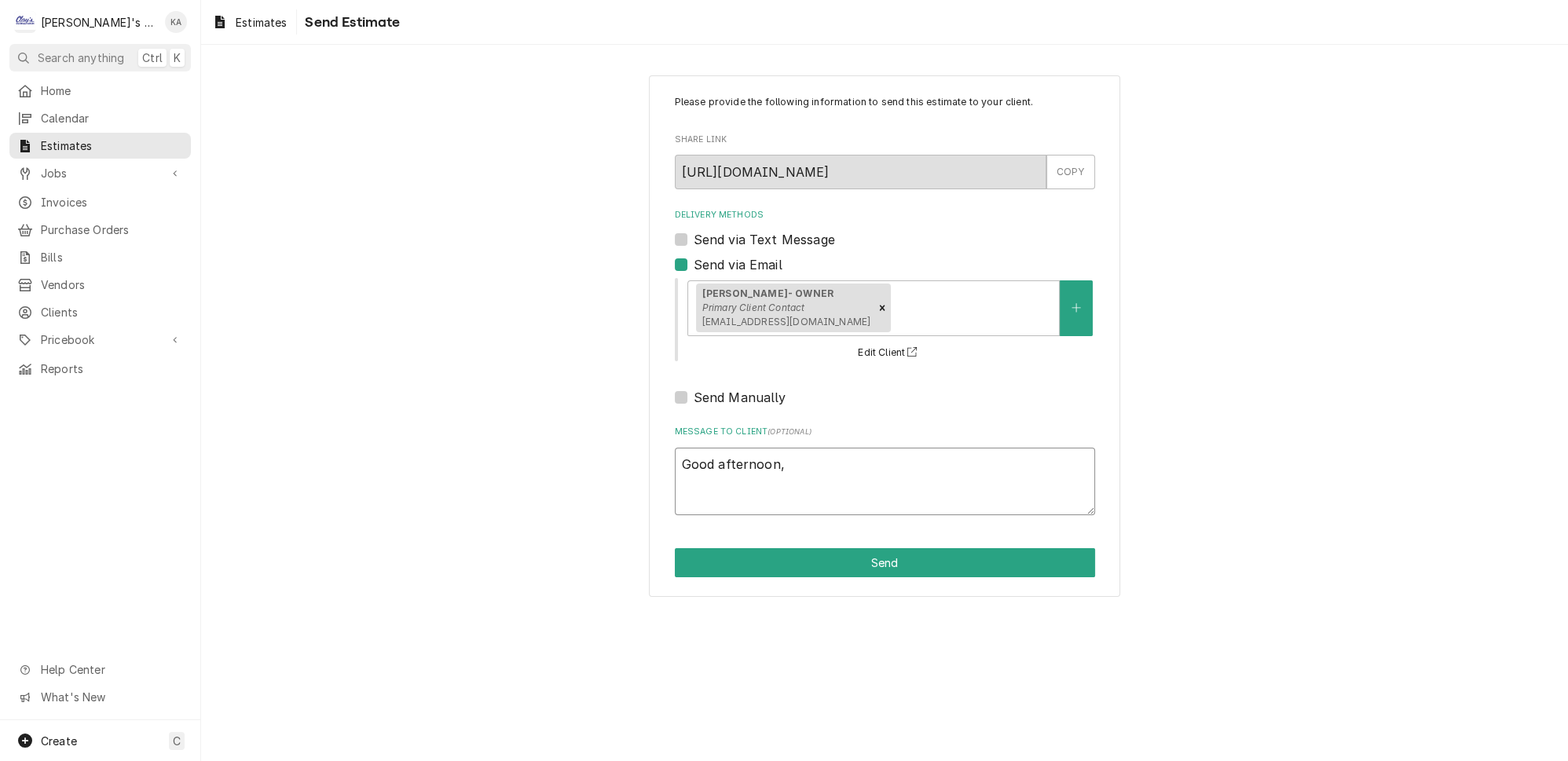
type textarea "x"
type textarea "Good afternoon, I"
type textarea "x"
type textarea "Good afternoon, I"
type textarea "x"
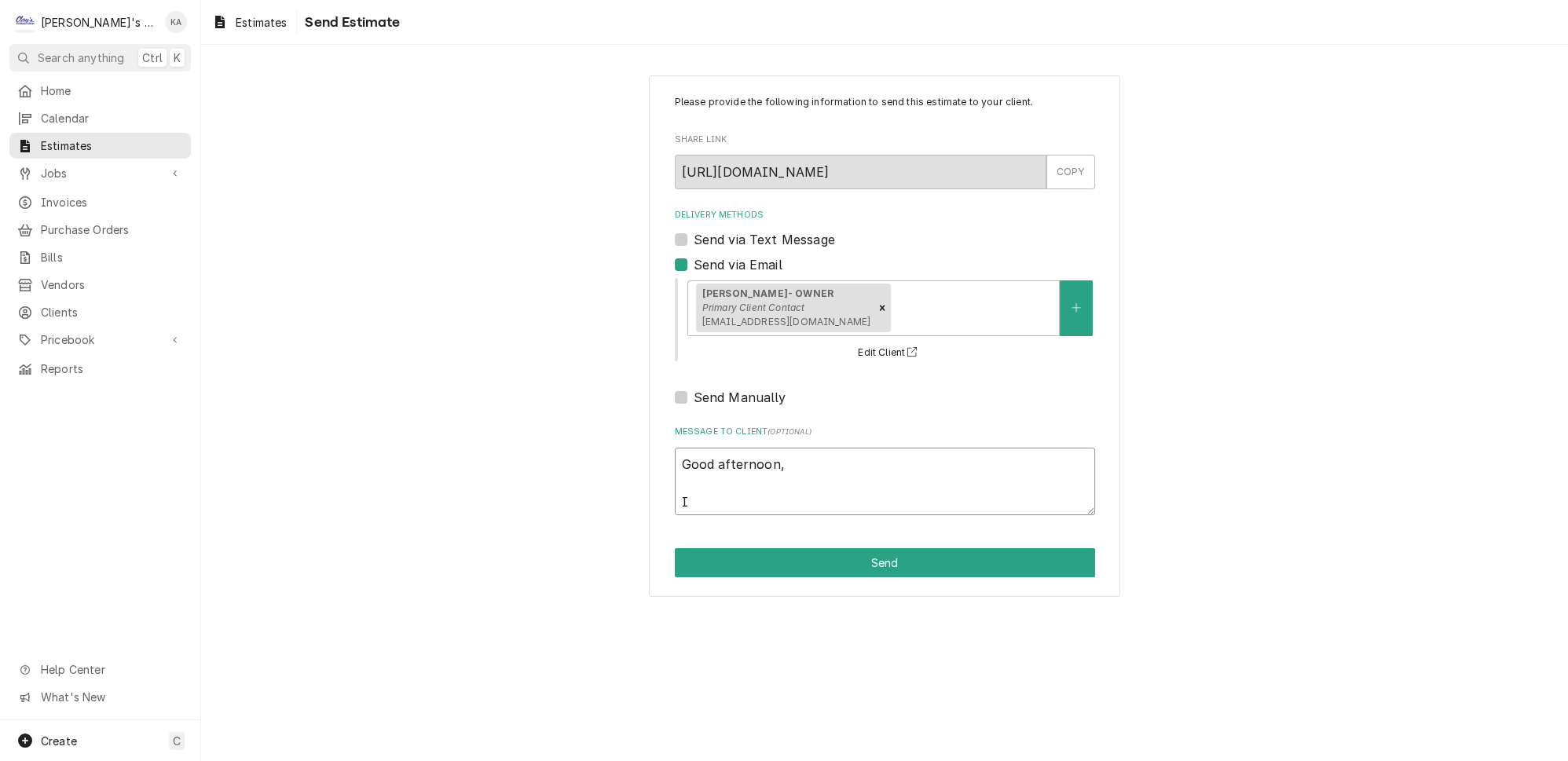
type textarea "Good afternoon, I h"
type textarea "x"
type textarea "Good afternoon, I ha"
type textarea "x"
type textarea "Good afternoon, I hav"
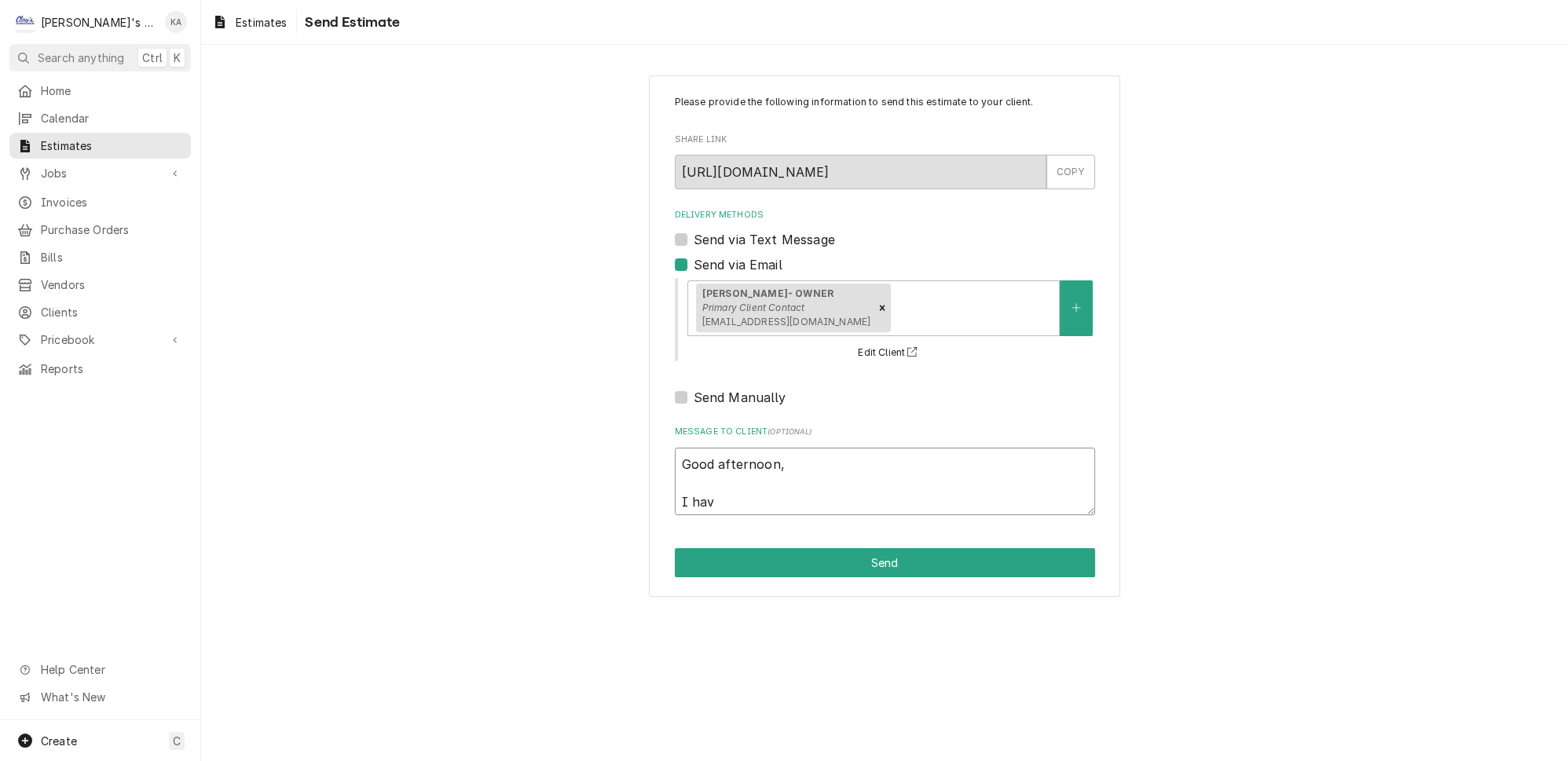
type textarea "x"
type textarea "Good afternoon, I have"
type textarea "x"
type textarea "Good afternoon, I have"
type textarea "x"
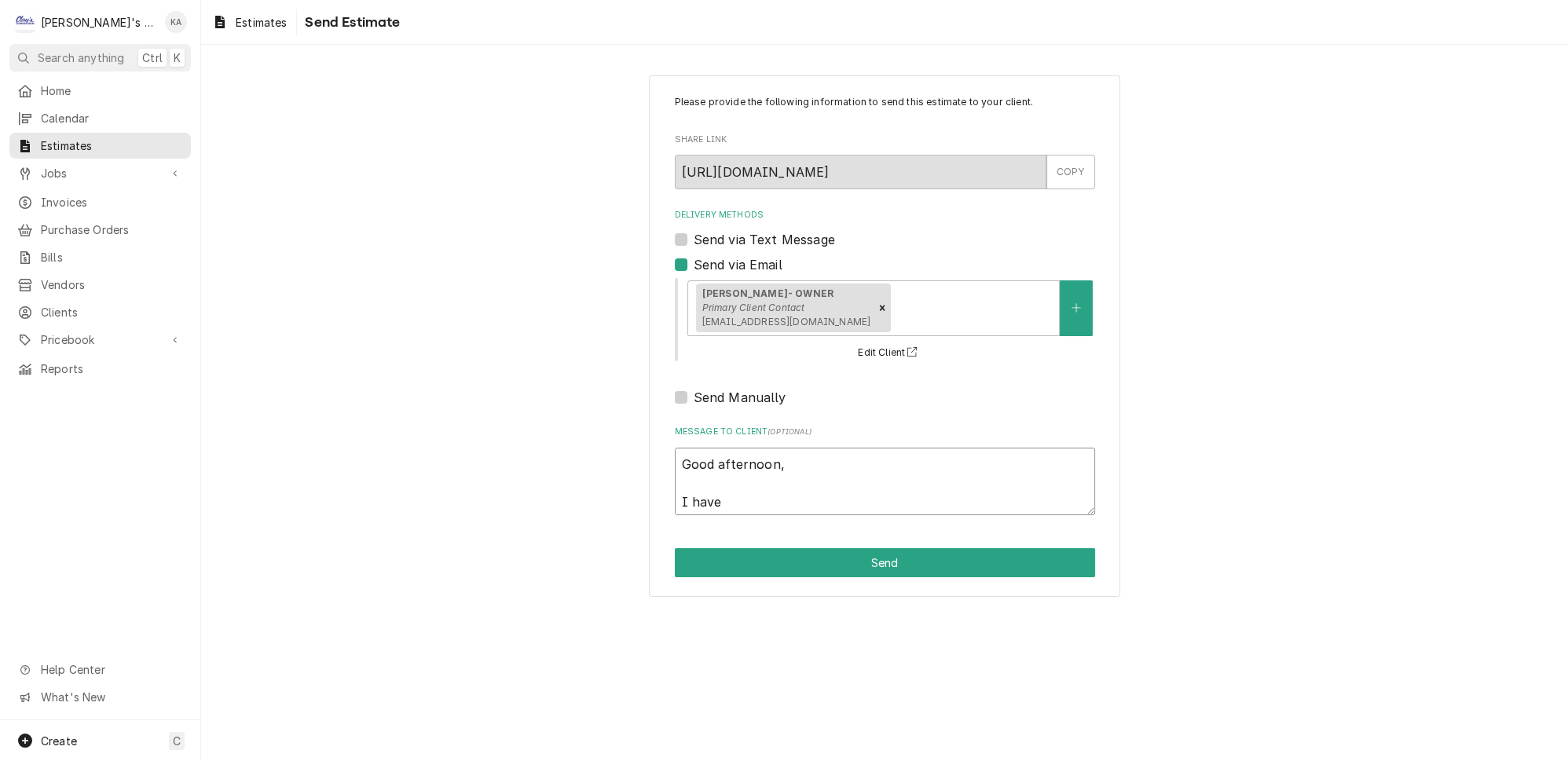
type textarea "Good afternoon, I have t"
type textarea "x"
type textarea "Good afternoon, I have th"
type textarea "x"
type textarea "Good afternoon, I have thi"
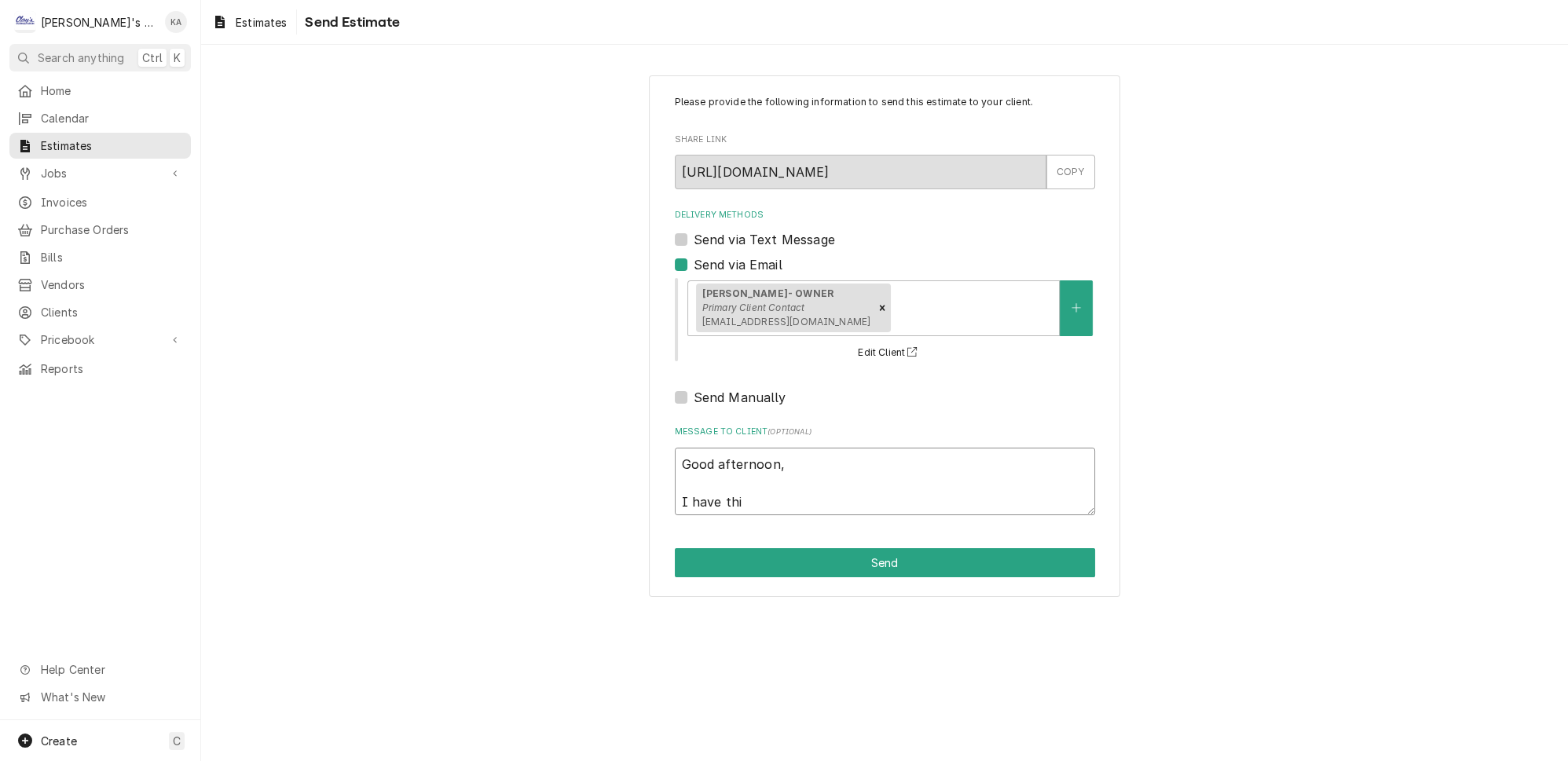
type textarea "x"
type textarea "Good afternoon, I have this"
type textarea "x"
type textarea "Good afternoon, I have this"
type textarea "x"
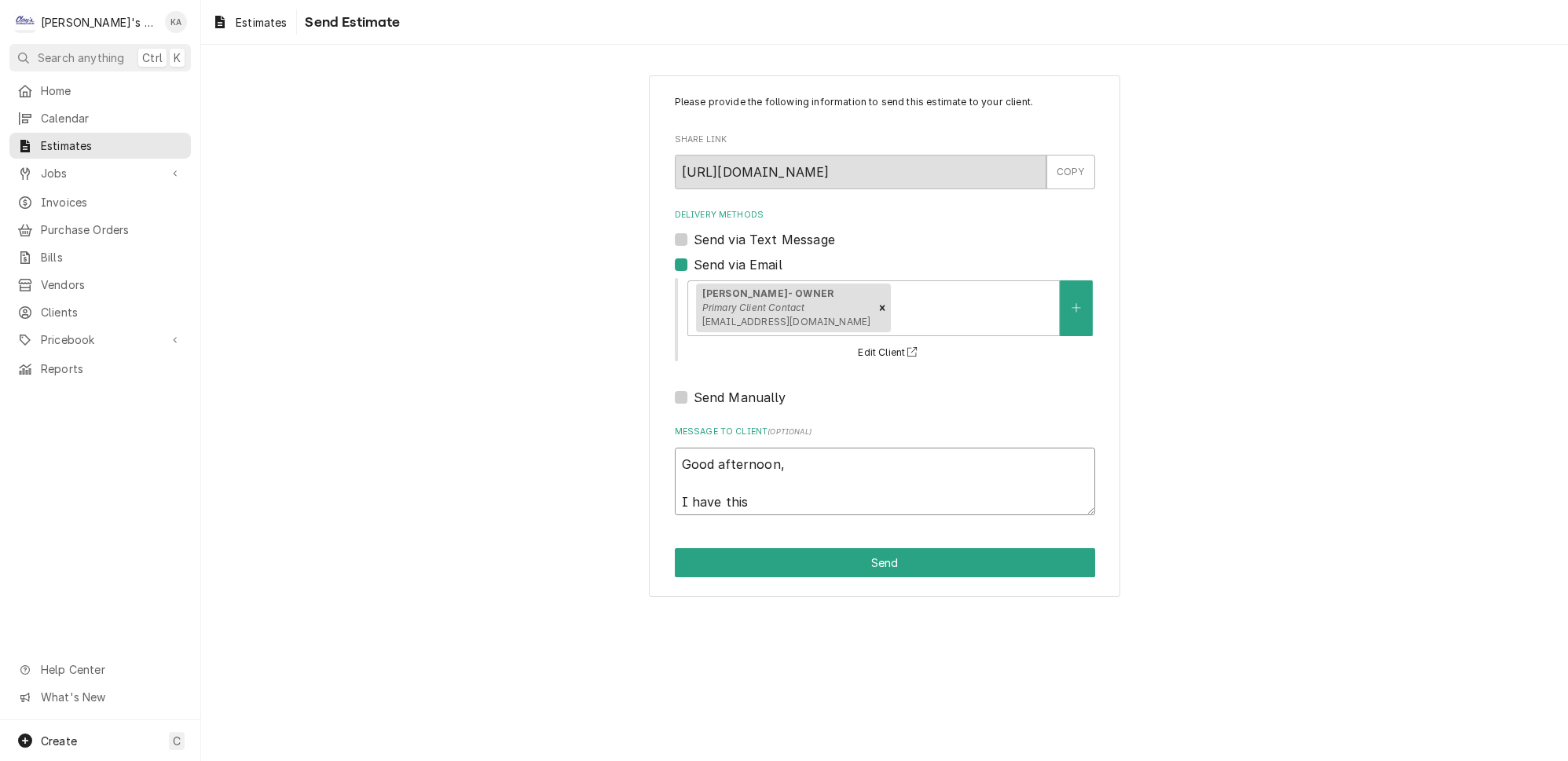
type textarea "Good afternoon, I have this e"
type textarea "x"
type textarea "Good afternoon, I have this es"
type textarea "x"
type textarea "Good afternoon, I have this est"
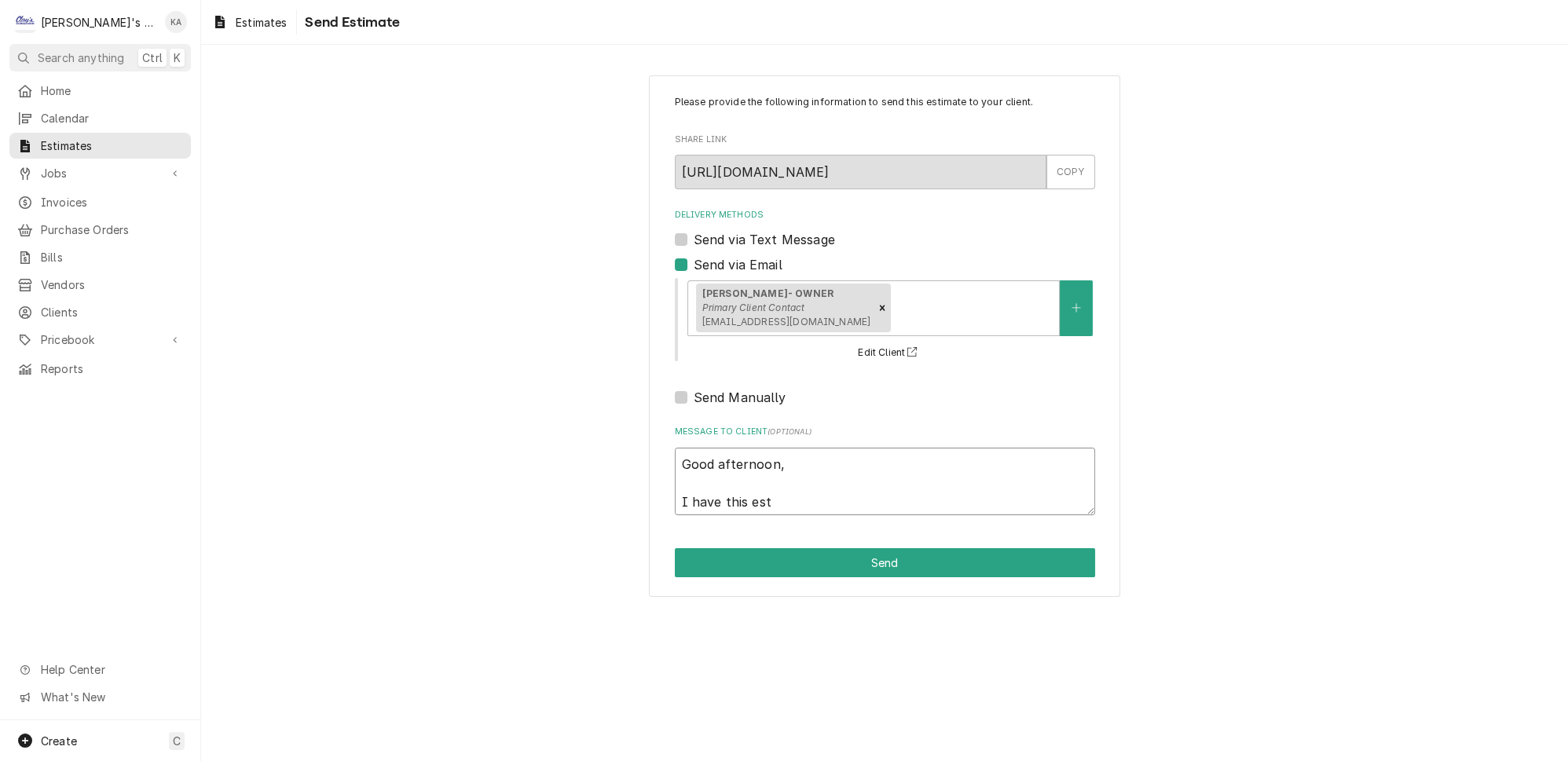
type textarea "x"
type textarea "Good afternoon, I have this esti"
type textarea "x"
type textarea "Good afternoon, I have this estim"
type textarea "x"
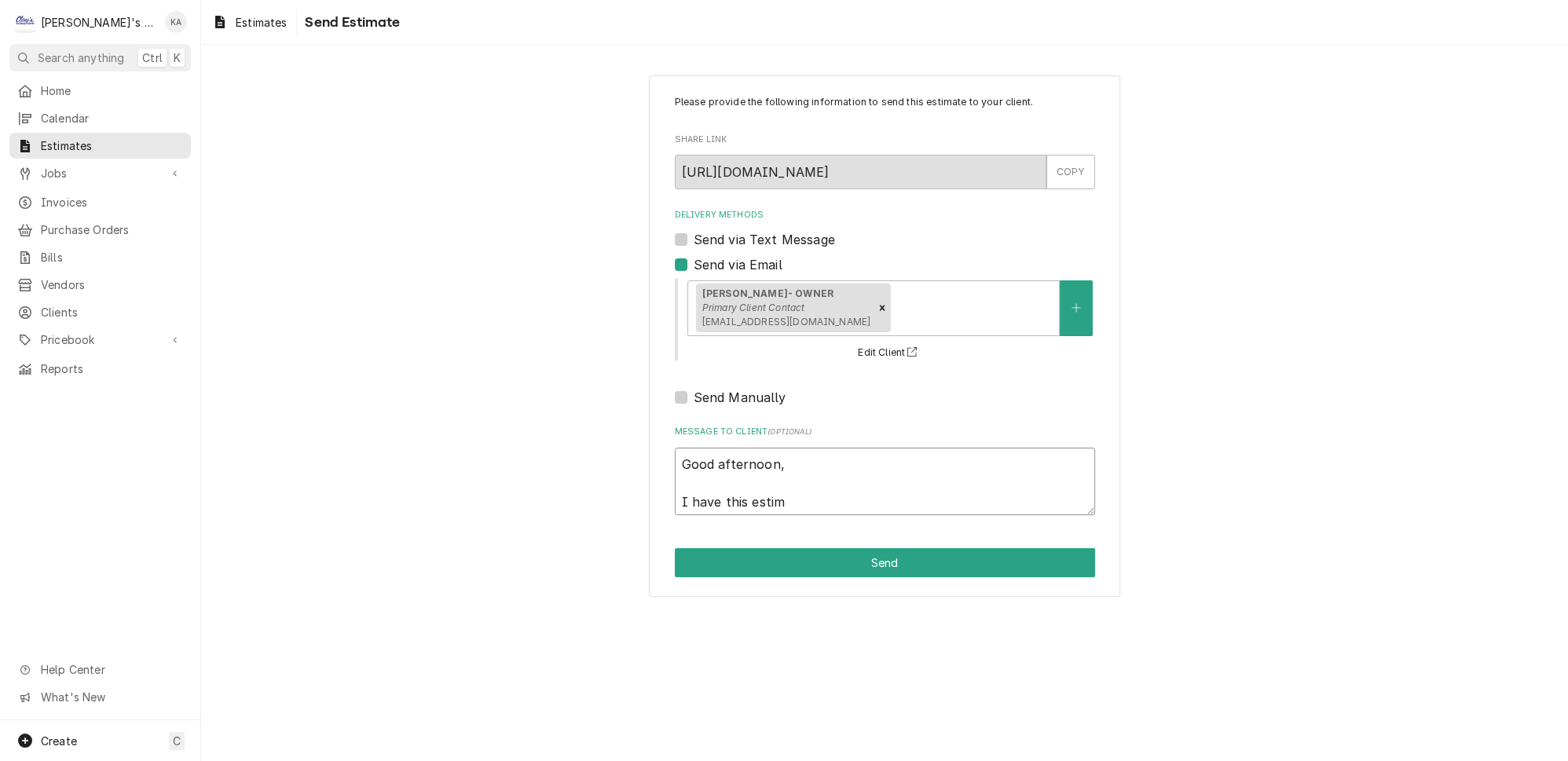
type textarea "Good afternoon, I have this estima"
type textarea "x"
type textarea "Good afternoon, I have this estimat"
type textarea "x"
type textarea "Good afternoon, I have this estimate"
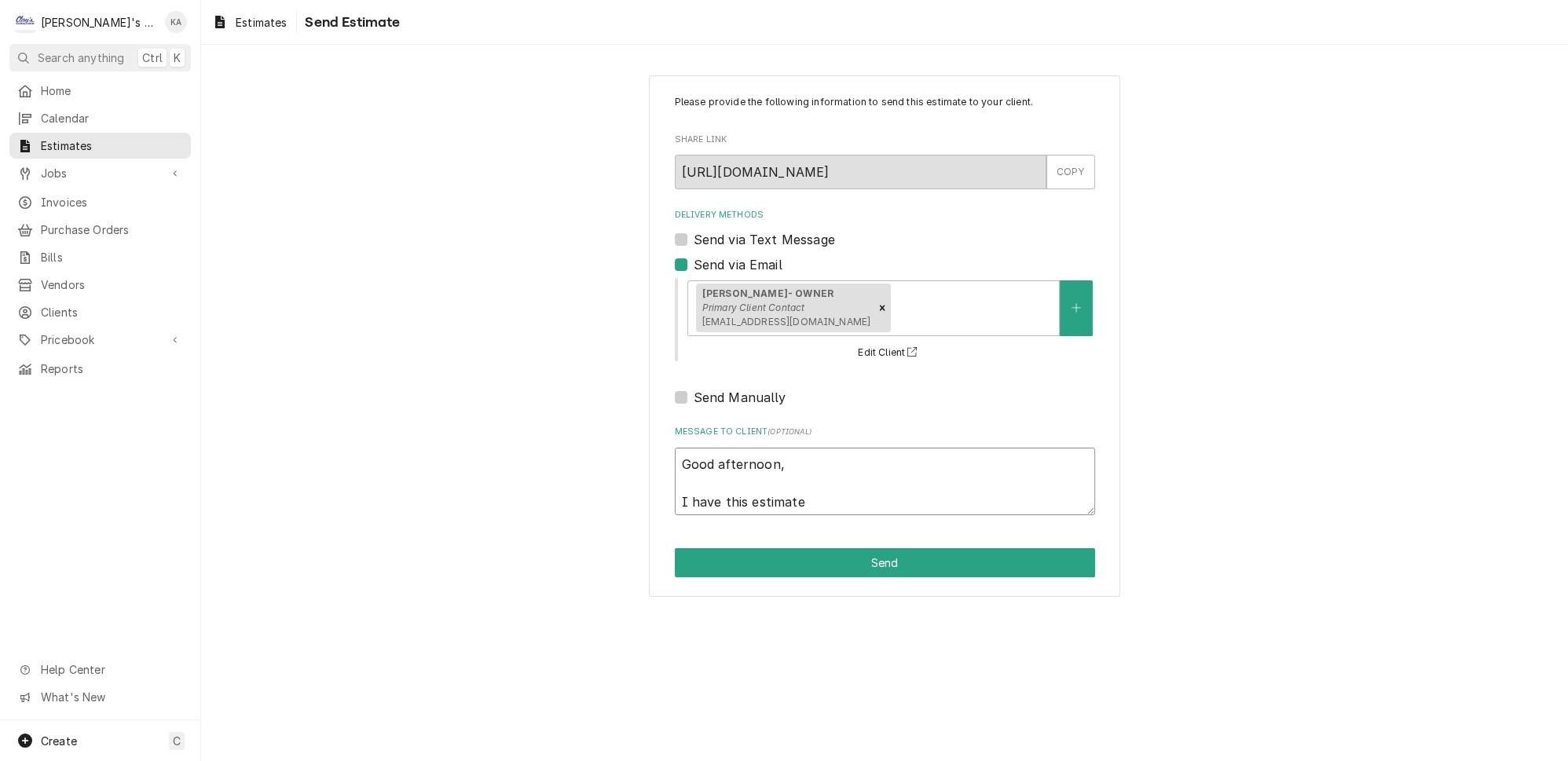
type textarea "x"
type textarea "Good afternoon, I have this estimate"
type textarea "x"
type textarea "Good afternoon, I have this estimate a"
type textarea "x"
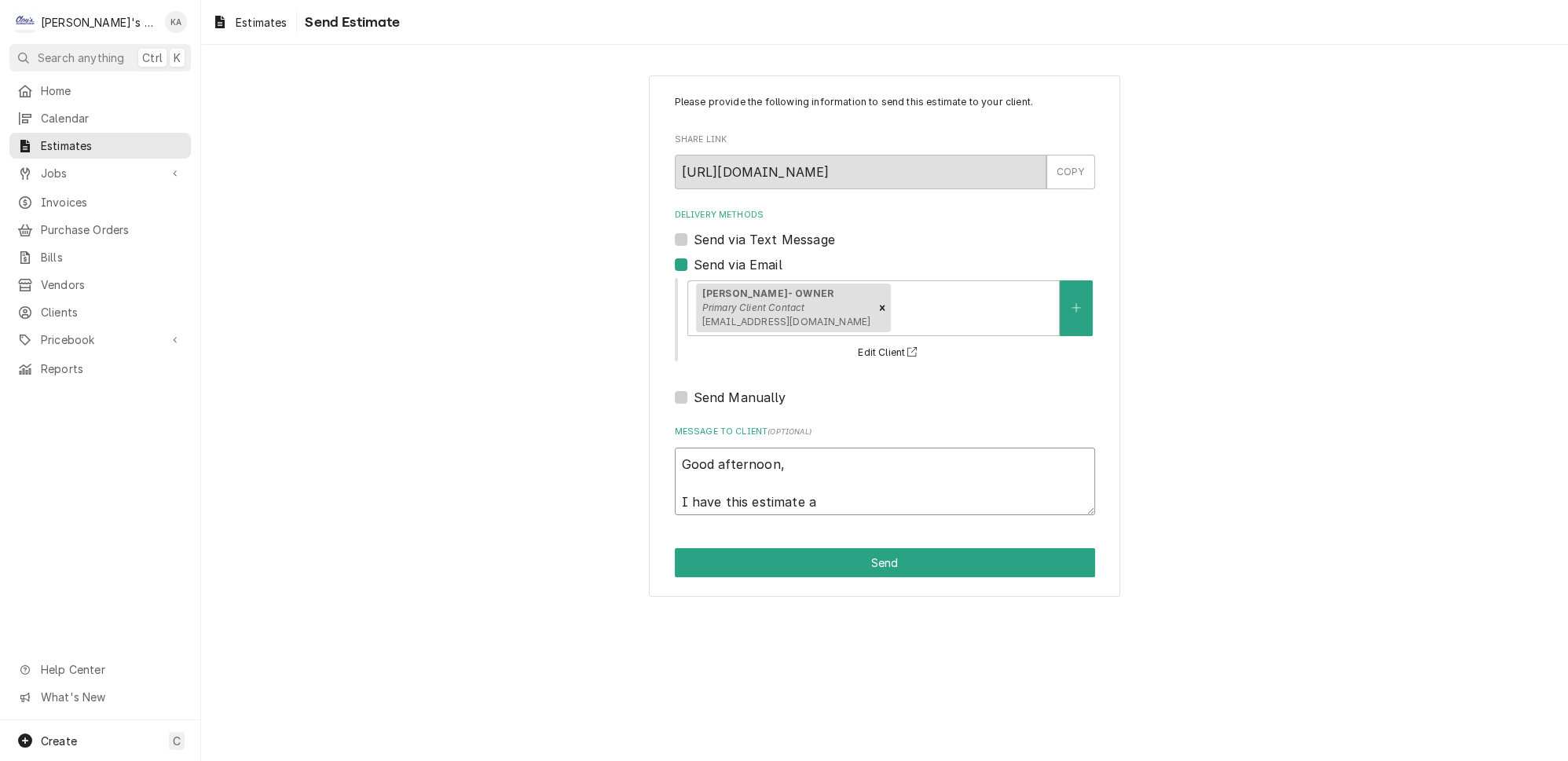
type textarea "Good afternoon, I have this estimate ap"
type textarea "x"
type textarea "Good afternoon, I have this estimate app"
type textarea "x"
type textarea "Good afternoon, I have this estimate appr"
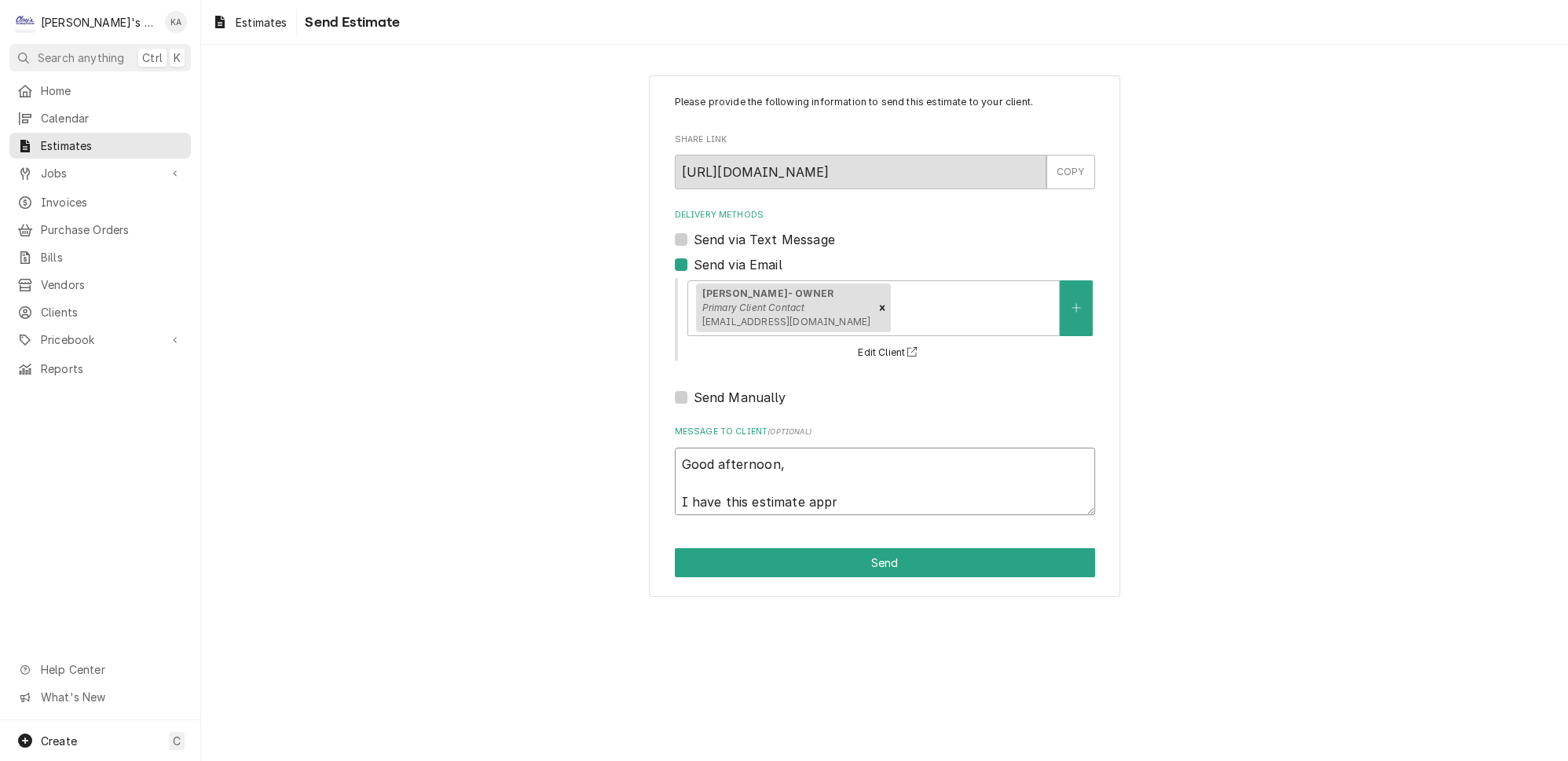
type textarea "x"
type textarea "Good afternoon, I have this estimate appro"
type textarea "x"
type textarea "Good afternoon, I have this estimate approv"
type textarea "x"
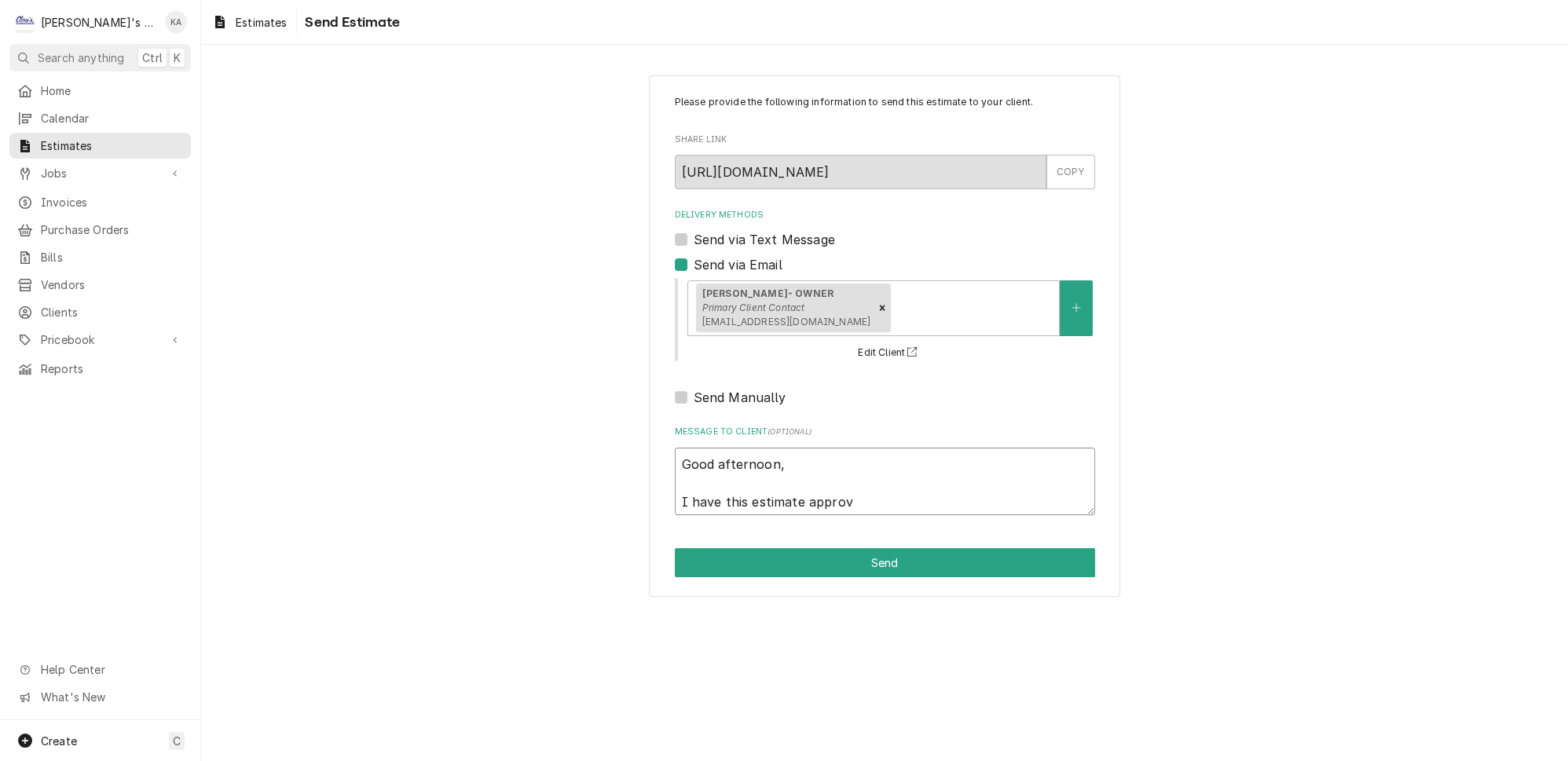
type textarea "Good afternoon, I have this estimate approve"
type textarea "x"
type textarea "Good afternoon, I have this estimate approved"
type textarea "x"
type textarea "Good afternoon, I have this estimate approved"
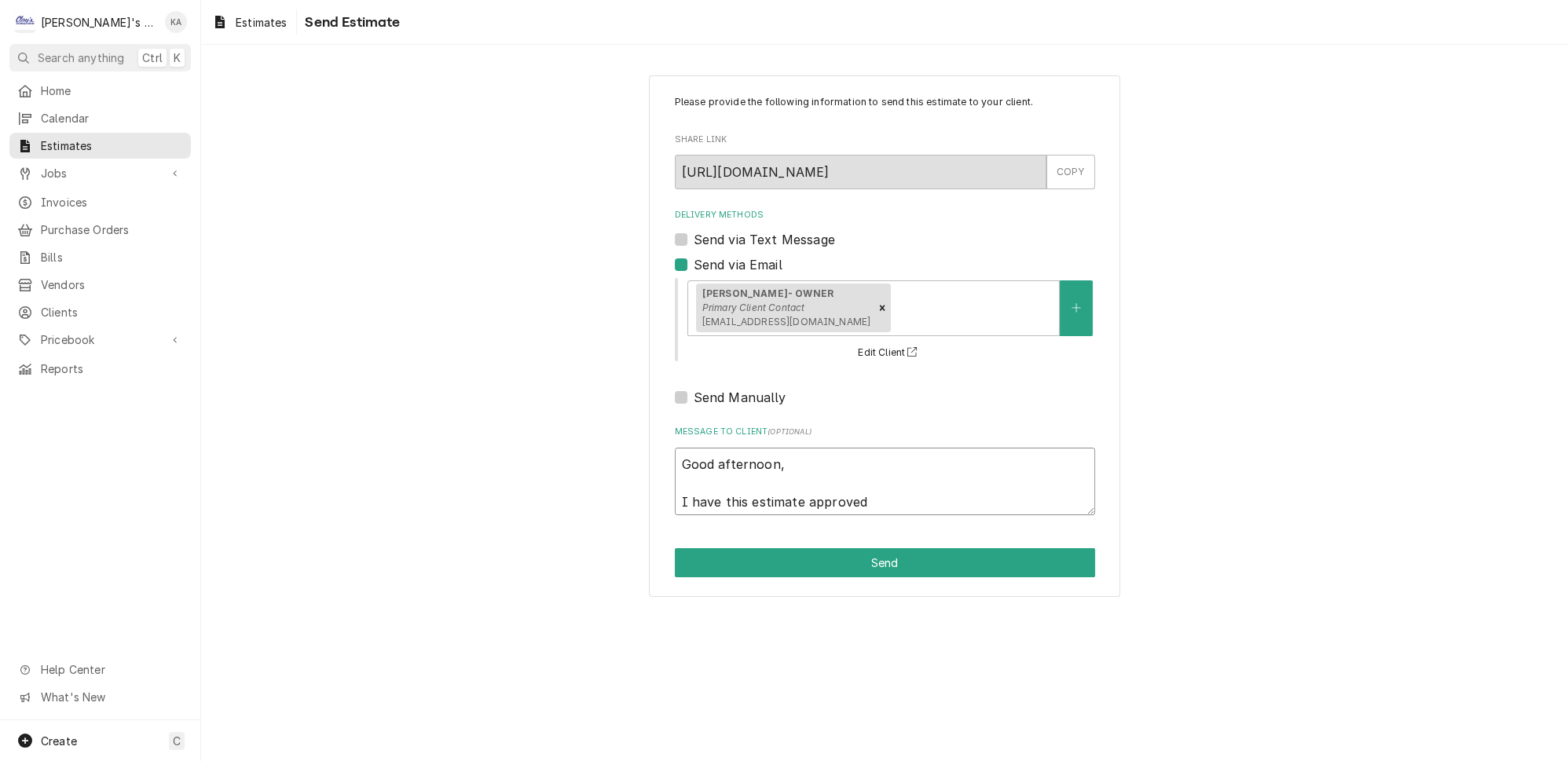
type textarea "x"
type textarea "Good afternoon, I have this estimate approved &"
type textarea "x"
type textarea "Good afternoon, I have this estimate approved &"
type textarea "x"
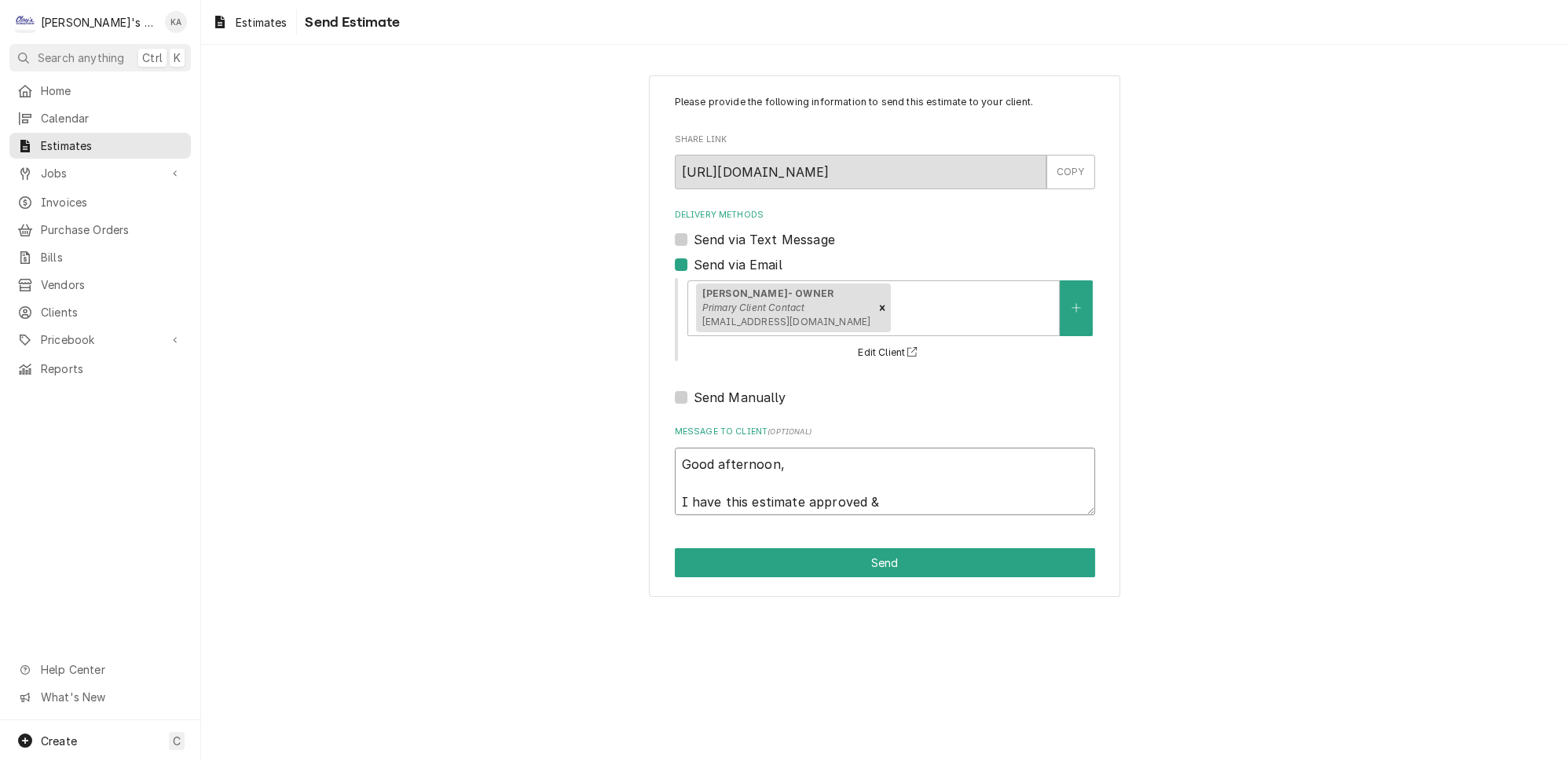
type textarea "Good afternoon, I have this estimate approved & w"
type textarea "x"
type textarea "Good afternoon, I have this estimate approved & wi"
type textarea "x"
type textarea "Good afternoon, I have this estimate approved & wil"
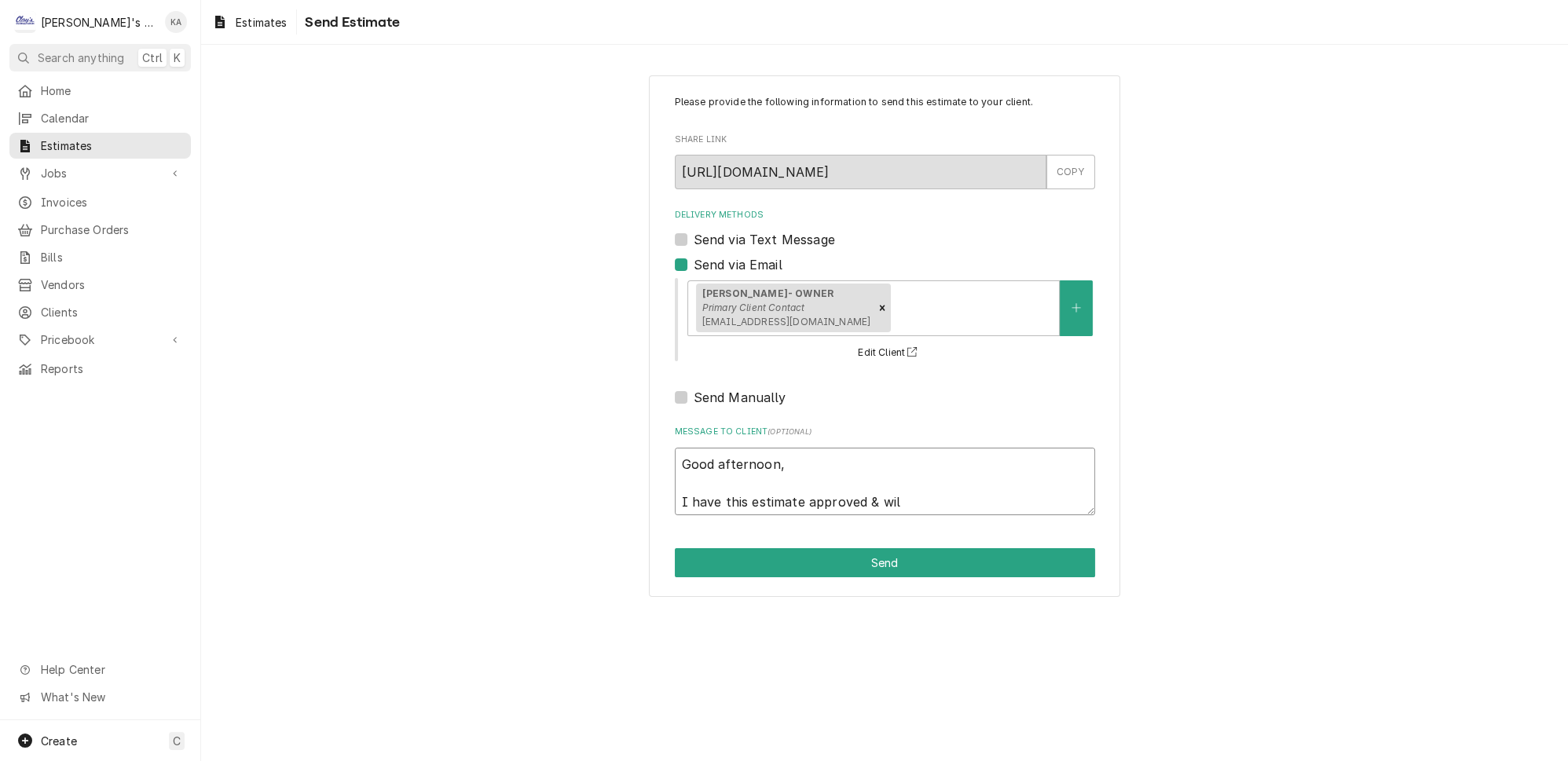
type textarea "x"
type textarea "Good afternoon, I have this estimate approved & will"
type textarea "x"
type textarea "Good afternoon, I have this estimate approved & will"
type textarea "x"
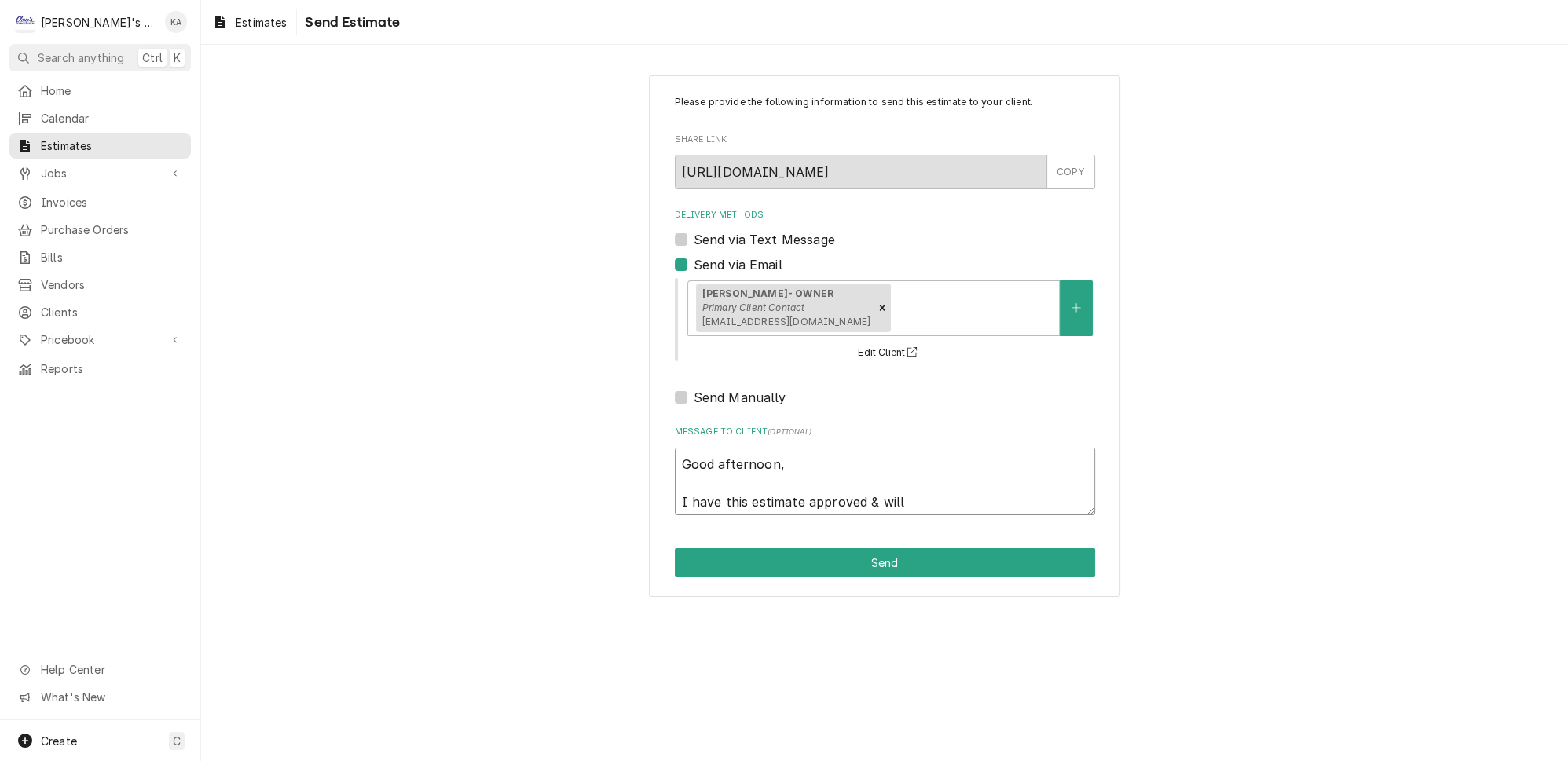
type textarea "Good afternoon, I have this estimate approved & will c"
type textarea "x"
type textarea "Good afternoon, I have this estimate approved & will ch"
type textarea "x"
type textarea "Good afternoon, I have this estimate approved & will che"
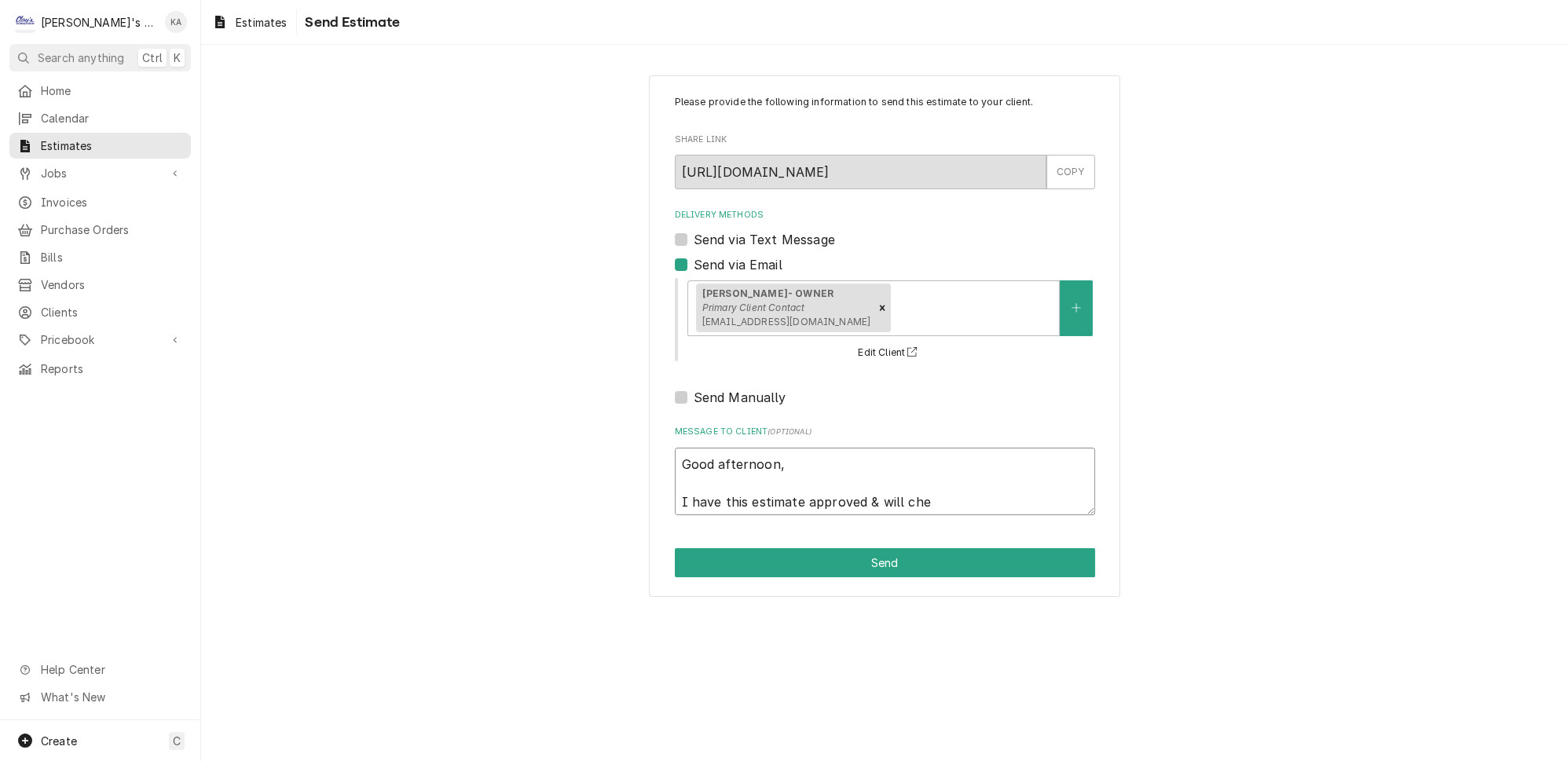
type textarea "x"
type textarea "Good afternoon, I have this estimate approved & will chec"
type textarea "x"
type textarea "Good afternoon, I have this estimate approved & will check"
type textarea "x"
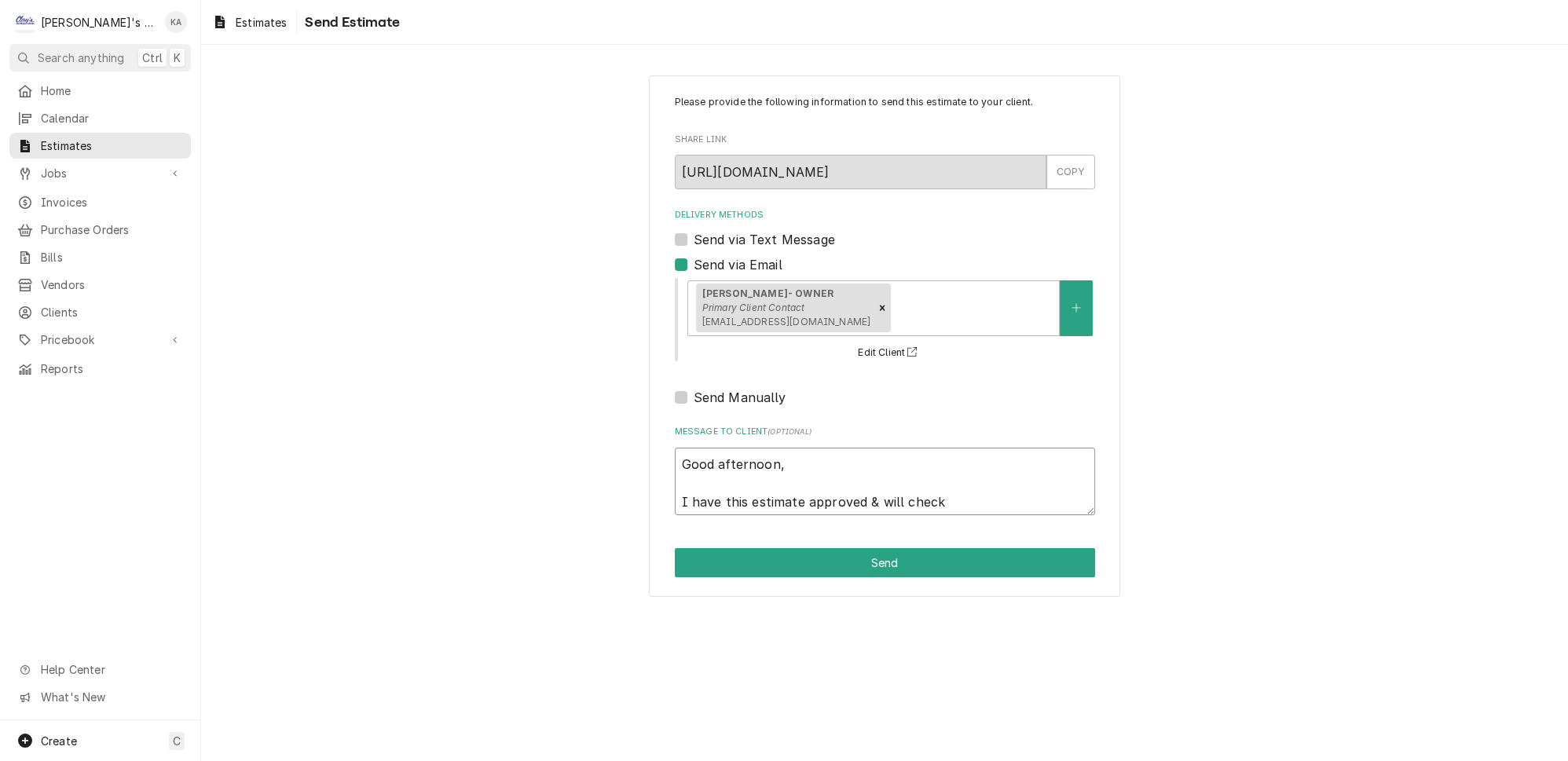
type textarea "Good afternoon, I have this estimate approved & will check"
type textarea "x"
type textarea "Good afternoon, I have this estimate approved & will check t"
type textarea "x"
type textarea "Good afternoon, I have this estimate approved & will check th"
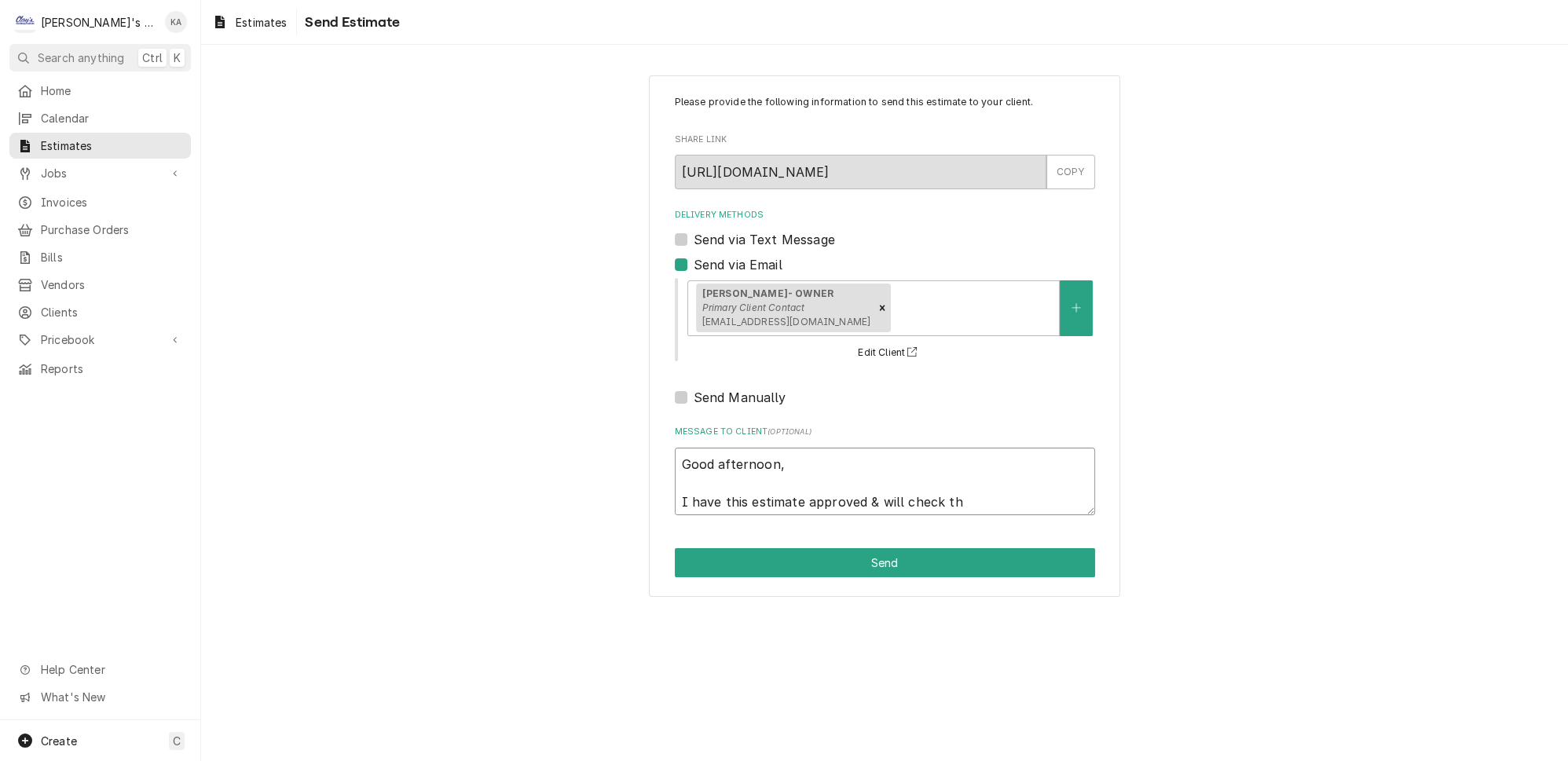
type textarea "x"
type textarea "Good afternoon, I have this estimate approved & will check the"
type textarea "x"
type textarea "Good afternoon, I have this estimate approved & will check the"
type textarea "x"
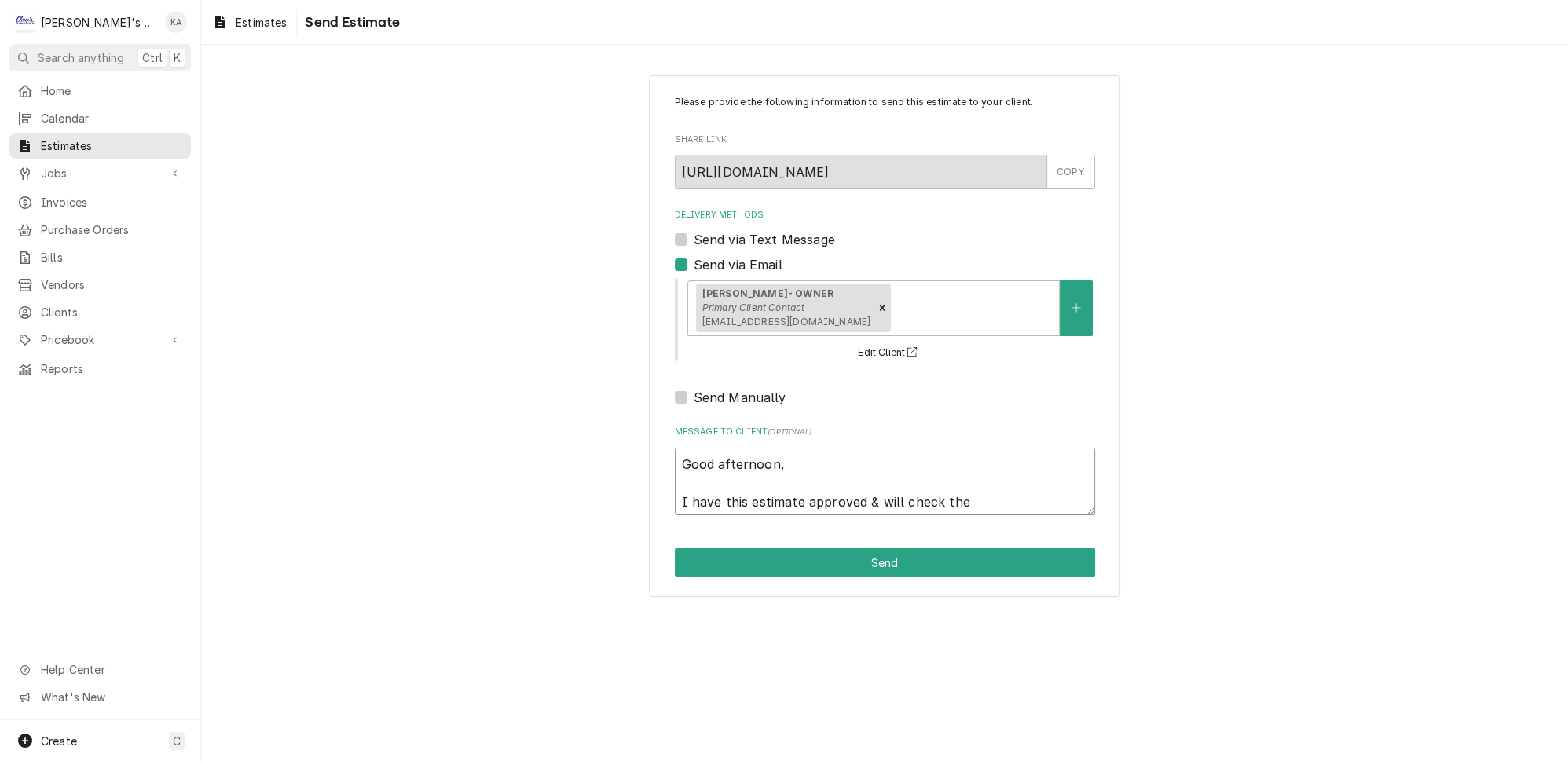
type textarea "Good afternoon, I have this estimate approved & will check the s"
type textarea "x"
type textarea "Good afternoon, I have this estimate approved & will check the sc"
type textarea "x"
type textarea "Good afternoon, I have this estimate approved & will check the sch"
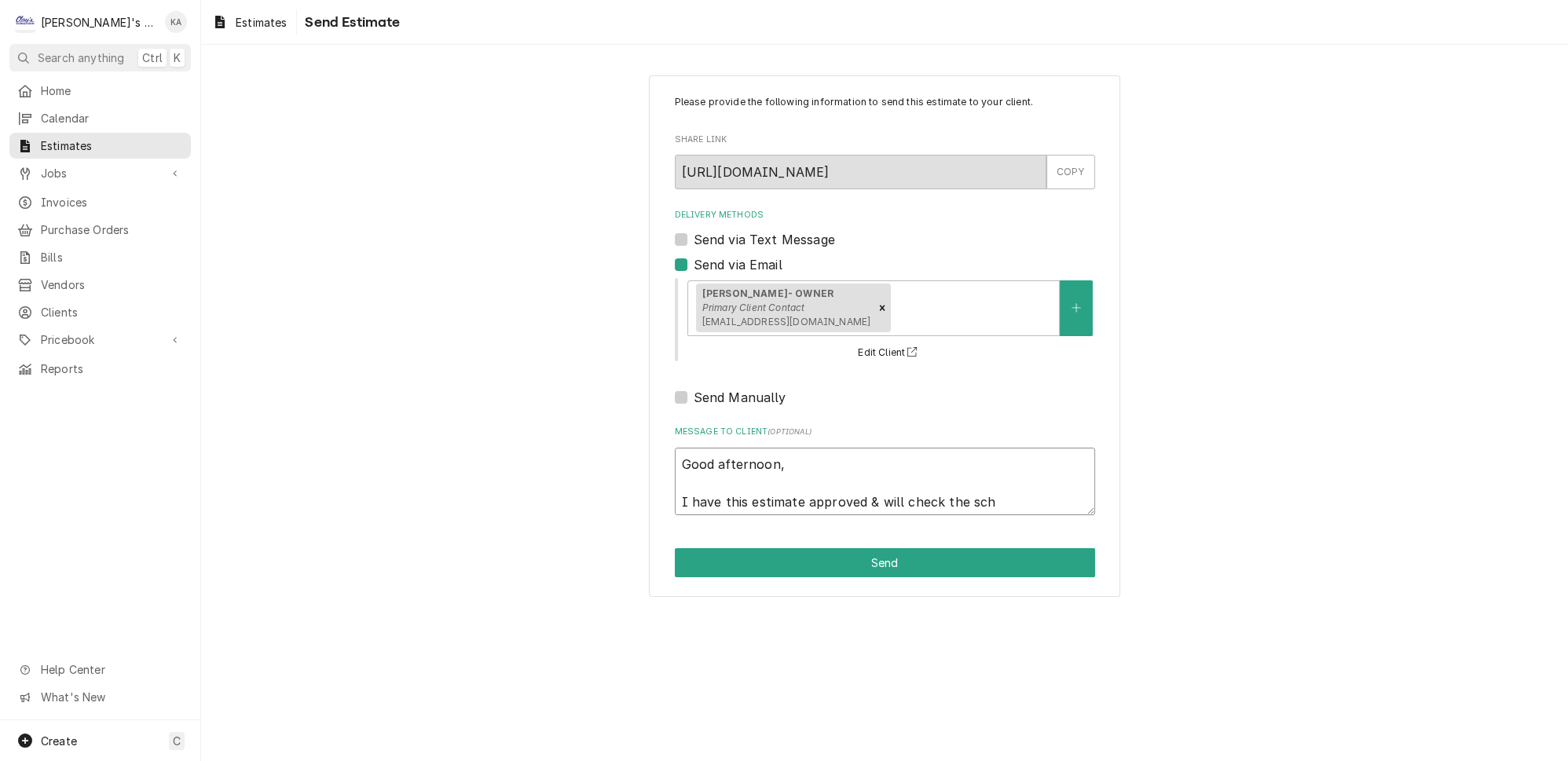
type textarea "x"
type textarea "Good afternoon, I have this estimate approved & will check the sche"
type textarea "x"
type textarea "Good afternoon, I have this estimate approved & will check the sched"
type textarea "x"
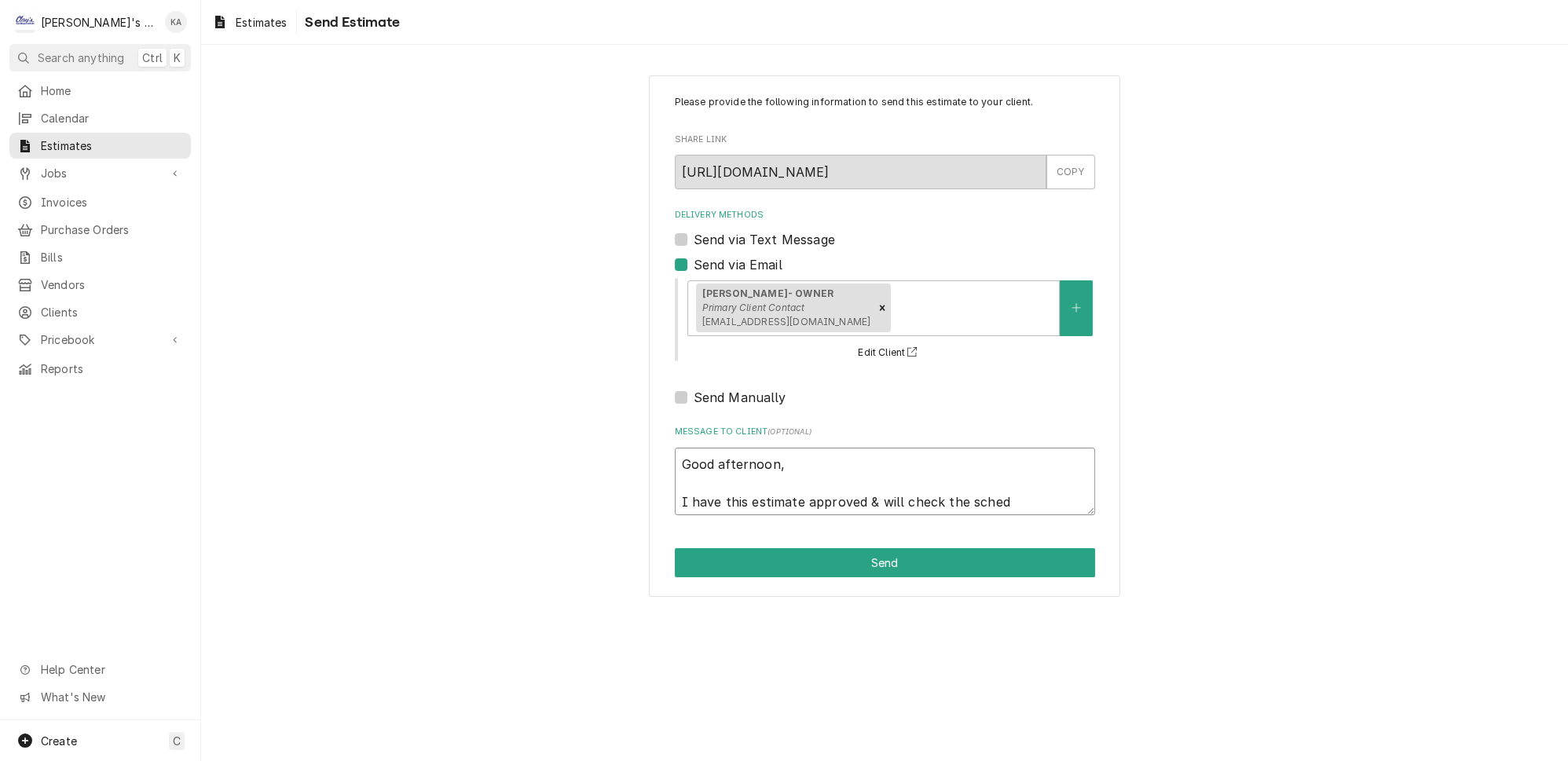
type textarea "Good afternoon, I have this estimate approved & will check the schedu"
type textarea "x"
type textarea "Good afternoon, I have this estimate approved & will check the schedul"
type textarea "x"
type textarea "Good afternoon, I have this estimate approved & will check the schedule"
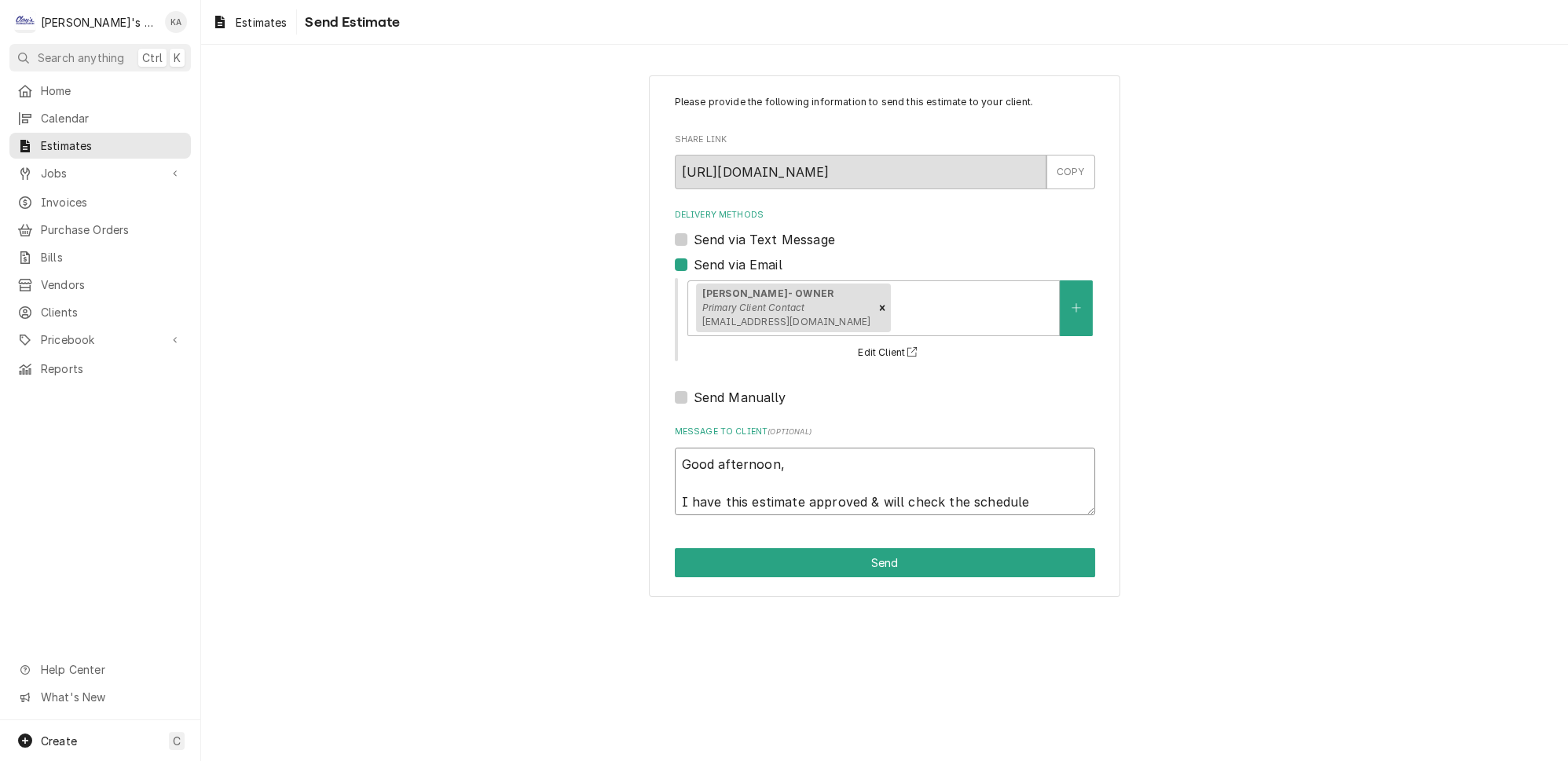
type textarea "x"
type textarea "Good afternoon, I have this estimate approved & will check the schedule"
type textarea "x"
type textarea "Good afternoon, I have this estimate approved & will check the schedule a"
type textarea "x"
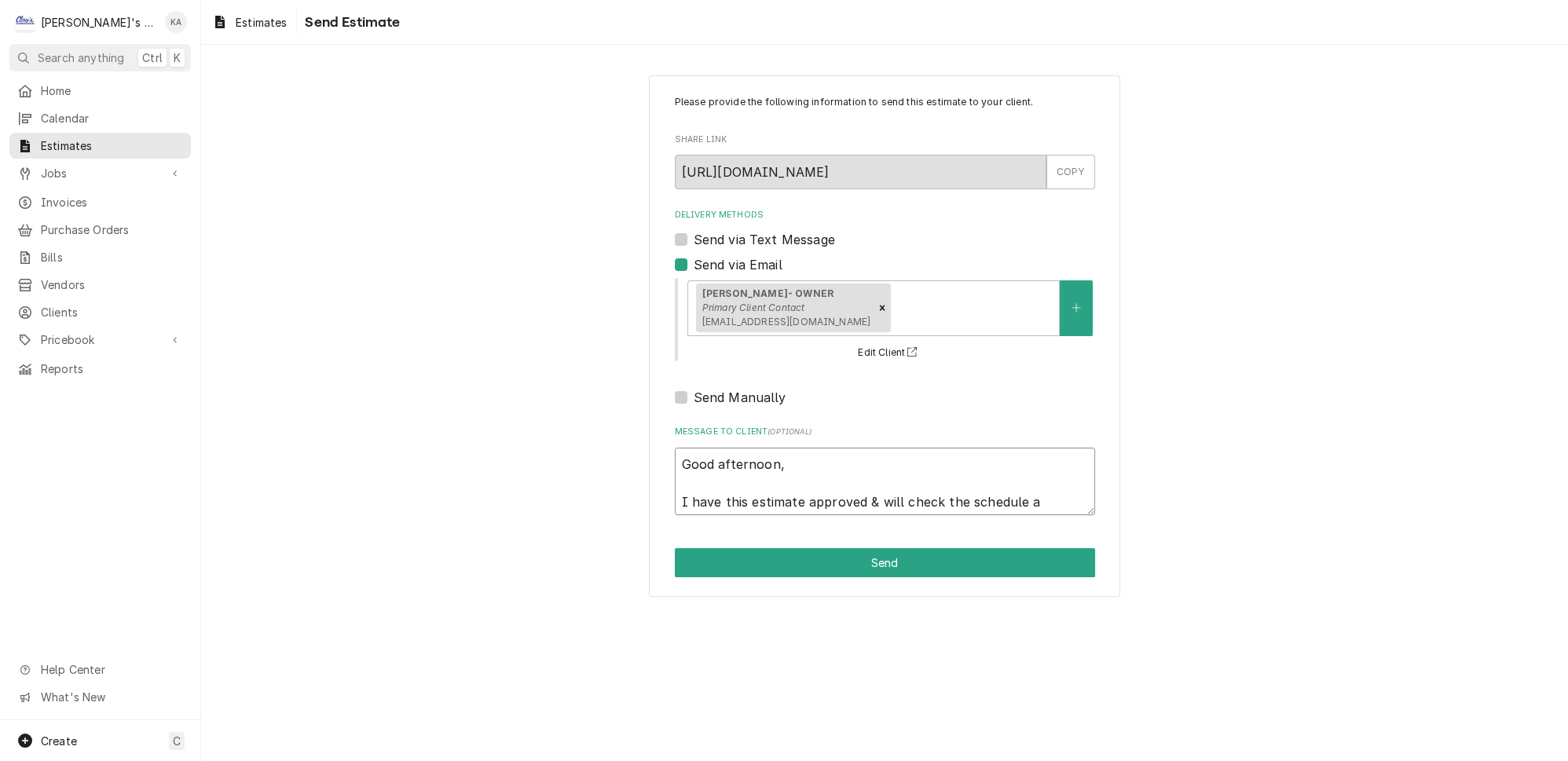
type textarea "Good afternoon, I have this estimate approved & will check the schedule an"
type textarea "x"
type textarea "Good afternoon, I have this estimate approved & will check the schedule and"
type textarea "x"
type textarea "Good afternoon, I have this estimate approved & will check the schedule and"
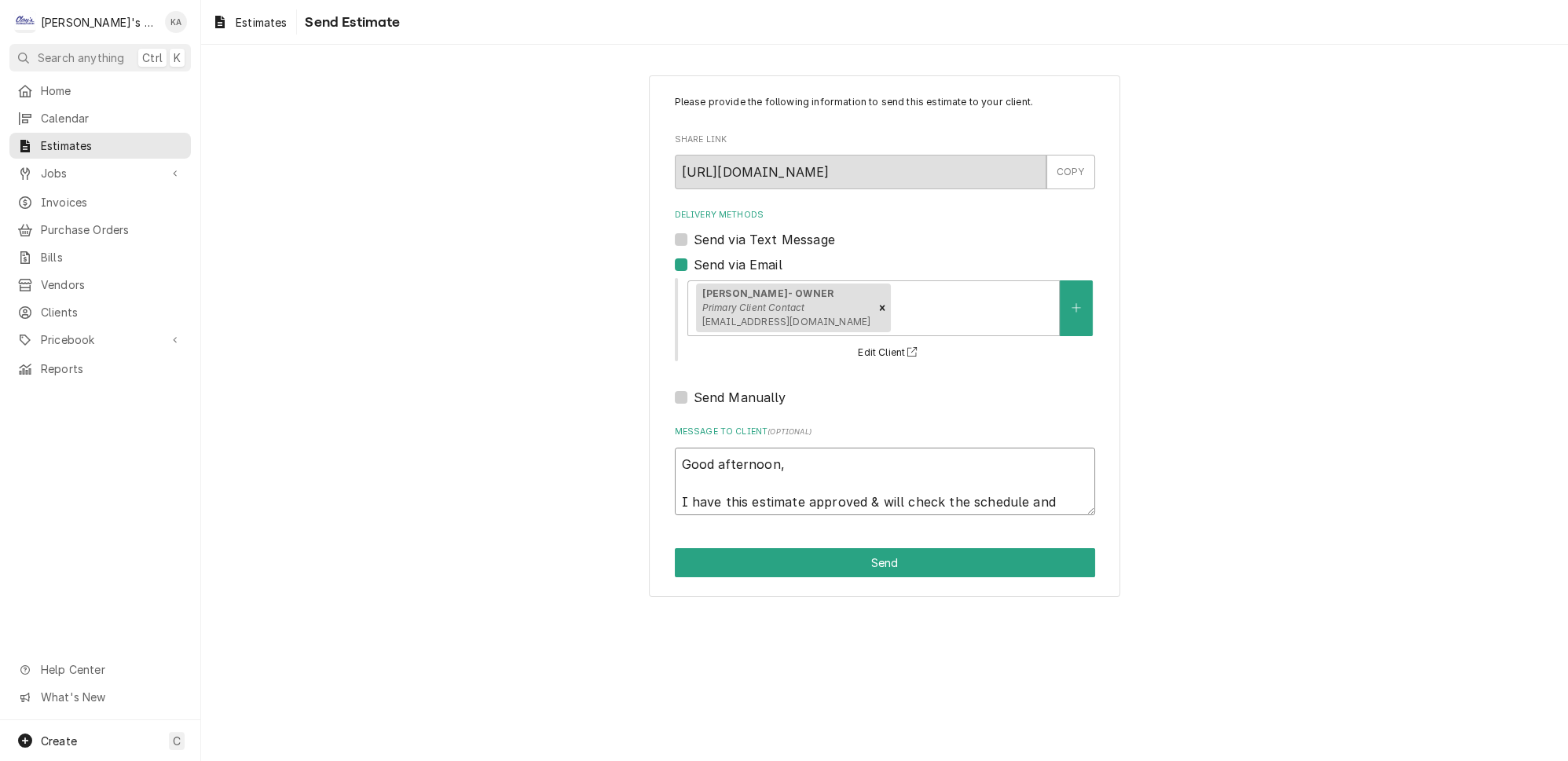
type textarea "x"
type textarea "Good afternoon, I have this estimate approved & will check the schedule and s"
type textarea "x"
type textarea "Good afternoon, I have this estimate approved & will check the schedule and se"
type textarea "x"
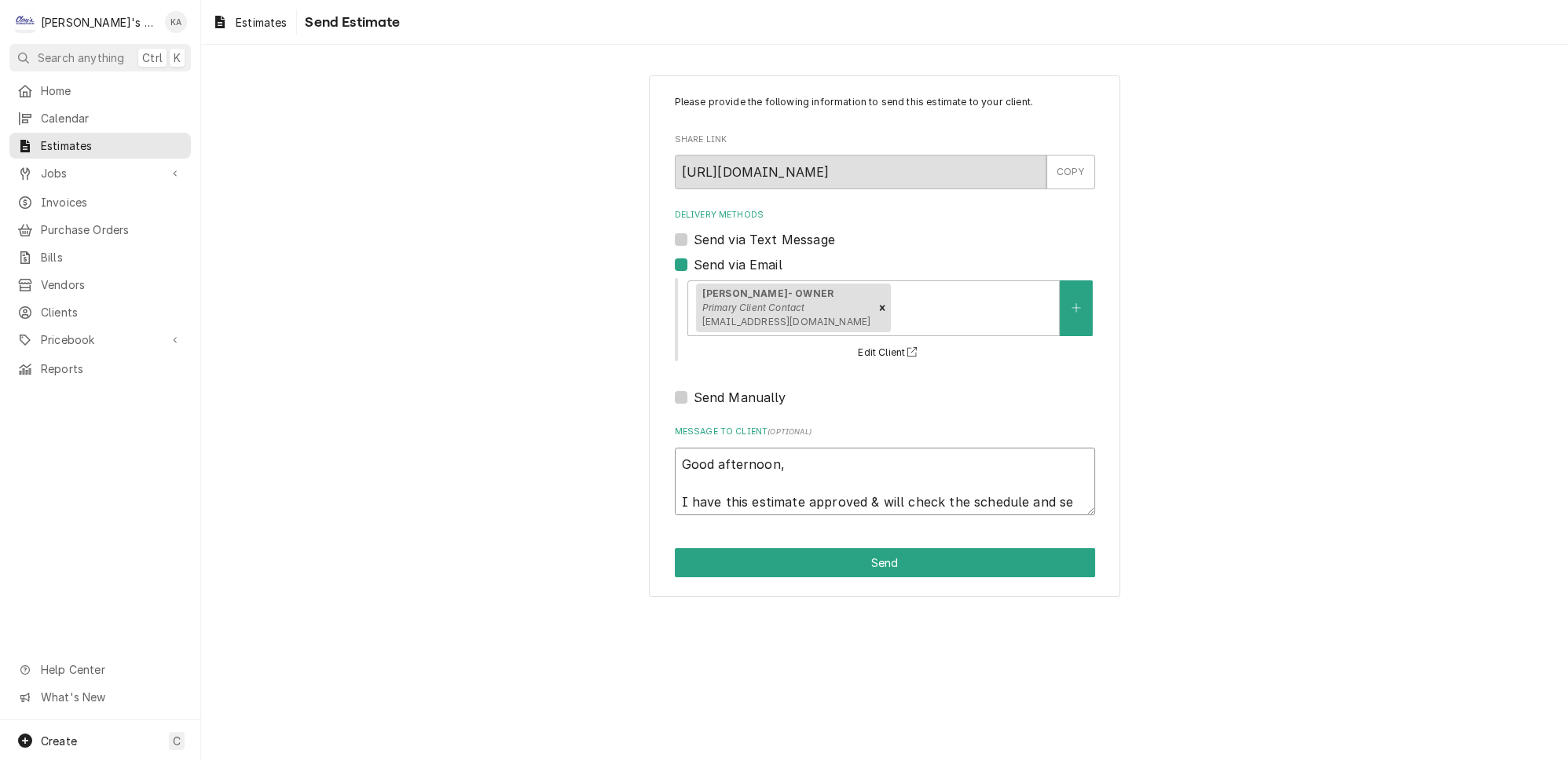
type textarea "Good afternoon, I have this estimate approved & will check the schedule and see"
type textarea "x"
type textarea "Good afternoon, I have this estimate approved & will check the schedule and see"
type textarea "x"
type textarea "Good afternoon, I have this estimate approved & will check the schedule and see…"
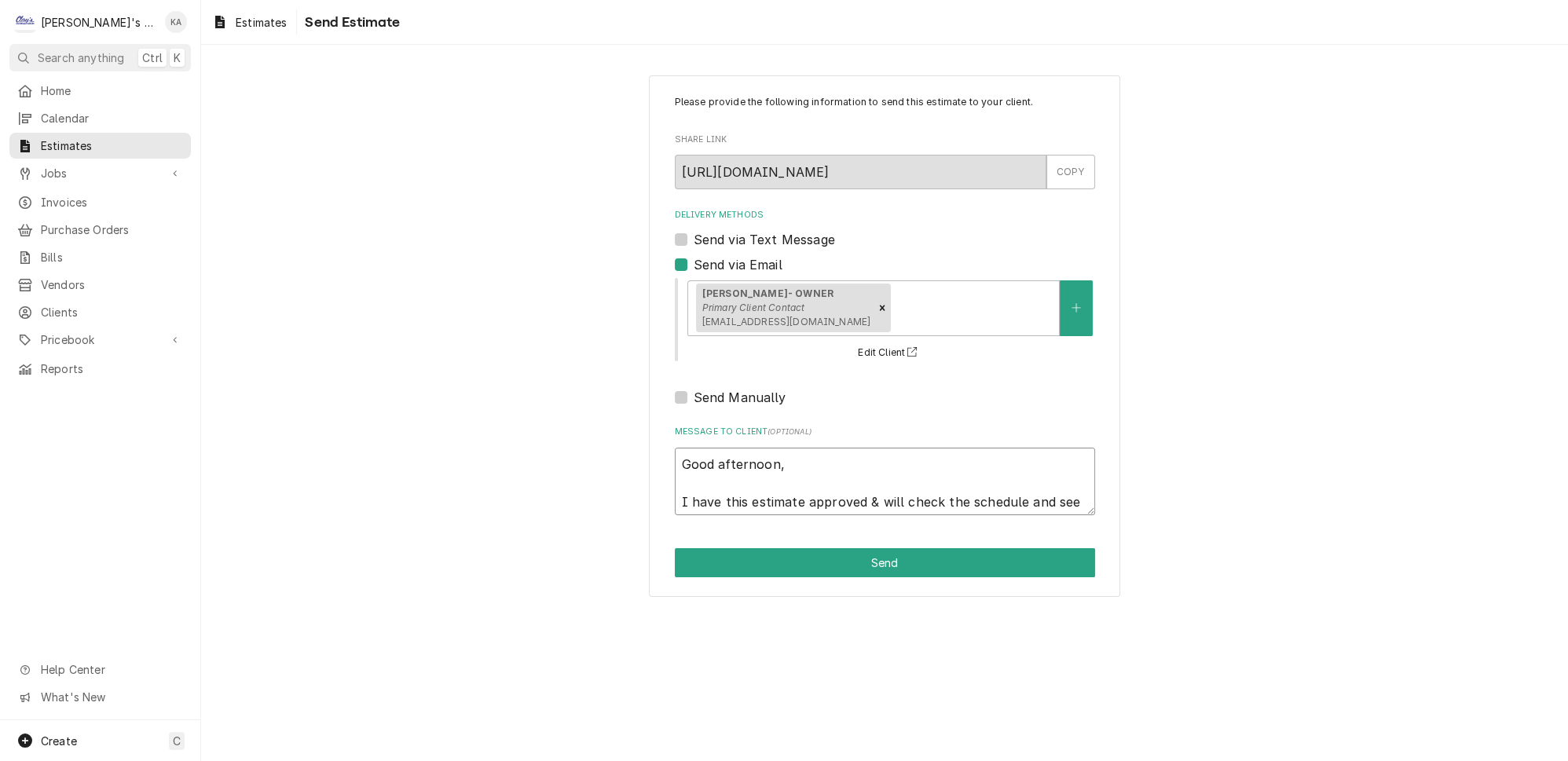
type textarea "x"
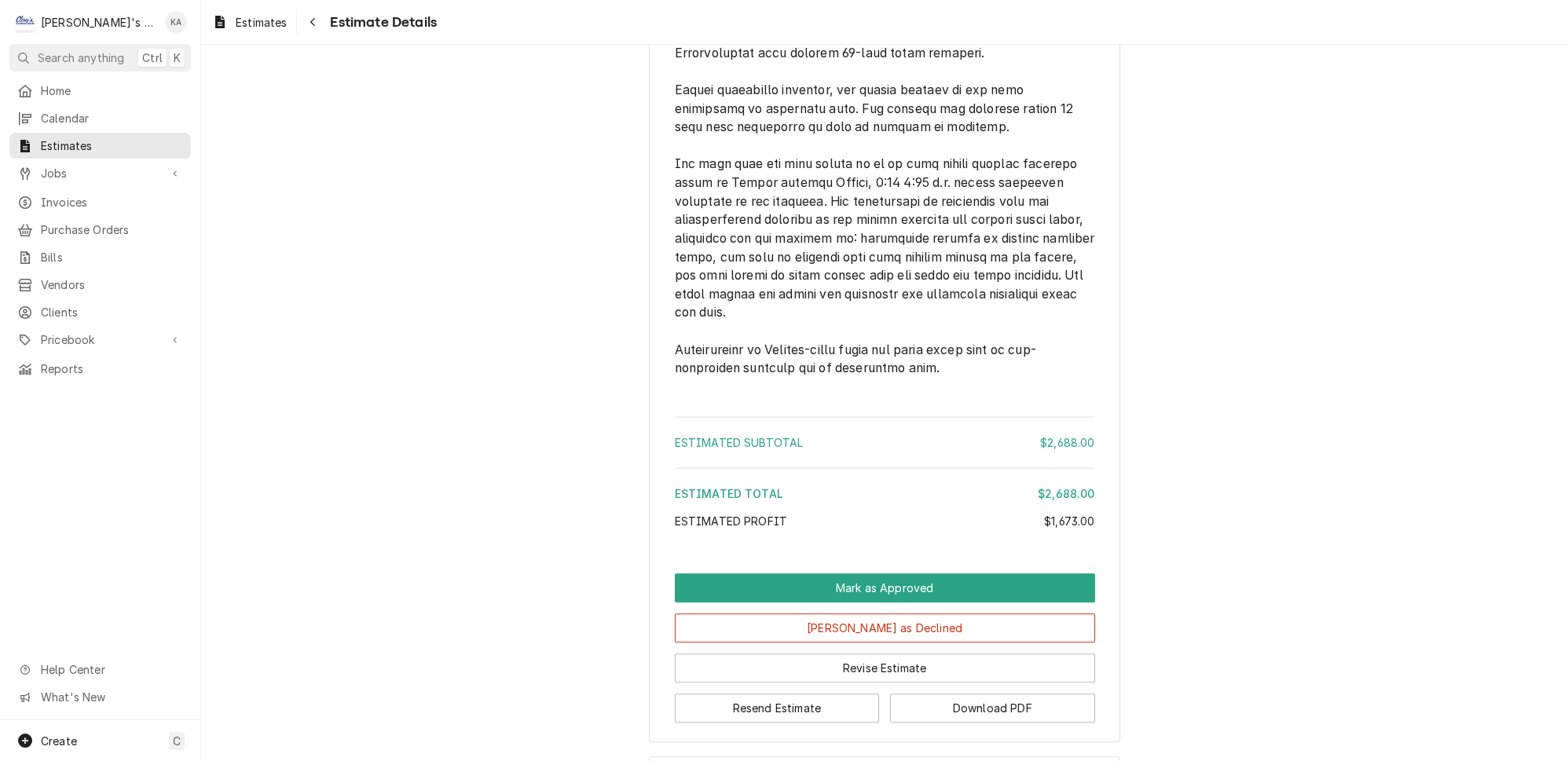
scroll to position [2979, 0]
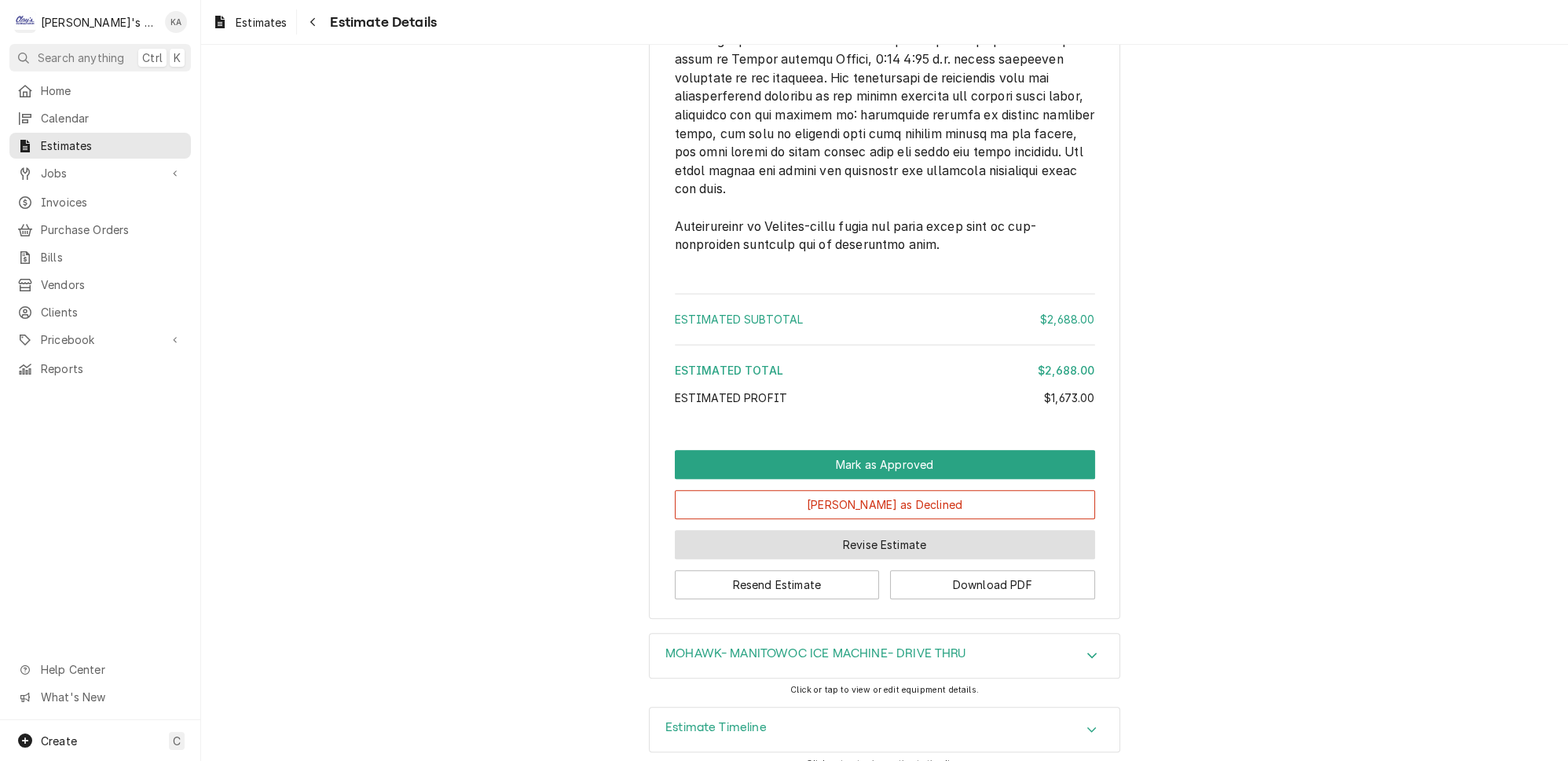
click at [865, 534] on button "Revise Estimate" at bounding box center [884, 545] width 420 height 29
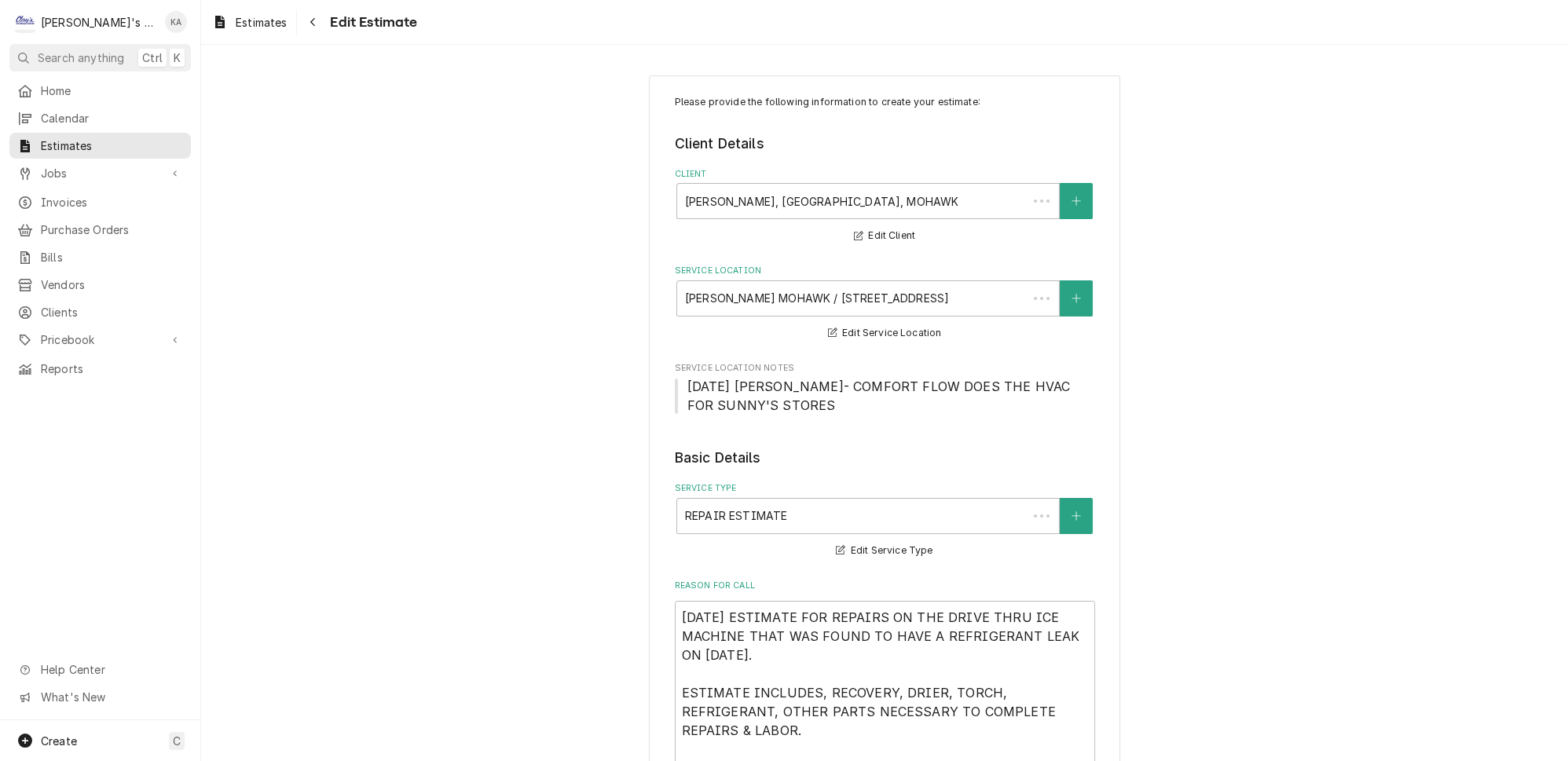
type textarea "x"
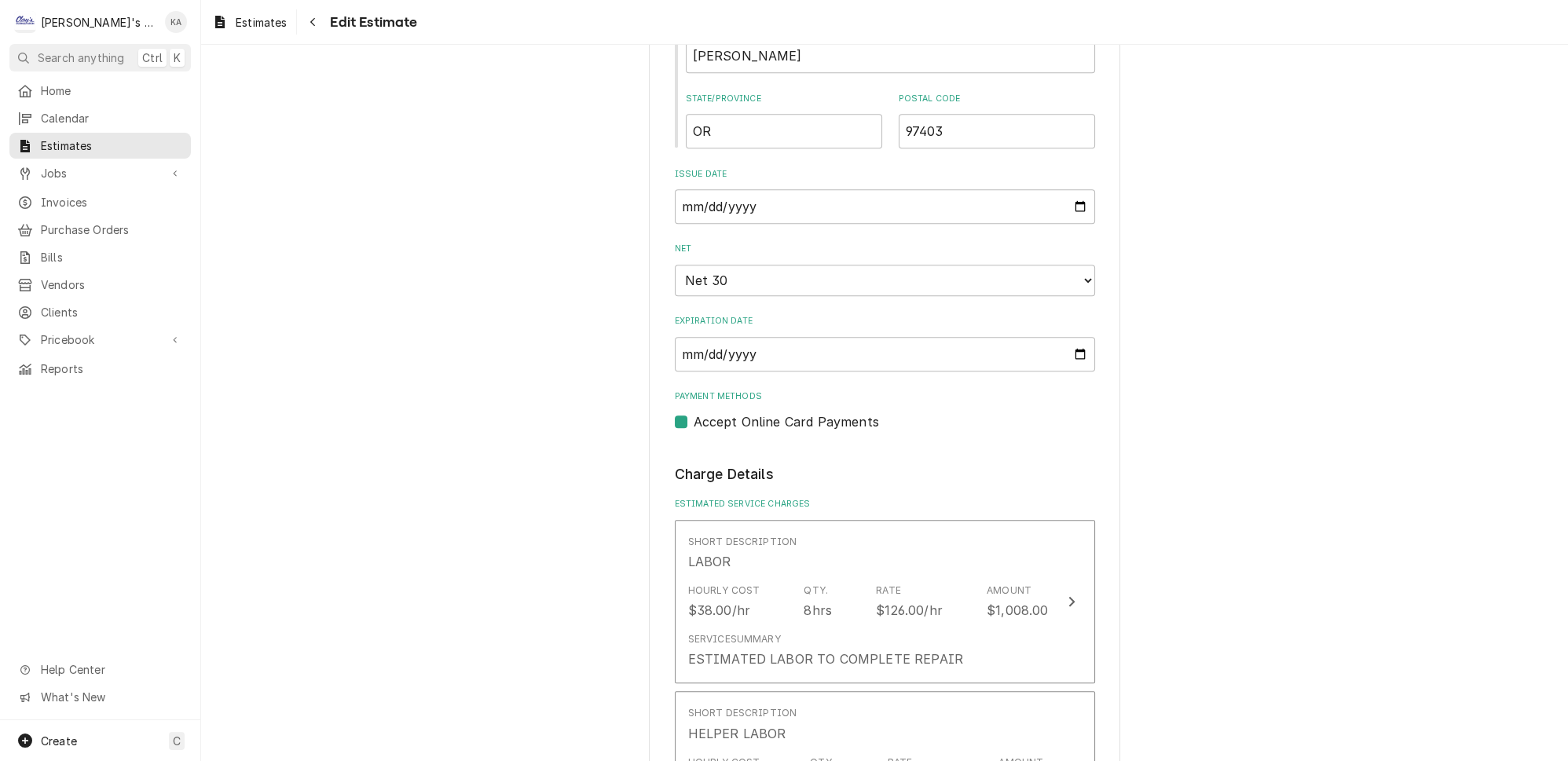
scroll to position [1285, 0]
click at [1057, 199] on input "[DATE]" at bounding box center [884, 210] width 420 height 34
type input "[DATE]"
click at [1055, 343] on input "[DATE]" at bounding box center [884, 357] width 420 height 34
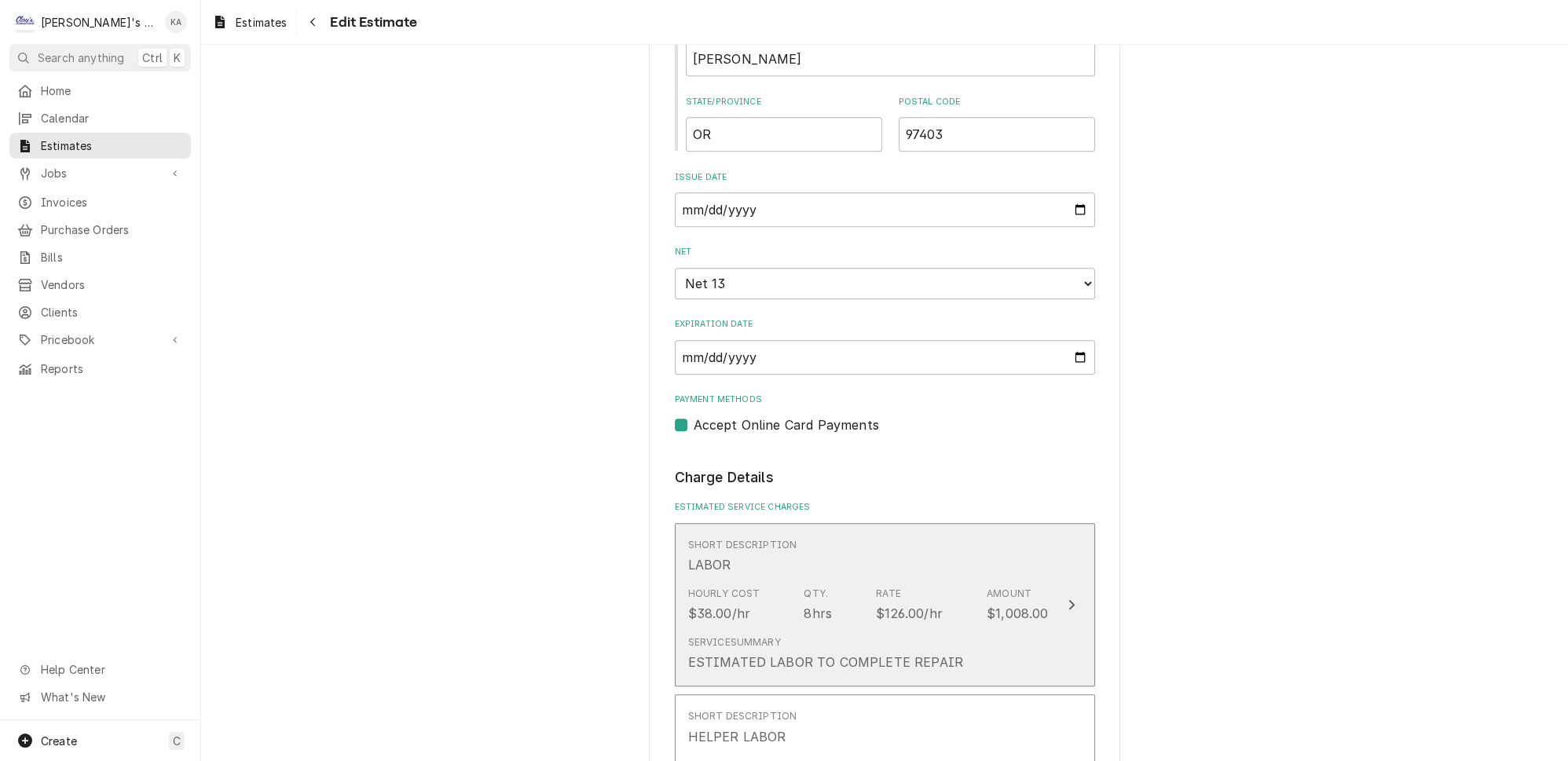
scroll to position [1356, 0]
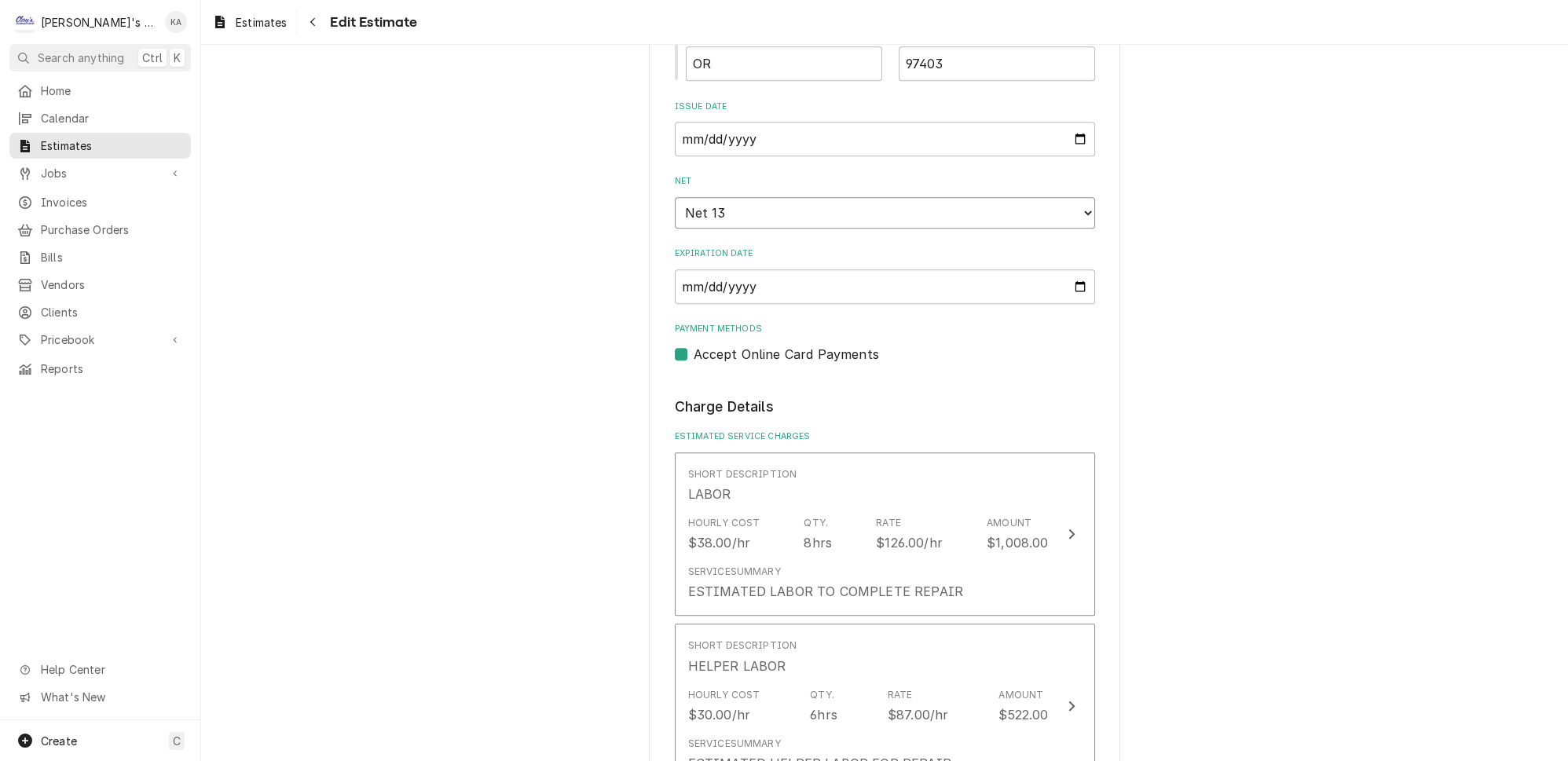
click at [1061, 203] on select "Choose payment terms... Same Day Net 7 Net 13 Net 14 Net 21 Net 30 Net 45 Net 6…" at bounding box center [884, 213] width 420 height 31
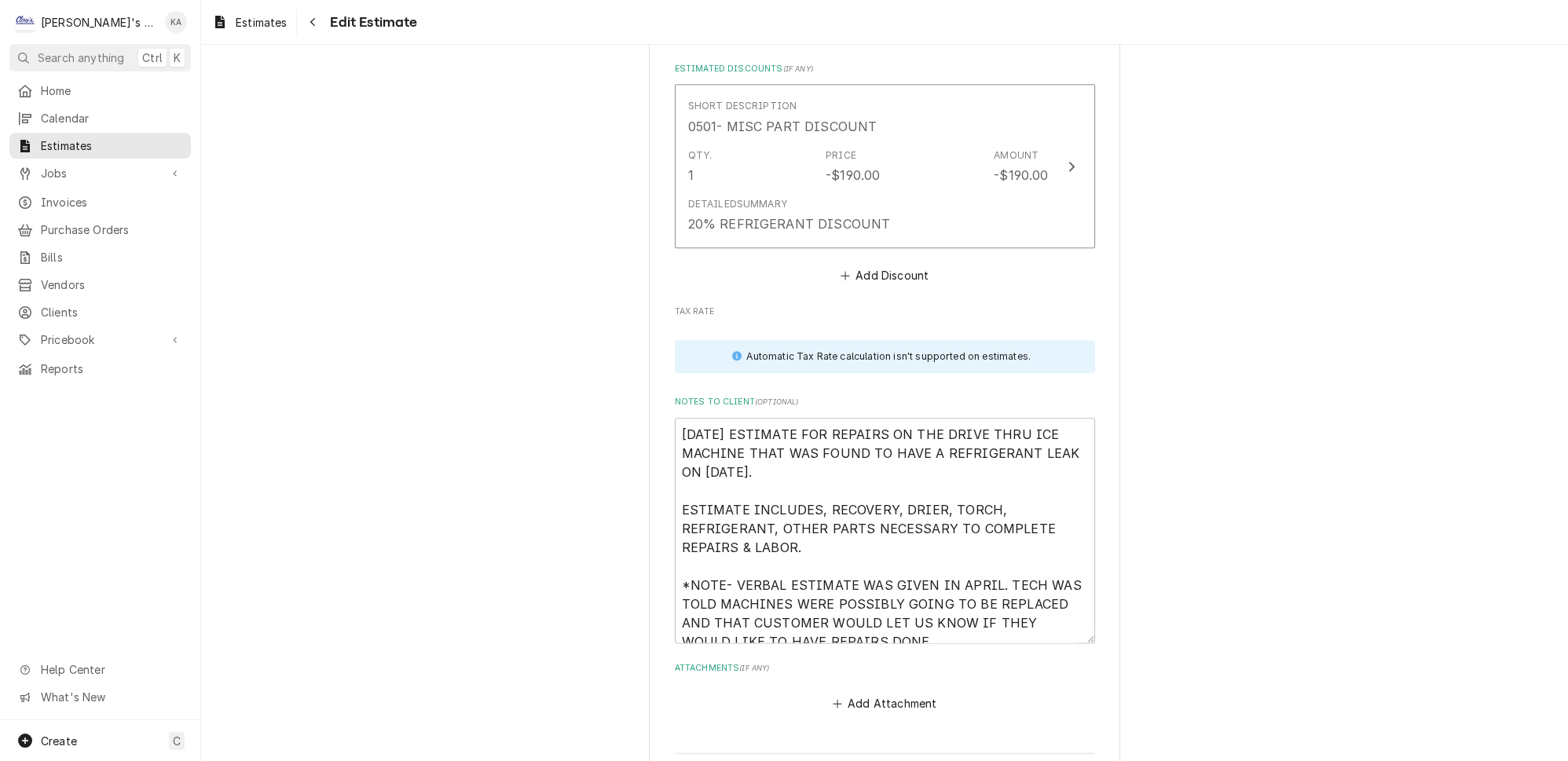
scroll to position [3520, 0]
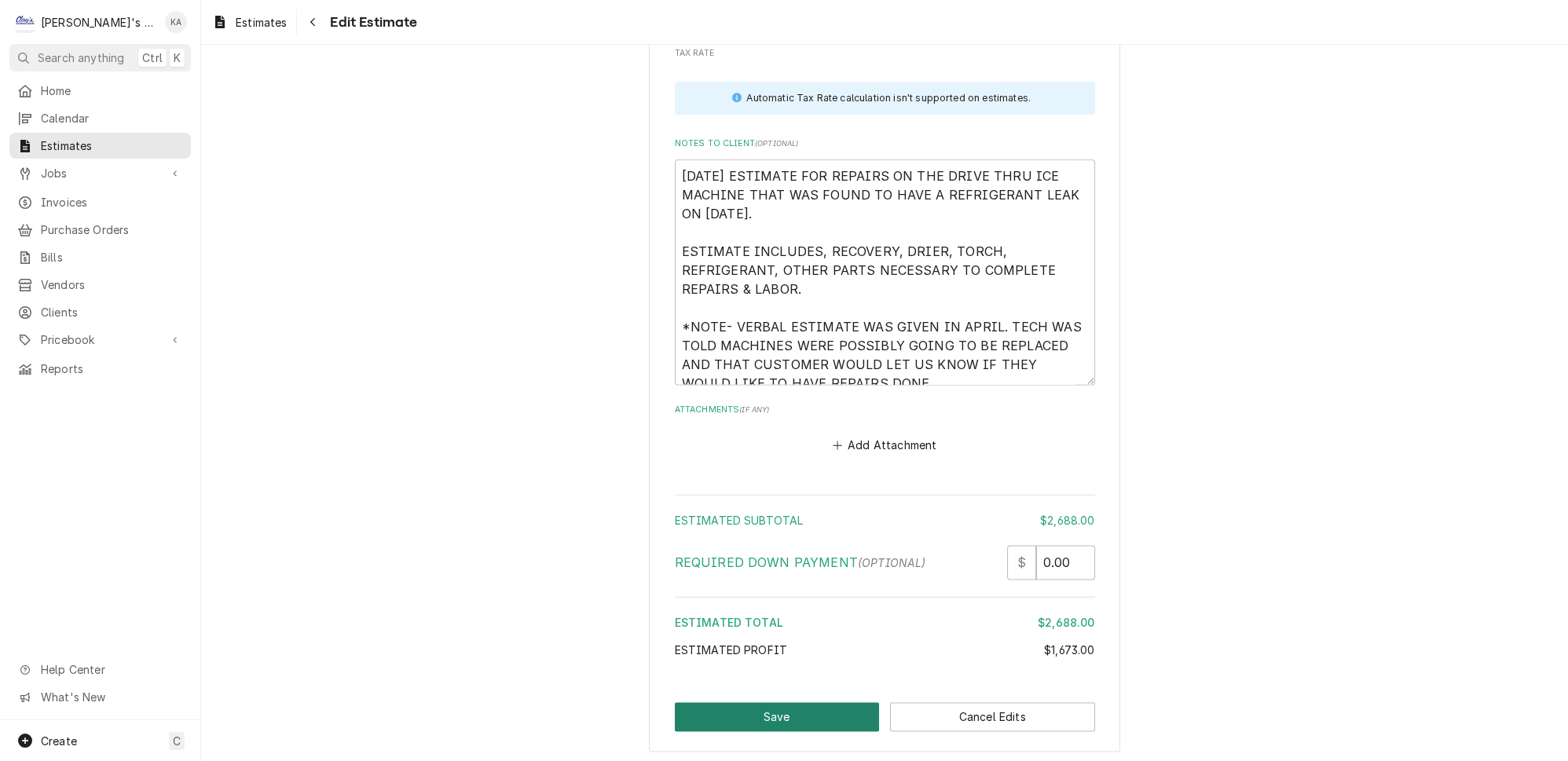
click at [766, 702] on button "Save" at bounding box center [777, 716] width 205 height 29
type textarea "x"
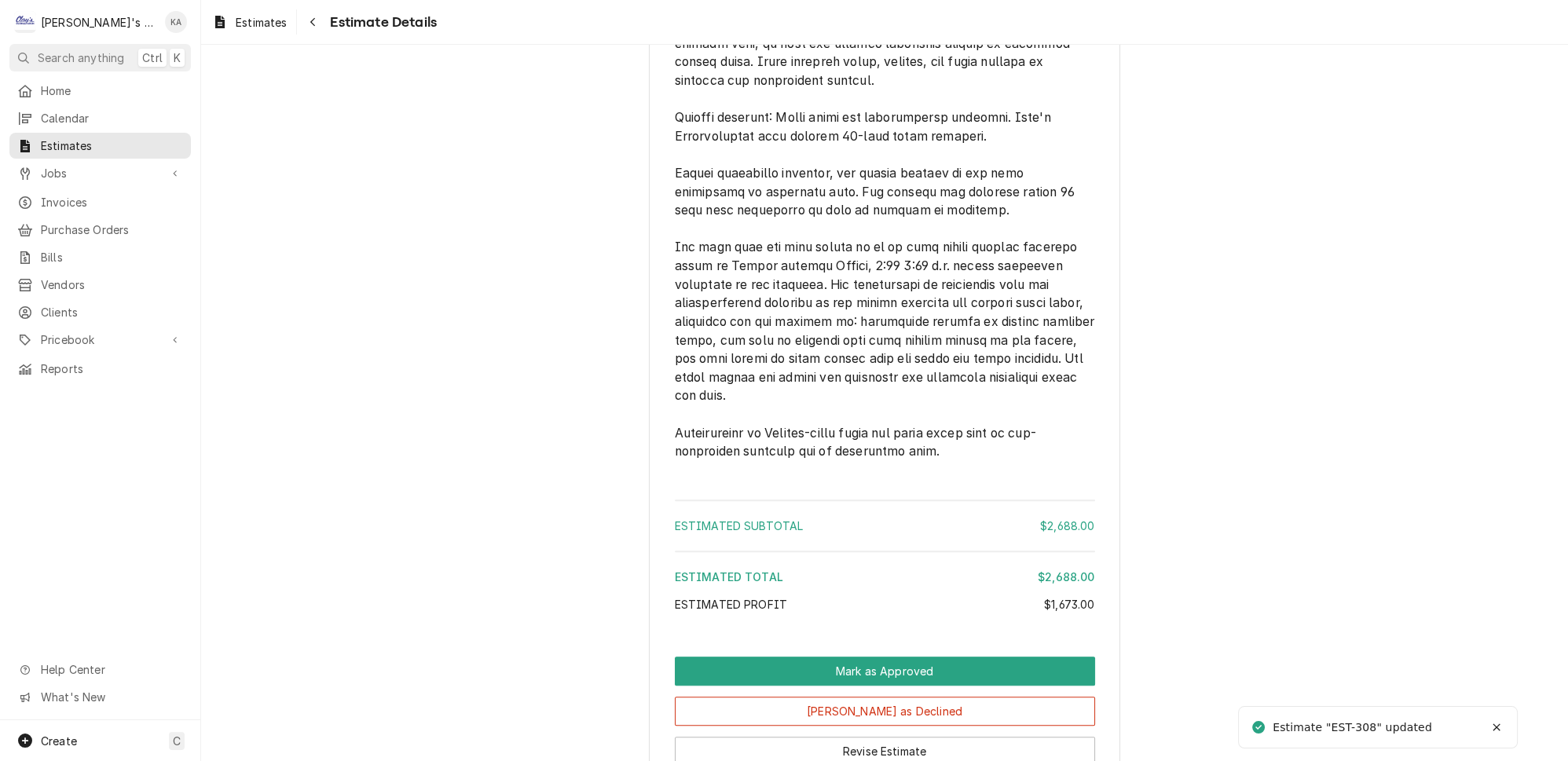
scroll to position [2979, 0]
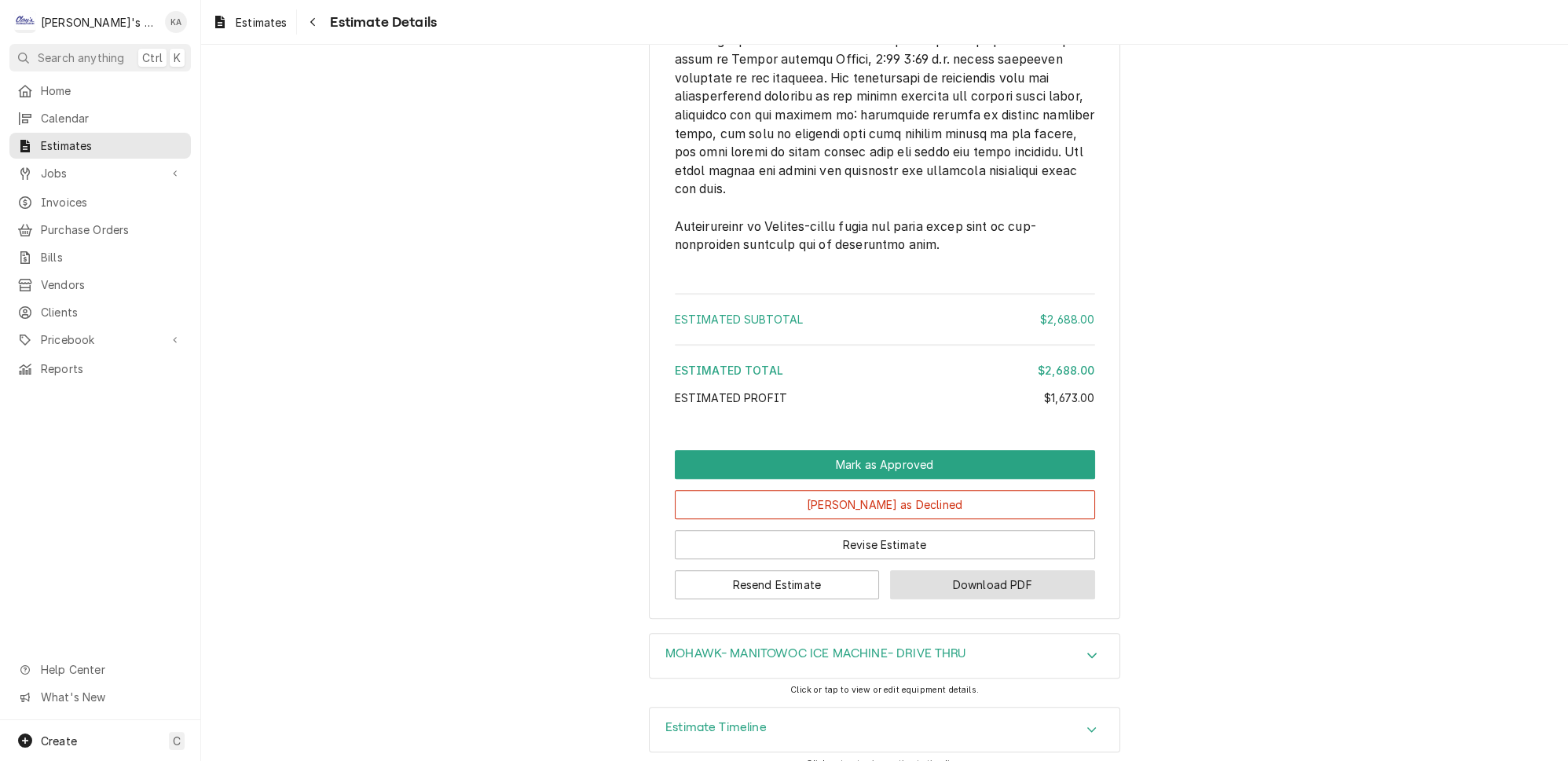
click at [970, 572] on button "Download PDF" at bounding box center [992, 585] width 205 height 29
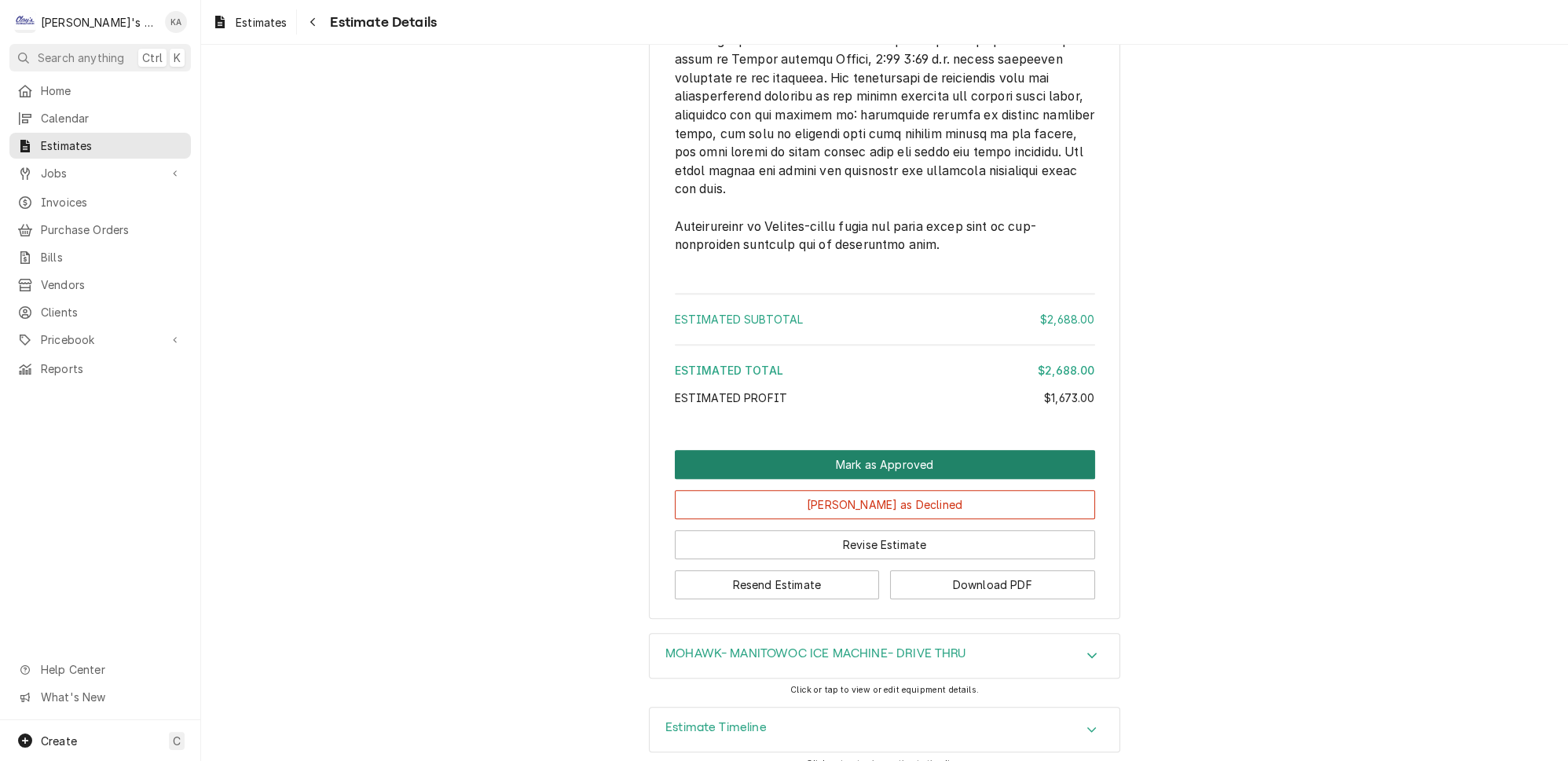
click at [904, 454] on button "Mark as Approved" at bounding box center [884, 464] width 420 height 29
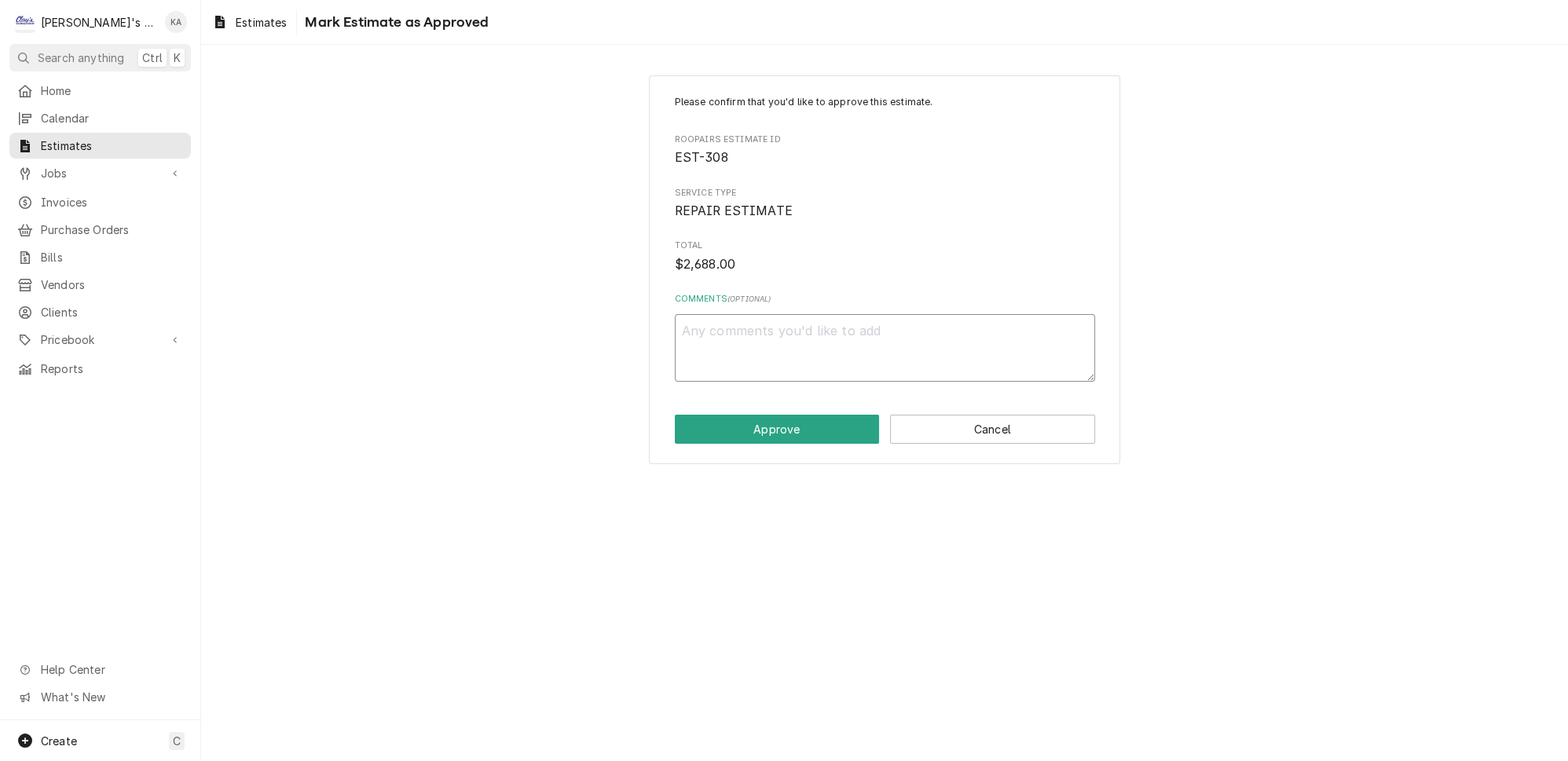
click at [710, 336] on textarea "Comments ( optional )" at bounding box center [884, 347] width 420 height 67
type textarea "x"
type textarea "1"
type textarea "x"
type textarea "10"
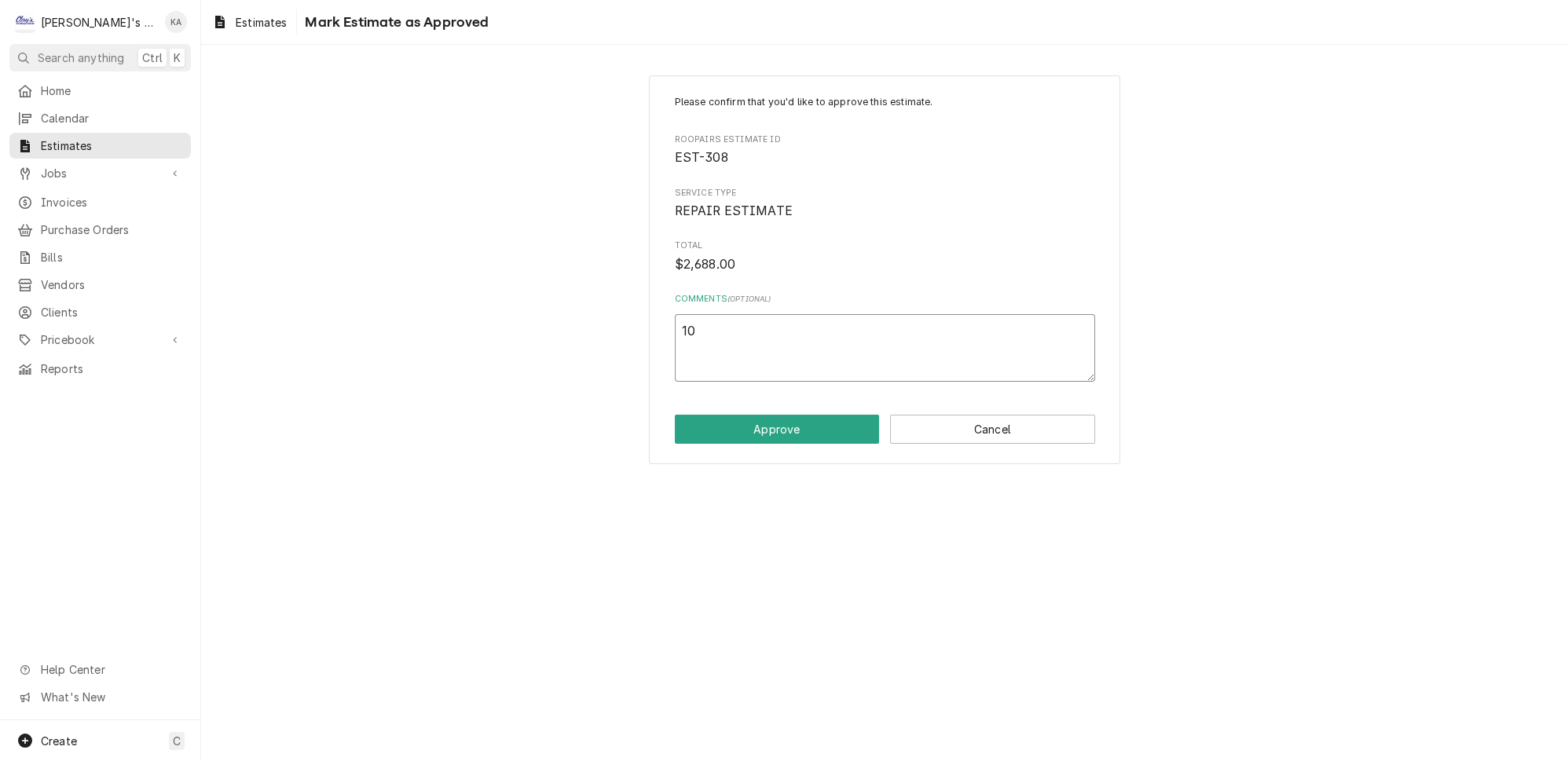
type textarea "x"
type textarea "10/"
type textarea "x"
type textarea "10/8"
type textarea "x"
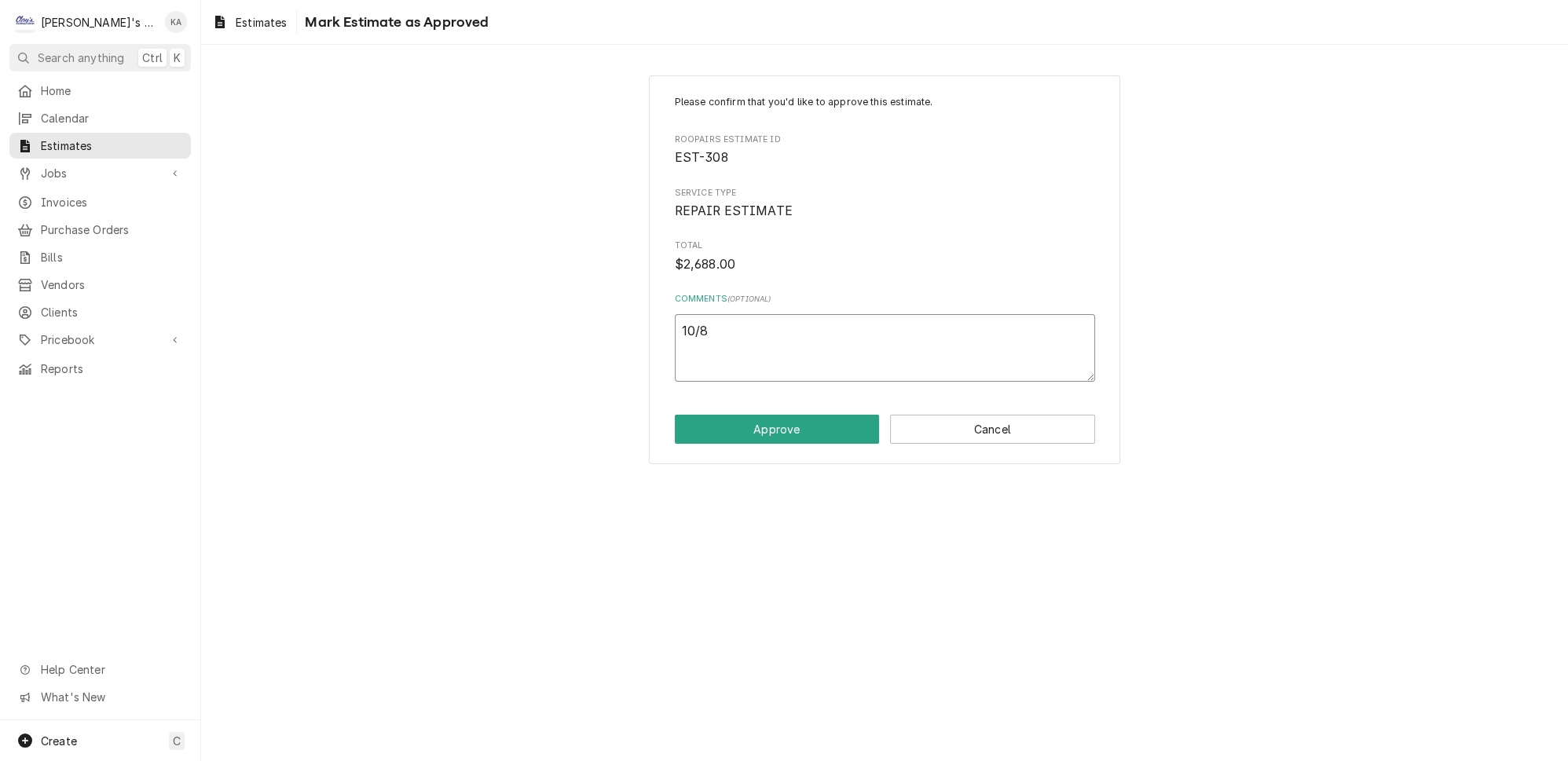
type textarea "10/8/"
type textarea "x"
type textarea "10/8/2"
type textarea "x"
type textarea "[DATE]"
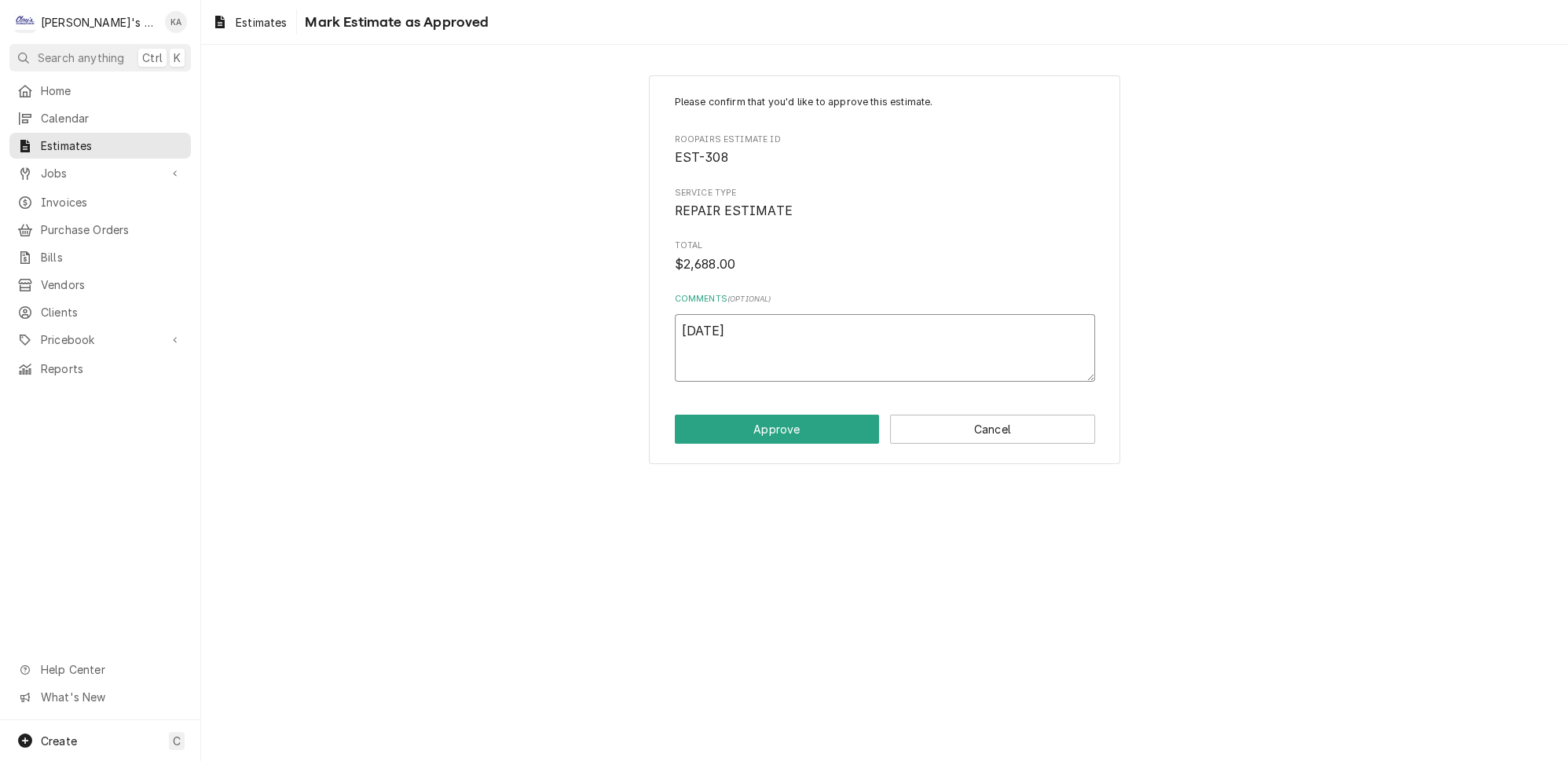
type textarea "x"
type textarea "10/8/202"
type textarea "x"
type textarea "[DATE]"
type textarea "x"
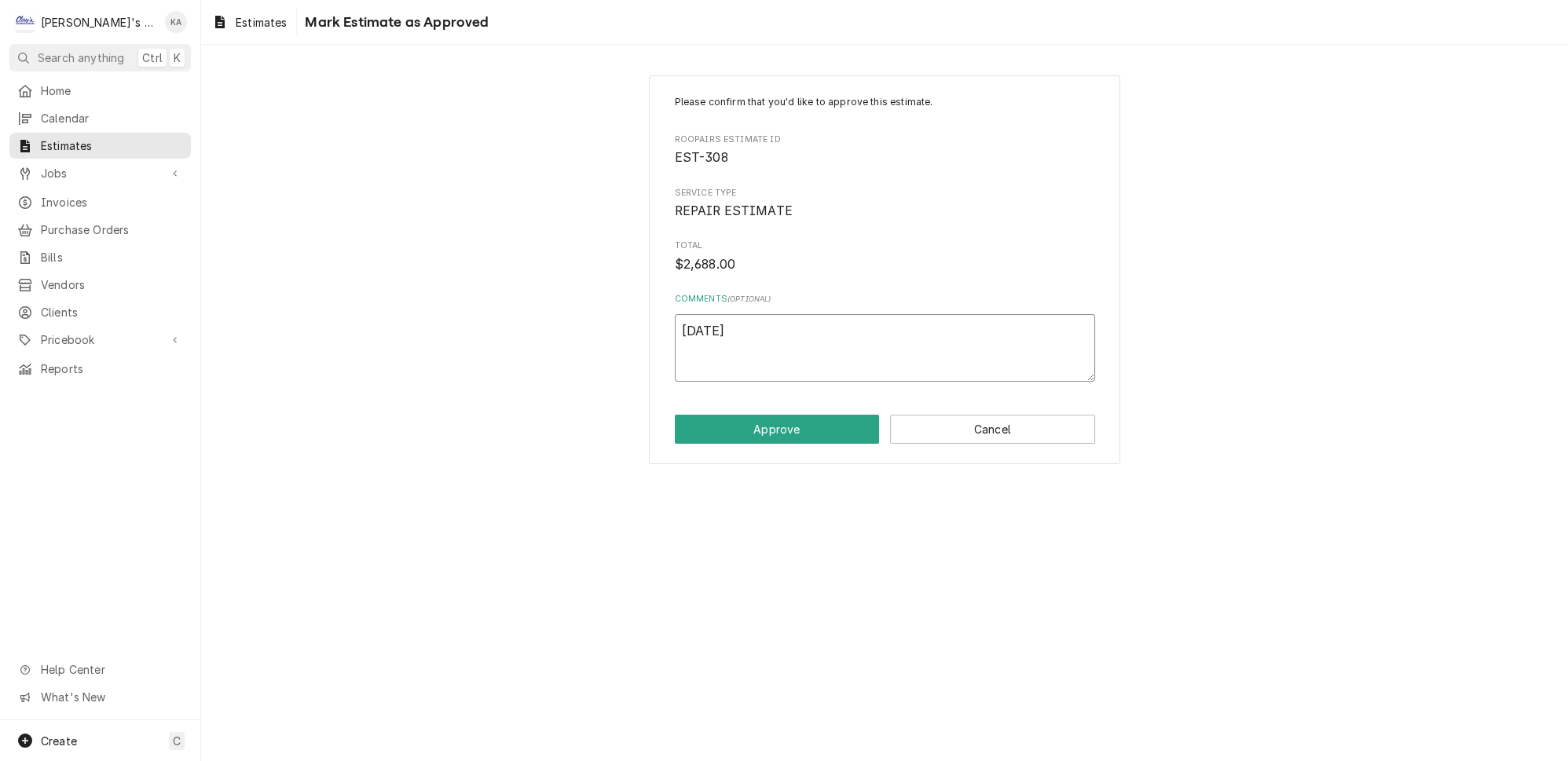
type textarea "[DATE]"
type textarea "x"
type textarea "[DATE] A"
type textarea "x"
type textarea "[DATE] AP"
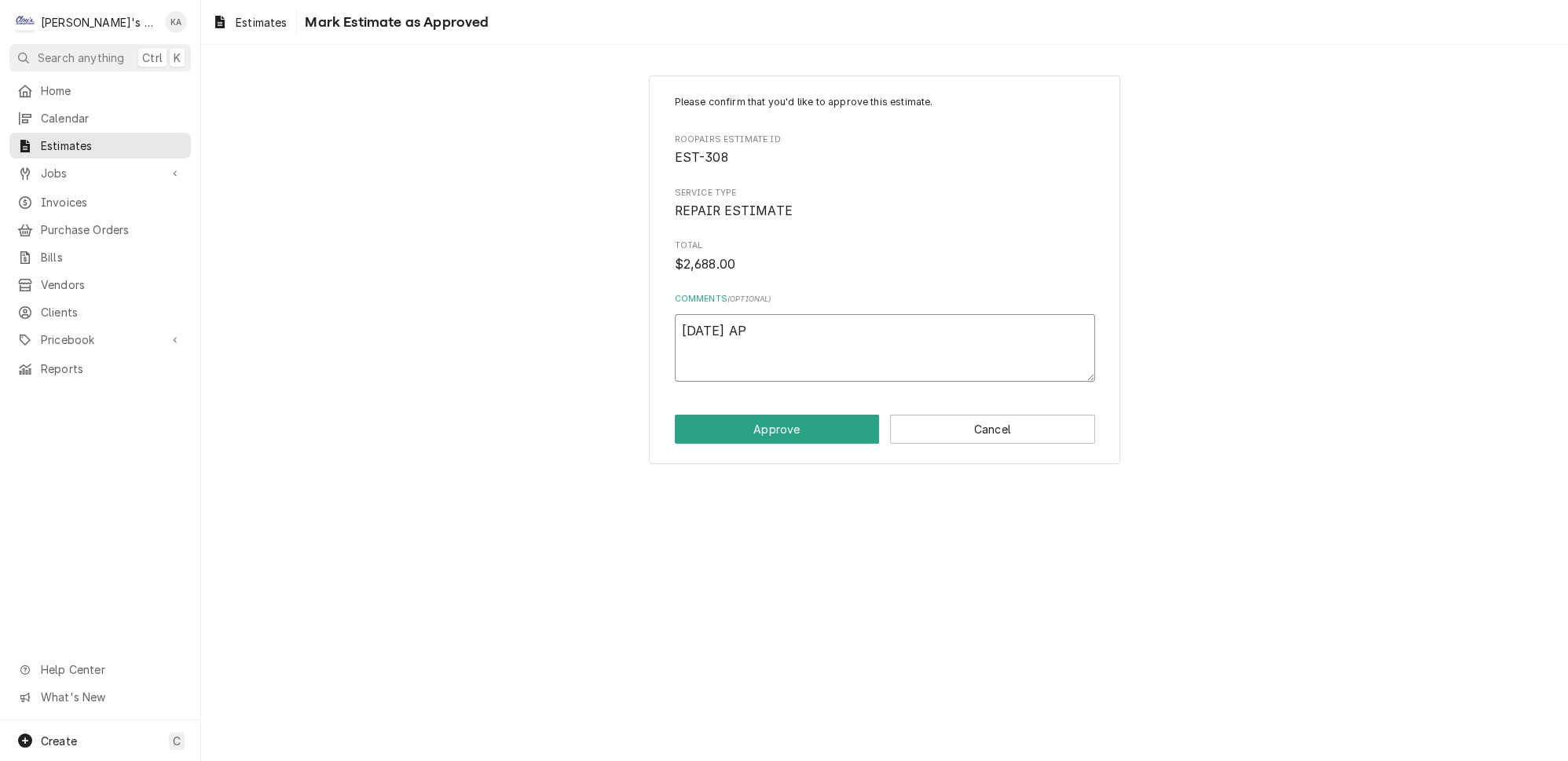
type textarea "x"
type textarea "[DATE] APP"
type textarea "x"
type textarea "[DATE] APPR"
type textarea "x"
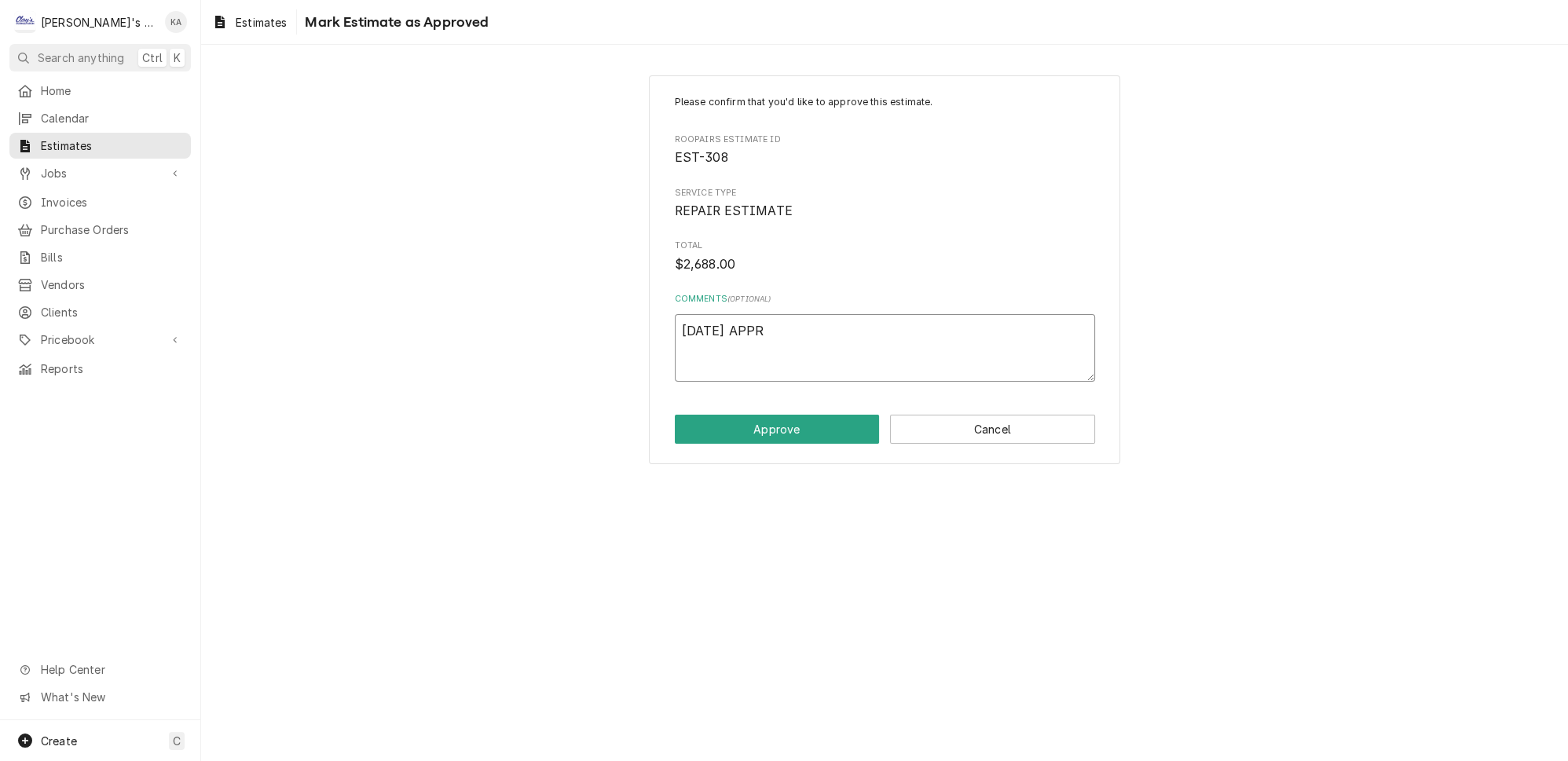
type textarea "[DATE] APPRO"
type textarea "x"
type textarea "[DATE] APPROV"
type textarea "x"
type textarea "[DATE] APPROVE"
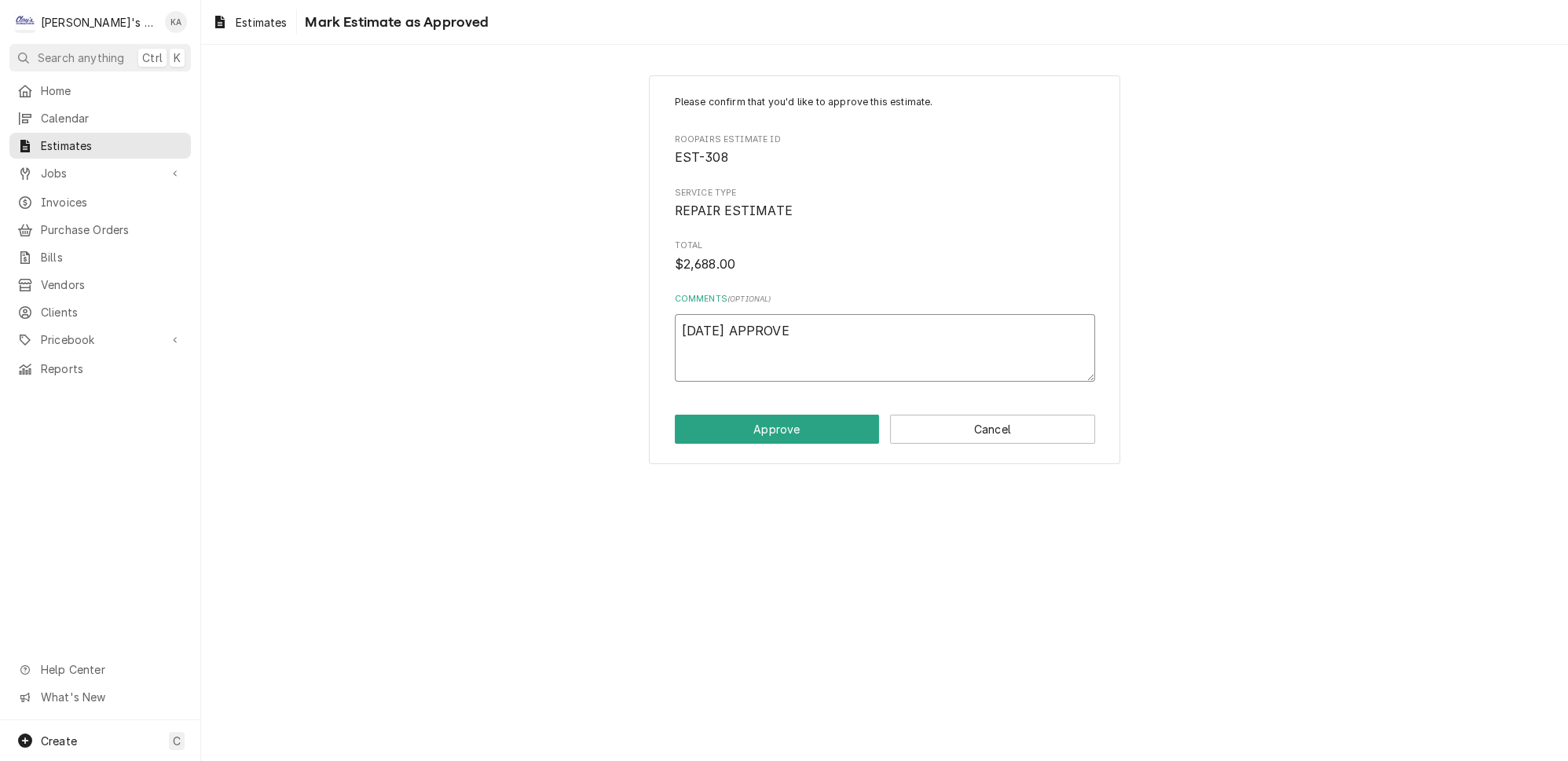
type textarea "x"
type textarea "[DATE] APPROVED"
type textarea "x"
type textarea "[DATE] APPROVED"
type textarea "x"
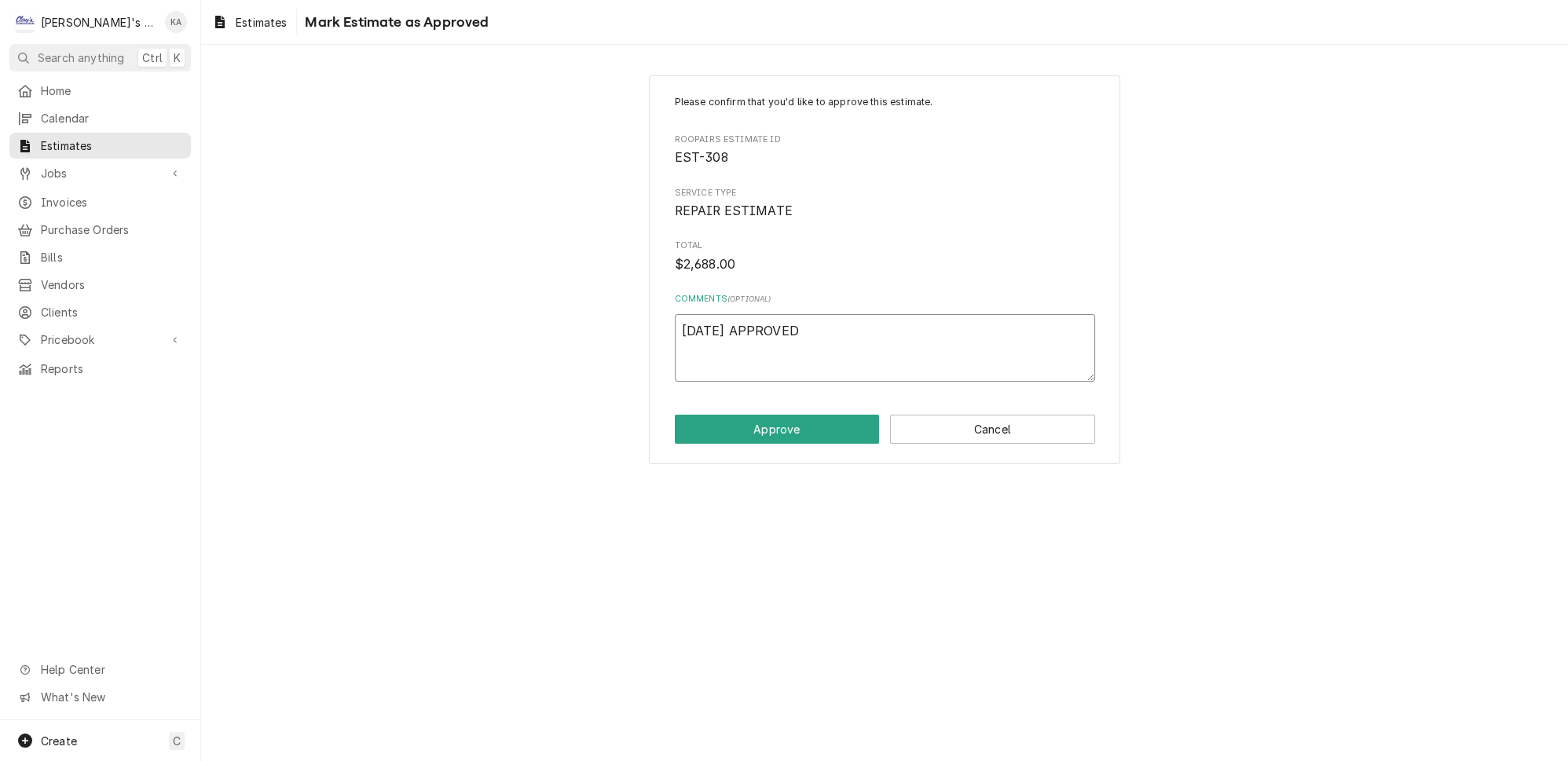
type textarea "[DATE] APPROVED B"
type textarea "x"
type textarea "[DATE] APPROVED BY"
type textarea "x"
type textarea "[DATE] APPROVED BY"
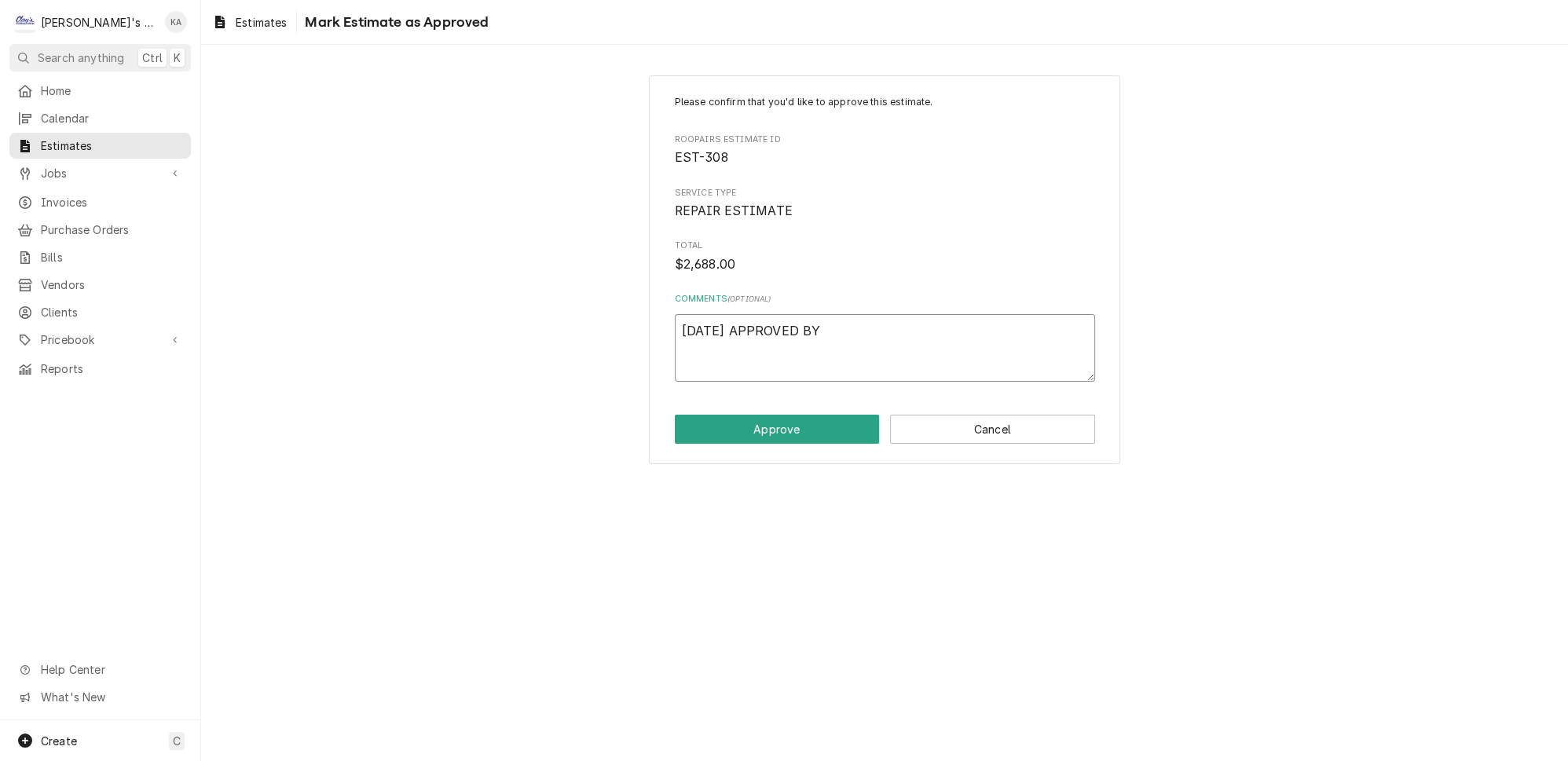
type textarea "x"
type textarea "[DATE] APPROVED BY S"
type textarea "x"
type textarea "[DATE] APPROVED BY SU"
type textarea "x"
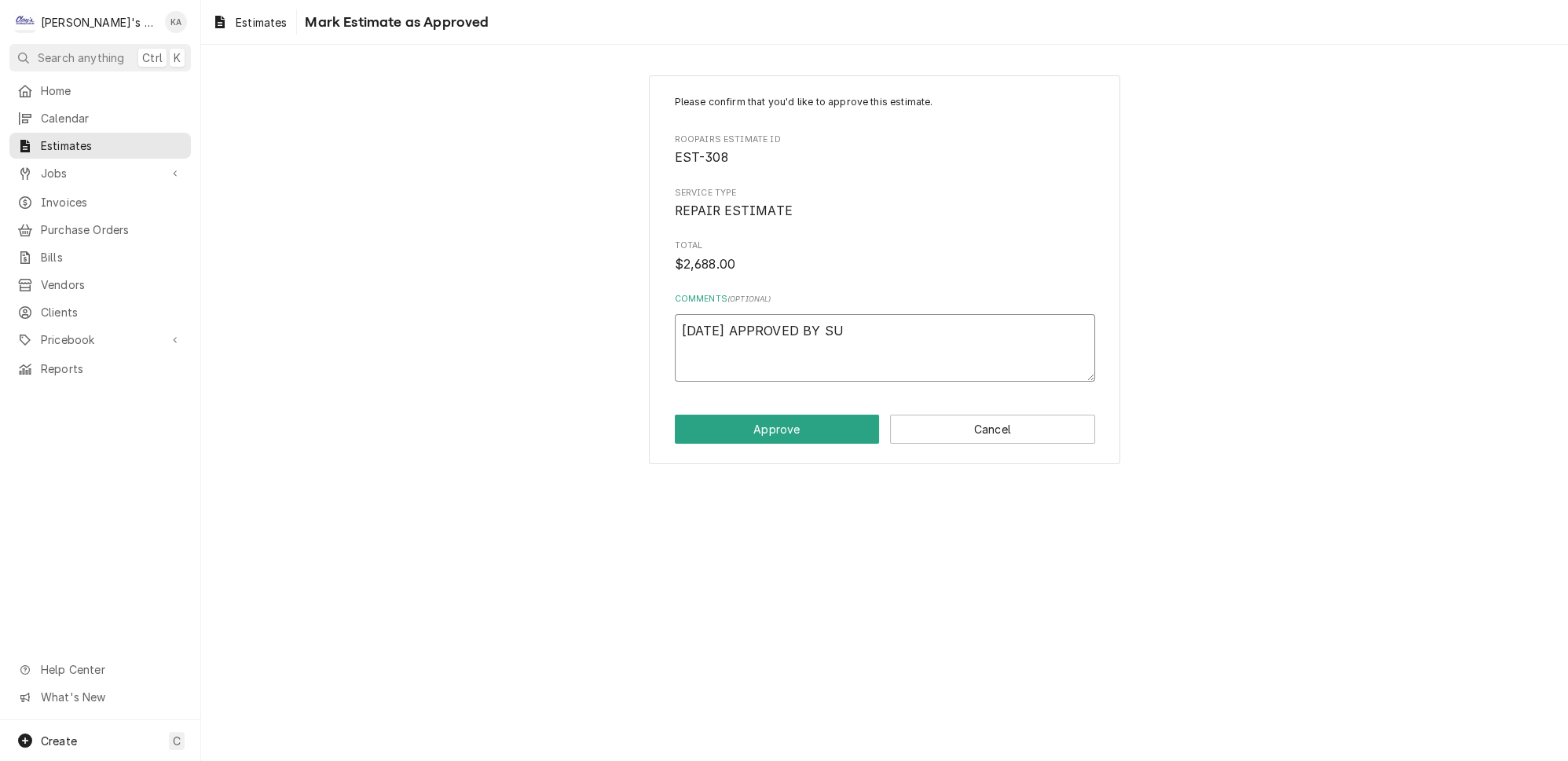
type textarea "[DATE] APPROVED BY [PERSON_NAME]"
type textarea "x"
type textarea "[DATE] APPROVED BY SUNN"
type textarea "x"
type textarea "[DATE] APPROVED BY [PERSON_NAME]"
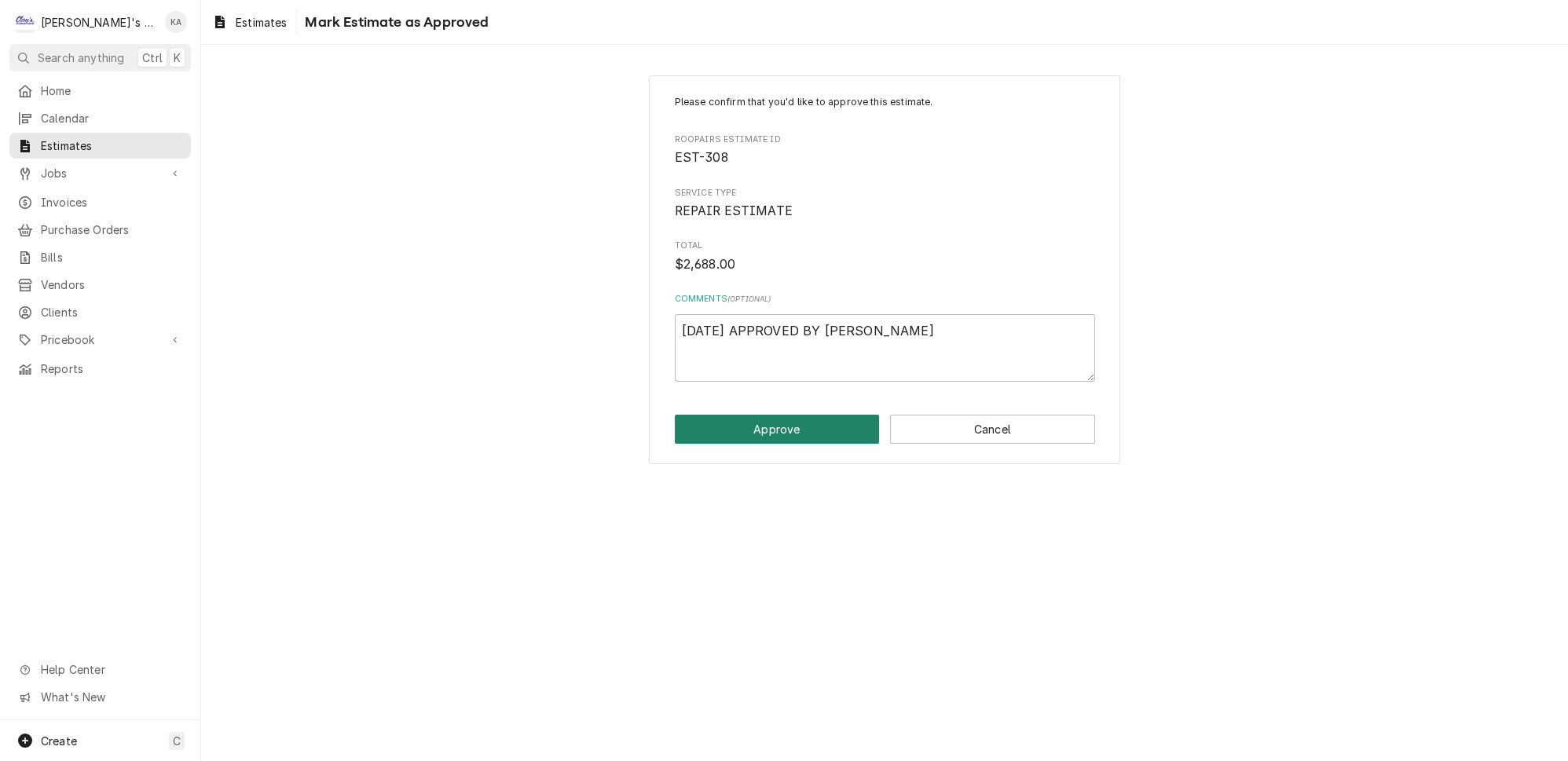
click at [788, 422] on button "Approve" at bounding box center [777, 429] width 205 height 29
type textarea "x"
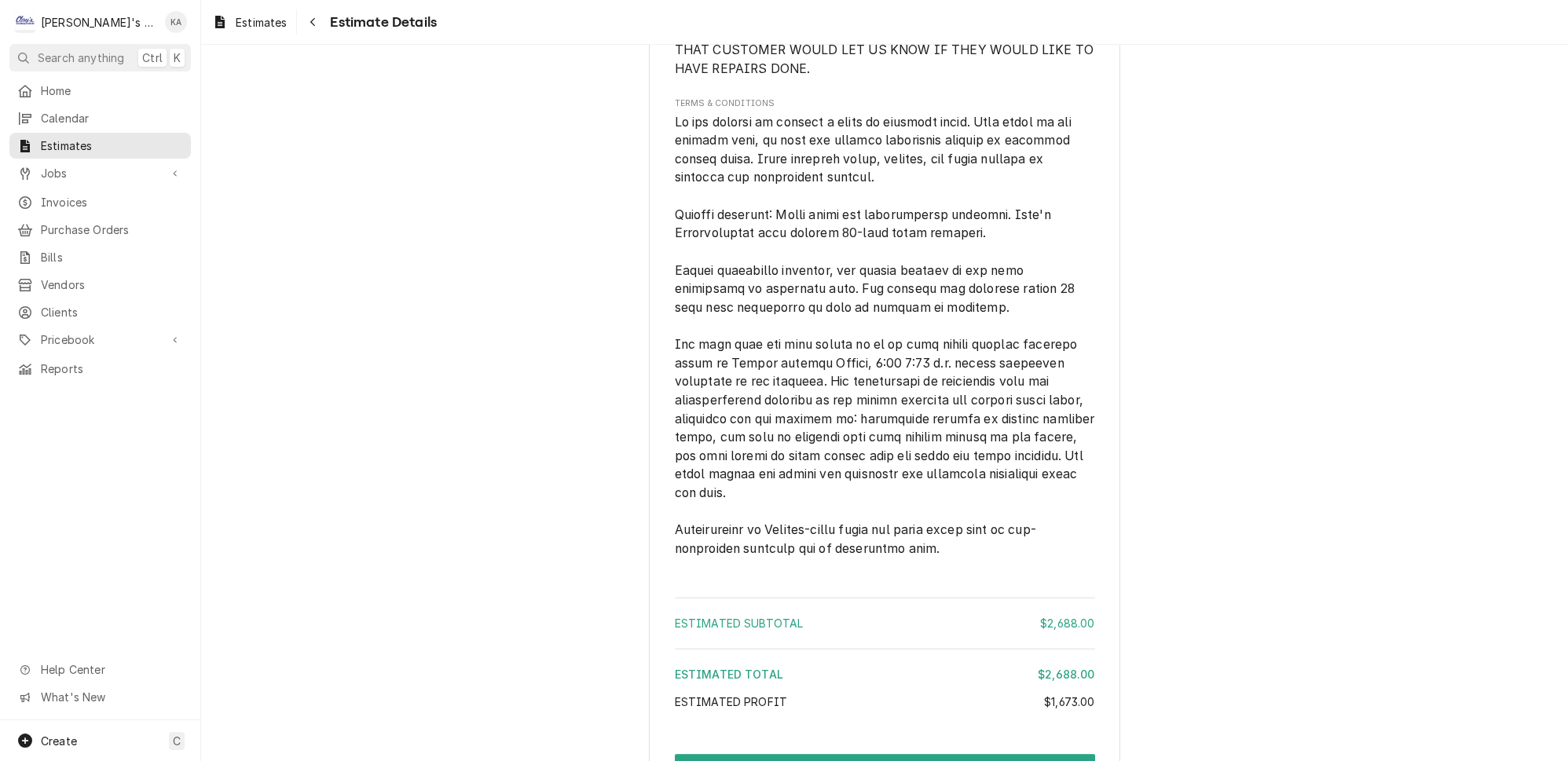
scroll to position [3034, 0]
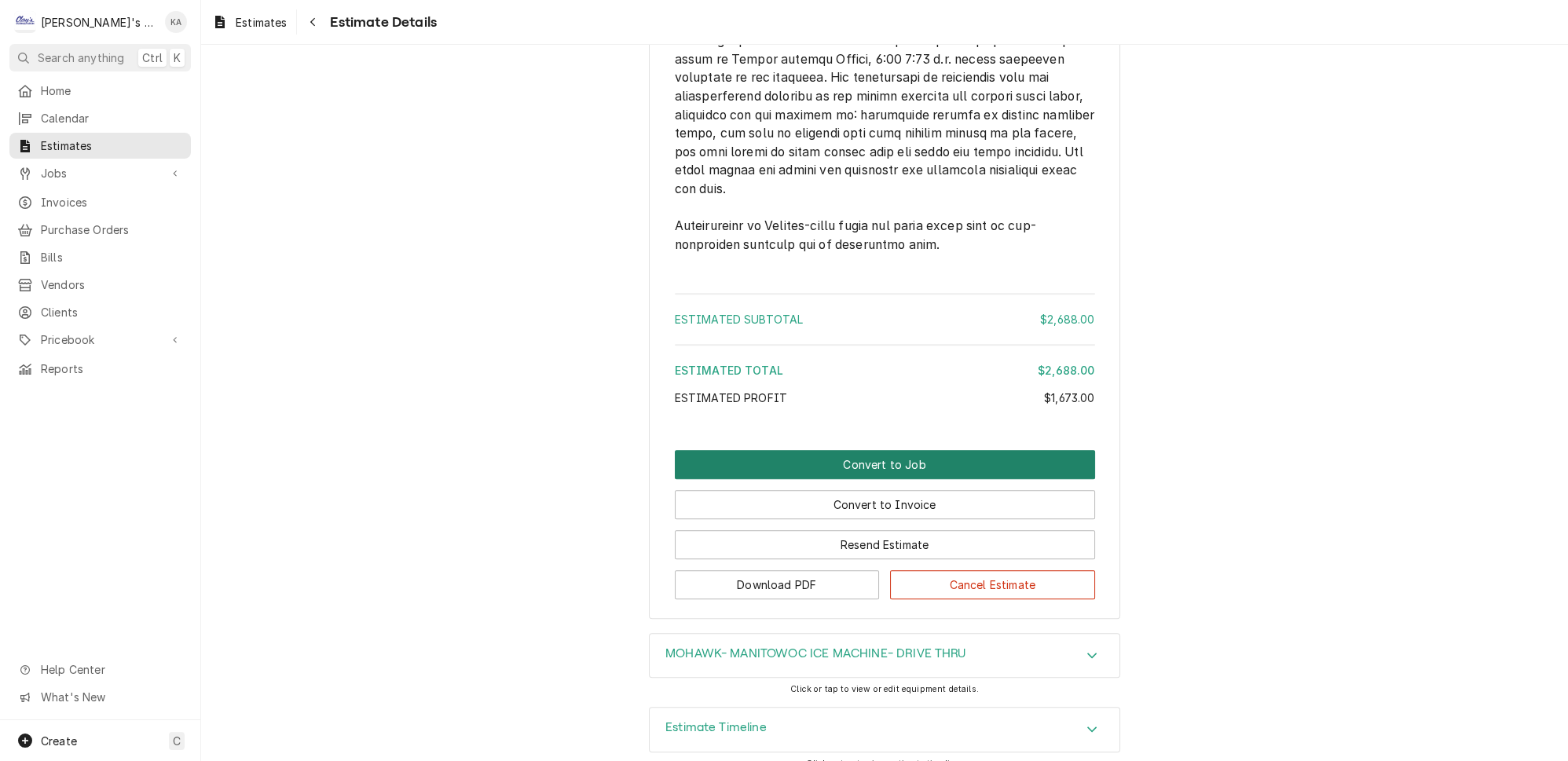
click at [870, 454] on button "Convert to Job" at bounding box center [884, 464] width 420 height 29
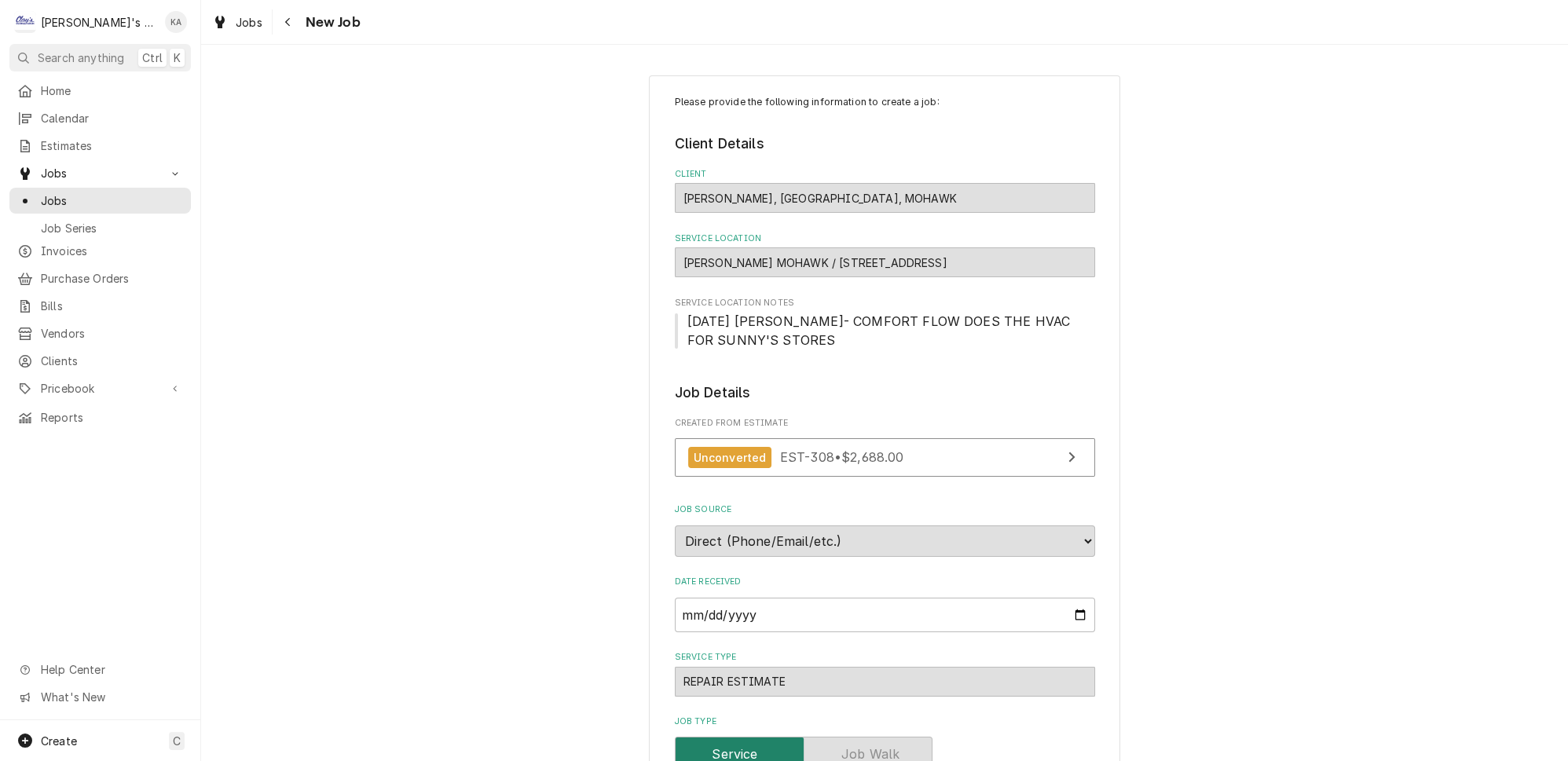
type textarea "x"
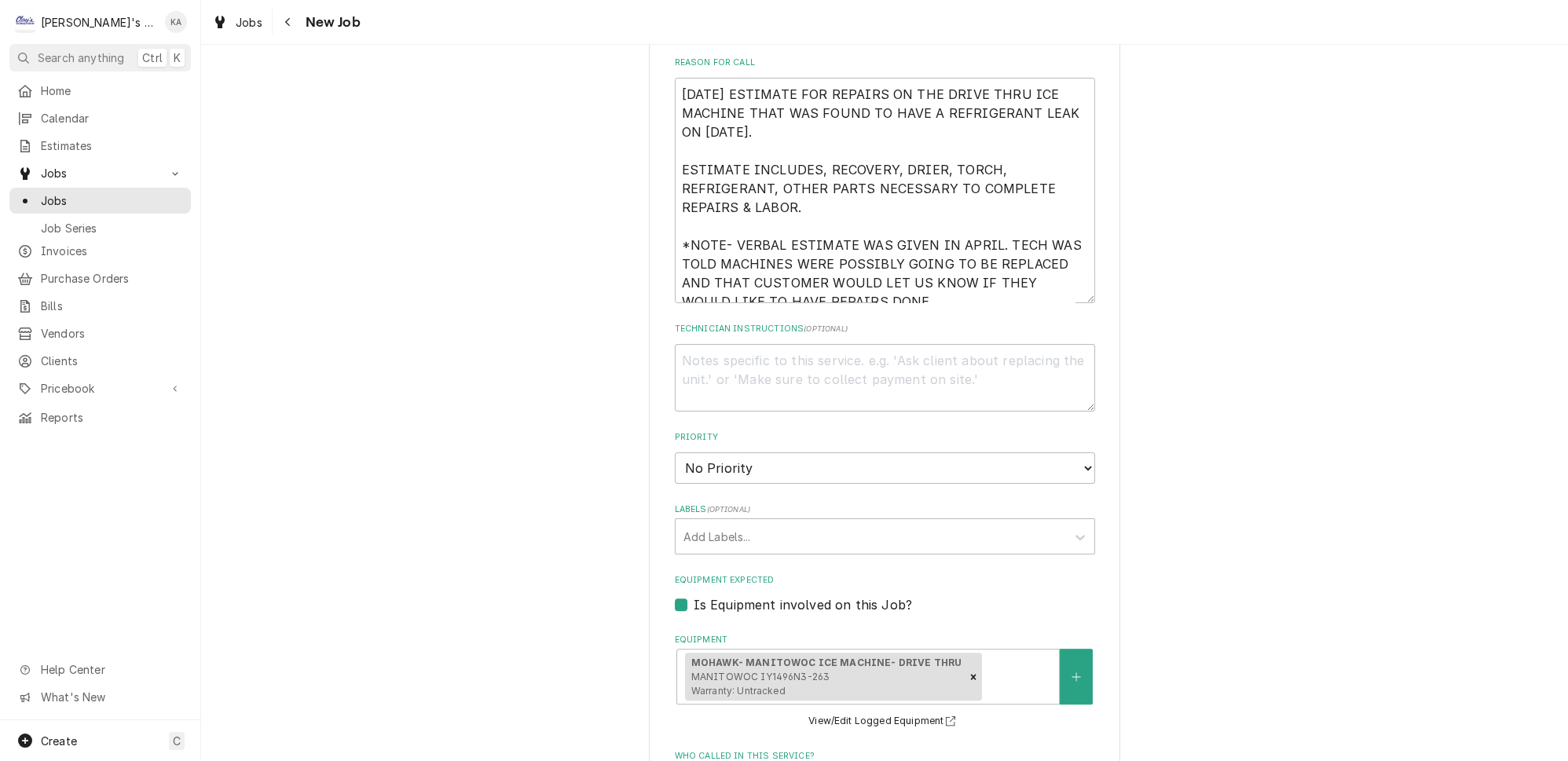
scroll to position [785, 0]
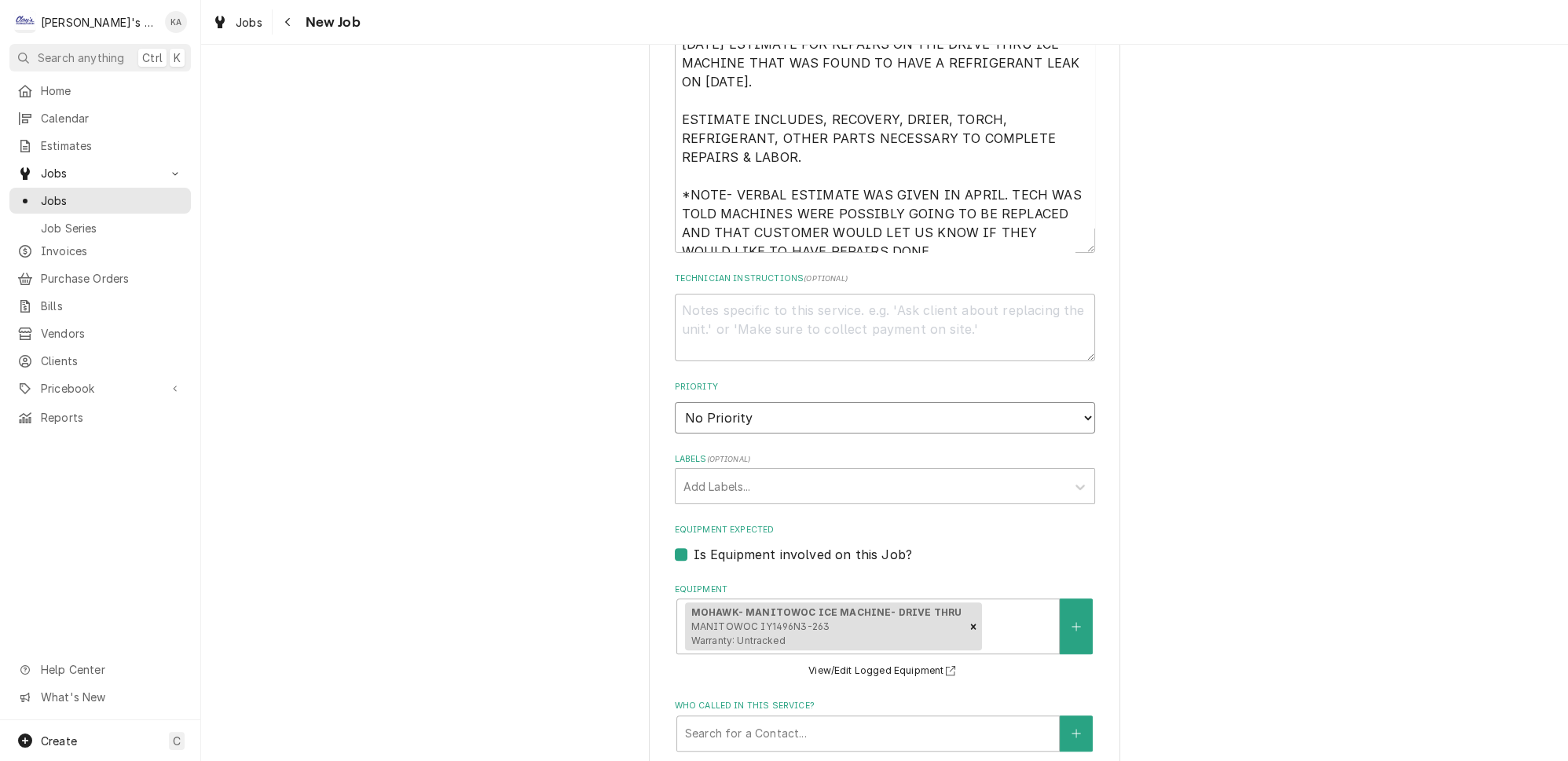
click at [1059, 402] on select "No Priority Urgent High Medium Low" at bounding box center [884, 418] width 420 height 31
select select "1"
click at [674, 402] on select "No Priority Urgent High Medium Low" at bounding box center [884, 418] width 420 height 31
click at [892, 222] on textarea "[DATE] ESTIMATE FOR REPAIRS ON THE DRIVE THRU ICE MACHINE THAT WAS FOUND TO HAV…" at bounding box center [884, 140] width 420 height 226
type textarea "x"
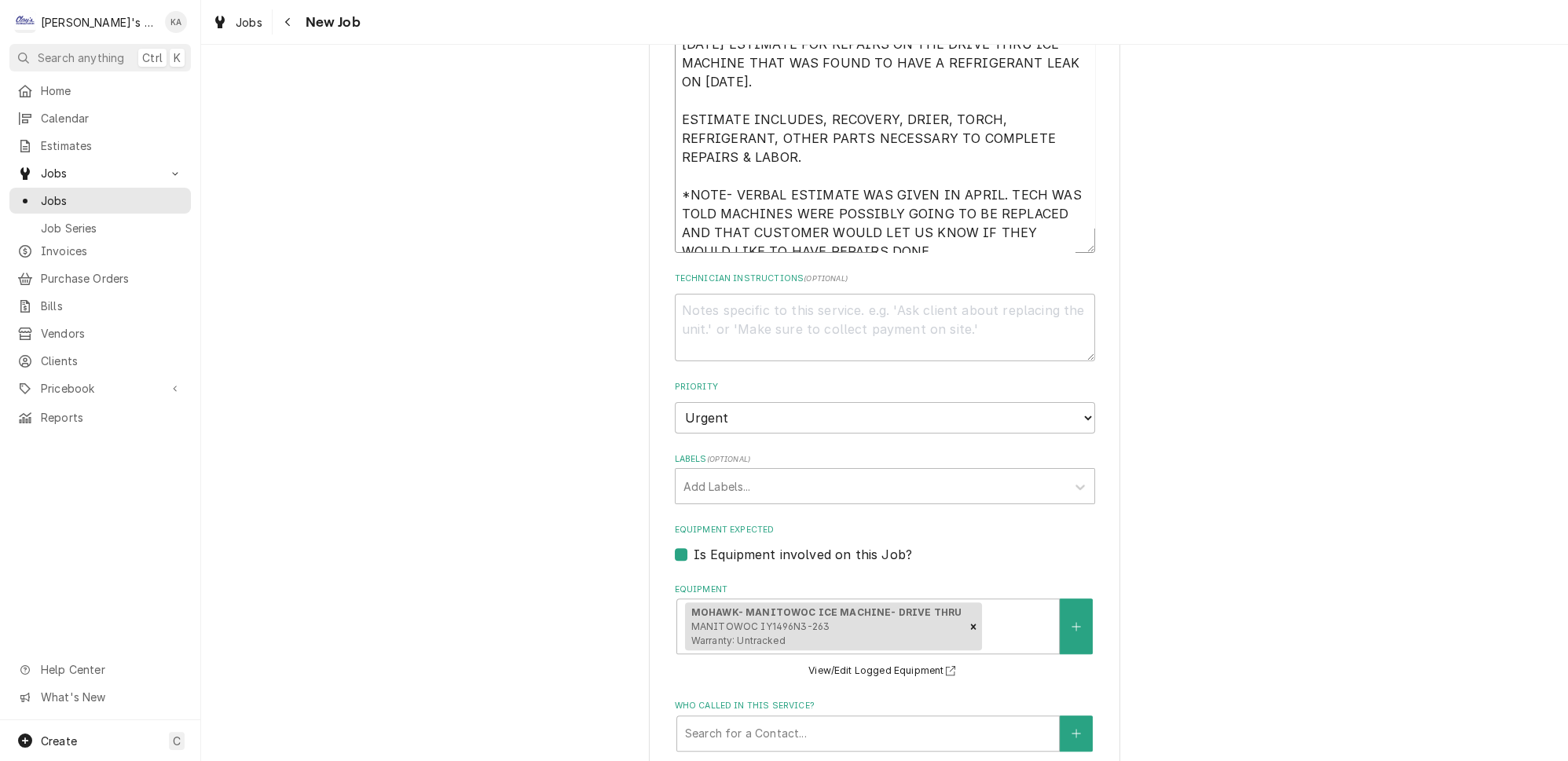
type textarea "[DATE] ESTIMATE FOR REPAIRS ON THE DRIVE THRU ICE MACHINE THAT WAS FOUND TO HAV…"
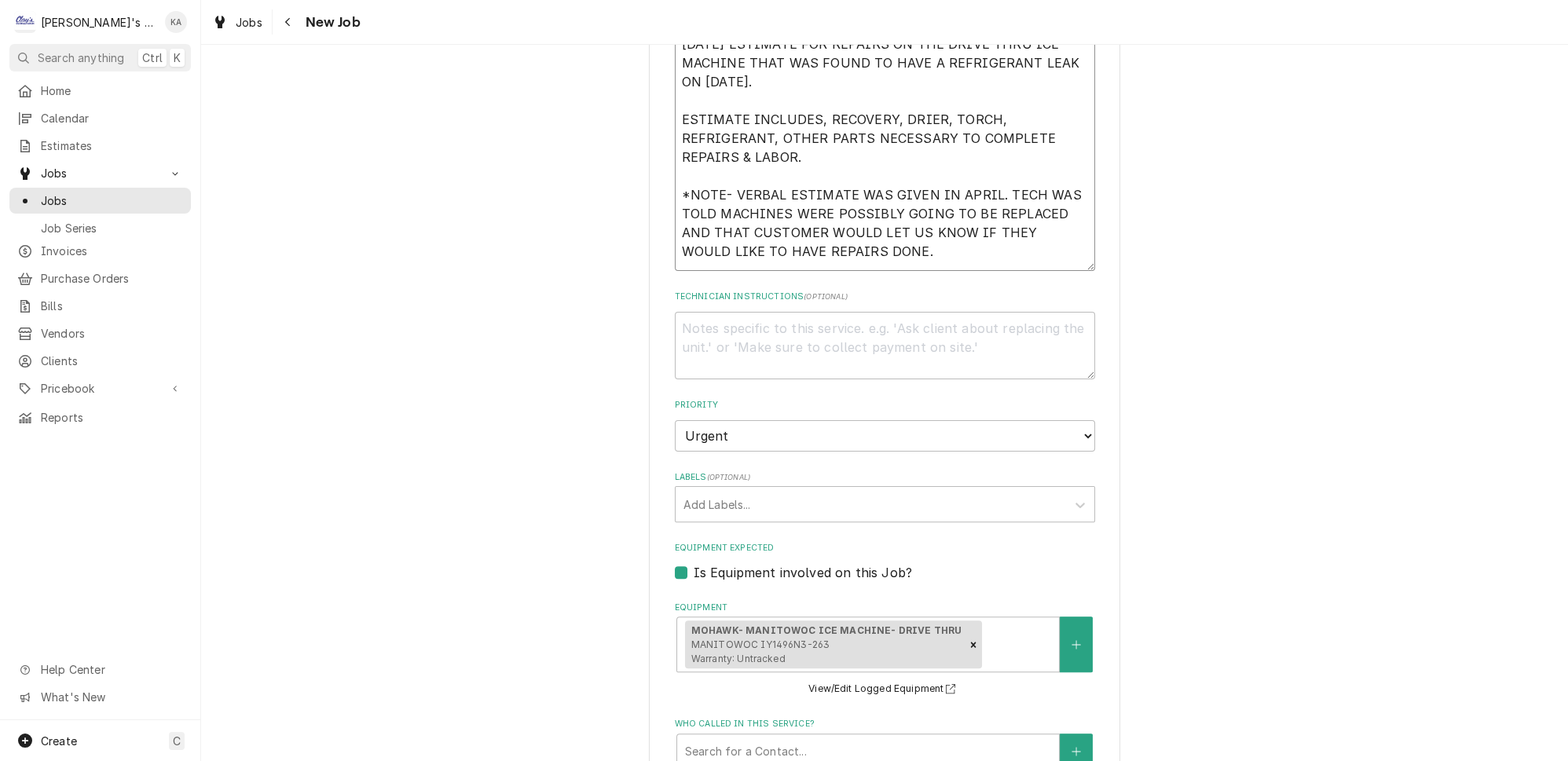
type textarea "x"
type textarea "[DATE] ESTIMATE FOR REPAIRS ON THE DRIVE THRU ICE MACHINE THAT WAS FOUND TO HAV…"
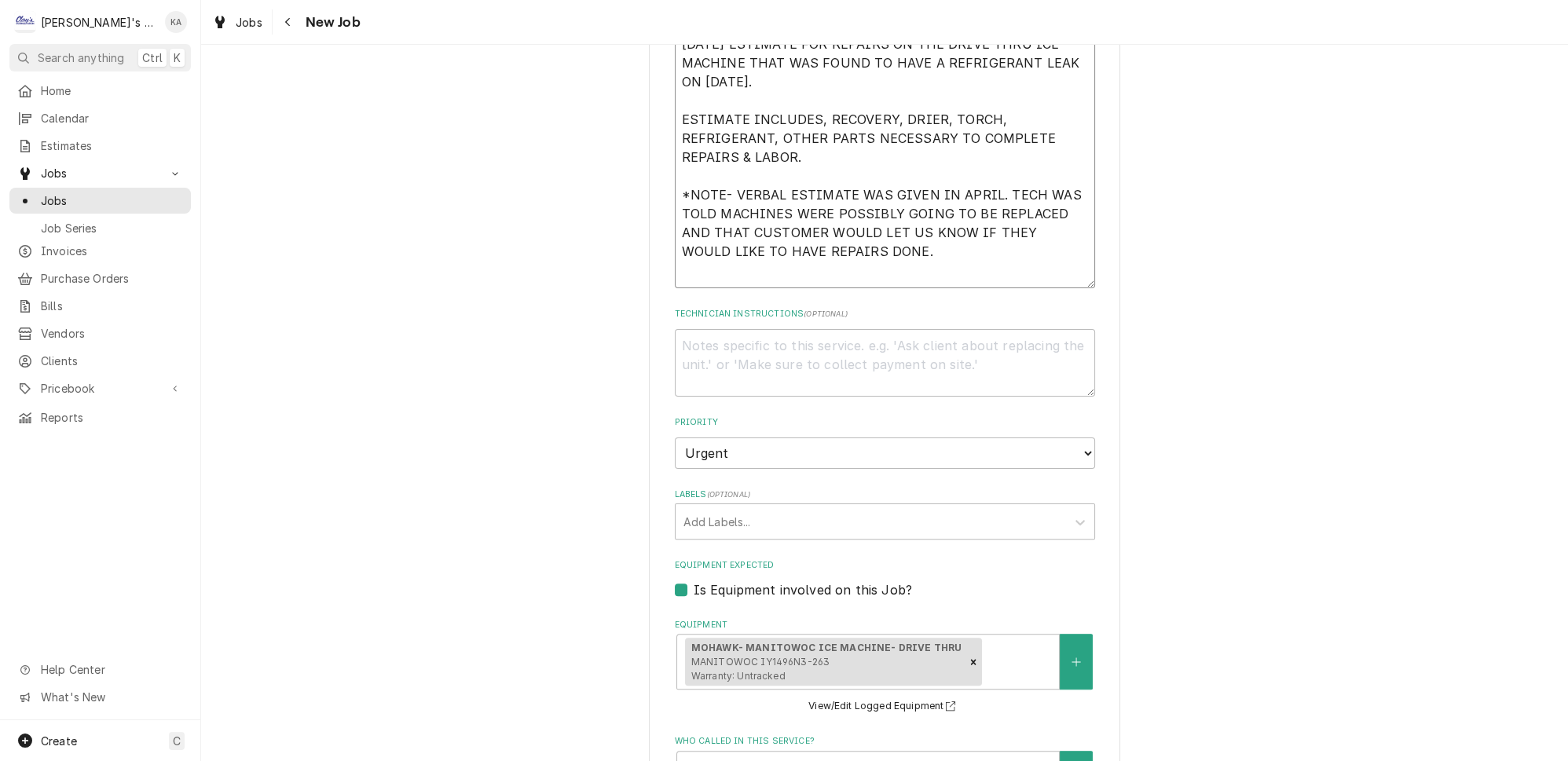
type textarea "x"
type textarea "[DATE] ESTIMATE FOR REPAIRS ON THE DRIVE THRU ICE MACHINE THAT WAS FOUND TO HAV…"
type textarea "x"
type textarea "[DATE] ESTIMATE FOR REPAIRS ON THE DRIVE THRU ICE MACHINE THAT WAS FOUND TO HAV…"
type textarea "x"
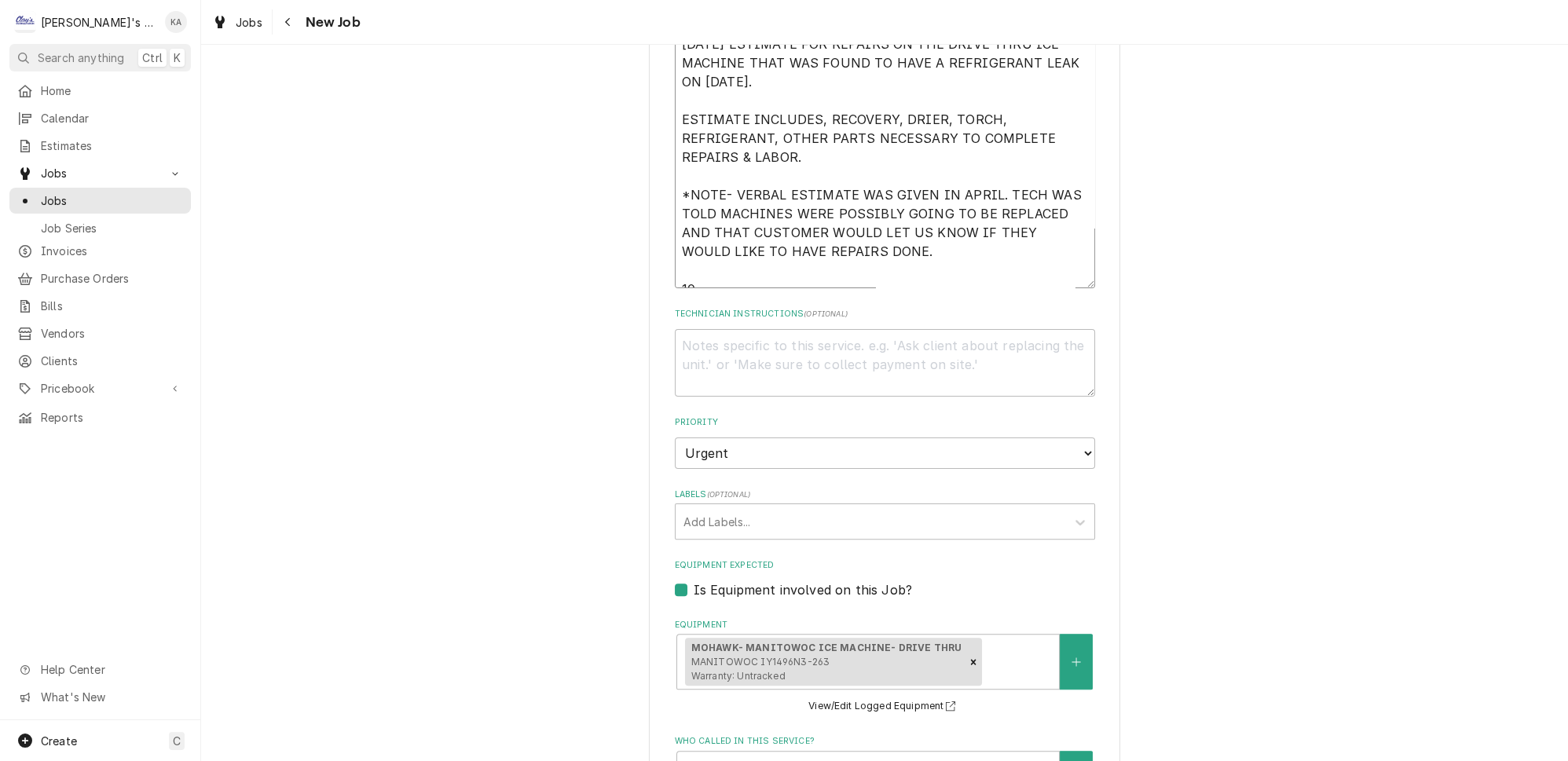
type textarea "[DATE] ESTIMATE FOR REPAIRS ON THE DRIVE THRU ICE MACHINE THAT WAS FOUND TO HAV…"
type textarea "x"
type textarea "[DATE] ESTIMATE FOR REPAIRS ON THE DRIVE THRU ICE MACHINE THAT WAS FOUND TO HAV…"
type textarea "x"
type textarea "[DATE] ESTIMATE FOR REPAIRS ON THE DRIVE THRU ICE MACHINE THAT WAS FOUND TO HAV…"
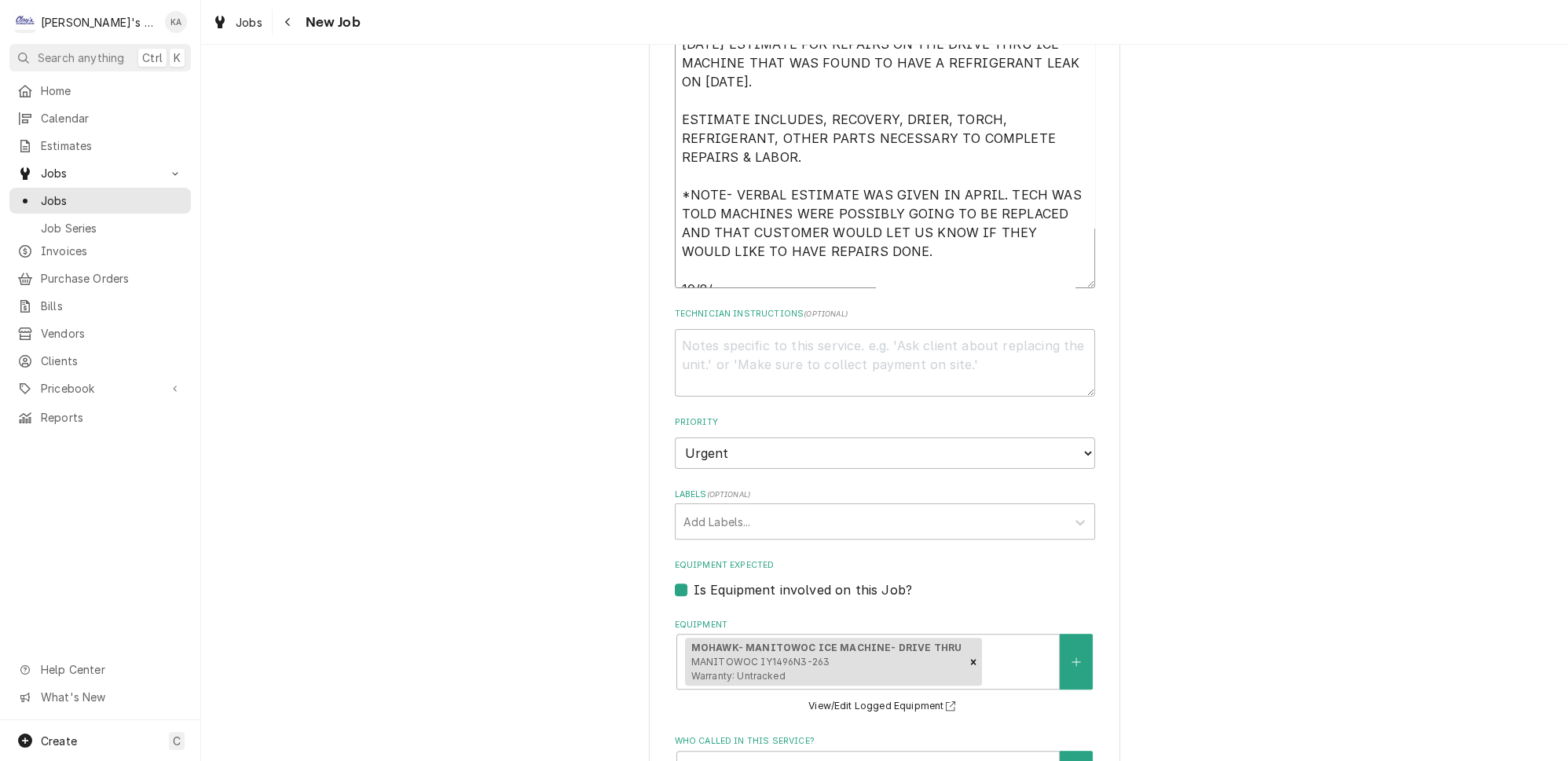
type textarea "x"
type textarea "[DATE] ESTIMATE FOR REPAIRS ON THE DRIVE THRU ICE MACHINE THAT WAS FOUND TO HAV…"
type textarea "x"
type textarea "[DATE] ESTIMATE FOR REPAIRS ON THE DRIVE THRU ICE MACHINE THAT WAS FOUND TO HAV…"
type textarea "x"
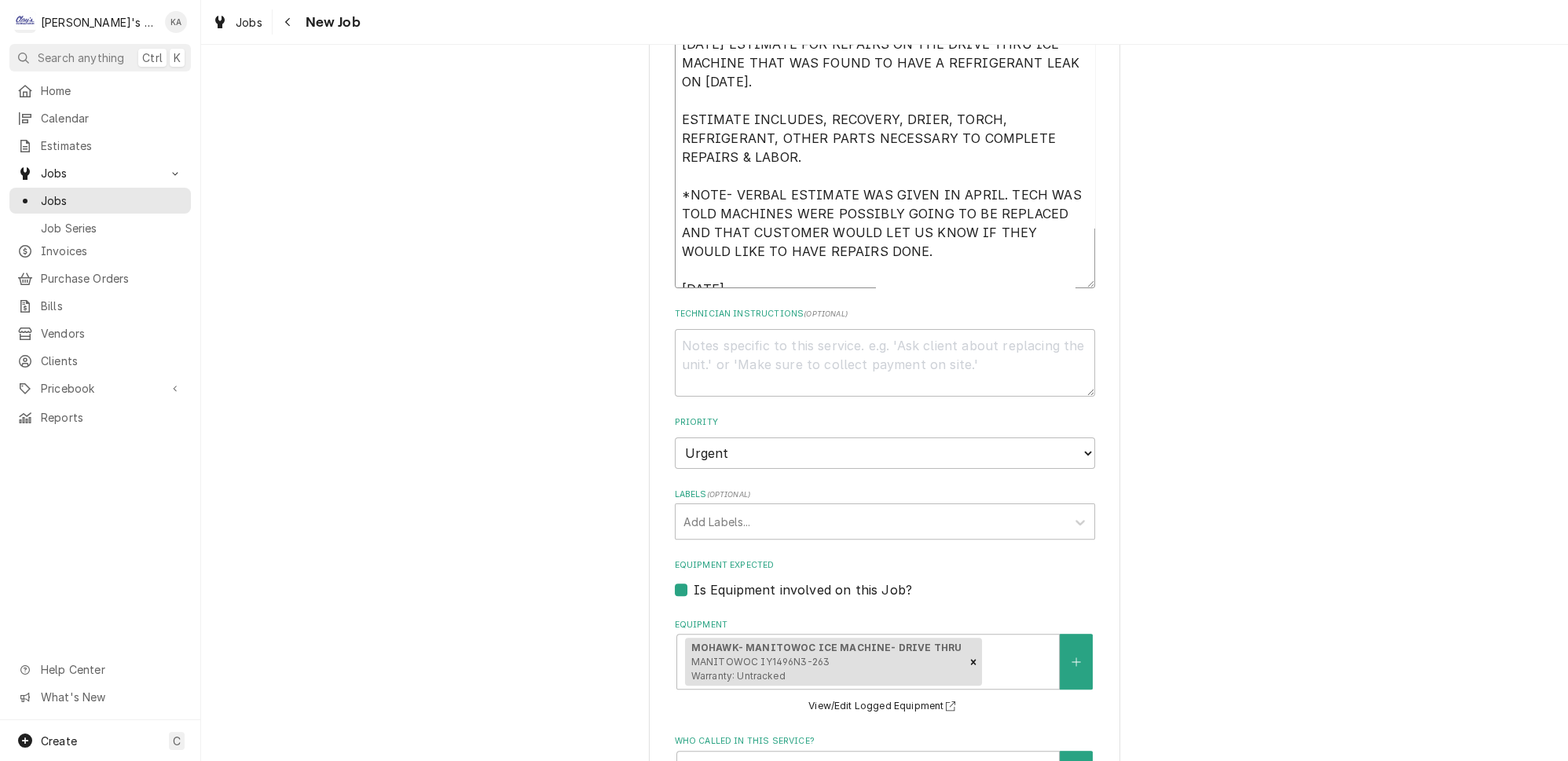
type textarea "[DATE] ESTIMATE FOR REPAIRS ON THE DRIVE THRU ICE MACHINE THAT WAS FOUND TO HAV…"
type textarea "x"
type textarea "[DATE] ESTIMATE FOR REPAIRS ON THE DRIVE THRU ICE MACHINE THAT WAS FOUND TO HAV…"
type textarea "x"
type textarea "[DATE] ESTIMATE FOR REPAIRS ON THE DRIVE THRU ICE MACHINE THAT WAS FOUND TO HAV…"
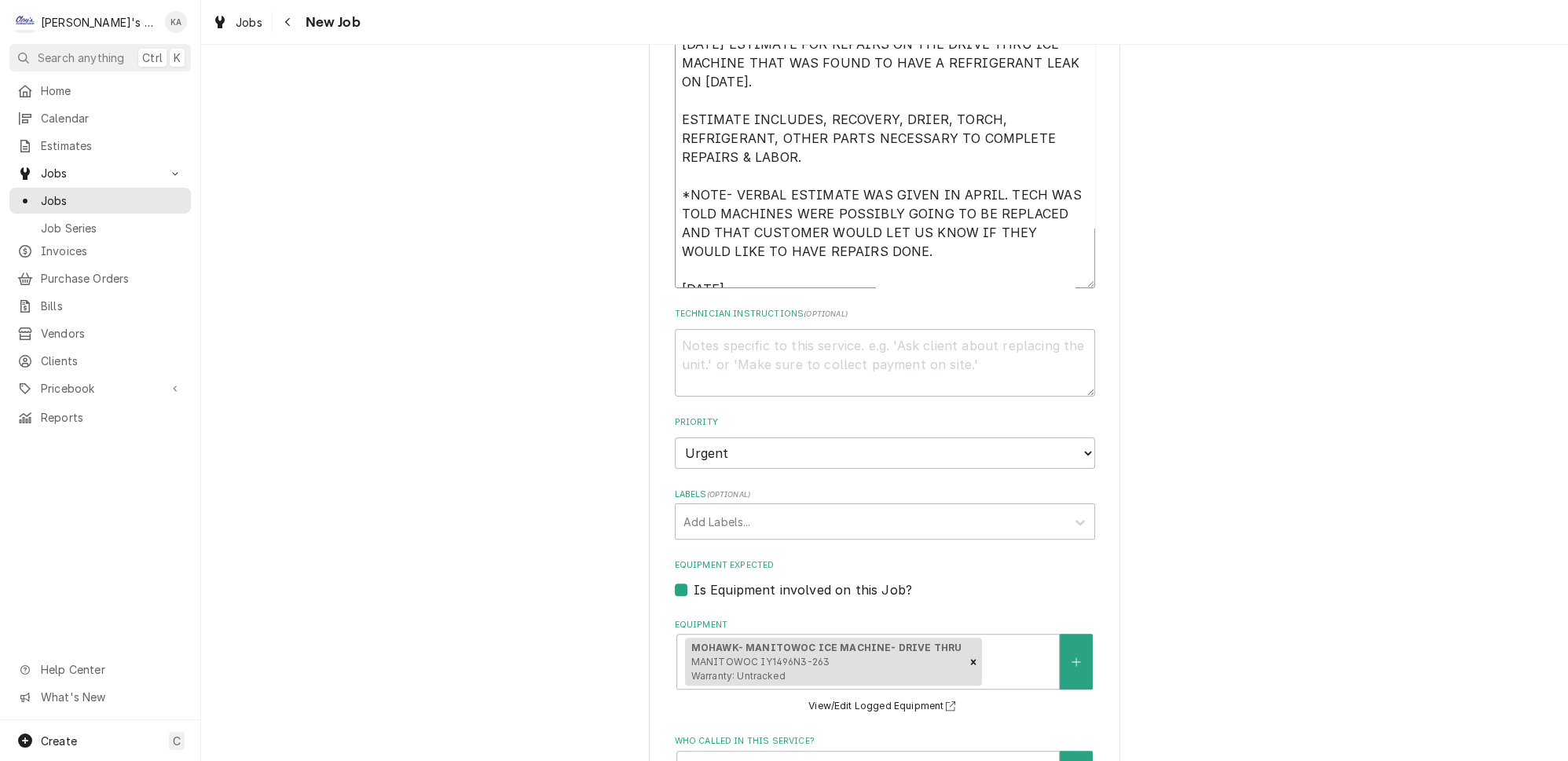
type textarea "x"
type textarea "[DATE] ESTIMATE FOR REPAIRS ON THE DRIVE THRU ICE MACHINE THAT WAS FOUND TO HAV…"
type textarea "x"
type textarea "[DATE] ESTIMATE FOR REPAIRS ON THE DRIVE THRU ICE MACHINE THAT WAS FOUND TO HAV…"
type textarea "x"
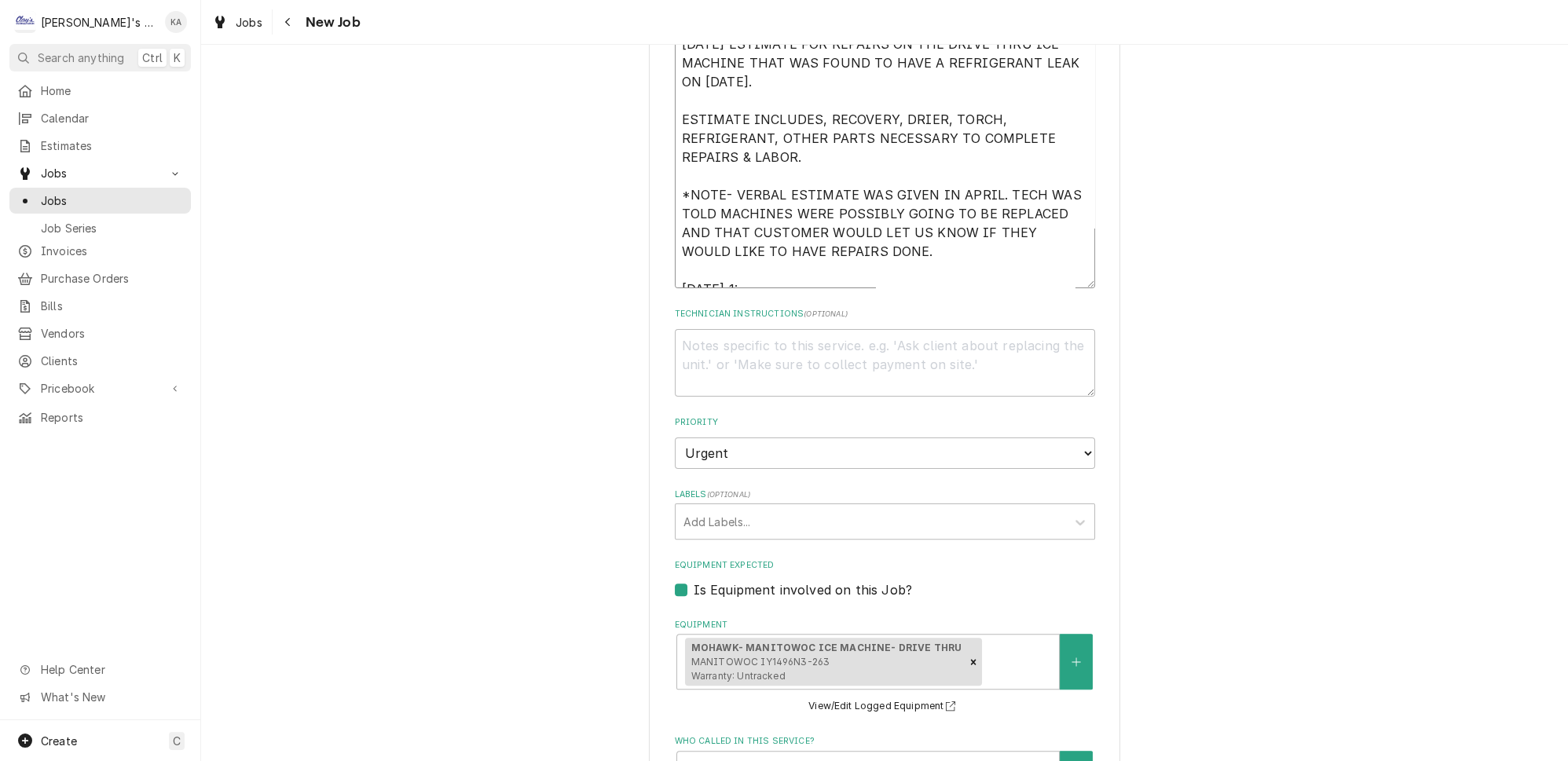
type textarea "[DATE] ESTIMATE FOR REPAIRS ON THE DRIVE THRU ICE MACHINE THAT WAS FOUND TO HAV…"
type textarea "x"
type textarea "[DATE] ESTIMATE FOR REPAIRS ON THE DRIVE THRU ICE MACHINE THAT WAS FOUND TO HAV…"
type textarea "x"
type textarea "[DATE] ESTIMATE FOR REPAIRS ON THE DRIVE THRU ICE MACHINE THAT WAS FOUND TO HAV…"
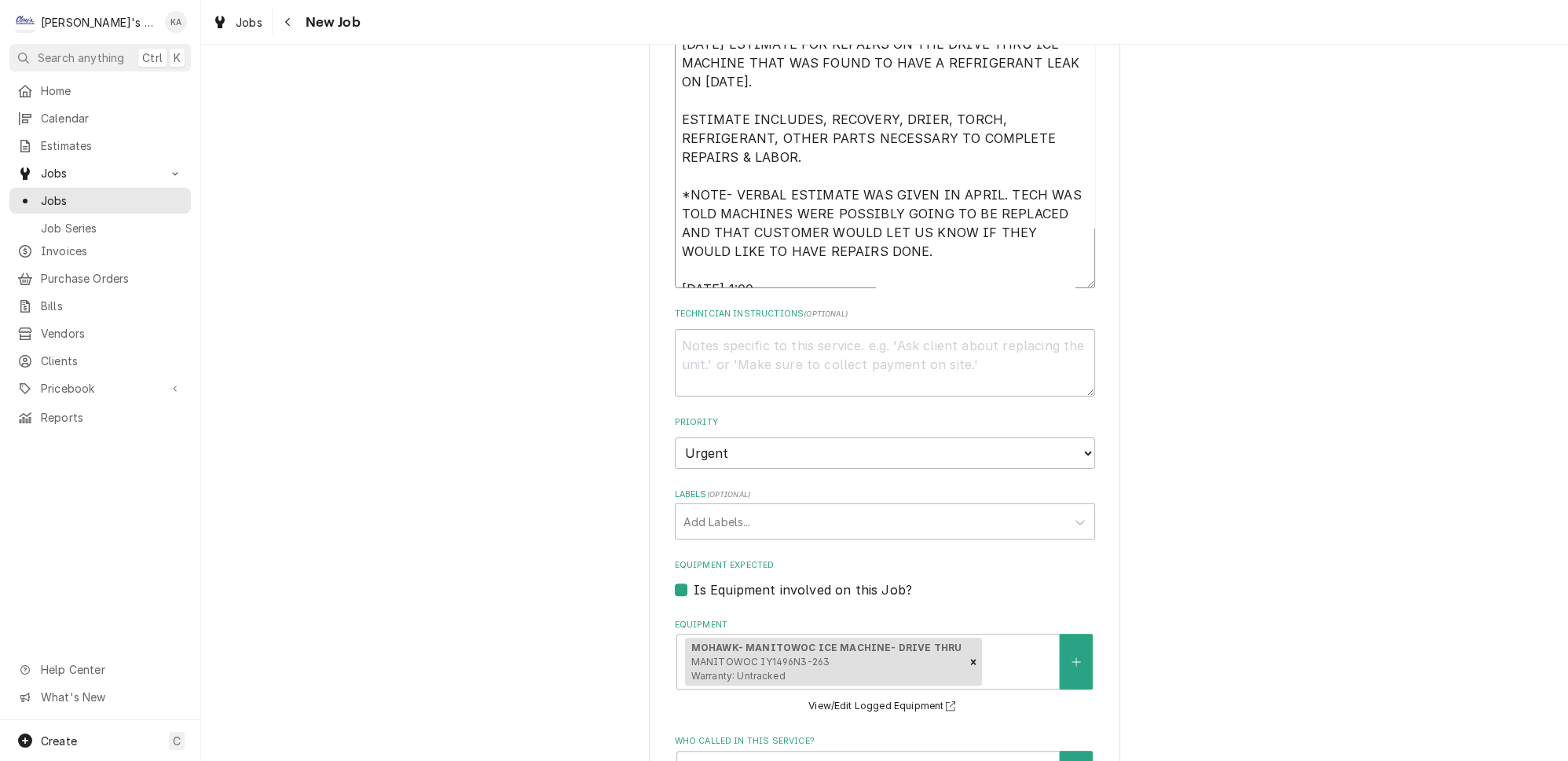
type textarea "x"
type textarea "[DATE] ESTIMATE FOR REPAIRS ON THE DRIVE THRU ICE MACHINE THAT WAS FOUND TO HAV…"
type textarea "x"
type textarea "[DATE] ESTIMATE FOR REPAIRS ON THE DRIVE THRU ICE MACHINE THAT WAS FOUND TO HAV…"
type textarea "x"
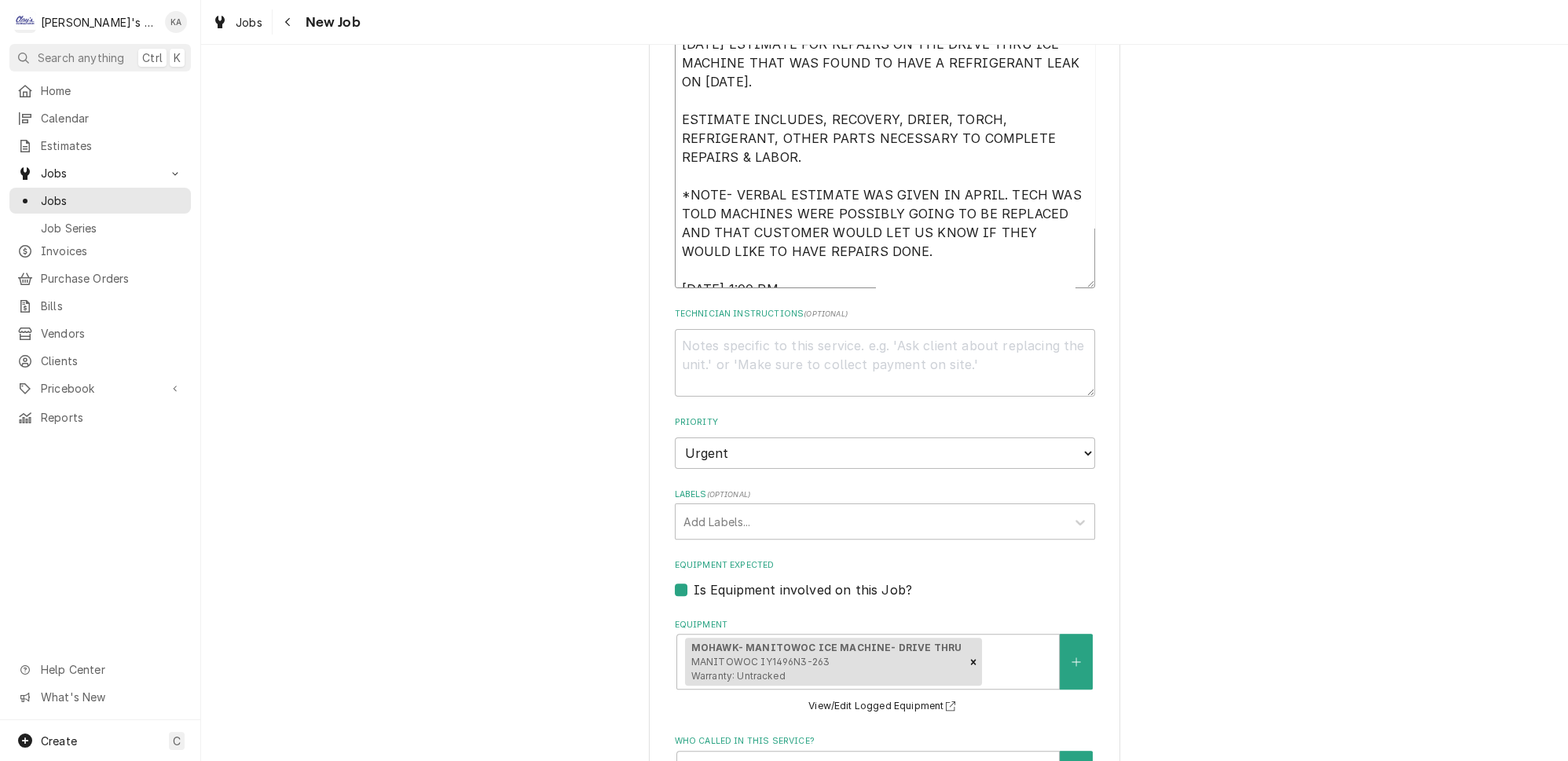
type textarea "[DATE] ESTIMATE FOR REPAIRS ON THE DRIVE THRU ICE MACHINE THAT WAS FOUND TO HAV…"
type textarea "x"
type textarea "[DATE] ESTIMATE FOR REPAIRS ON THE DRIVE THRU ICE MACHINE THAT WAS FOUND TO HAV…"
type textarea "x"
type textarea "[DATE] ESTIMATE FOR REPAIRS ON THE DRIVE THRU ICE MACHINE THAT WAS FOUND TO HAV…"
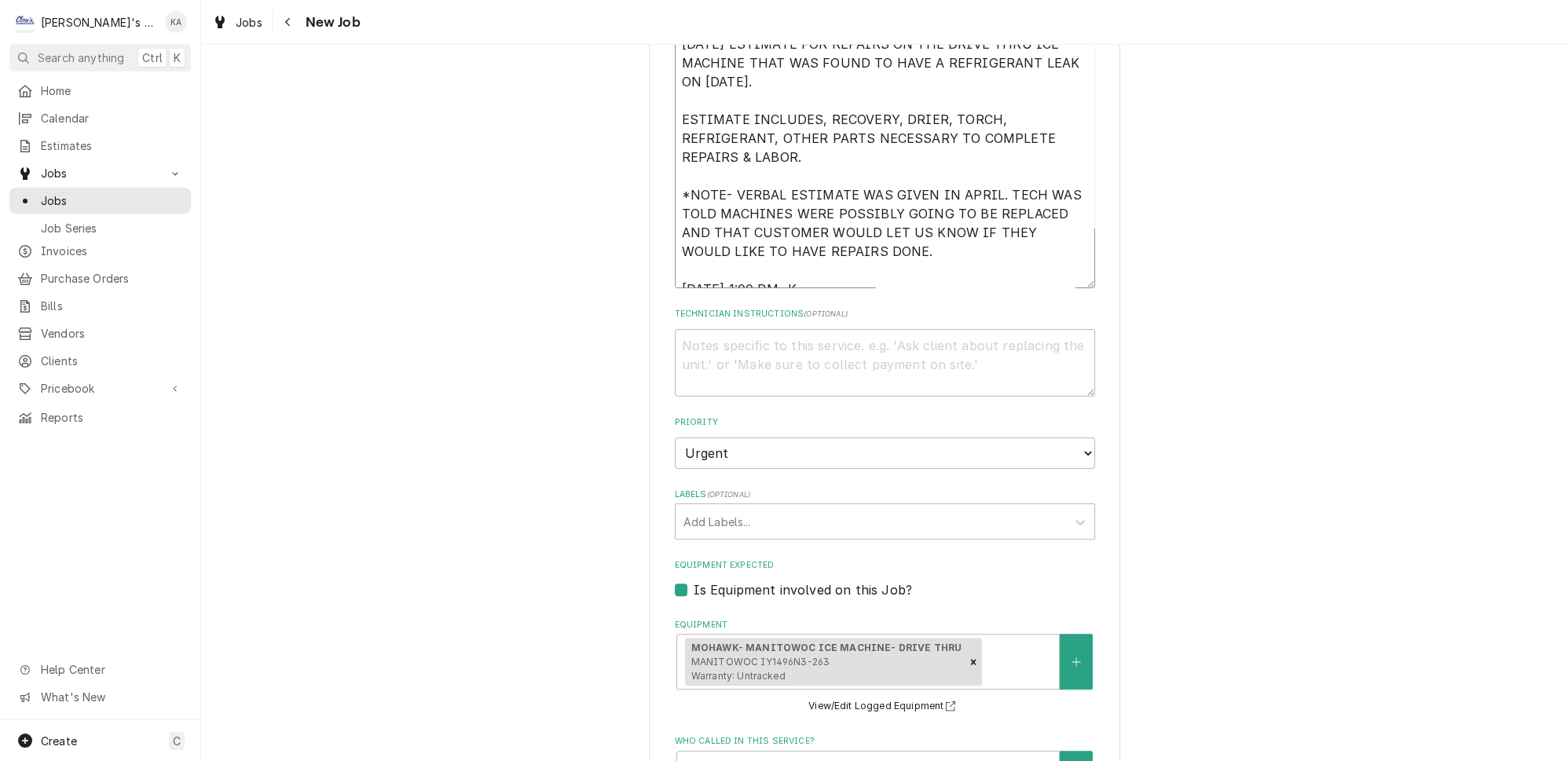
type textarea "x"
type textarea "[DATE] ESTIMATE FOR REPAIRS ON THE DRIVE THRU ICE MACHINE THAT WAS FOUND TO HAV…"
type textarea "x"
type textarea "[DATE] ESTIMATE FOR REPAIRS ON THE DRIVE THRU ICE MACHINE THAT WAS FOUND TO HAV…"
type textarea "x"
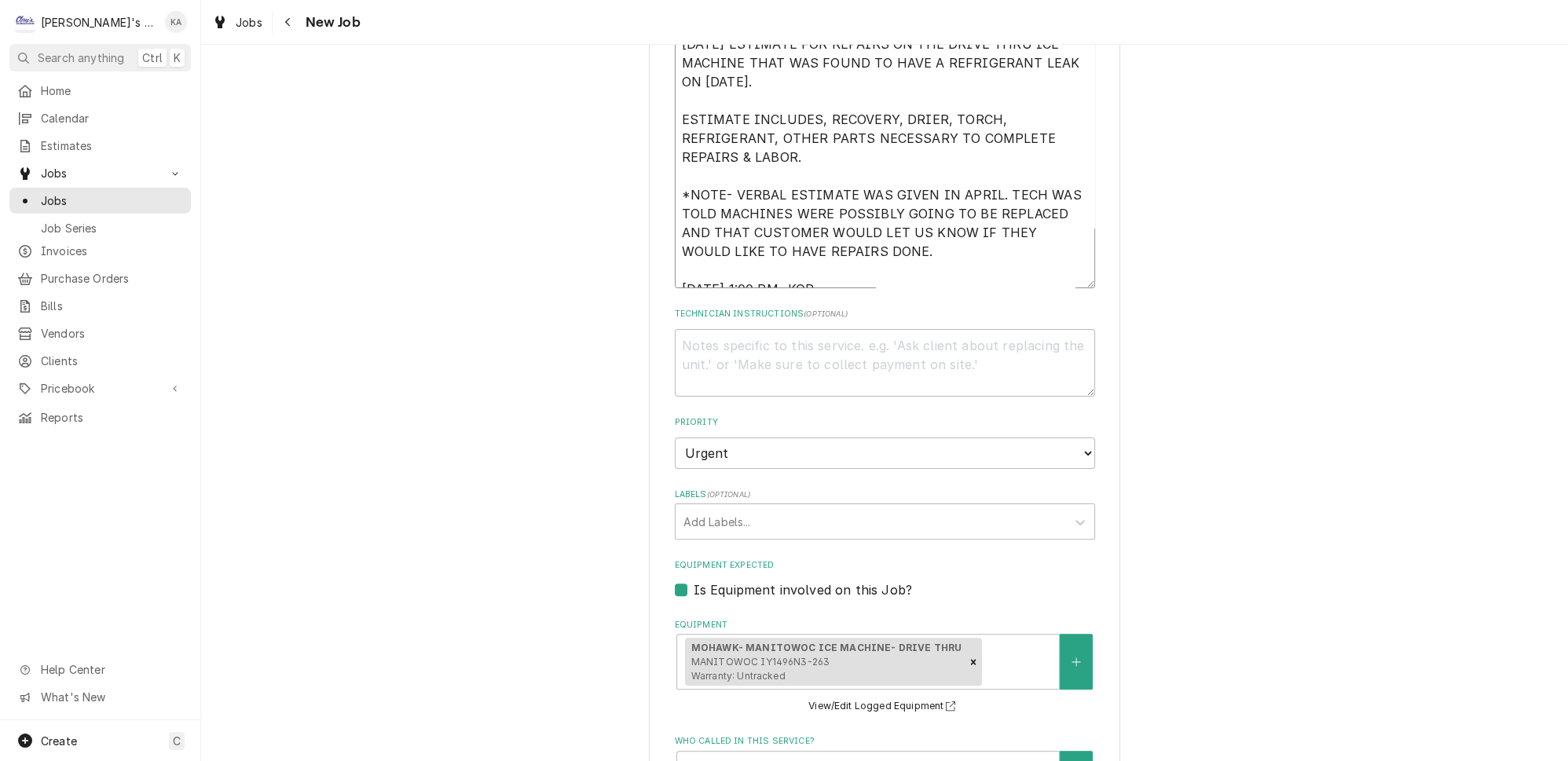
type textarea "[DATE] ESTIMATE FOR REPAIRS ON THE DRIVE THRU ICE MACHINE THAT WAS FOUND TO HAV…"
type textarea "x"
type textarea "[DATE] ESTIMATE FOR REPAIRS ON THE DRIVE THRU ICE MACHINE THAT WAS FOUND TO HAV…"
type textarea "x"
type textarea "[DATE] ESTIMATE FOR REPAIRS ON THE DRIVE THRU ICE MACHINE THAT WAS FOUND TO HAV…"
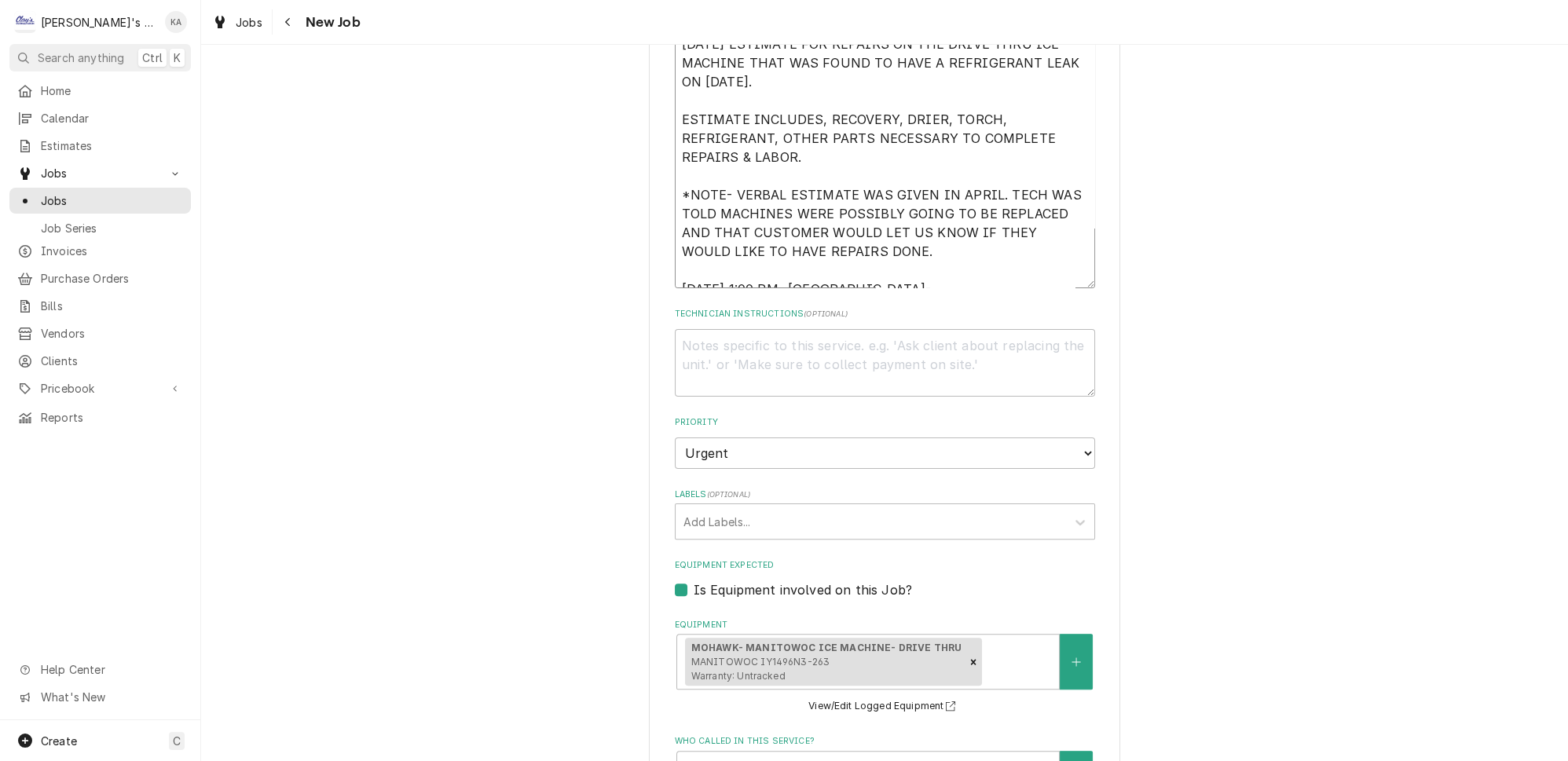
type textarea "x"
type textarea "[DATE] ESTIMATE FOR REPAIRS ON THE DRIVE THRU ICE MACHINE THAT WAS FOUND TO HAV…"
type textarea "x"
type textarea "[DATE] ESTIMATE FOR REPAIRS ON THE DRIVE THRU ICE MACHINE THAT WAS FOUND TO HAV…"
type textarea "x"
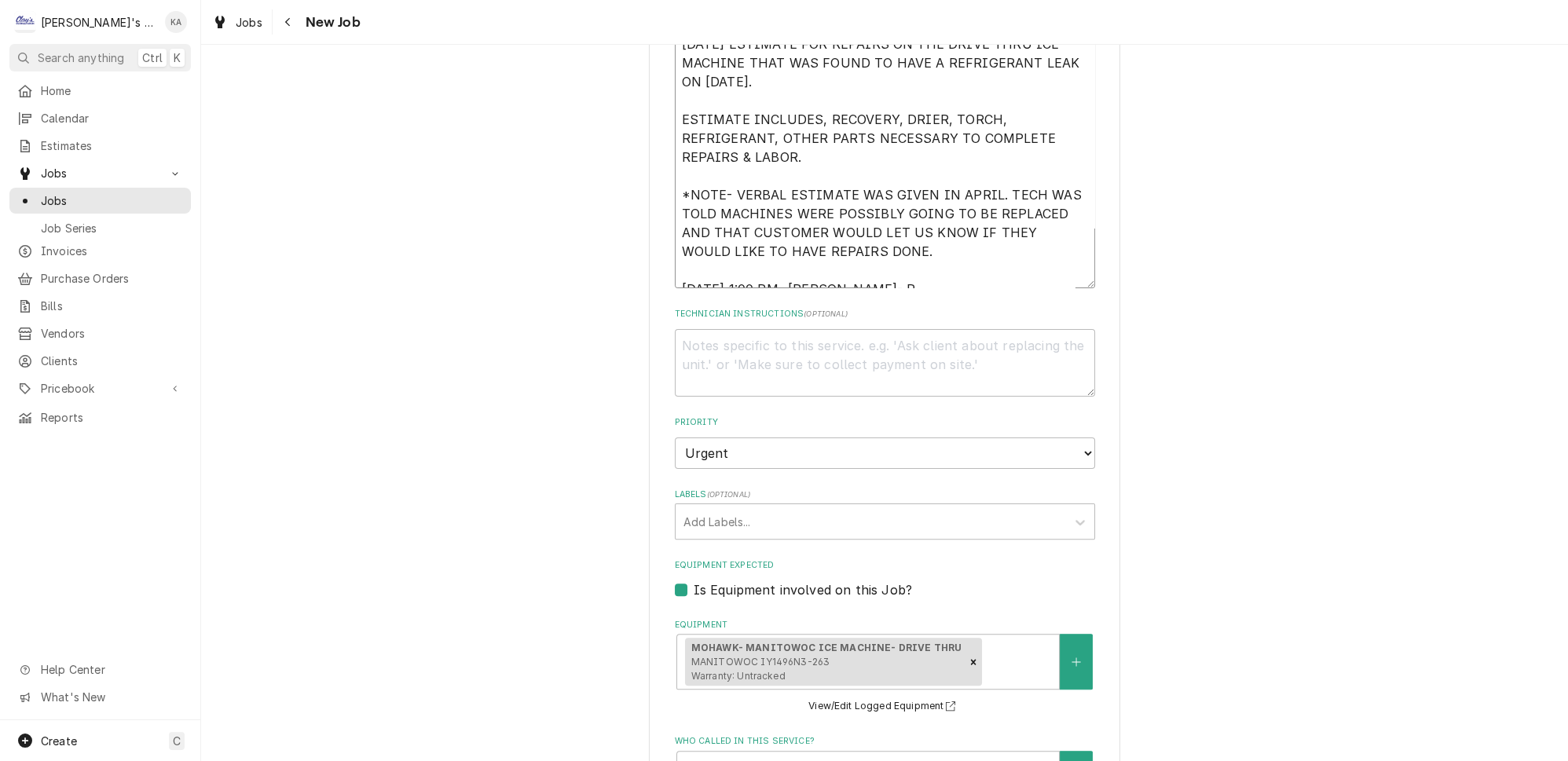
type textarea "[DATE] ESTIMATE FOR REPAIRS ON THE DRIVE THRU ICE MACHINE THAT WAS FOUND TO HAV…"
type textarea "x"
type textarea "[DATE] ESTIMATE FOR REPAIRS ON THE DRIVE THRU ICE MACHINE THAT WAS FOUND TO HAV…"
type textarea "x"
type textarea "[DATE] ESTIMATE FOR REPAIRS ON THE DRIVE THRU ICE MACHINE THAT WAS FOUND TO HAV…"
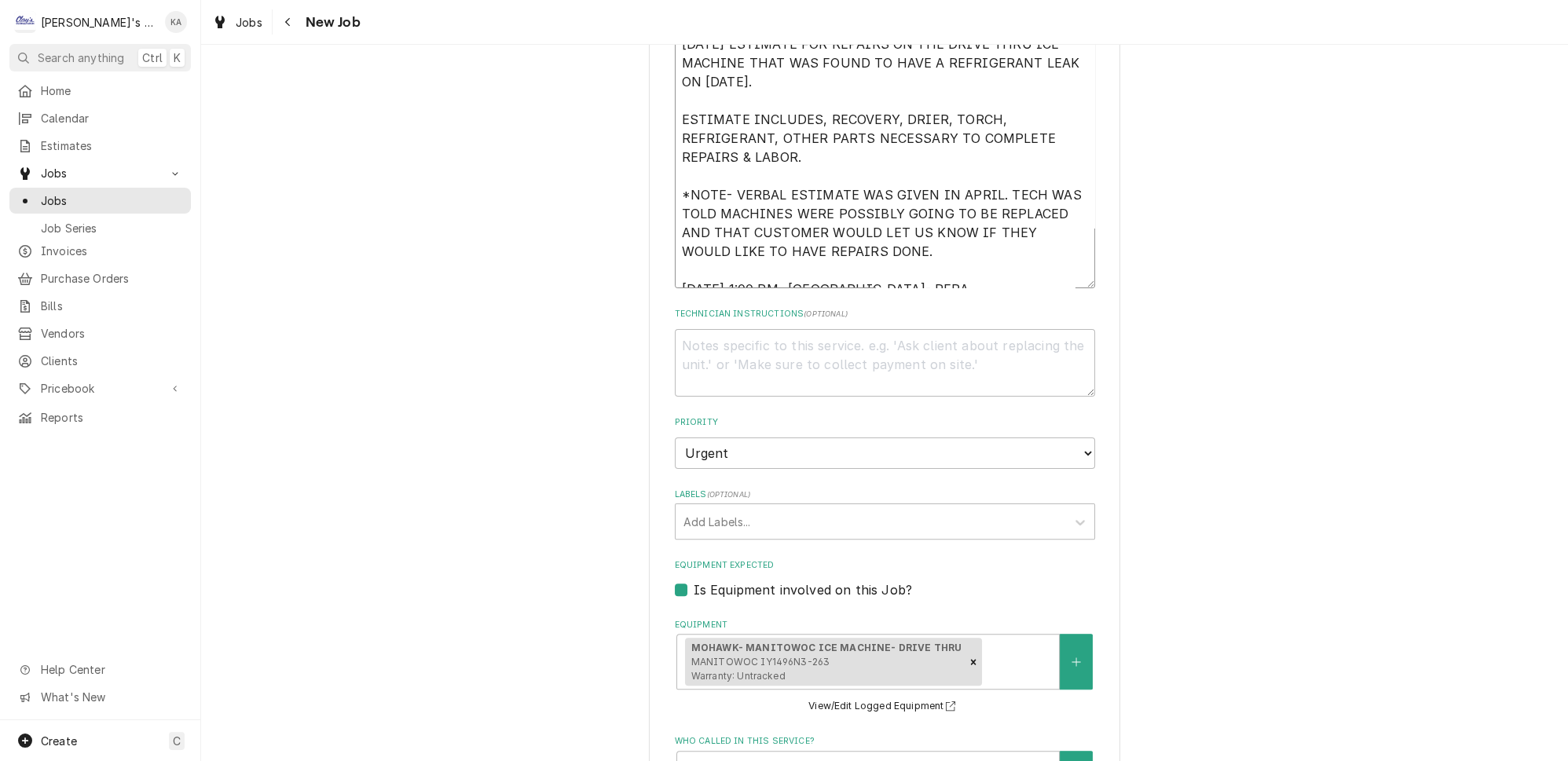
type textarea "x"
type textarea "[DATE] ESTIMATE FOR REPAIRS ON THE DRIVE THRU ICE MACHINE THAT WAS FOUND TO HAV…"
type textarea "x"
type textarea "[DATE] ESTIMATE FOR REPAIRS ON THE DRIVE THRU ICE MACHINE THAT WAS FOUND TO HAV…"
type textarea "x"
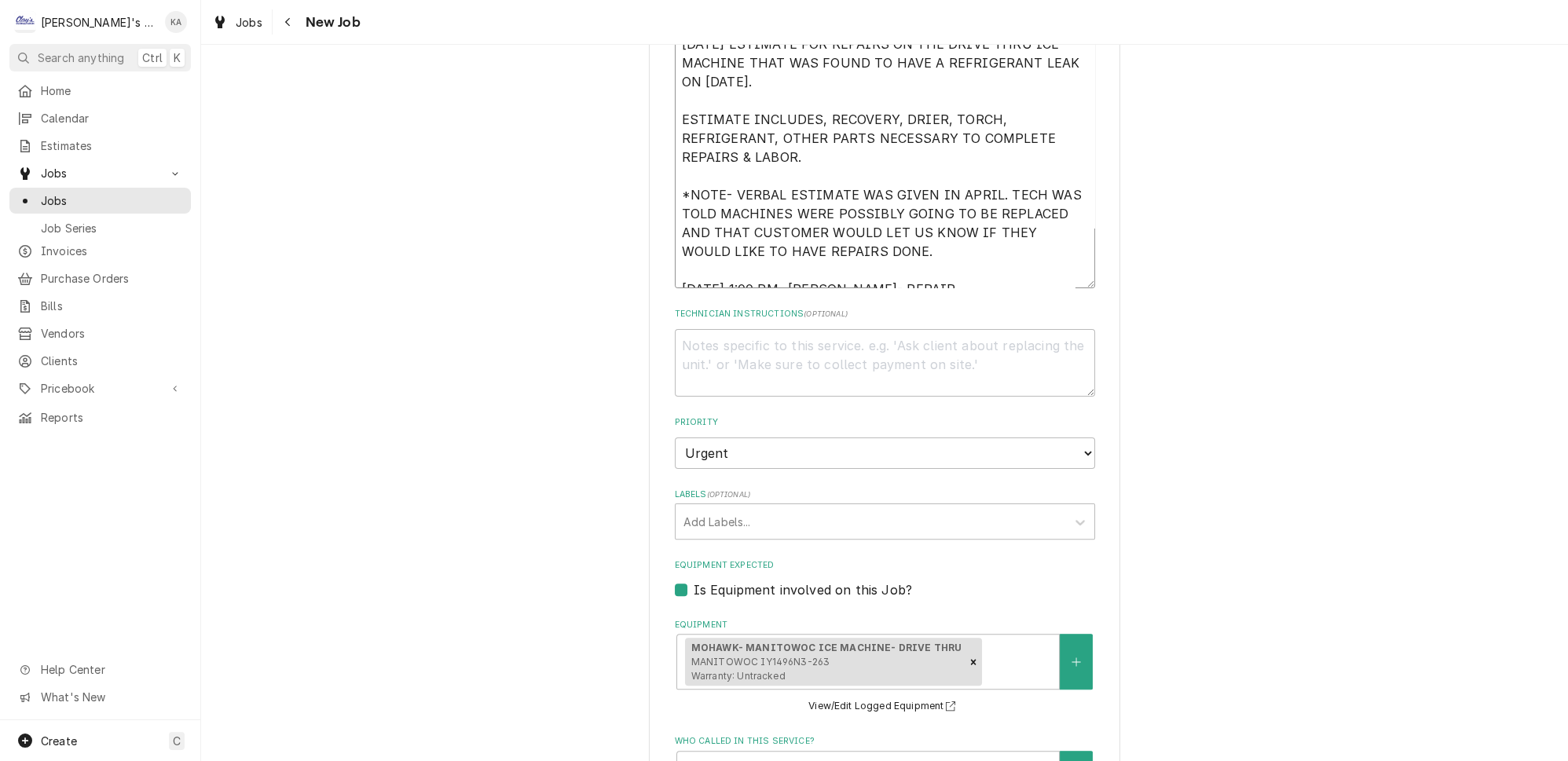
type textarea "[DATE] ESTIMATE FOR REPAIRS ON THE DRIVE THRU ICE MACHINE THAT WAS FOUND TO HAV…"
type textarea "x"
type textarea "[DATE] ESTIMATE FOR REPAIRS ON THE DRIVE THRU ICE MACHINE THAT WAS FOUND TO HAV…"
type textarea "x"
type textarea "[DATE] ESTIMATE FOR REPAIRS ON THE DRIVE THRU ICE MACHINE THAT WAS FOUND TO HAV…"
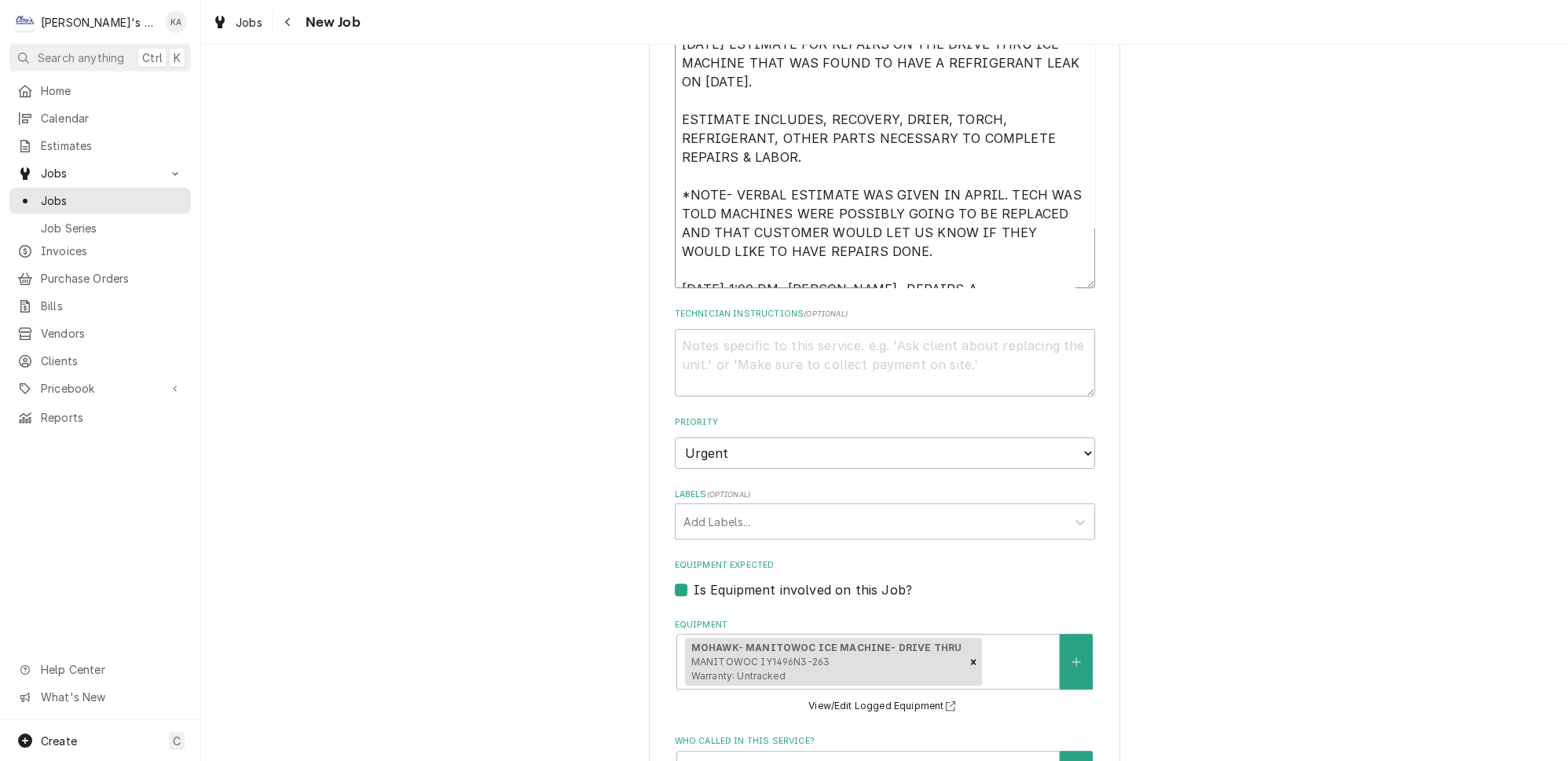
type textarea "x"
type textarea "[DATE] ESTIMATE FOR REPAIRS ON THE DRIVE THRU ICE MACHINE THAT WAS FOUND TO HAV…"
type textarea "x"
type textarea "[DATE] ESTIMATE FOR REPAIRS ON THE DRIVE THRU ICE MACHINE THAT WAS FOUND TO HAV…"
type textarea "x"
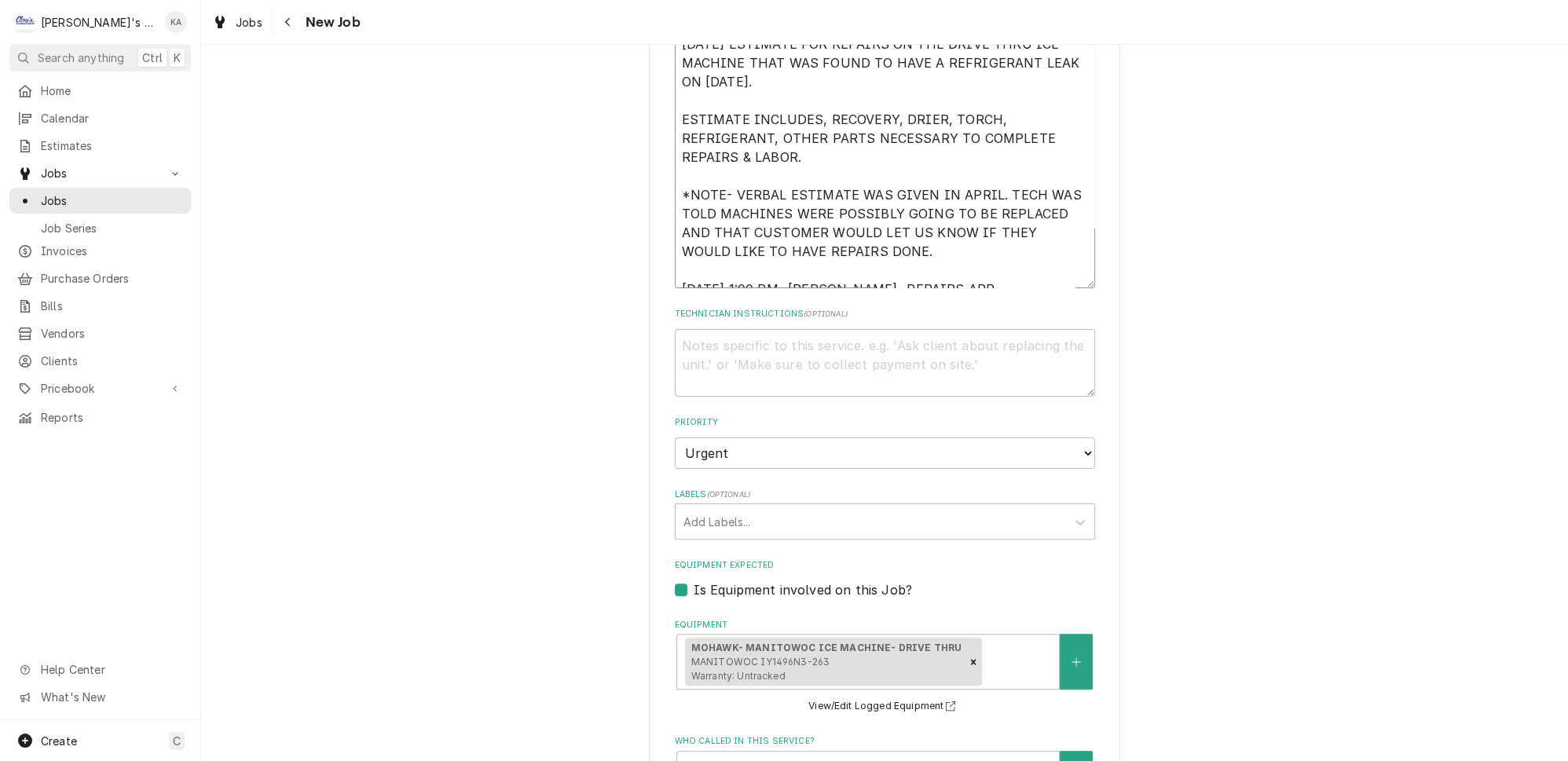
type textarea "[DATE] ESTIMATE FOR REPAIRS ON THE DRIVE THRU ICE MACHINE THAT WAS FOUND TO HAV…"
type textarea "x"
type textarea "[DATE] ESTIMATE FOR REPAIRS ON THE DRIVE THRU ICE MACHINE THAT WAS FOUND TO HAV…"
type textarea "x"
type textarea "[DATE] ESTIMATE FOR REPAIRS ON THE DRIVE THRU ICE MACHINE THAT WAS FOUND TO HAV…"
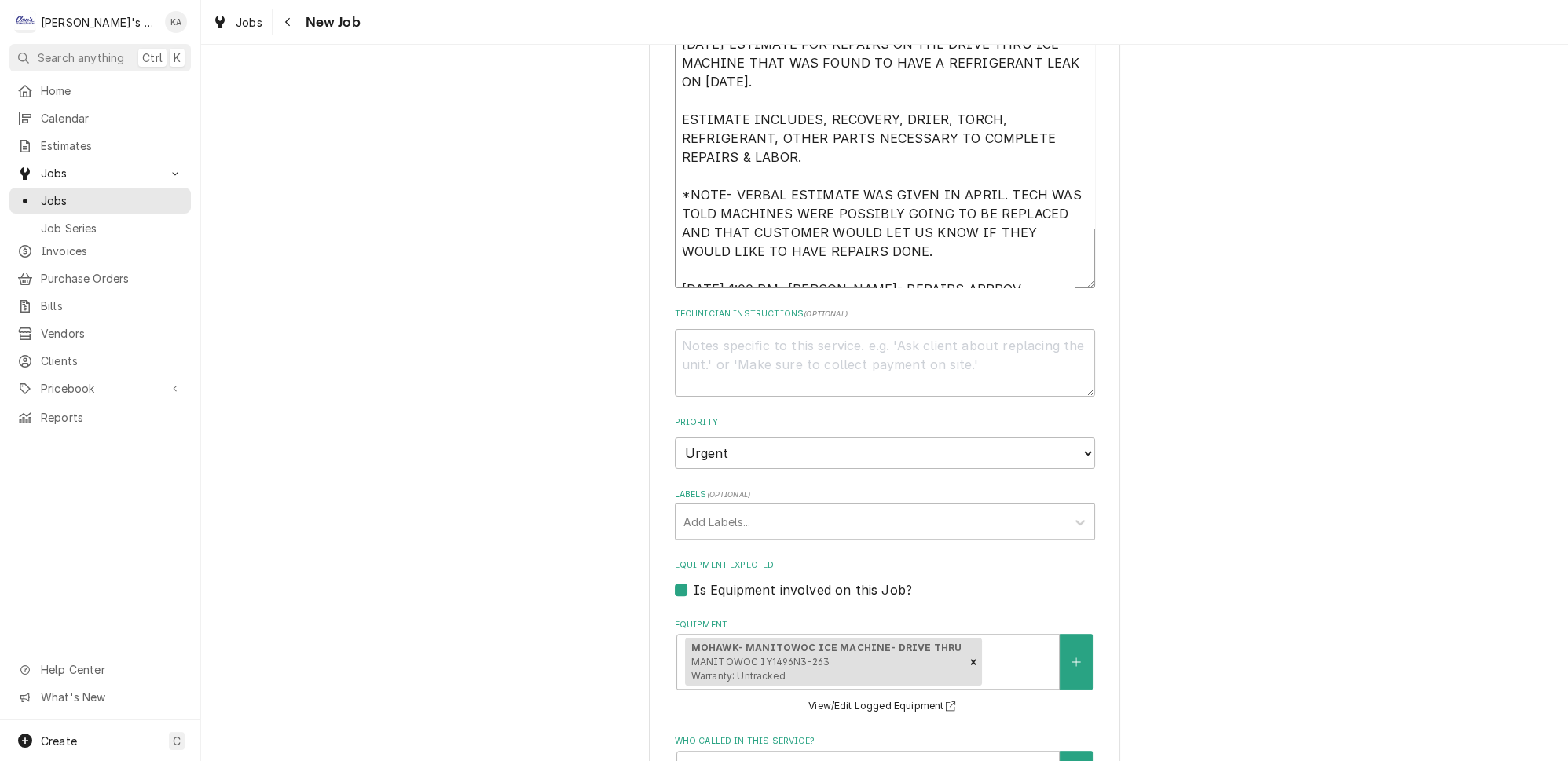
type textarea "x"
type textarea "[DATE] ESTIMATE FOR REPAIRS ON THE DRIVE THRU ICE MACHINE THAT WAS FOUND TO HAV…"
type textarea "x"
type textarea "[DATE] ESTIMATE FOR REPAIRS ON THE DRIVE THRU ICE MACHINE THAT WAS FOUND TO HAV…"
type textarea "x"
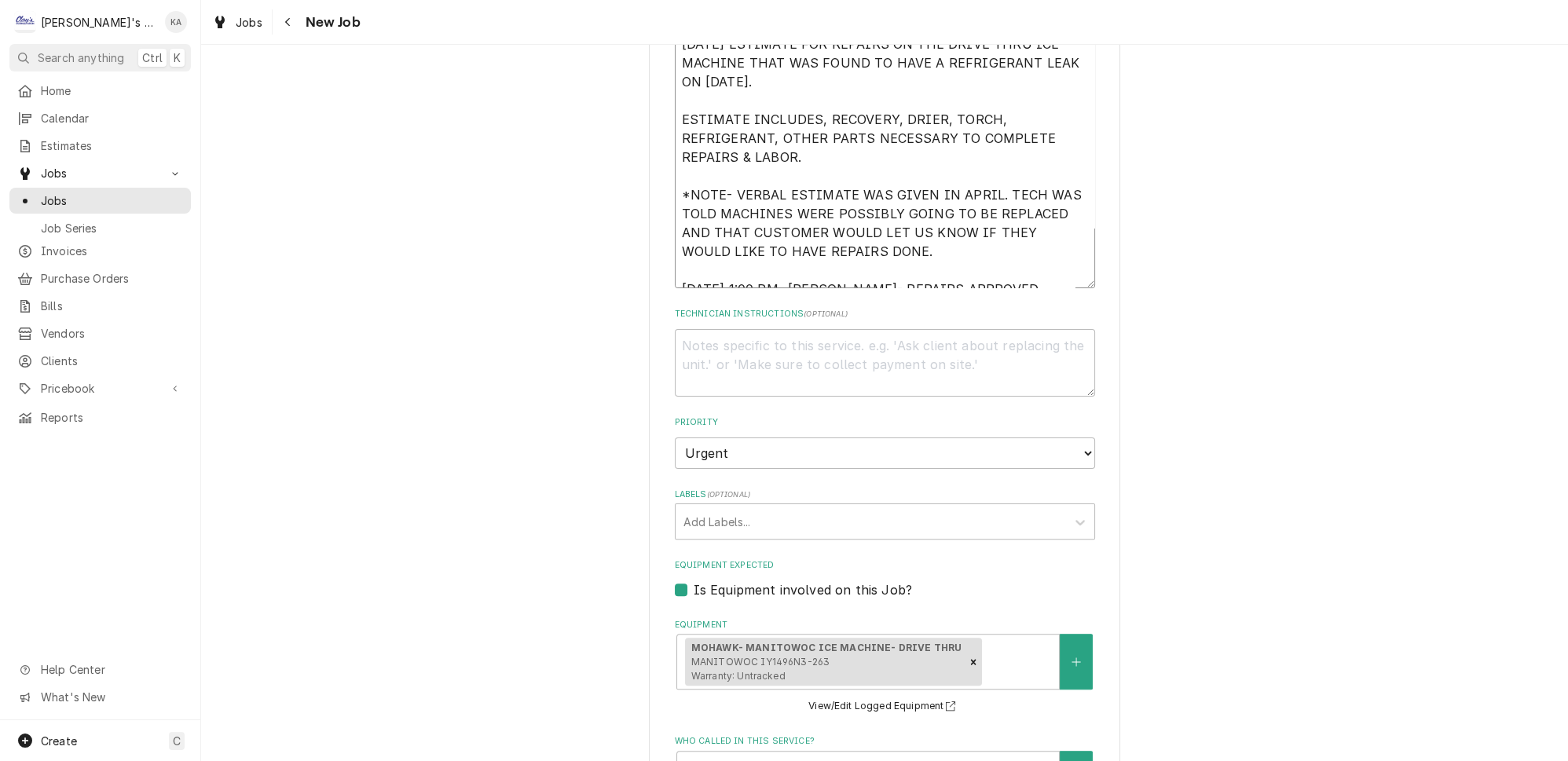
type textarea "[DATE] ESTIMATE FOR REPAIRS ON THE DRIVE THRU ICE MACHINE THAT WAS FOUND TO HAV…"
type textarea "x"
type textarea "[DATE] ESTIMATE FOR REPAIRS ON THE DRIVE THRU ICE MACHINE THAT WAS FOUND TO HAV…"
type textarea "x"
type textarea "[DATE] ESTIMATE FOR REPAIRS ON THE DRIVE THRU ICE MACHINE THAT WAS FOUND TO HAV…"
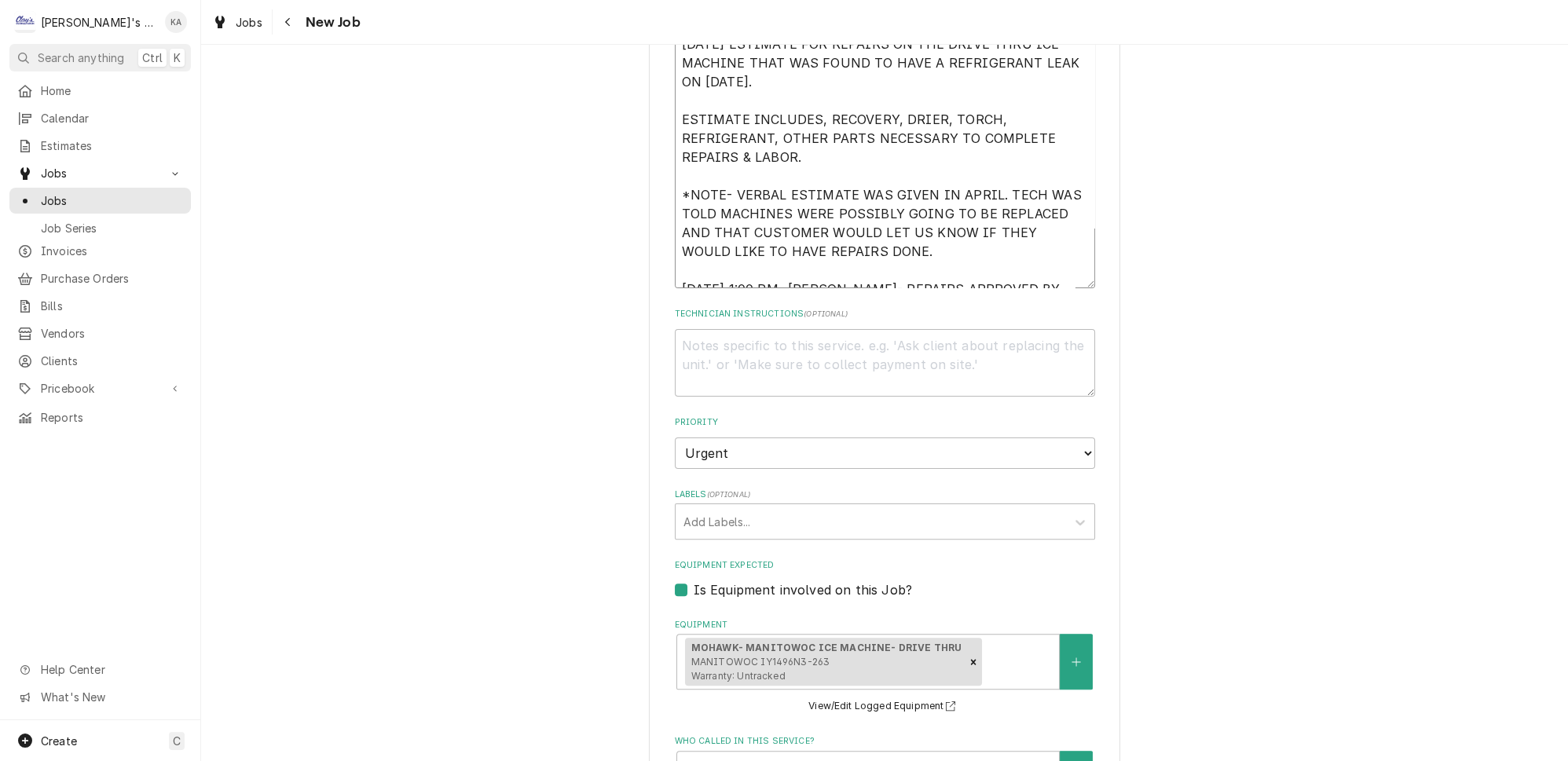
type textarea "x"
type textarea "[DATE] ESTIMATE FOR REPAIRS ON THE DRIVE THRU ICE MACHINE THAT WAS FOUND TO HAV…"
type textarea "x"
type textarea "[DATE] ESTIMATE FOR REPAIRS ON THE DRIVE THRU ICE MACHINE THAT WAS FOUND TO HAV…"
type textarea "x"
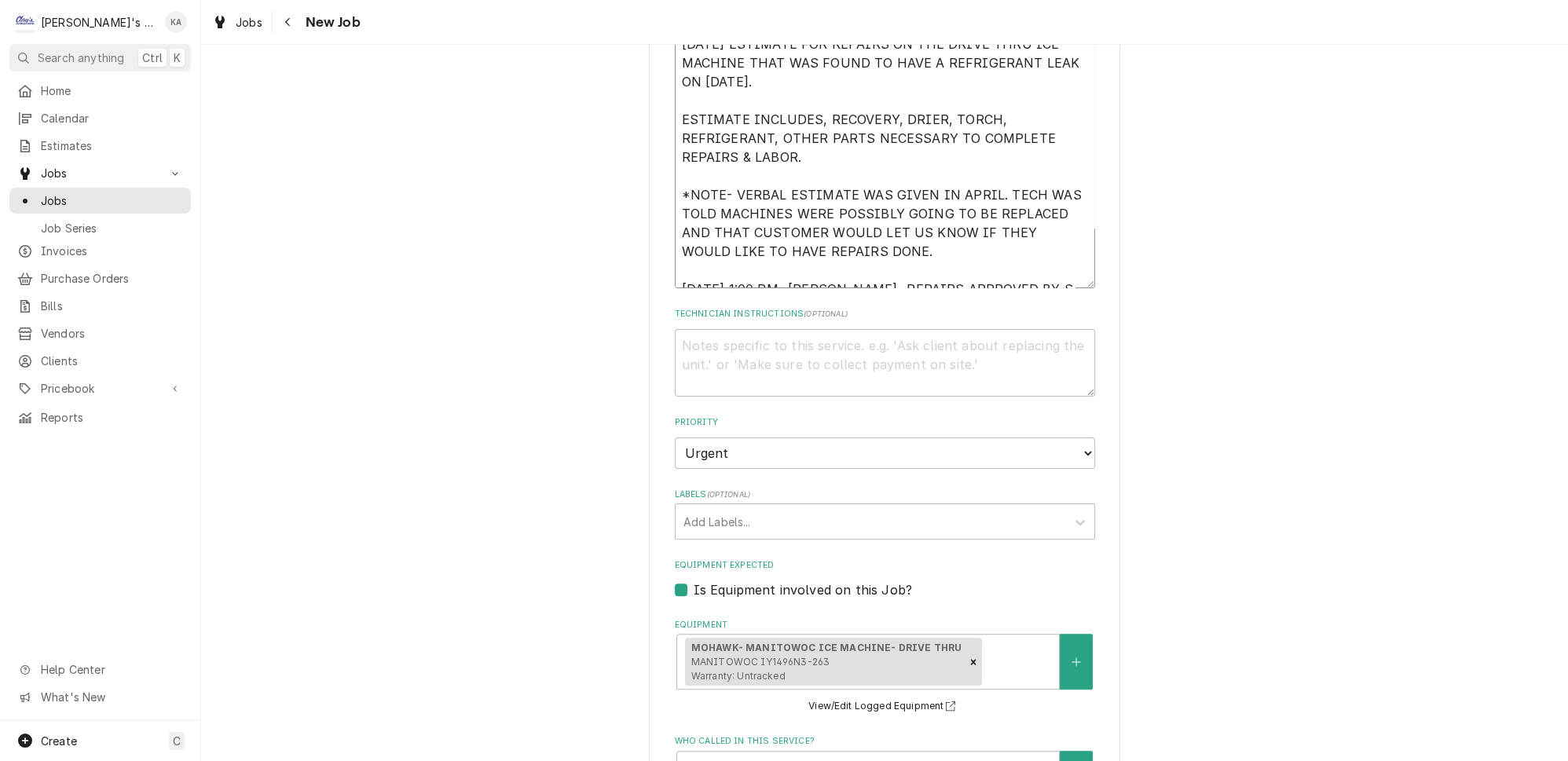
type textarea "[DATE] ESTIMATE FOR REPAIRS ON THE DRIVE THRU ICE MACHINE THAT WAS FOUND TO HAV…"
type textarea "x"
type textarea "[DATE] ESTIMATE FOR REPAIRS ON THE DRIVE THRU ICE MACHINE THAT WAS FOUND TO HAV…"
type textarea "x"
type textarea "[DATE] ESTIMATE FOR REPAIRS ON THE DRIVE THRU ICE MACHINE THAT WAS FOUND TO HAV…"
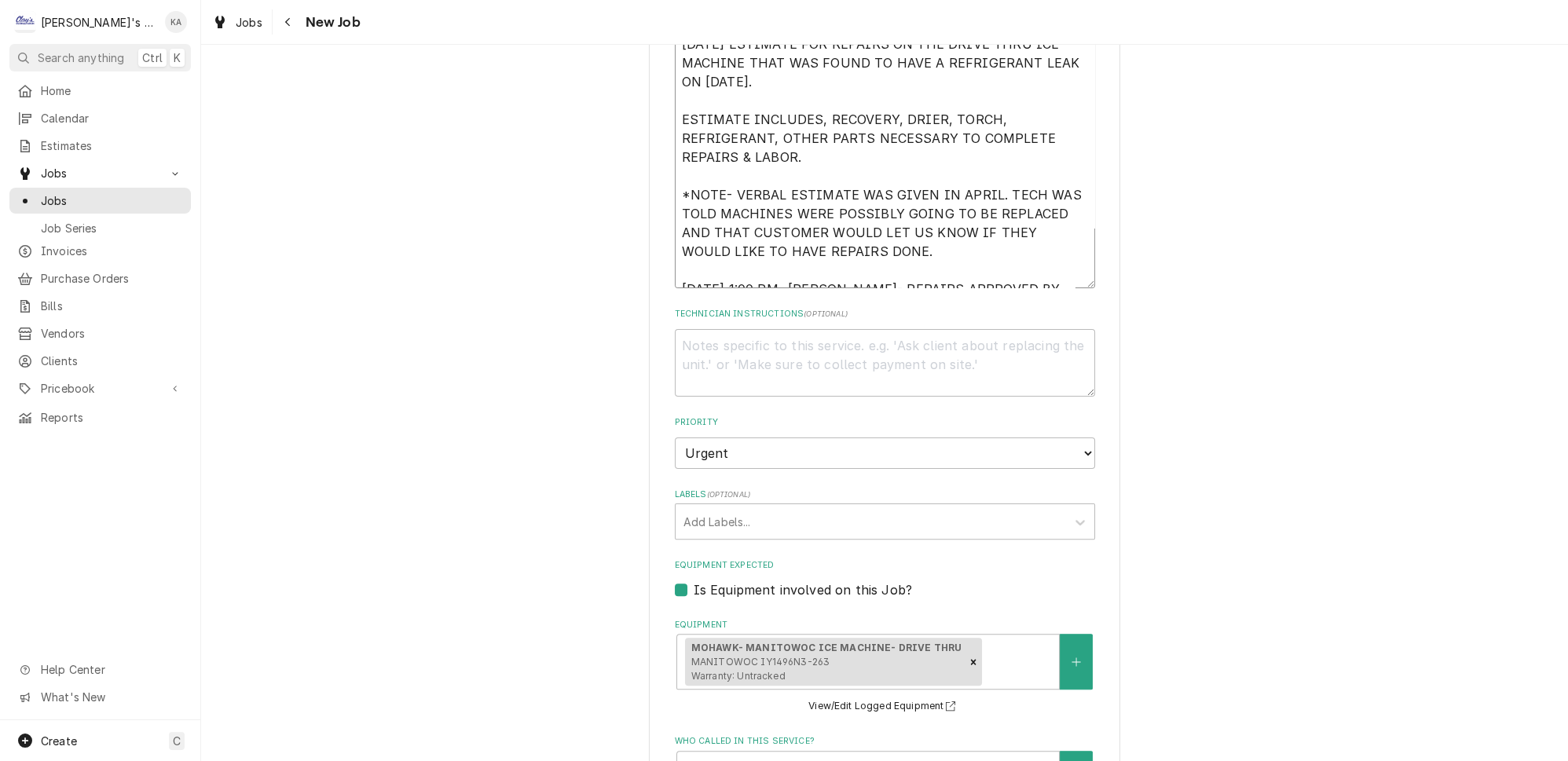
type textarea "x"
type textarea "[DATE] ESTIMATE FOR REPAIRS ON THE DRIVE THRU ICE MACHINE THAT WAS FOUND TO HAV…"
type textarea "x"
type textarea "[DATE] ESTIMATE FOR REPAIRS ON THE DRIVE THRU ICE MACHINE THAT WAS FOUND TO HAV…"
type textarea "x"
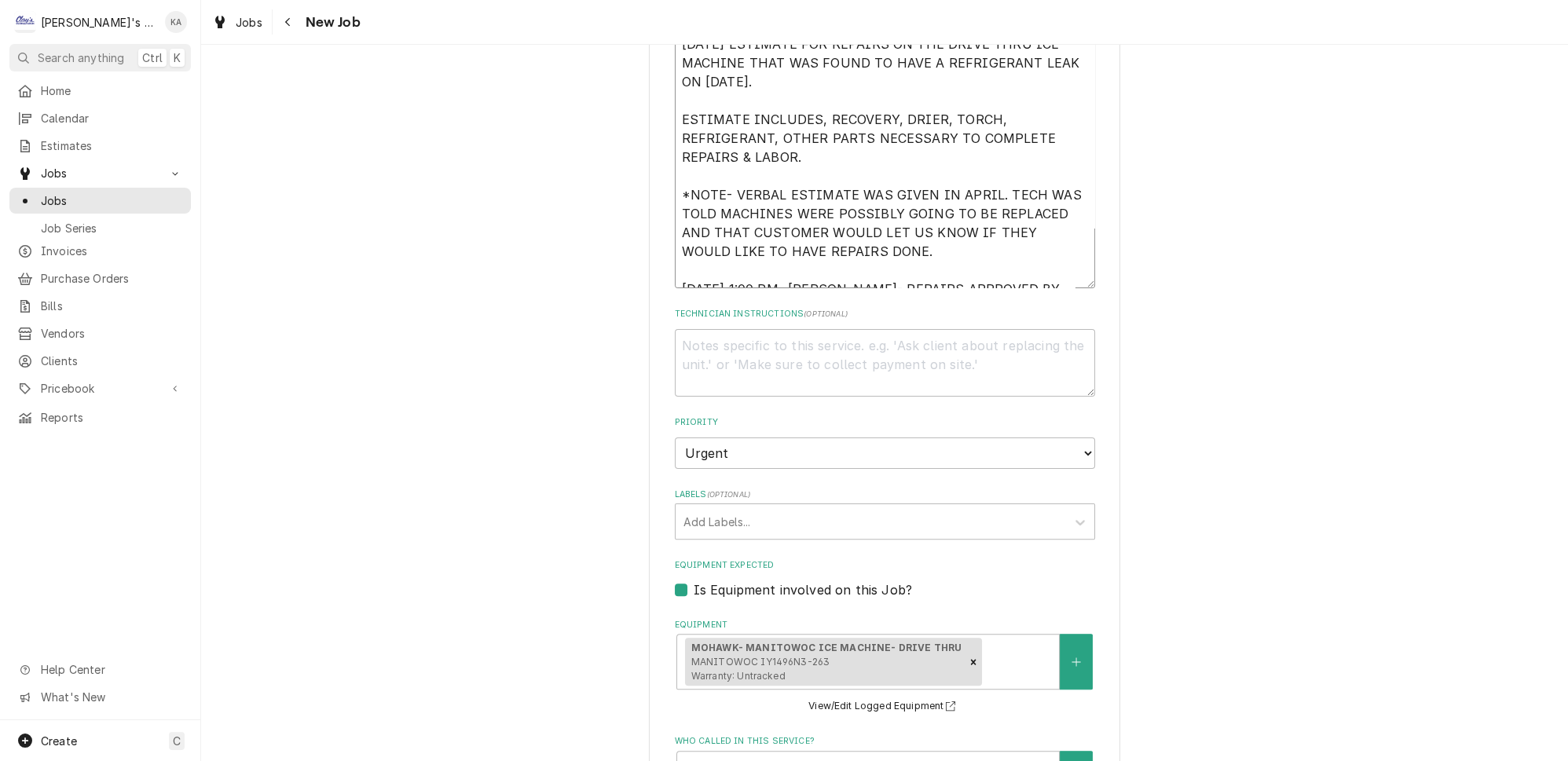
type textarea "[DATE] ESTIMATE FOR REPAIRS ON THE DRIVE THRU ICE MACHINE THAT WAS FOUND TO HAV…"
type textarea "x"
type textarea "[DATE] ESTIMATE FOR REPAIRS ON THE DRIVE THRU ICE MACHINE THAT WAS FOUND TO HAV…"
type textarea "x"
type textarea "[DATE] ESTIMATE FOR REPAIRS ON THE DRIVE THRU ICE MACHINE THAT WAS FOUND TO HAV…"
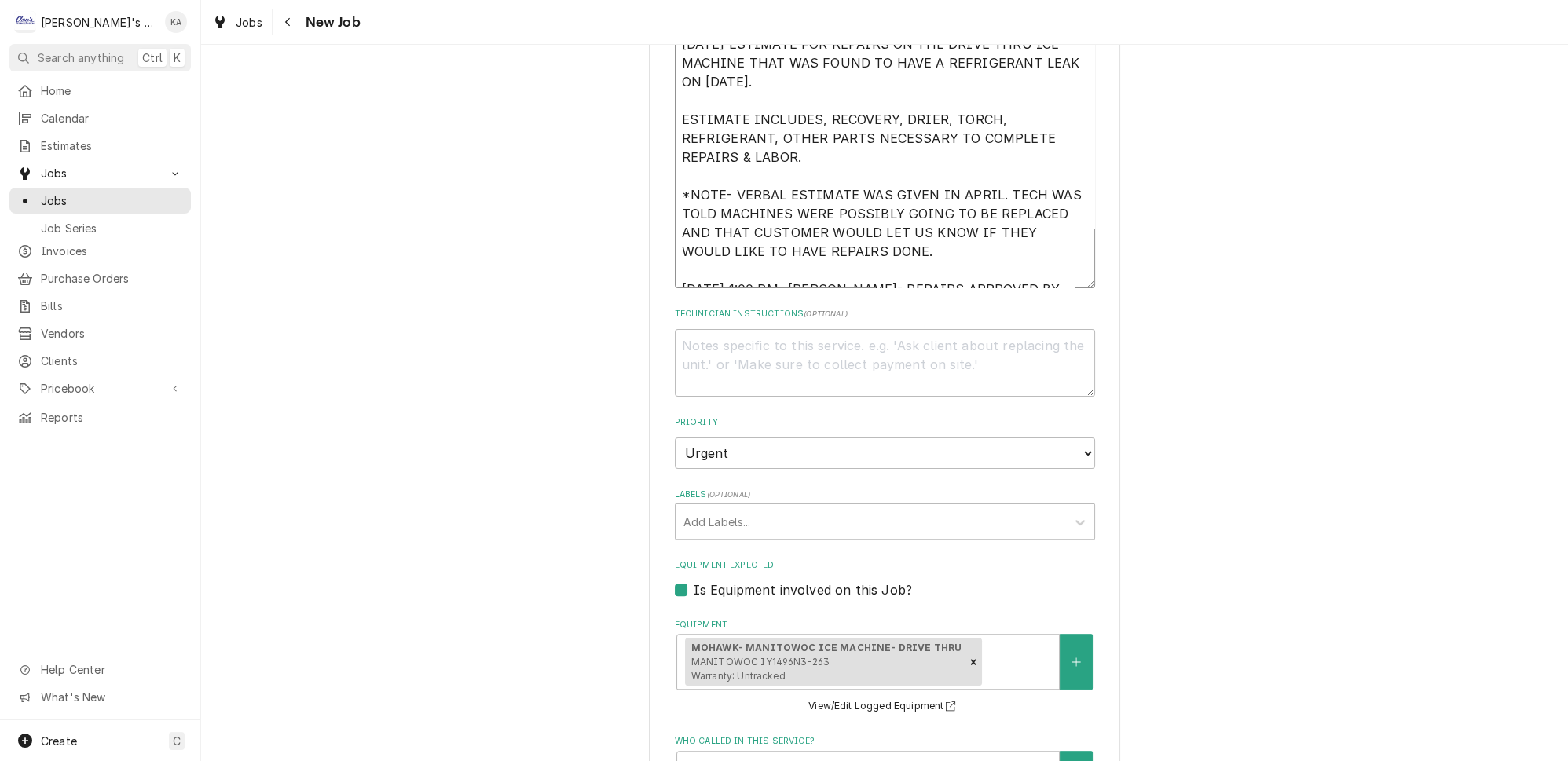
type textarea "x"
type textarea "[DATE] ESTIMATE FOR REPAIRS ON THE DRIVE THRU ICE MACHINE THAT WAS FOUND TO HAV…"
type textarea "x"
type textarea "[DATE] ESTIMATE FOR REPAIRS ON THE DRIVE THRU ICE MACHINE THAT WAS FOUND TO HAV…"
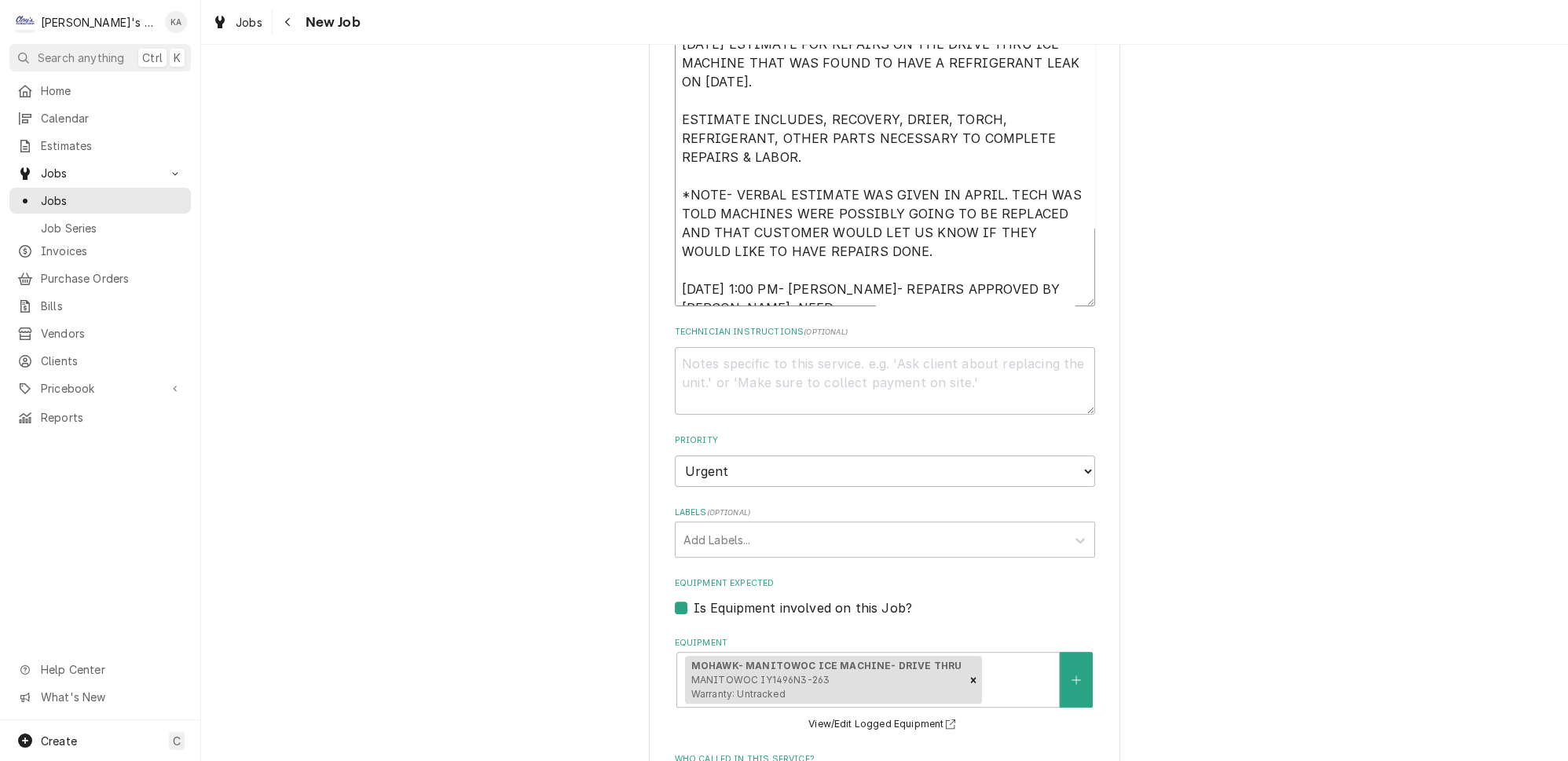
type textarea "x"
type textarea "[DATE] ESTIMATE FOR REPAIRS ON THE DRIVE THRU ICE MACHINE THAT WAS FOUND TO HAV…"
type textarea "x"
type textarea "[DATE] ESTIMATE FOR REPAIRS ON THE DRIVE THRU ICE MACHINE THAT WAS FOUND TO HAV…"
type textarea "x"
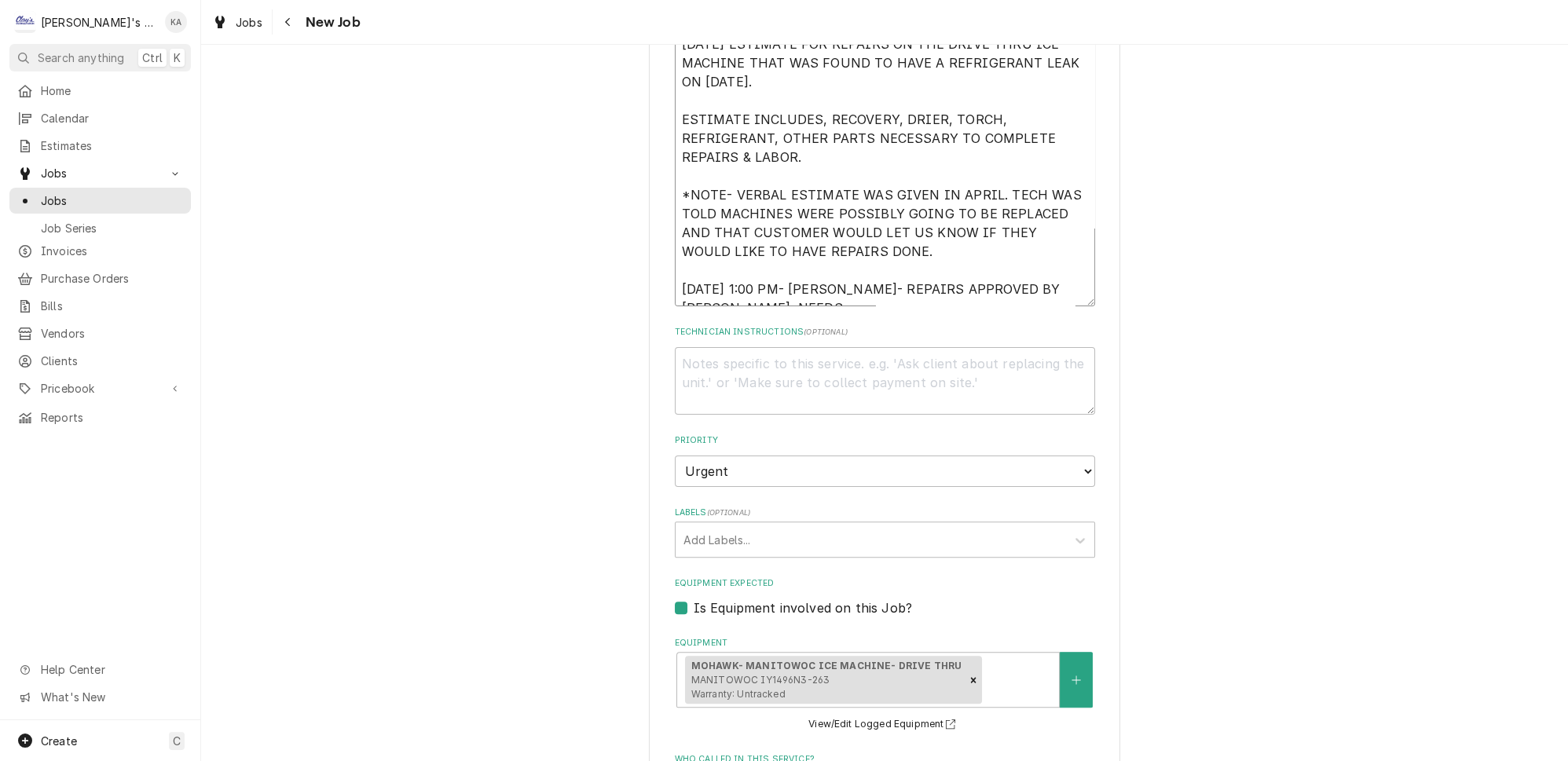
type textarea "[DATE] ESTIMATE FOR REPAIRS ON THE DRIVE THRU ICE MACHINE THAT WAS FOUND TO HAV…"
type textarea "x"
type textarea "[DATE] ESTIMATE FOR REPAIRS ON THE DRIVE THRU ICE MACHINE THAT WAS FOUND TO HAV…"
type textarea "x"
type textarea "[DATE] ESTIMATE FOR REPAIRS ON THE DRIVE THRU ICE MACHINE THAT WAS FOUND TO HAV…"
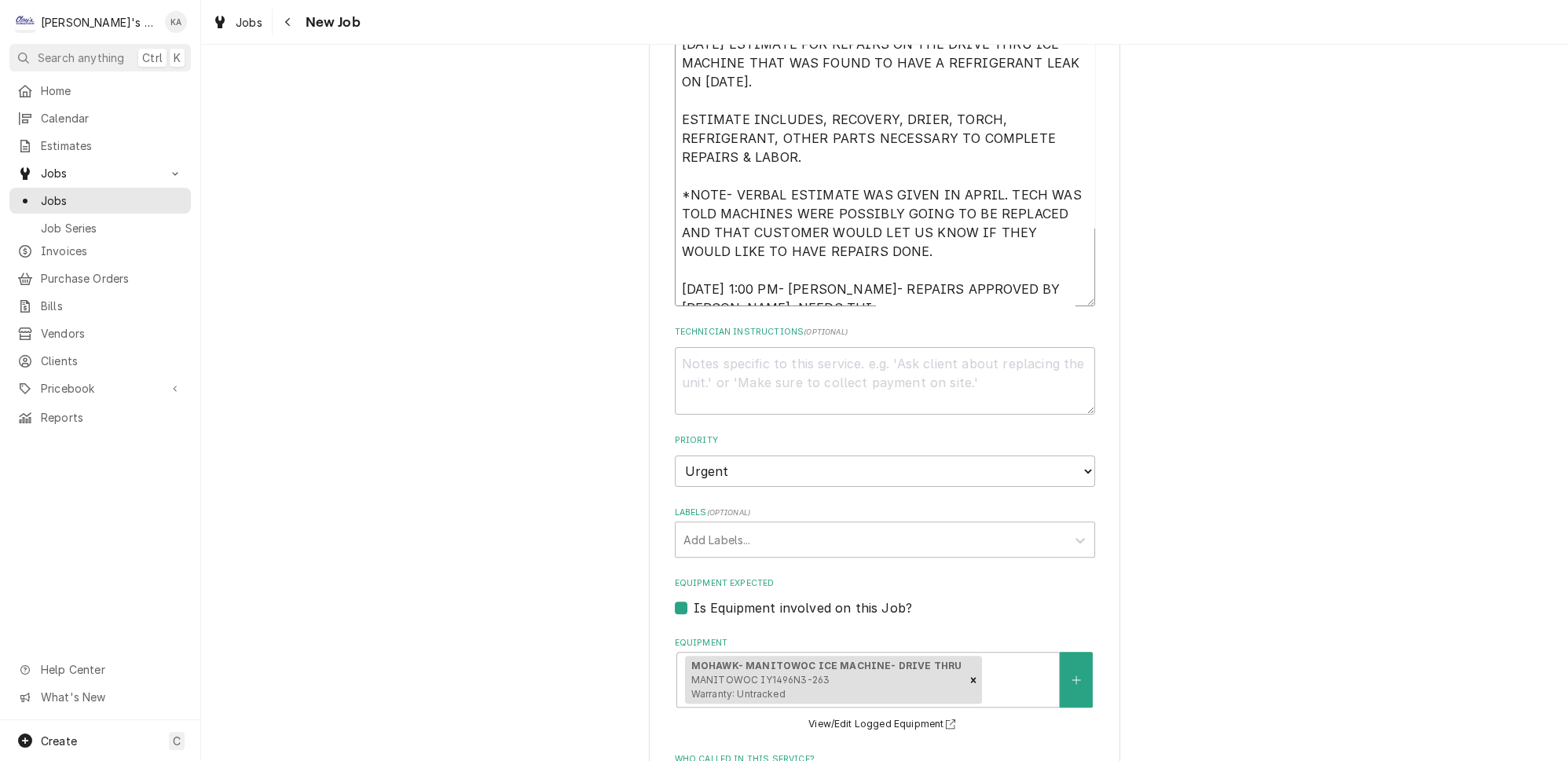
type textarea "x"
type textarea "[DATE] ESTIMATE FOR REPAIRS ON THE DRIVE THRU ICE MACHINE THAT WAS FOUND TO HAV…"
type textarea "x"
type textarea "[DATE] ESTIMATE FOR REPAIRS ON THE DRIVE THRU ICE MACHINE THAT WAS FOUND TO HAV…"
type textarea "x"
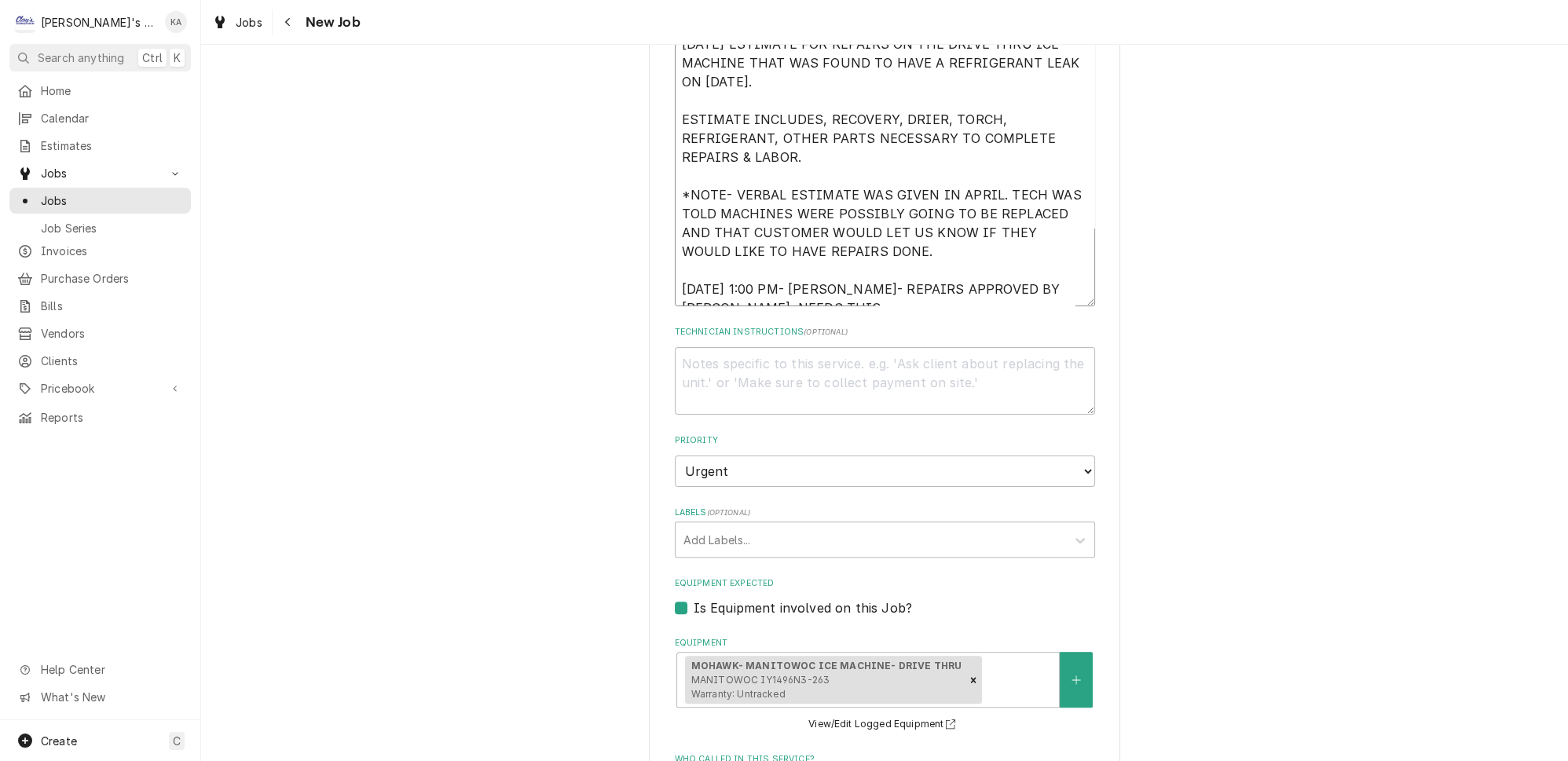
type textarea "[DATE] ESTIMATE FOR REPAIRS ON THE DRIVE THRU ICE MACHINE THAT WAS FOUND TO HAV…"
type textarea "x"
type textarea "[DATE] ESTIMATE FOR REPAIRS ON THE DRIVE THRU ICE MACHINE THAT WAS FOUND TO HAV…"
type textarea "x"
type textarea "[DATE] ESTIMATE FOR REPAIRS ON THE DRIVE THRU ICE MACHINE THAT WAS FOUND TO HAV…"
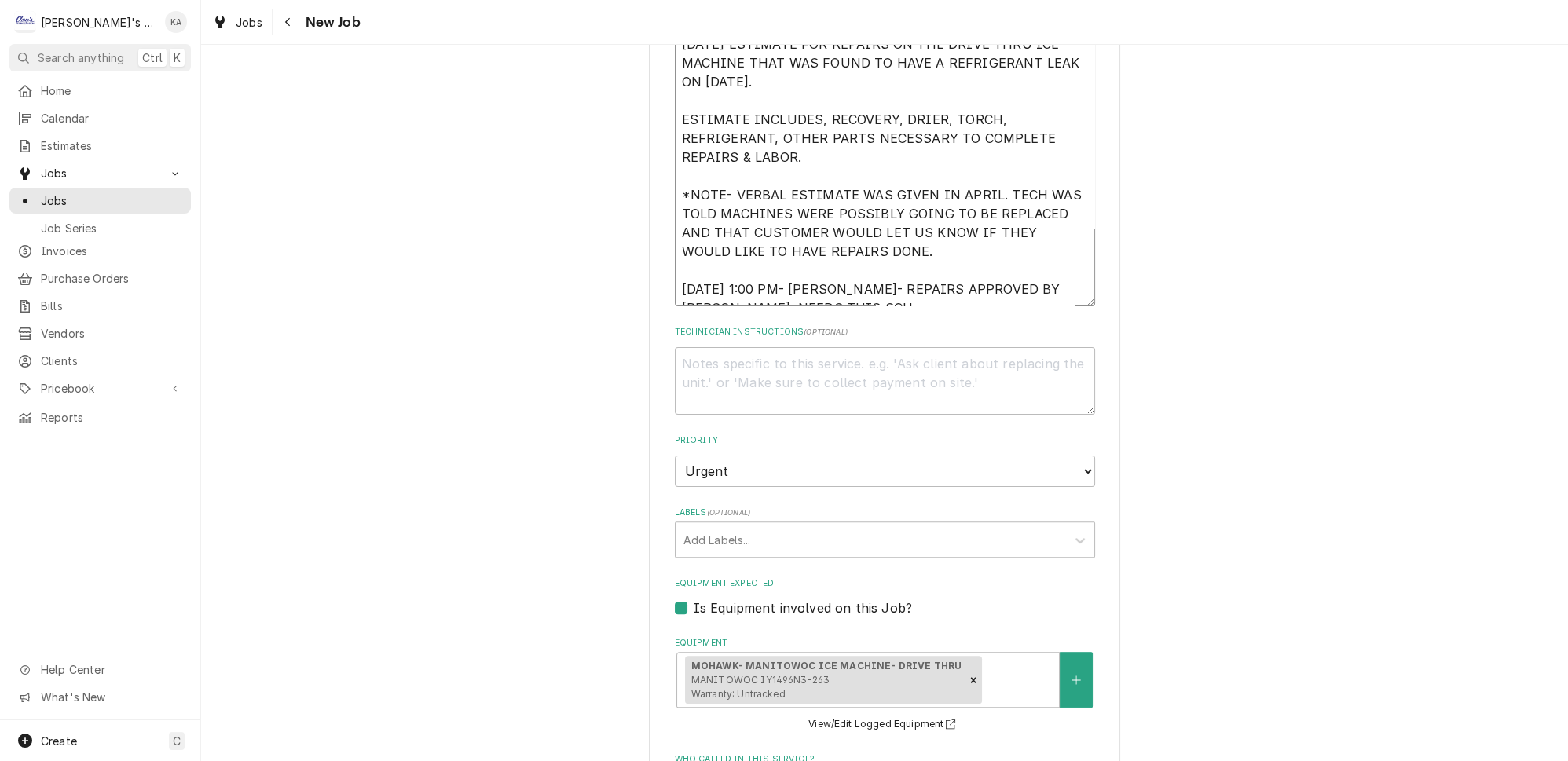
type textarea "x"
type textarea "[DATE] ESTIMATE FOR REPAIRS ON THE DRIVE THRU ICE MACHINE THAT WAS FOUND TO HAV…"
type textarea "x"
type textarea "[DATE] ESTIMATE FOR REPAIRS ON THE DRIVE THRU ICE MACHINE THAT WAS FOUND TO HAV…"
type textarea "x"
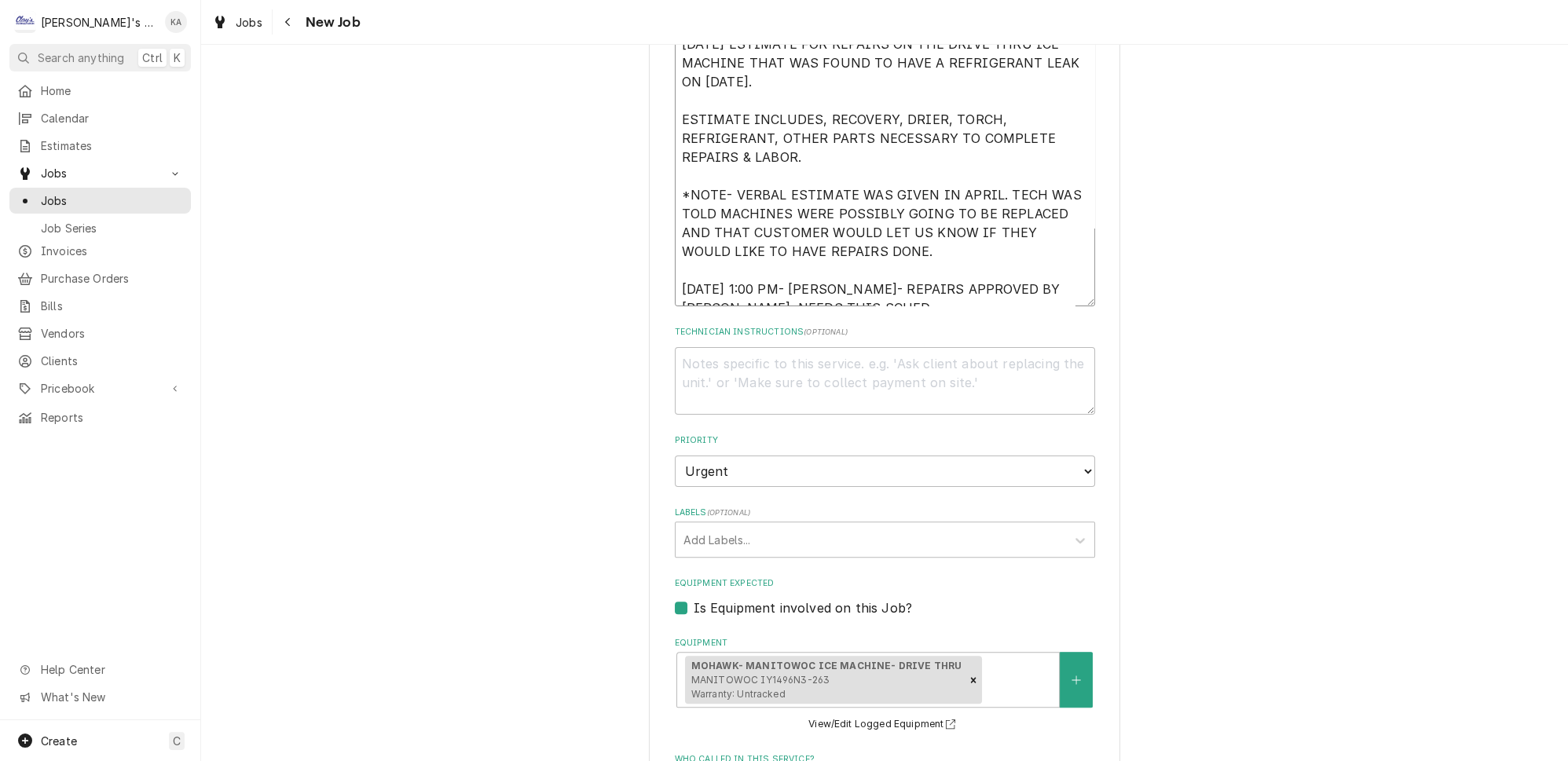
type textarea "[DATE] ESTIMATE FOR REPAIRS ON THE DRIVE THRU ICE MACHINE THAT WAS FOUND TO HAV…"
type textarea "x"
type textarea "[DATE] ESTIMATE FOR REPAIRS ON THE DRIVE THRU ICE MACHINE THAT WAS FOUND TO HAV…"
type textarea "x"
type textarea "[DATE] ESTIMATE FOR REPAIRS ON THE DRIVE THRU ICE MACHINE THAT WAS FOUND TO HAV…"
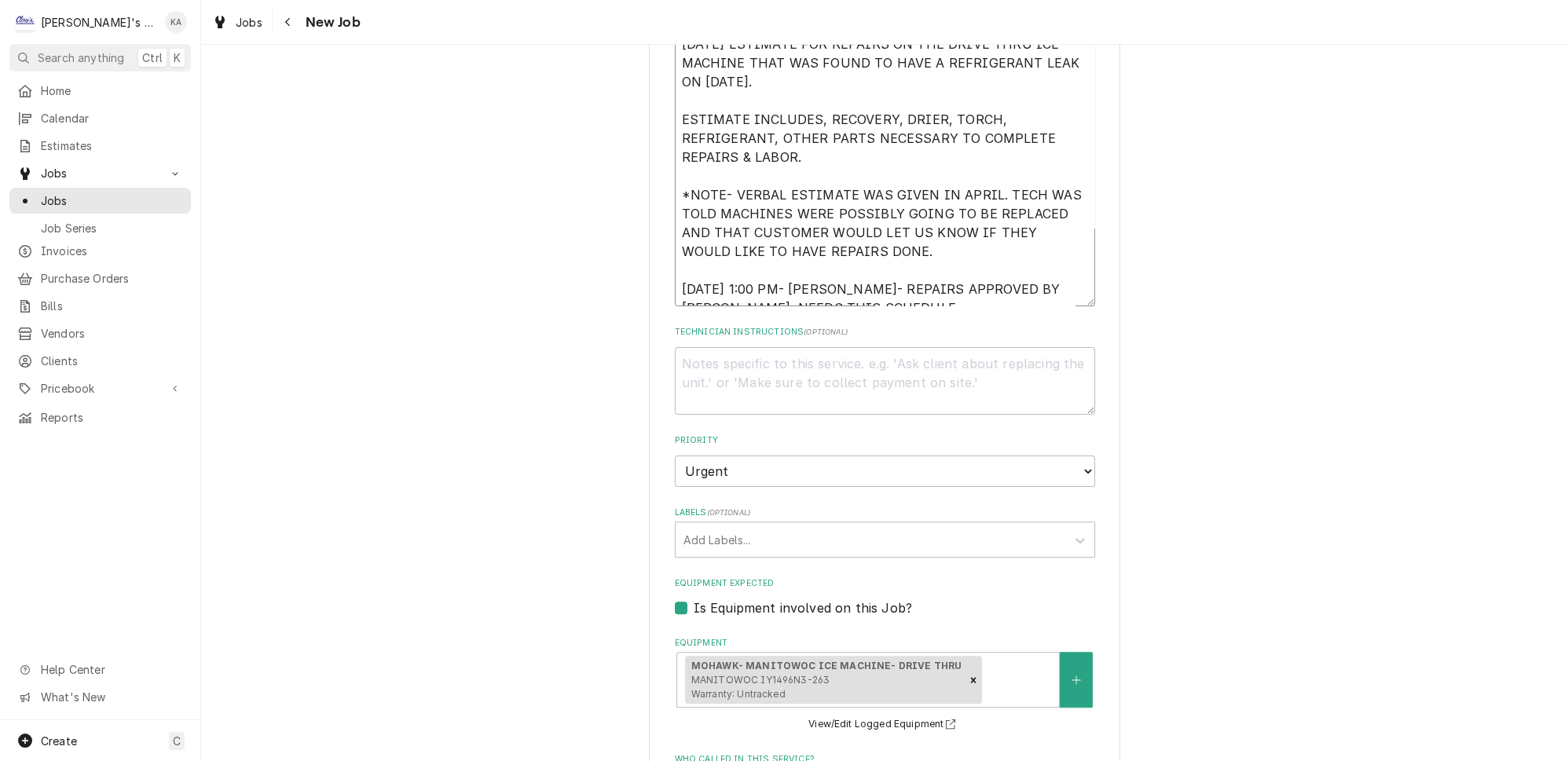
type textarea "x"
type textarea "[DATE] ESTIMATE FOR REPAIRS ON THE DRIVE THRU ICE MACHINE THAT WAS FOUND TO HAV…"
type textarea "x"
type textarea "[DATE] ESTIMATE FOR REPAIRS ON THE DRIVE THRU ICE MACHINE THAT WAS FOUND TO HAV…"
type textarea "x"
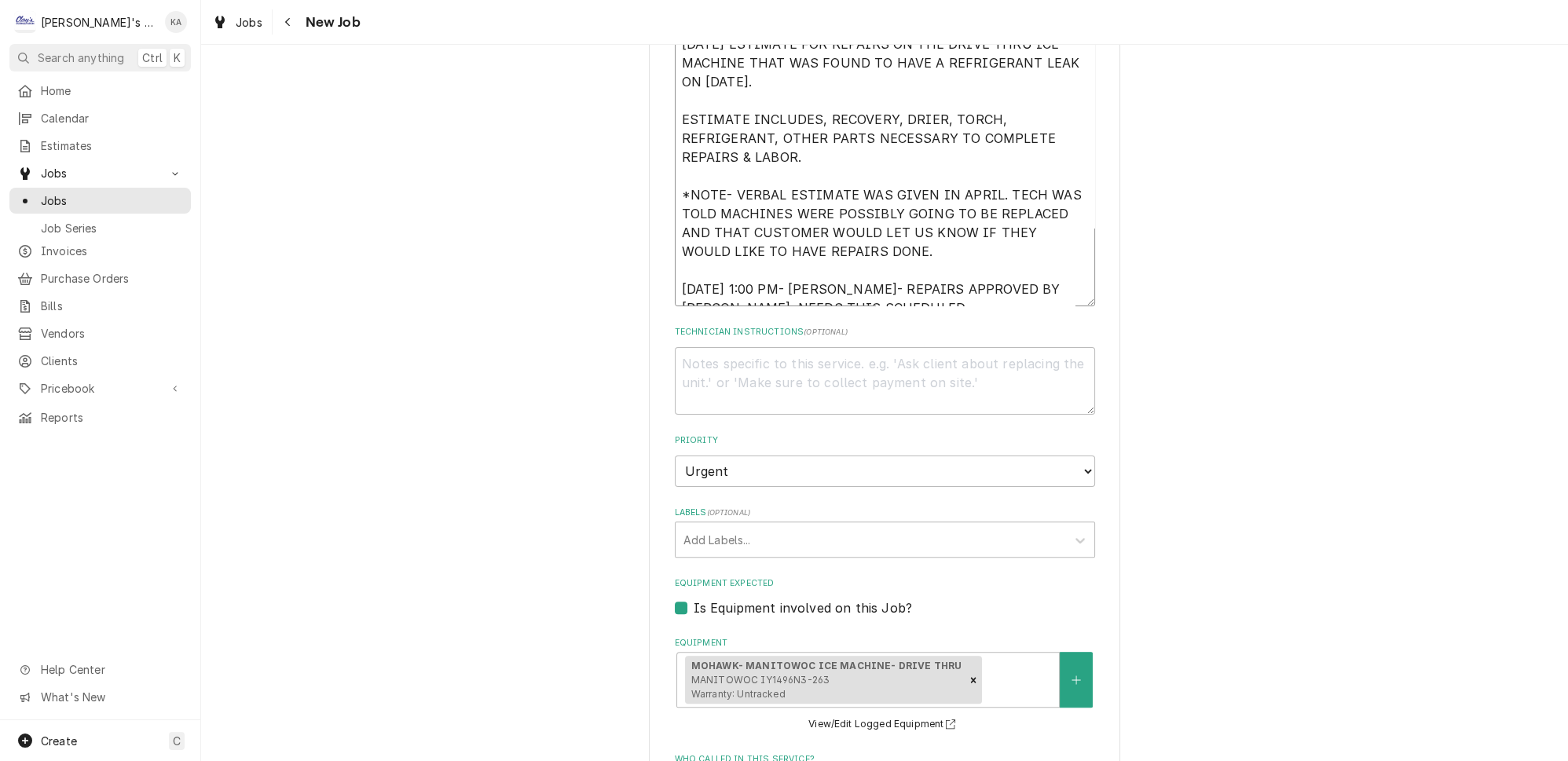
type textarea "8/25/2025 ESTIMATE FOR REPAIRS ON THE DRIVE THRU ICE MACHINE THAT WAS FOUND TO …"
type textarea "x"
type textarea "8/25/2025 ESTIMATE FOR REPAIRS ON THE DRIVE THRU ICE MACHINE THAT WAS FOUND TO …"
type textarea "x"
type textarea "8/25/2025 ESTIMATE FOR REPAIRS ON THE DRIVE THRU ICE MACHINE THAT WAS FOUND TO …"
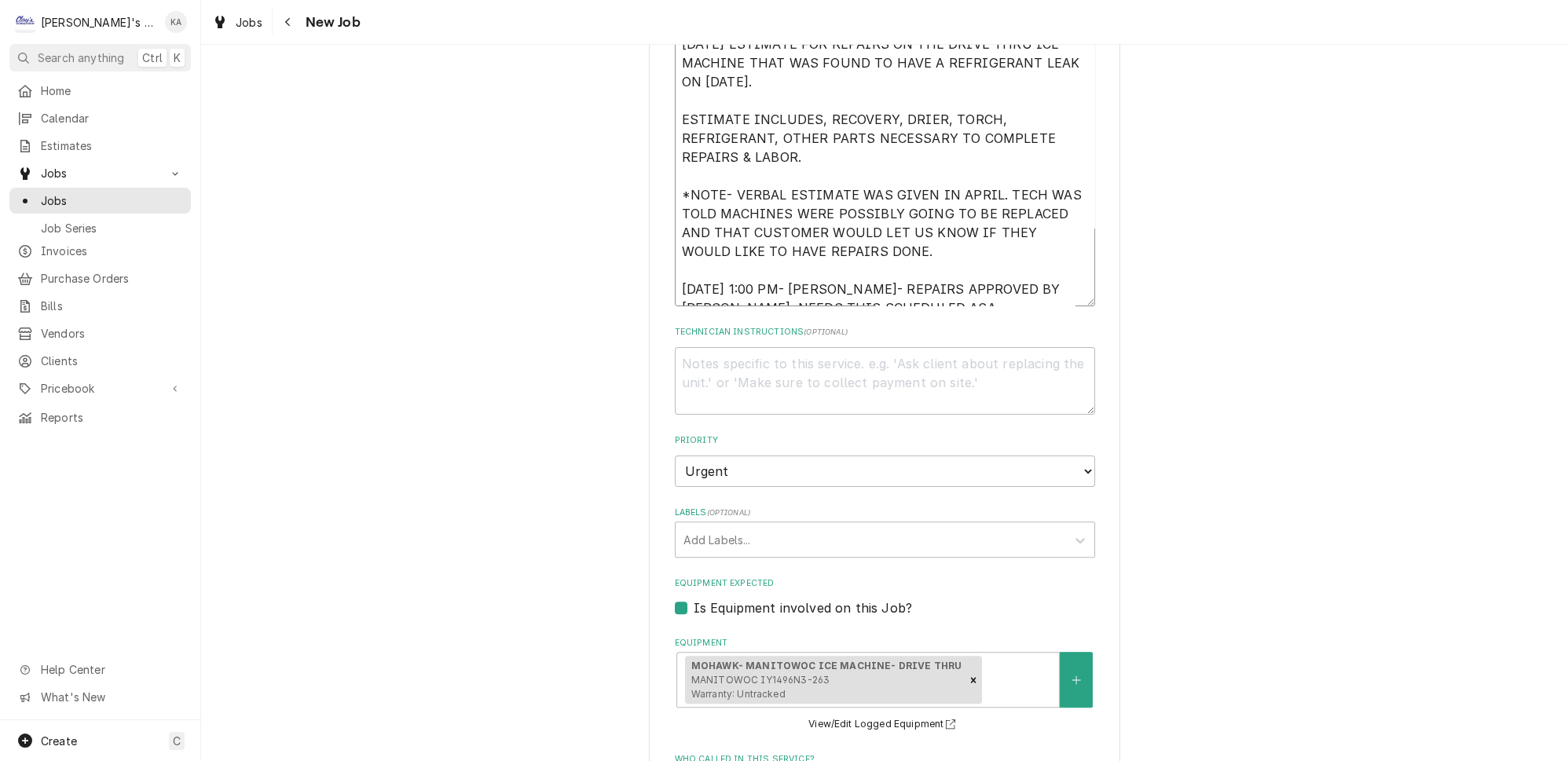
type textarea "x"
type textarea "8/25/2025 ESTIMATE FOR REPAIRS ON THE DRIVE THRU ICE MACHINE THAT WAS FOUND TO …"
type textarea "x"
type textarea "8/25/2025 ESTIMATE FOR REPAIRS ON THE DRIVE THRU ICE MACHINE THAT WAS FOUND TO …"
type textarea "x"
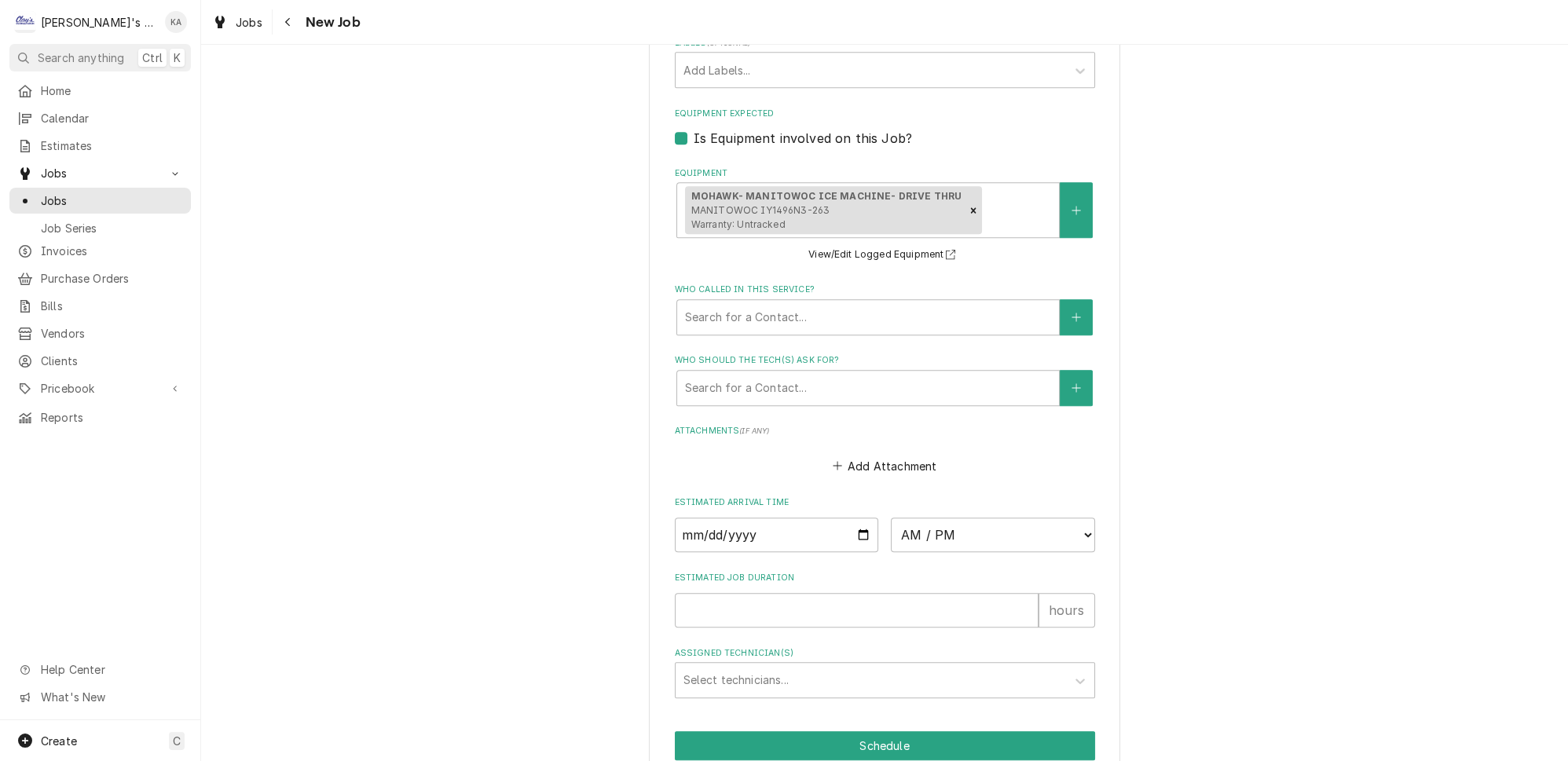
scroll to position [1285, 0]
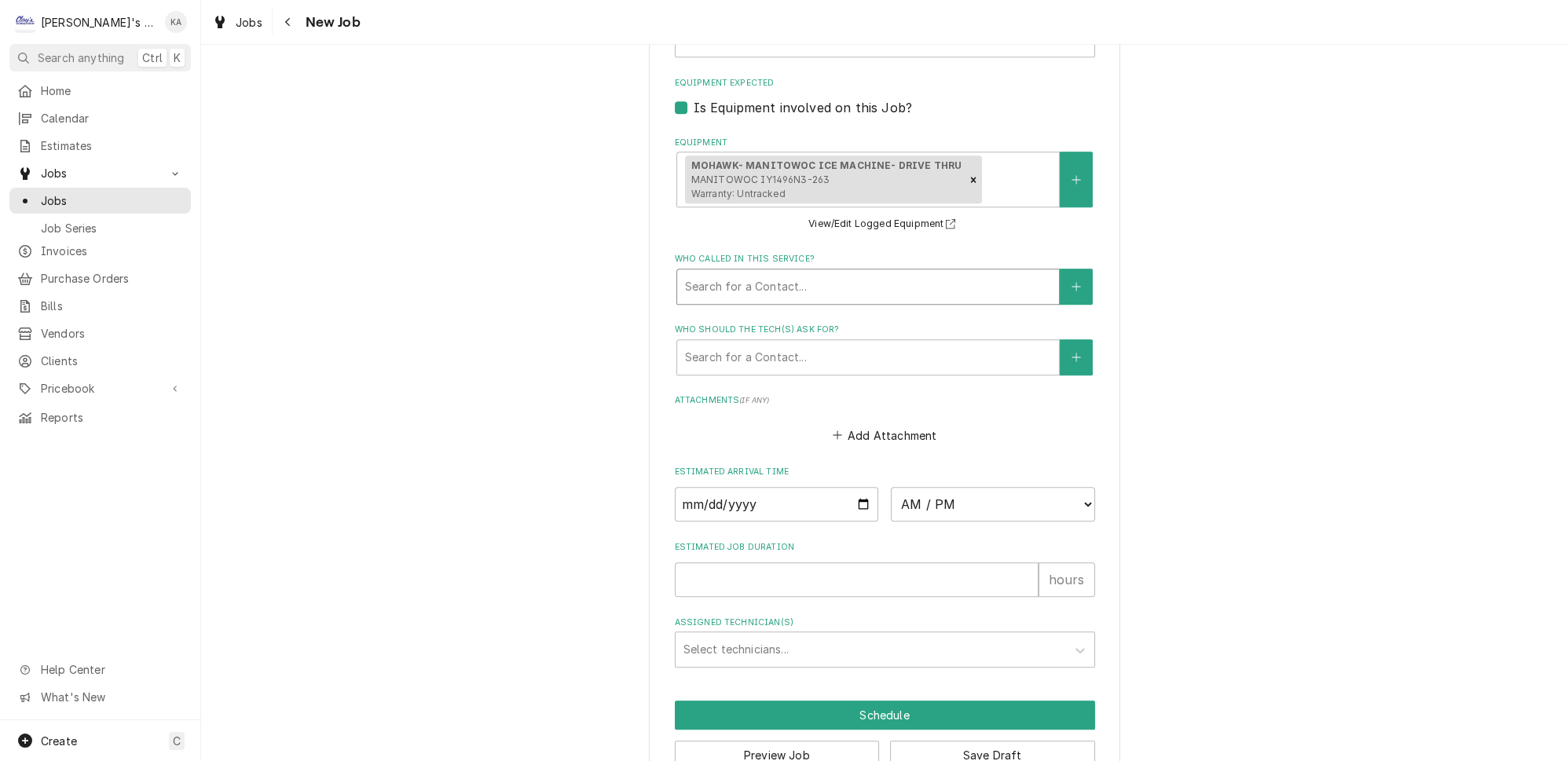
type textarea "8/25/2025 ESTIMATE FOR REPAIRS ON THE DRIVE THRU ICE MACHINE THAT WAS FOUND TO …"
click at [766, 272] on div "Who called in this service?" at bounding box center [868, 287] width 366 height 28
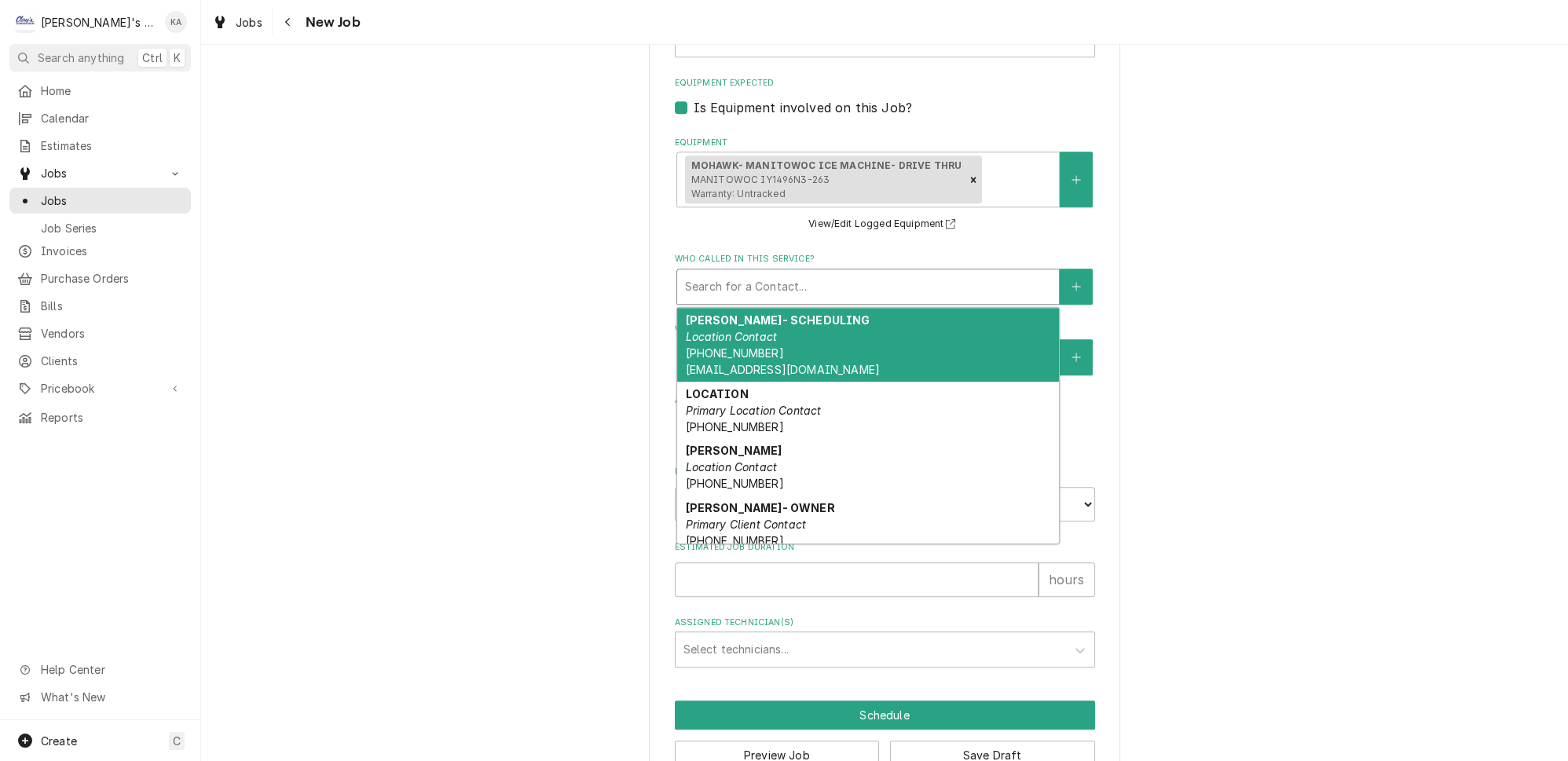
click at [783, 325] on div "AMRIT SANDHAR- SCHEDULING Location Contact (541) 505-9610 ASANDHAR510@OUTLOOK.C…" at bounding box center [868, 345] width 381 height 74
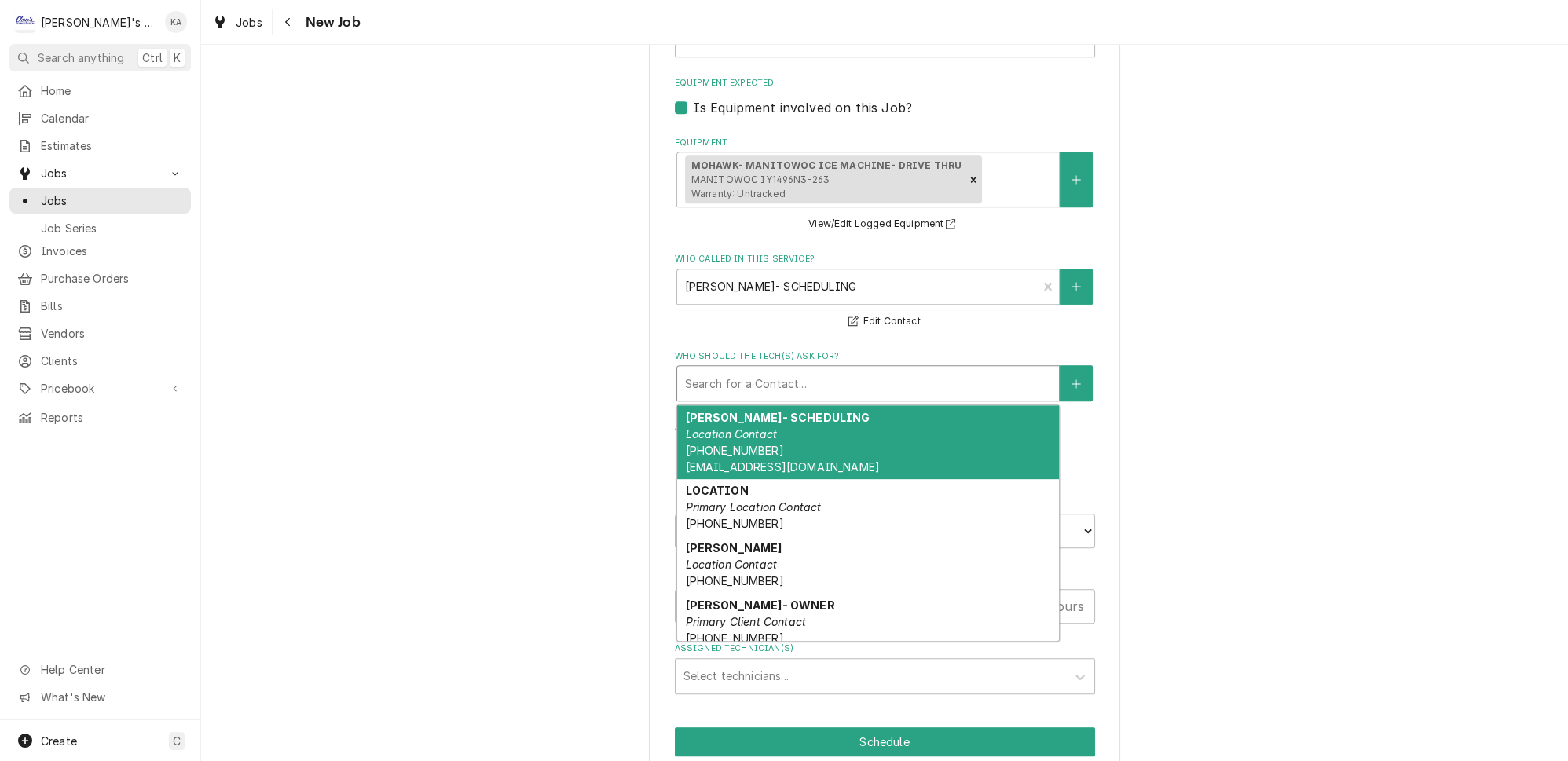
click at [784, 372] on div "Who should the tech(s) ask for?" at bounding box center [868, 383] width 366 height 28
click at [783, 427] on div "AMRIT SANDHAR- SCHEDULING Location Contact (541) 505-9610 ASANDHAR510@OUTLOOK.C…" at bounding box center [868, 442] width 381 height 74
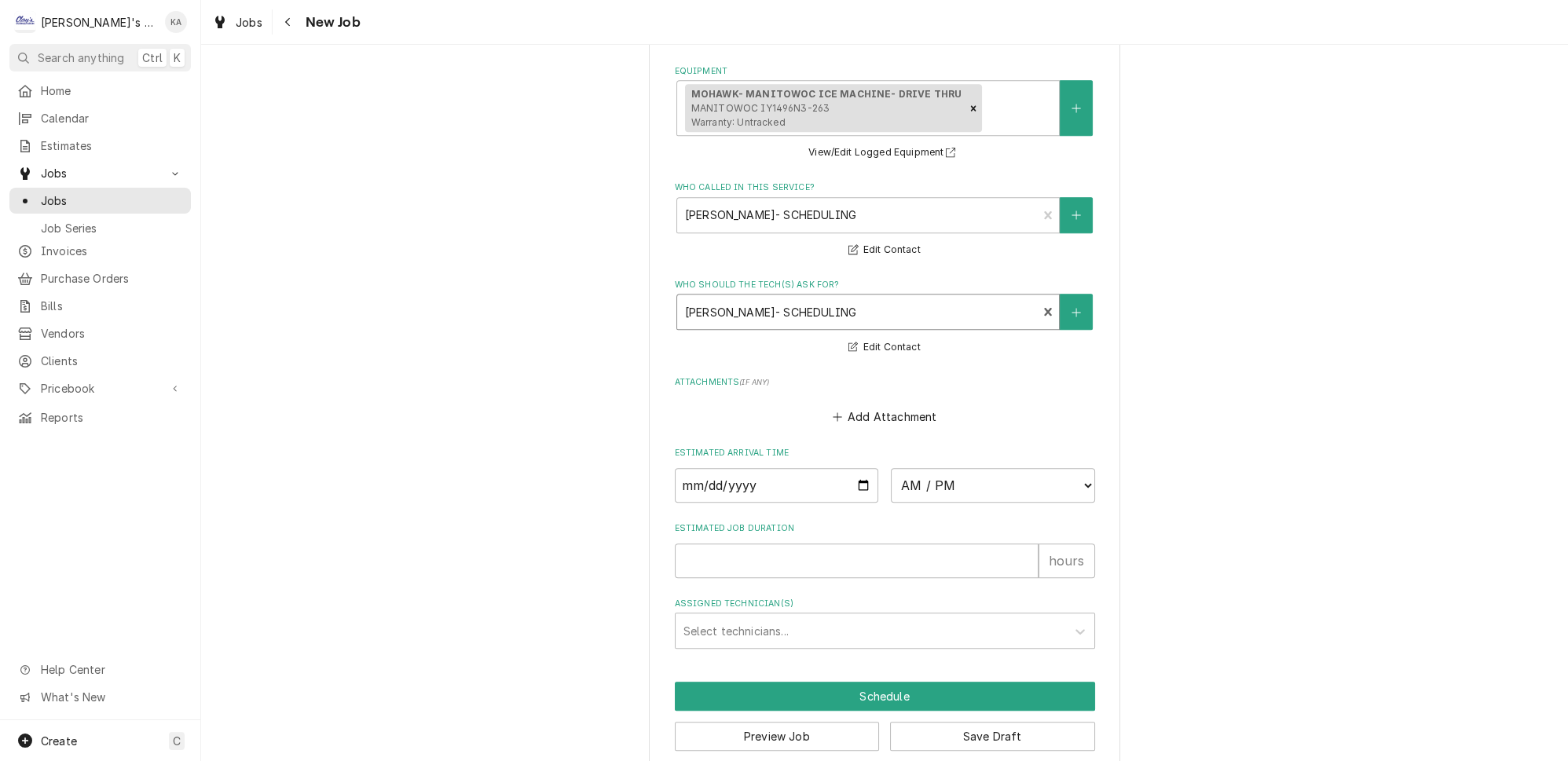
scroll to position [1358, 0]
click at [851, 475] on input "Date" at bounding box center [776, 485] width 204 height 34
type textarea "x"
type input "2025-10-10"
type textarea "x"
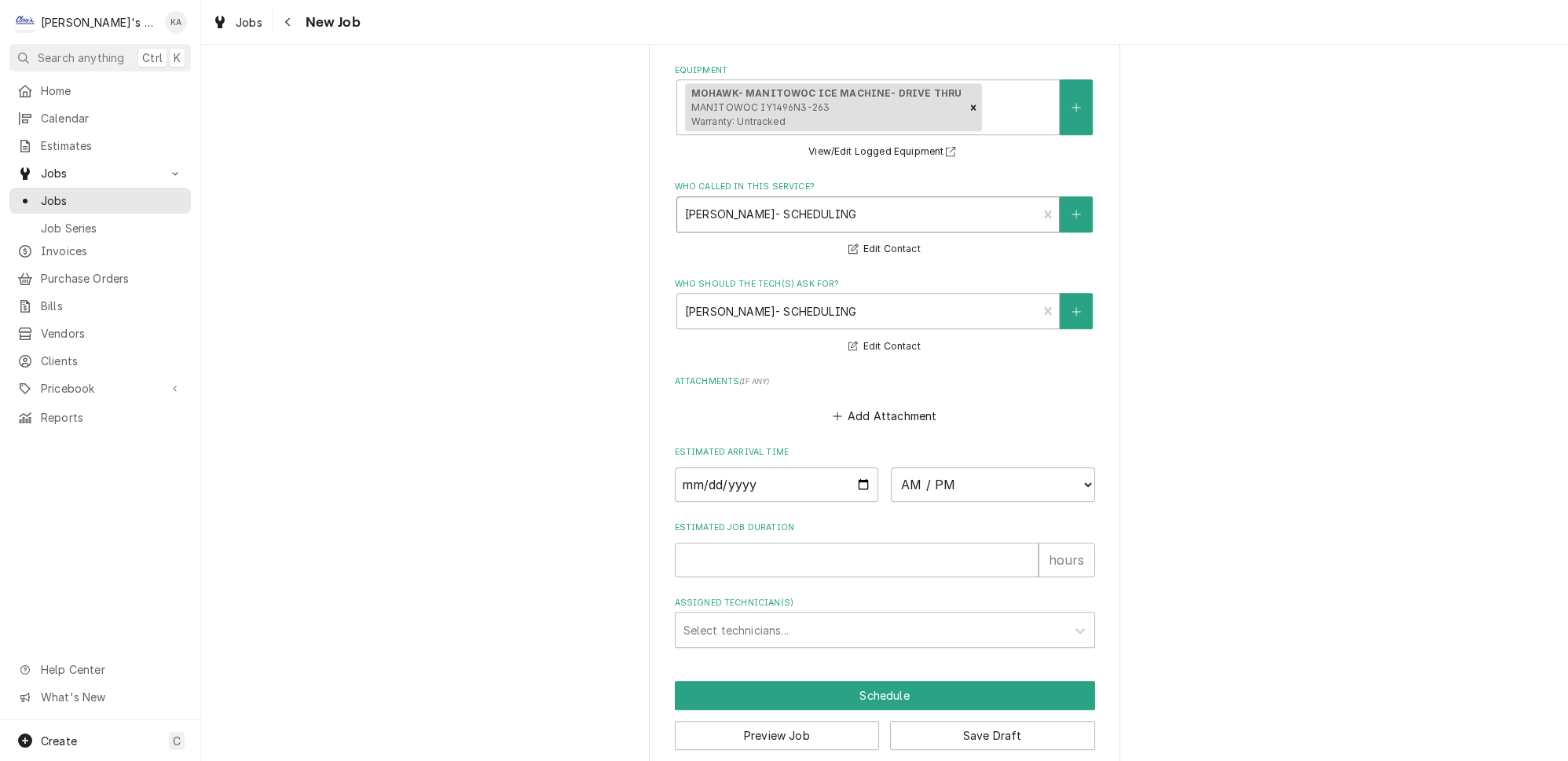
click at [907, 208] on div "Who called in this service?" at bounding box center [857, 214] width 344 height 28
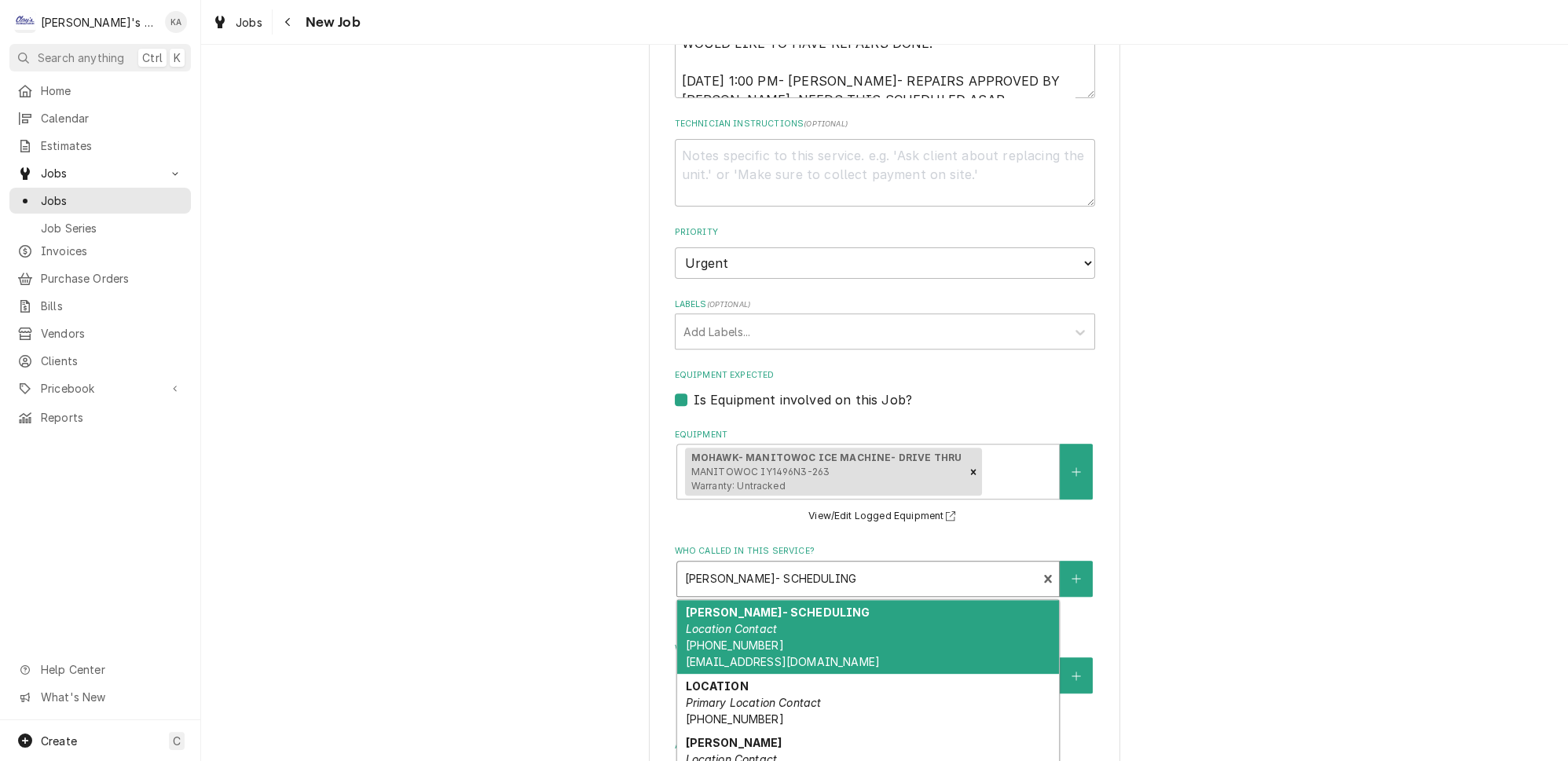
scroll to position [1143, 0]
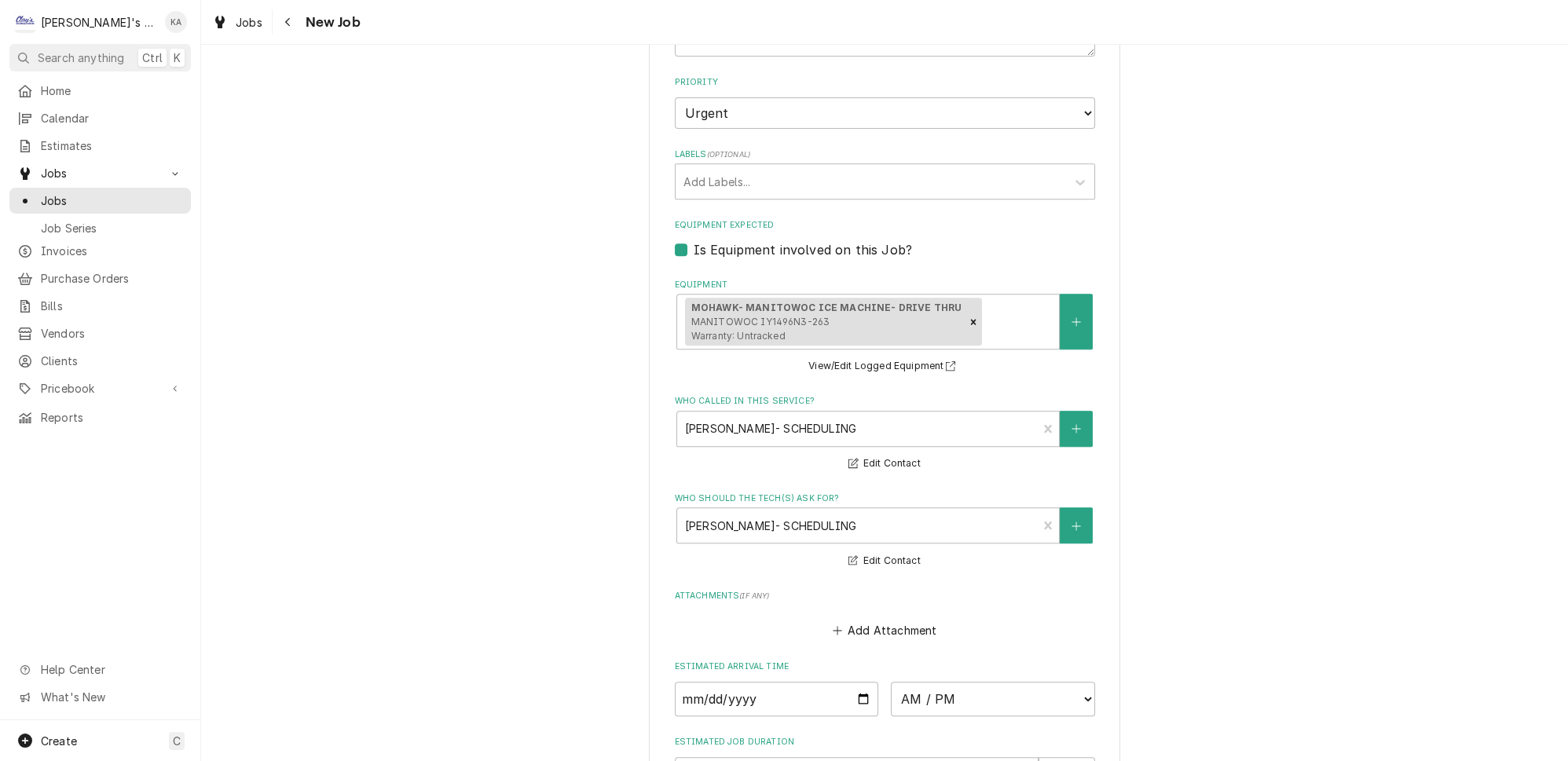
scroll to position [1358, 0]
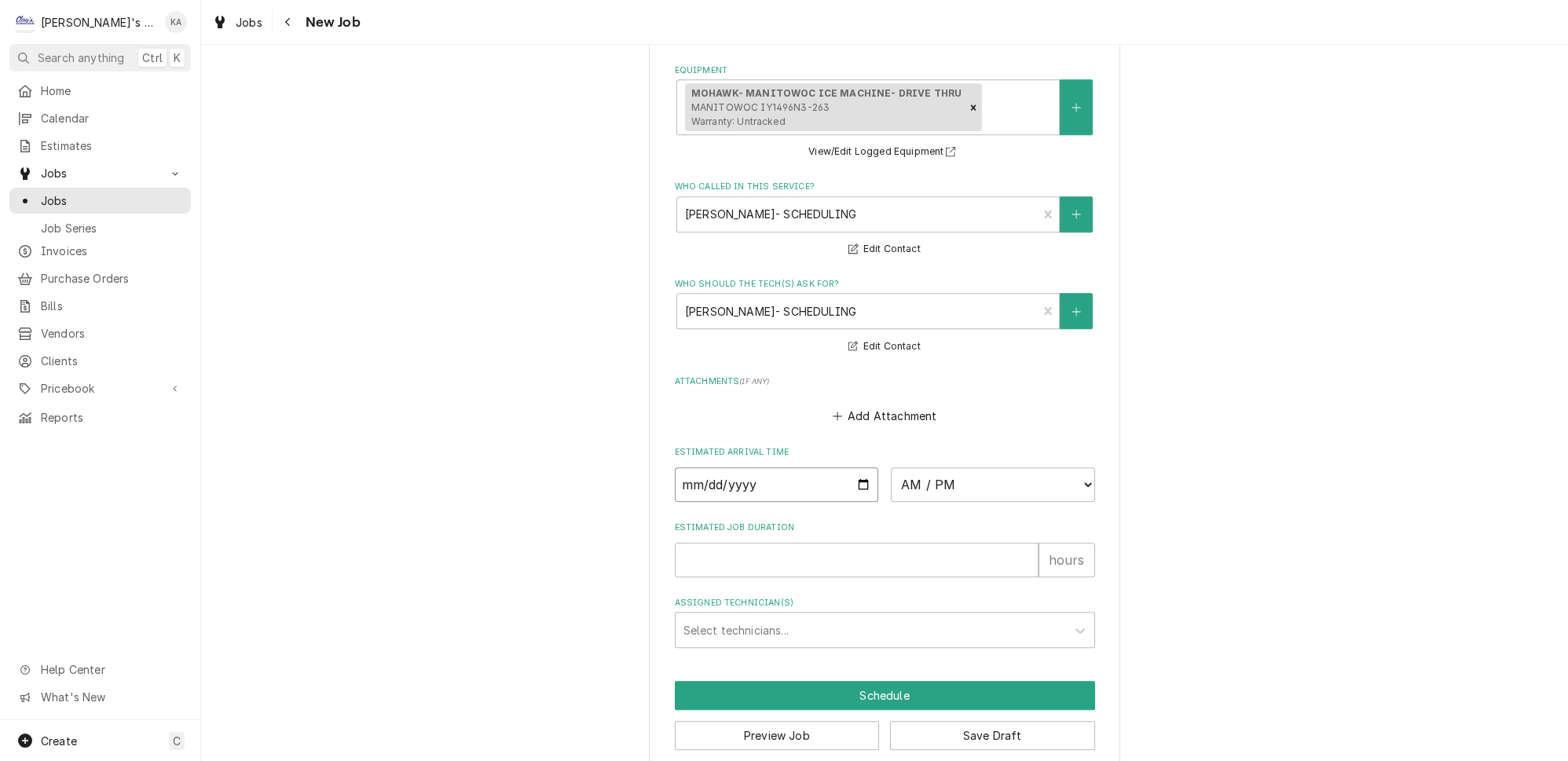
click at [751, 471] on input "2025-10-10" at bounding box center [776, 485] width 204 height 34
click at [978, 721] on button "Save Draft" at bounding box center [992, 735] width 205 height 29
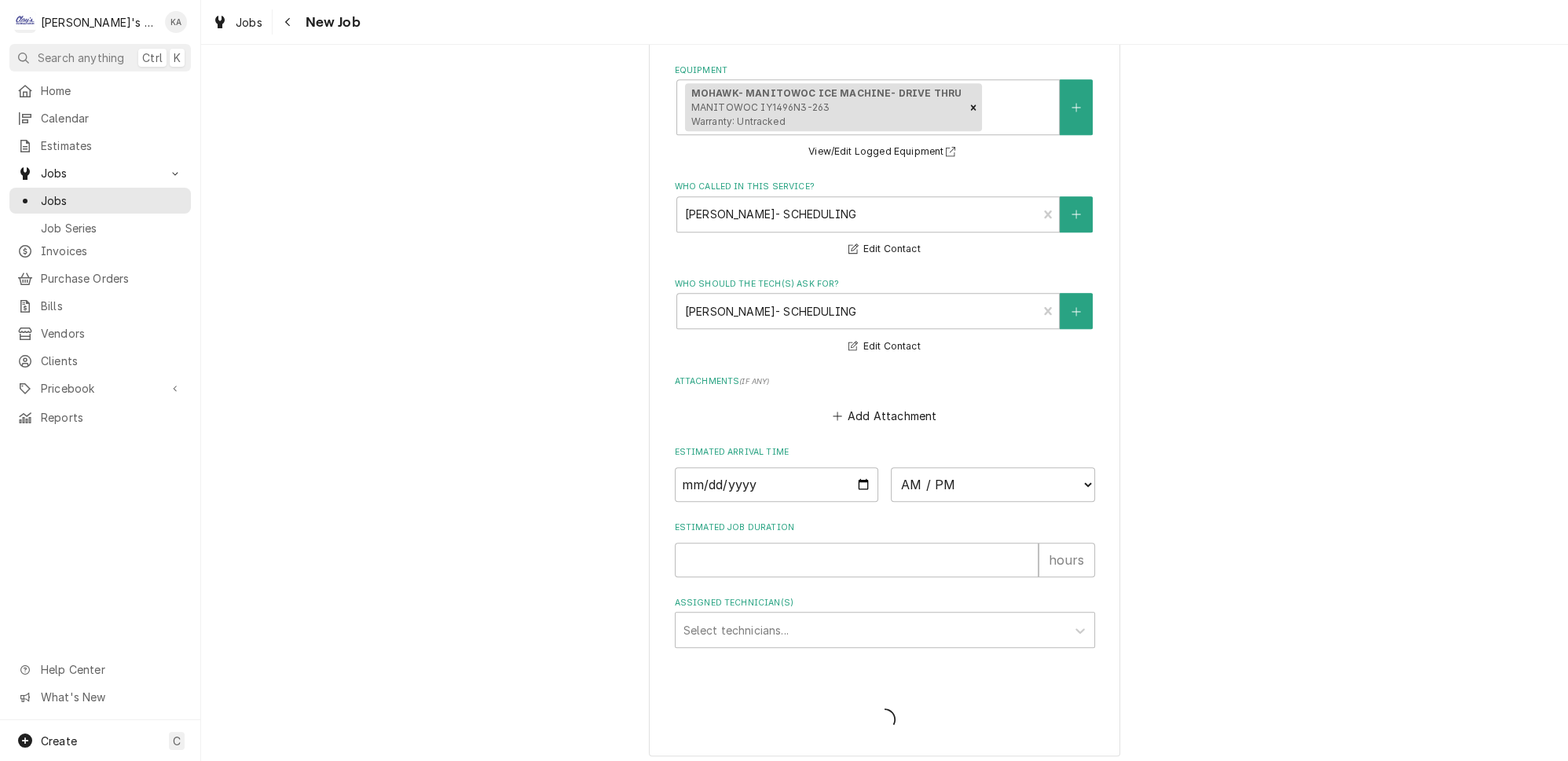
scroll to position [1345, 0]
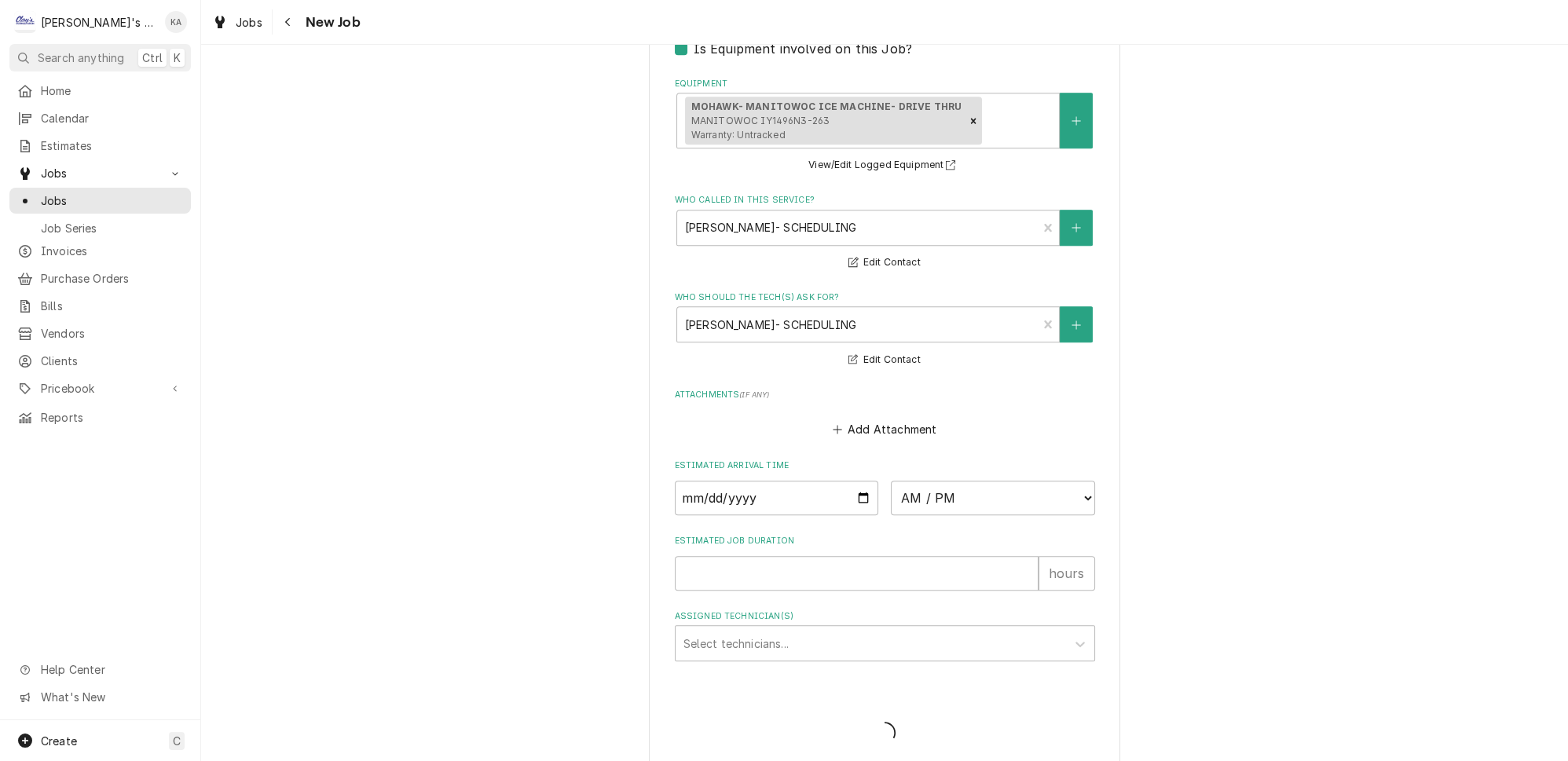
type textarea "x"
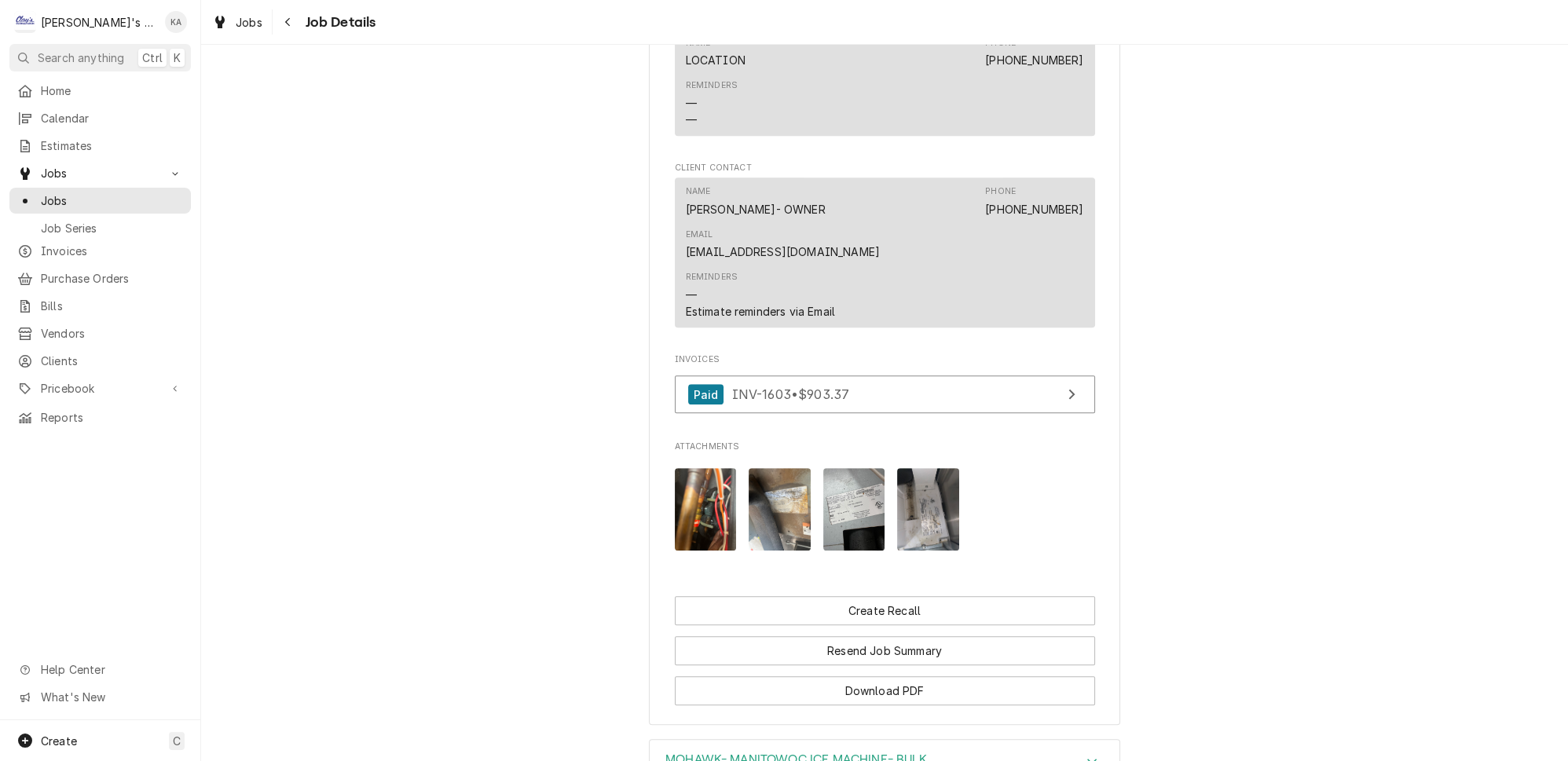
scroll to position [1490, 0]
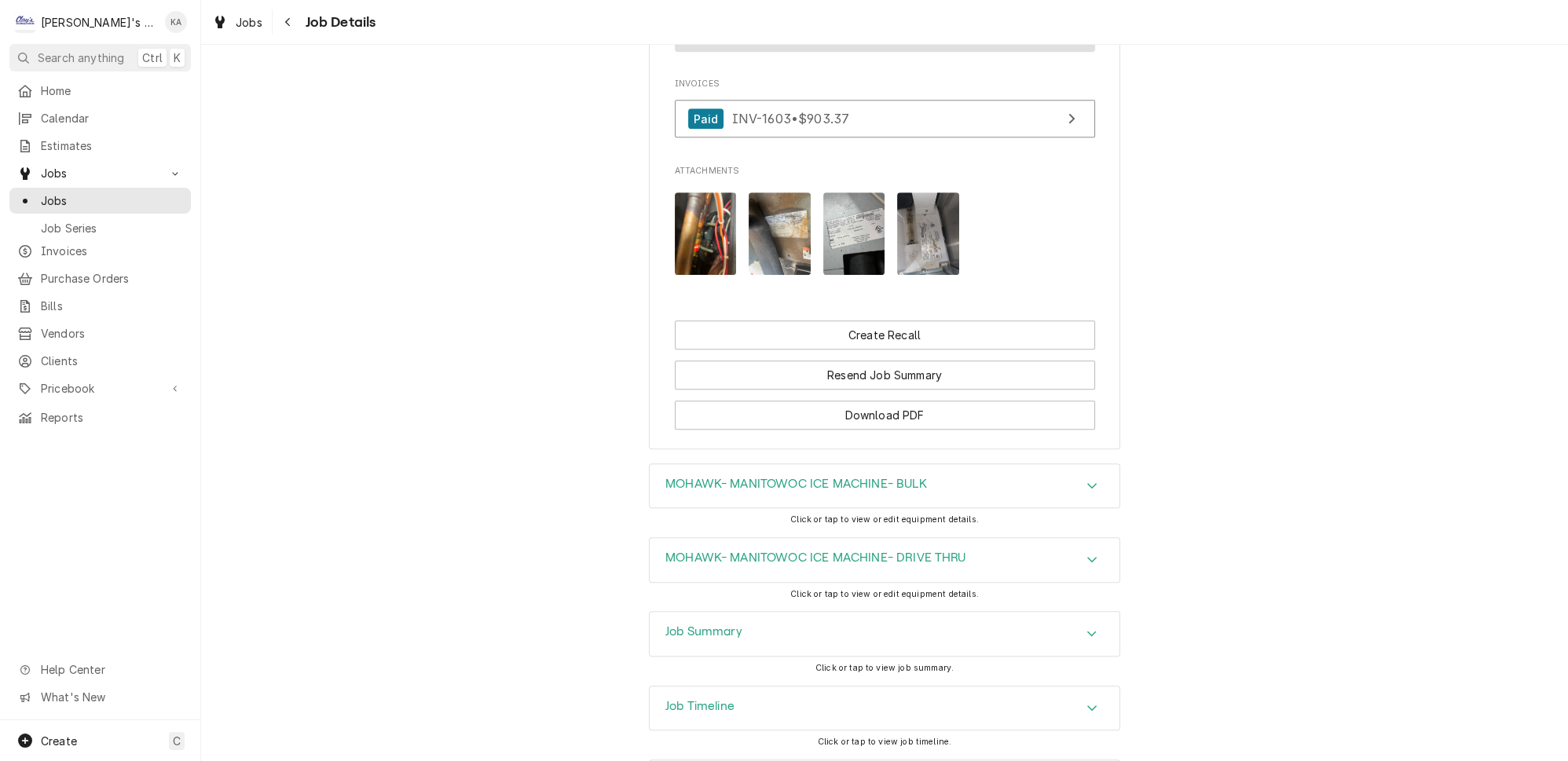
click at [1086, 628] on icon "Accordion Header" at bounding box center [1092, 634] width 11 height 12
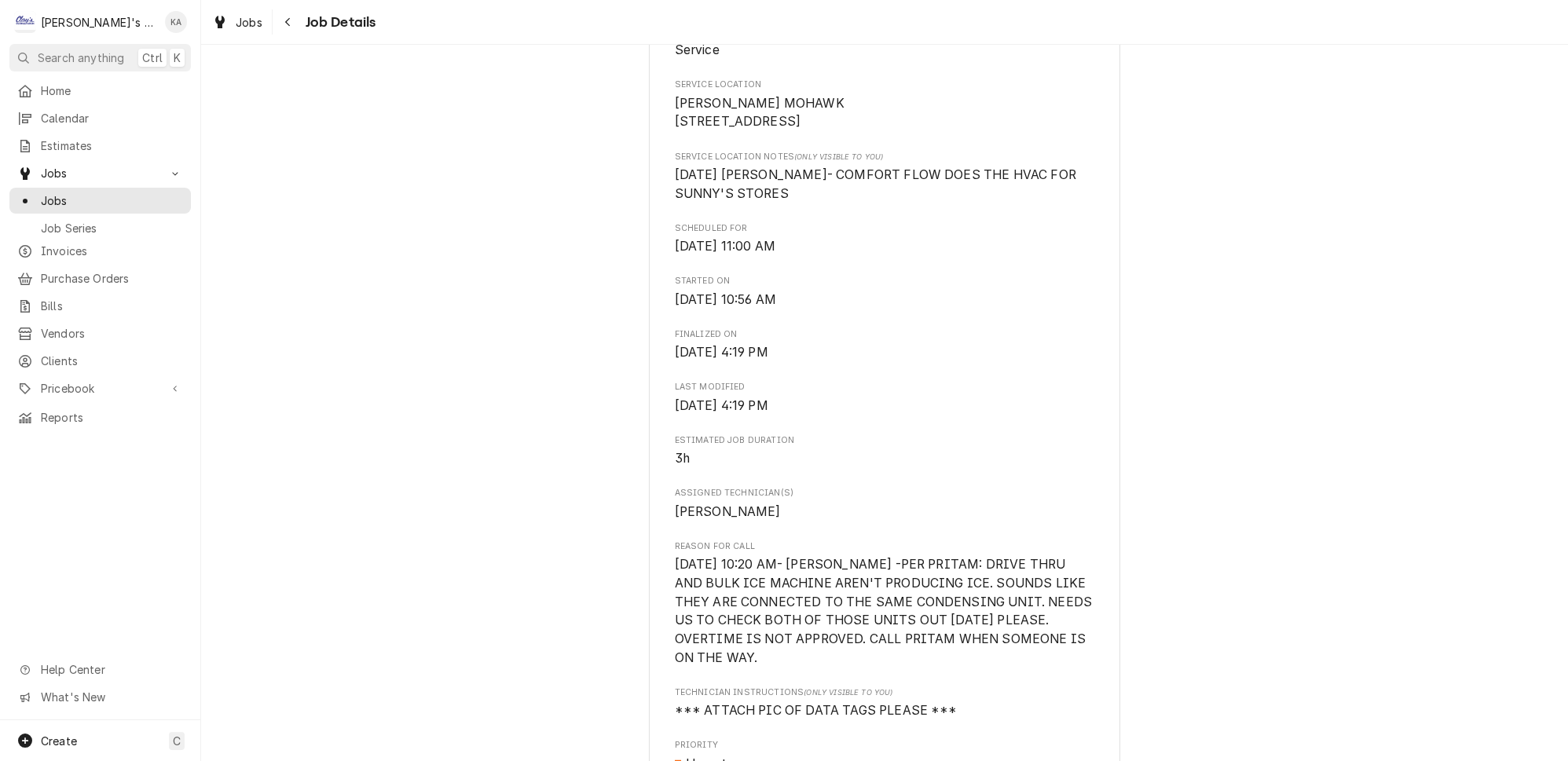
scroll to position [0, 0]
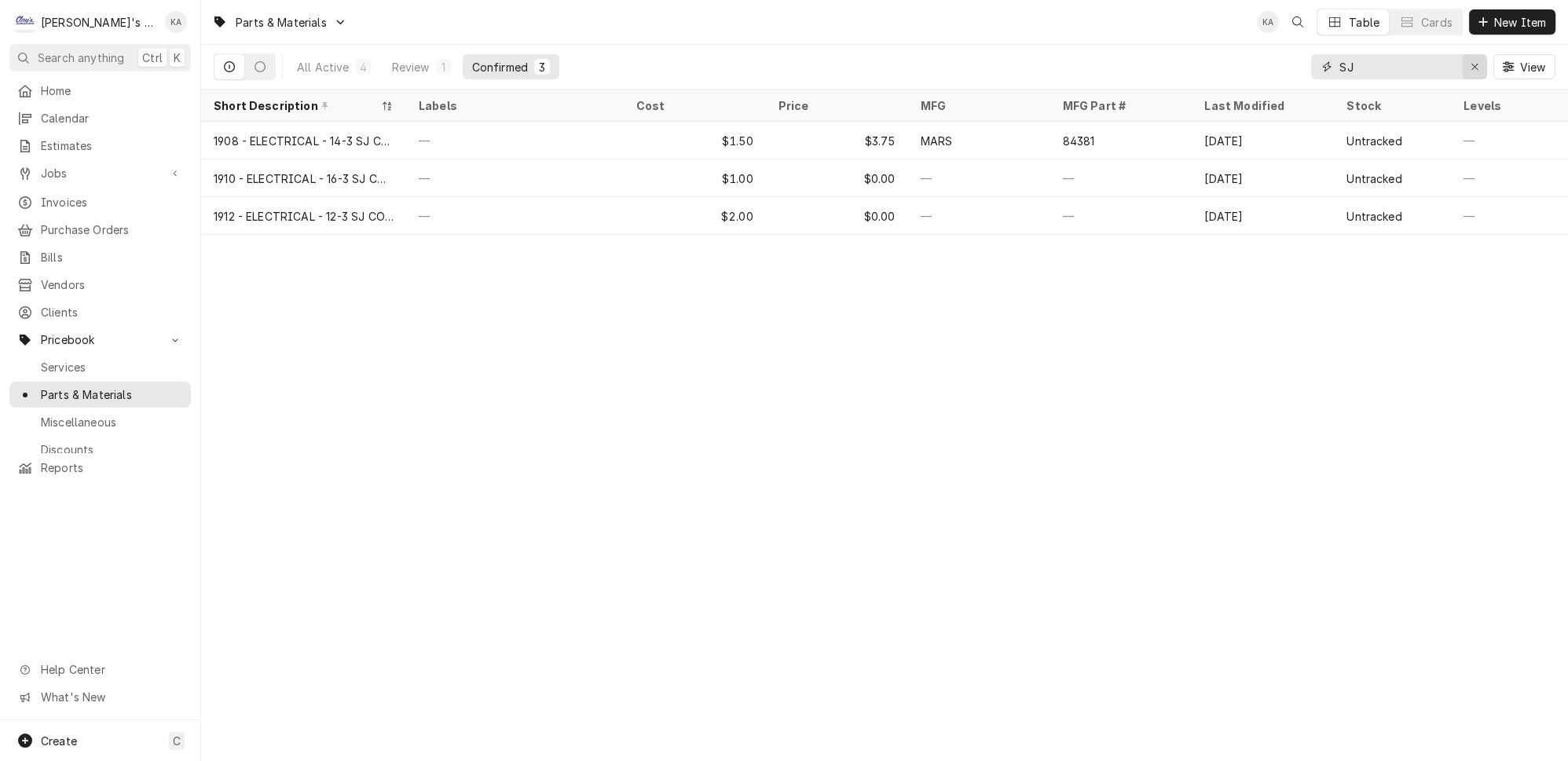
click at [1479, 62] on icon "Erase input" at bounding box center [1474, 67] width 9 height 11
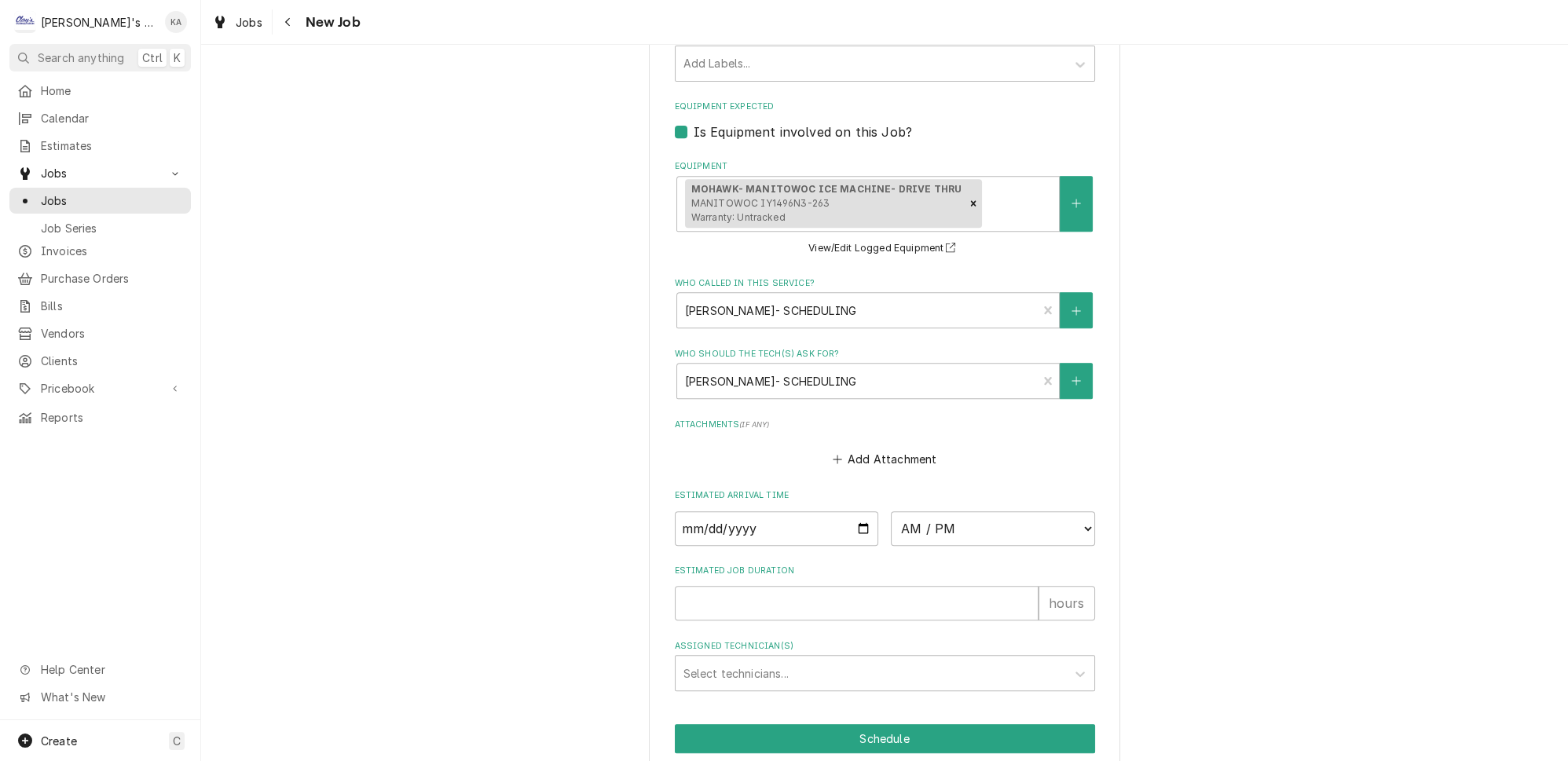
scroll to position [1257, 0]
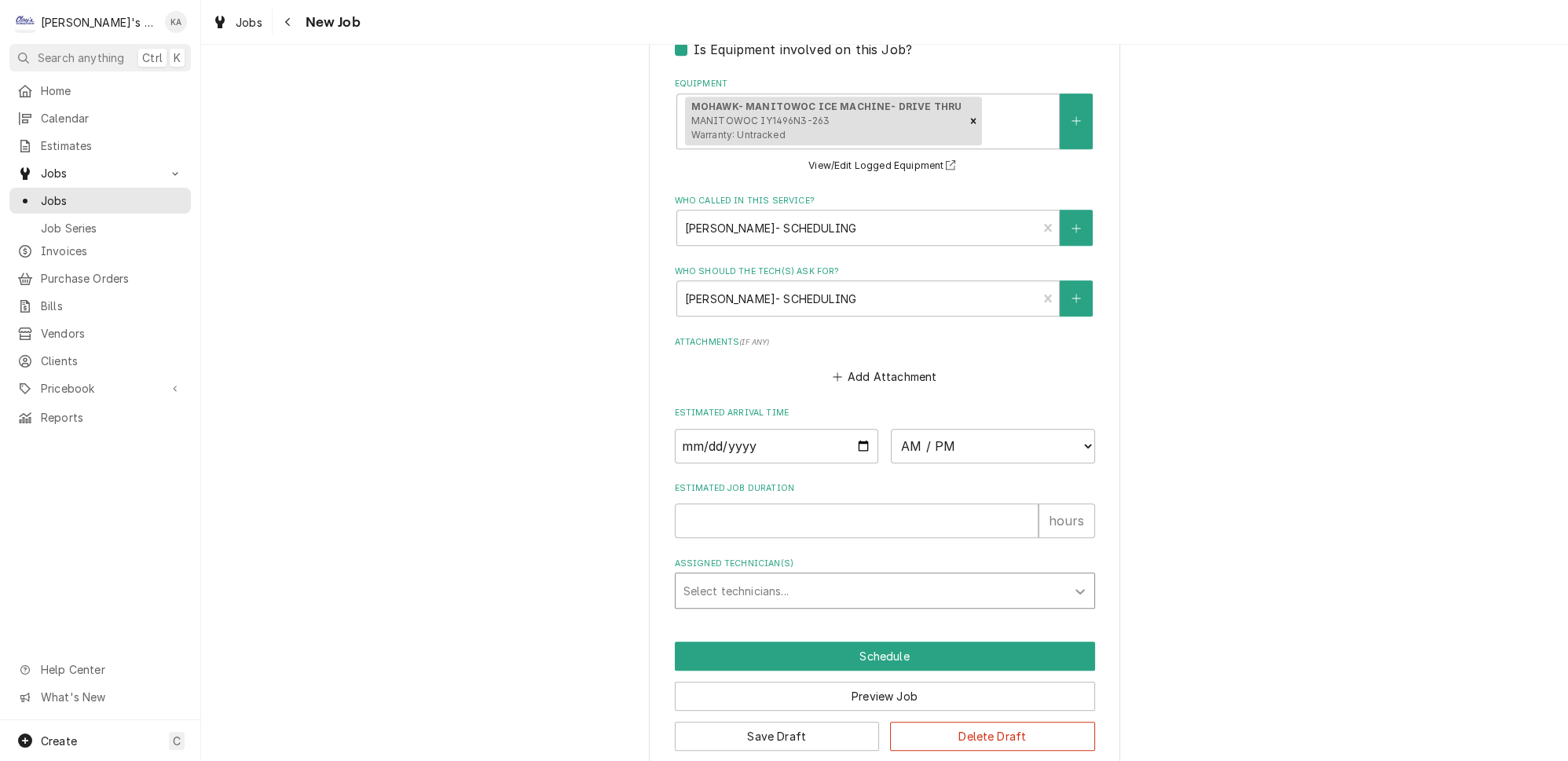
click at [1072, 584] on icon "Assigned Technician(s)" at bounding box center [1079, 591] width 16 height 16
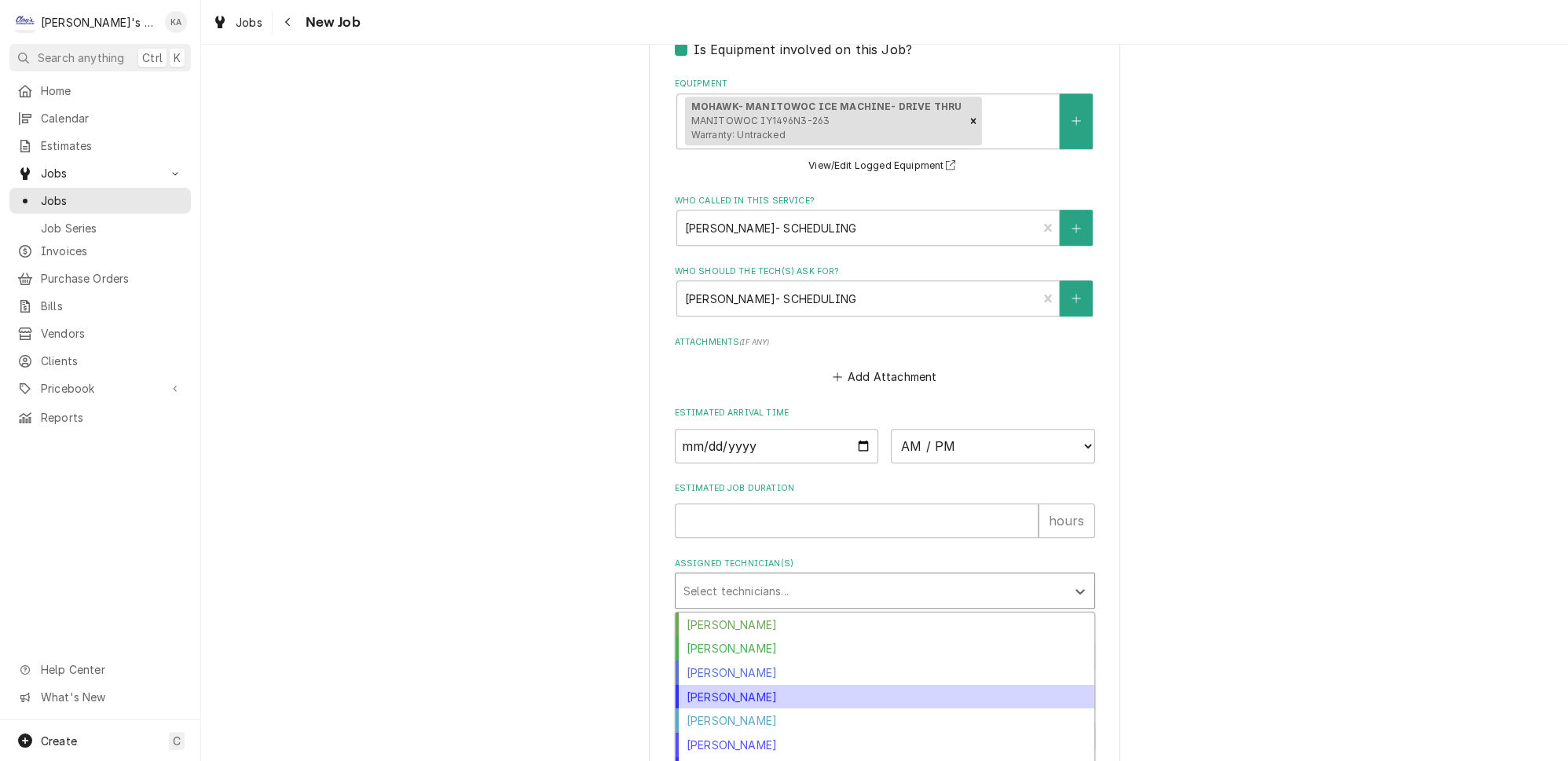
click at [810, 685] on div "[PERSON_NAME]" at bounding box center [884, 697] width 418 height 25
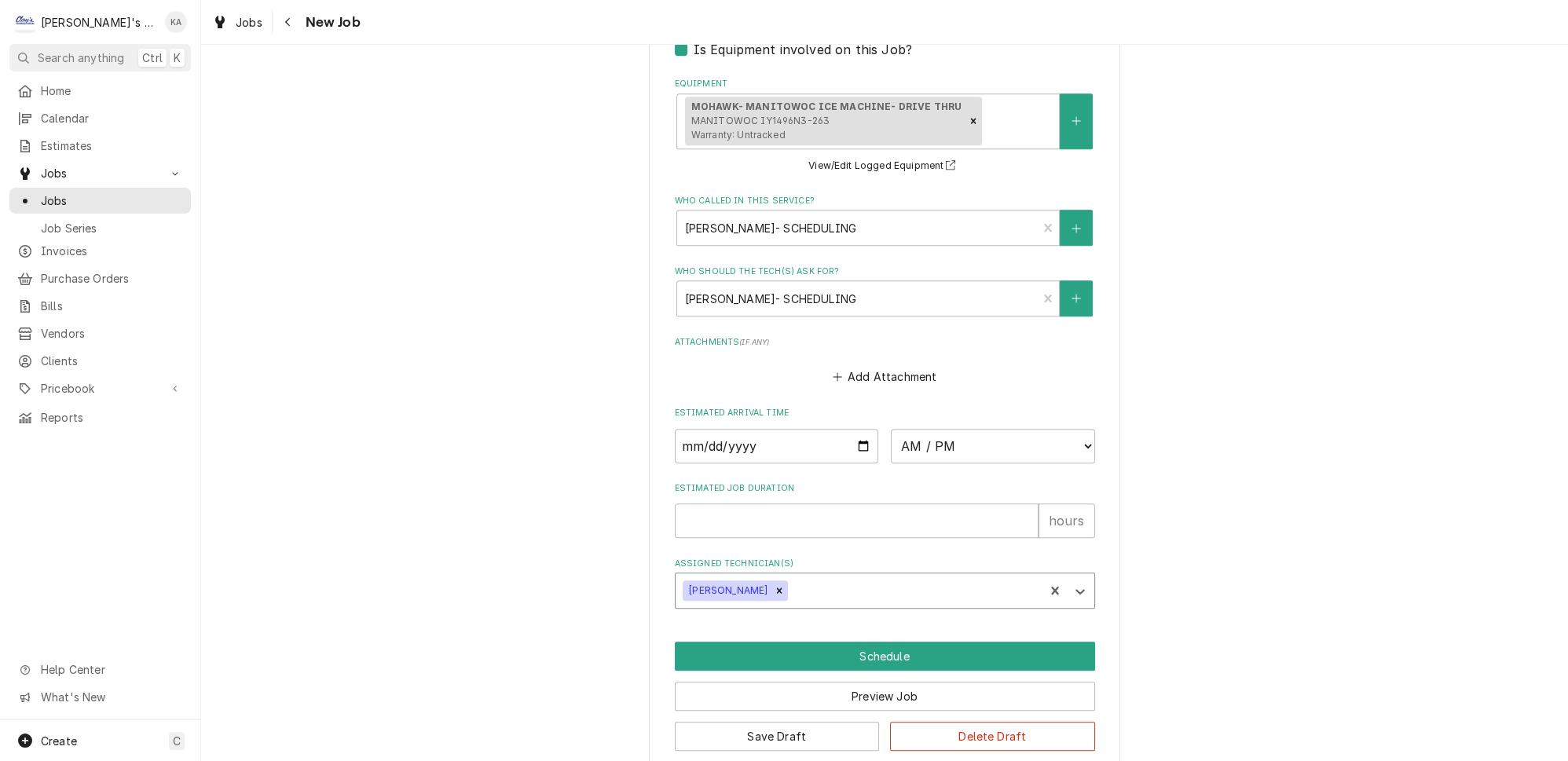
click at [887, 582] on div "Assigned Technician(s)" at bounding box center [913, 591] width 245 height 28
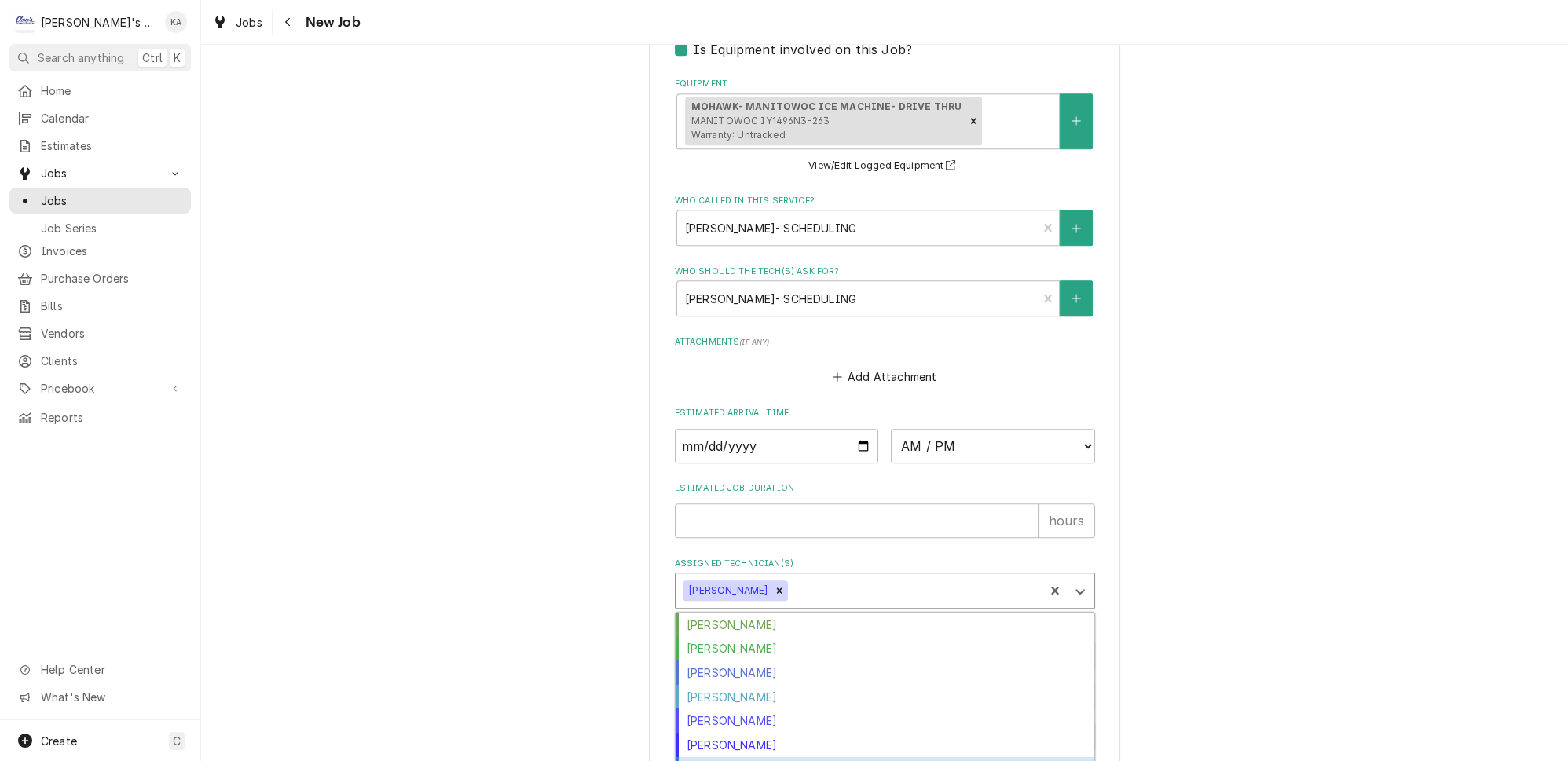
click at [778, 757] on div "[PERSON_NAME]" at bounding box center [884, 770] width 418 height 25
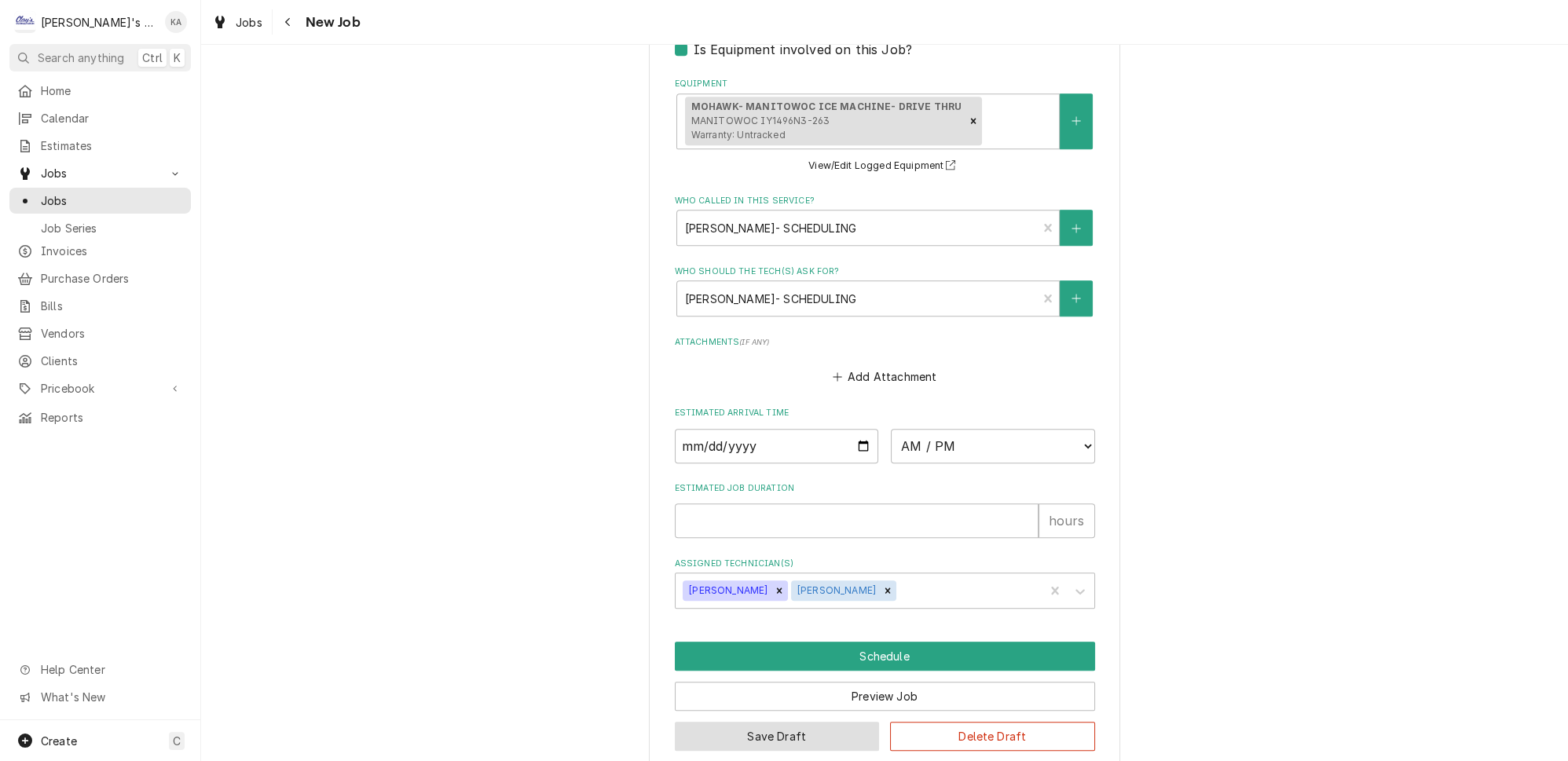
click at [777, 722] on button "Save Draft" at bounding box center [777, 736] width 205 height 29
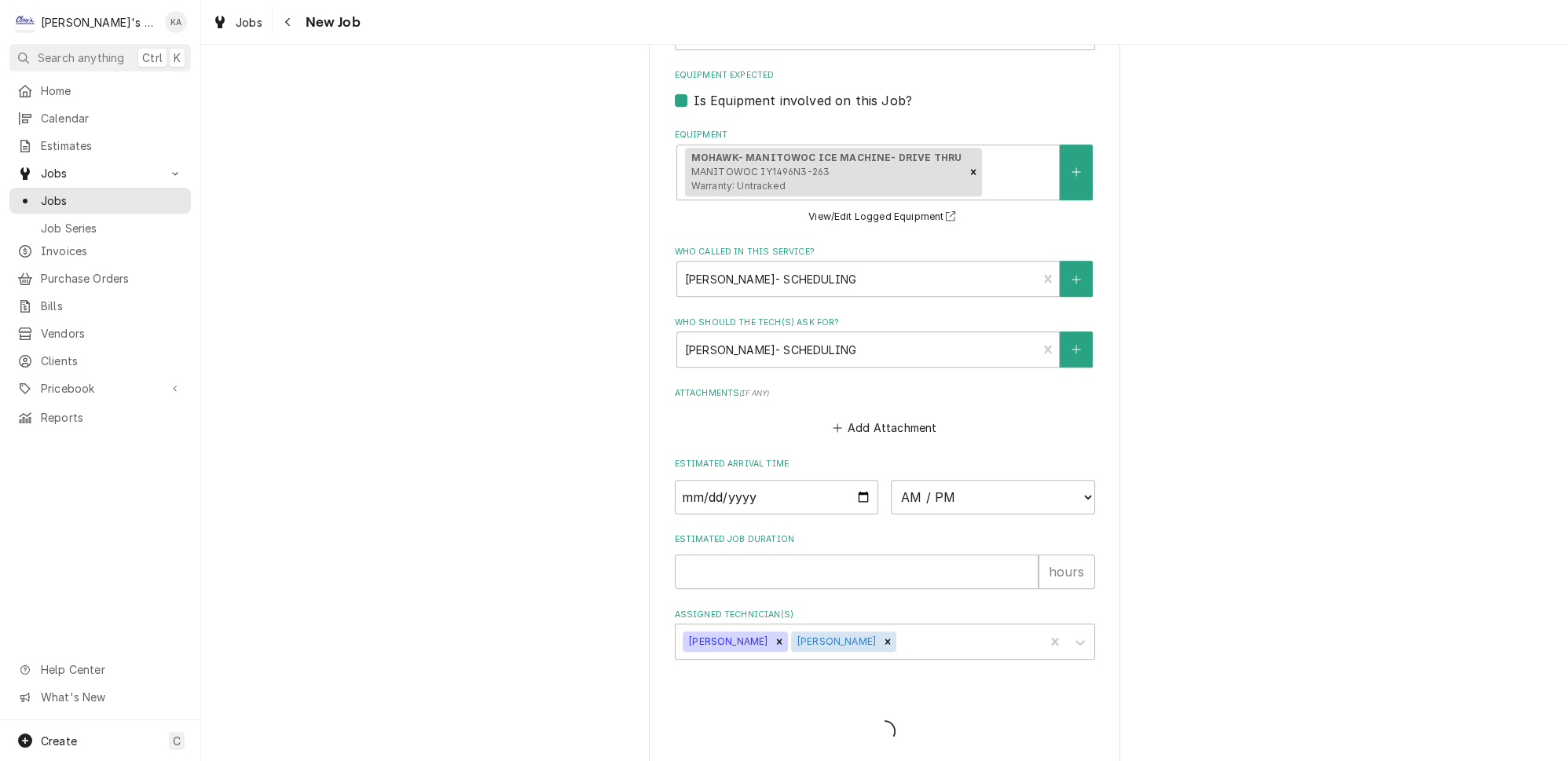
type textarea "x"
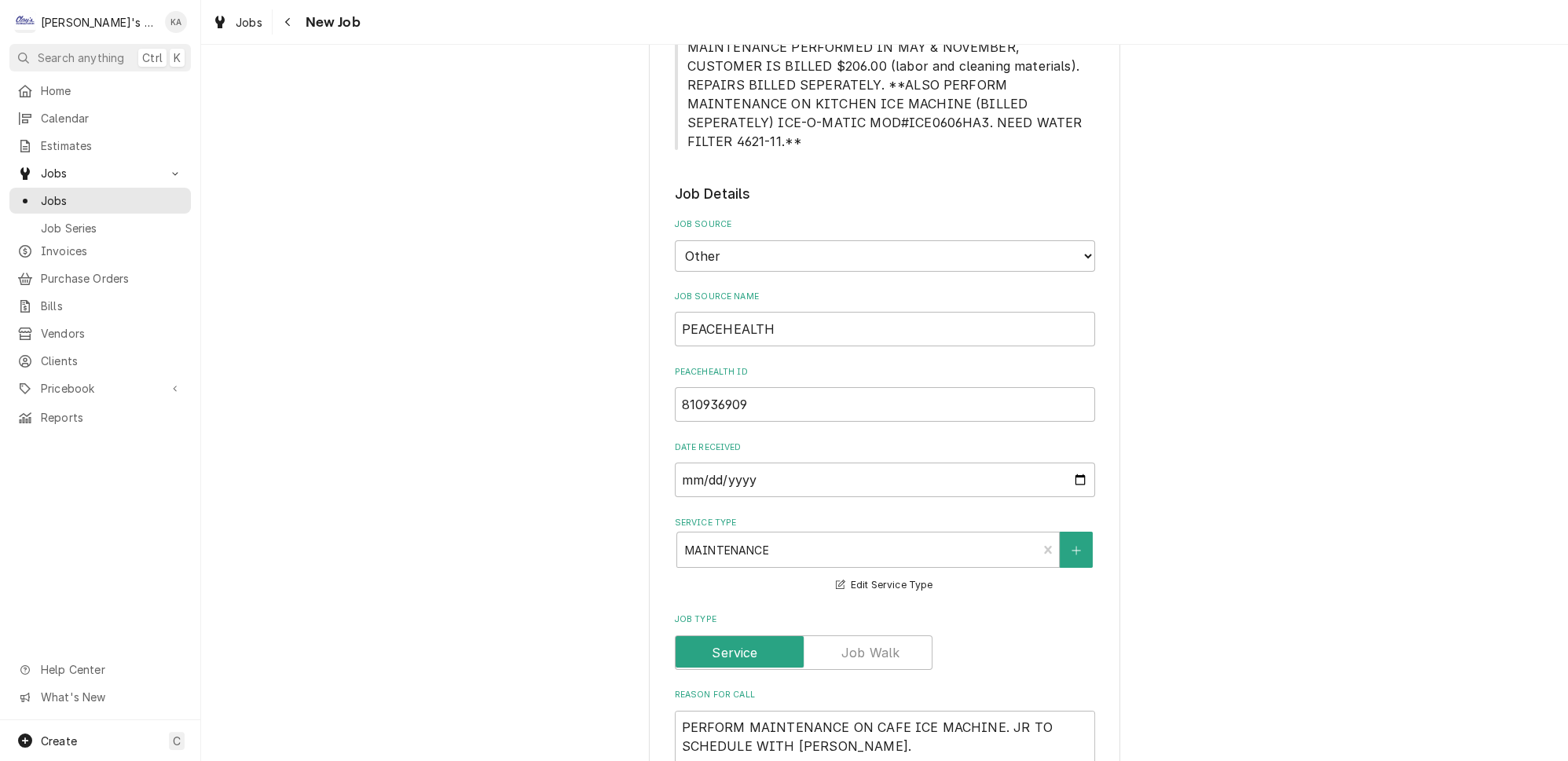
scroll to position [642, 0]
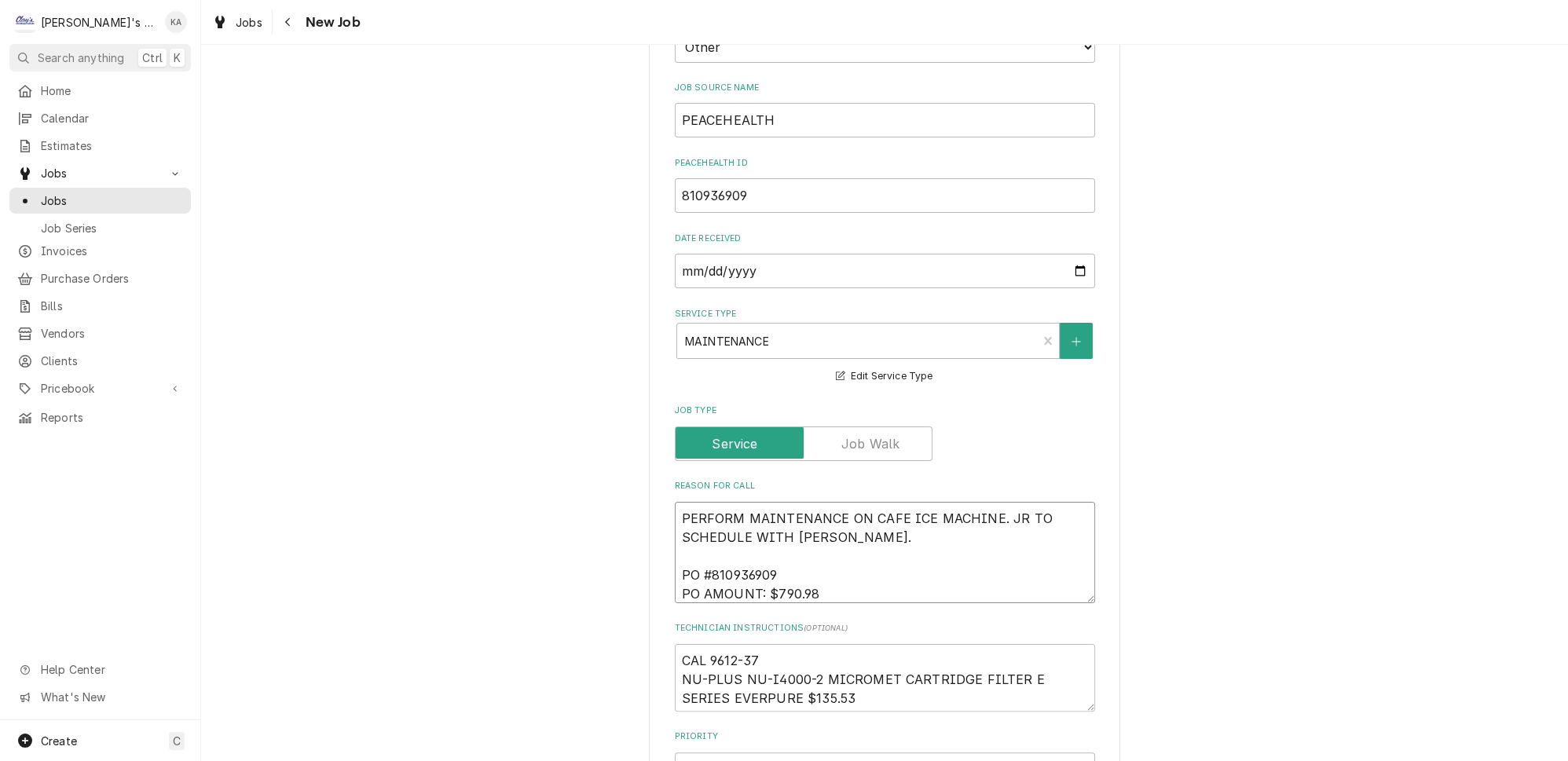
click at [702, 524] on textarea "PERFORM MAINTENANCE ON CAFE ICE MACHINE. JR TO SCHEDULE WITH JACK. PO #81093690…" at bounding box center [884, 552] width 420 height 102
type textarea "x"
type textarea "PERFORM MAINTENANCE ON CAFE ICE MACHINE. JR TO SCHEDULE WITH JACK. PO#810936909…"
type textarea "x"
type textarea "PERFORM MAINTENANCE ON CAFE ICE MACHINE. JR TO SCHEDULE WITH JACK. PO# 81093690…"
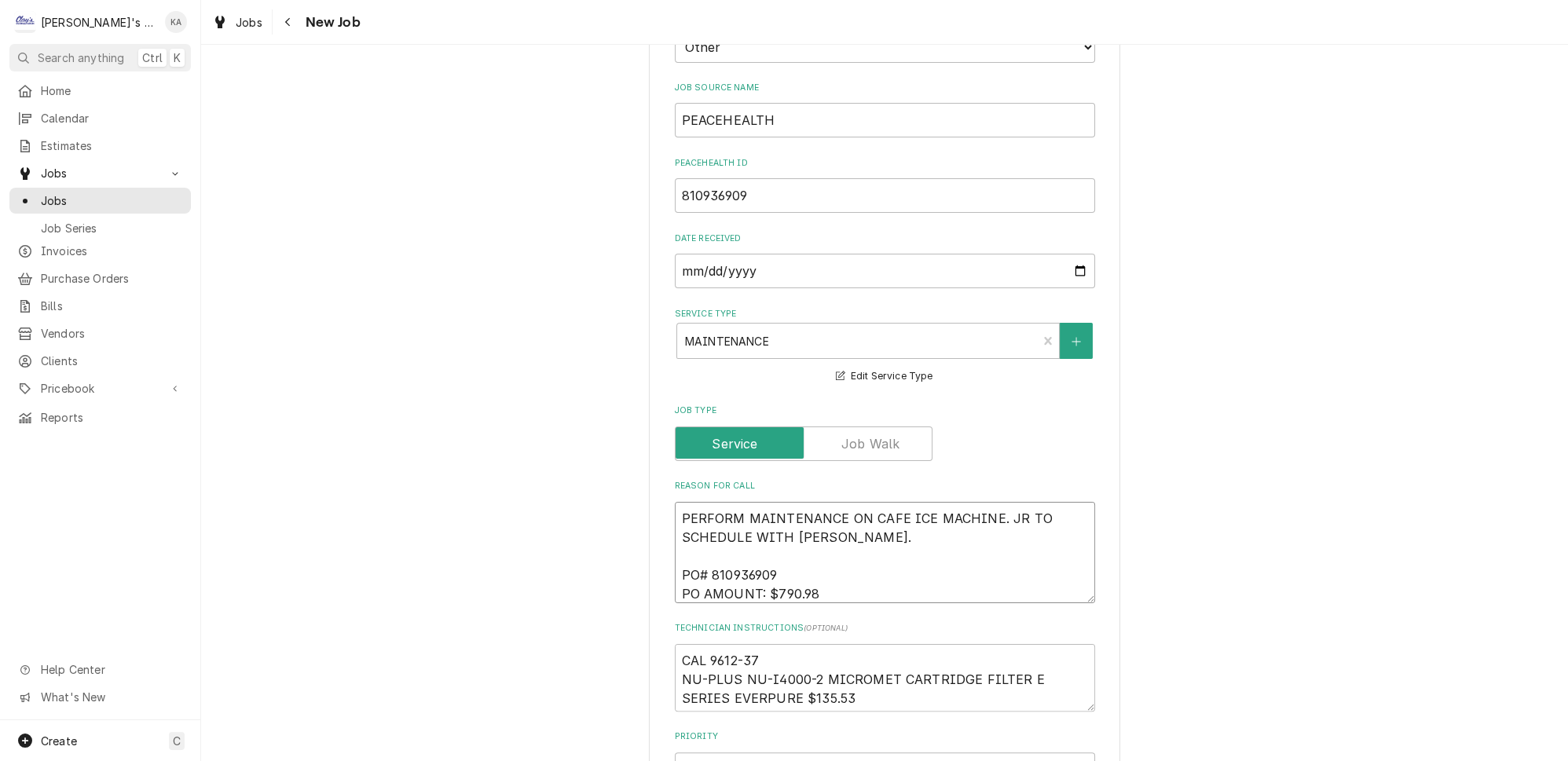
type textarea "x"
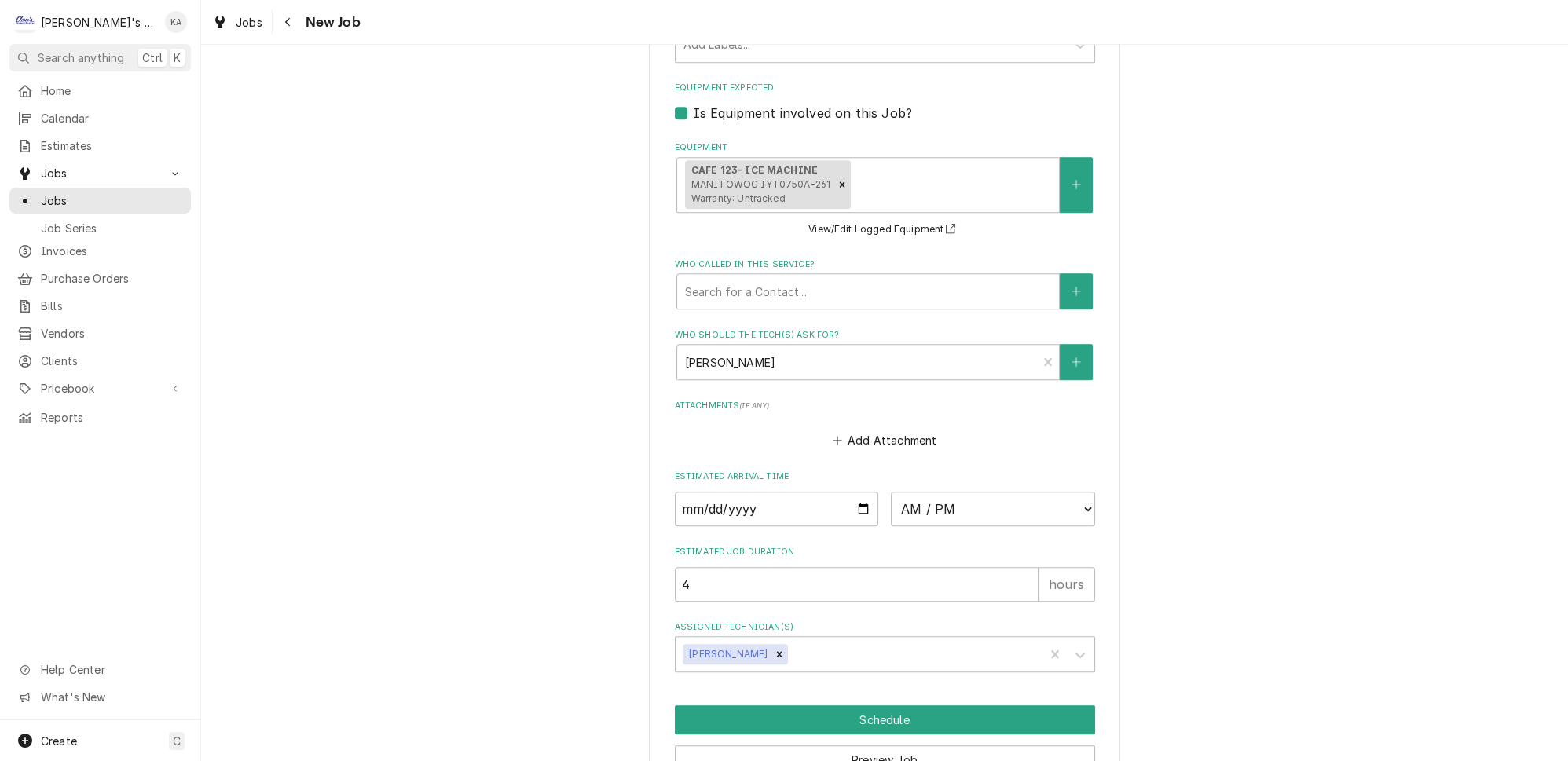
scroll to position [1468, 0]
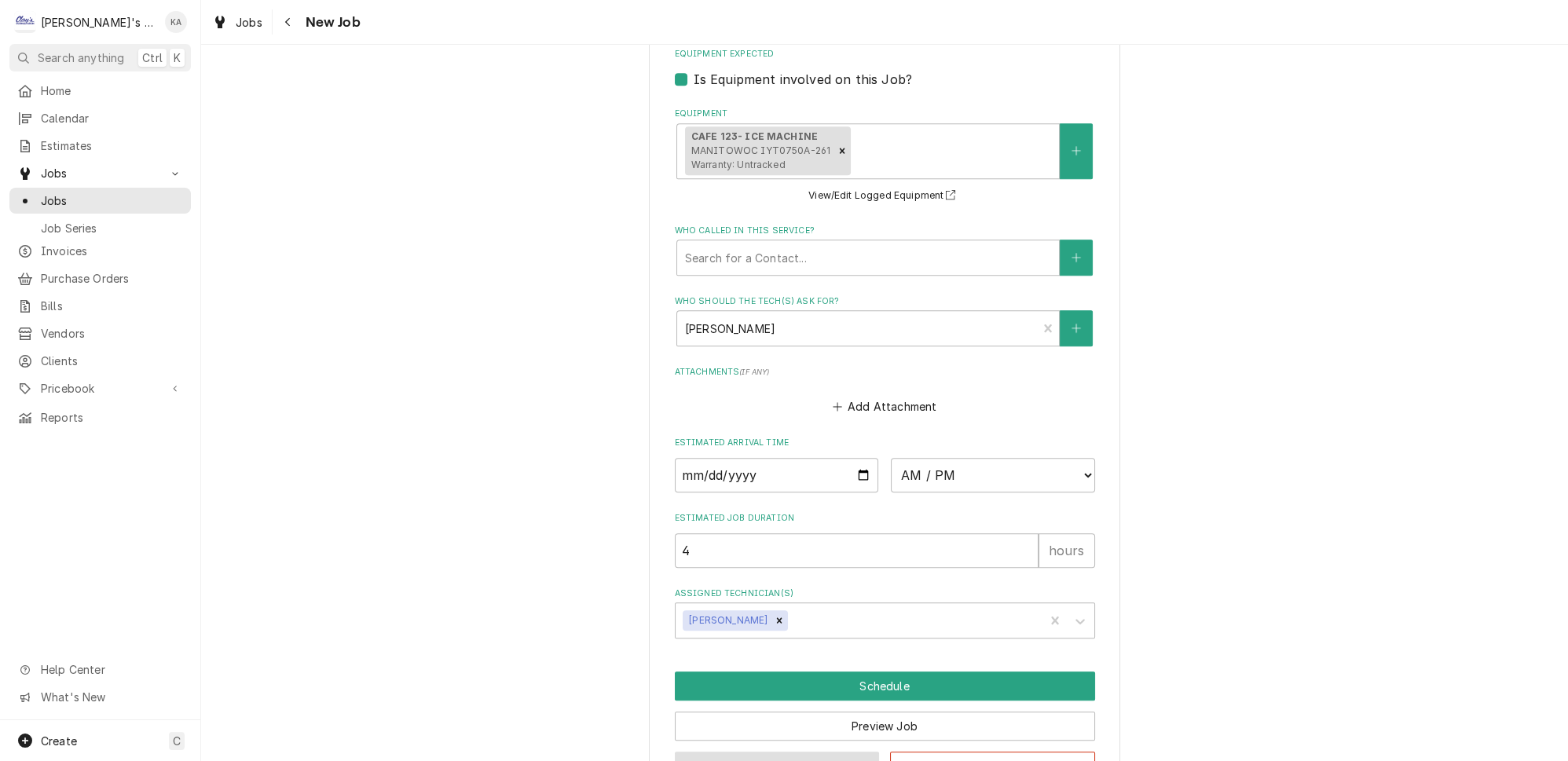
type textarea "PERFORM MAINTENANCE ON CAFE ICE MACHINE. JR TO SCHEDULE WITH JACK. PO# 81093690…"
click at [773, 752] on button "Save Draft" at bounding box center [777, 766] width 205 height 29
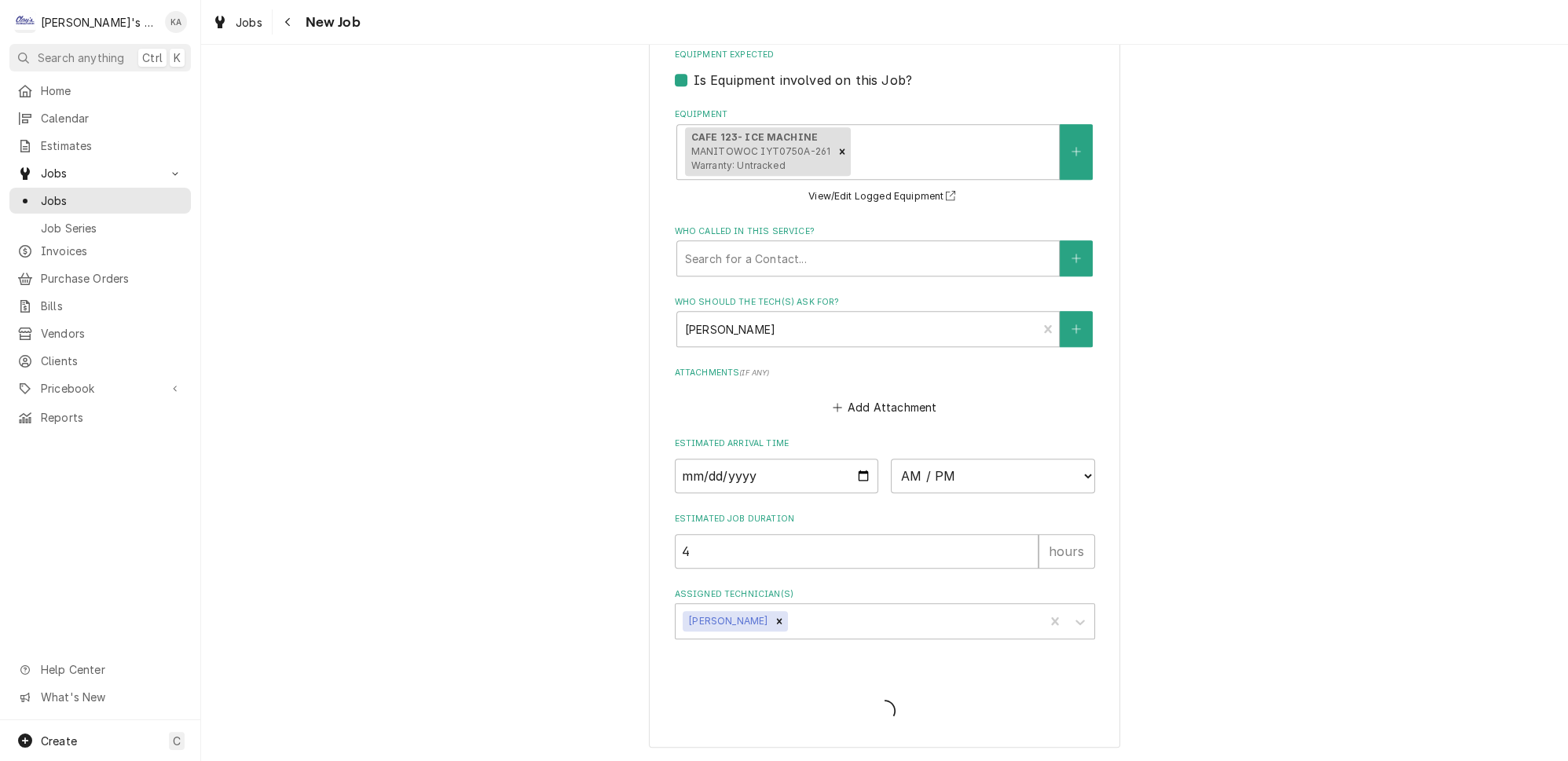
scroll to position [1417, 0]
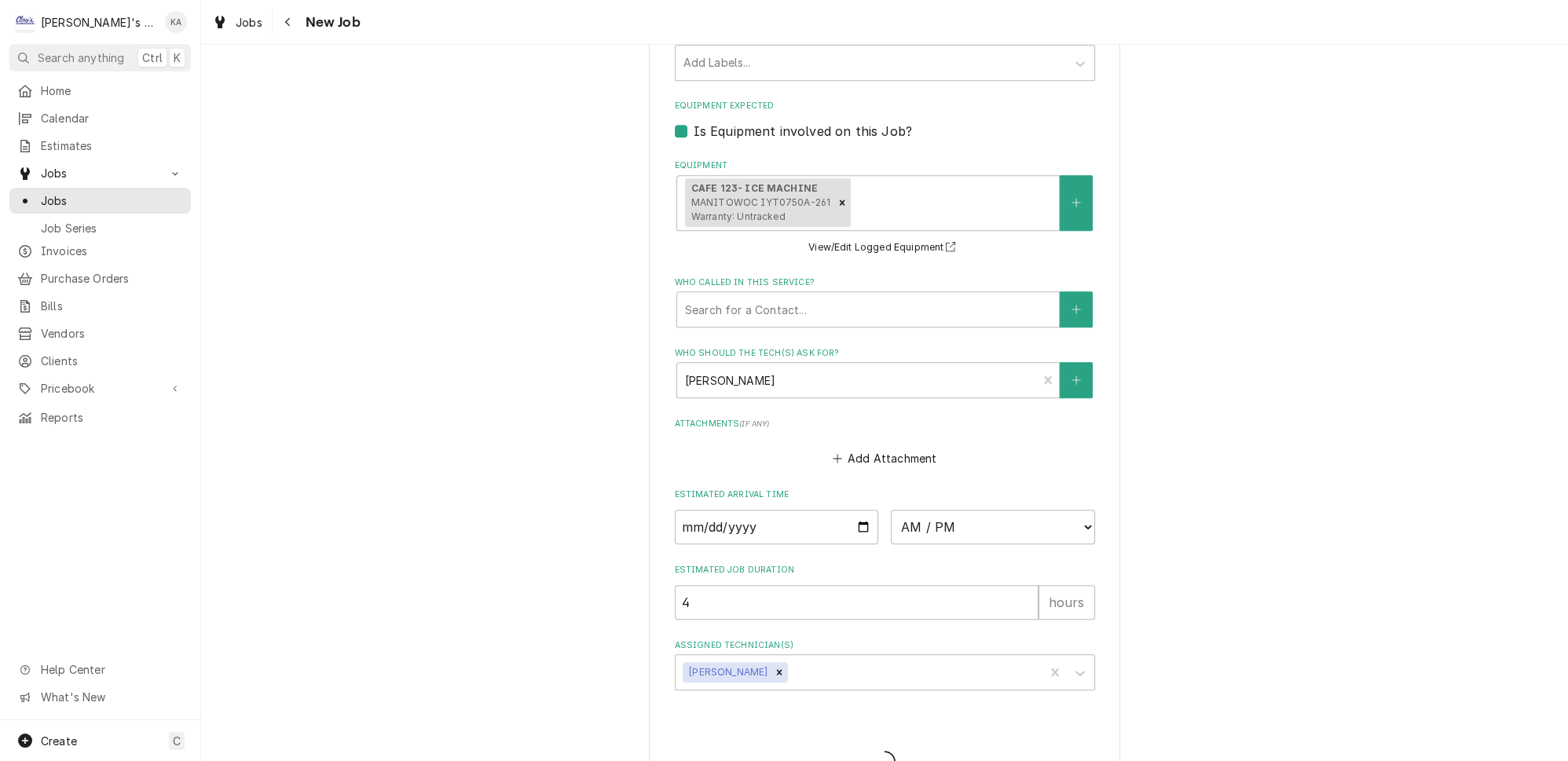
type textarea "x"
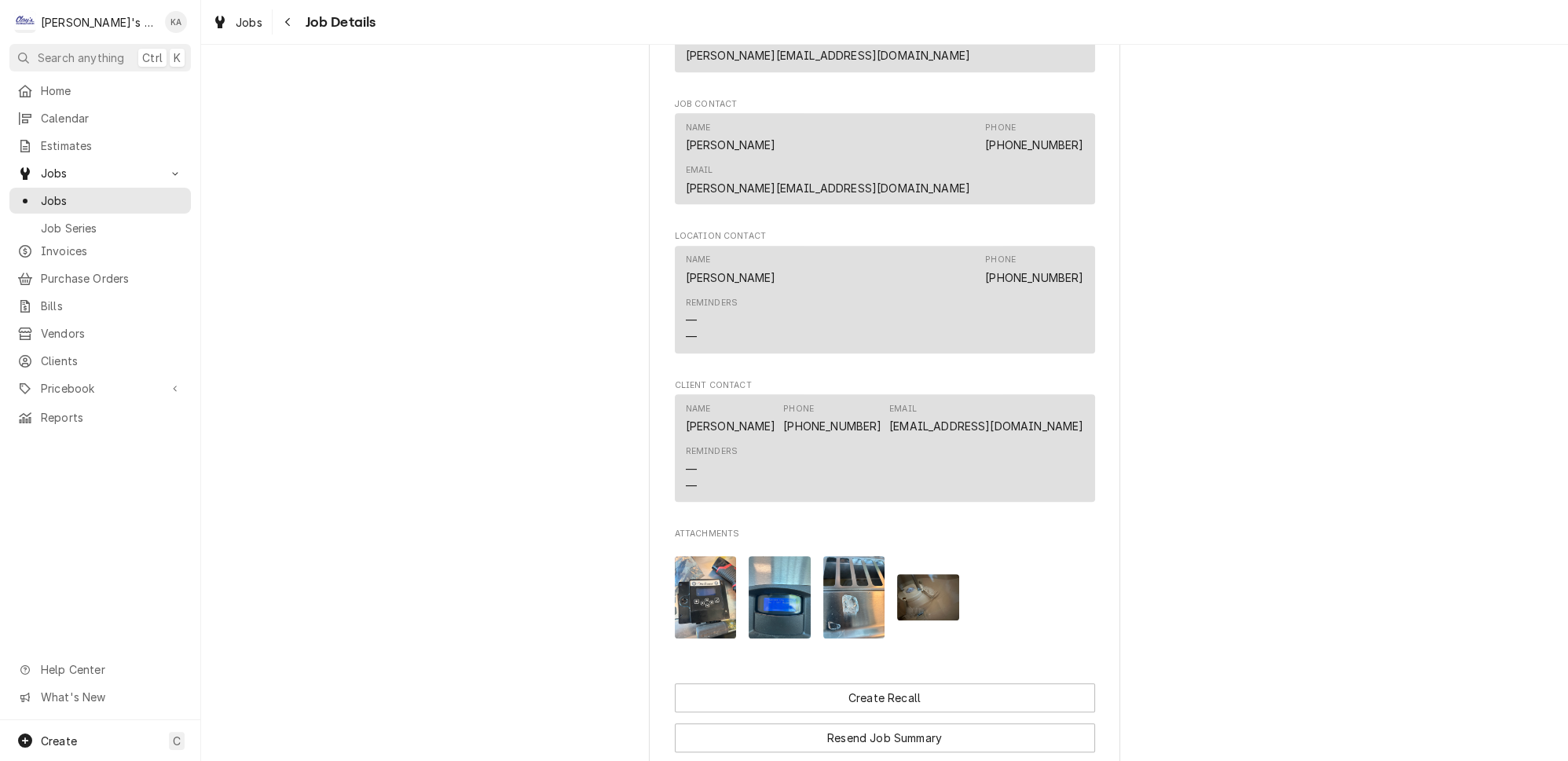
scroll to position [1285, 0]
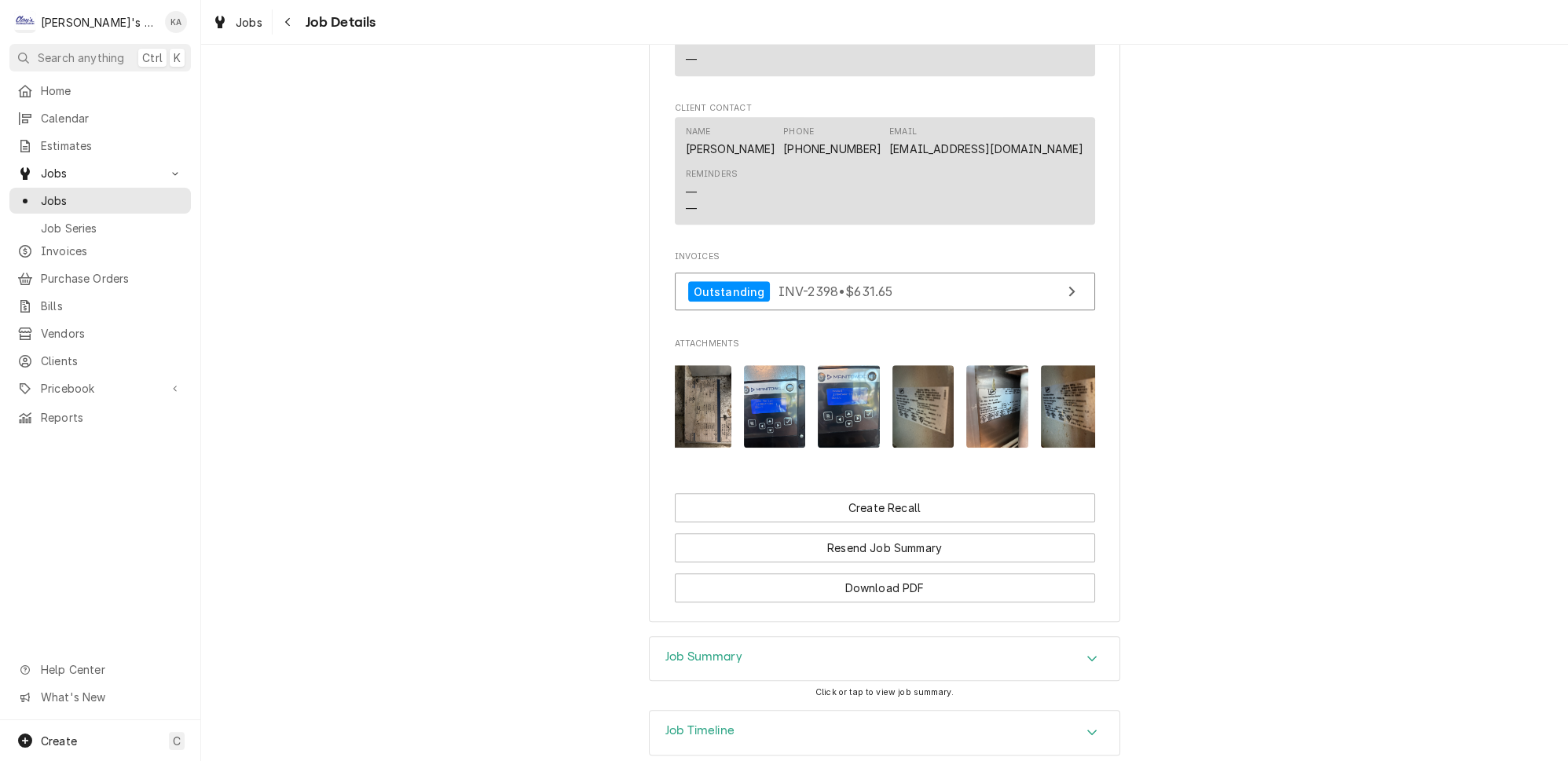
scroll to position [0, 301]
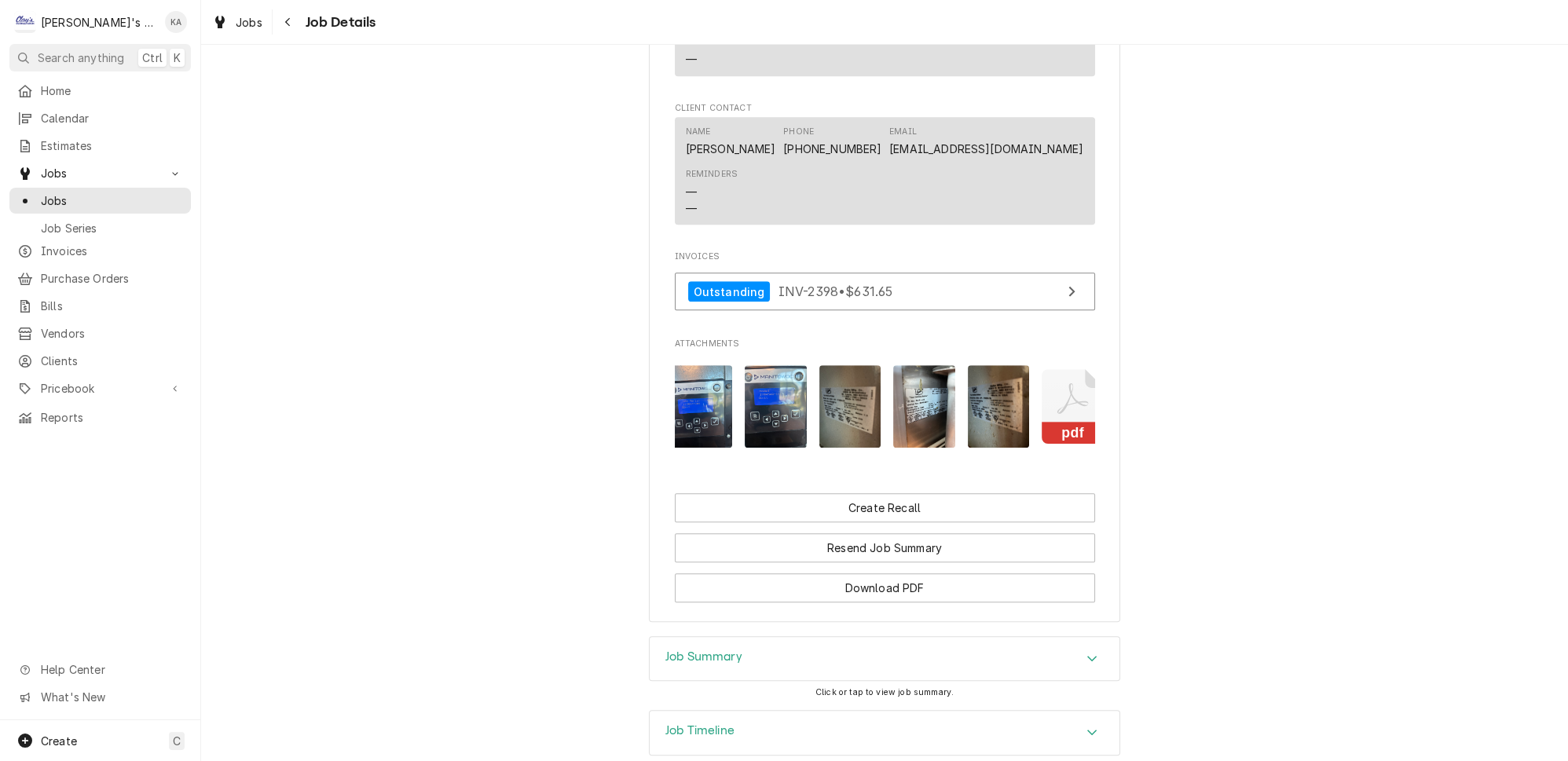
click at [1042, 387] on icon "Attachments" at bounding box center [1072, 406] width 62 height 75
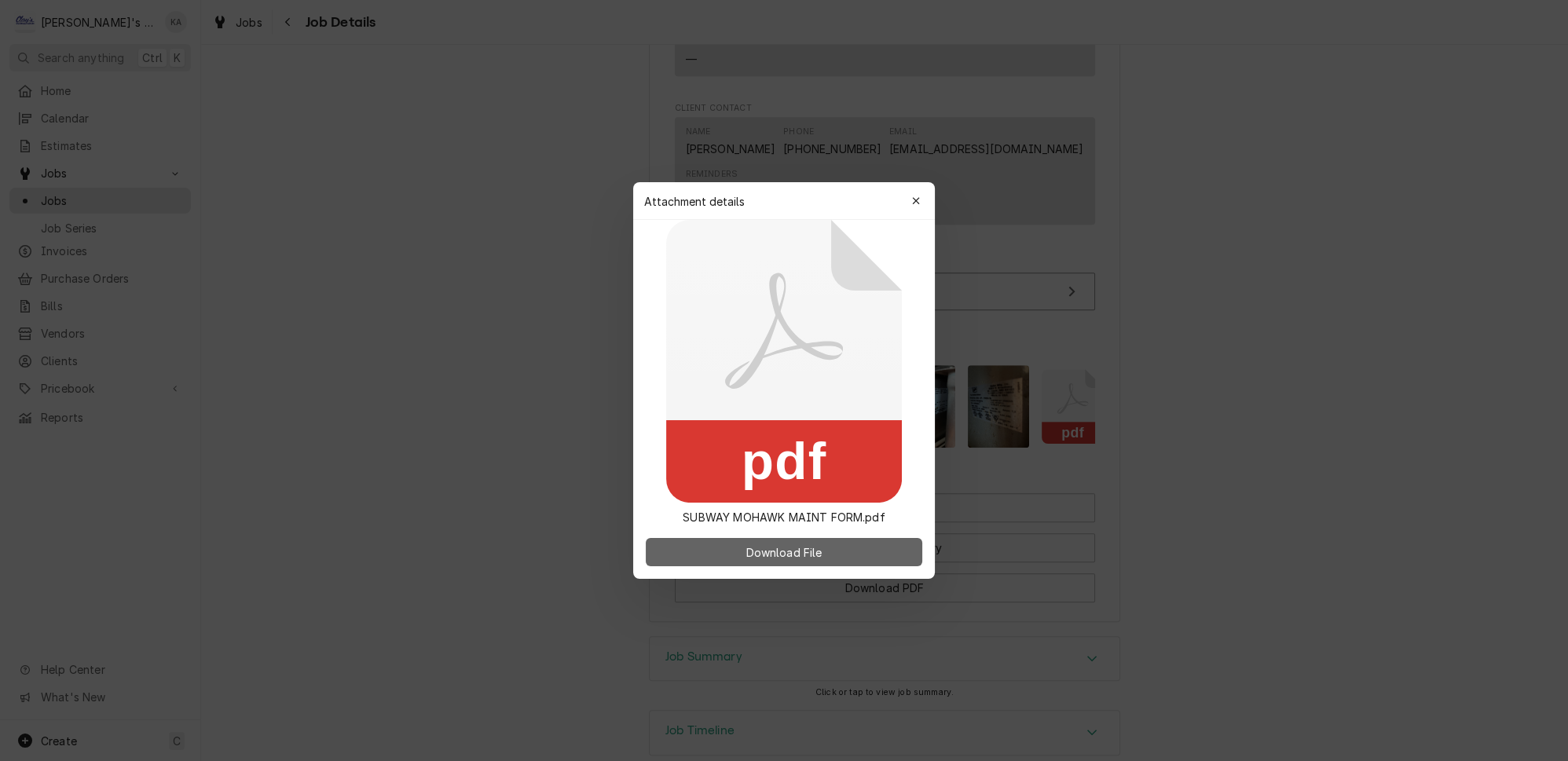
click at [747, 555] on span "Download File" at bounding box center [783, 552] width 83 height 16
click at [912, 203] on icon "button" at bounding box center [915, 201] width 9 height 11
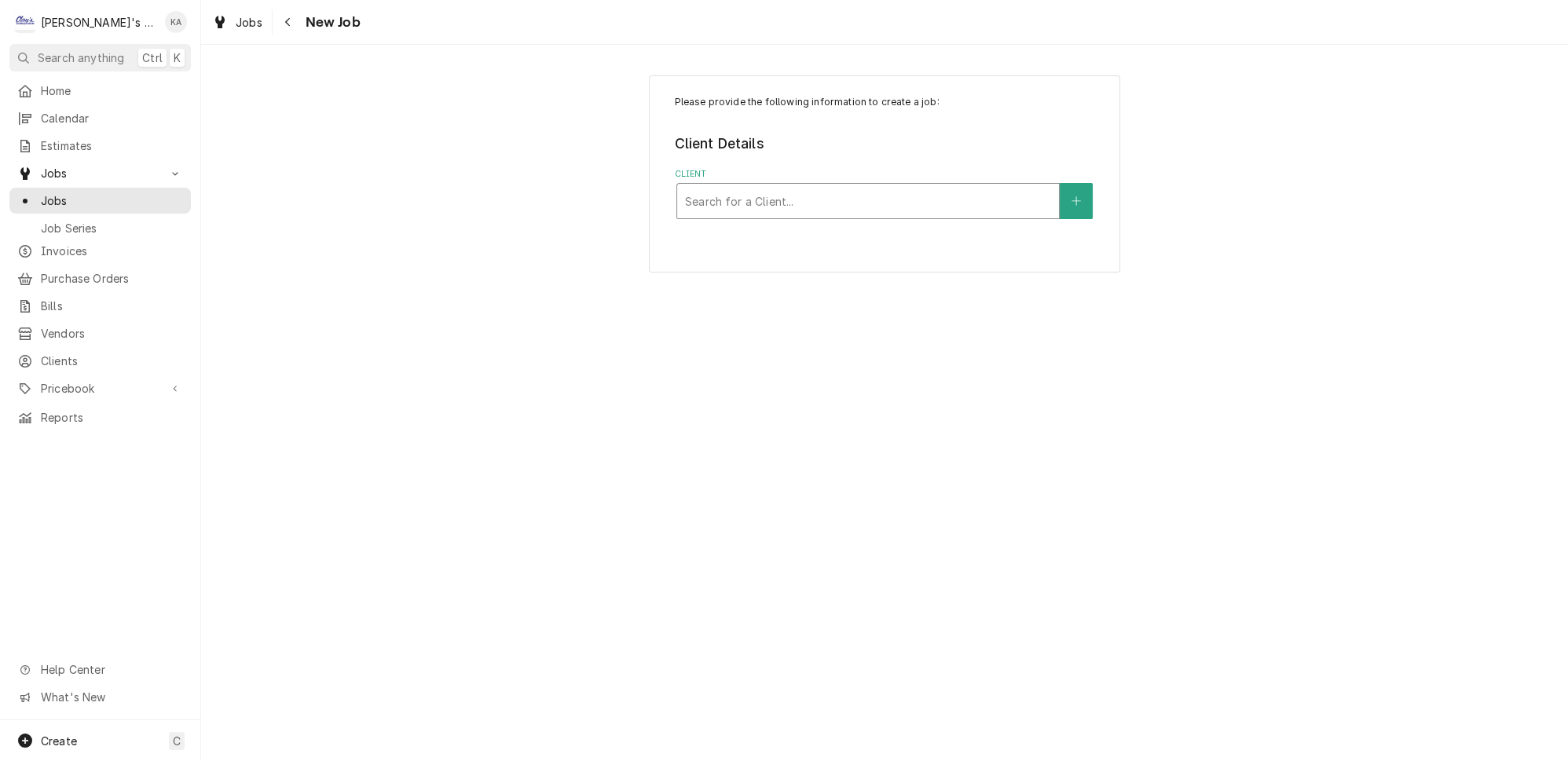
click at [762, 187] on div "Client" at bounding box center [868, 201] width 366 height 28
type input "SUBWAY MOH"
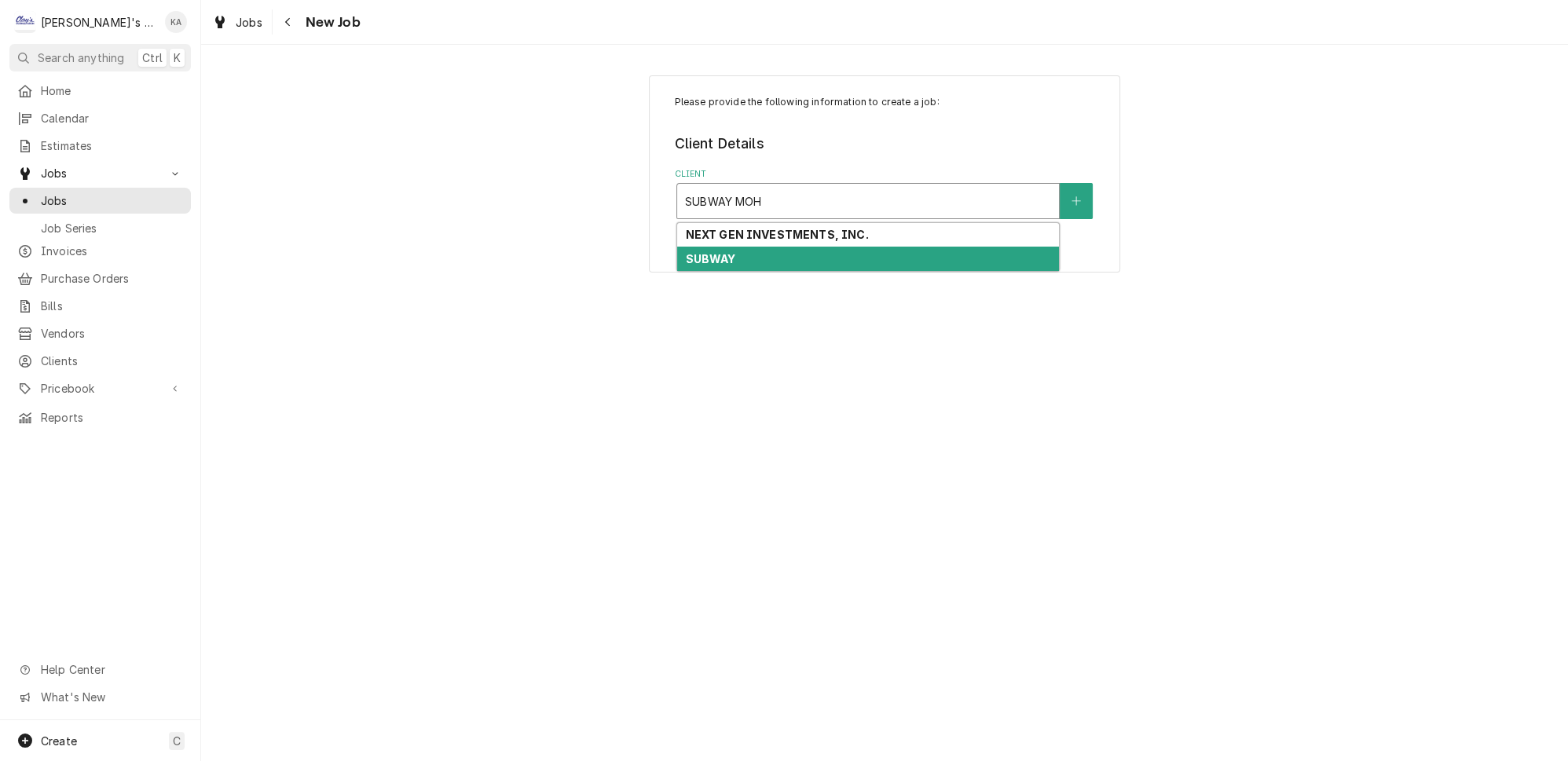
click at [811, 253] on div "SUBWAY" at bounding box center [868, 259] width 381 height 25
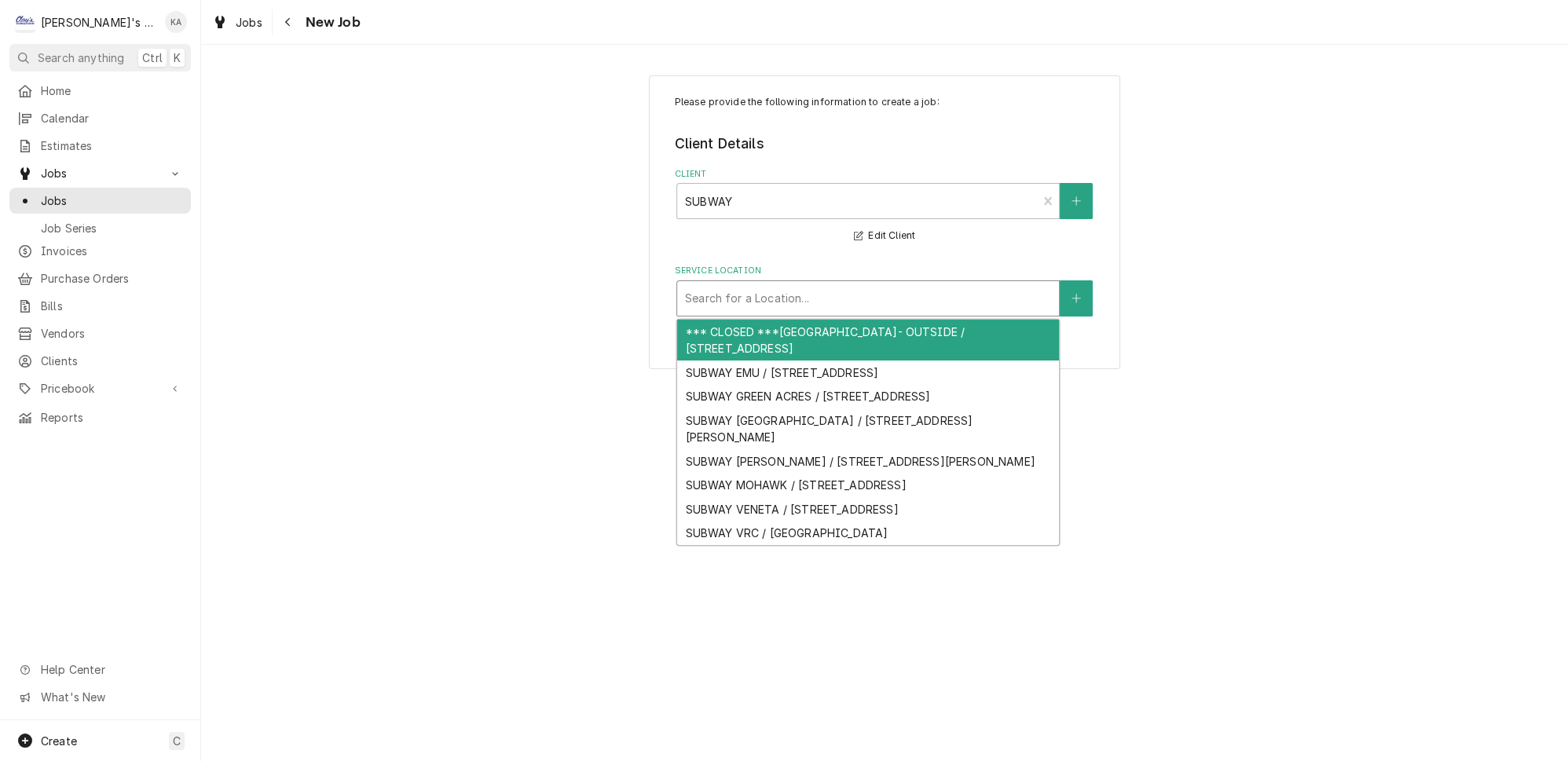
click at [901, 289] on div "Service Location" at bounding box center [868, 299] width 366 height 28
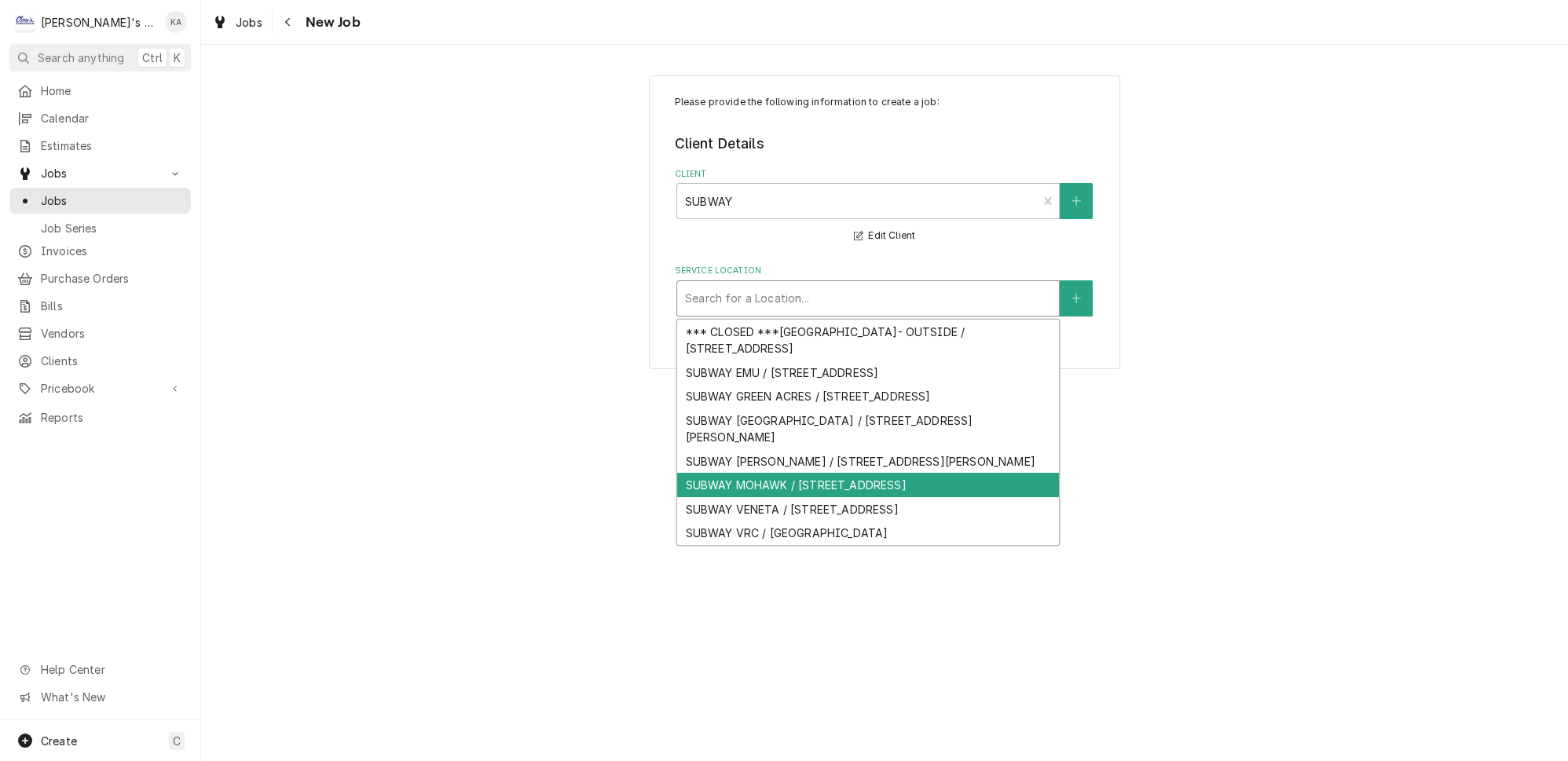
click at [862, 486] on div "SUBWAY MOHAWK / [STREET_ADDRESS]" at bounding box center [868, 485] width 381 height 25
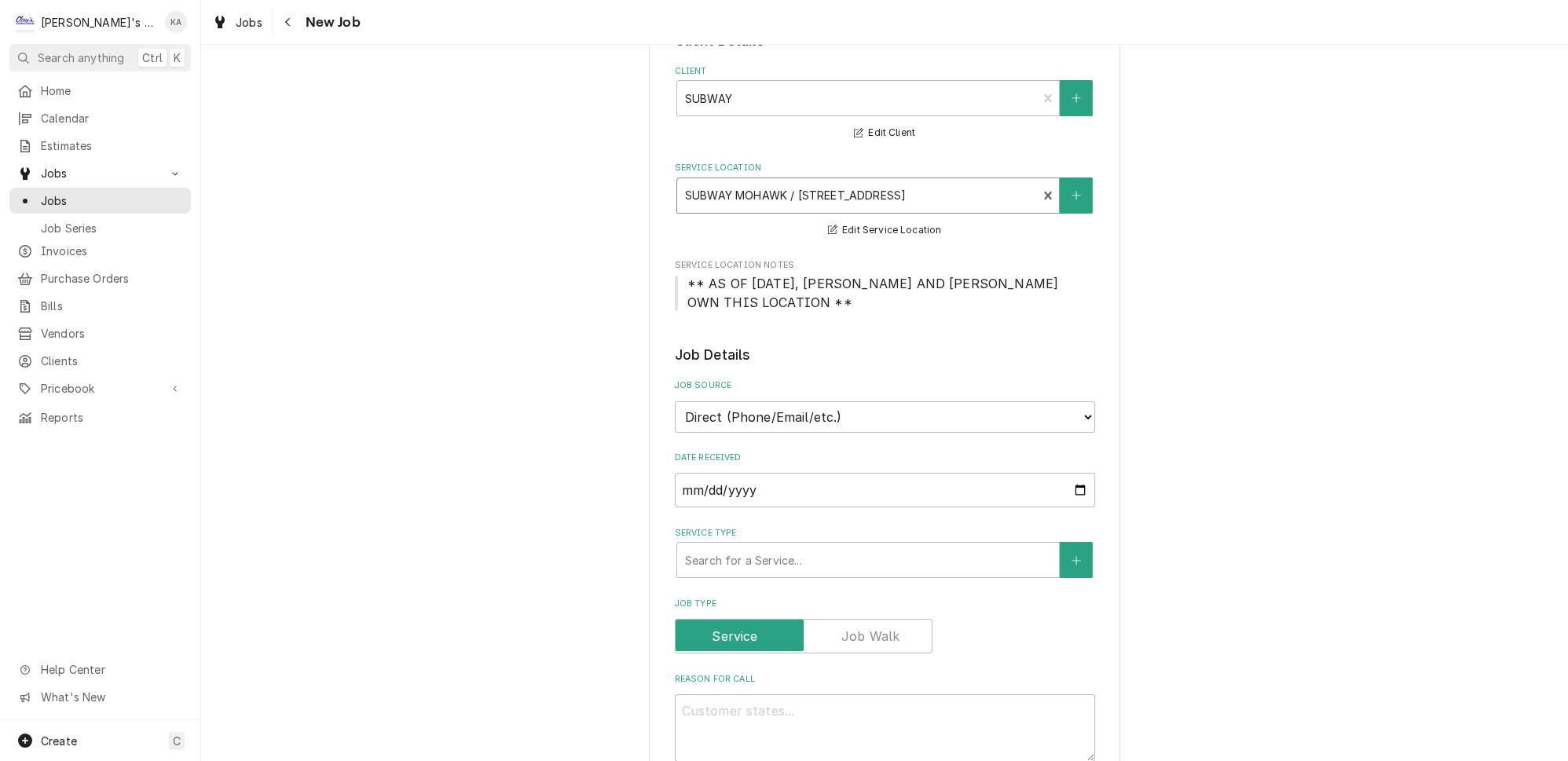
scroll to position [286, 0]
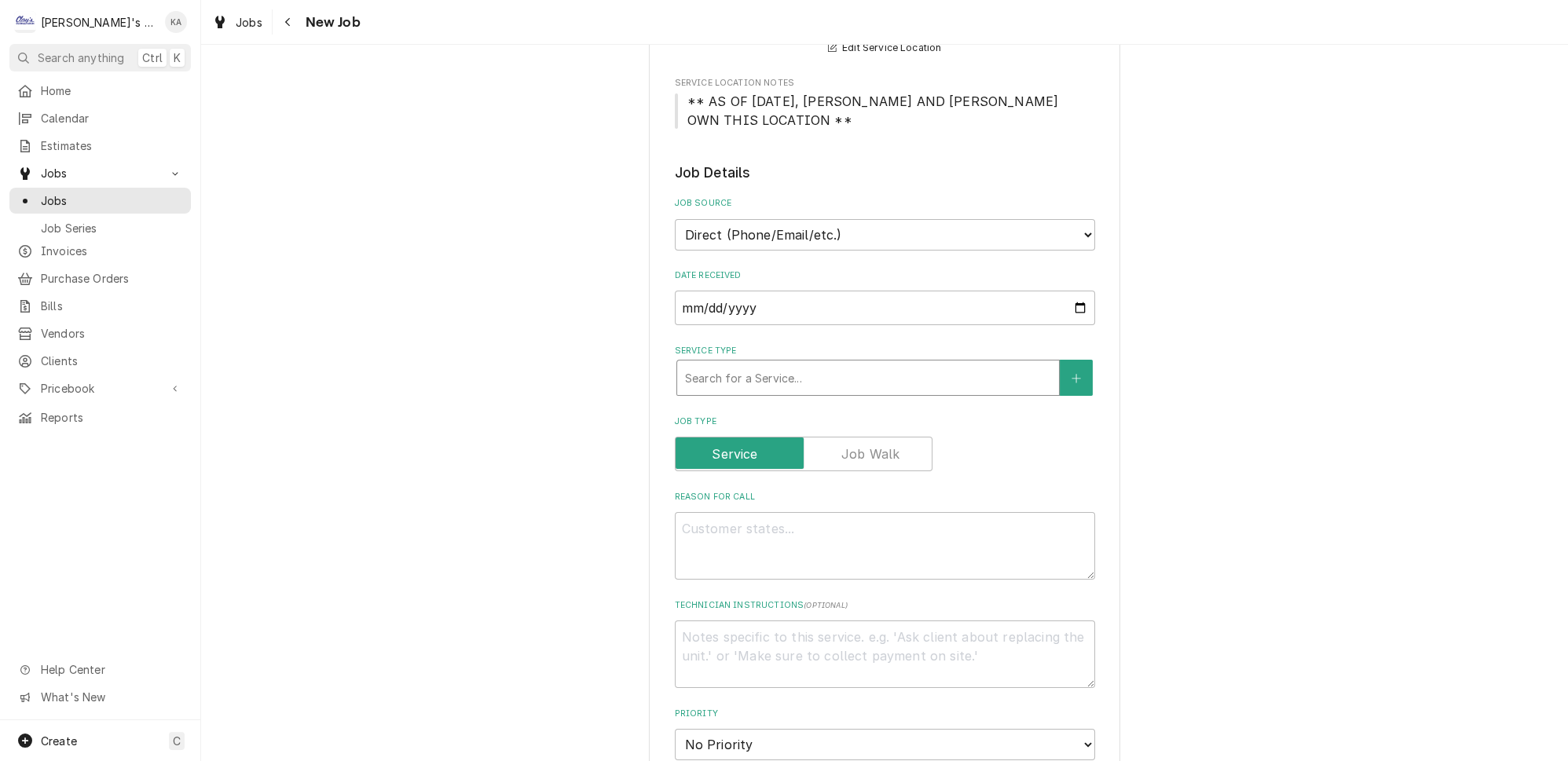
click at [789, 363] on div "Service Type" at bounding box center [868, 378] width 366 height 28
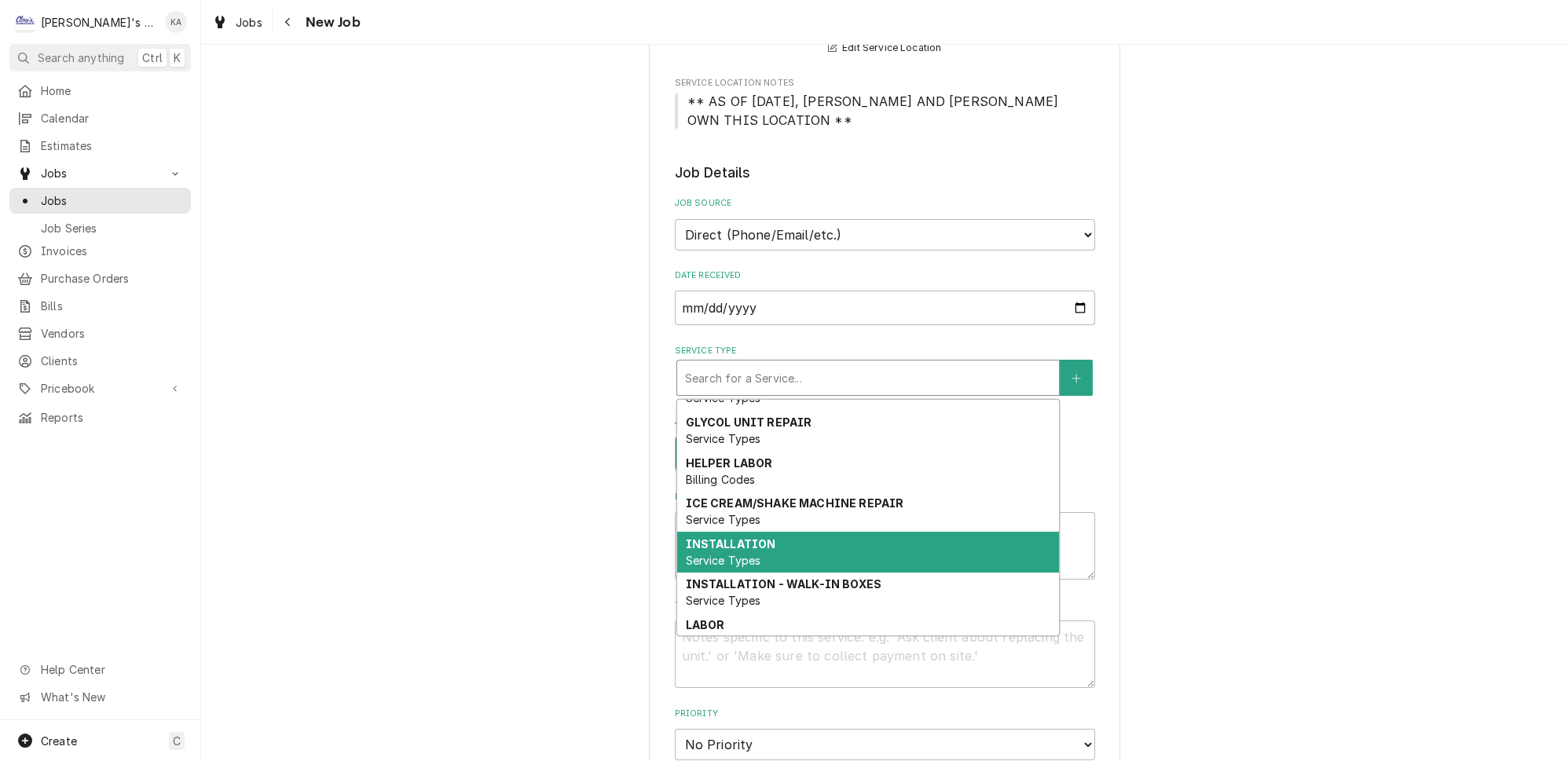
scroll to position [144, 0]
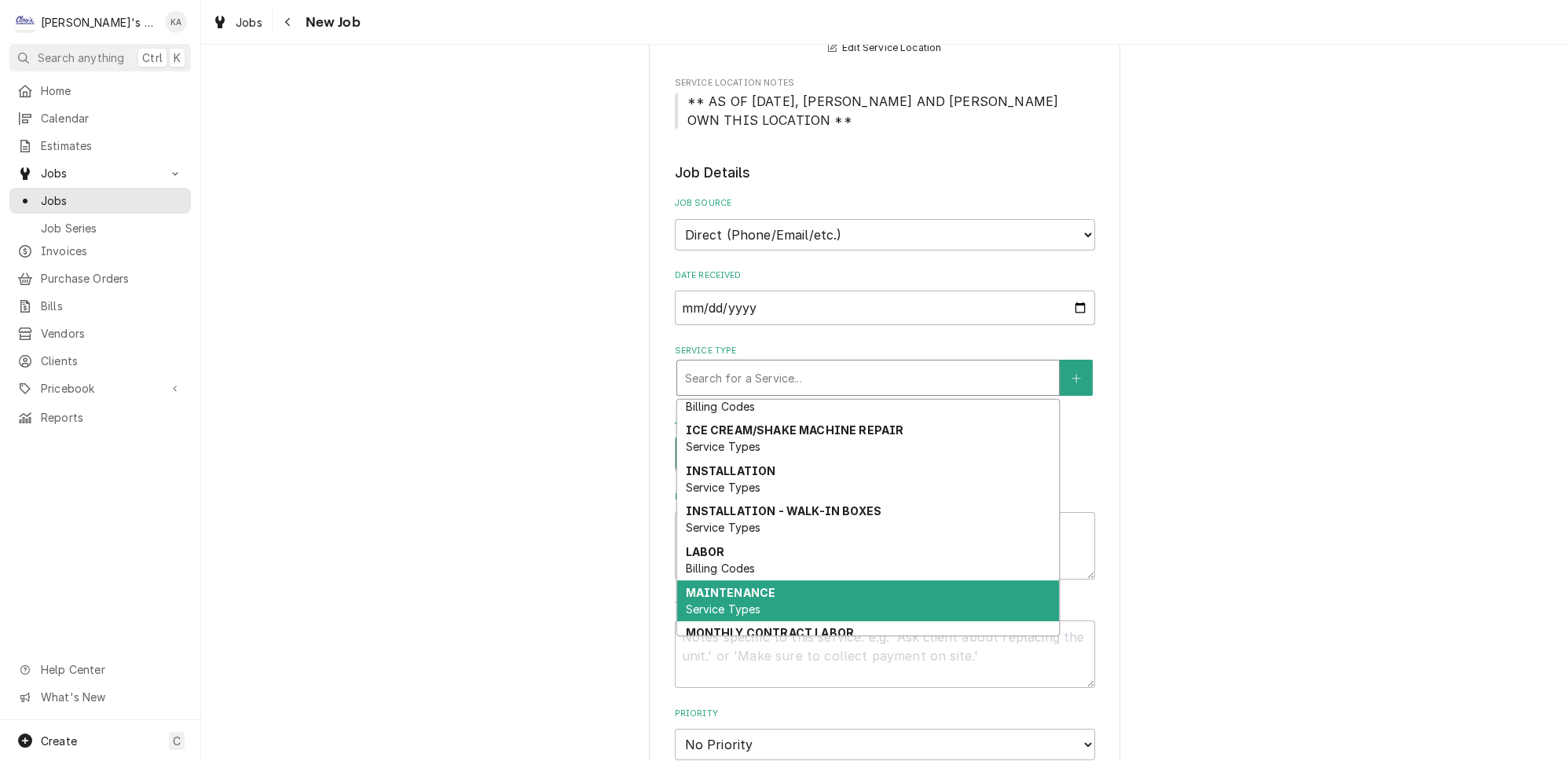
click at [719, 603] on span "Service Types" at bounding box center [722, 609] width 75 height 13
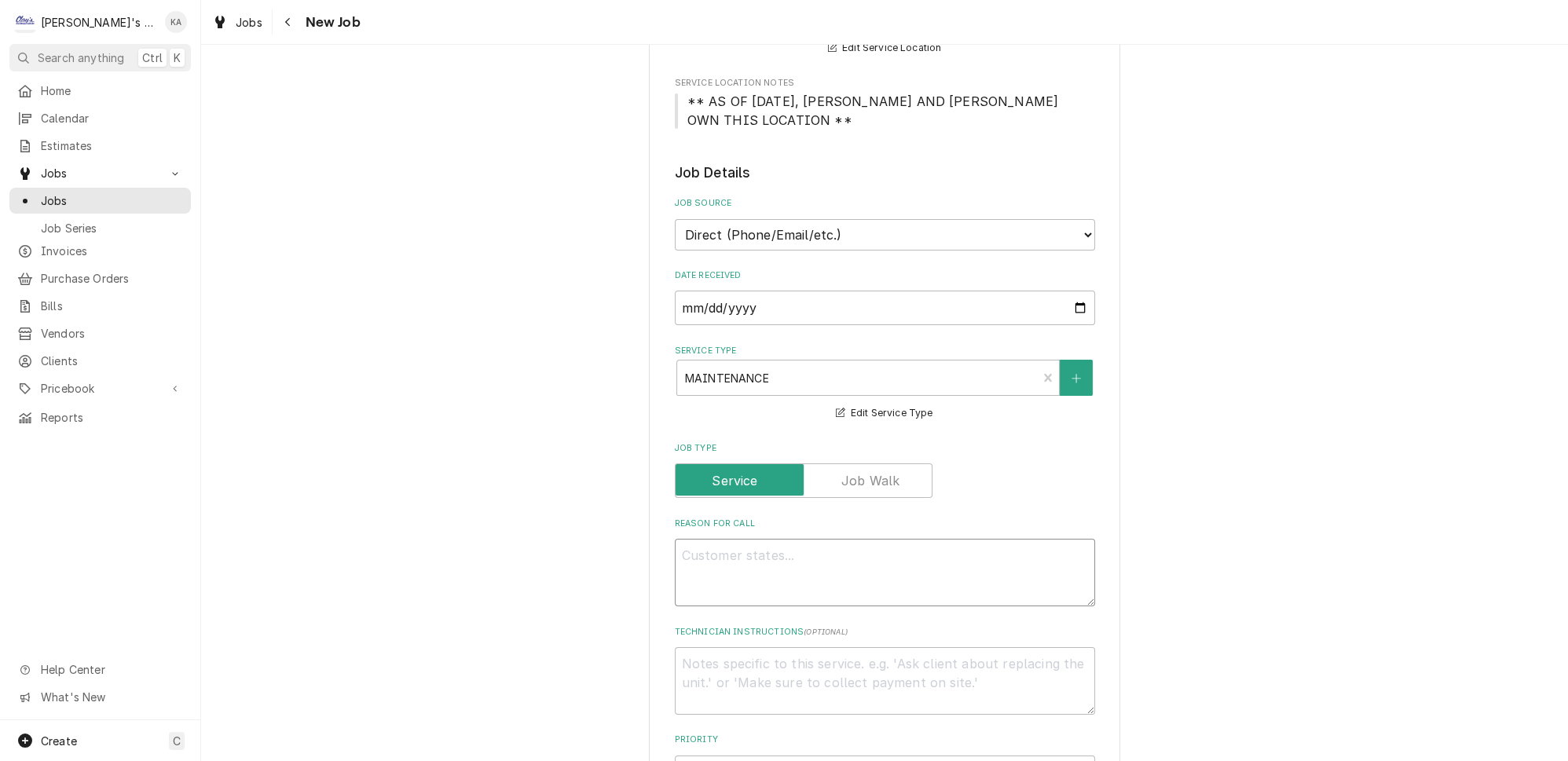
click at [693, 546] on textarea "Reason For Call" at bounding box center [884, 572] width 420 height 67
type textarea "x"
type textarea "P"
type textarea "x"
type textarea "PE"
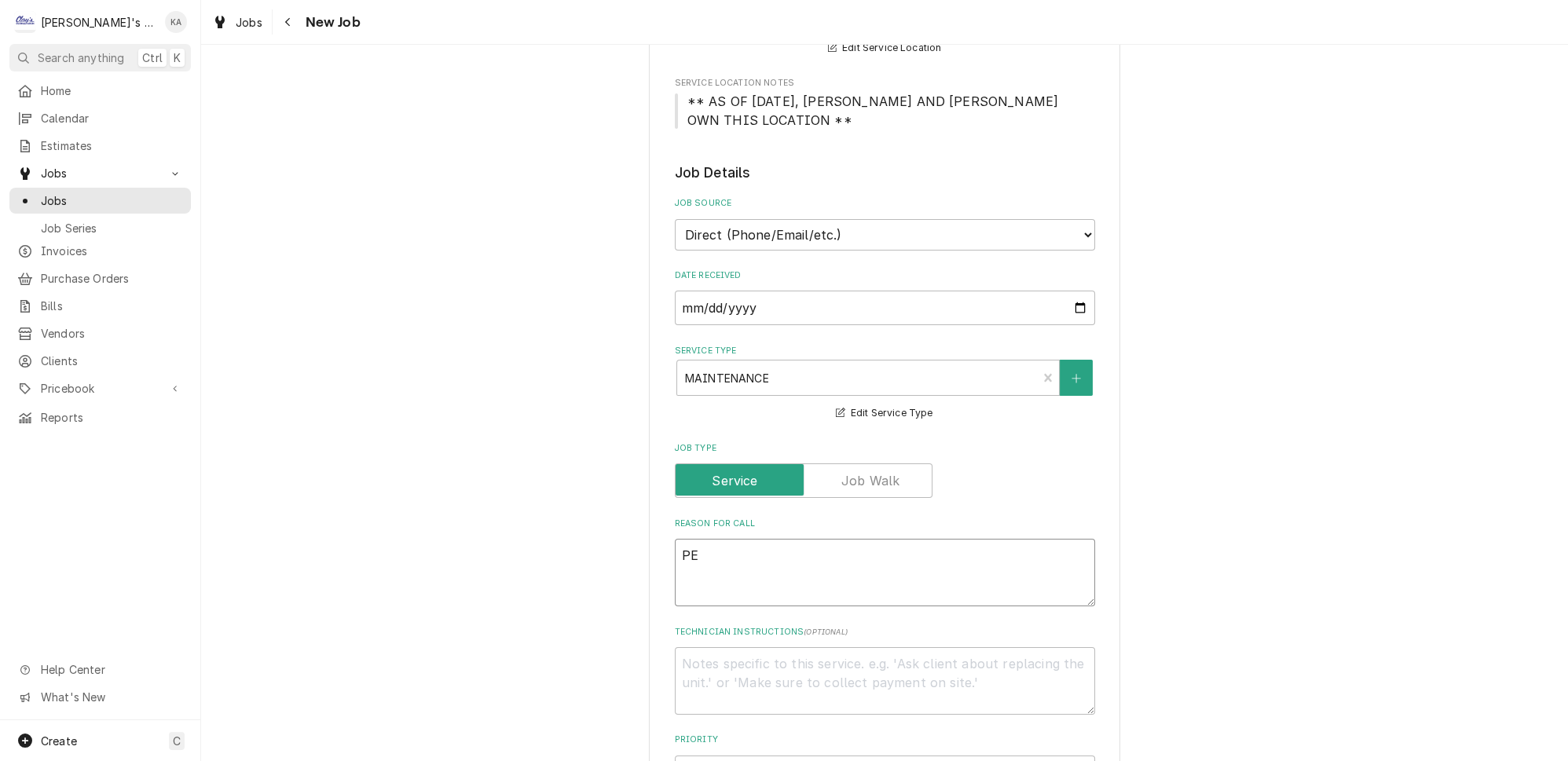
type textarea "x"
type textarea "PER"
type textarea "x"
type textarea "PERF"
type textarea "x"
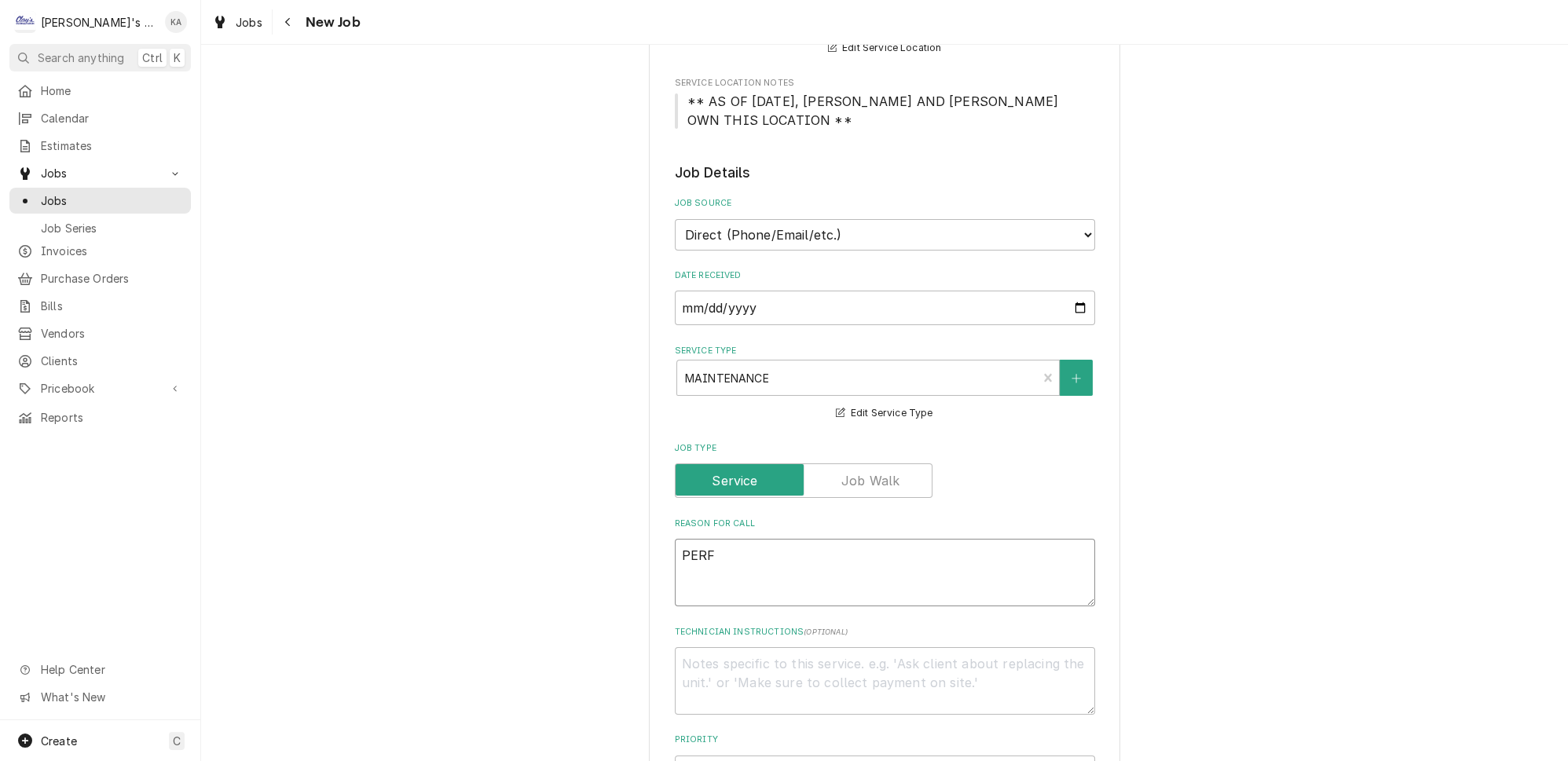
type textarea "PERFO"
type textarea "x"
type textarea "PERFOR"
type textarea "x"
type textarea "PERFORM"
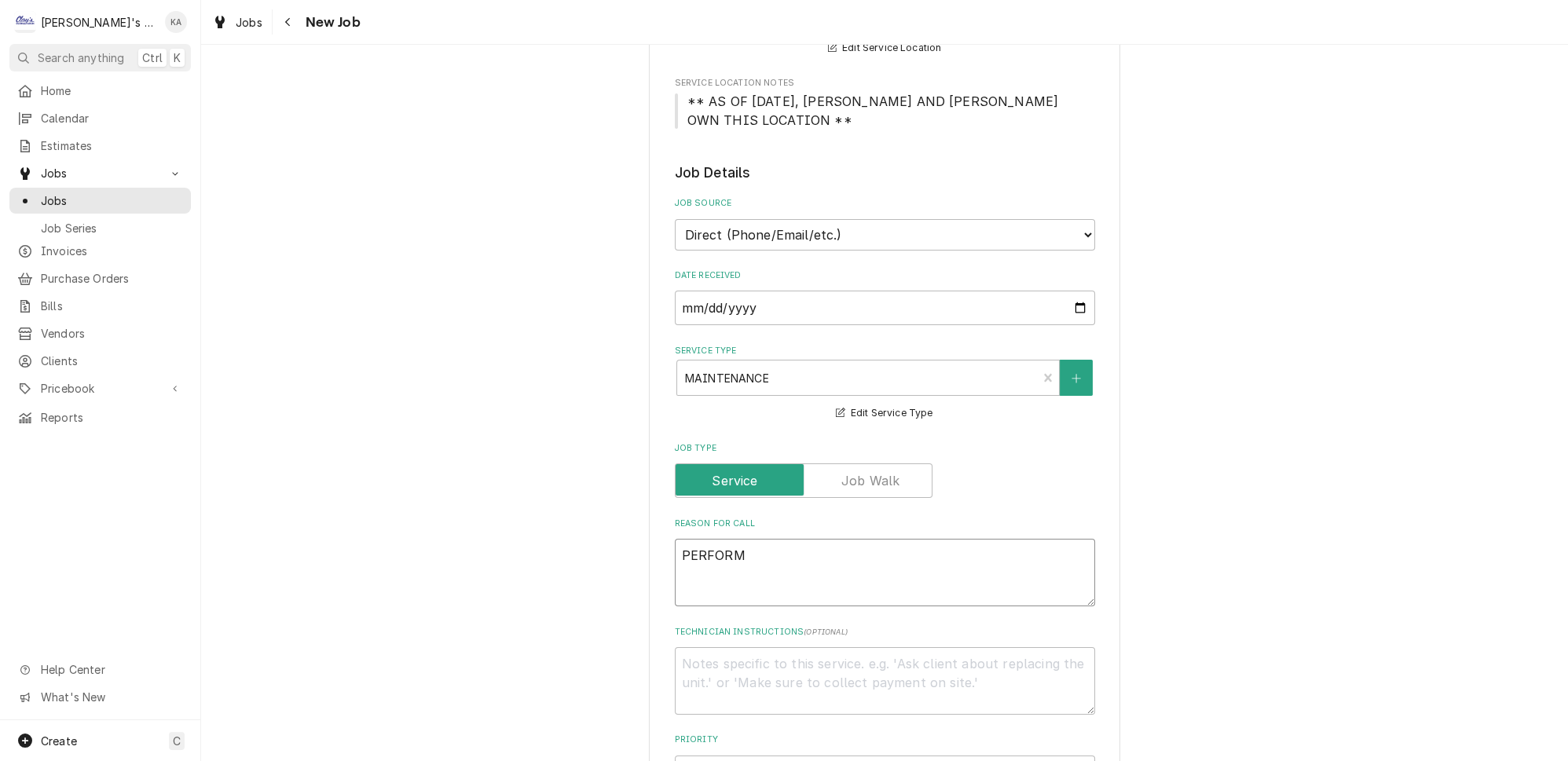
type textarea "x"
type textarea "PERFORM"
type textarea "x"
type textarea "PERFORM O"
type textarea "x"
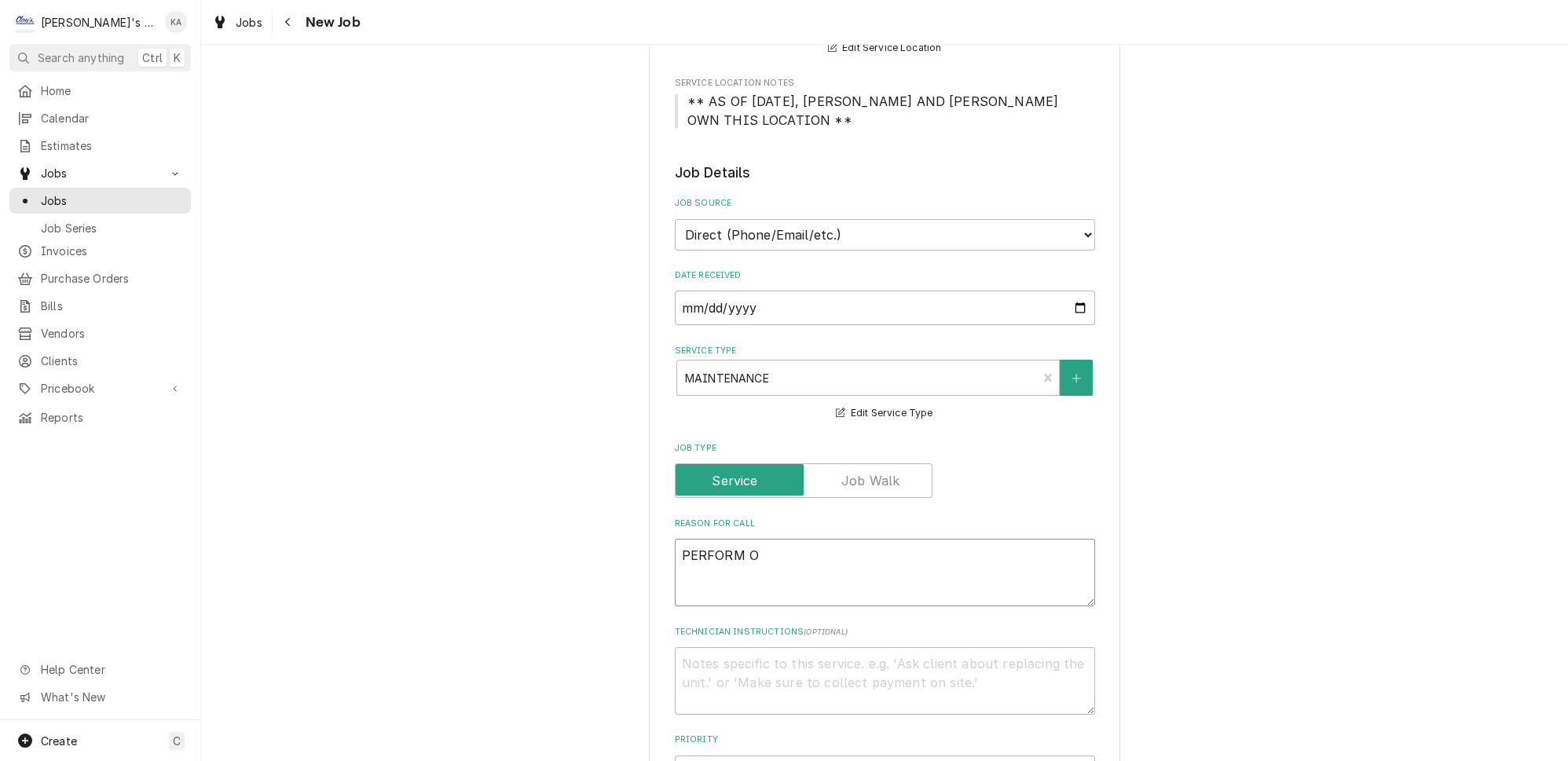
type textarea "PERFORM OI"
type textarea "x"
type textarea "PERFORM OIC"
type textarea "x"
type textarea "PERFORM OICT"
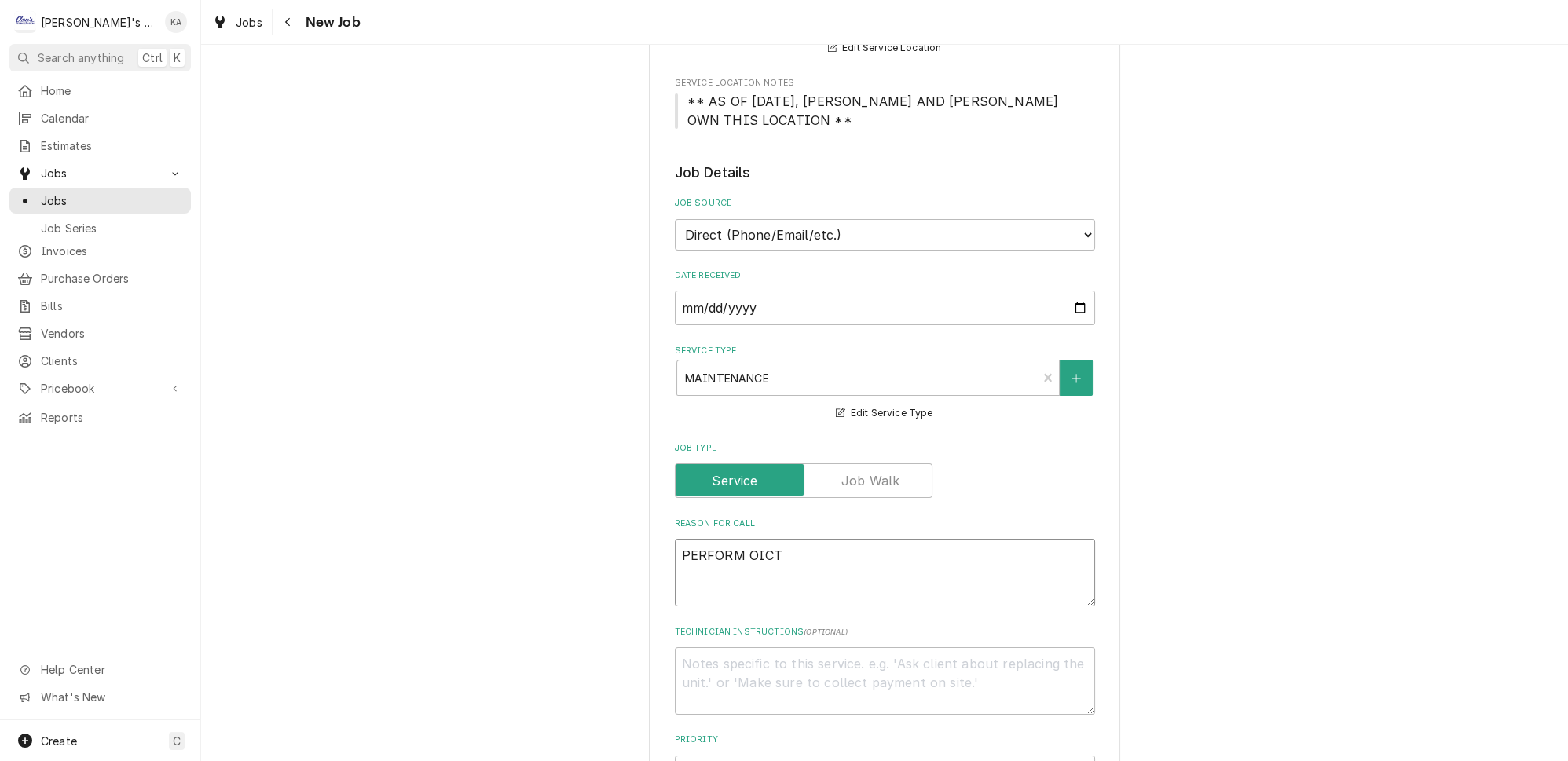
type textarea "x"
type textarea "PERFORM OICTO"
type textarea "x"
type textarea "PERFORM OICTOB"
type textarea "x"
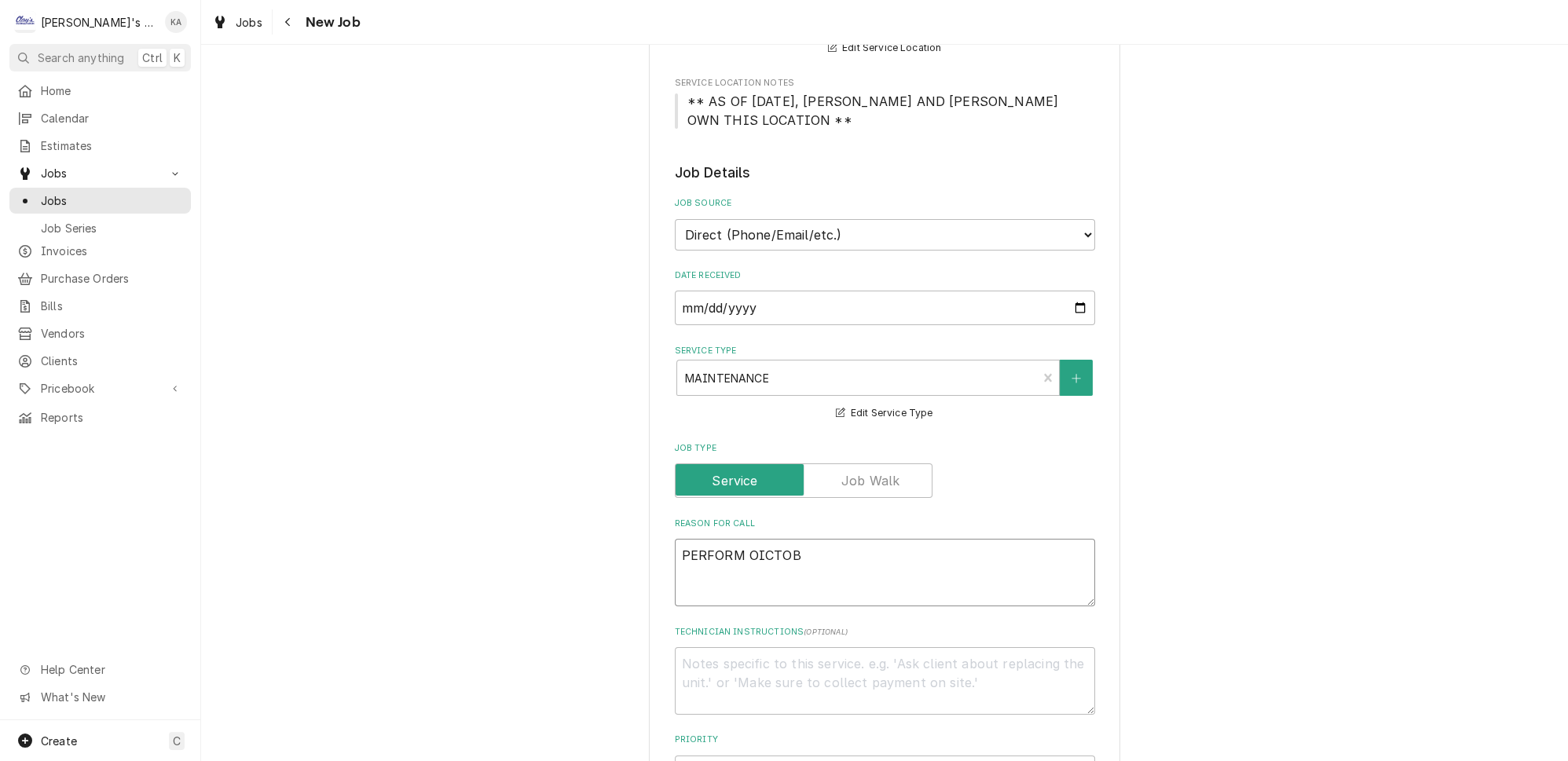
type textarea "PERFORM OICTOBE"
type textarea "x"
type textarea "PERFORM OICTOBER"
type textarea "x"
type textarea "PERFORM OICTOBER"
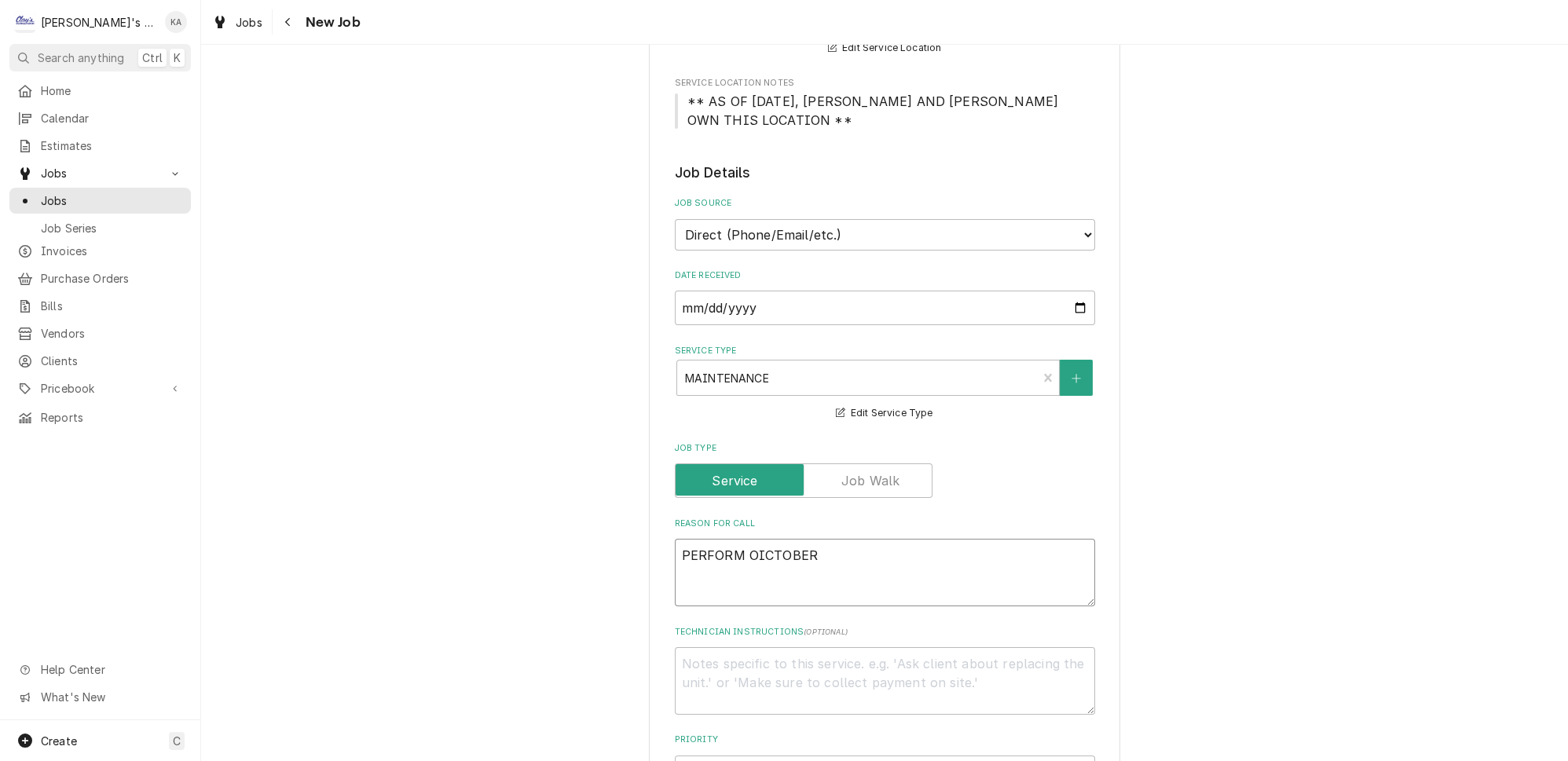
type textarea "x"
type textarea "PERFORM OICTOBER M"
type textarea "x"
type textarea "PERFORM OICTOBER MA"
type textarea "x"
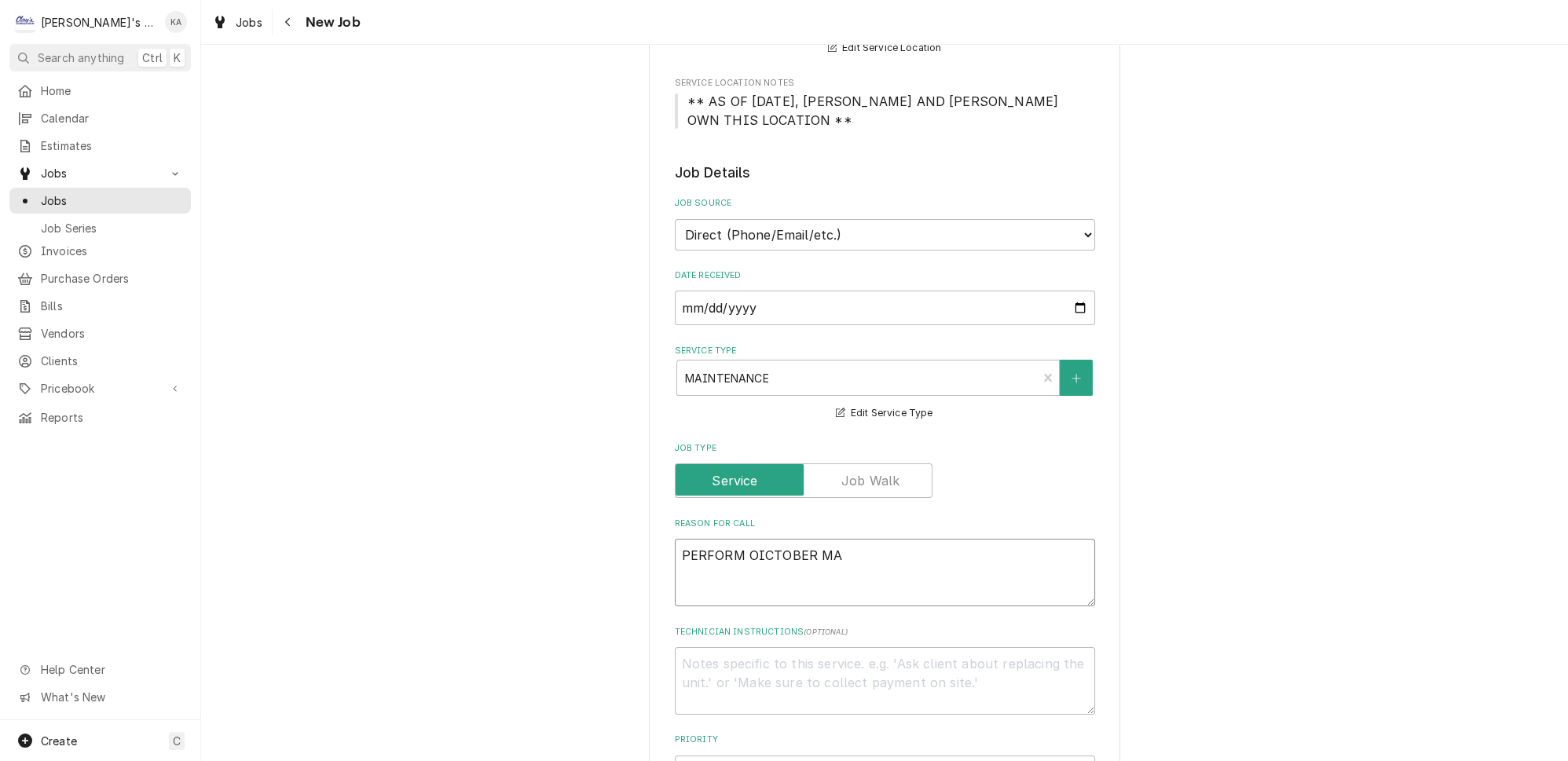
type textarea "PERFORM OICTOBER MAI"
type textarea "x"
type textarea "PERFORM OICTOBER MAIN"
type textarea "x"
type textarea "PERFORM OICTOBER MAINT"
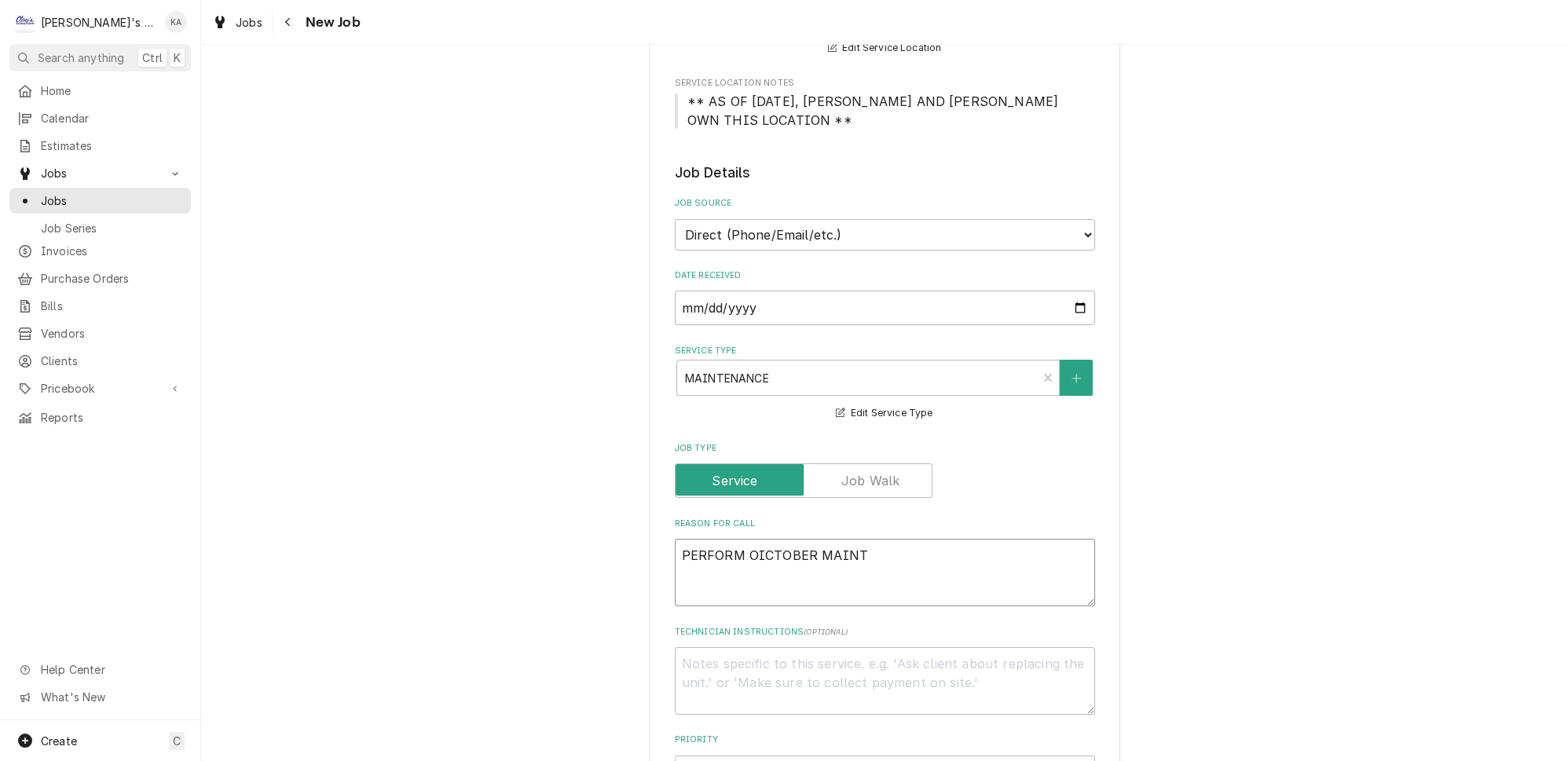
type textarea "x"
type textarea "PERFORM OICTOBER MAINTE"
type textarea "x"
type textarea "PERFORM OICTOBER MAINTEN"
type textarea "x"
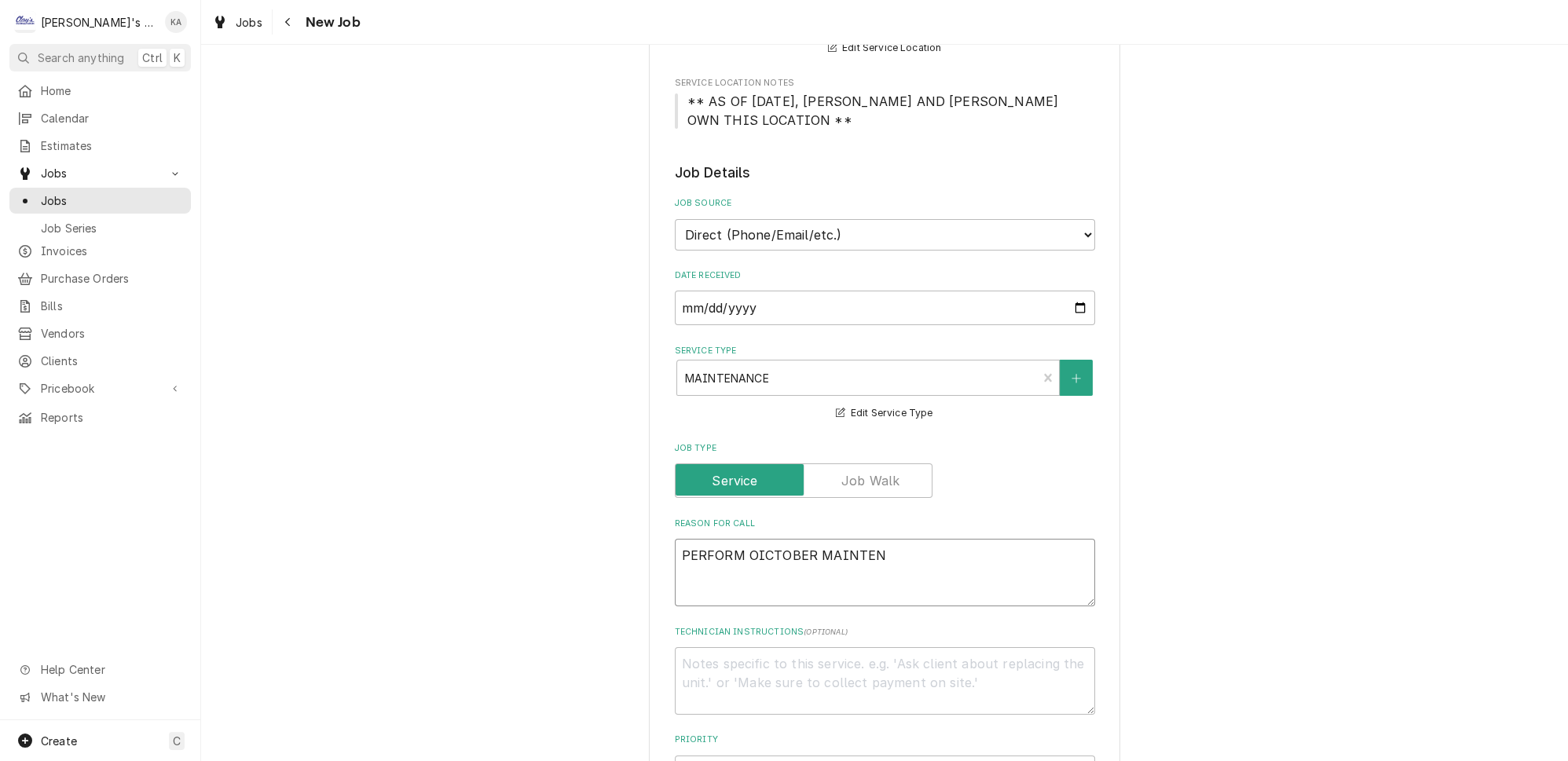
type textarea "PERFORM OICTOBER MAINTENA"
type textarea "x"
type textarea "PERFORM OICTOBER MAINTENAN"
type textarea "x"
type textarea "PERFORM OICTOBER MAINTENANC"
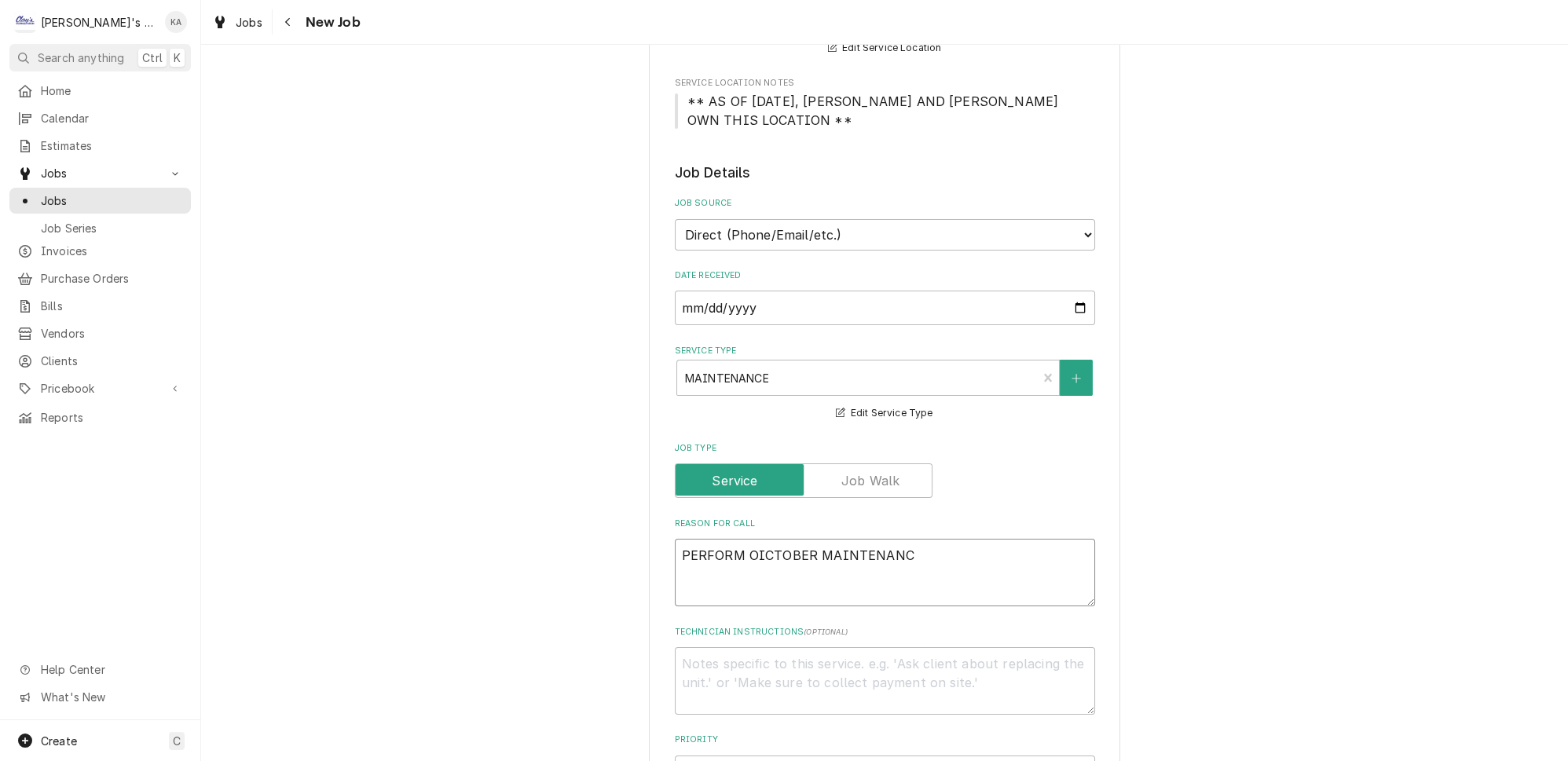
type textarea "x"
type textarea "PERFORM OICTOBER MAINTENANCE"
type textarea "x"
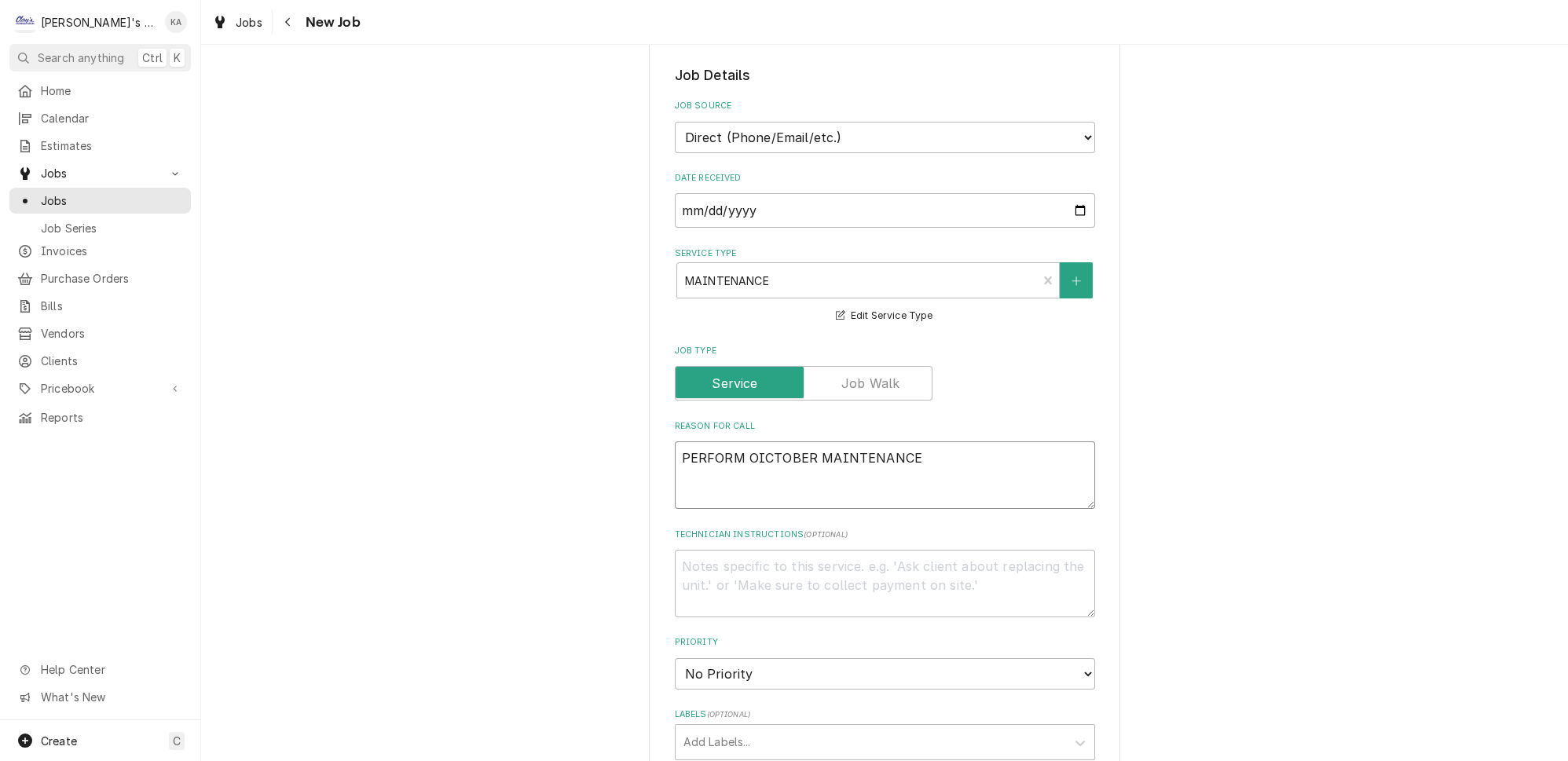
scroll to position [642, 0]
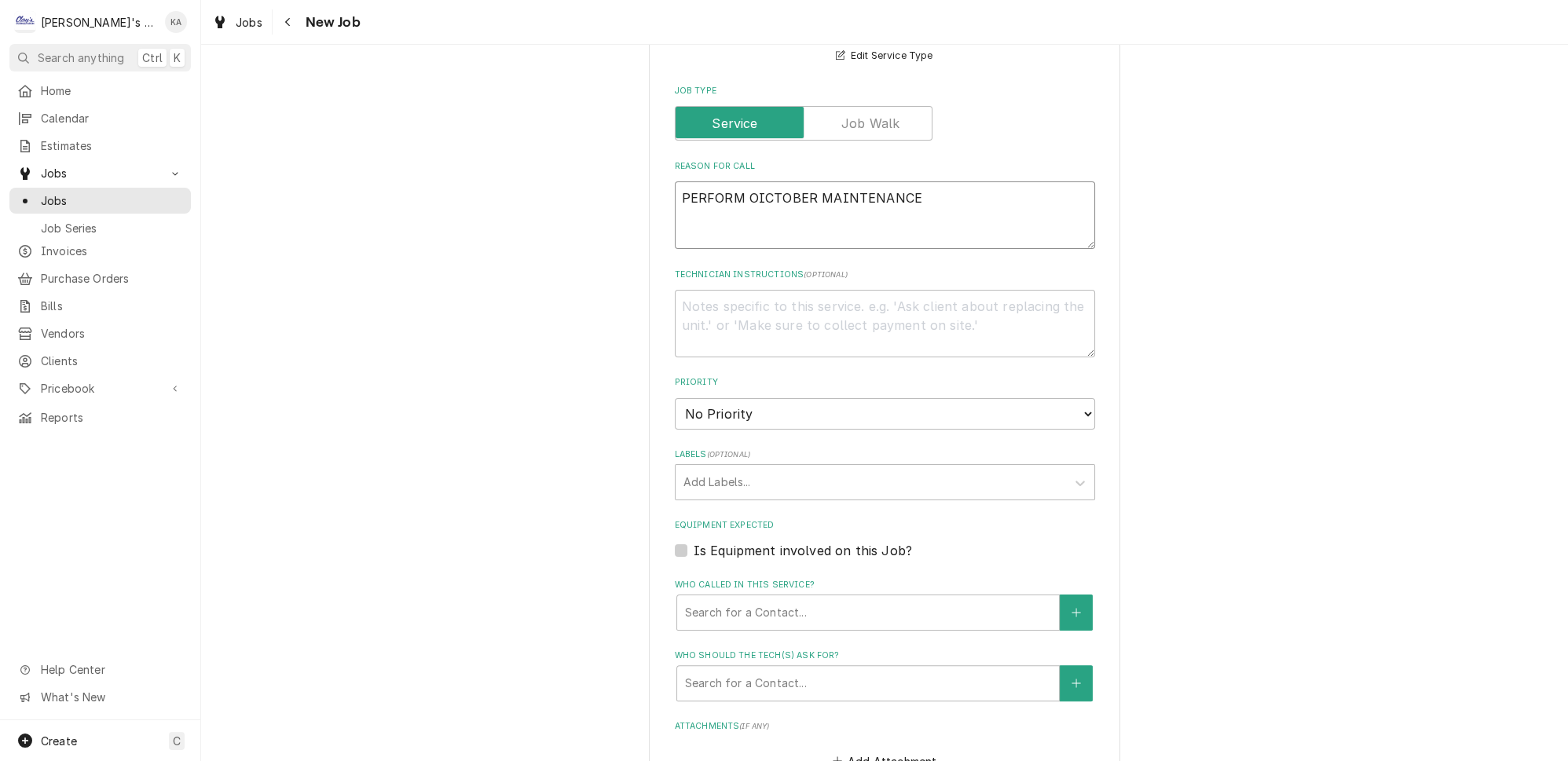
type textarea "PERFORM OICTOBER MAINTENANCE"
click at [1063, 399] on select "No Priority Urgent High Medium Low" at bounding box center [884, 414] width 420 height 31
select select "2"
click at [674, 399] on select "No Priority Urgent High Medium Low" at bounding box center [884, 414] width 420 height 31
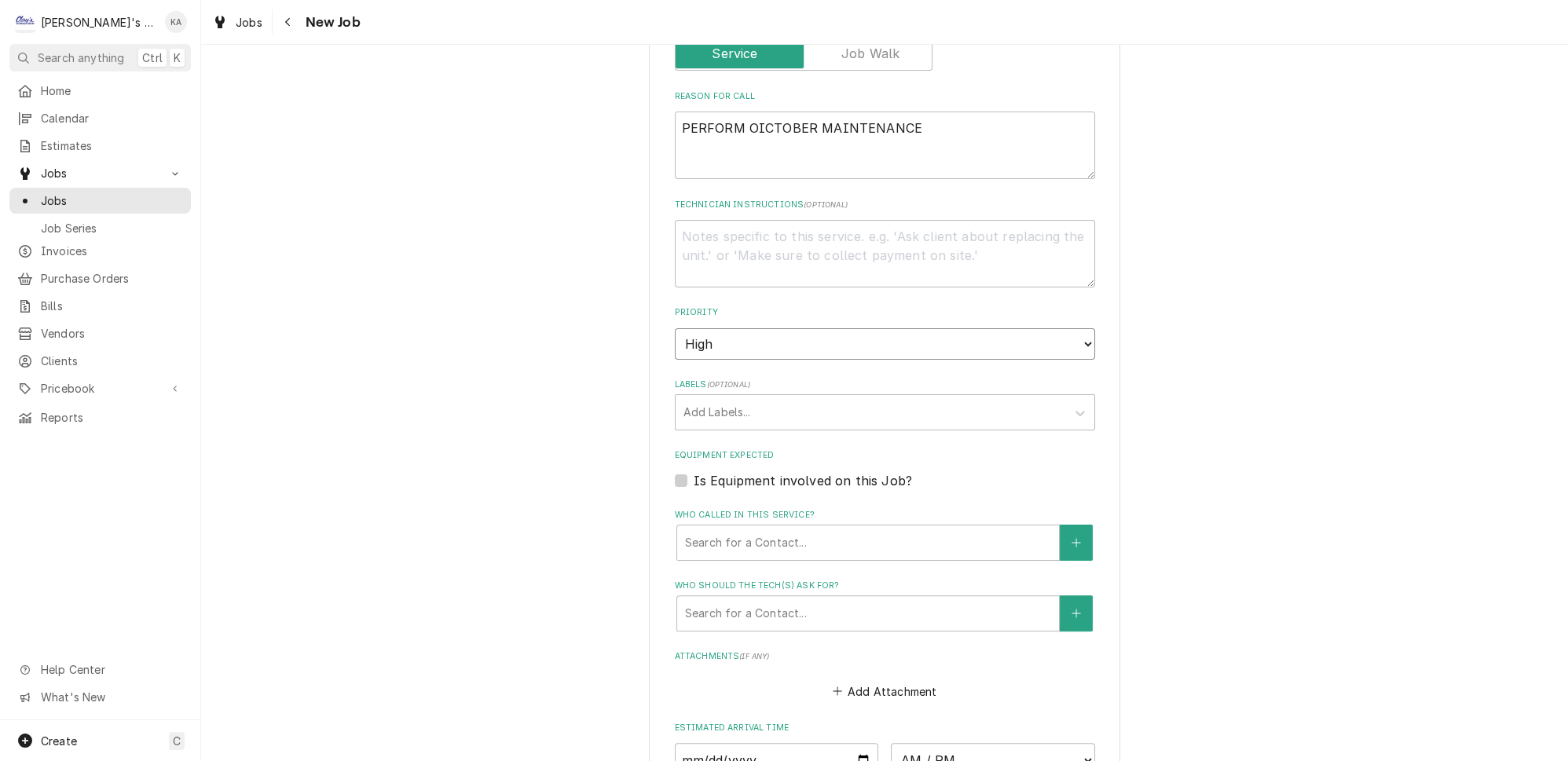
scroll to position [785, 0]
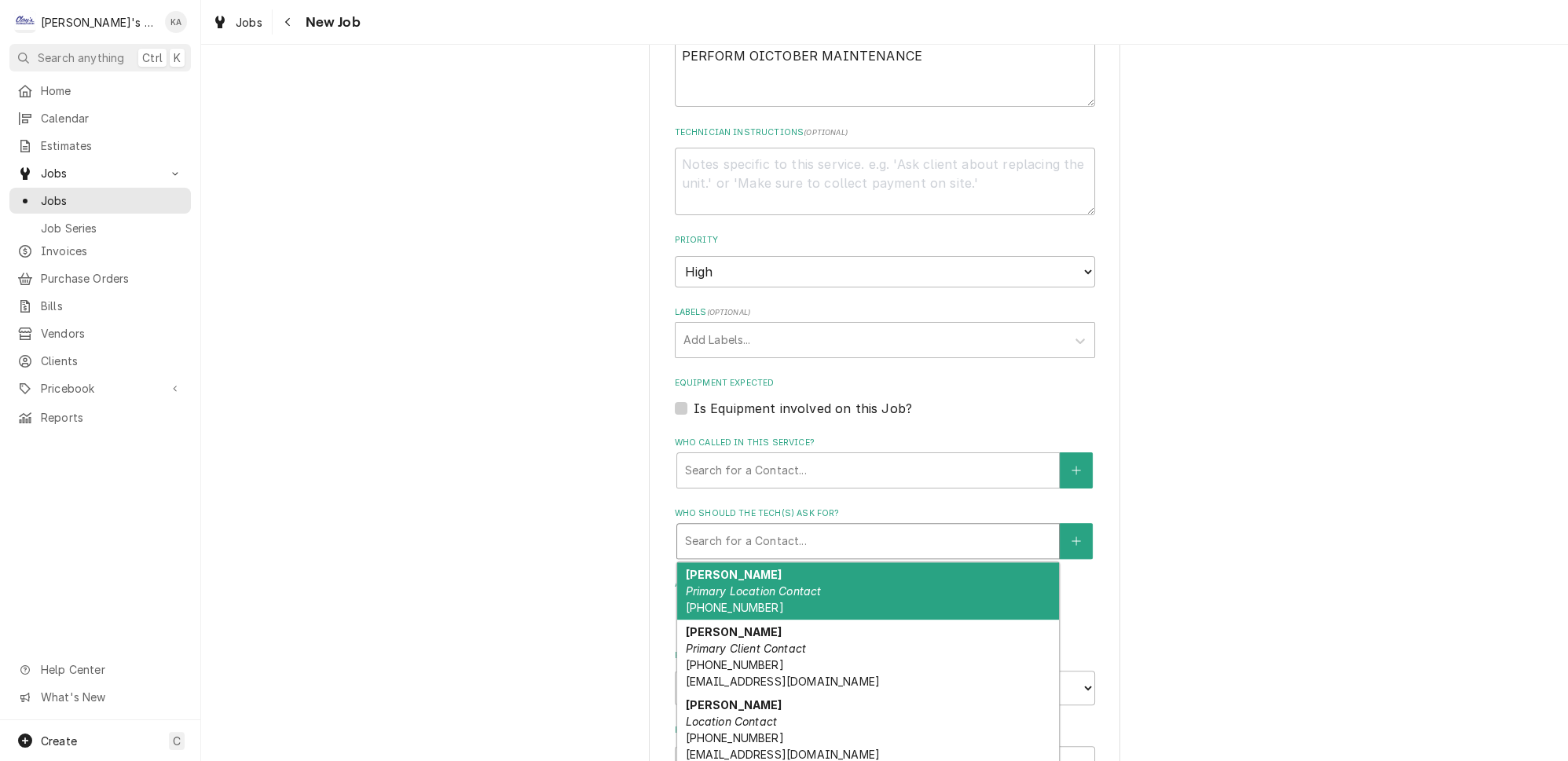
click at [839, 531] on div "Who should the tech(s) ask for?" at bounding box center [868, 542] width 366 height 28
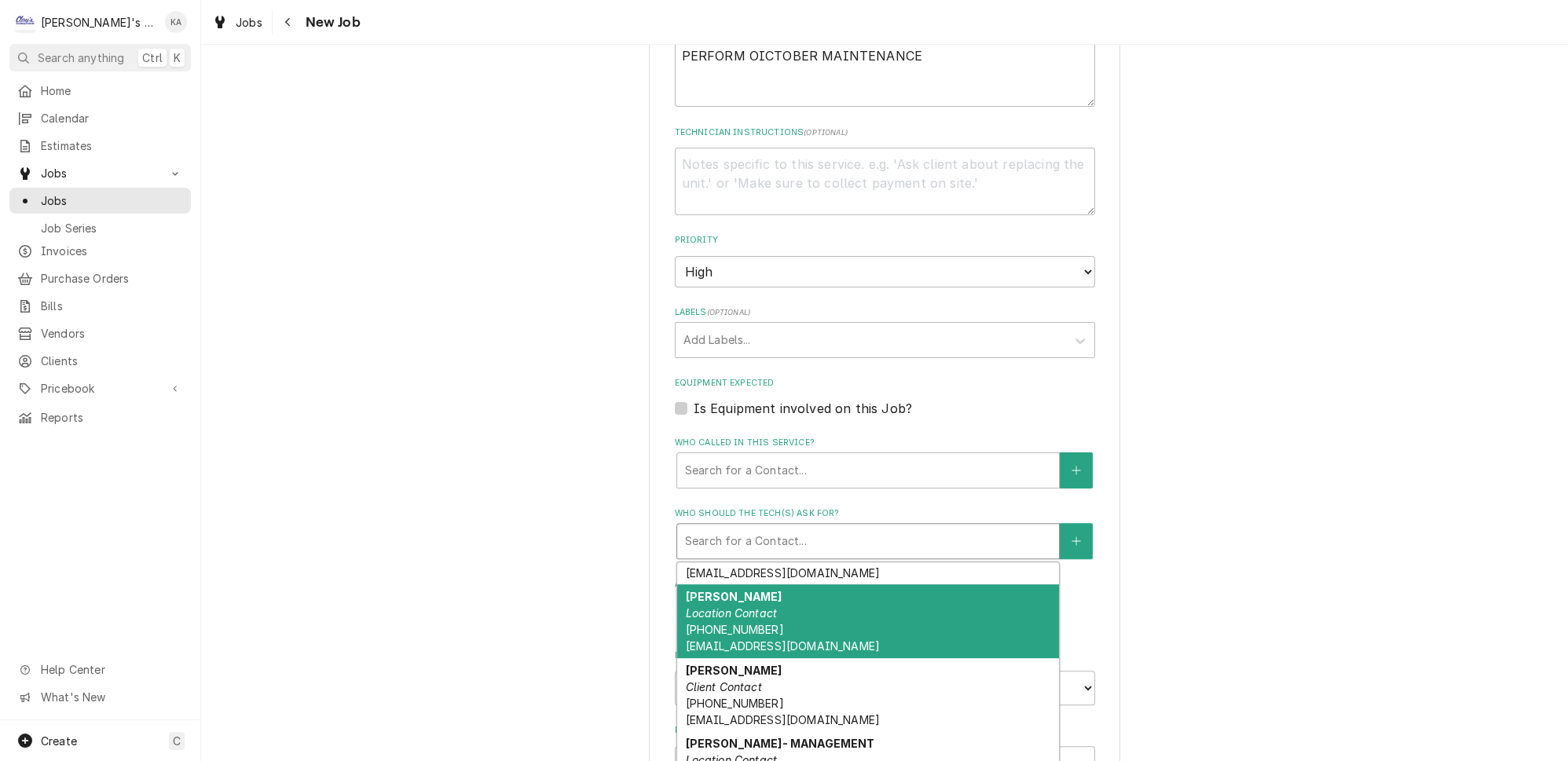
scroll to position [80, 0]
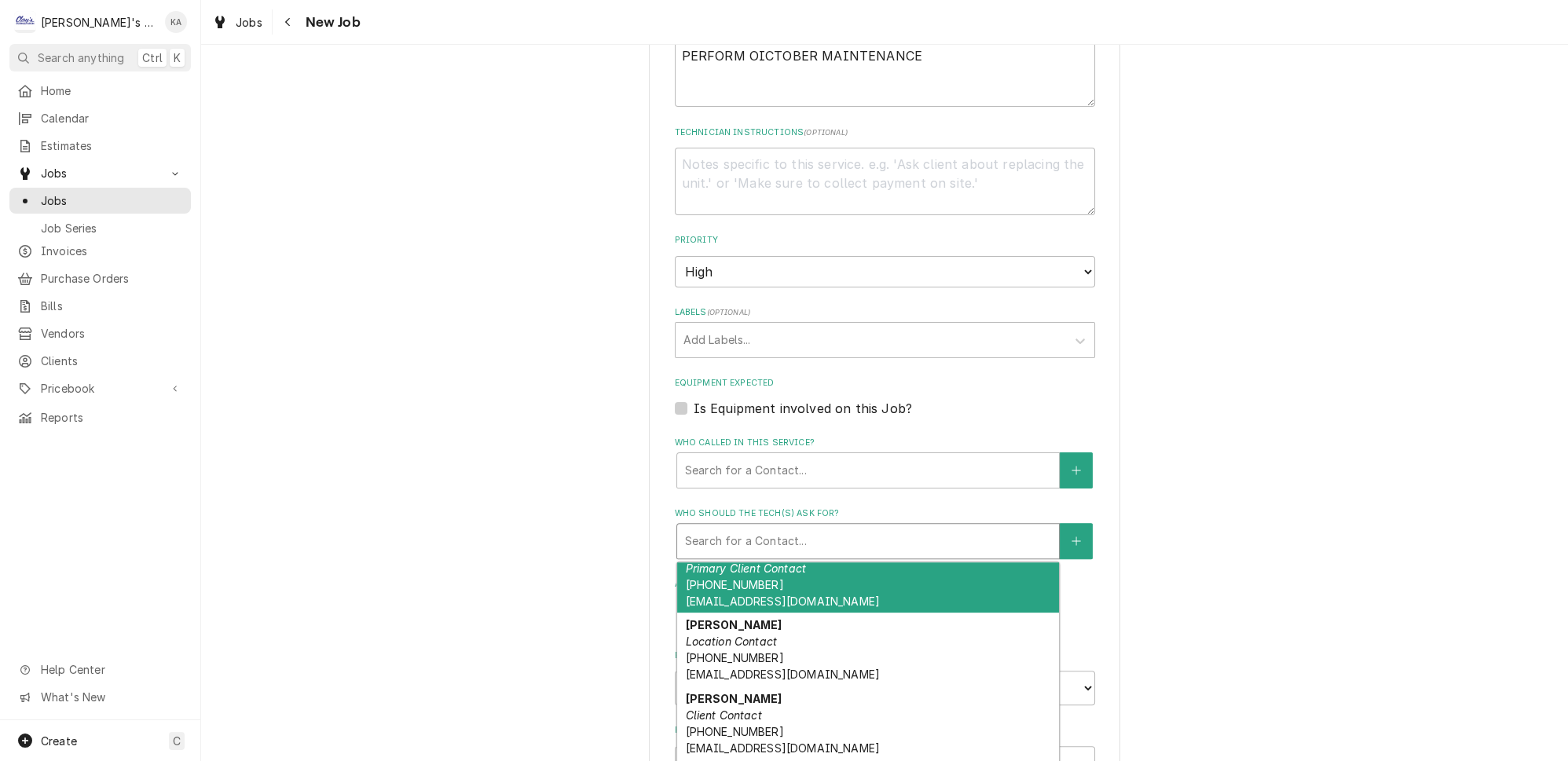
click at [855, 571] on div "CURTIS Primary Client Contact (541) 968-5870 CRTSSUBWAY@GMAIL.COM" at bounding box center [868, 577] width 381 height 74
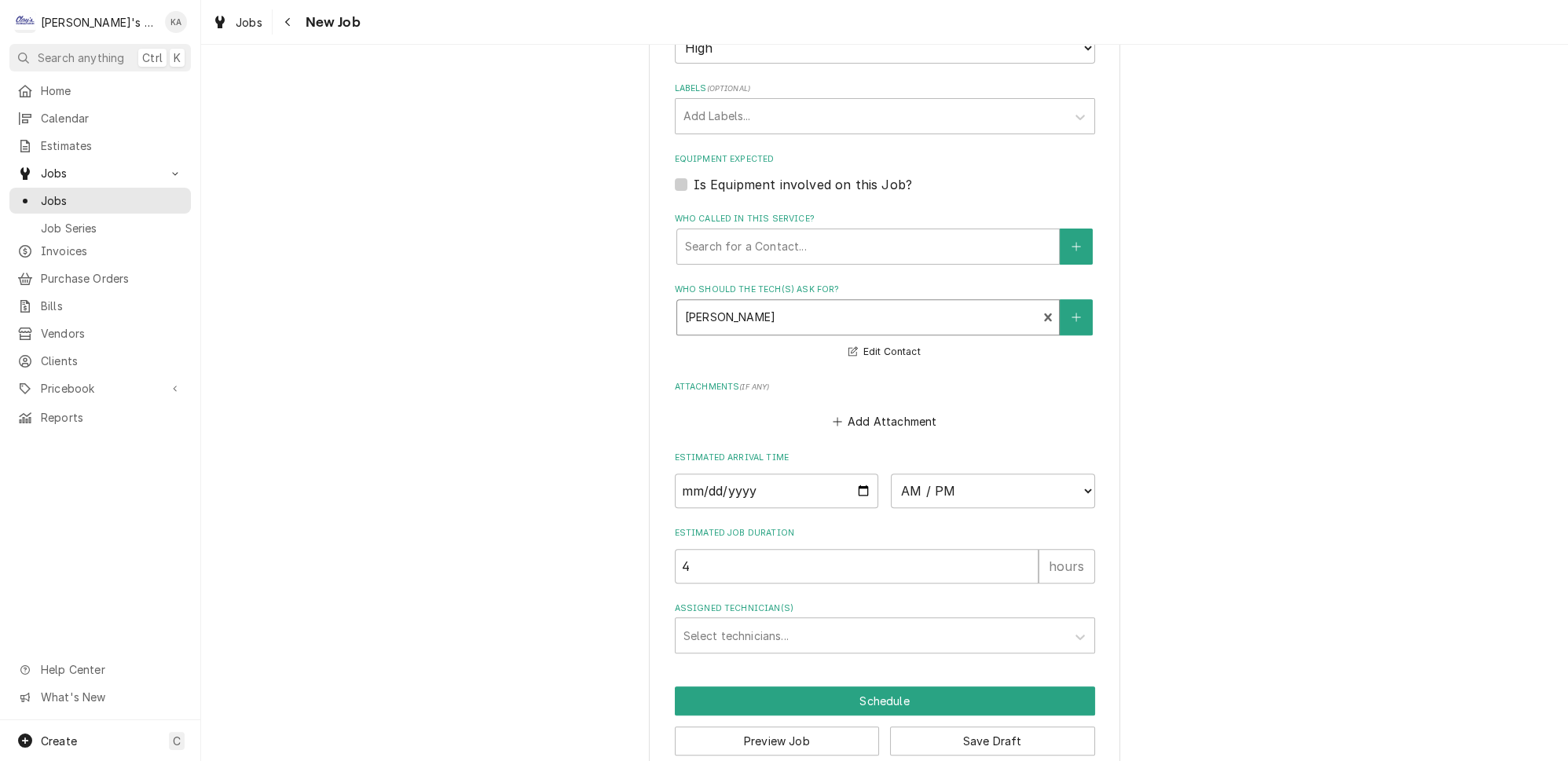
scroll to position [1012, 0]
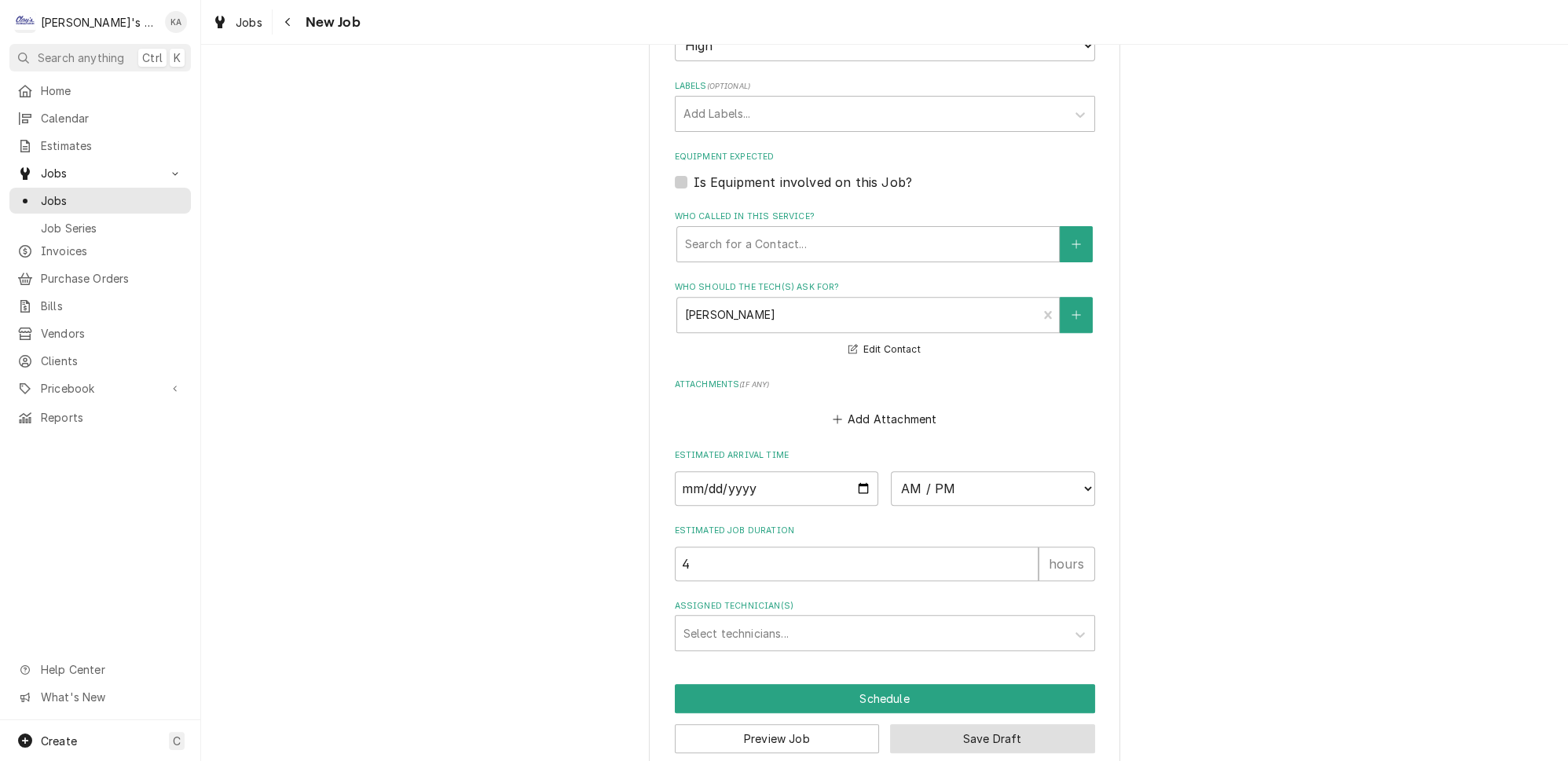
click at [969, 724] on button "Save Draft" at bounding box center [992, 738] width 205 height 29
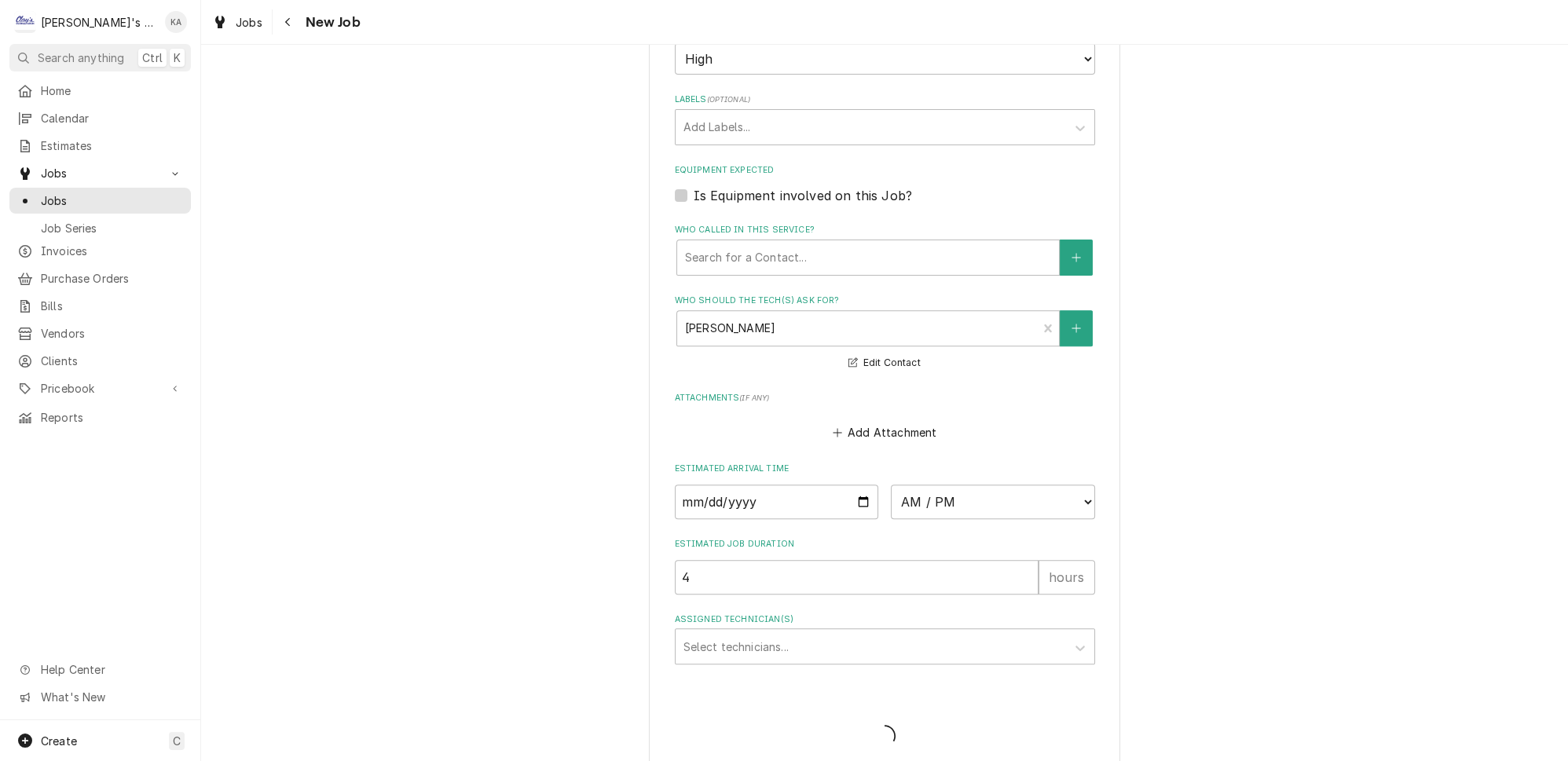
type textarea "x"
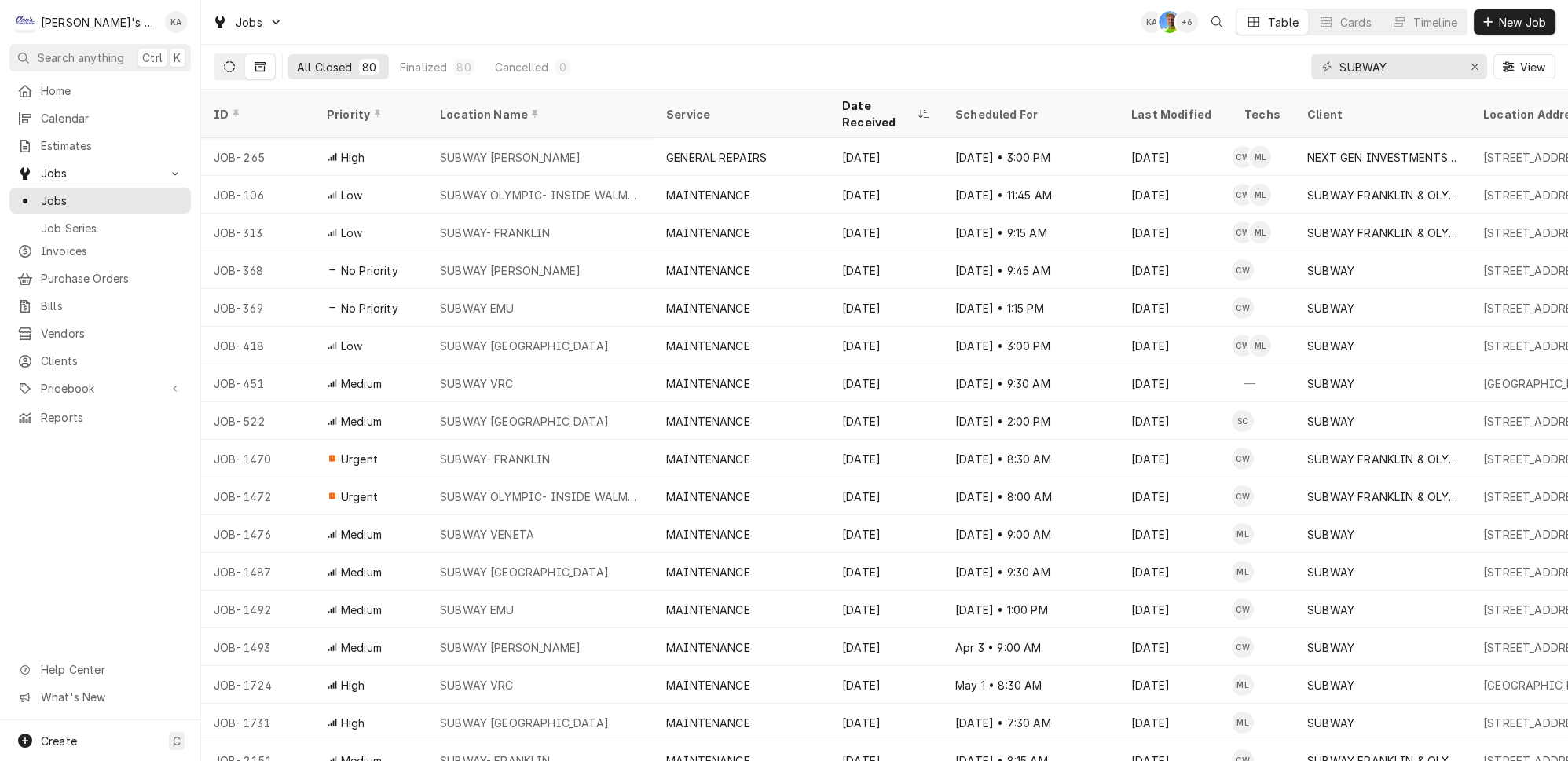
click at [224, 63] on icon "Dynamic Content Wrapper" at bounding box center [230, 67] width 11 height 11
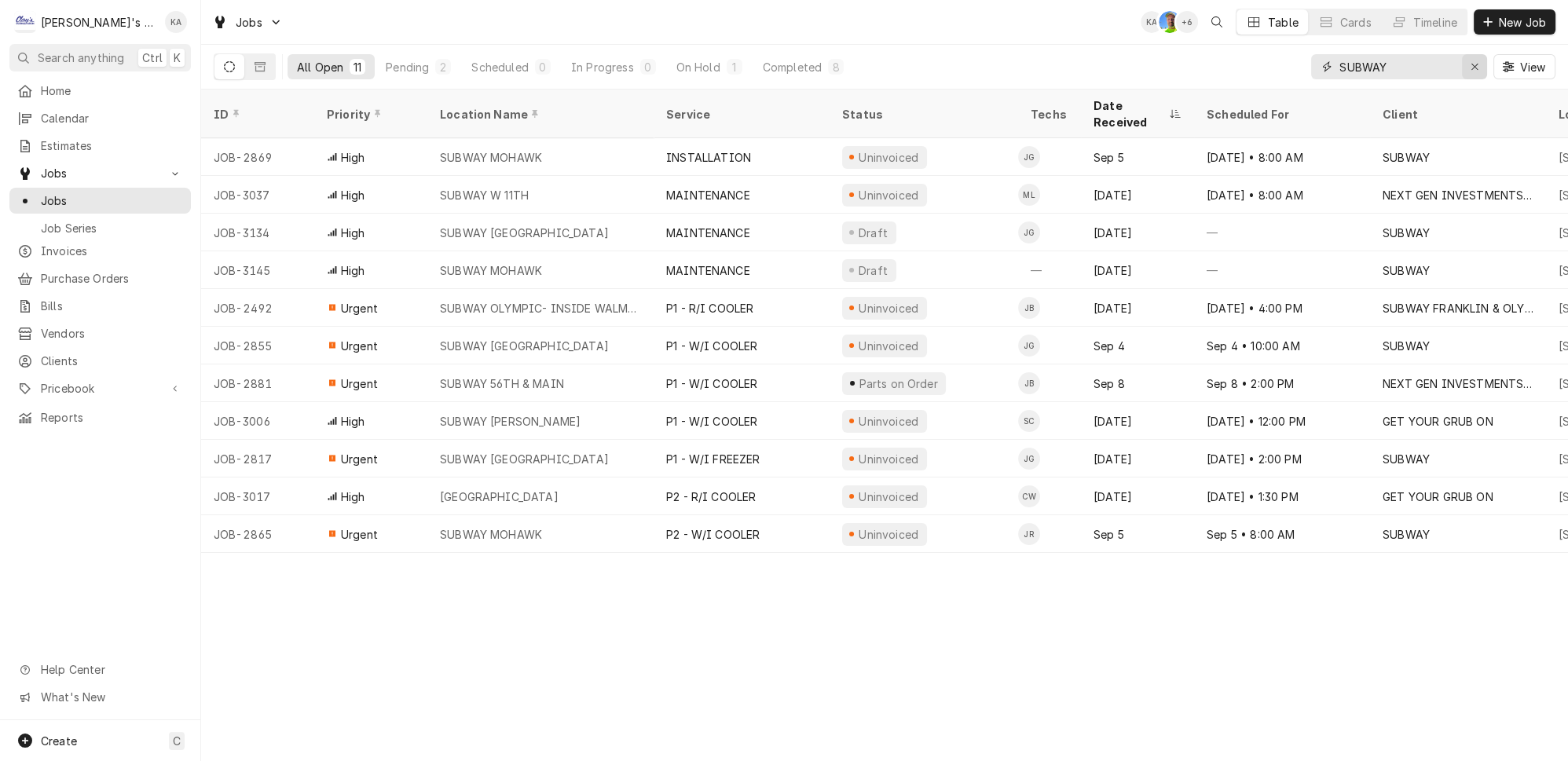
click at [1477, 62] on icon "Erase input" at bounding box center [1474, 67] width 9 height 11
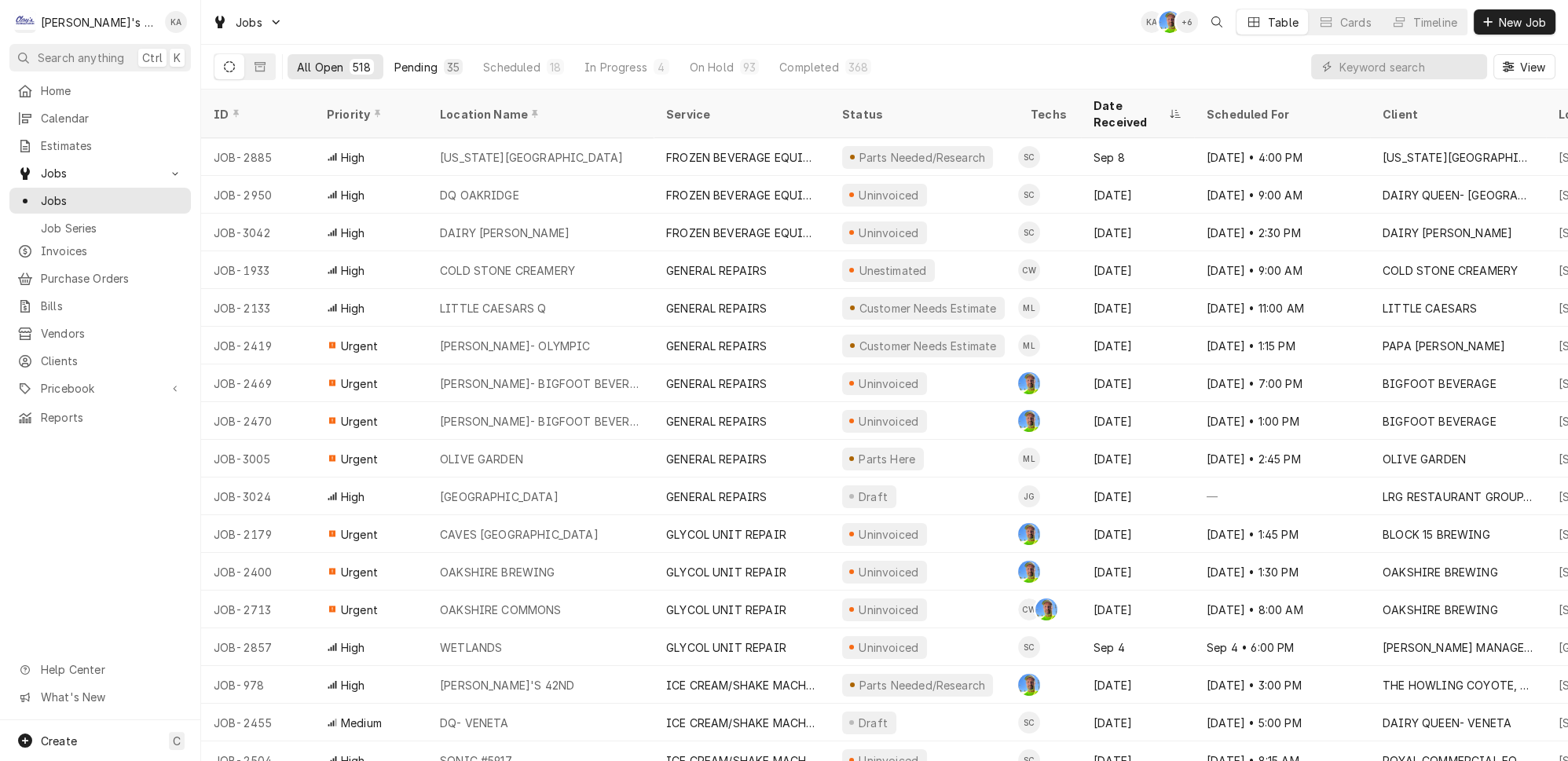
click at [395, 62] on div "Pending" at bounding box center [416, 66] width 44 height 16
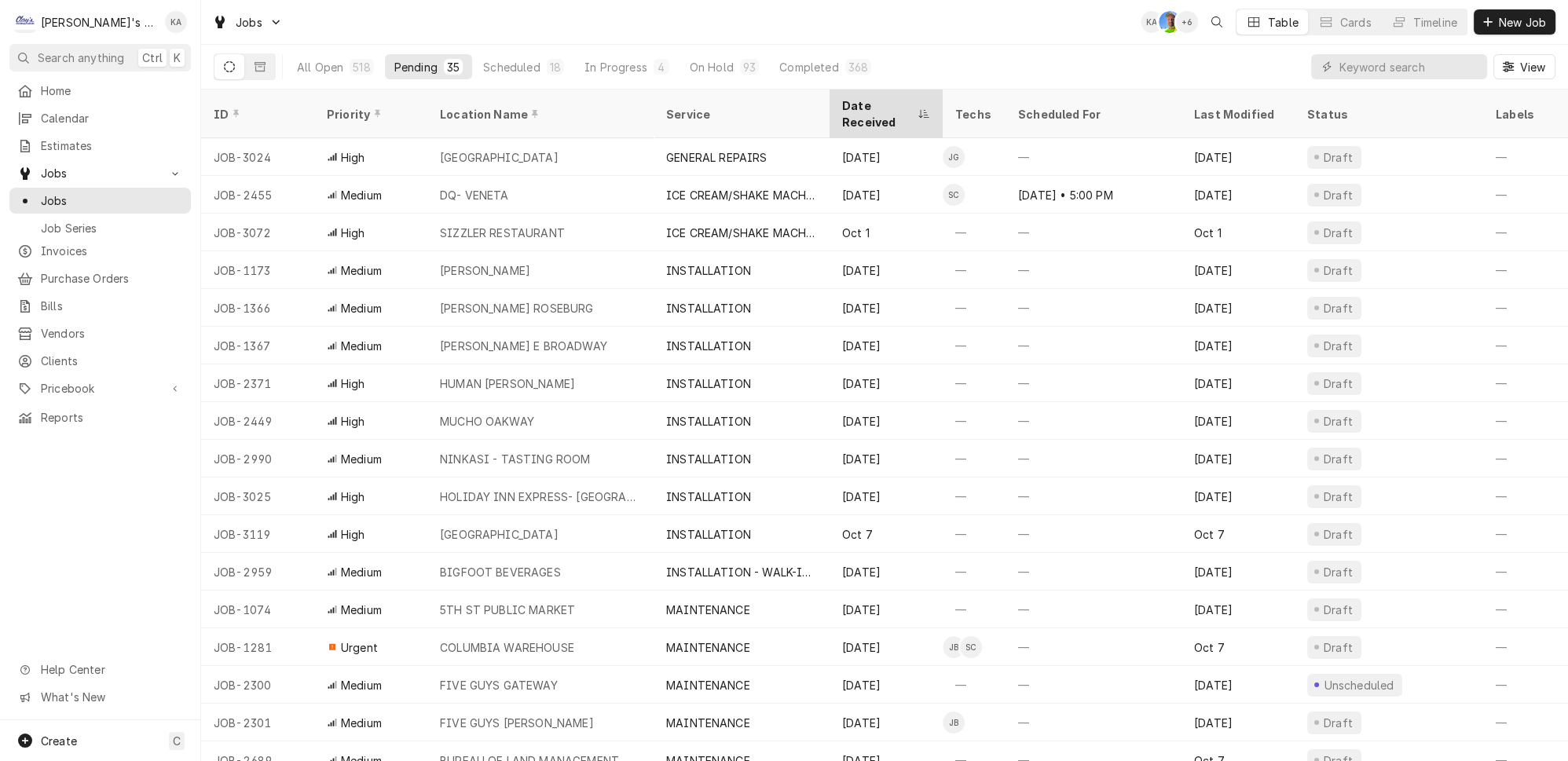
click at [895, 98] on div "Date Received" at bounding box center [878, 114] width 72 height 33
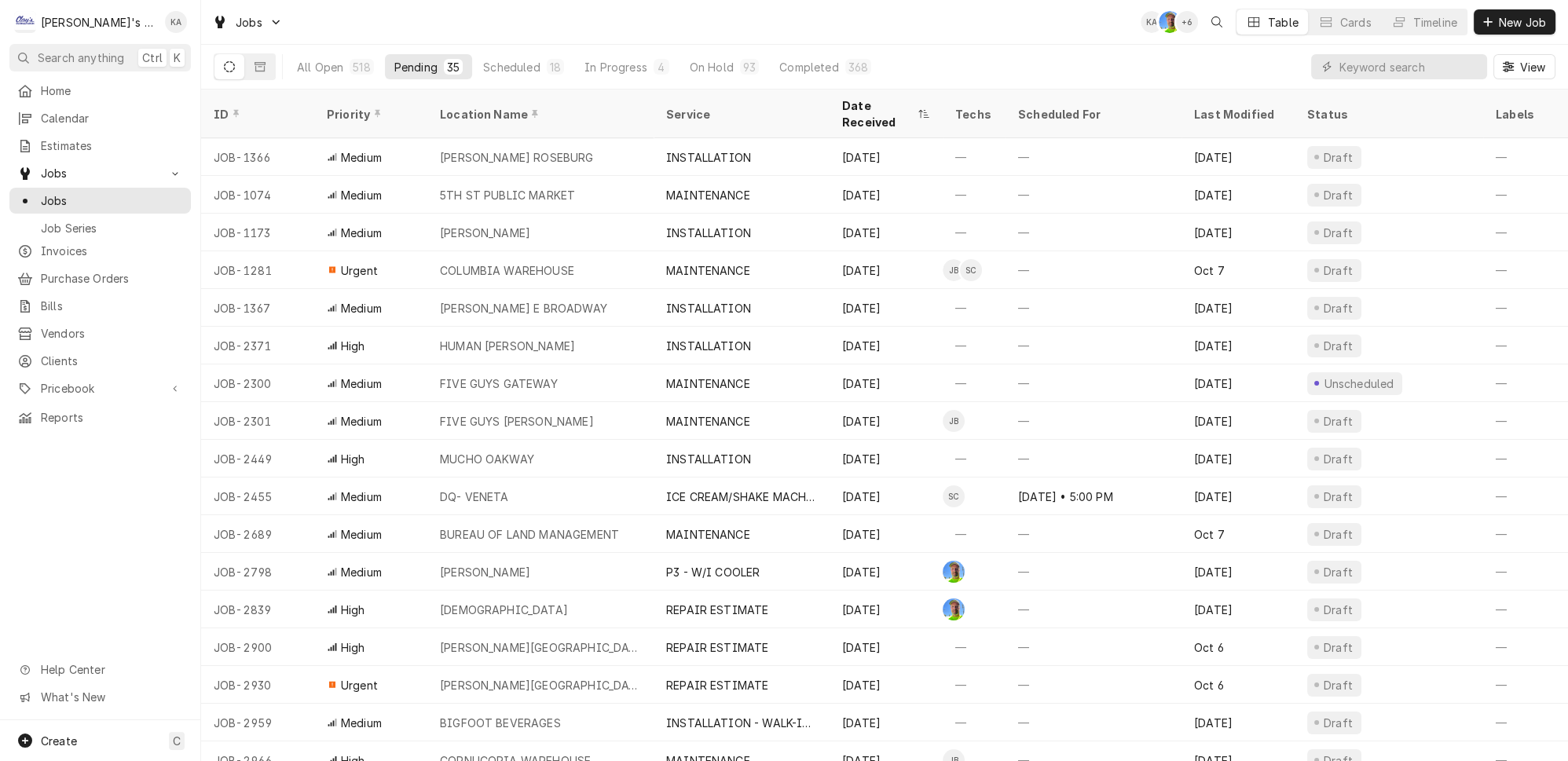
click at [895, 98] on div "Date Received" at bounding box center [878, 114] width 72 height 33
